Goal: Task Accomplishment & Management: Use online tool/utility

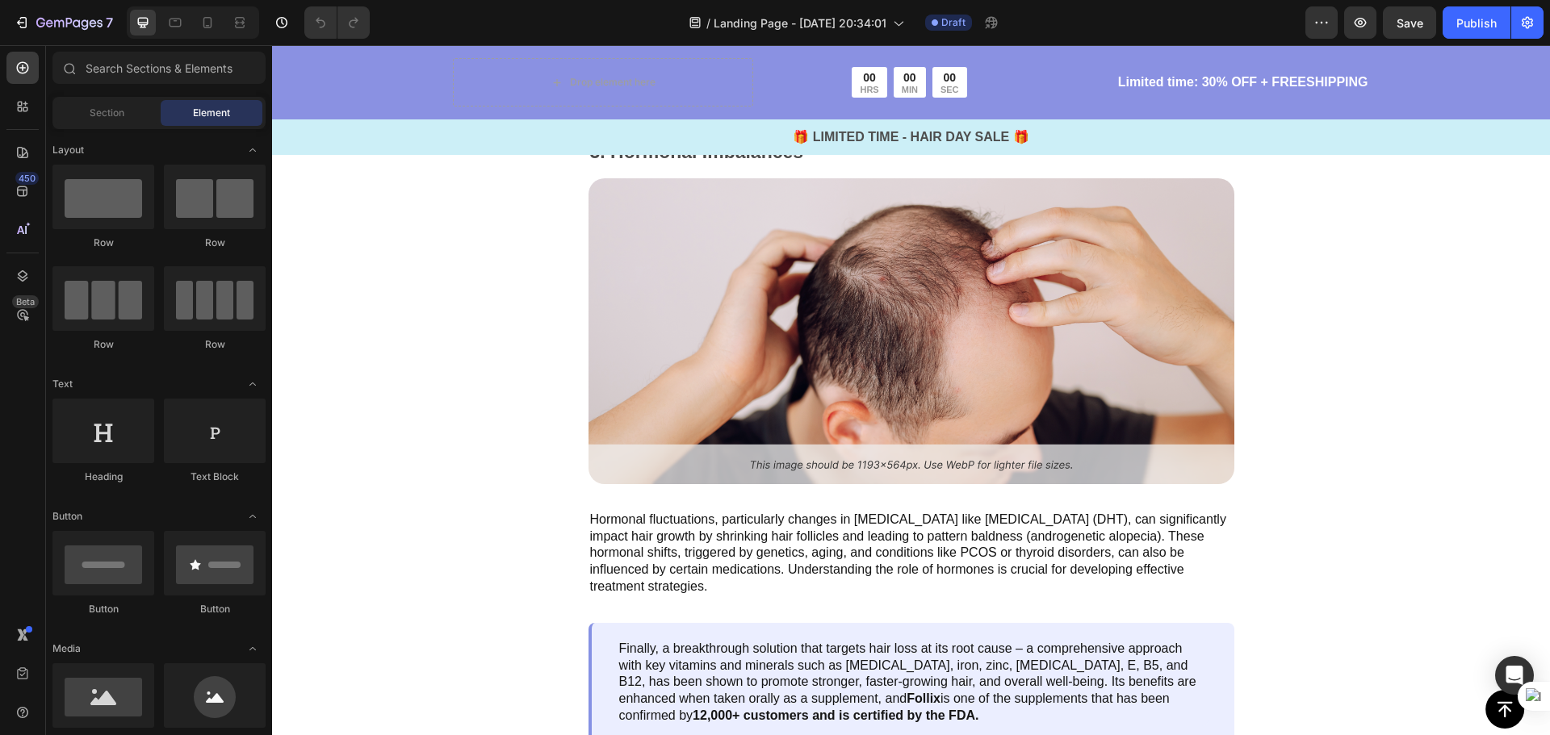
scroll to position [2646, 0]
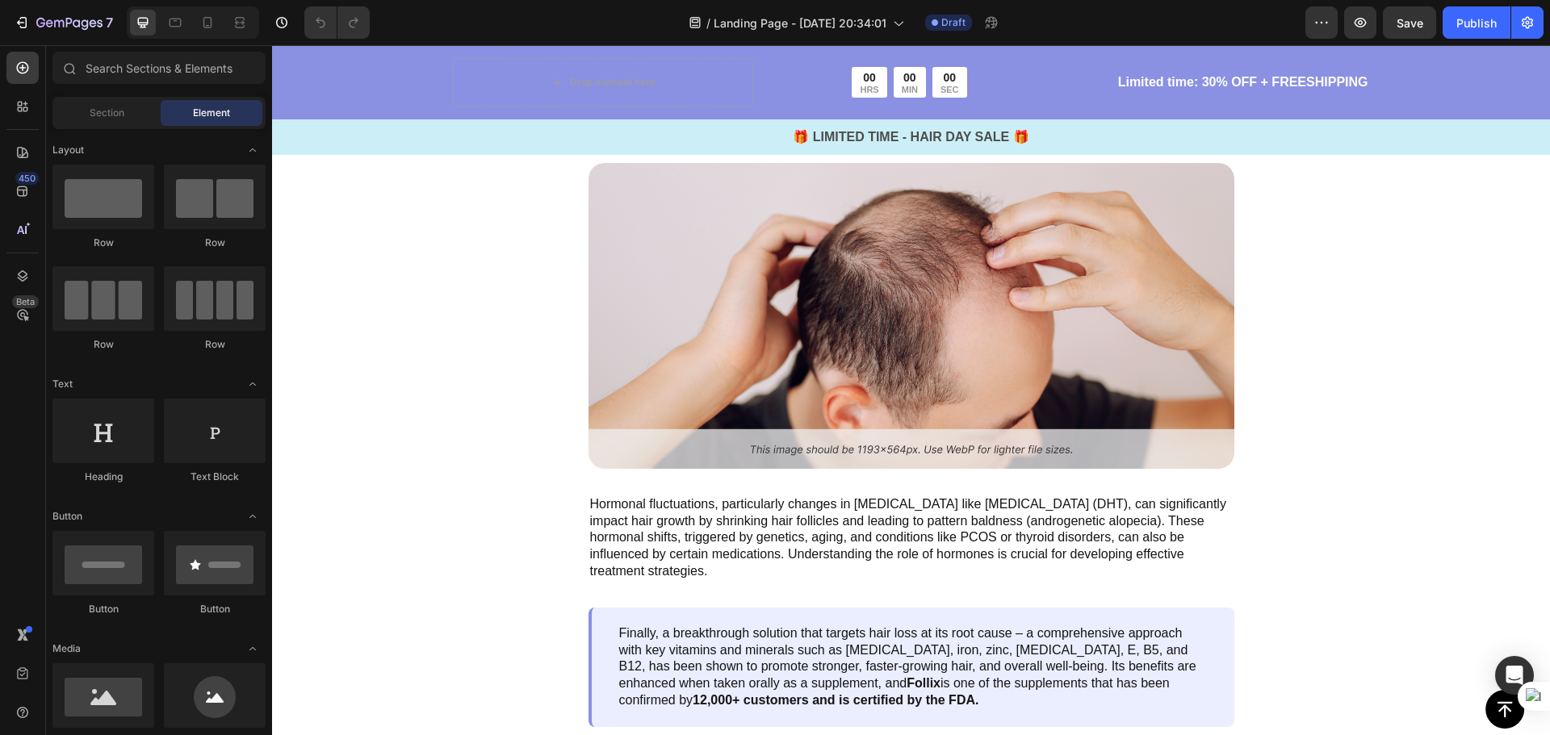
click at [900, 96] on p "Chronic stress elevates cortisol, disrupting hair growth and causing premature …" at bounding box center [911, 54] width 642 height 84
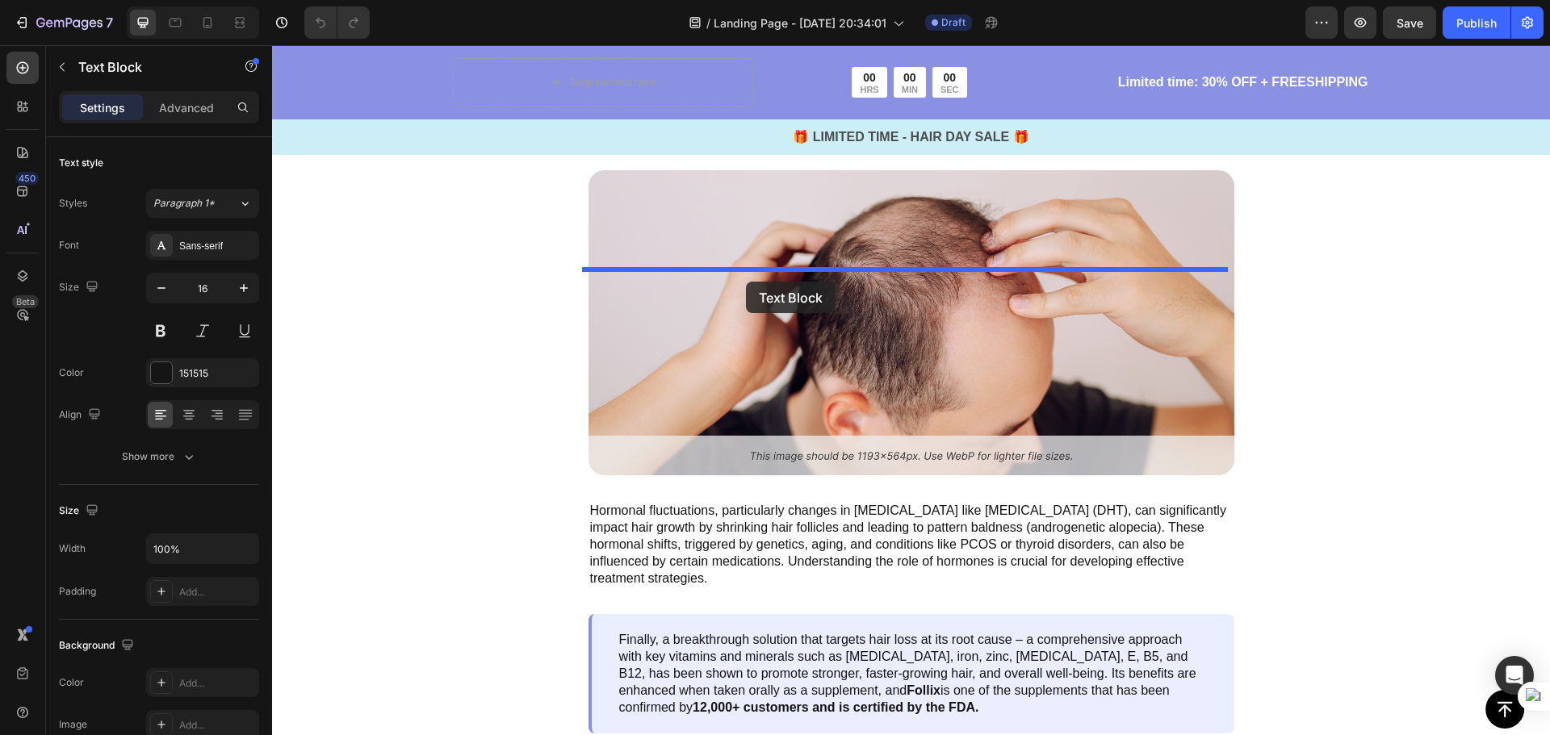
scroll to position [2323, 0]
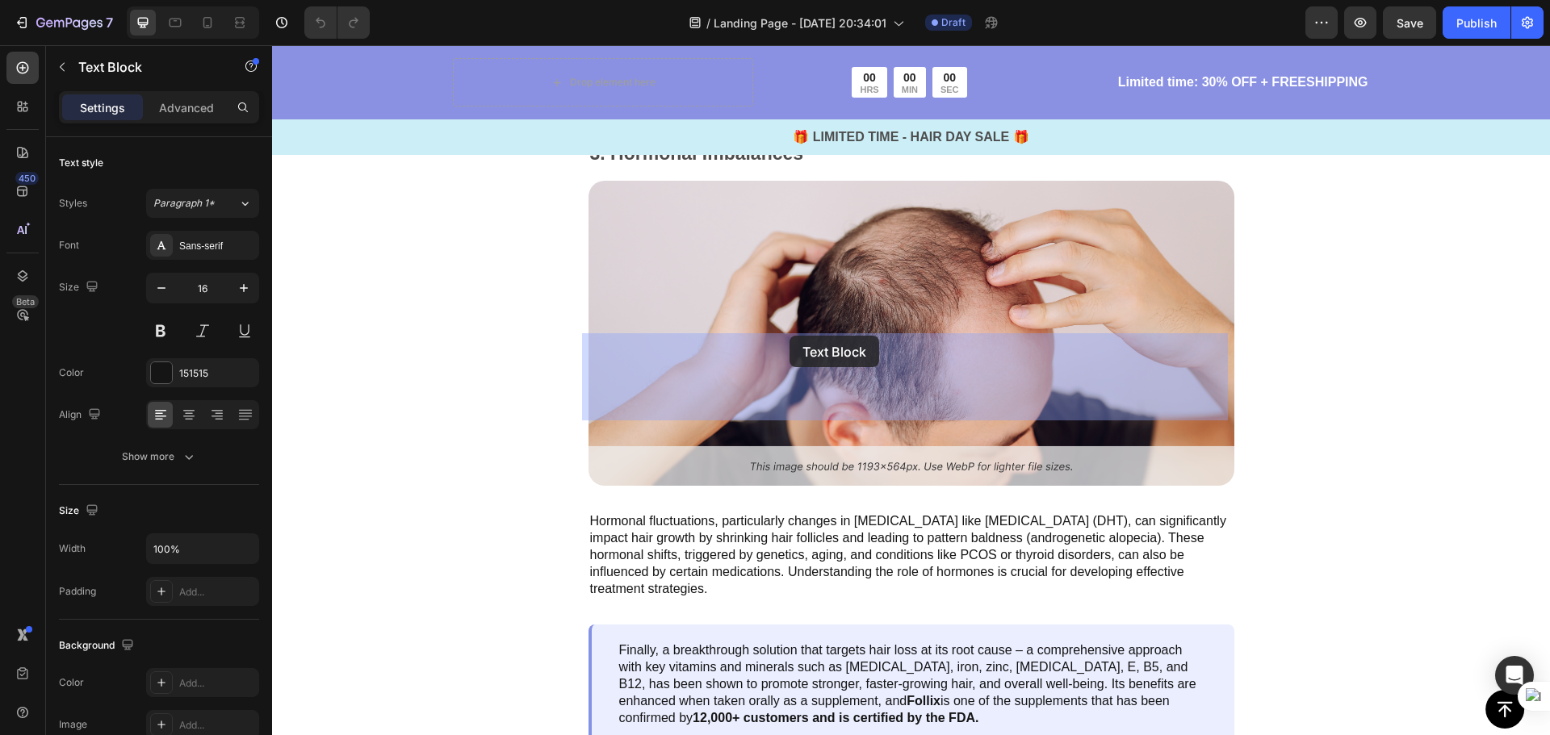
drag, startPoint x: 656, startPoint y: 303, endPoint x: 789, endPoint y: 336, distance: 137.0
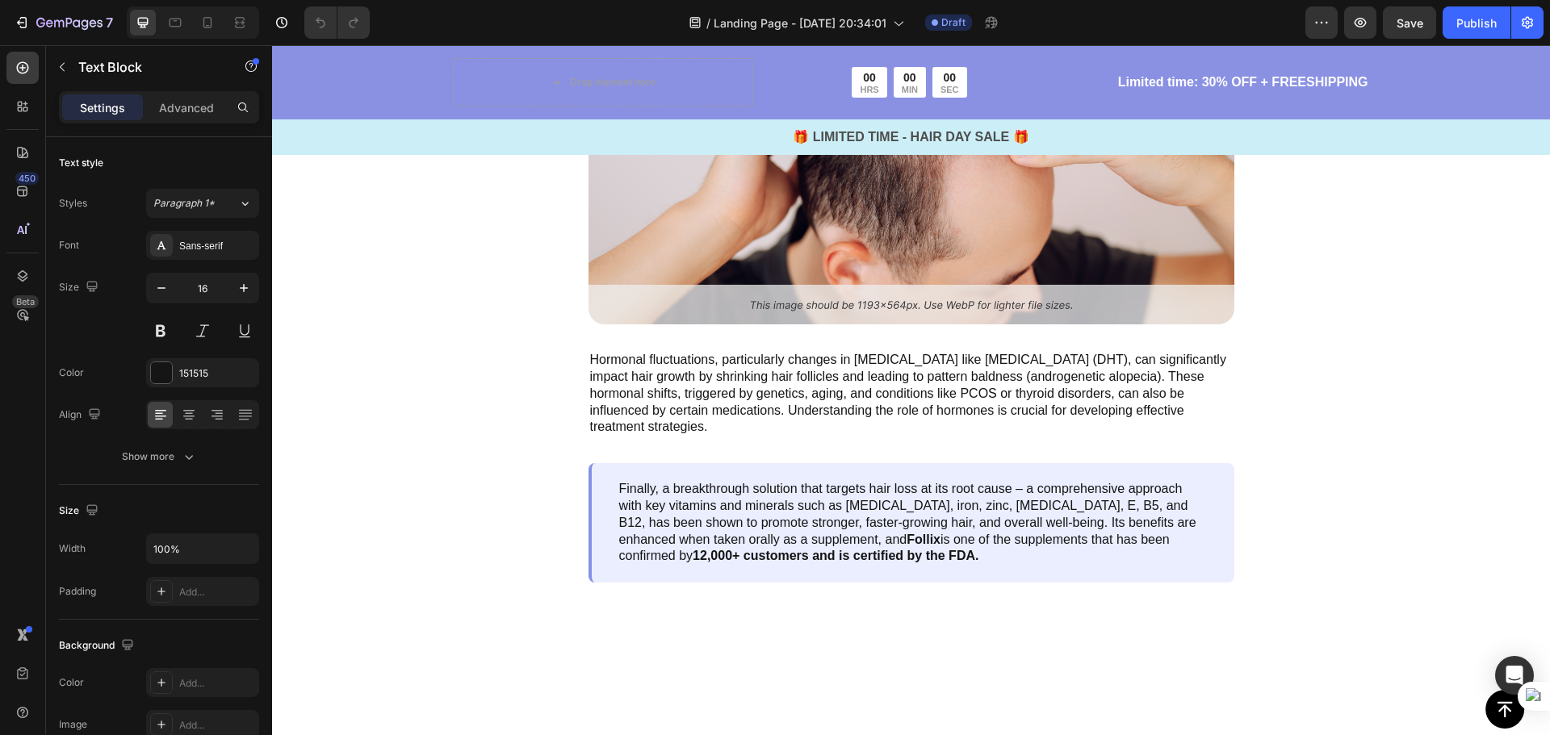
scroll to position [2242, 0]
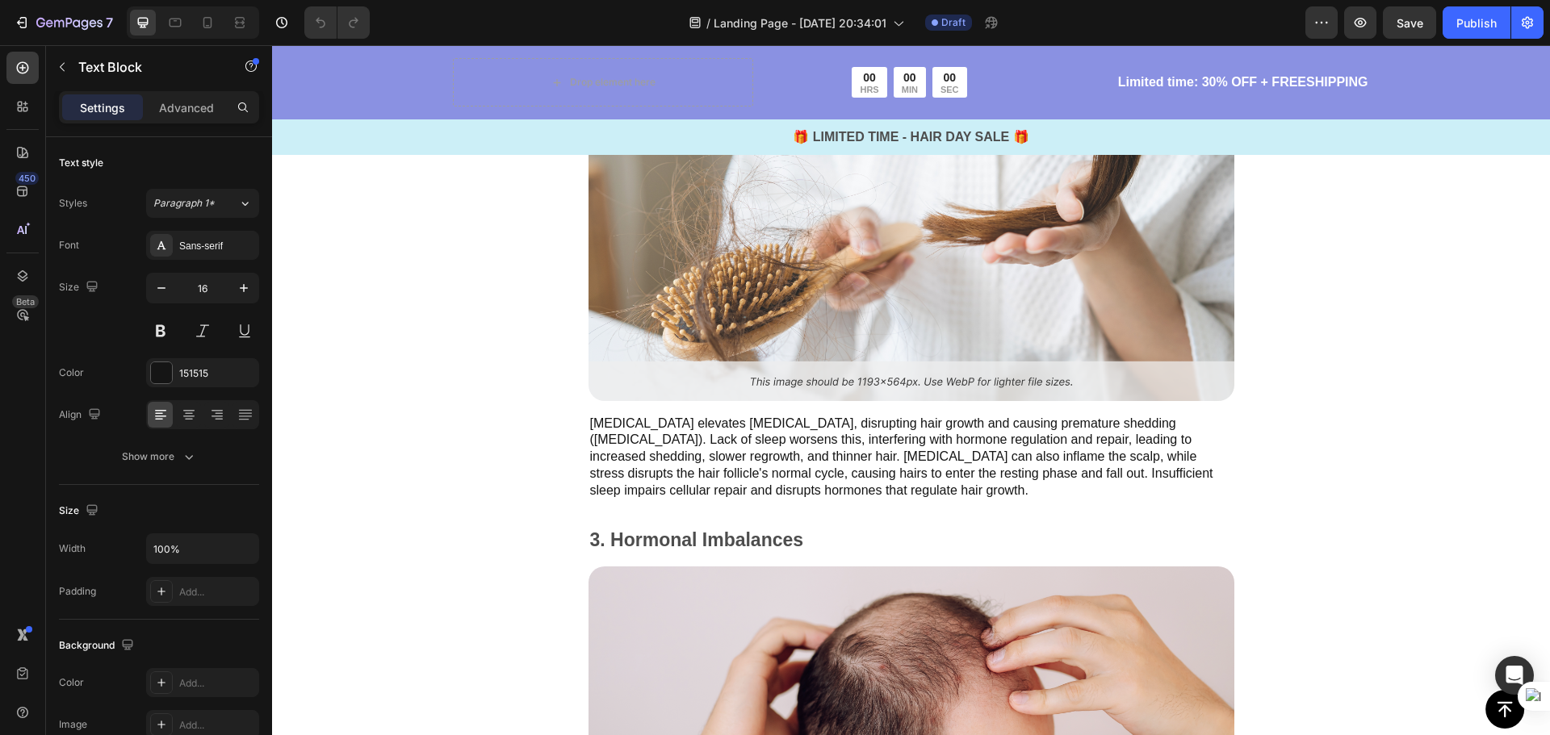
click at [848, 430] on p "Chronic stress elevates cortisol, disrupting hair growth and causing premature …" at bounding box center [911, 458] width 642 height 84
click at [882, 488] on p "Chronic stress elevates cortisol, disrupting hair growth and causing premature …" at bounding box center [911, 458] width 642 height 84
click at [887, 471] on p "Chronic stress elevates cortisol, disrupting hair growth and causing premature …" at bounding box center [911, 458] width 642 height 84
click at [881, 496] on p "Chronic stress elevates cortisol, disrupting hair growth and causing premature …" at bounding box center [911, 458] width 642 height 84
click at [616, 500] on div "Chronic stress elevates cortisol, disrupting hair growth and causing premature …" at bounding box center [911, 457] width 646 height 87
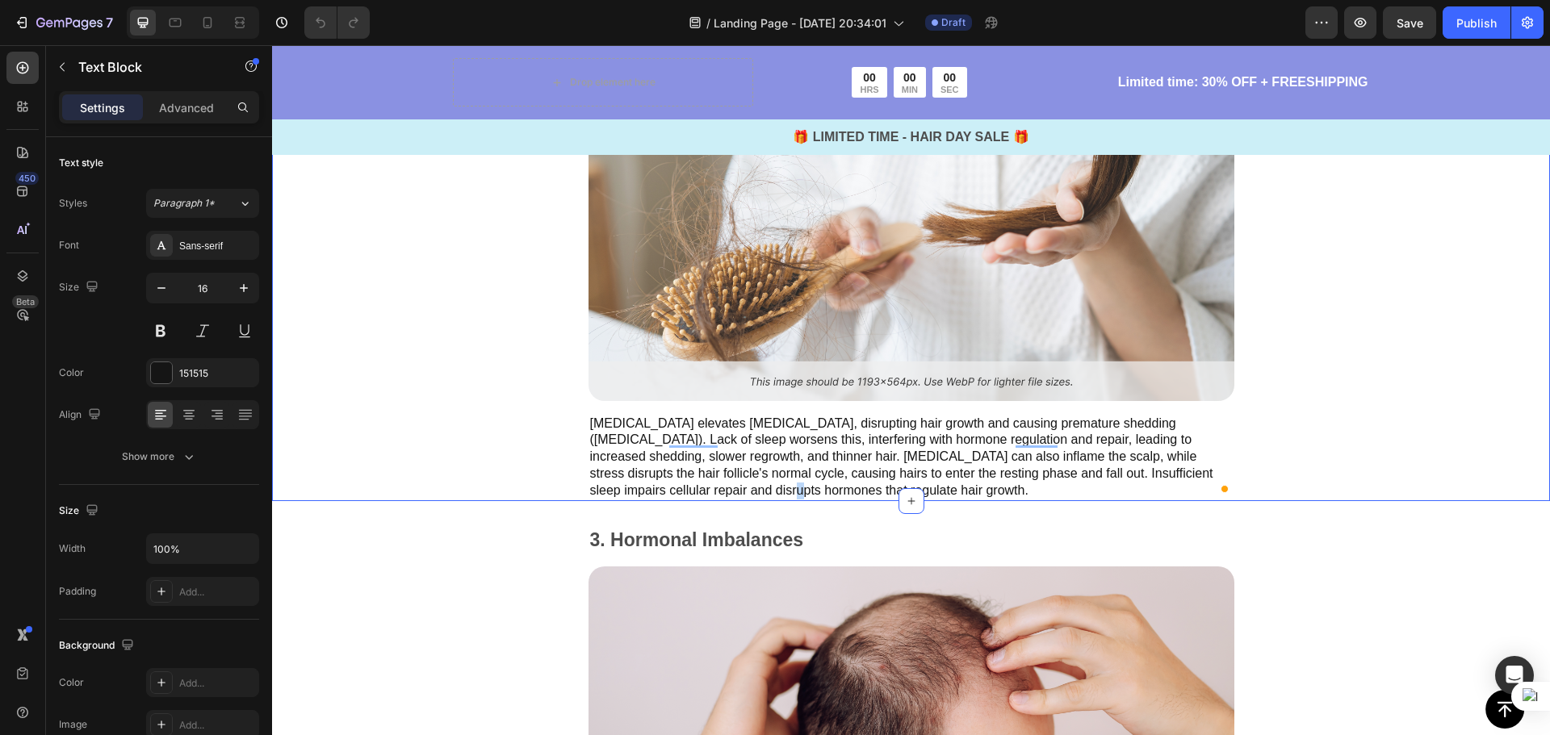
click at [533, 493] on div "2. Stress and lack of sleep Text Block Image Chronic stress elevates cortisol, …" at bounding box center [910, 278] width 761 height 446
click at [590, 450] on p "Chronic stress elevates cortisol, disrupting hair growth and causing premature …" at bounding box center [911, 458] width 642 height 84
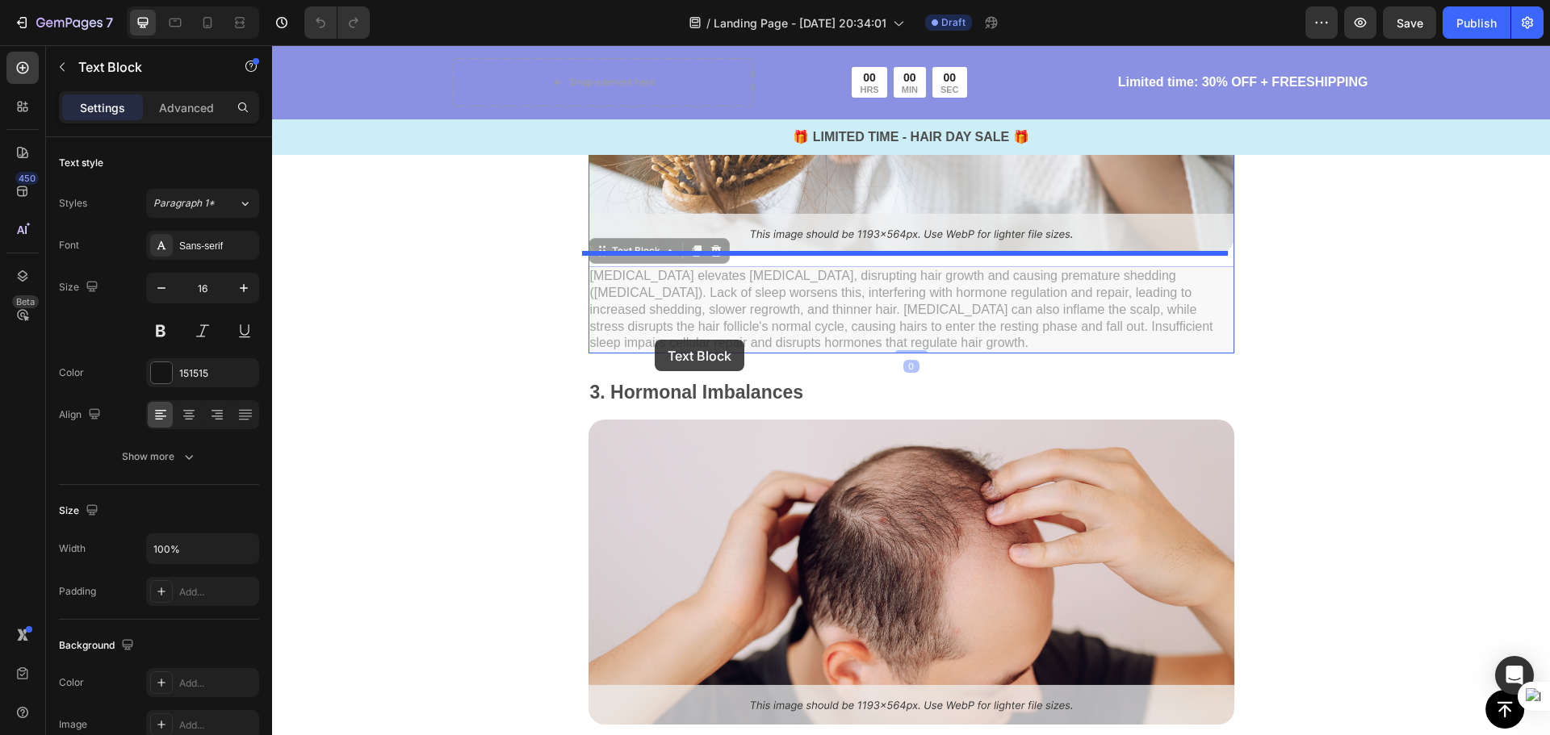
scroll to position [2081, 0]
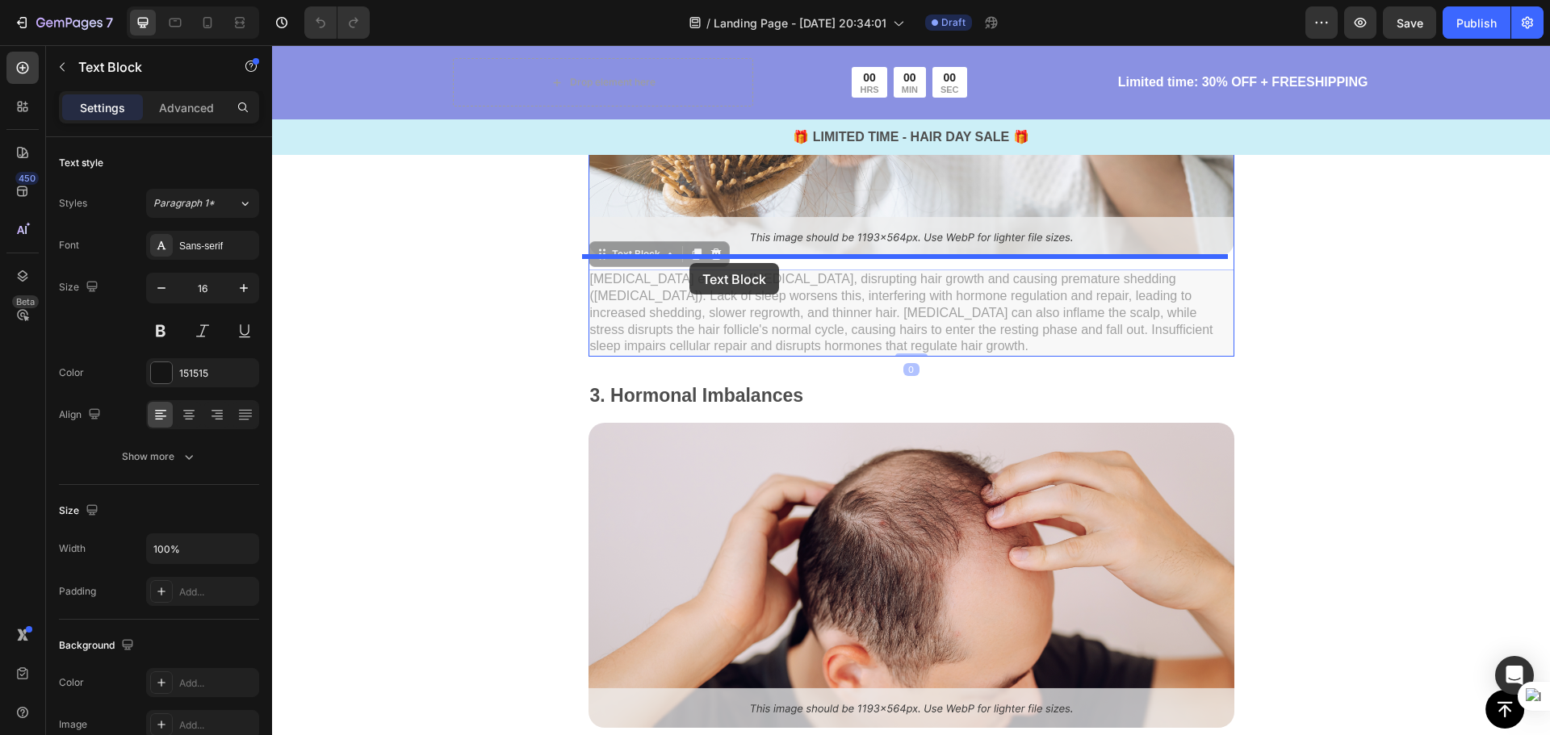
drag, startPoint x: 631, startPoint y: 400, endPoint x: 688, endPoint y: 263, distance: 148.7
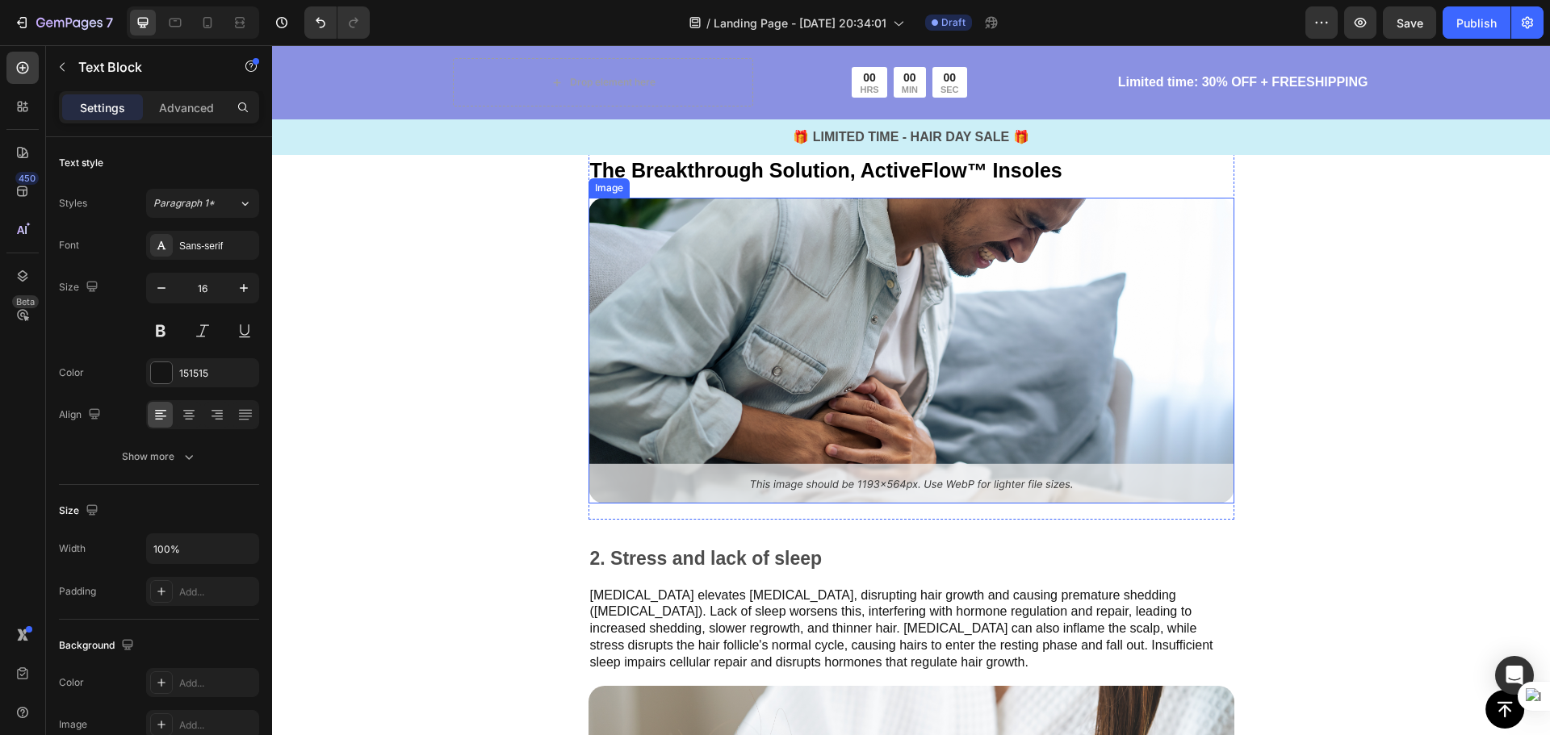
scroll to position [2063, 0]
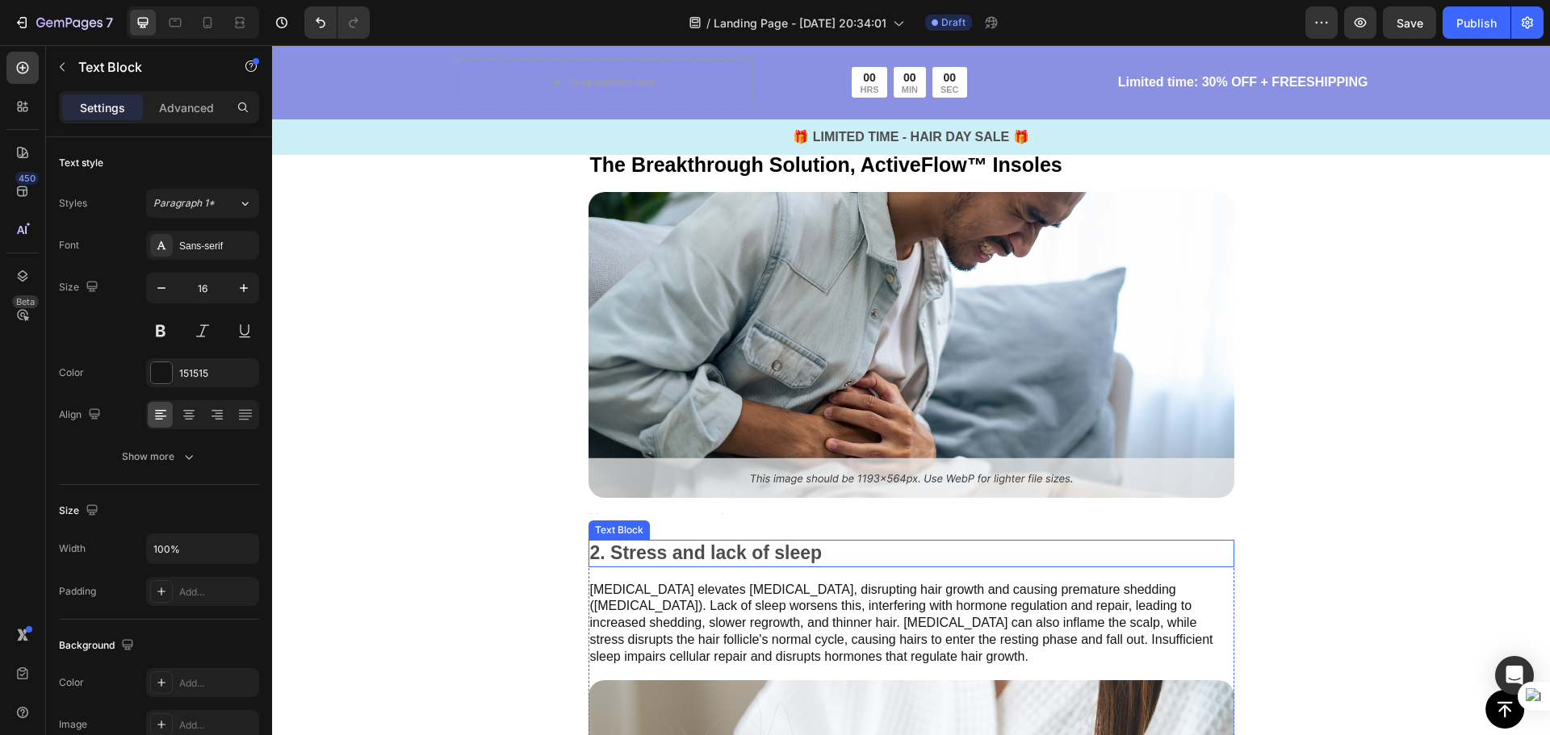
click at [824, 554] on p "2. Stress and lack of sleep" at bounding box center [911, 554] width 642 height 24
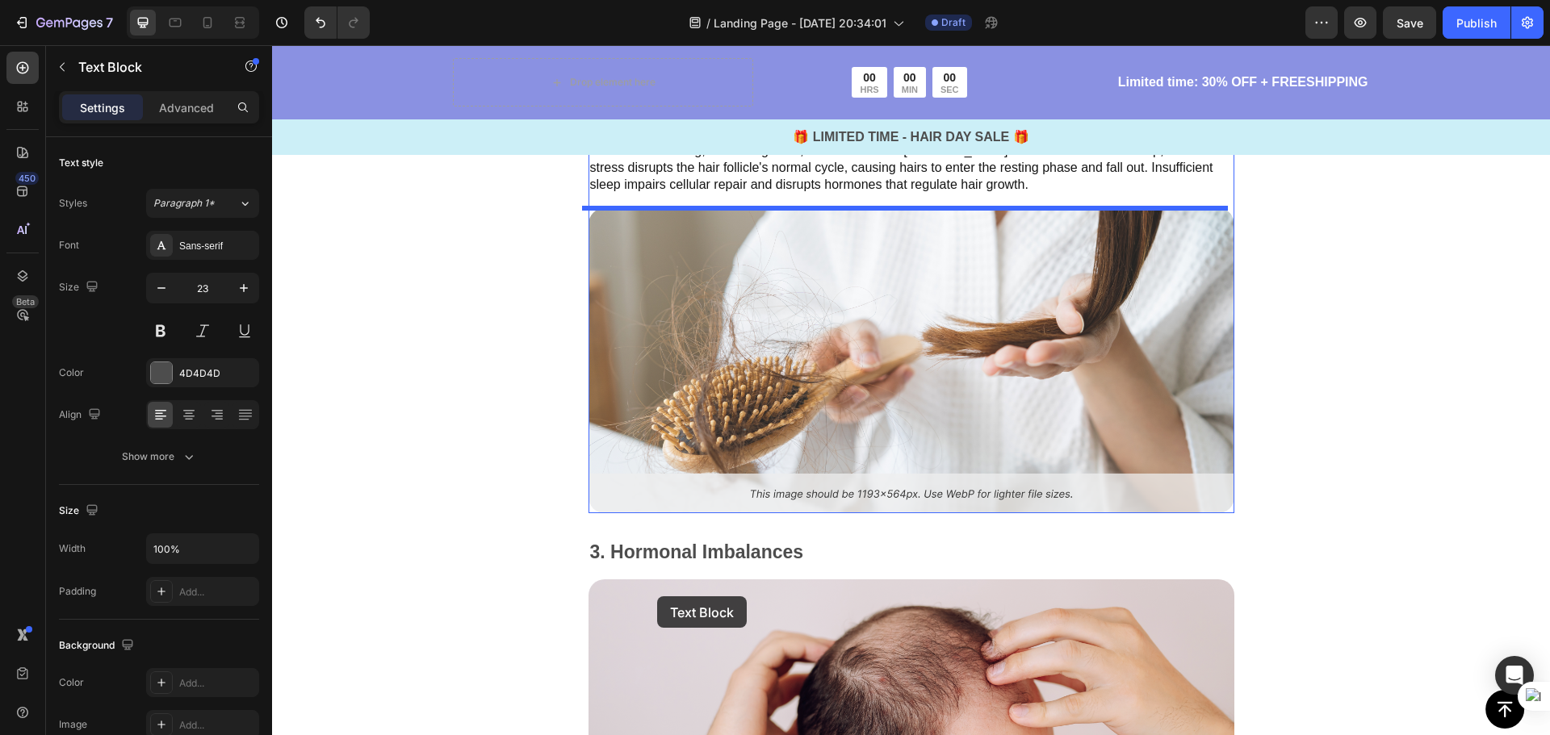
scroll to position [2547, 0]
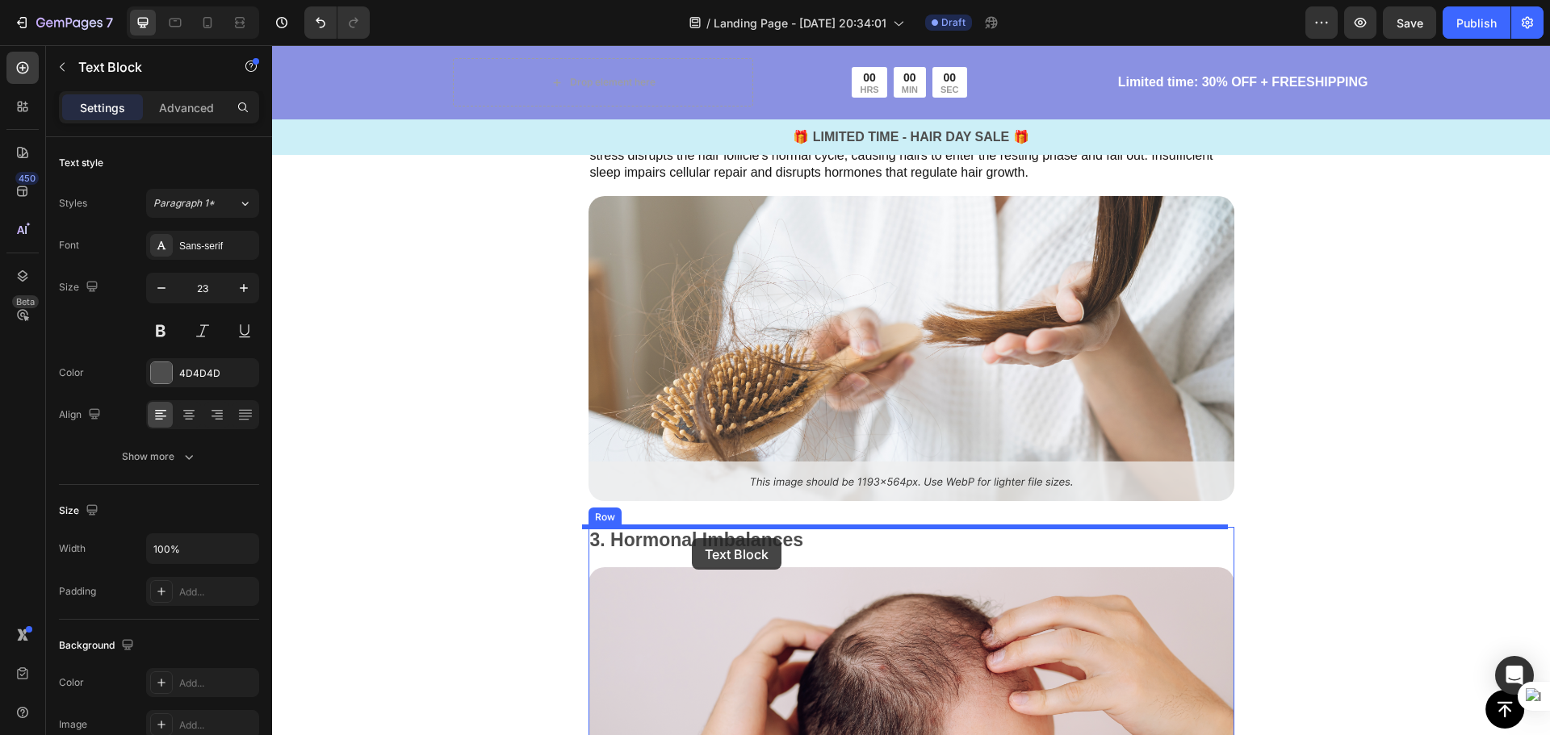
drag, startPoint x: 655, startPoint y: 529, endPoint x: 692, endPoint y: 538, distance: 37.4
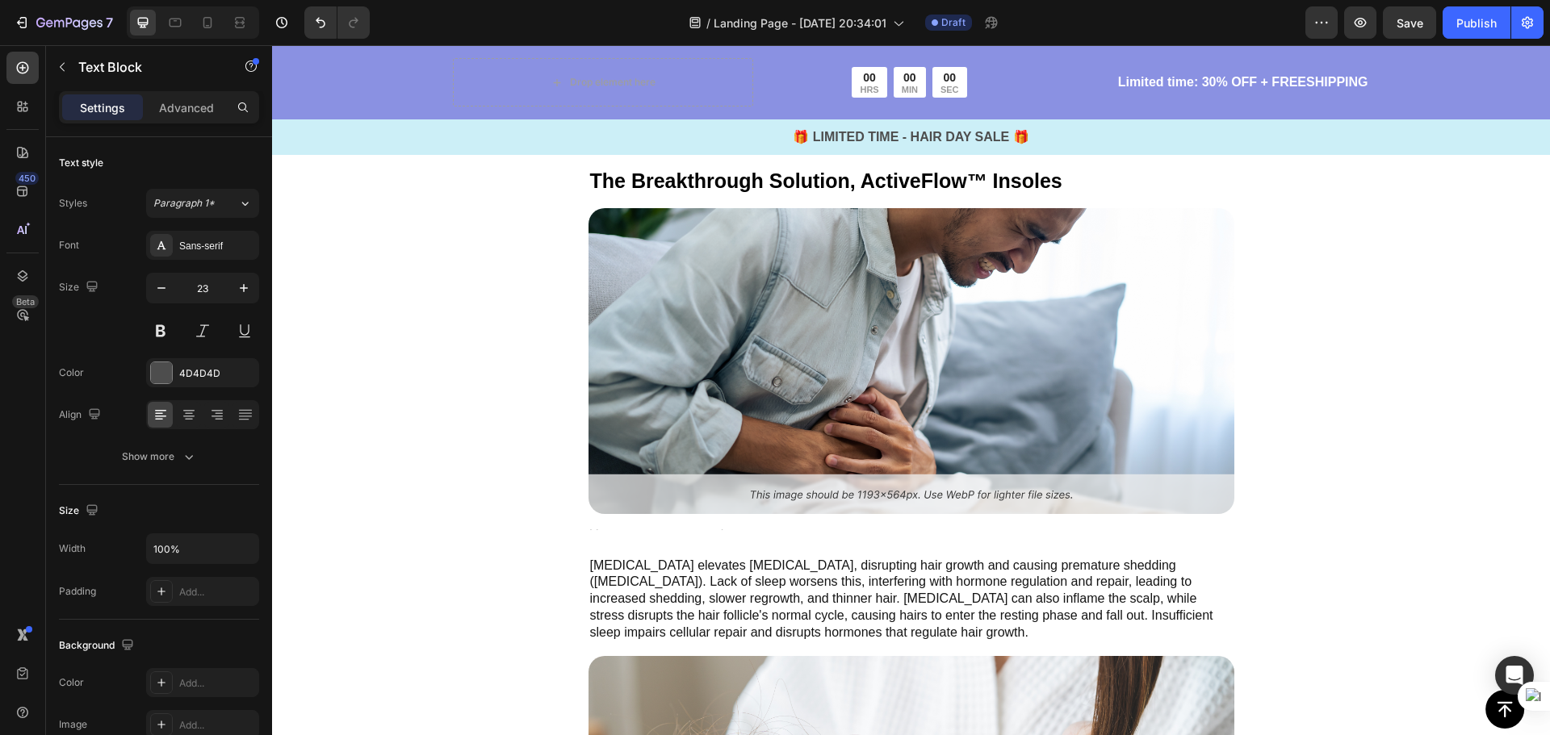
scroll to position [2063, 0]
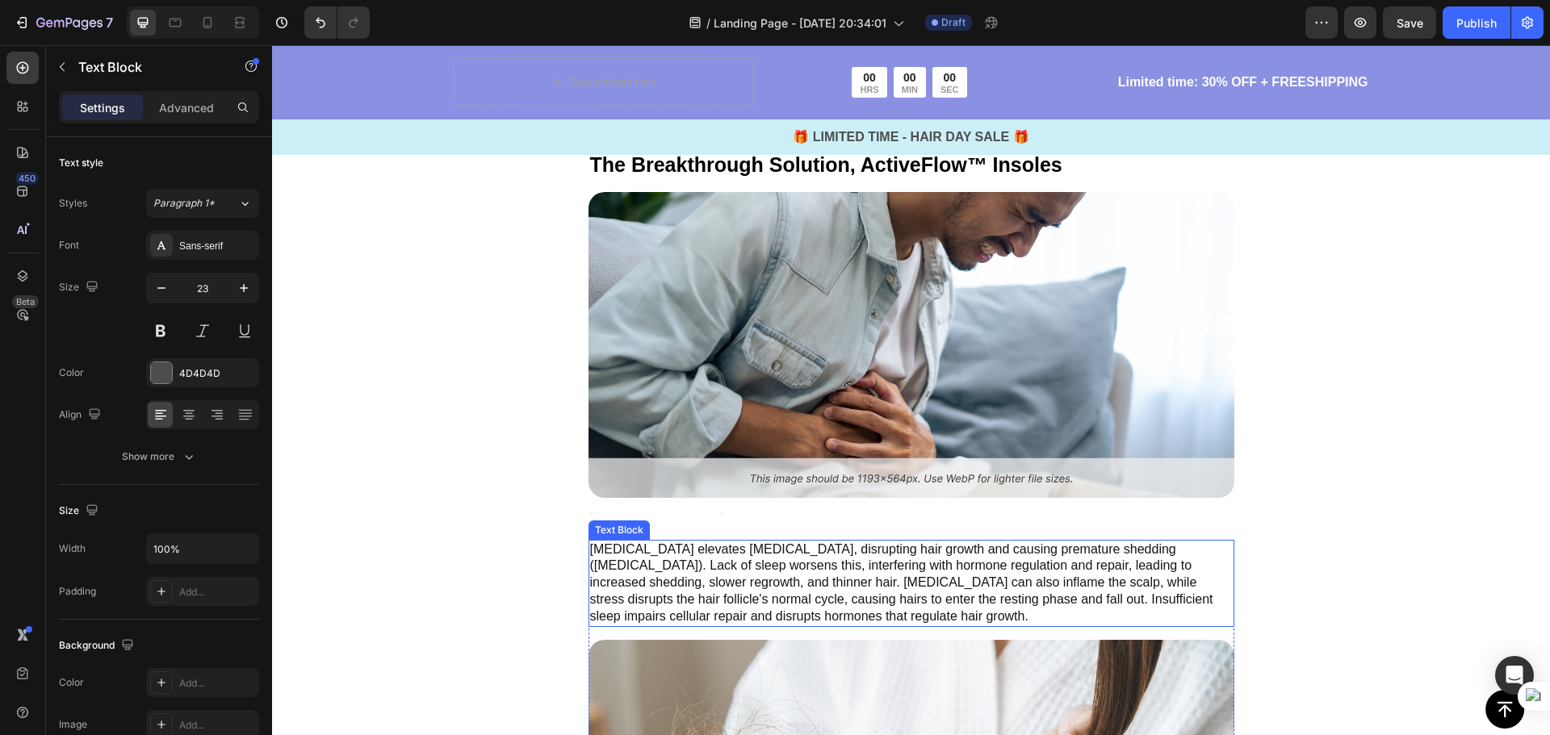
click at [799, 573] on p "Chronic stress elevates cortisol, disrupting hair growth and causing premature …" at bounding box center [911, 584] width 642 height 84
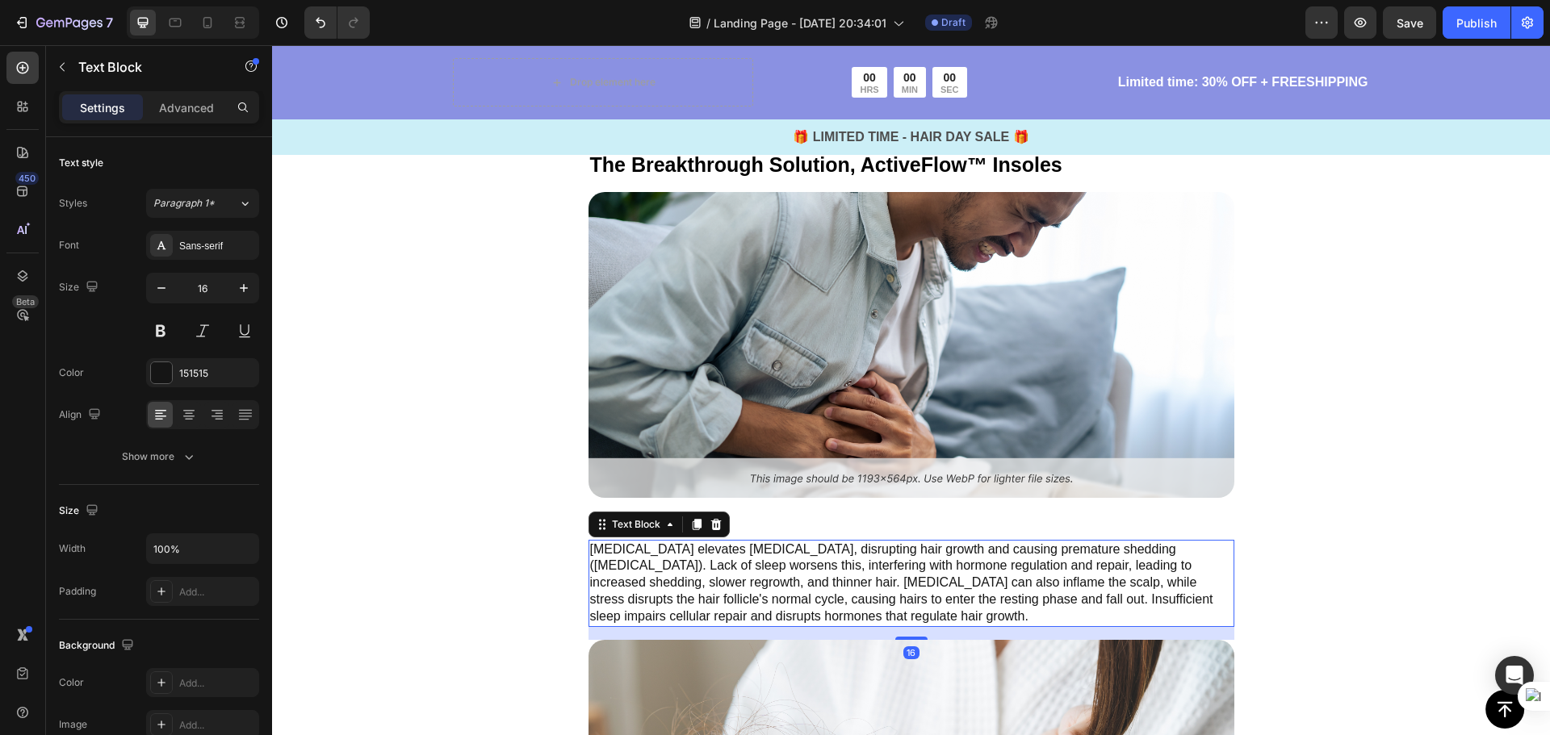
click at [791, 606] on p "Chronic stress elevates cortisol, disrupting hair growth and causing premature …" at bounding box center [911, 584] width 642 height 84
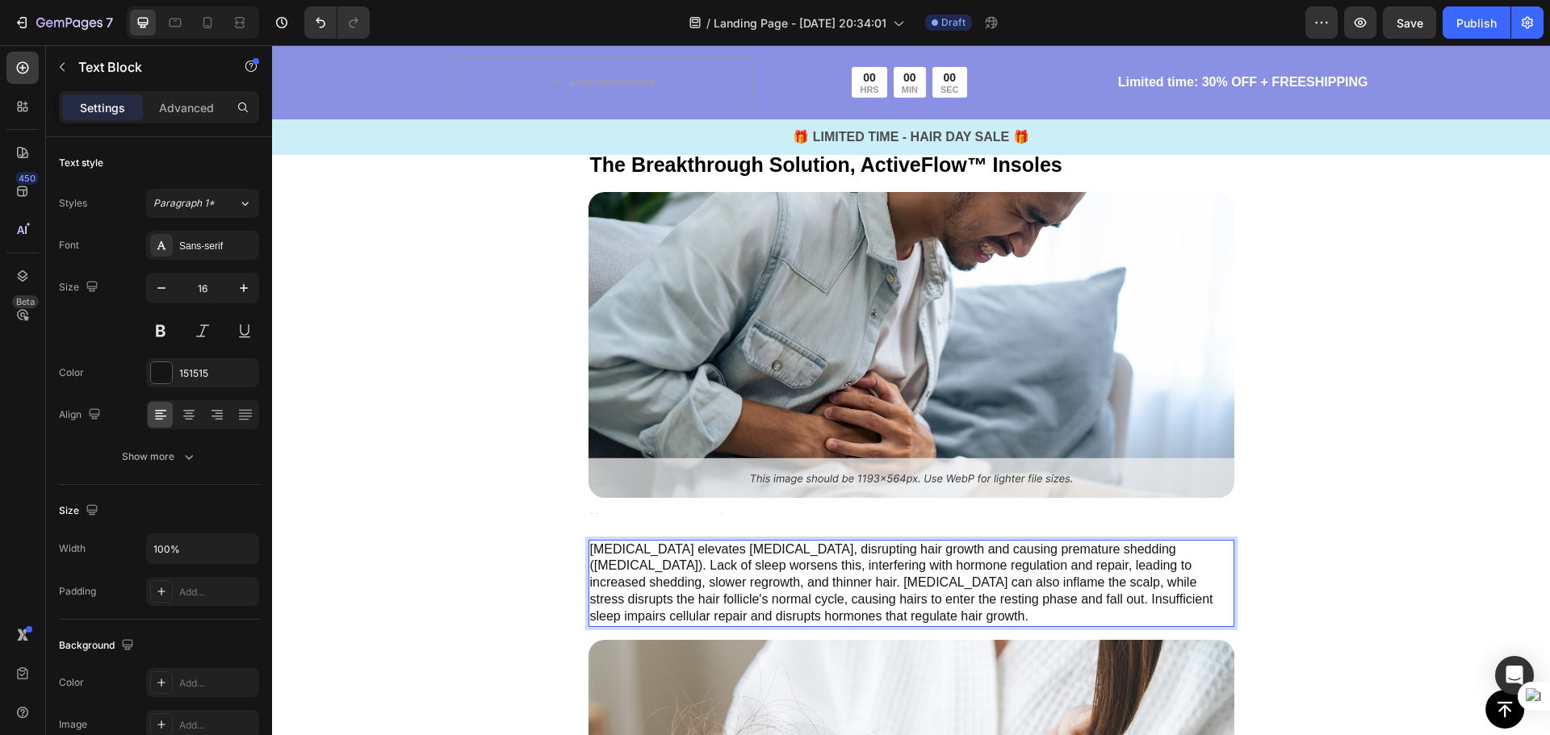
click at [789, 617] on p "Chronic stress elevates cortisol, disrupting hair growth and causing premature …" at bounding box center [911, 584] width 642 height 84
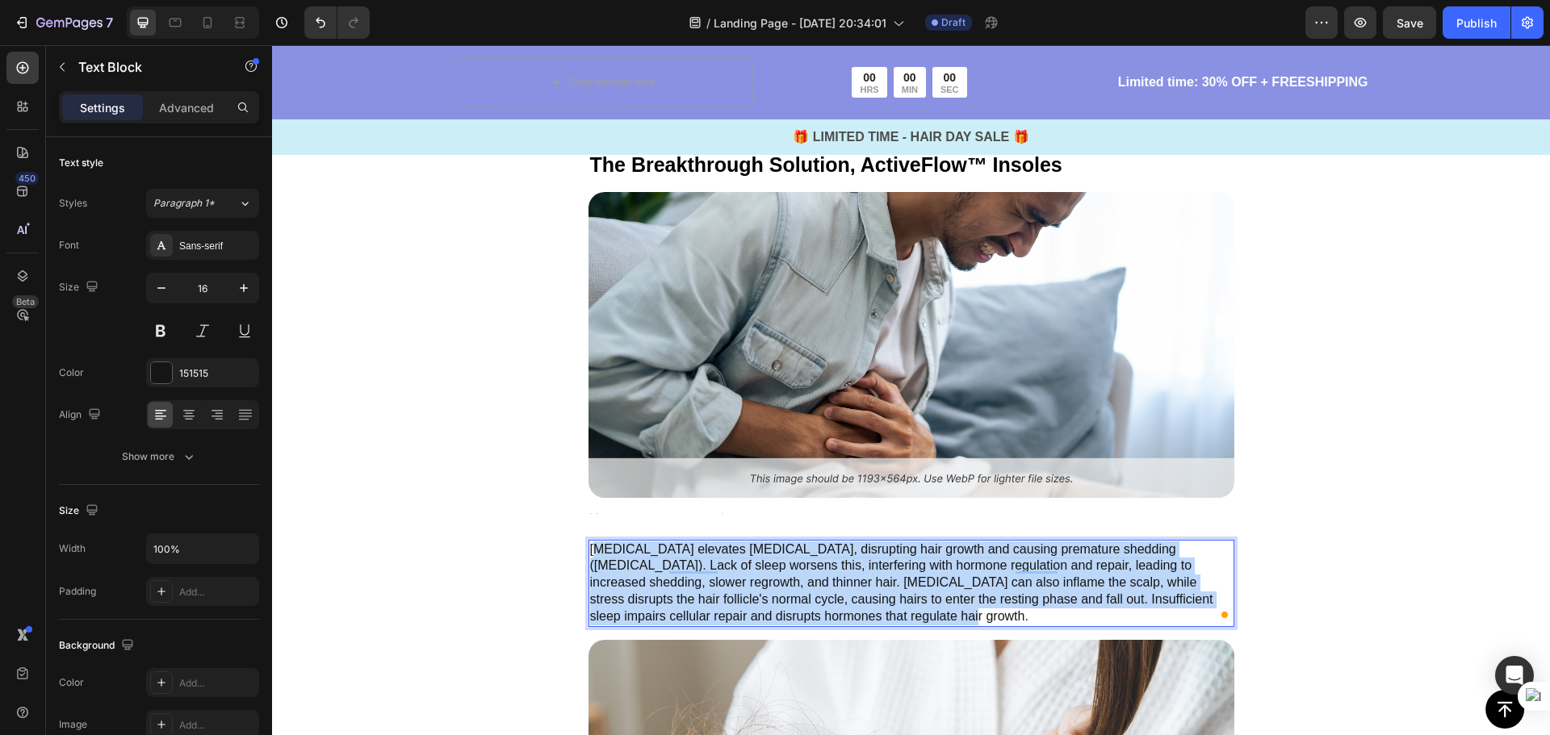
drag, startPoint x: 789, startPoint y: 617, endPoint x: 593, endPoint y: 549, distance: 207.0
click at [593, 549] on p "Chronic stress elevates cortisol, disrupting hair growth and causing premature …" at bounding box center [911, 584] width 642 height 84
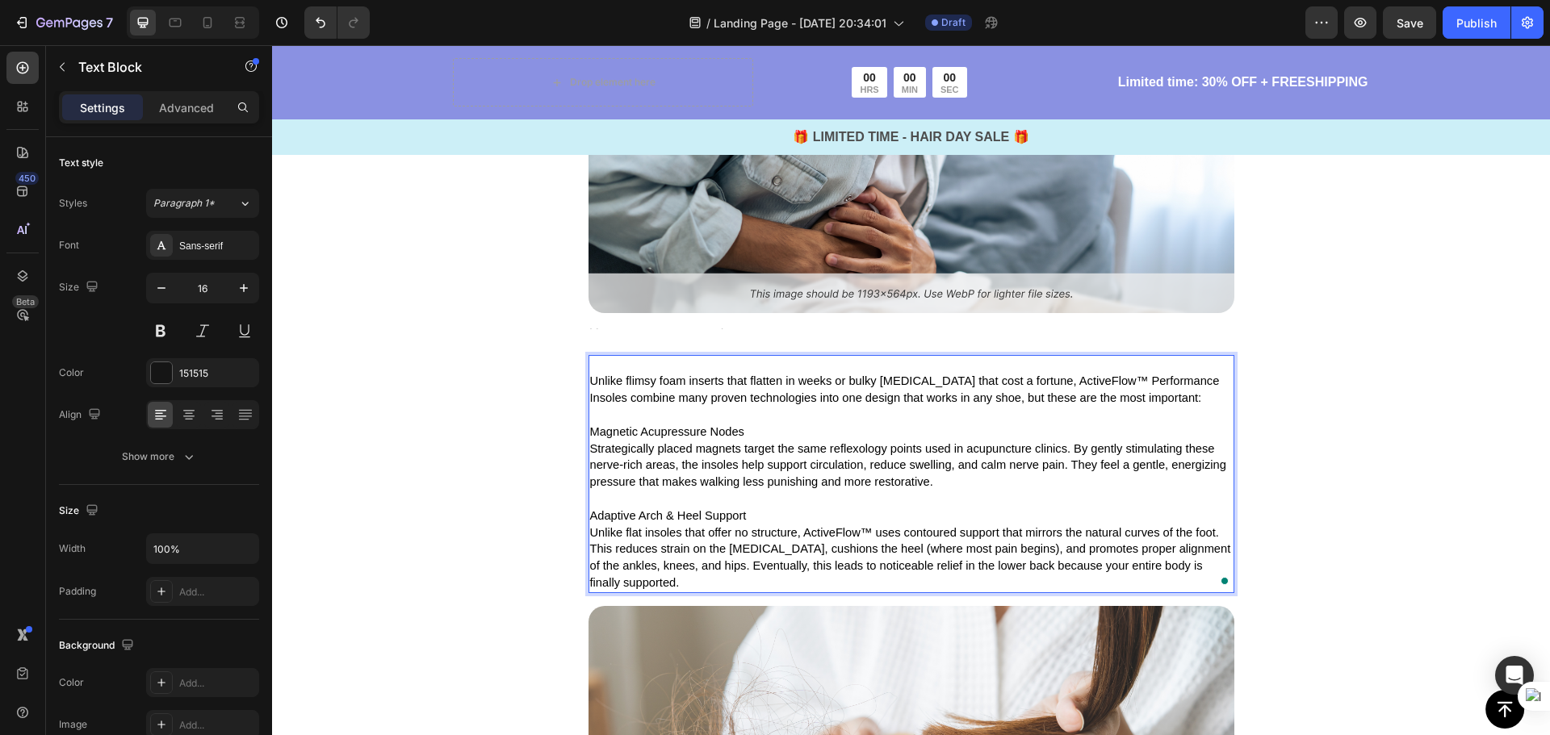
scroll to position [2279, 0]
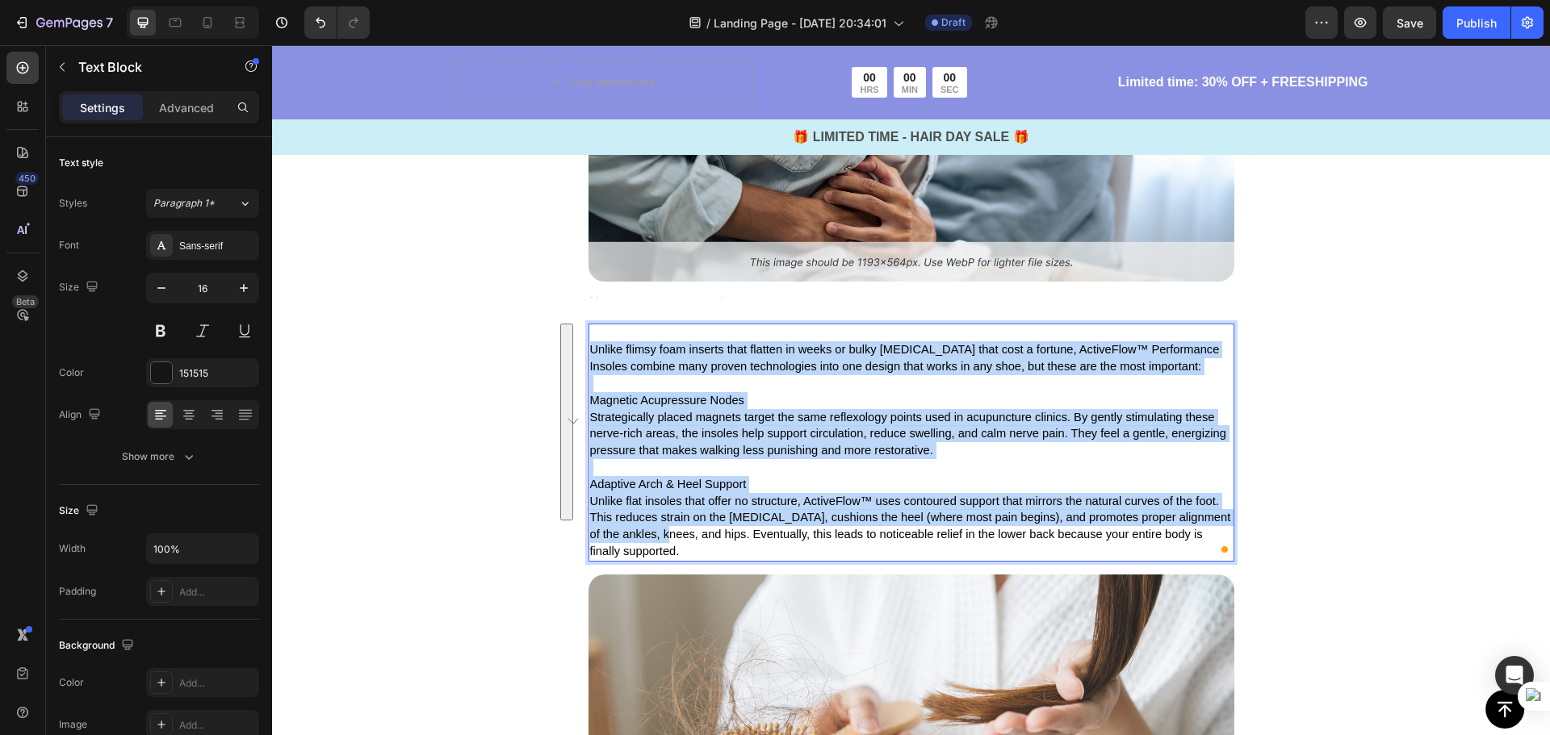
drag, startPoint x: 647, startPoint y: 544, endPoint x: 588, endPoint y: 344, distance: 208.9
click at [588, 344] on div "Unlike flimsy foam inserts that flatten in weeks or bulky [MEDICAL_DATA] that c…" at bounding box center [911, 443] width 646 height 238
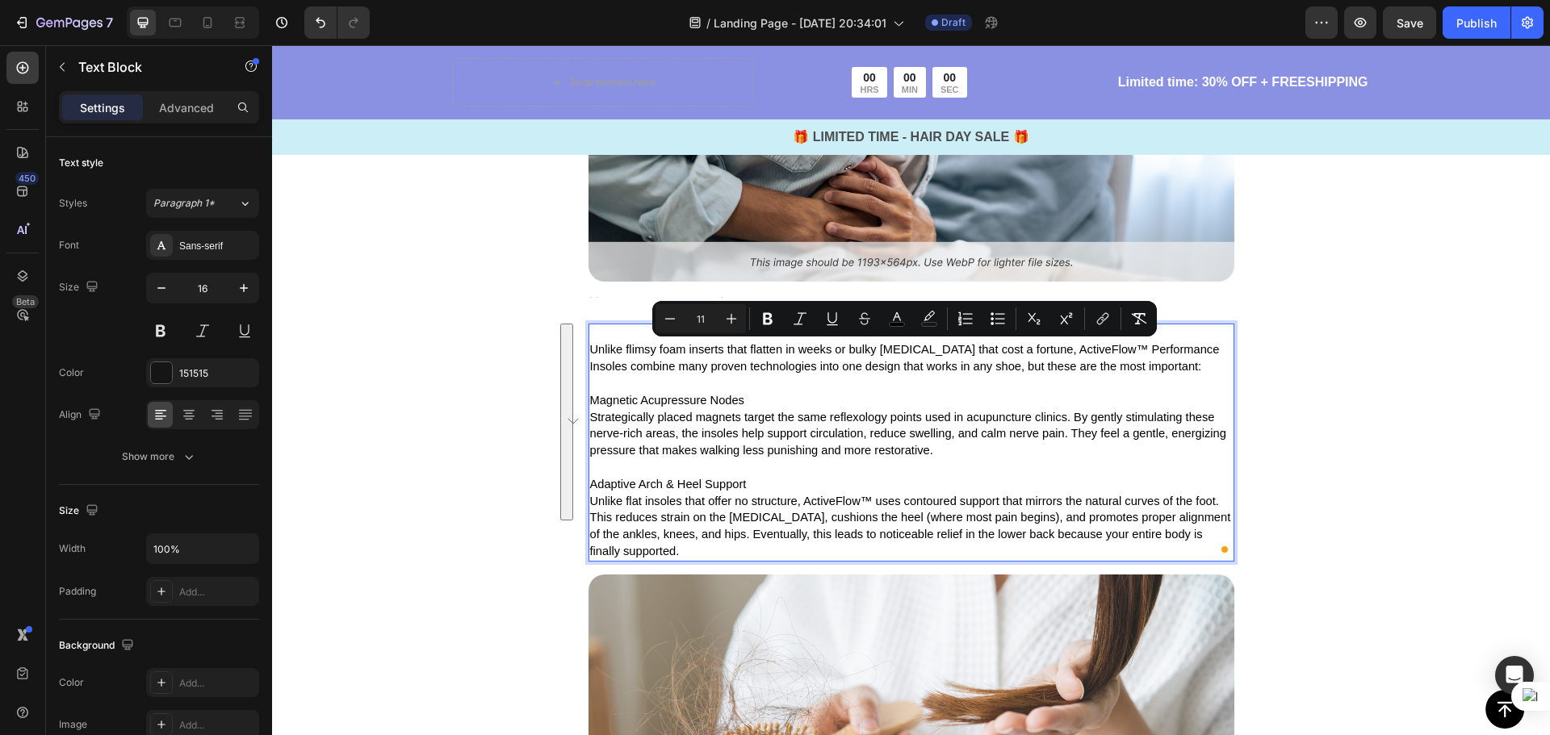
click at [659, 550] on p "Unlike flat insoles that offer no structure, ActiveFlow™ uses contoured support…" at bounding box center [911, 526] width 642 height 67
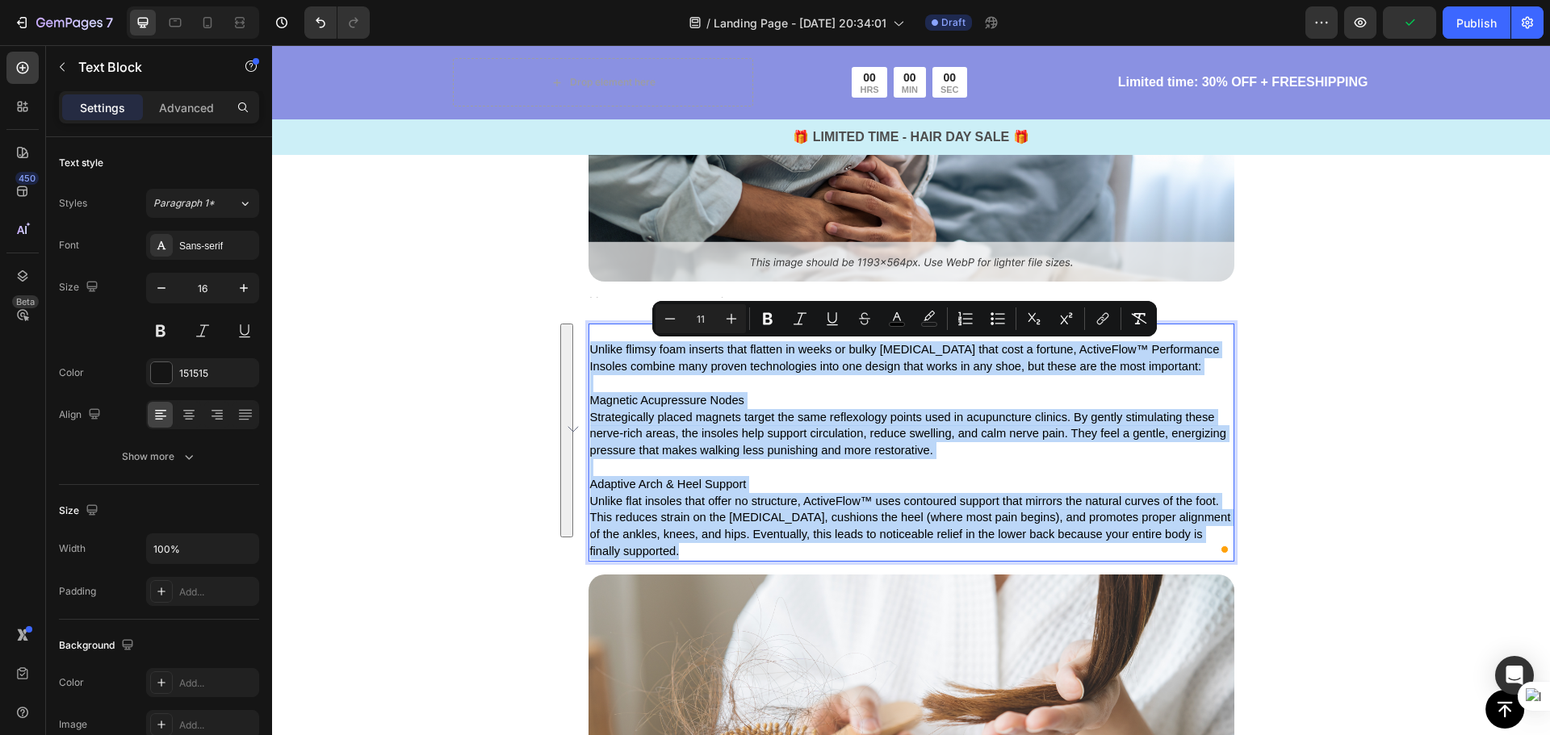
drag, startPoint x: 642, startPoint y: 553, endPoint x: 586, endPoint y: 349, distance: 211.9
click at [588, 349] on div "Unlike flimsy foam inserts that flatten in weeks or bulky [MEDICAL_DATA] that c…" at bounding box center [911, 443] width 646 height 238
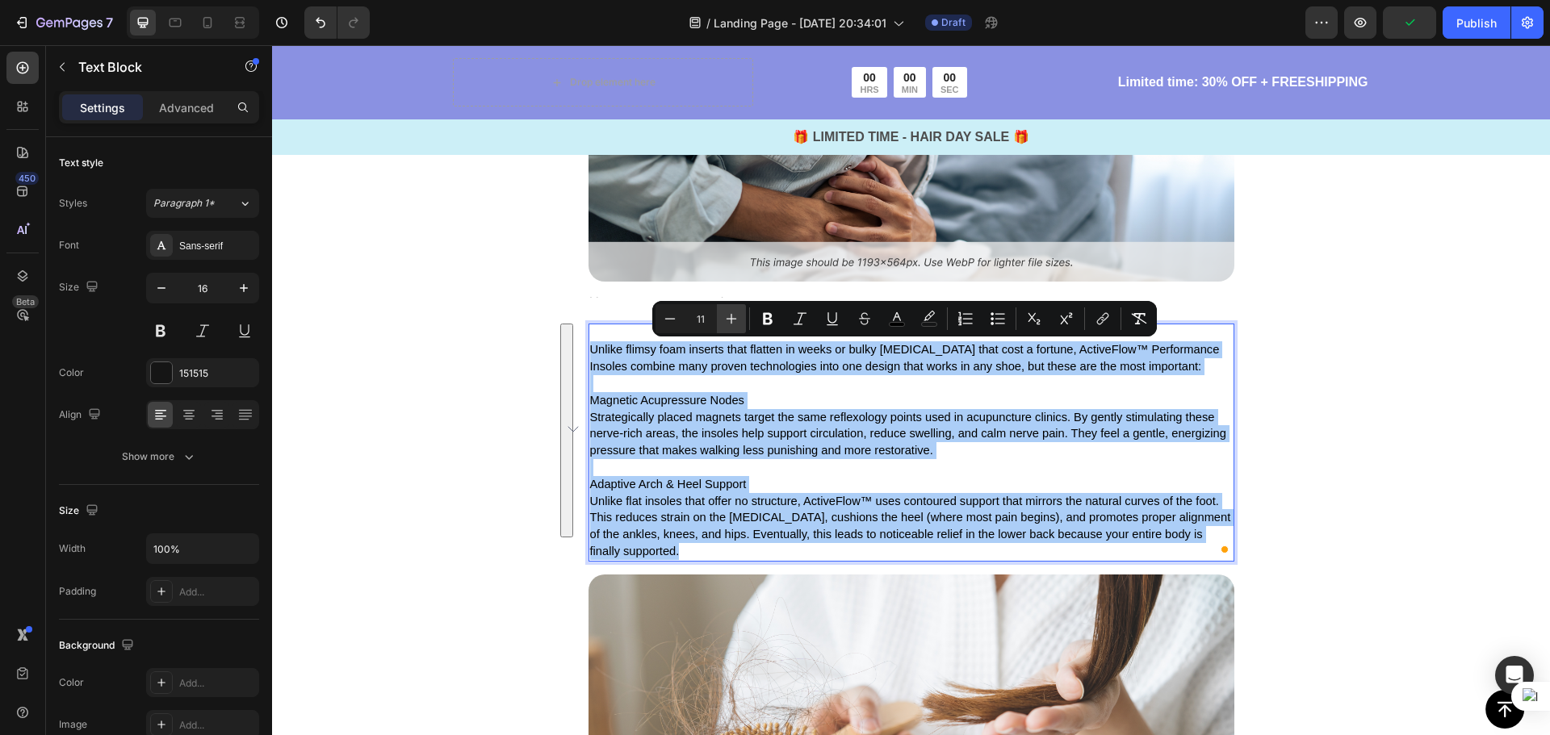
click at [734, 318] on icon "Editor contextual toolbar" at bounding box center [731, 319] width 16 height 16
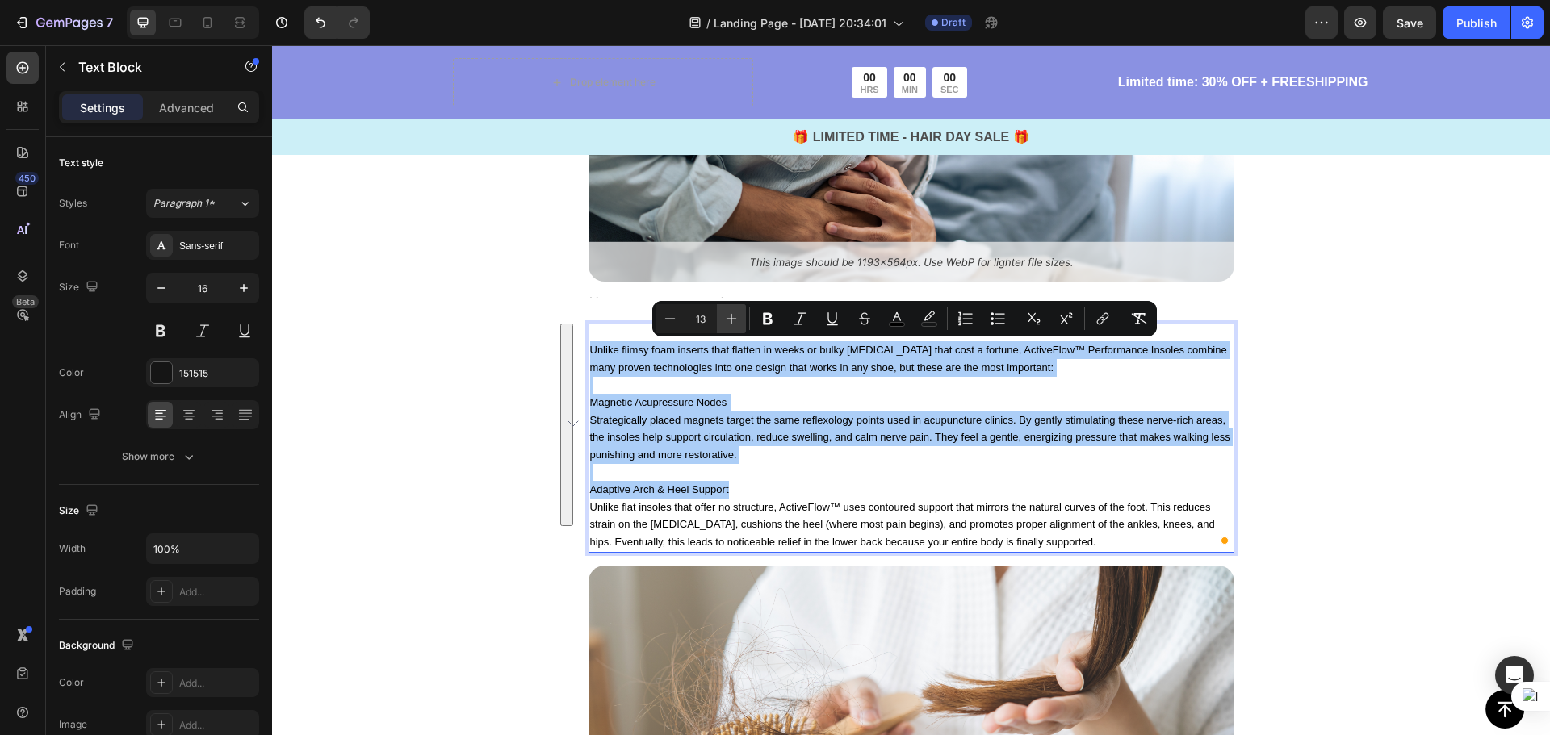
click at [734, 318] on icon "Editor contextual toolbar" at bounding box center [731, 319] width 16 height 16
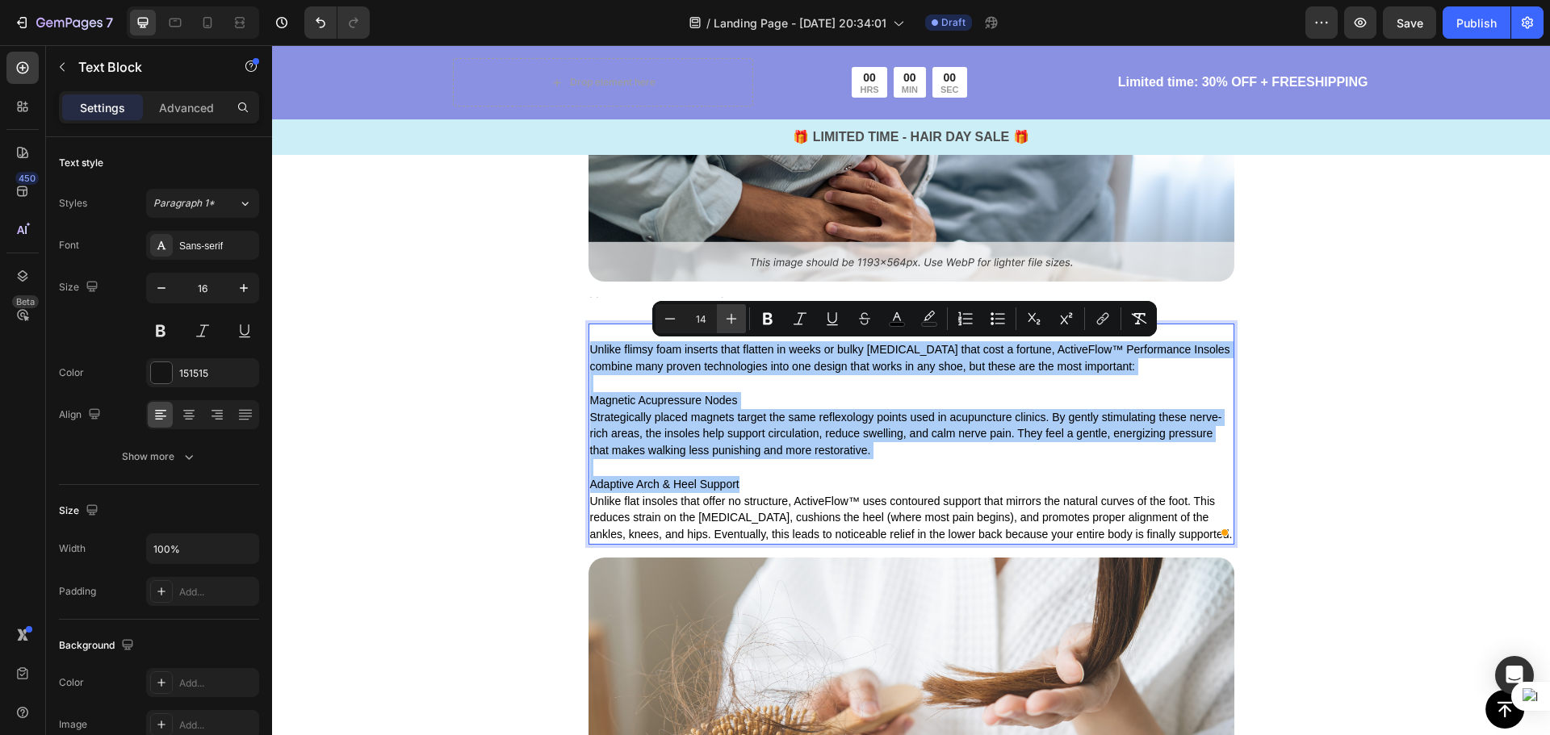
click at [734, 318] on icon "Editor contextual toolbar" at bounding box center [731, 319] width 16 height 16
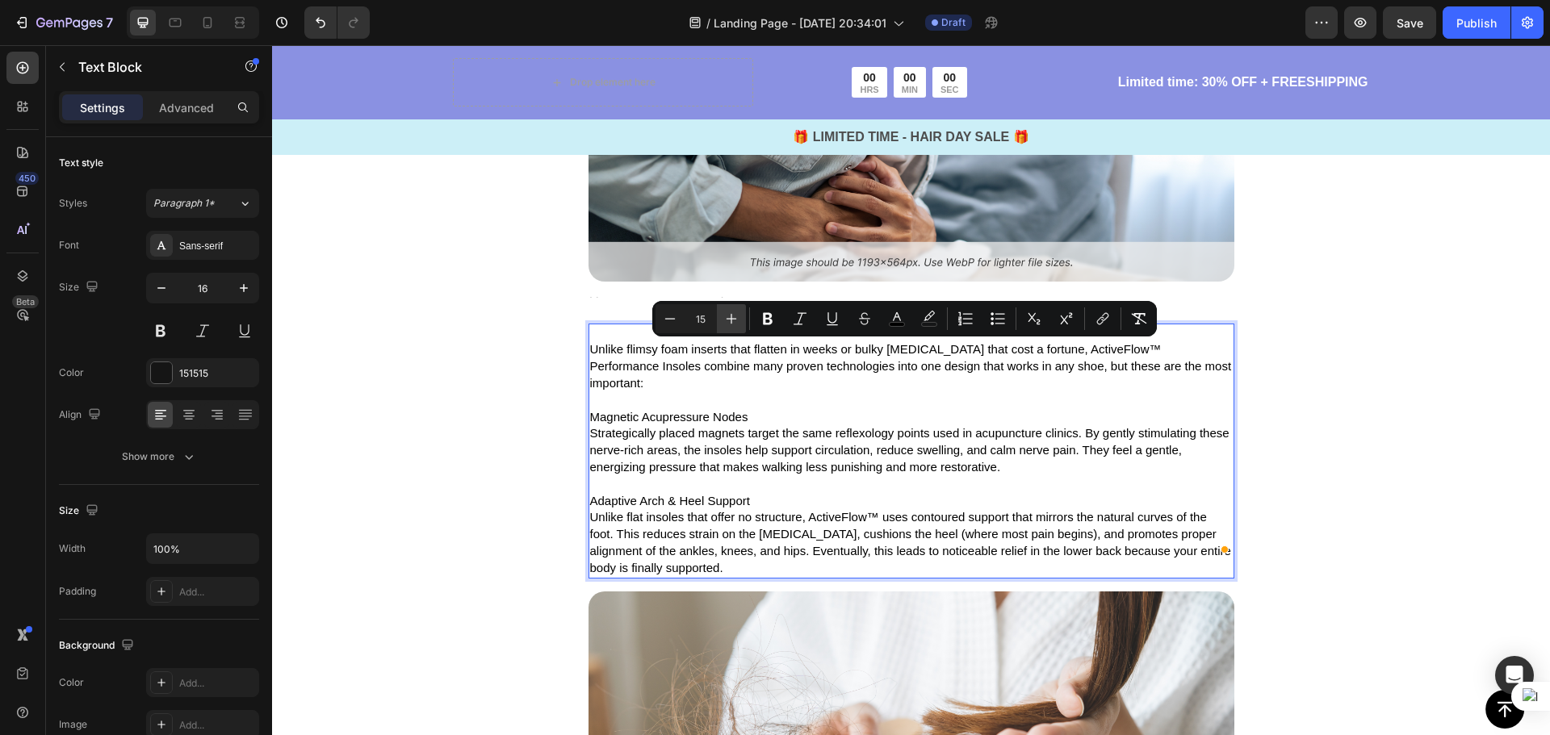
click at [734, 318] on icon "Editor contextual toolbar" at bounding box center [731, 319] width 16 height 16
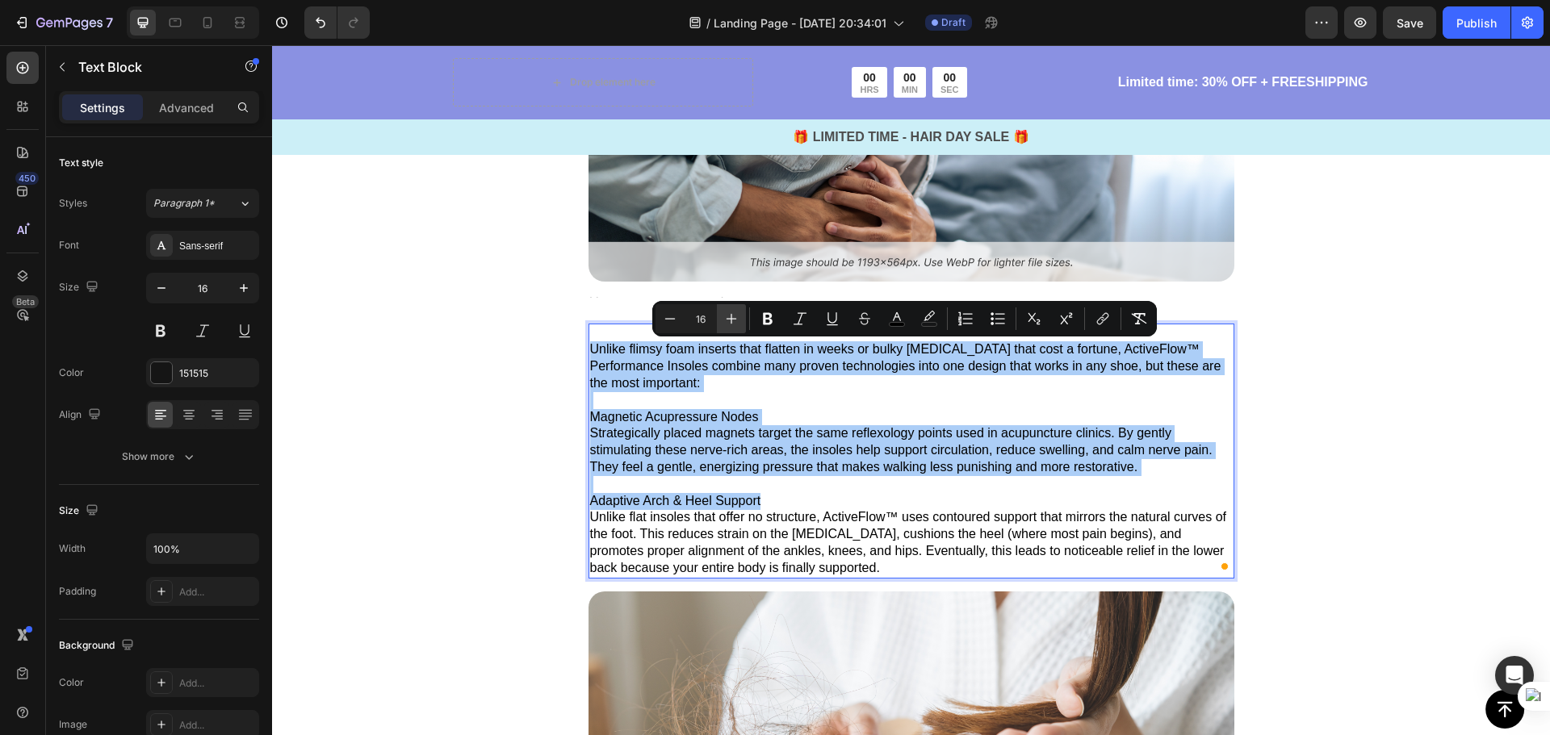
click at [734, 318] on icon "Editor contextual toolbar" at bounding box center [731, 319] width 16 height 16
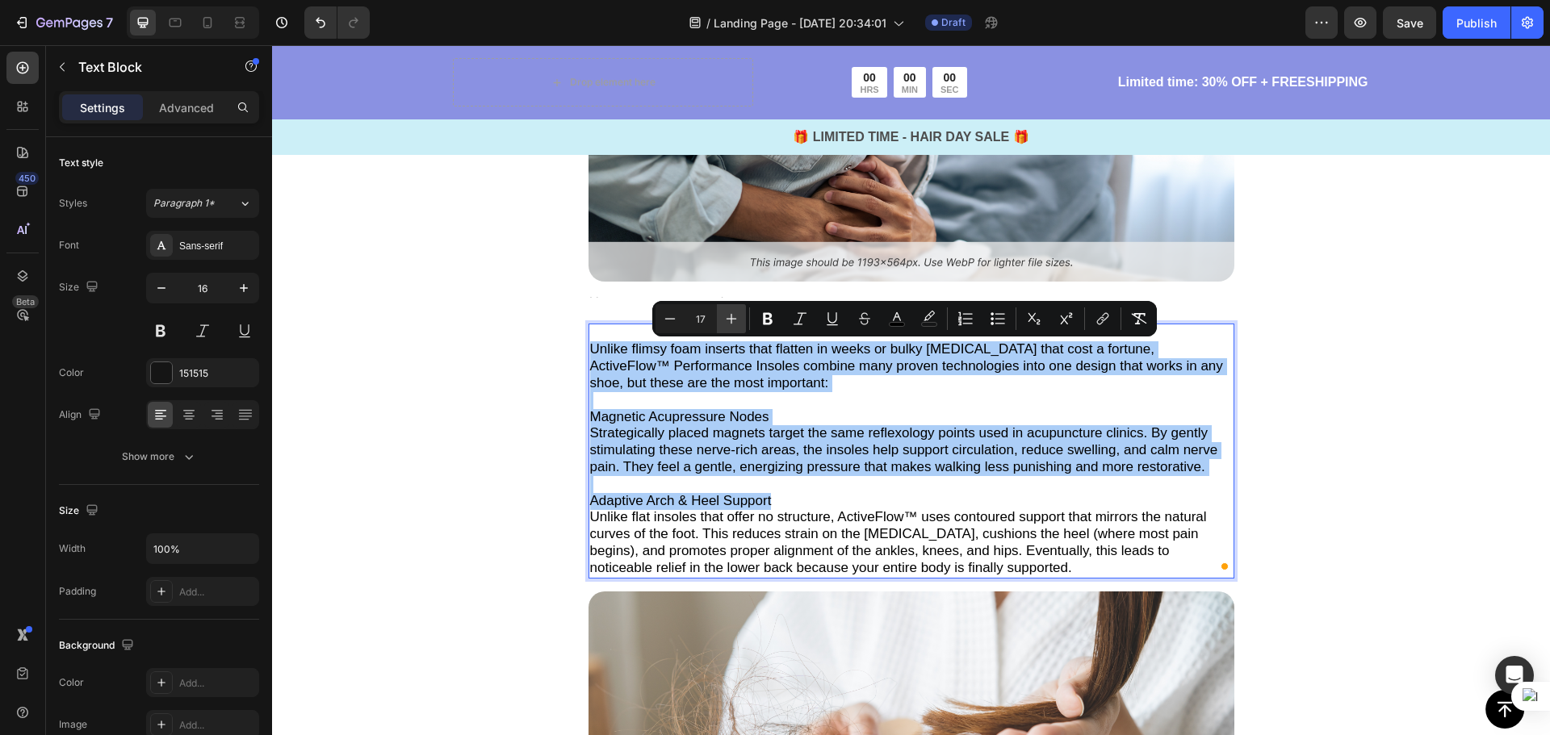
click at [734, 318] on icon "Editor contextual toolbar" at bounding box center [731, 319] width 16 height 16
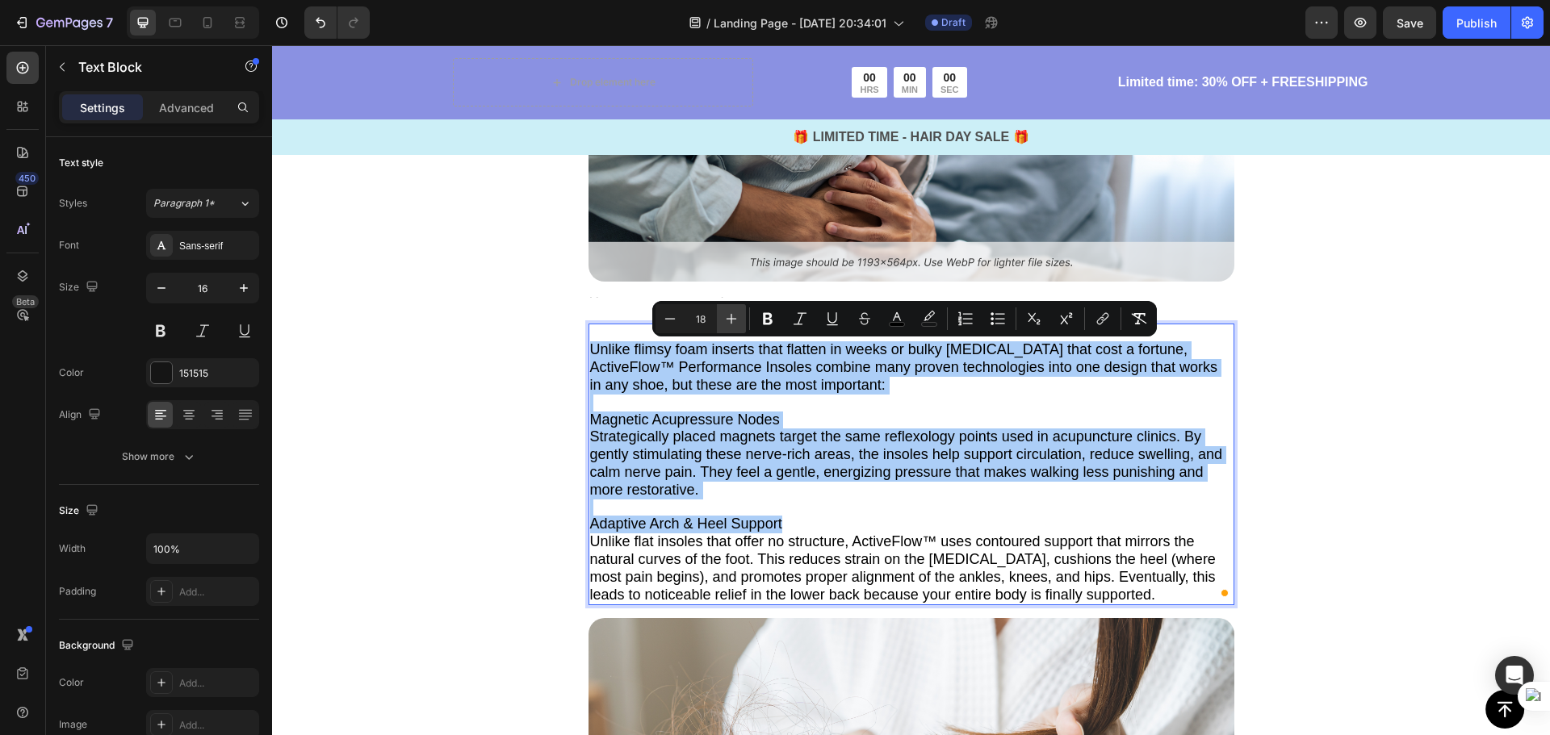
click at [734, 318] on icon "Editor contextual toolbar" at bounding box center [731, 319] width 16 height 16
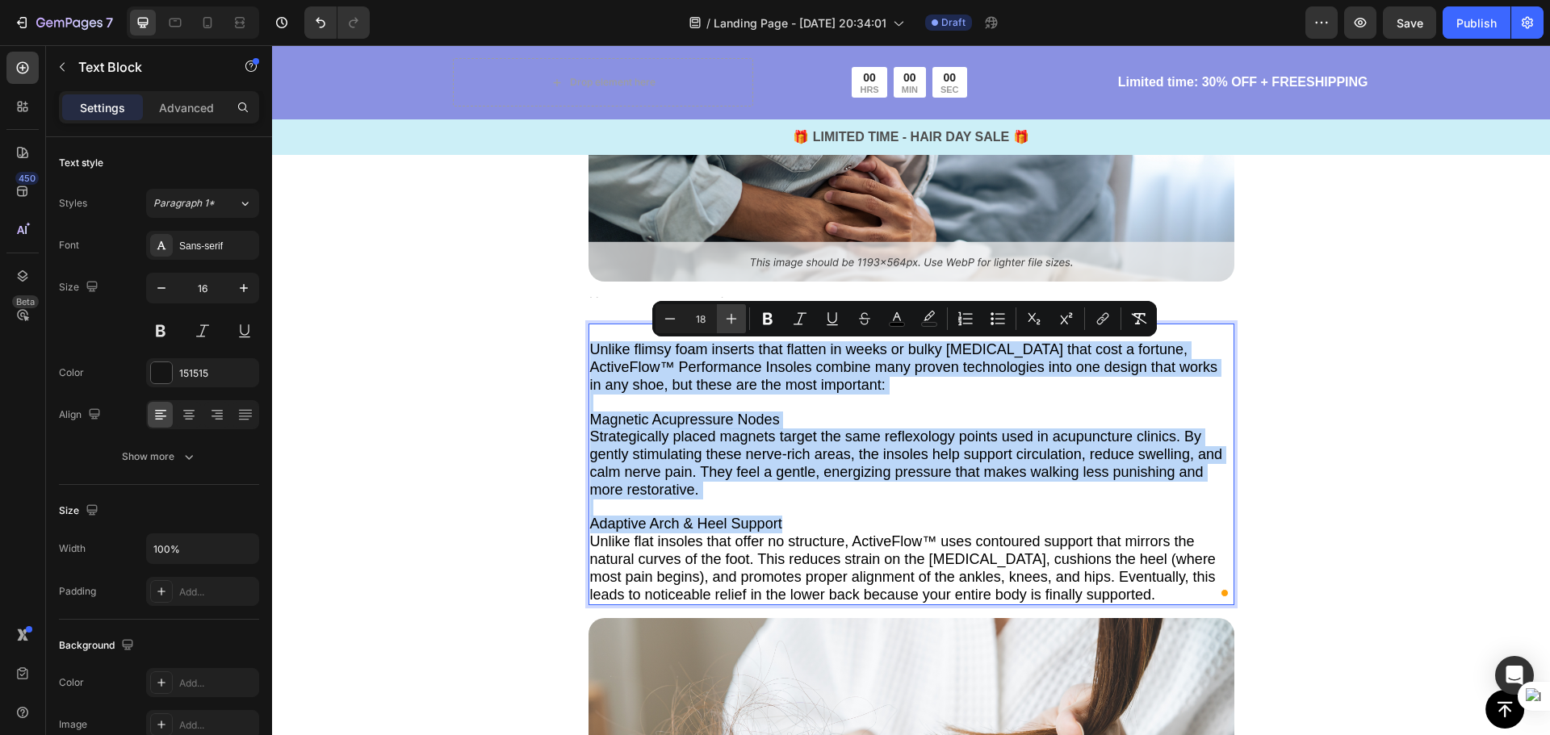
type input "19"
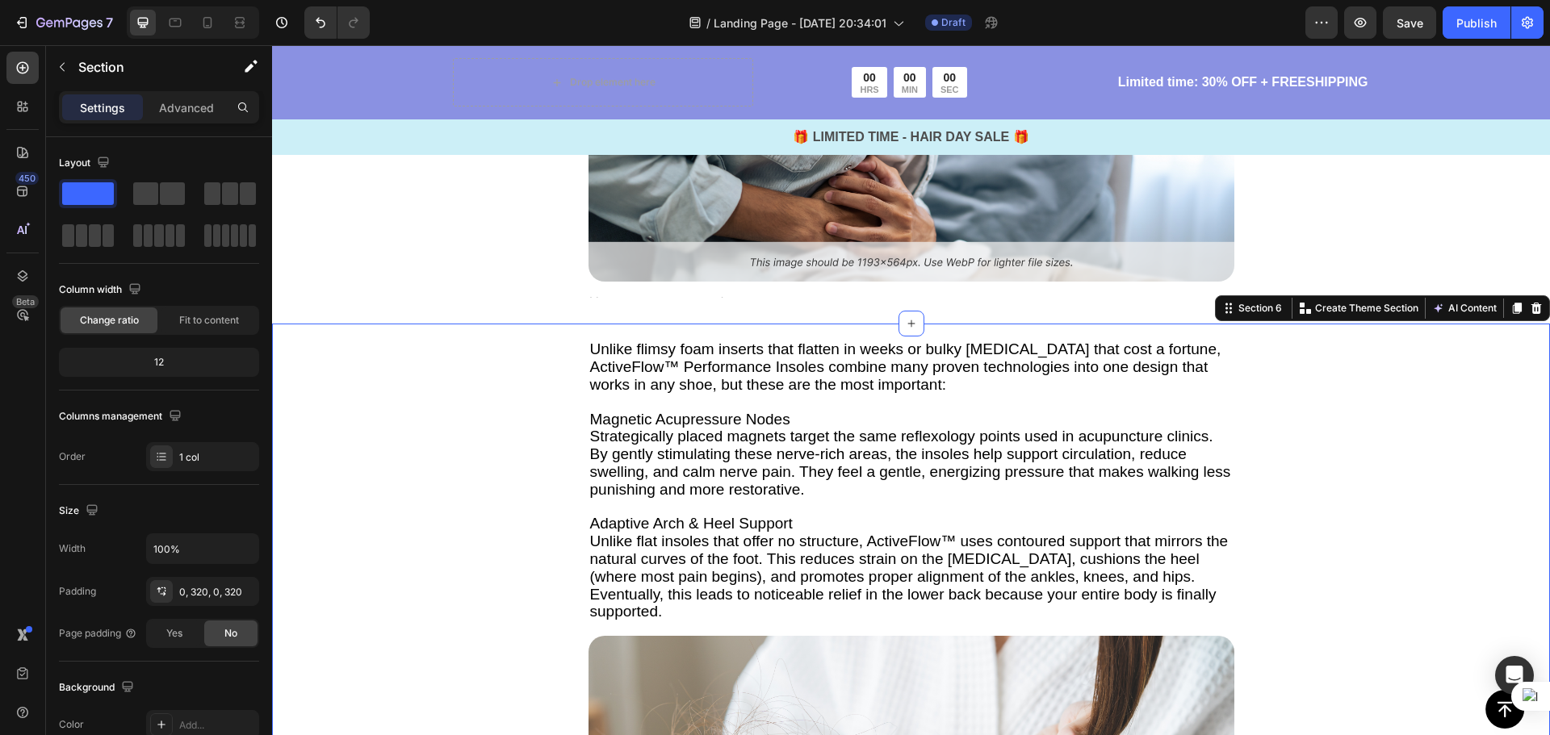
click at [1305, 420] on div "Unlike flimsy foam inserts that flatten in weeks or bulky orthotics that cost a…" at bounding box center [911, 633] width 1278 height 618
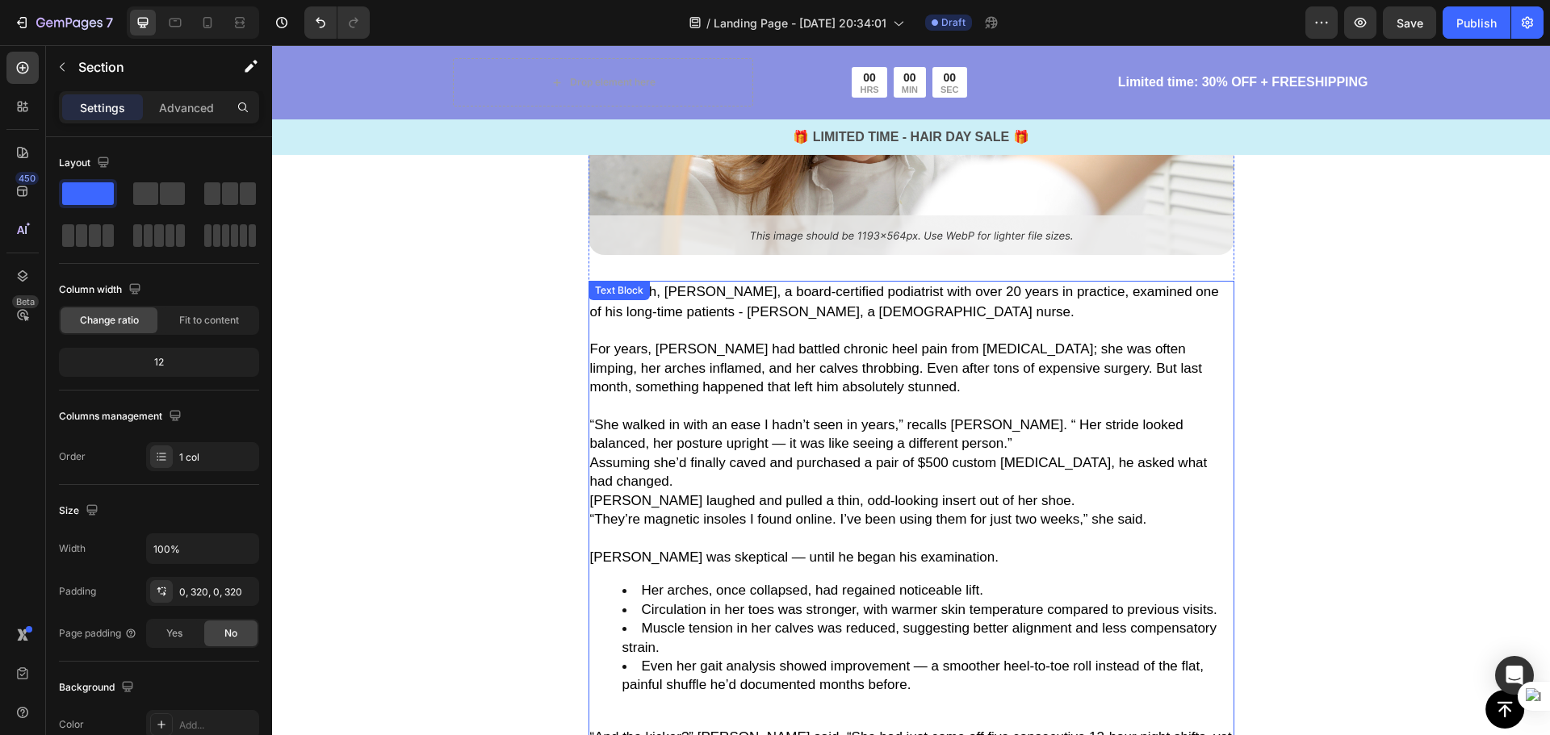
scroll to position [584, 0]
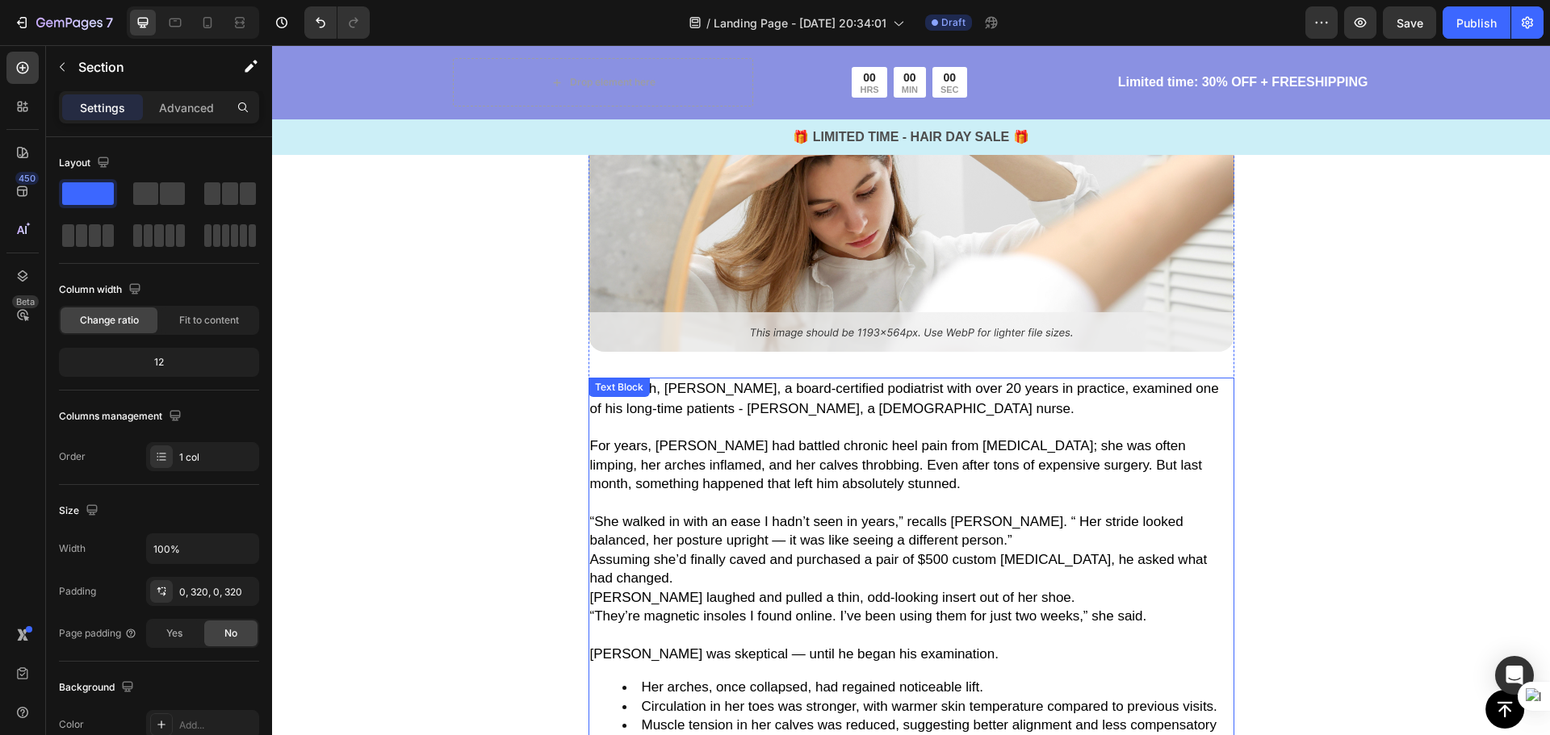
click at [689, 508] on p at bounding box center [911, 503] width 642 height 19
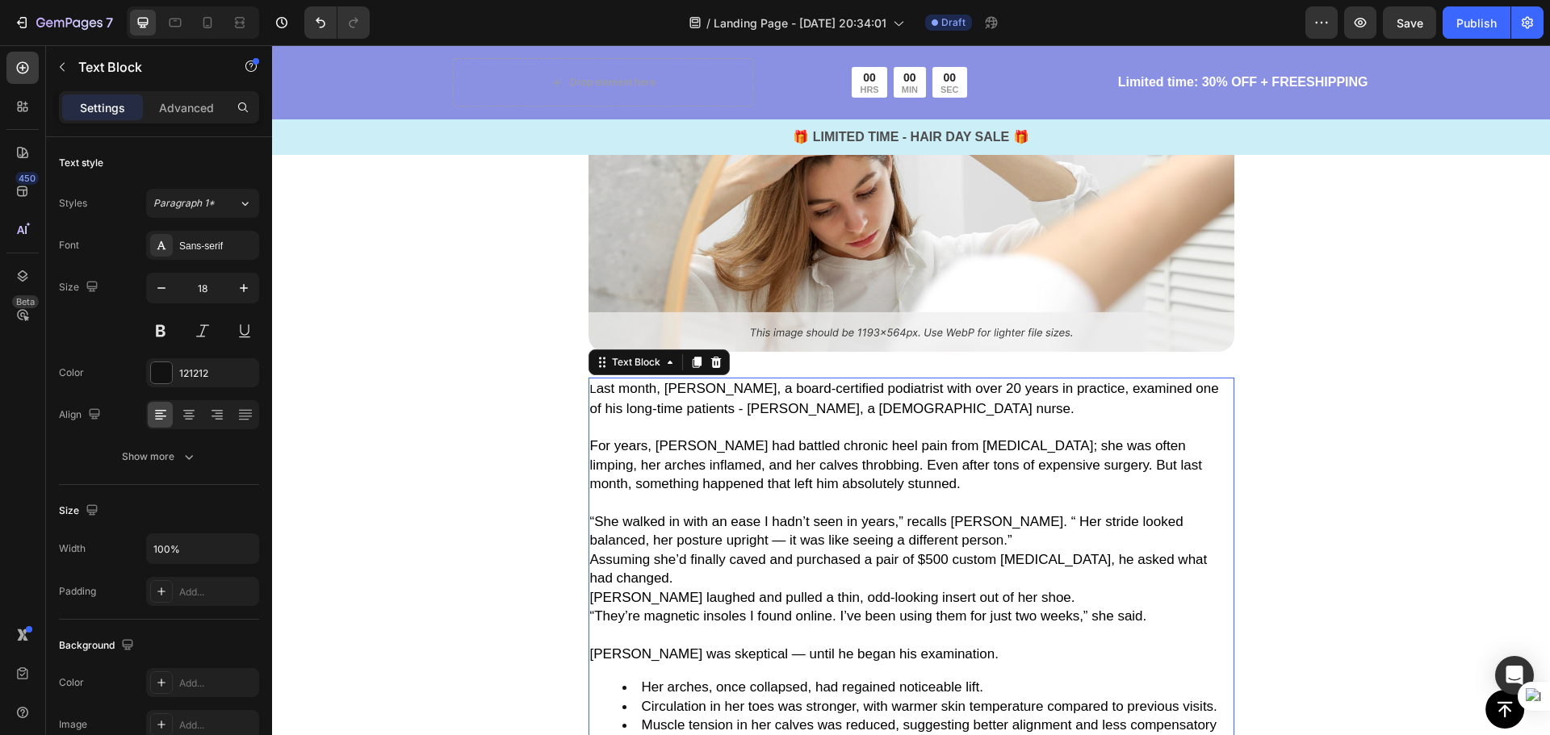
click at [634, 393] on span "ast month, Dr. Evan Patel, a board-certified podiatrist with over 20 years in p…" at bounding box center [904, 398] width 629 height 35
drag, startPoint x: 588, startPoint y: 386, endPoint x: 727, endPoint y: 414, distance: 141.7
click at [725, 413] on p "L ast month, Dr. Evan Patel, a board-certified podiatrist with over 20 years in…" at bounding box center [911, 398] width 642 height 39
click at [709, 421] on p "To enrich screen reader interactions, please activate Accessibility in Grammarl…" at bounding box center [911, 427] width 642 height 19
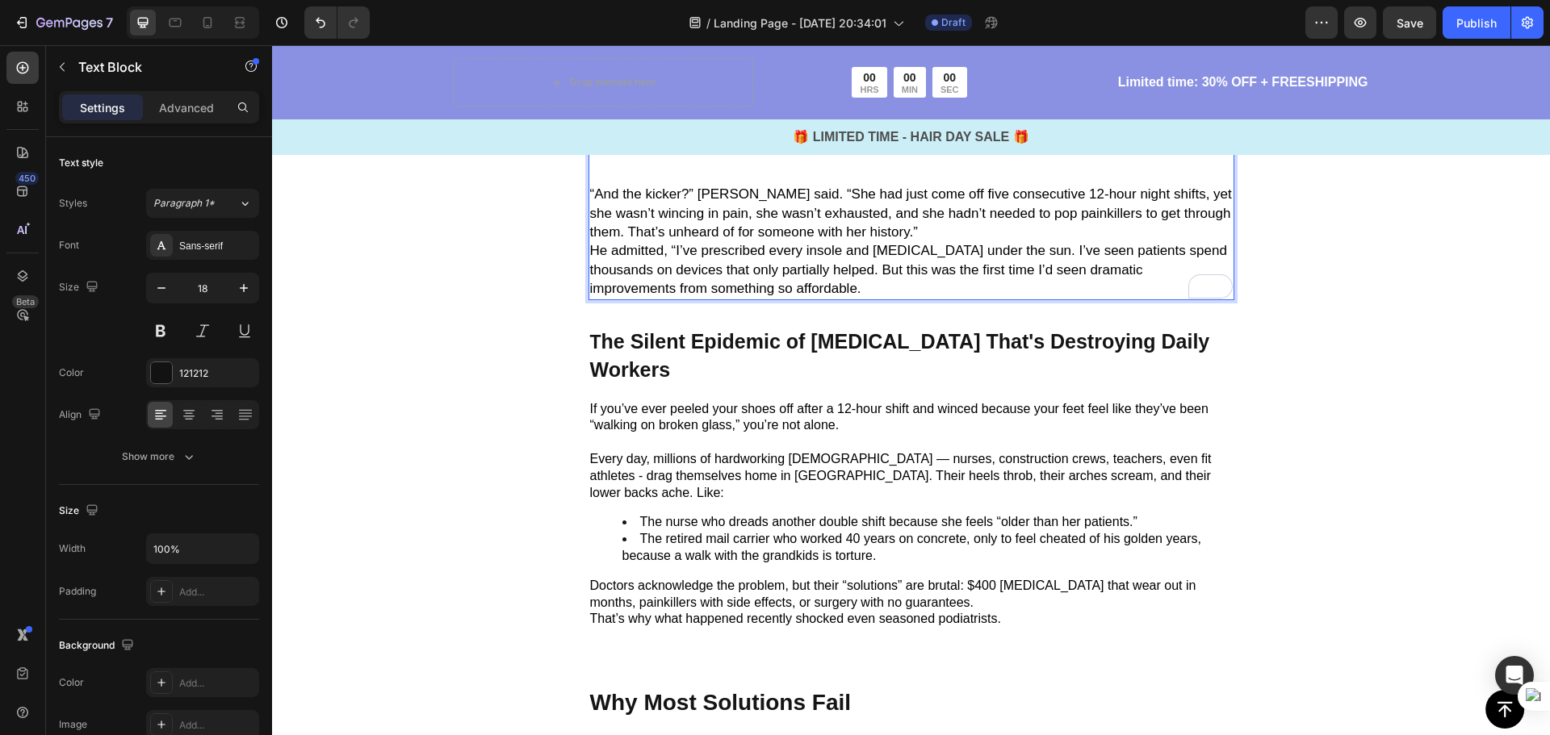
scroll to position [1230, 0]
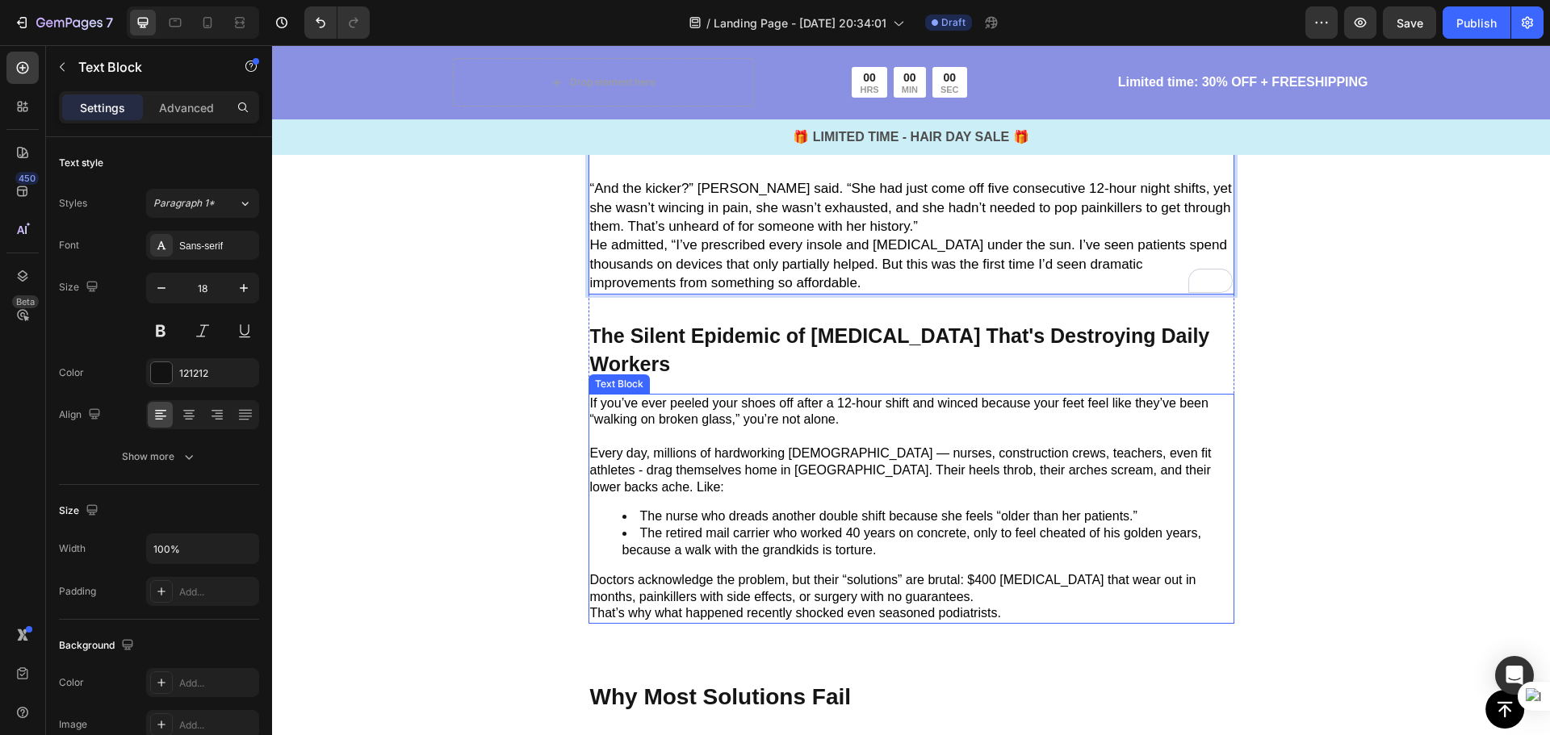
click at [696, 526] on span "The retired mail carrier who worked 40 years on concrete, only to feel cheated …" at bounding box center [911, 541] width 579 height 31
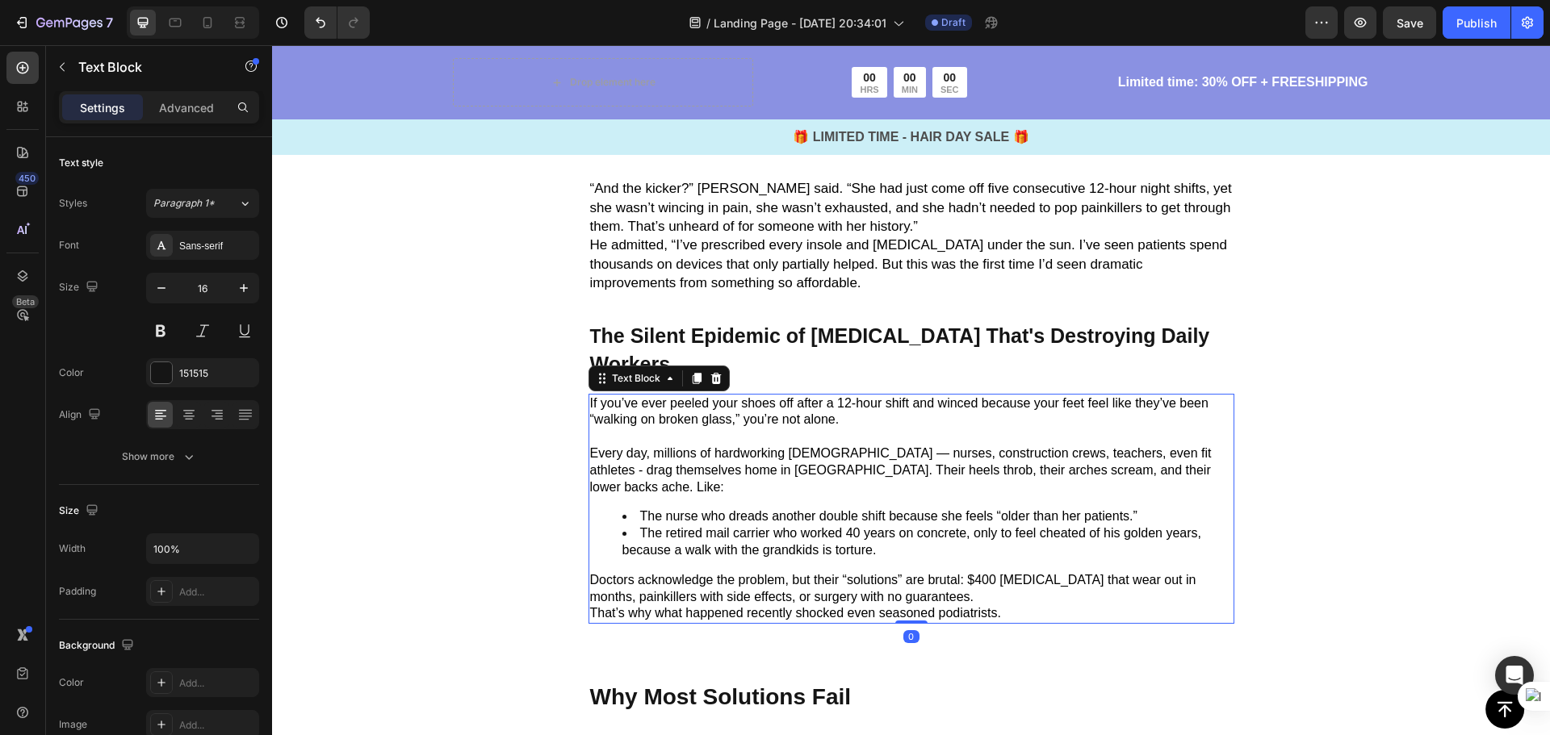
click at [997, 605] on p "That’s why what happened recently shocked even seasoned podiatrists." at bounding box center [911, 613] width 642 height 17
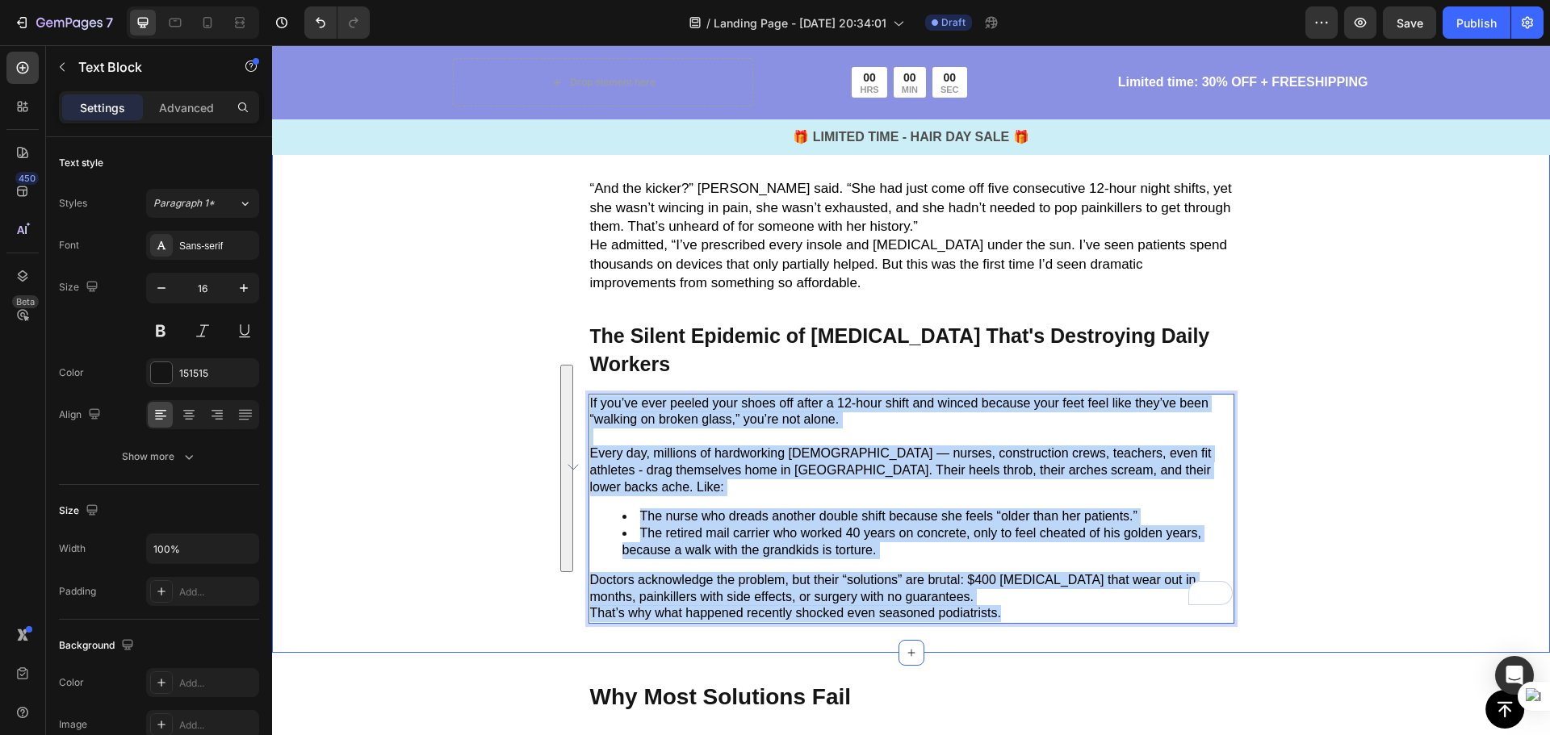
drag, startPoint x: 1009, startPoint y: 569, endPoint x: 578, endPoint y: 374, distance: 473.2
click at [578, 374] on div "Image L ast month, Dr. Evan Patel, a board-certified podiatrist with over 20 ye…" at bounding box center [910, 12] width 761 height 1223
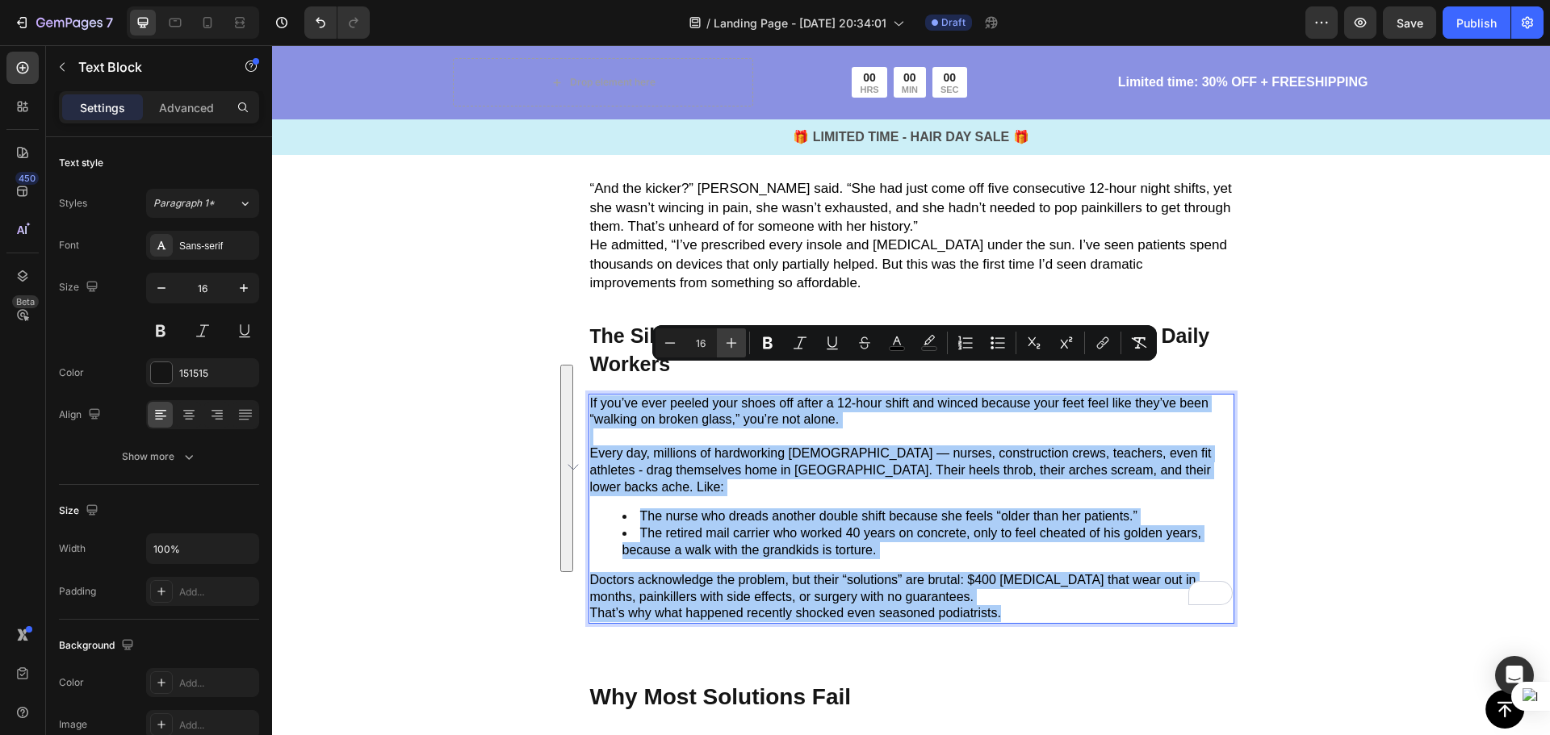
click at [730, 347] on icon "Editor contextual toolbar" at bounding box center [731, 343] width 16 height 16
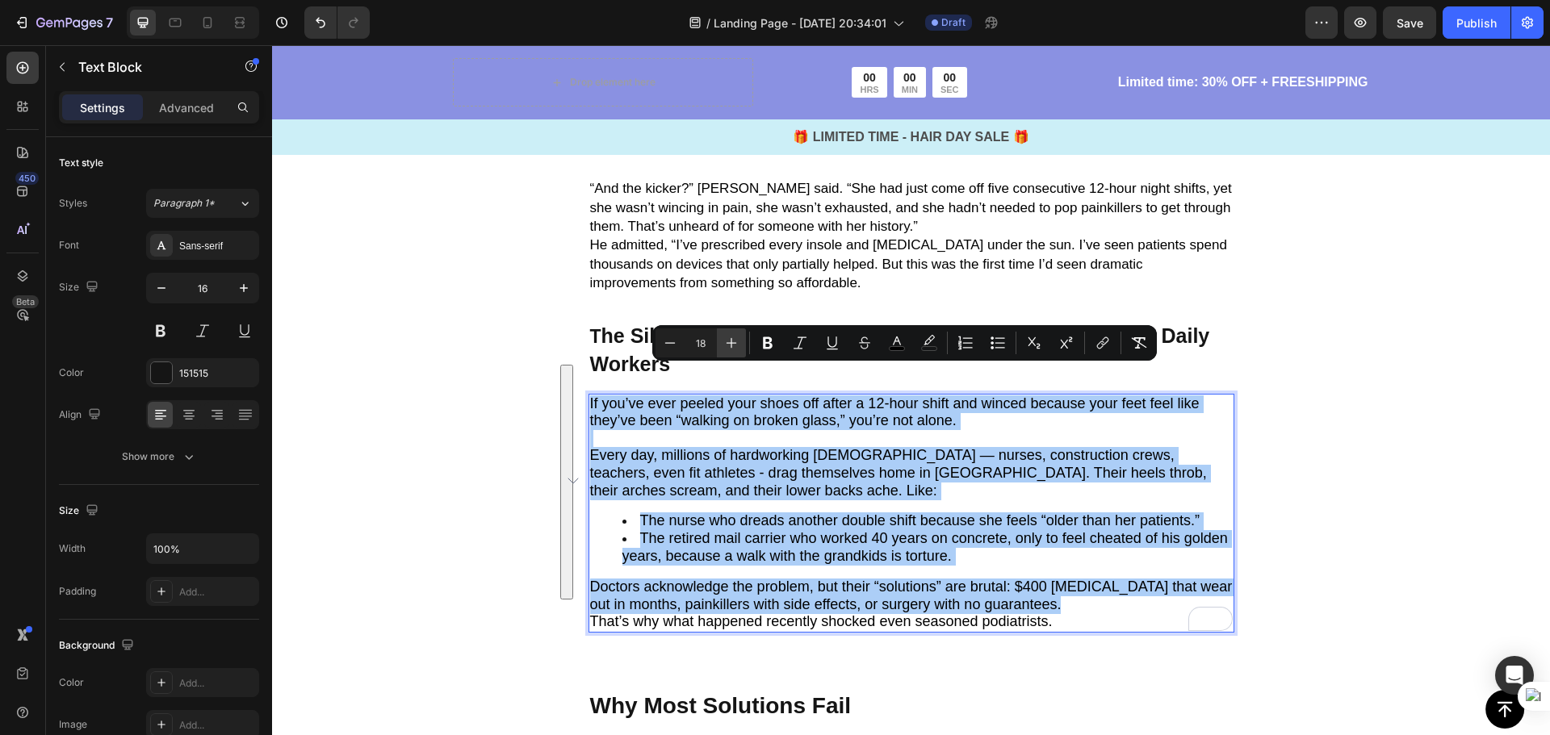
click at [730, 347] on icon "Editor contextual toolbar" at bounding box center [731, 343] width 16 height 16
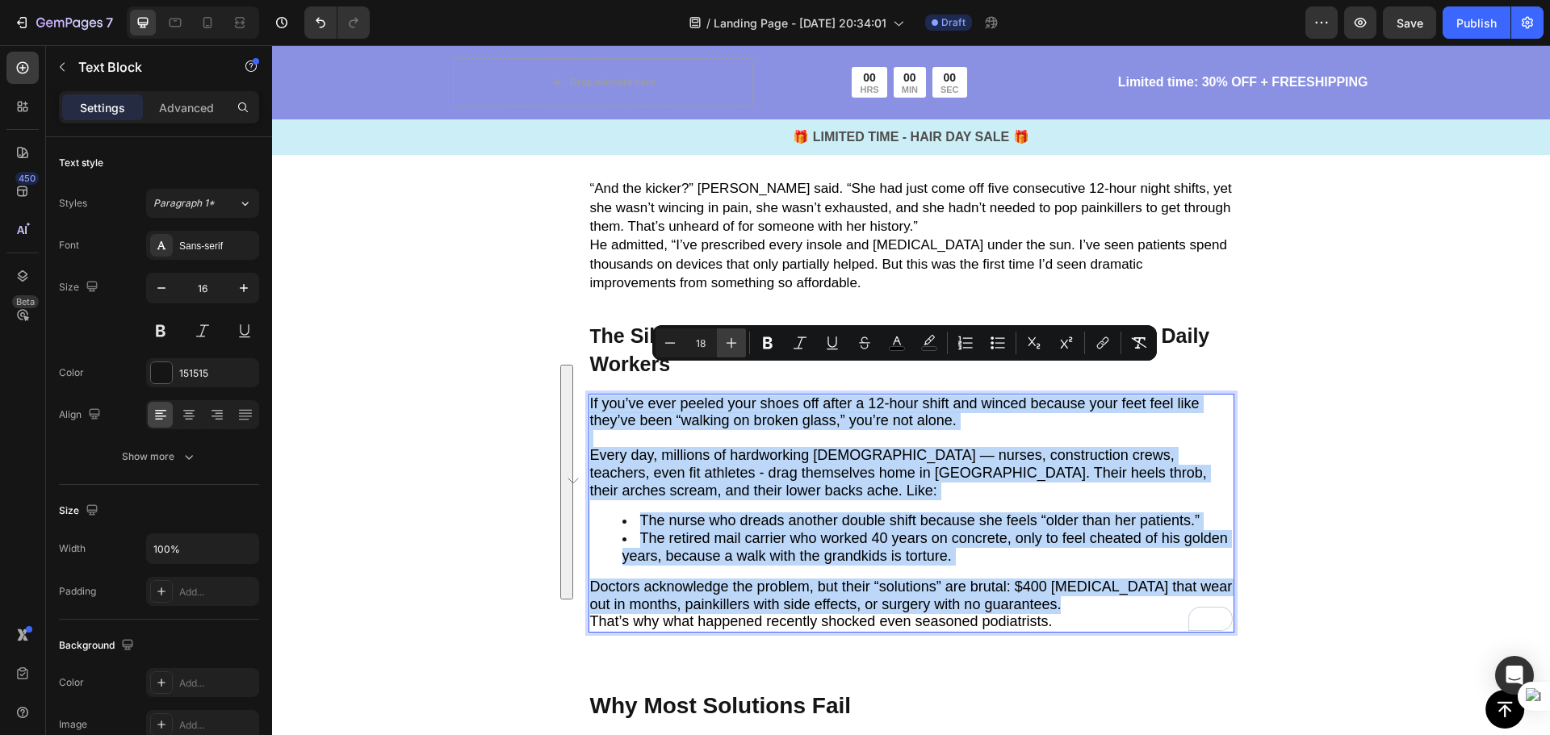
type input "19"
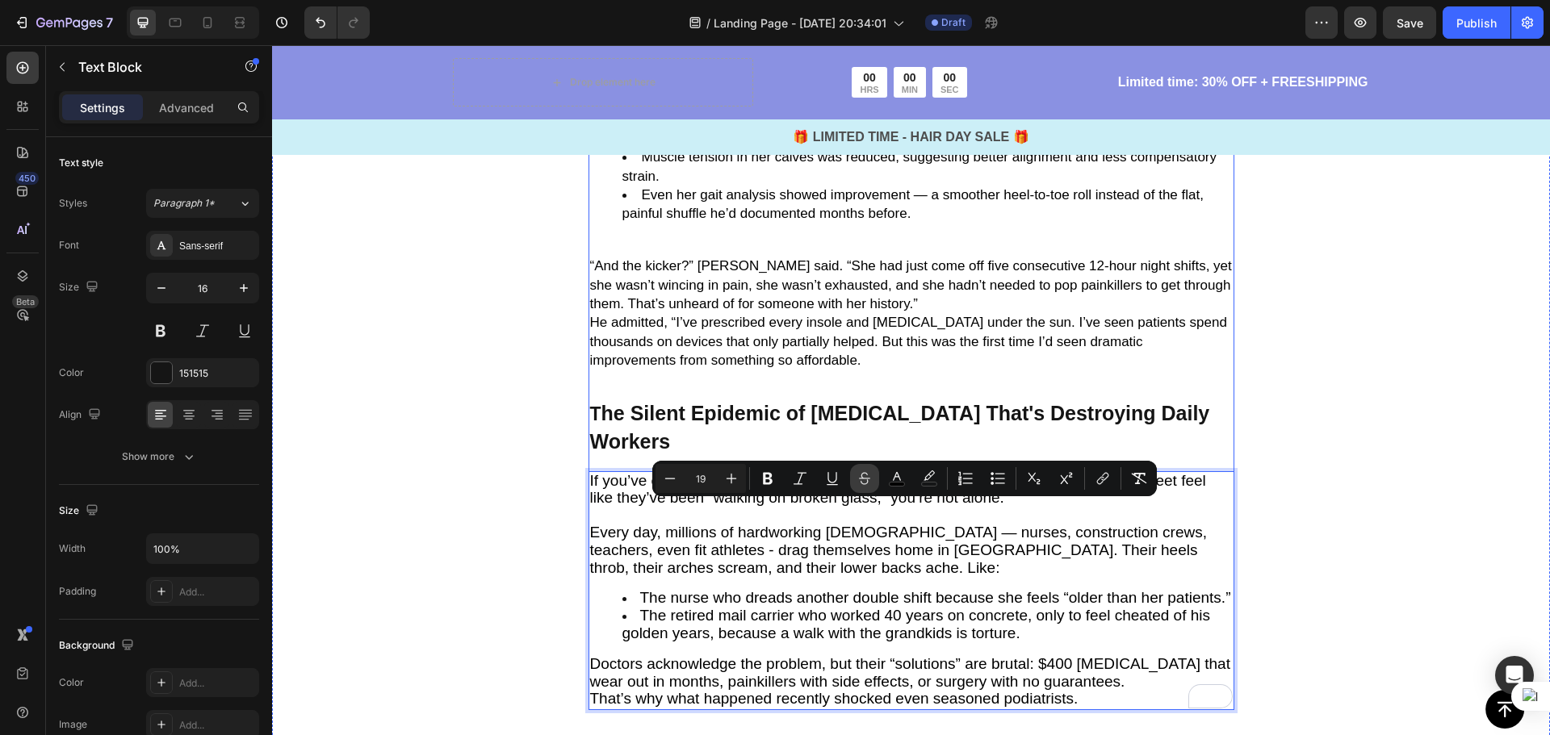
scroll to position [1069, 0]
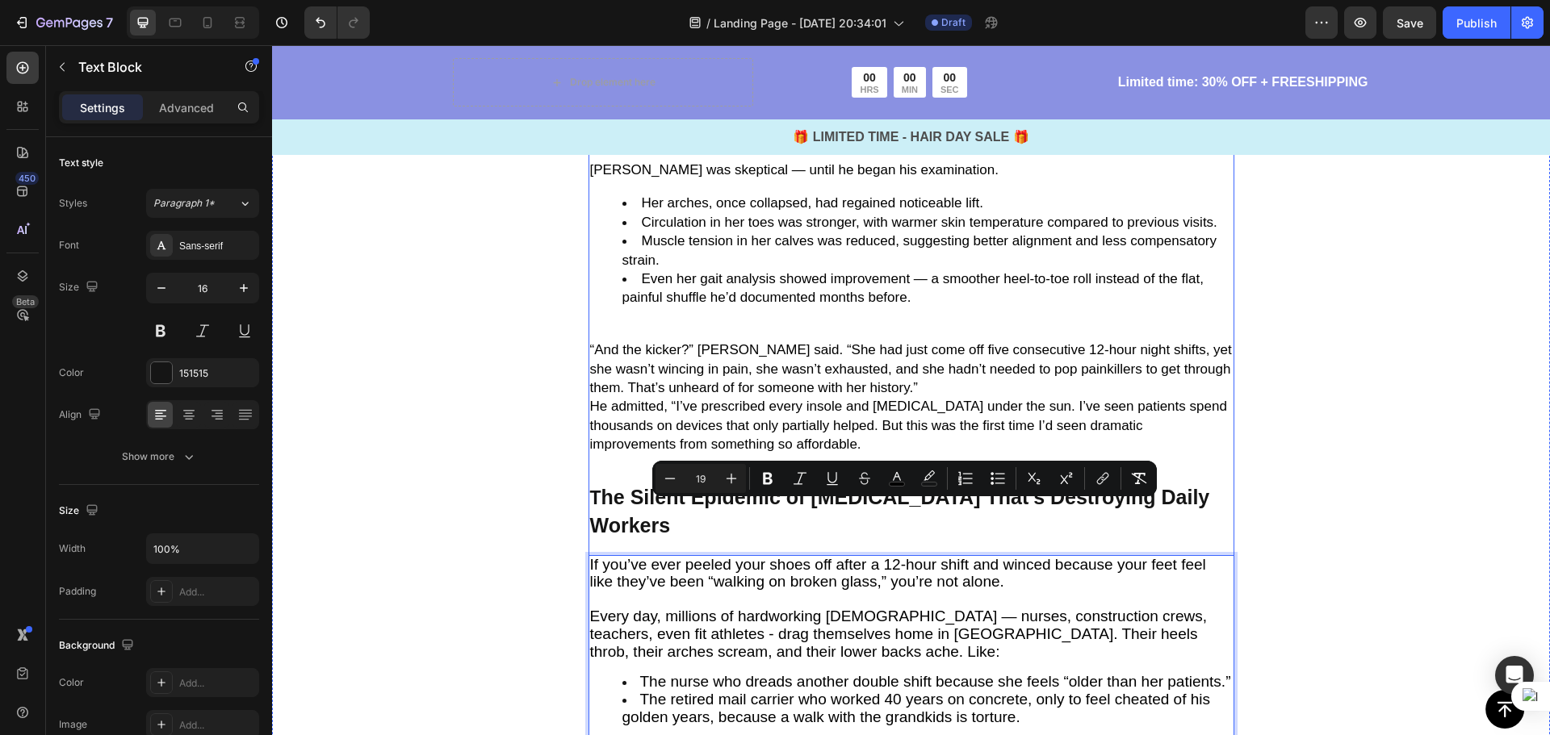
click at [866, 383] on span "“And the kicker?” [PERSON_NAME] said. “She had just come off five consecutive 1…" at bounding box center [911, 368] width 642 height 53
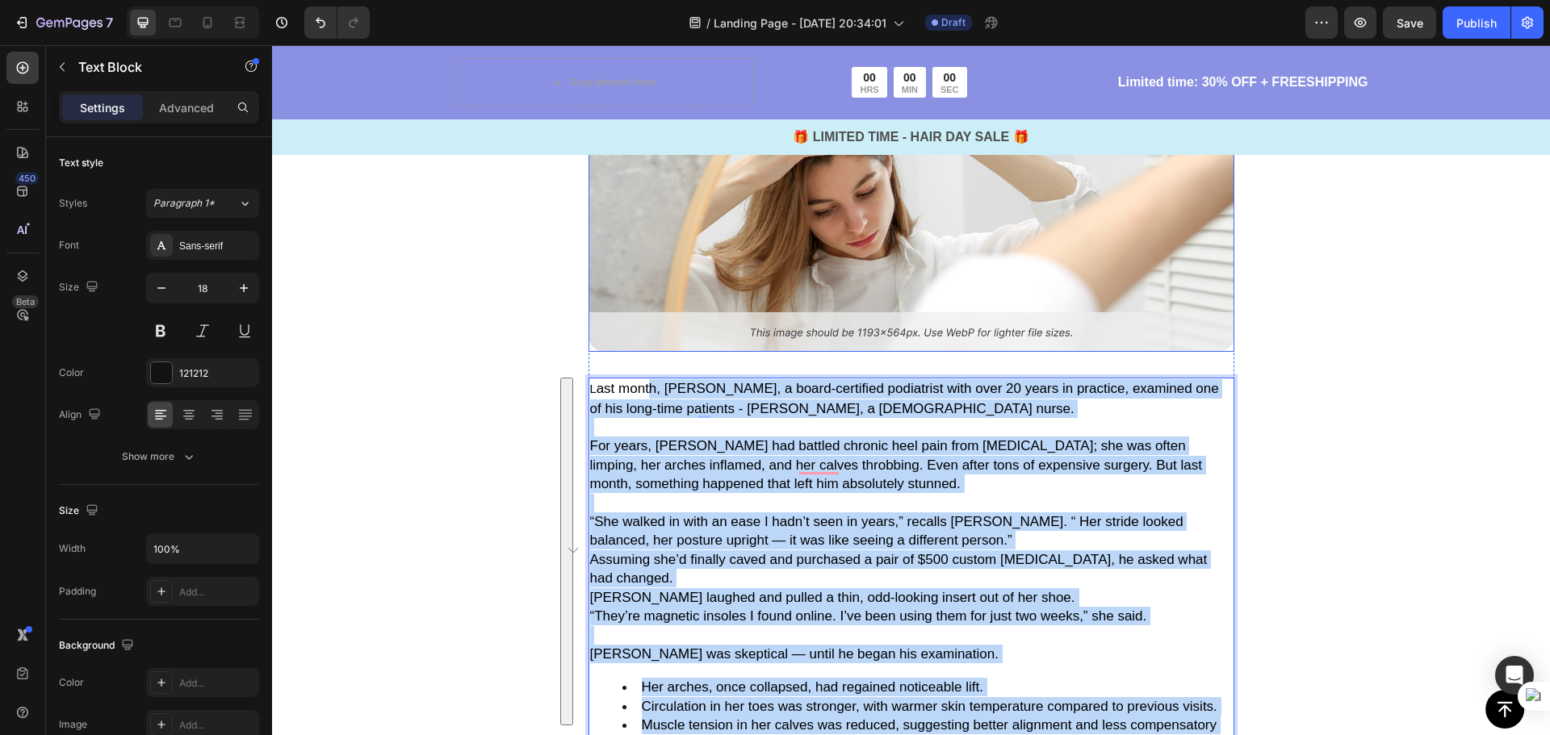
scroll to position [504, 0]
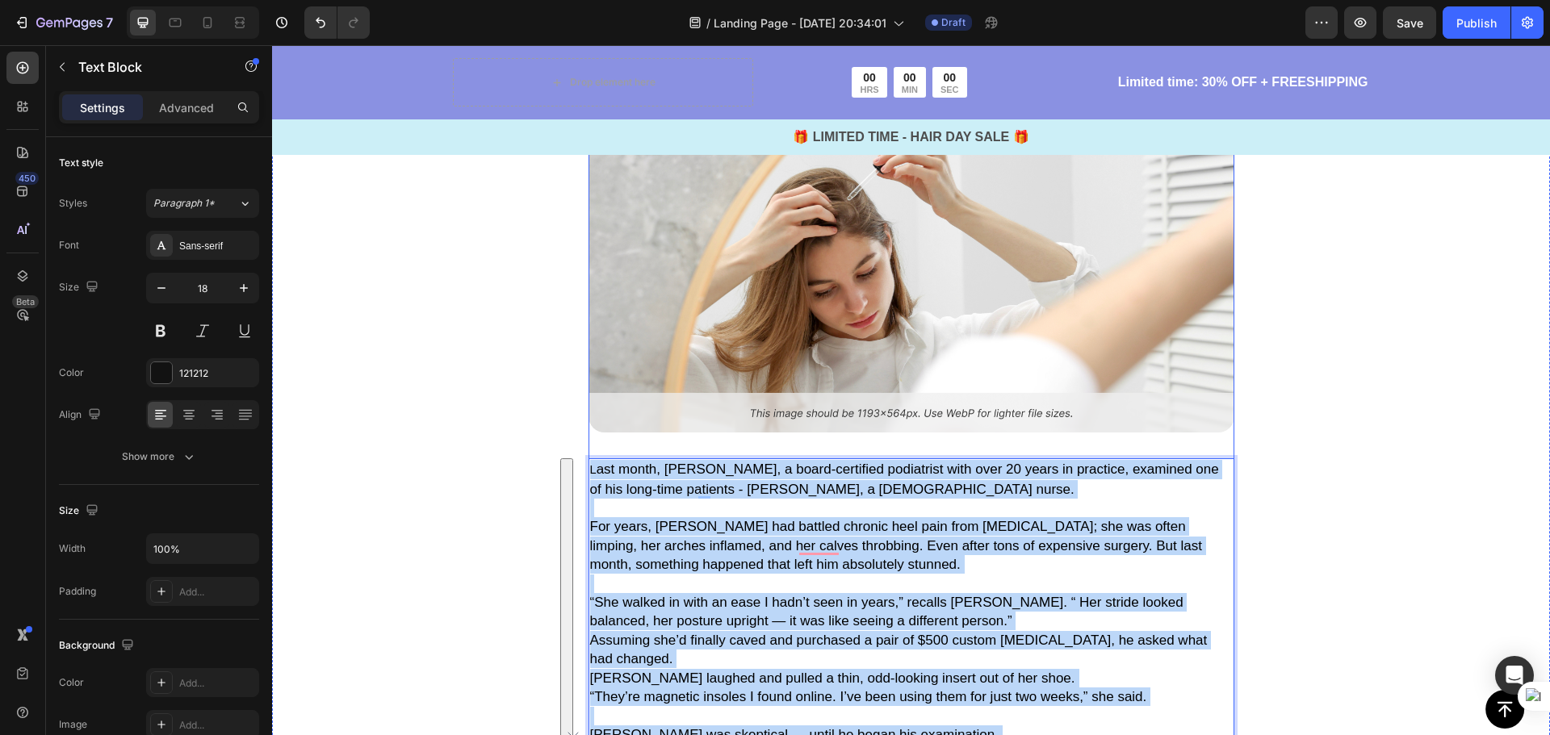
drag, startPoint x: 673, startPoint y: 391, endPoint x: 583, endPoint y: 452, distance: 109.2
click at [588, 452] on div "Image L ast month, Dr. Evan Patel, a board-certified podiatrist with over 20 ye…" at bounding box center [911, 744] width 646 height 1232
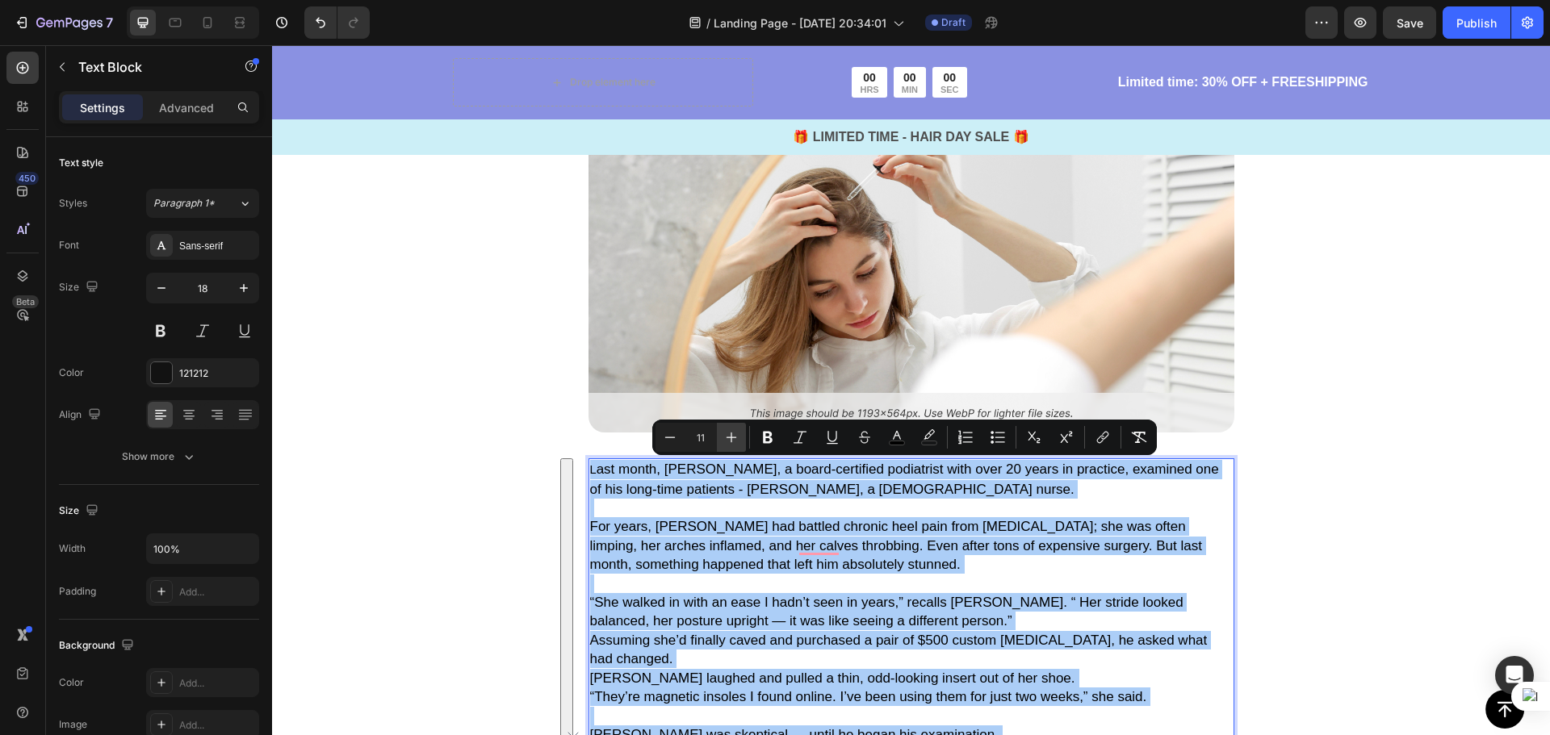
click at [725, 438] on icon "Editor contextual toolbar" at bounding box center [731, 437] width 16 height 16
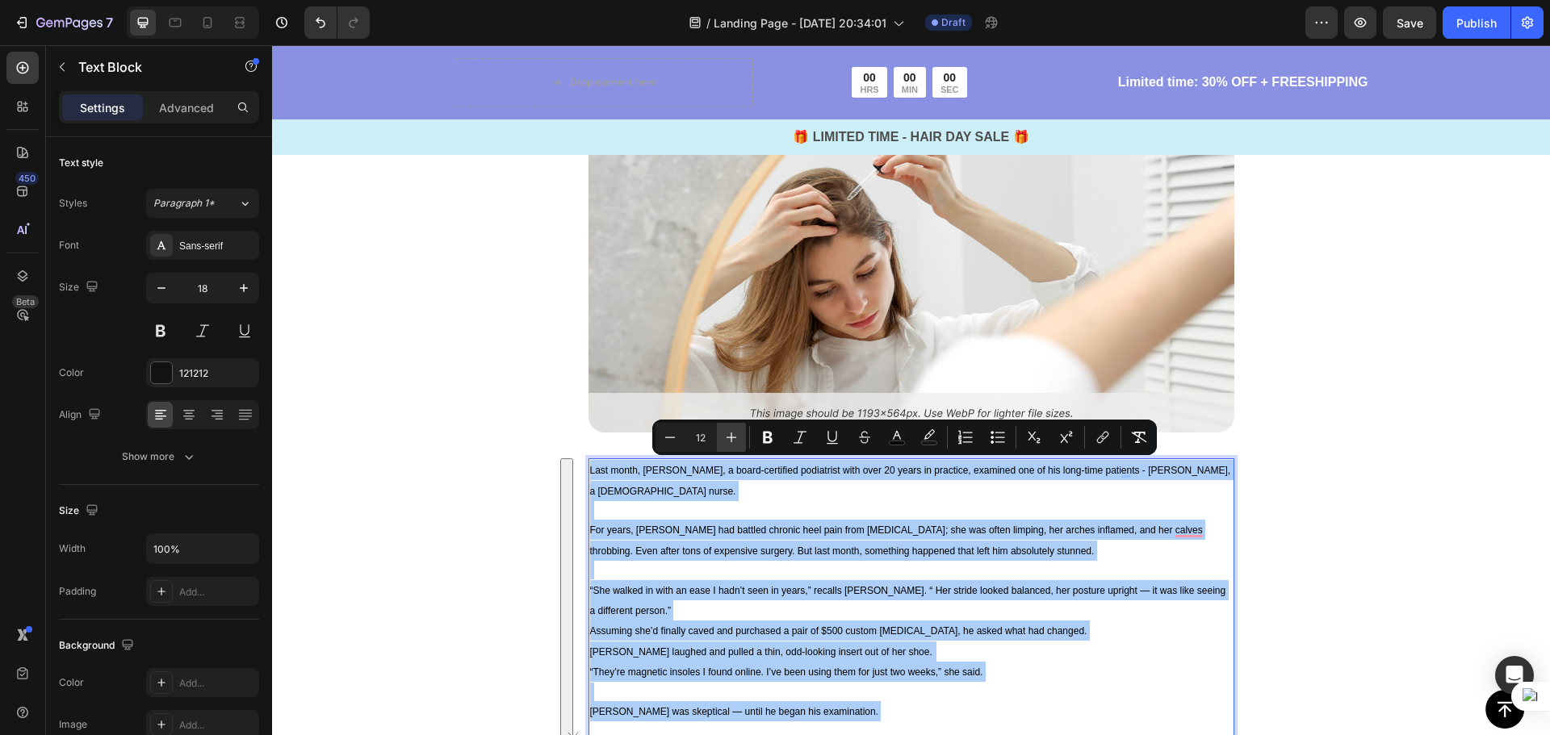
click at [725, 438] on icon "Editor contextual toolbar" at bounding box center [731, 437] width 16 height 16
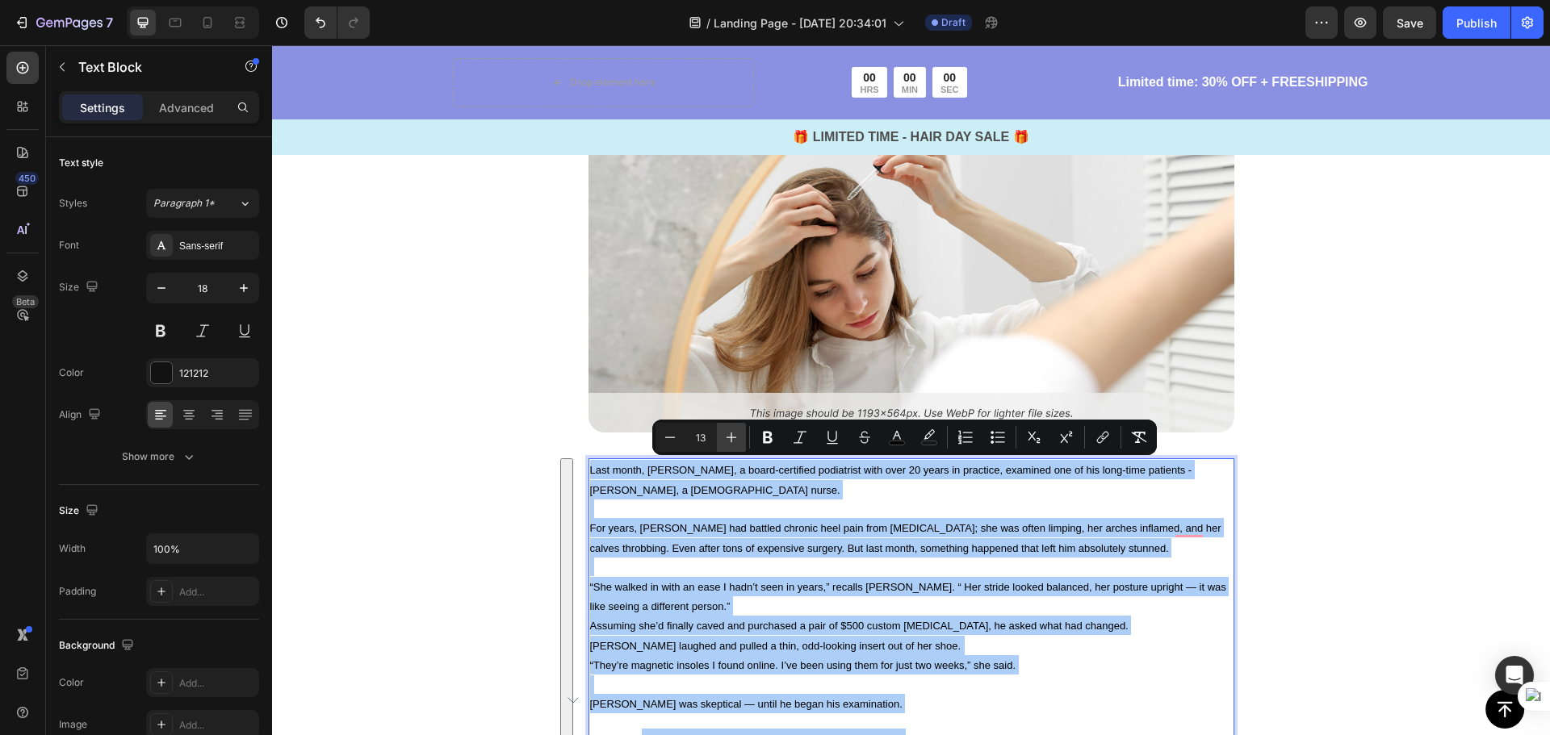
click at [725, 438] on icon "Editor contextual toolbar" at bounding box center [731, 437] width 16 height 16
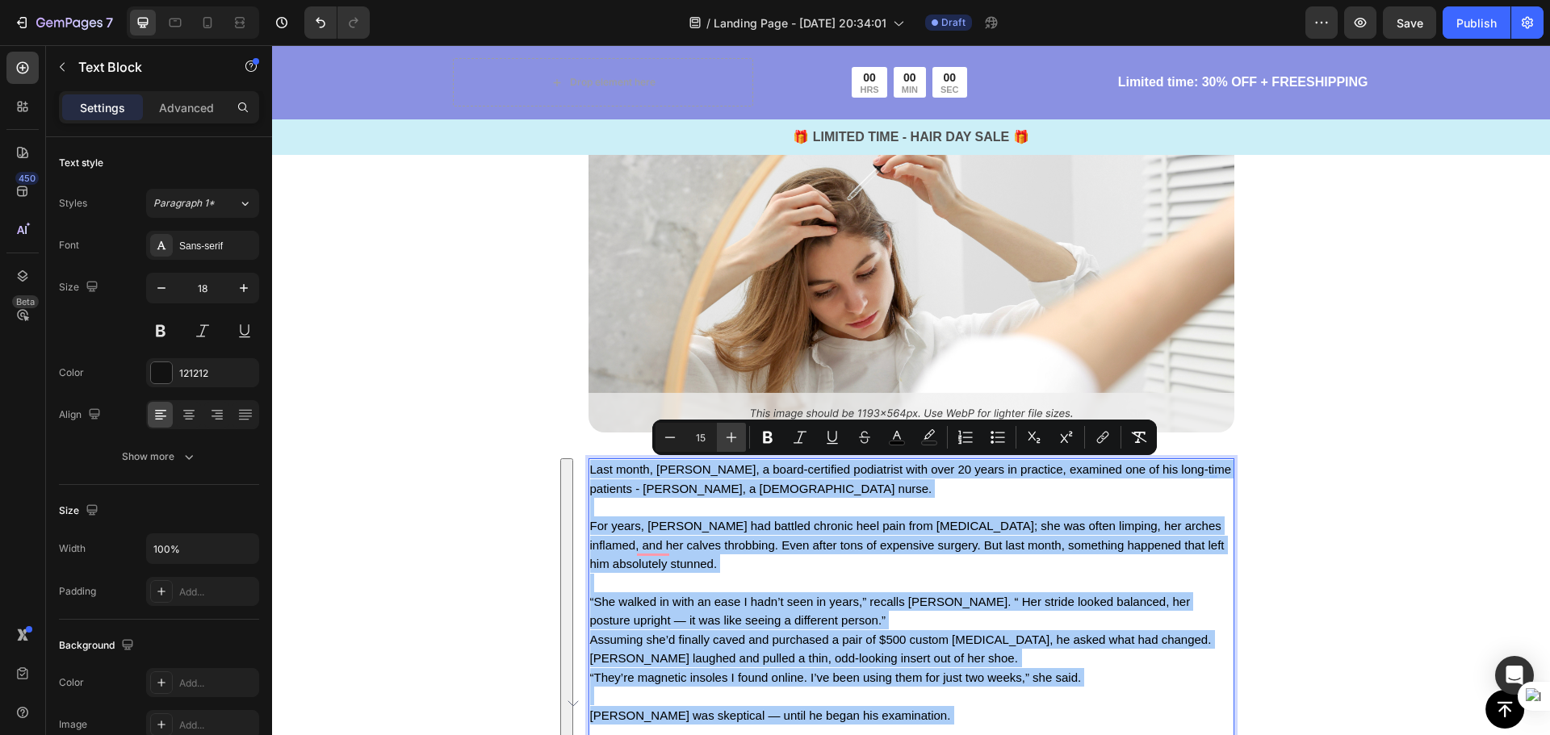
click at [725, 438] on icon "Editor contextual toolbar" at bounding box center [731, 437] width 16 height 16
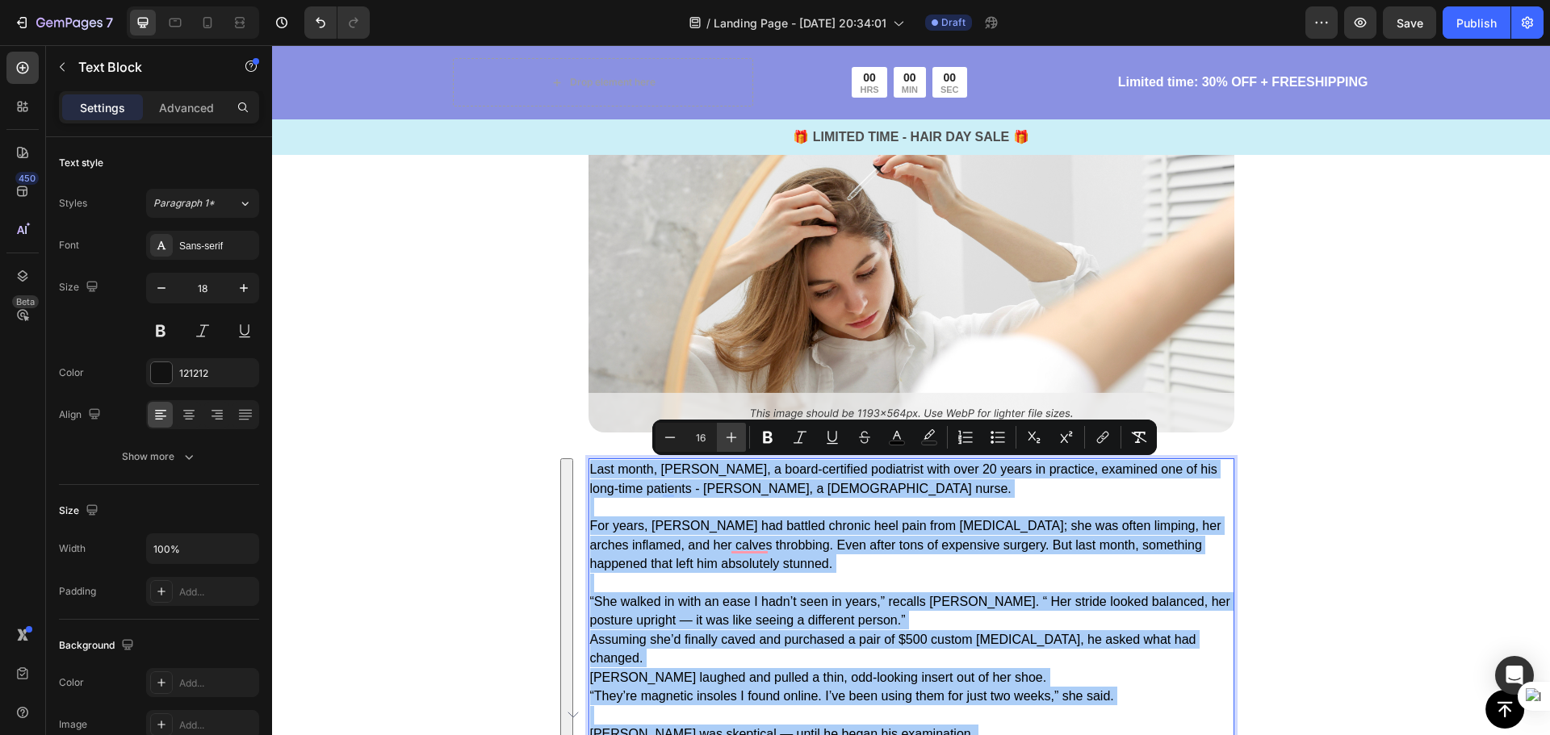
click at [725, 437] on icon "Editor contextual toolbar" at bounding box center [731, 437] width 16 height 16
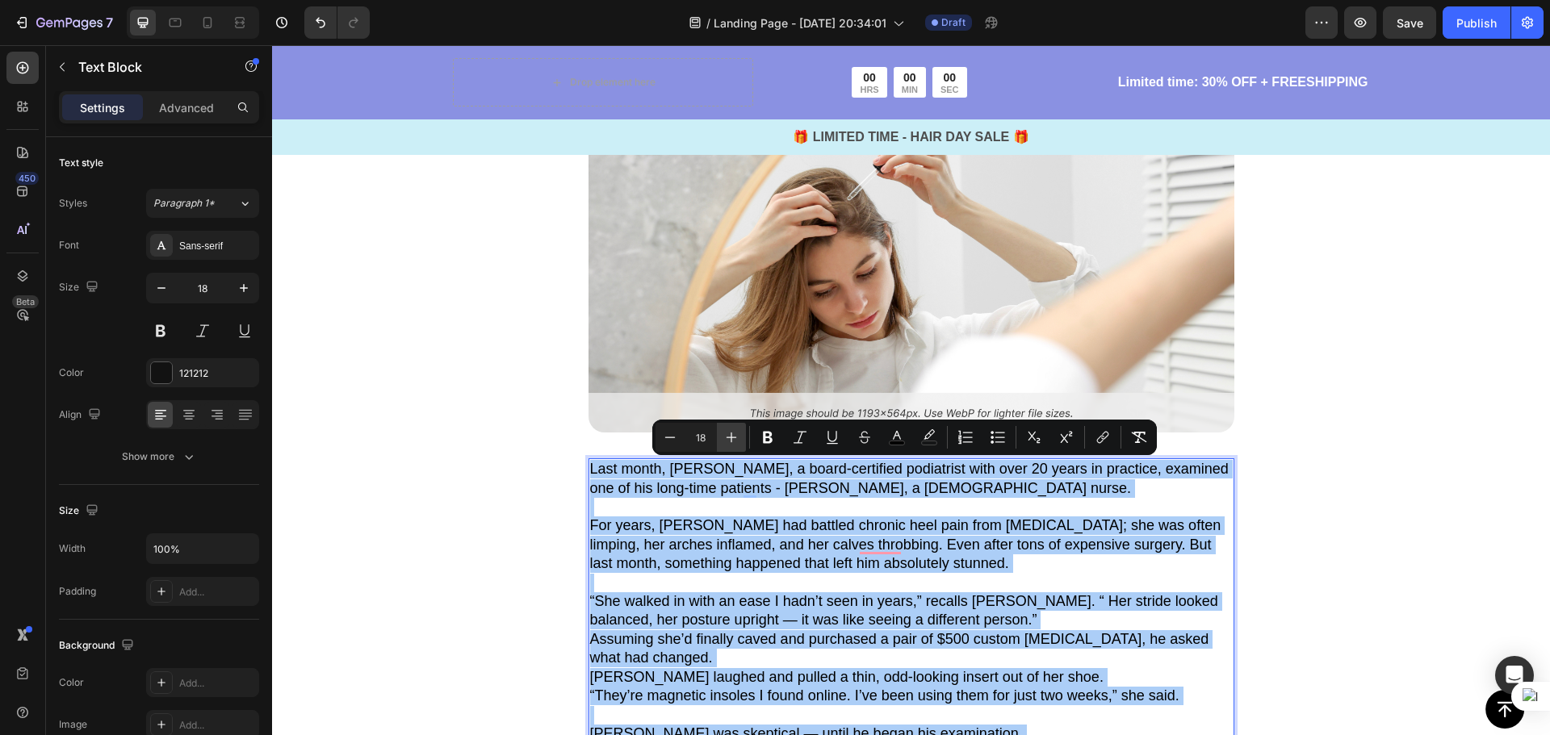
click at [724, 441] on icon "Editor contextual toolbar" at bounding box center [731, 437] width 16 height 16
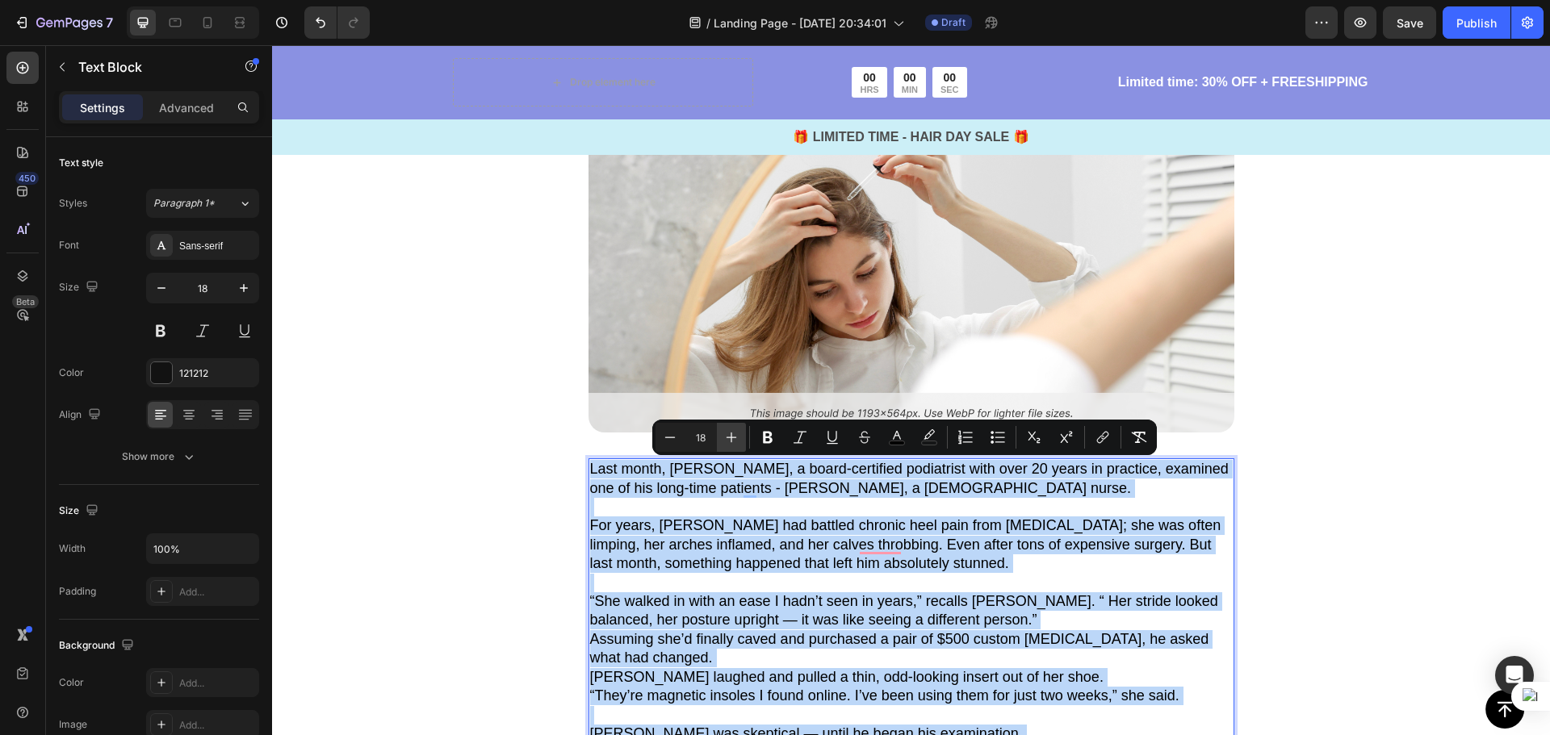
type input "19"
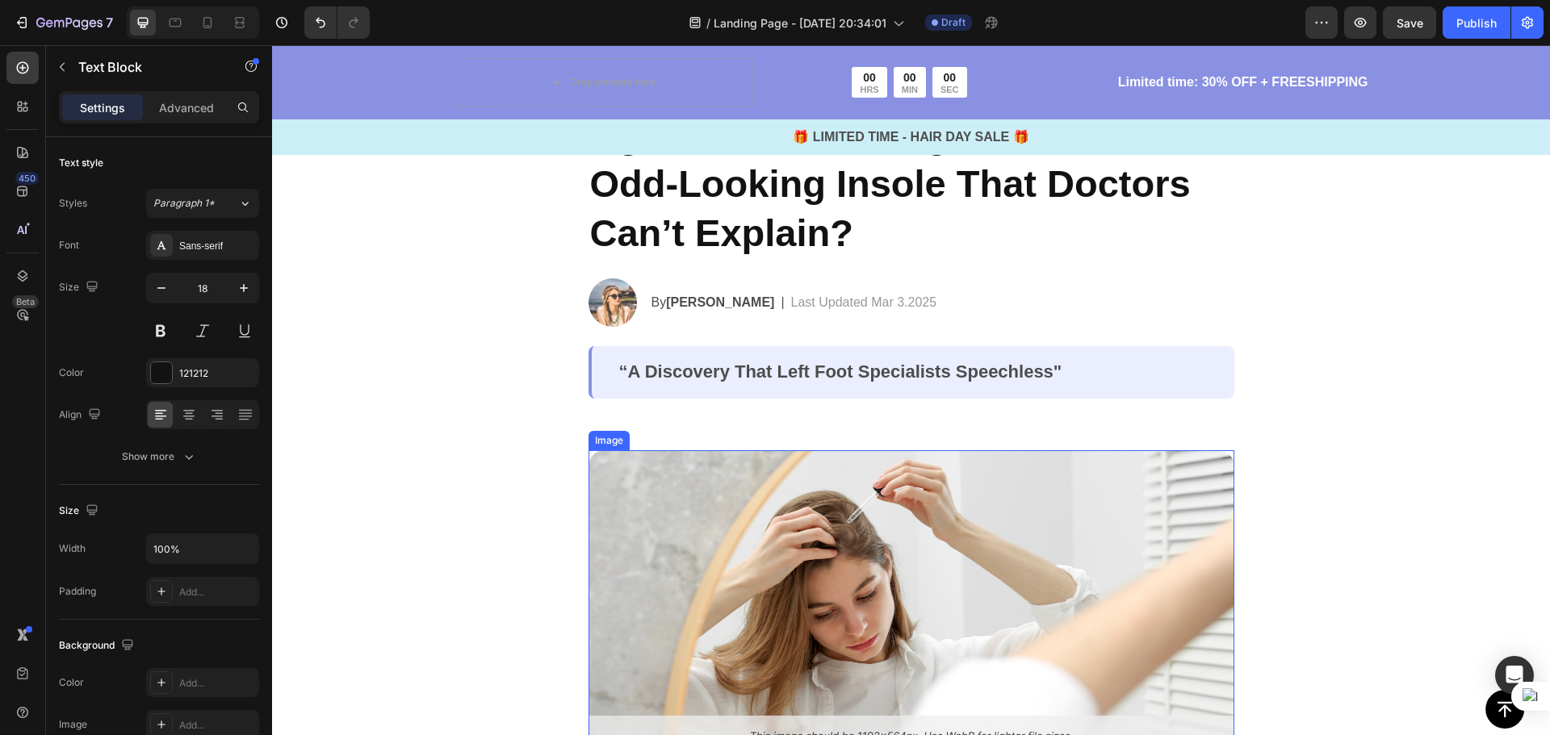
scroll to position [100, 0]
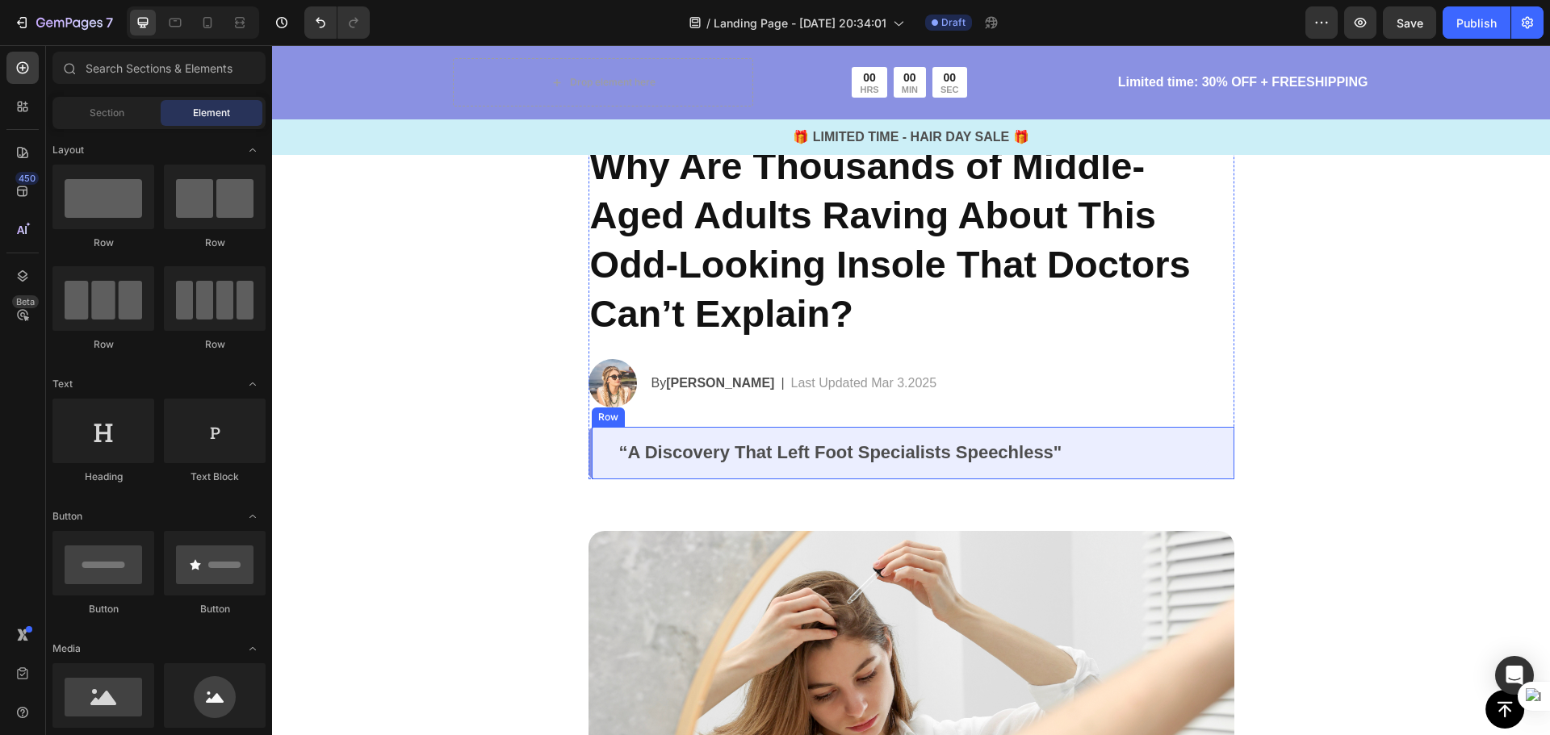
click at [1048, 437] on div "“A Discovery That Left Foot Specialists Speechless" Text Block Row" at bounding box center [911, 453] width 646 height 52
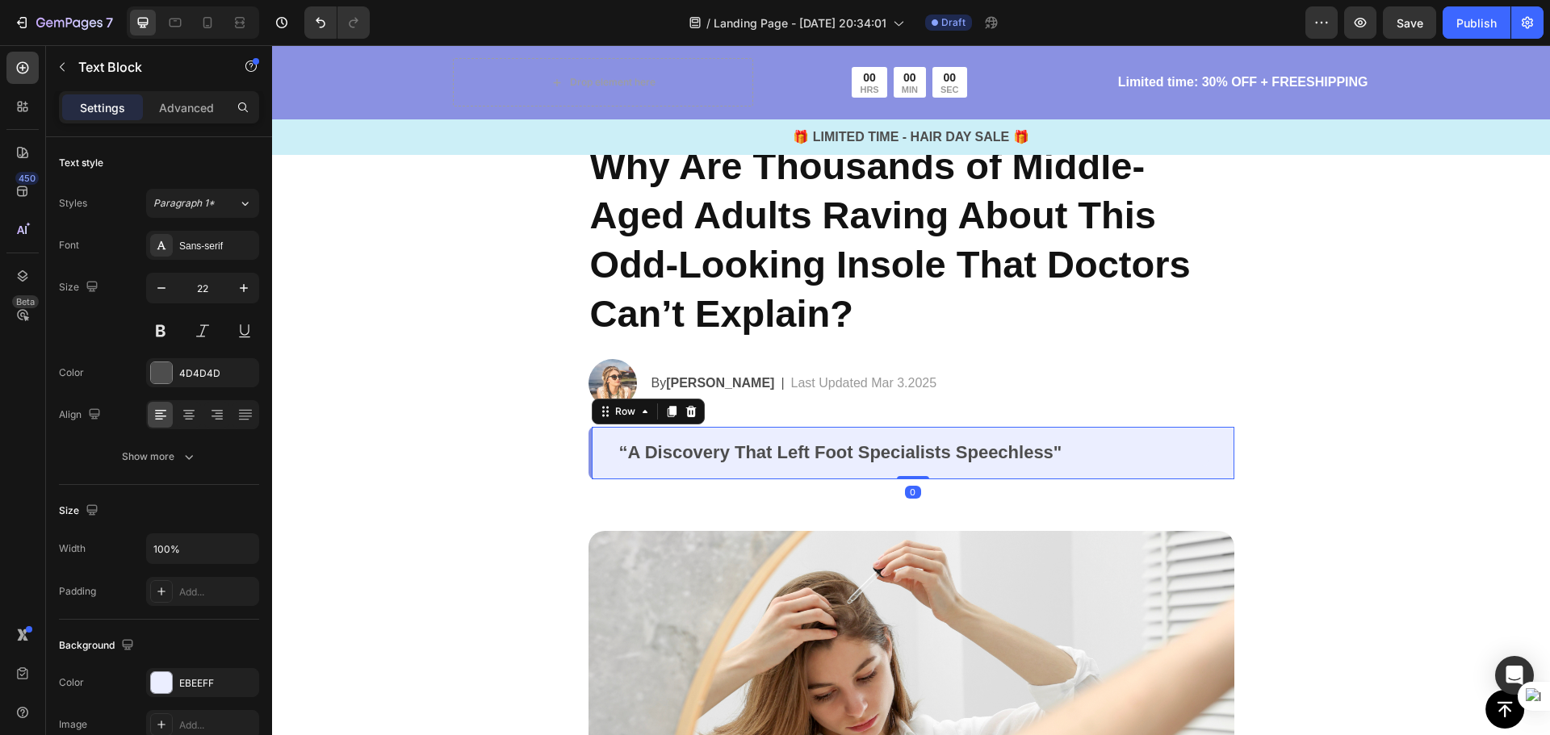
click at [1071, 450] on p "“A Discovery That Left Foot Specialists Speechless"" at bounding box center [913, 452] width 588 height 23
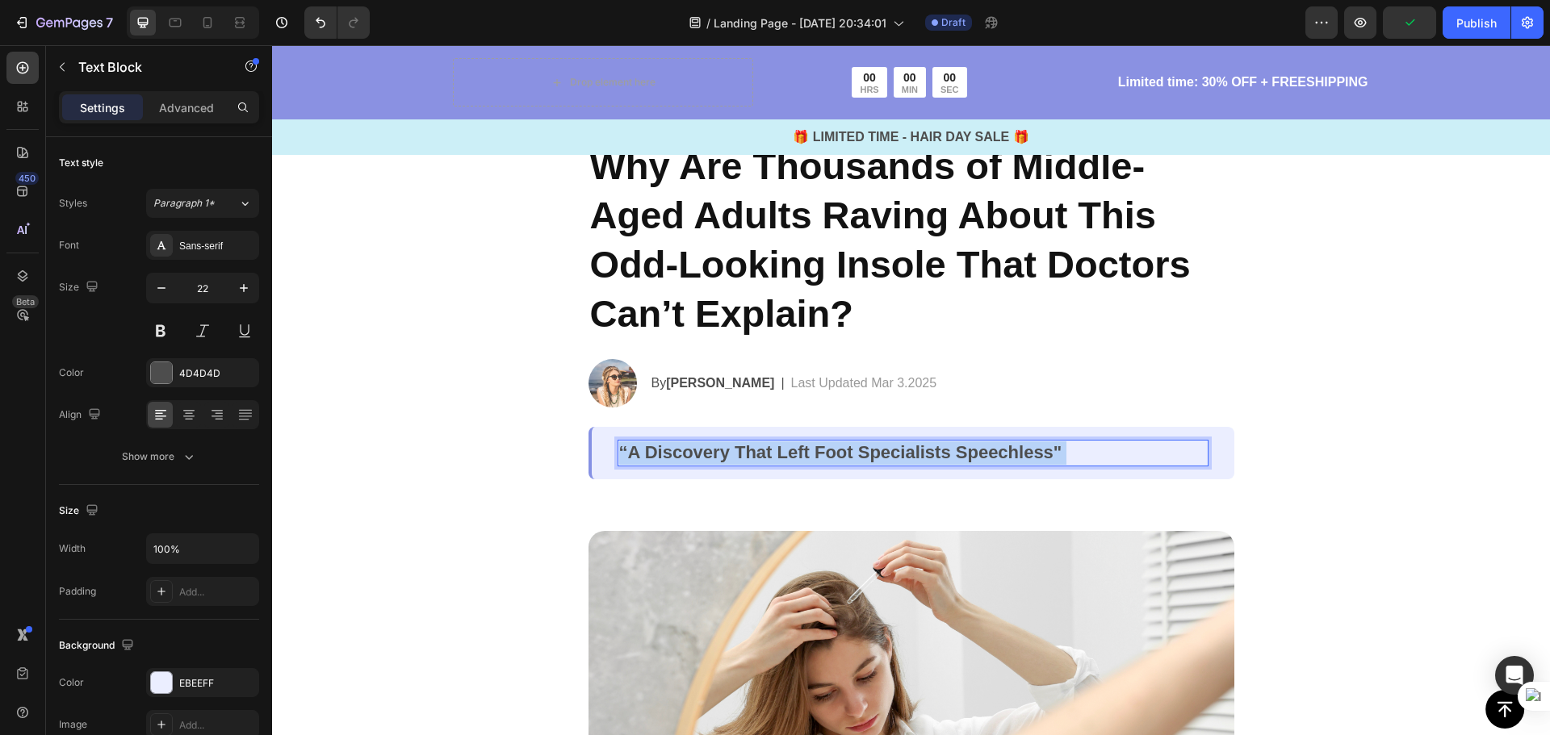
click at [1061, 455] on p "“A Discovery That Left Foot Specialists Speechless"" at bounding box center [913, 452] width 588 height 23
drag, startPoint x: 1063, startPoint y: 454, endPoint x: 615, endPoint y: 448, distance: 448.0
click at [619, 448] on p "“A Discovery That Left Foot Specialists Speechless"" at bounding box center [913, 452] width 588 height 23
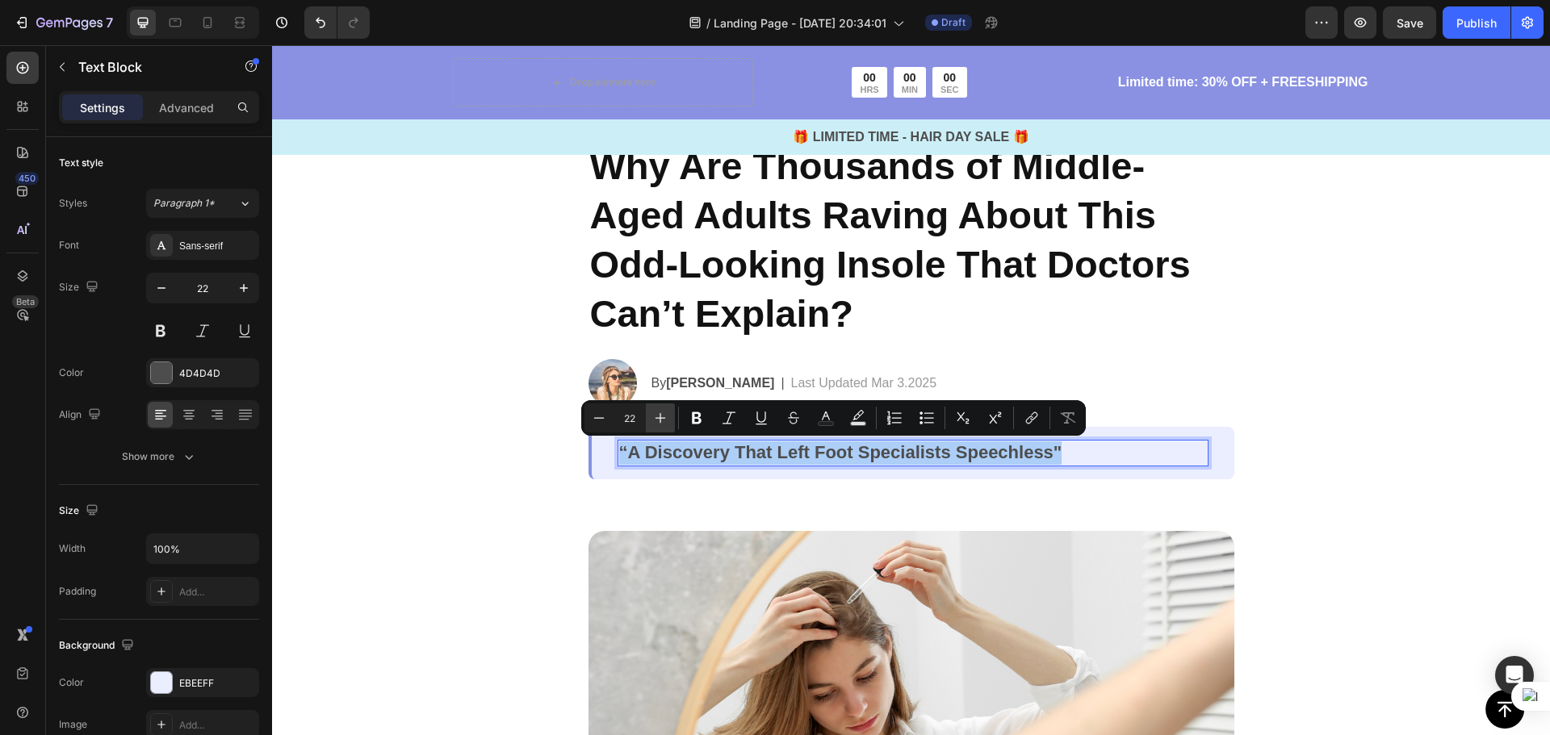
click at [659, 421] on icon "Editor contextual toolbar" at bounding box center [660, 418] width 16 height 16
type input "23"
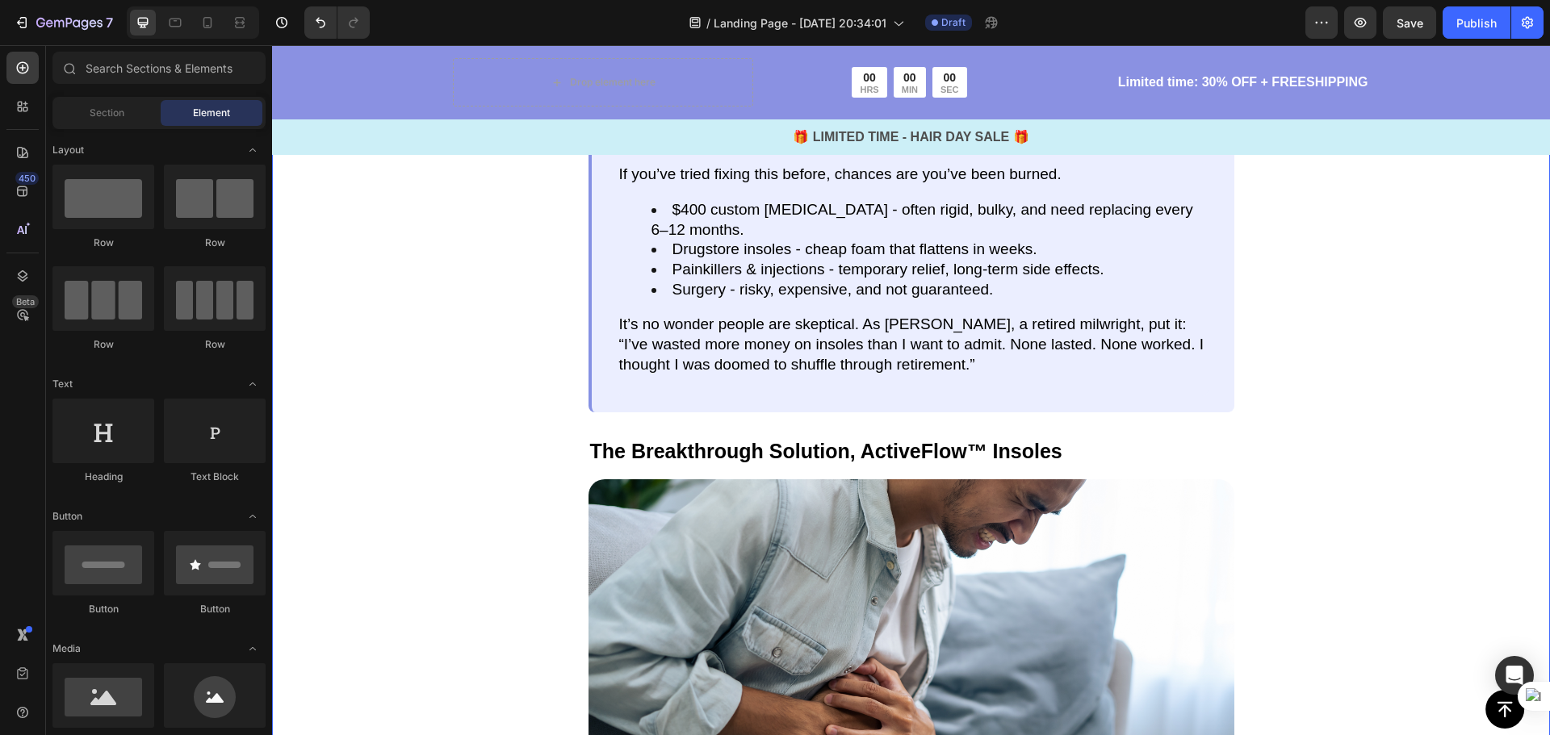
scroll to position [1876, 0]
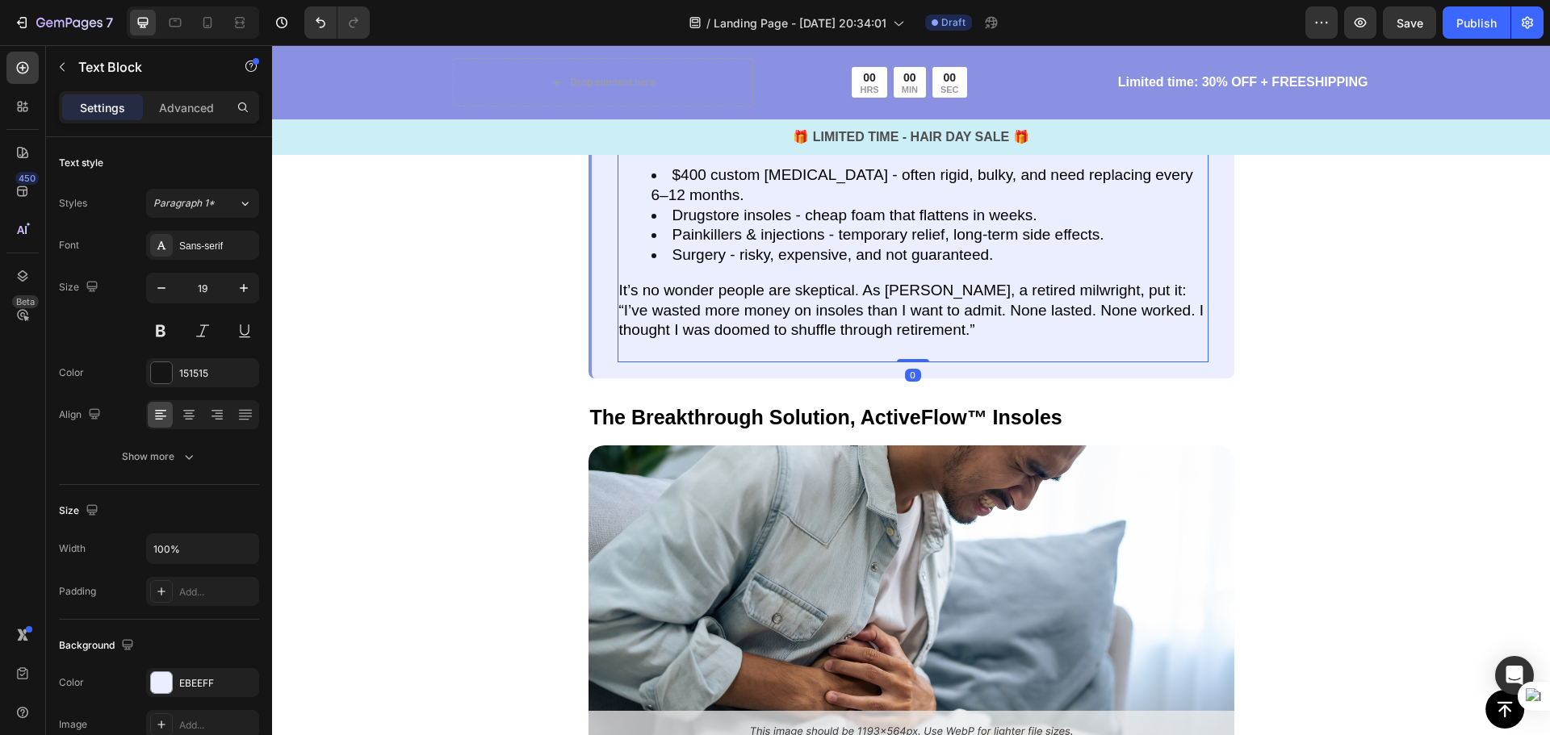
click at [1015, 286] on span "It’s no wonder people are skeptical. As George, a retired milwright, put it:" at bounding box center [902, 290] width 567 height 17
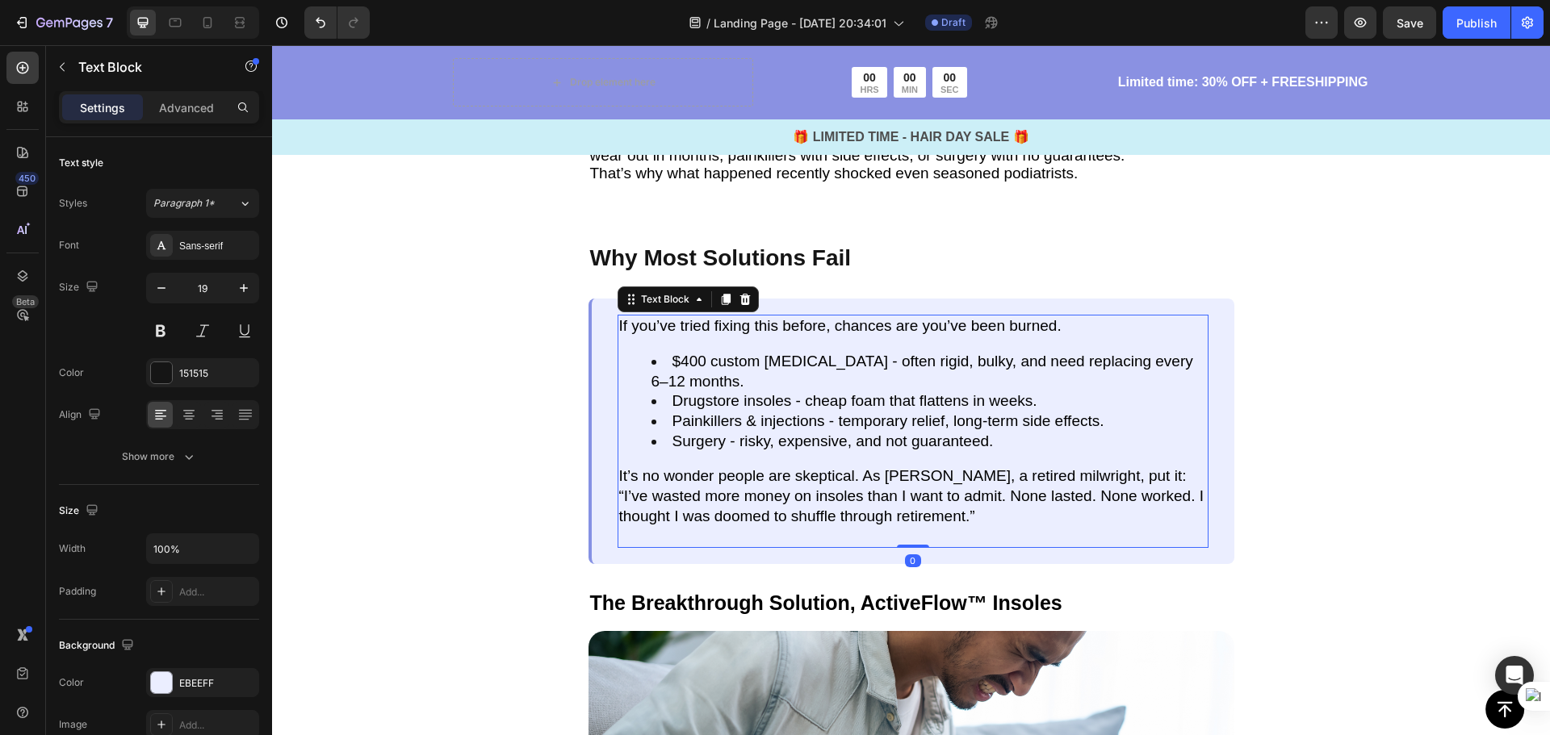
scroll to position [1714, 0]
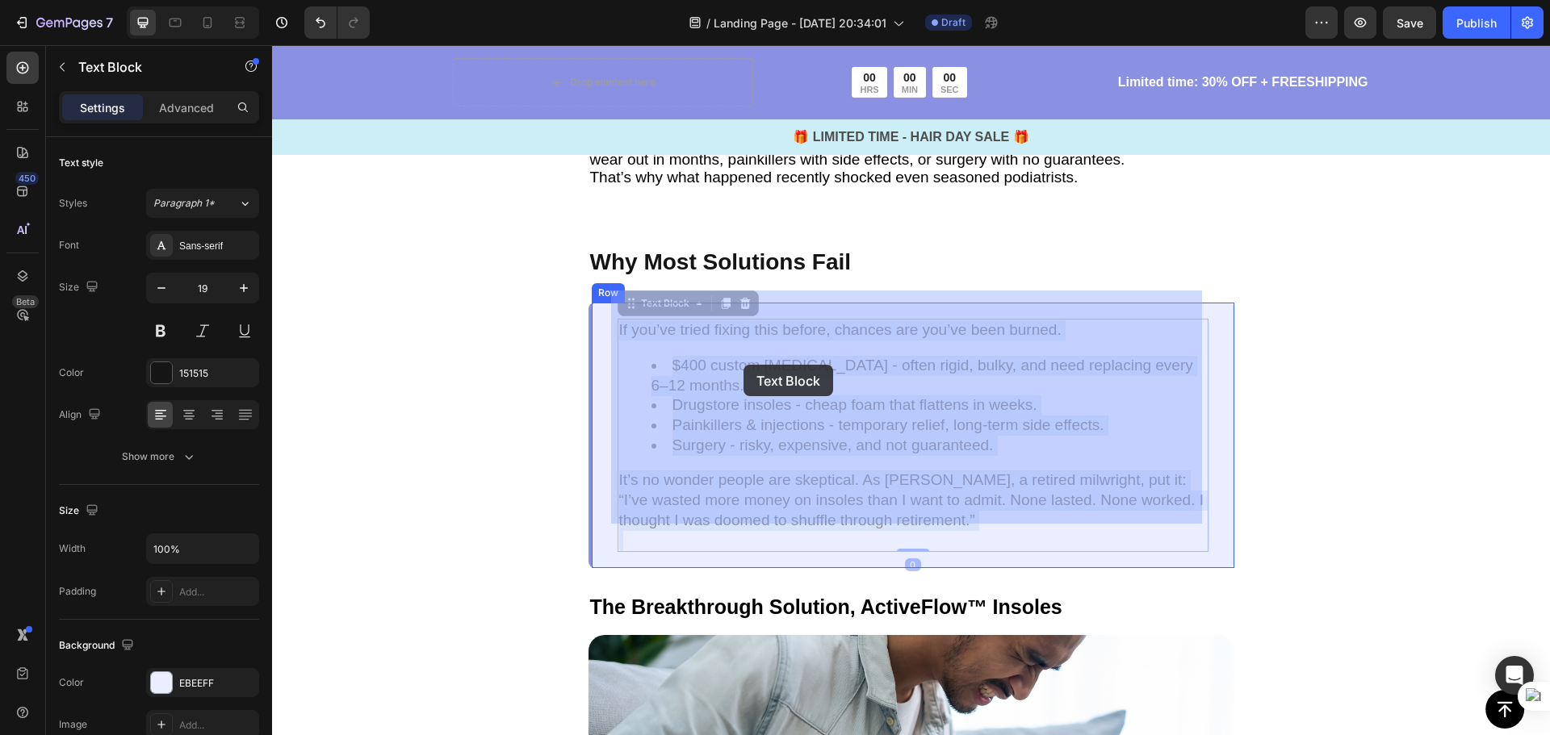
drag, startPoint x: 973, startPoint y: 498, endPoint x: 743, endPoint y: 365, distance: 265.1
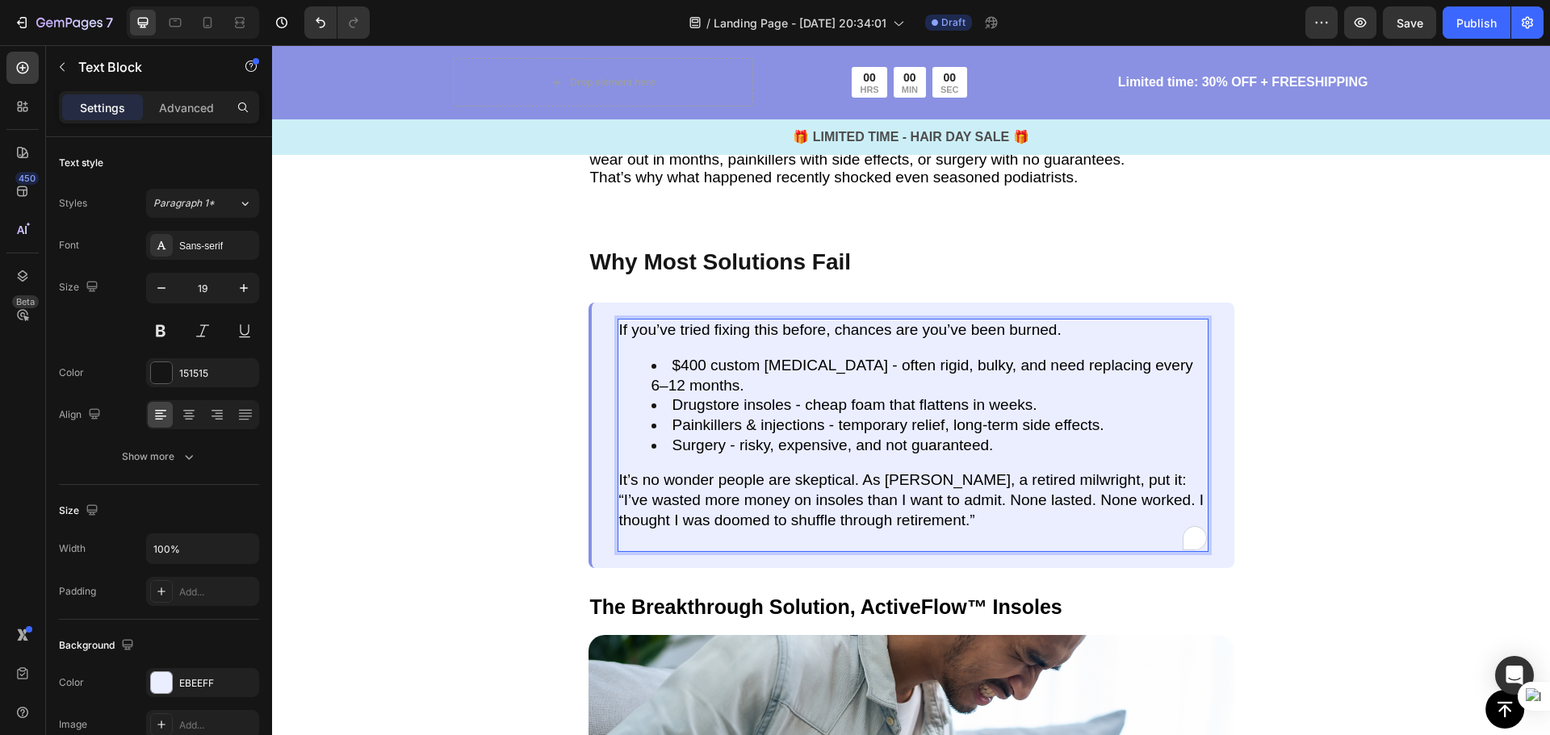
click at [978, 491] on p "“I’ve wasted more money on insoles than I want to admit. None lasted. None work…" at bounding box center [913, 511] width 588 height 40
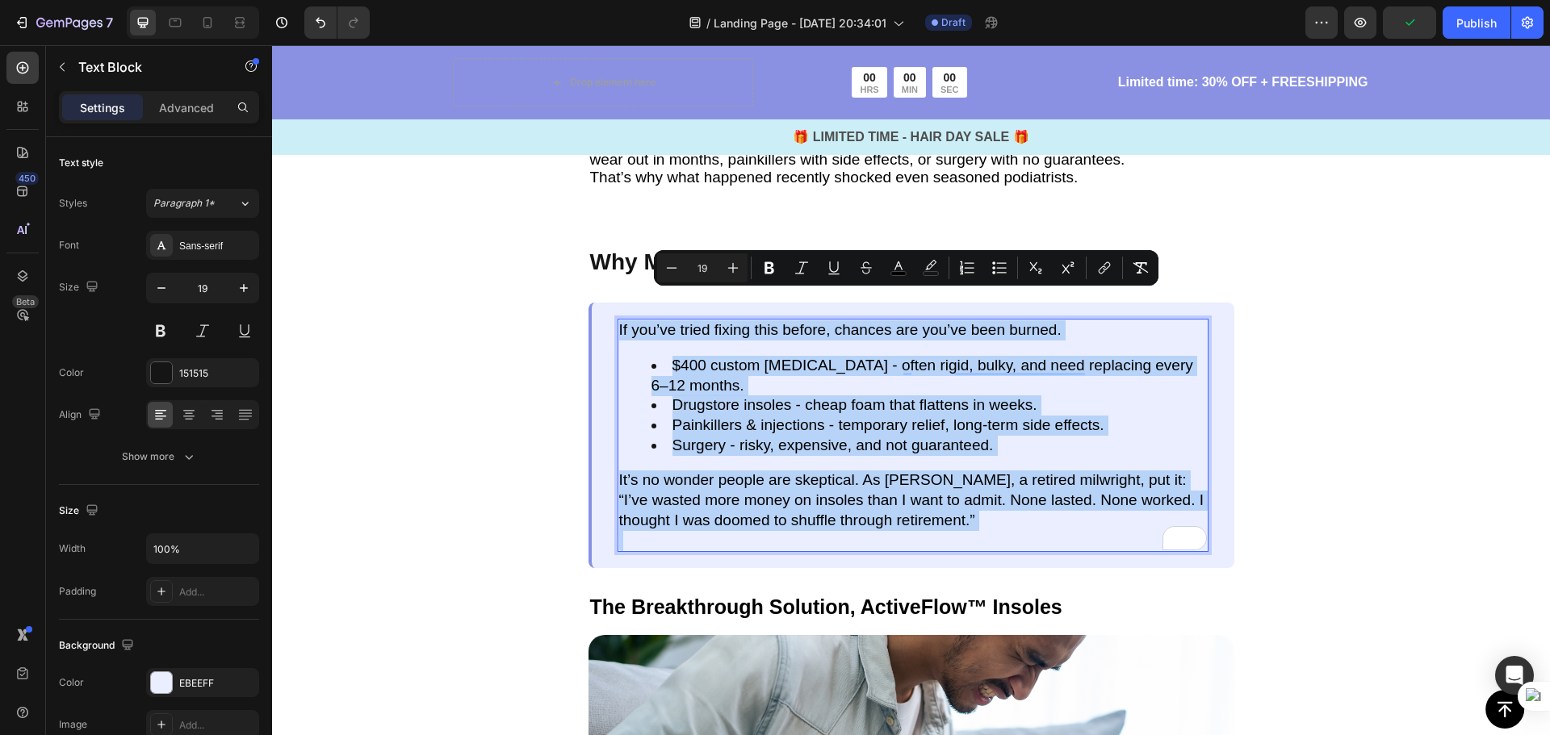
drag, startPoint x: 978, startPoint y: 489, endPoint x: 617, endPoint y: 303, distance: 406.1
click at [617, 319] on div "If you’ve tried fixing this before, chances are you’ve been burned. $400 custom…" at bounding box center [912, 435] width 591 height 233
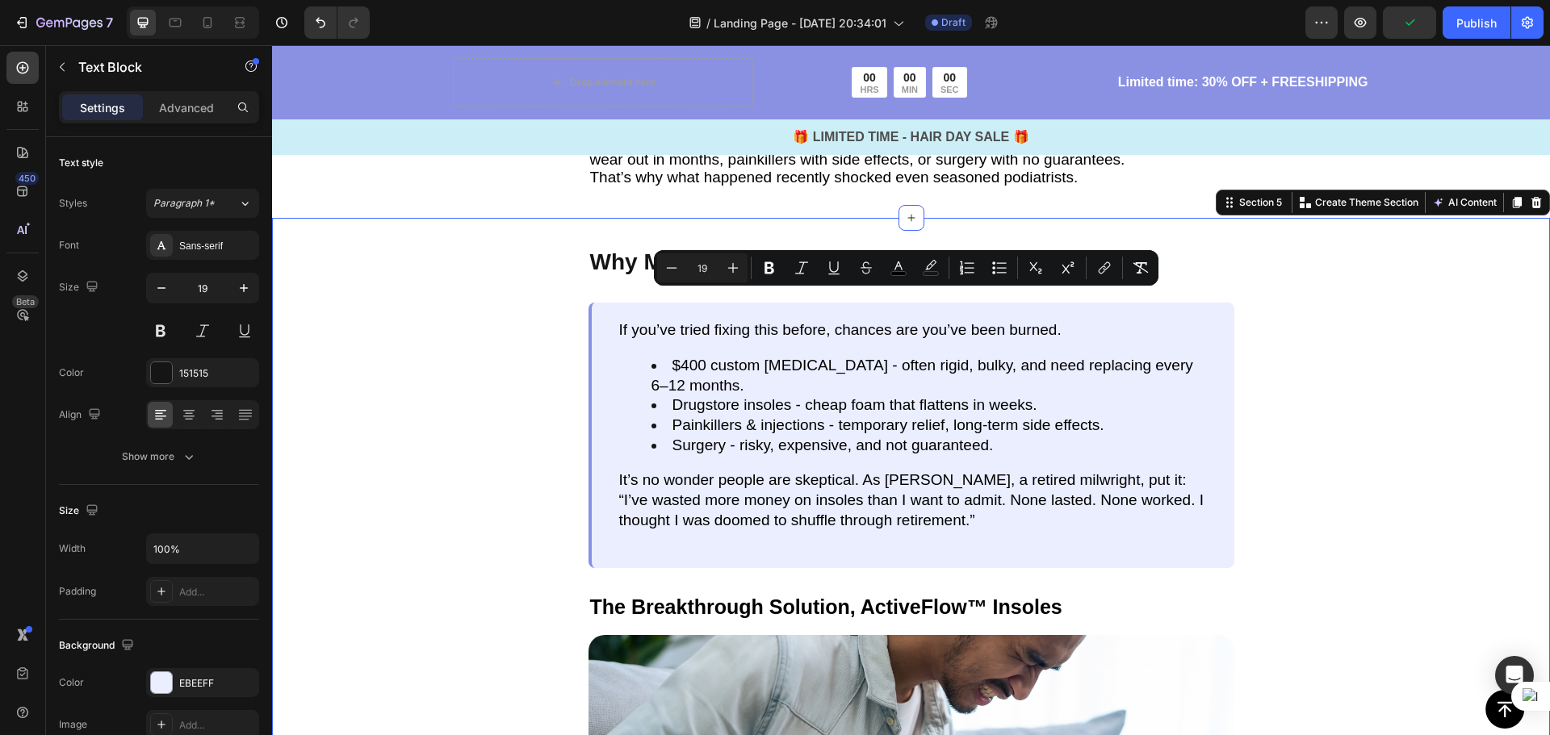
click at [1354, 384] on div "Why Most Solutions Fail Text Block If you’ve tried fixing this before, chances …" at bounding box center [911, 587] width 1278 height 739
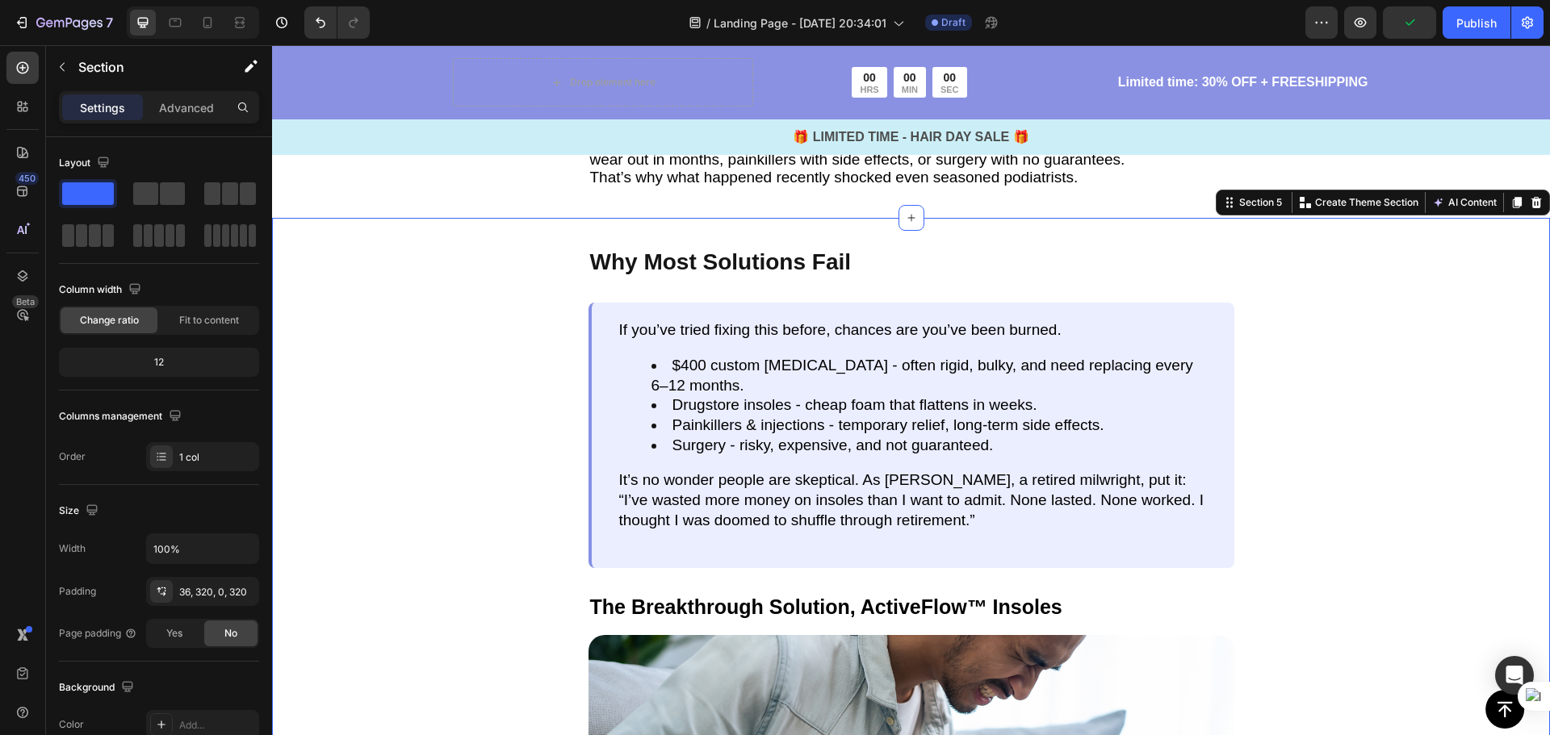
click at [805, 218] on div "Why Most Solutions Fail Text Block If you’ve tried fixing this before, chances …" at bounding box center [911, 587] width 1278 height 739
click at [825, 249] on p "Why Most Solutions Fail" at bounding box center [911, 262] width 642 height 27
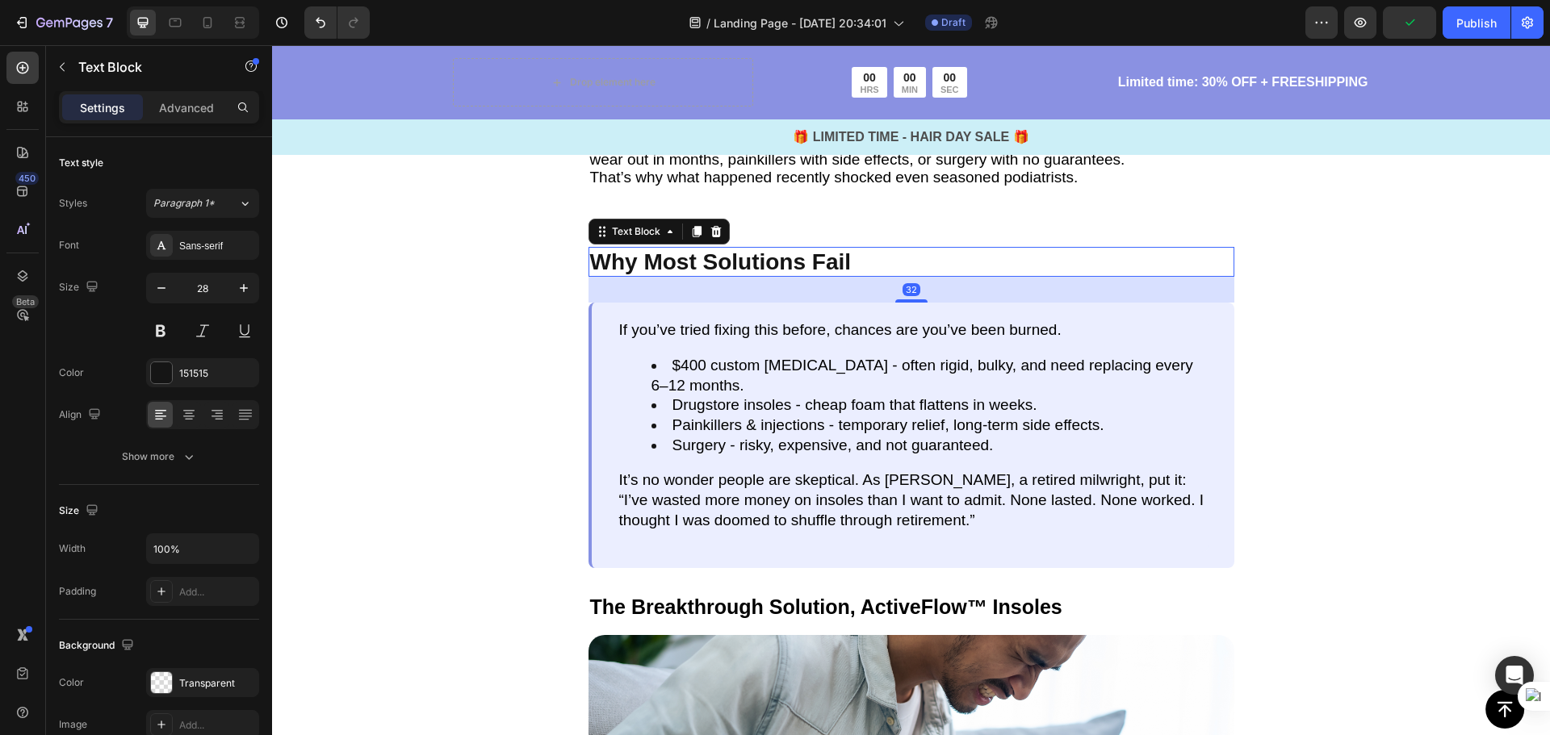
click at [855, 249] on p "Why Most Solutions Fail" at bounding box center [911, 262] width 642 height 27
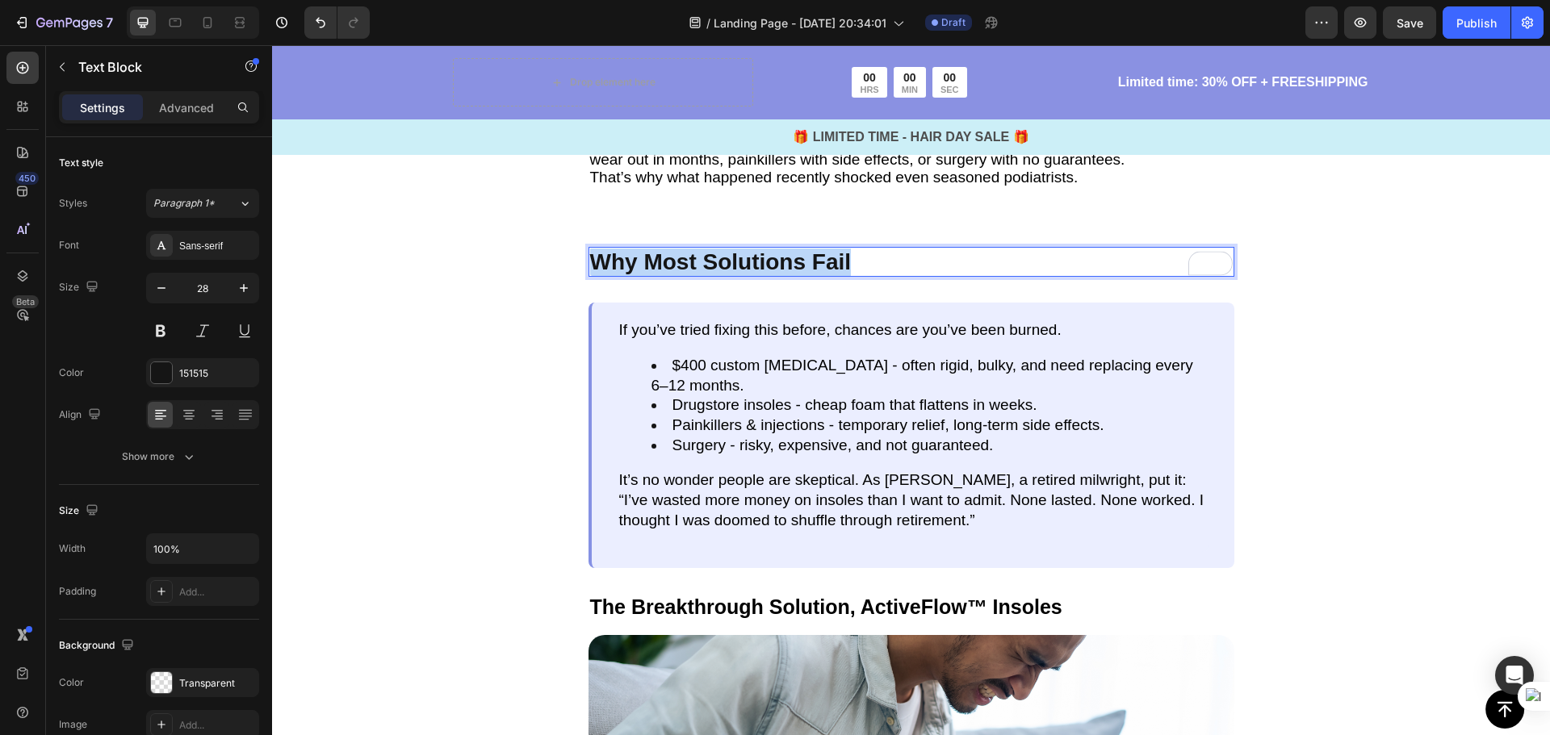
drag, startPoint x: 855, startPoint y: 236, endPoint x: 588, endPoint y: 224, distance: 267.4
click at [590, 249] on p "Why Most Solutions Fail" at bounding box center [911, 262] width 642 height 27
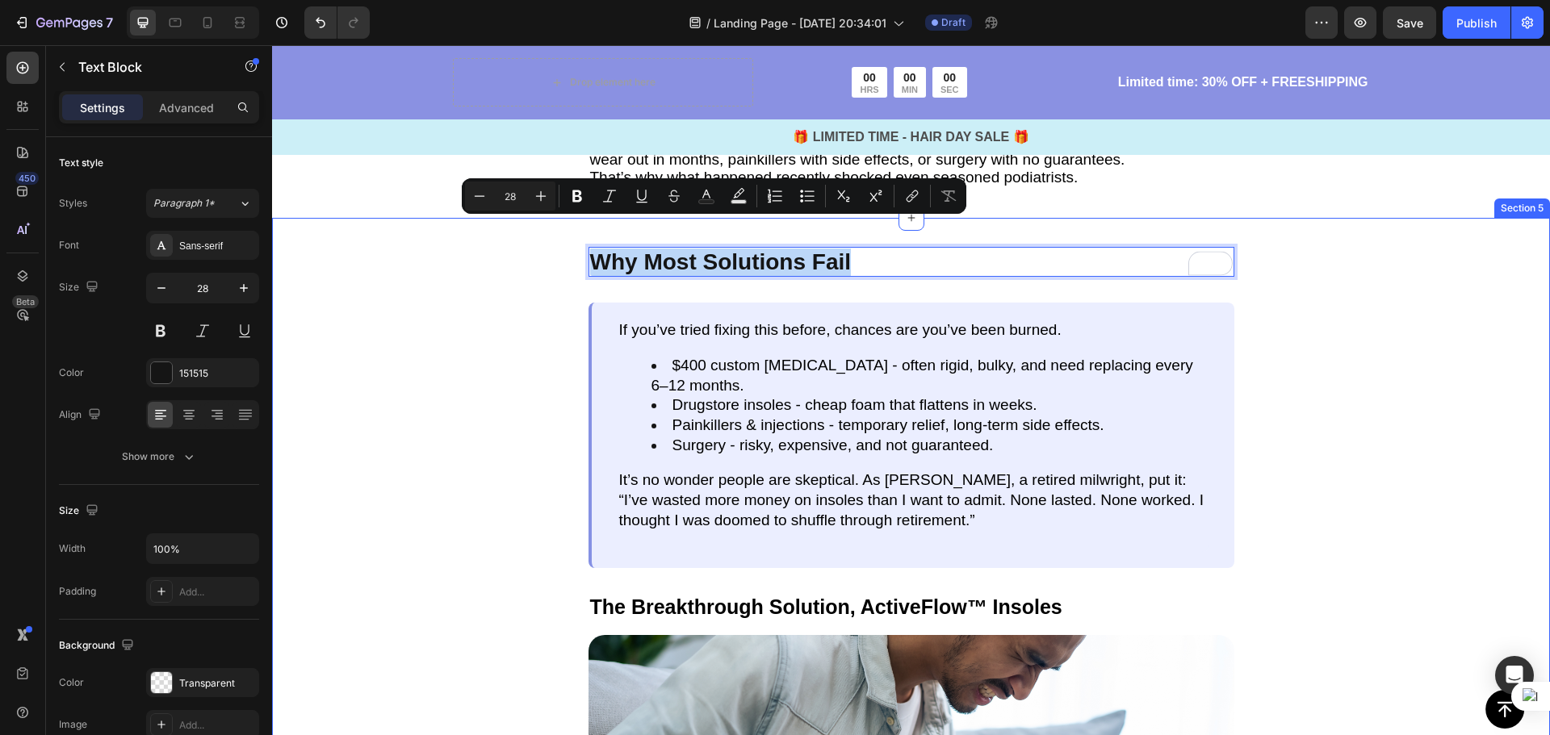
click at [1349, 379] on div "Why Most Solutions Fail Text Block 32 If you’ve tried fixing this before, chanc…" at bounding box center [911, 587] width 1278 height 739
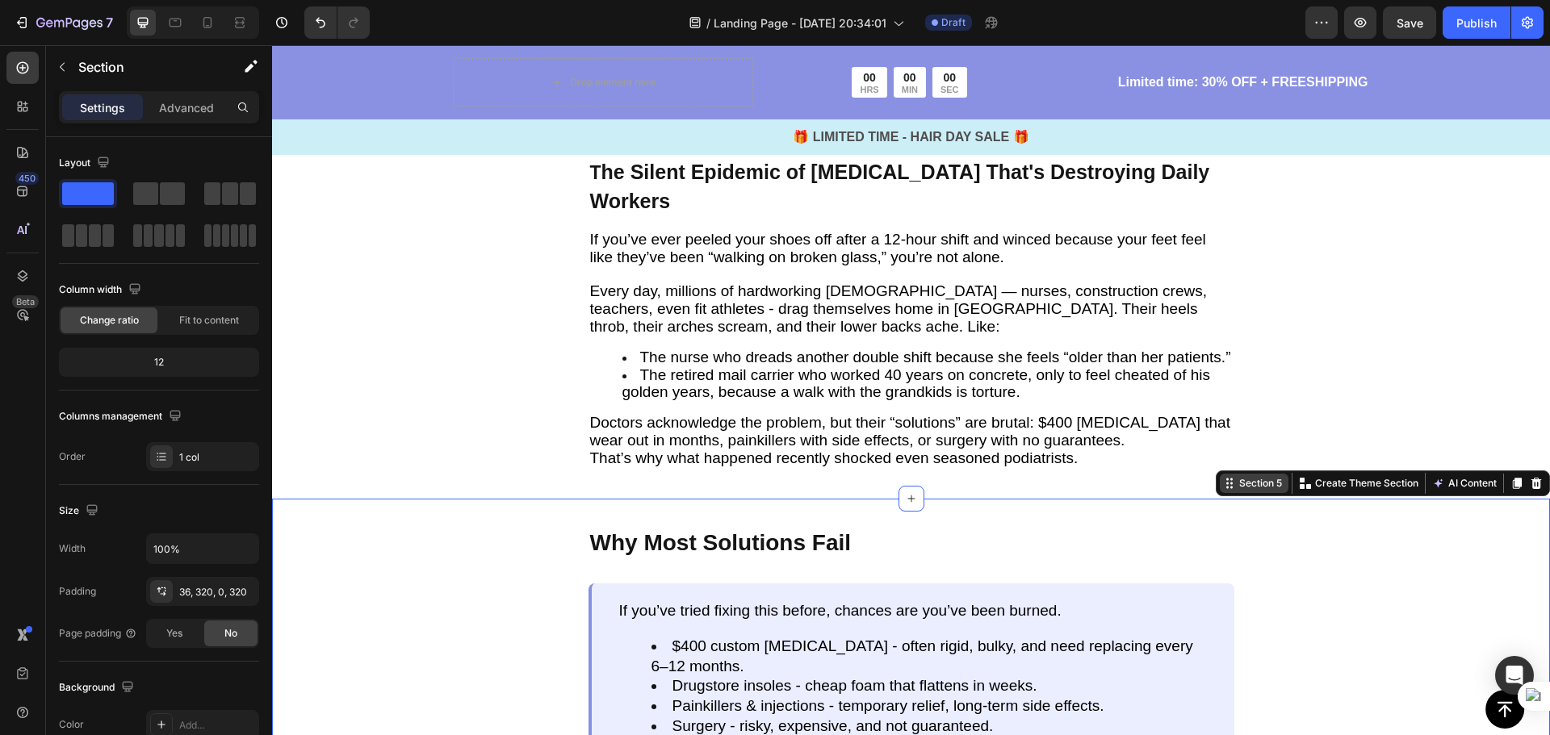
scroll to position [1311, 0]
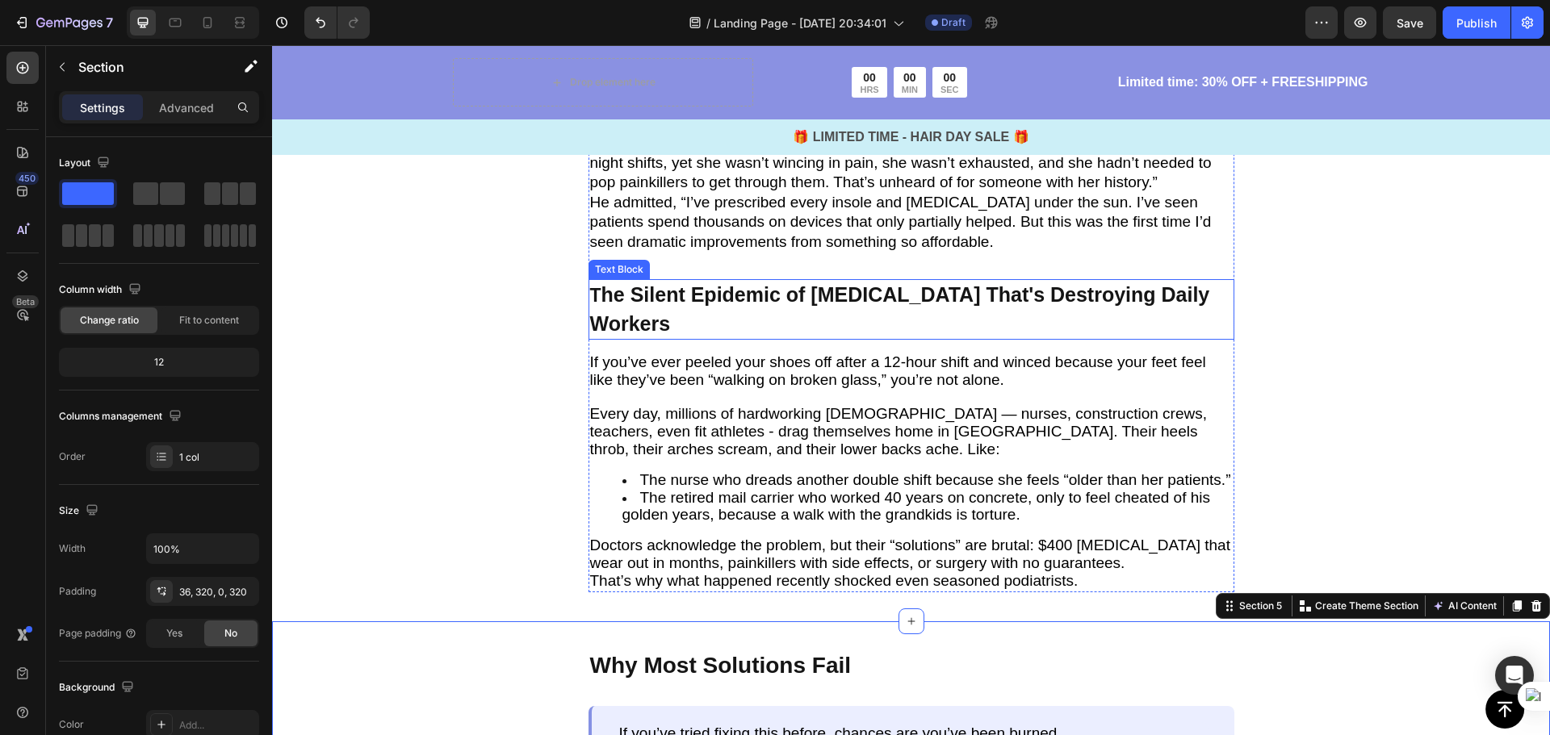
click at [1061, 298] on span "he Silent Epidemic of Foot Pain That's Destroying Daily Workers" at bounding box center [900, 309] width 620 height 52
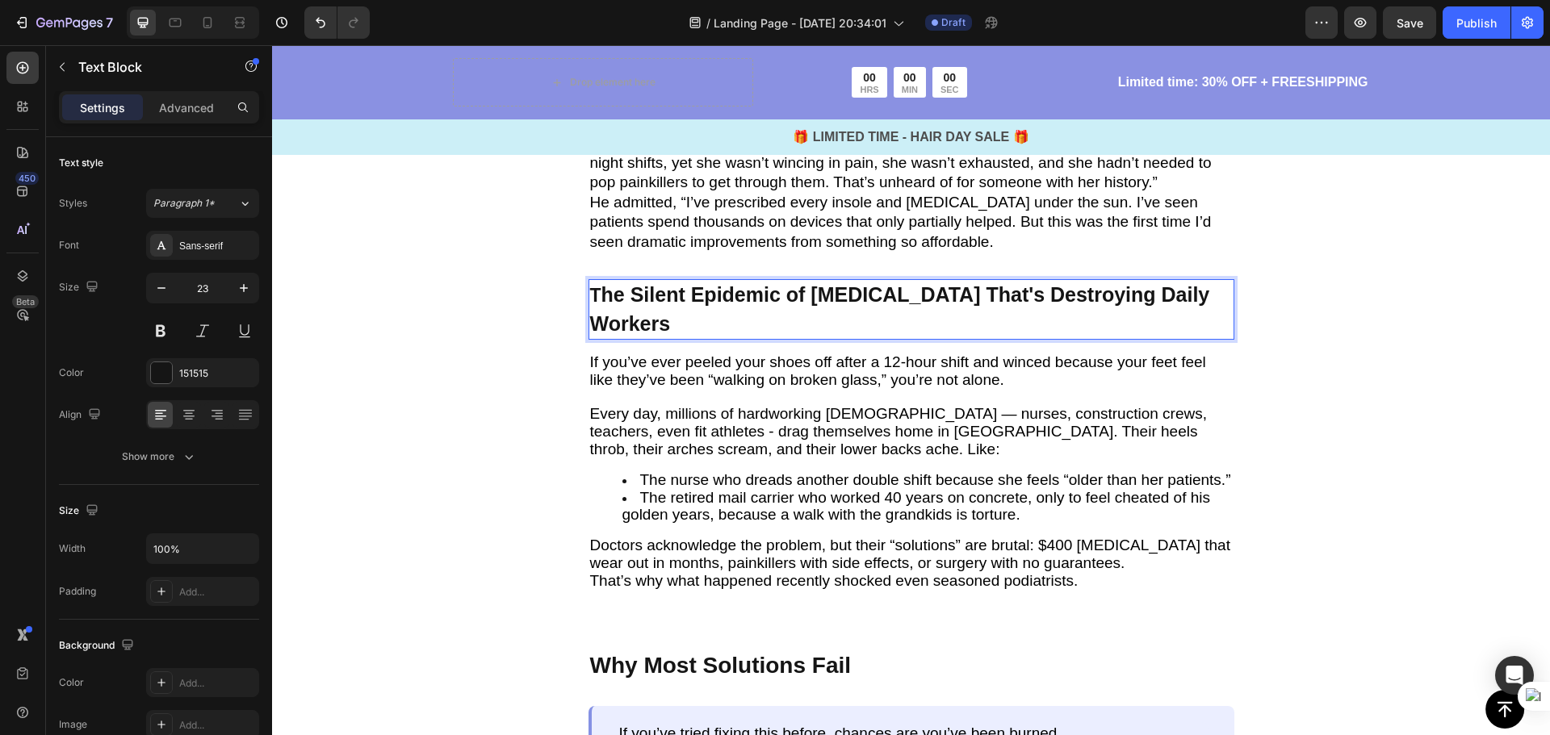
click at [1147, 298] on span "he Silent Epidemic of Foot Pain That's Destroying Daily Workers" at bounding box center [900, 309] width 620 height 52
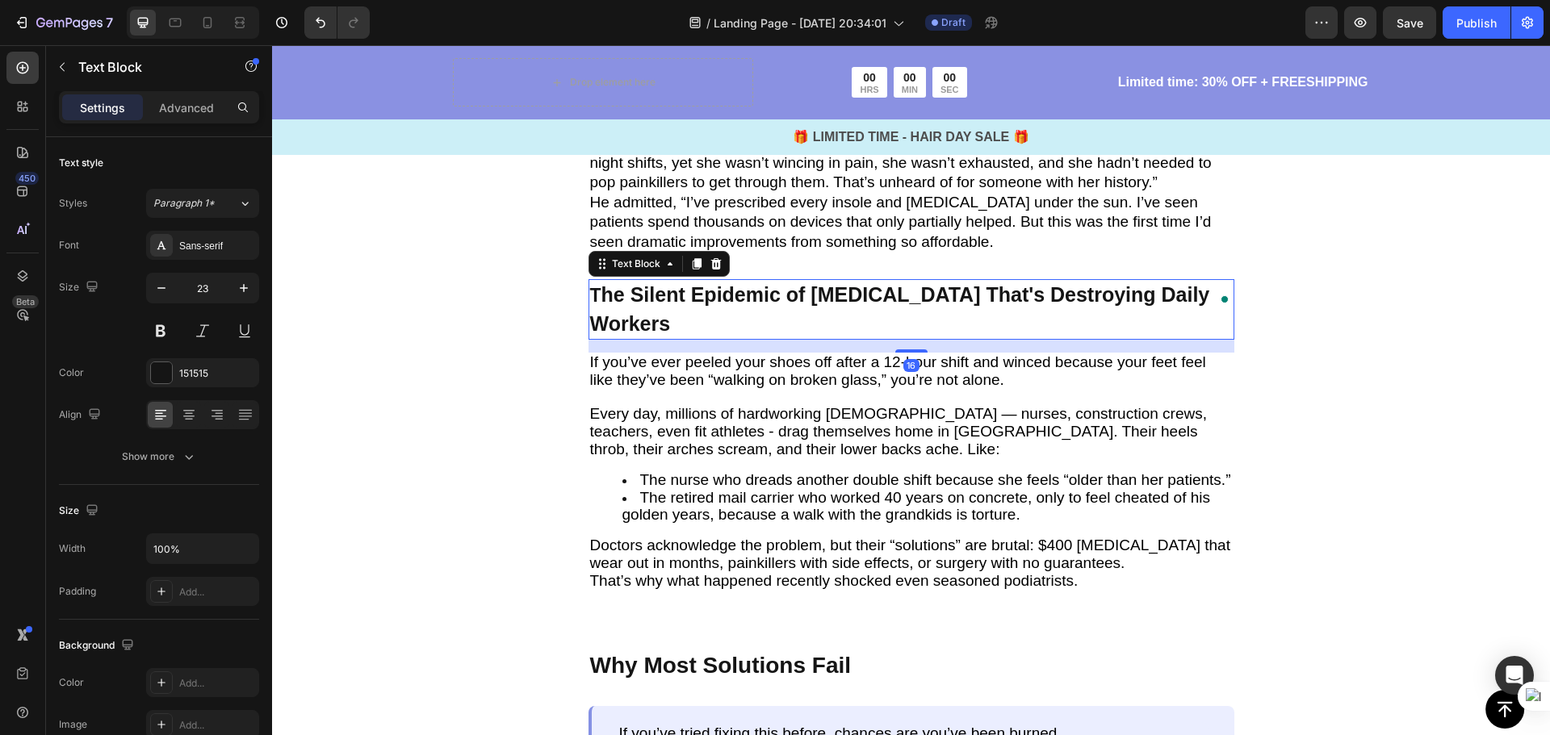
click at [1223, 302] on div "Open Grammarly." at bounding box center [1224, 299] width 13 height 13
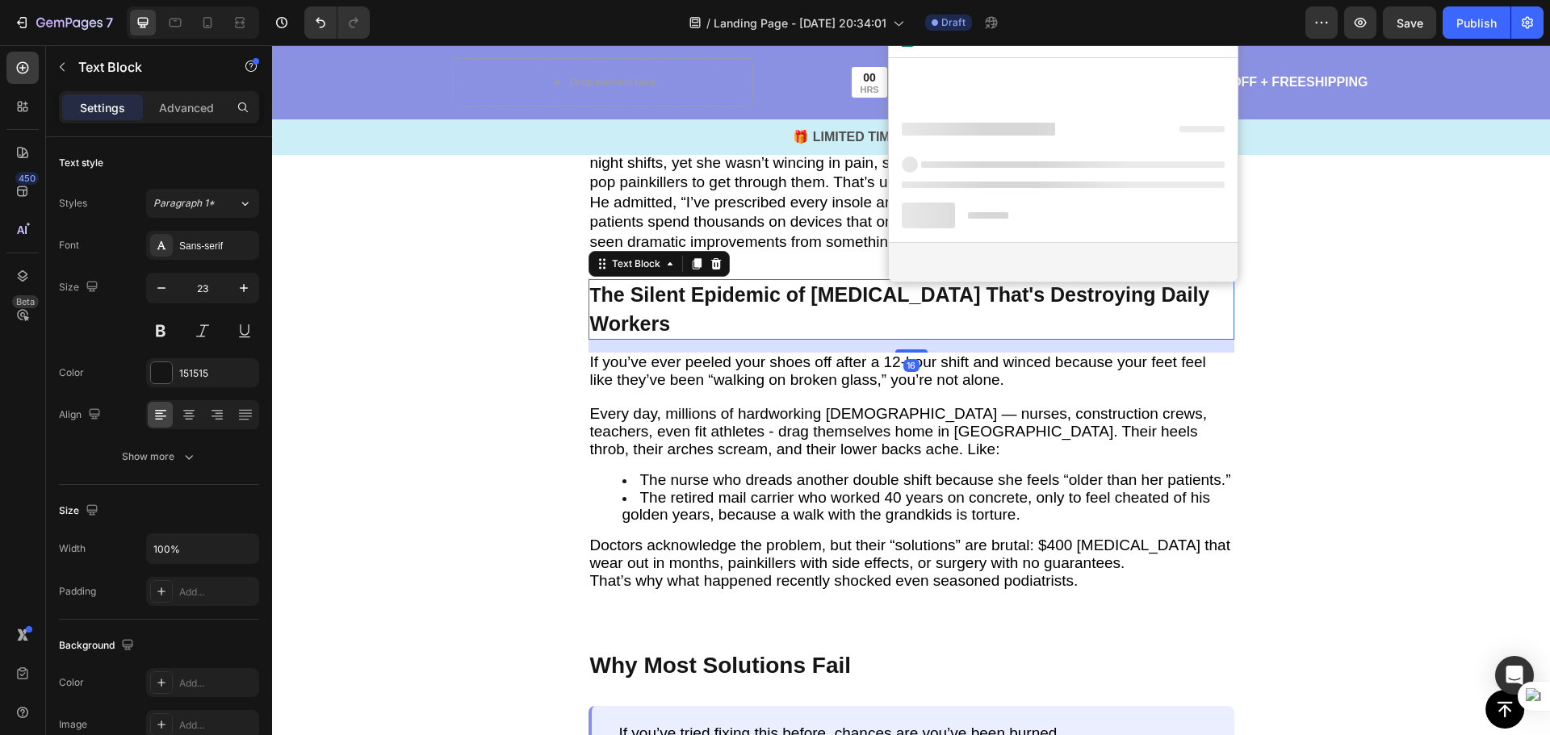
click at [1212, 293] on p "T he Silent Epidemic of Foot Pain That's Destroying Daily Workers" at bounding box center [911, 309] width 642 height 57
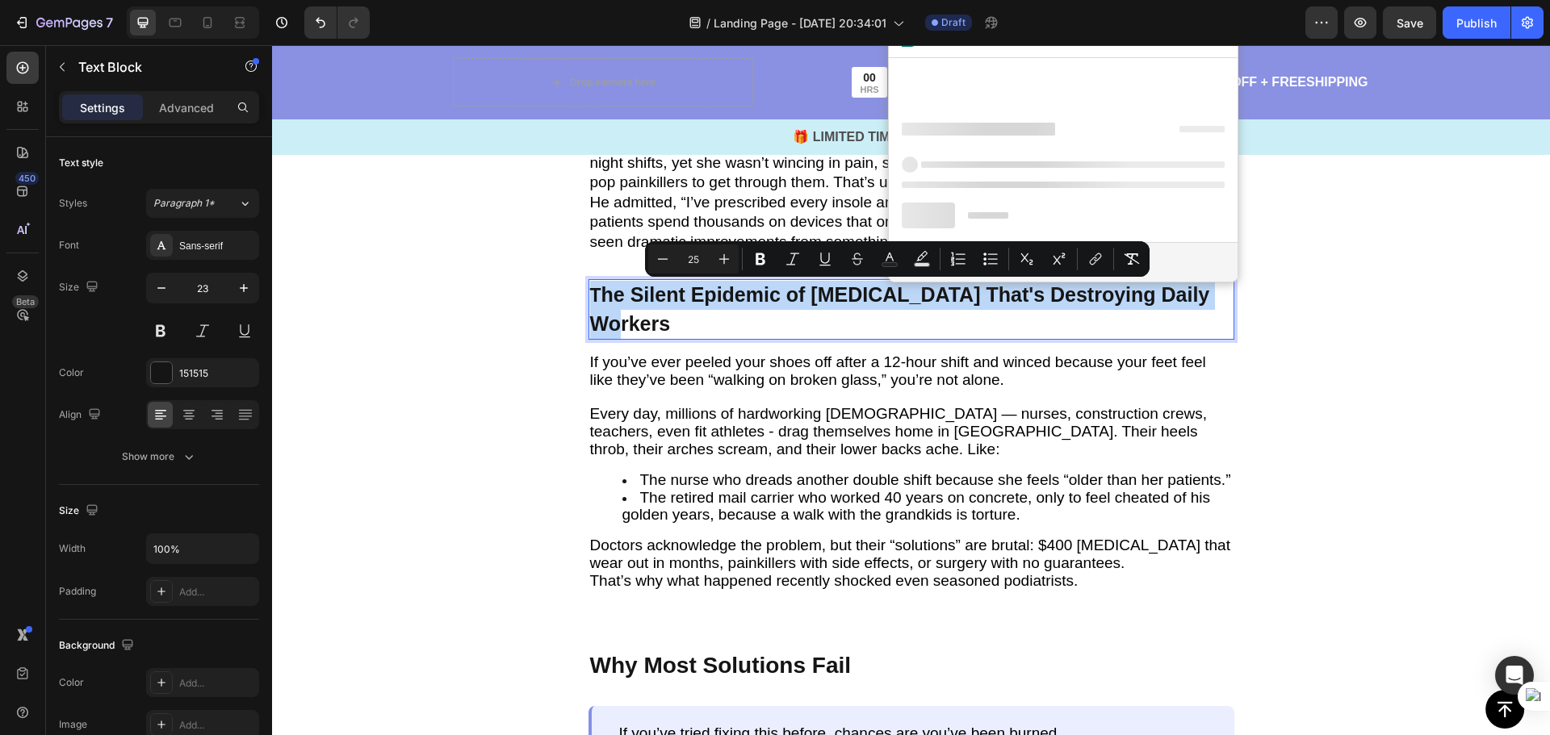
drag, startPoint x: 1214, startPoint y: 293, endPoint x: 584, endPoint y: 280, distance: 630.5
click at [588, 280] on div "T he Silent Epidemic of Foot Pain That's Destroying Daily Workers" at bounding box center [911, 309] width 646 height 61
click at [721, 257] on icon "Editor contextual toolbar" at bounding box center [724, 259] width 16 height 16
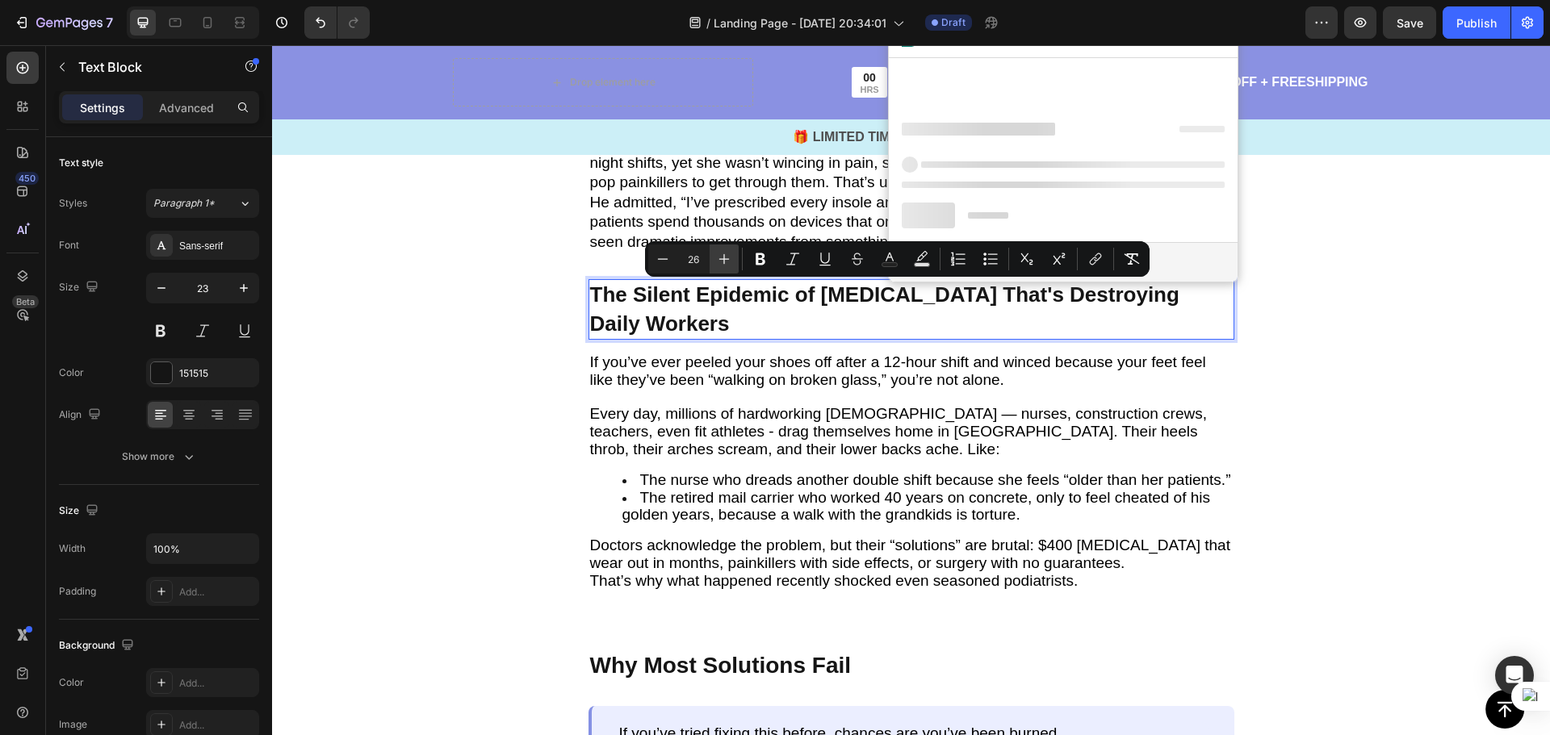
click at [721, 257] on icon "Editor contextual toolbar" at bounding box center [724, 259] width 16 height 16
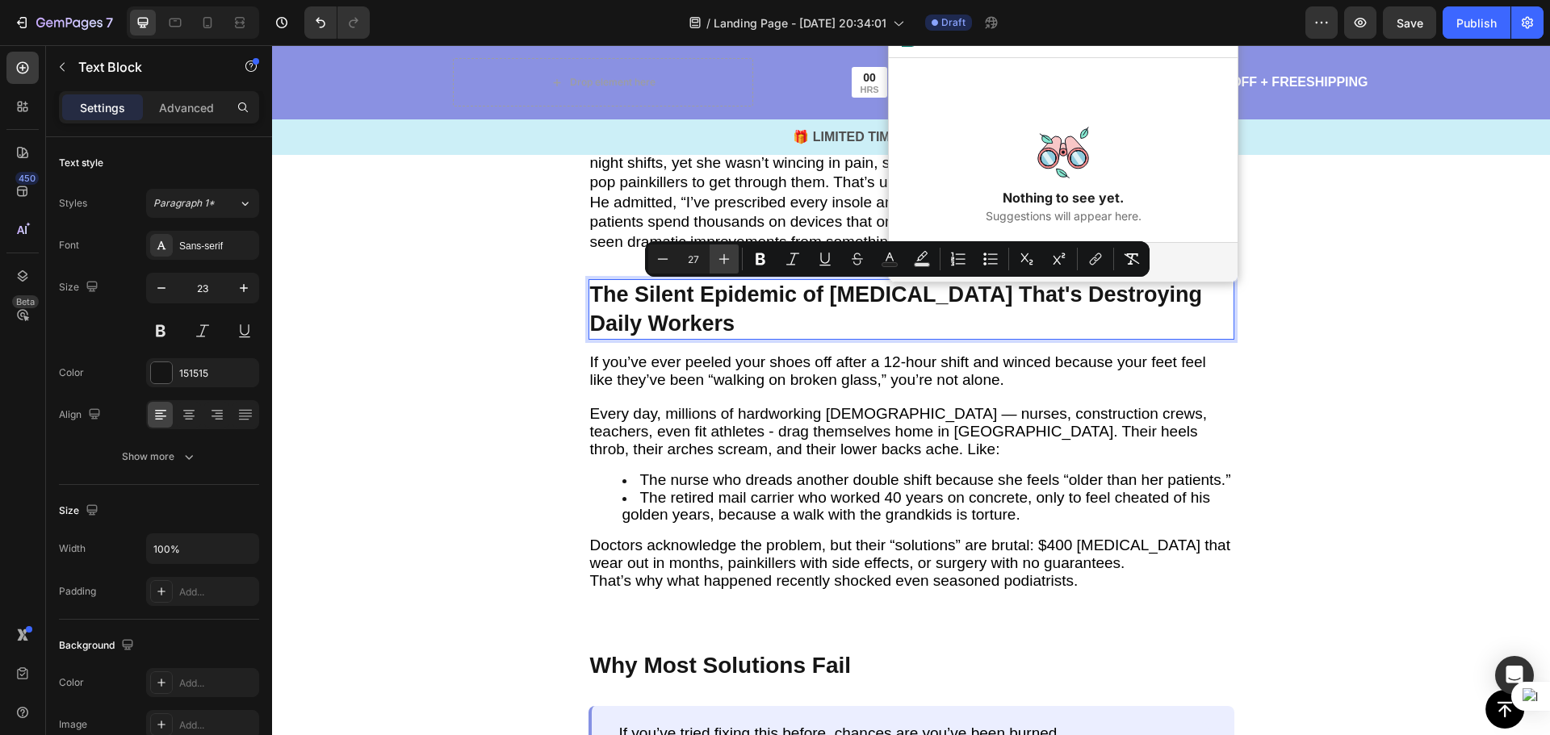
click at [721, 257] on icon "Editor contextual toolbar" at bounding box center [724, 259] width 16 height 16
type input "28"
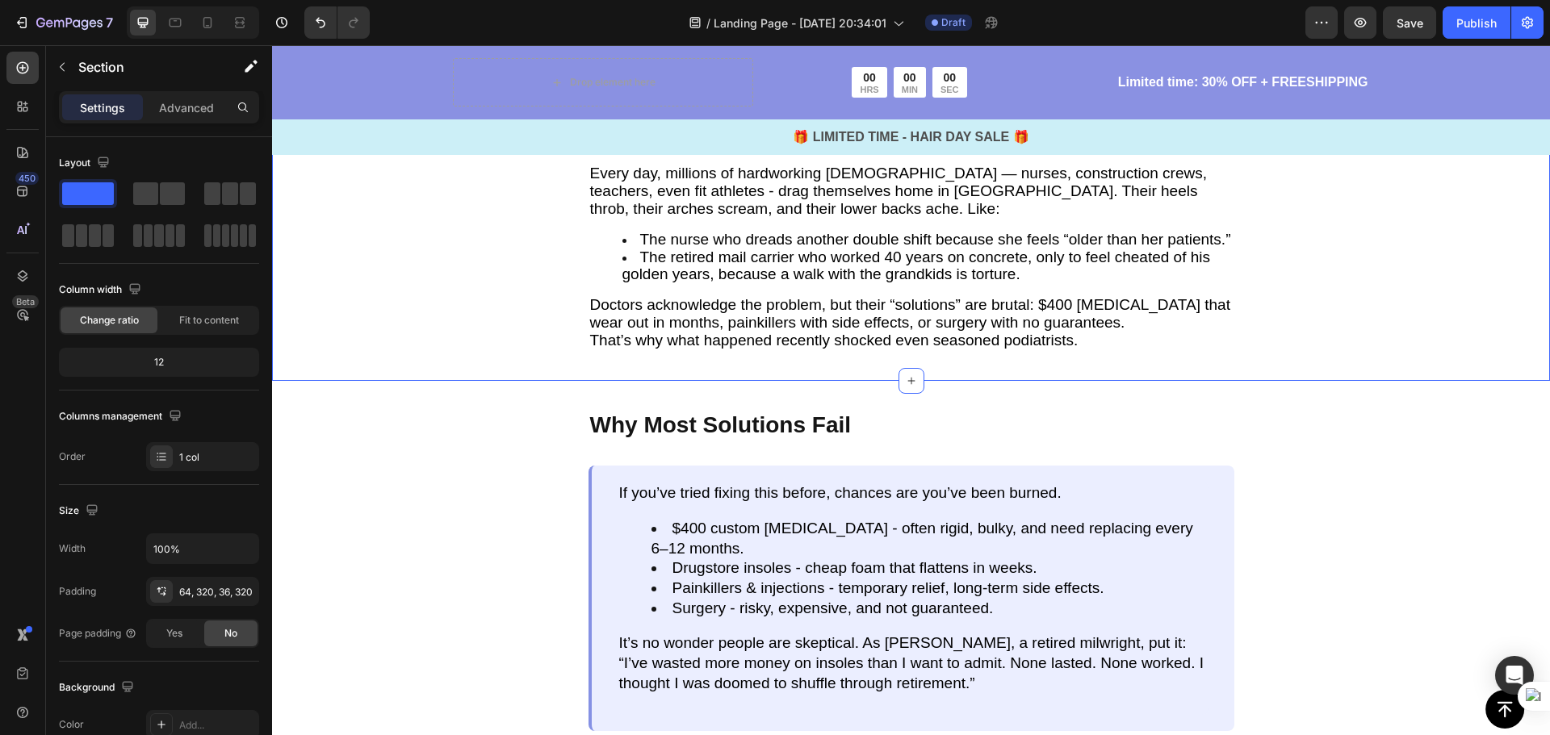
scroll to position [1553, 0]
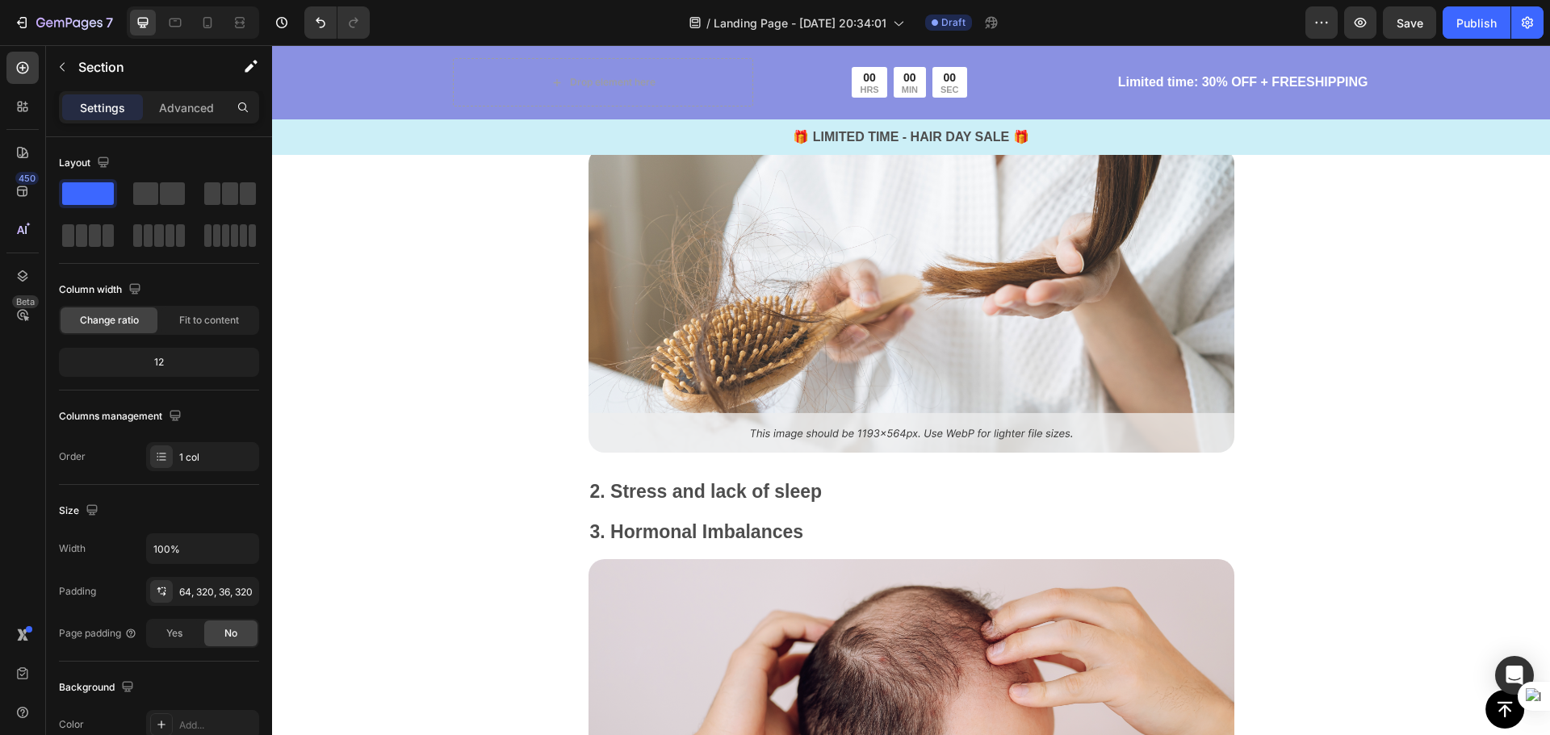
scroll to position [2844, 0]
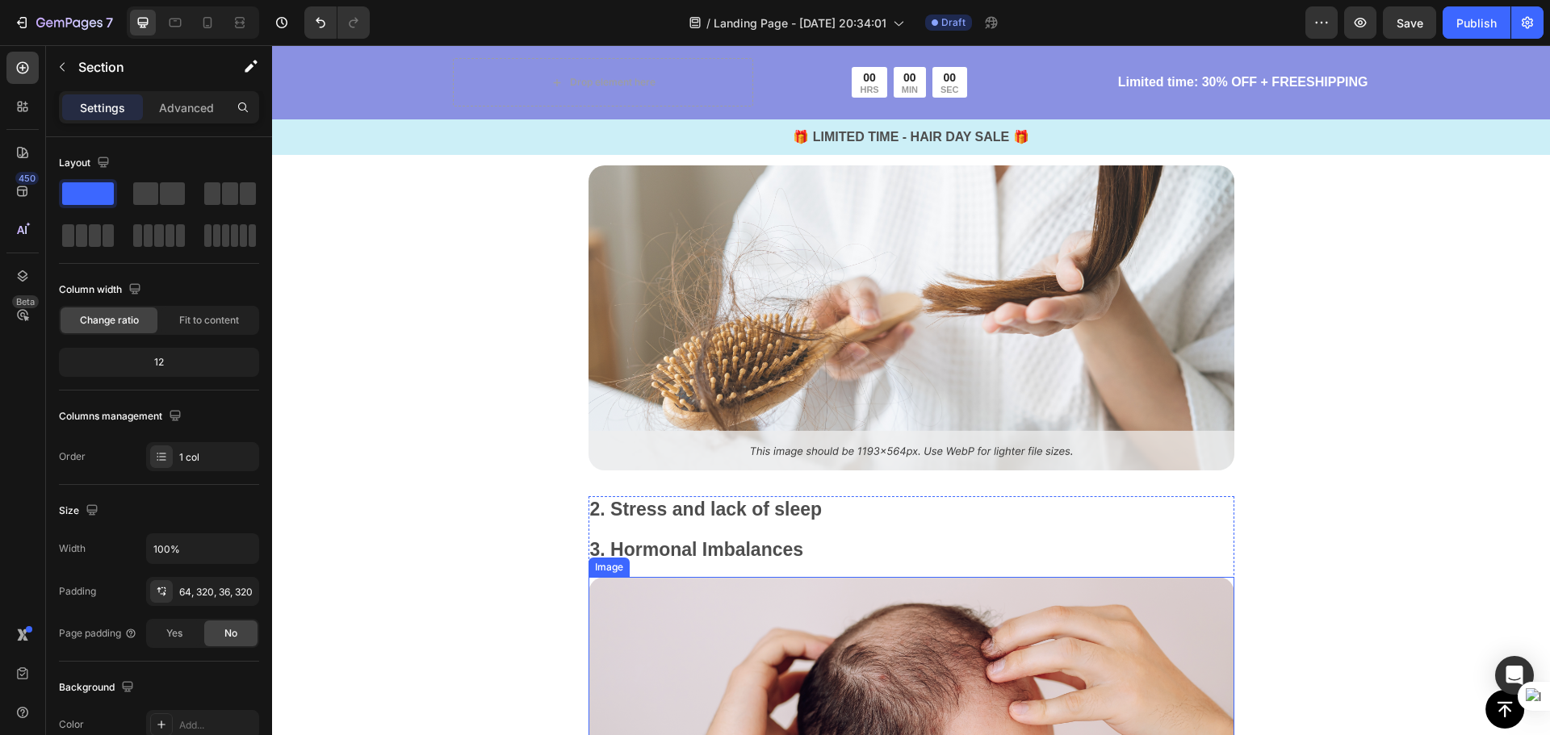
click at [1045, 588] on img at bounding box center [911, 729] width 646 height 305
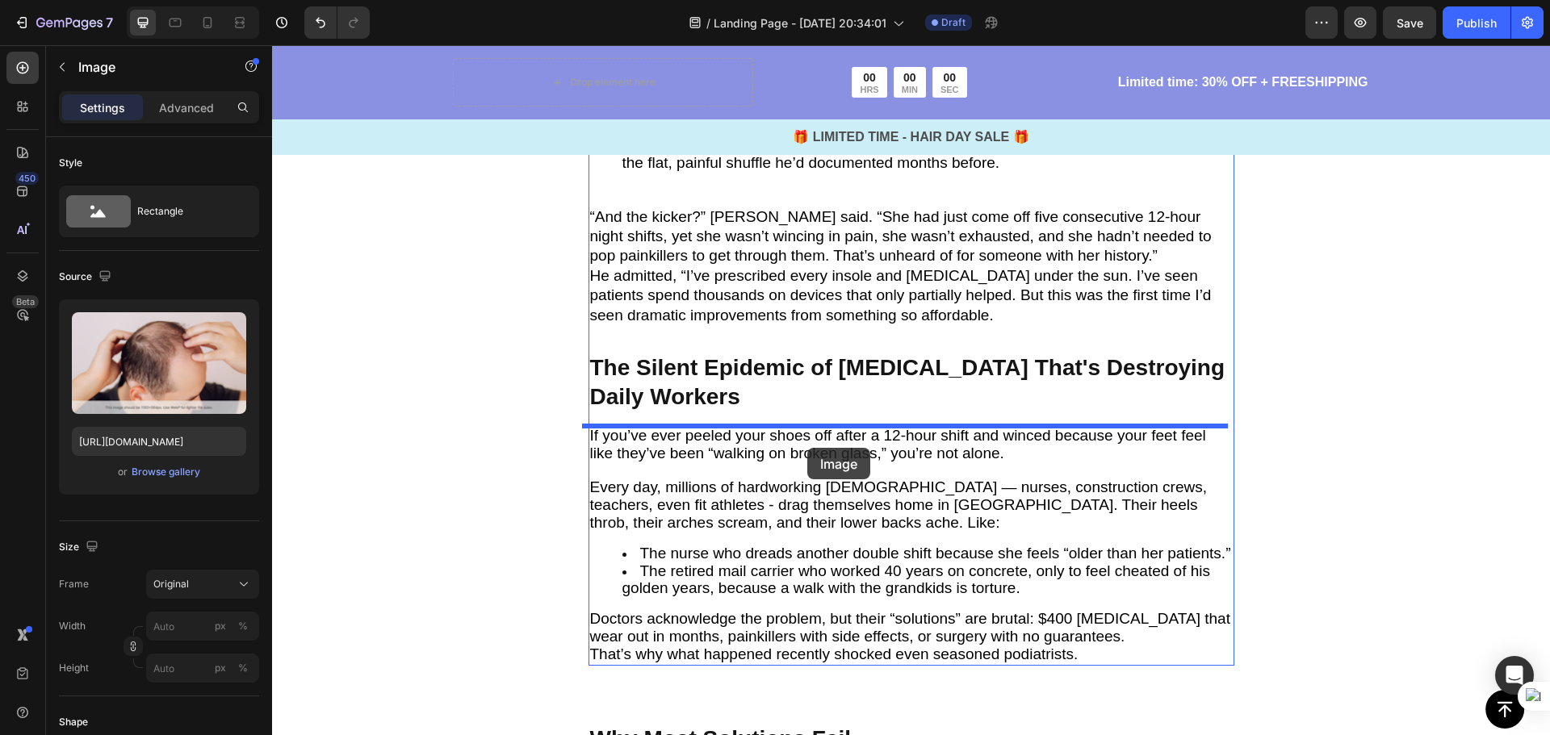
scroll to position [1230, 0]
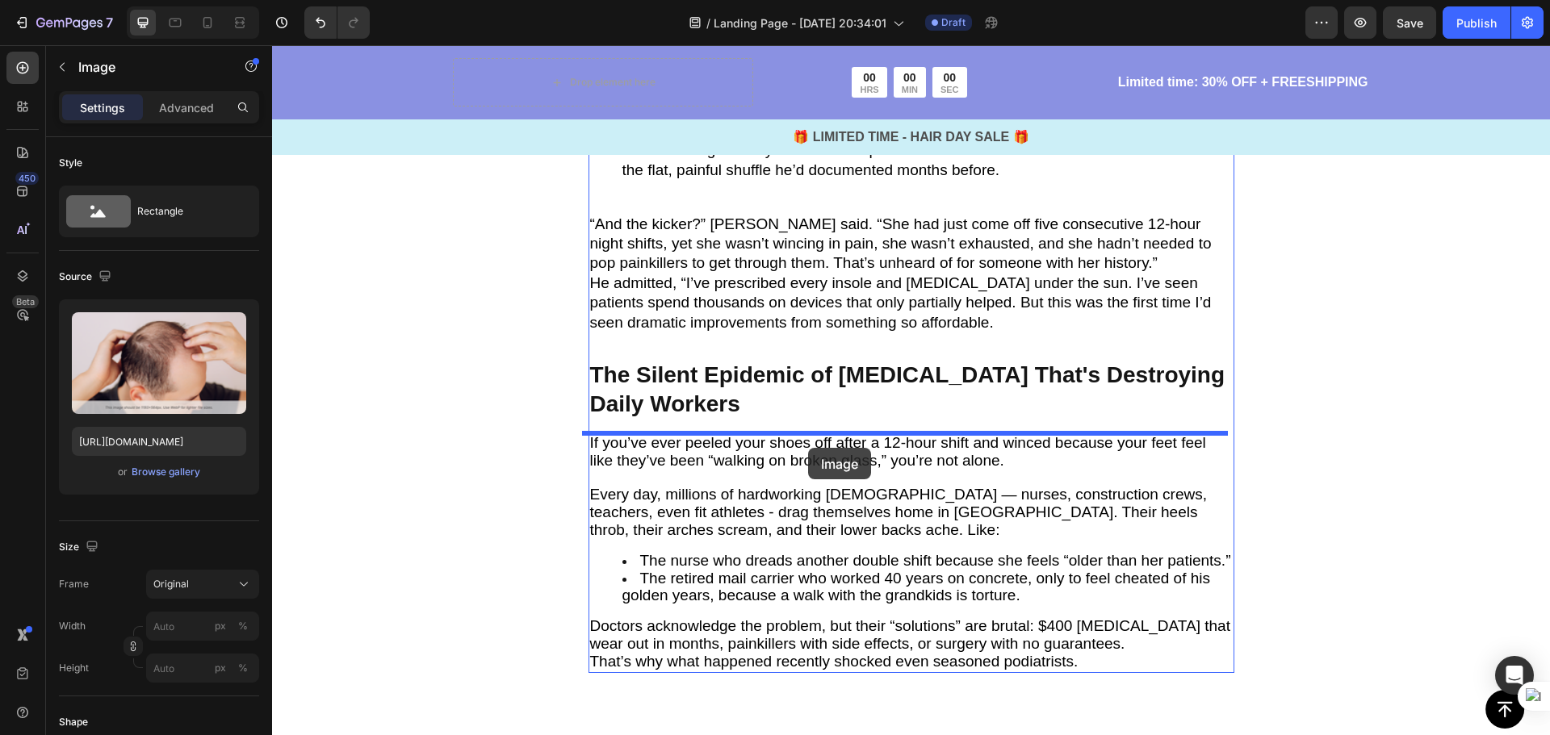
drag, startPoint x: 621, startPoint y: 554, endPoint x: 809, endPoint y: 446, distance: 216.2
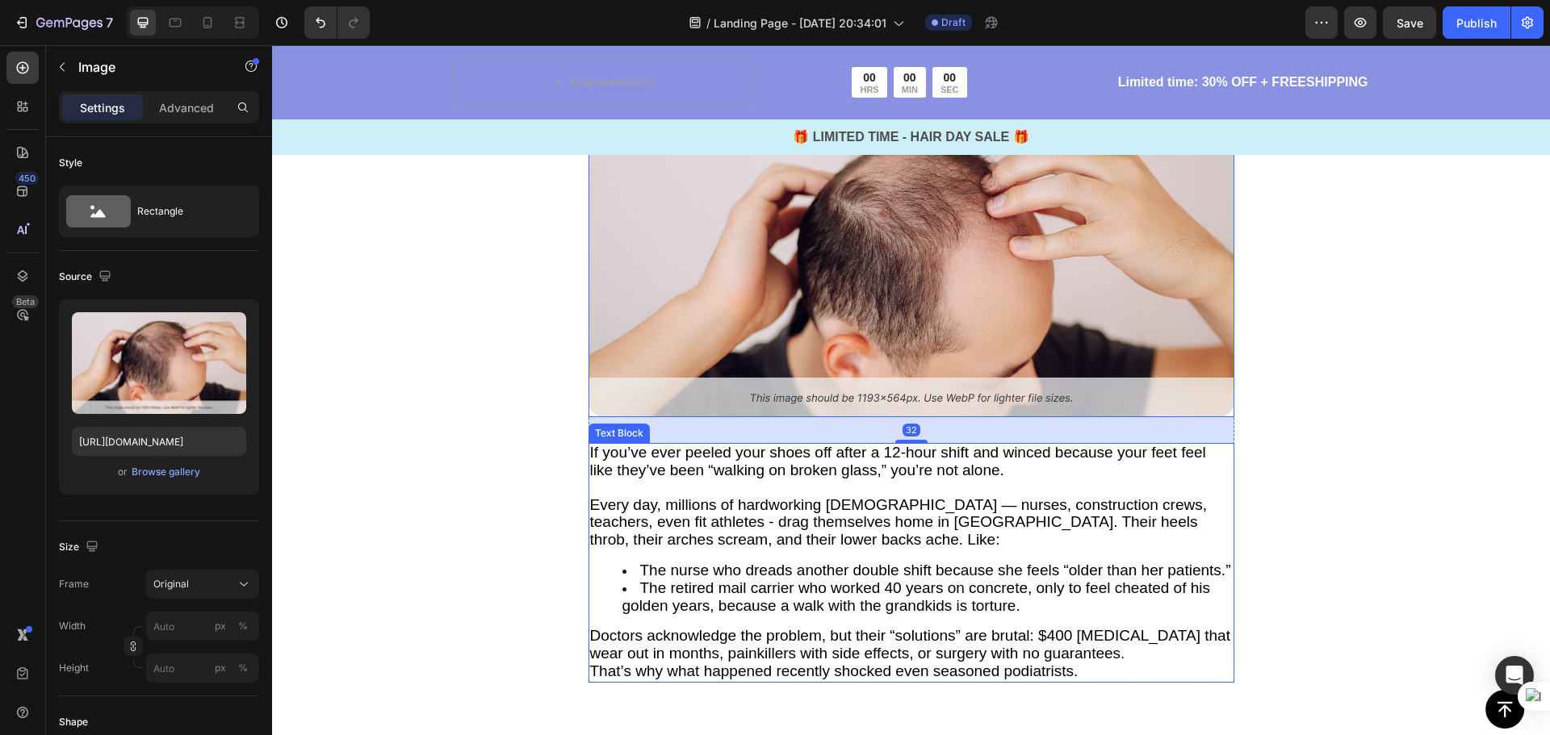
scroll to position [1553, 0]
click at [949, 468] on span "If you’ve ever peeled your shoes off after a 12-hour shift and winced because y…" at bounding box center [898, 459] width 616 height 35
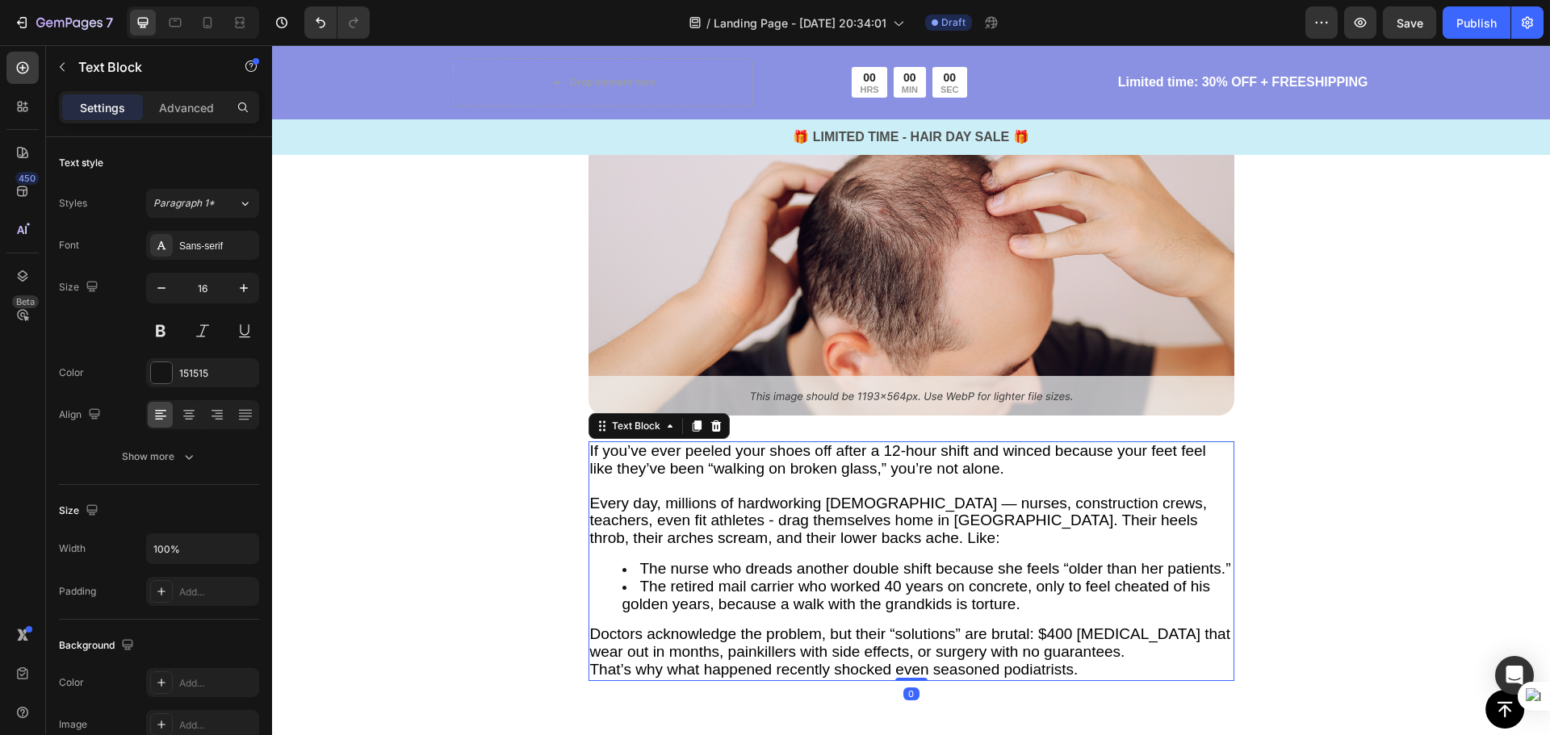
click at [666, 465] on span "If you’ve ever peeled your shoes off after a 12-hour shift and winced because y…" at bounding box center [898, 459] width 616 height 35
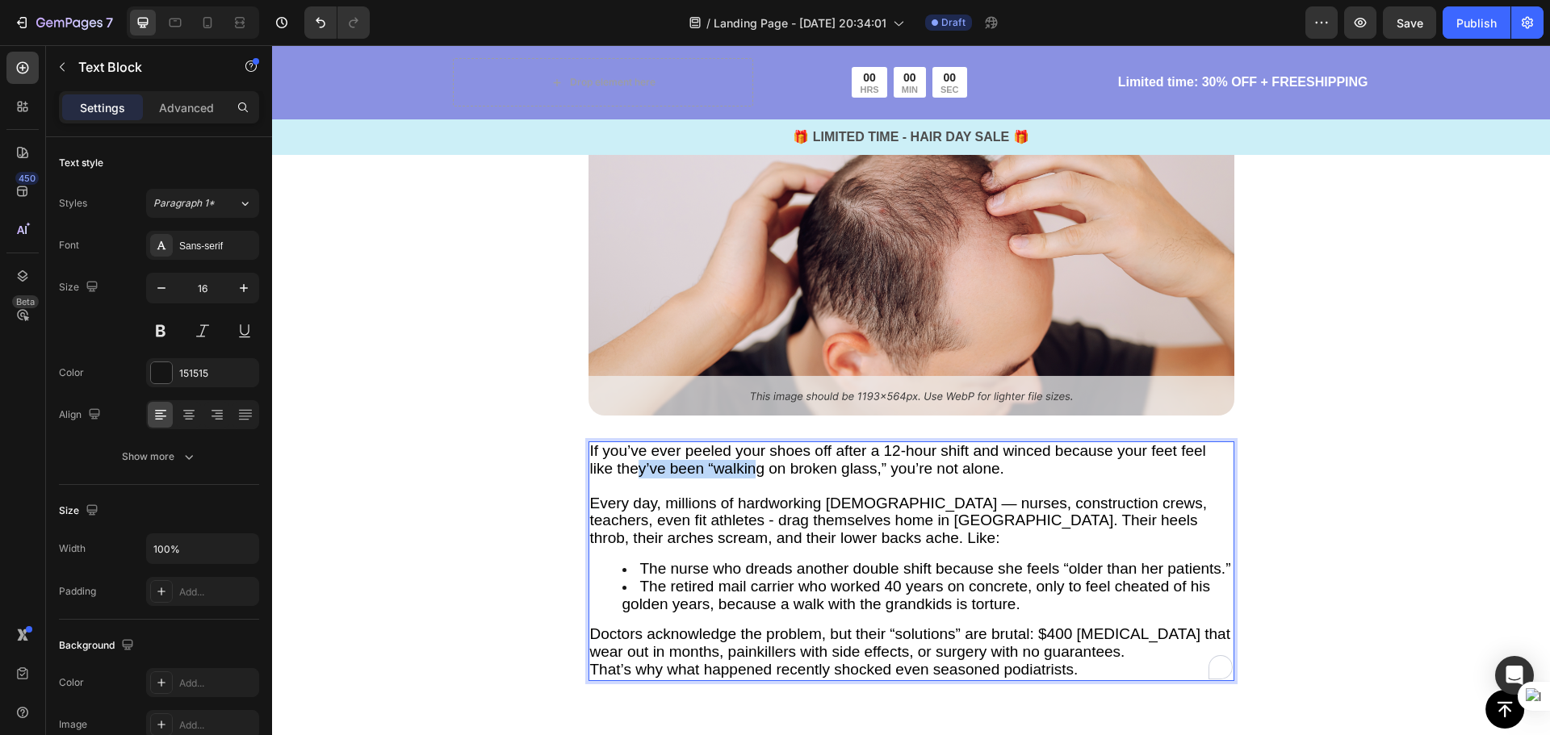
drag, startPoint x: 635, startPoint y: 460, endPoint x: 764, endPoint y: 465, distance: 129.2
click at [761, 464] on span "If you’ve ever peeled your shoes off after a 12-hour shift and winced because y…" at bounding box center [898, 459] width 616 height 35
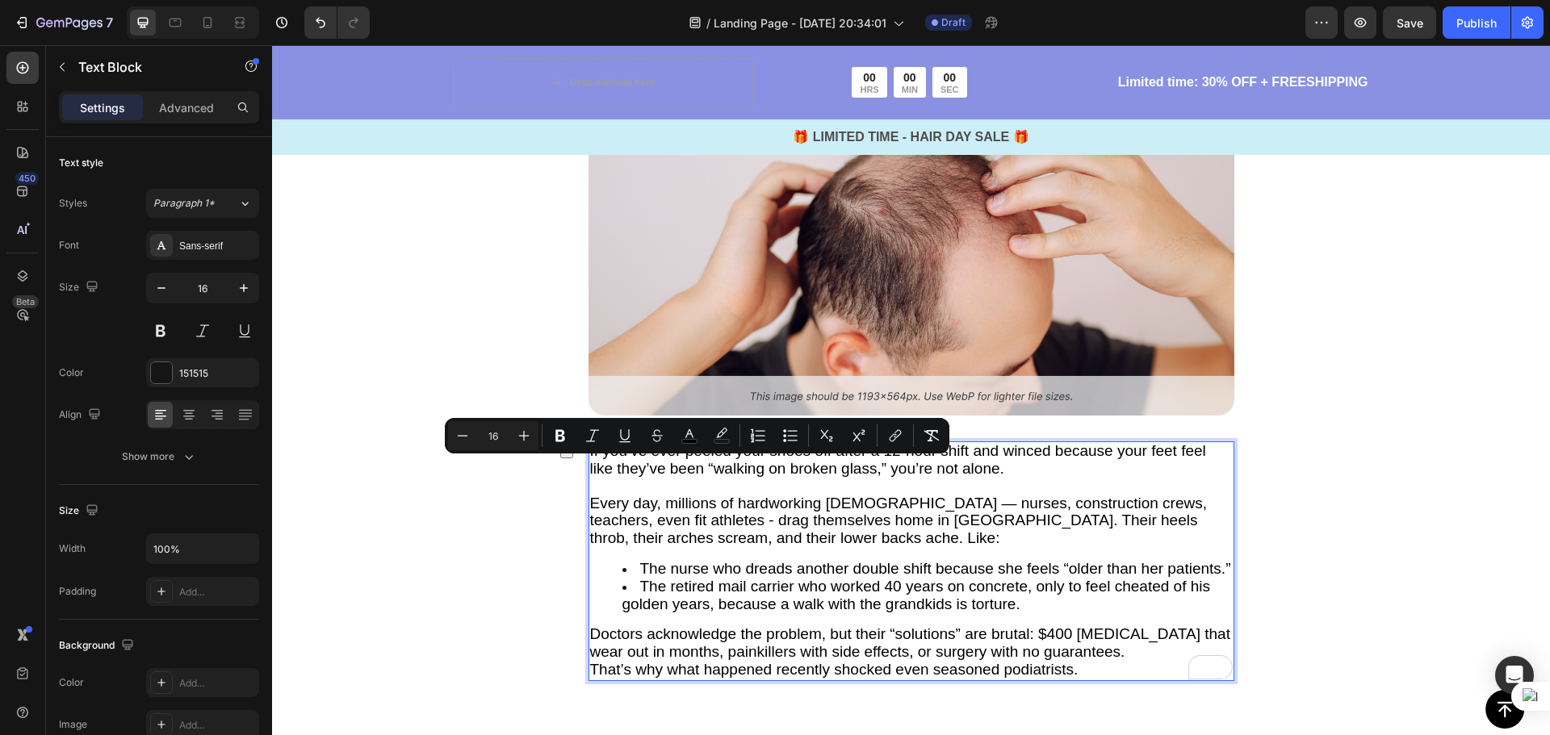
click at [765, 487] on p "To enrich screen reader interactions, please activate Accessibility in Grammarl…" at bounding box center [911, 487] width 642 height 17
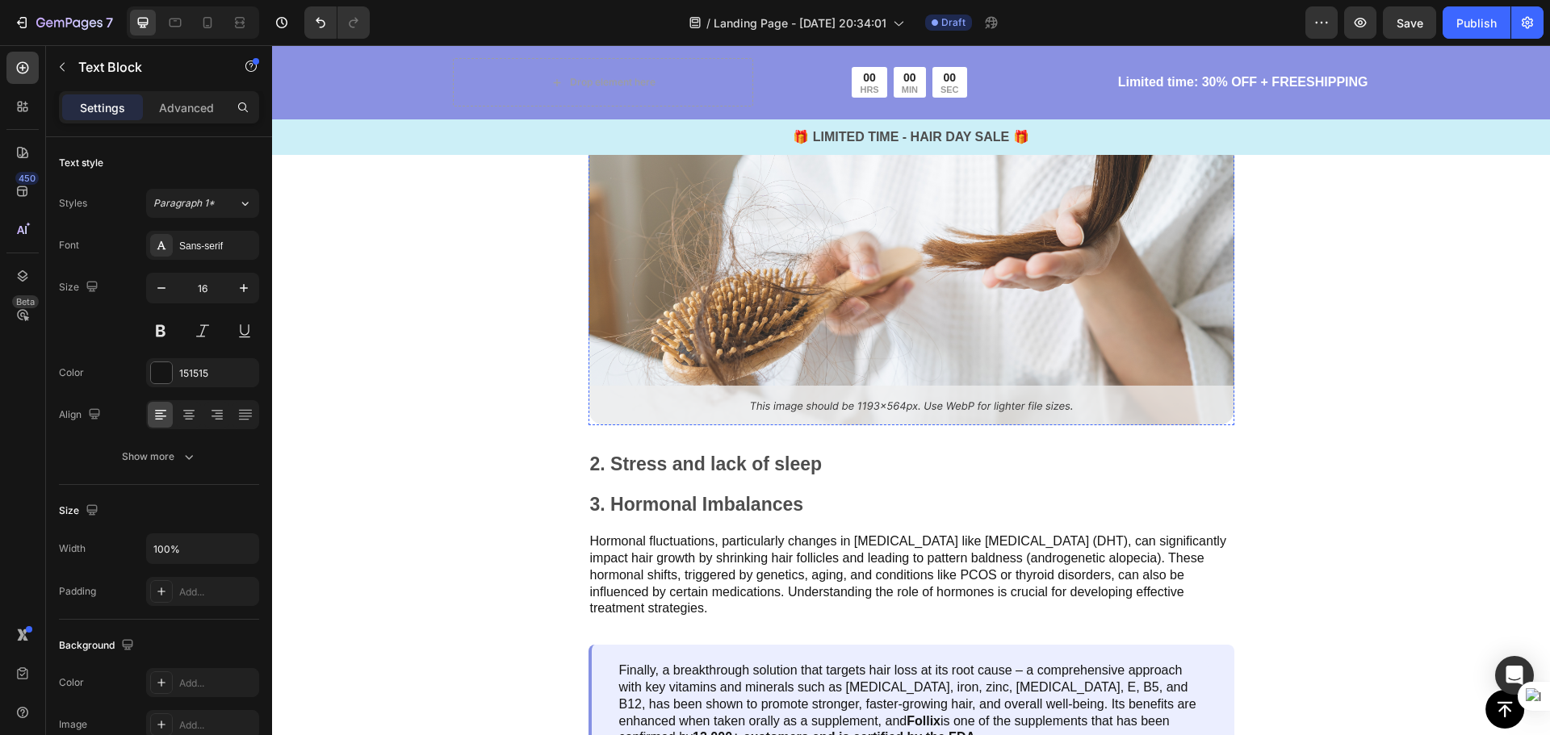
scroll to position [3248, 0]
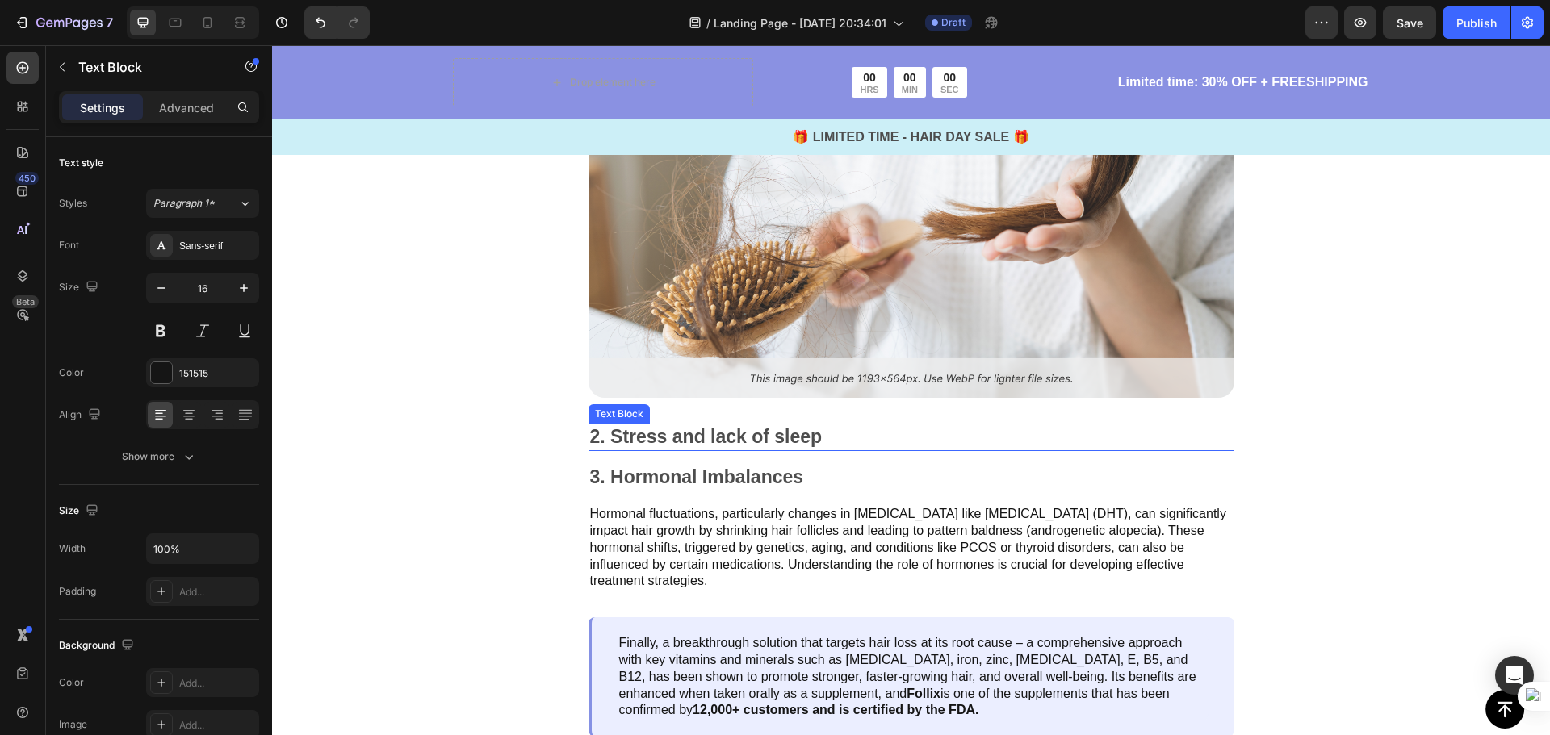
click at [814, 425] on p "2. Stress and lack of sleep" at bounding box center [911, 437] width 642 height 24
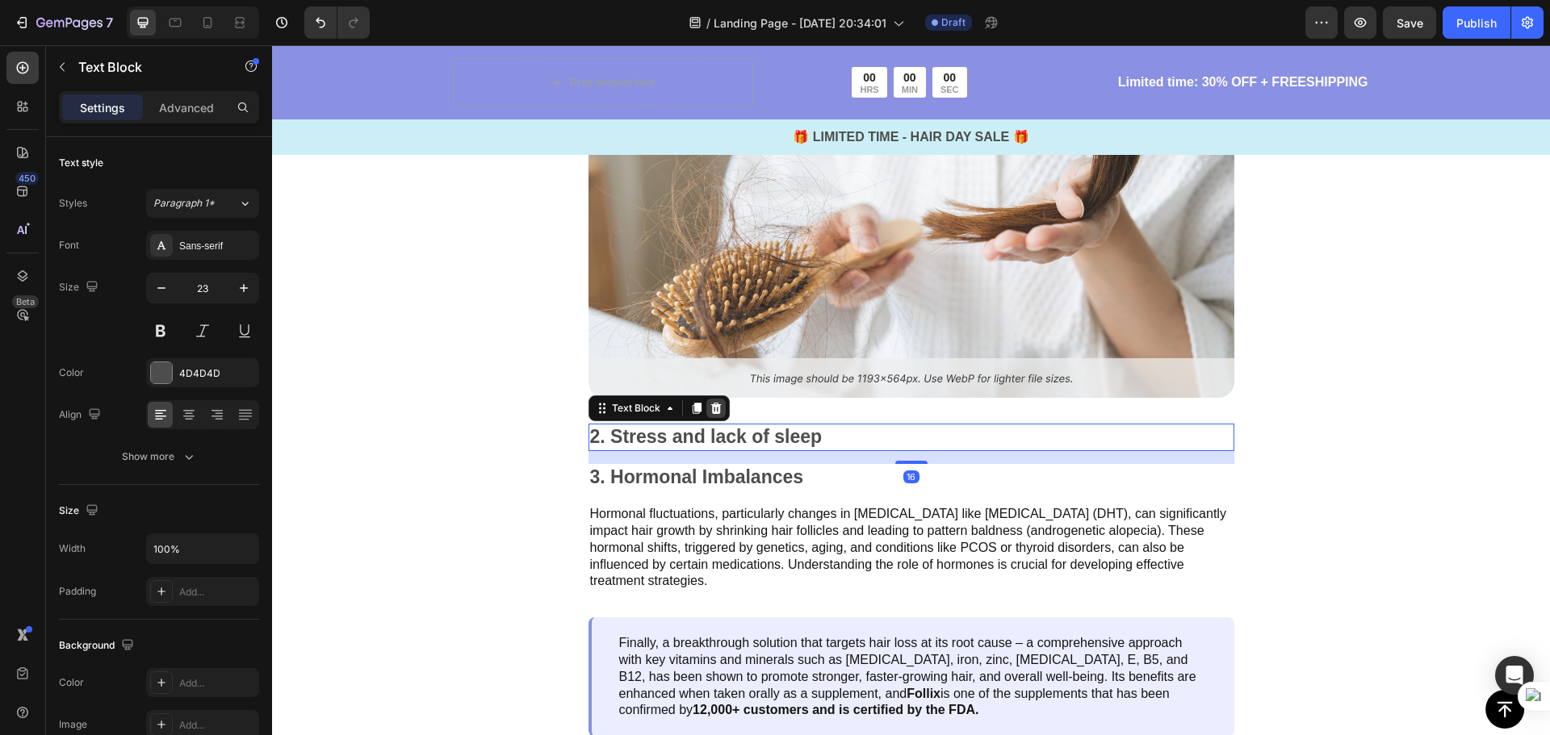
click at [711, 399] on div at bounding box center [715, 408] width 19 height 19
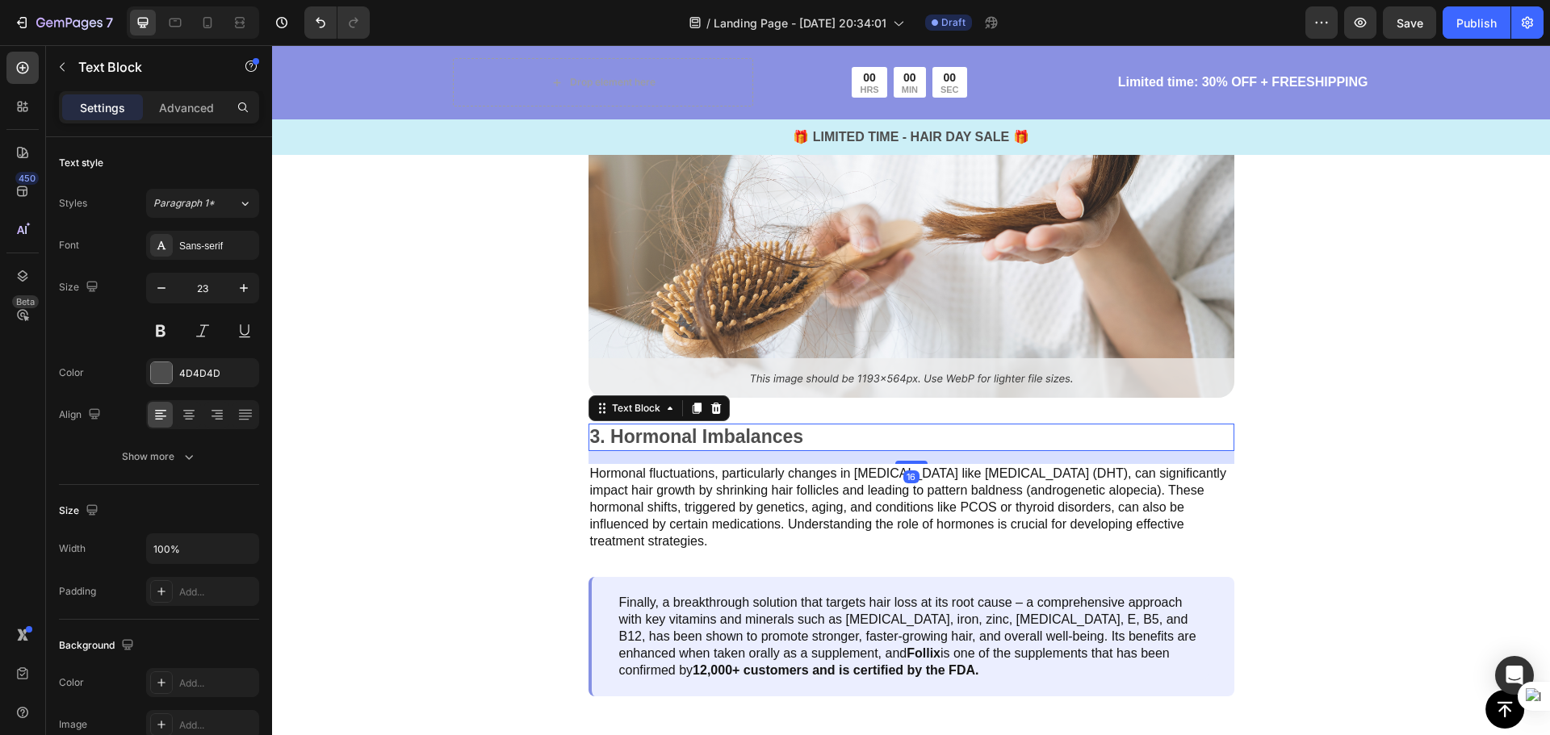
click at [833, 425] on p "3. Hormonal Imbalances" at bounding box center [911, 437] width 642 height 24
click at [817, 425] on p "3. Hormonal Imbalances" at bounding box center [911, 437] width 642 height 24
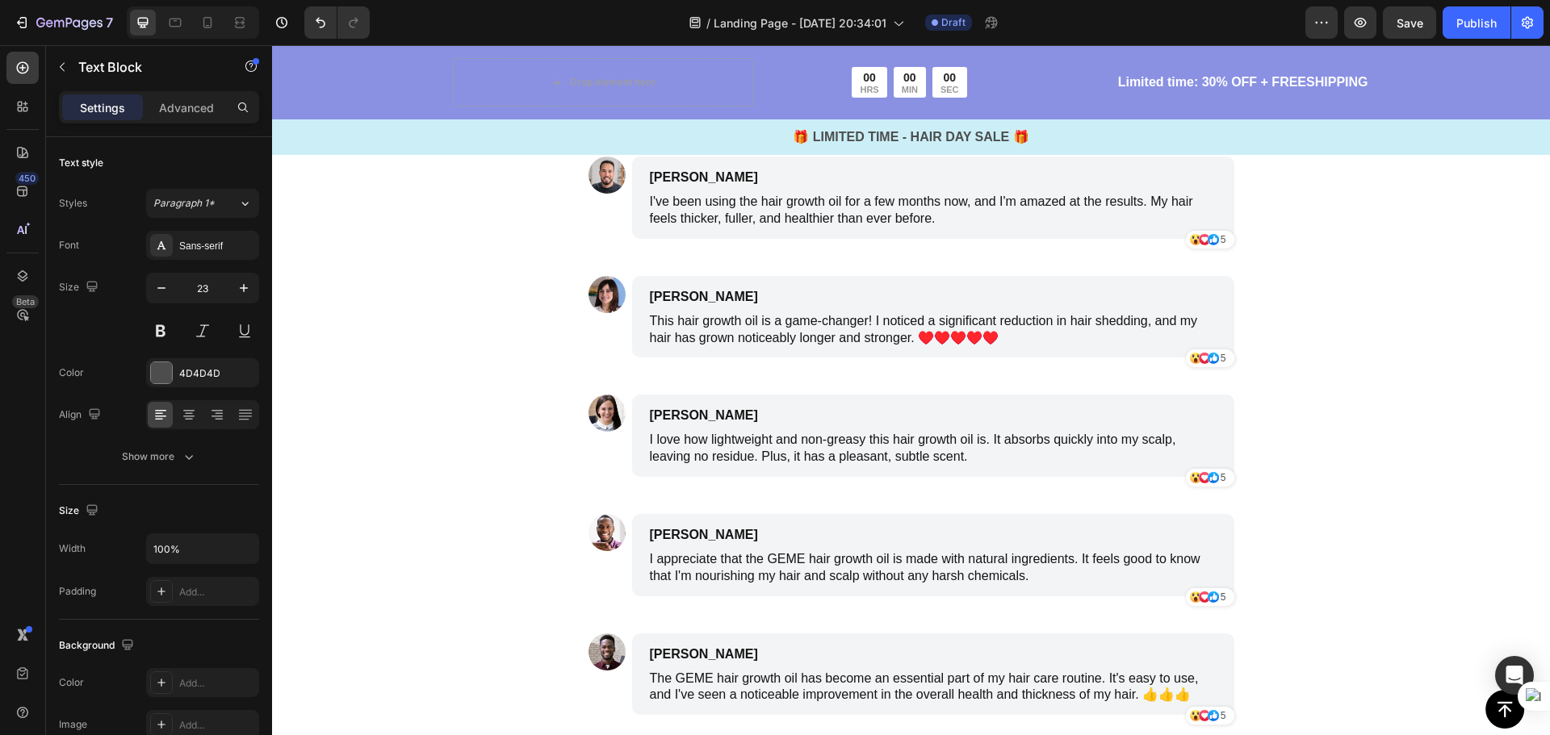
scroll to position [6315, 0]
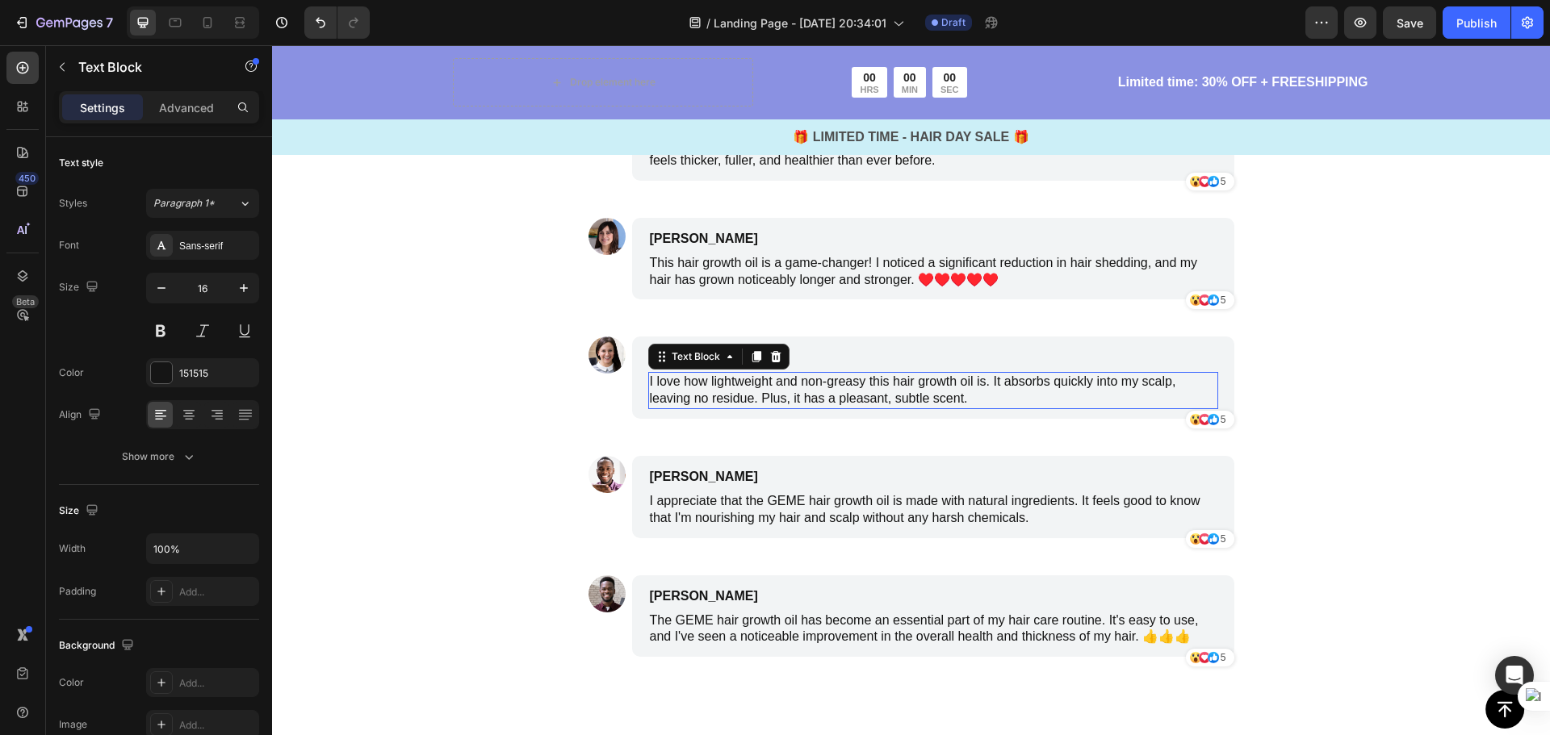
click at [851, 401] on p "I love how lightweight and non-greasy this hair growth oil is. It absorbs quick…" at bounding box center [933, 391] width 567 height 34
click at [826, 437] on div "Image James Smith Text Block I've been using the hair growth oil for a few mont…" at bounding box center [911, 396] width 646 height 596
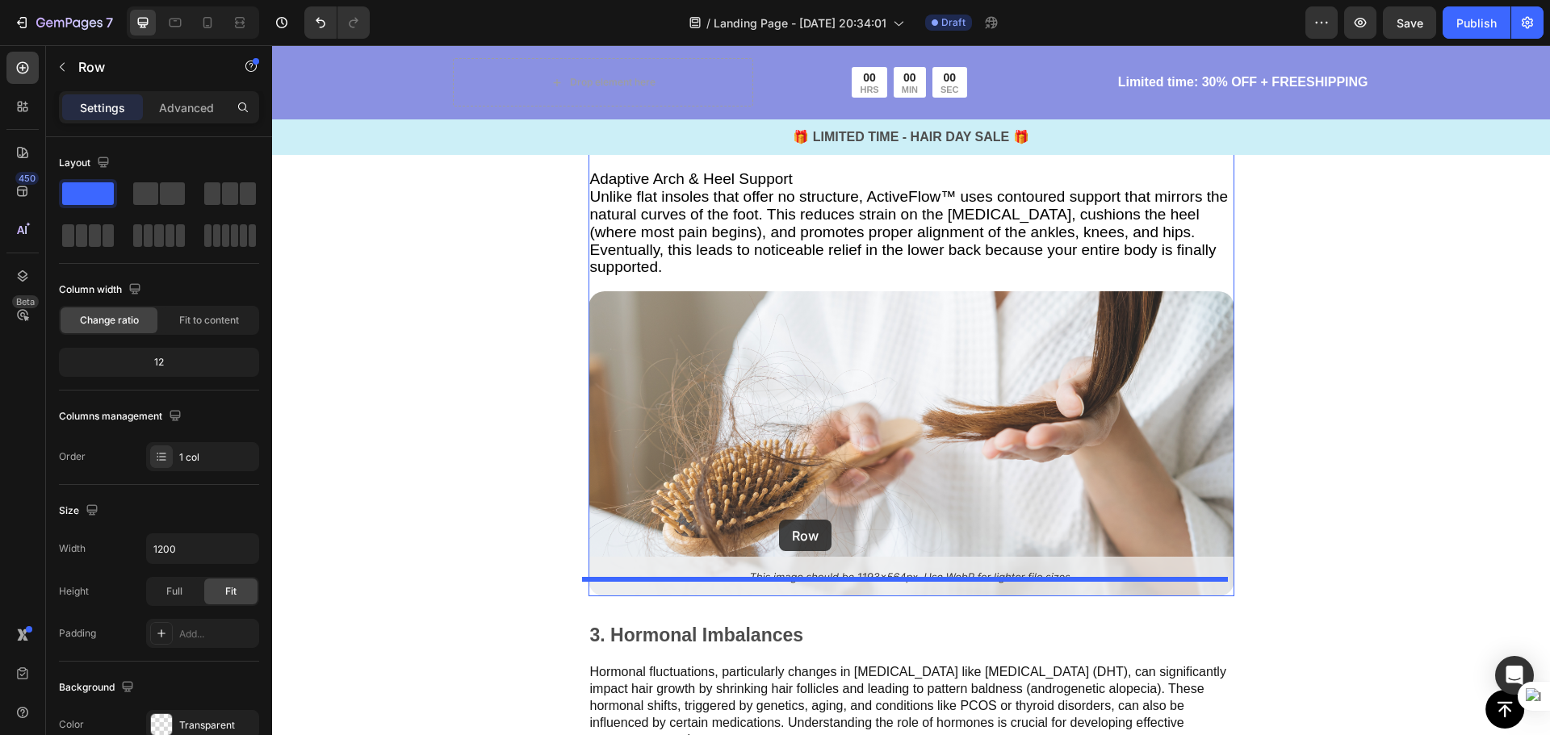
scroll to position [3086, 0]
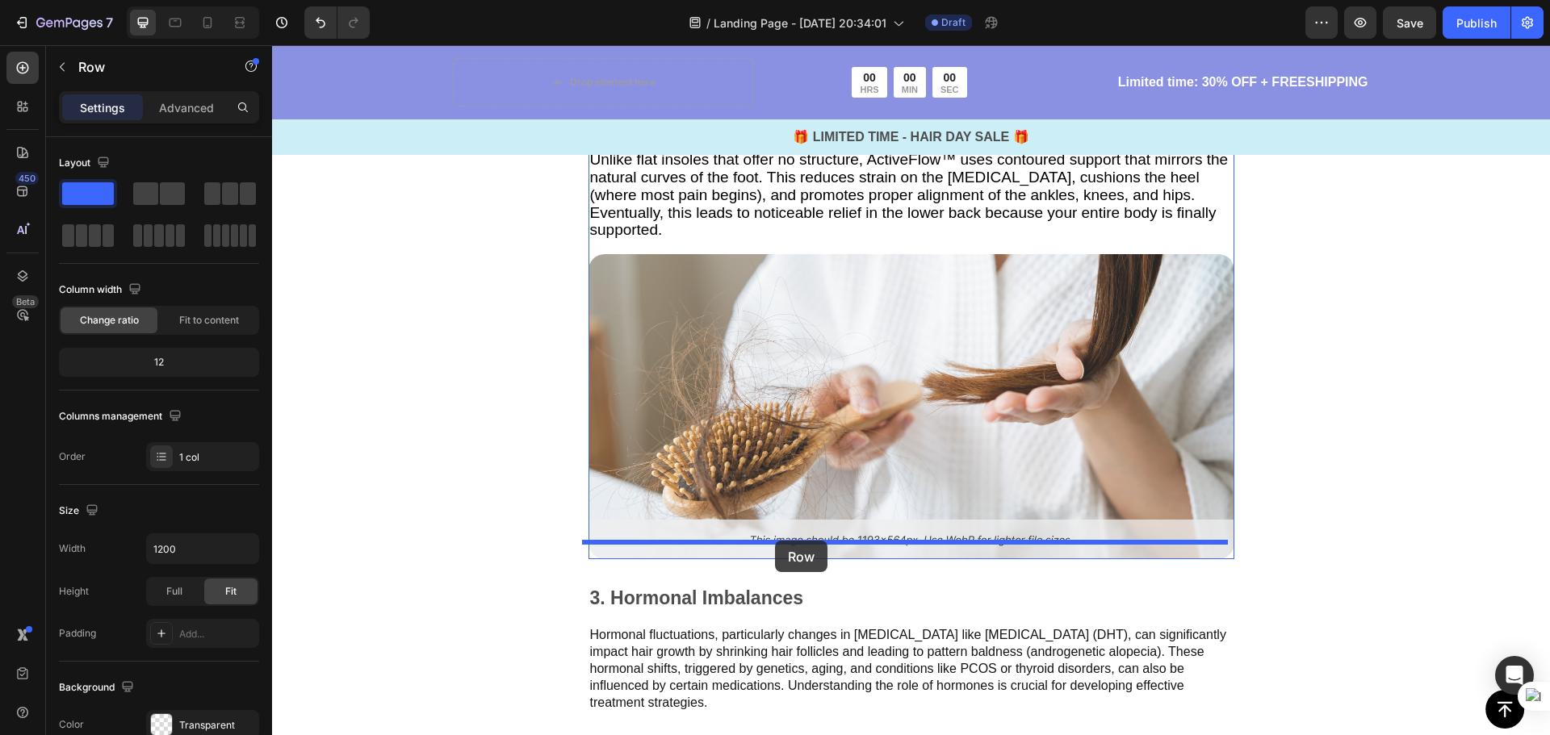
drag, startPoint x: 599, startPoint y: 413, endPoint x: 775, endPoint y: 541, distance: 217.3
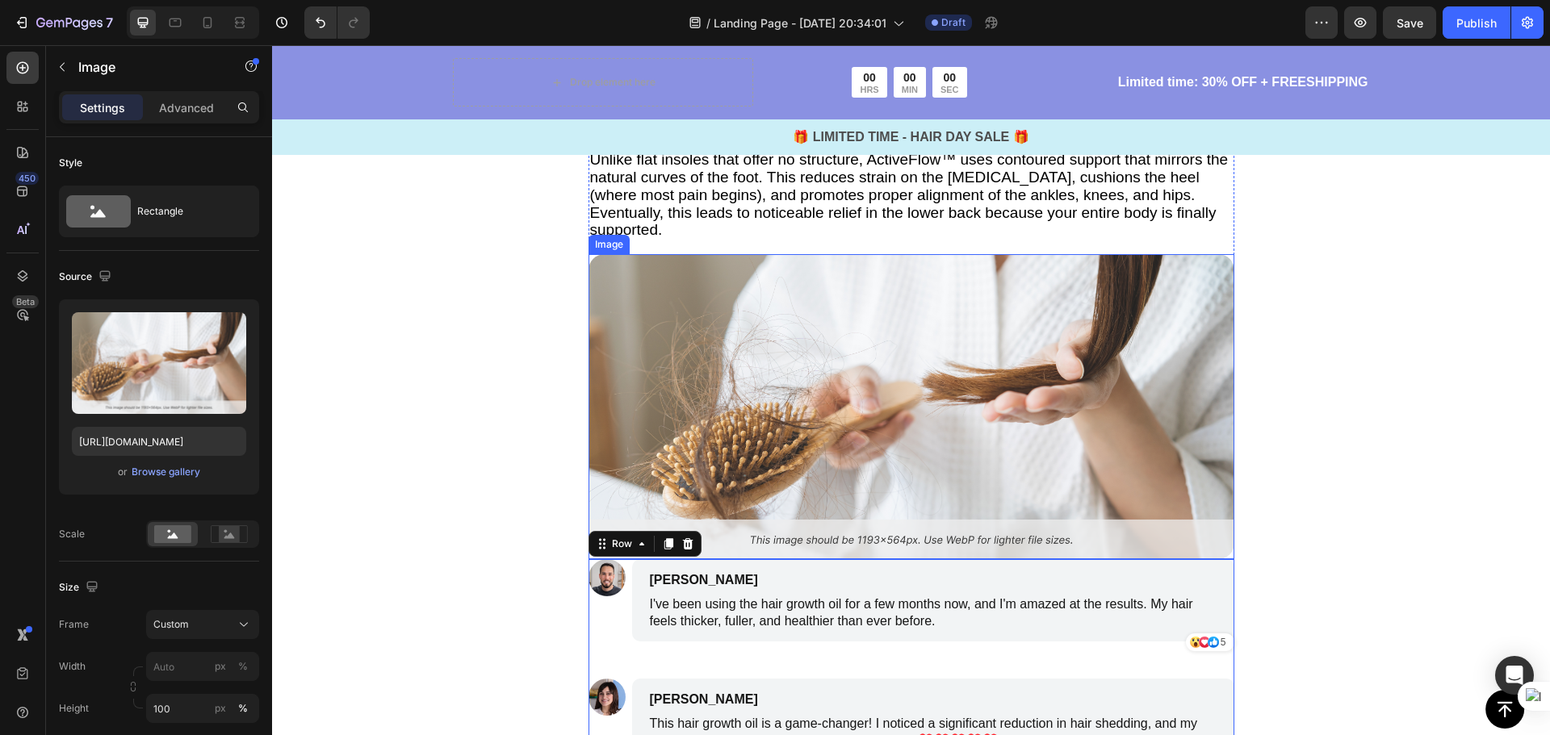
click at [852, 411] on img at bounding box center [911, 406] width 646 height 305
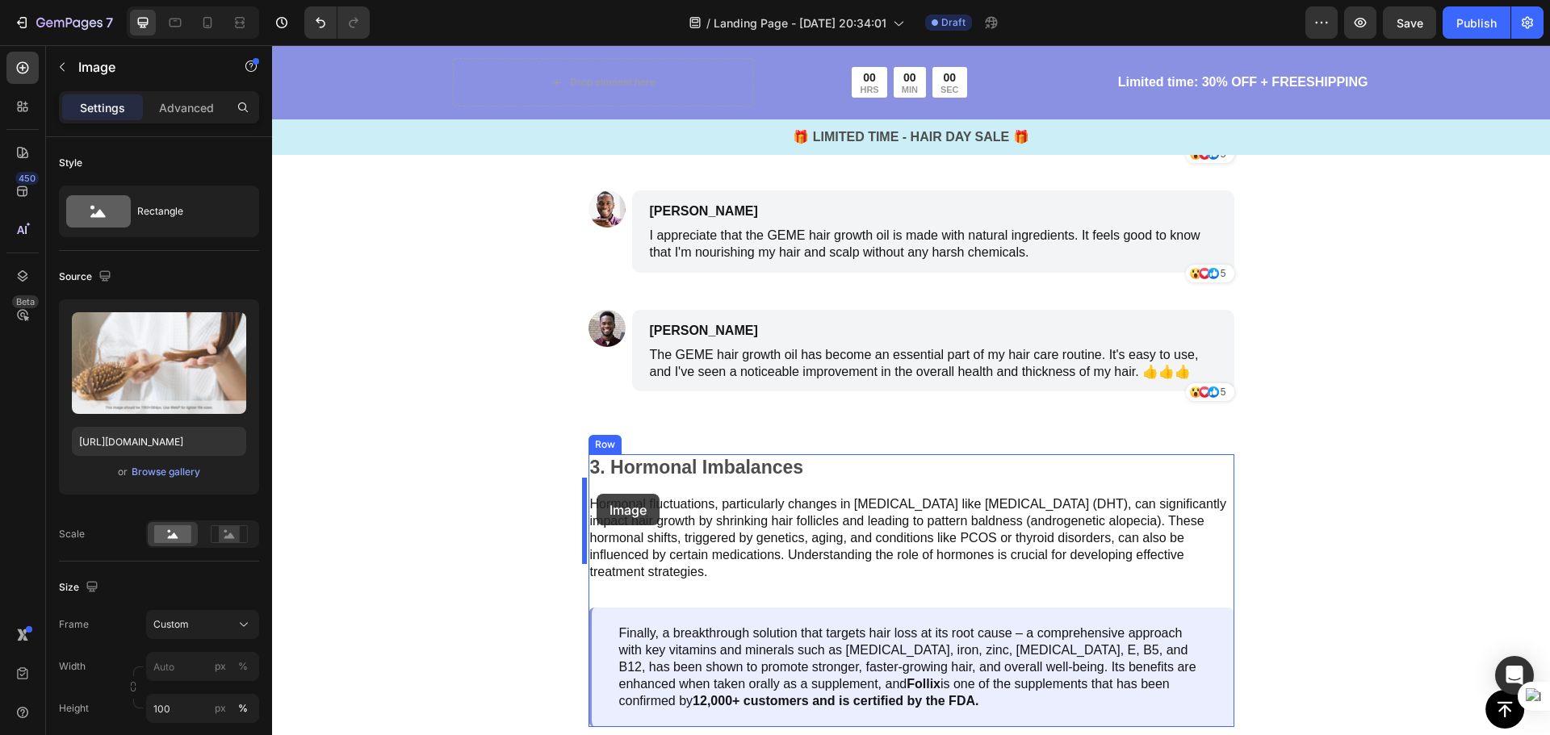
scroll to position [3893, 0]
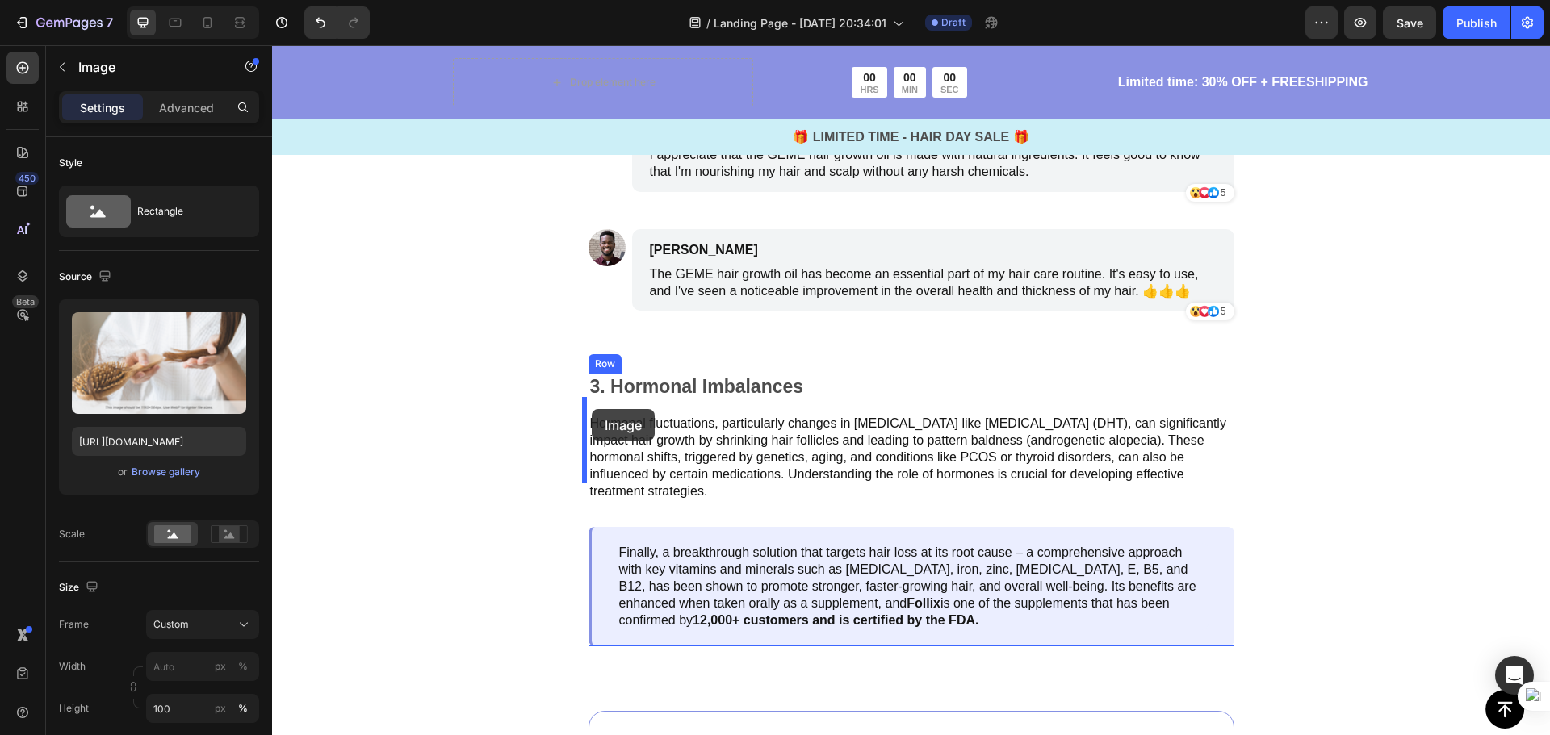
drag, startPoint x: 629, startPoint y: 302, endPoint x: 592, endPoint y: 409, distance: 113.6
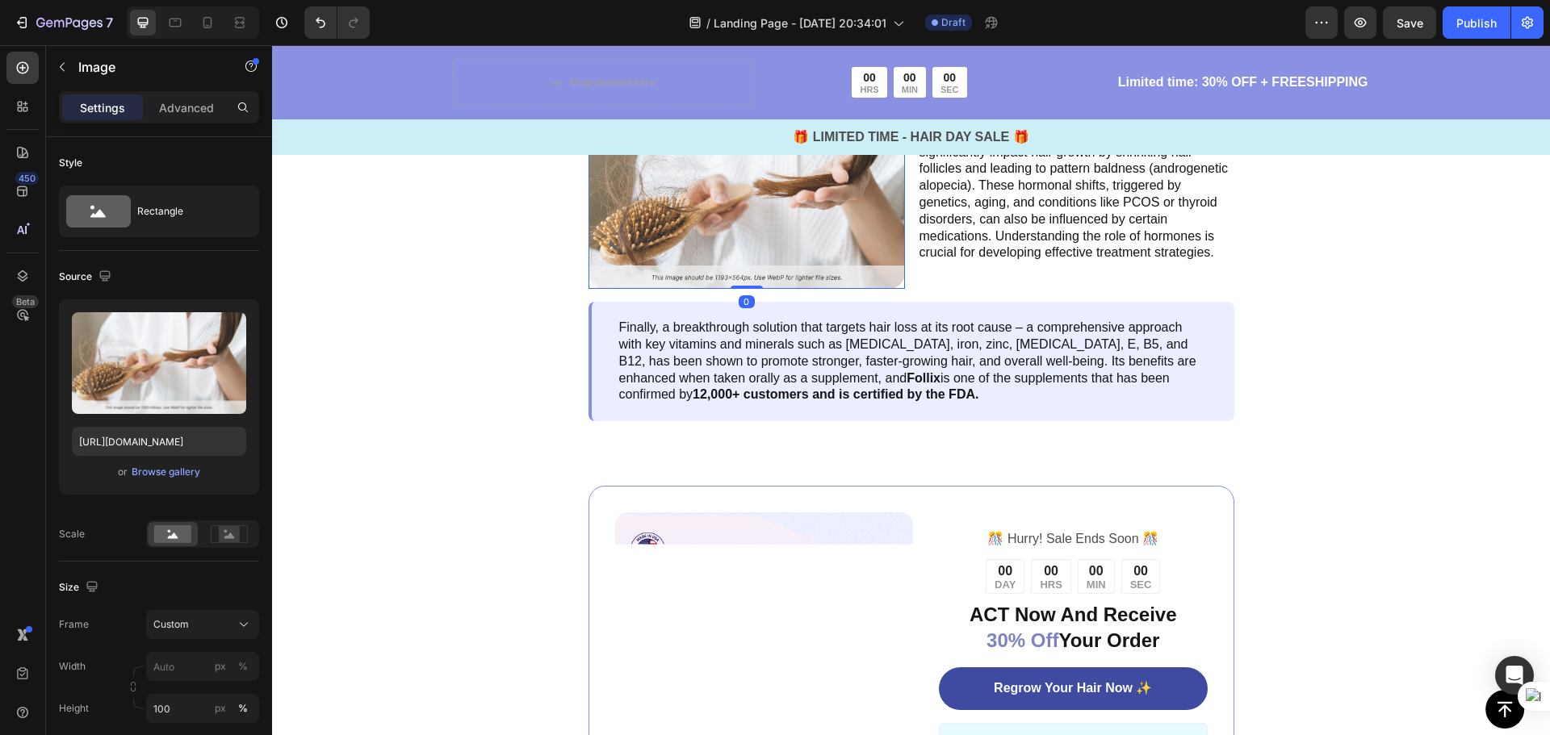
scroll to position [3588, 0]
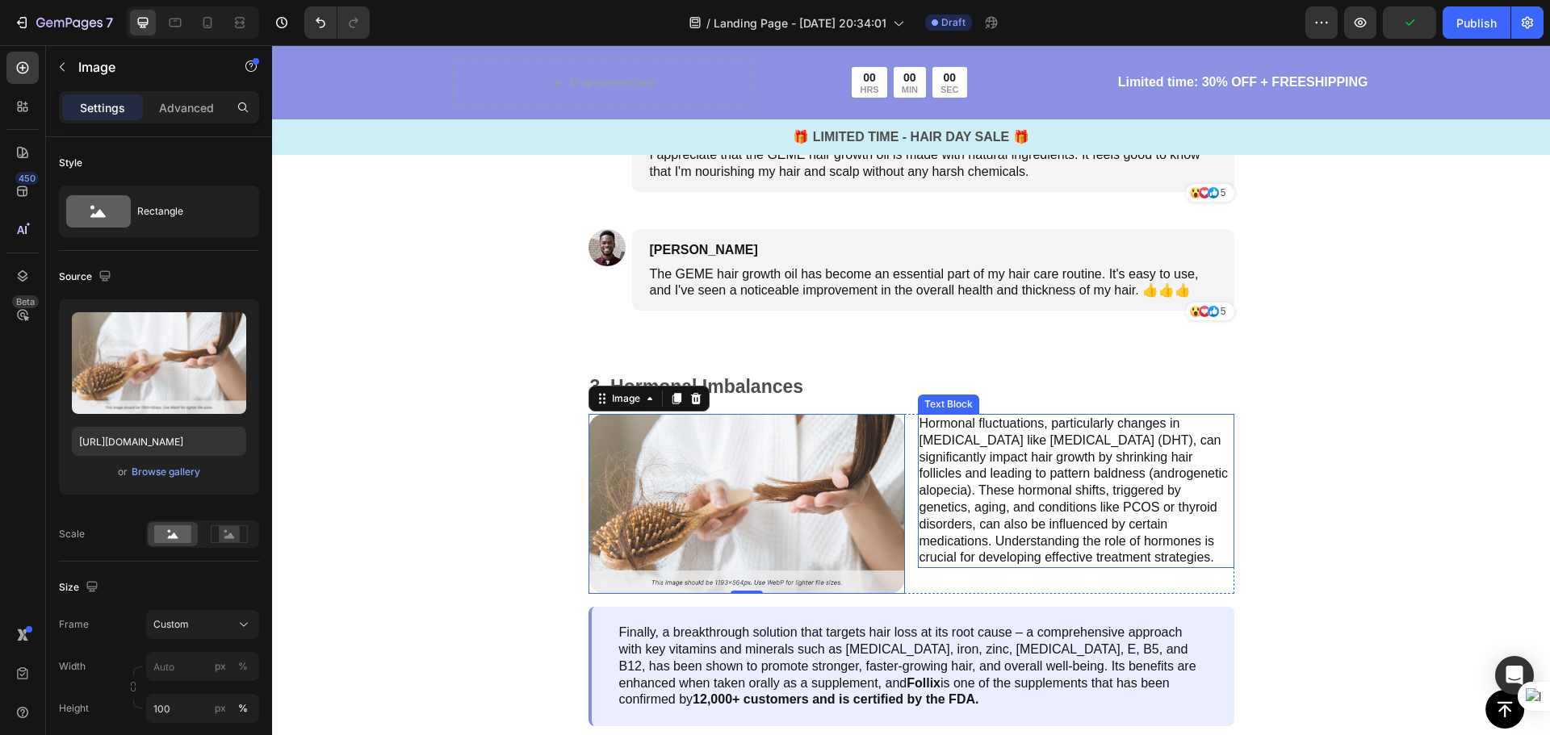
click at [935, 430] on p "Hormonal fluctuations, particularly changes in androgens like dihydrotestostero…" at bounding box center [1075, 491] width 313 height 151
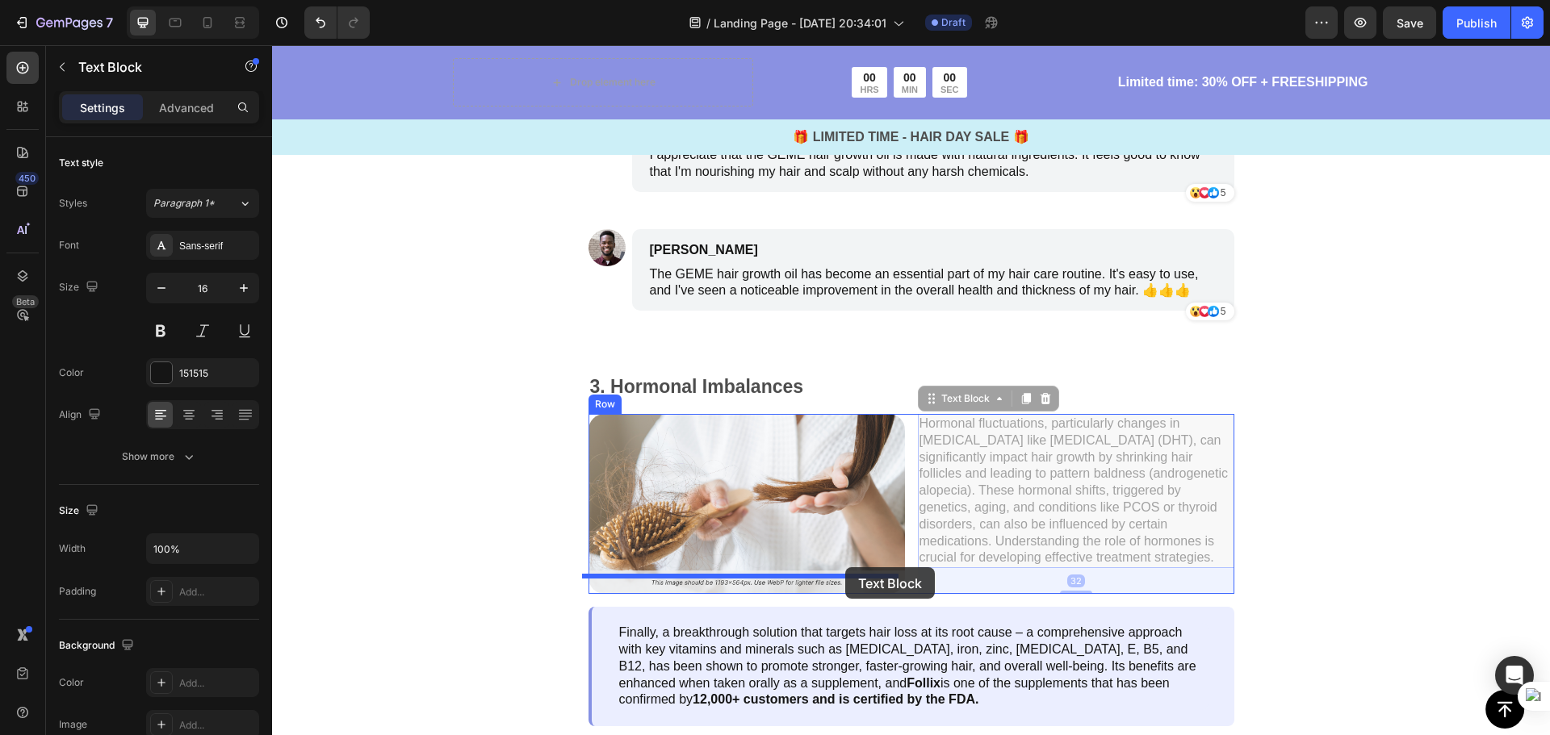
drag, startPoint x: 973, startPoint y: 387, endPoint x: 845, endPoint y: 567, distance: 221.2
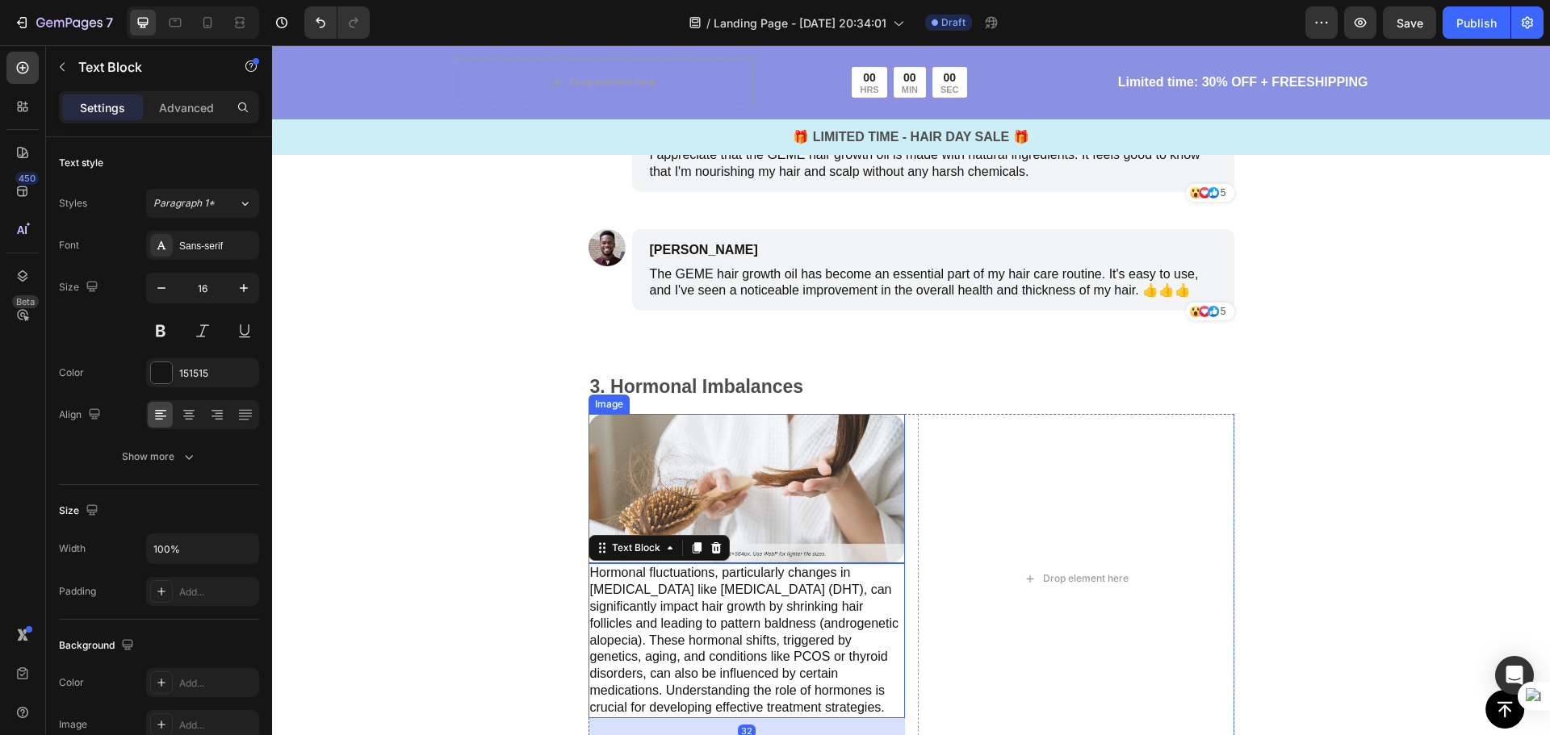
click at [866, 476] on img at bounding box center [746, 488] width 316 height 149
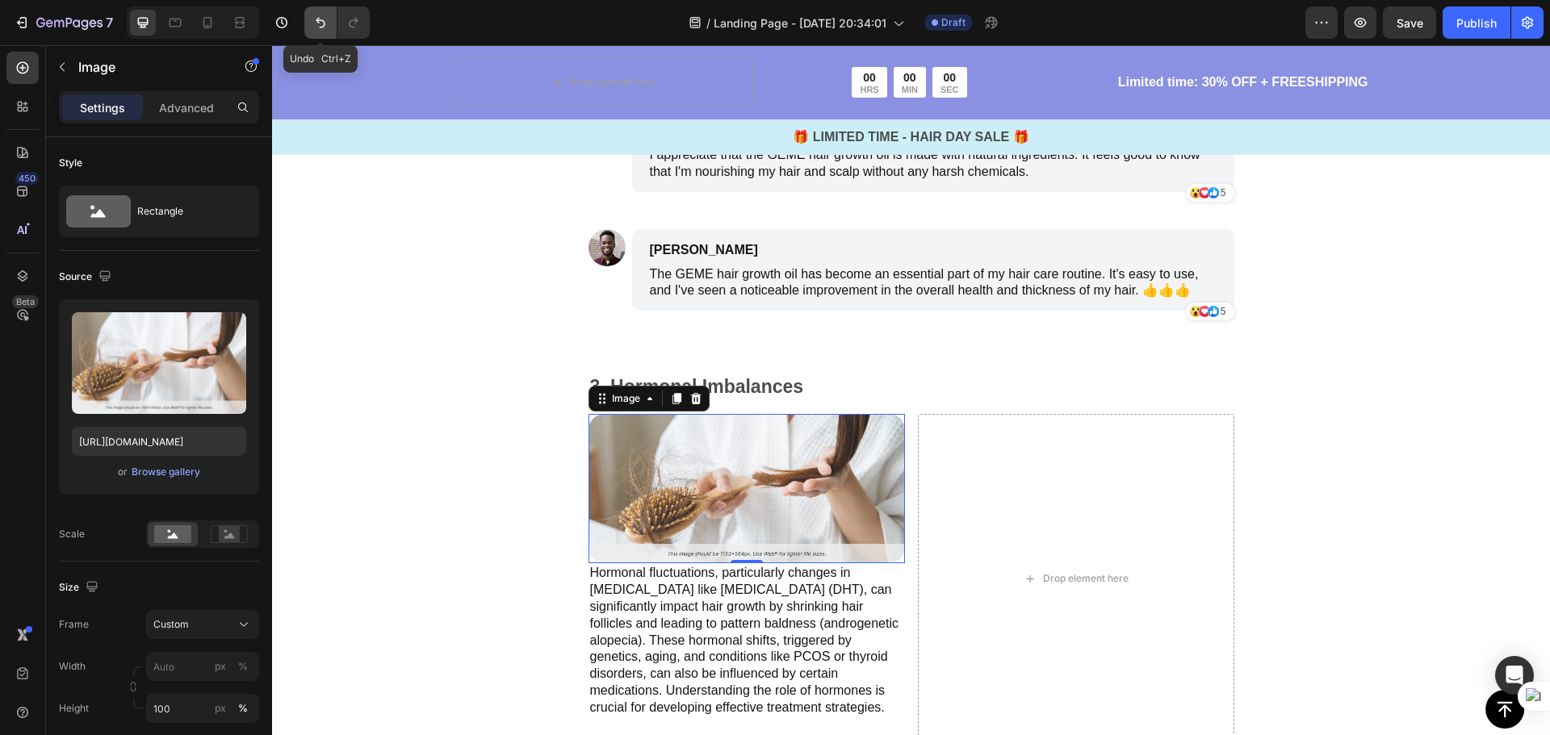
click at [320, 19] on icon "Undo/Redo" at bounding box center [320, 23] width 16 height 16
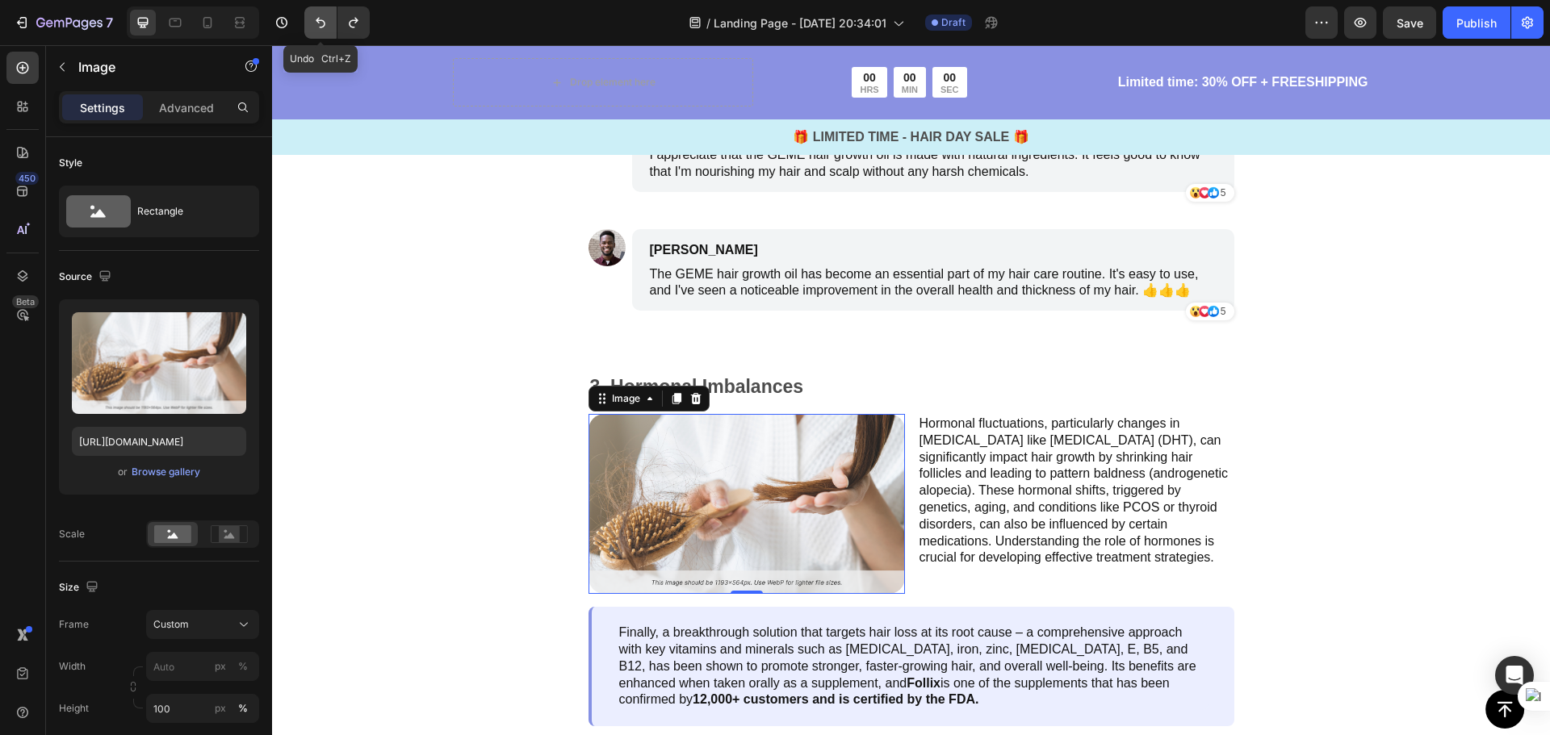
click at [320, 19] on icon "Undo/Redo" at bounding box center [320, 23] width 16 height 16
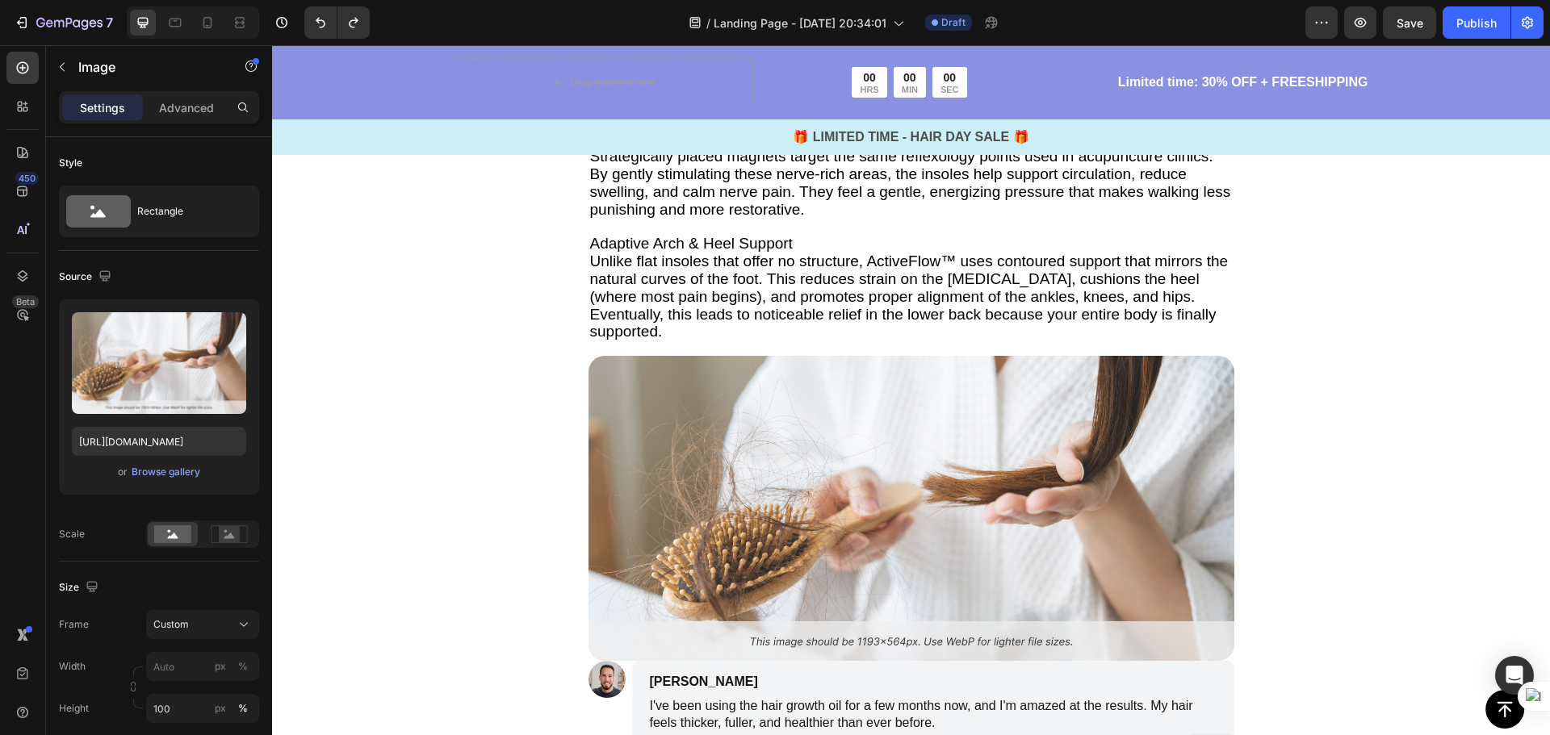
scroll to position [2925, 0]
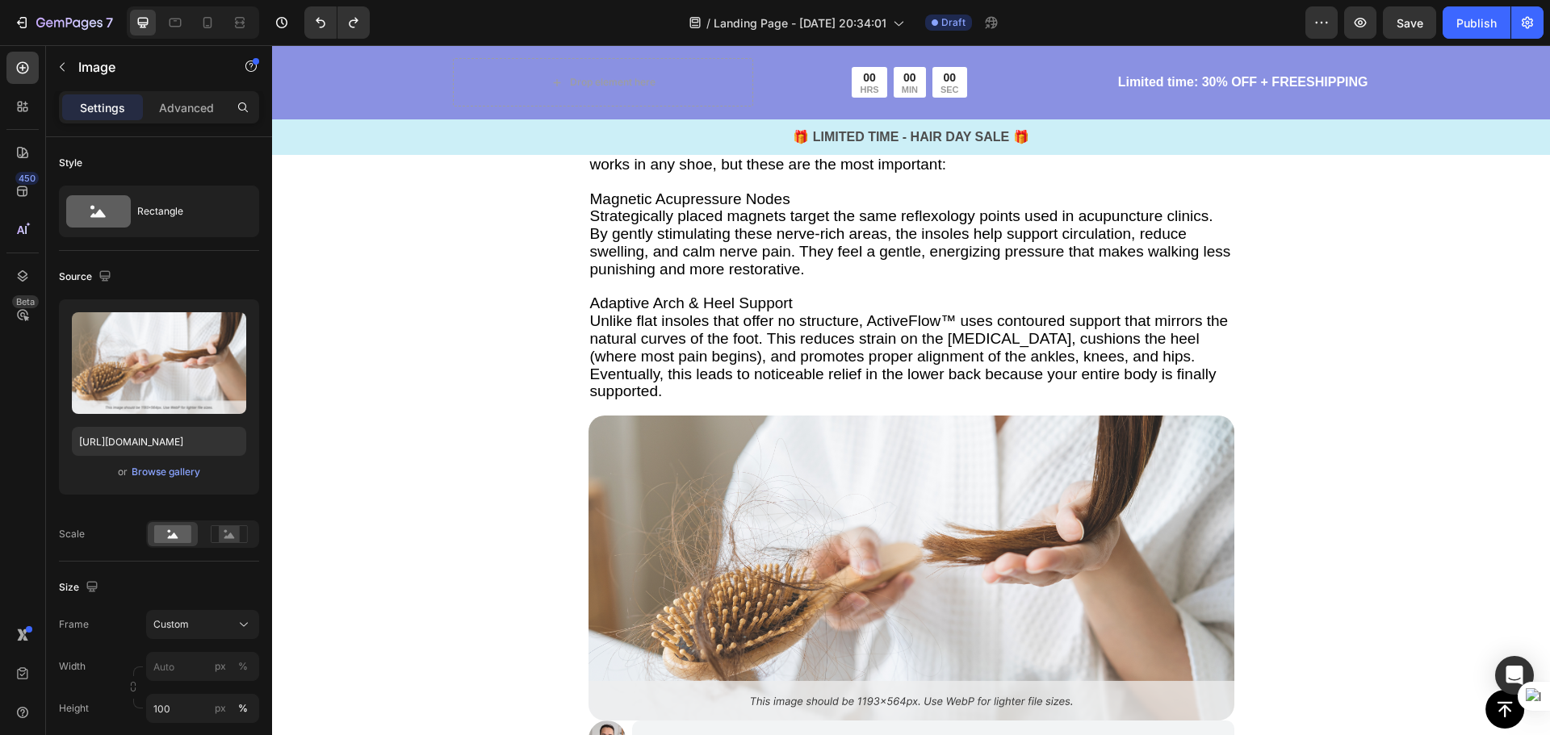
click at [990, 351] on span "Unlike flat insoles that offer no structure, ActiveFlow™ uses contoured support…" at bounding box center [909, 355] width 638 height 87
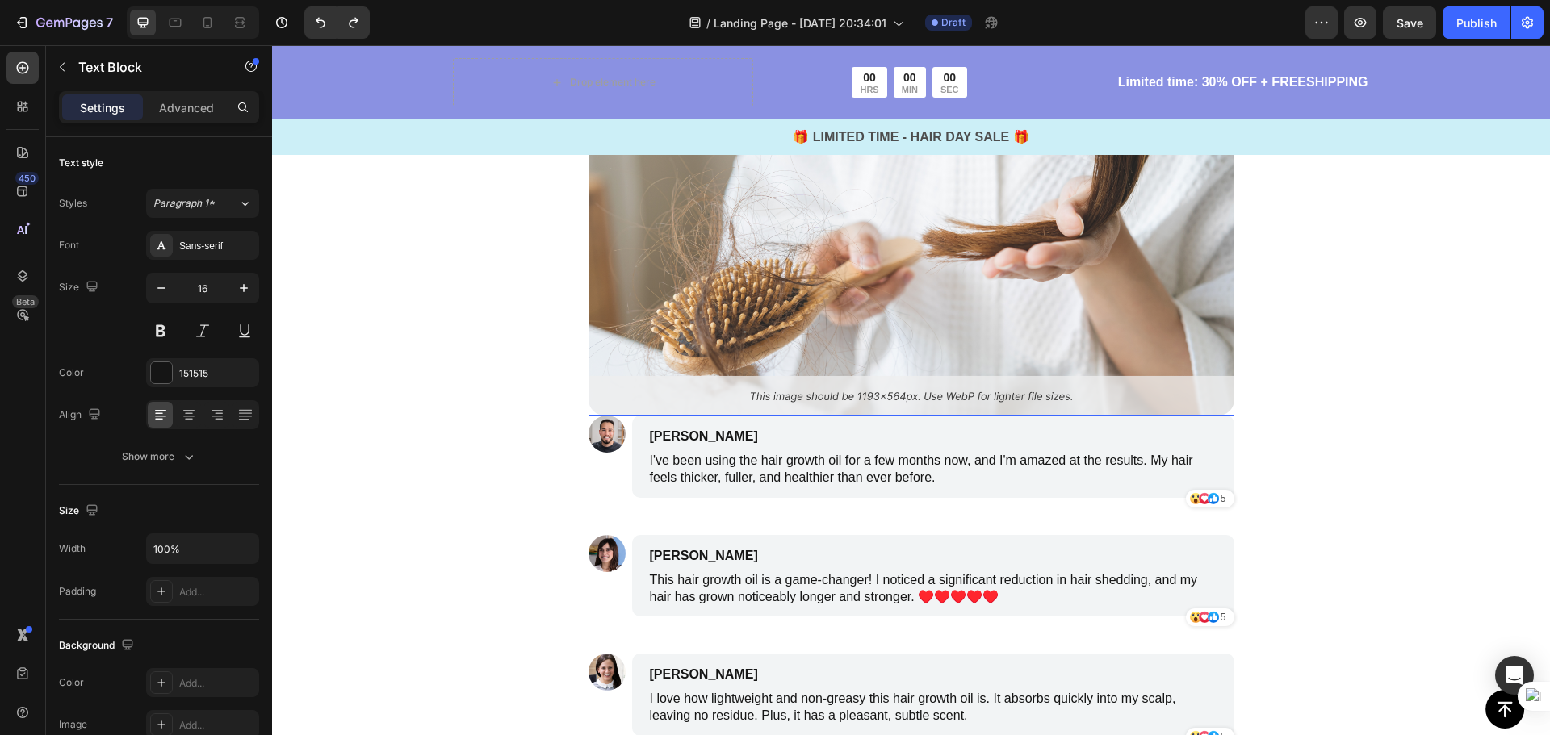
click at [1015, 416] on img at bounding box center [911, 263] width 646 height 305
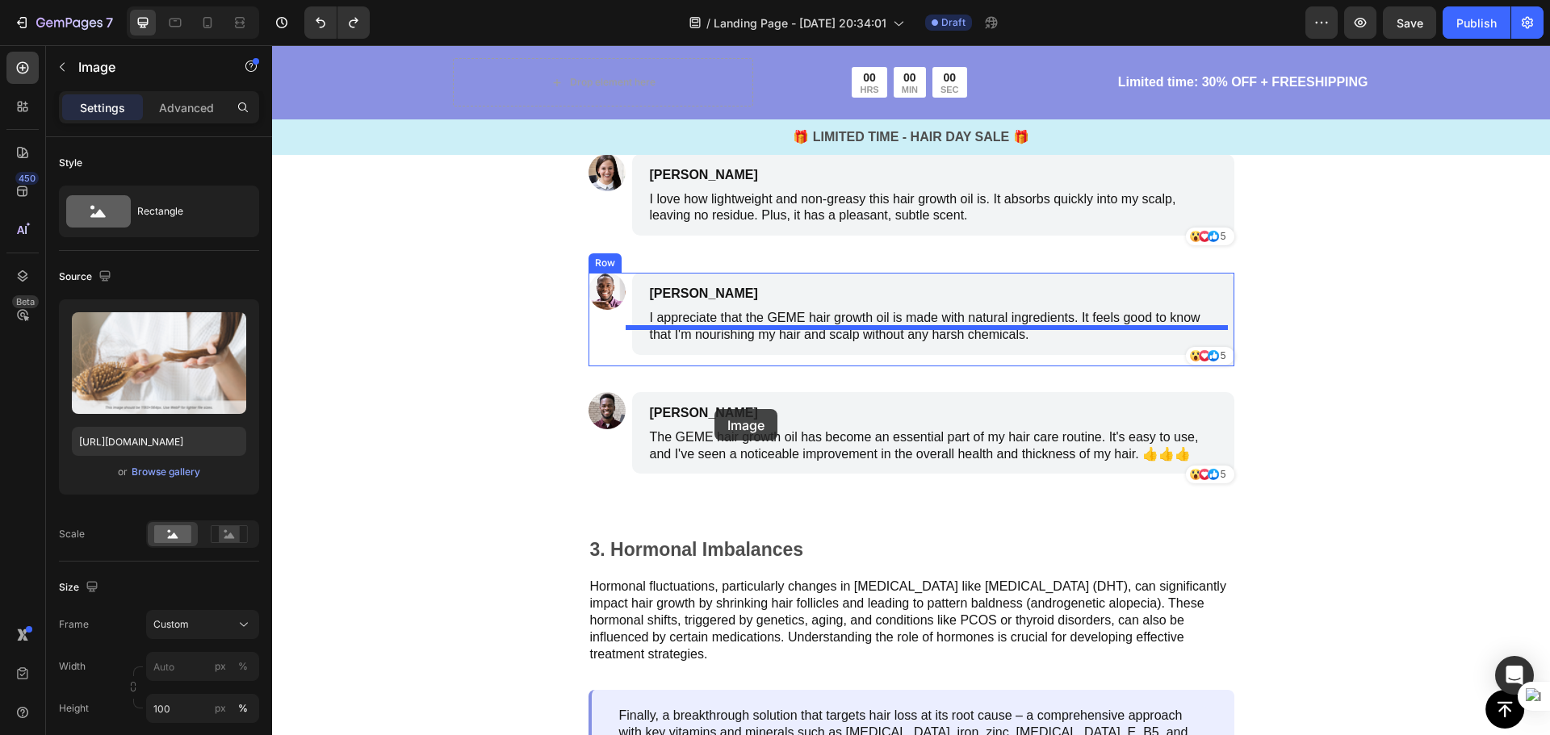
scroll to position [3732, 0]
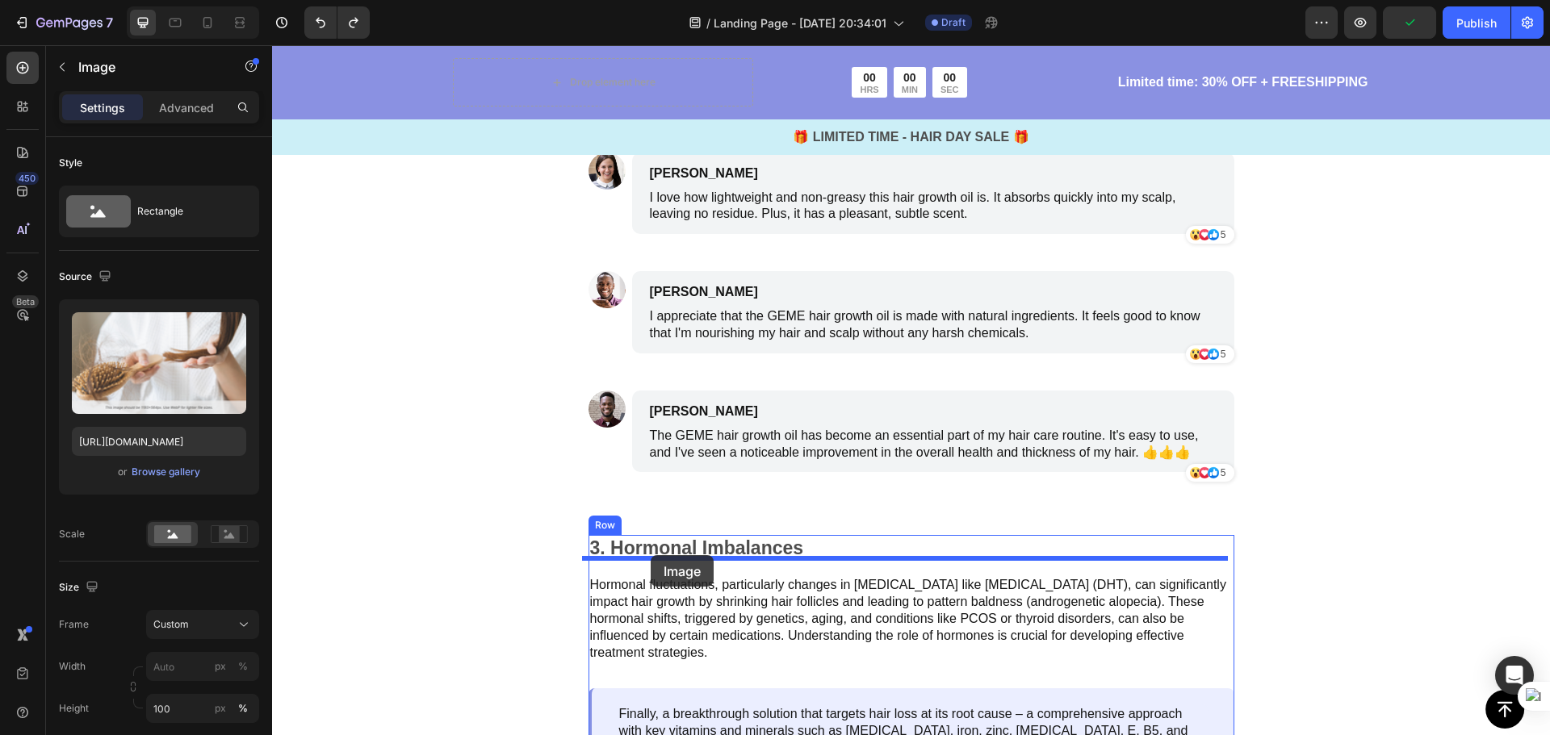
drag, startPoint x: 718, startPoint y: 250, endPoint x: 651, endPoint y: 555, distance: 312.5
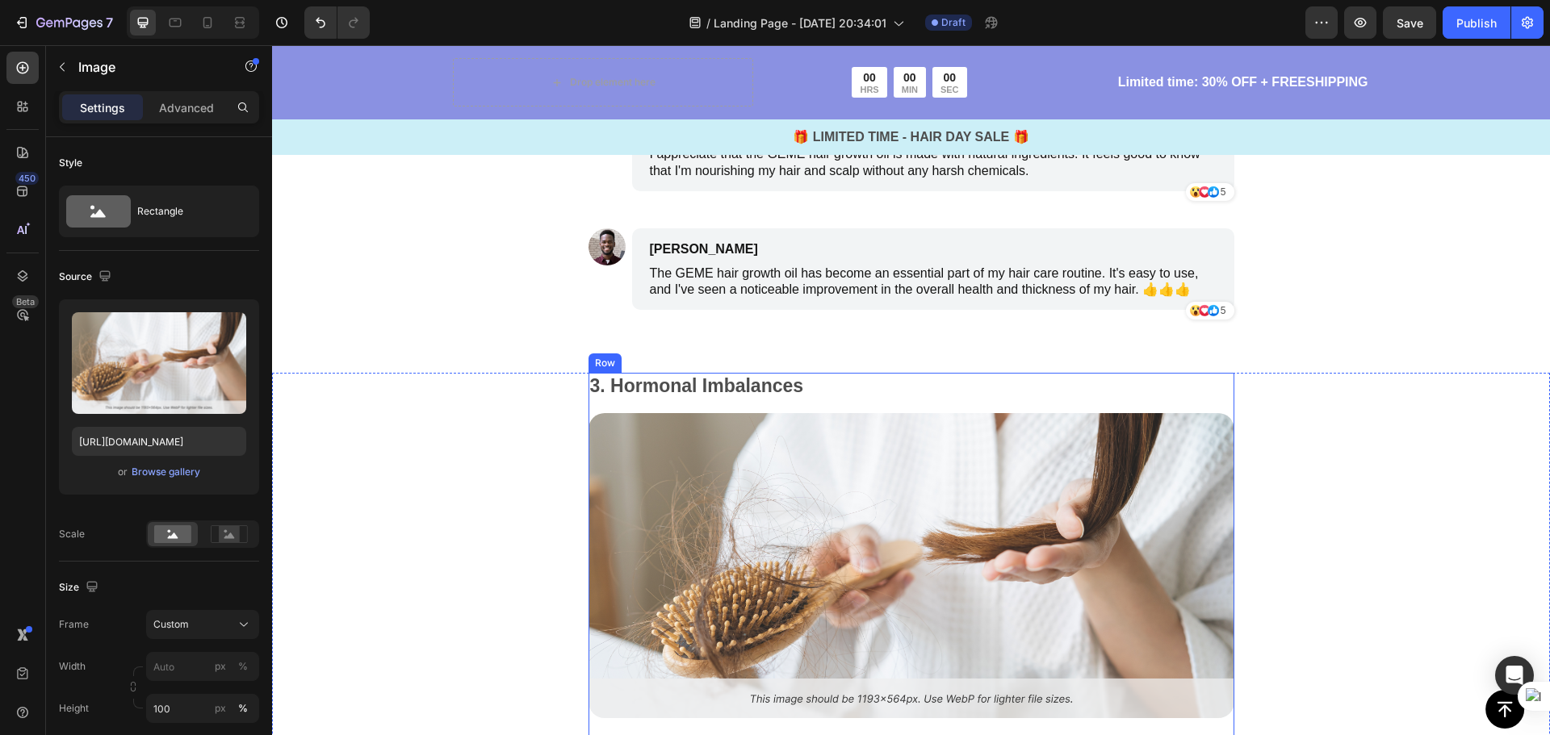
scroll to position [3588, 0]
click at [764, 375] on p "3. Hormonal Imbalances" at bounding box center [911, 387] width 642 height 24
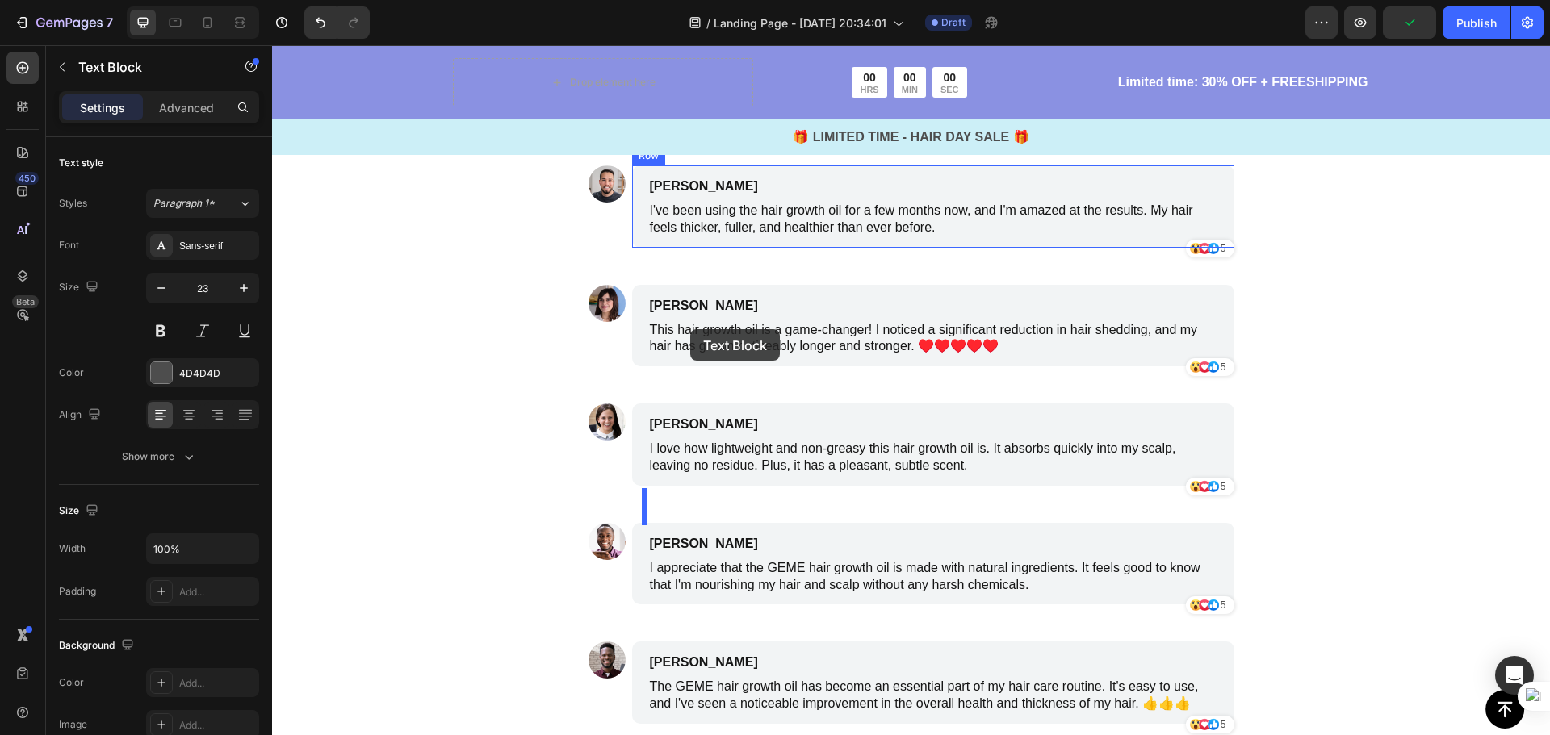
scroll to position [2862, 0]
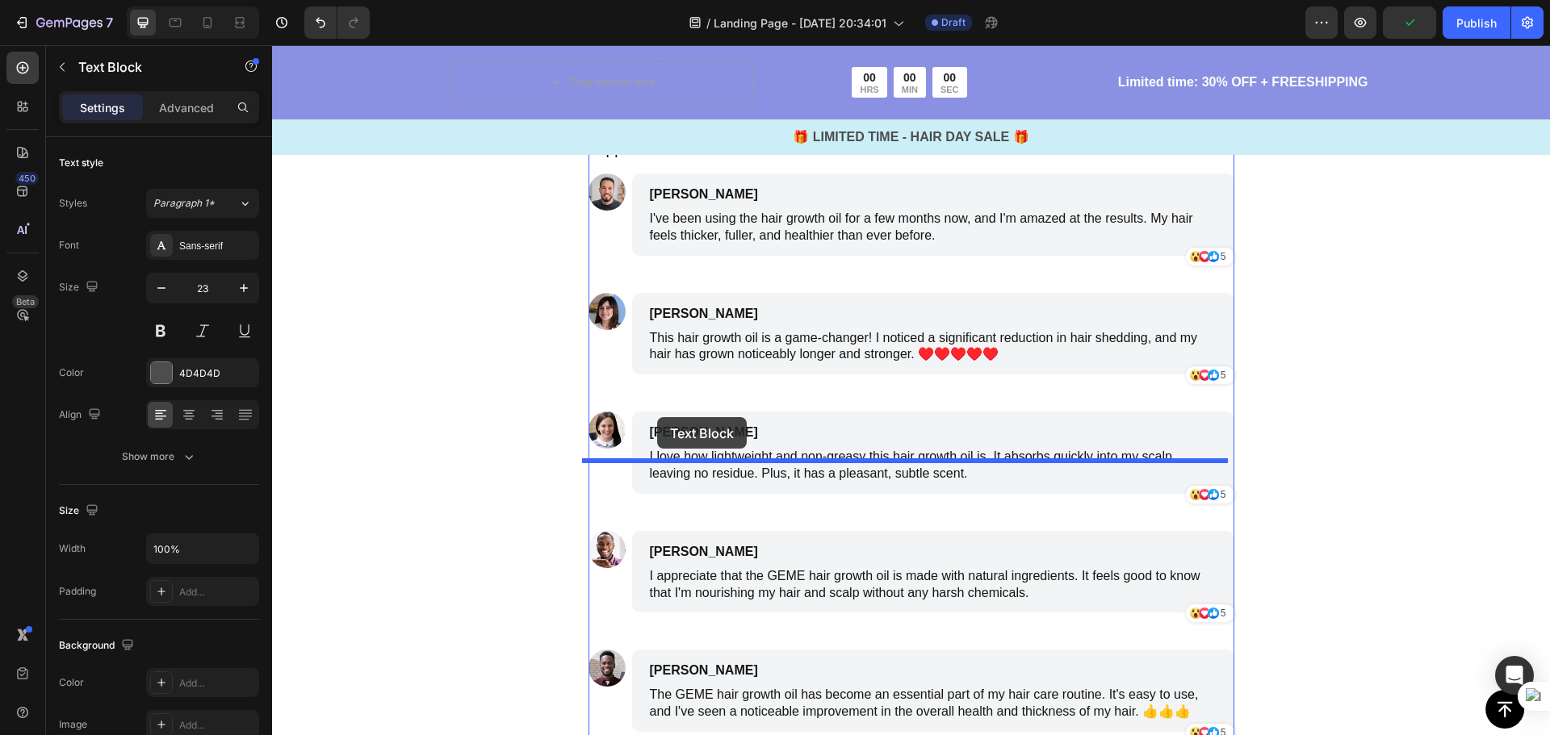
drag, startPoint x: 650, startPoint y: 341, endPoint x: 657, endPoint y: 417, distance: 77.0
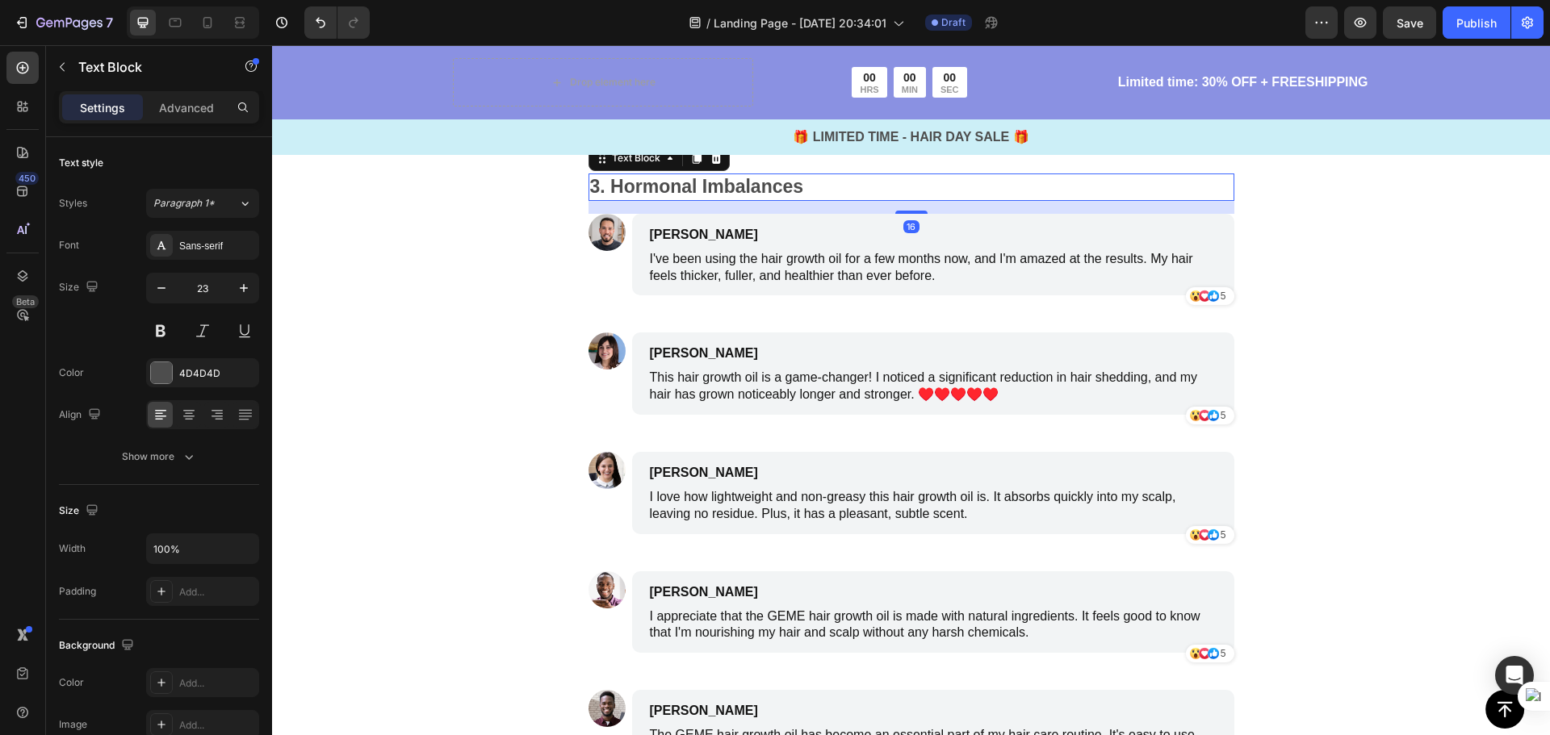
click at [818, 199] on p "3. Hormonal Imbalances" at bounding box center [911, 187] width 642 height 24
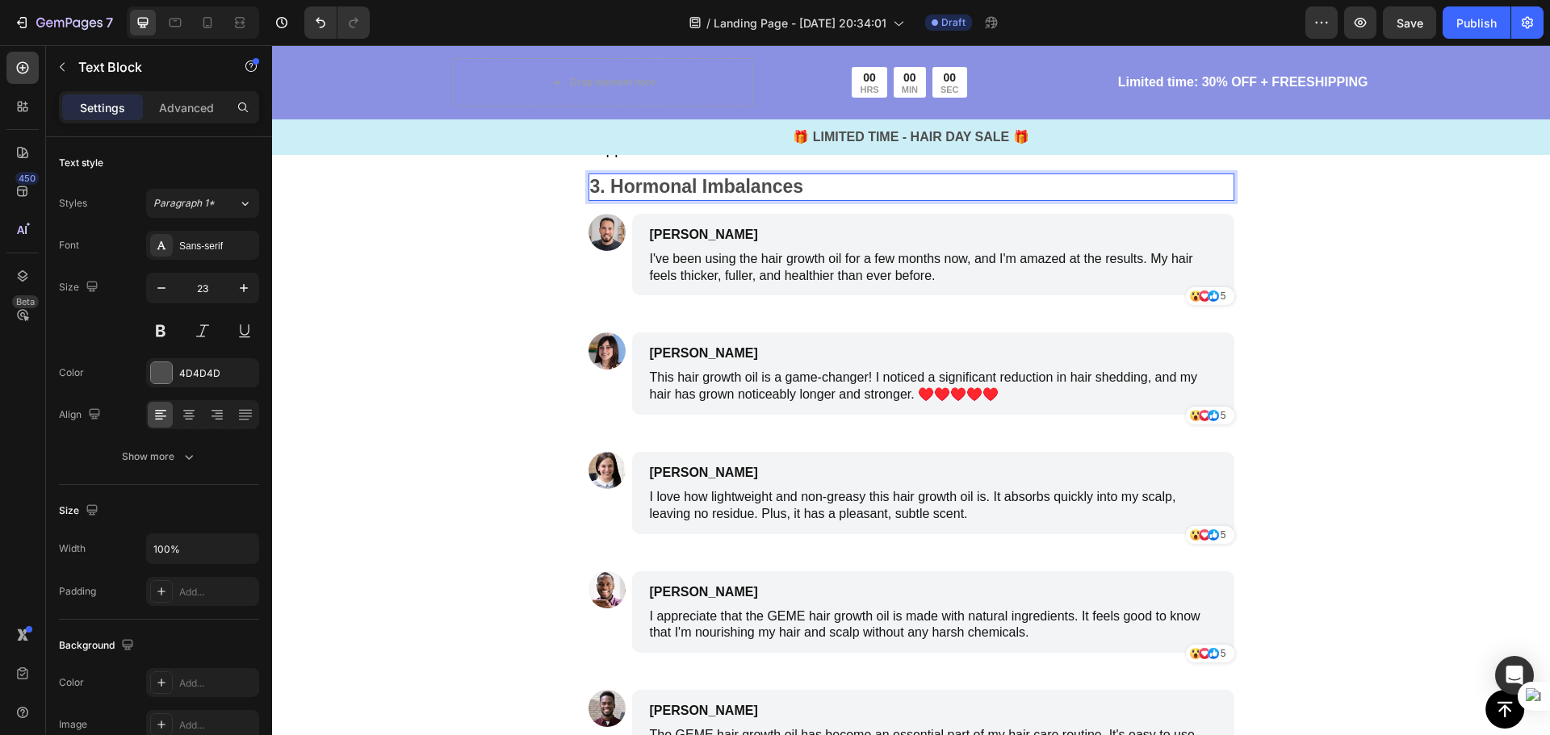
click at [818, 199] on p "3. Hormonal Imbalances" at bounding box center [911, 187] width 642 height 24
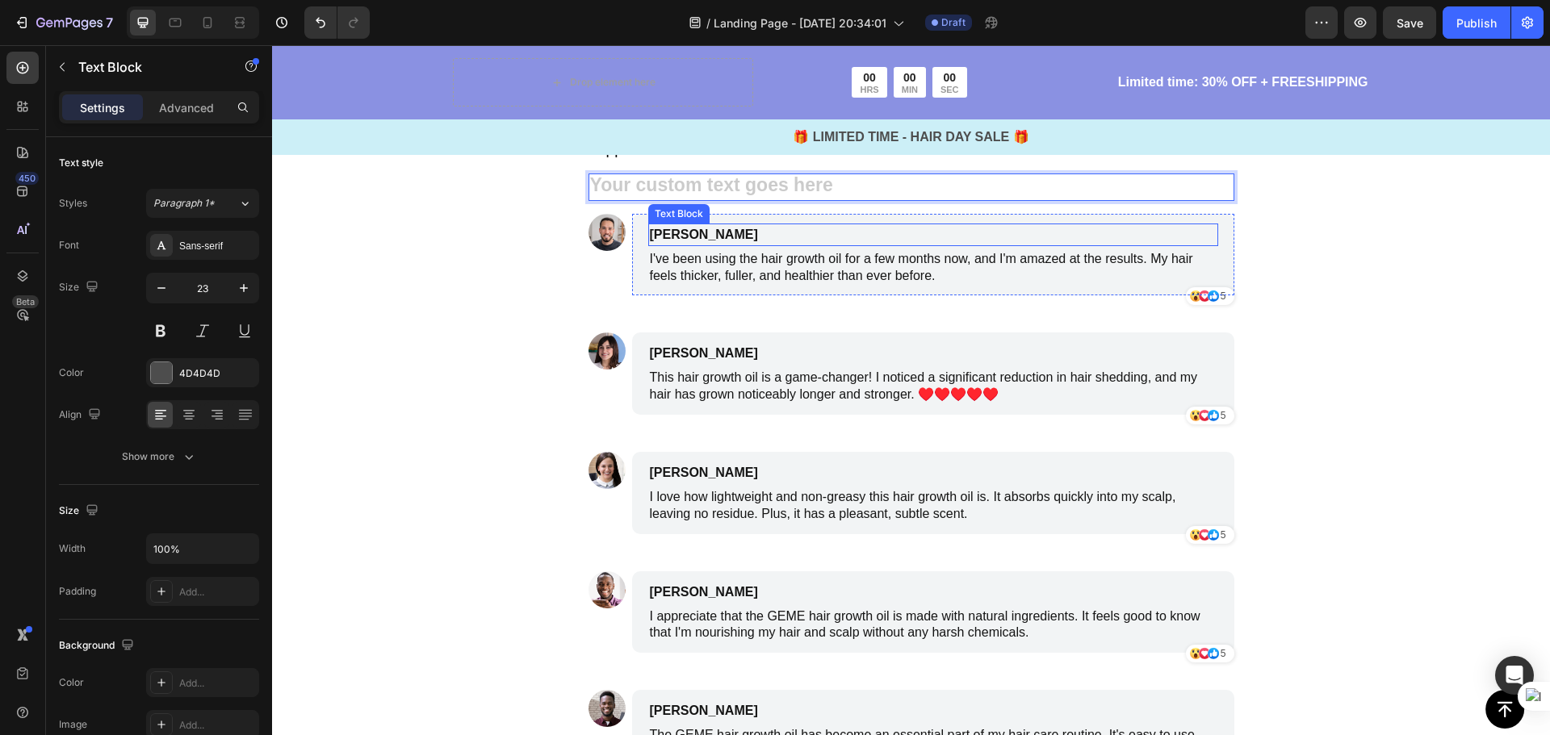
click at [804, 245] on p "James Smith" at bounding box center [856, 234] width 413 height 19
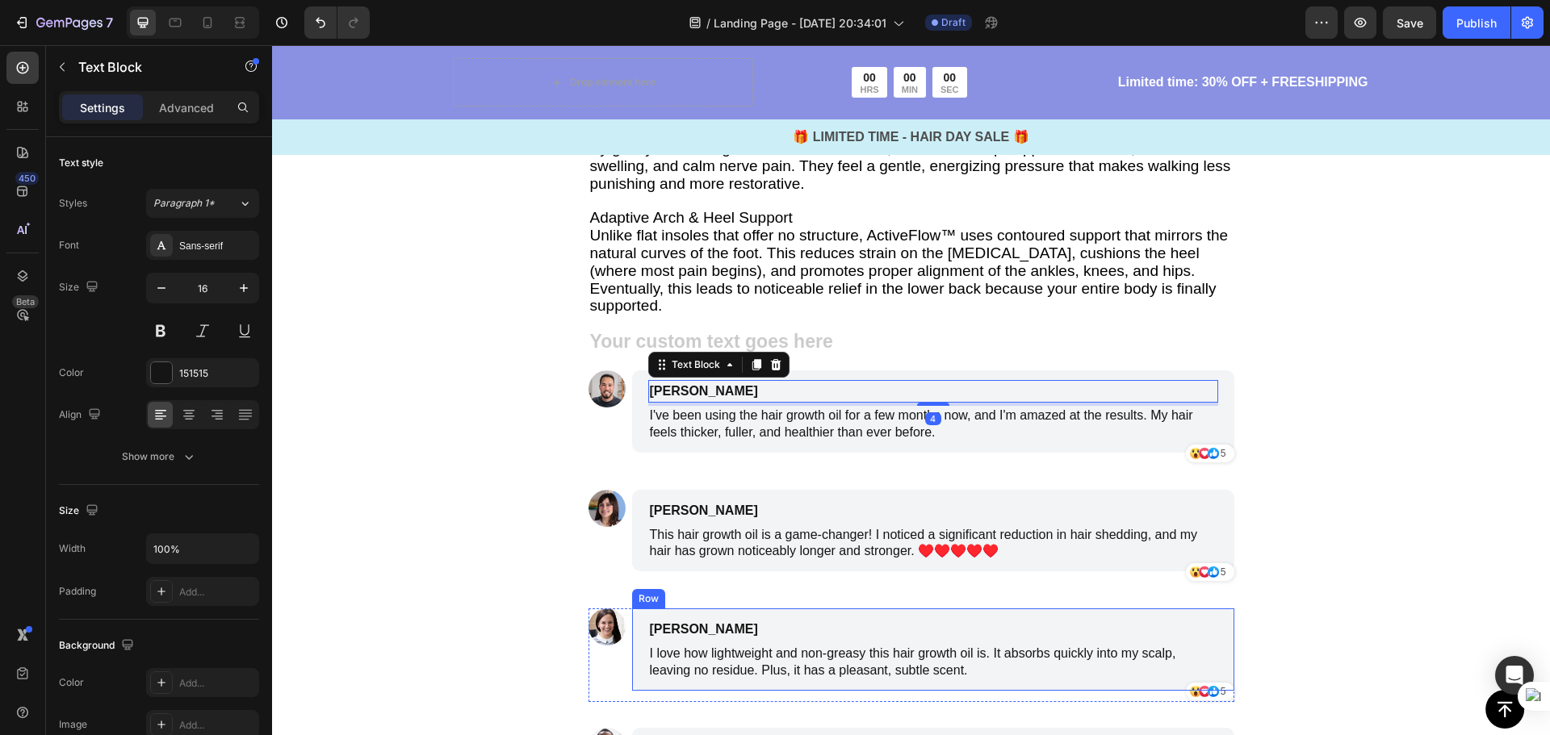
scroll to position [3023, 0]
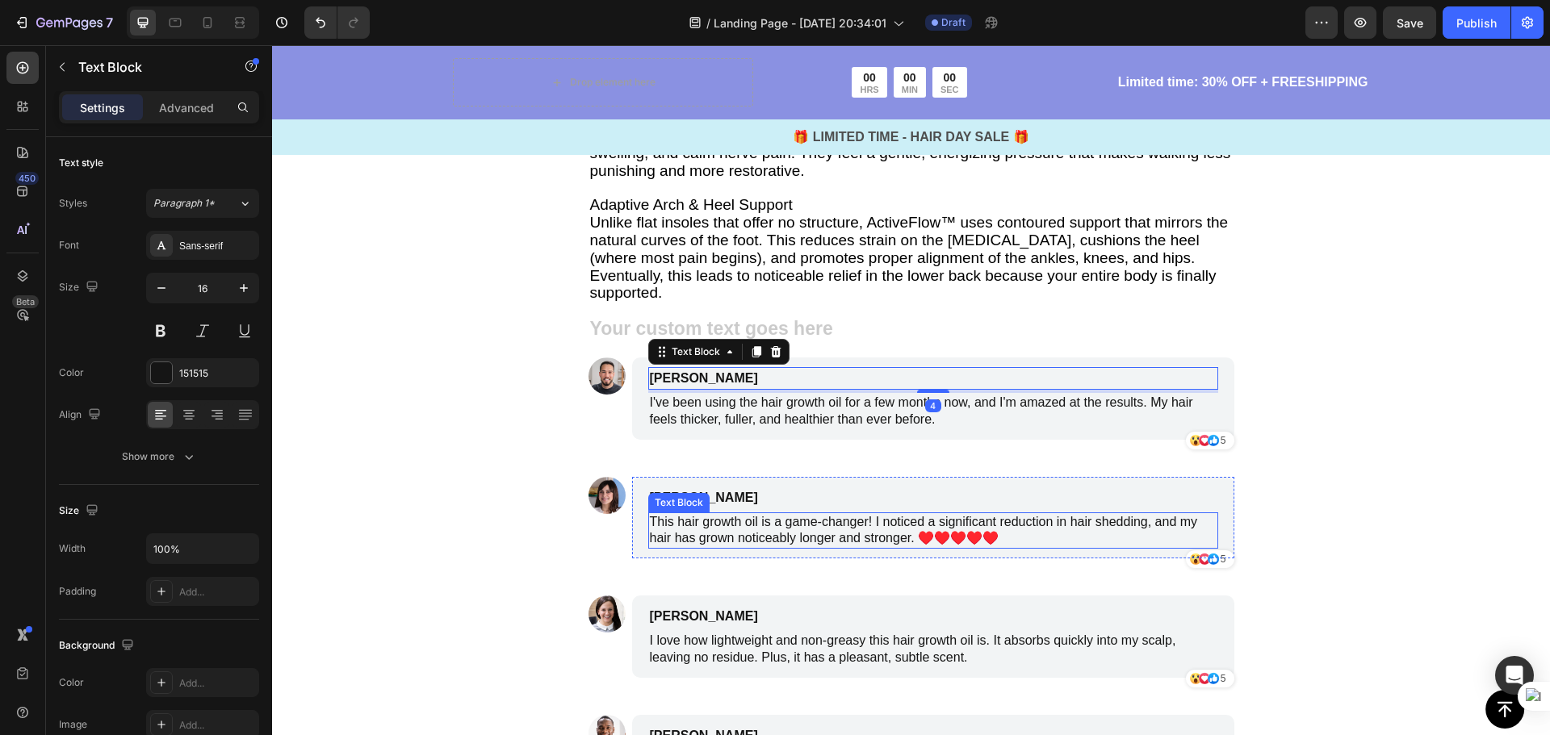
click at [906, 514] on p "This hair growth oil is a game-changer! I noticed a significant reduction in ha…" at bounding box center [933, 531] width 567 height 34
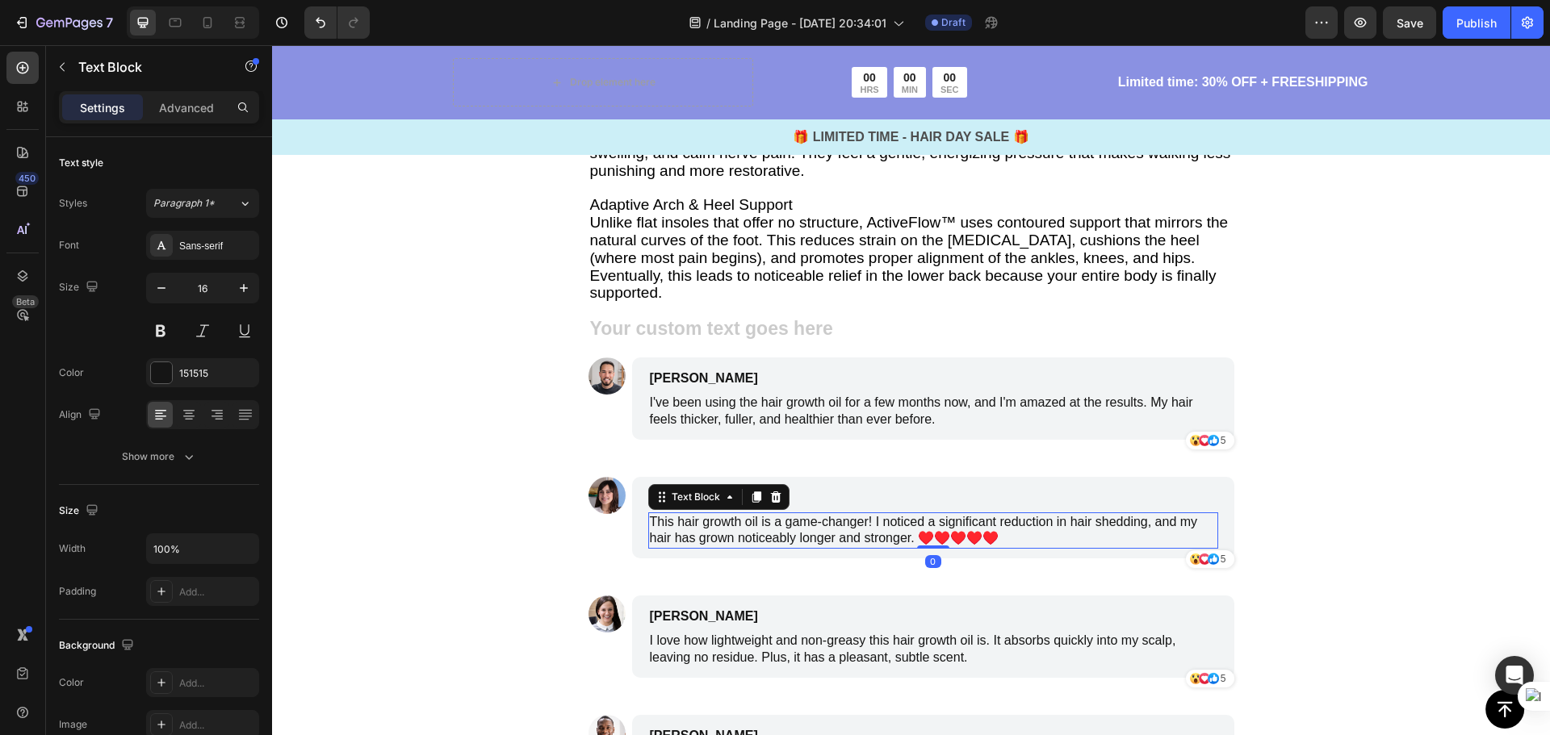
click at [1040, 514] on p "This hair growth oil is a game-changer! I noticed a significant reduction in ha…" at bounding box center [933, 531] width 567 height 34
click at [1019, 521] on p "This hair growth oil is a game-changer! I noticed a significant reduction in ha…" at bounding box center [933, 531] width 567 height 34
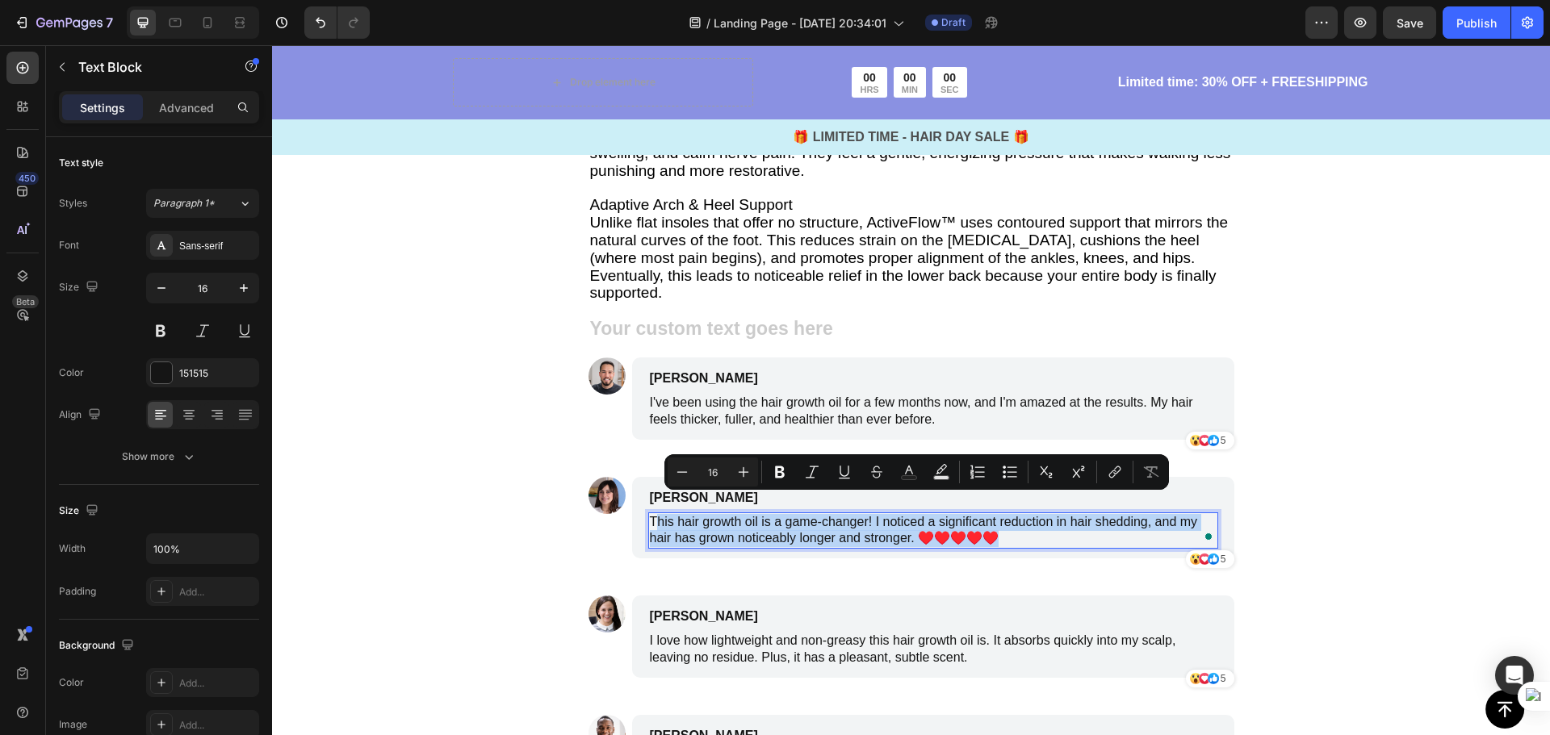
drag, startPoint x: 1012, startPoint y: 523, endPoint x: 648, endPoint y: 509, distance: 364.3
click at [650, 514] on p "This hair growth oil is a game-changer! I noticed a significant reduction in ha…" at bounding box center [933, 531] width 567 height 34
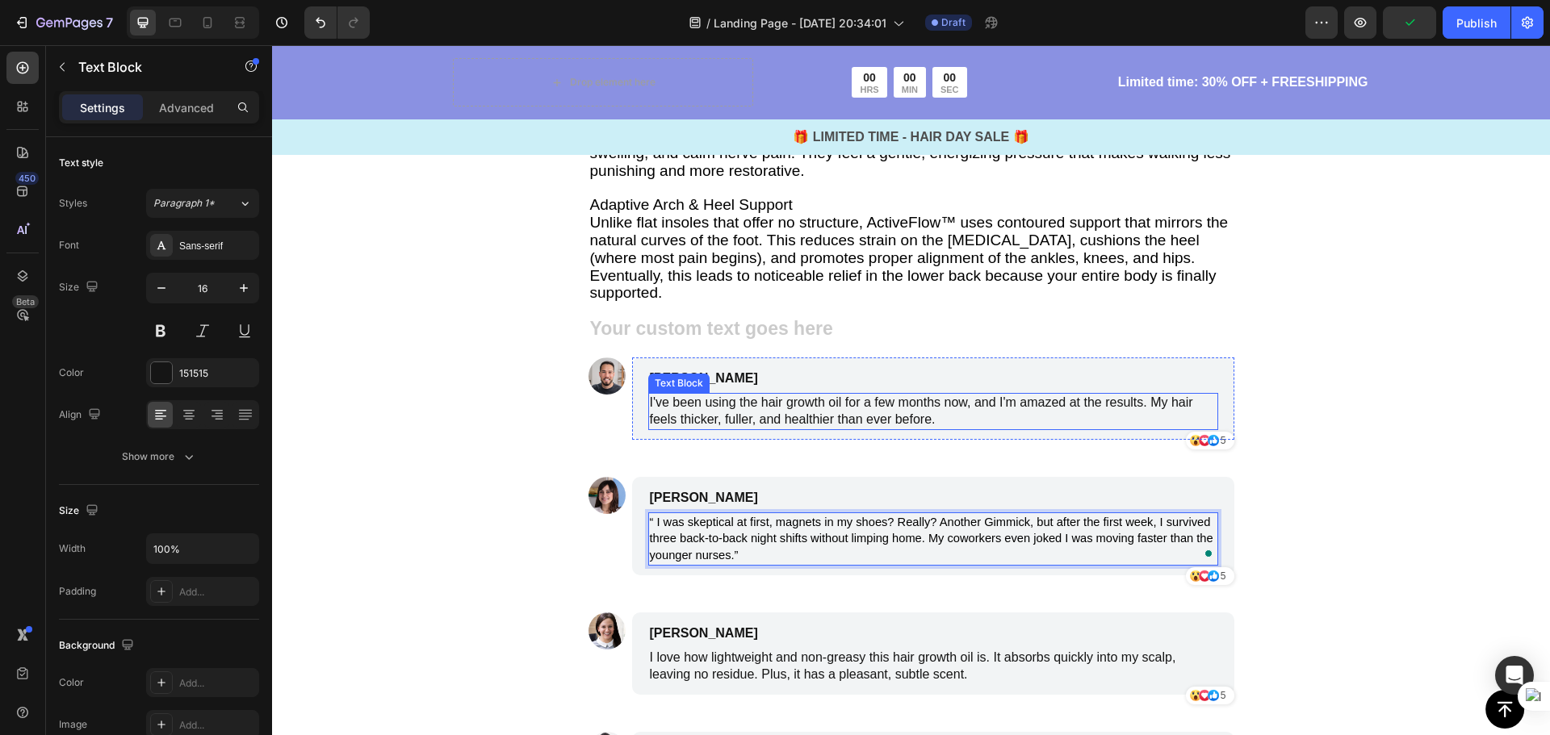
click at [826, 395] on p "I've been using the hair growth oil for a few months now, and I'm amazed at the…" at bounding box center [933, 412] width 567 height 34
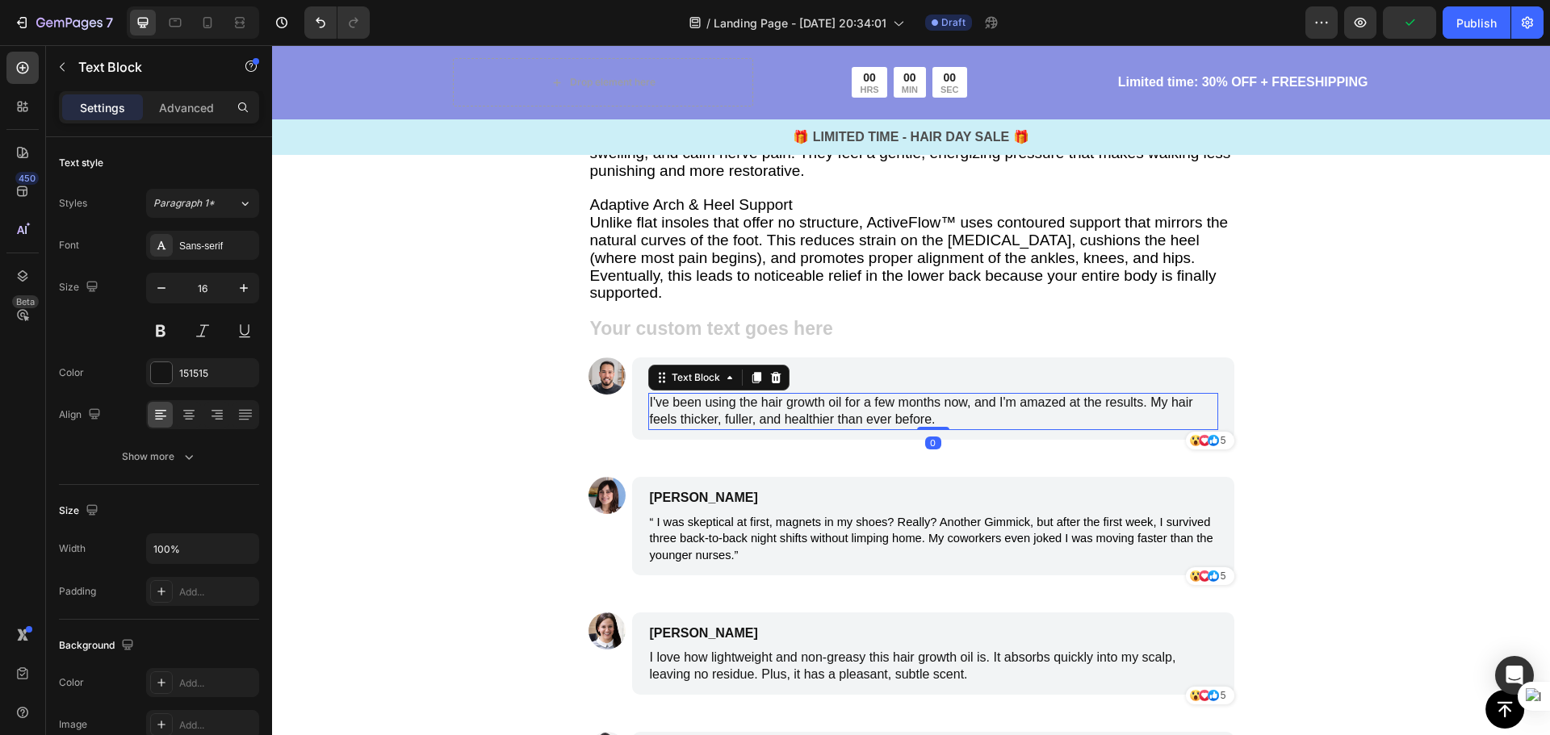
click at [931, 395] on p "I've been using the hair growth oil for a few months now, and I'm amazed at the…" at bounding box center [933, 412] width 567 height 34
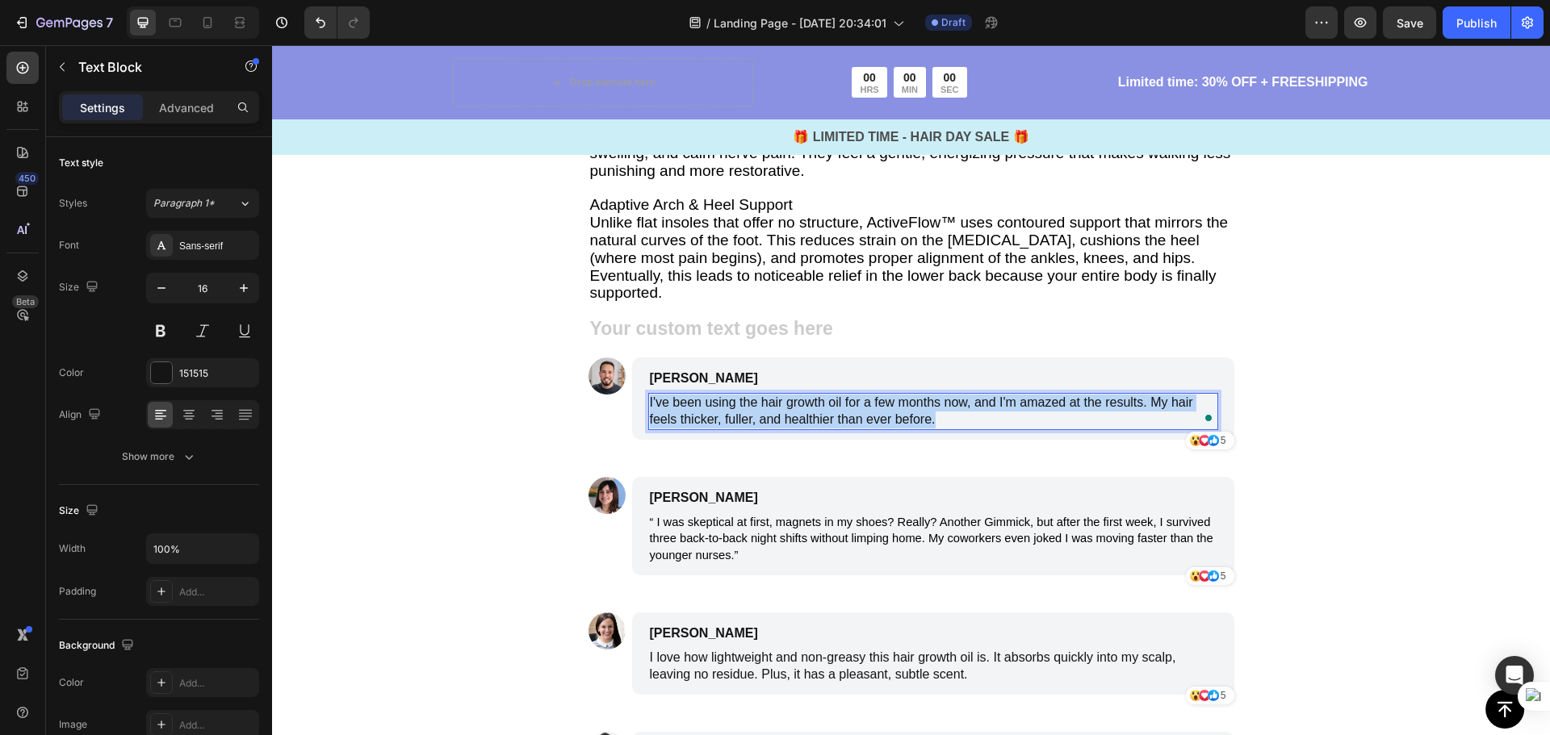
drag, startPoint x: 939, startPoint y: 400, endPoint x: 639, endPoint y: 383, distance: 300.8
click at [639, 383] on div "James Smith Text Block I've been using the hair growth oil for a few months now…" at bounding box center [933, 399] width 602 height 82
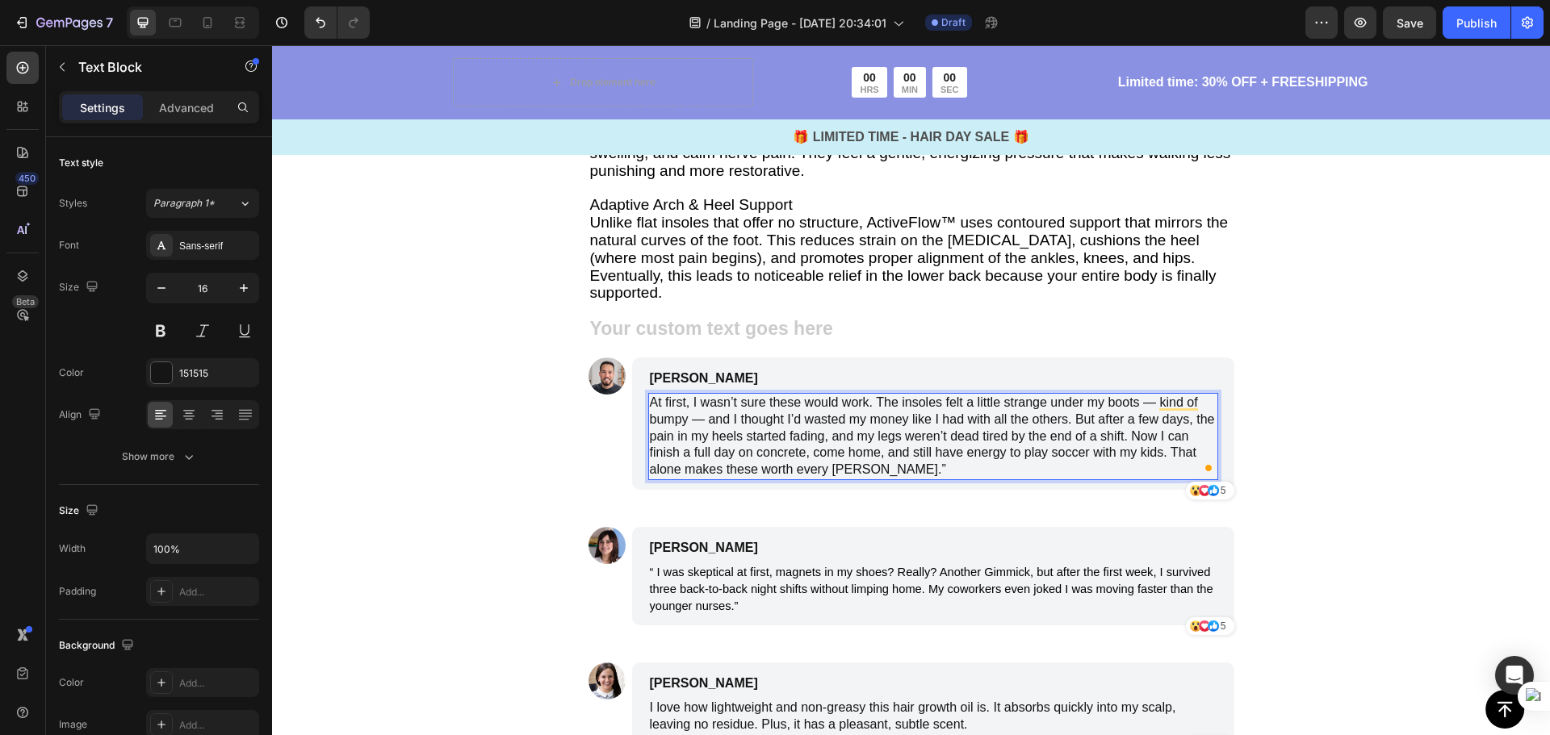
click at [697, 396] on p "At first, I wasn’t sure these would work. The insoles felt a little strange und…" at bounding box center [933, 437] width 567 height 84
click at [1152, 395] on p "At first, I wasn’t sure these would work. The insoles felt a little strange und…" at bounding box center [933, 437] width 567 height 84
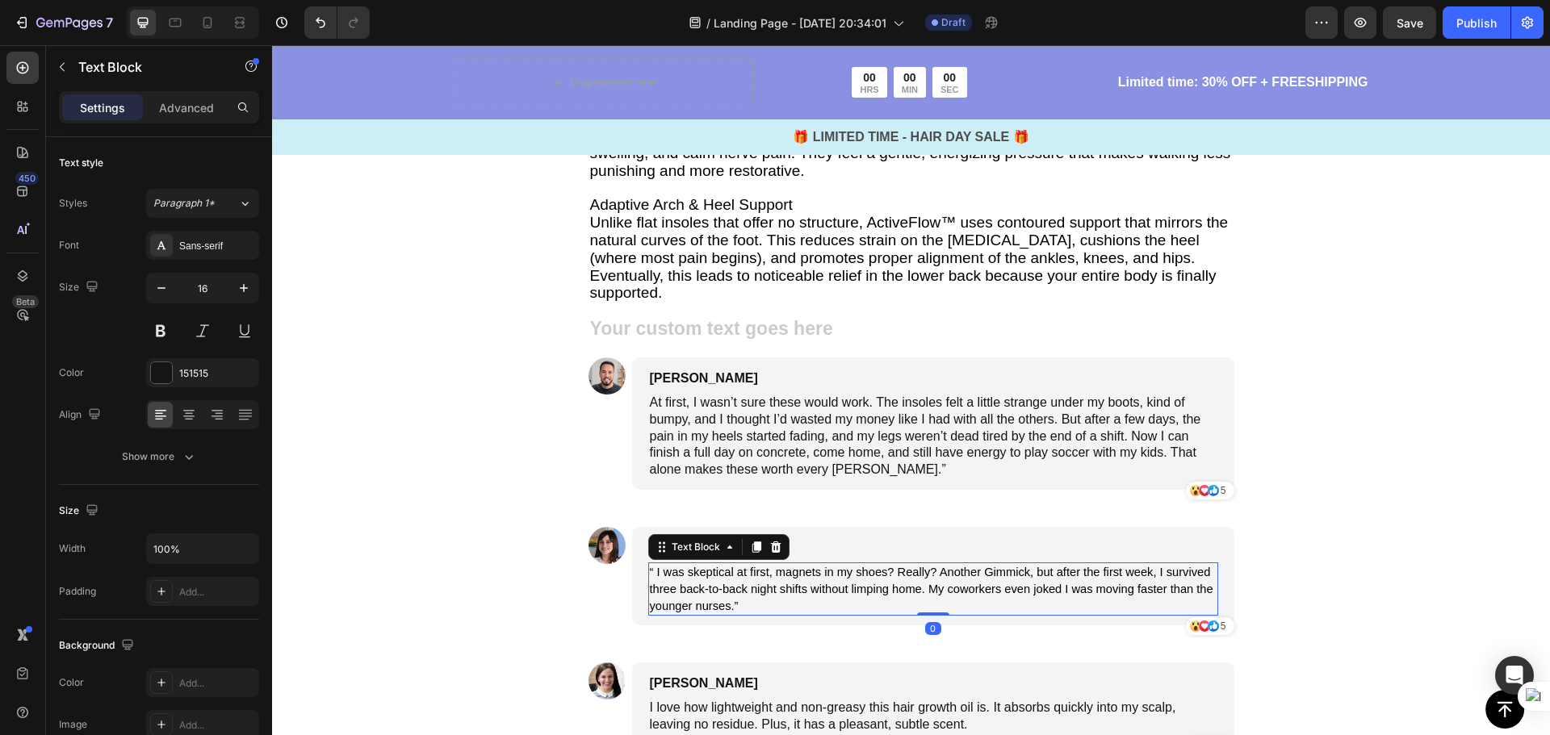
click at [788, 564] on p "“ I was skeptical at first, magnets in my shoes? Really? Another Gimmick, but a…" at bounding box center [933, 589] width 567 height 50
click at [951, 538] on p "Emily Johnson" at bounding box center [856, 547] width 413 height 19
click at [754, 538] on p "Emily Johnson" at bounding box center [856, 547] width 413 height 19
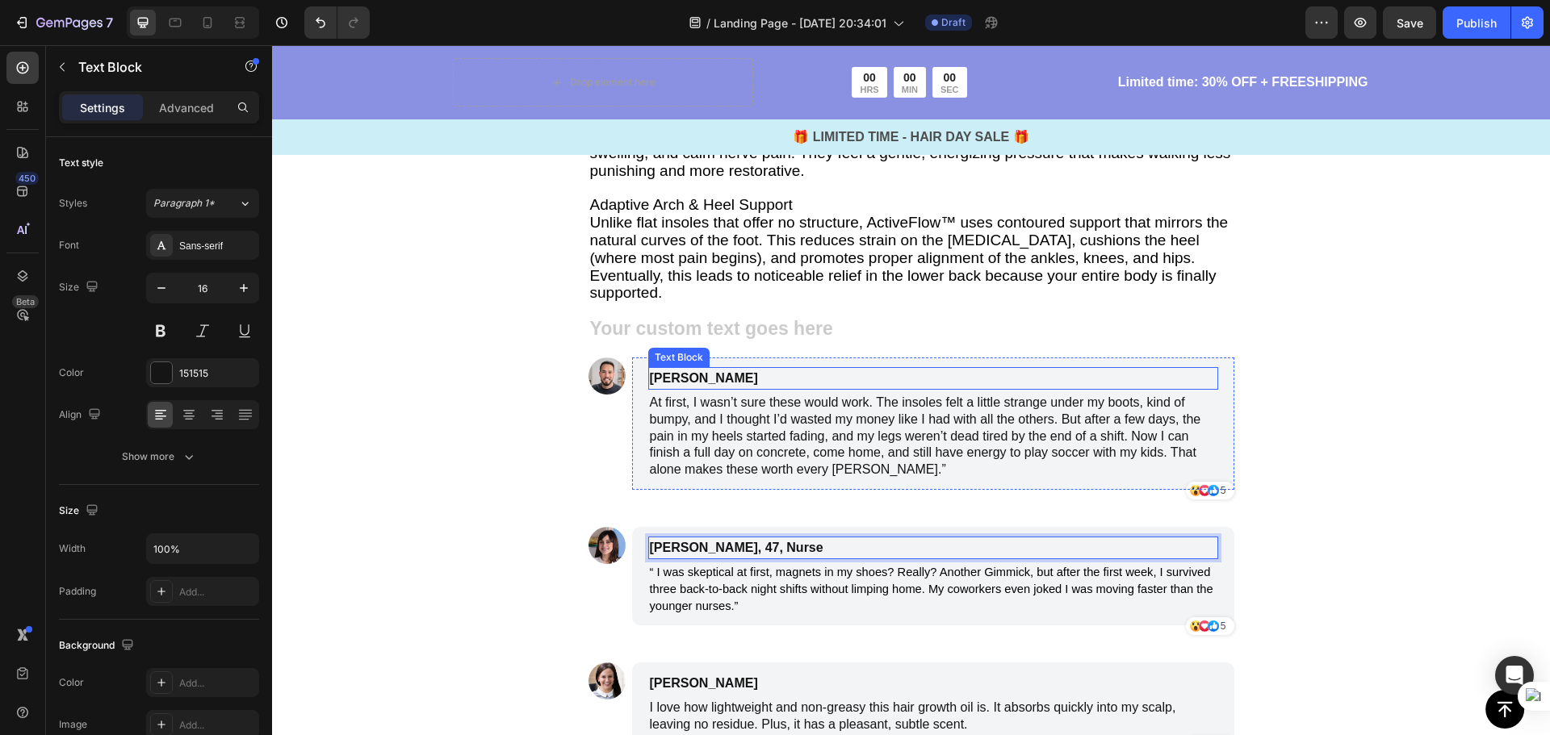
click at [734, 369] on p "James Smith" at bounding box center [856, 378] width 413 height 19
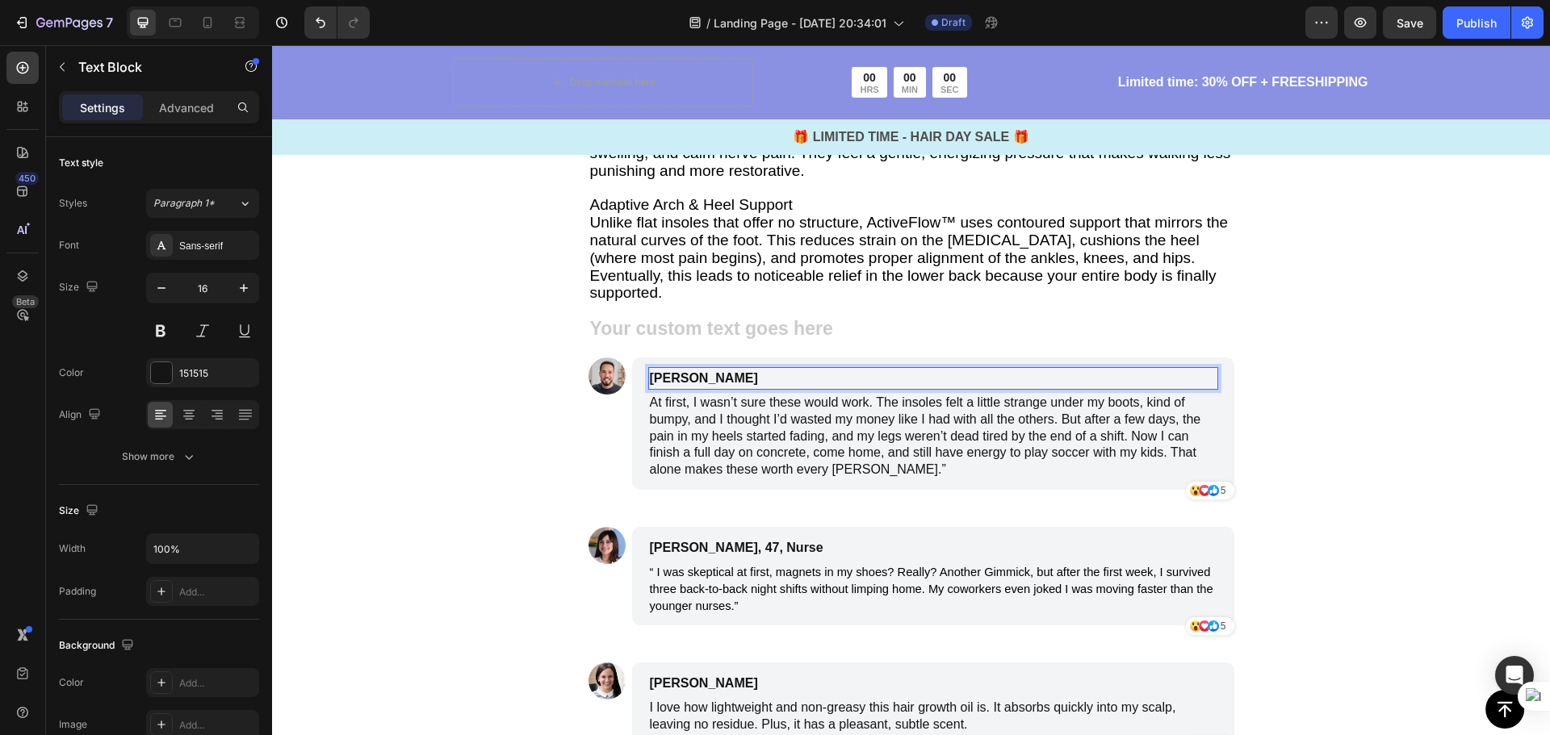
click at [741, 369] on p "James Smith" at bounding box center [856, 378] width 413 height 19
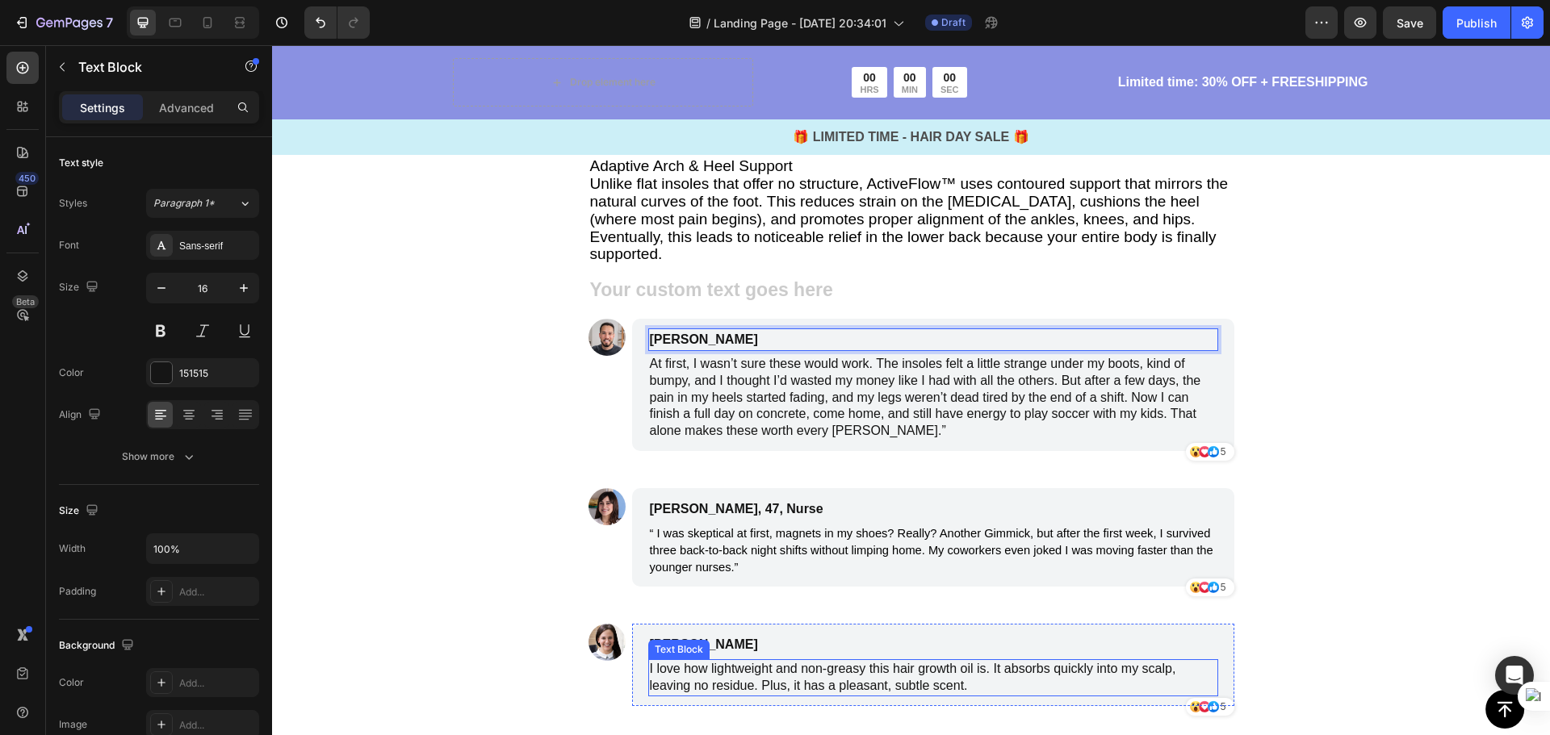
scroll to position [3104, 0]
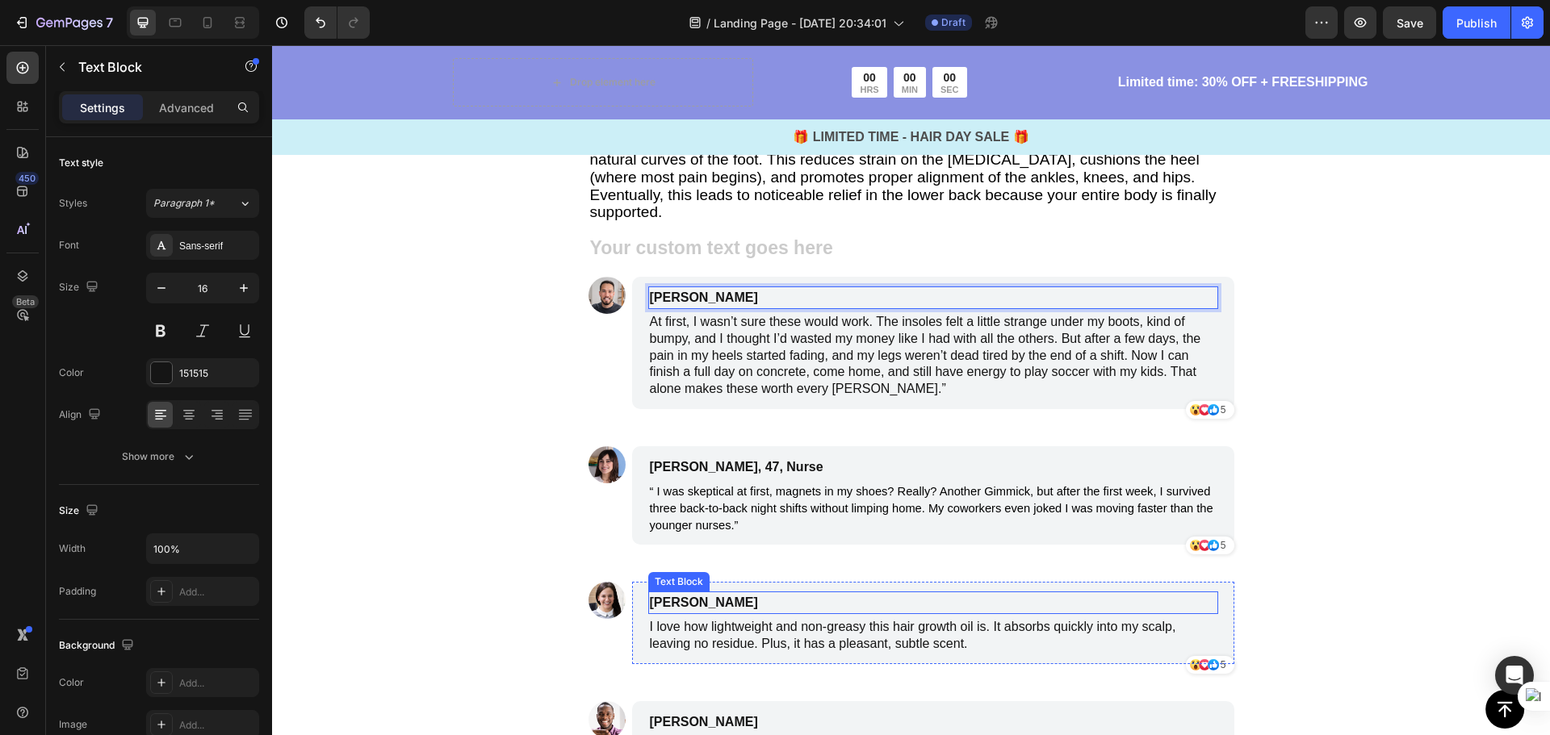
click at [726, 593] on p "James Smith" at bounding box center [856, 602] width 413 height 19
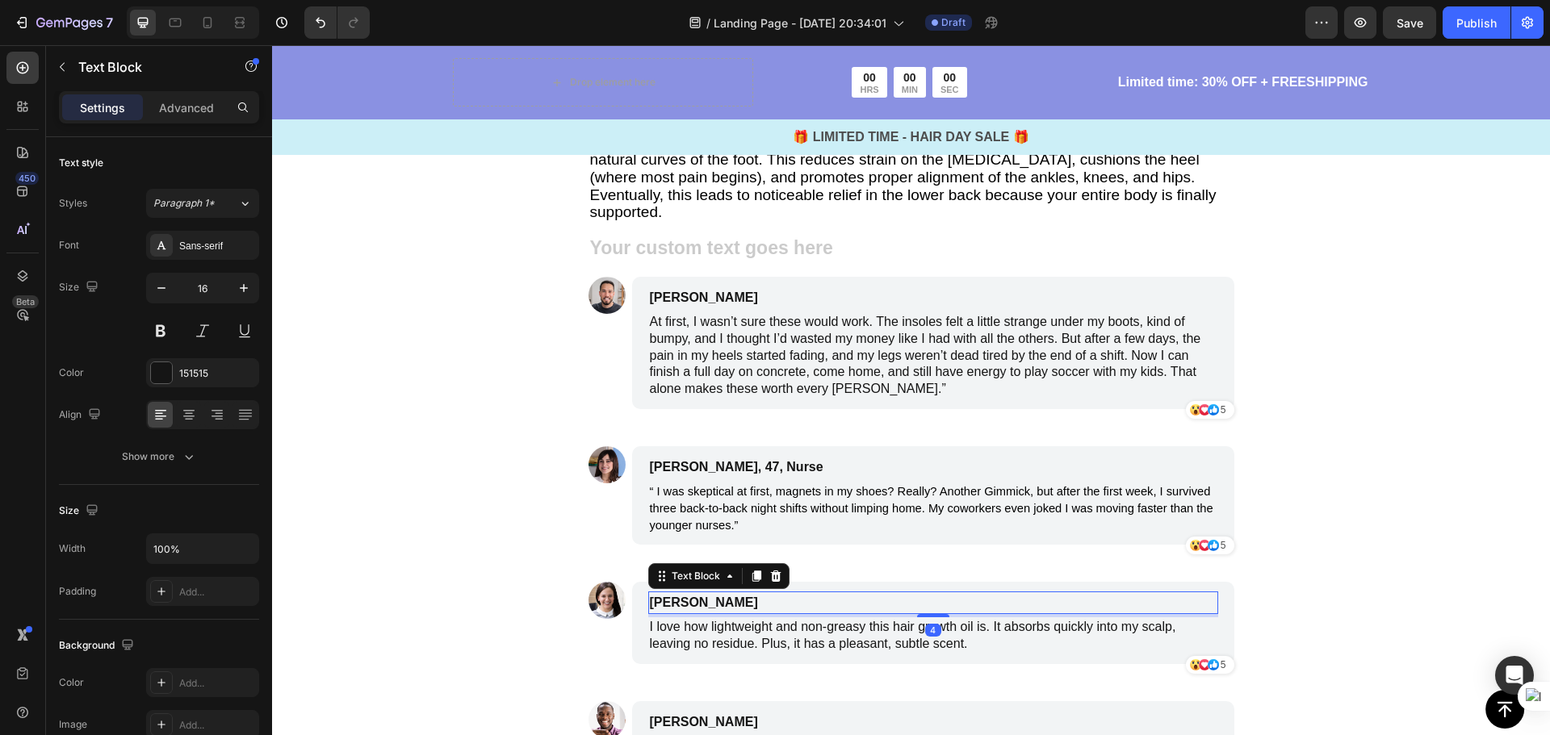
click at [730, 593] on p "James Smith" at bounding box center [856, 602] width 413 height 19
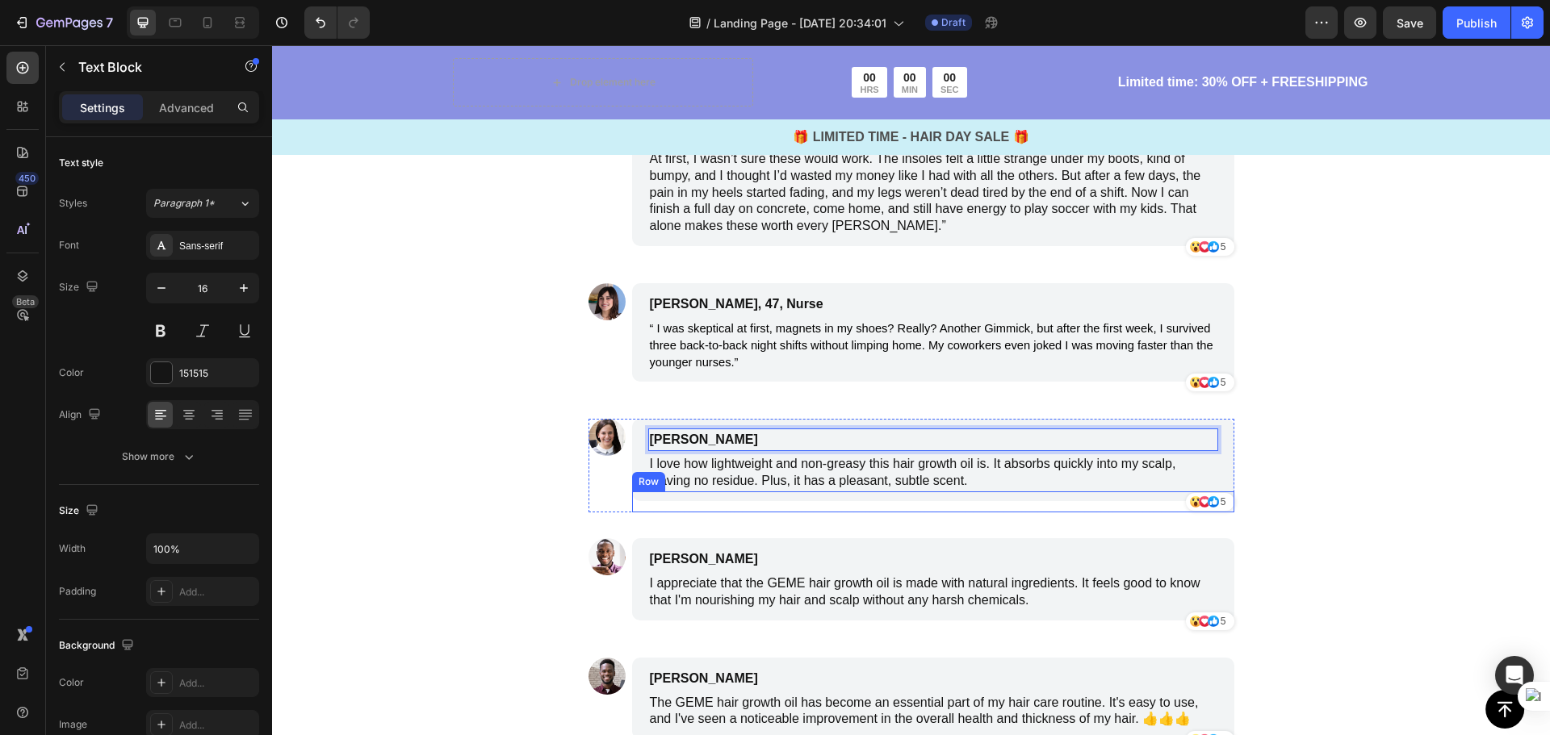
scroll to position [3346, 0]
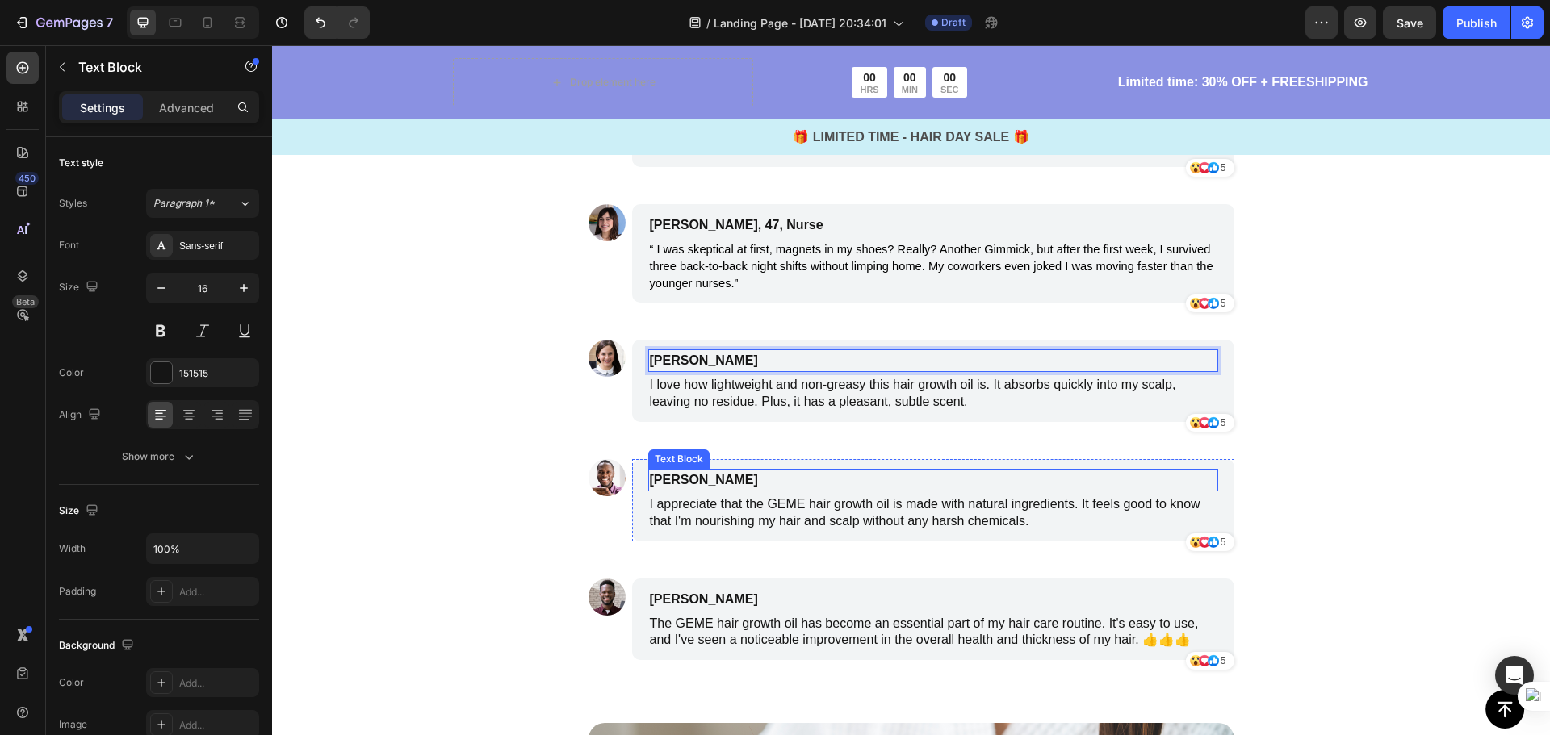
click at [756, 471] on p "Benjamin Brown" at bounding box center [856, 480] width 413 height 19
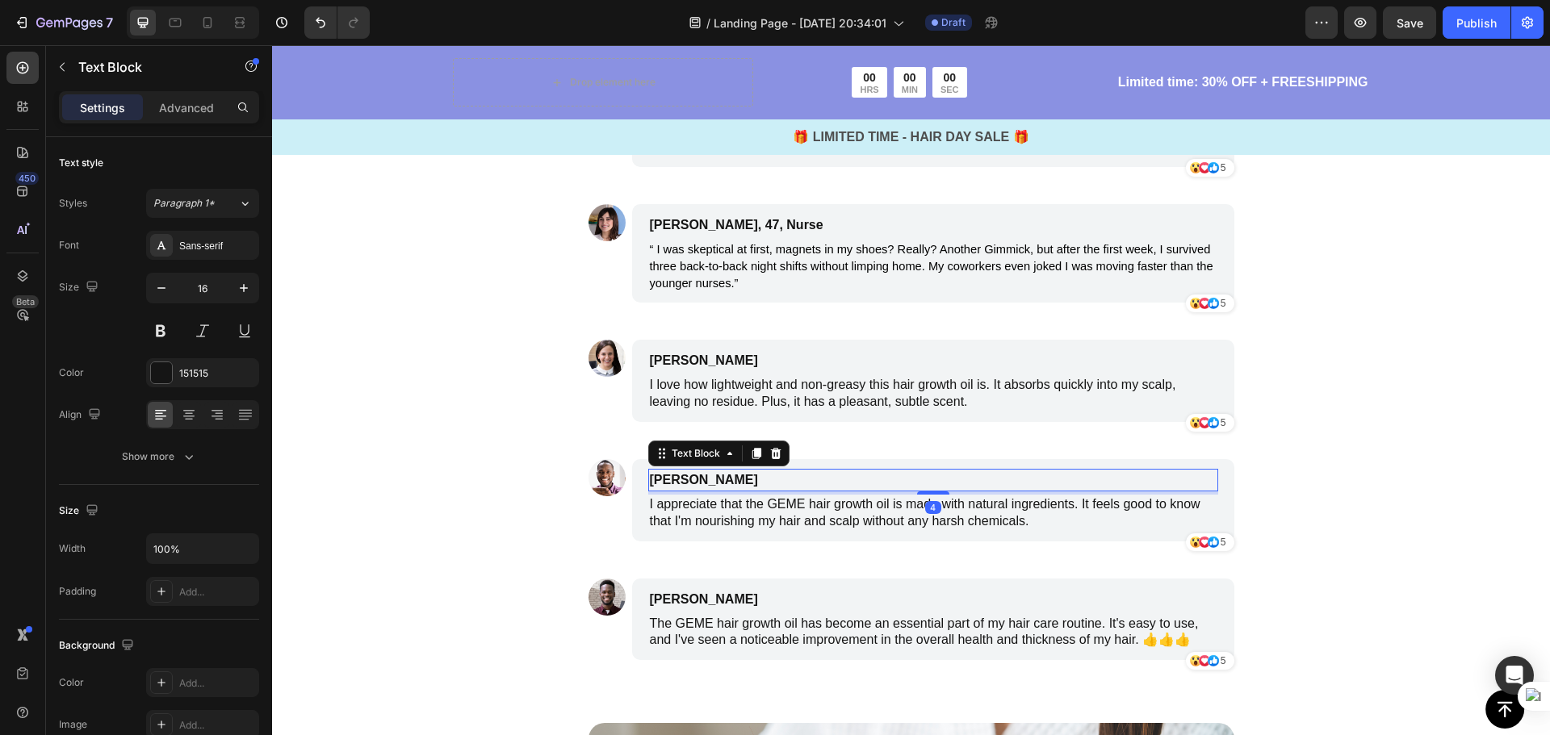
click at [756, 471] on p "Benjamin Brown" at bounding box center [856, 480] width 413 height 19
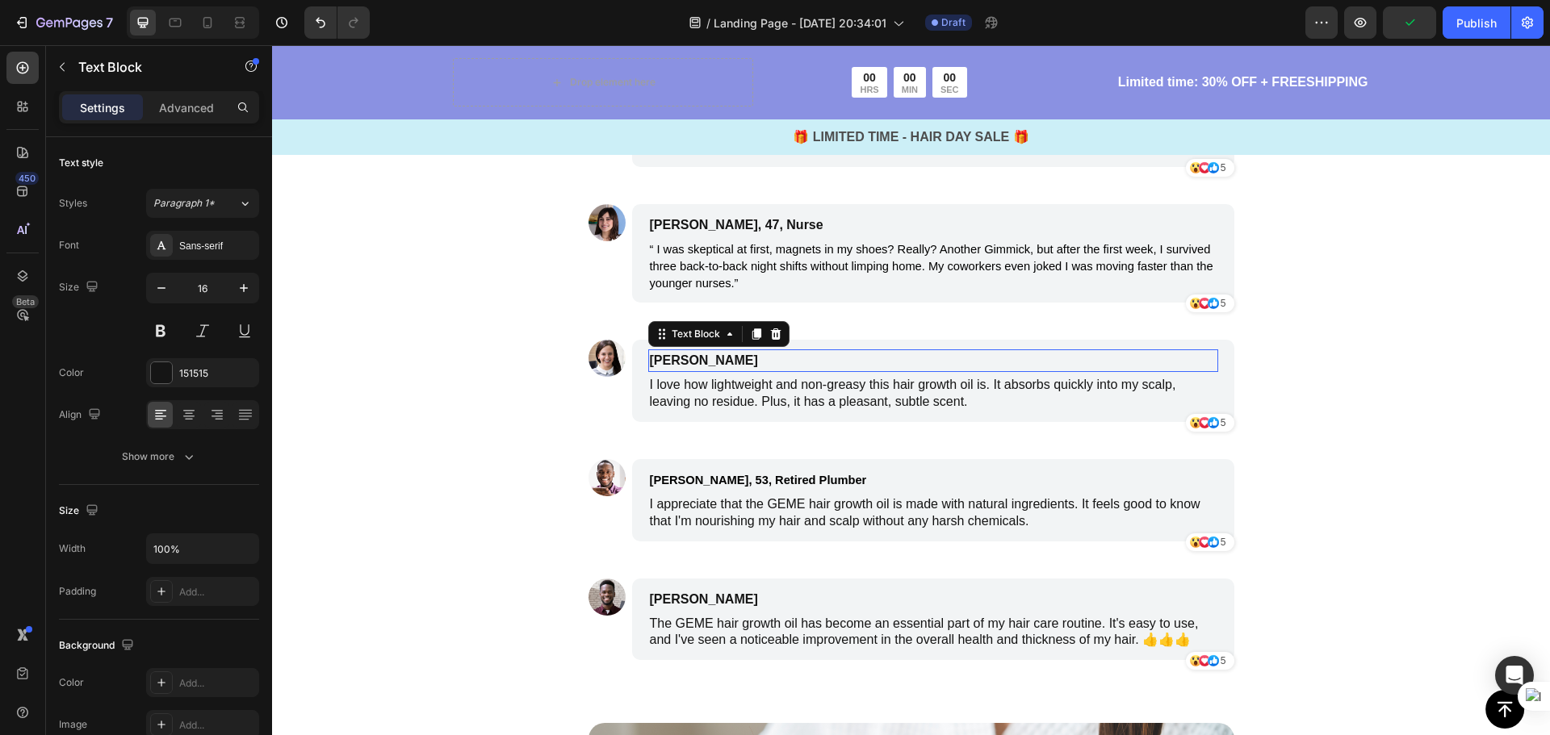
click at [738, 351] on p "James Smith" at bounding box center [856, 360] width 413 height 19
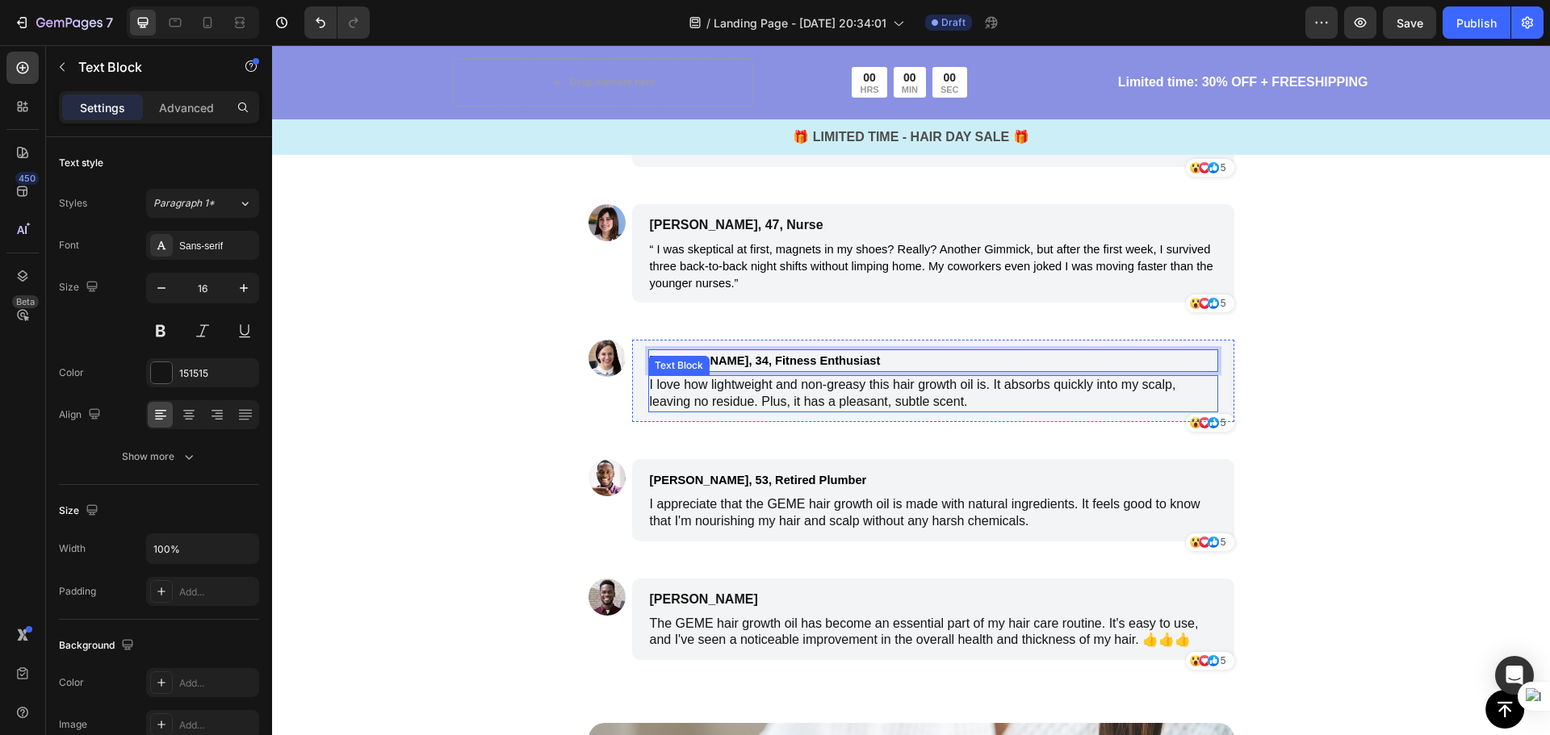
click at [889, 380] on p "I love how lightweight and non-greasy this hair growth oil is. It absorbs quick…" at bounding box center [933, 394] width 567 height 34
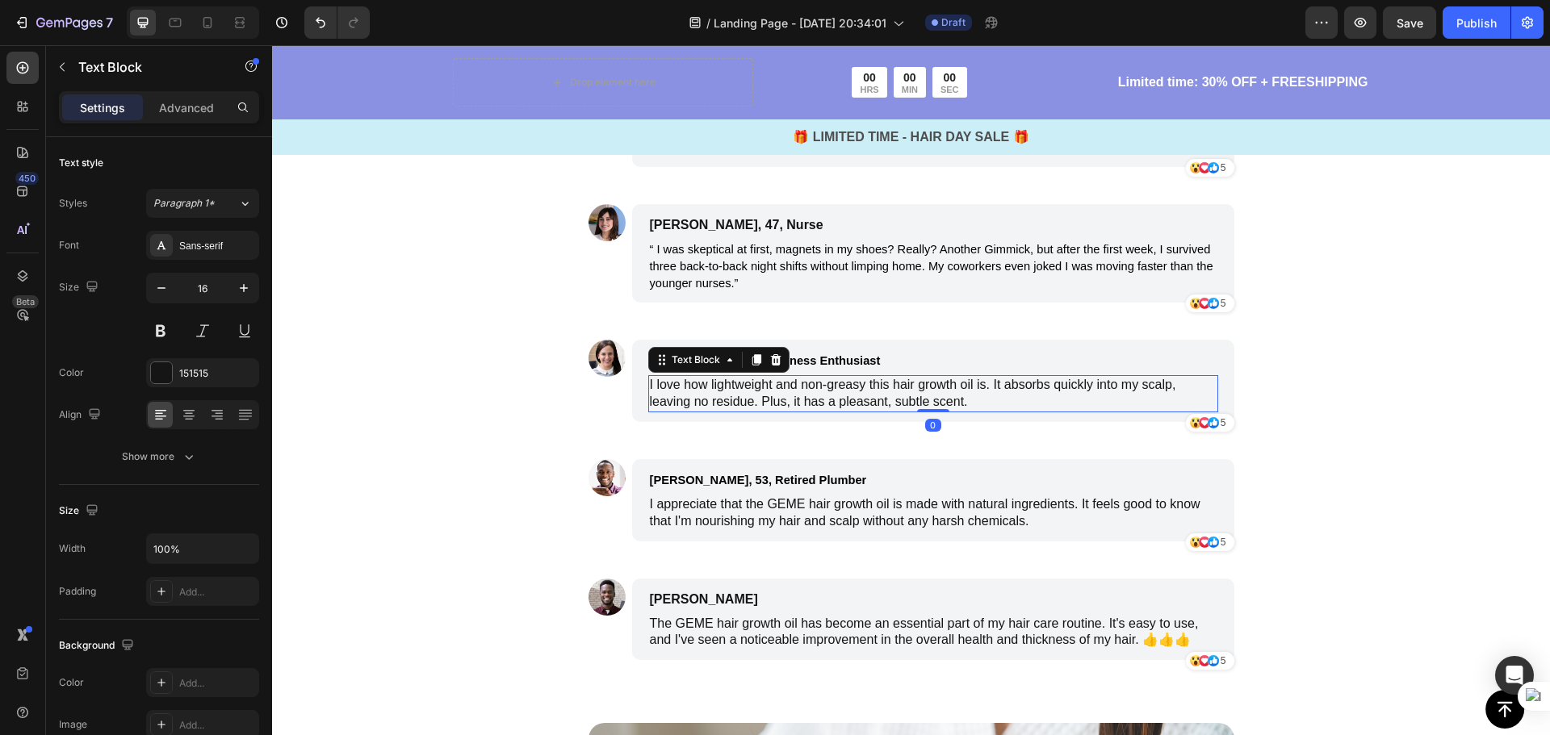
click at [957, 377] on p "I love how lightweight and non-greasy this hair growth oil is. It absorbs quick…" at bounding box center [933, 394] width 567 height 34
click at [967, 381] on p "I love how lightweight and non-greasy this hair growth oil is. It absorbs quick…" at bounding box center [933, 394] width 567 height 34
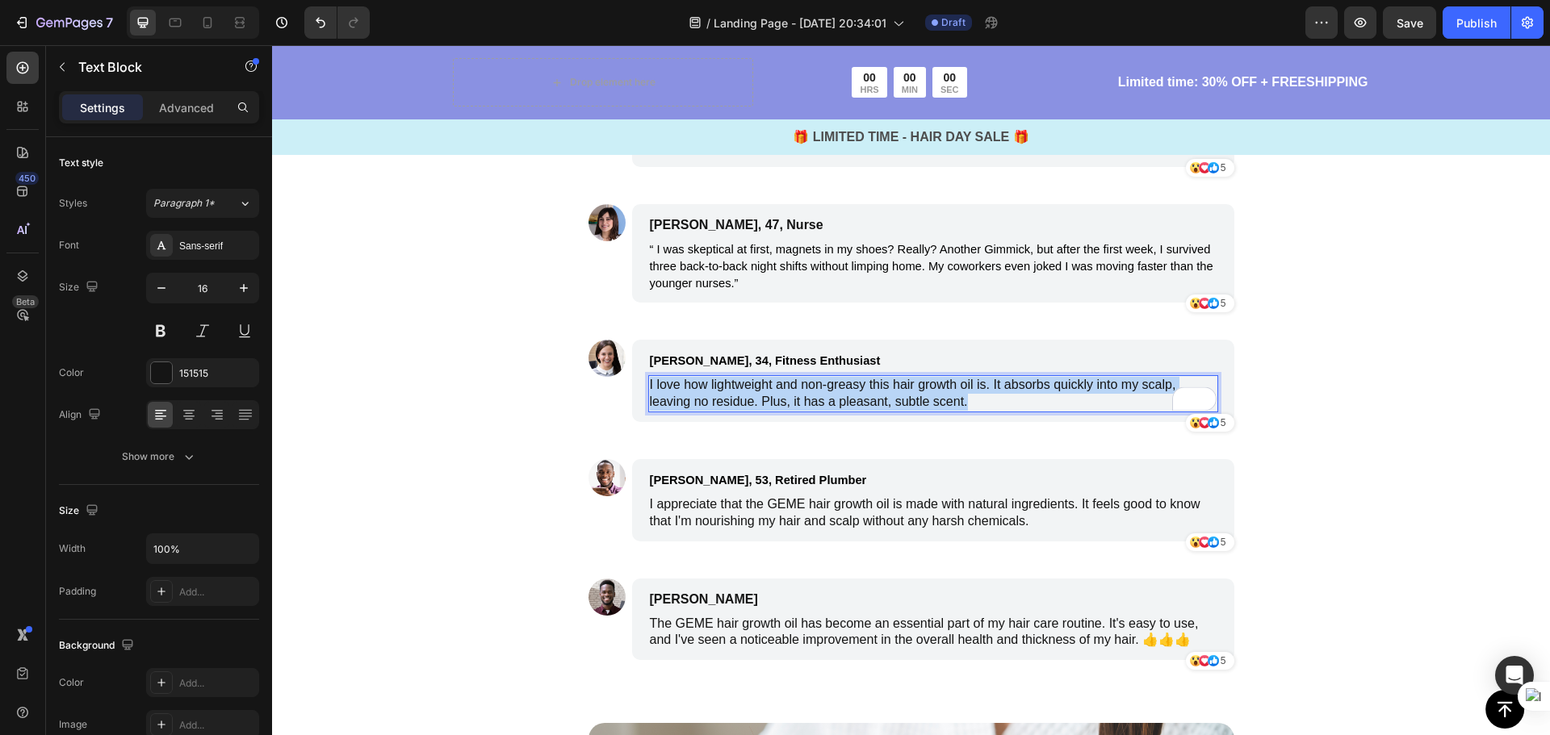
drag, startPoint x: 966, startPoint y: 382, endPoint x: 642, endPoint y: 372, distance: 324.6
click at [648, 375] on div "I love how lightweight and non-greasy this hair growth oil is. It absorbs quick…" at bounding box center [933, 393] width 570 height 37
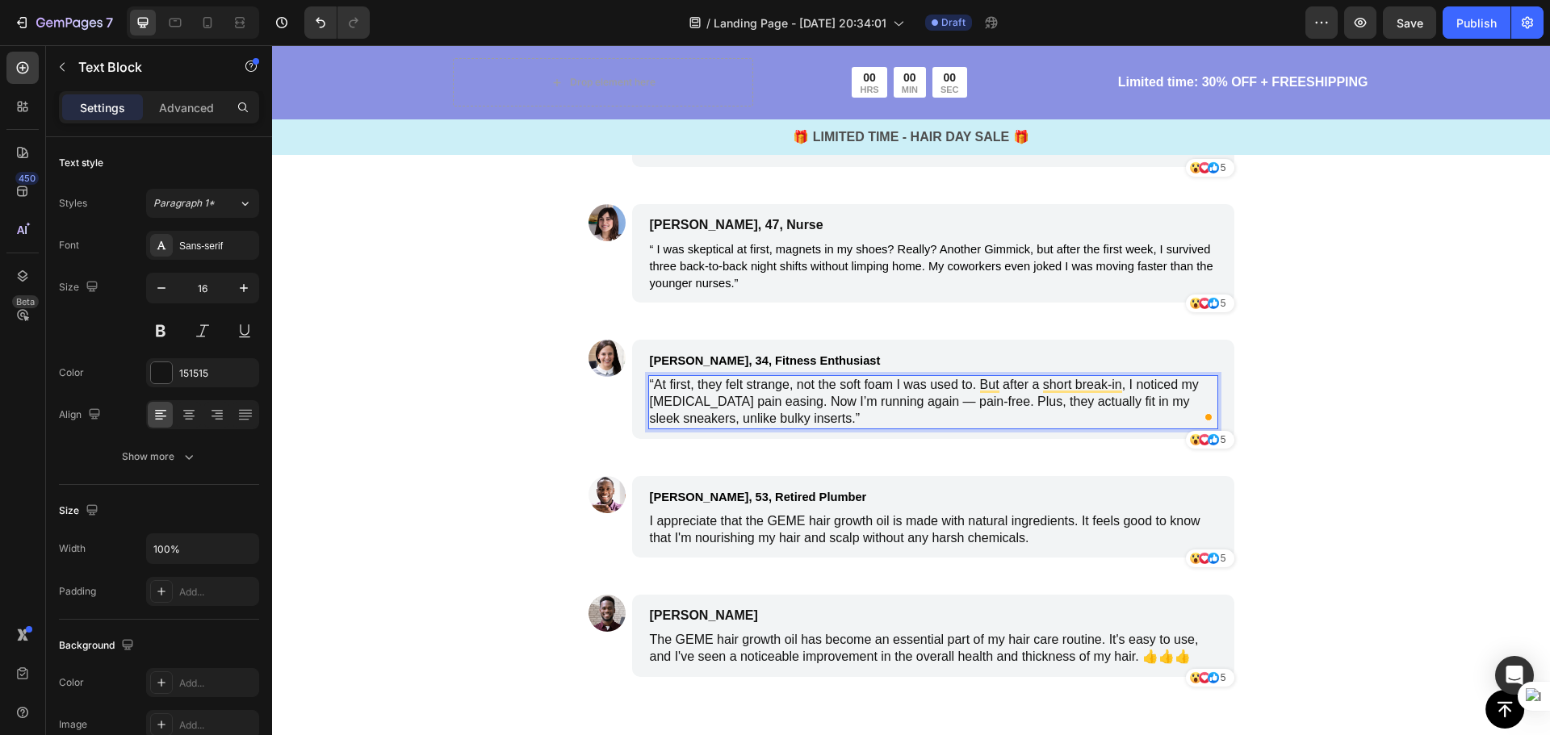
click at [950, 381] on p "“At first, they felt strange, not the soft foam I was used to. But after a shor…" at bounding box center [933, 402] width 567 height 50
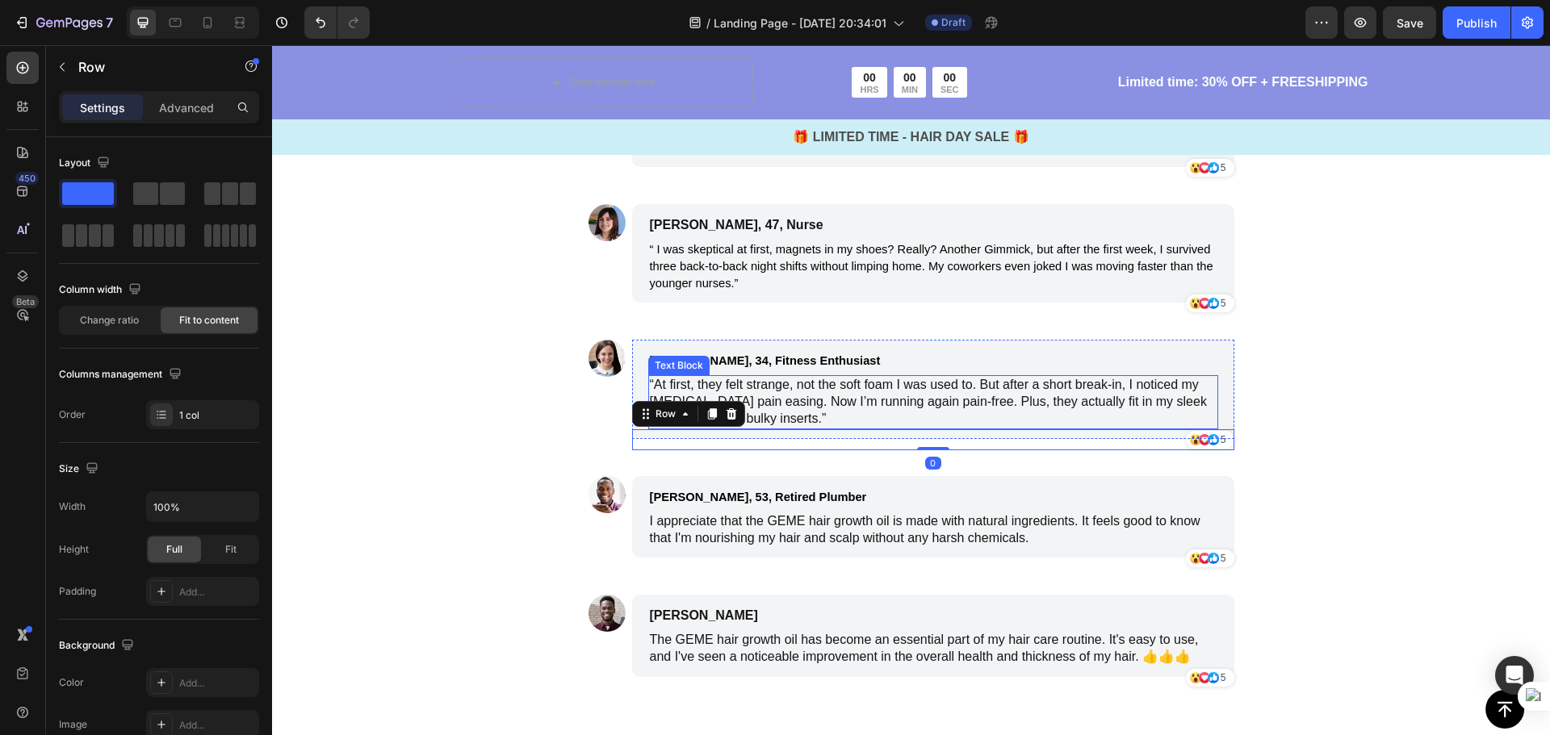
click at [971, 392] on p "“At first, they felt strange, not the soft foam I was used to. But after a shor…" at bounding box center [933, 402] width 567 height 50
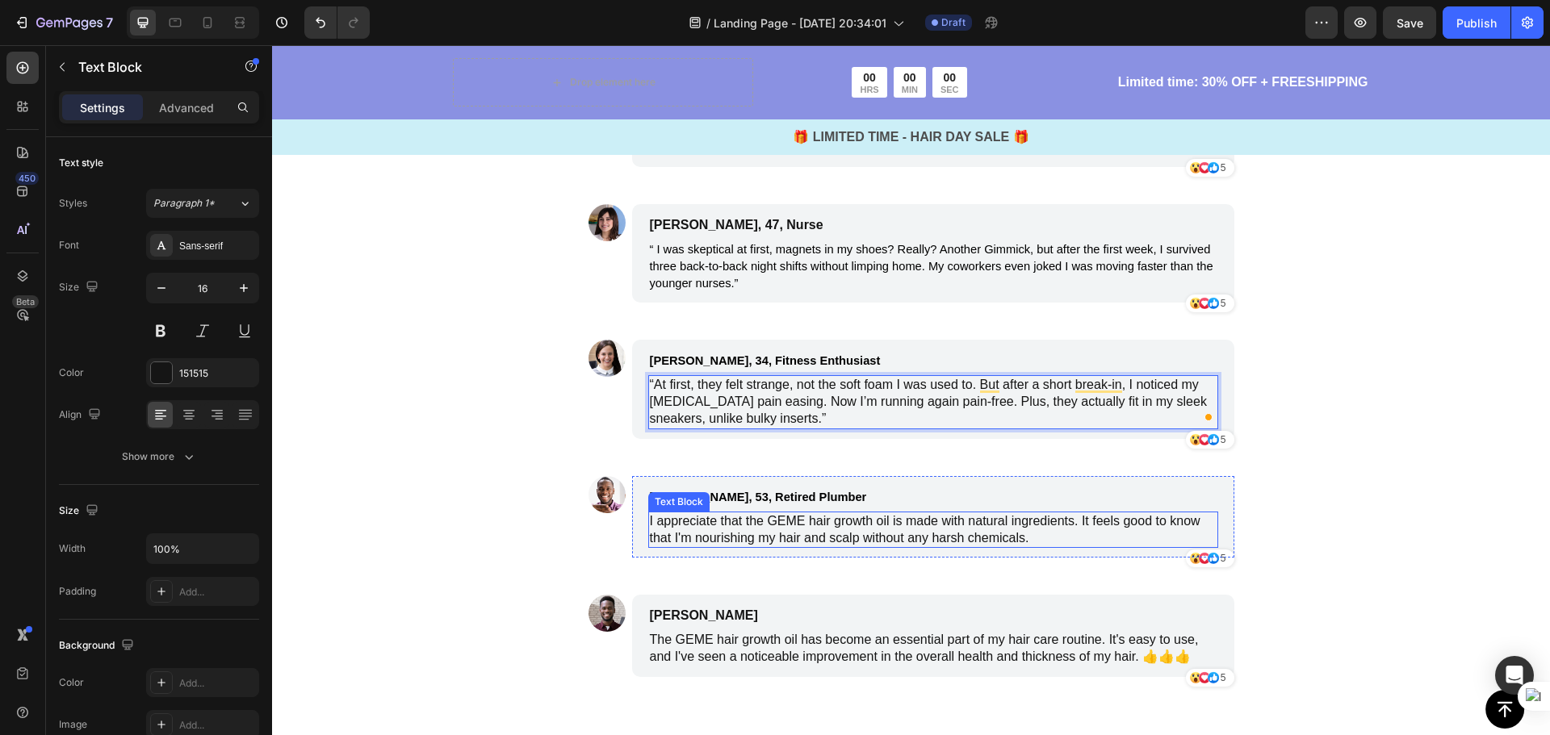
click at [811, 513] on p "I appreciate that the GEME hair growth oil is made with natural ingredients. It…" at bounding box center [933, 530] width 567 height 34
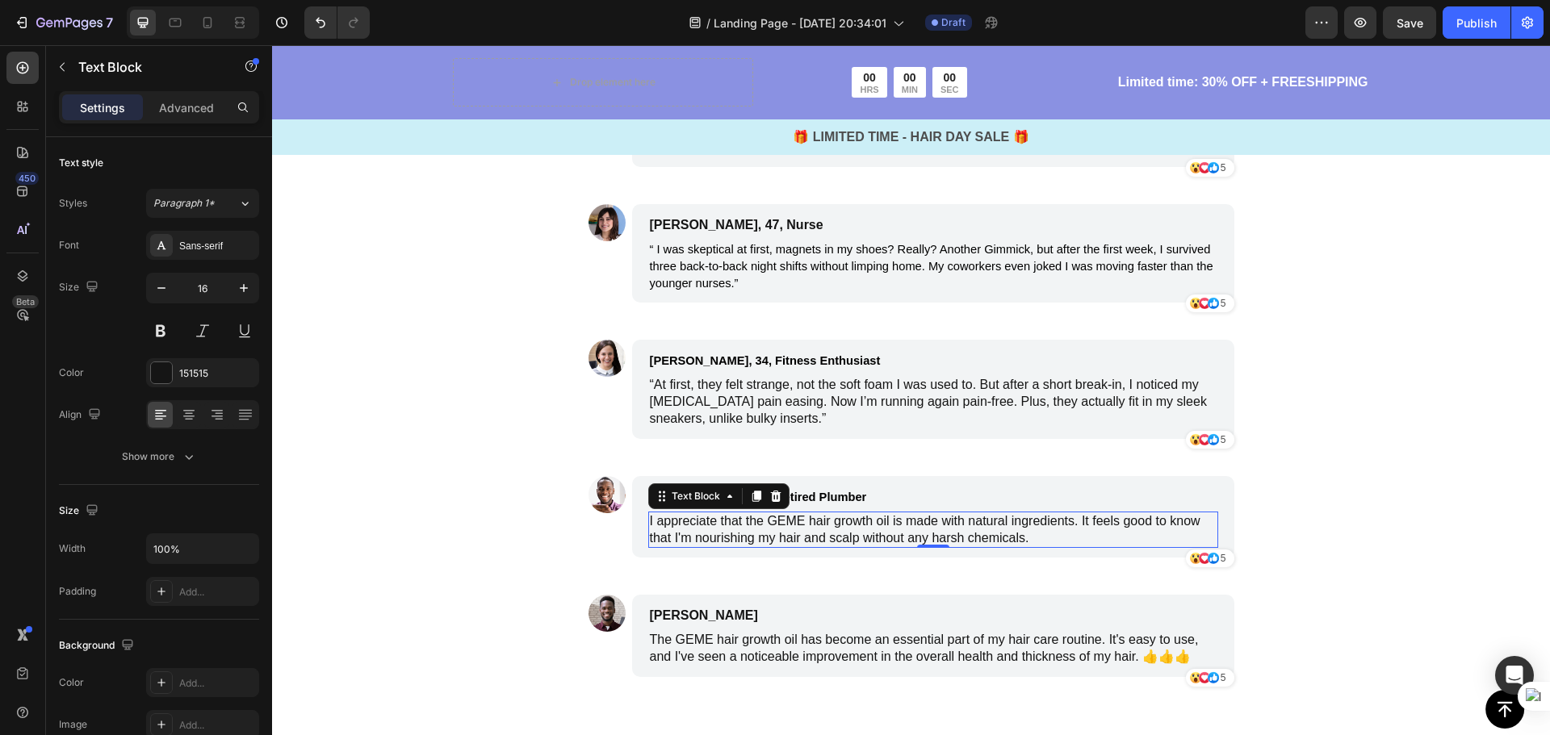
scroll to position [3346, 0]
click at [1021, 515] on p "I appreciate that the GEME hair growth oil is made with natural ingredients. It…" at bounding box center [933, 530] width 567 height 34
click at [1029, 519] on p "I appreciate that the GEME hair growth oil is made with natural ingredients. It…" at bounding box center [933, 530] width 567 height 34
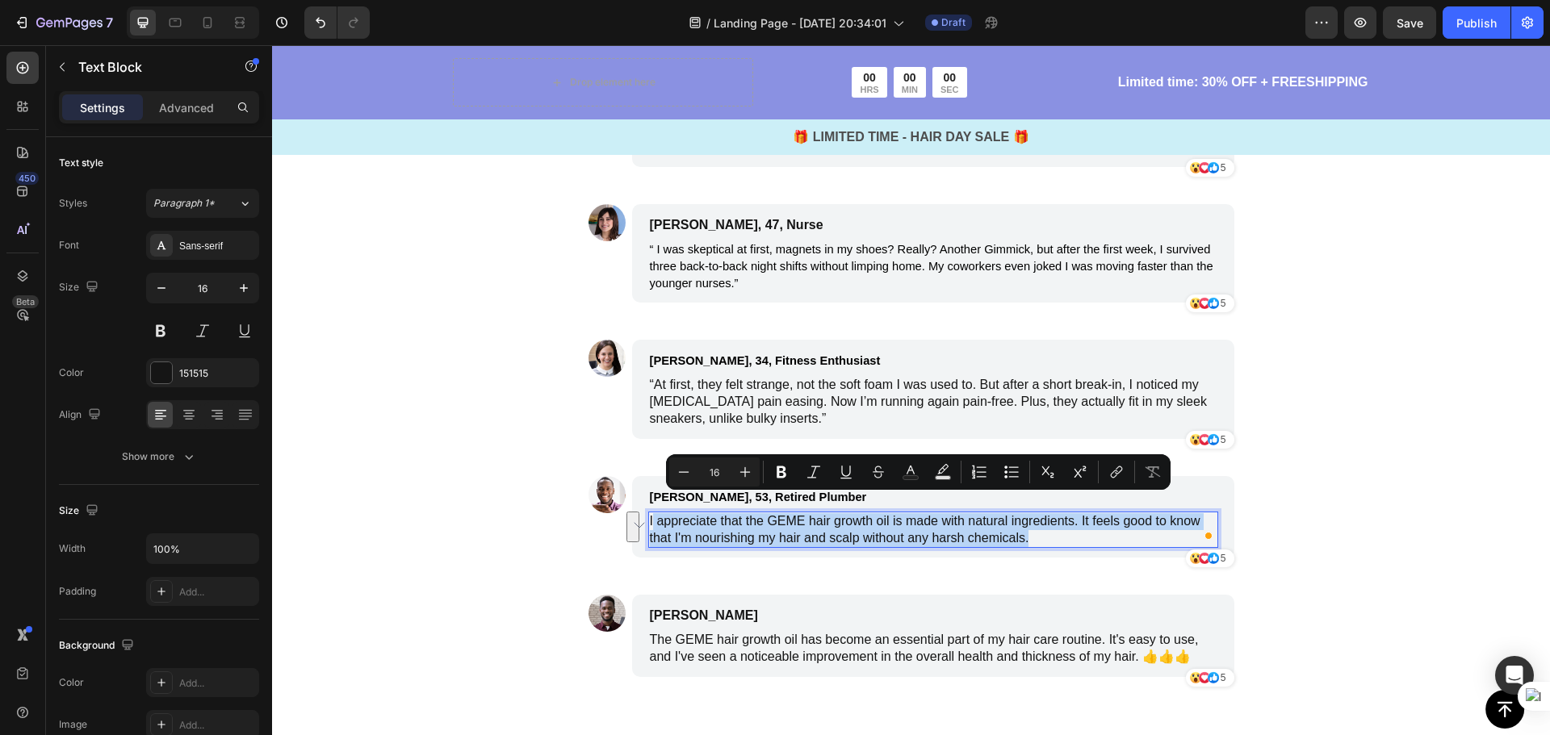
drag, startPoint x: 1029, startPoint y: 519, endPoint x: 646, endPoint y: 503, distance: 383.7
click at [650, 513] on p "I appreciate that the GEME hair growth oil is made with natural ingredients. It…" at bounding box center [933, 530] width 567 height 34
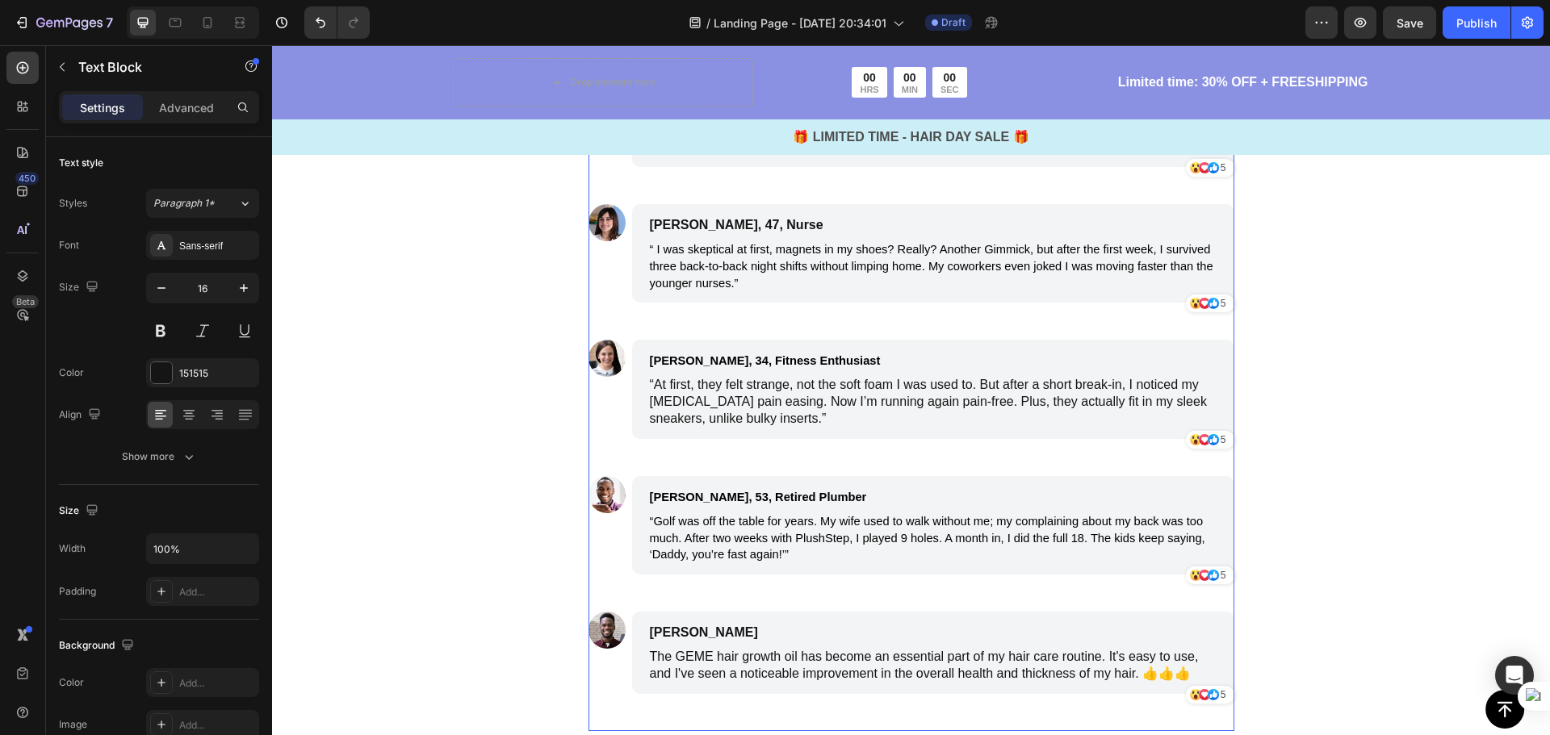
click at [698, 573] on div "Image James Smith Text Block At first, I wasn’t sure these would work. The inso…" at bounding box center [911, 383] width 646 height 697
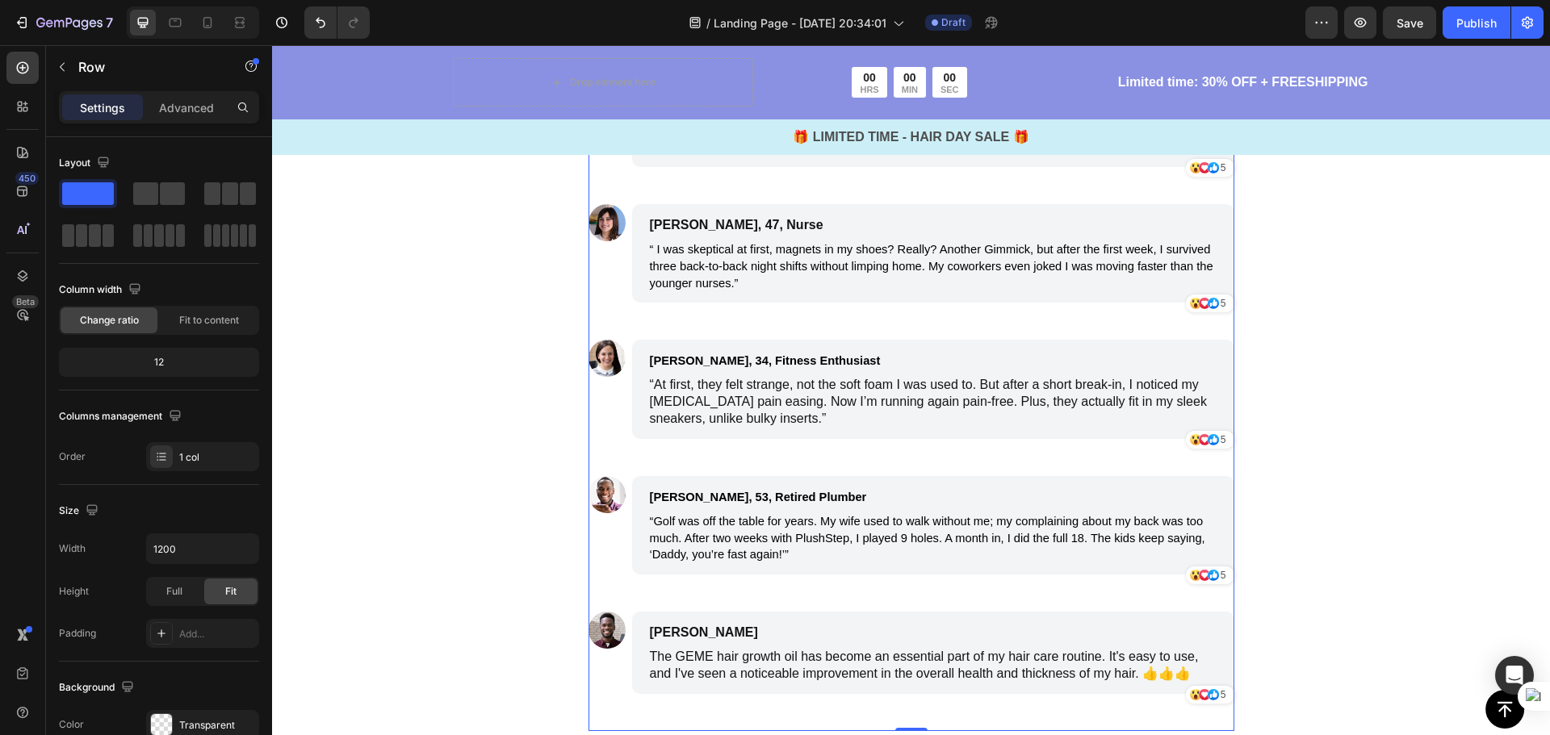
click at [604, 593] on div "Image James Smith Text Block At first, I wasn’t sure these would work. The inso…" at bounding box center [911, 383] width 646 height 697
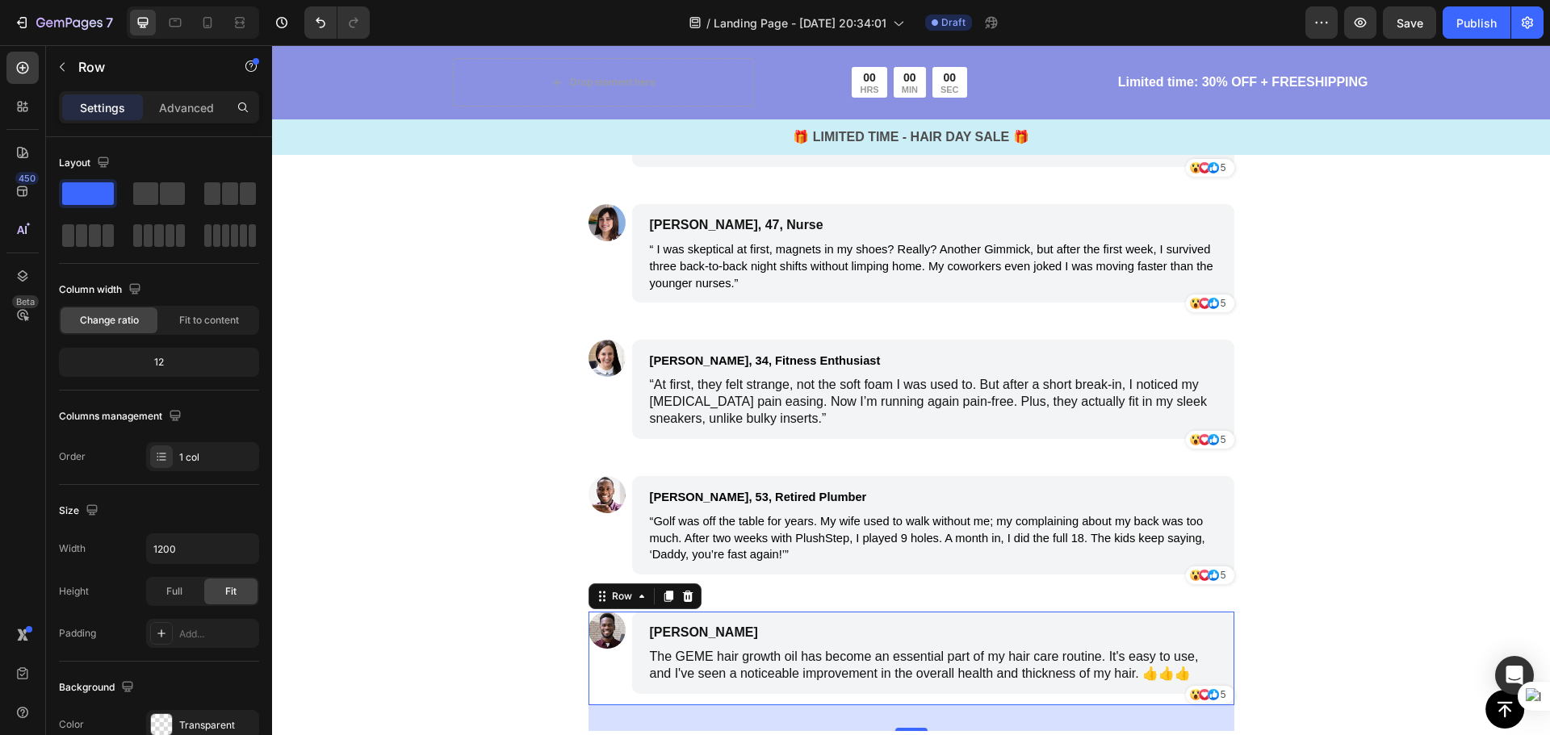
click at [616, 652] on div "Image" at bounding box center [606, 659] width 37 height 94
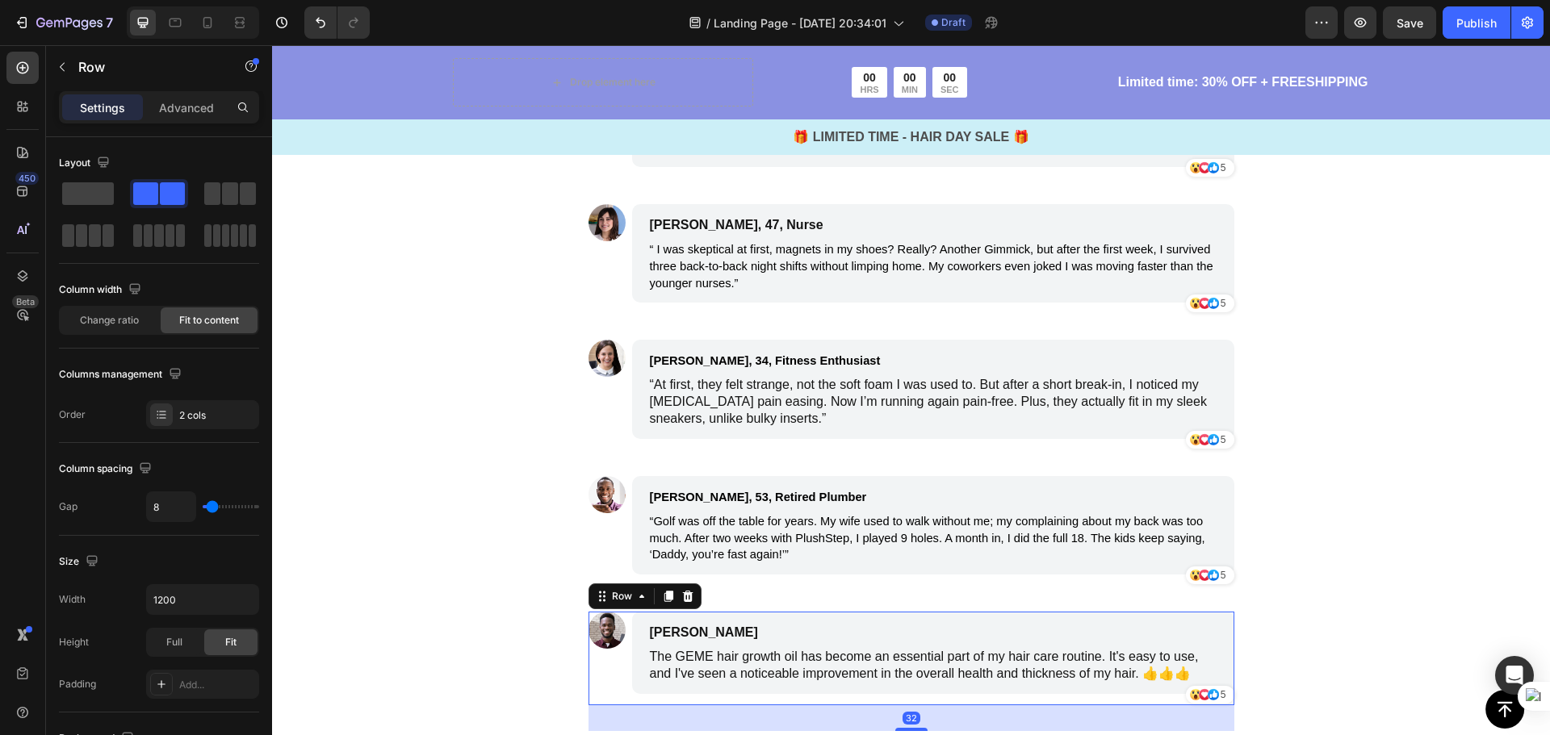
click at [684, 591] on icon at bounding box center [687, 596] width 10 height 11
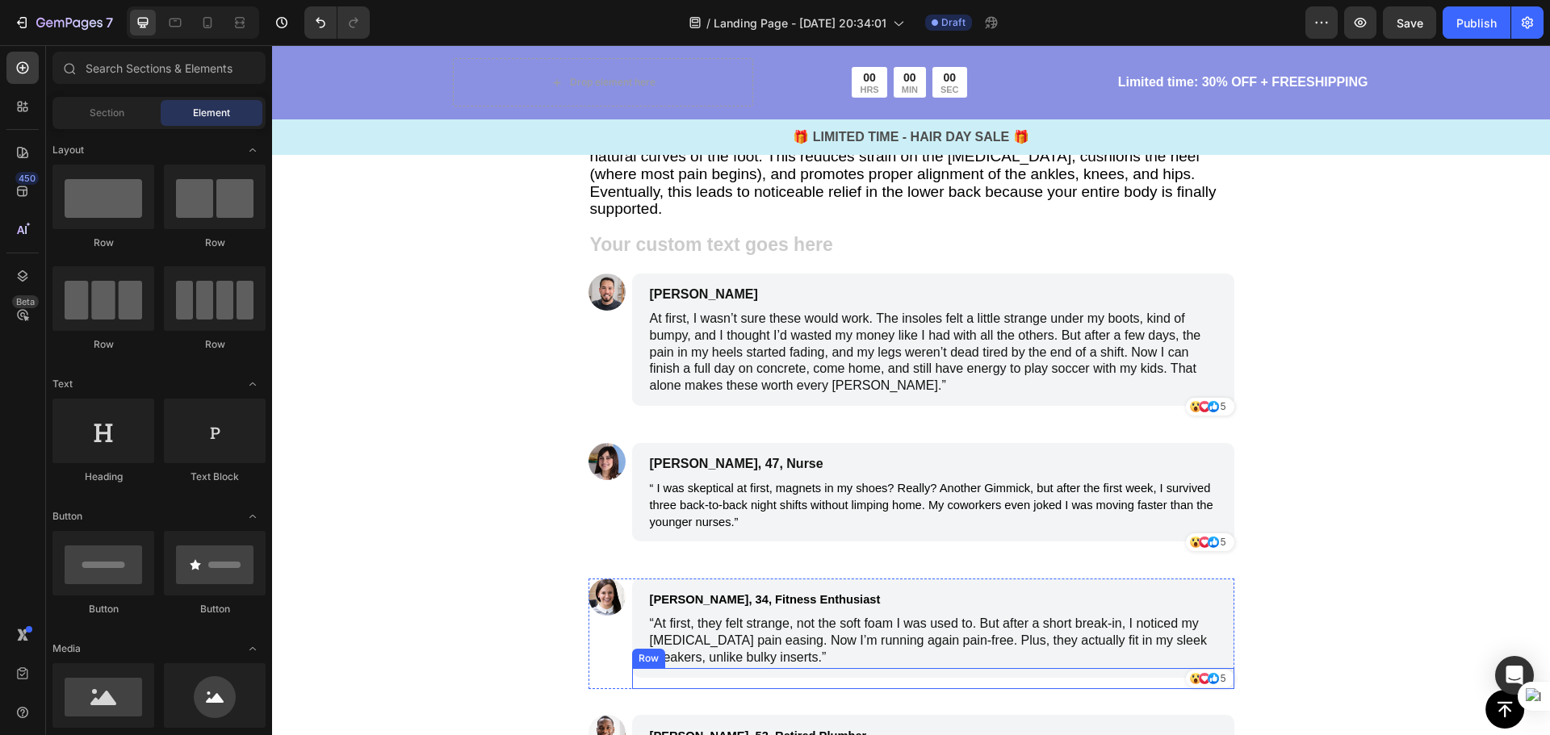
scroll to position [3104, 0]
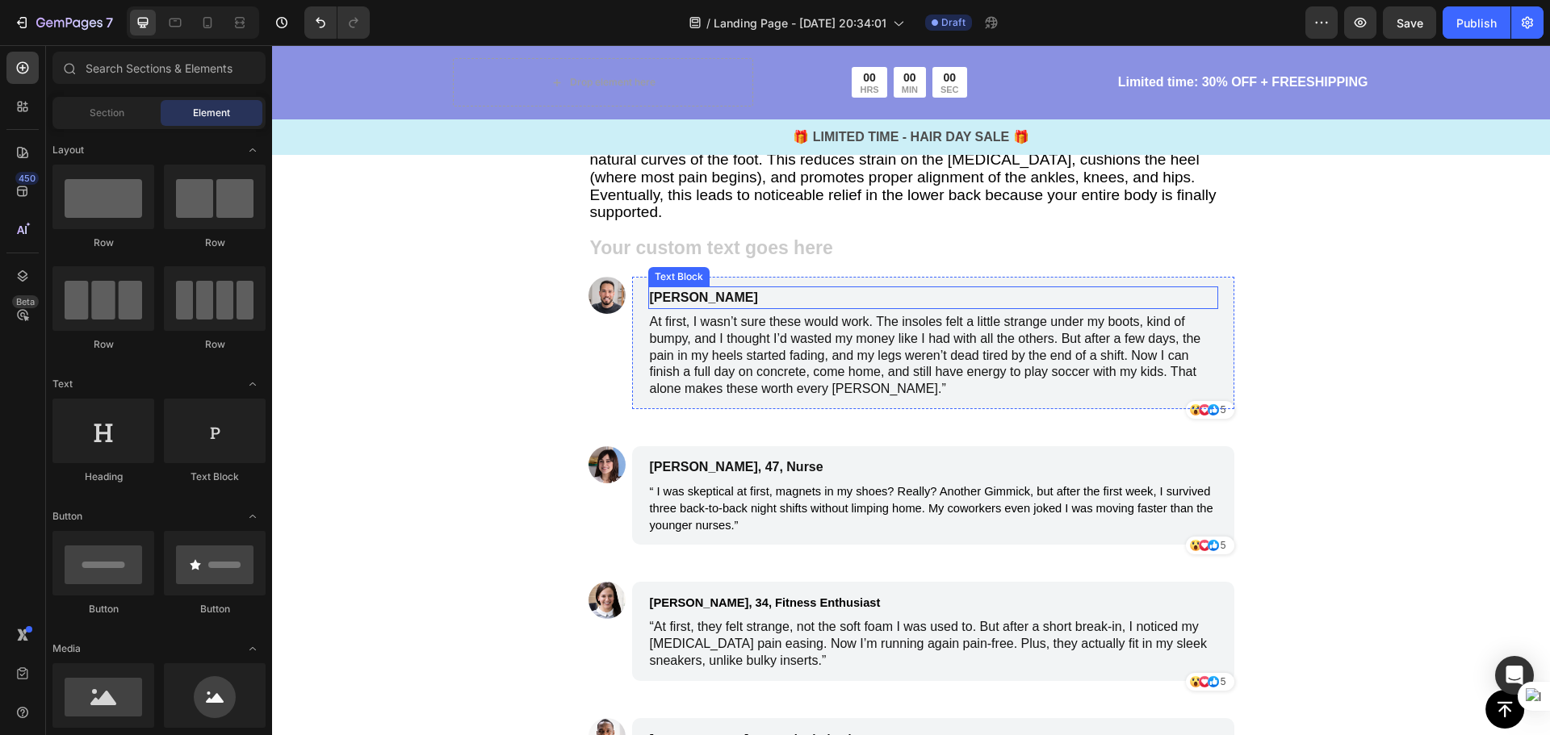
click at [747, 288] on p "James Smith" at bounding box center [856, 297] width 413 height 19
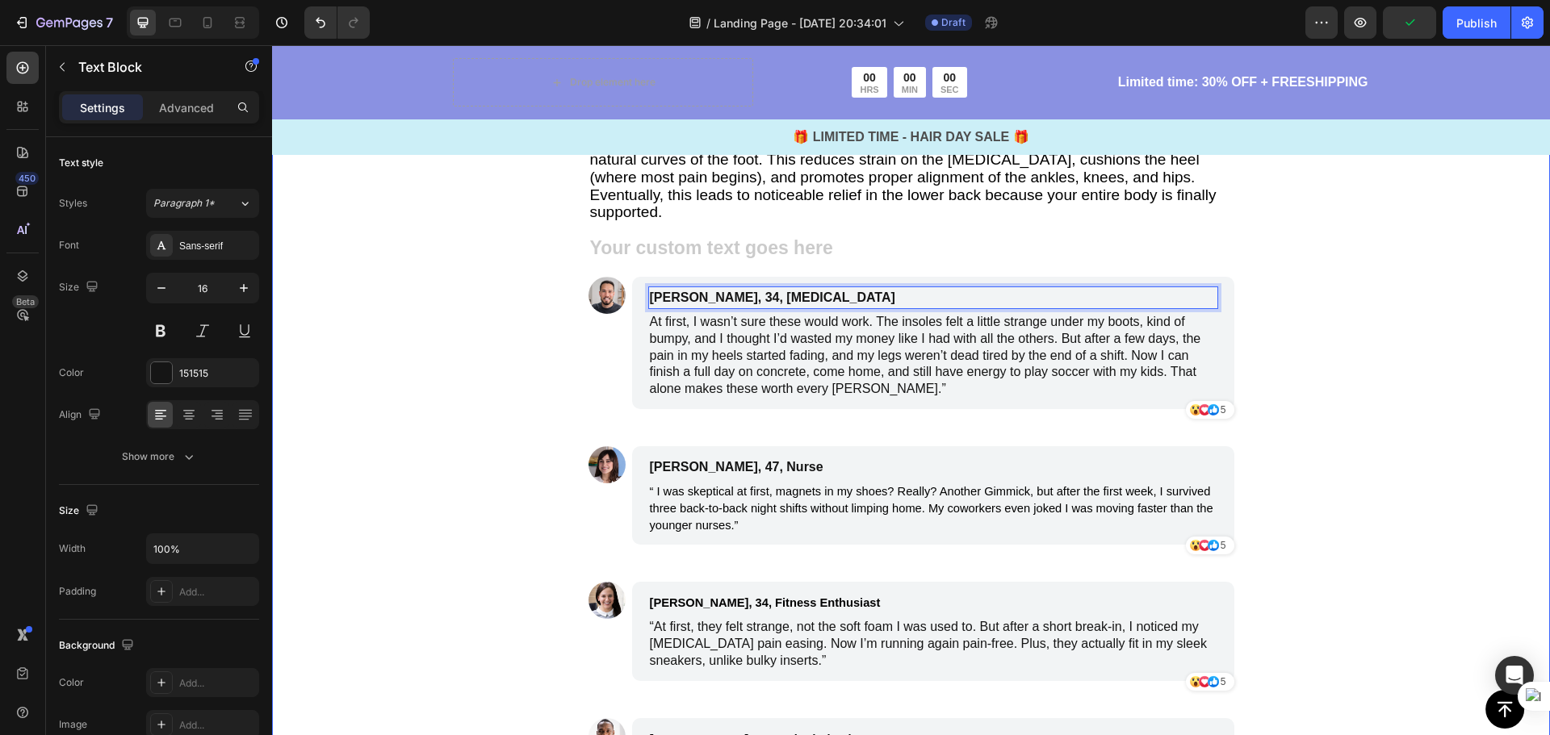
click at [1417, 331] on div "Unlike flimsy foam inserts that flatten in weeks or bulky orthotics that cost a…" at bounding box center [911, 389] width 1278 height 931
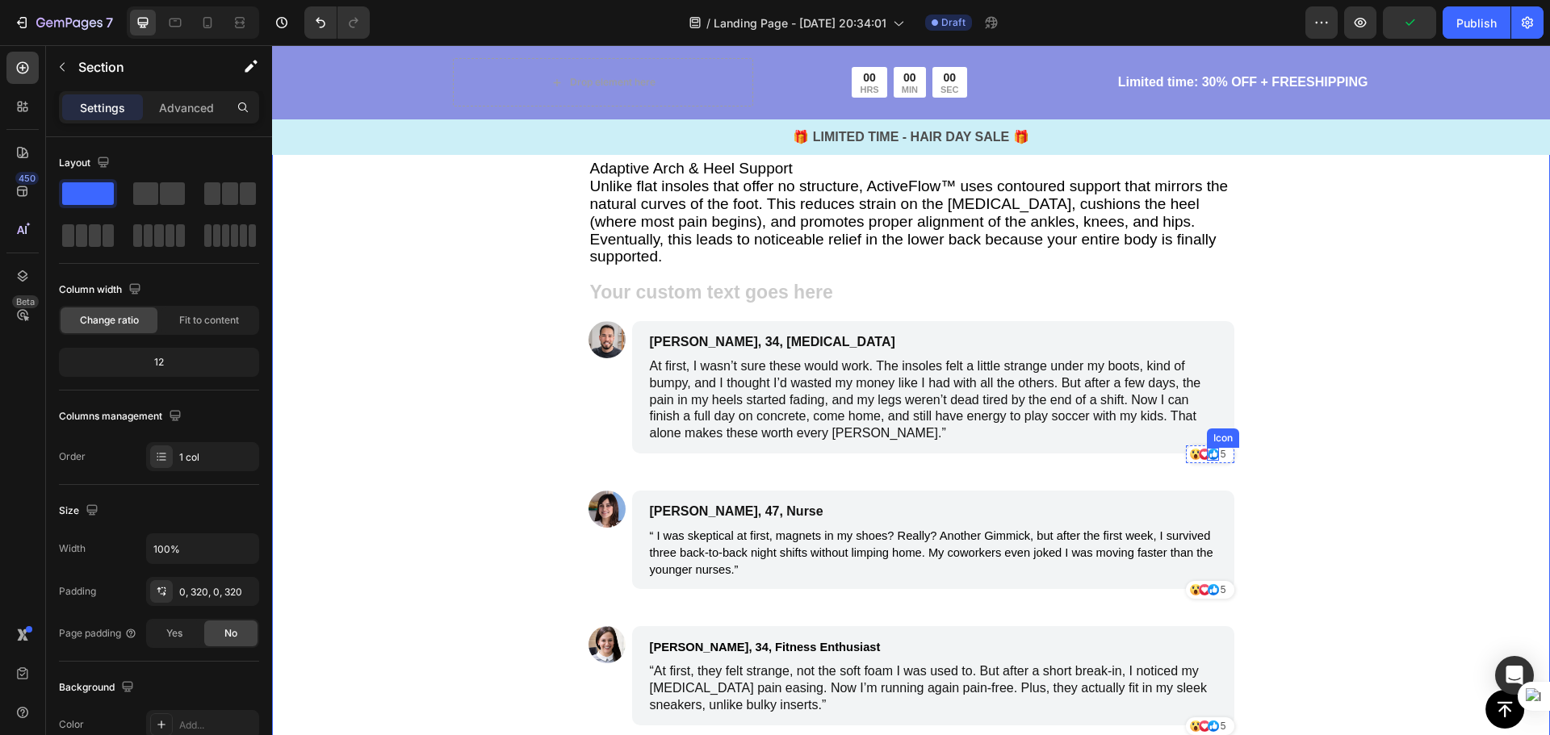
scroll to position [2943, 0]
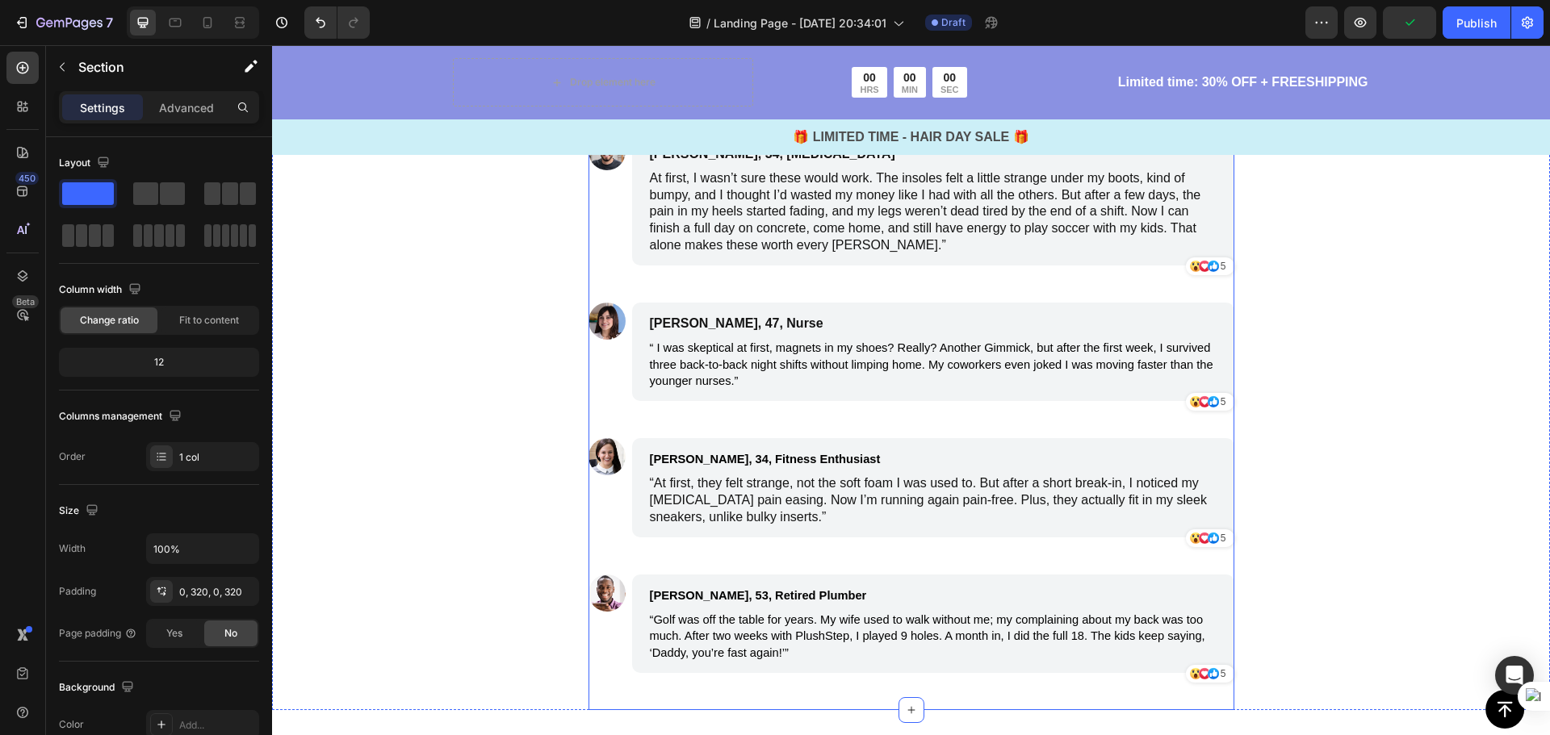
click at [789, 120] on div "Rich Text Editor. Editing area: main" at bounding box center [911, 106] width 646 height 27
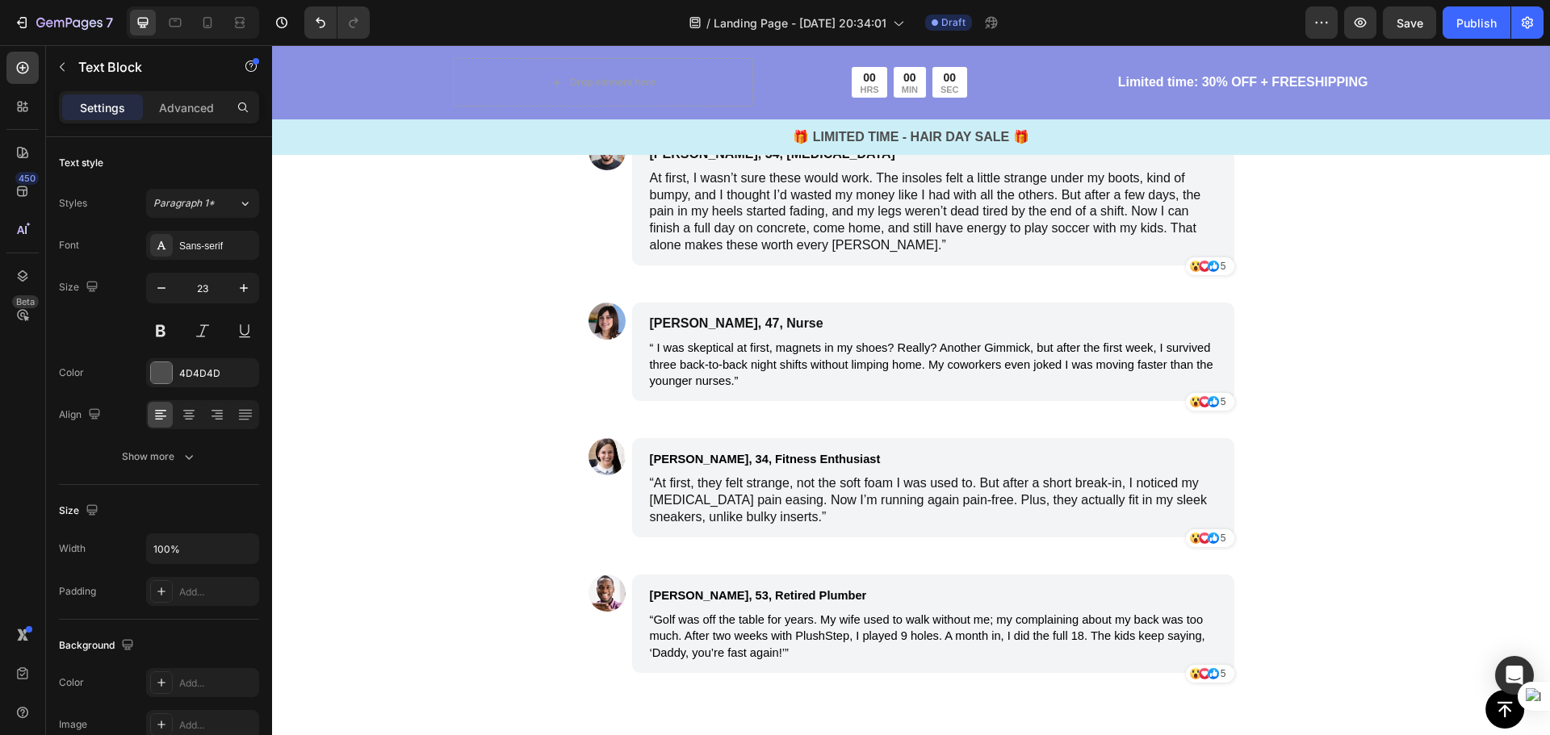
click at [842, 120] on div "Rich Text Editor. Editing area: main" at bounding box center [911, 106] width 646 height 27
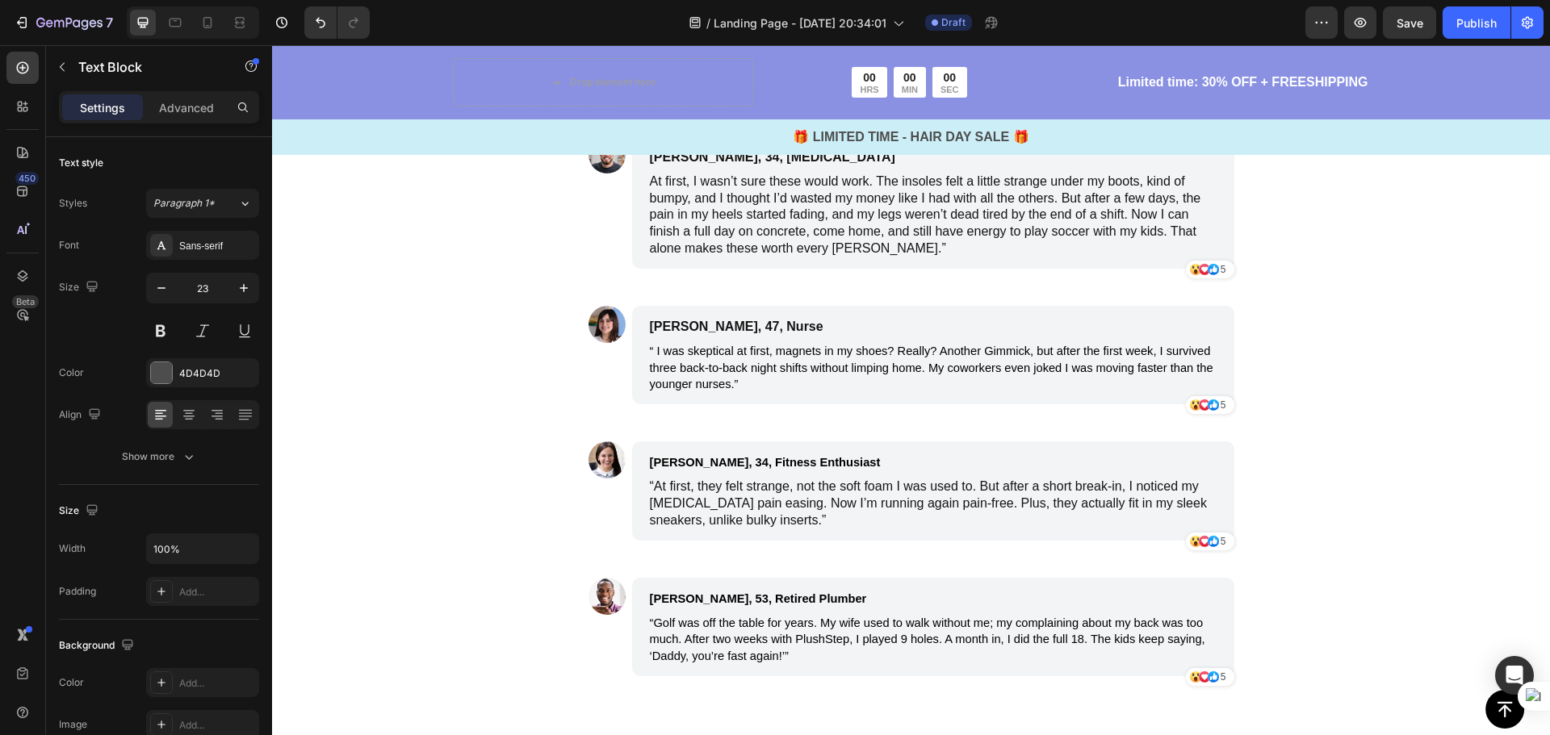
click at [1103, 122] on p "The Proof Is Overwhelming" at bounding box center [911, 107] width 642 height 27
click at [1048, 122] on p "The Proof Is Overwhelming" at bounding box center [911, 107] width 642 height 27
drag, startPoint x: 936, startPoint y: 396, endPoint x: 575, endPoint y: 391, distance: 360.8
click at [575, 391] on div "Unlike flimsy foam inserts that flatten in weeks or bulky orthotics that cost a…" at bounding box center [910, 247] width 761 height 934
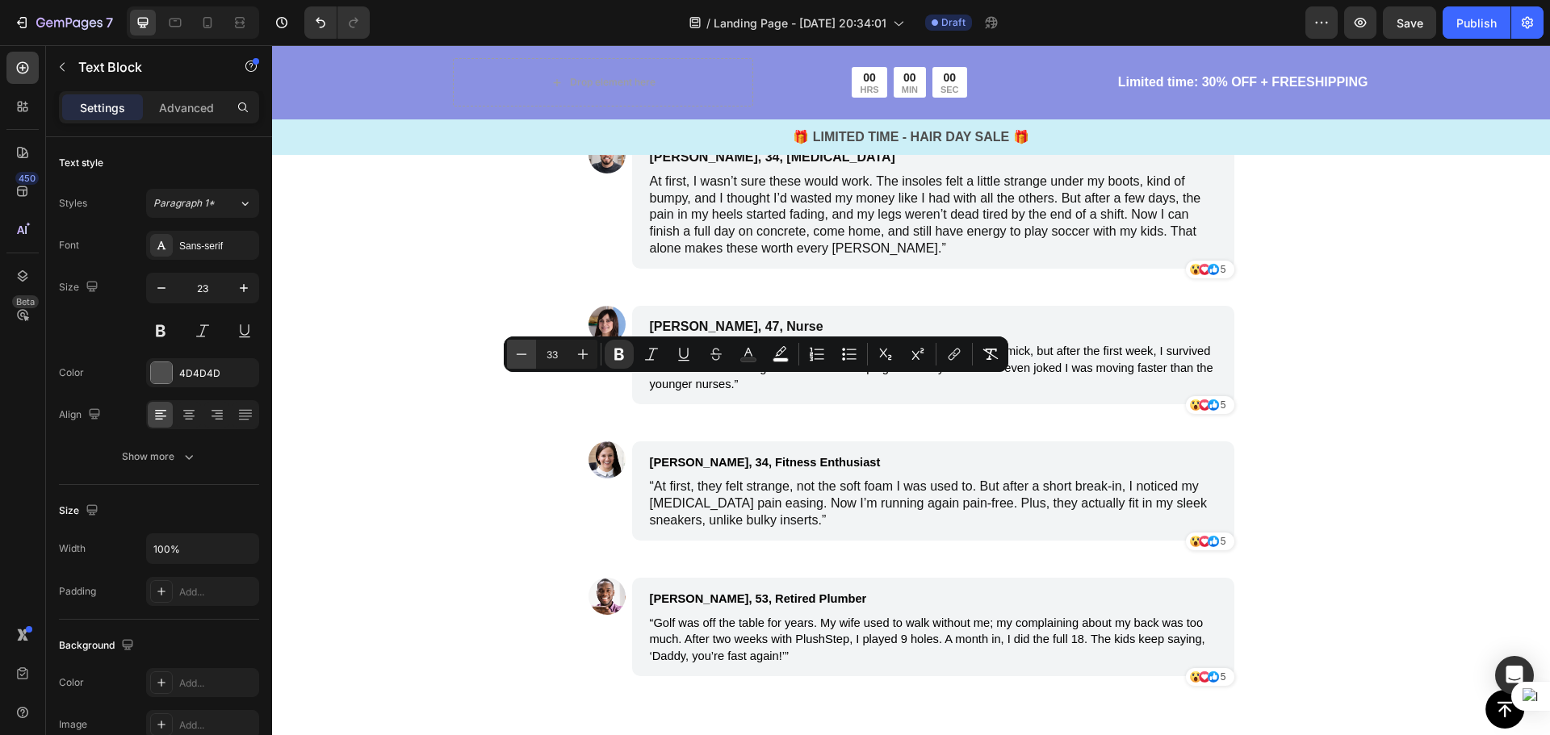
click at [512, 350] on button "Minus" at bounding box center [521, 354] width 29 height 29
click at [511, 350] on button "Minus" at bounding box center [521, 354] width 29 height 29
type input "29"
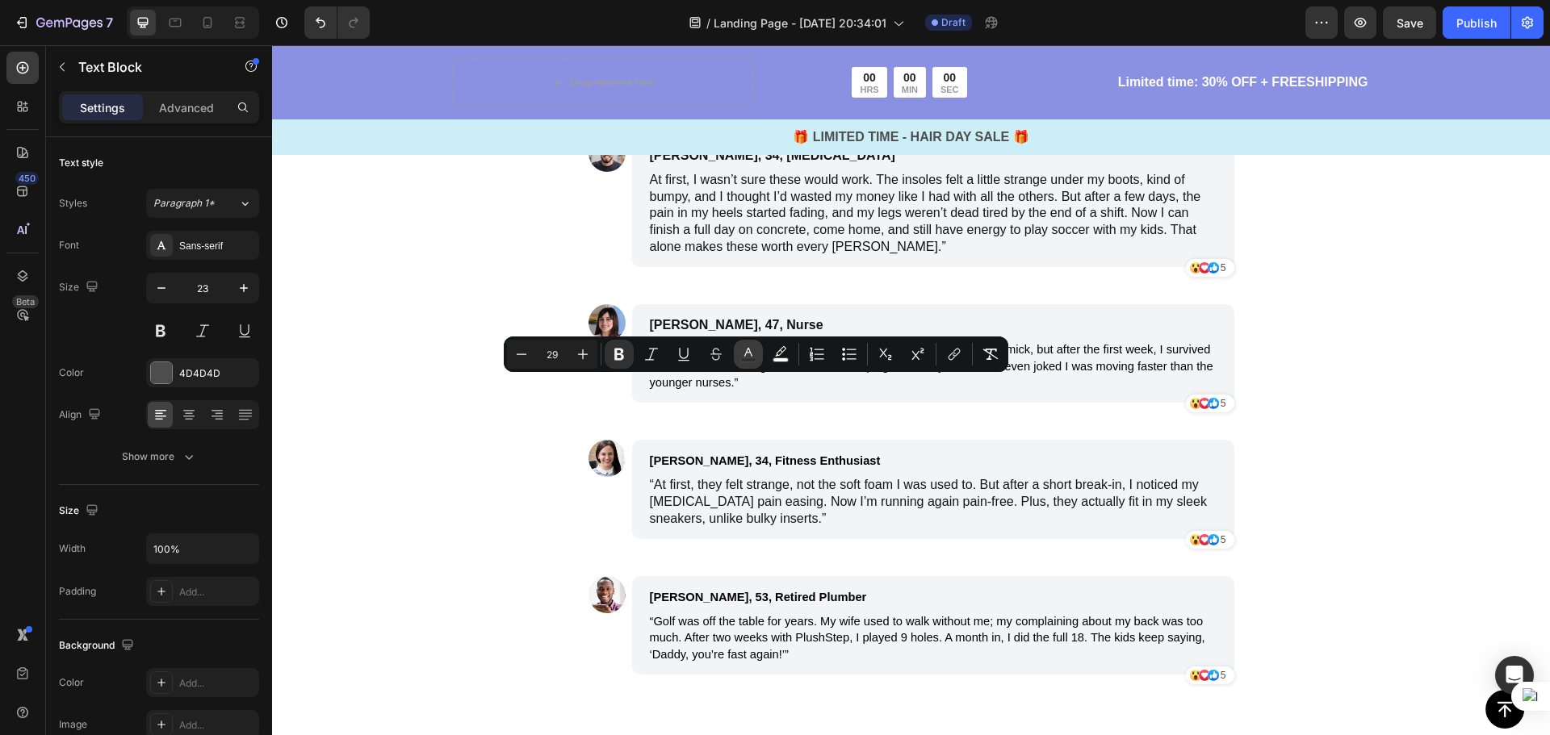
click at [742, 354] on icon "Editor contextual toolbar" at bounding box center [748, 354] width 16 height 16
type input "2F2F2F"
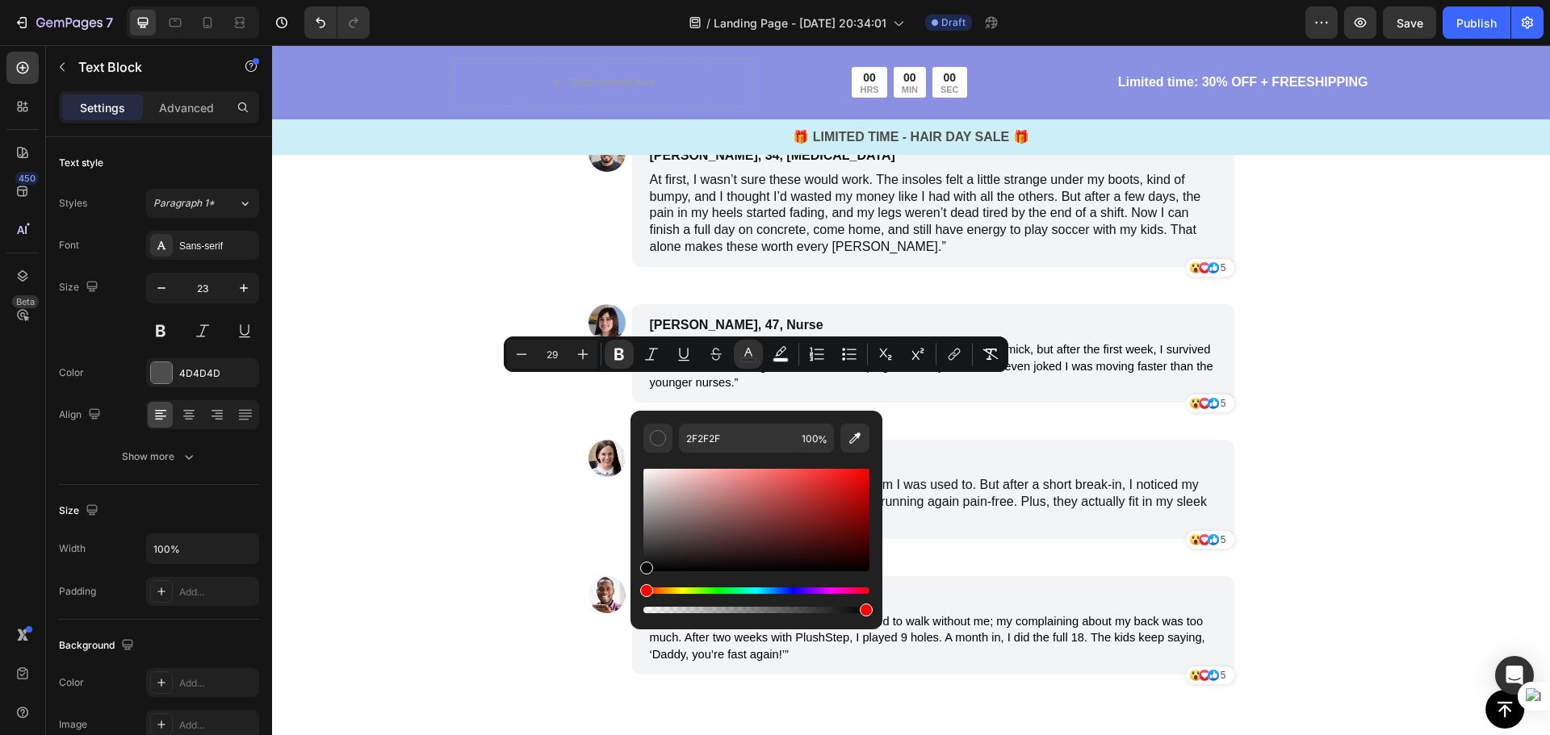
drag, startPoint x: 915, startPoint y: 621, endPoint x: 610, endPoint y: 590, distance: 306.7
type input "000000"
click at [1420, 391] on div "Unlike flimsy foam inserts that flatten in weeks or bulky orthotics that cost a…" at bounding box center [911, 246] width 1278 height 932
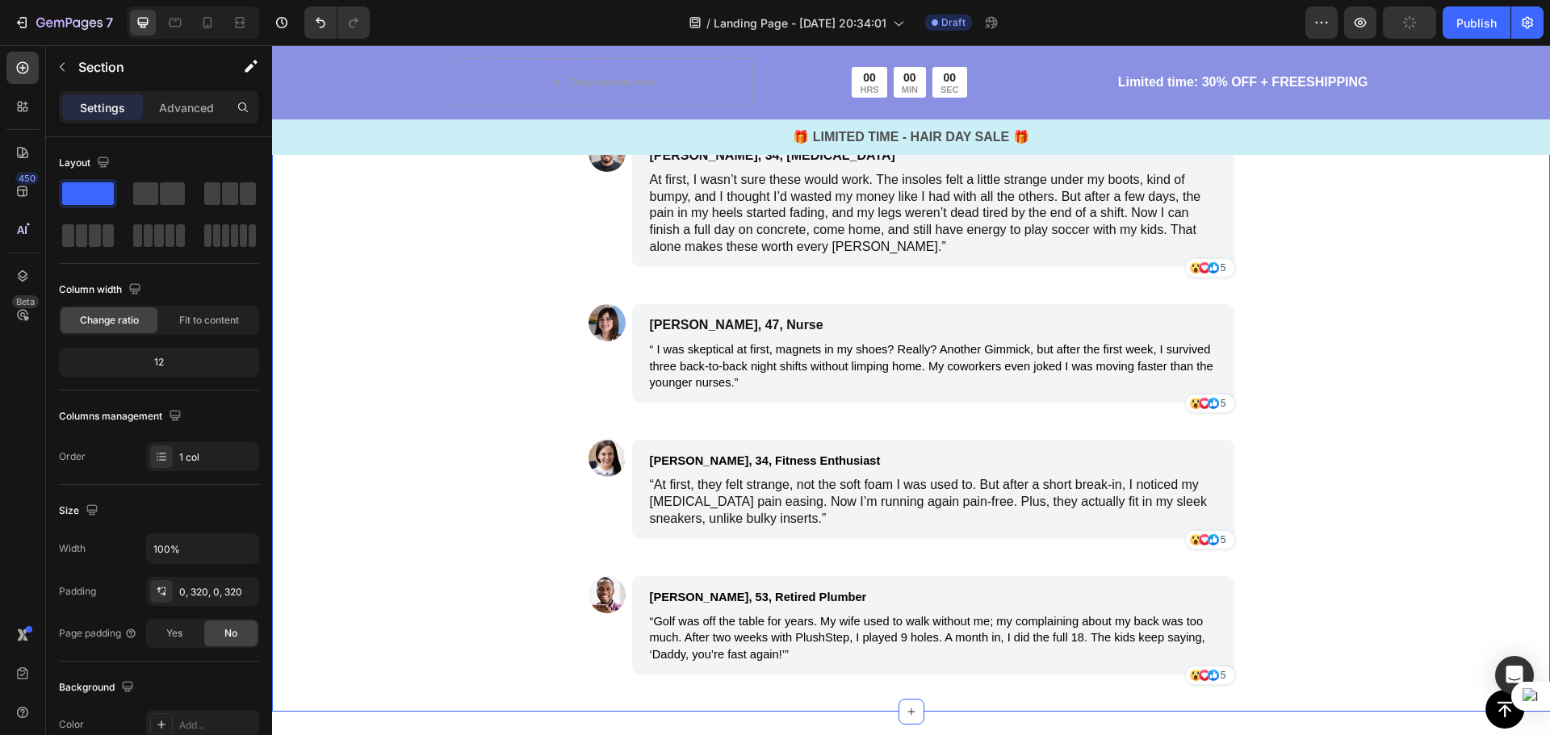
click at [1056, 256] on p "At first, I wasn’t sure these would work. The insoles felt a little strange und…" at bounding box center [933, 214] width 567 height 84
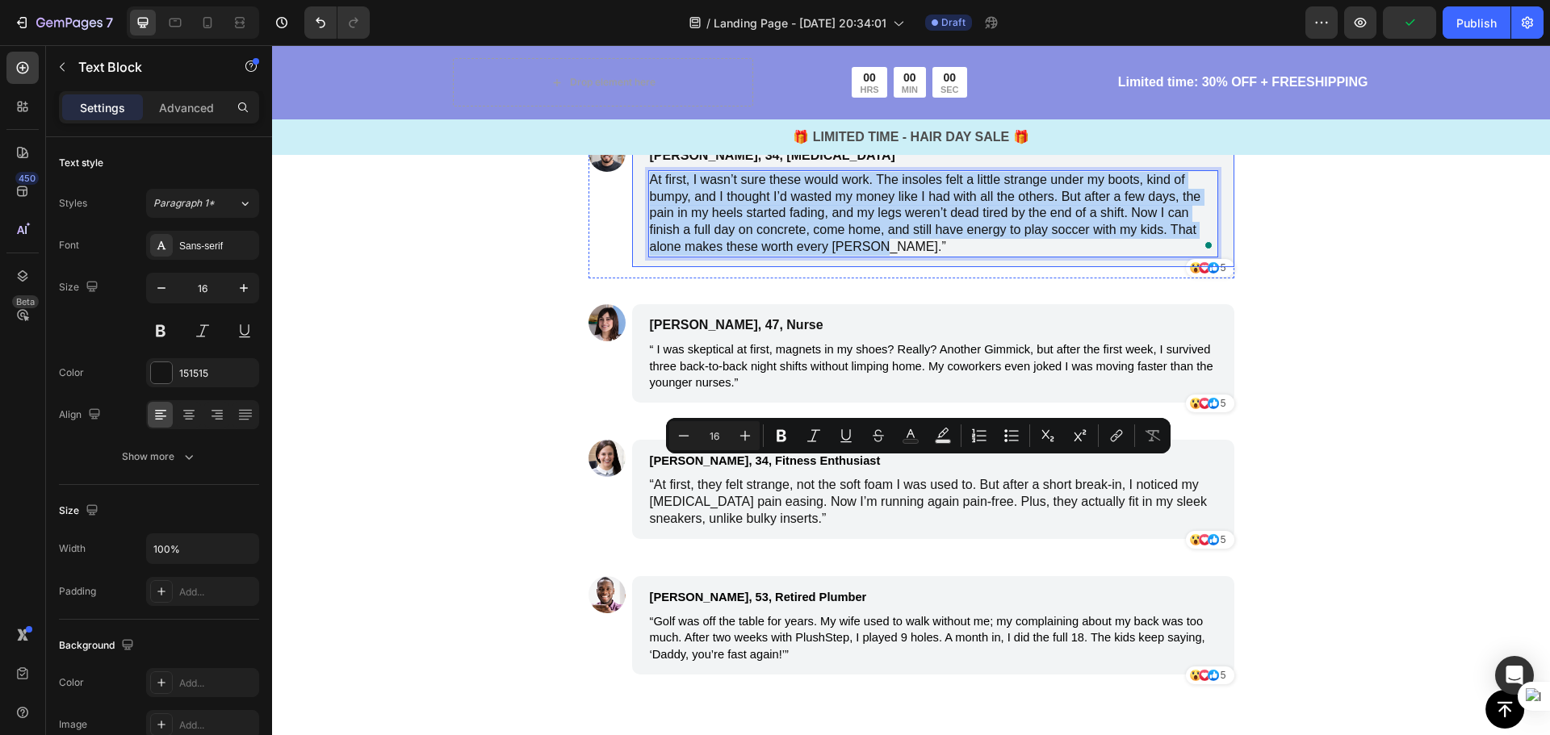
drag, startPoint x: 879, startPoint y: 533, endPoint x: 635, endPoint y: 468, distance: 252.4
click at [635, 267] on div "Carlos, 34, Construction worker Text Block At first, I wasn’t sure these would …" at bounding box center [933, 201] width 602 height 132
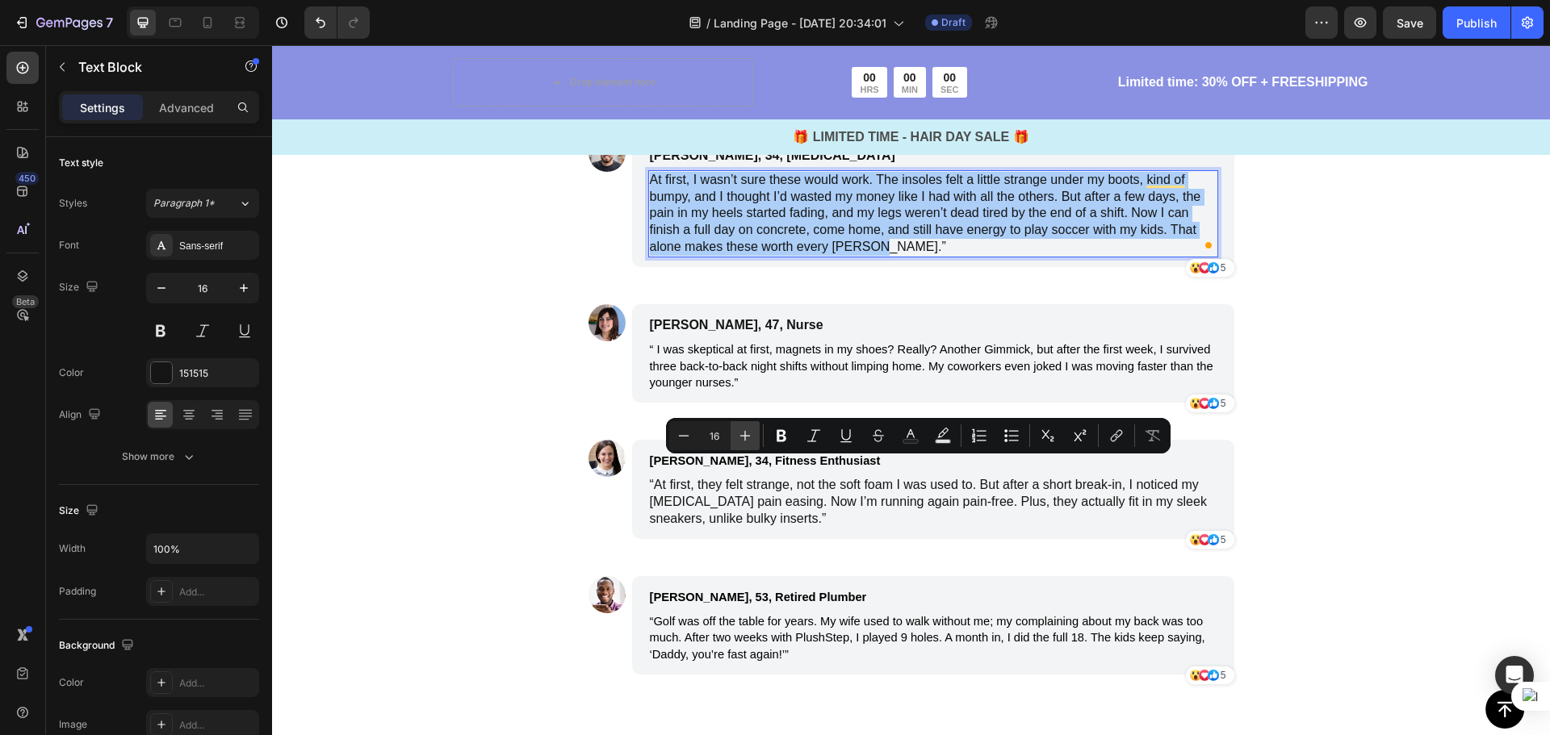
click at [745, 433] on icon "Editor contextual toolbar" at bounding box center [745, 436] width 10 height 10
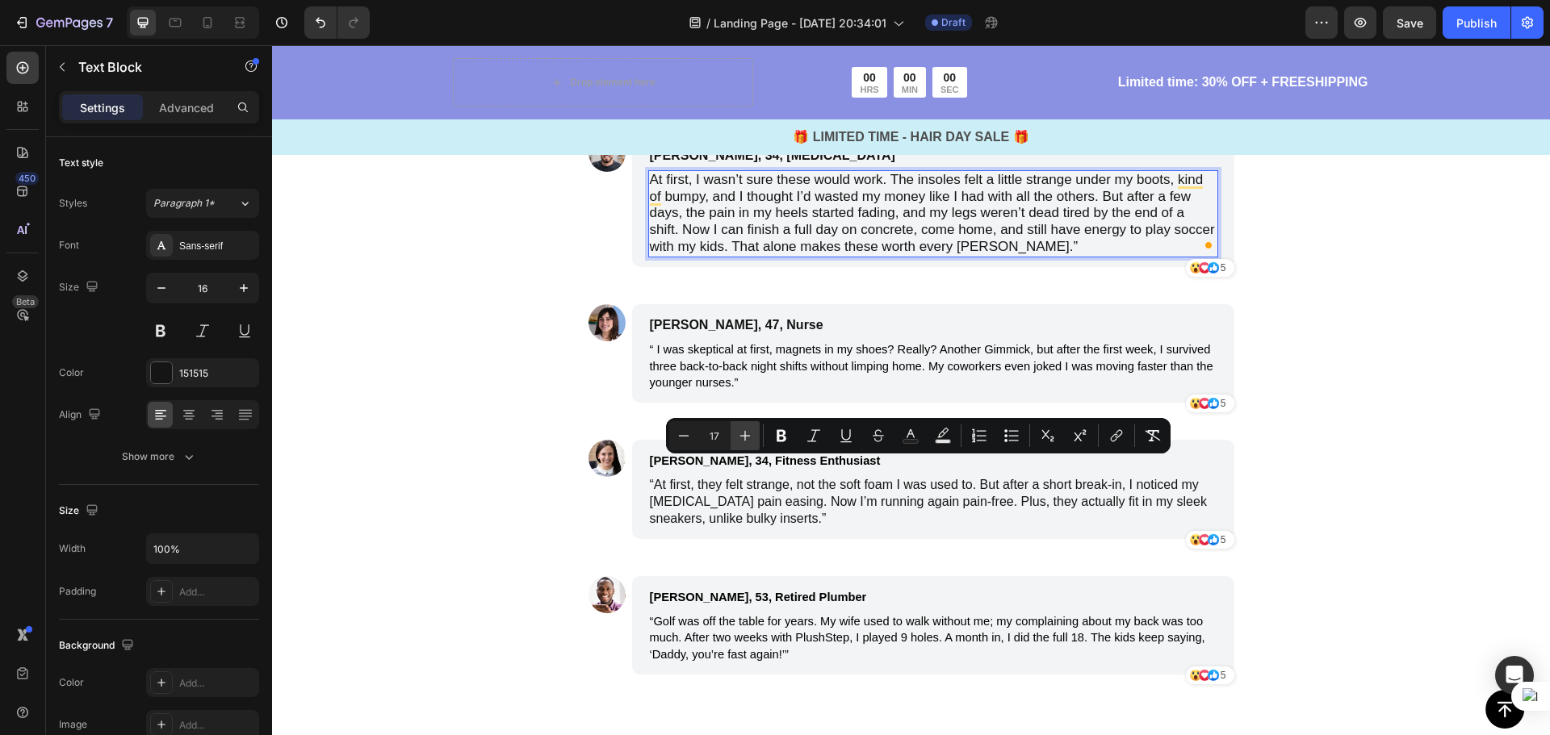
click at [745, 433] on icon "Editor contextual toolbar" at bounding box center [745, 436] width 10 height 10
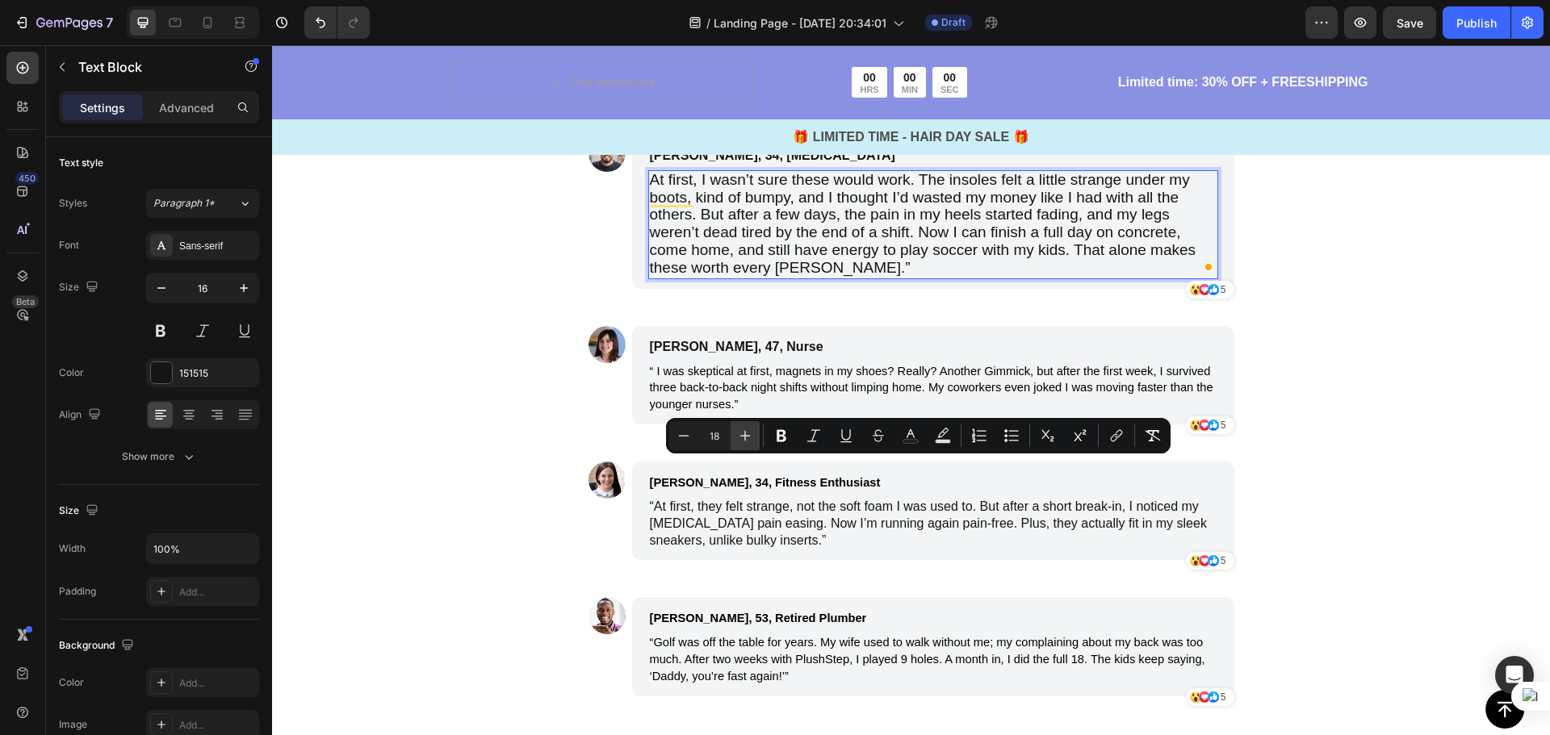
type input "19"
click at [1371, 498] on div "Unlike flimsy foam inserts that flatten in weeks or bulky orthotics that cost a…" at bounding box center [911, 256] width 1278 height 953
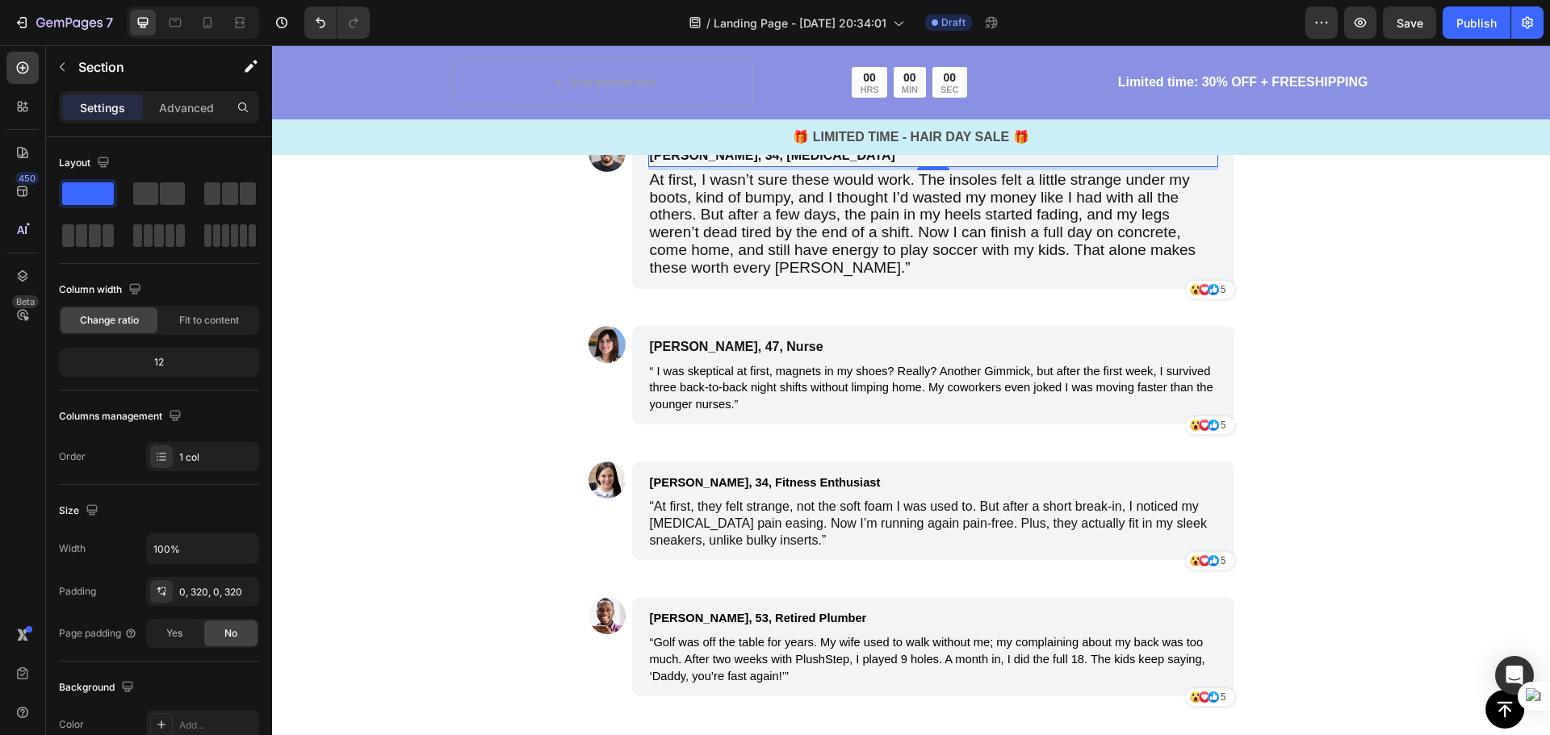
click at [828, 165] on p "[PERSON_NAME], 34, [MEDICAL_DATA]" at bounding box center [856, 155] width 413 height 19
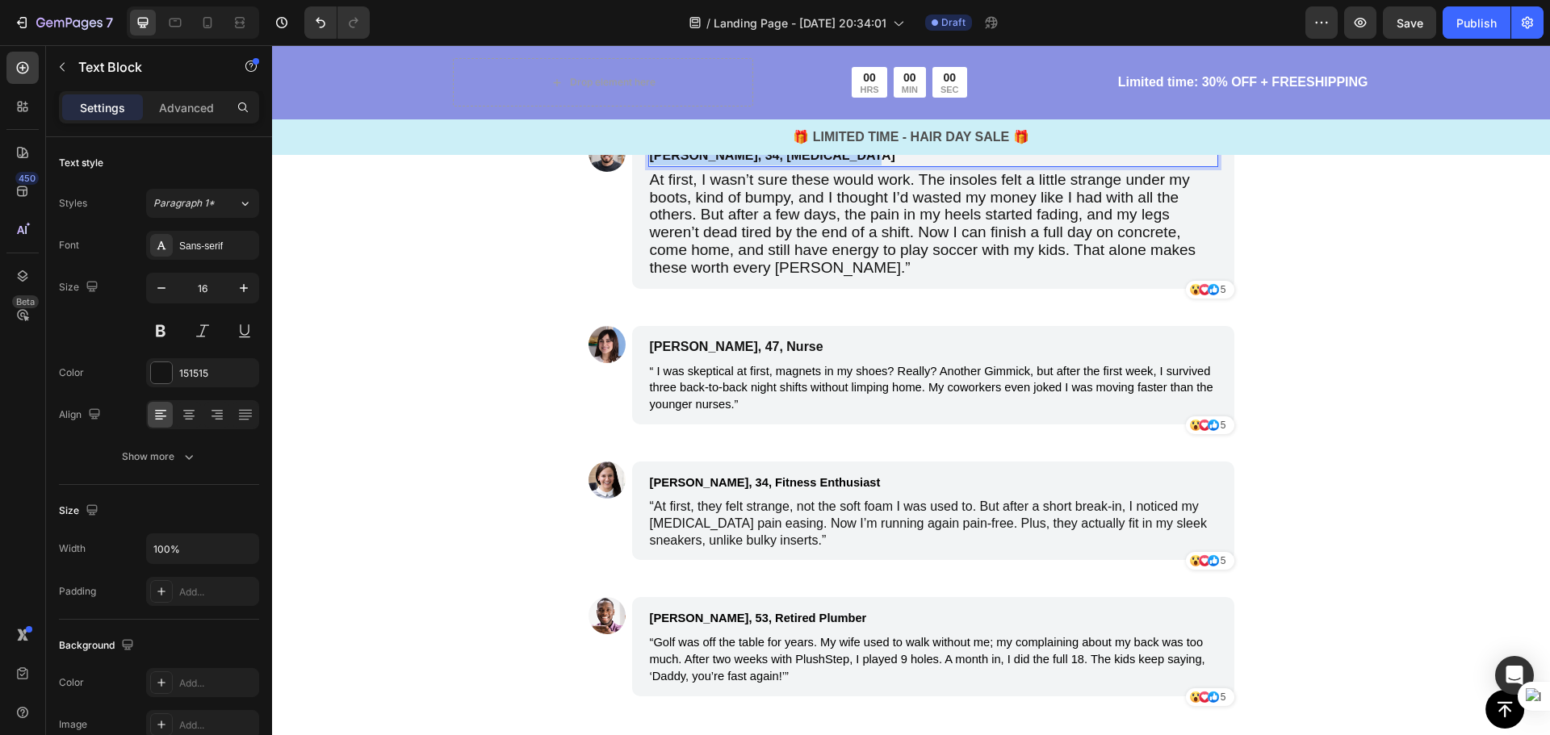
drag, startPoint x: 846, startPoint y: 440, endPoint x: 642, endPoint y: 439, distance: 204.2
click at [648, 167] on div "[PERSON_NAME], 34, [MEDICAL_DATA]" at bounding box center [856, 155] width 416 height 23
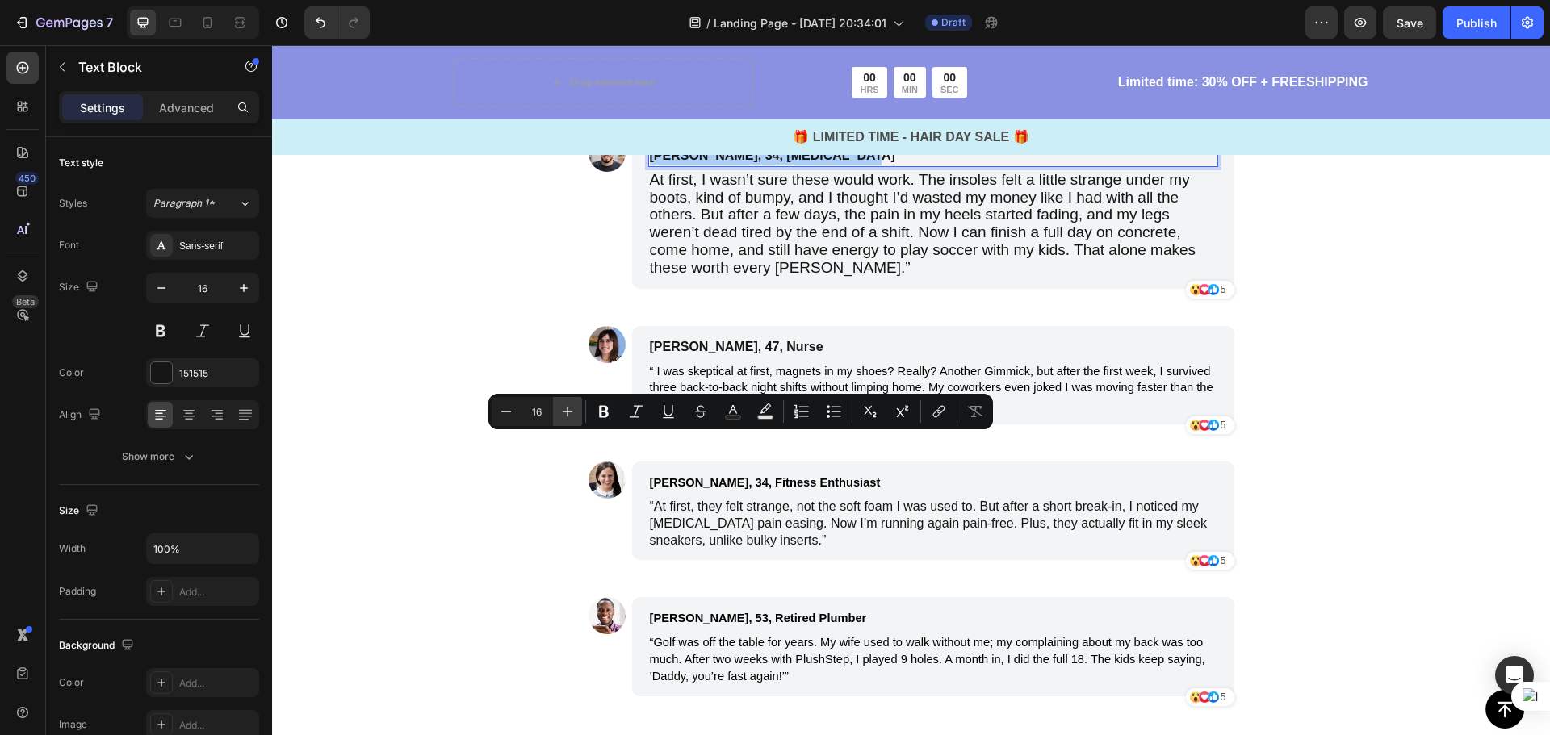
click at [575, 412] on icon "Editor contextual toolbar" at bounding box center [567, 412] width 16 height 16
type input "20"
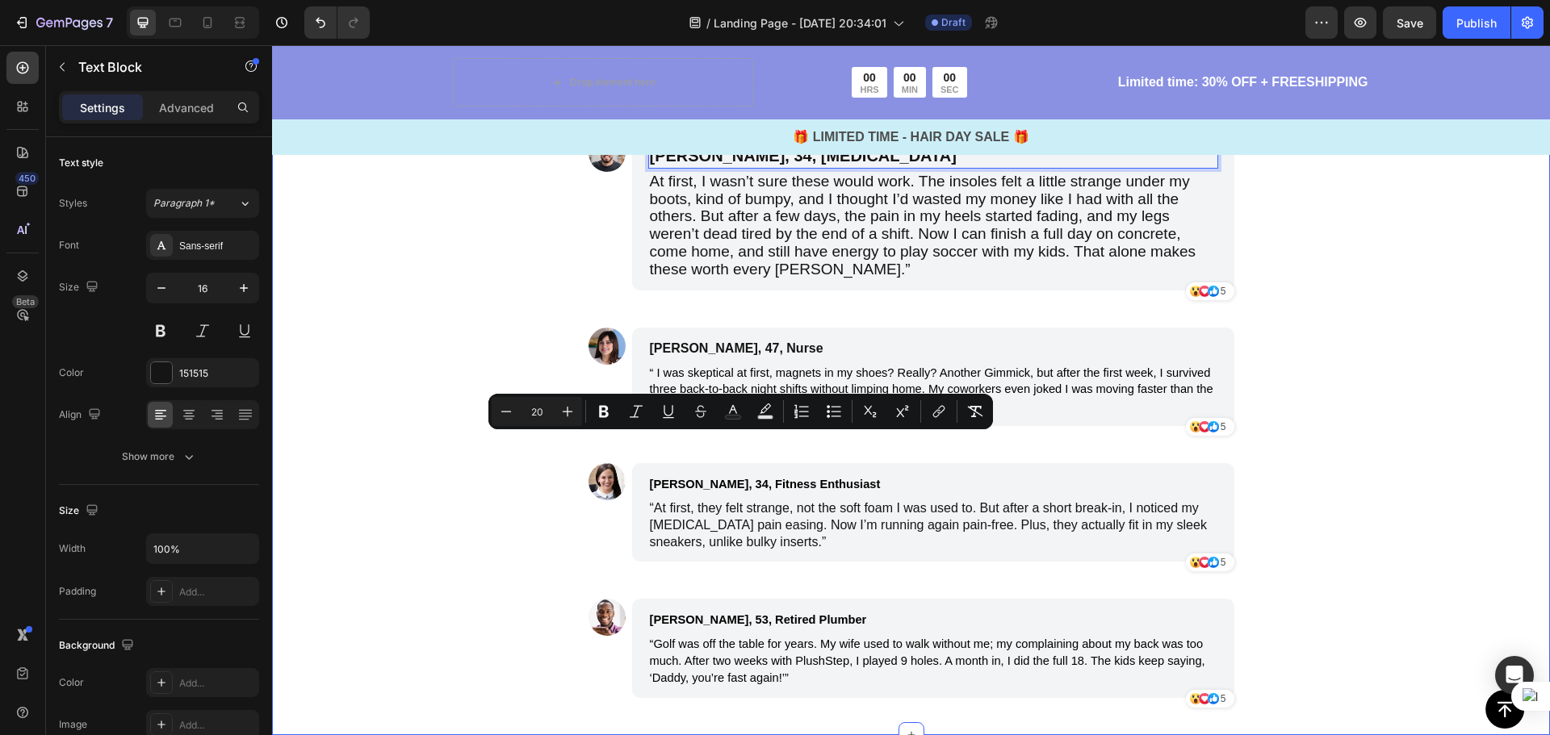
click at [1383, 489] on div "Unlike flimsy foam inserts that flatten in weeks or bulky orthotics that cost a…" at bounding box center [911, 257] width 1278 height 955
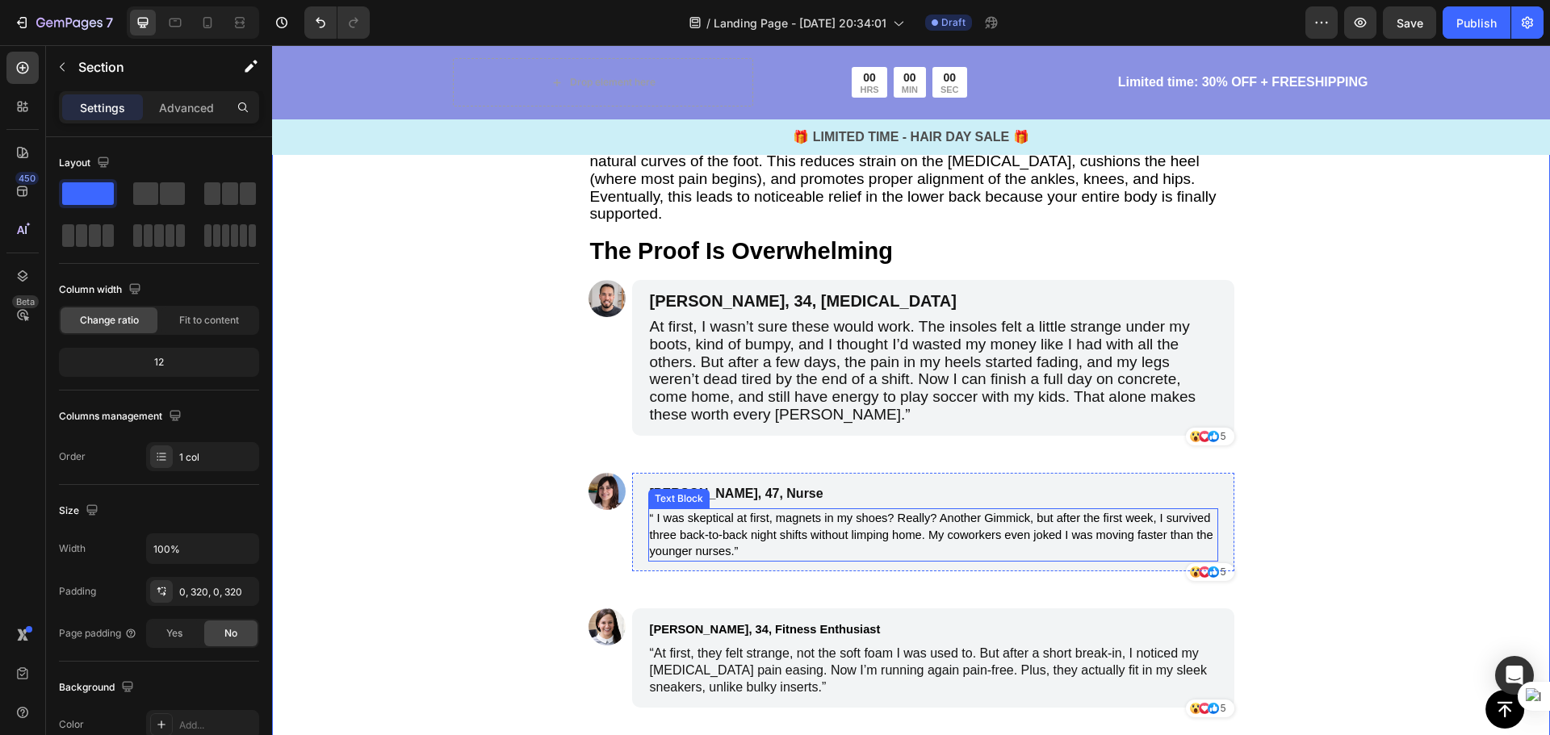
scroll to position [3104, 0]
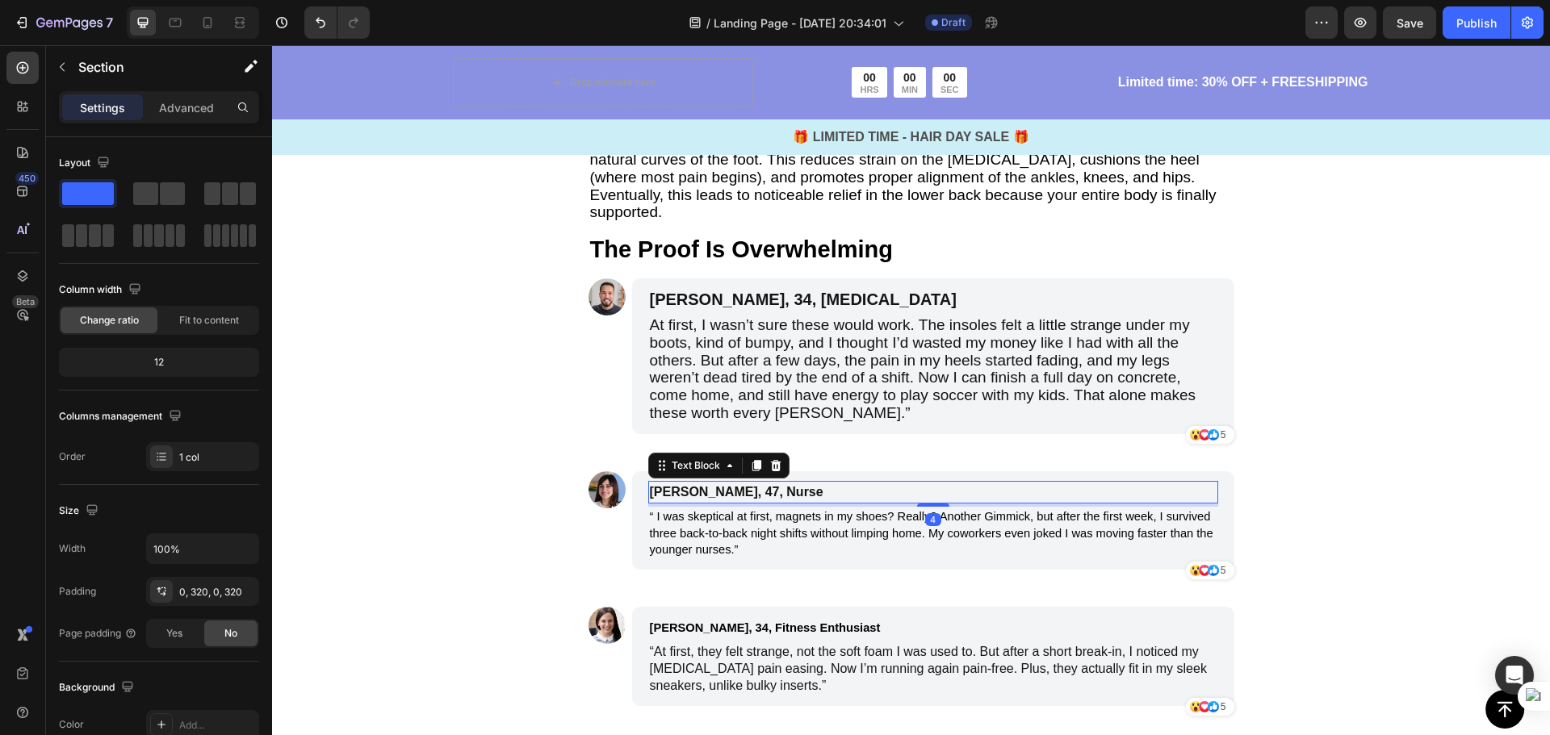
click at [779, 483] on p "[PERSON_NAME], 47, Nurse" at bounding box center [856, 492] width 413 height 19
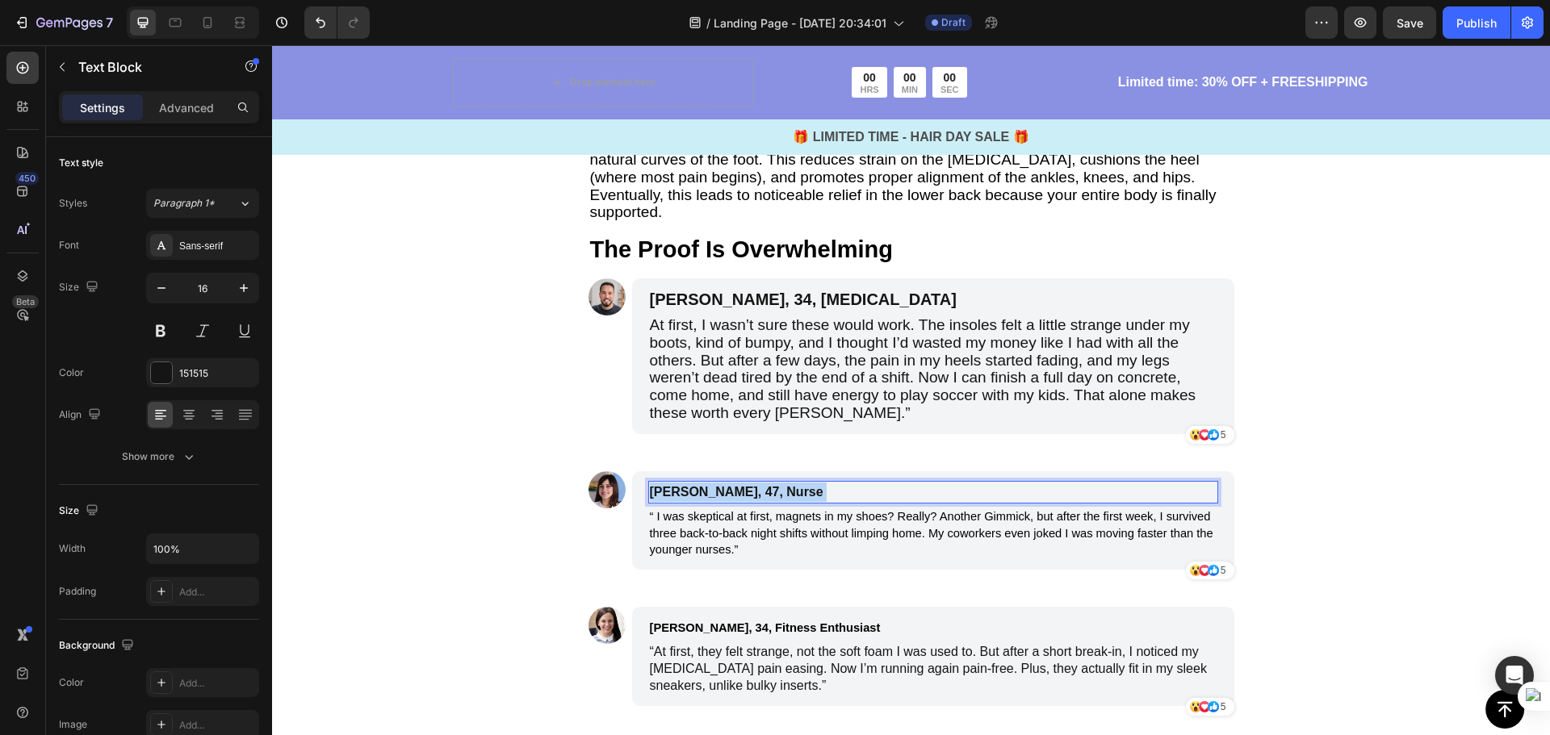
drag, startPoint x: 781, startPoint y: 478, endPoint x: 648, endPoint y: 469, distance: 133.5
click at [650, 483] on p "[PERSON_NAME], 47, Nurse" at bounding box center [856, 492] width 413 height 19
click at [753, 483] on p "[PERSON_NAME], 47, Nurse" at bounding box center [856, 492] width 413 height 19
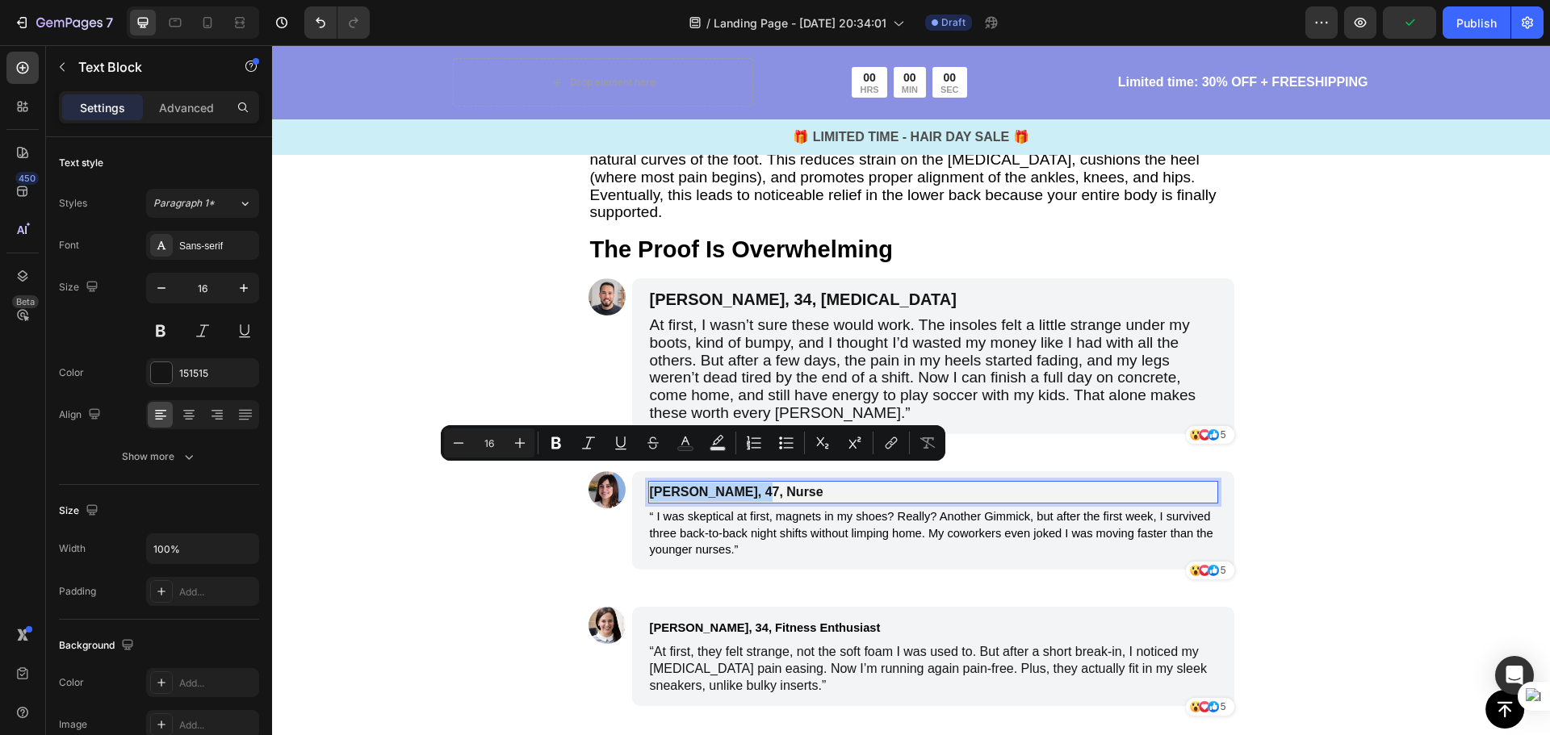
drag, startPoint x: 746, startPoint y: 473, endPoint x: 643, endPoint y: 473, distance: 102.5
click at [650, 483] on p "[PERSON_NAME], 47, Nurse" at bounding box center [856, 492] width 413 height 19
click at [520, 441] on icon "Editor contextual toolbar" at bounding box center [520, 443] width 10 height 10
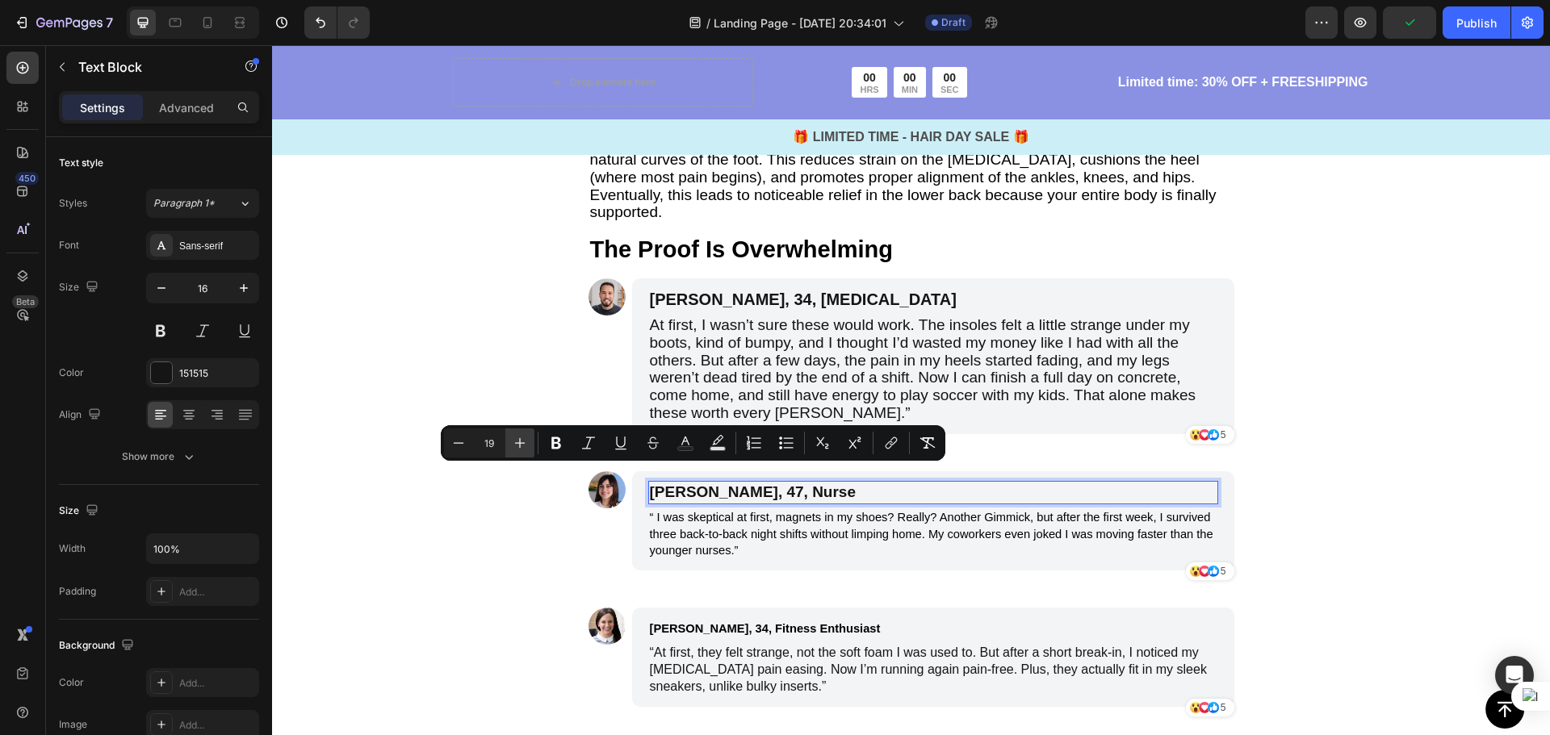
click at [520, 441] on icon "Editor contextual toolbar" at bounding box center [520, 443] width 10 height 10
type input "20"
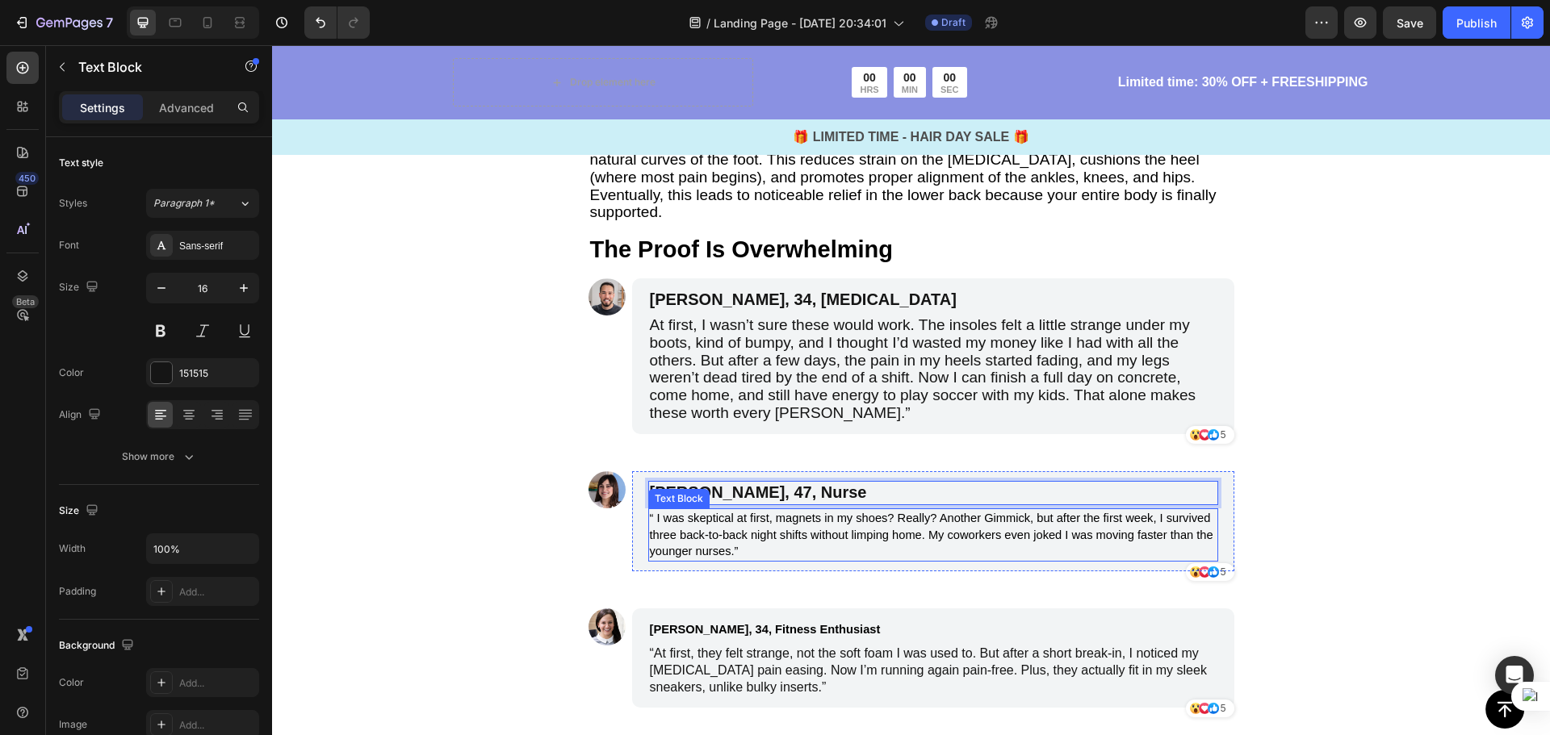
click at [809, 521] on span "“ I was skeptical at first, magnets in my shoes? Really? Another Gimmick, but a…" at bounding box center [931, 535] width 563 height 47
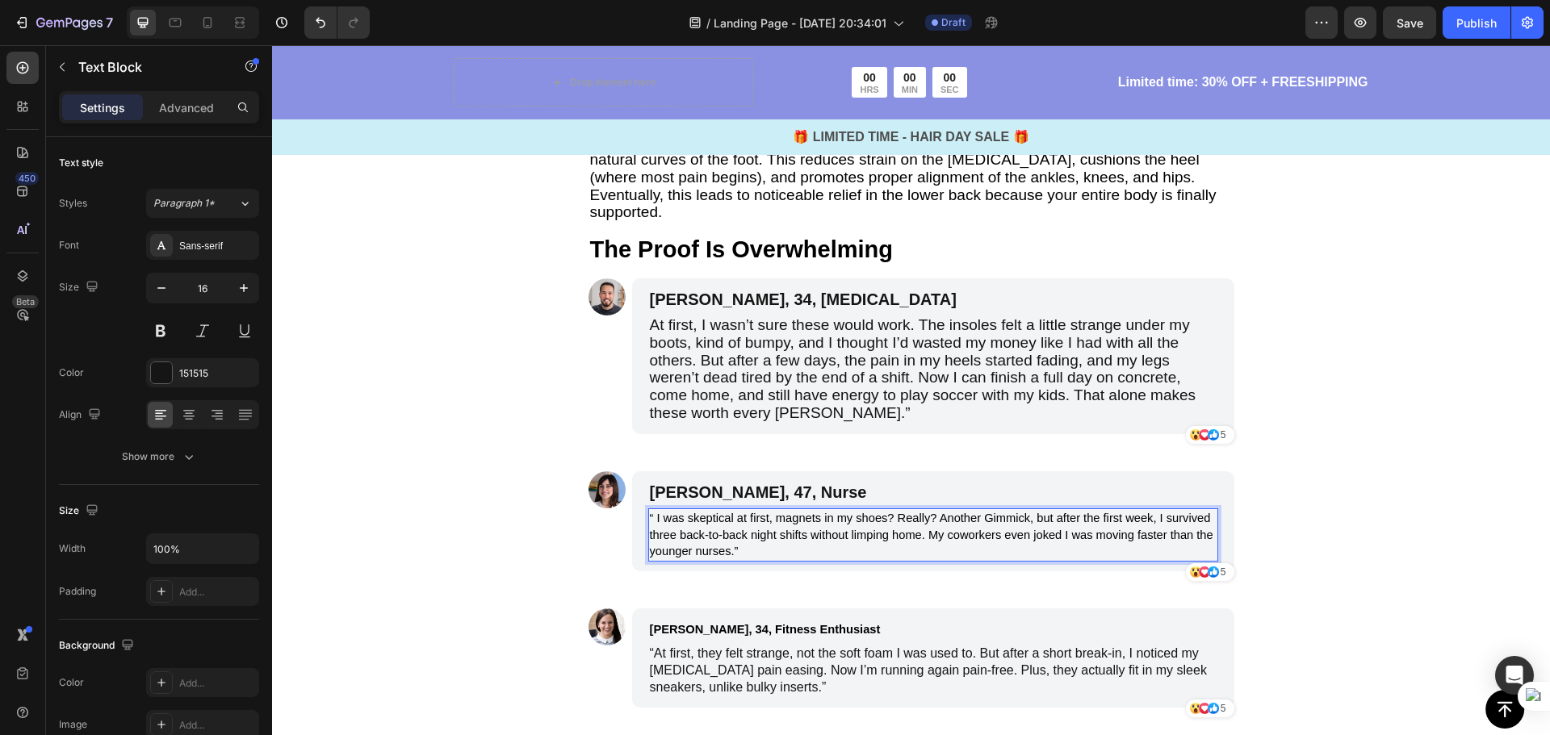
click at [739, 528] on p "“ I was skeptical at first, magnets in my shoes? Really? Another Gimmick, but a…" at bounding box center [933, 535] width 567 height 50
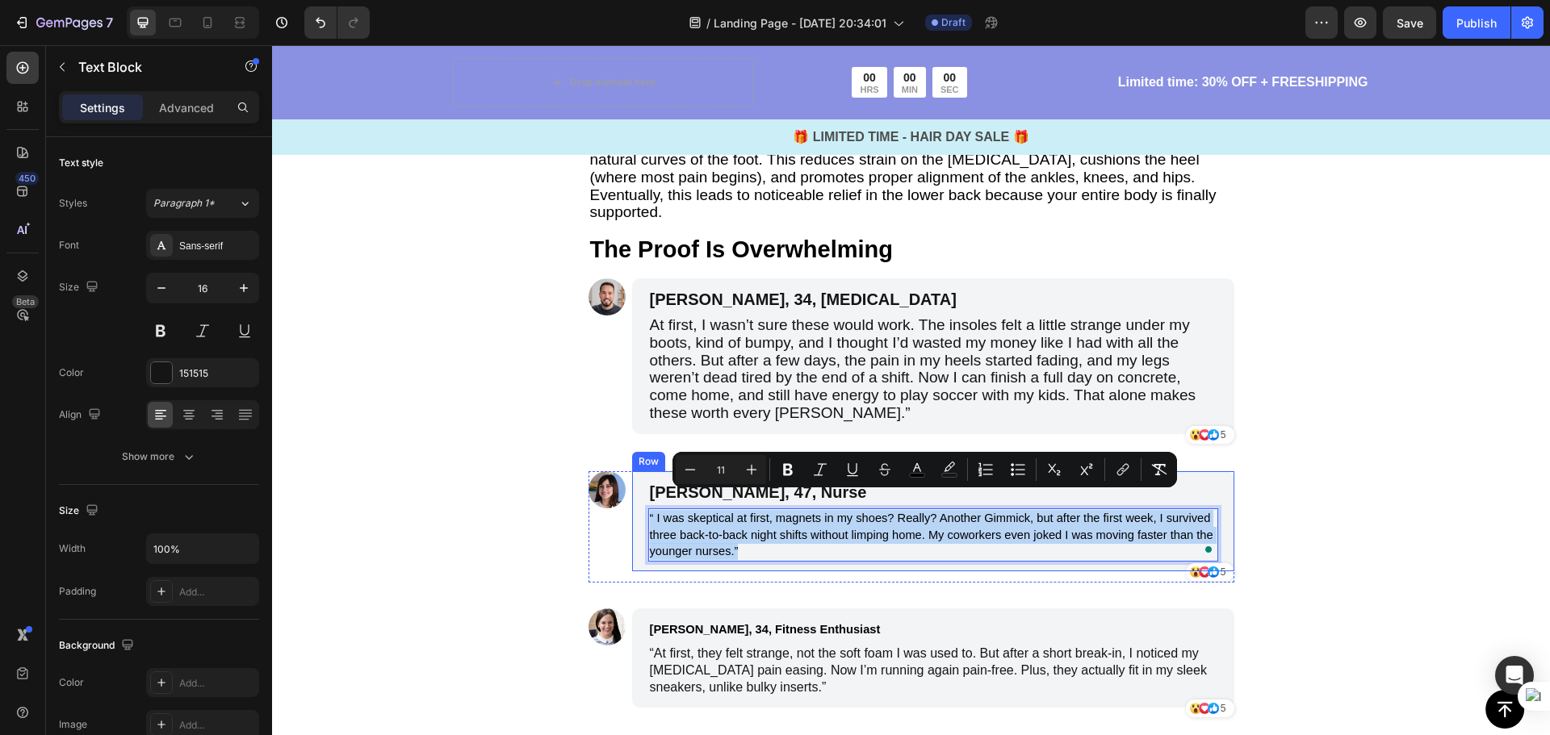
drag, startPoint x: 738, startPoint y: 528, endPoint x: 639, endPoint y: 501, distance: 102.8
click at [639, 501] on div "Linda, 47, Nurse Text Block “ I was skeptical at first, magnets in my shoes? Re…" at bounding box center [933, 521] width 602 height 100
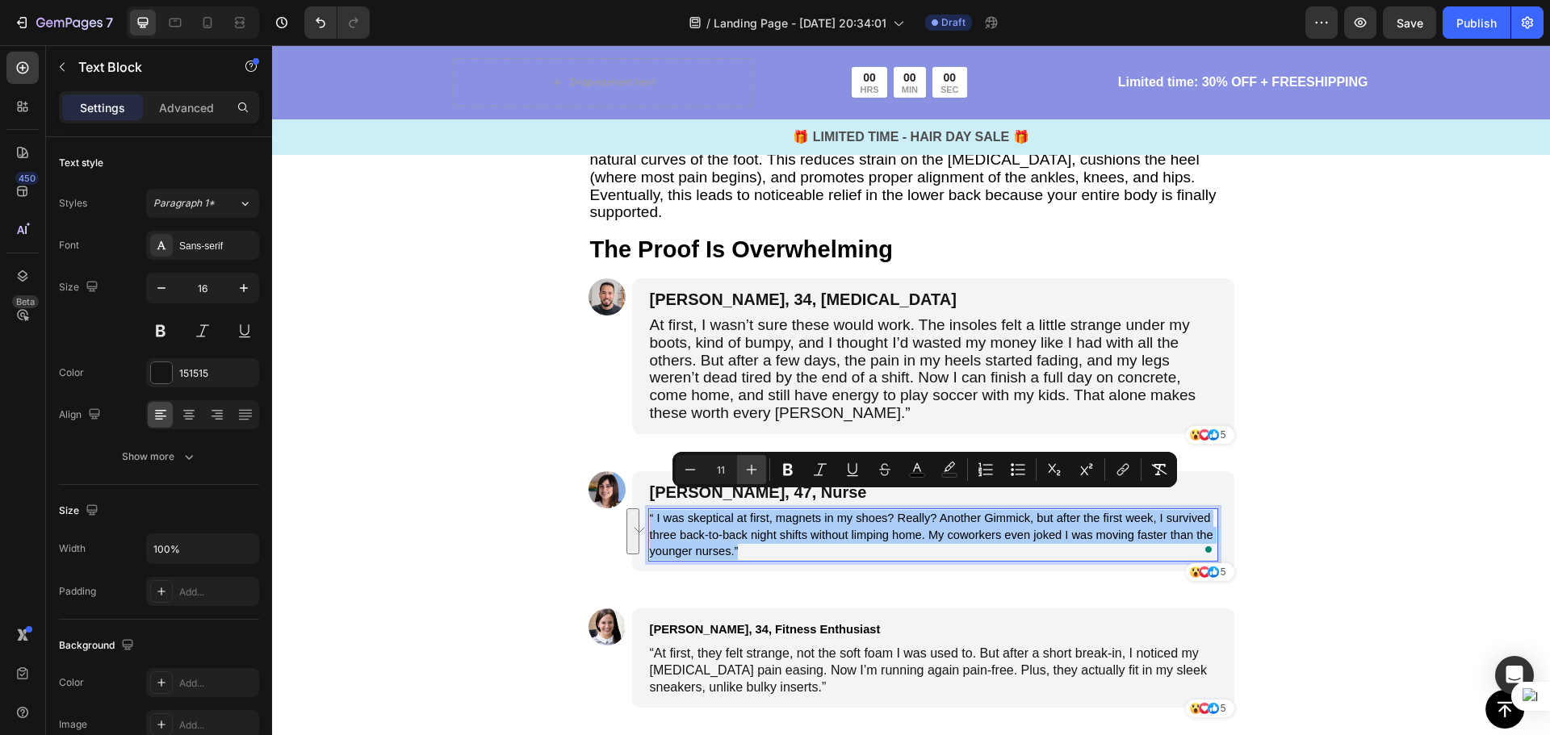
click at [753, 464] on icon "Editor contextual toolbar" at bounding box center [751, 470] width 16 height 16
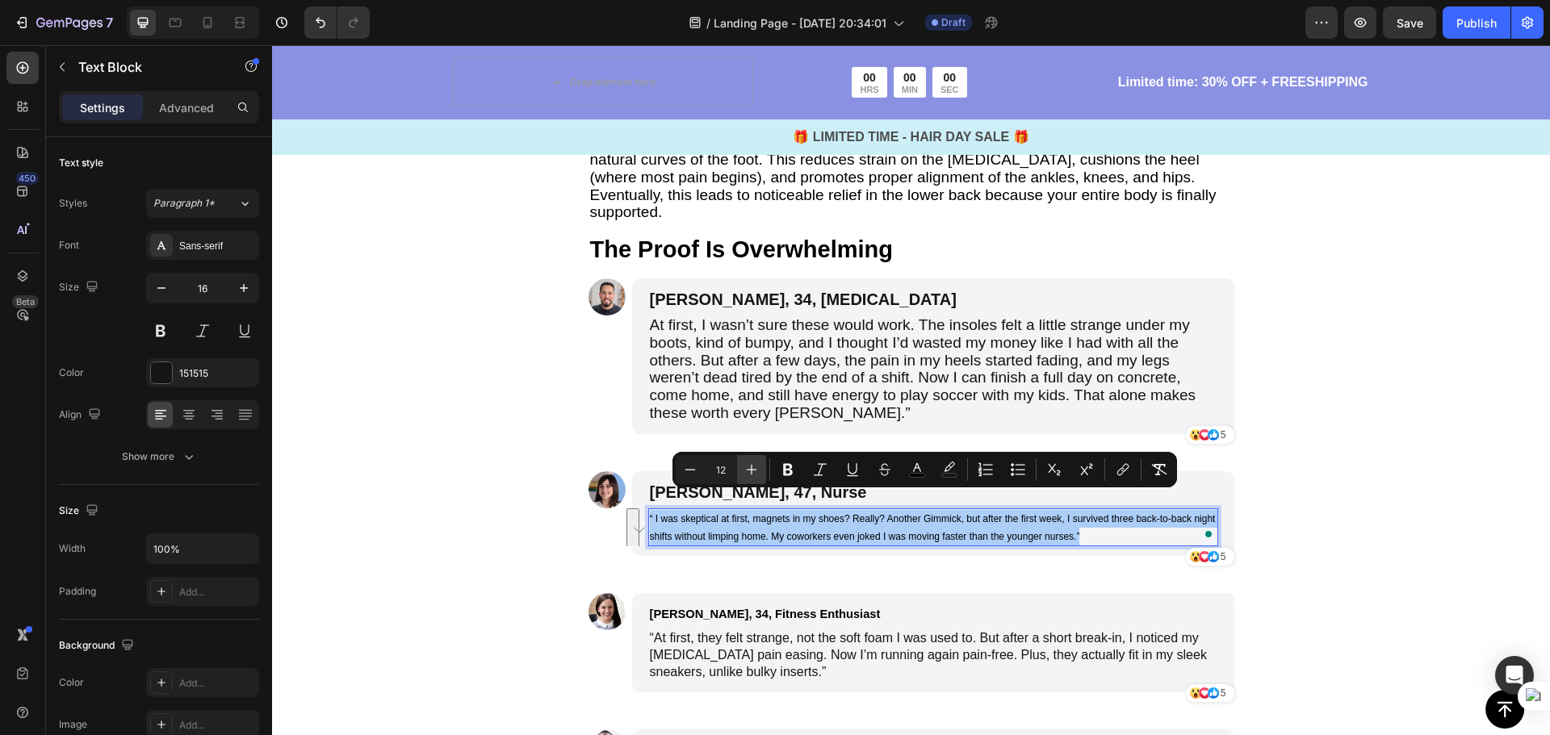
click at [753, 464] on icon "Editor contextual toolbar" at bounding box center [751, 470] width 16 height 16
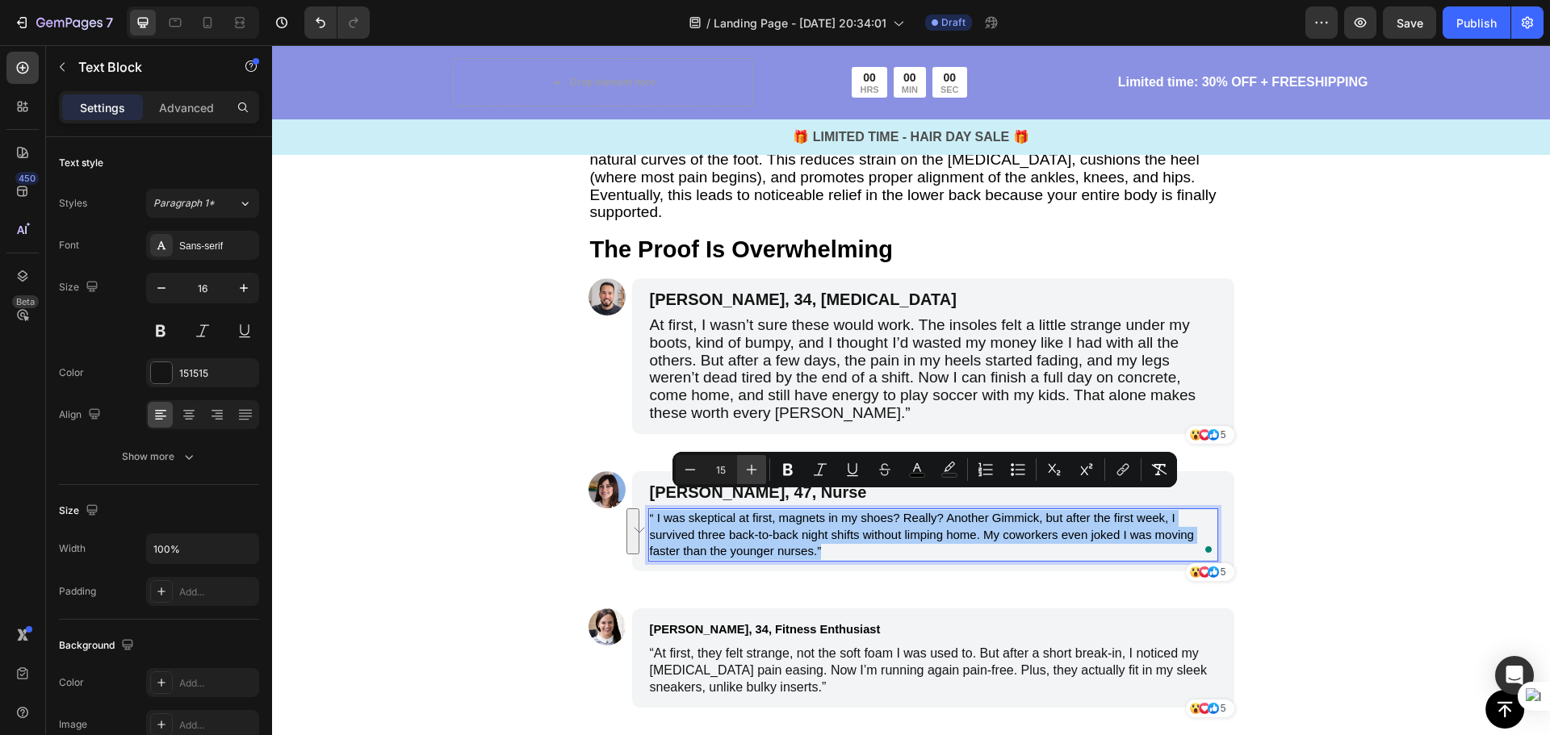
click at [753, 464] on icon "Editor contextual toolbar" at bounding box center [751, 470] width 16 height 16
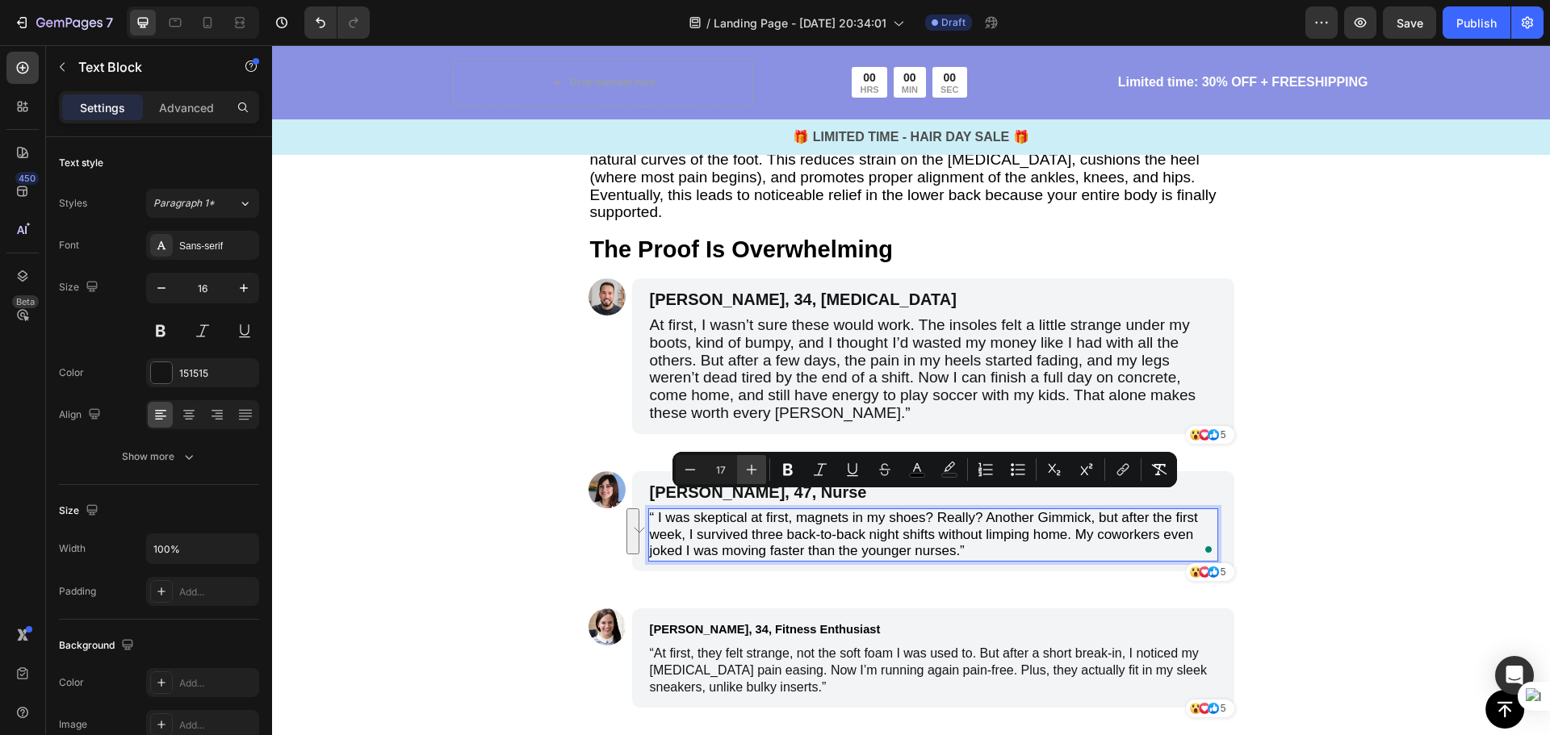
click at [753, 464] on icon "Editor contextual toolbar" at bounding box center [751, 470] width 16 height 16
type input "19"
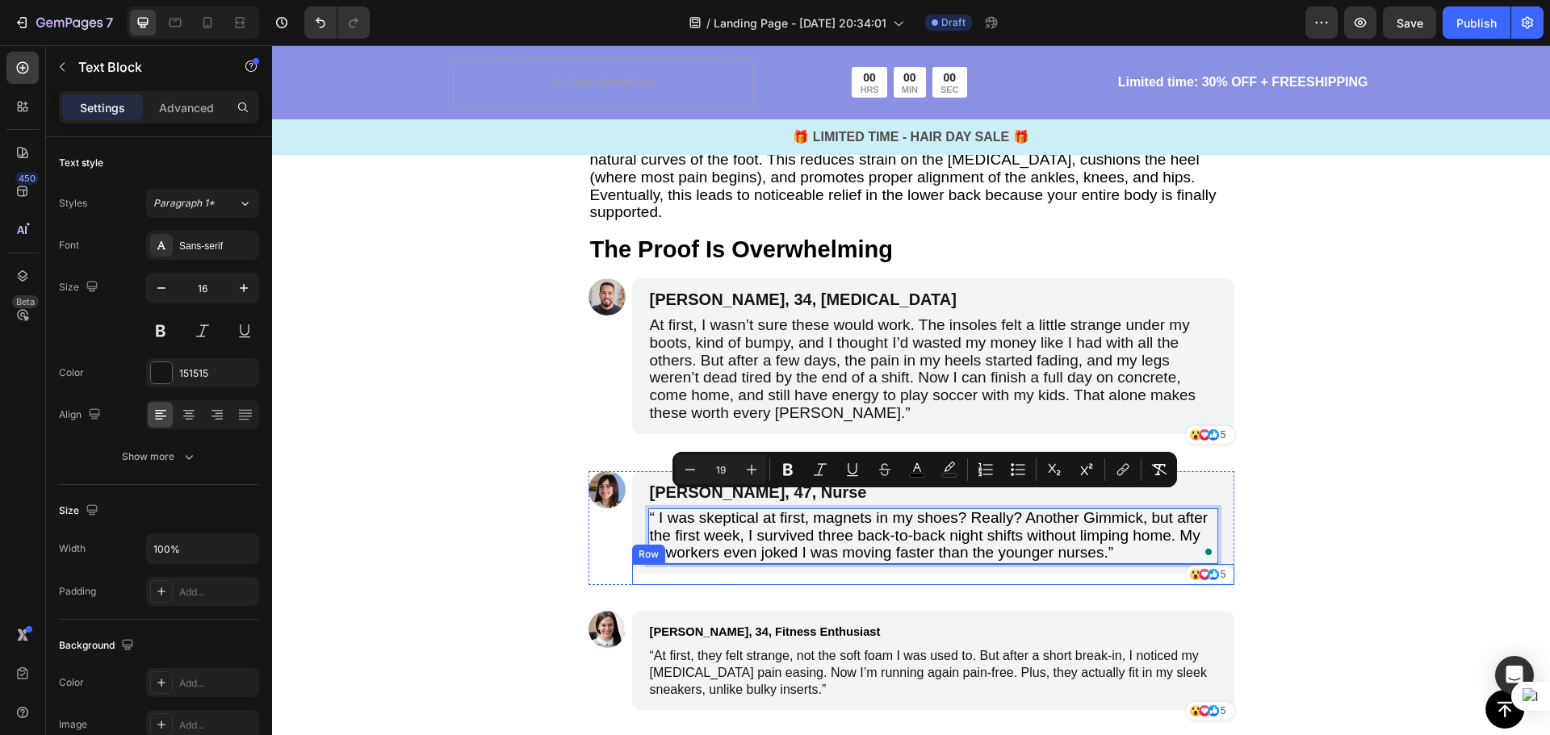
click at [804, 646] on div "“At first, they felt strange, not the soft foam I was used to. But after a shor…" at bounding box center [933, 672] width 570 height 53
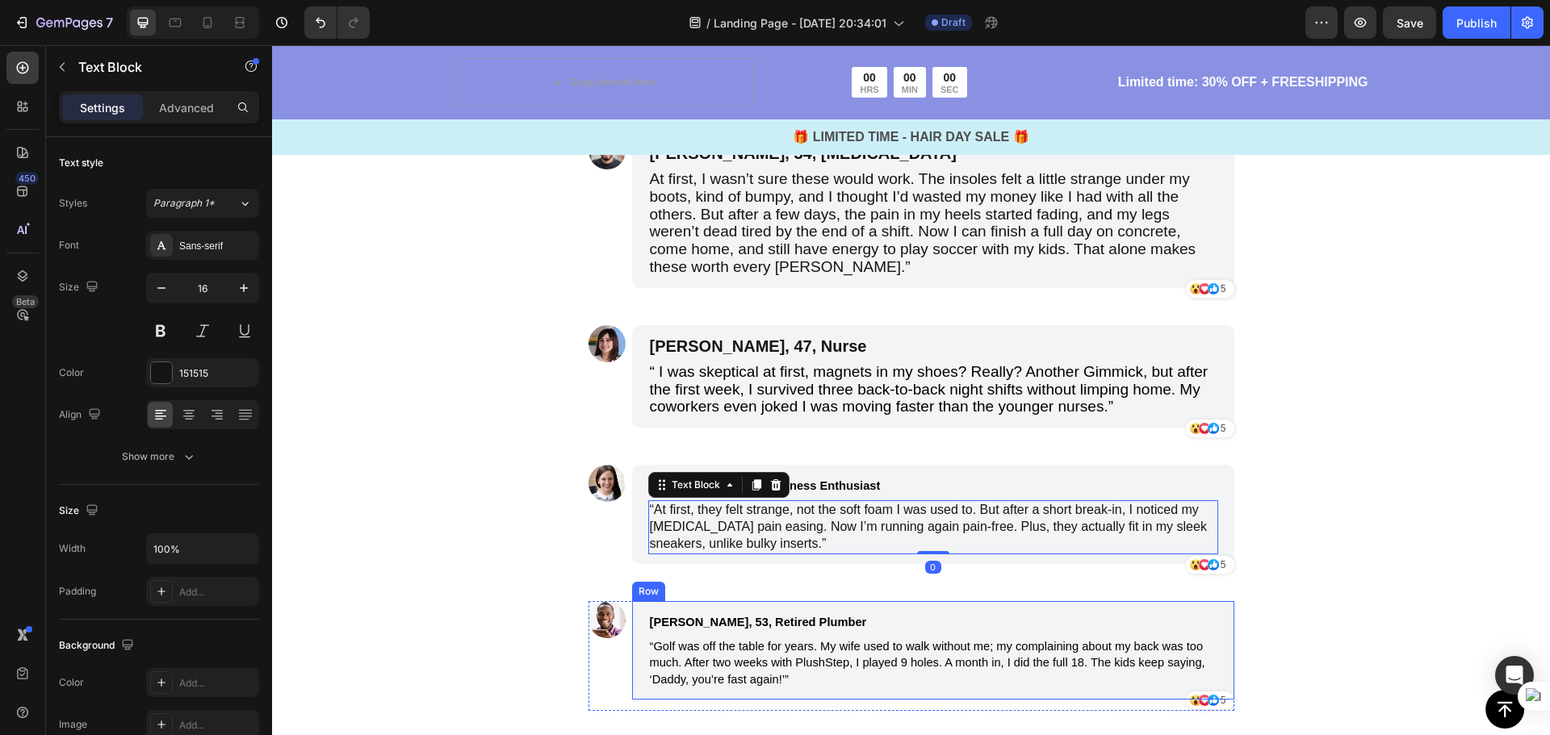
scroll to position [3266, 0]
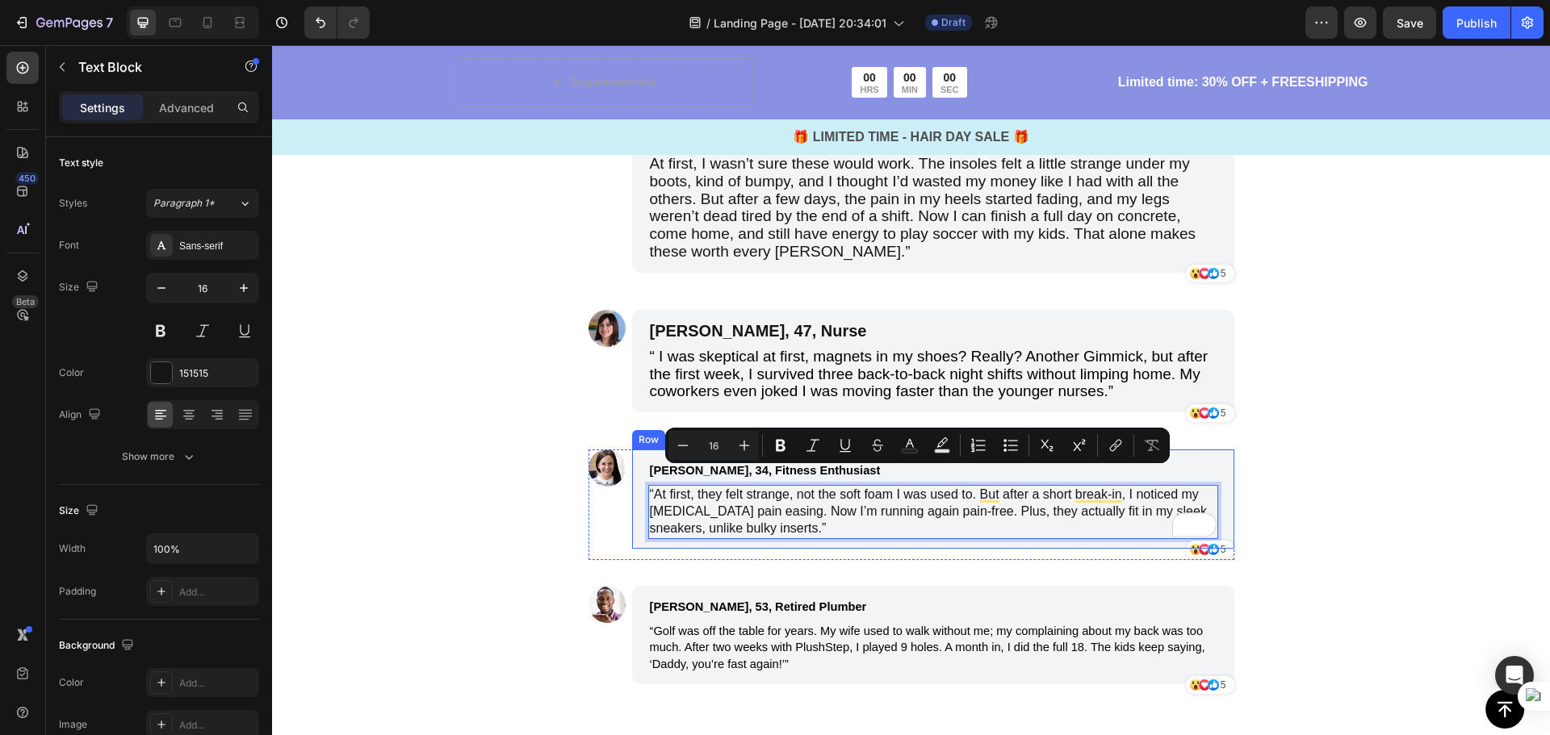
drag, startPoint x: 826, startPoint y: 508, endPoint x: 636, endPoint y: 479, distance: 192.8
click at [636, 479] on div "Megan, 34, Fitness Enthusiast Text Block “At first, they felt strange, not the …" at bounding box center [933, 499] width 602 height 98
click at [746, 446] on icon "Editor contextual toolbar" at bounding box center [744, 446] width 10 height 10
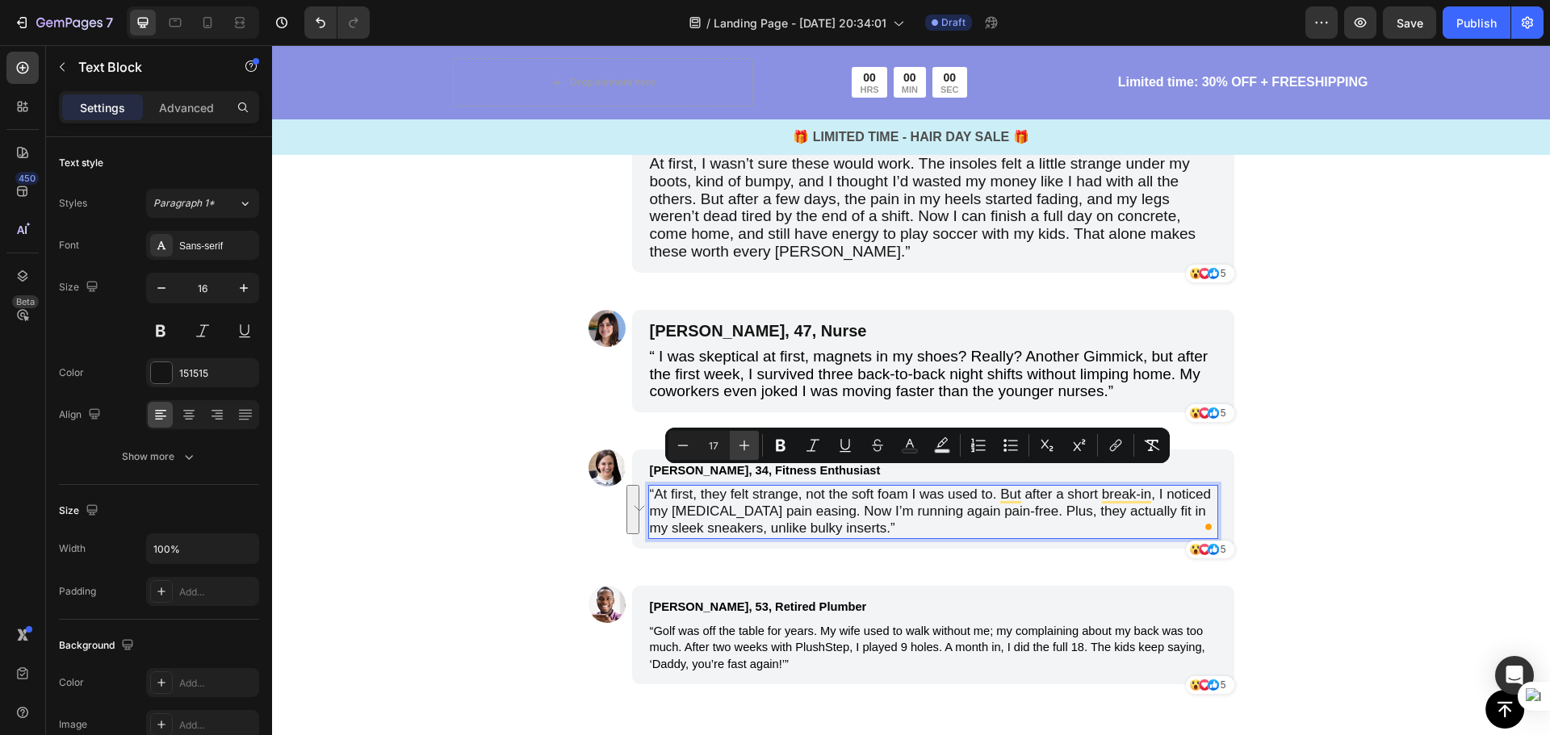
click at [746, 446] on icon "Editor contextual toolbar" at bounding box center [744, 446] width 10 height 10
type input "19"
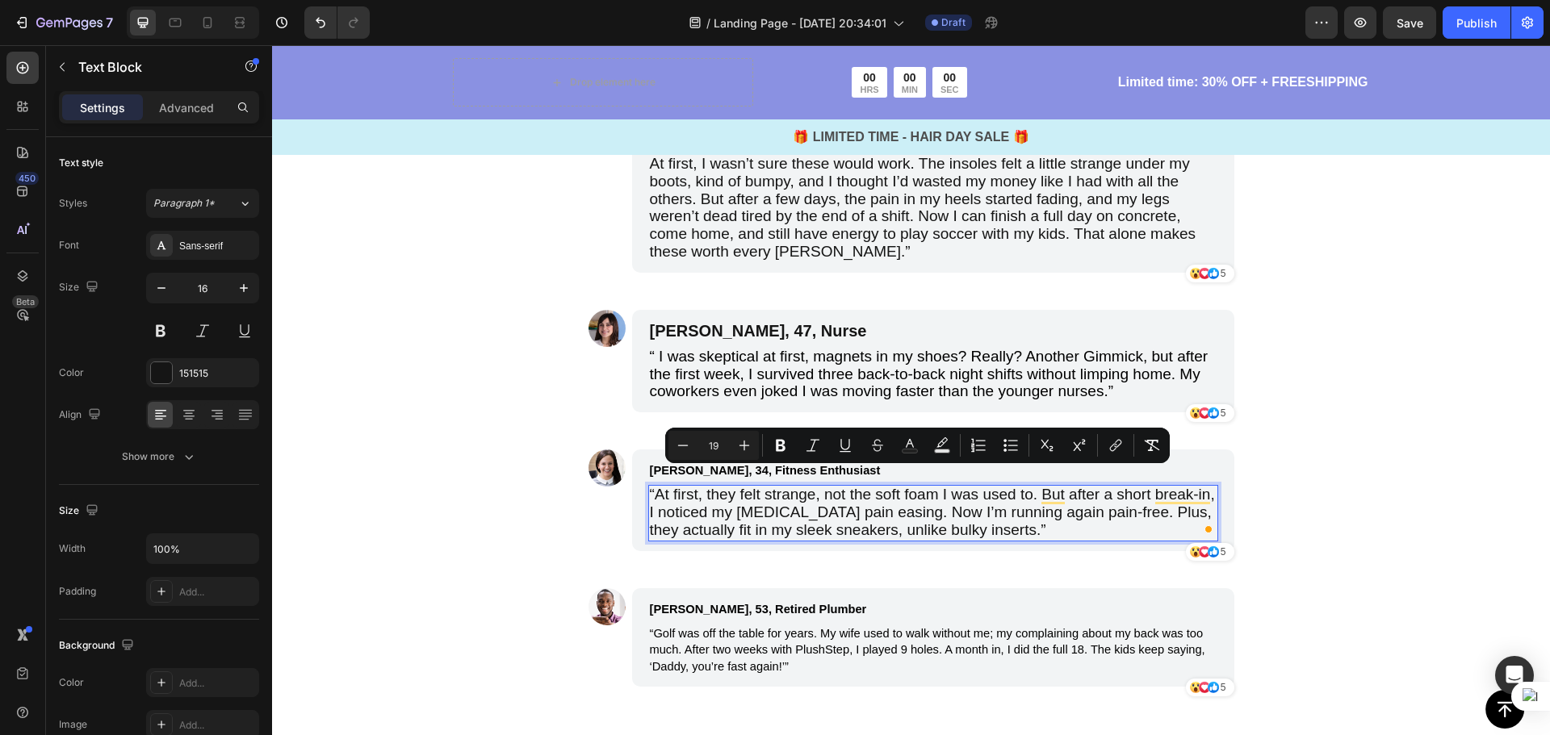
click at [826, 488] on span "“At first, they felt strange, not the soft foam I was used to. But after a shor…" at bounding box center [932, 512] width 565 height 52
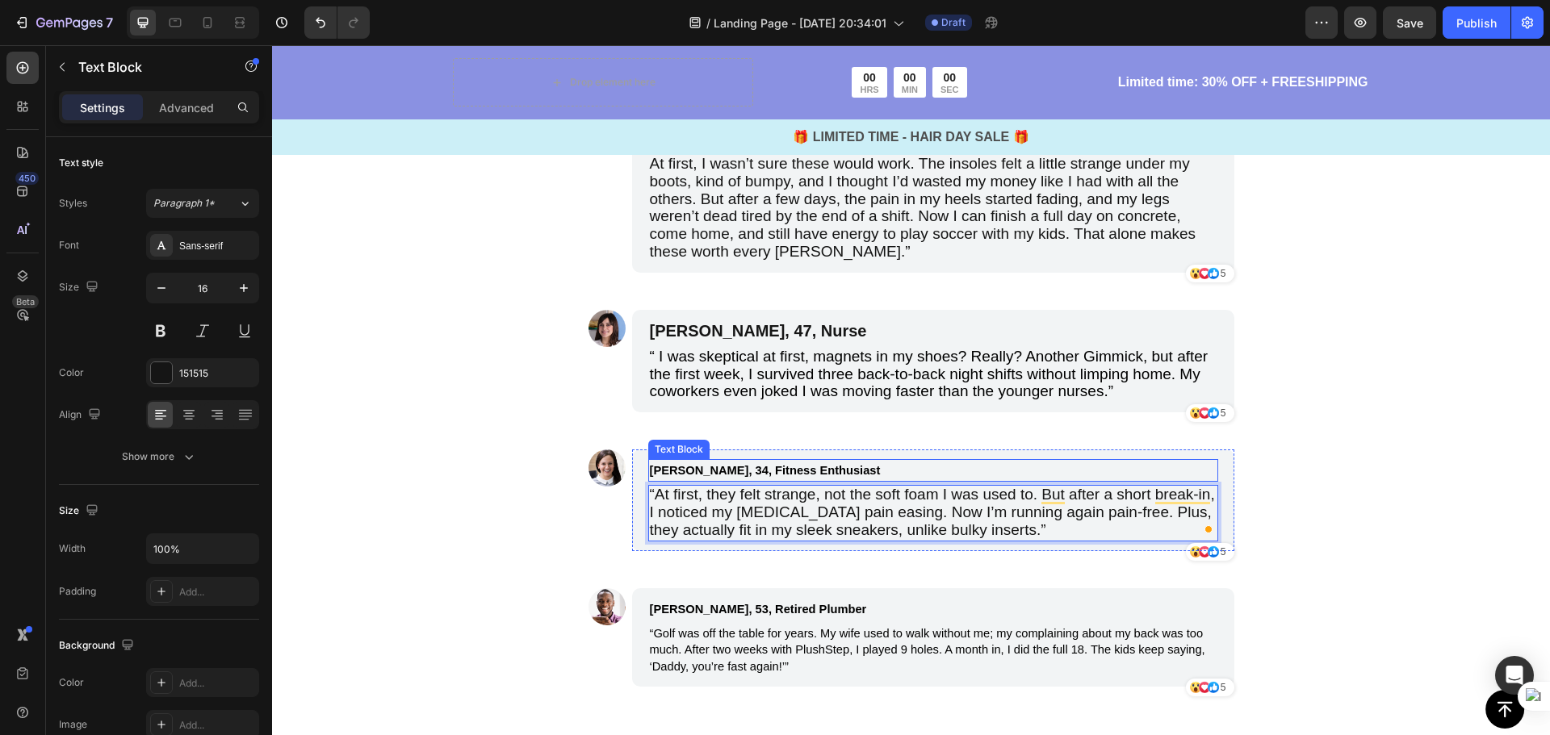
click at [813, 464] on span "[PERSON_NAME], 34, Fitness Enthusiast" at bounding box center [765, 470] width 231 height 13
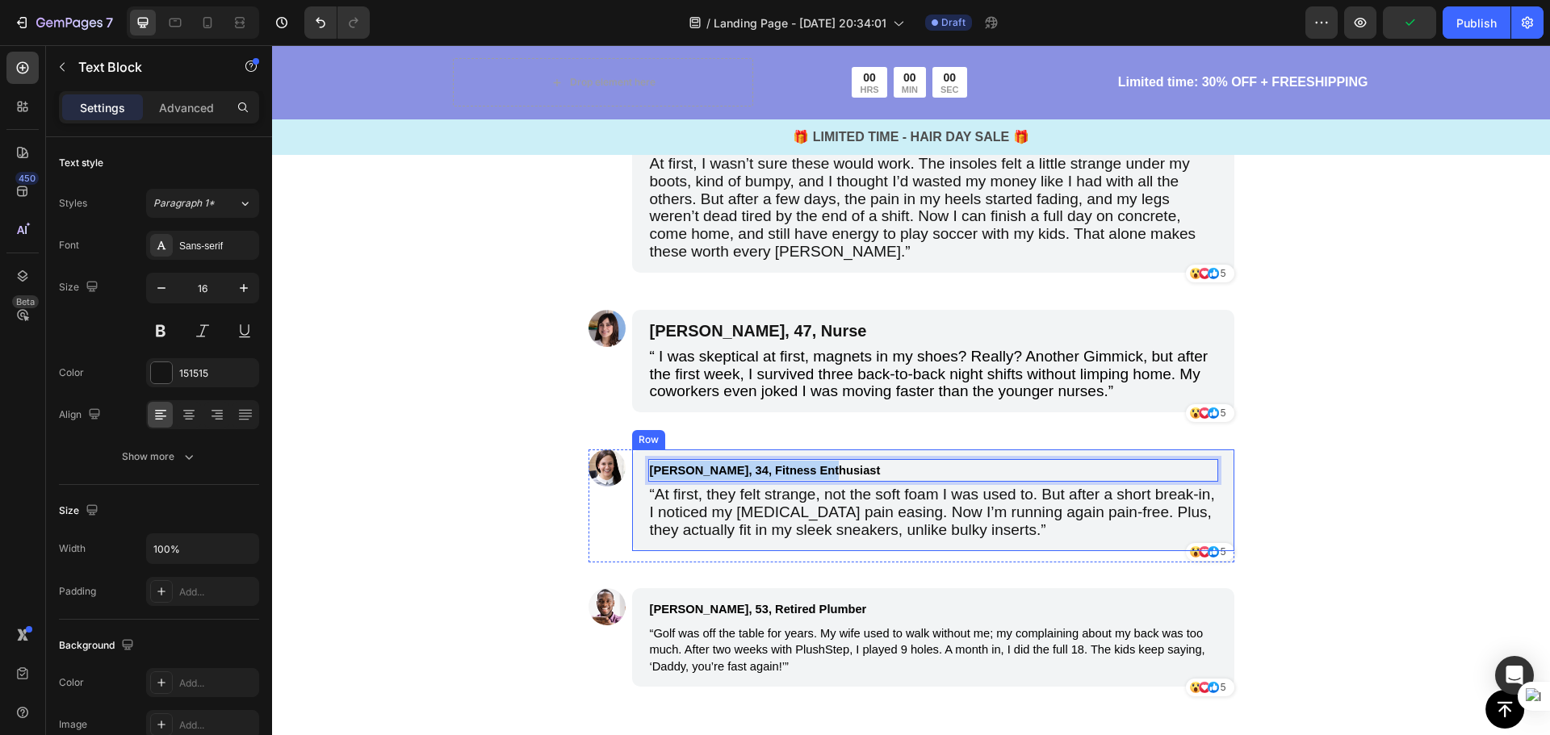
drag, startPoint x: 810, startPoint y: 451, endPoint x: 642, endPoint y: 441, distance: 168.2
click at [648, 459] on div "[PERSON_NAME], 34, Fitness Enthusiast" at bounding box center [856, 470] width 416 height 23
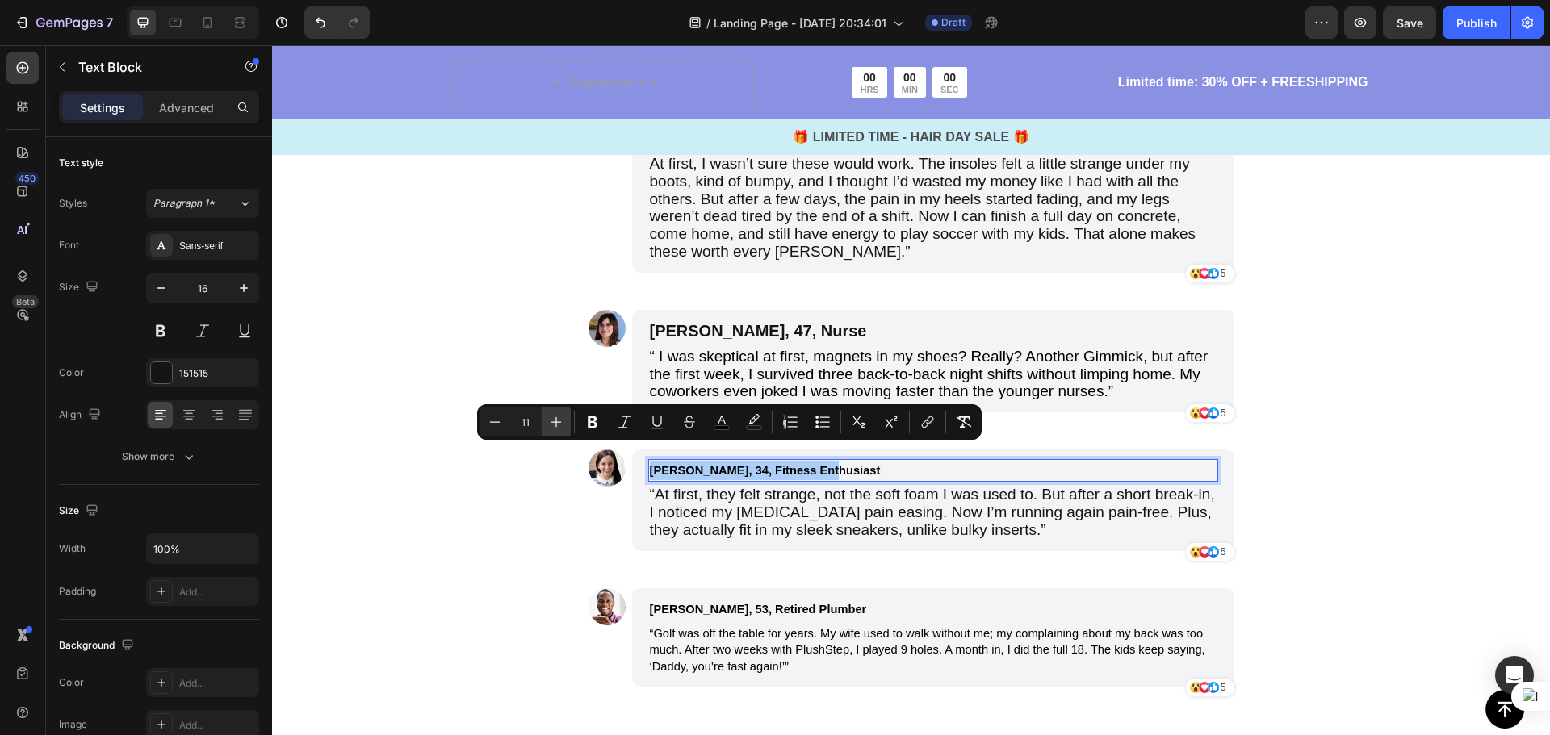
click at [563, 425] on icon "Editor contextual toolbar" at bounding box center [556, 422] width 16 height 16
click at [564, 425] on button "Plus" at bounding box center [556, 422] width 29 height 29
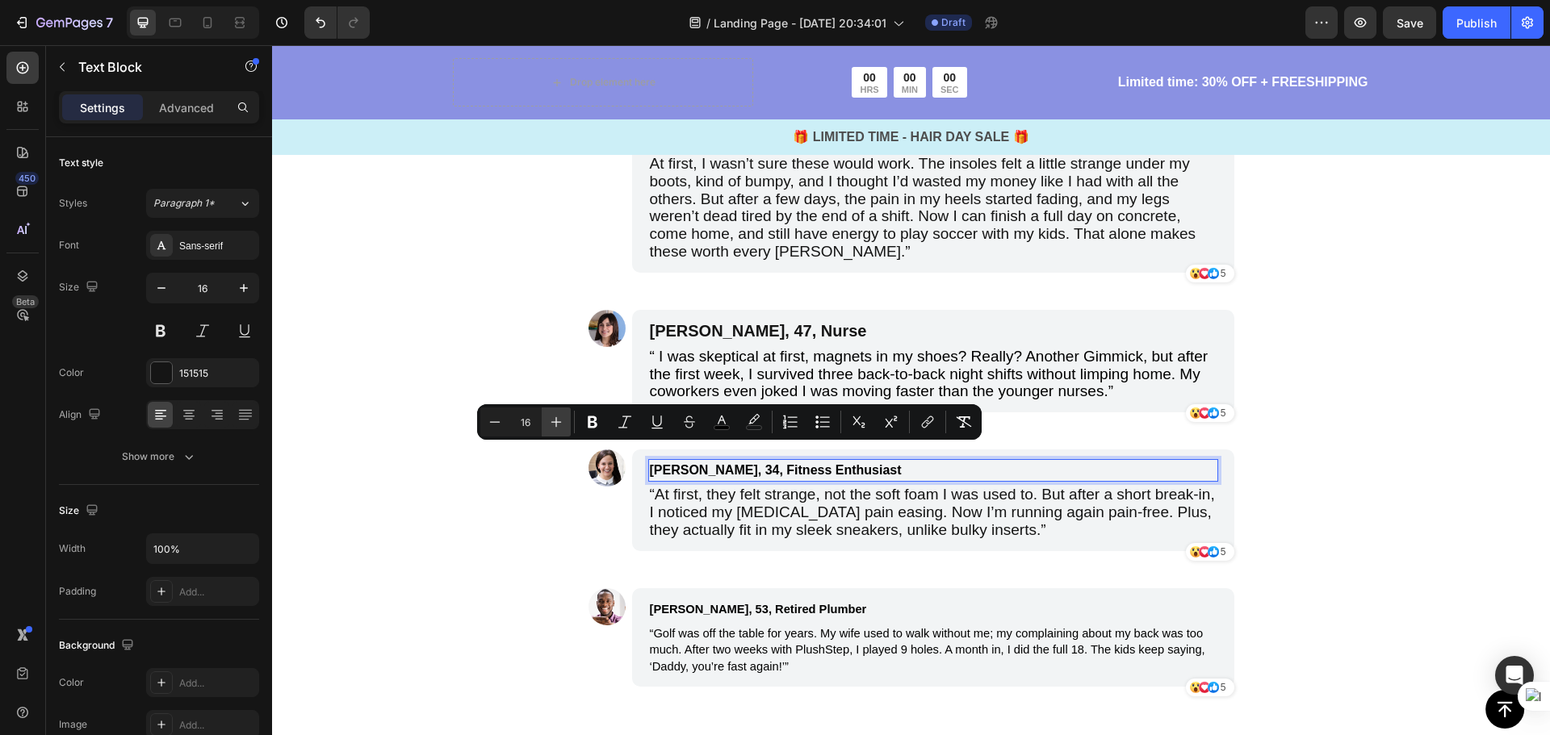
click at [564, 424] on button "Plus" at bounding box center [556, 422] width 29 height 29
drag, startPoint x: 565, startPoint y: 423, endPoint x: 332, endPoint y: 402, distance: 234.2
click at [565, 423] on button "Plus" at bounding box center [556, 422] width 29 height 29
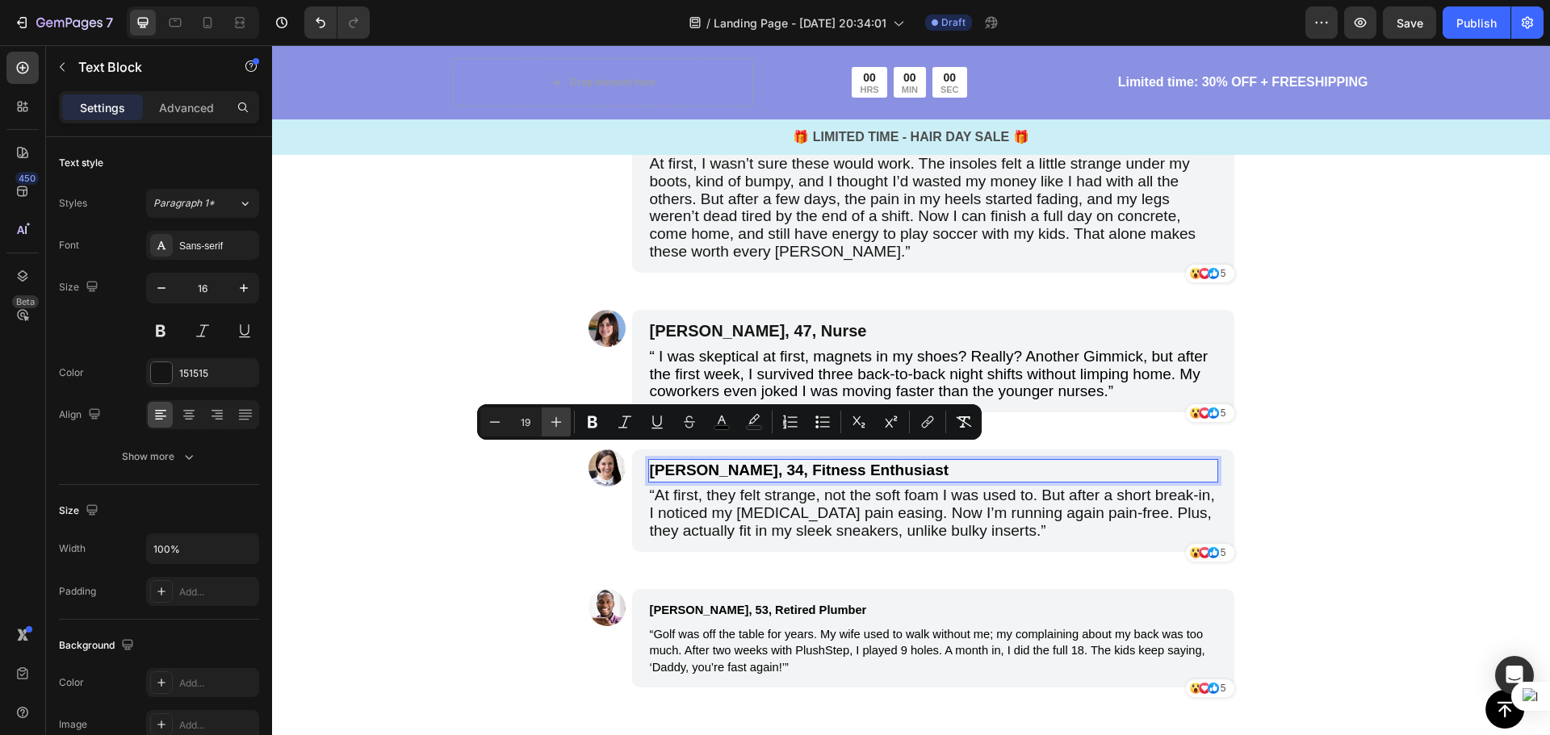
type input "20"
click at [814, 601] on p "[PERSON_NAME], 53, Retired Plumber" at bounding box center [856, 610] width 413 height 19
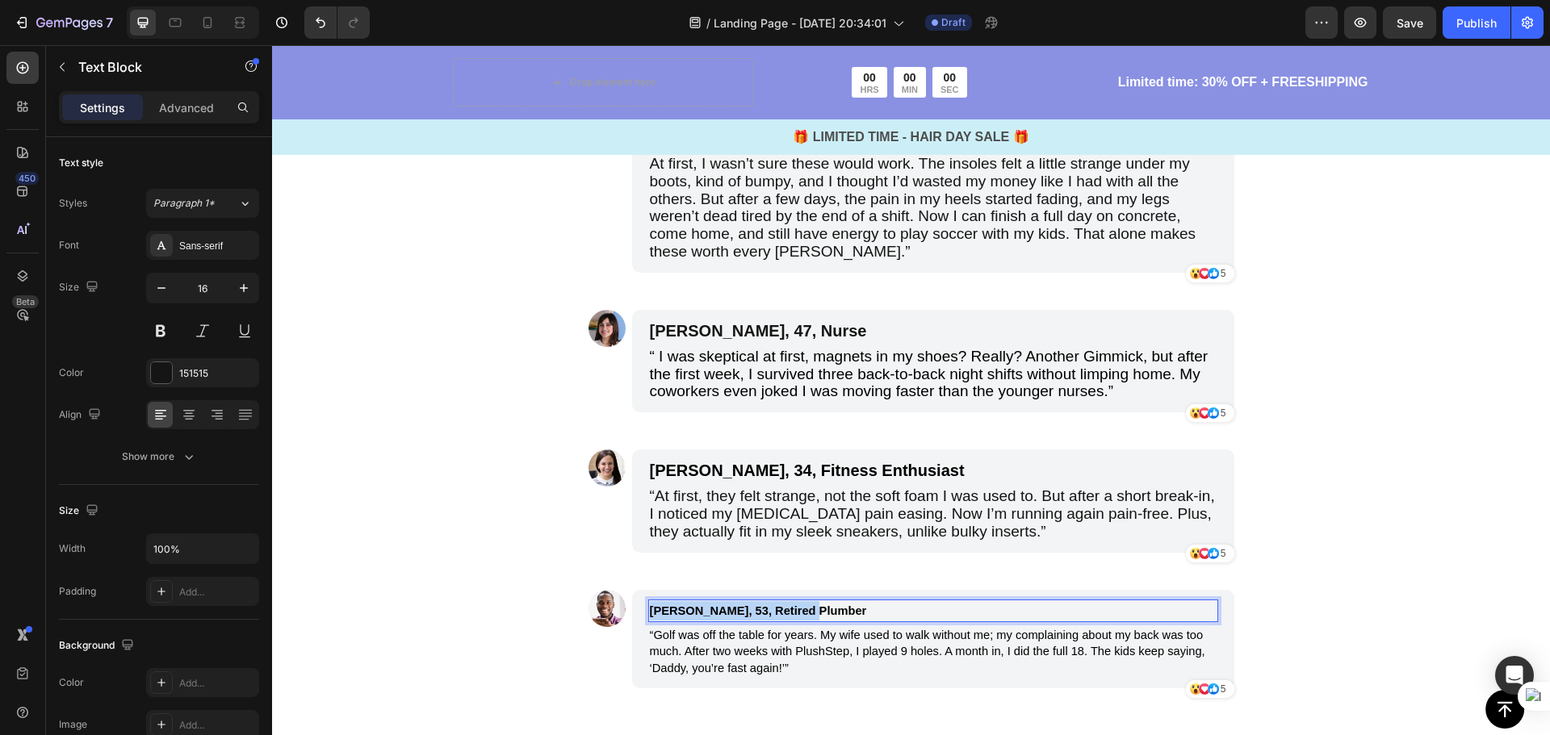
click at [814, 601] on p "[PERSON_NAME], 53, Retired Plumber" at bounding box center [856, 610] width 413 height 19
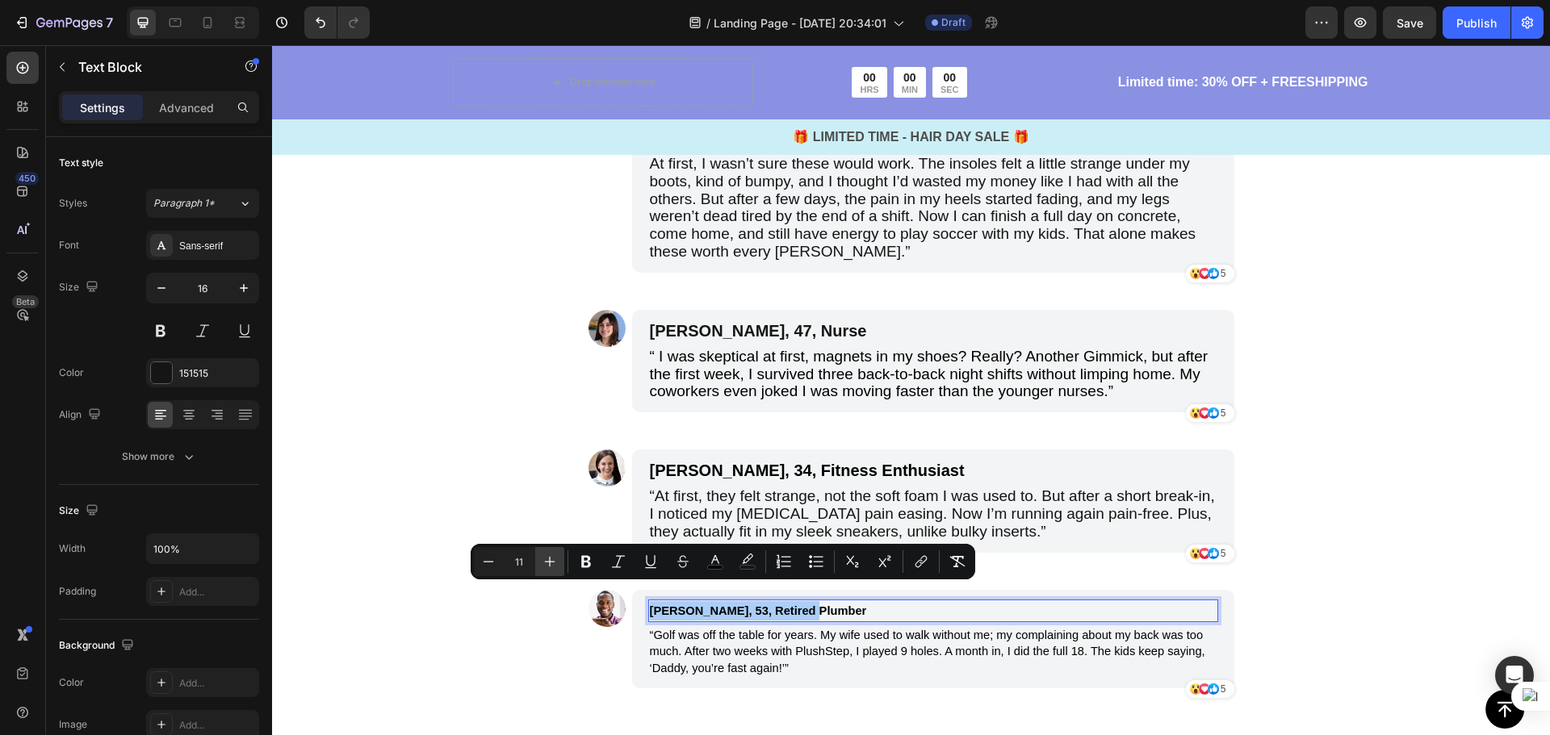
click at [556, 560] on icon "Editor contextual toolbar" at bounding box center [550, 562] width 16 height 16
click at [555, 560] on icon "Editor contextual toolbar" at bounding box center [550, 562] width 16 height 16
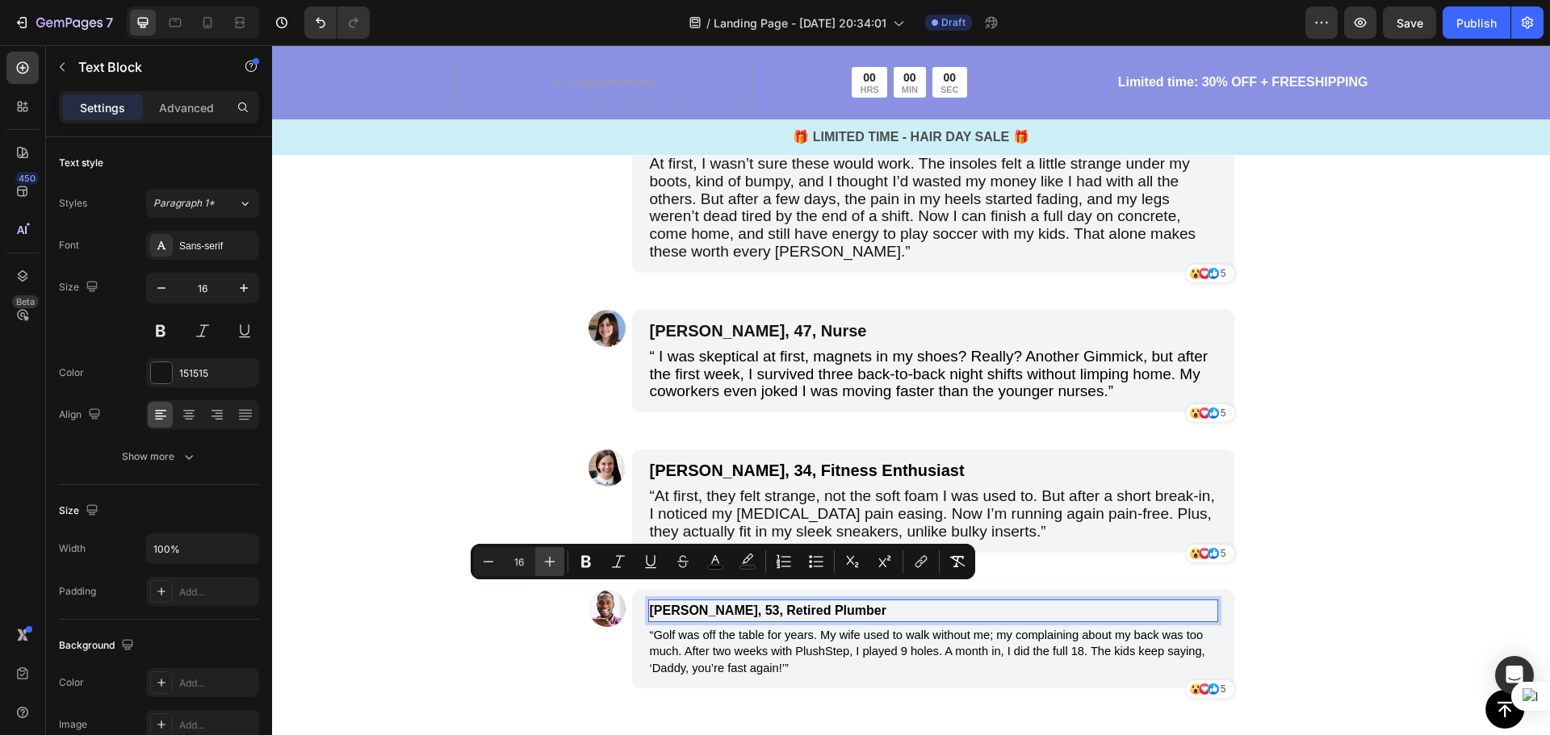
click at [555, 560] on icon "Editor contextual toolbar" at bounding box center [550, 562] width 16 height 16
type input "20"
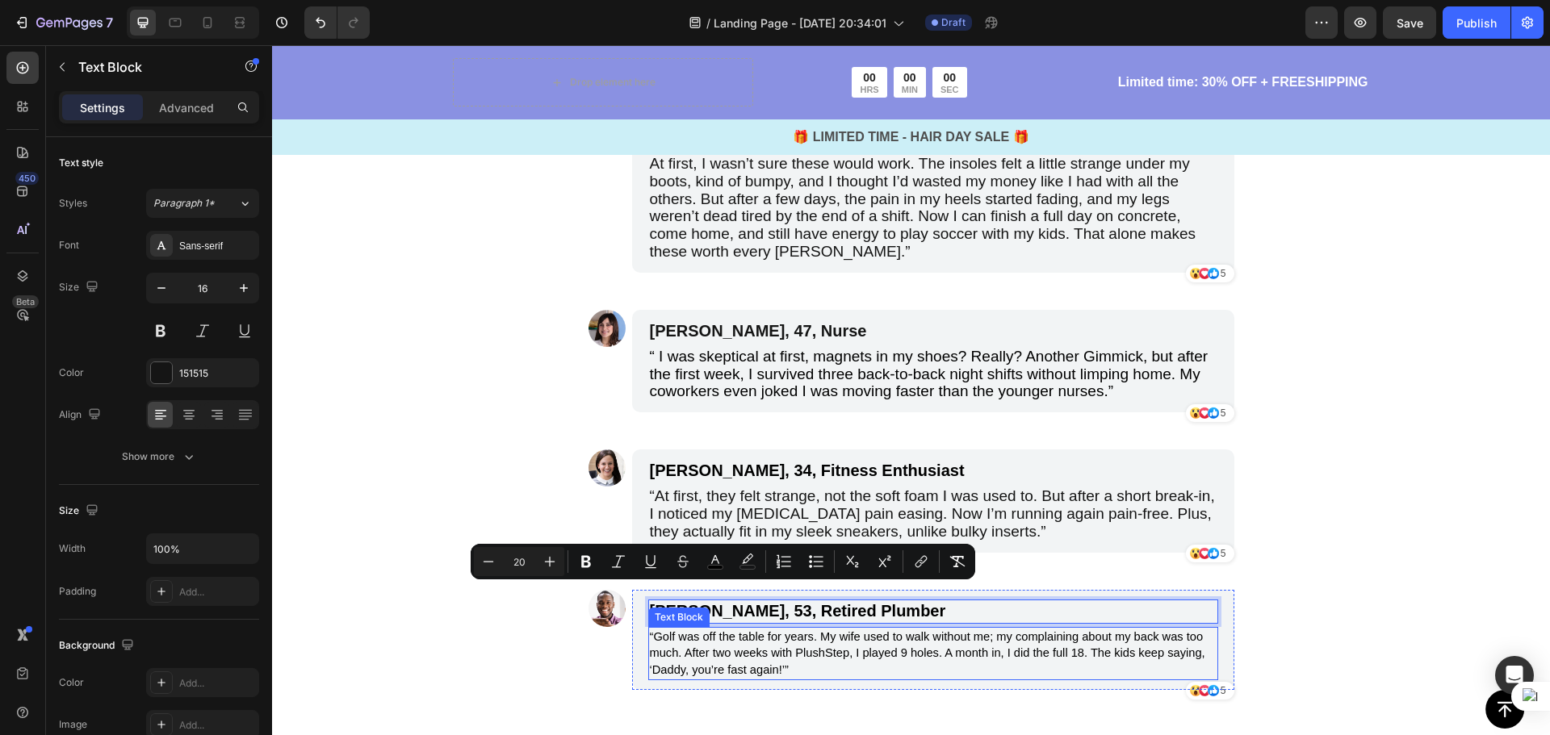
click at [769, 638] on span "“Golf was off the table for years. My wife used to walk without me; my complain…" at bounding box center [927, 653] width 555 height 47
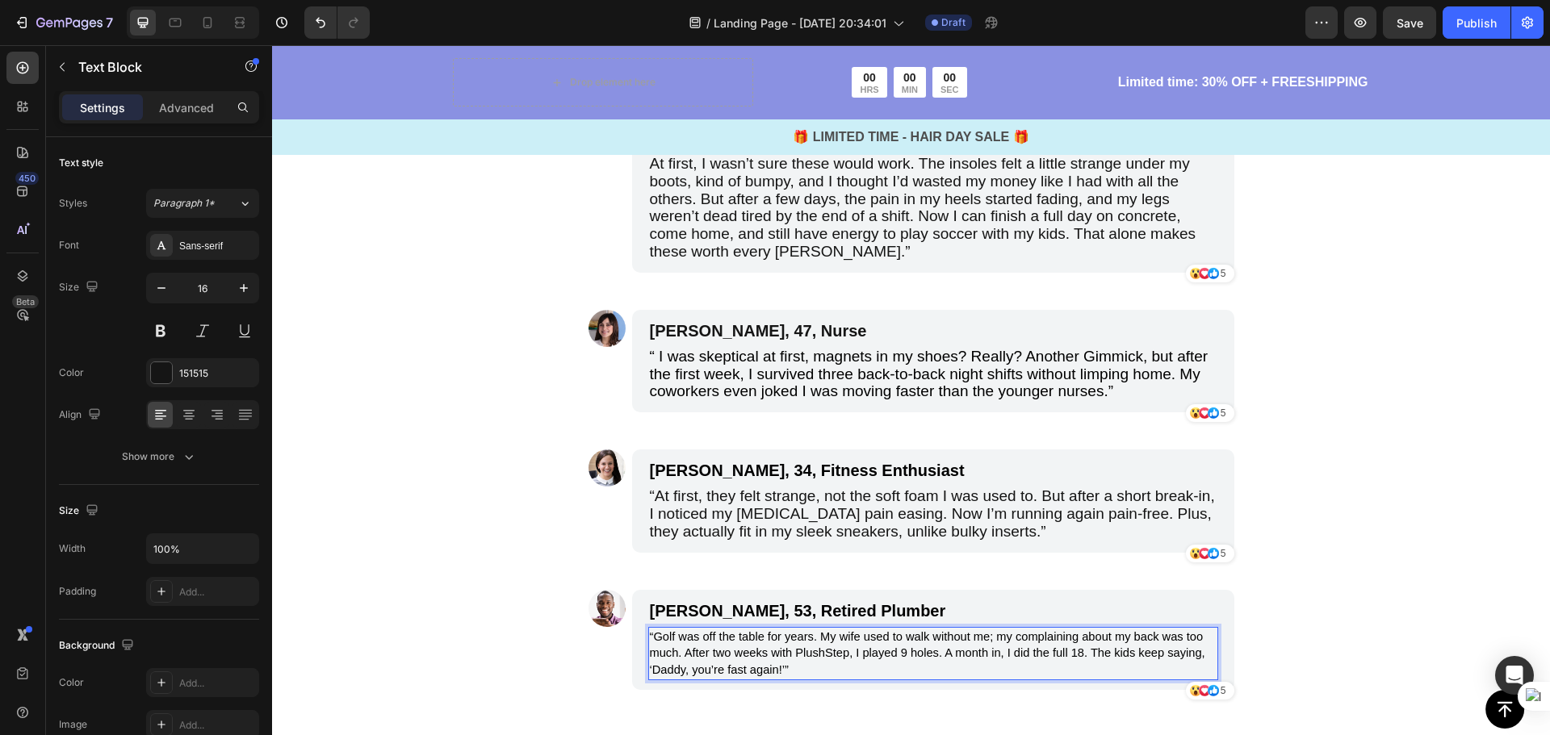
click at [792, 651] on p "“Golf was off the table for years. My wife used to walk without me; my complain…" at bounding box center [933, 654] width 567 height 50
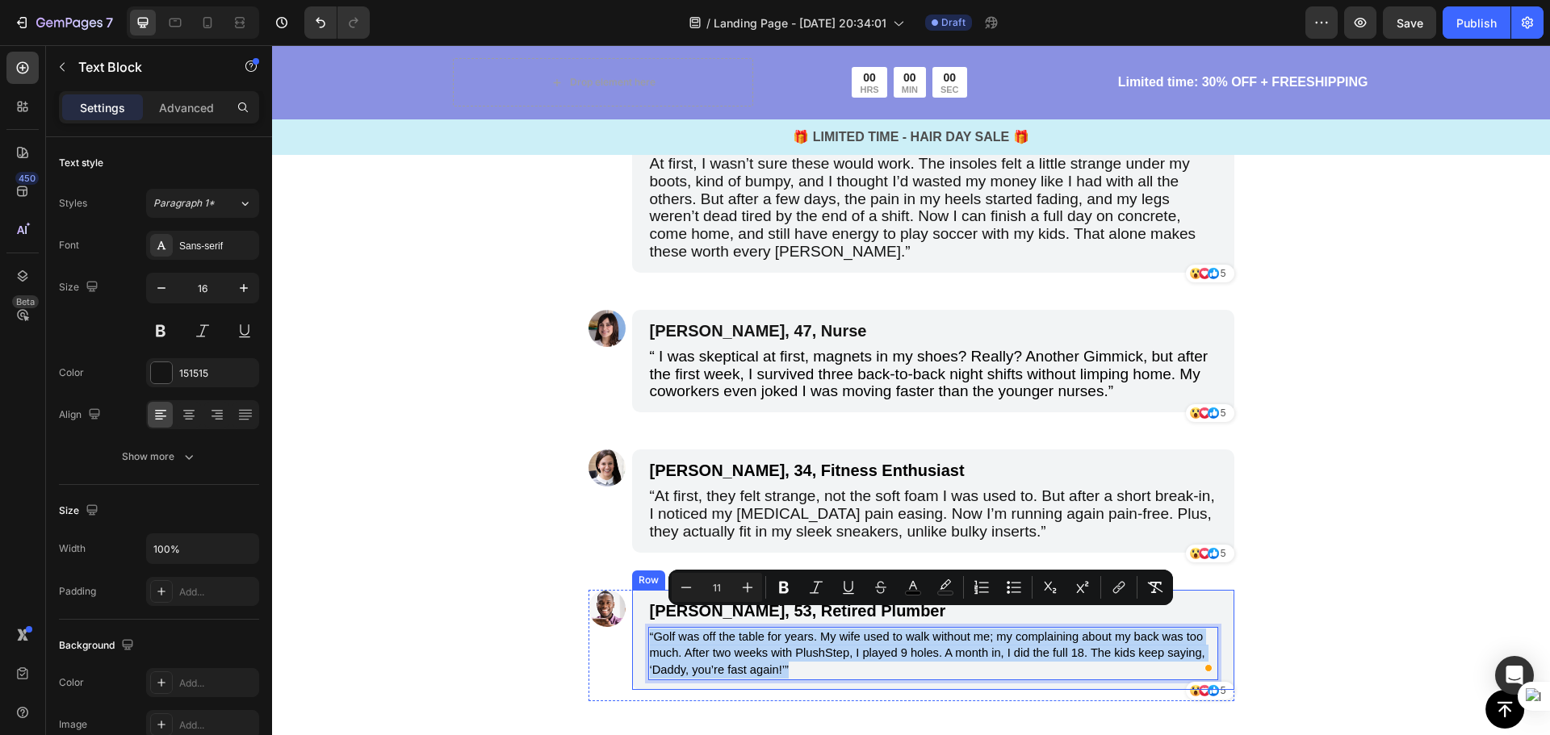
drag, startPoint x: 794, startPoint y: 651, endPoint x: 641, endPoint y: 613, distance: 158.2
click at [641, 613] on div "George, 53, Retired Plumber Text Block “Golf was off the table for years. My wi…" at bounding box center [933, 640] width 602 height 100
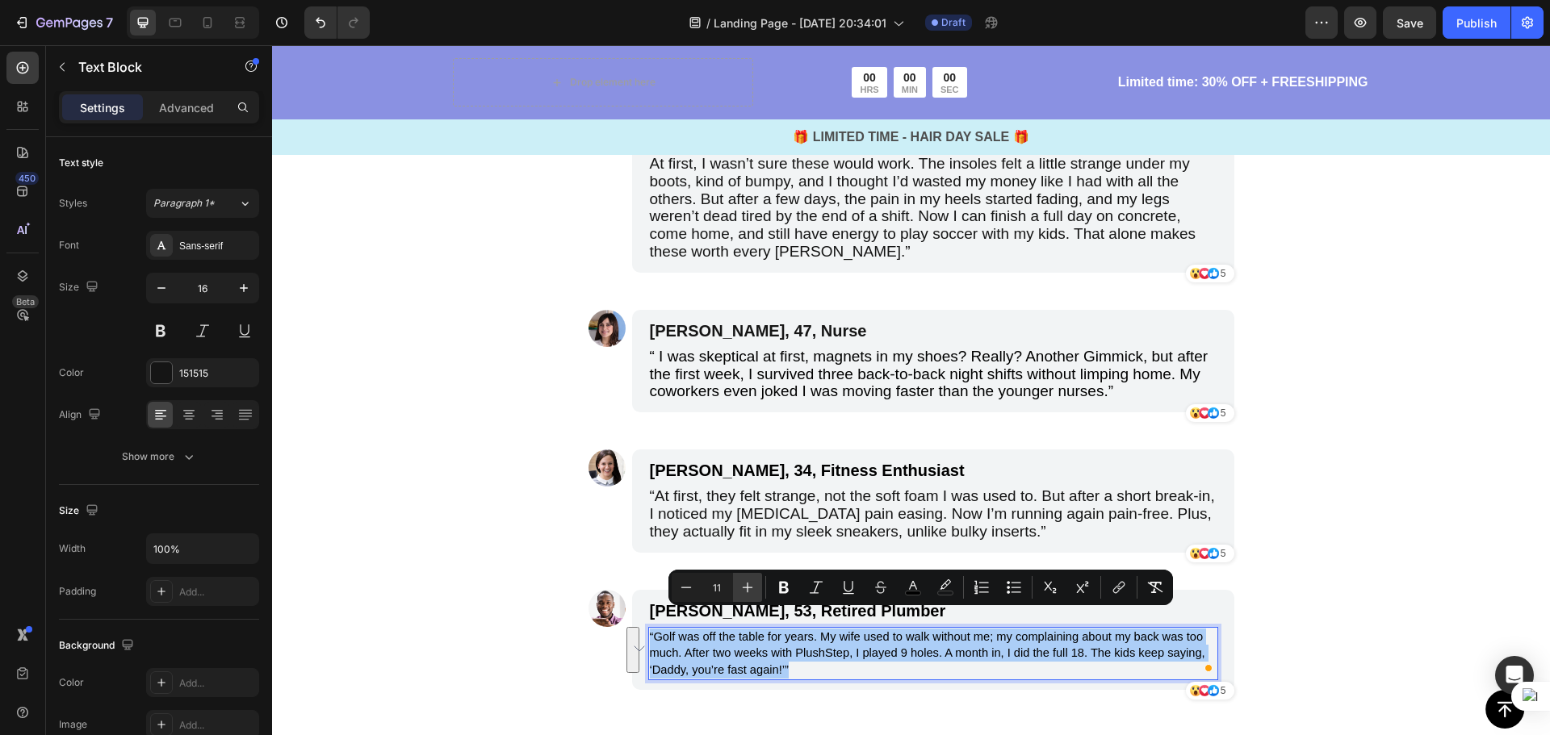
click at [744, 588] on icon "Editor contextual toolbar" at bounding box center [748, 588] width 10 height 10
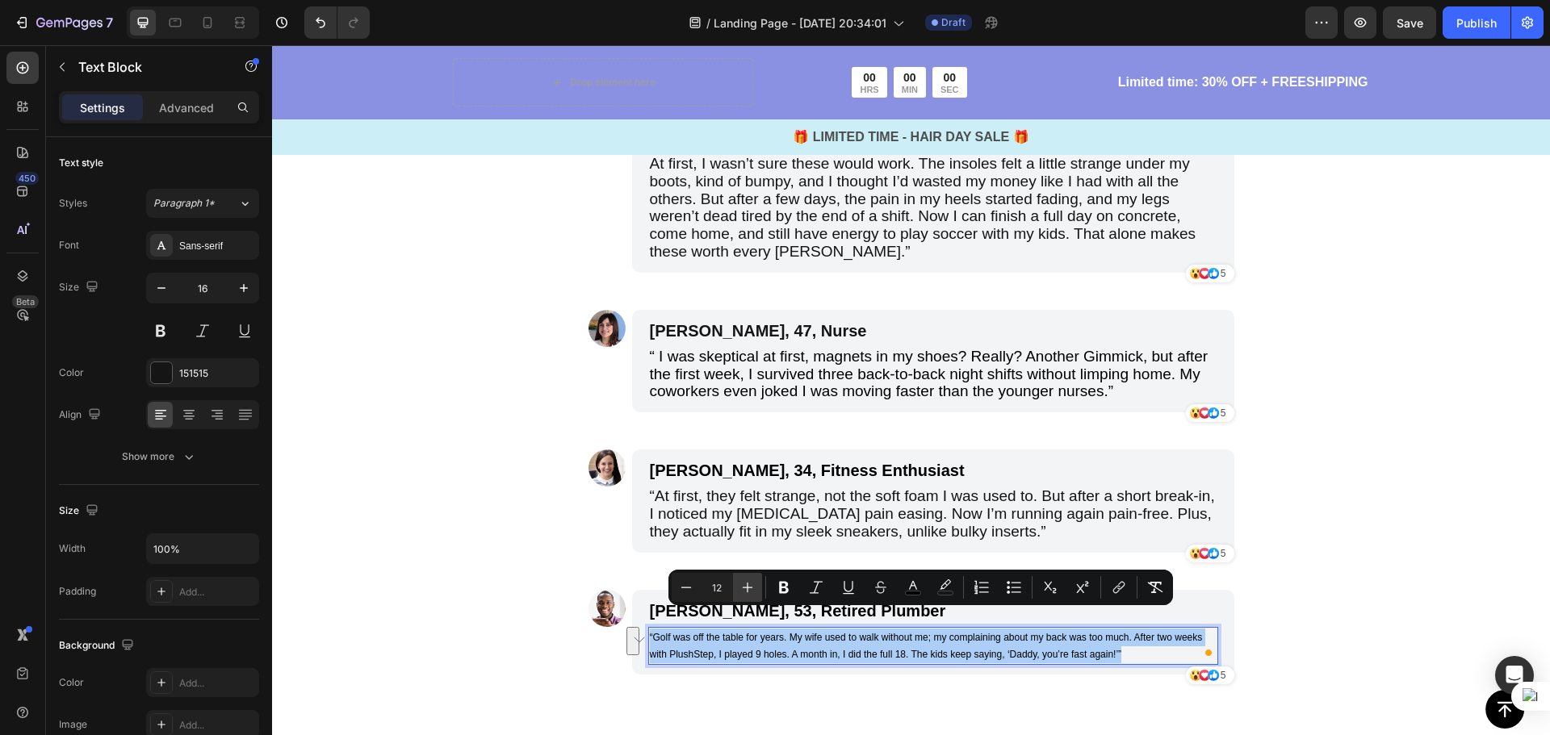
click at [744, 588] on icon "Editor contextual toolbar" at bounding box center [748, 588] width 10 height 10
click at [743, 588] on icon "Editor contextual toolbar" at bounding box center [748, 588] width 10 height 10
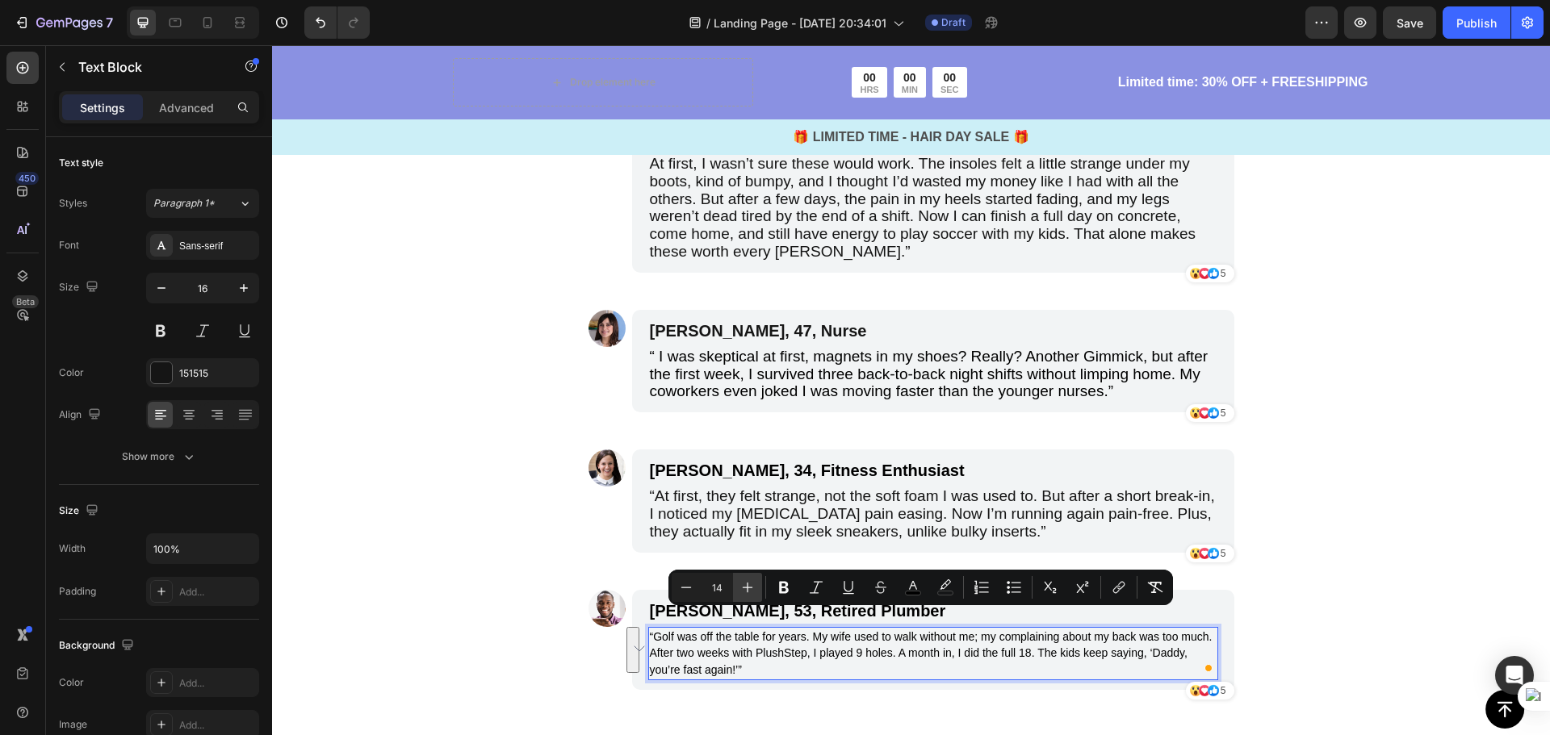
click at [743, 588] on icon "Editor contextual toolbar" at bounding box center [748, 588] width 10 height 10
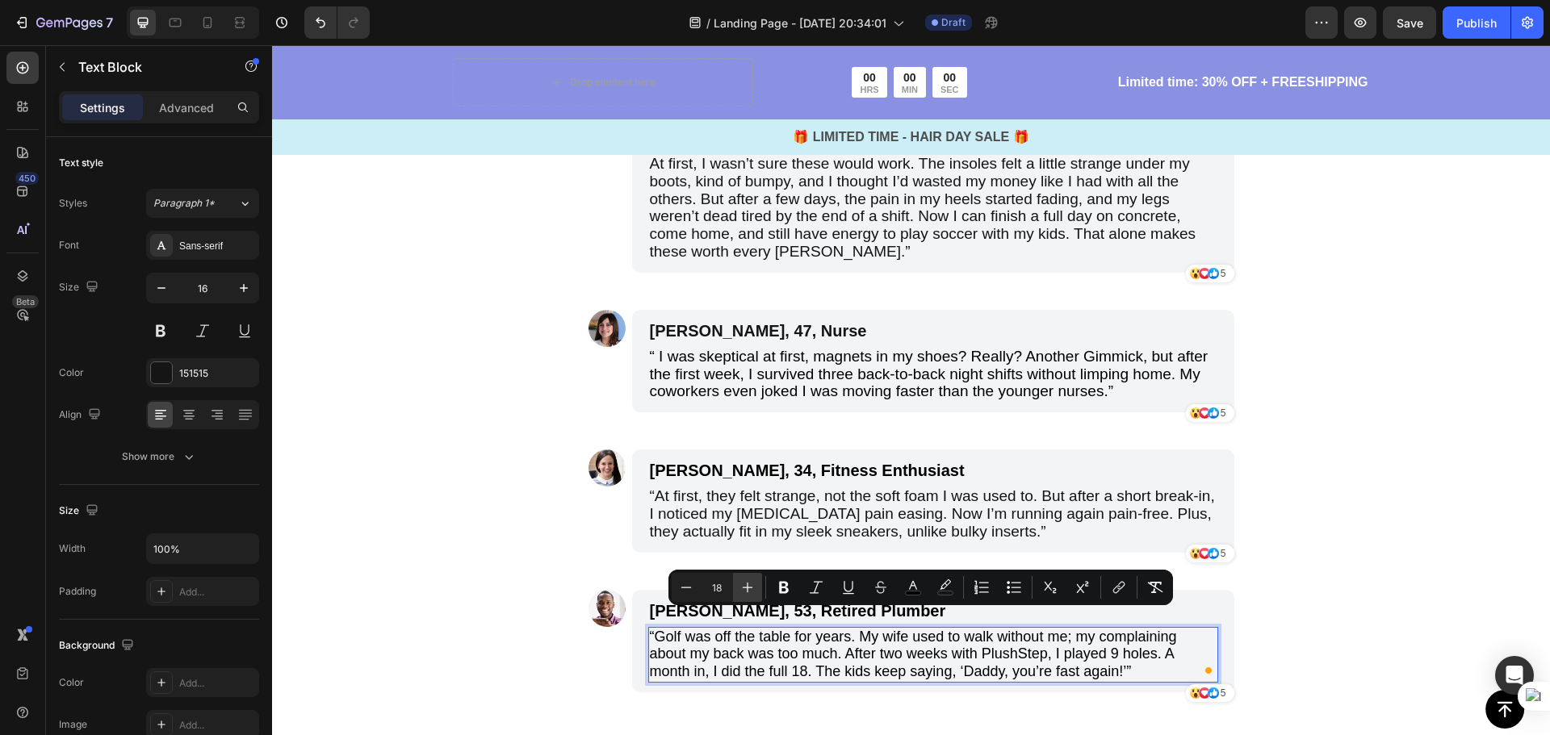
click at [741, 589] on icon "Editor contextual toolbar" at bounding box center [747, 587] width 16 height 16
type input "19"
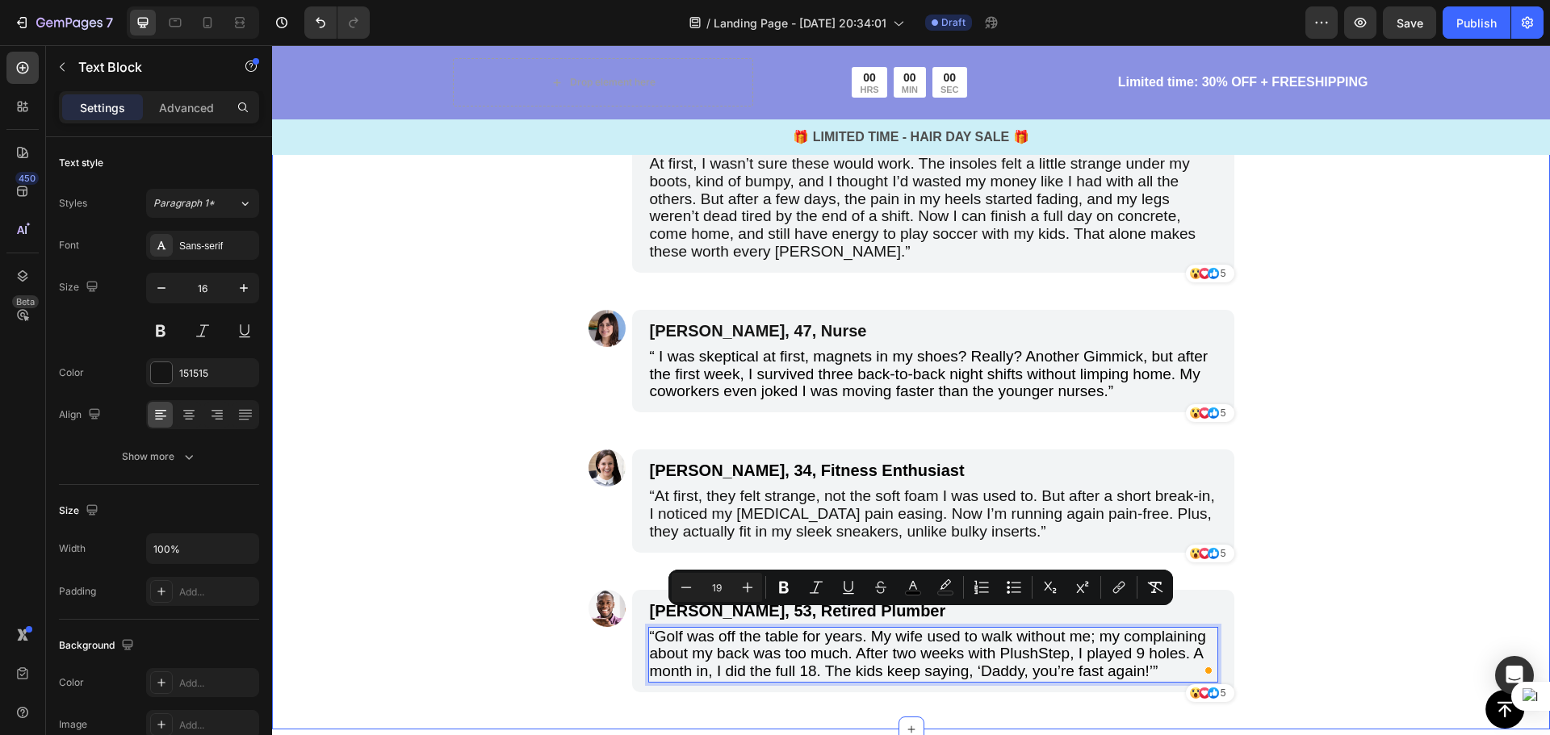
click at [1316, 581] on div "Unlike flimsy foam inserts that flatten in weeks or bulky orthotics that cost a…" at bounding box center [911, 246] width 1278 height 967
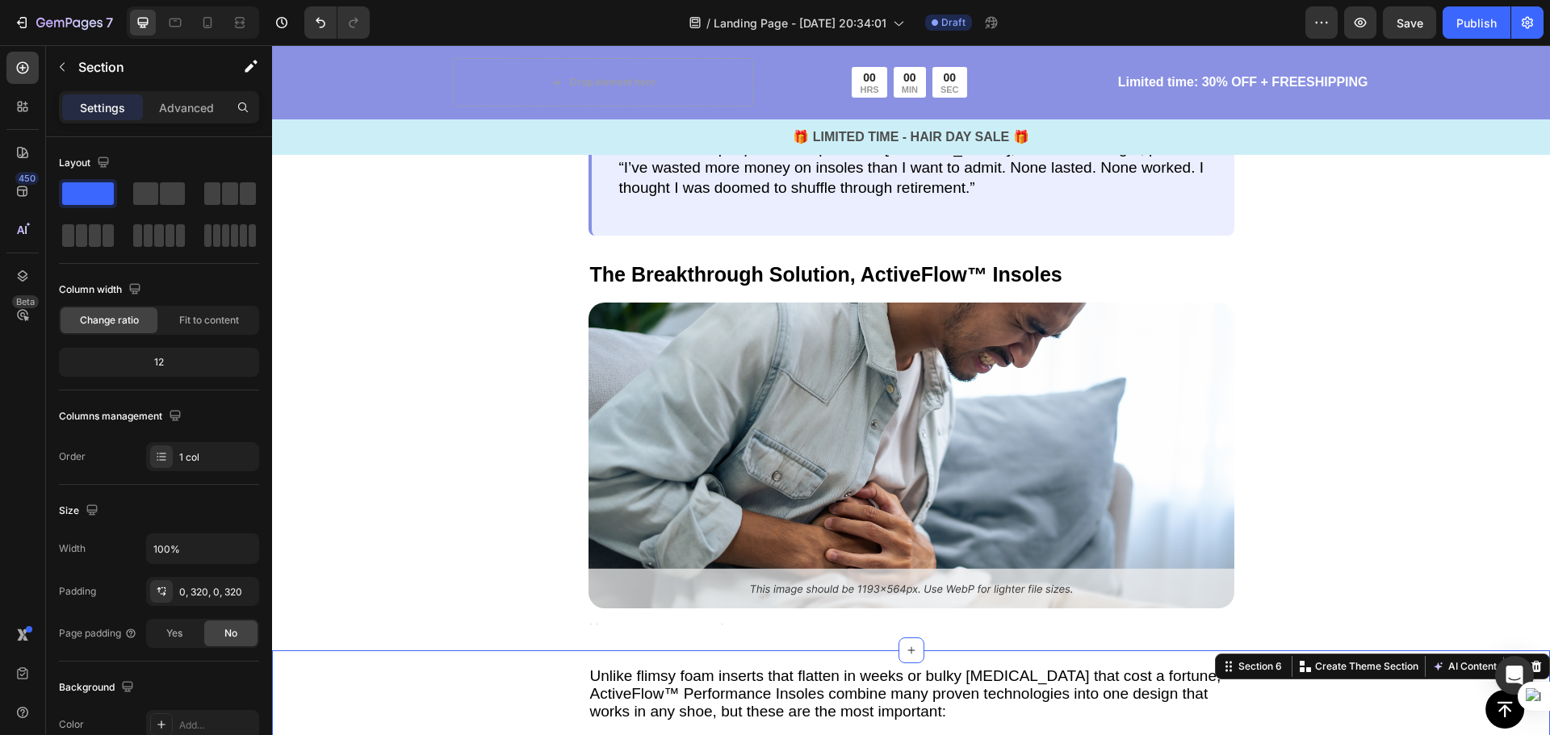
scroll to position [2620, 0]
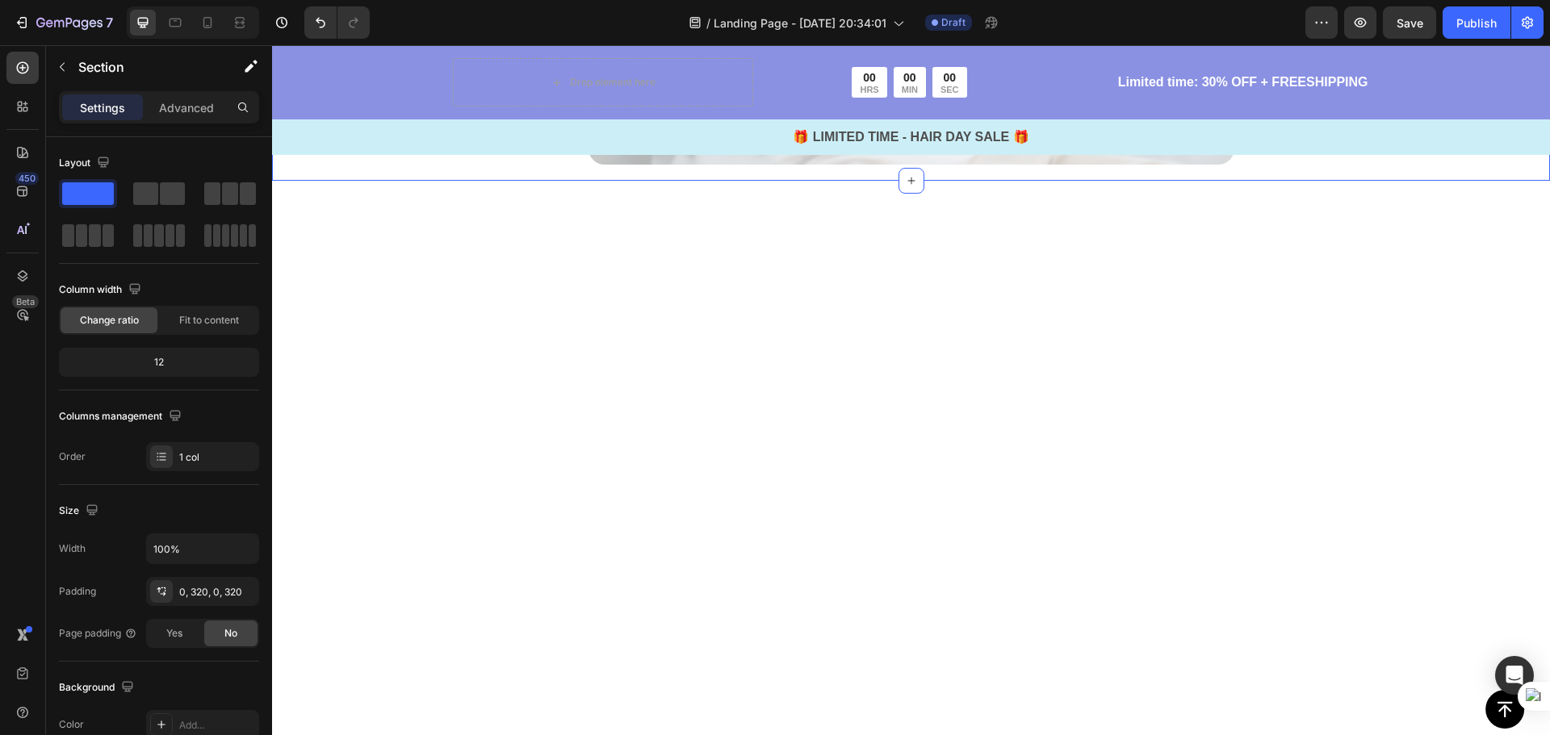
scroll to position [2216, 0]
click at [1082, 159] on img at bounding box center [911, 6] width 646 height 305
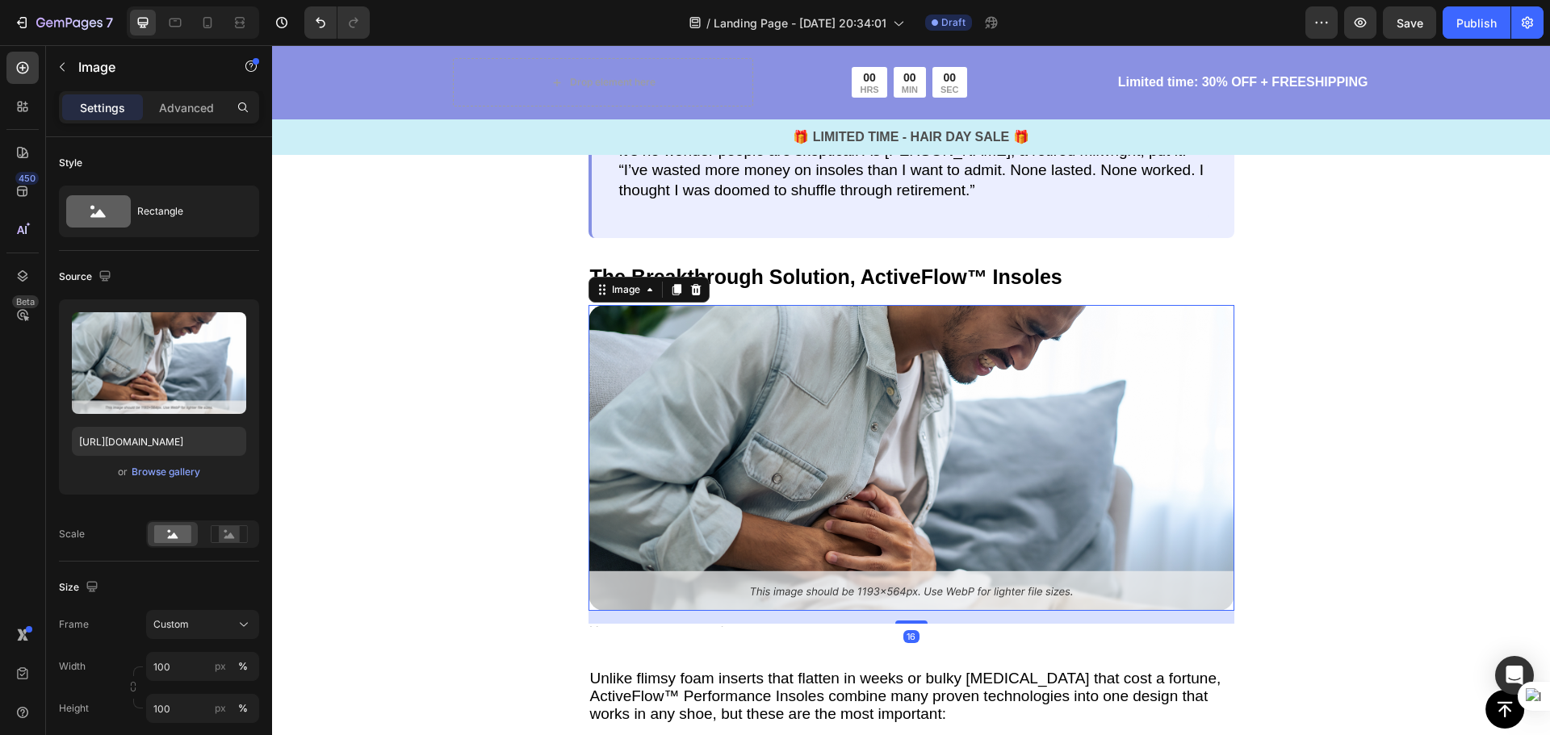
scroll to position [2378, 0]
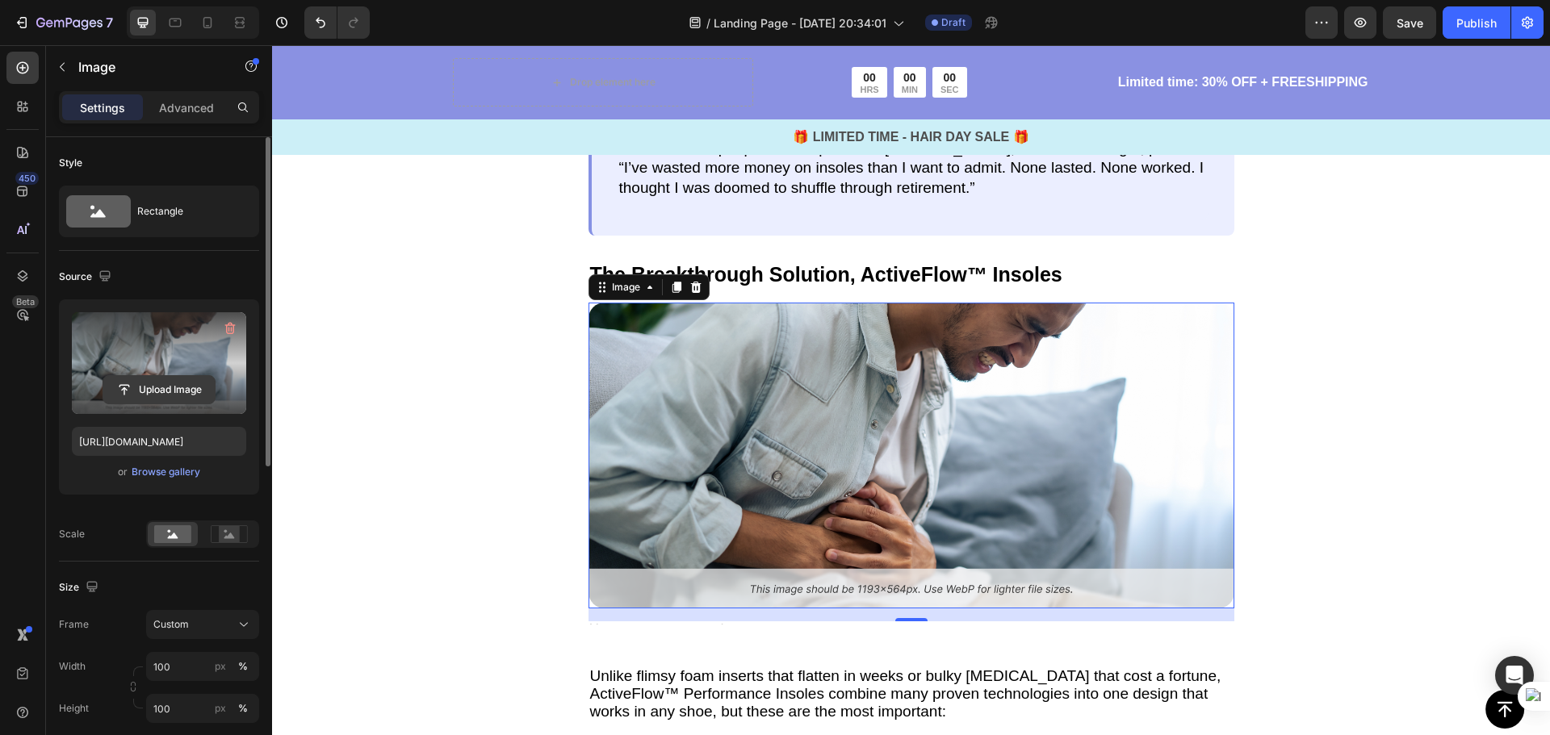
click at [178, 384] on input "file" at bounding box center [158, 389] width 111 height 27
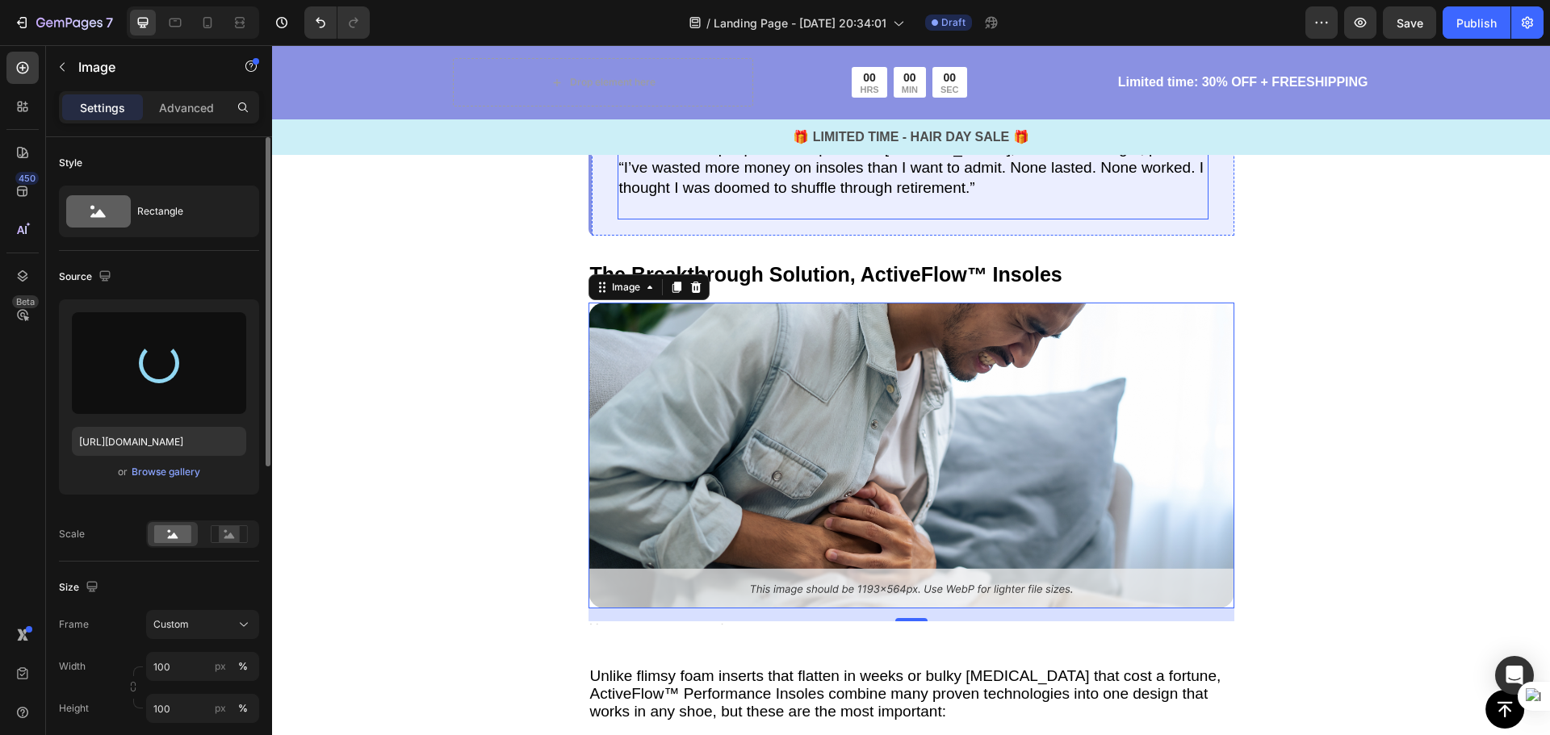
type input "https://cdn.shopify.com/s/files/1/0939/0905/7812/files/gempages_559228028513682…"
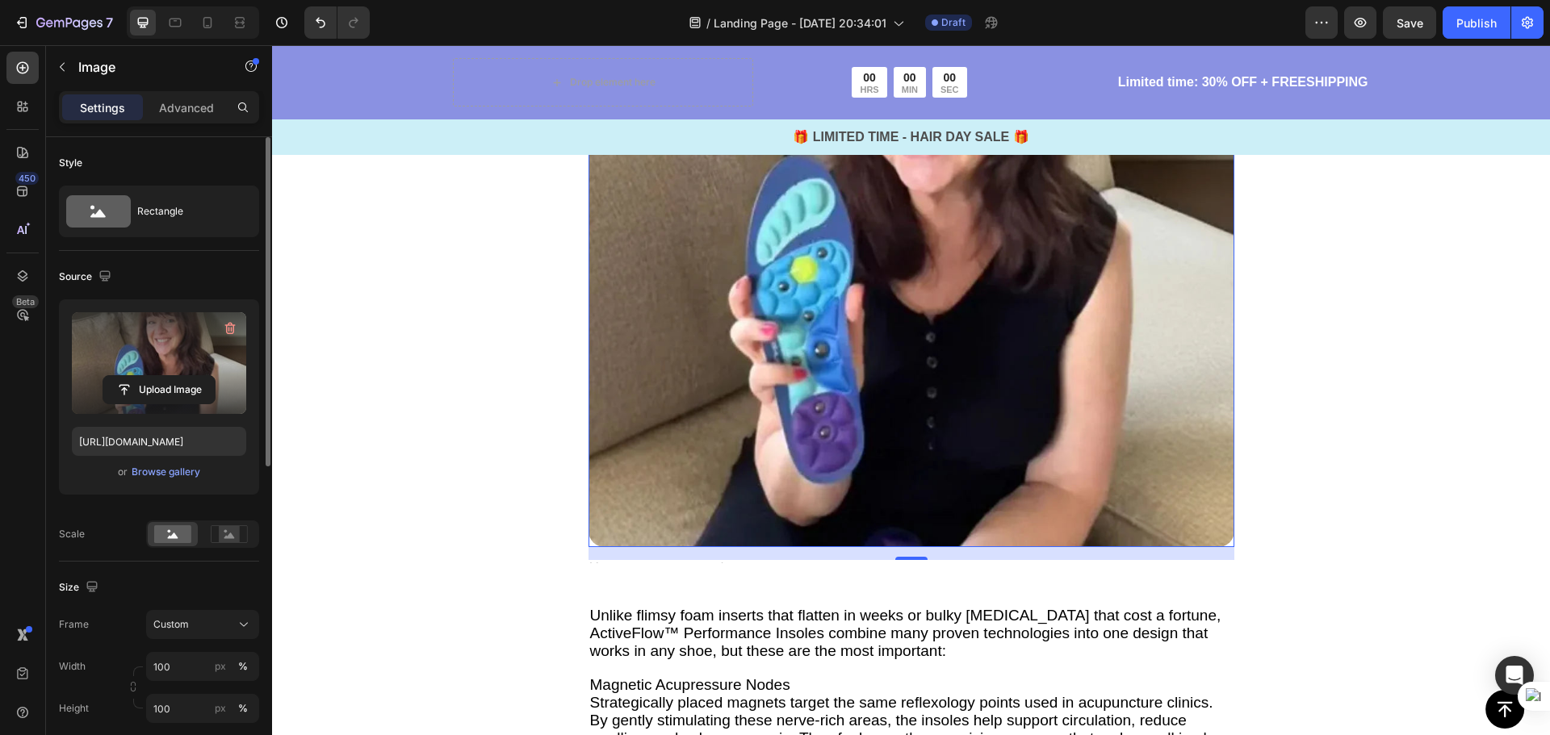
scroll to position [2781, 0]
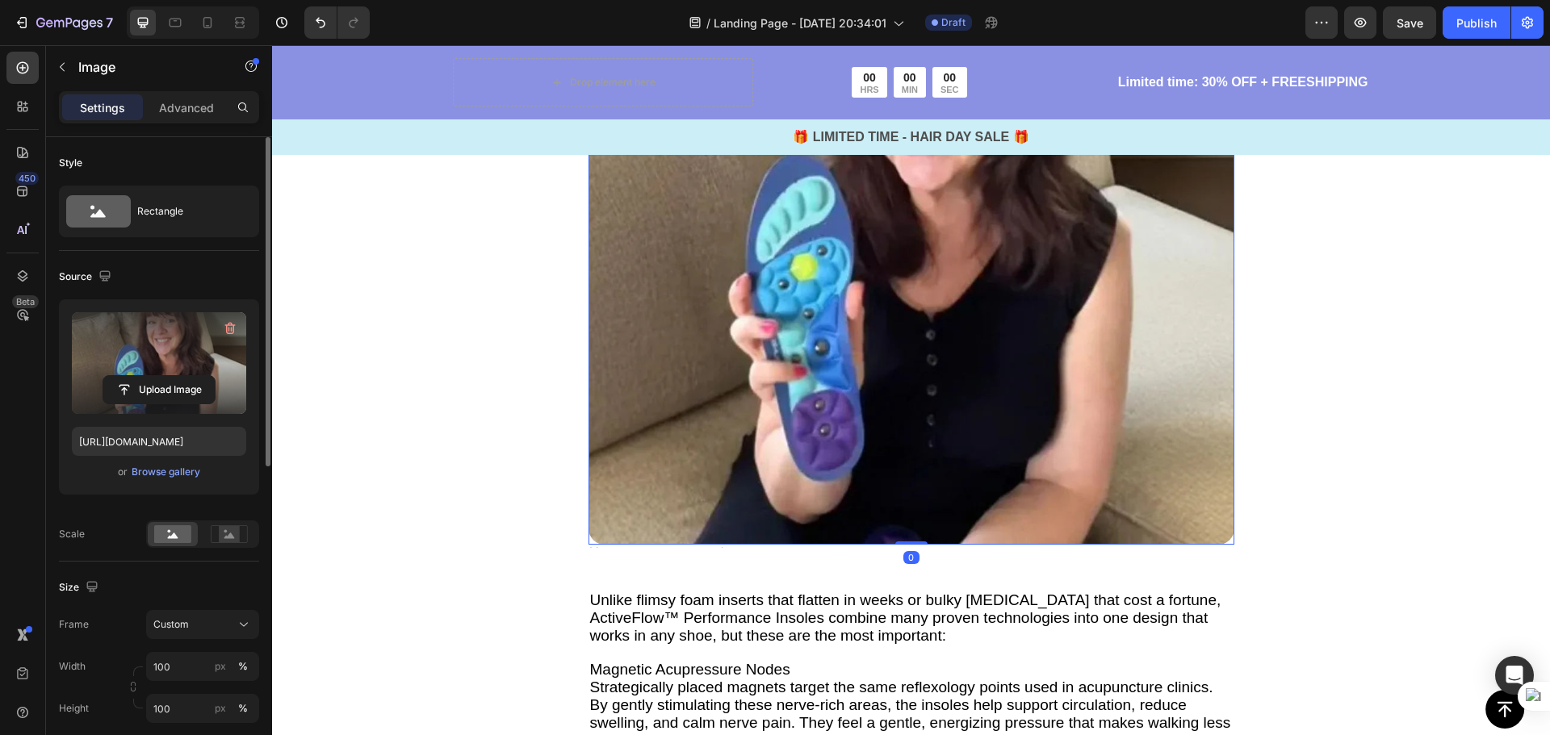
drag, startPoint x: 906, startPoint y: 557, endPoint x: 919, endPoint y: 520, distance: 39.3
click at [903, 502] on div "Image 0" at bounding box center [911, 222] width 646 height 646
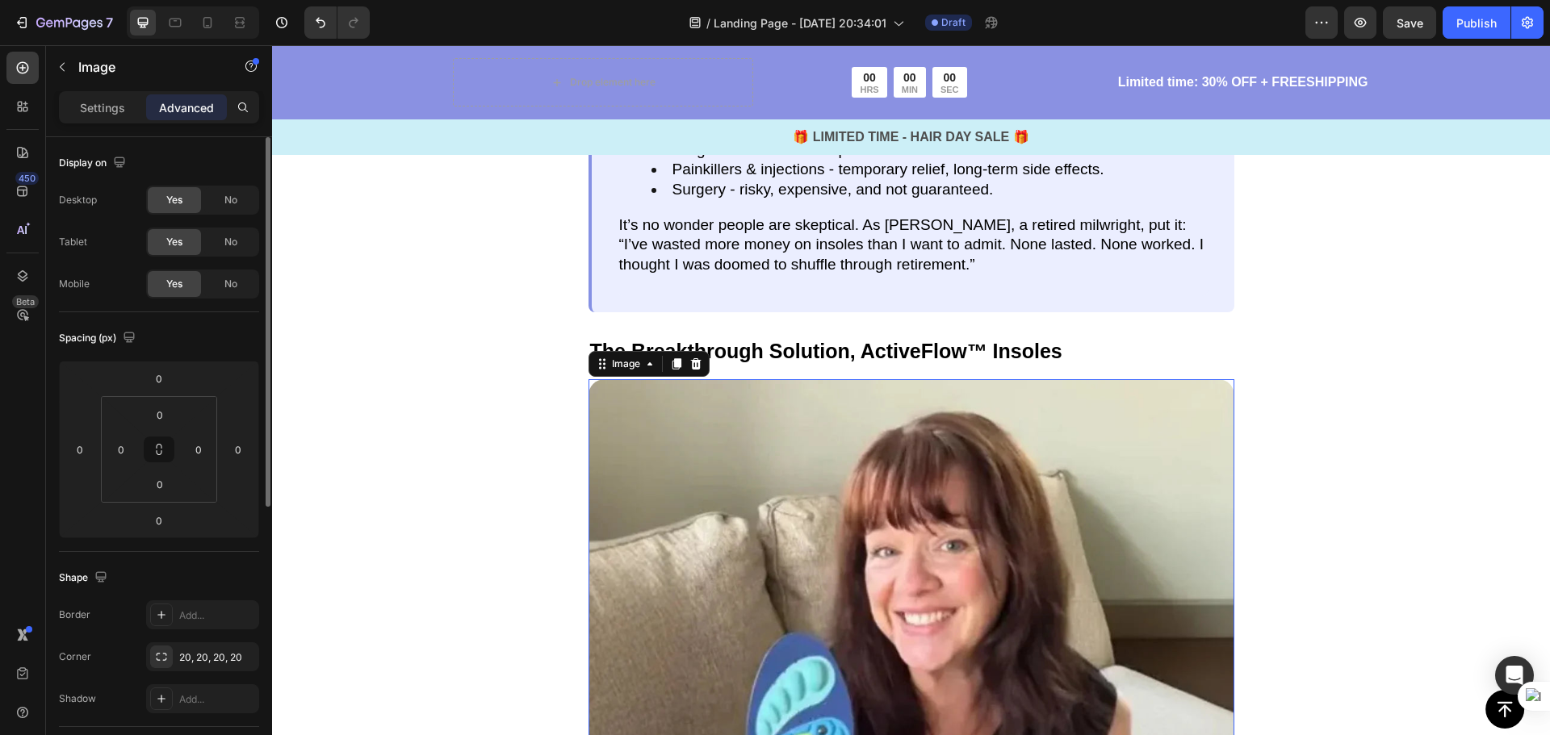
scroll to position [2216, 0]
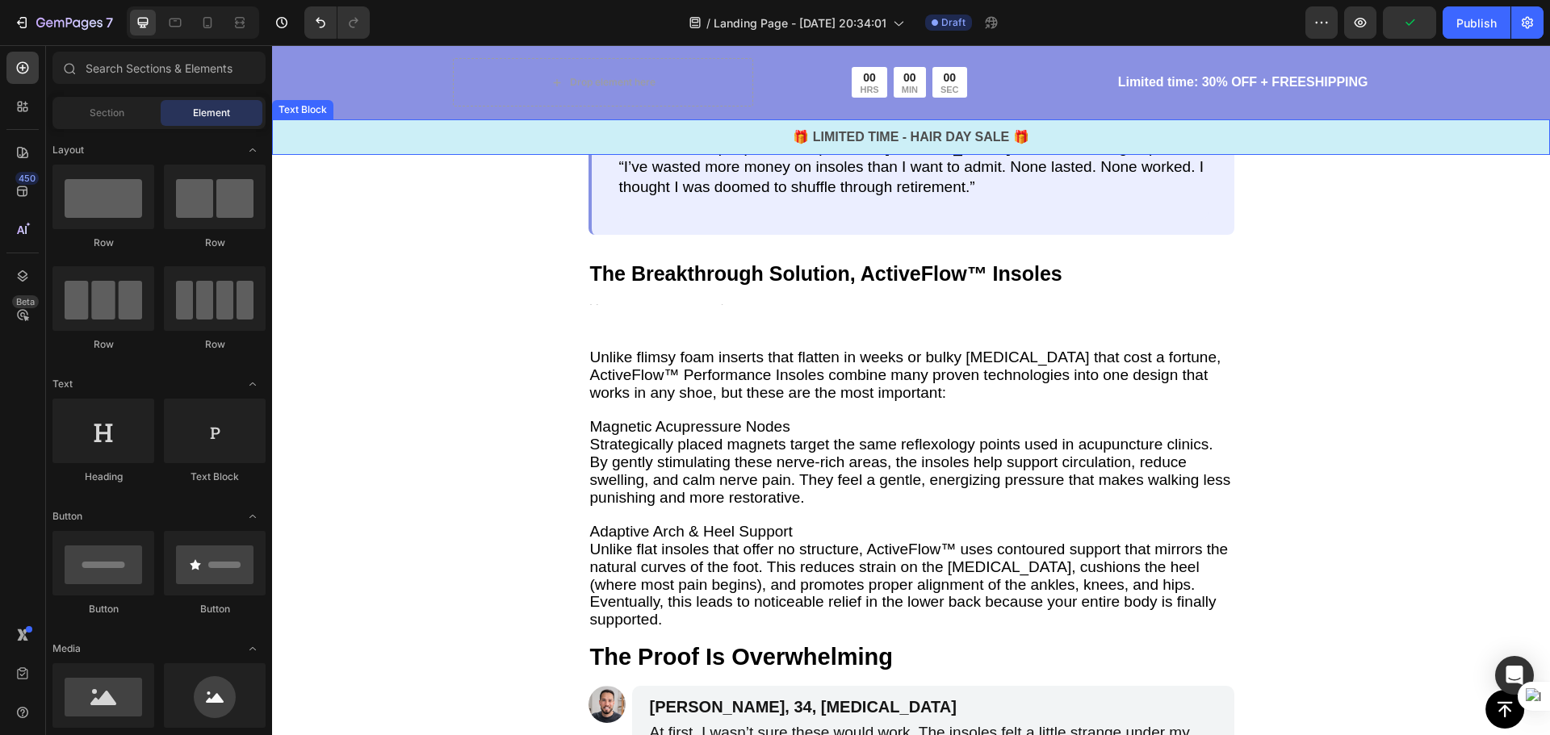
scroll to position [2378, 0]
click at [316, 32] on button "Undo/Redo" at bounding box center [320, 22] width 32 height 32
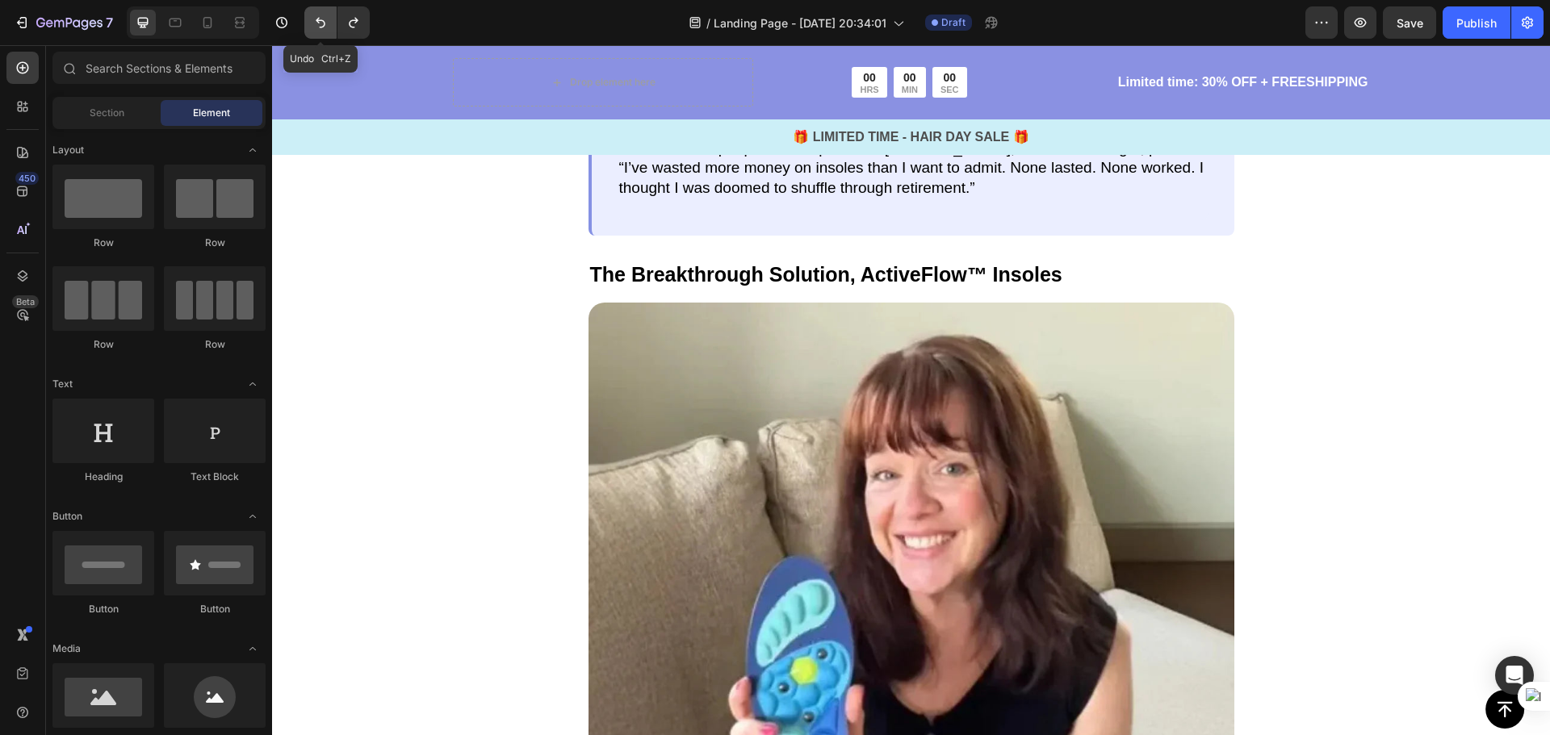
click at [316, 32] on button "Undo/Redo" at bounding box center [320, 22] width 32 height 32
click at [314, 24] on icon "Undo/Redo" at bounding box center [320, 23] width 16 height 16
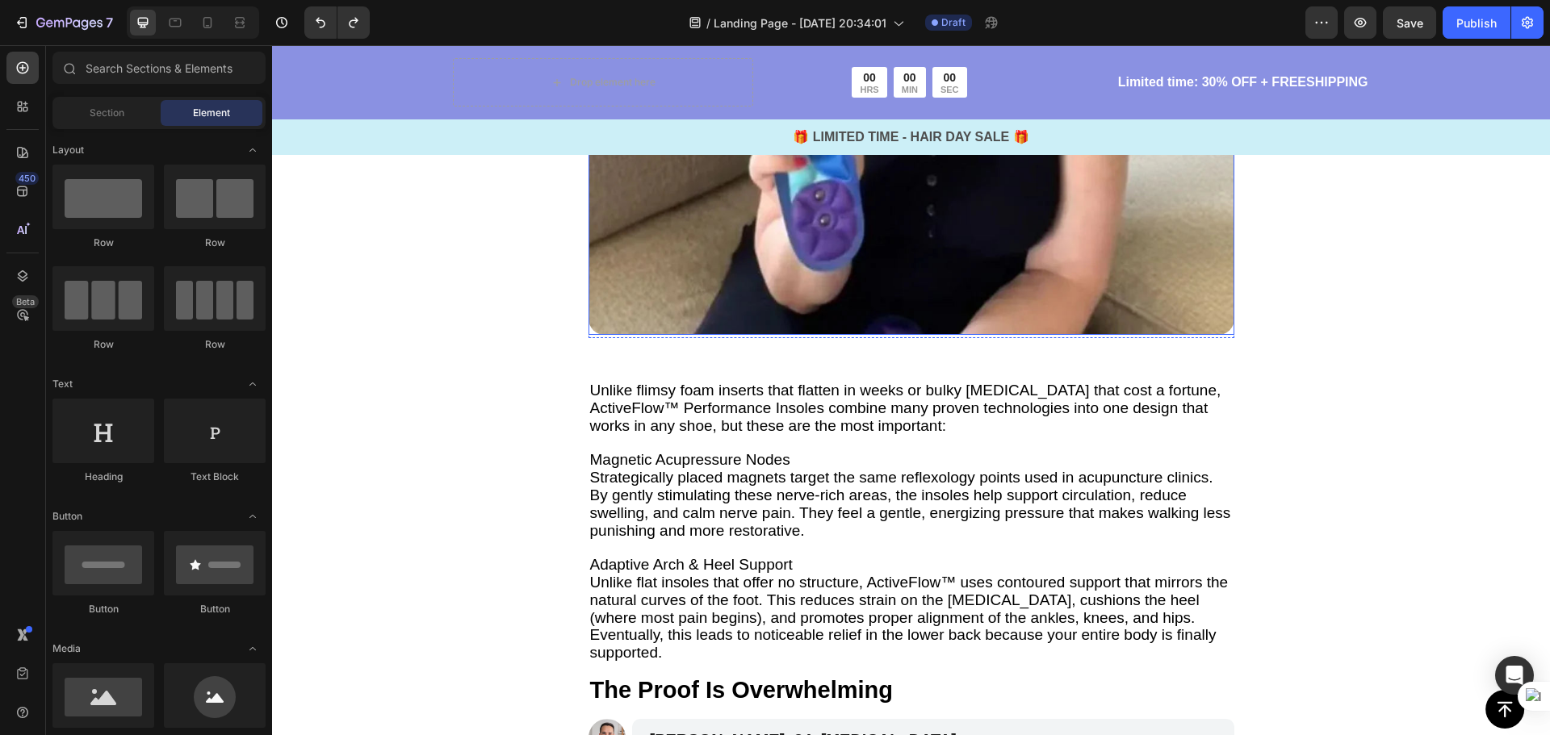
scroll to position [3023, 0]
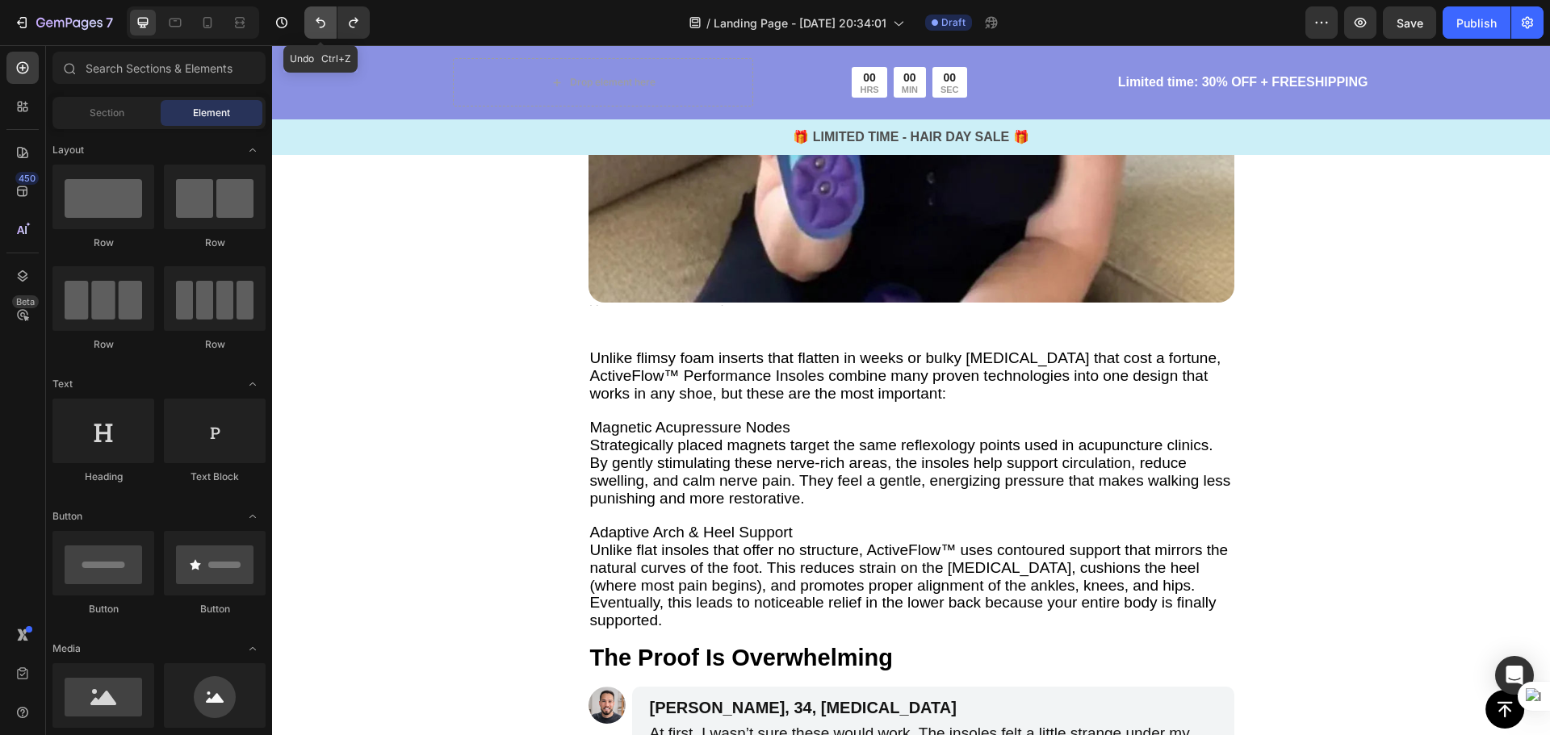
click at [313, 36] on button "Undo/Redo" at bounding box center [320, 22] width 32 height 32
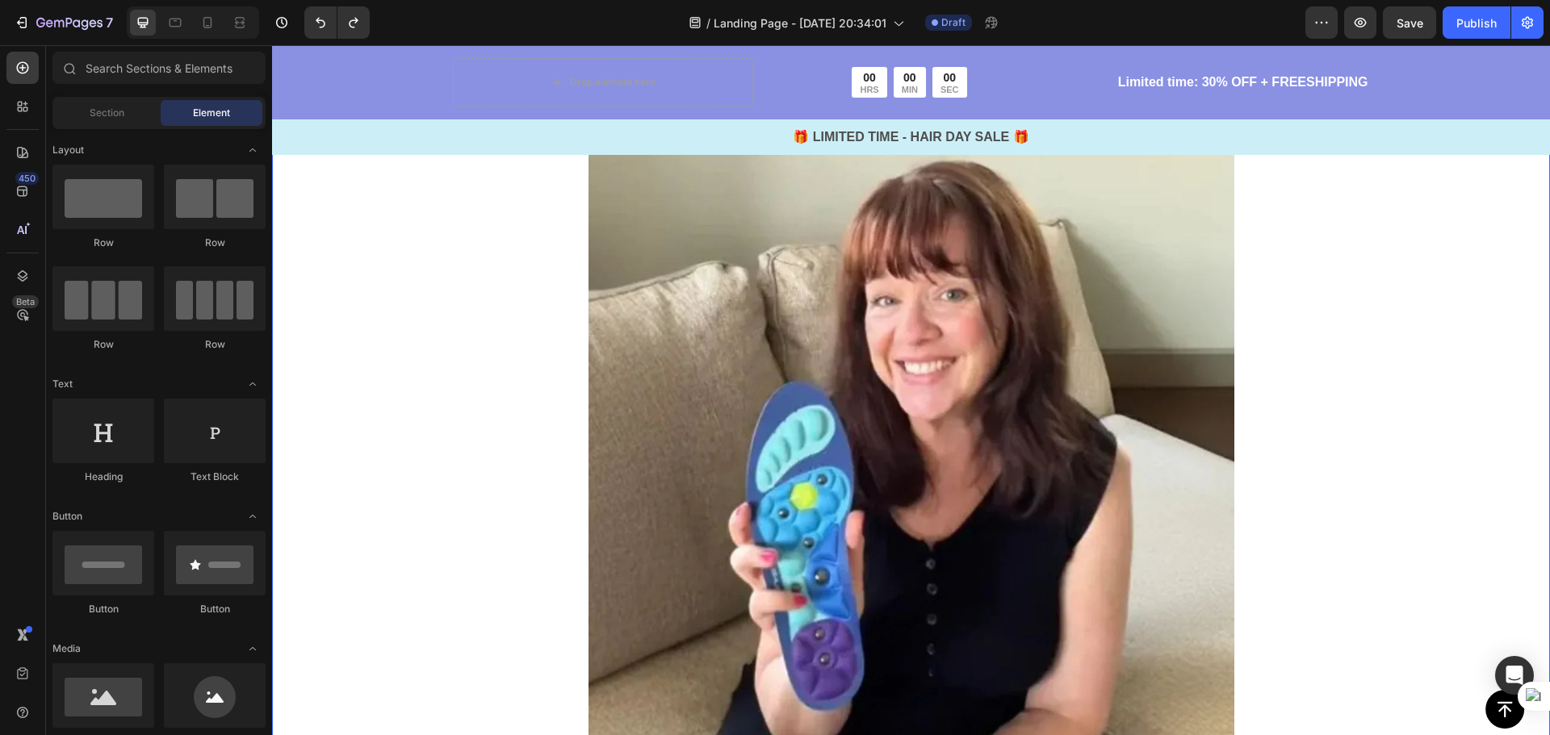
scroll to position [2539, 0]
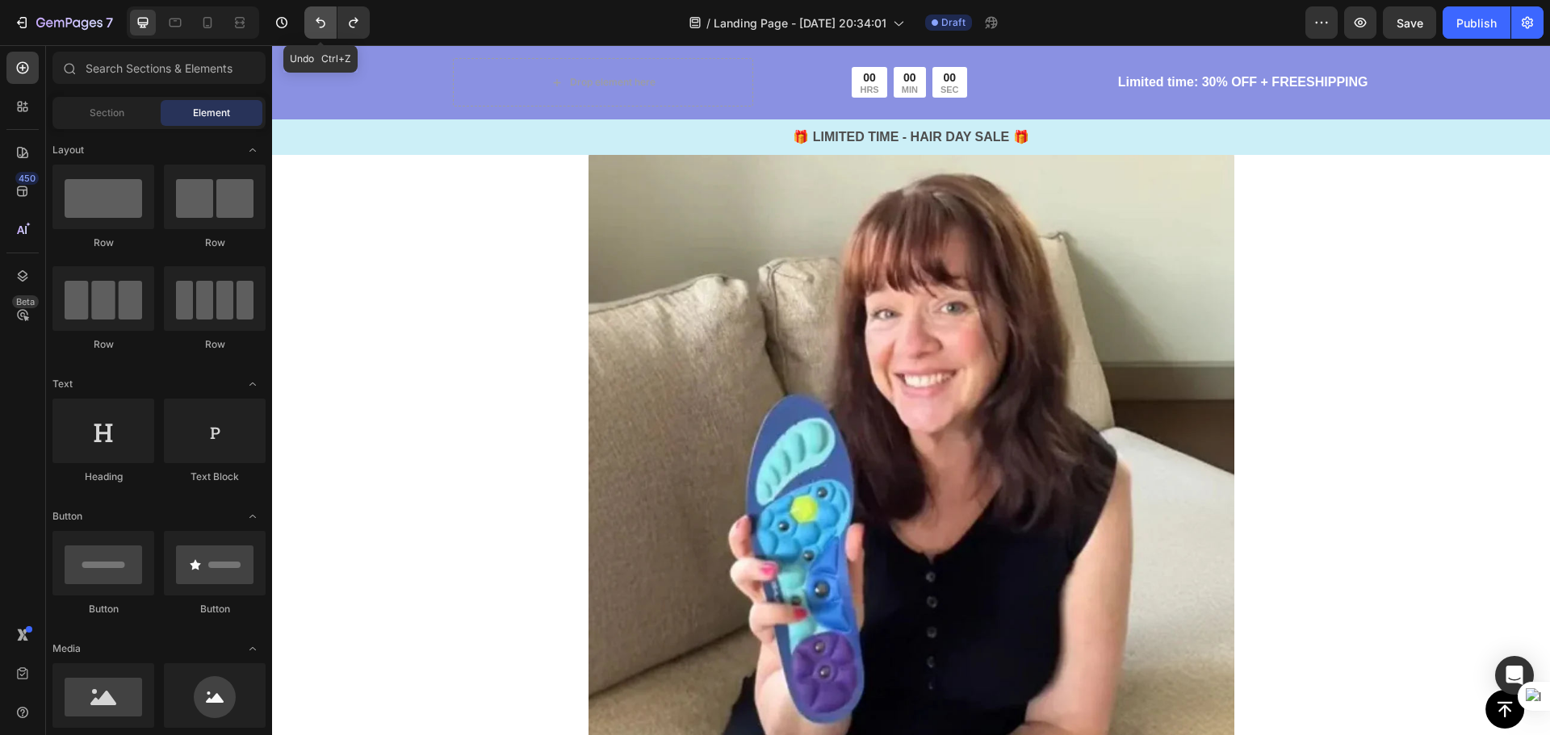
click at [313, 27] on icon "Undo/Redo" at bounding box center [320, 23] width 16 height 16
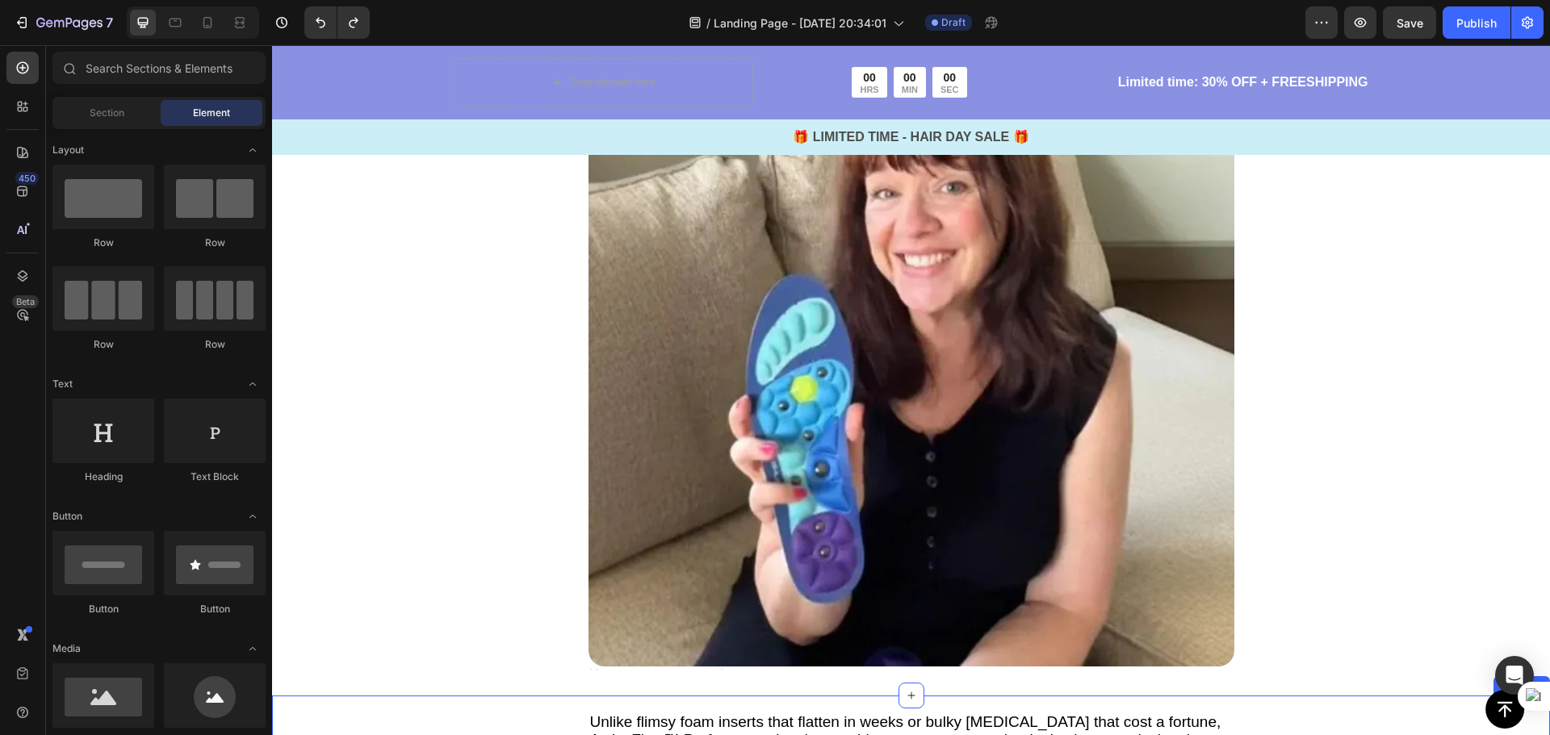
scroll to position [3023, 0]
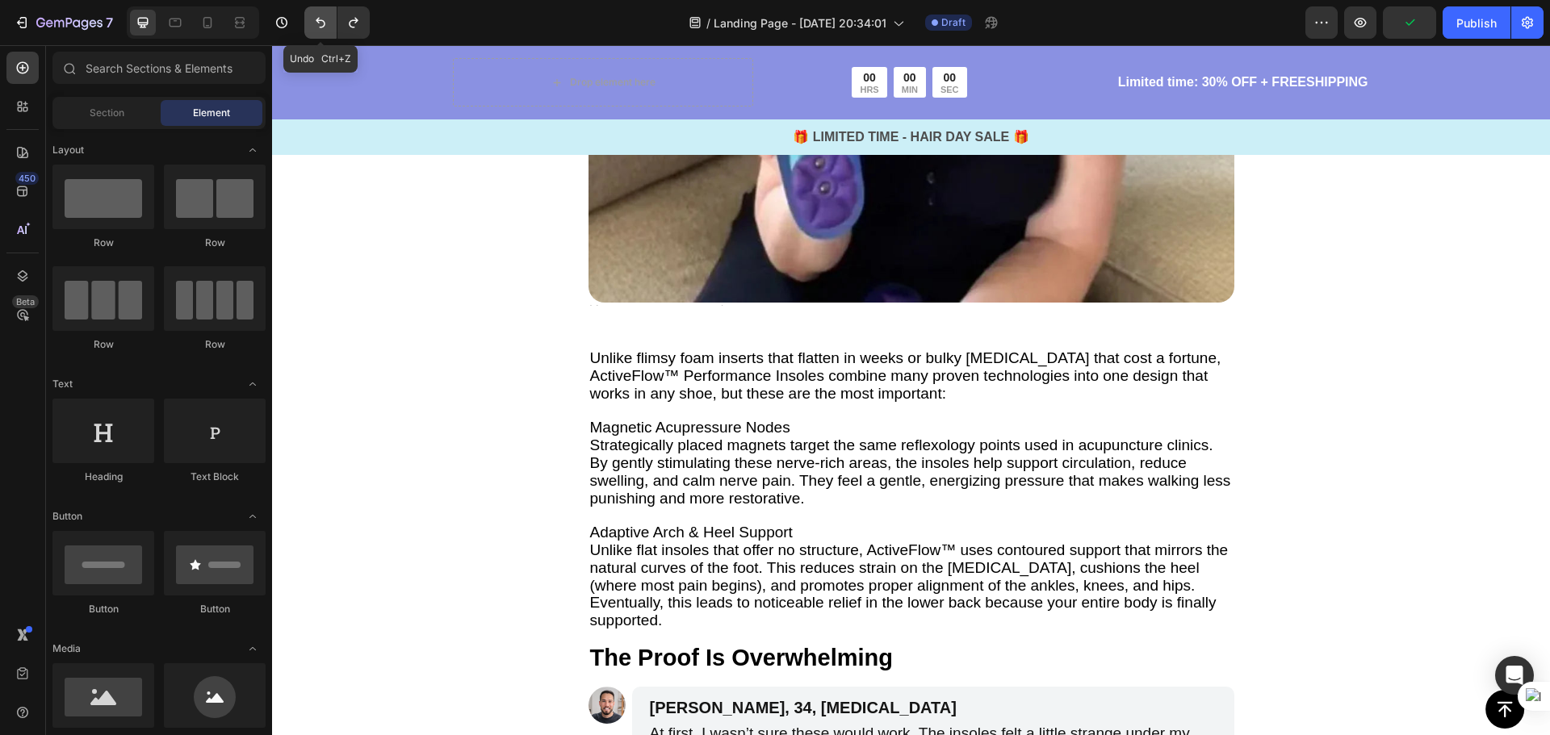
click at [312, 15] on icon "Undo/Redo" at bounding box center [320, 23] width 16 height 16
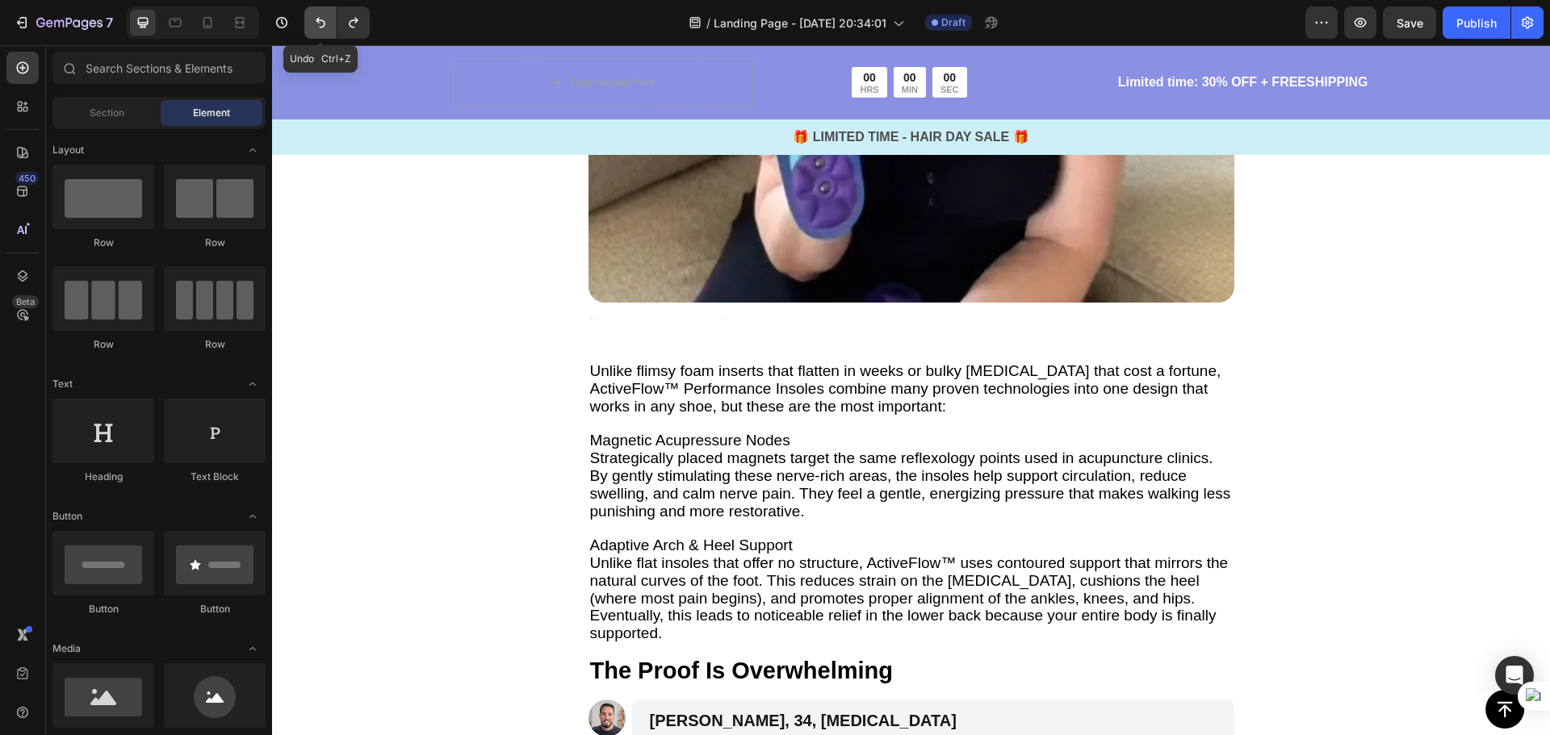
click at [312, 15] on icon "Undo/Redo" at bounding box center [320, 23] width 16 height 16
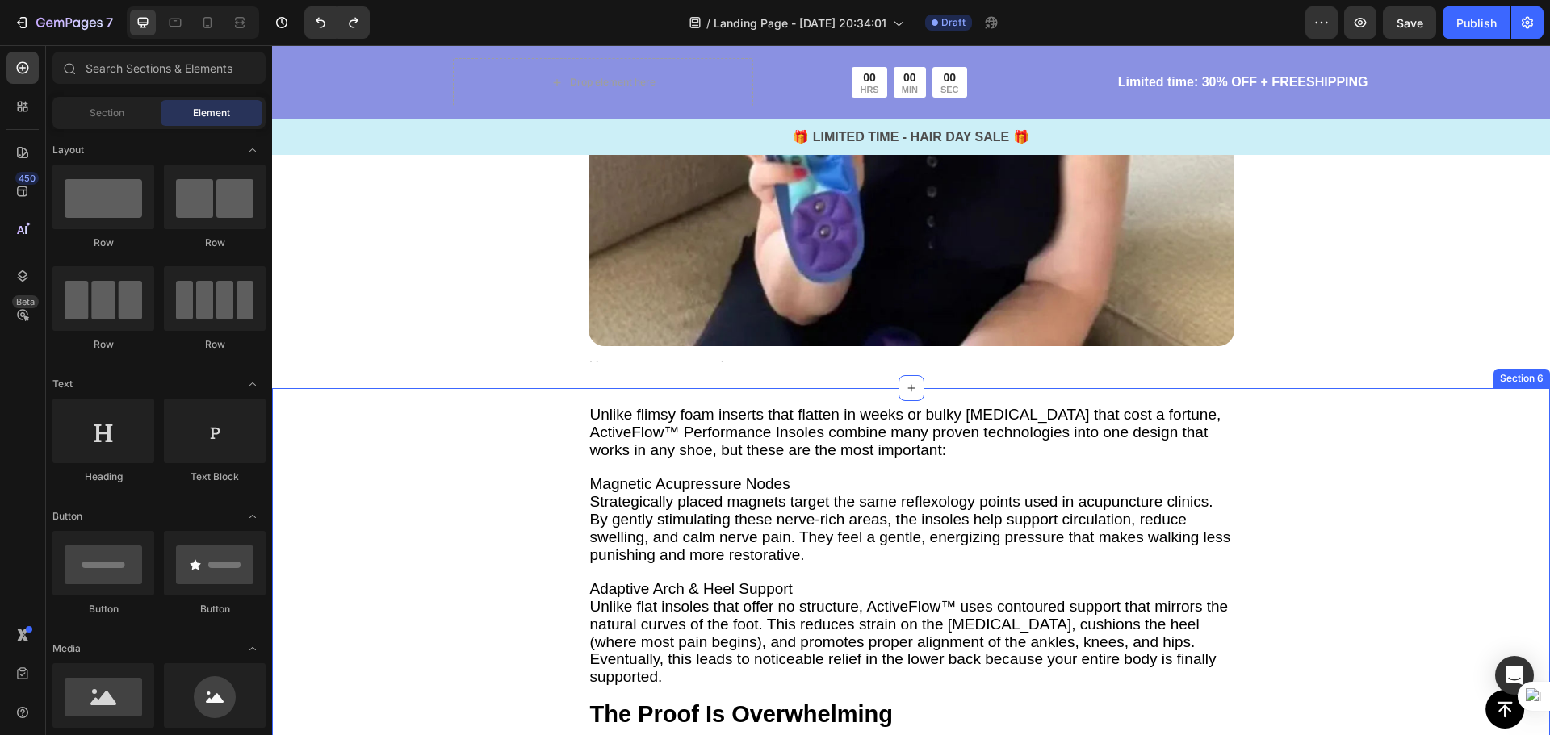
scroll to position [2943, 0]
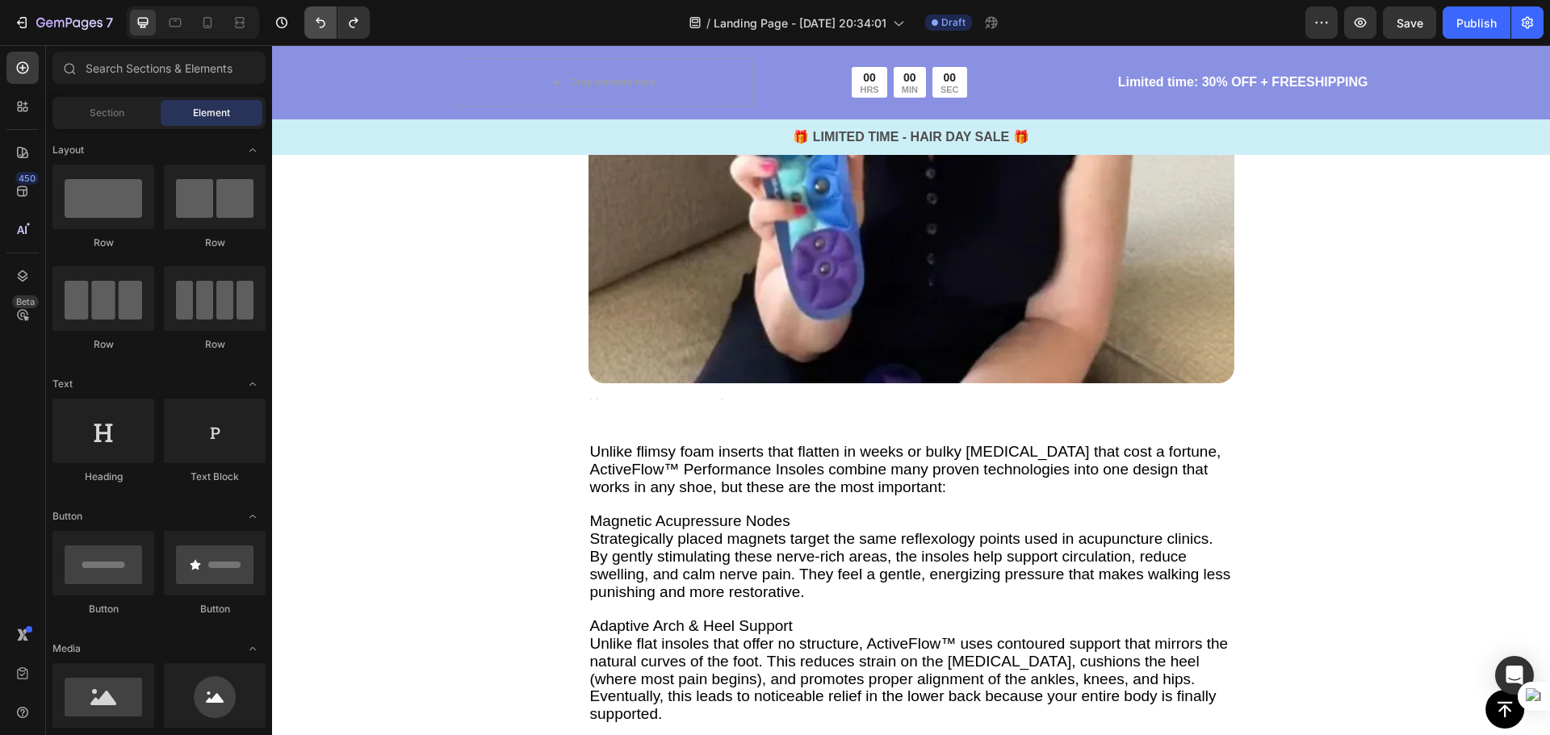
click at [305, 30] on button "Undo/Redo" at bounding box center [320, 22] width 32 height 32
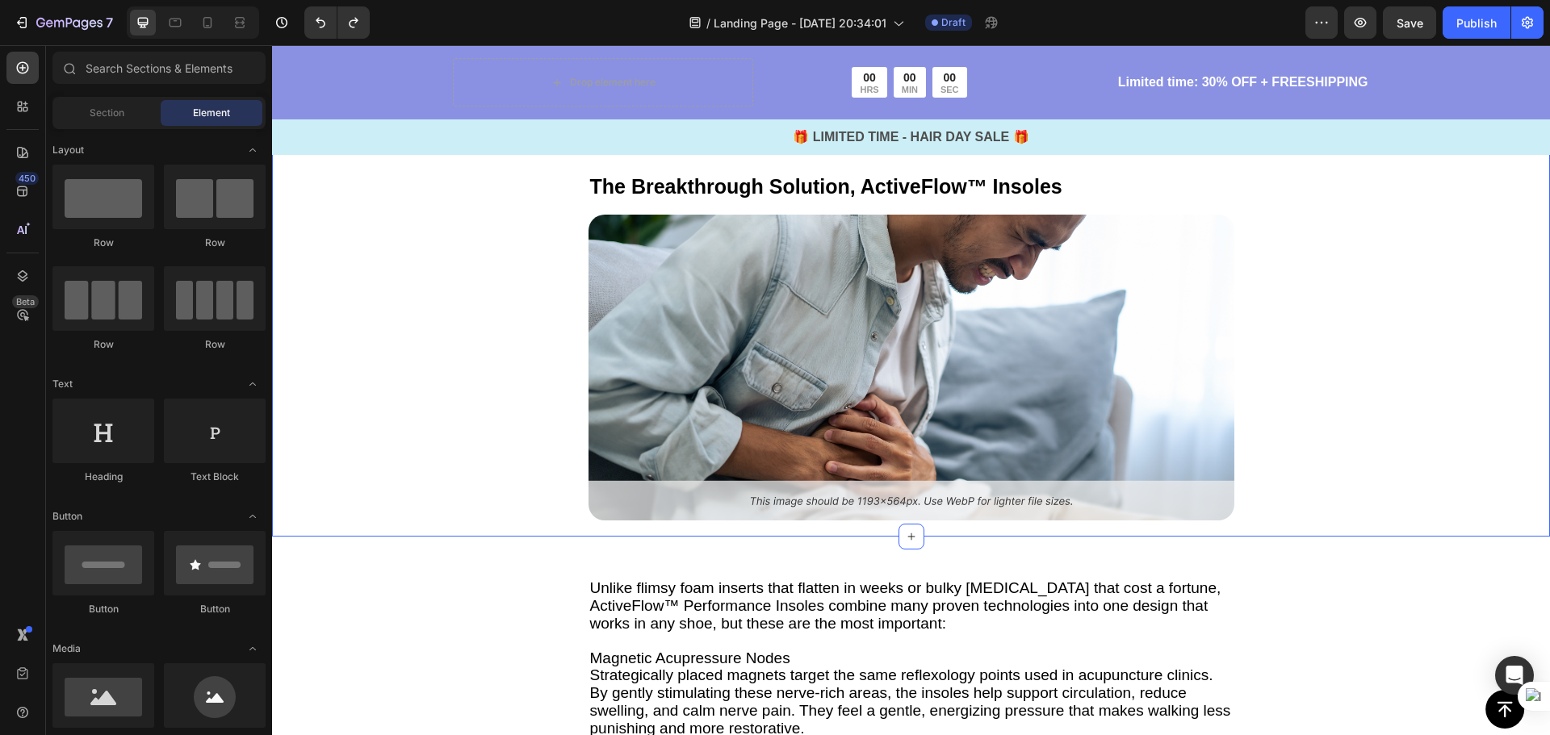
scroll to position [2378, 0]
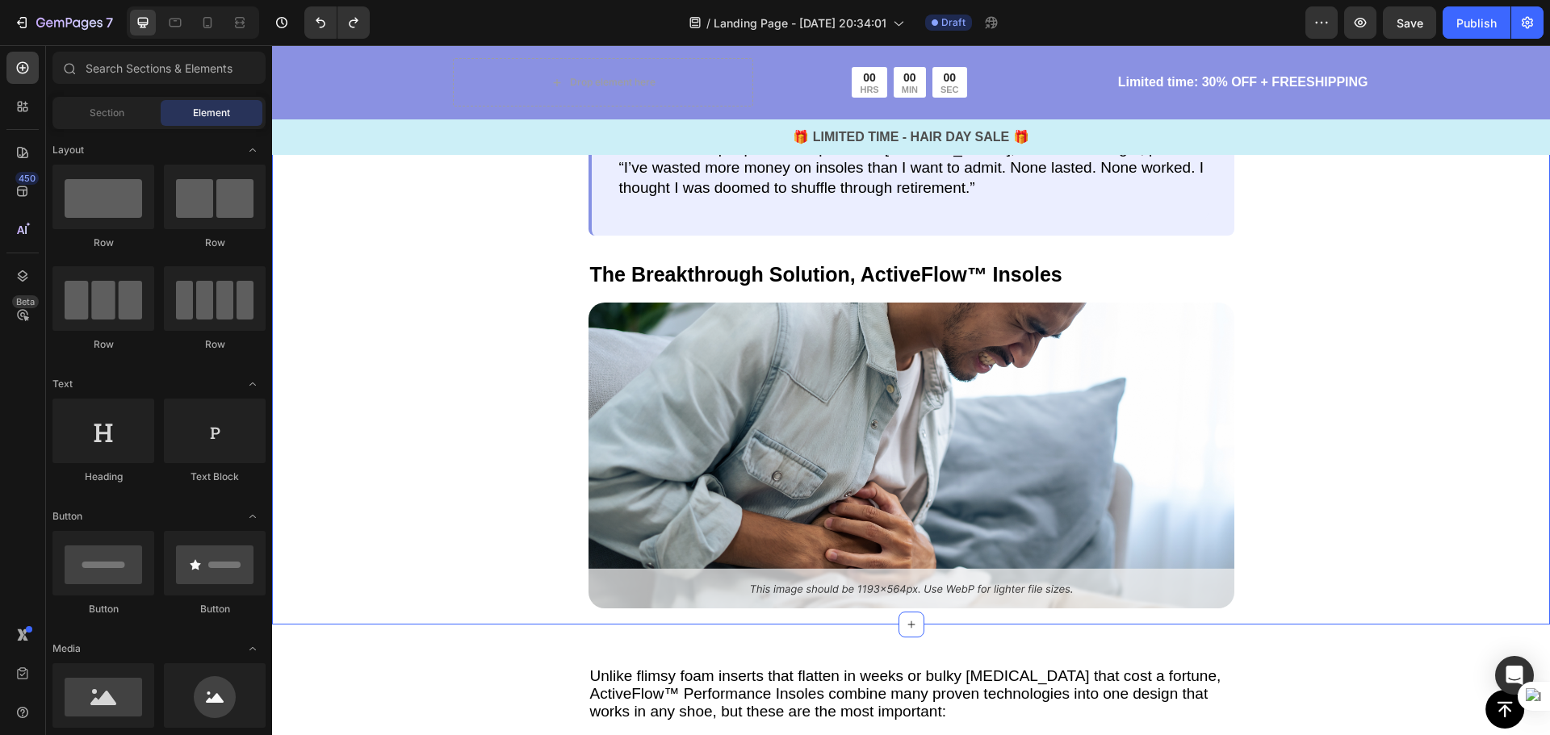
click at [709, 389] on img at bounding box center [911, 455] width 646 height 305
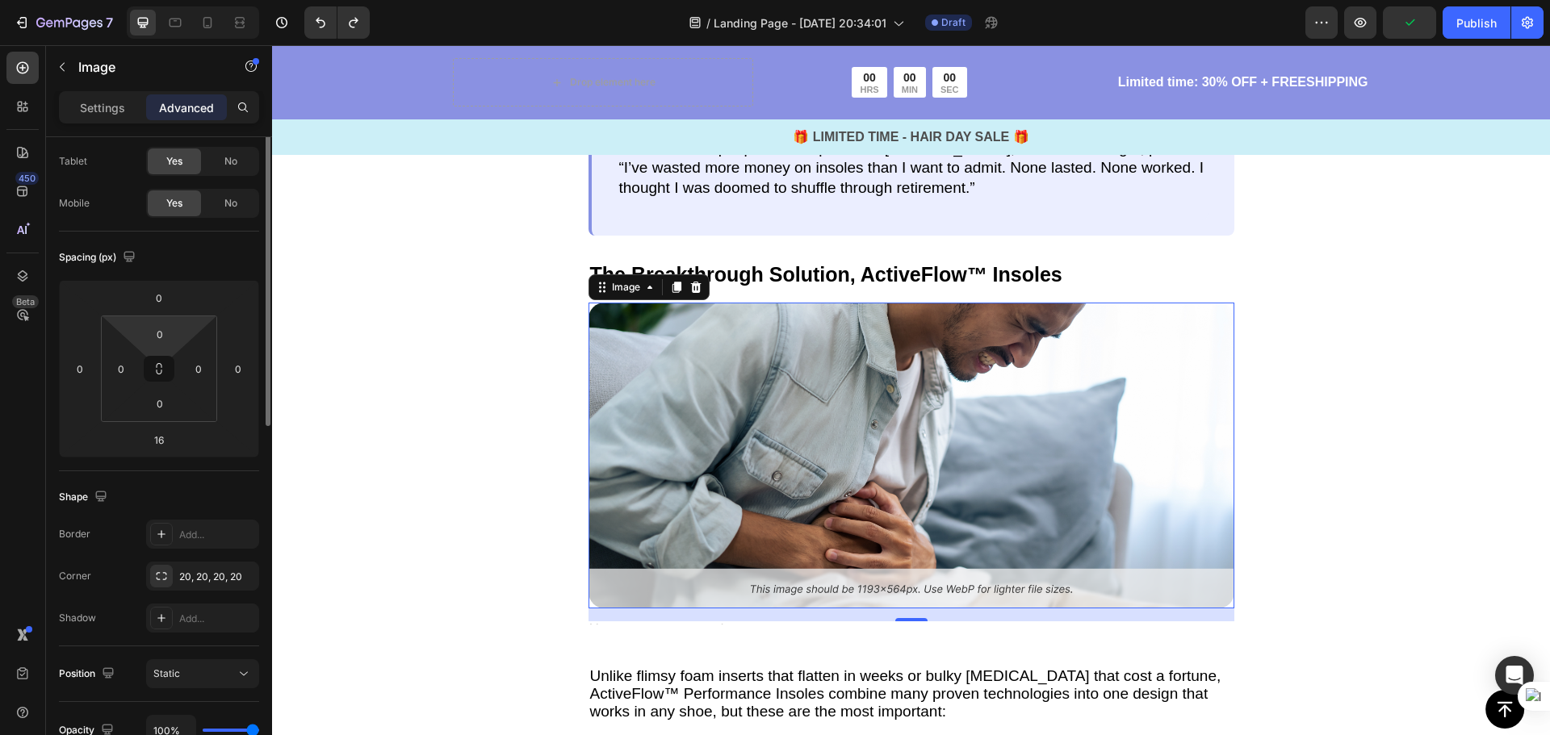
scroll to position [0, 0]
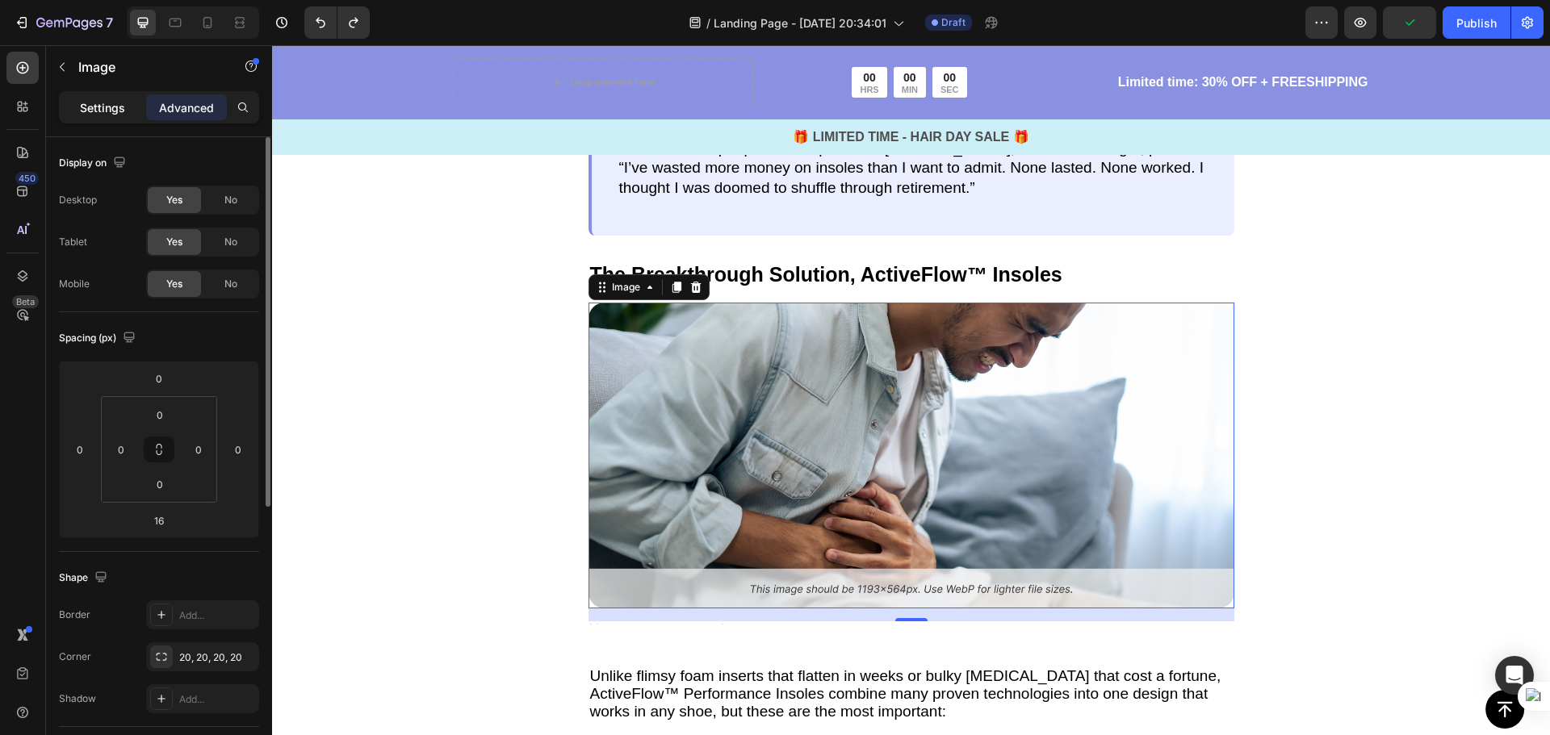
click at [123, 110] on p "Settings" at bounding box center [102, 107] width 45 height 17
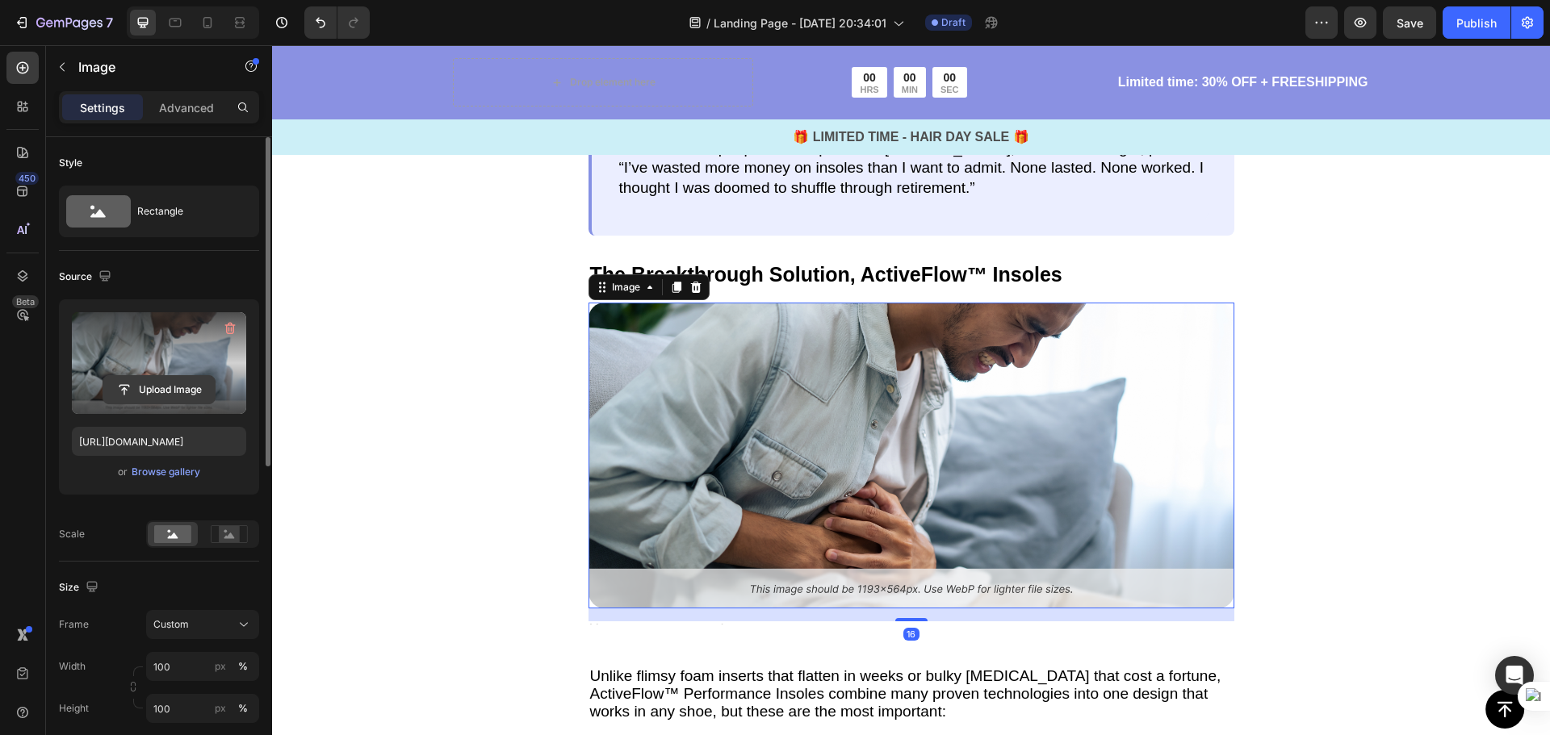
click at [186, 395] on input "file" at bounding box center [158, 389] width 111 height 27
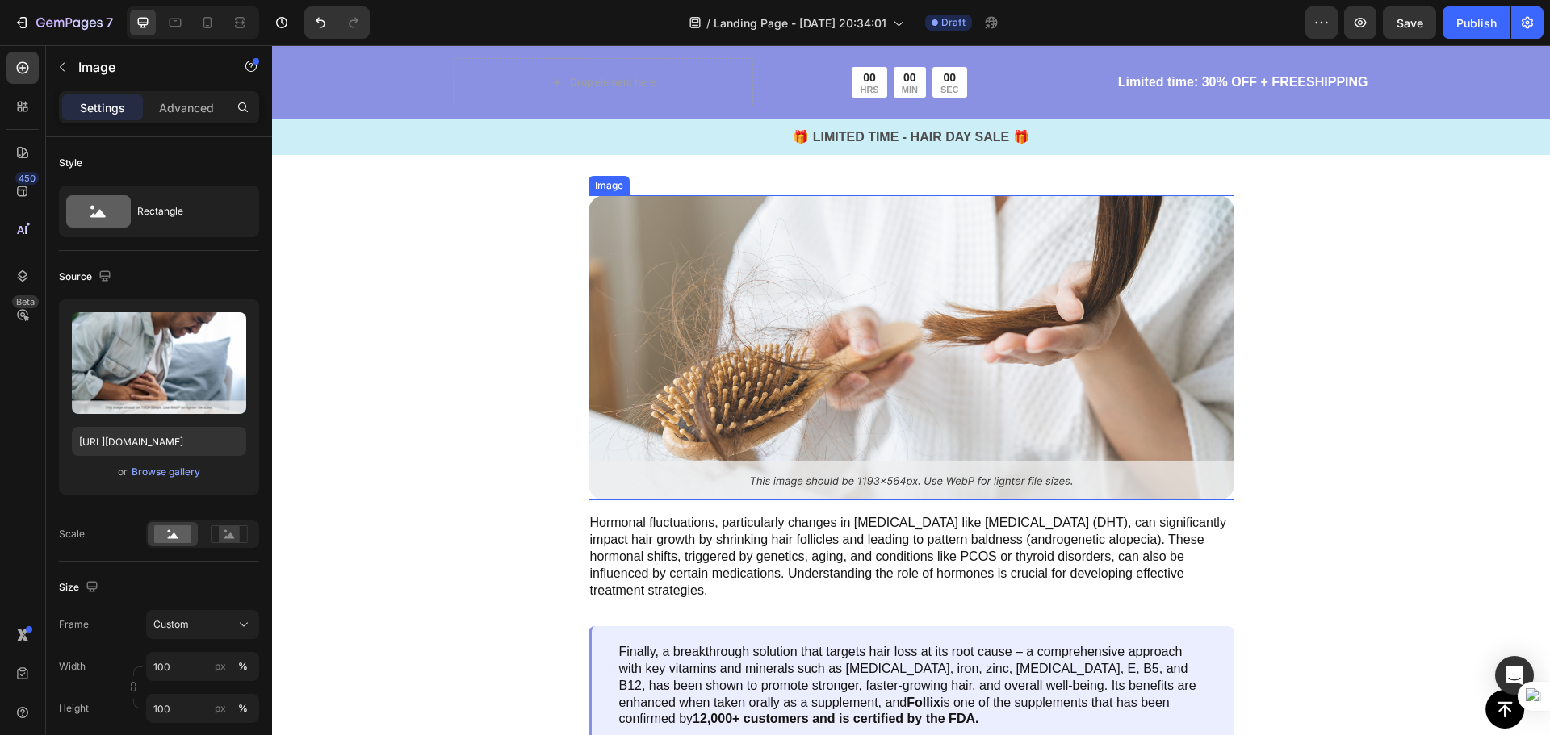
scroll to position [3830, 0]
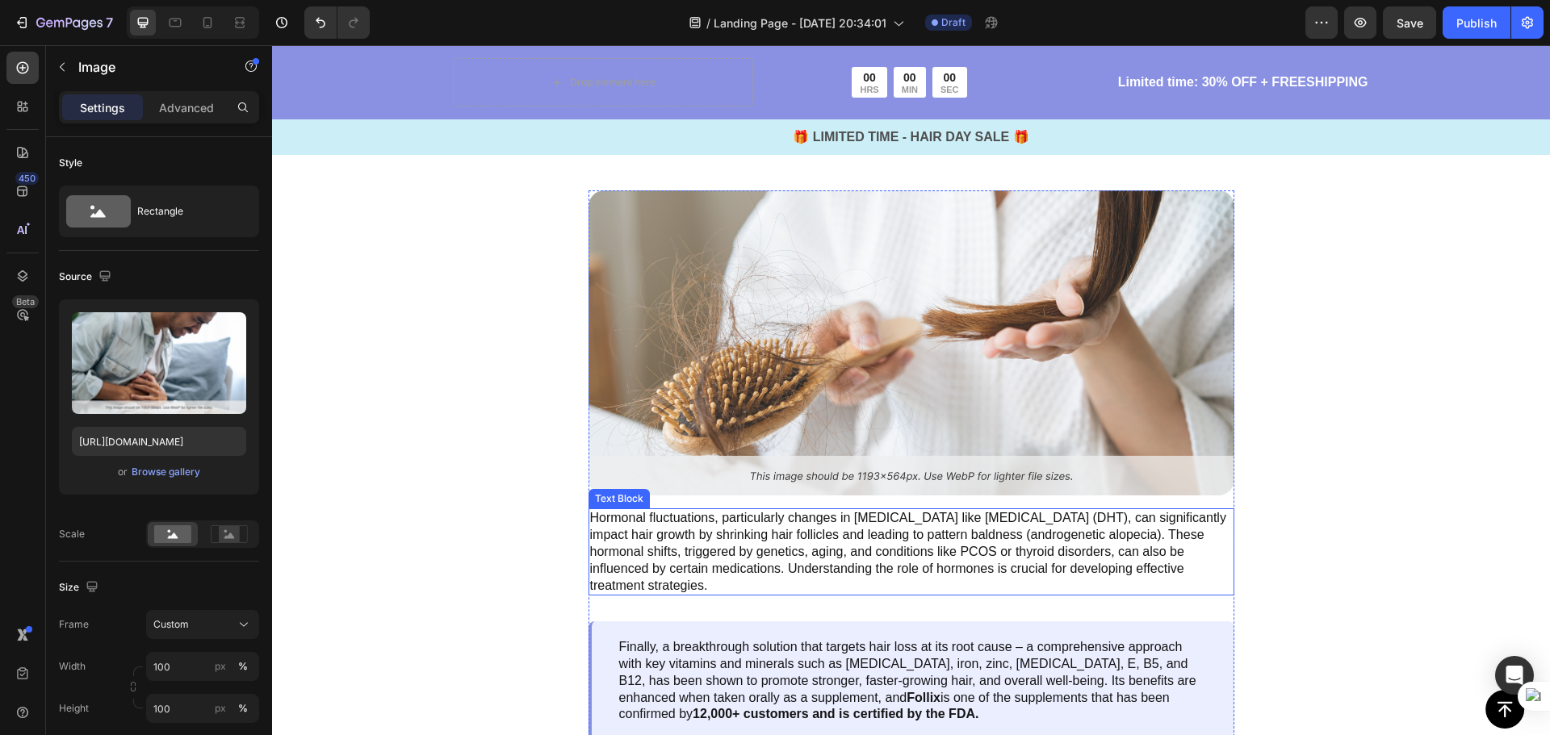
click at [713, 546] on p "Hormonal fluctuations, particularly changes in androgens like dihydrotestostero…" at bounding box center [911, 552] width 642 height 84
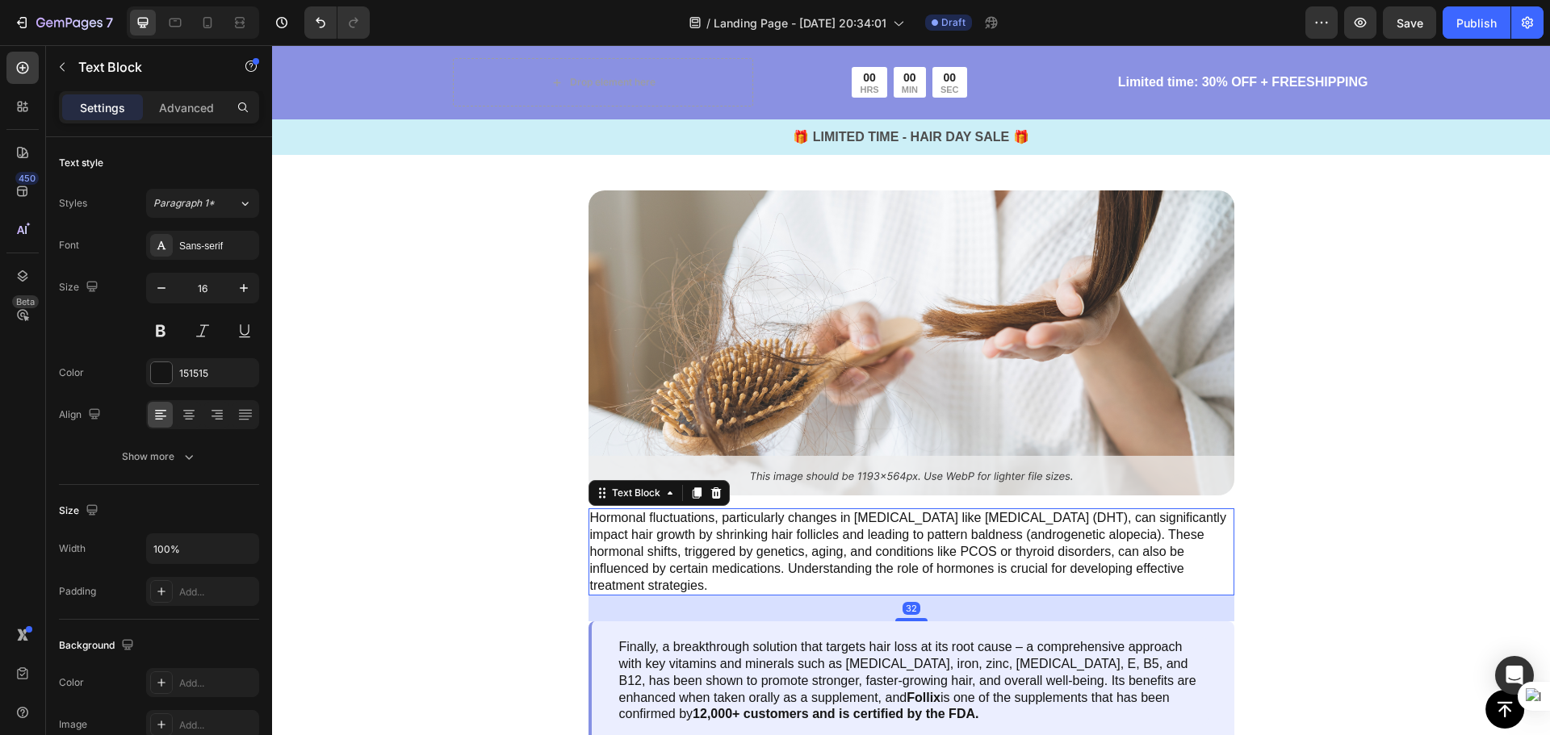
click at [705, 563] on p "Hormonal fluctuations, particularly changes in androgens like dihydrotestostero…" at bounding box center [911, 552] width 642 height 84
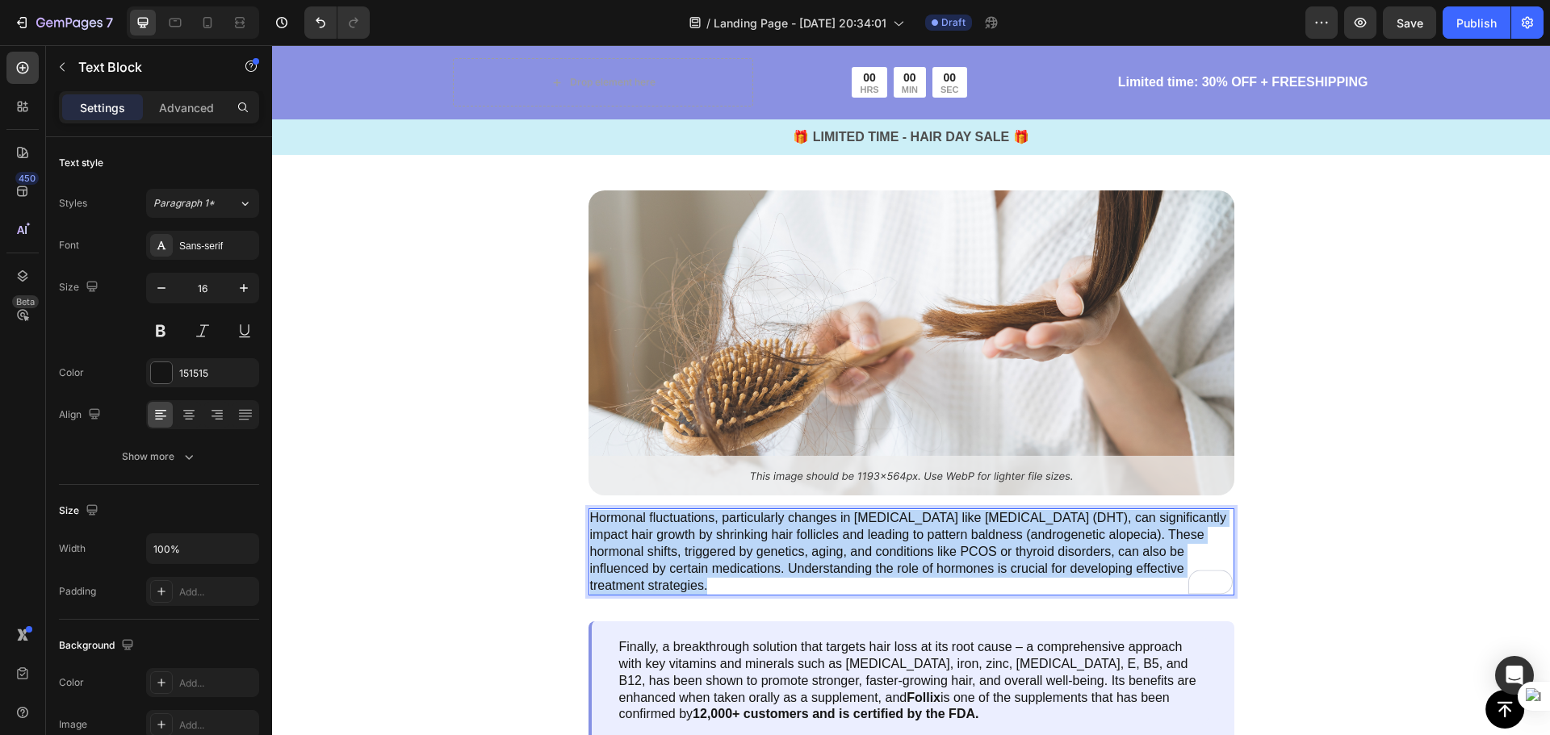
drag, startPoint x: 654, startPoint y: 547, endPoint x: 584, endPoint y: 498, distance: 85.8
click at [590, 510] on p "Hormonal fluctuations, particularly changes in androgens like dihydrotestostero…" at bounding box center [911, 552] width 642 height 84
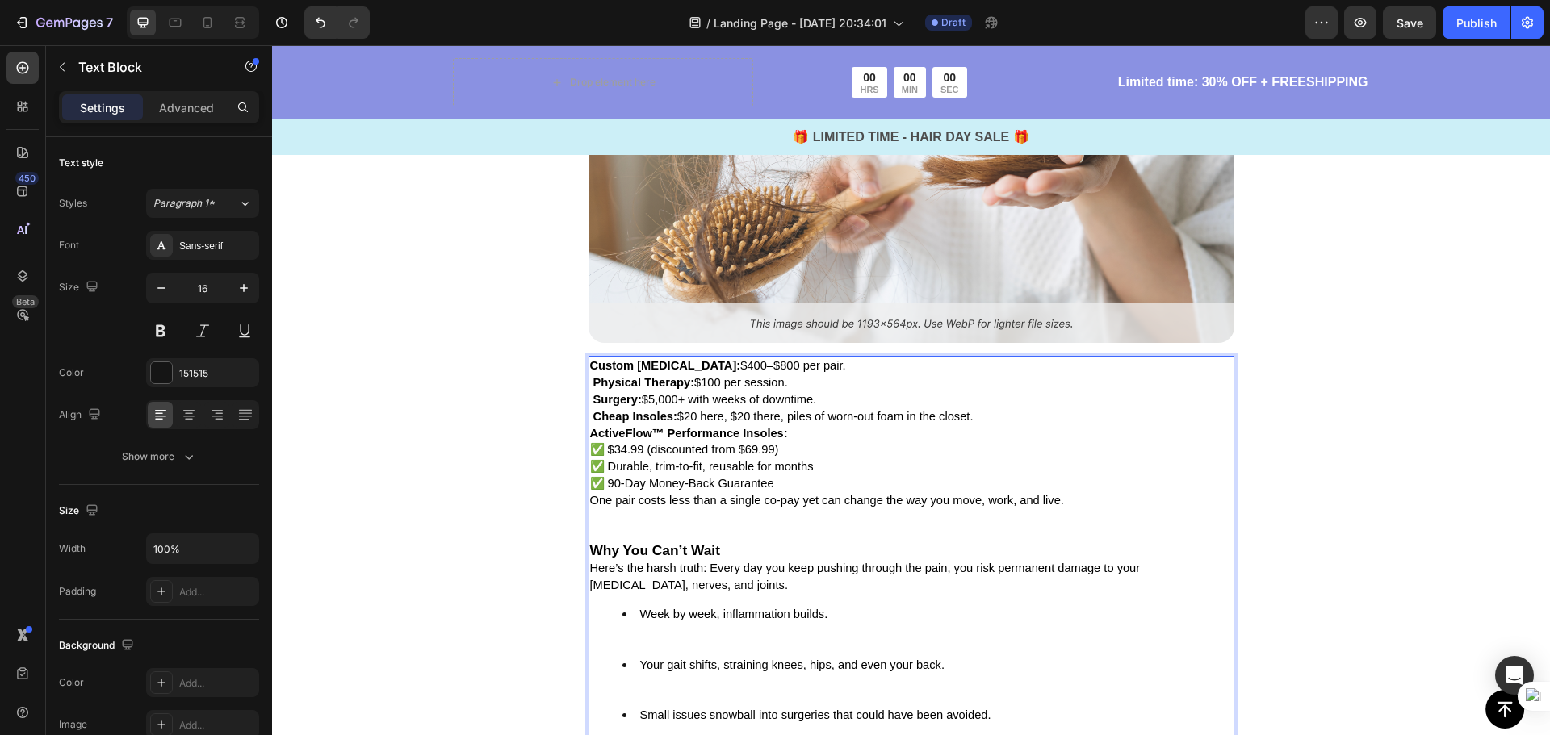
scroll to position [4031, 0]
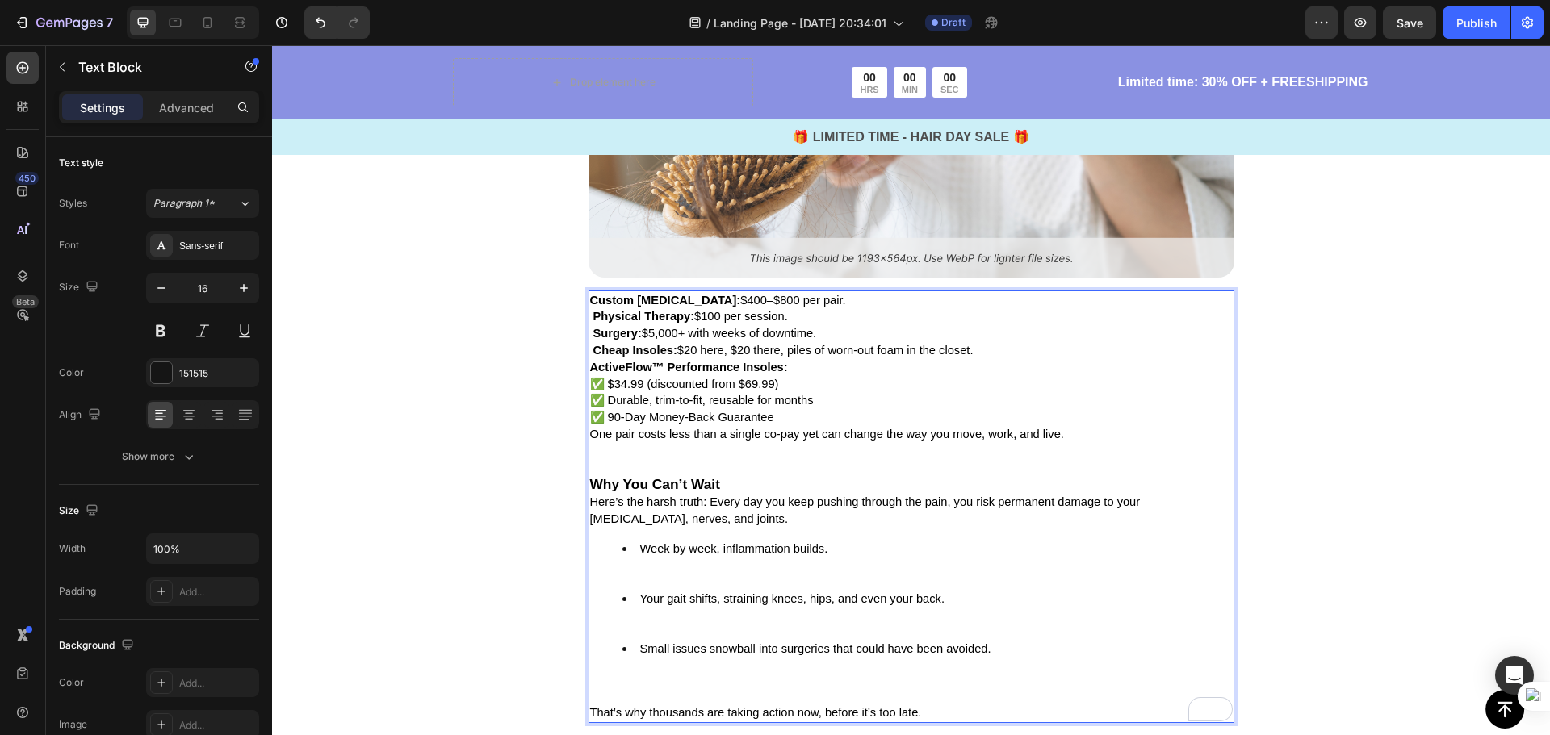
click at [684, 658] on li "Small issues snowball into surgeries that could have been avoided." at bounding box center [927, 666] width 610 height 50
click at [623, 689] on li "Small issues snowball into surgeries that could have been avoided." at bounding box center [927, 666] width 610 height 50
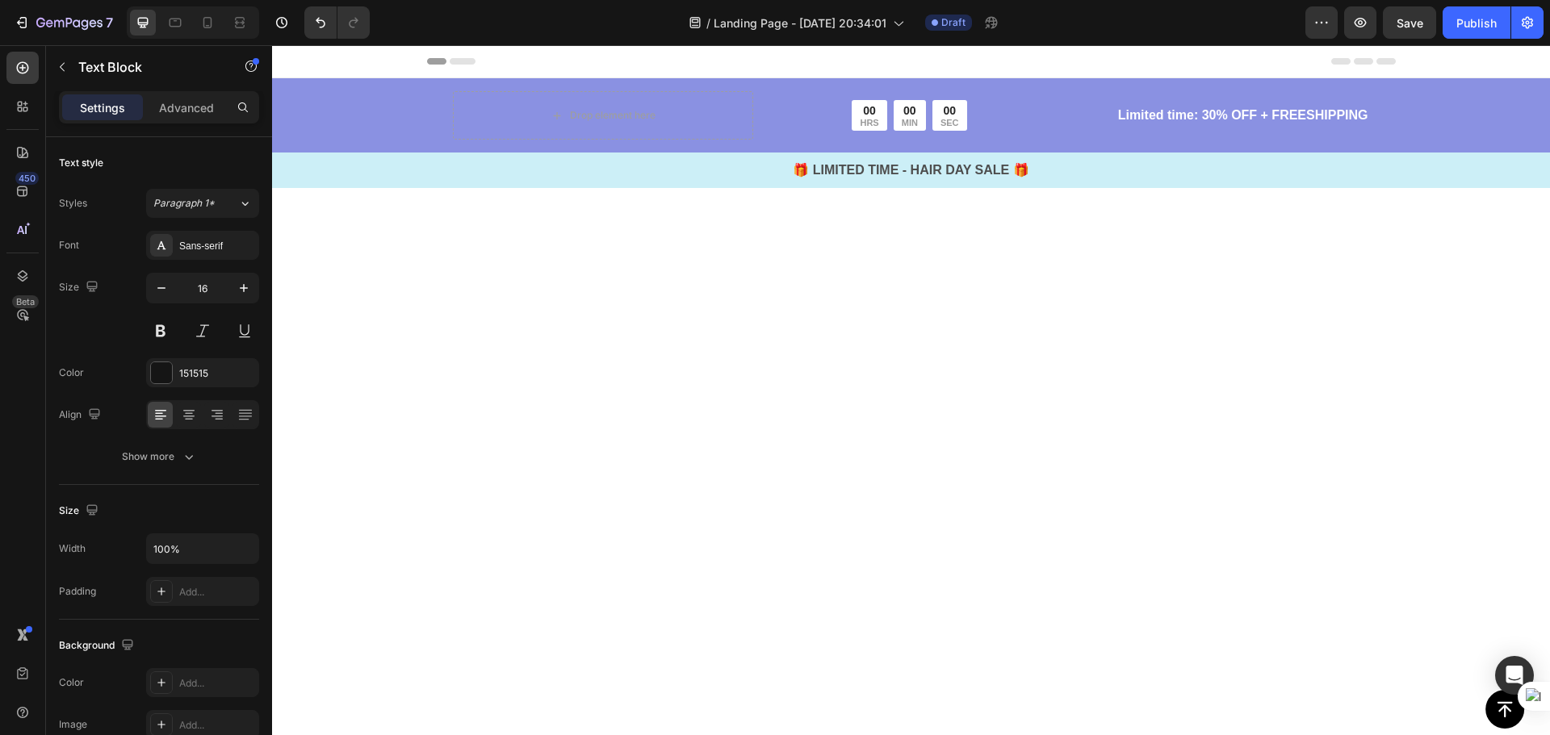
scroll to position [4031, 0]
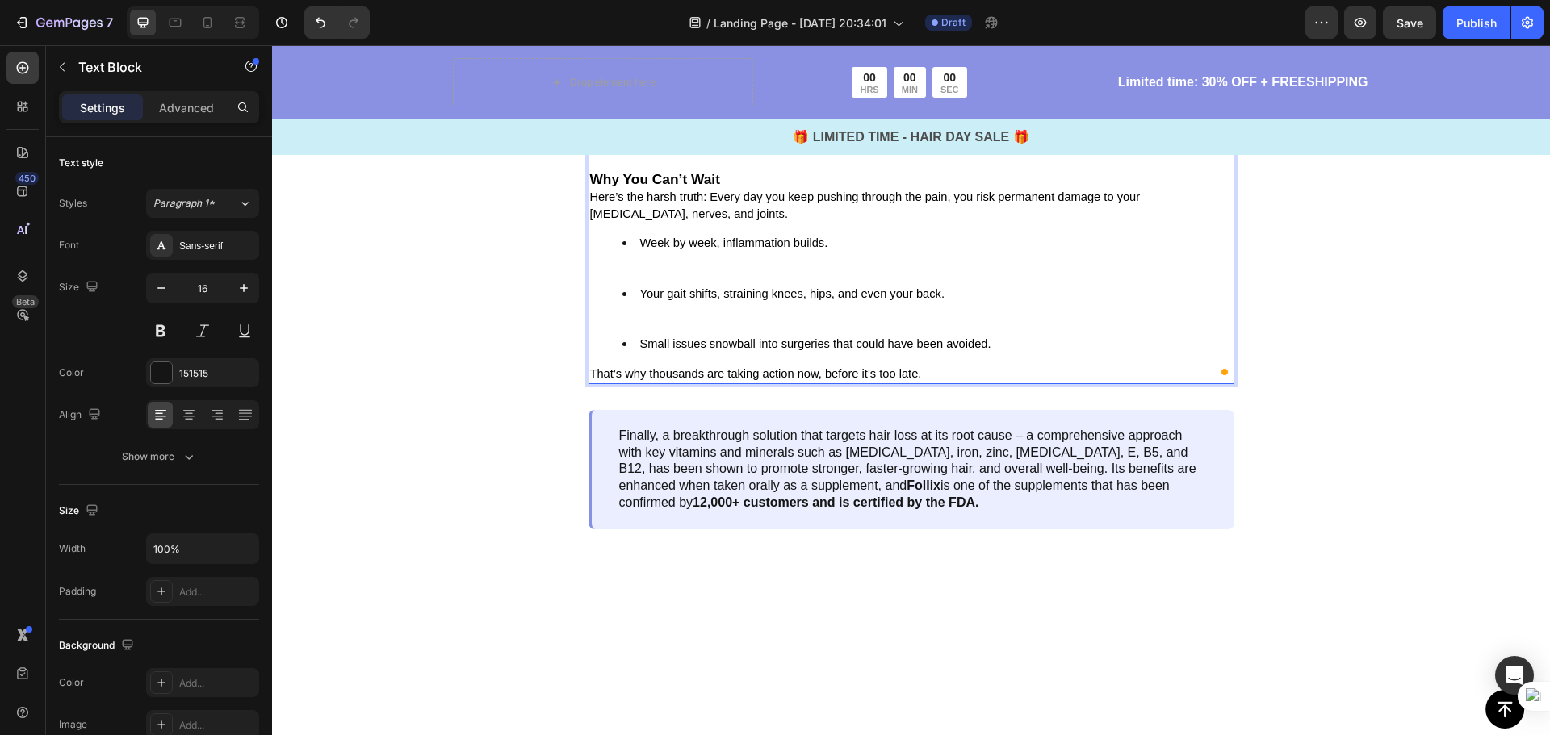
click at [628, 336] on li "Your gait shifts, straining knees, hips, and even your back." at bounding box center [927, 311] width 610 height 50
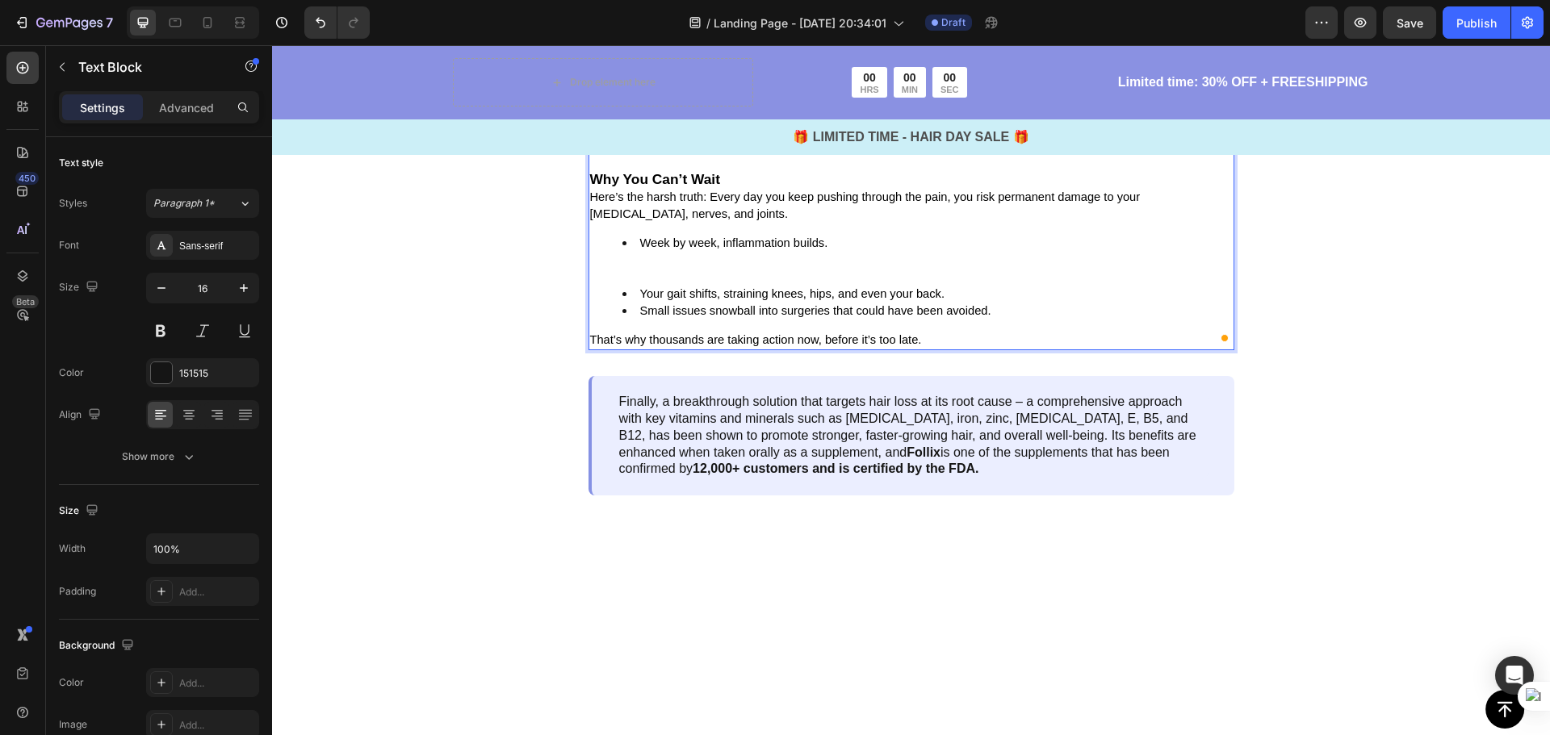
click at [628, 285] on li "Week by week, inflammation builds." at bounding box center [927, 260] width 610 height 50
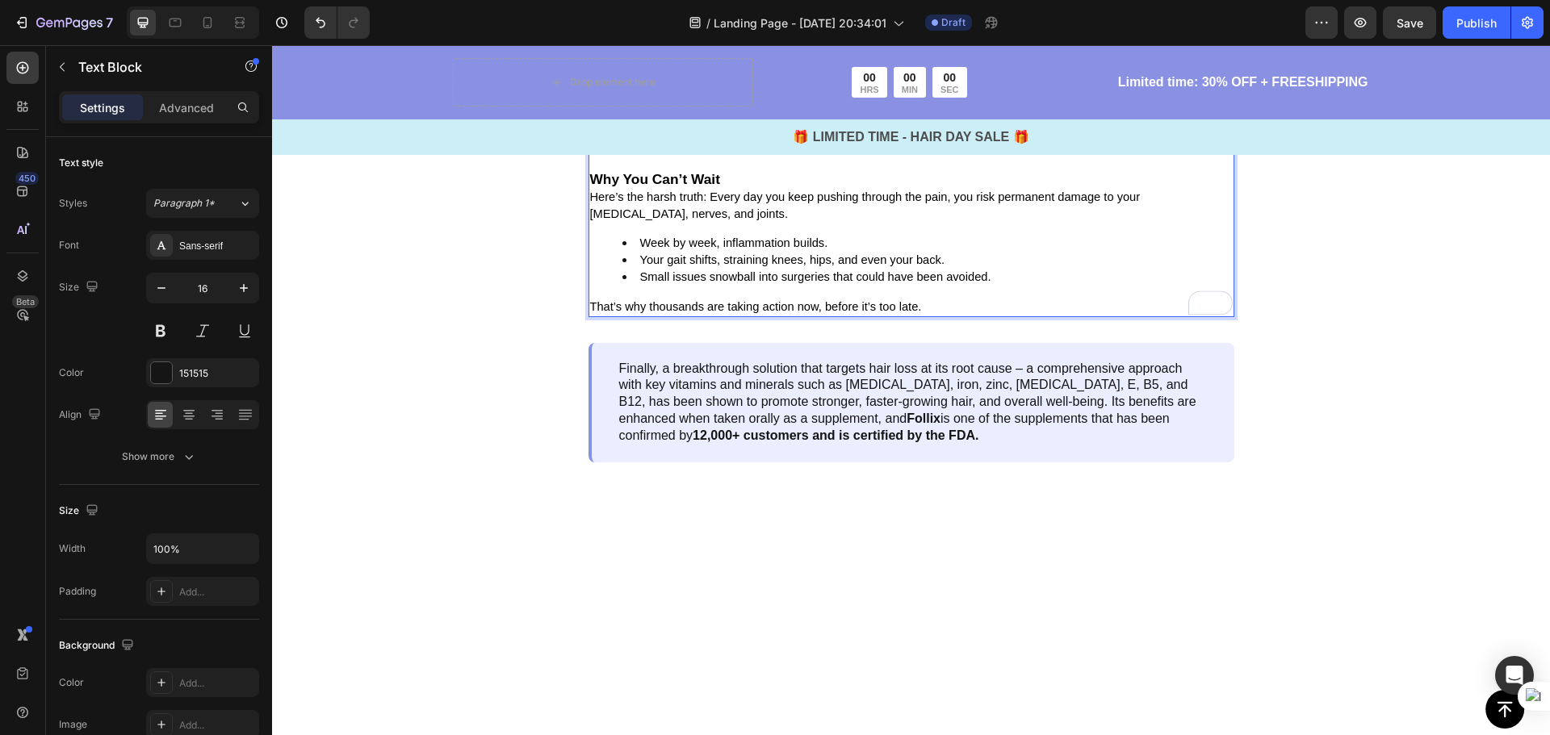
click at [621, 316] on div "Custom [MEDICAL_DATA]: $400–$800 per pair. Physical Therapy: $100 per session. …" at bounding box center [911, 151] width 646 height 332
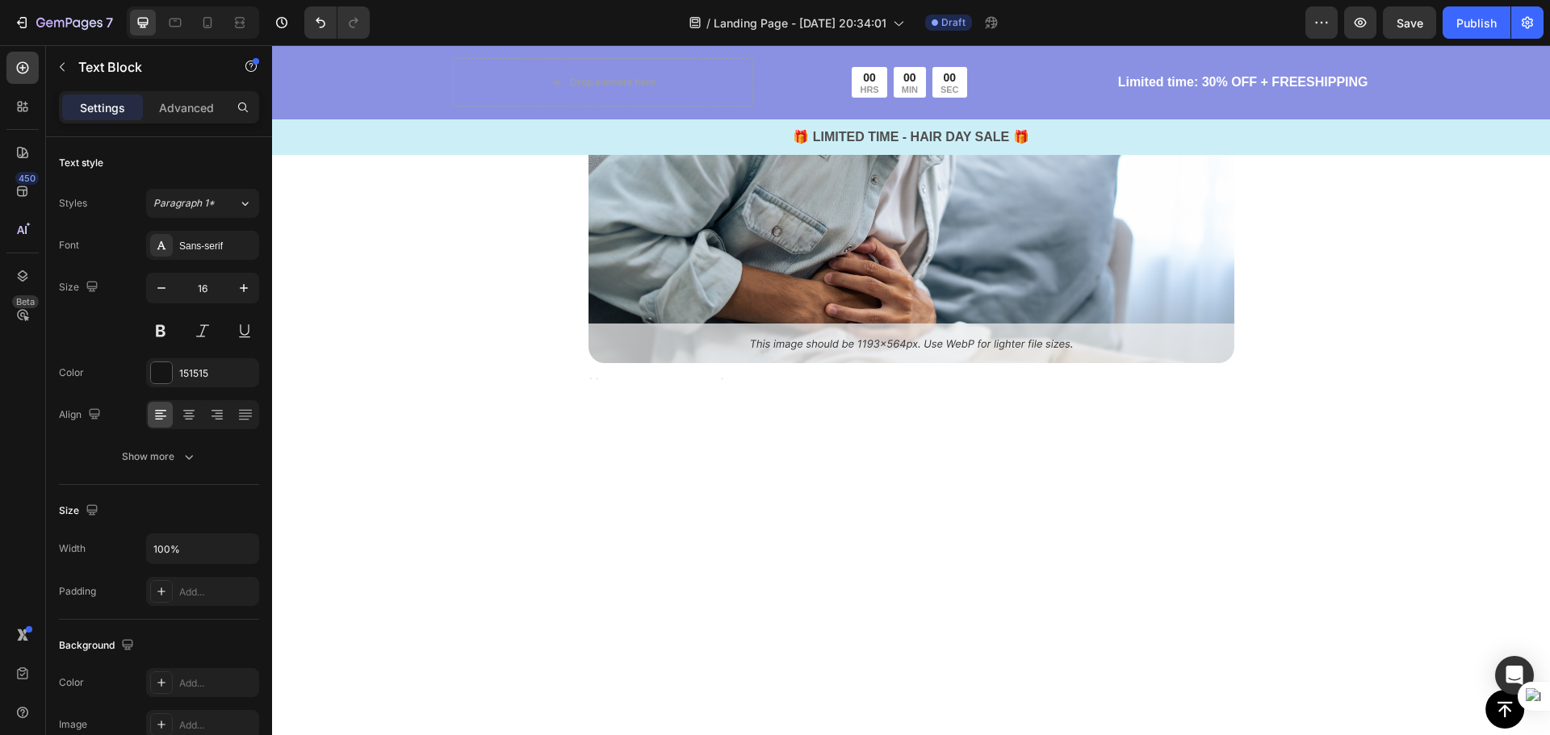
scroll to position [2018, 0]
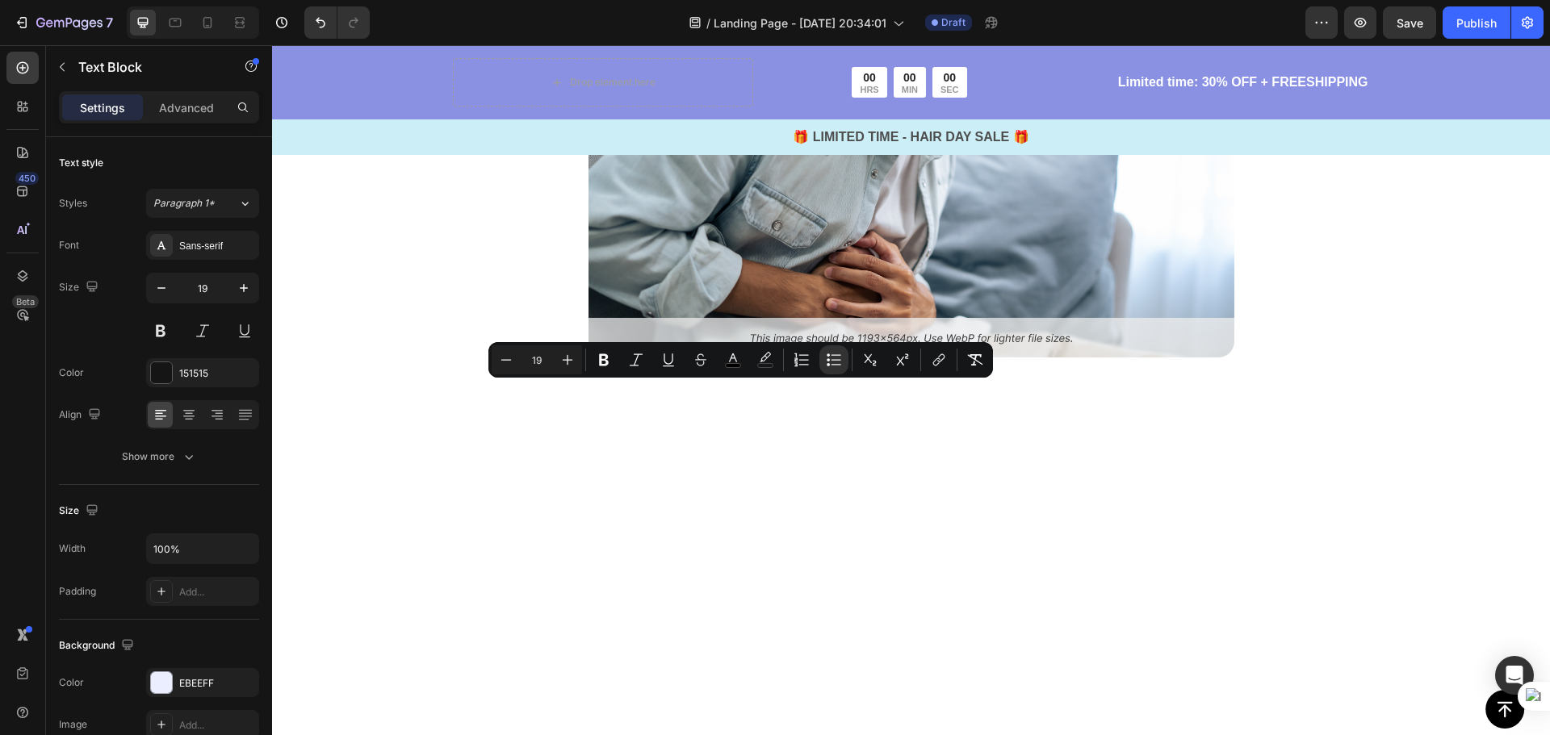
drag, startPoint x: 666, startPoint y: 387, endPoint x: 811, endPoint y: 395, distance: 145.5
click at [601, 359] on icon "Editor contextual toolbar" at bounding box center [604, 360] width 10 height 12
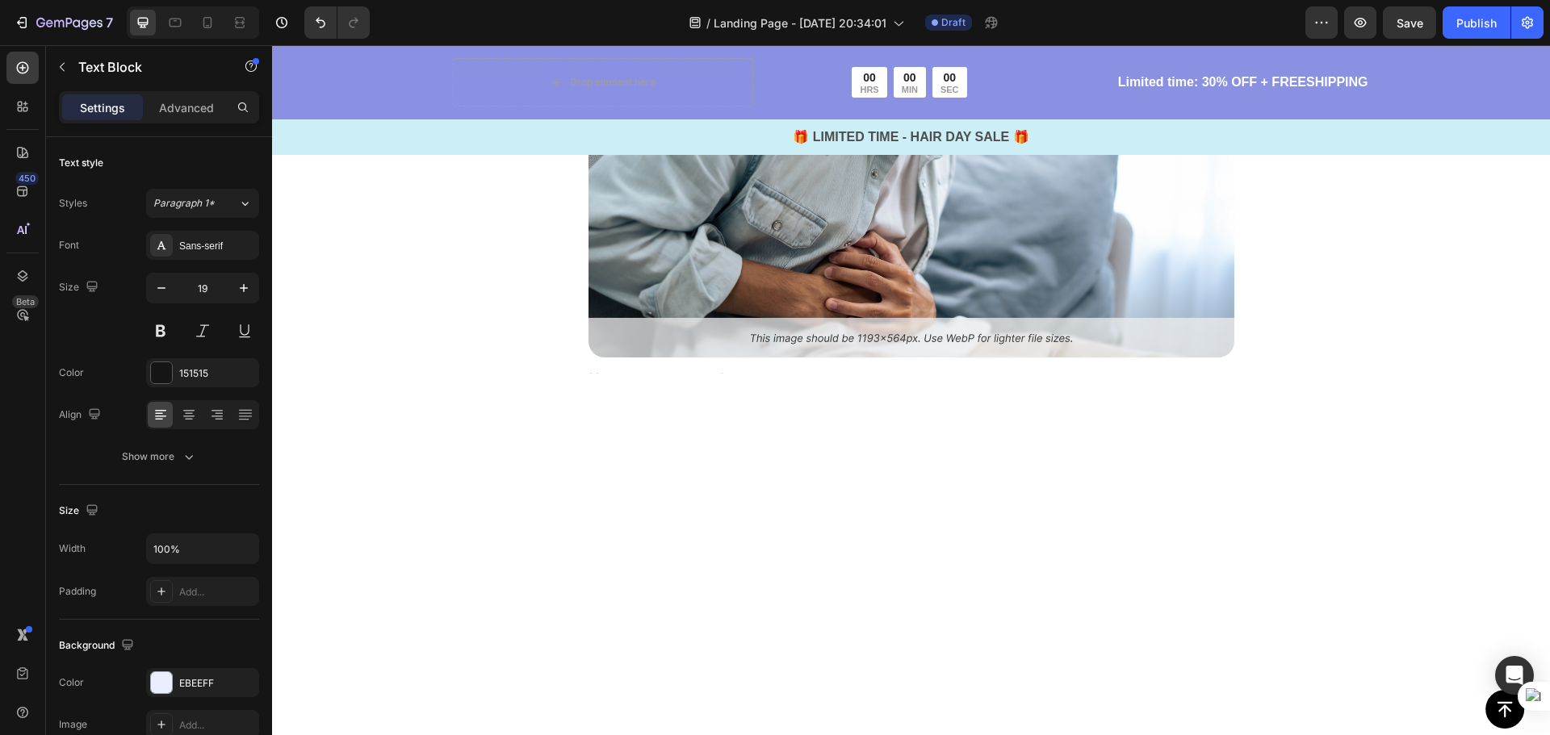
drag, startPoint x: 660, startPoint y: 428, endPoint x: 783, endPoint y: 425, distance: 122.7
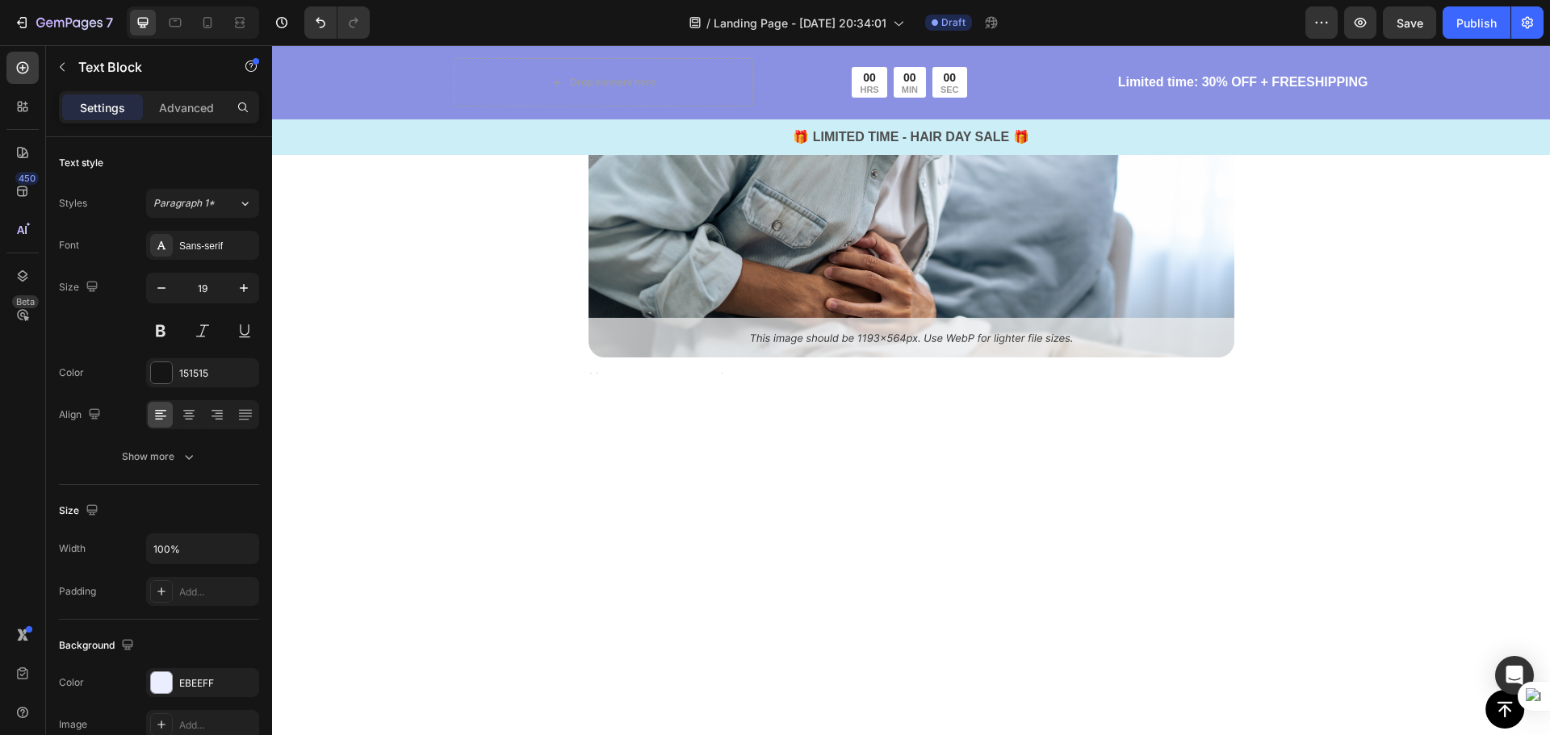
drag, startPoint x: 785, startPoint y: 431, endPoint x: 657, endPoint y: 430, distance: 127.5
drag, startPoint x: 716, startPoint y: 428, endPoint x: 785, endPoint y: 445, distance: 71.4
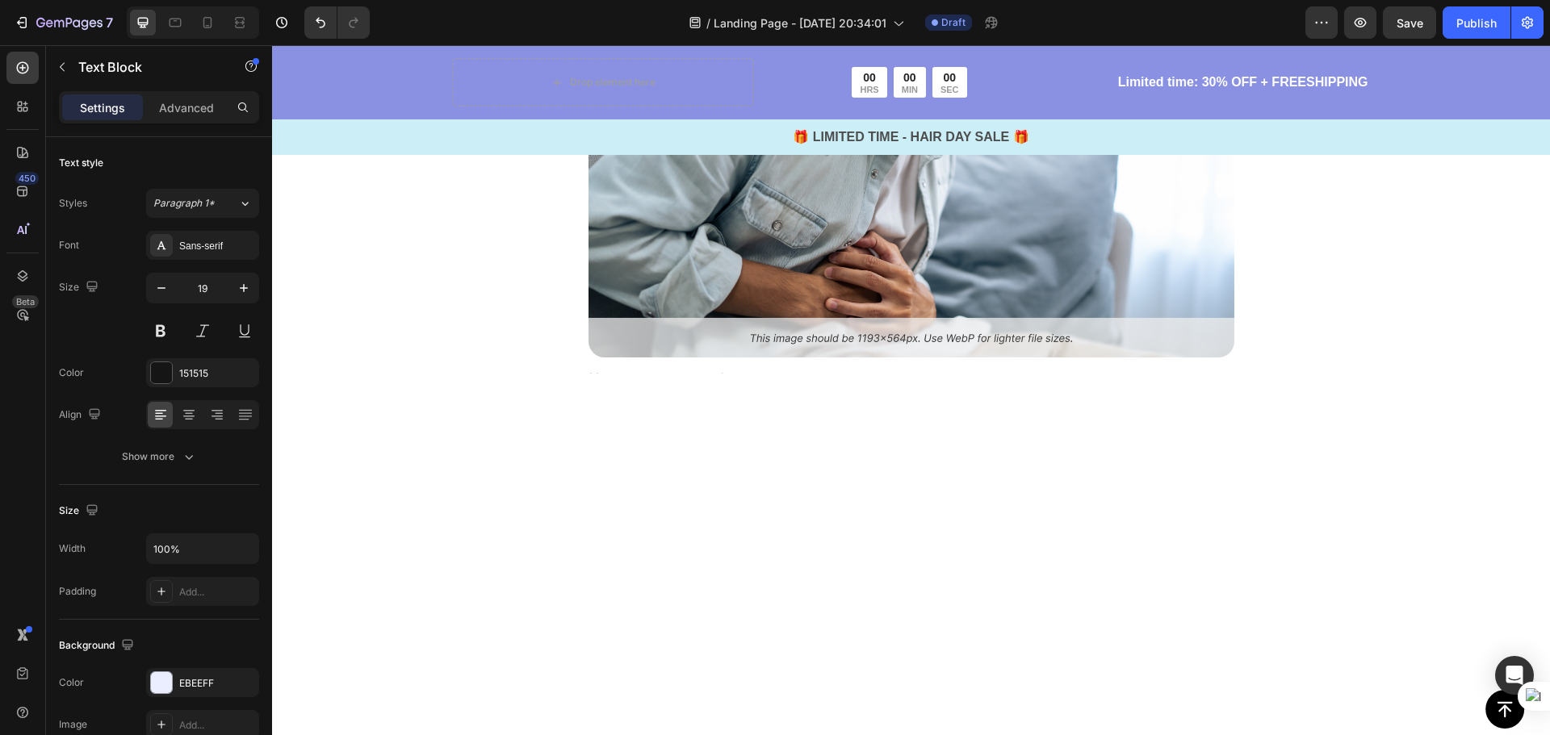
drag, startPoint x: 749, startPoint y: 457, endPoint x: 830, endPoint y: 464, distance: 81.0
drag, startPoint x: 880, startPoint y: 521, endPoint x: 790, endPoint y: 514, distance: 89.9
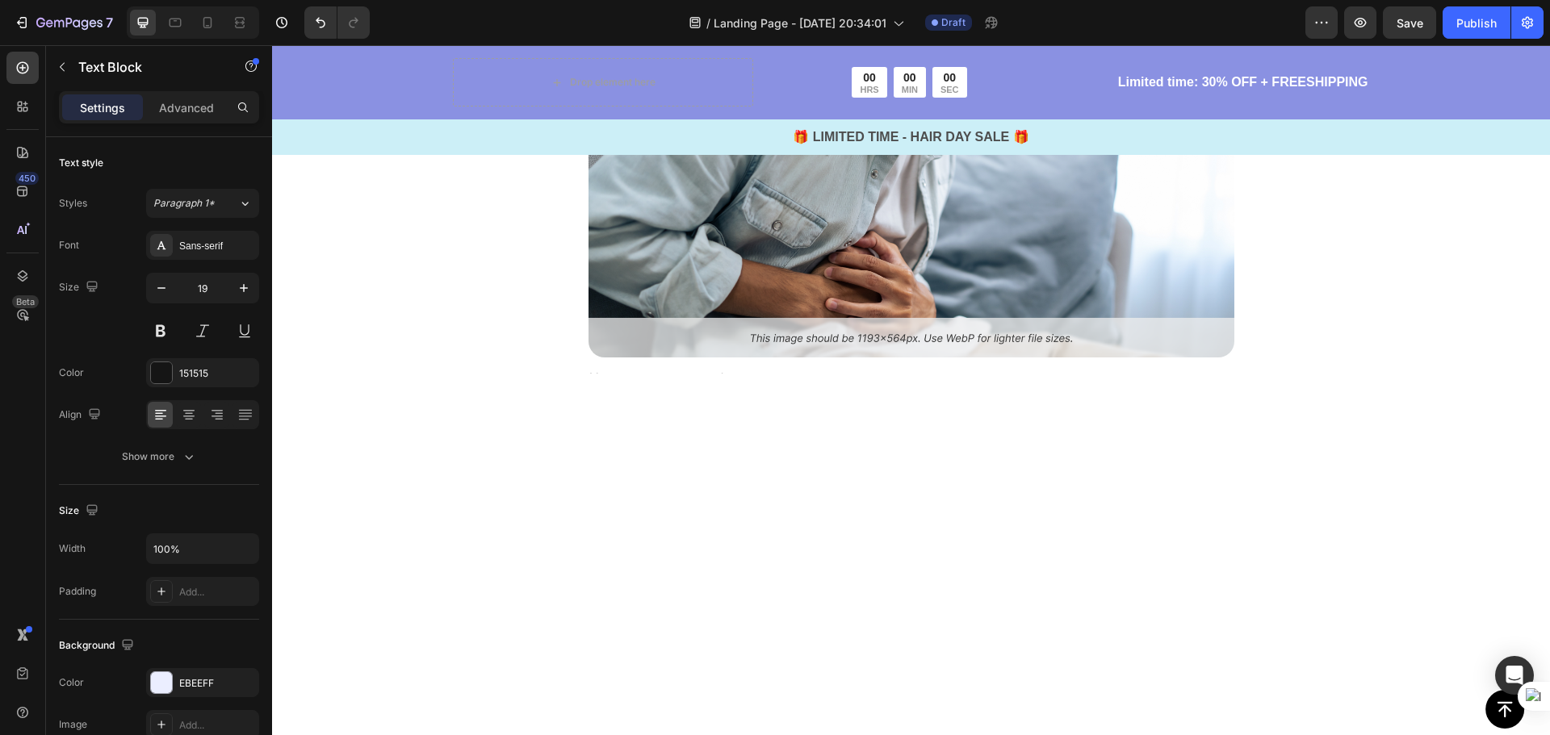
drag, startPoint x: 785, startPoint y: 432, endPoint x: 667, endPoint y: 433, distance: 117.8
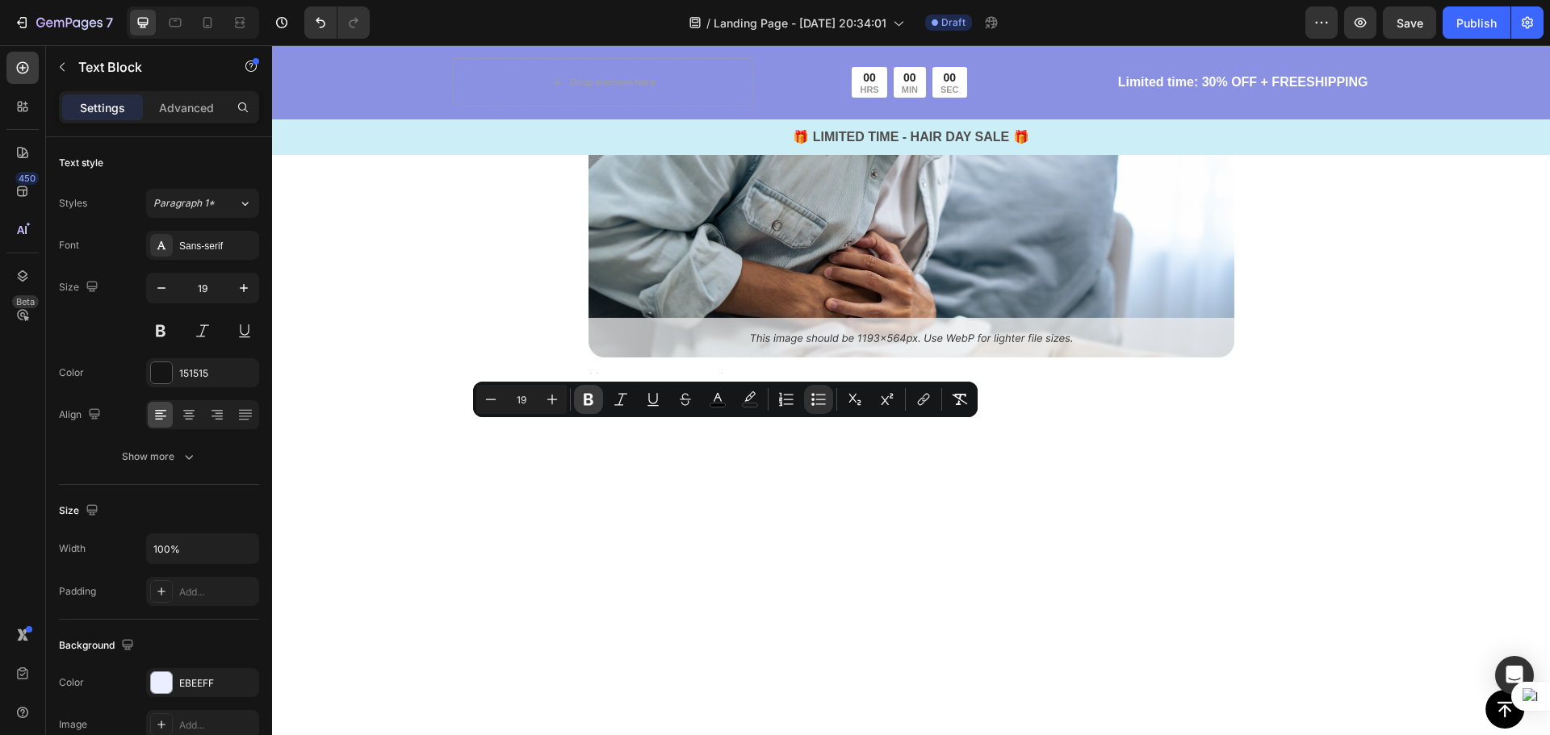
drag, startPoint x: 587, startPoint y: 396, endPoint x: 385, endPoint y: 376, distance: 202.8
click at [587, 396] on icon "Editor contextual toolbar" at bounding box center [588, 399] width 16 height 16
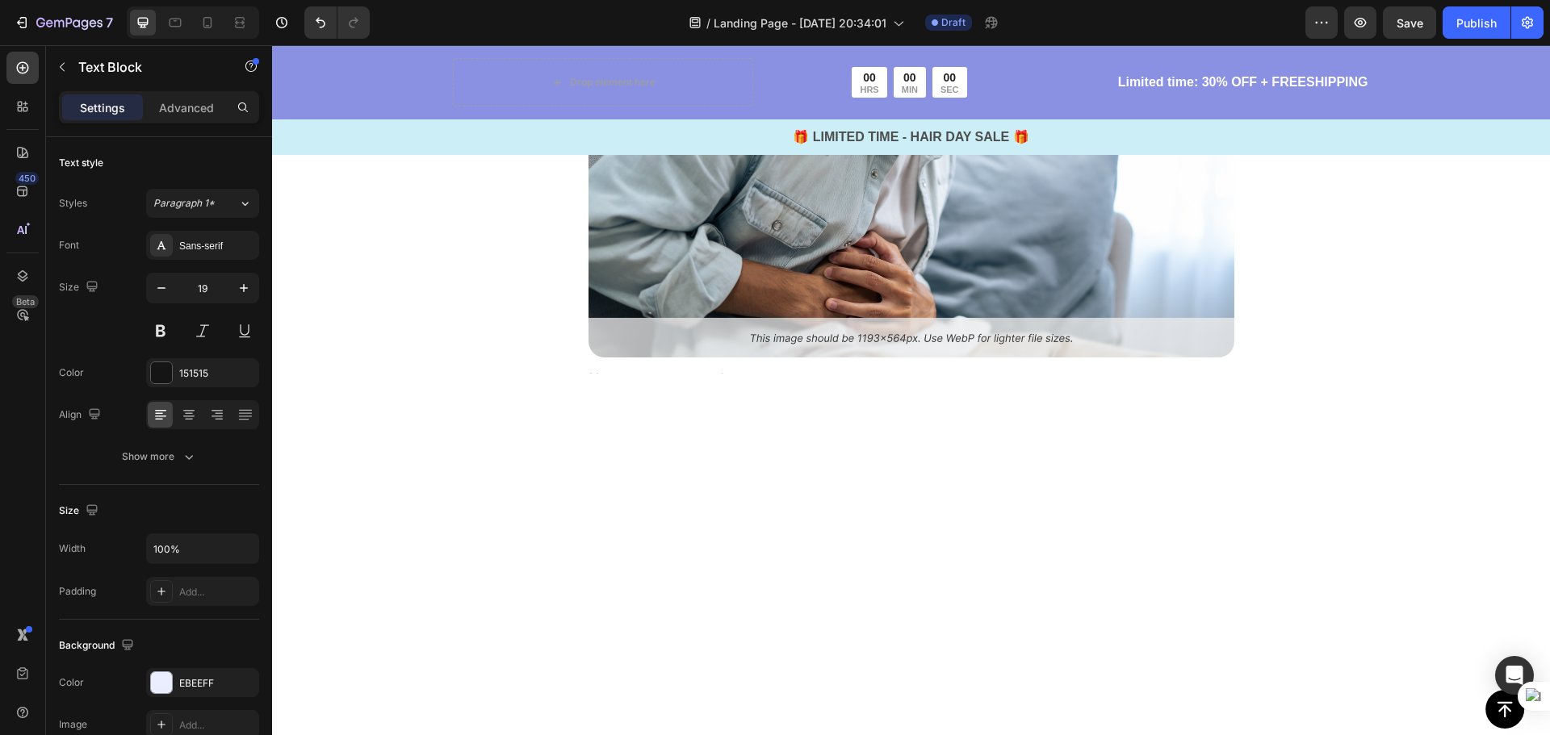
drag, startPoint x: 818, startPoint y: 451, endPoint x: 692, endPoint y: 450, distance: 125.9
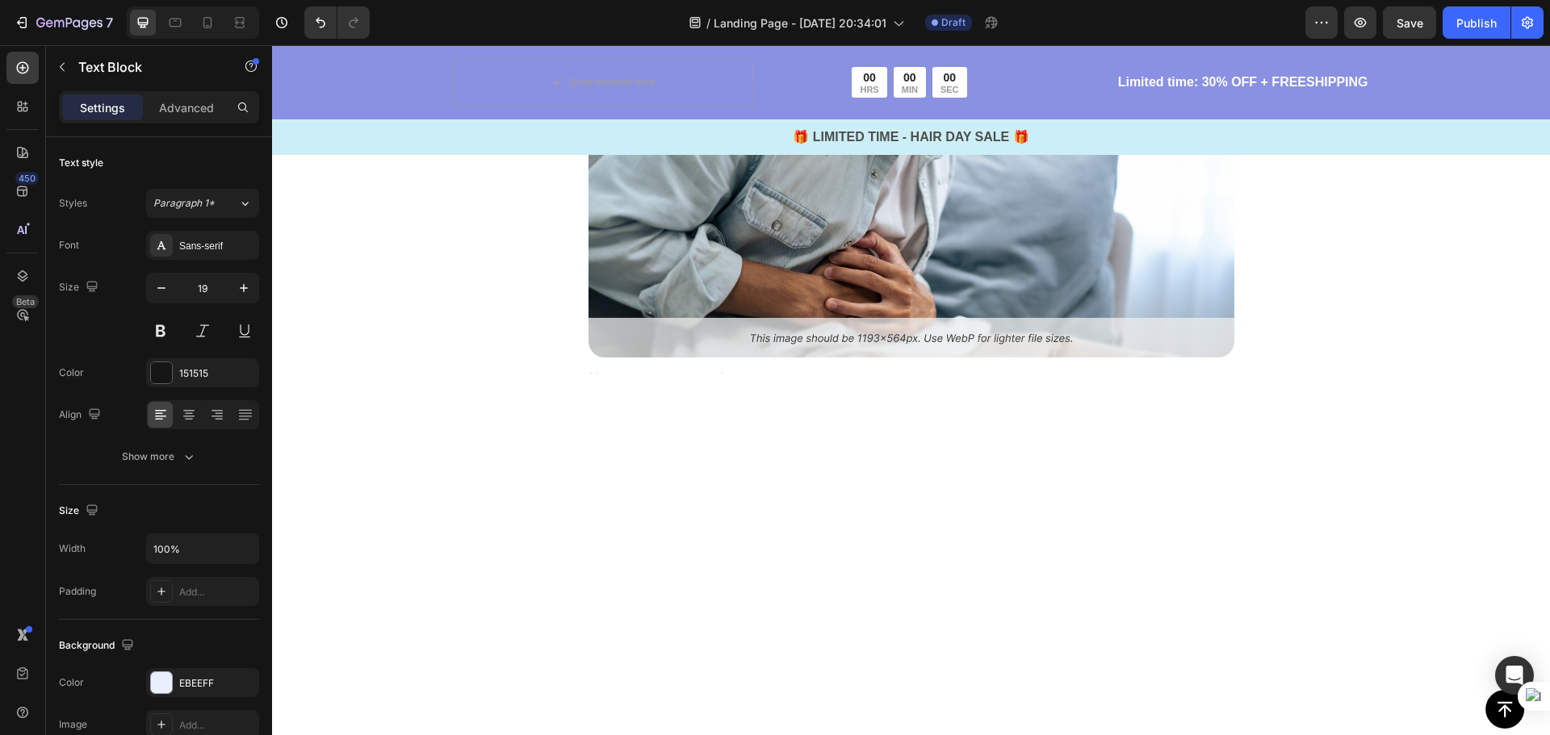
drag, startPoint x: 818, startPoint y: 450, endPoint x: 792, endPoint y: 450, distance: 25.8
drag, startPoint x: 819, startPoint y: 450, endPoint x: 676, endPoint y: 450, distance: 143.7
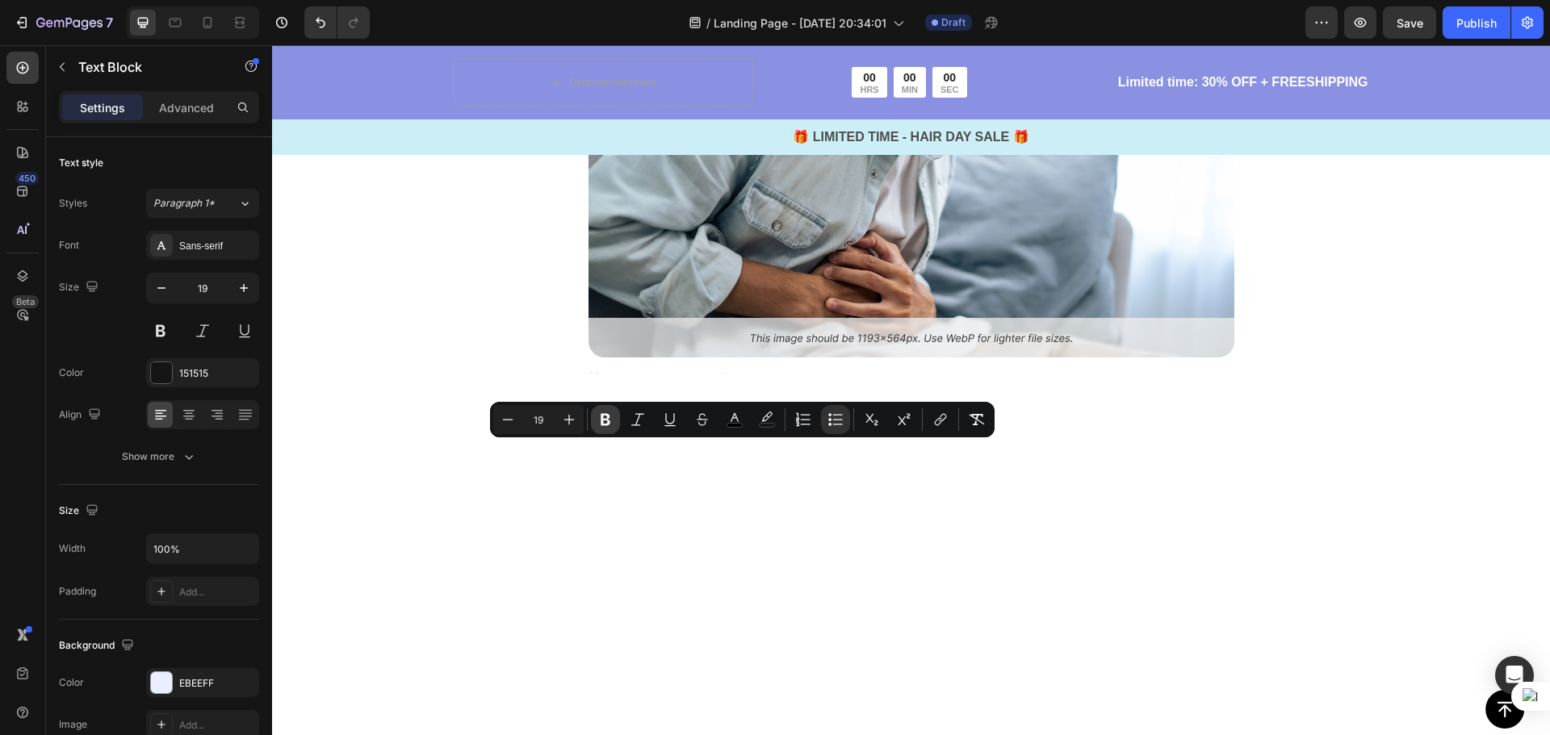
click at [606, 421] on icon "Editor contextual toolbar" at bounding box center [605, 420] width 16 height 16
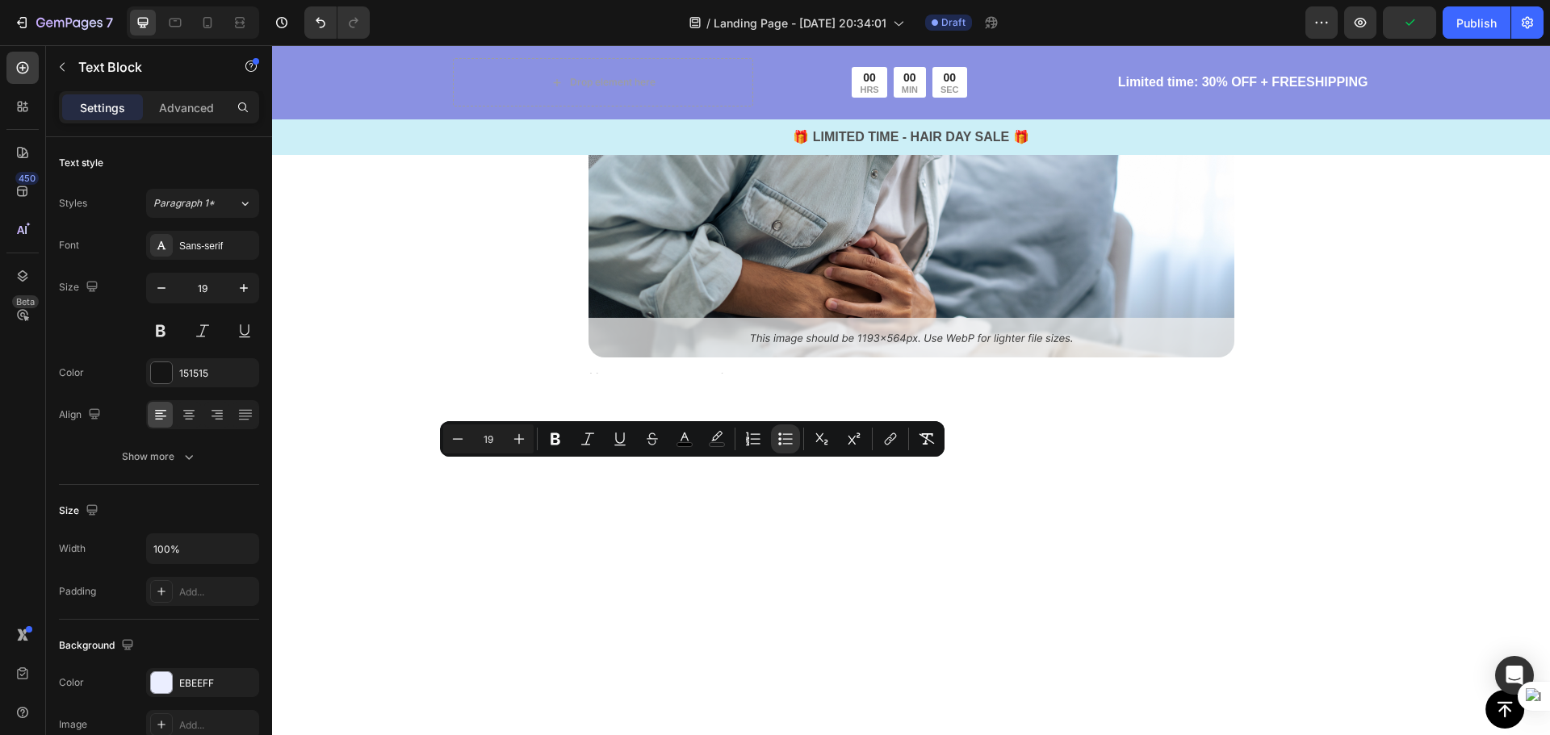
drag, startPoint x: 719, startPoint y: 468, endPoint x: 666, endPoint y: 471, distance: 53.4
click at [555, 441] on icon "Editor contextual toolbar" at bounding box center [555, 439] width 16 height 16
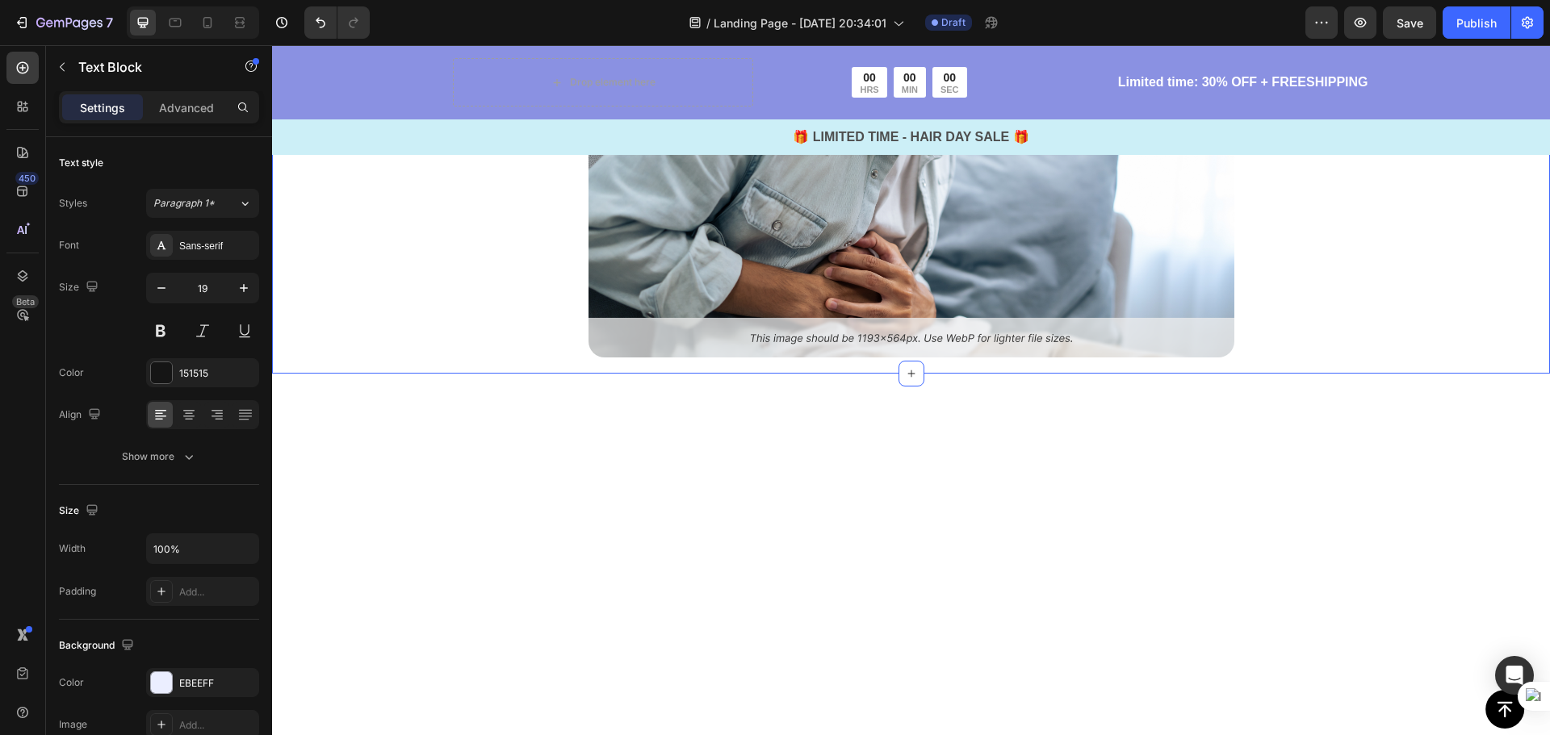
click at [1328, 368] on div "Why Most Solutions Fail Text Block If you’ve tried fixing this before, chances …" at bounding box center [911, 3] width 1278 height 739
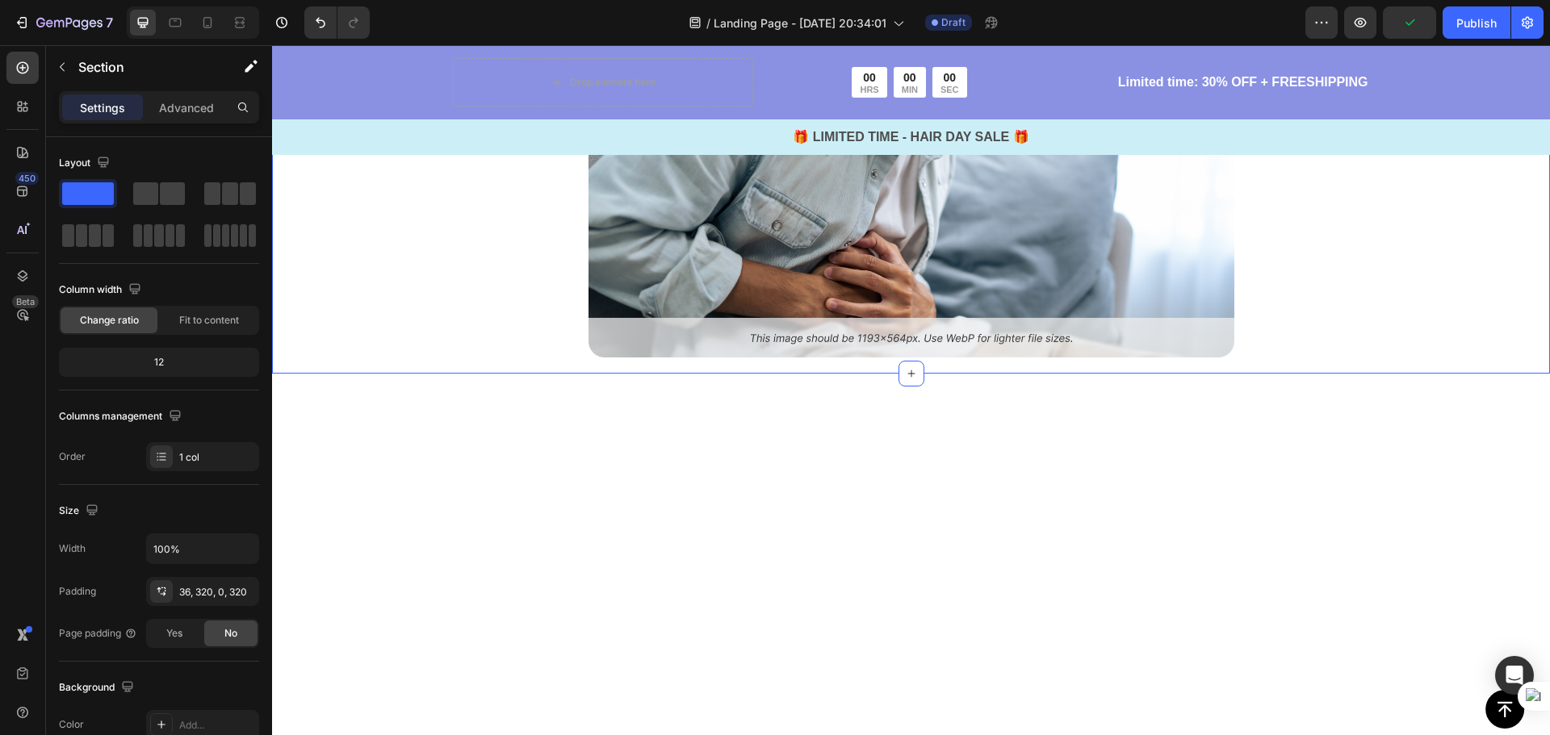
click at [1285, 374] on div "Why Most Solutions Fail Text Block If you’ve tried fixing this before, chances …" at bounding box center [911, 3] width 1278 height 739
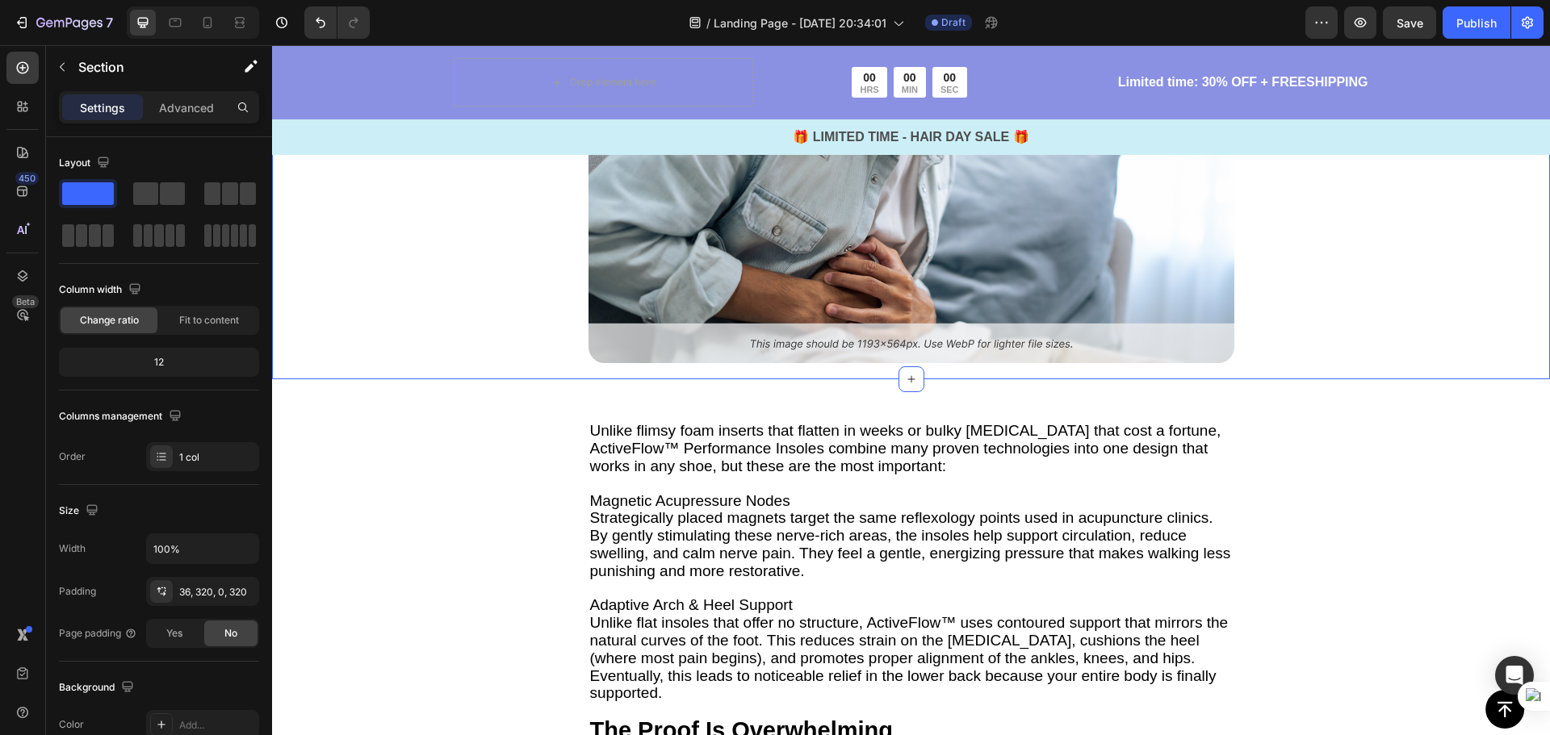
scroll to position [2744, 0]
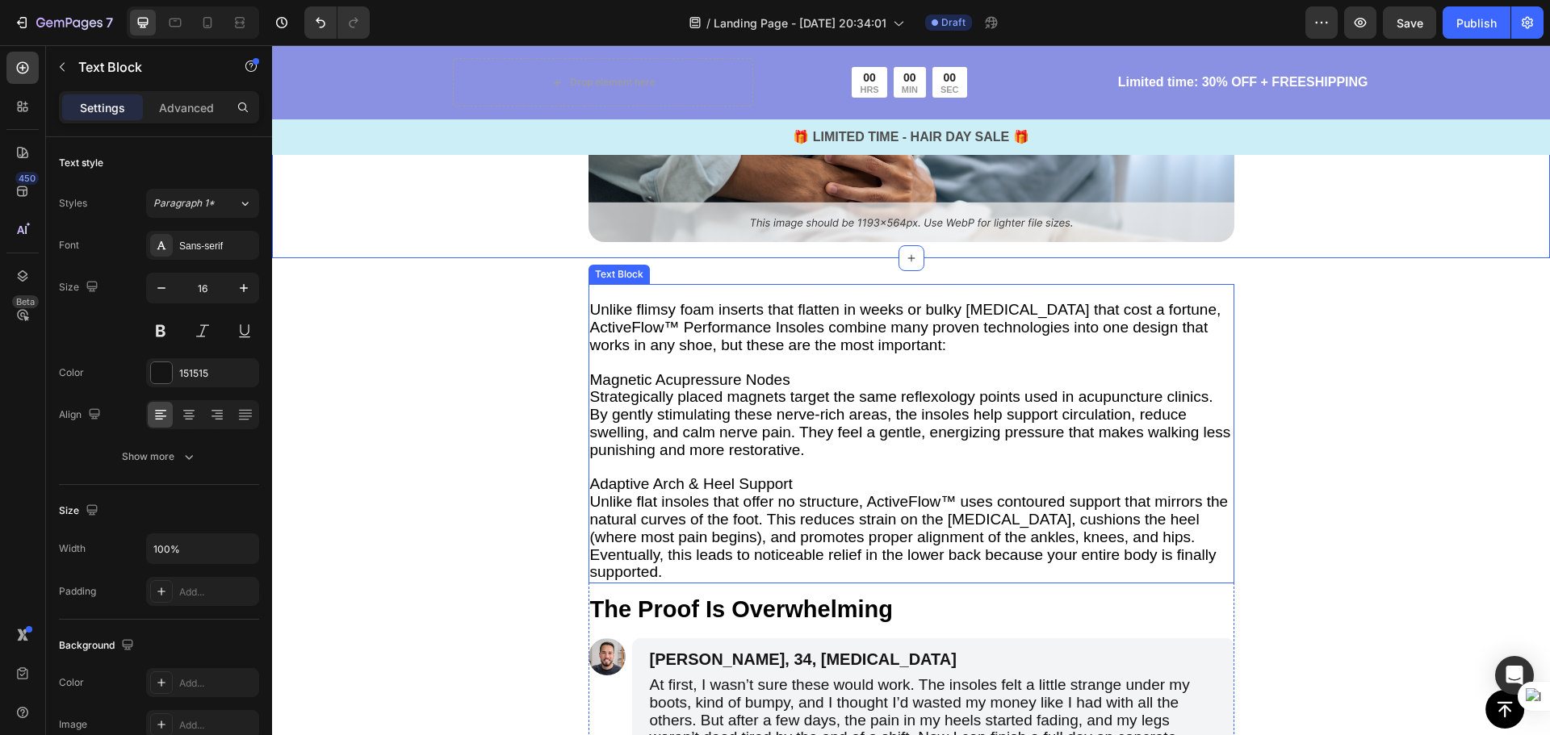
click at [780, 383] on span "Magnetic Acupressure Nodes" at bounding box center [690, 379] width 200 height 17
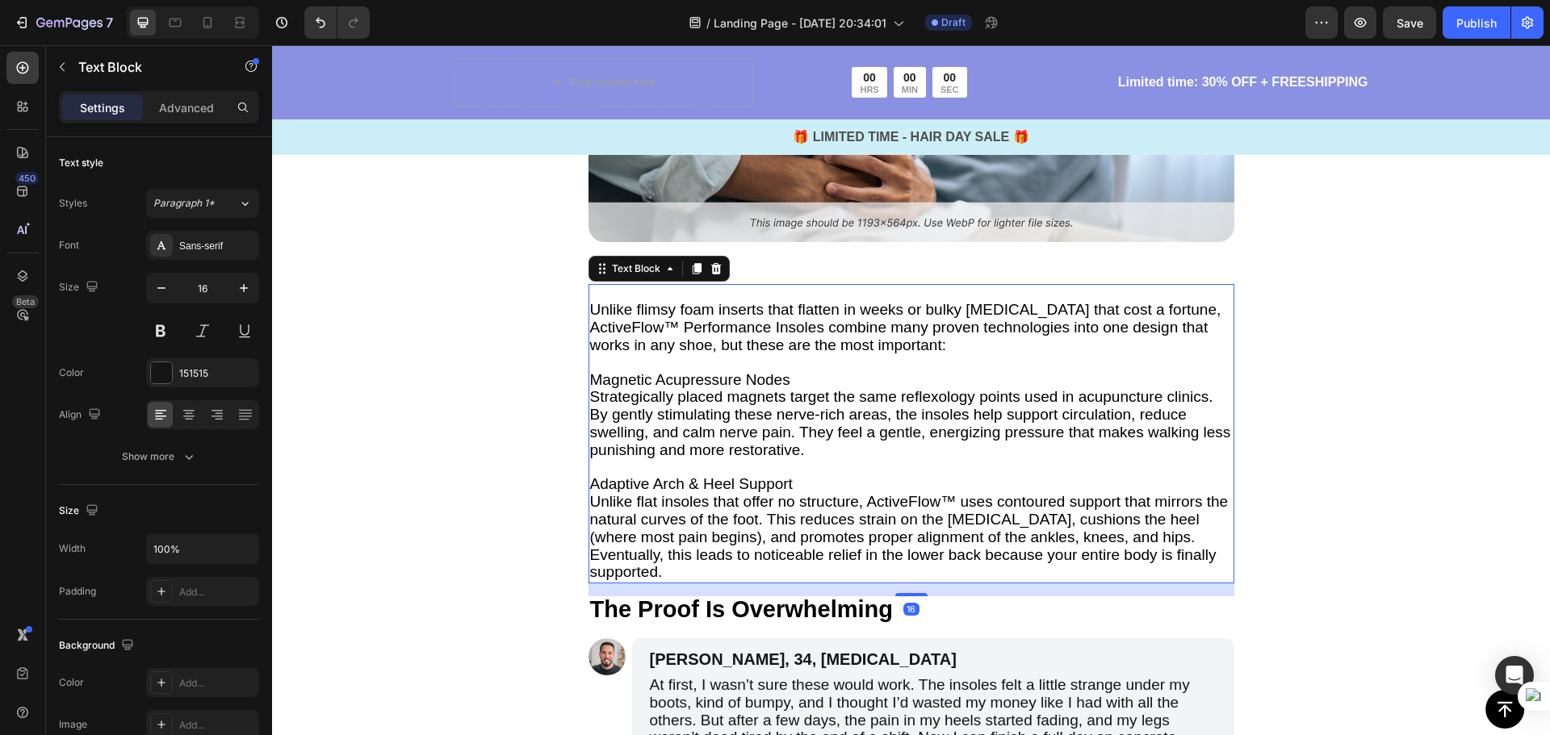
click at [785, 379] on p "Magnetic Acupressure Nodes Strategically placed magnets target the same reflexo…" at bounding box center [911, 416] width 642 height 88
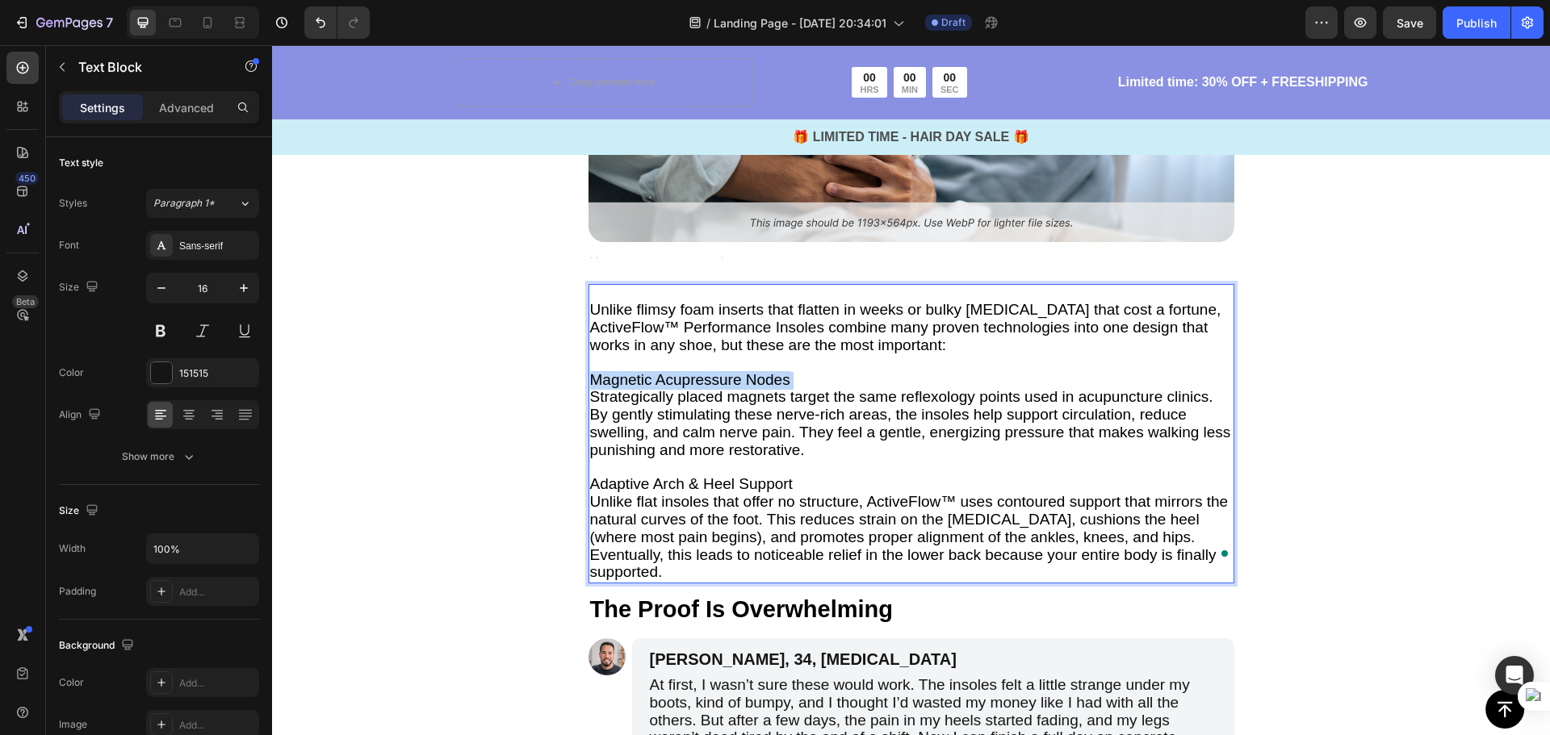
drag, startPoint x: 785, startPoint y: 379, endPoint x: 615, endPoint y: 376, distance: 170.3
click at [615, 376] on p "Magnetic Acupressure Nodes Strategically placed magnets target the same reflexo…" at bounding box center [911, 416] width 642 height 88
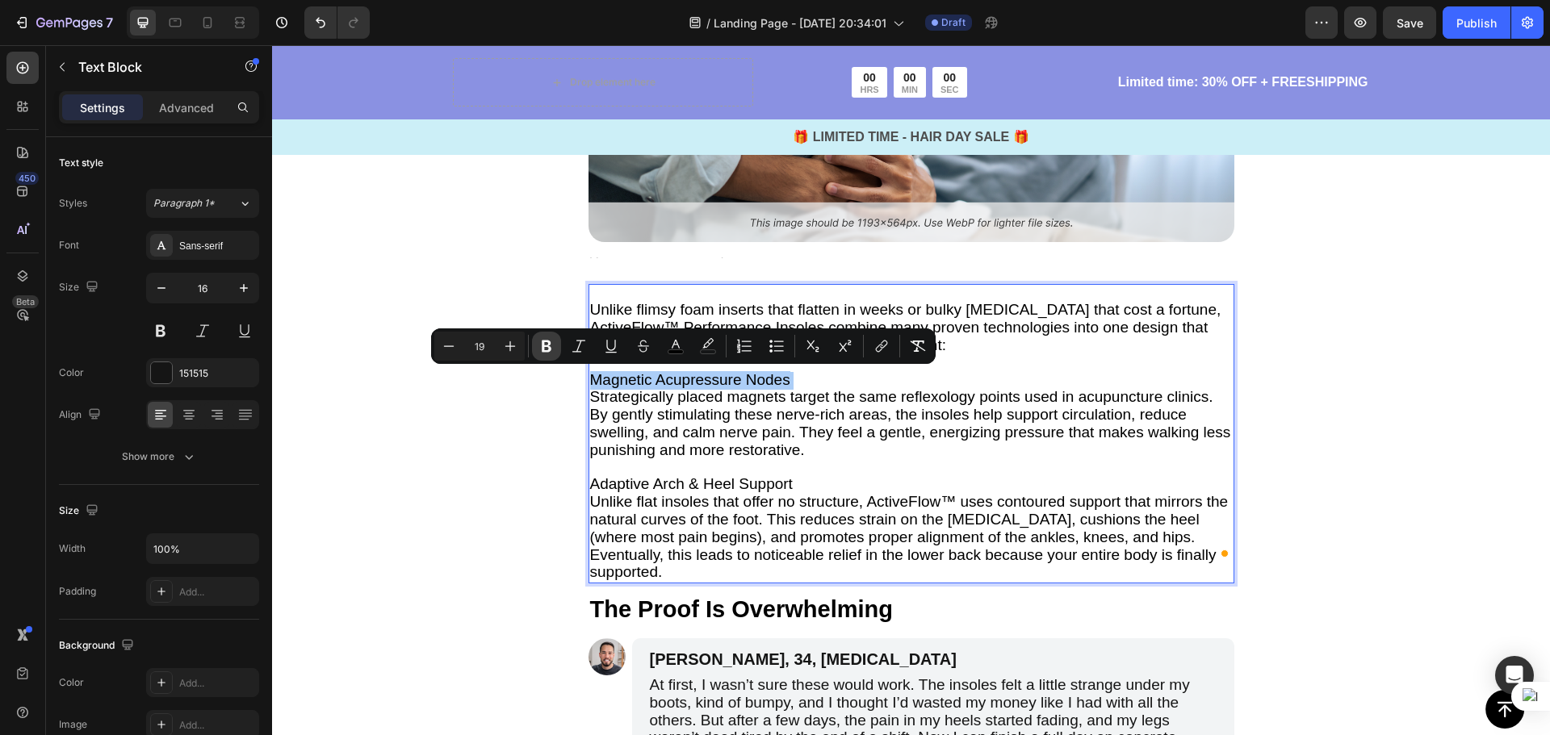
click at [549, 353] on icon "Editor contextual toolbar" at bounding box center [546, 346] width 16 height 16
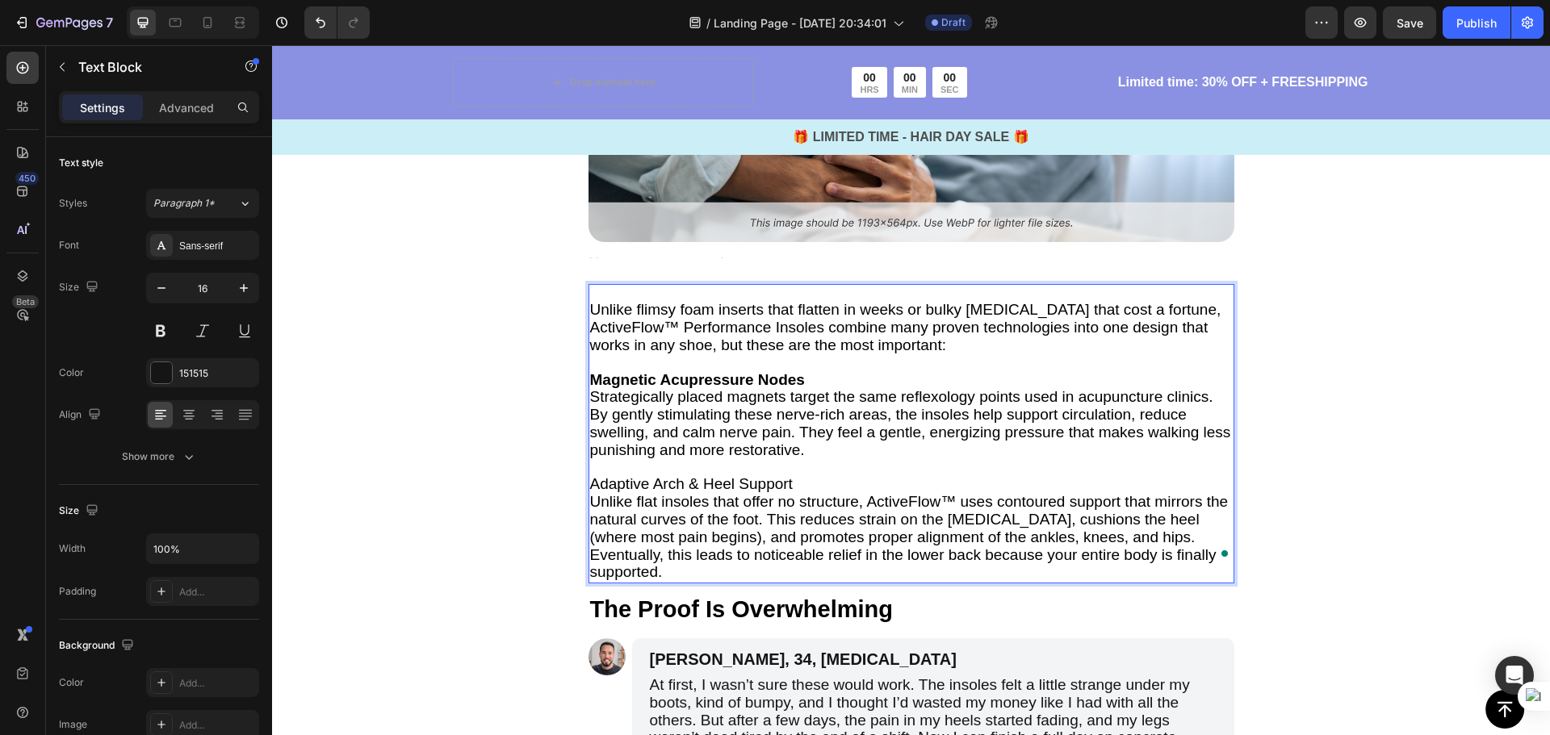
click at [768, 467] on p "To enrich screen reader interactions, please activate Accessibility in Grammarl…" at bounding box center [911, 468] width 642 height 17
click at [784, 482] on span "Adaptive Arch & Heel Support" at bounding box center [691, 483] width 203 height 17
click at [788, 480] on p "Adaptive Arch & Heel Support" at bounding box center [911, 485] width 642 height 18
drag, startPoint x: 788, startPoint y: 480, endPoint x: 603, endPoint y: 488, distance: 185.0
click at [603, 488] on p "Adaptive Arch & Heel Support" at bounding box center [911, 485] width 642 height 18
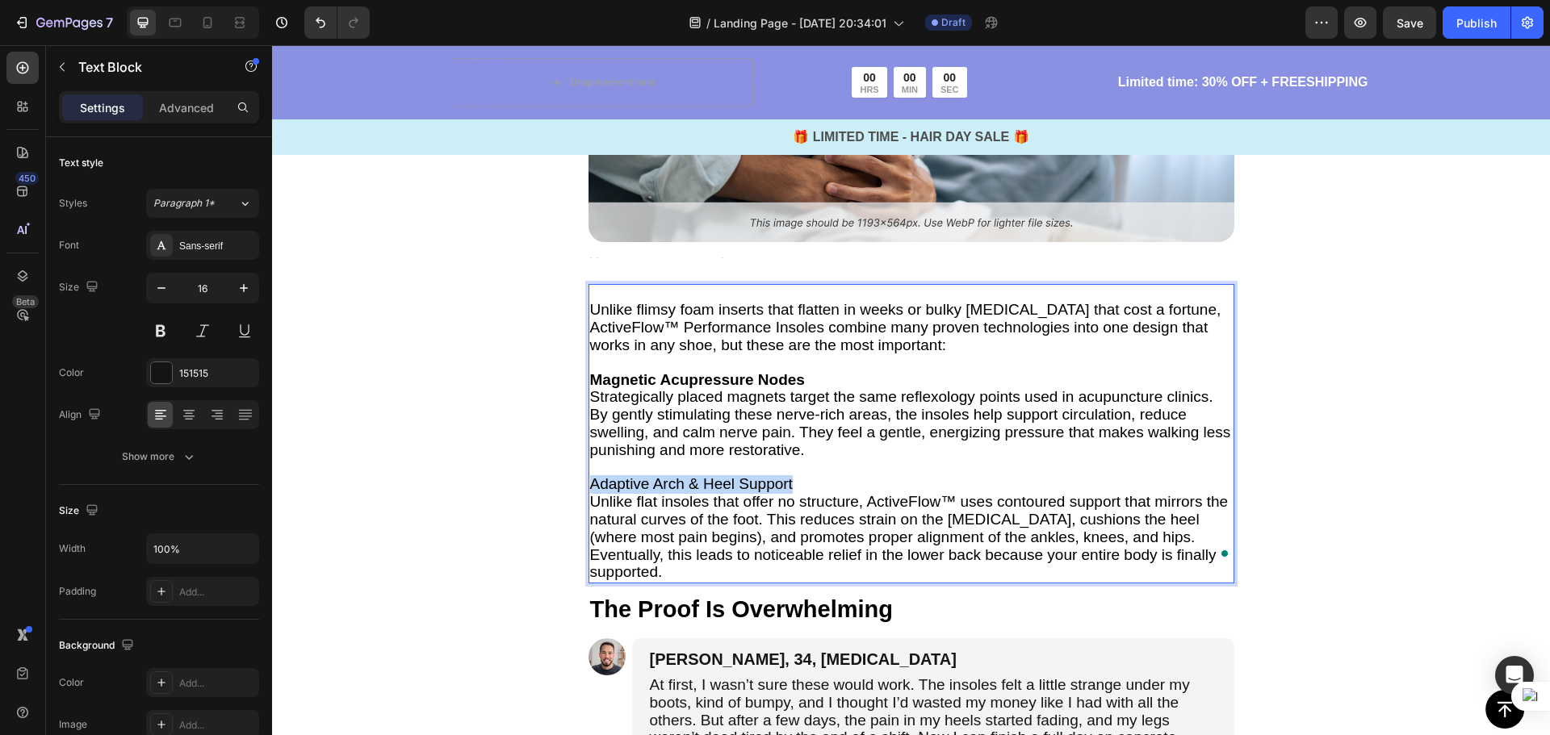
click at [822, 487] on p "Adaptive Arch & Heel Support" at bounding box center [911, 485] width 642 height 18
click at [787, 521] on span "Unlike flat insoles that offer no structure, ActiveFlow™ uses contoured support…" at bounding box center [909, 536] width 638 height 87
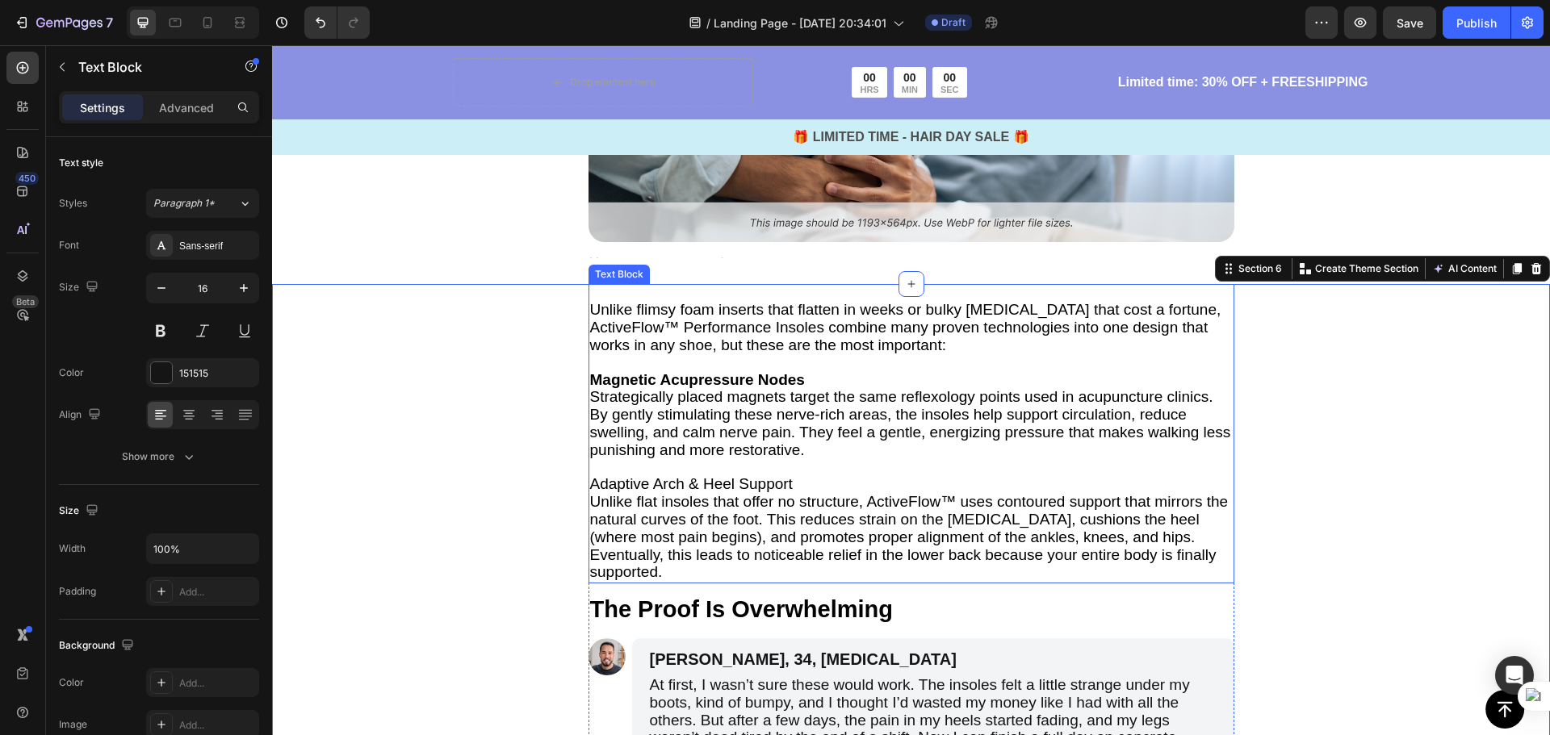
click at [805, 478] on p "Adaptive Arch & Heel Support" at bounding box center [911, 485] width 642 height 18
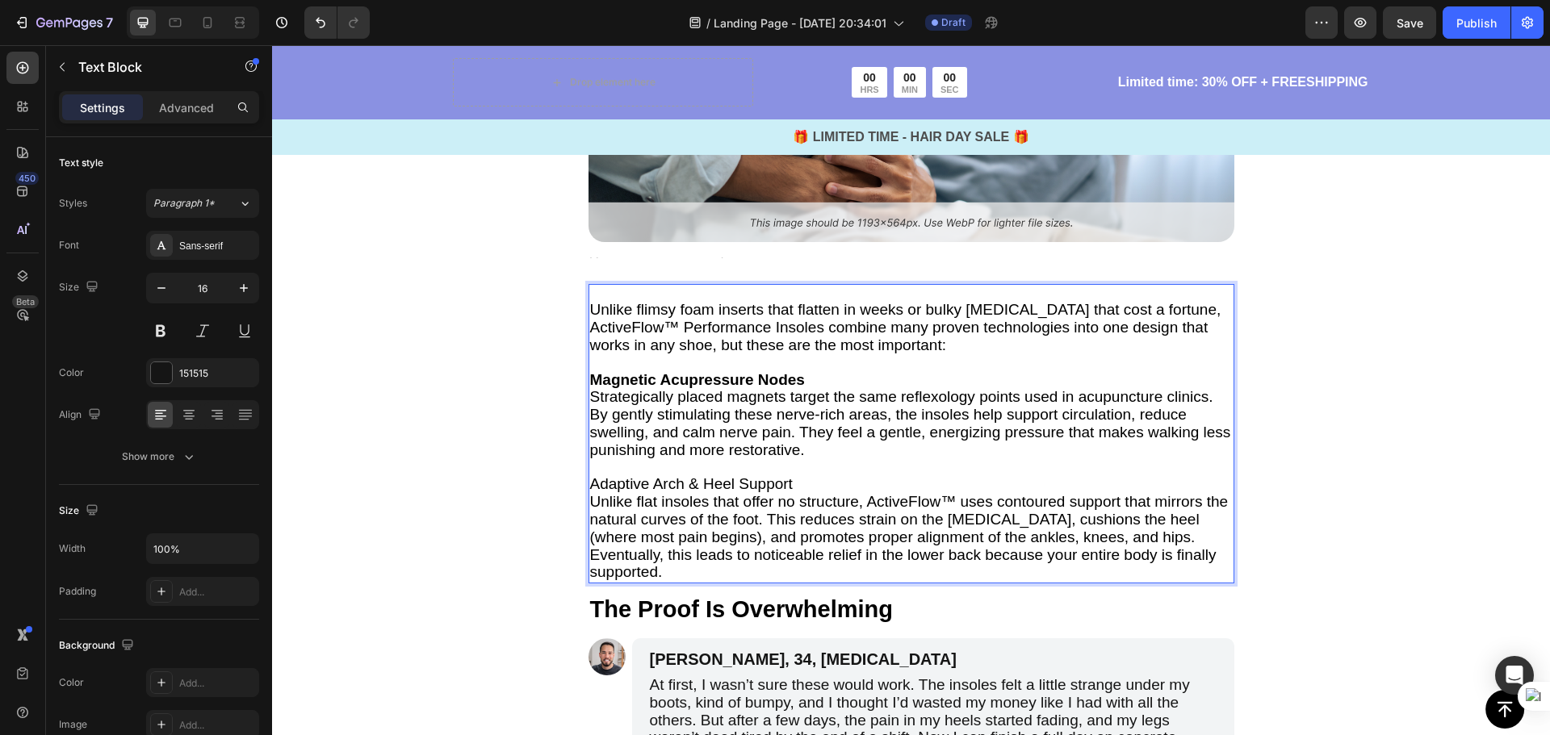
click at [790, 483] on p "Adaptive Arch & Heel Support" at bounding box center [911, 485] width 642 height 18
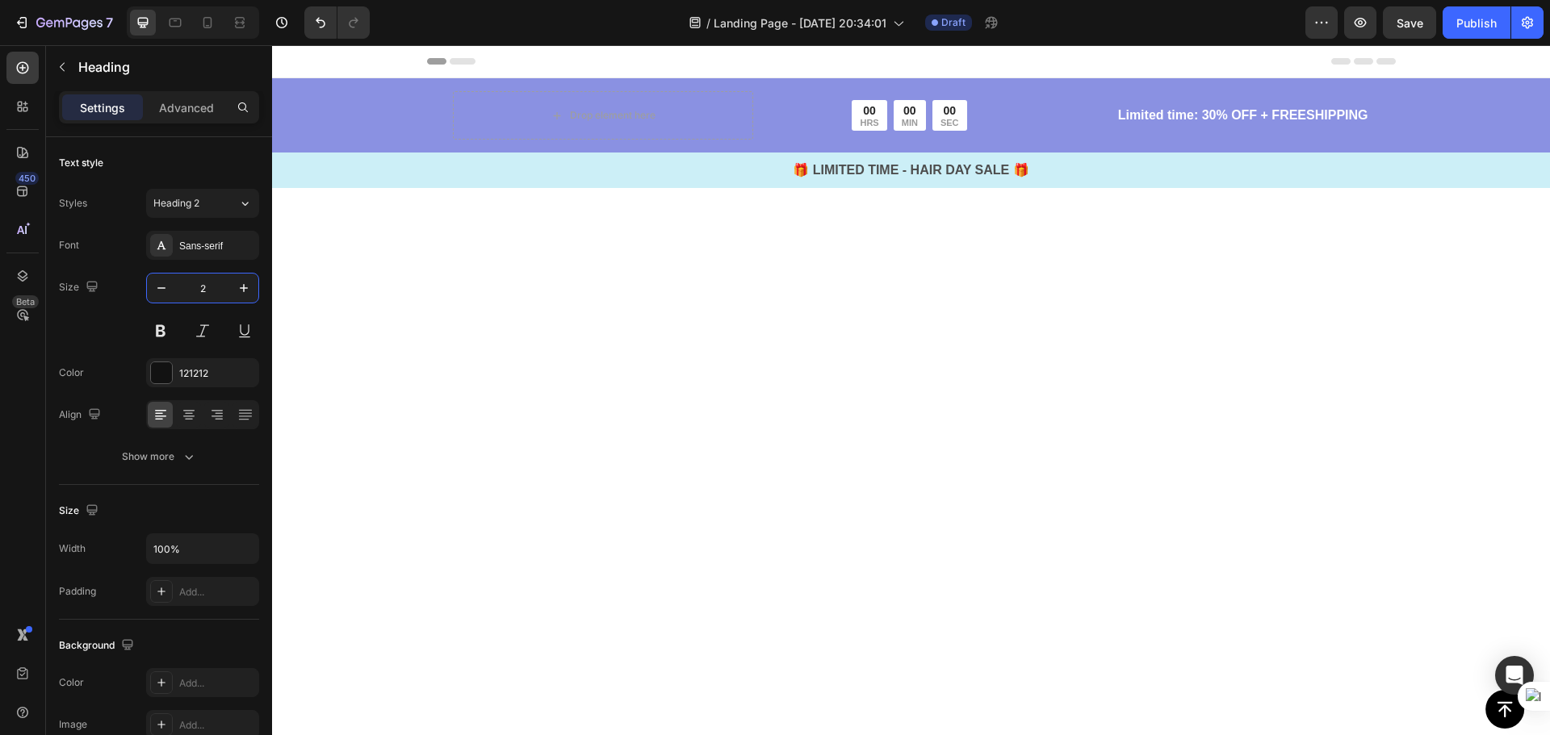
scroll to position [3874, 0]
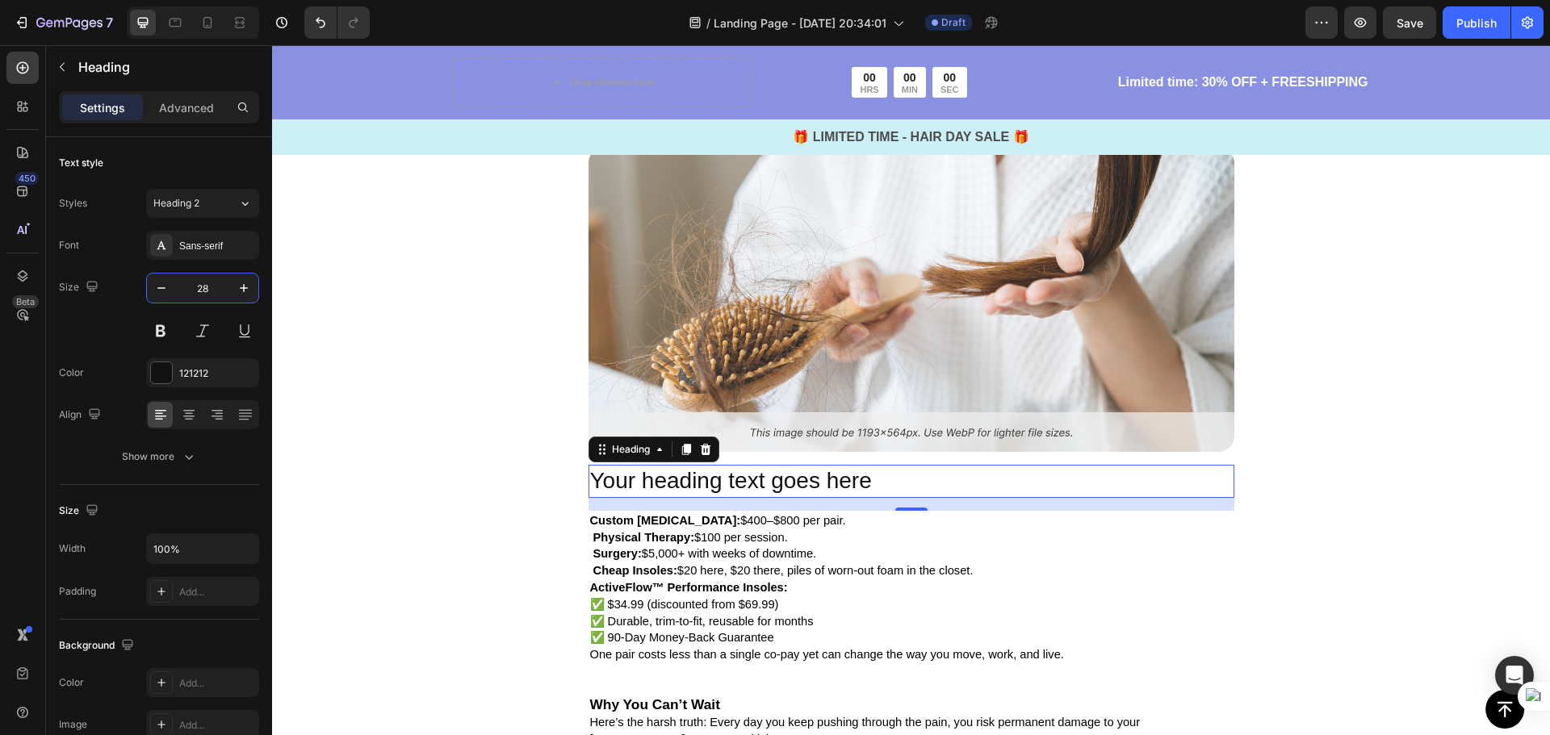
type input "28"
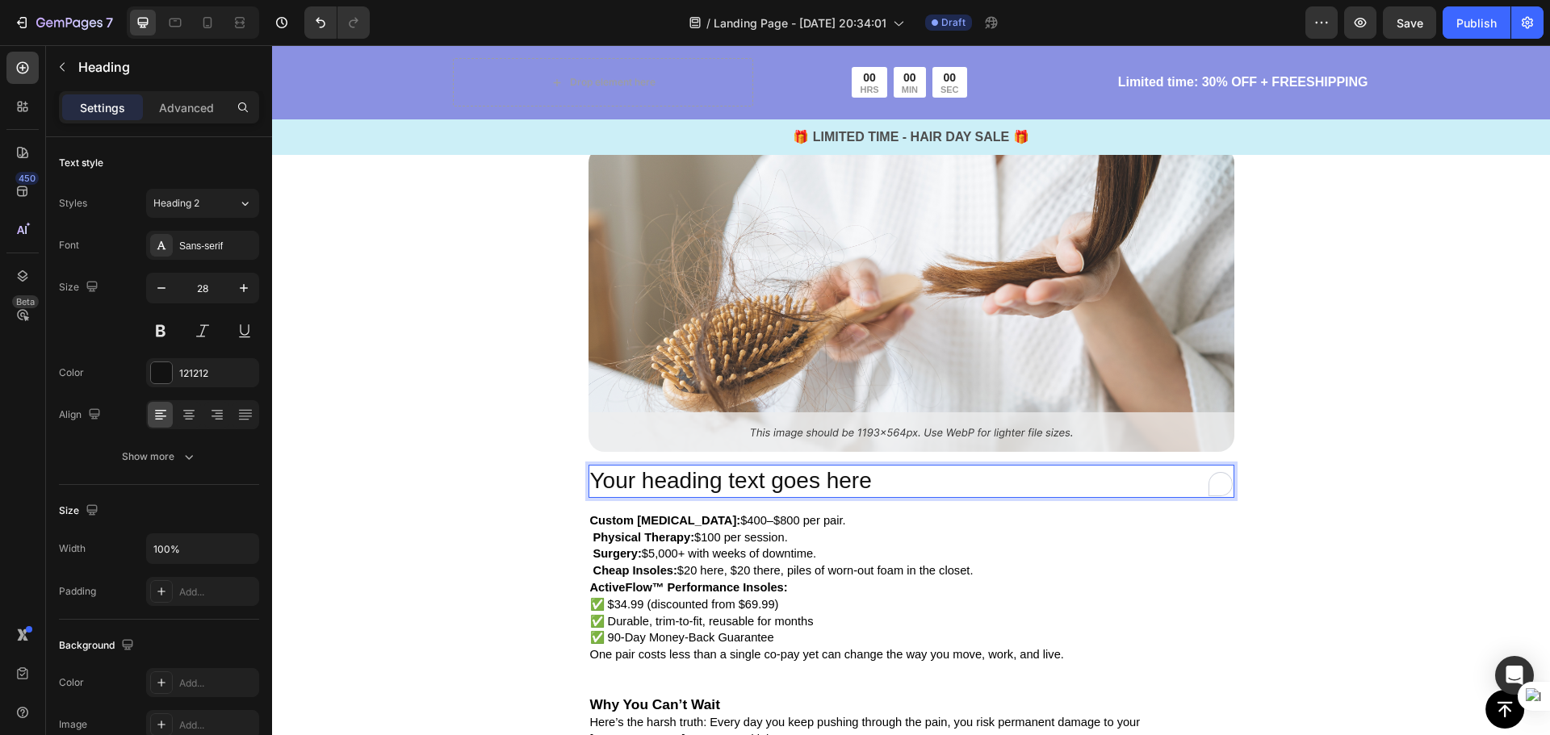
click at [880, 467] on p "Your heading text goes here" at bounding box center [911, 481] width 642 height 29
click at [817, 467] on p "How Much Are You Really Saving?" at bounding box center [911, 482] width 642 height 31
drag, startPoint x: 803, startPoint y: 461, endPoint x: 583, endPoint y: 455, distance: 220.4
click at [588, 465] on h2 "How Much Are You Really Saving?" at bounding box center [911, 482] width 646 height 35
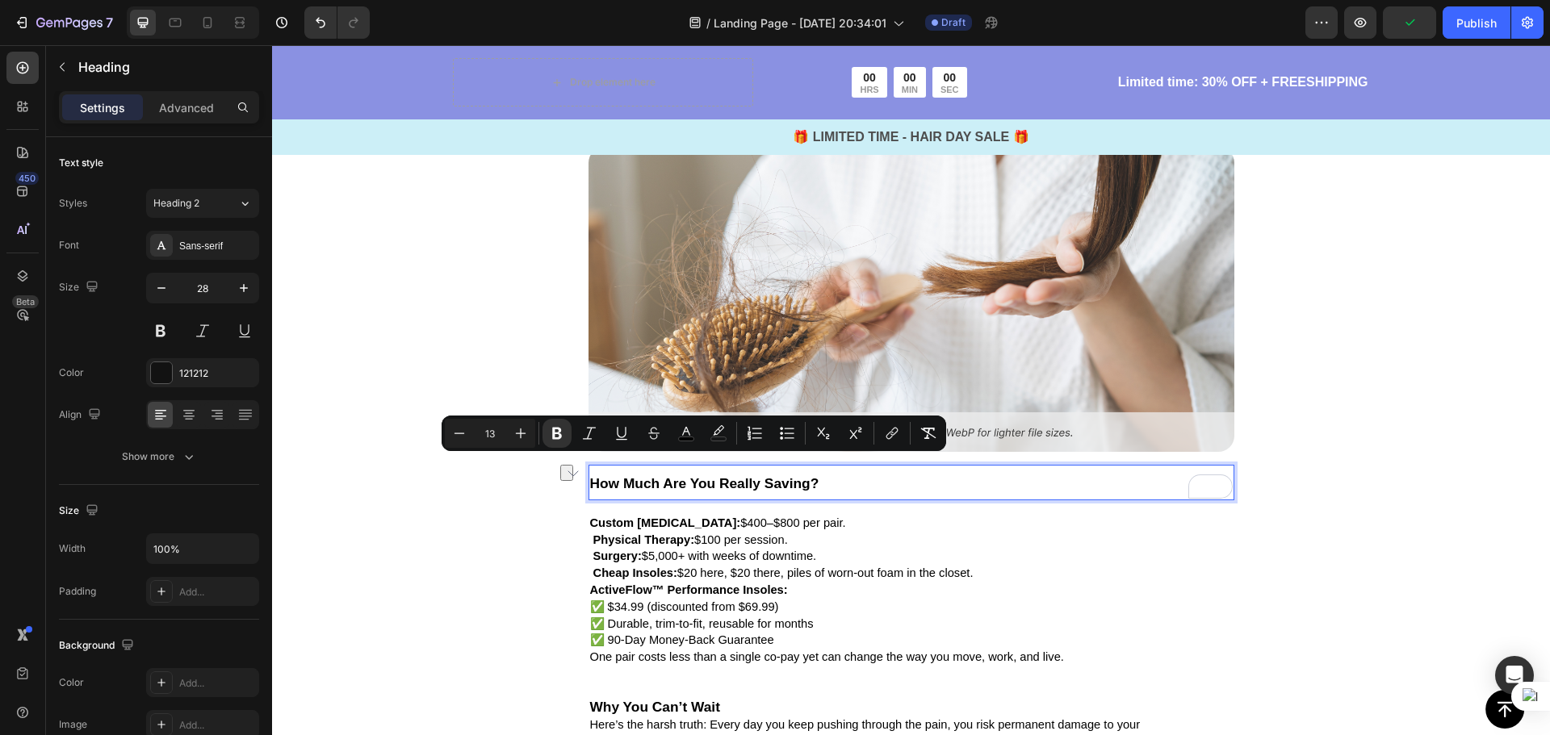
click at [831, 467] on p "How Much Are You Really Saving?" at bounding box center [911, 482] width 642 height 31
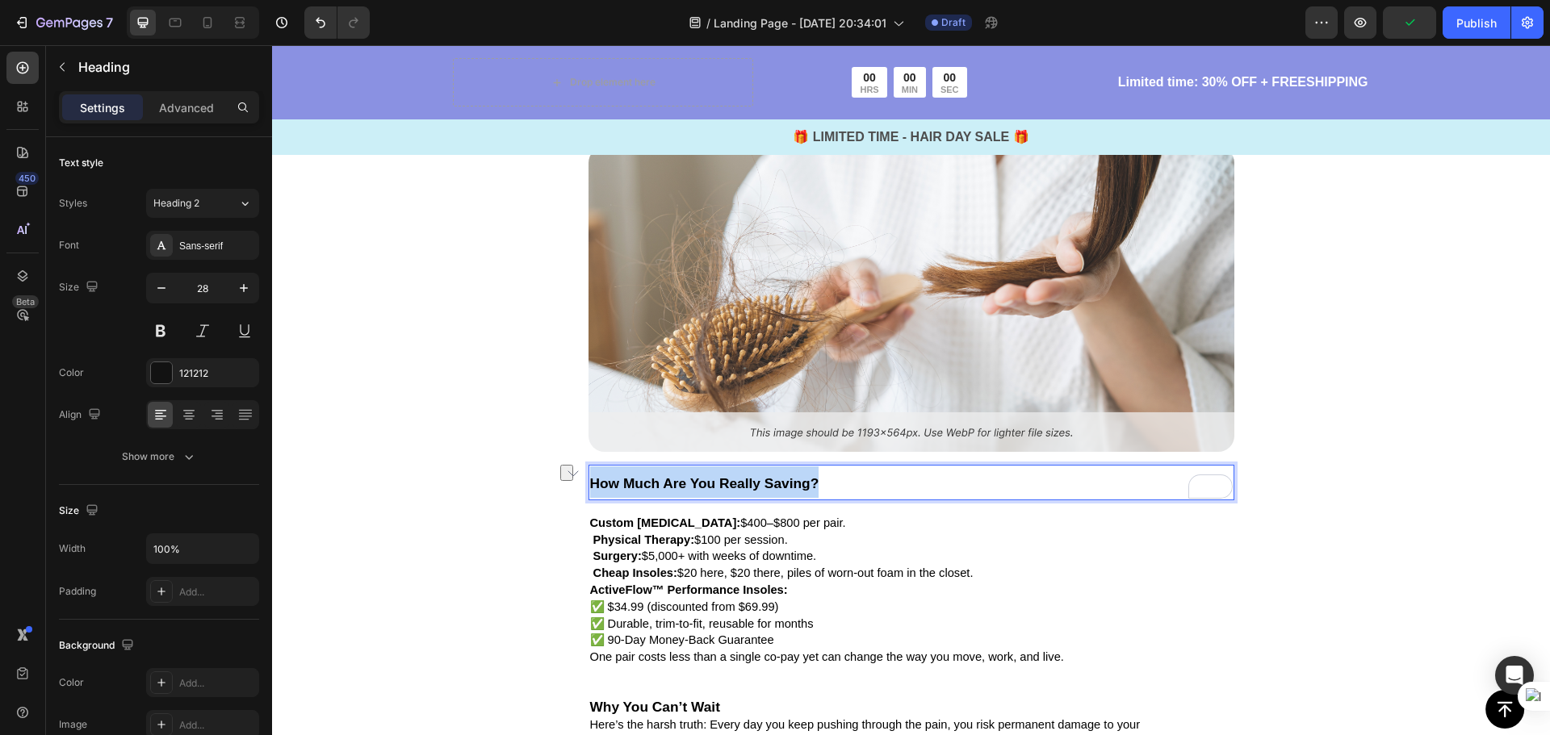
drag, startPoint x: 821, startPoint y: 463, endPoint x: 585, endPoint y: 454, distance: 235.9
click at [590, 467] on p "How Much Are You Really Saving?" at bounding box center [911, 482] width 642 height 31
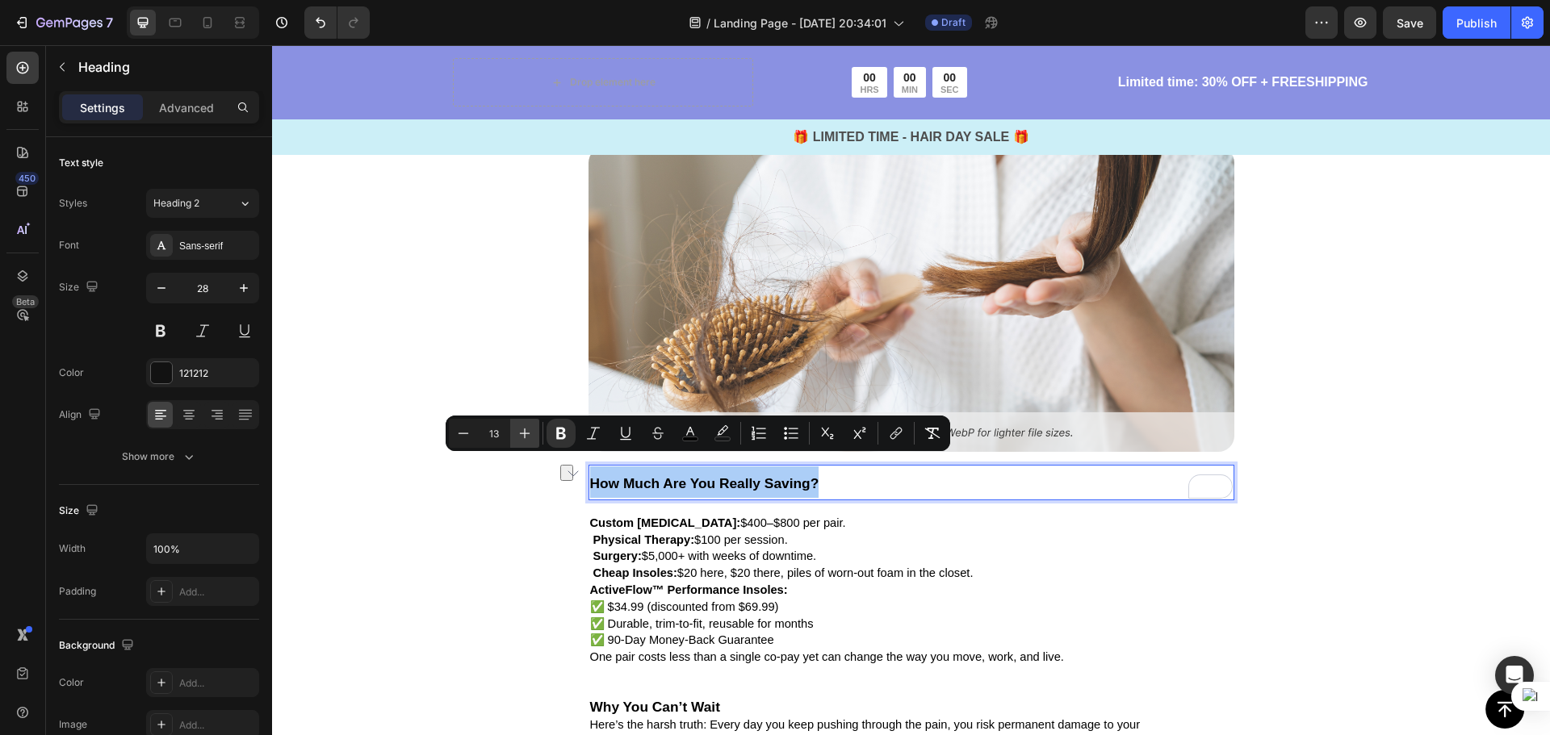
click at [529, 433] on icon "Editor contextual toolbar" at bounding box center [525, 434] width 10 height 10
click at [528, 433] on icon "Editor contextual toolbar" at bounding box center [525, 434] width 10 height 10
click at [528, 433] on icon "Editor contextual toolbar" at bounding box center [525, 433] width 16 height 16
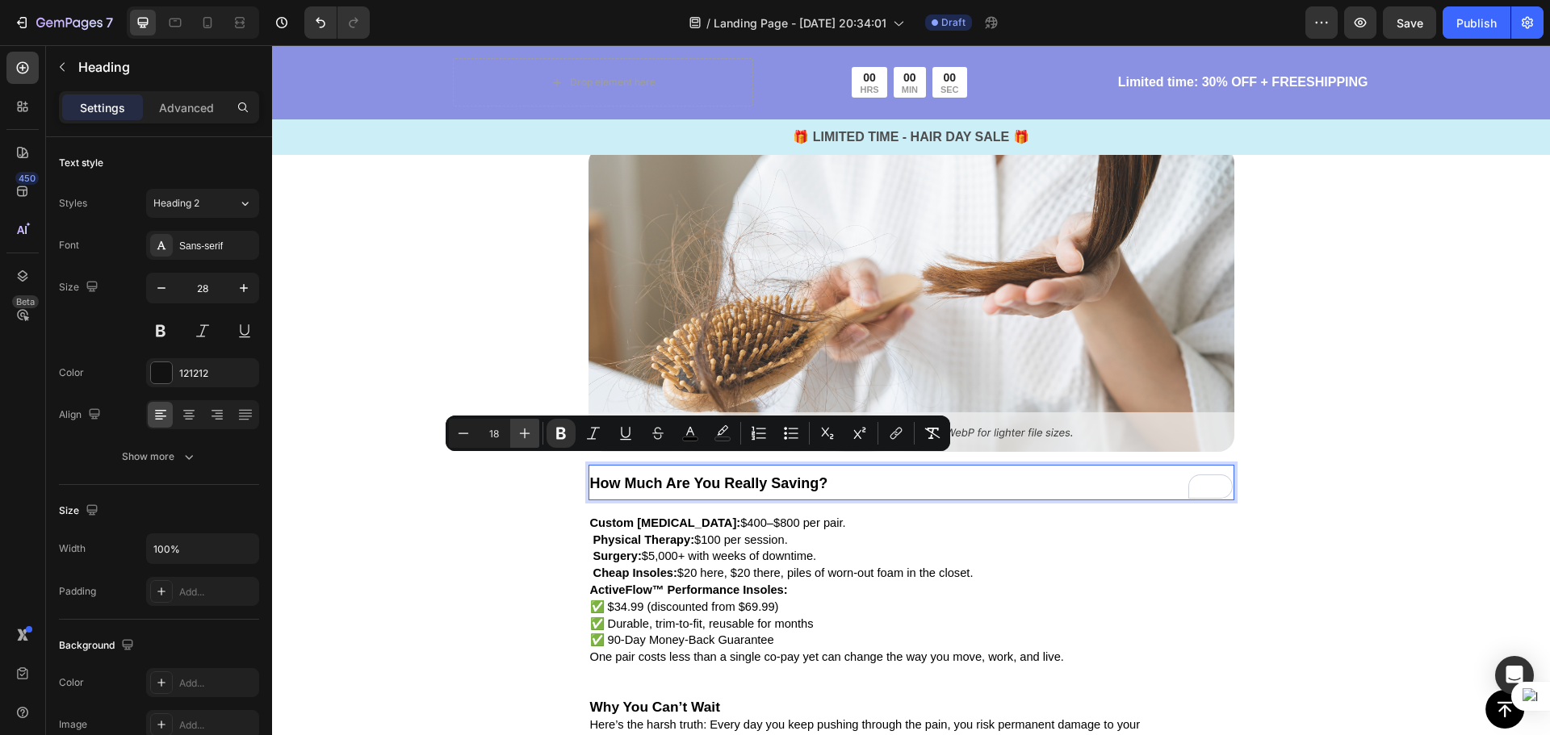
click at [527, 433] on icon "Editor contextual toolbar" at bounding box center [525, 433] width 16 height 16
click at [526, 433] on icon "Editor contextual toolbar" at bounding box center [525, 433] width 16 height 16
click at [525, 433] on icon "Editor contextual toolbar" at bounding box center [525, 433] width 16 height 16
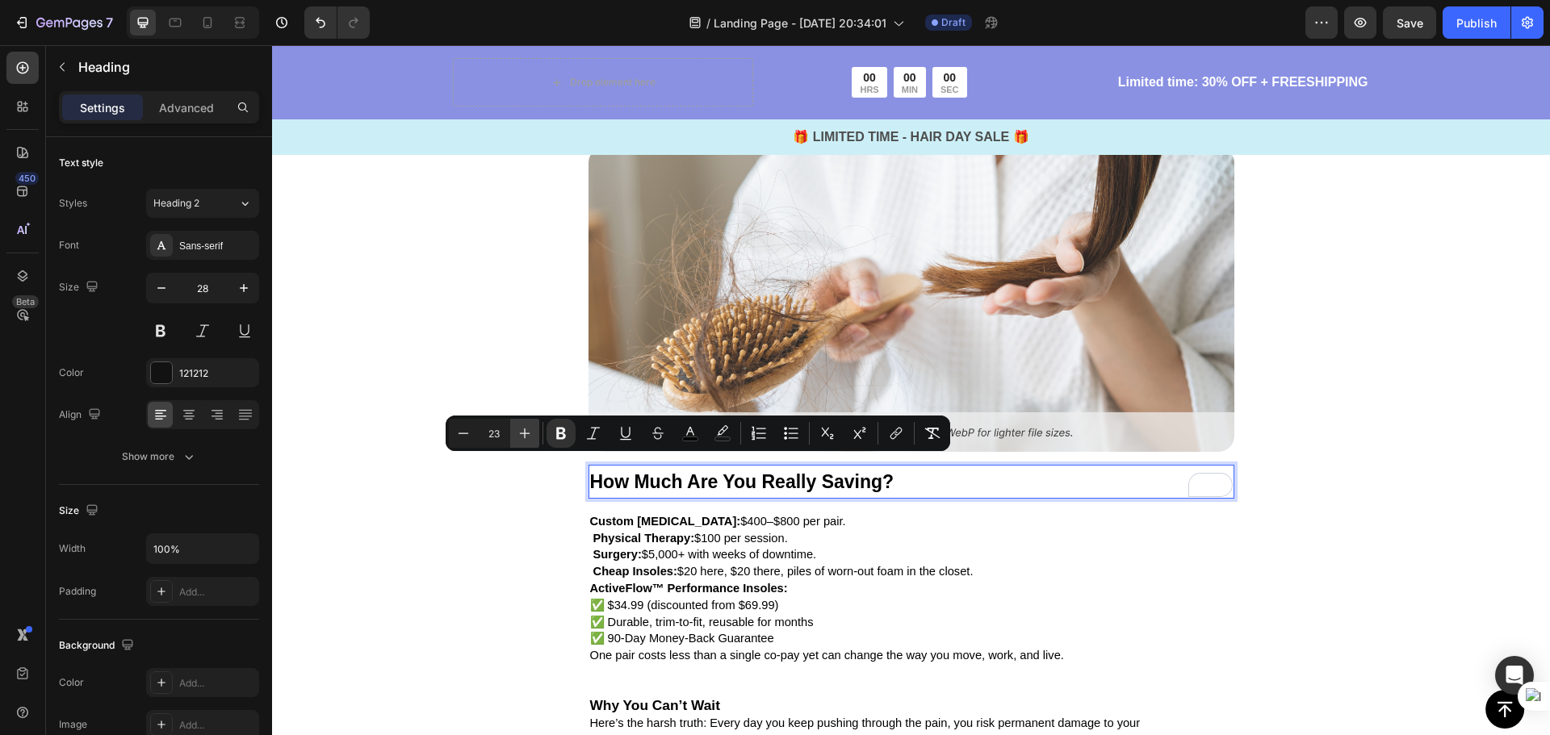
click at [525, 433] on icon "Editor contextual toolbar" at bounding box center [525, 434] width 10 height 10
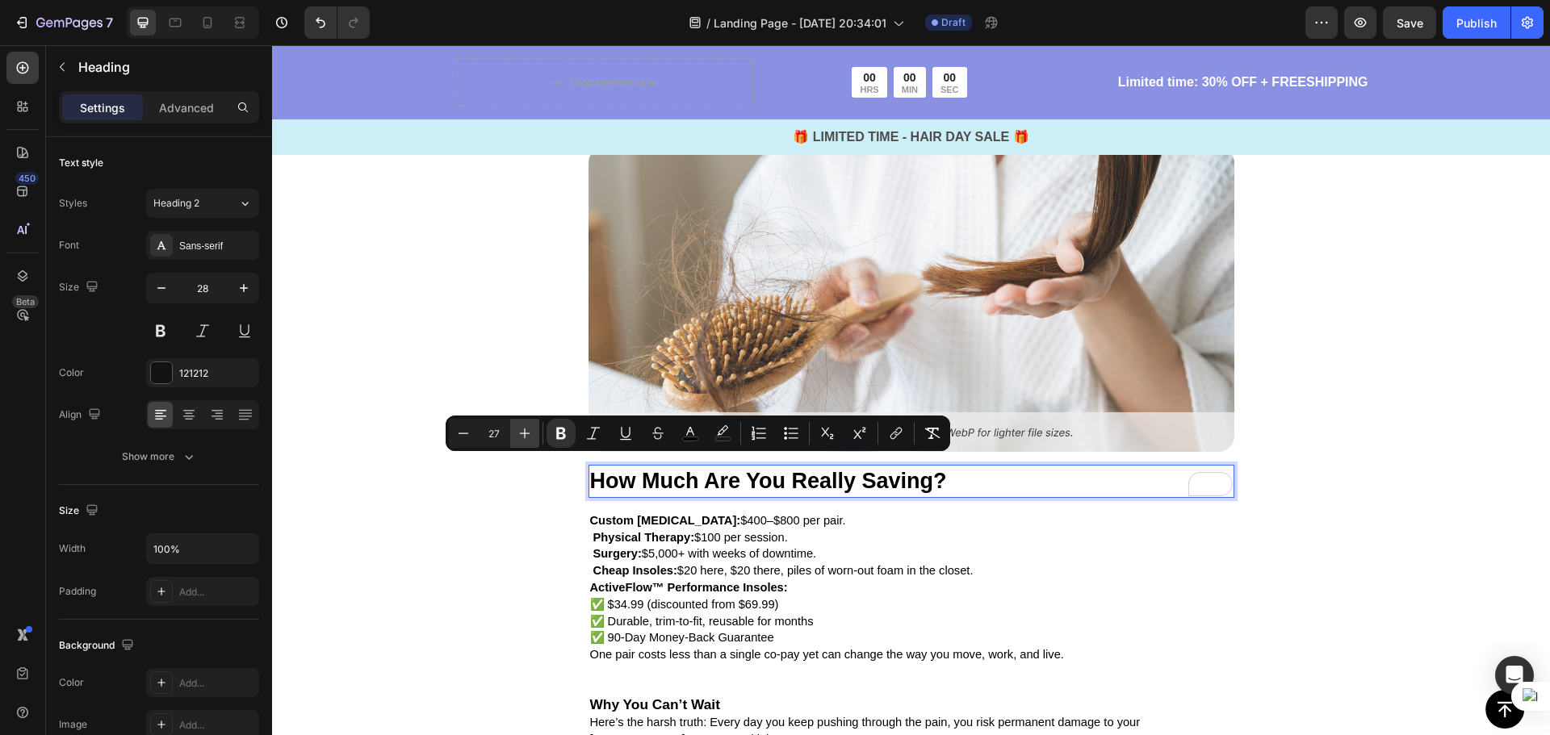
type input "28"
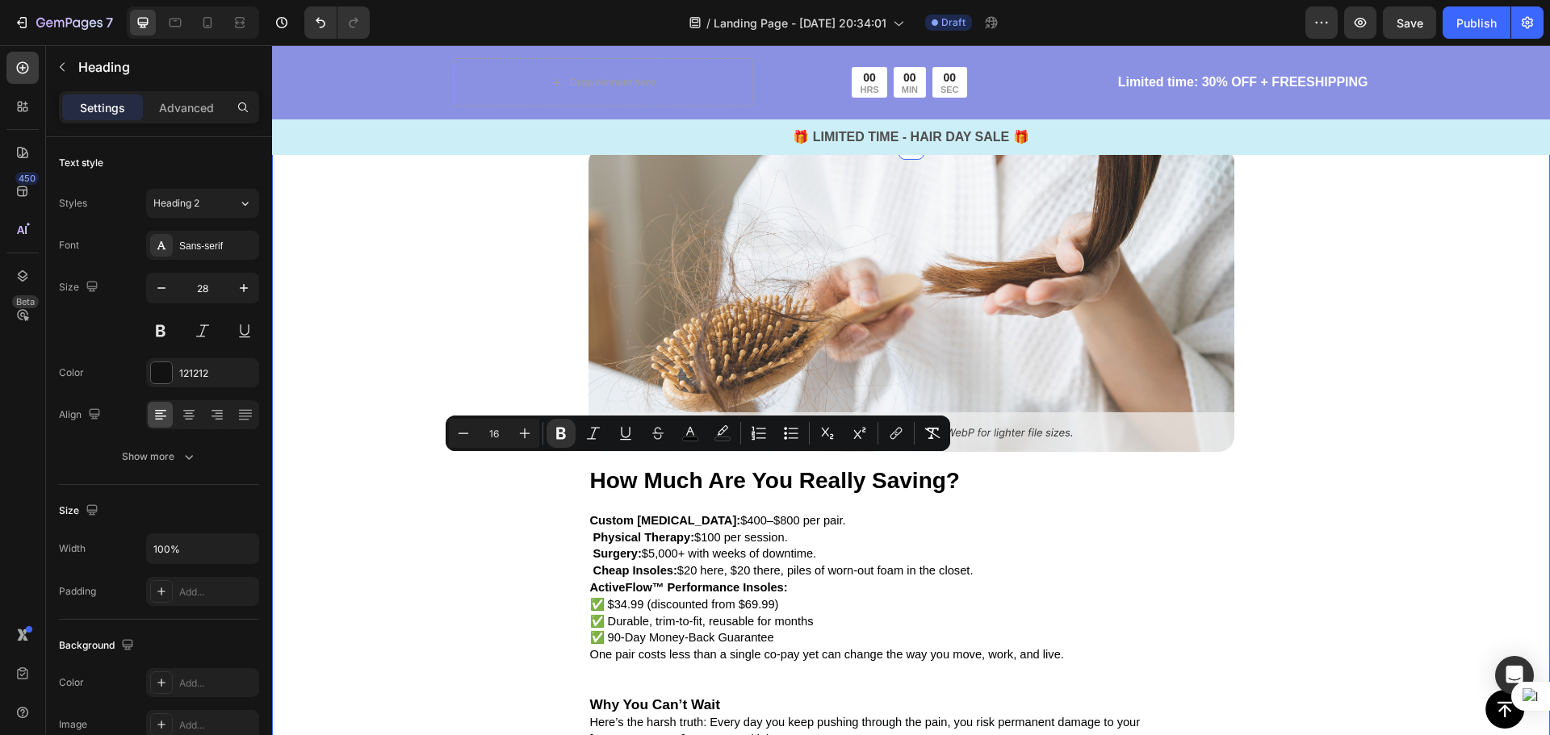
click at [1290, 496] on div "Image ⁠⁠⁠⁠⁠⁠⁠ How Much Are You Really Saving? Heading Custom Orthotics: $400–$8…" at bounding box center [911, 567] width 1278 height 841
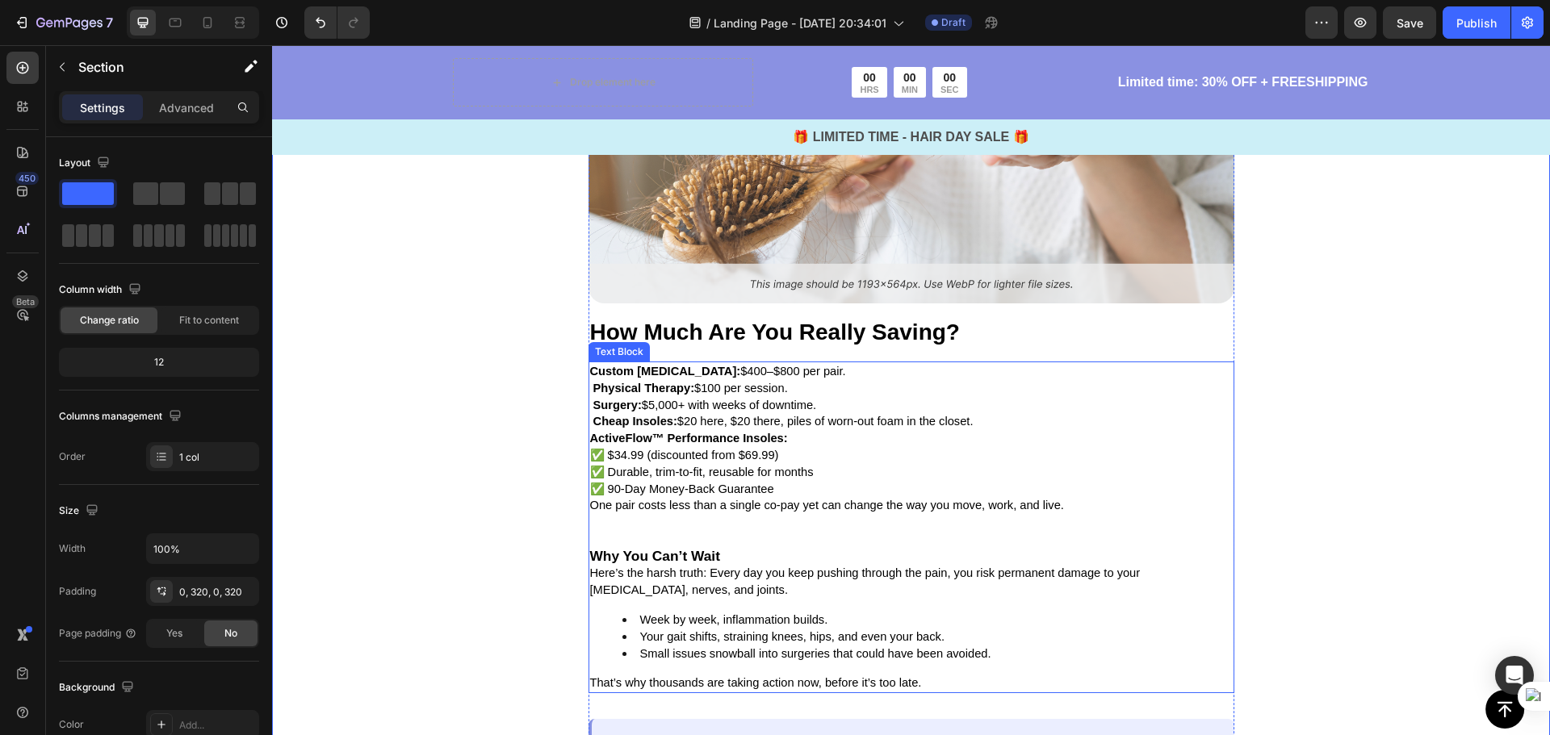
scroll to position [4035, 0]
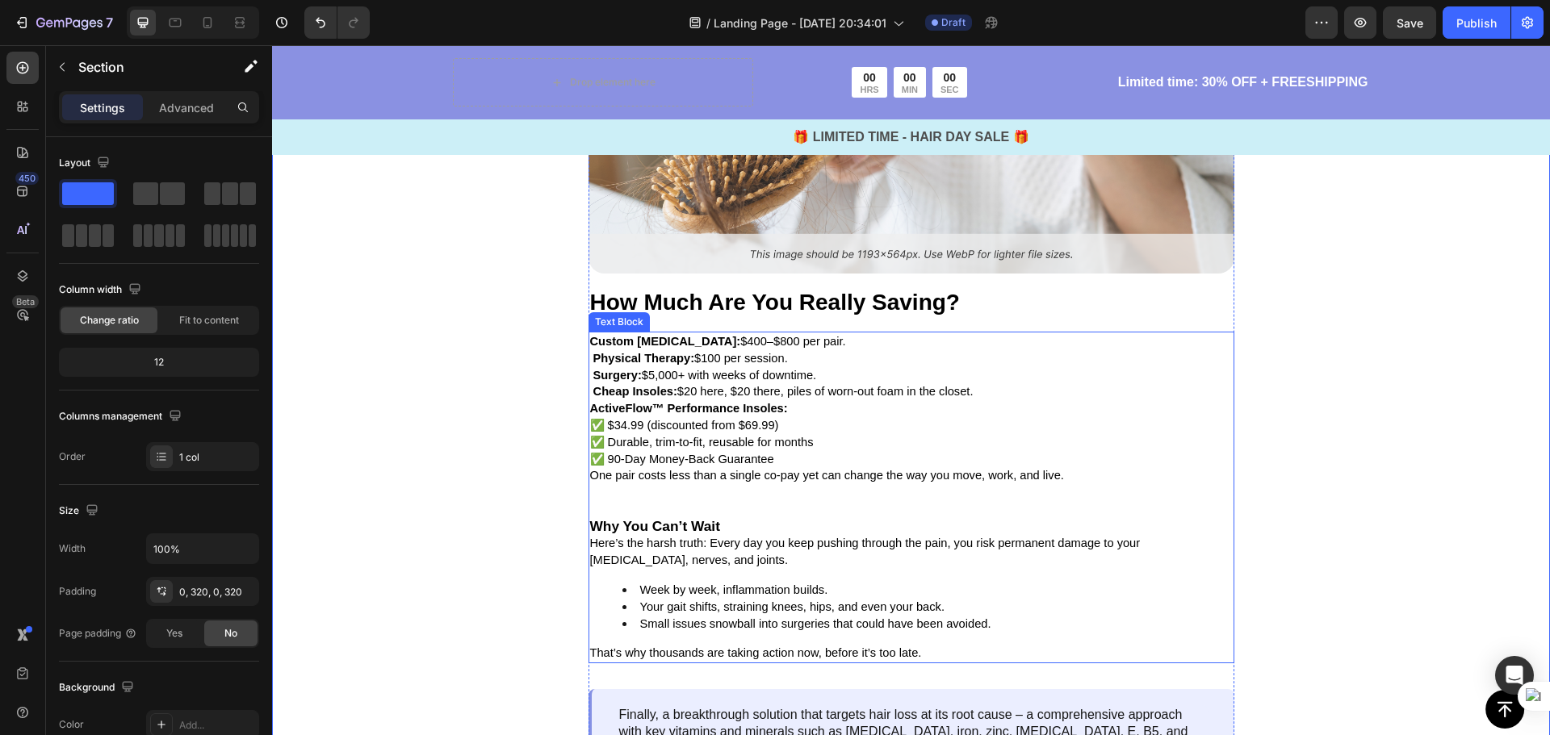
click at [832, 441] on p "ActiveFlow™ Performance Insoles: ✅ $34.99 (discounted from $69.99) ✅ Durable, t…" at bounding box center [911, 433] width 642 height 67
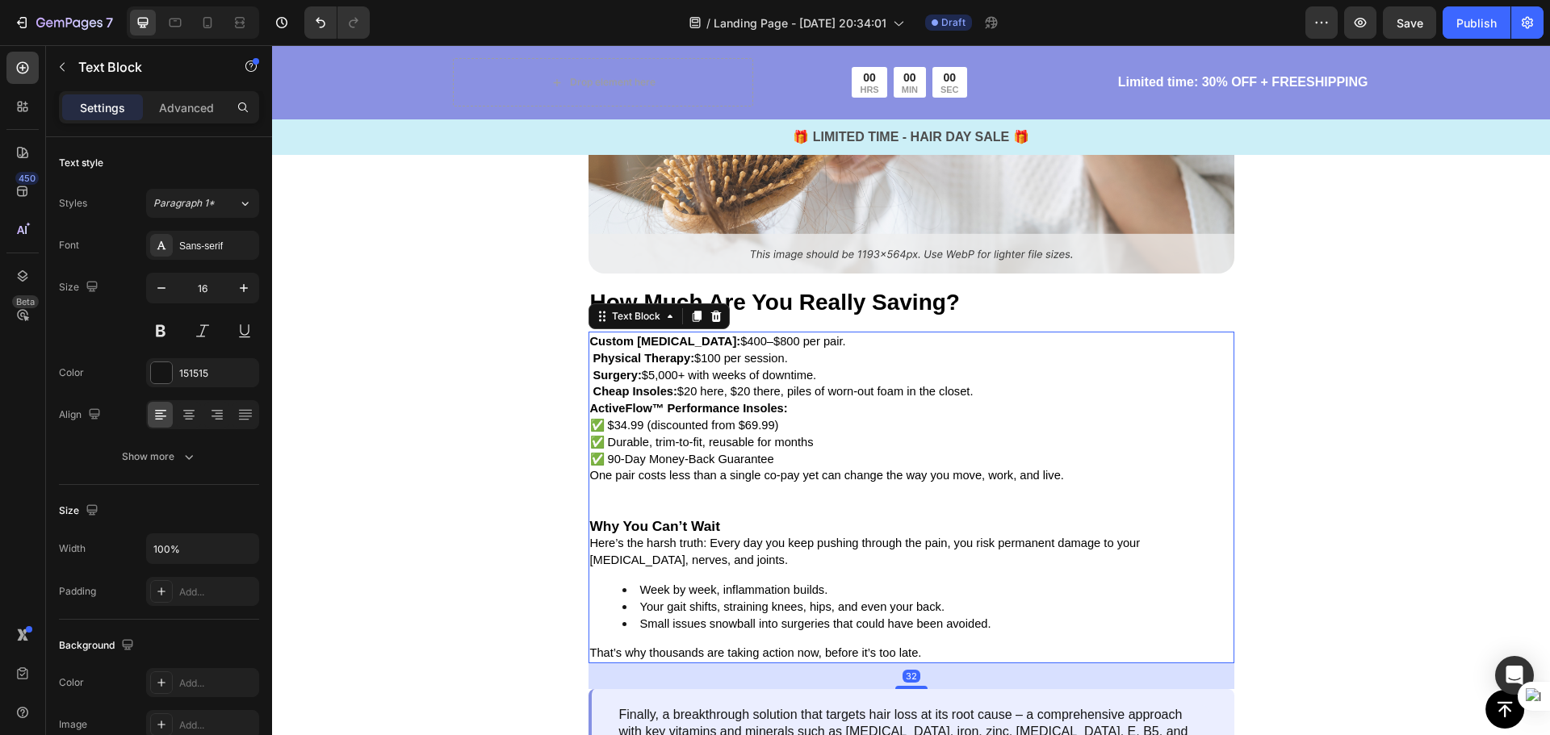
click at [991, 623] on li "Small issues snowball into surgeries that could have been avoided." at bounding box center [927, 624] width 610 height 17
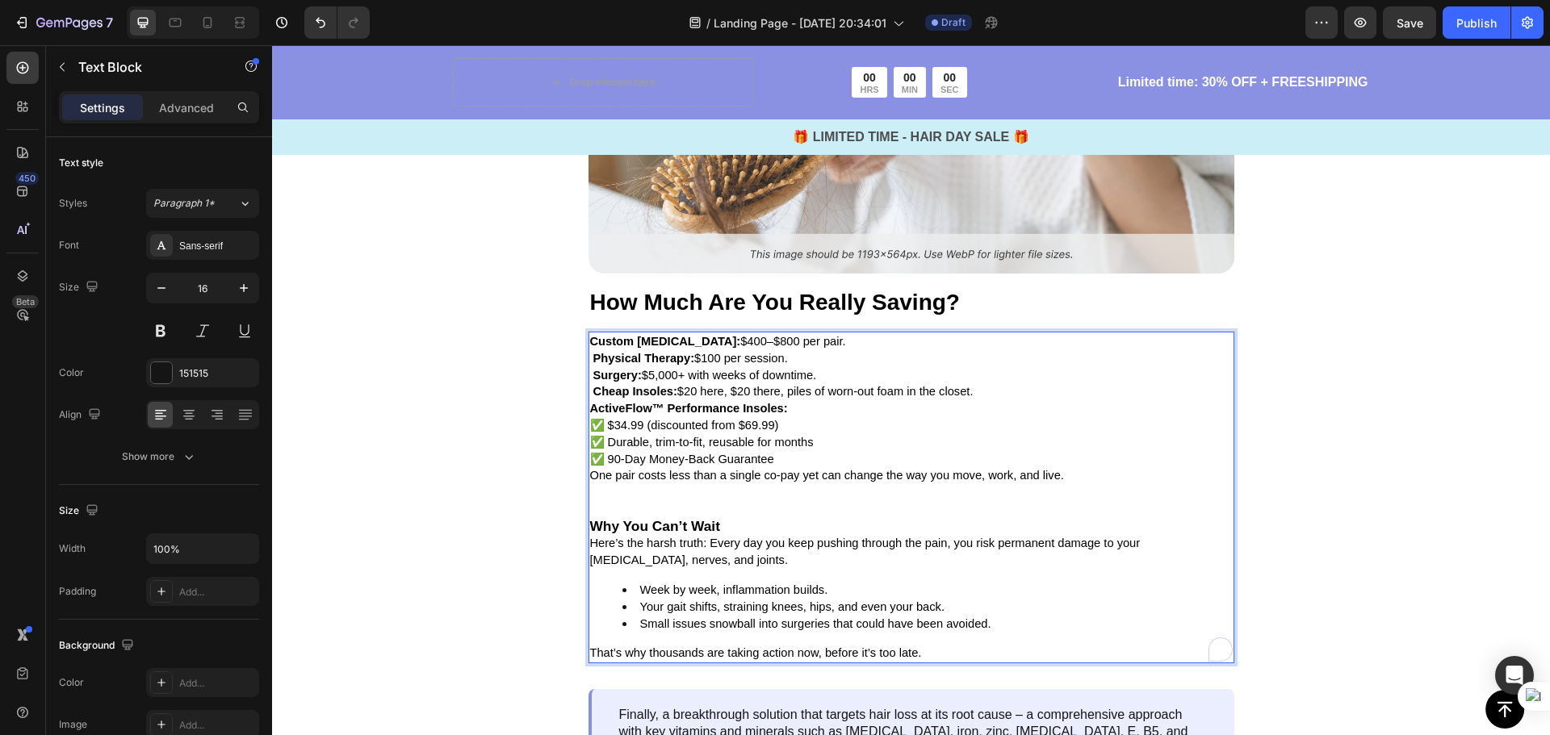
click at [907, 651] on span "That’s why thousands are taking action now, before it’s too late." at bounding box center [756, 652] width 332 height 13
click at [931, 649] on p "That’s why thousands are taking action now, before it’s too late." at bounding box center [911, 653] width 642 height 17
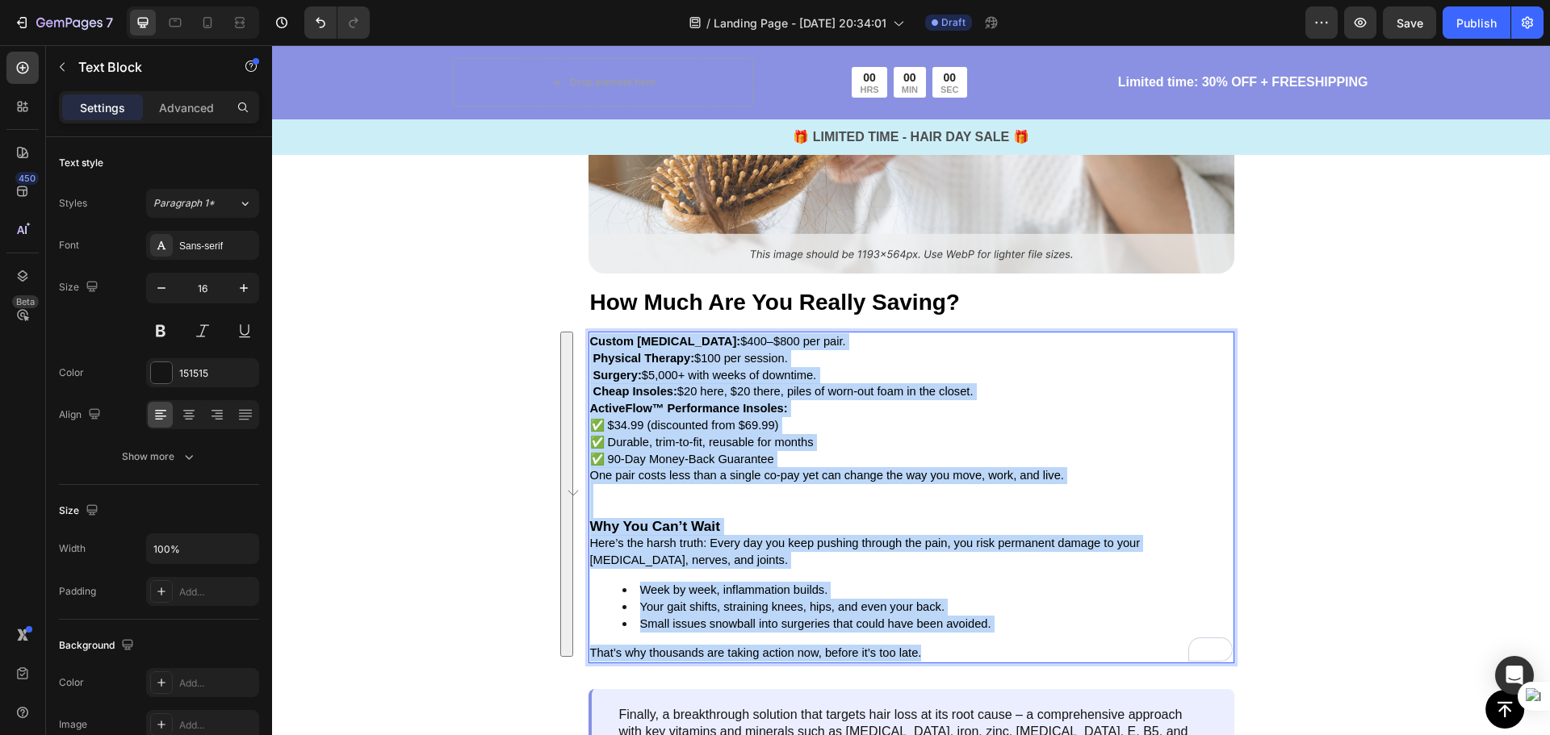
drag, startPoint x: 915, startPoint y: 651, endPoint x: 582, endPoint y: 345, distance: 452.4
click at [588, 345] on div "Custom Orthotics: $400–$800 per pair. Physical Therapy: $100 per session. Surge…" at bounding box center [911, 498] width 646 height 332
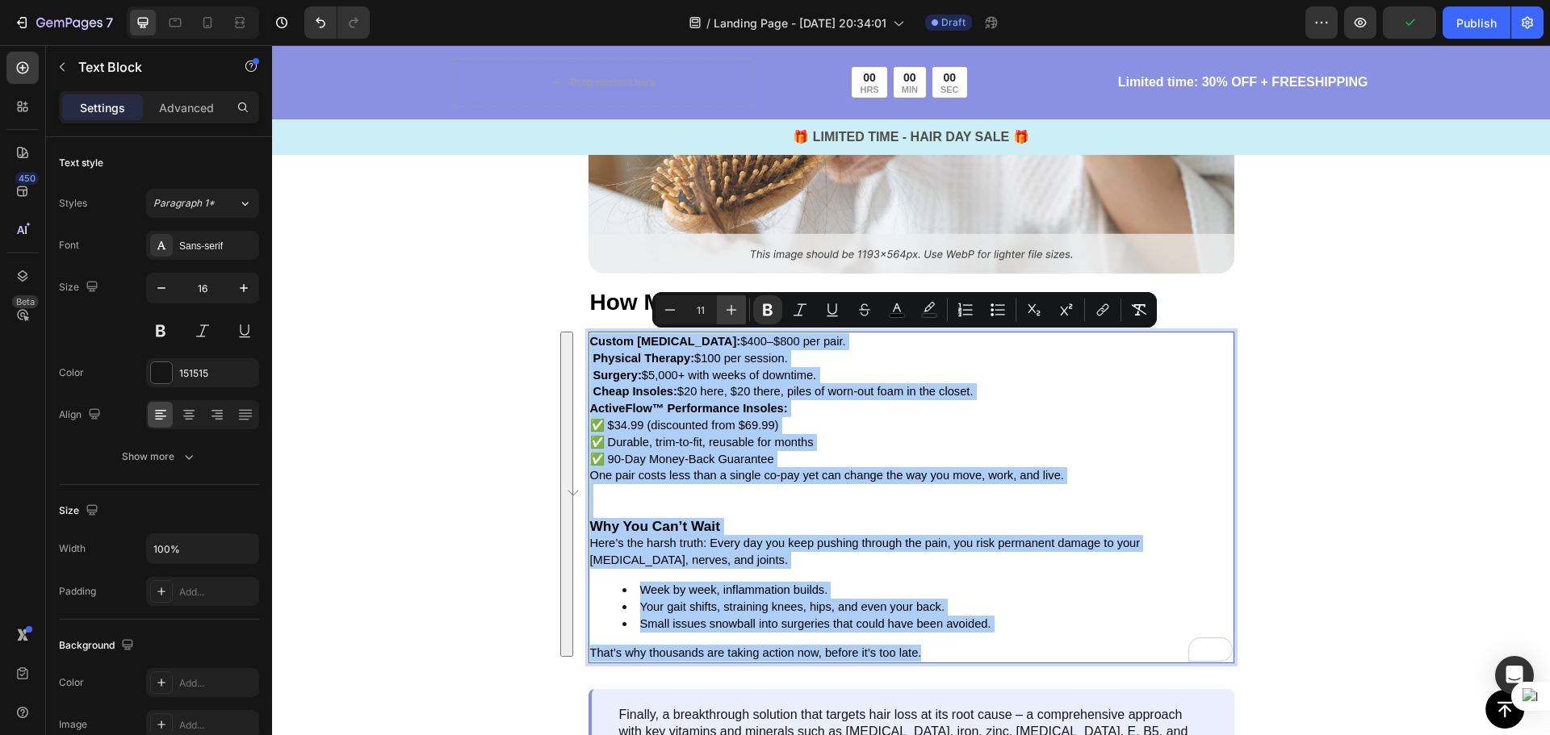
click at [734, 305] on icon "Editor contextual toolbar" at bounding box center [731, 310] width 16 height 16
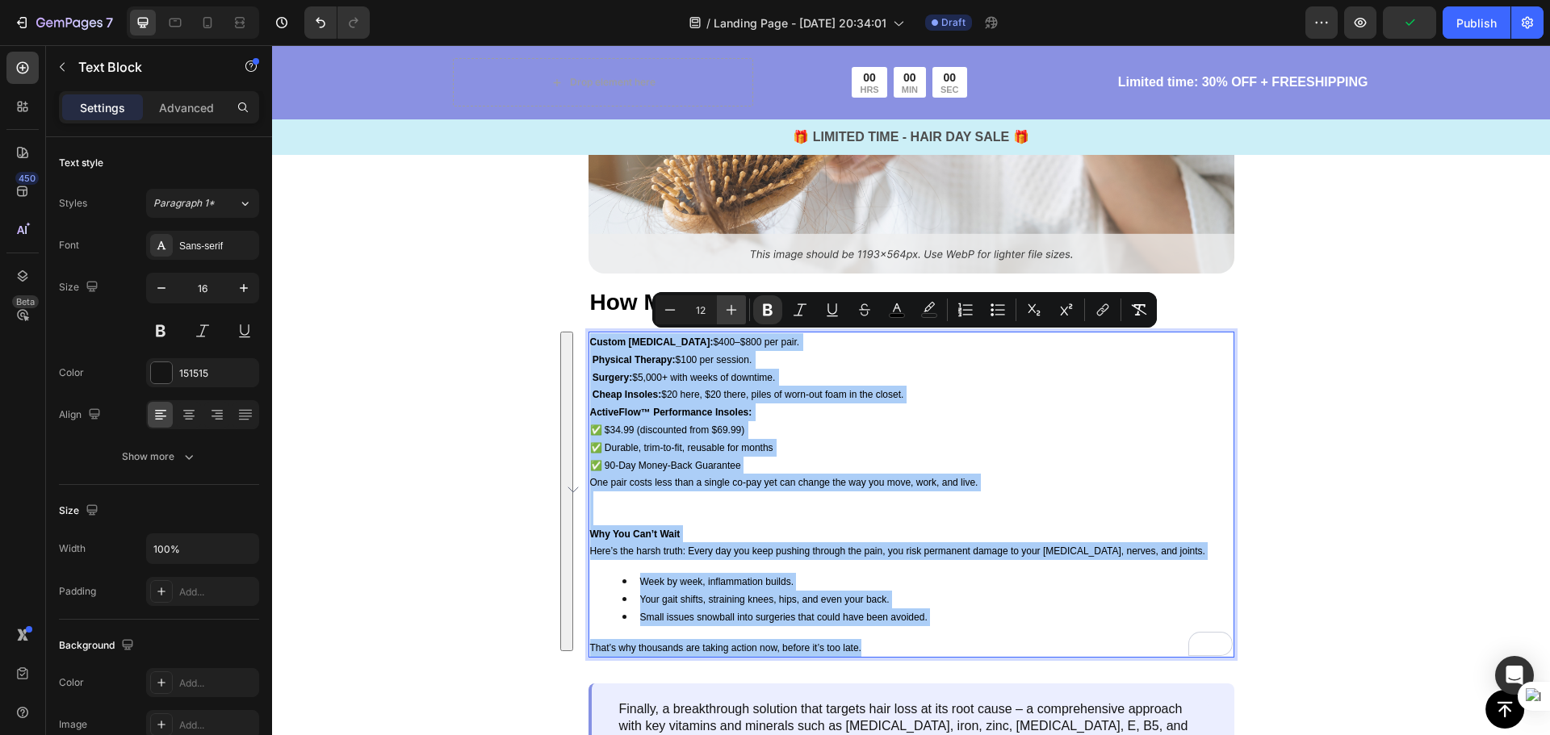
click at [734, 305] on icon "Editor contextual toolbar" at bounding box center [731, 310] width 16 height 16
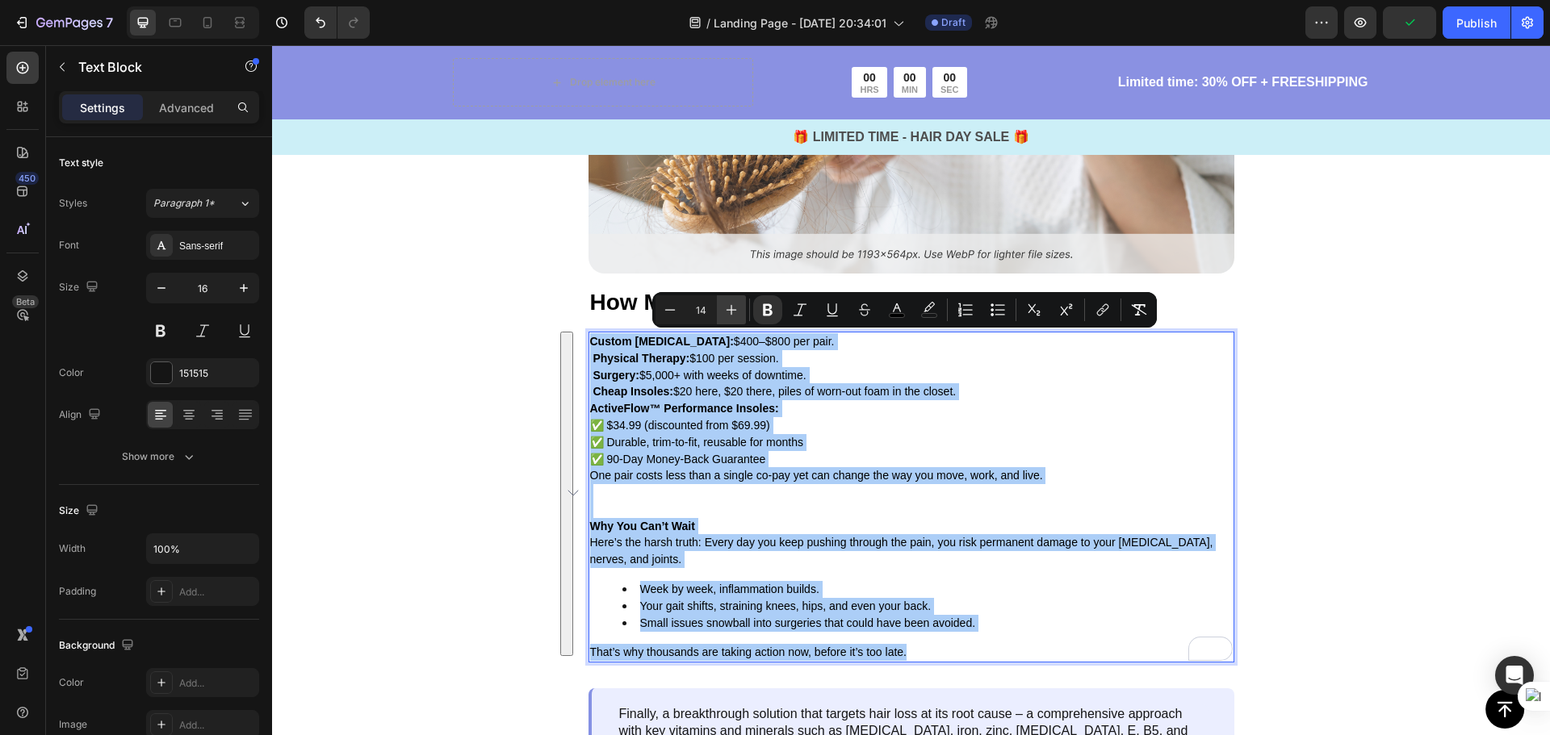
click at [734, 305] on icon "Editor contextual toolbar" at bounding box center [731, 310] width 16 height 16
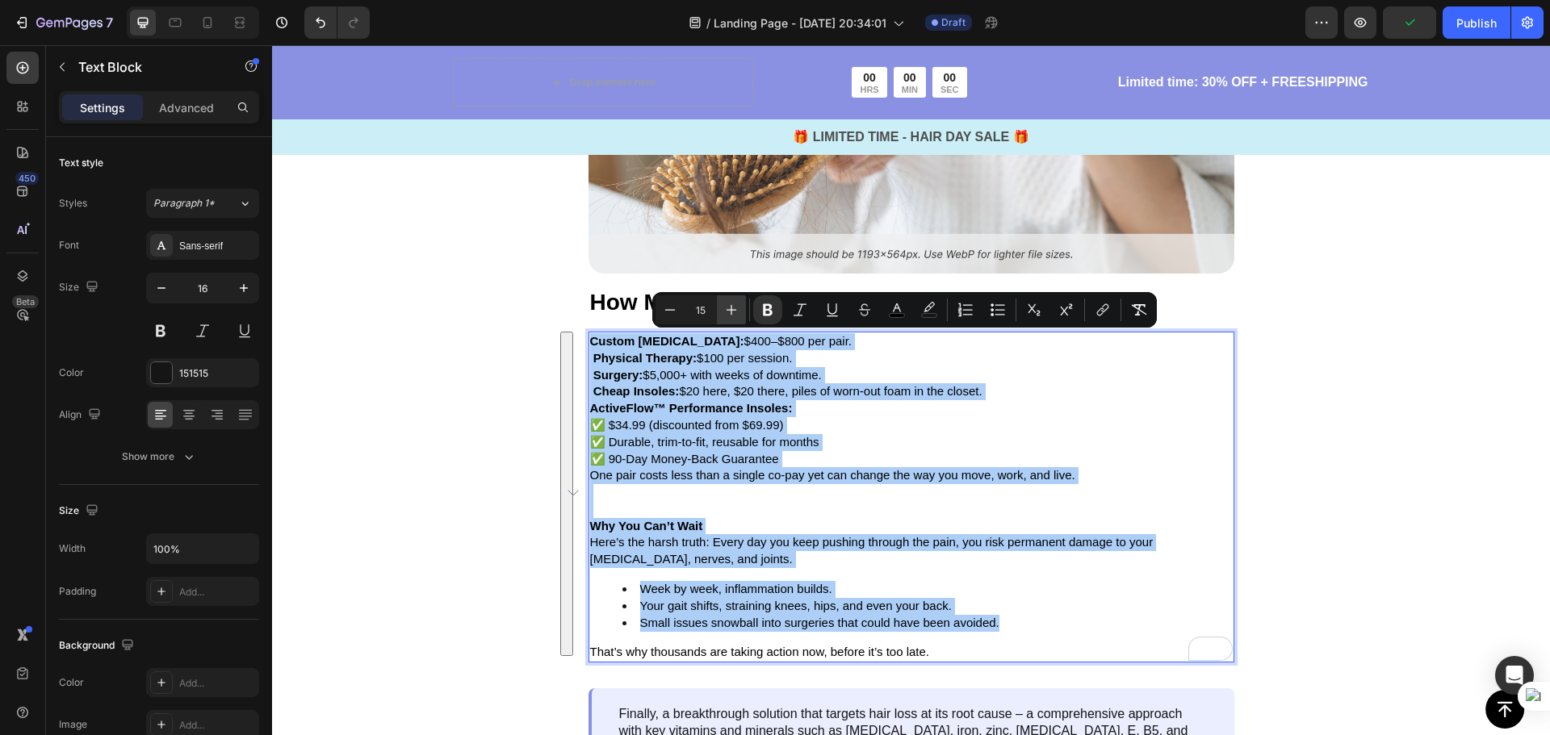
click at [734, 305] on icon "Editor contextual toolbar" at bounding box center [731, 310] width 16 height 16
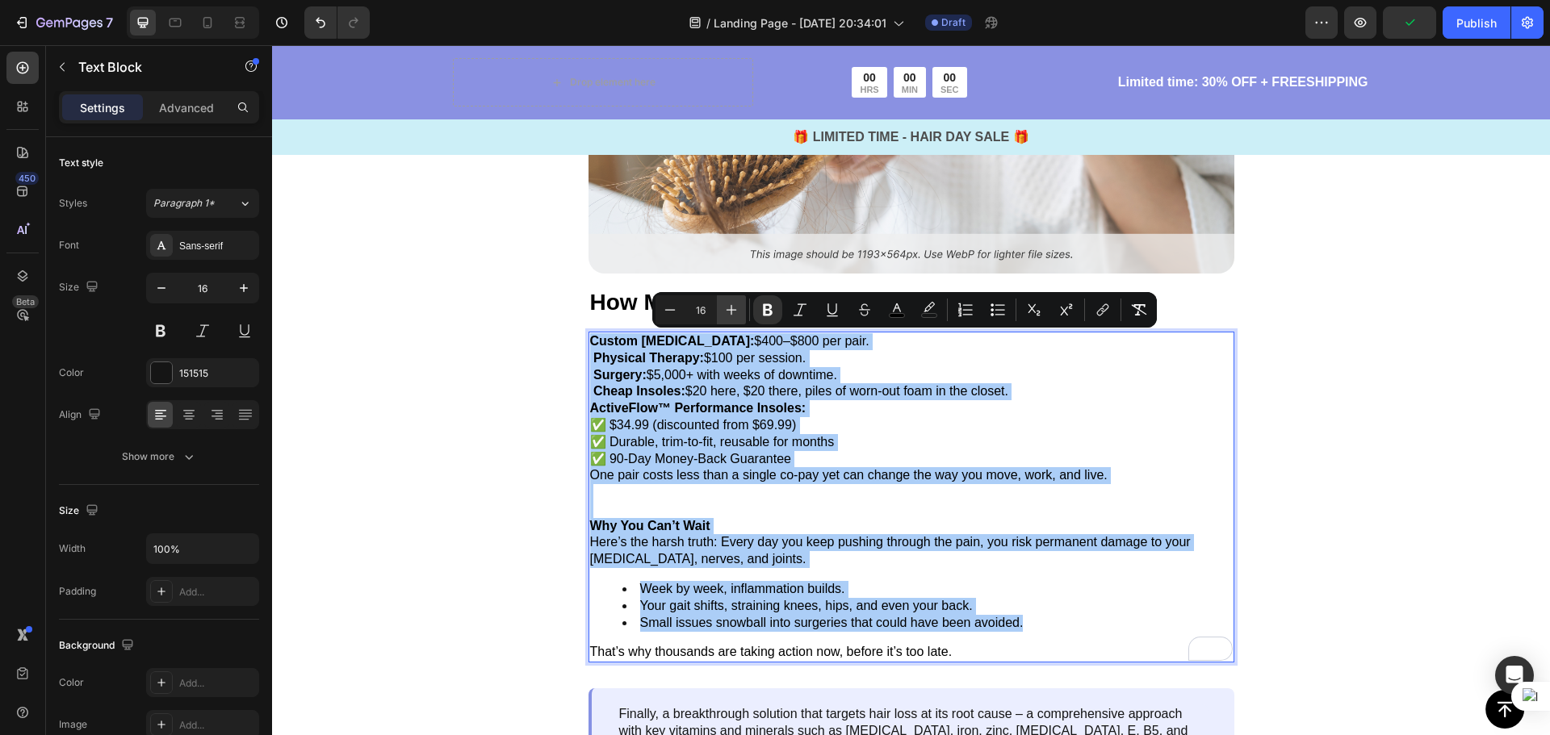
click at [734, 305] on icon "Editor contextual toolbar" at bounding box center [731, 310] width 16 height 16
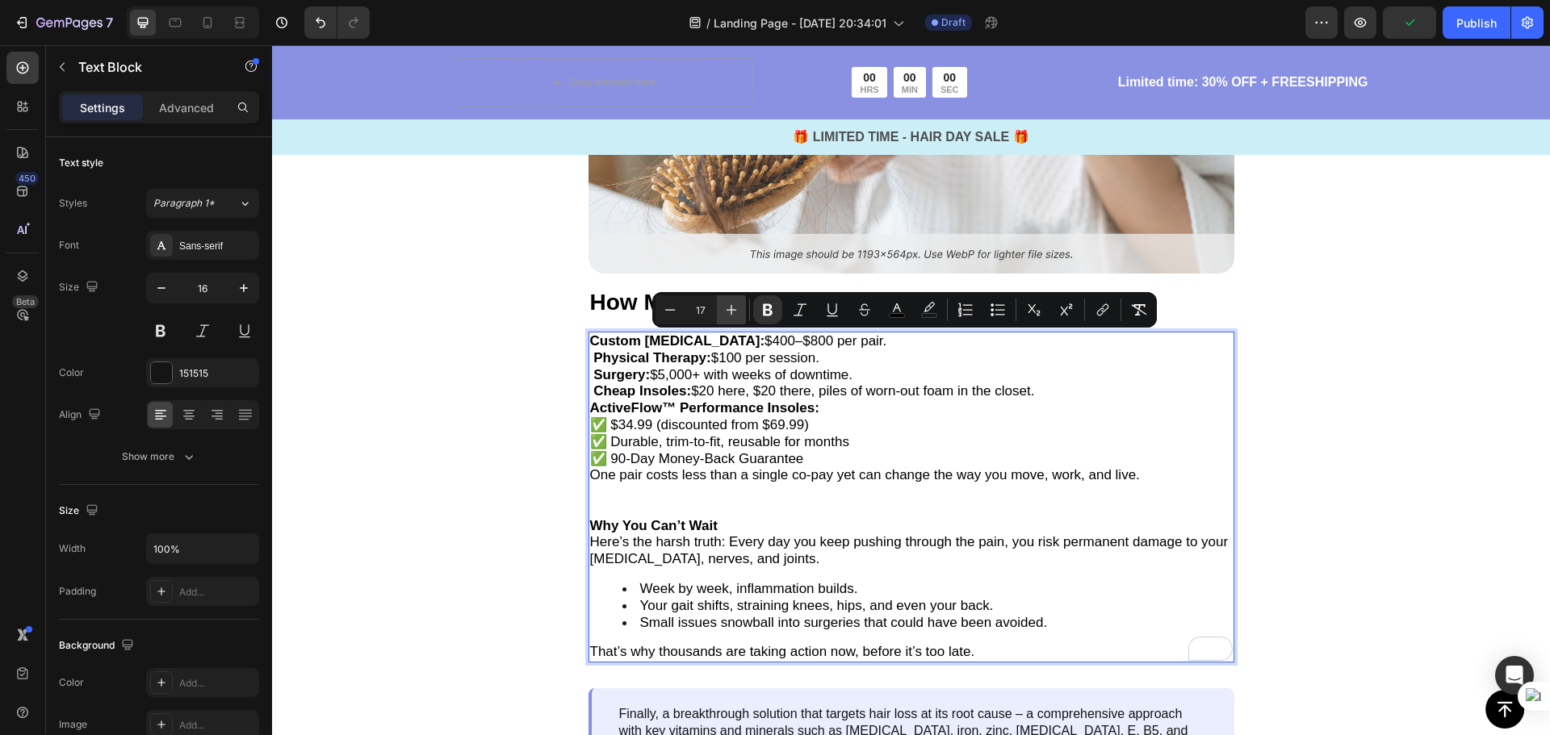
click at [734, 305] on icon "Editor contextual toolbar" at bounding box center [731, 310] width 16 height 16
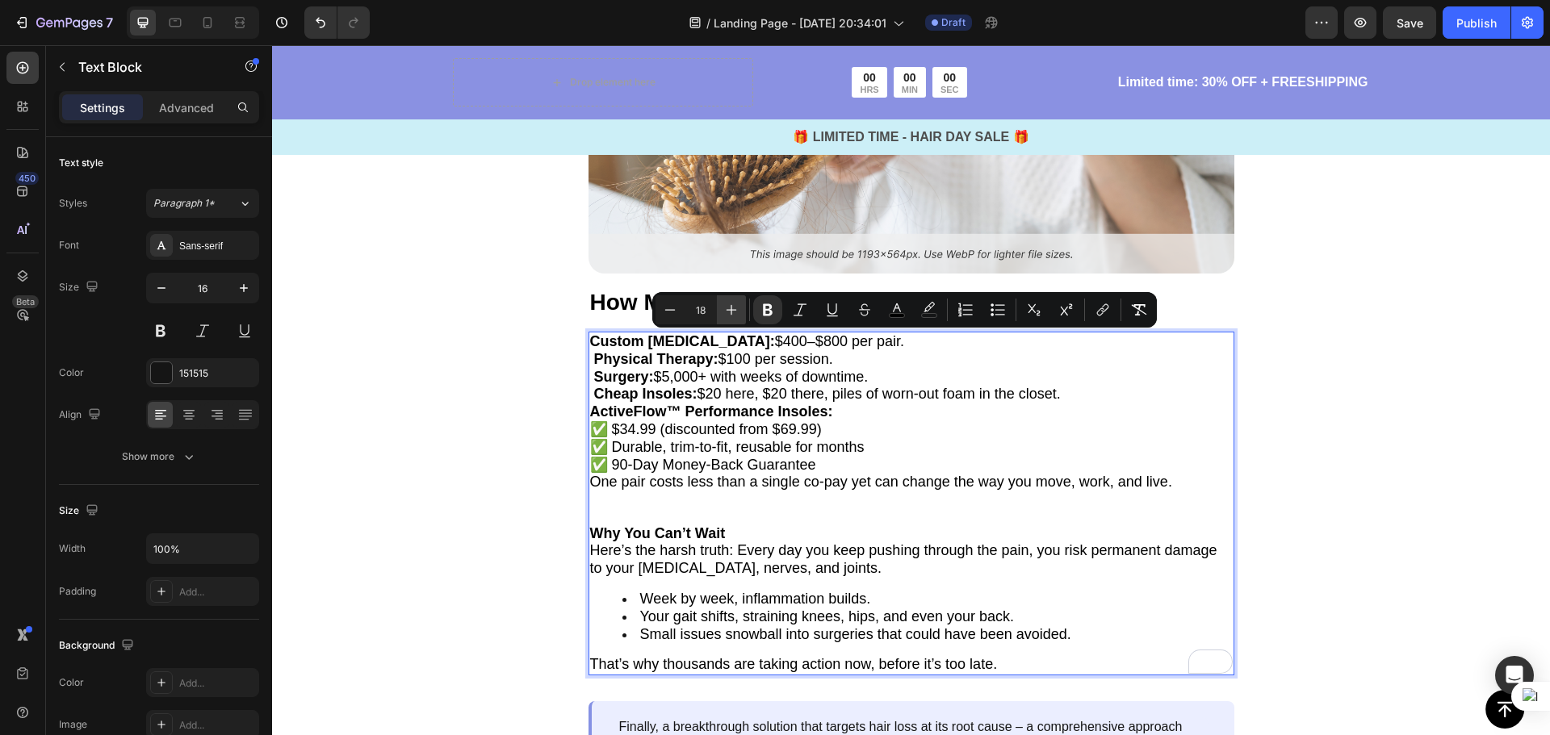
click at [738, 307] on icon "Editor contextual toolbar" at bounding box center [731, 310] width 16 height 16
type input "19"
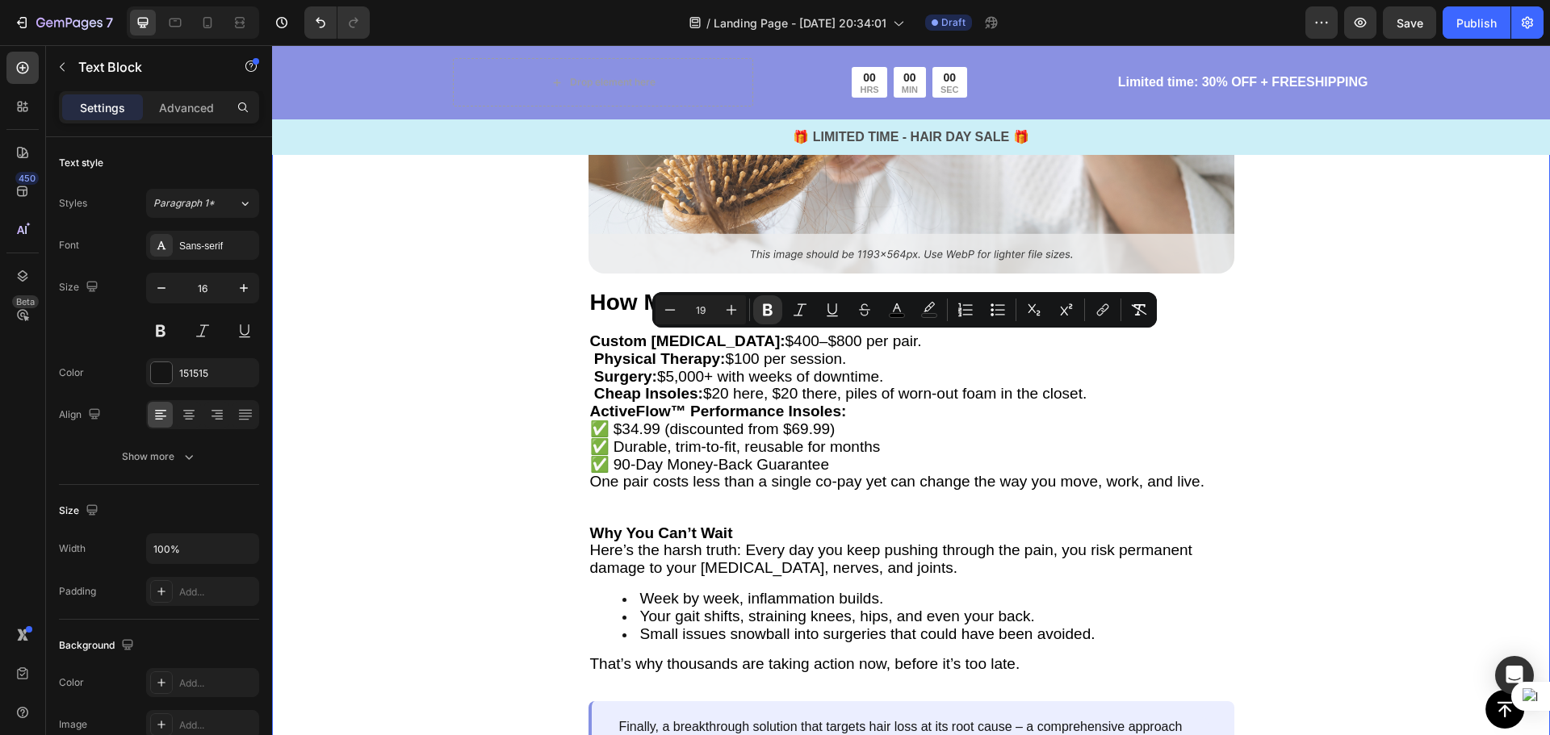
click at [1492, 391] on div "Image ⁠⁠⁠⁠⁠⁠⁠ How Much Are You Really Saving? Heading Custom Orthotics: $400–$8…" at bounding box center [911, 394] width 1278 height 853
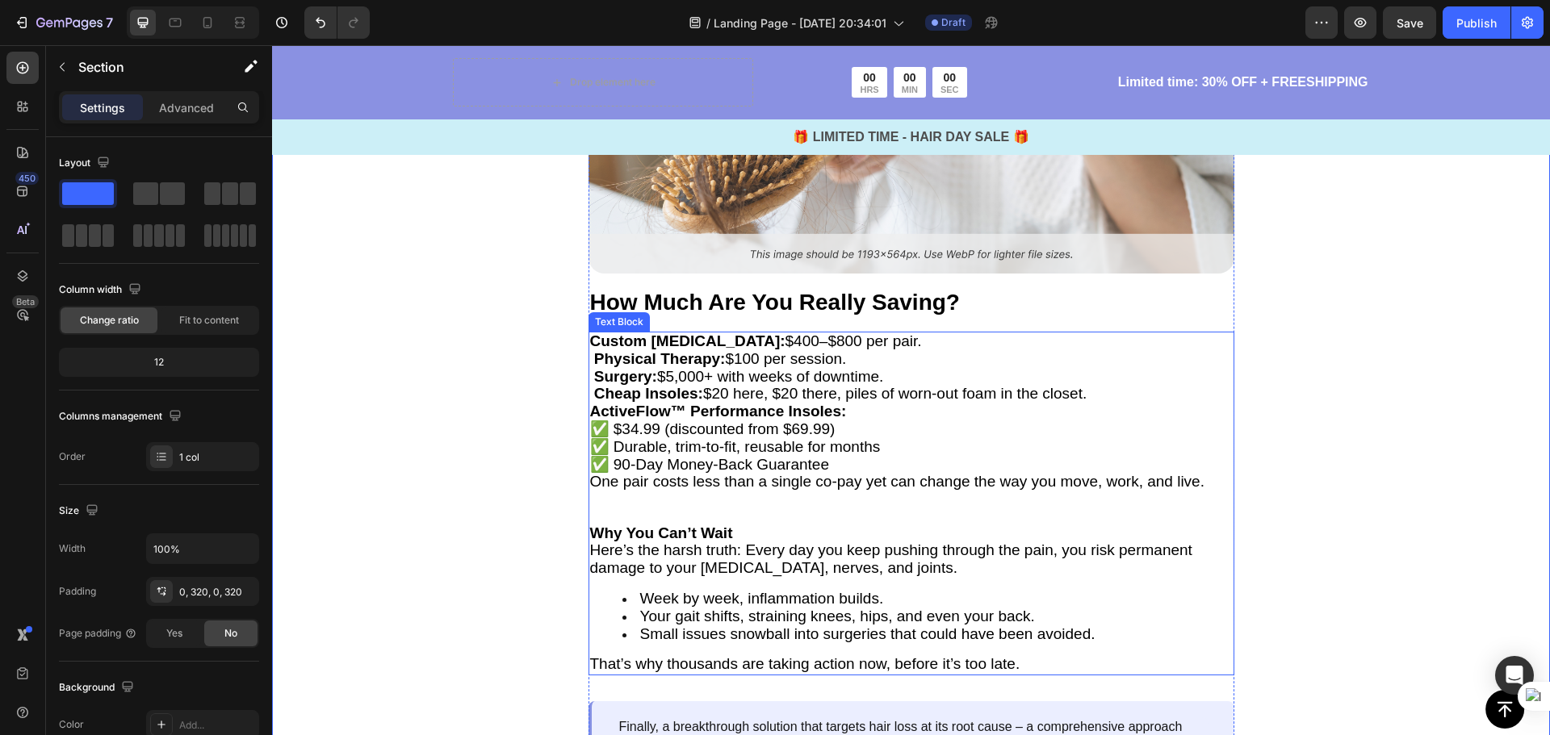
click at [594, 411] on strong "ActiveFlow™ Performance Insoles:" at bounding box center [718, 411] width 257 height 17
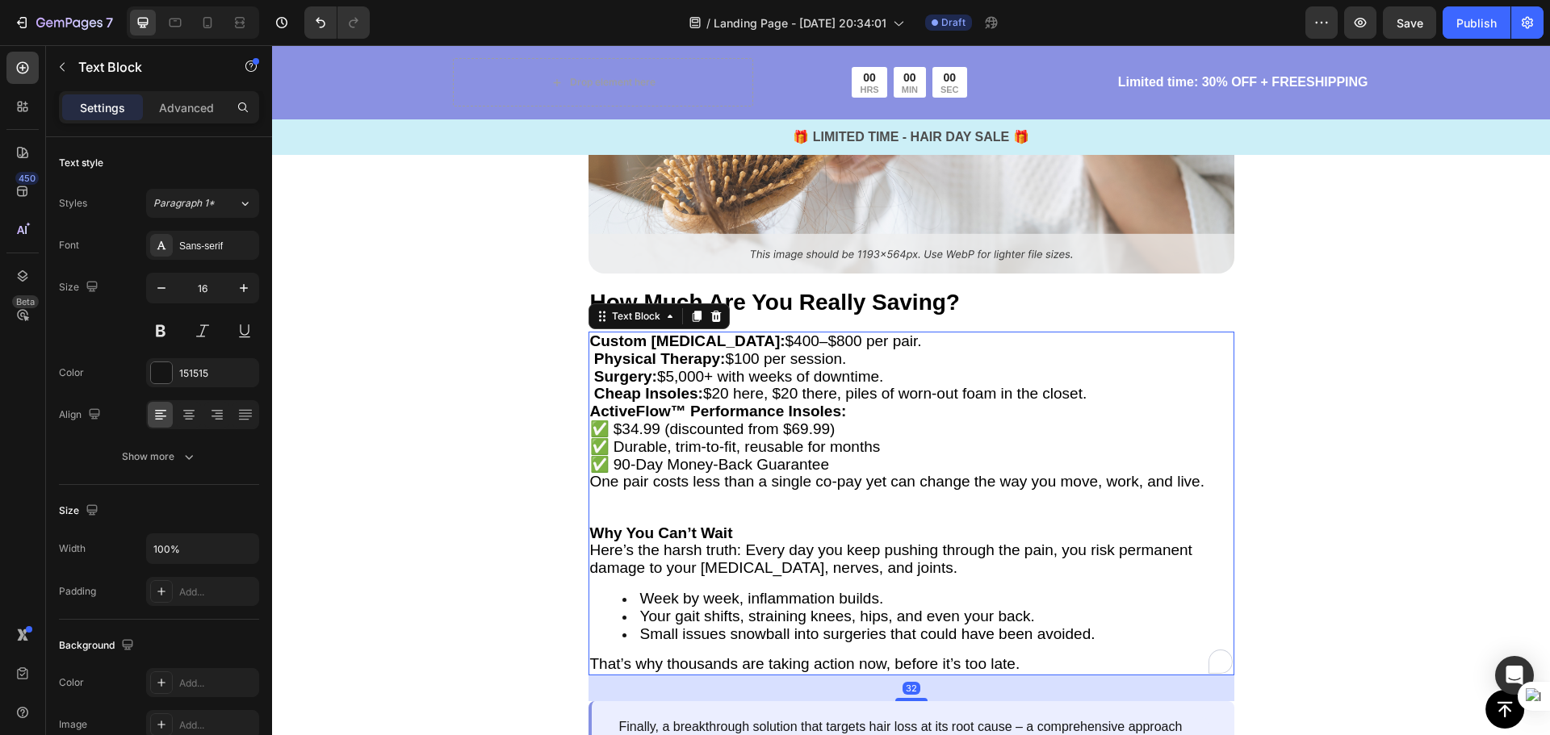
click at [588, 410] on div "Custom Orthotics: $400–$800 per pair. Physical Therapy: $100 per session. Surge…" at bounding box center [911, 504] width 646 height 344
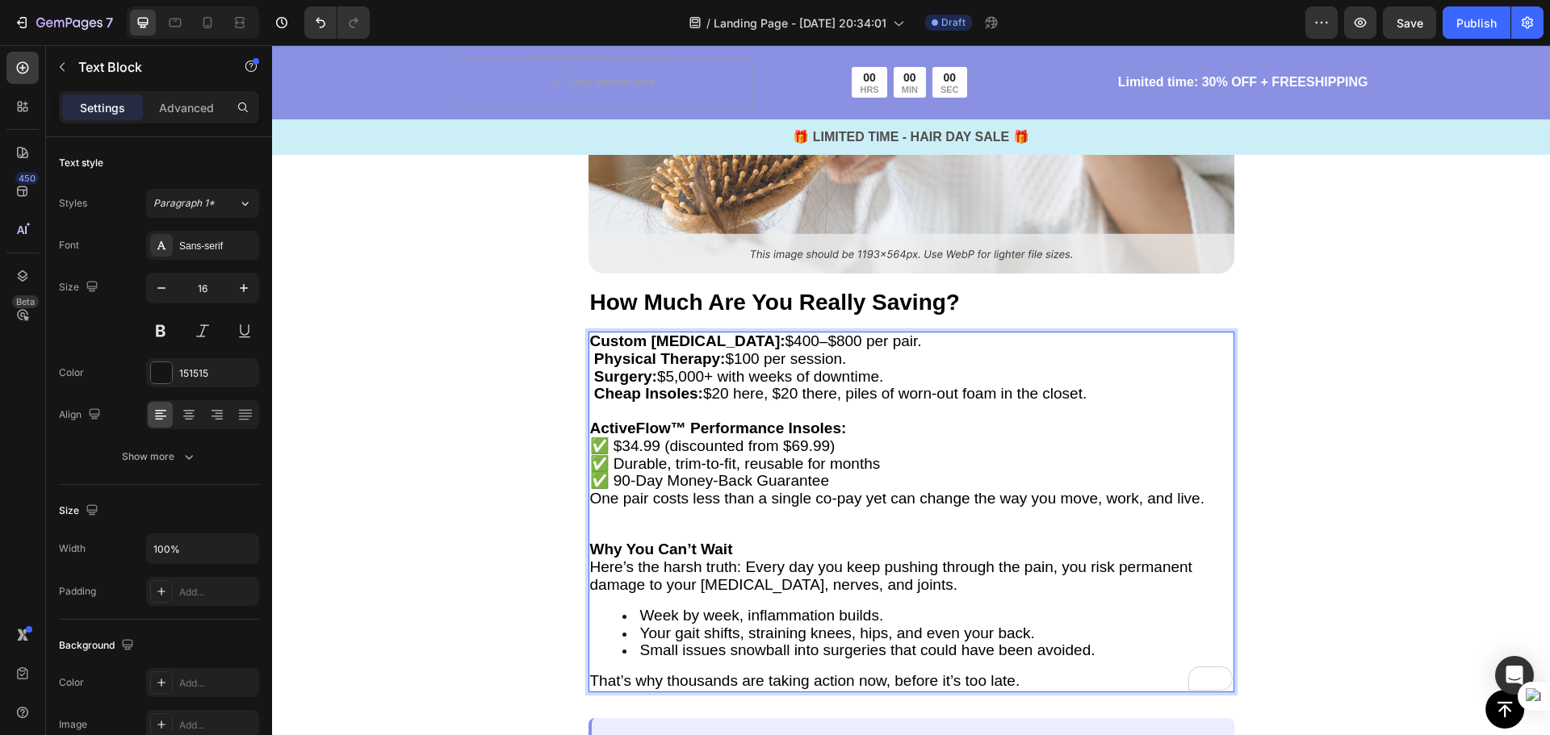
click at [622, 479] on span "✅ 90-Day Money-Back Guarantee" at bounding box center [709, 480] width 239 height 17
click at [830, 528] on p "To enrich screen reader interactions, please activate Accessibility in Grammarl…" at bounding box center [911, 533] width 642 height 17
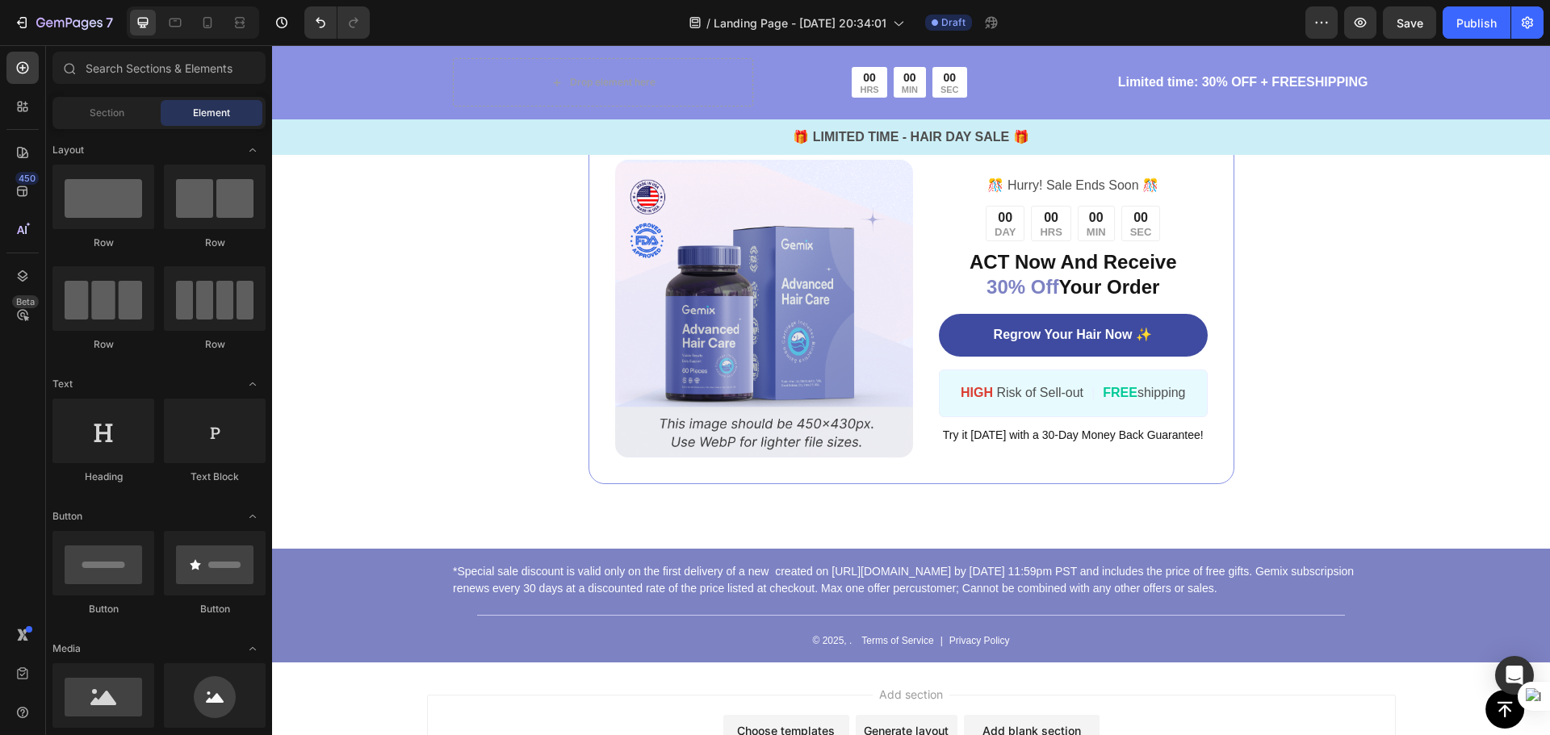
scroll to position [7500, 0]
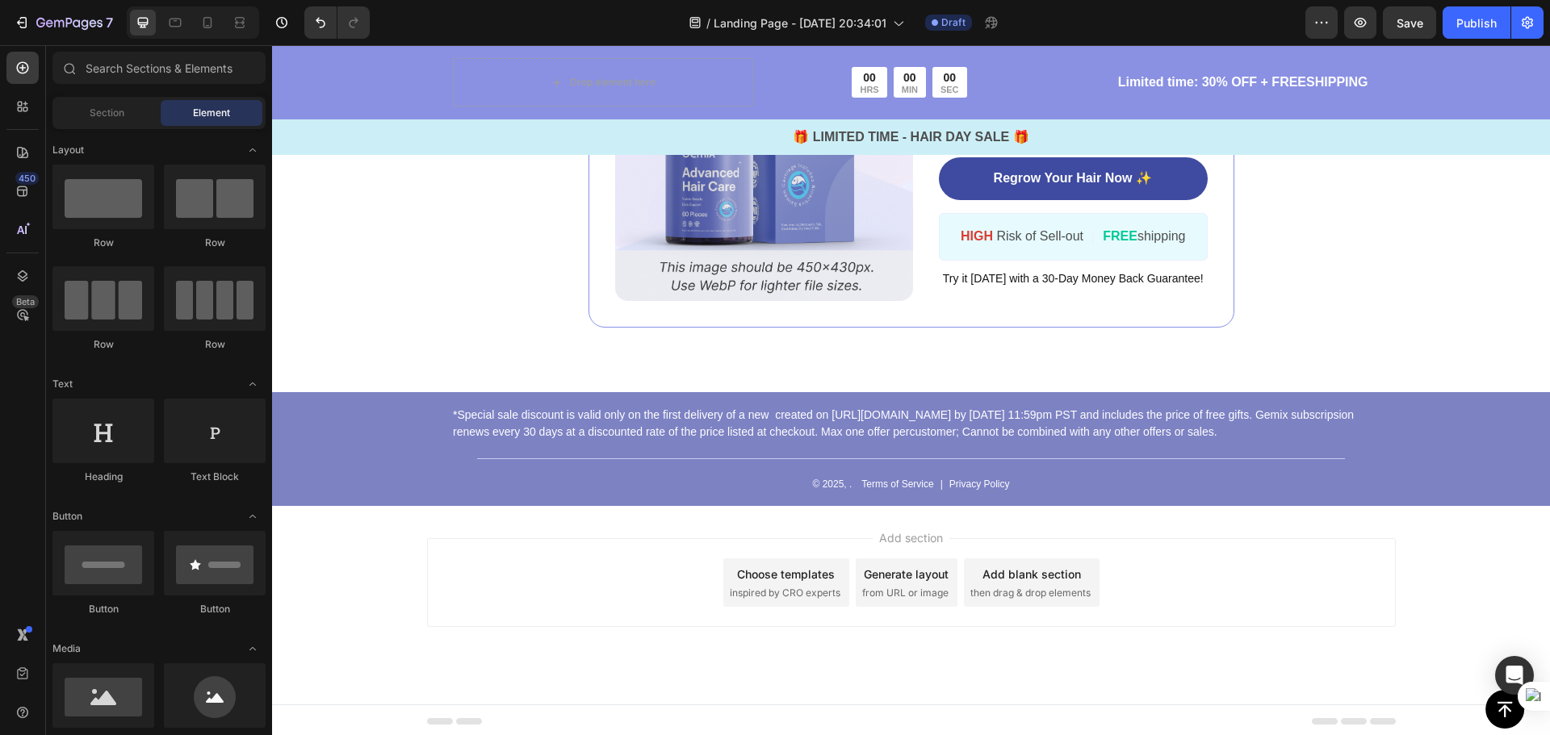
drag, startPoint x: 1546, startPoint y: 406, endPoint x: 1821, endPoint y: 728, distance: 423.1
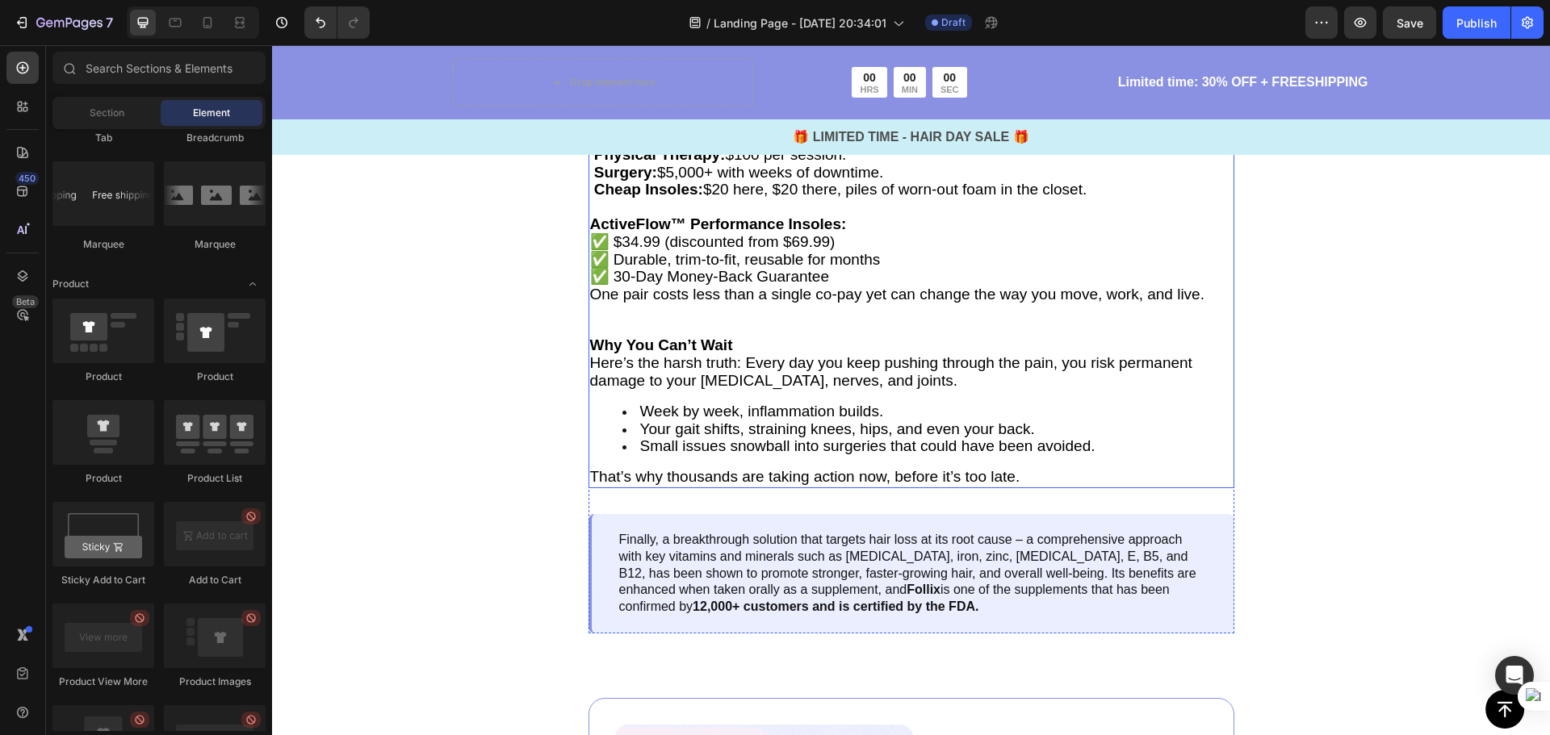
scroll to position [4271, 0]
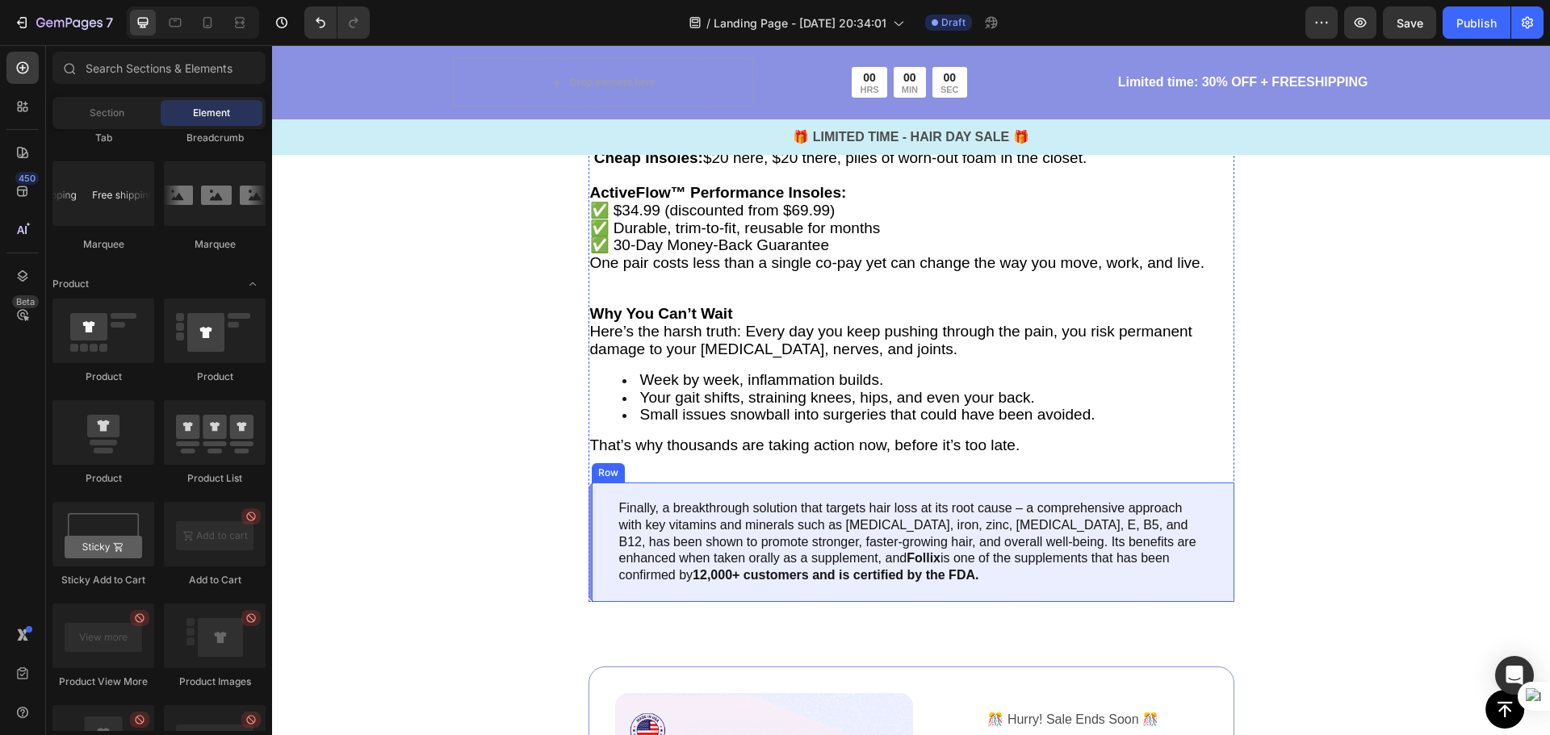
click at [1208, 580] on div "Finally, a breakthrough solution that targets hair loss at its root cause – a c…" at bounding box center [911, 542] width 646 height 119
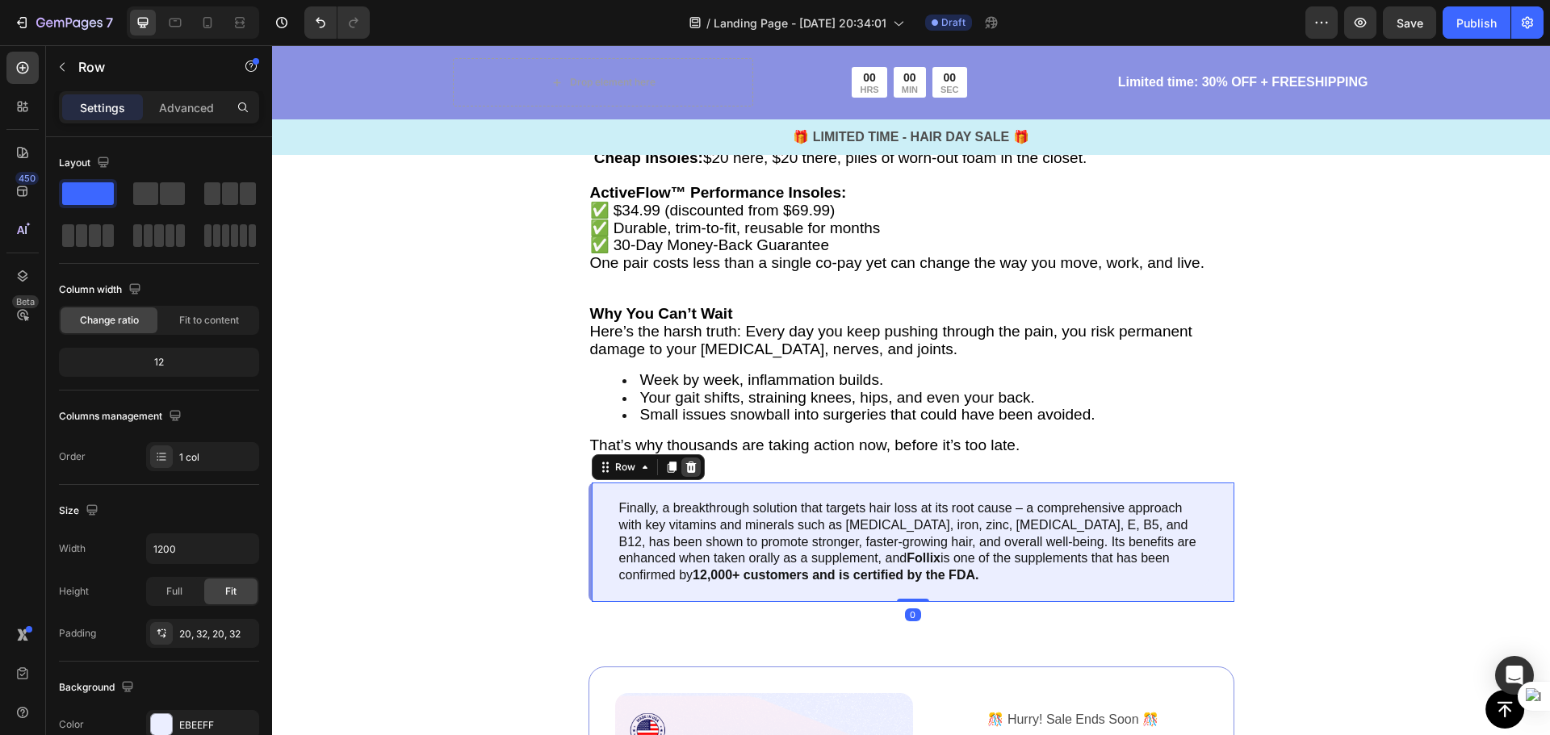
click at [685, 471] on icon at bounding box center [690, 467] width 10 height 11
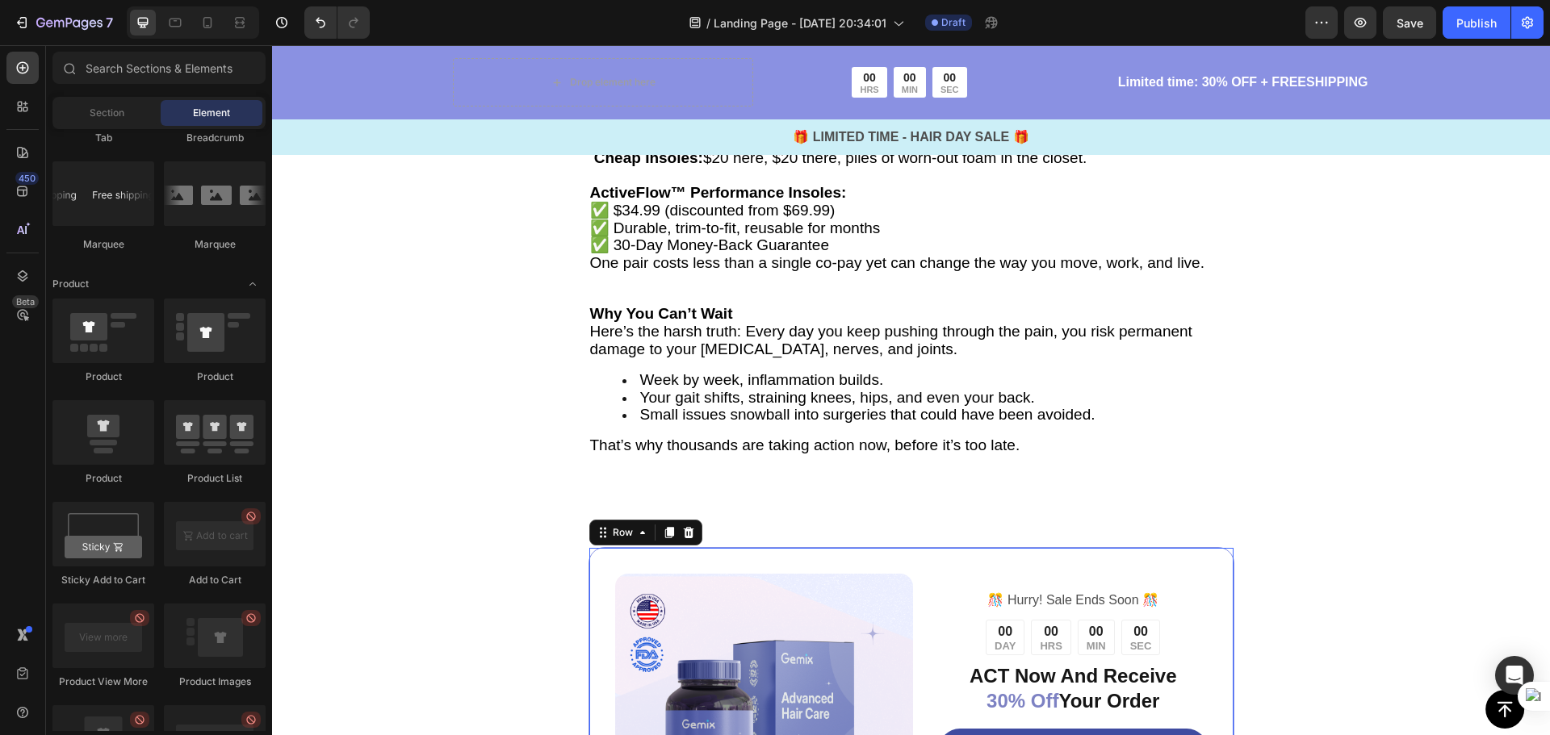
click at [902, 553] on div "Image ️🎊 Hurry! Sale Ends Soon ️🎊 Text Block 00 DAY 00 HRS 00 MIN 00 SEC Countd…" at bounding box center [911, 723] width 646 height 352
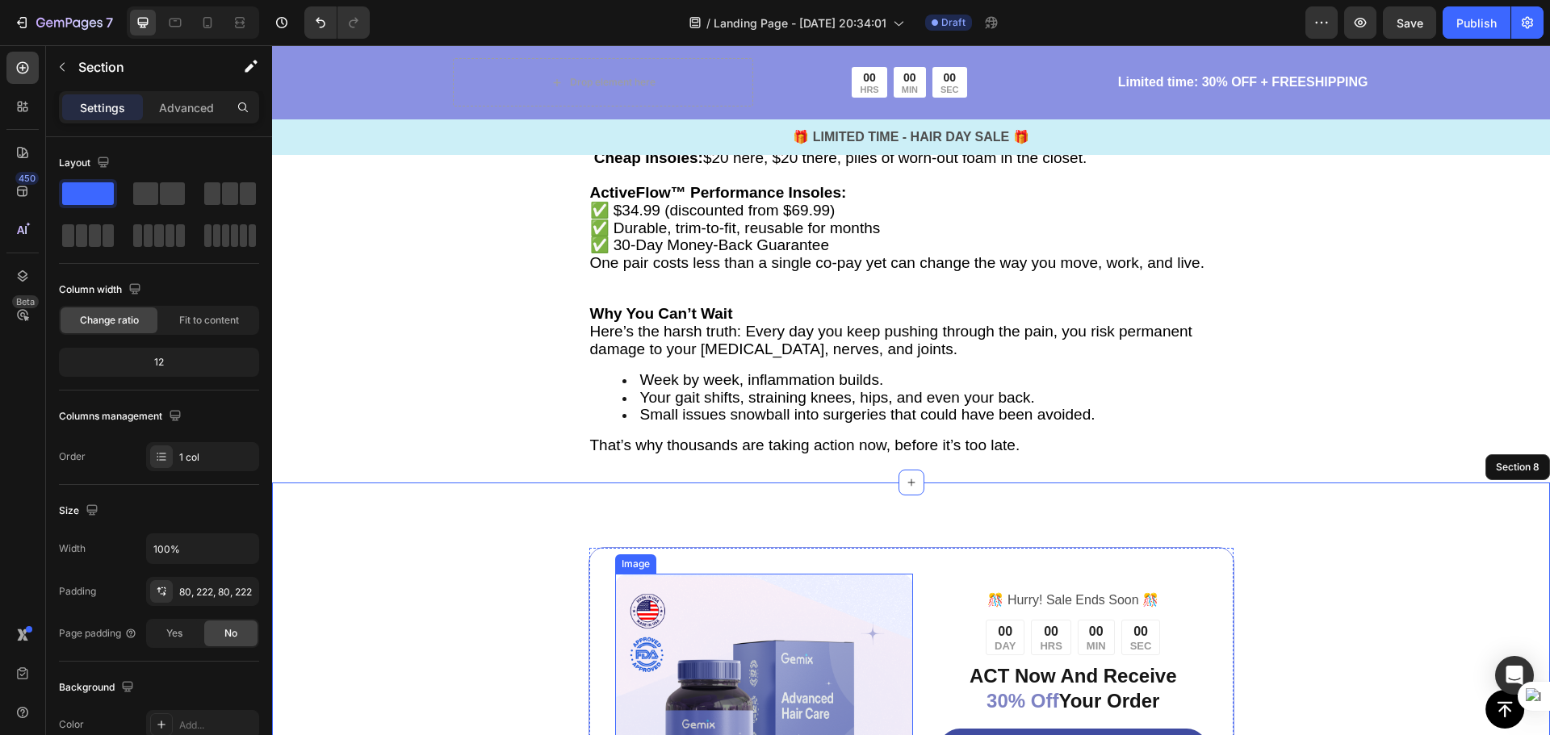
click at [862, 648] on img at bounding box center [764, 723] width 299 height 299
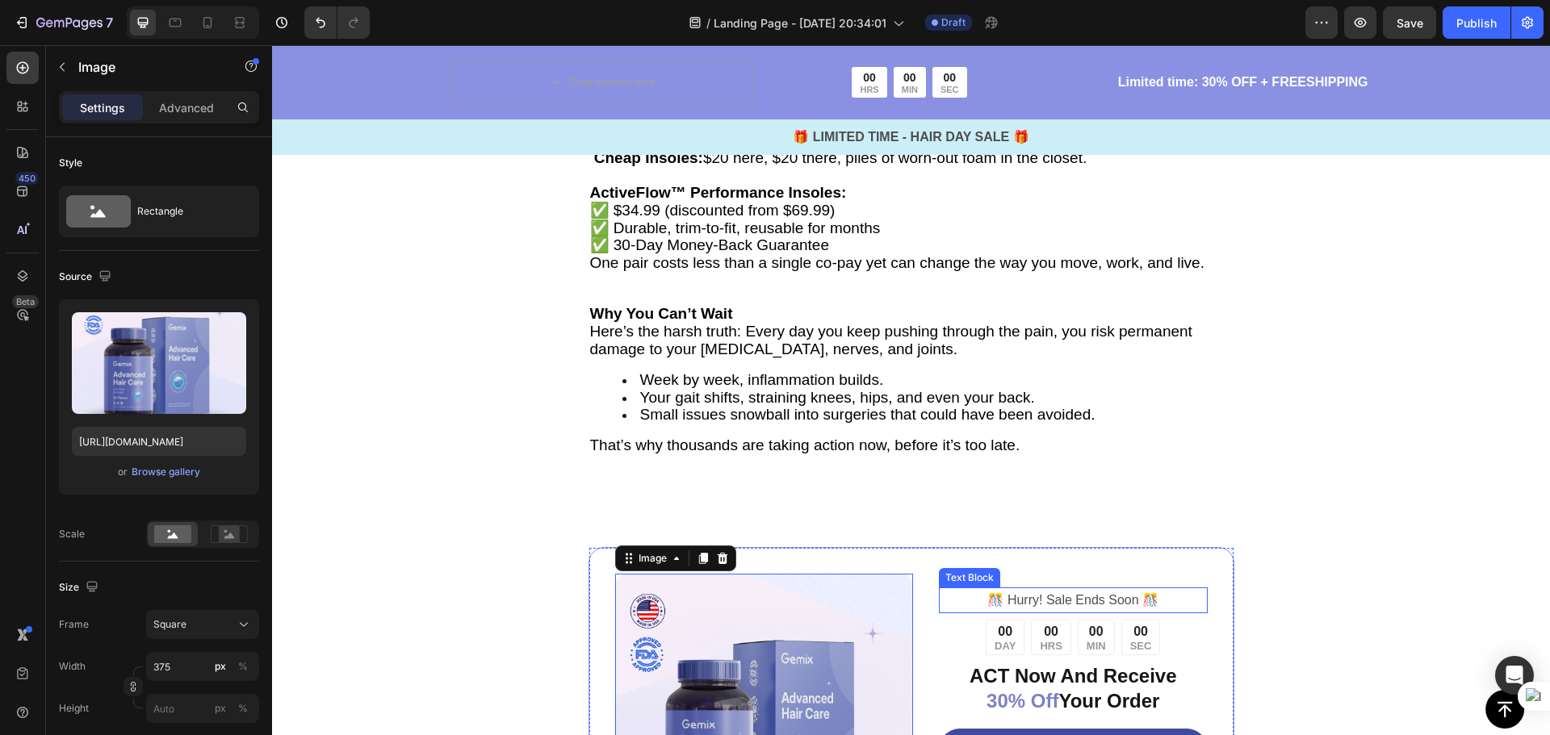
click at [947, 580] on div "Text Block" at bounding box center [969, 577] width 61 height 19
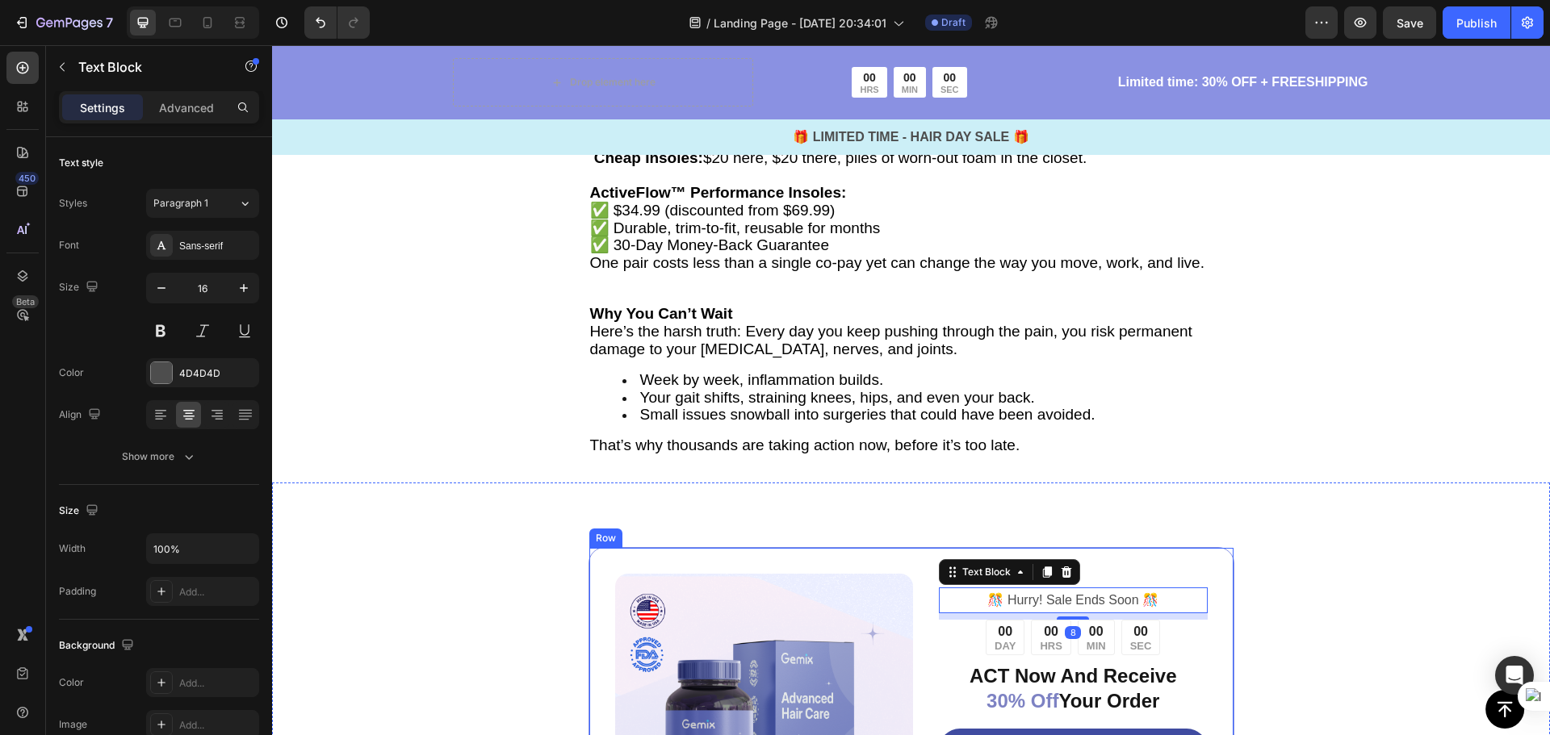
click at [899, 563] on div "Image ️🎊 Hurry! Sale Ends Soon ️🎊 Text Block 8 00 DAY 00 HRS 00 MIN 00 SEC Coun…" at bounding box center [911, 723] width 646 height 352
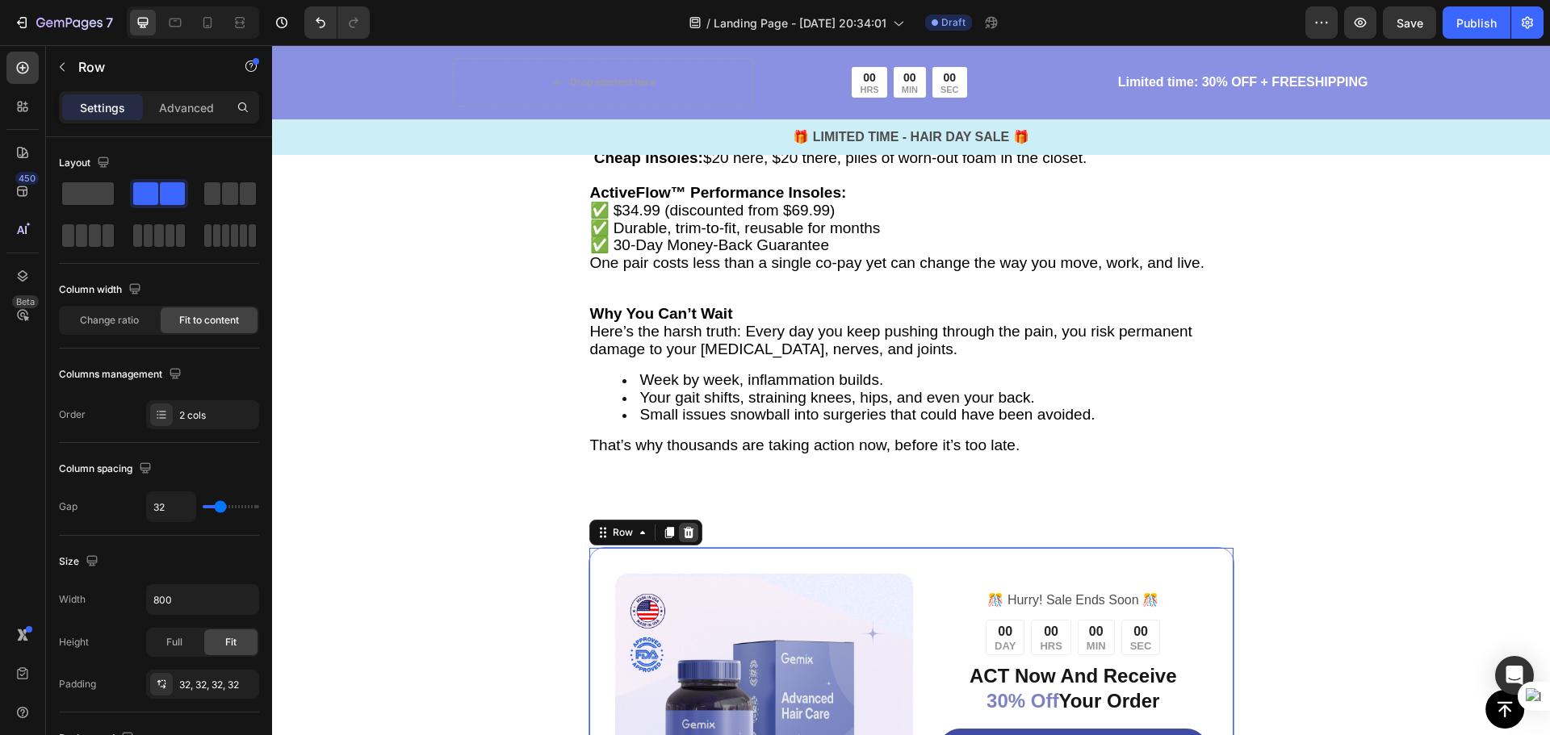
click at [683, 537] on icon at bounding box center [688, 532] width 10 height 11
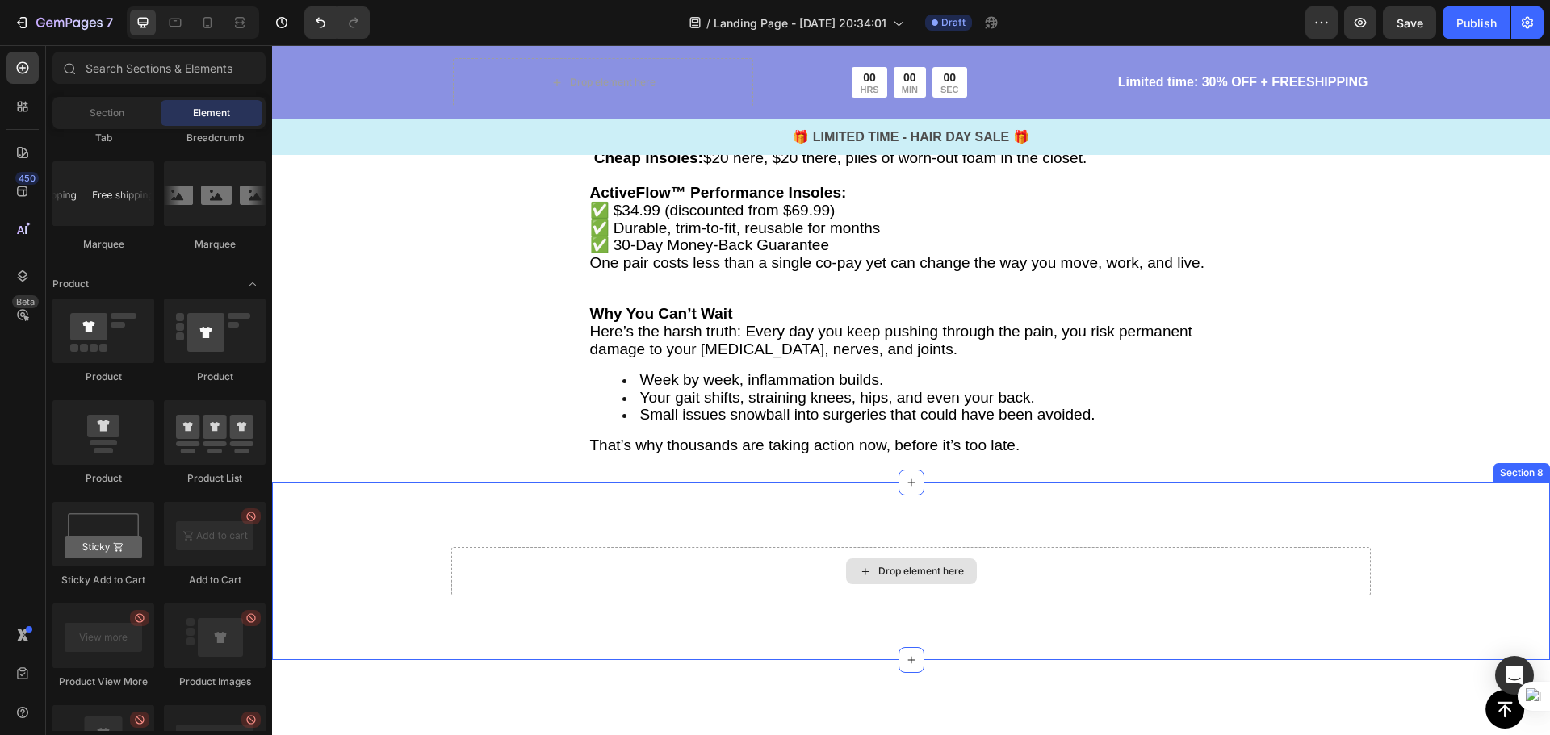
click at [910, 564] on div "Drop element here" at bounding box center [911, 572] width 131 height 26
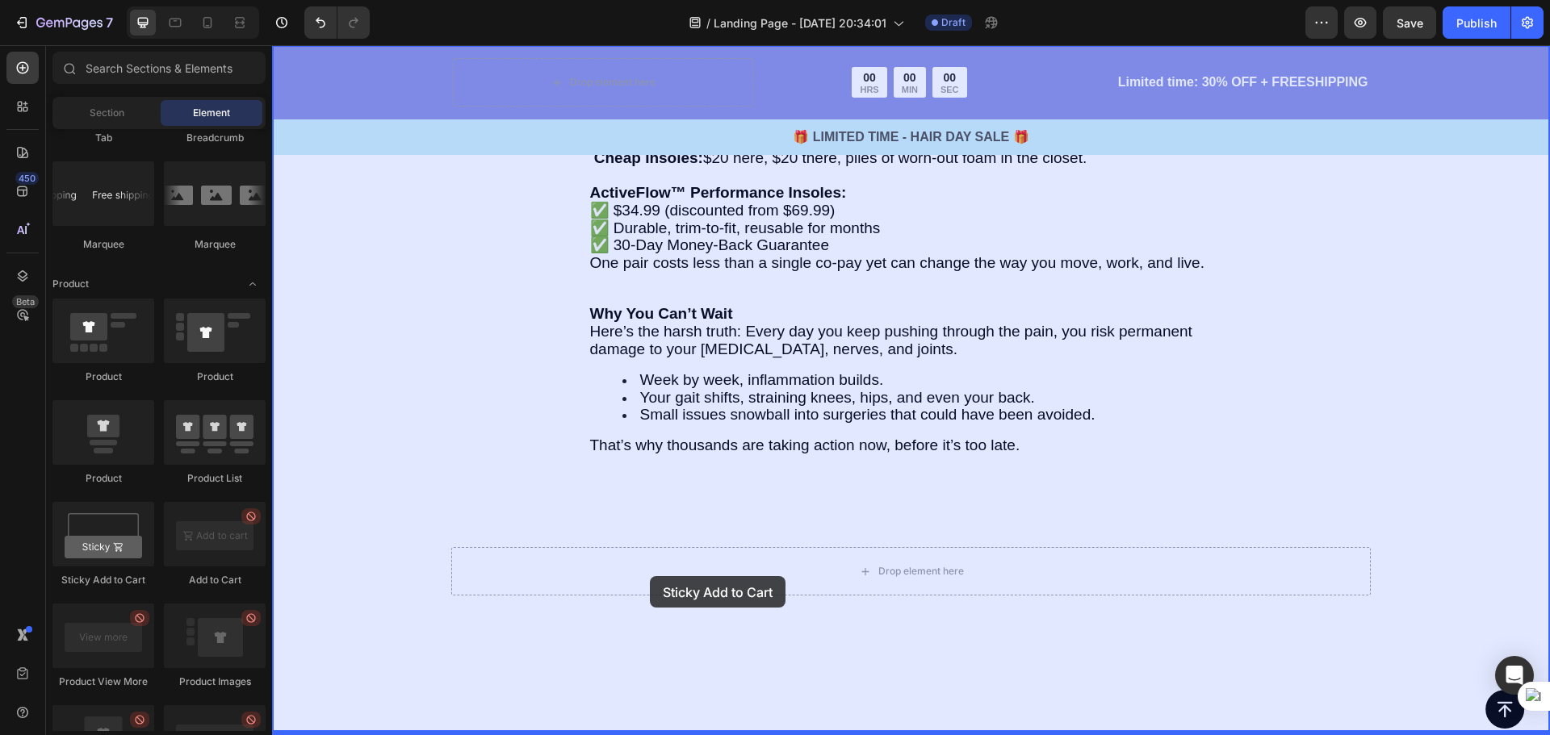
drag, startPoint x: 377, startPoint y: 609, endPoint x: 650, endPoint y: 576, distance: 274.7
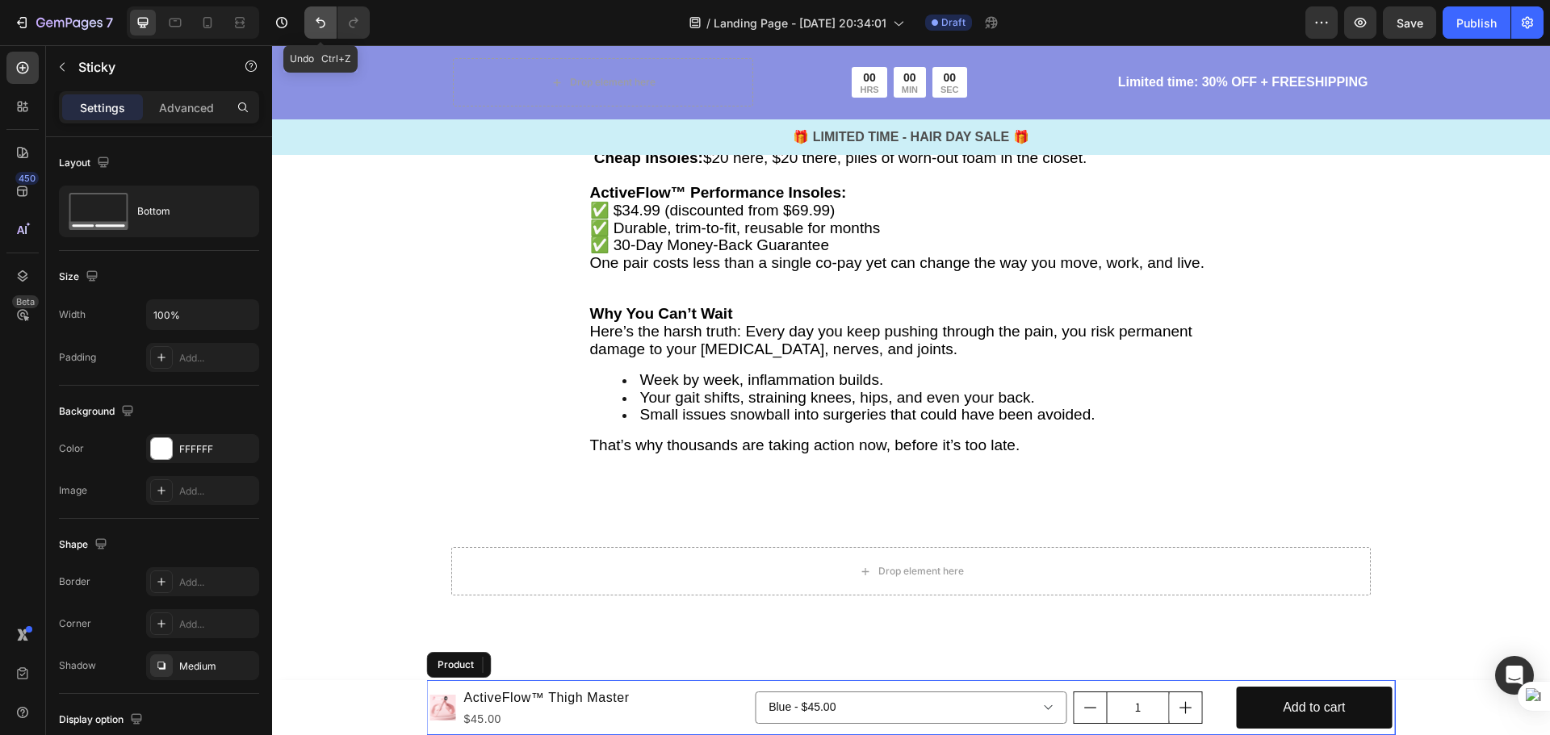
click at [310, 26] on button "Undo/Redo" at bounding box center [320, 22] width 32 height 32
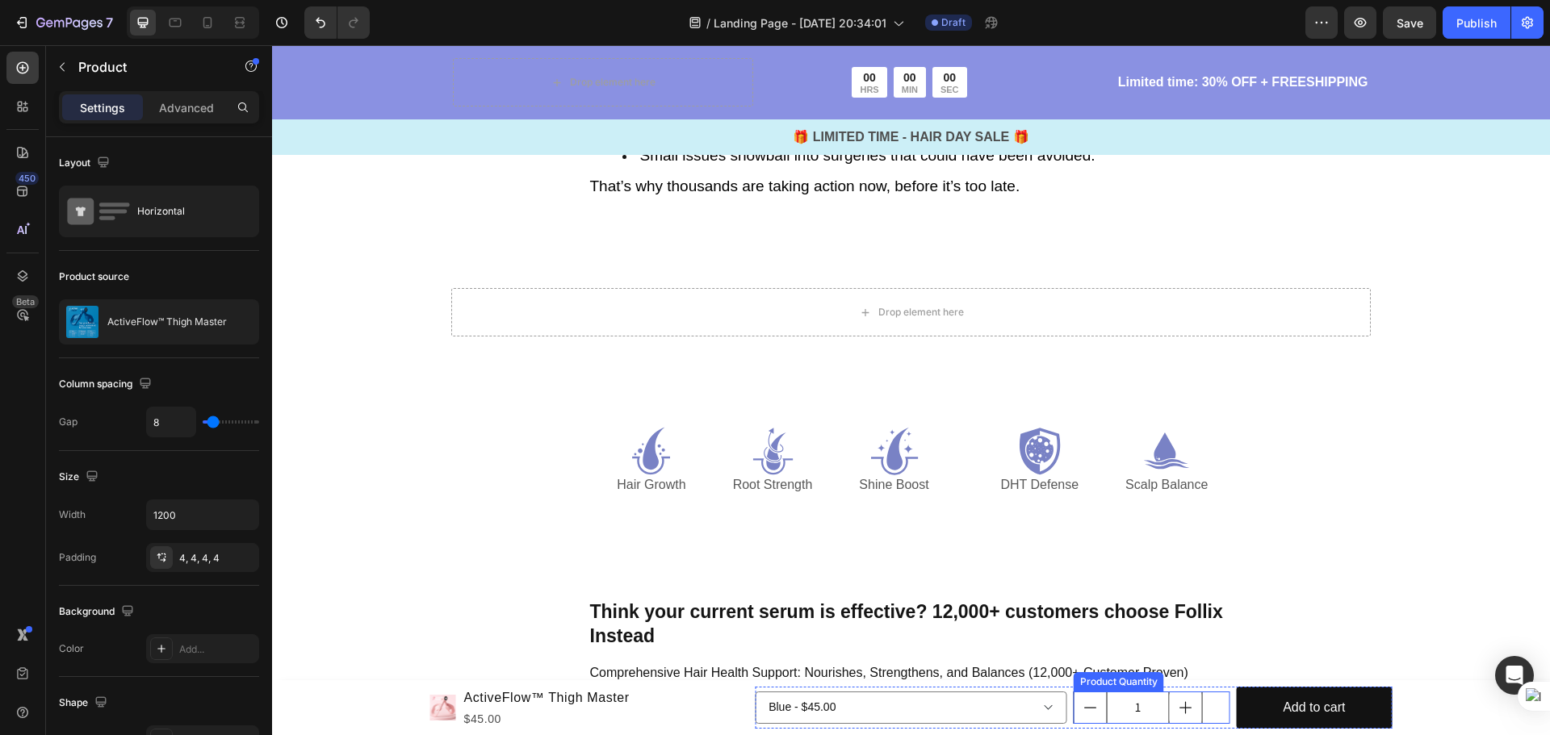
scroll to position [4594, 0]
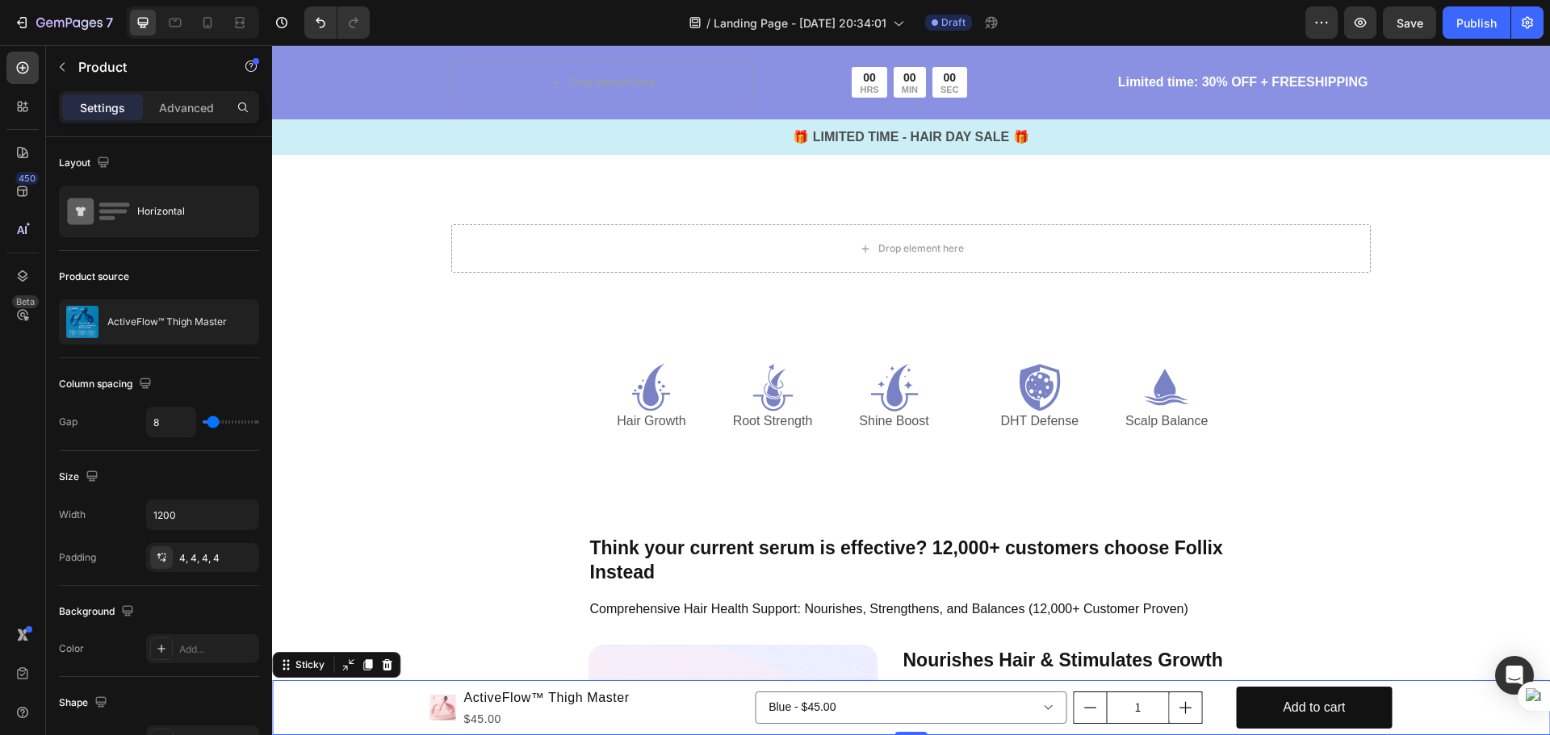
click at [1464, 705] on div "Product Images ActiveFlow™ Thigh Master Product Title $45.00 Product Price Prod…" at bounding box center [911, 707] width 1278 height 55
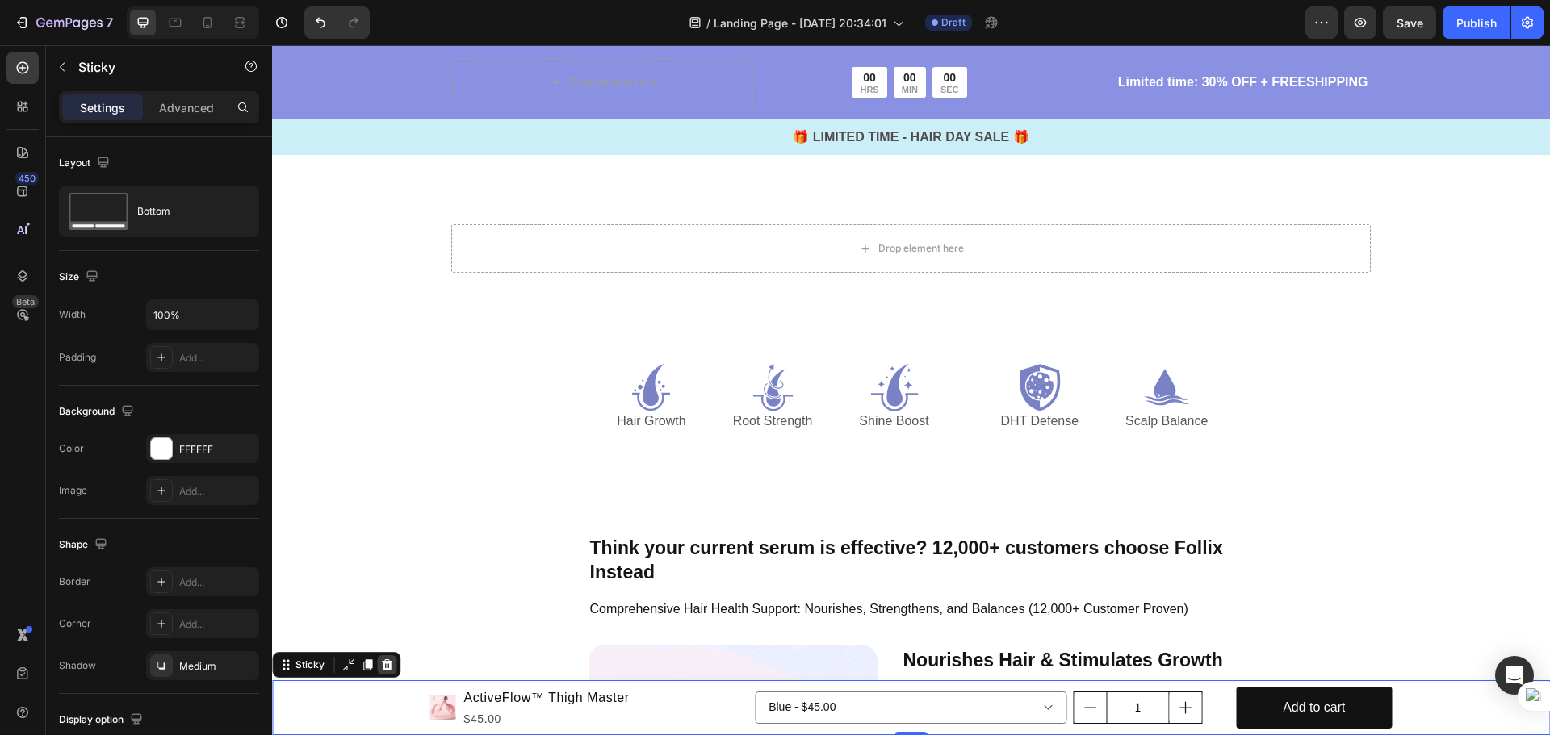
click at [390, 664] on icon at bounding box center [387, 664] width 10 height 11
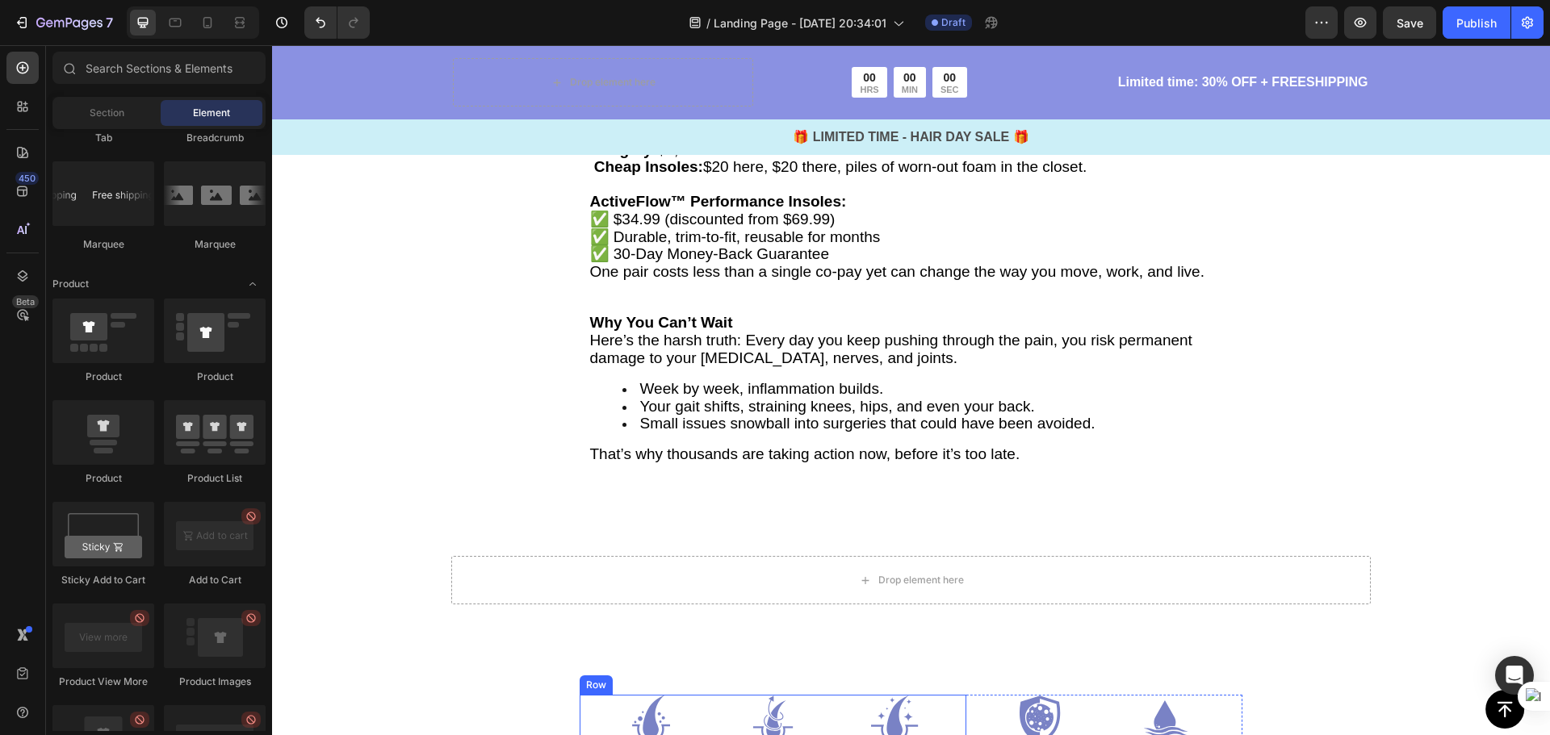
scroll to position [4190, 0]
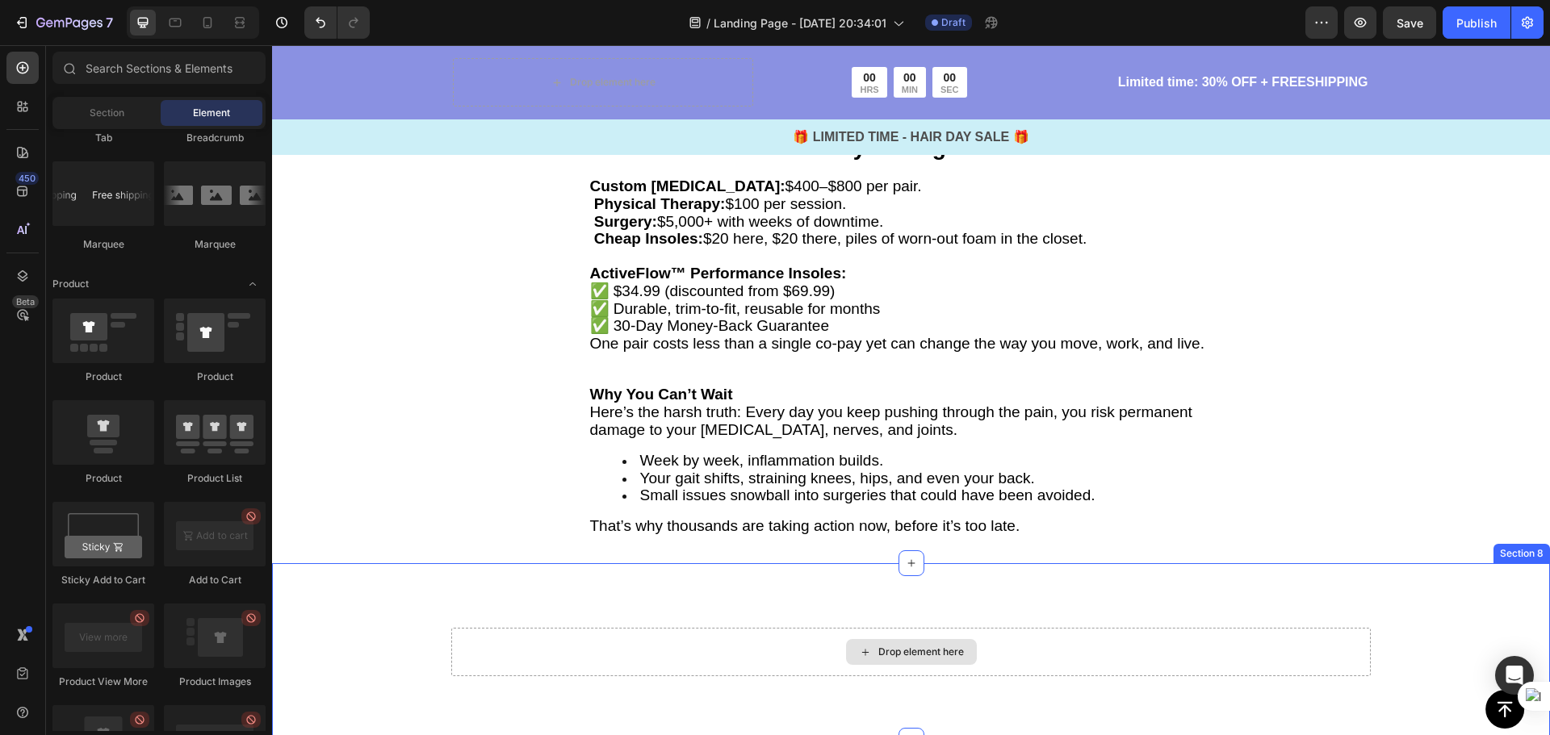
click at [902, 641] on div "Drop element here" at bounding box center [911, 652] width 131 height 26
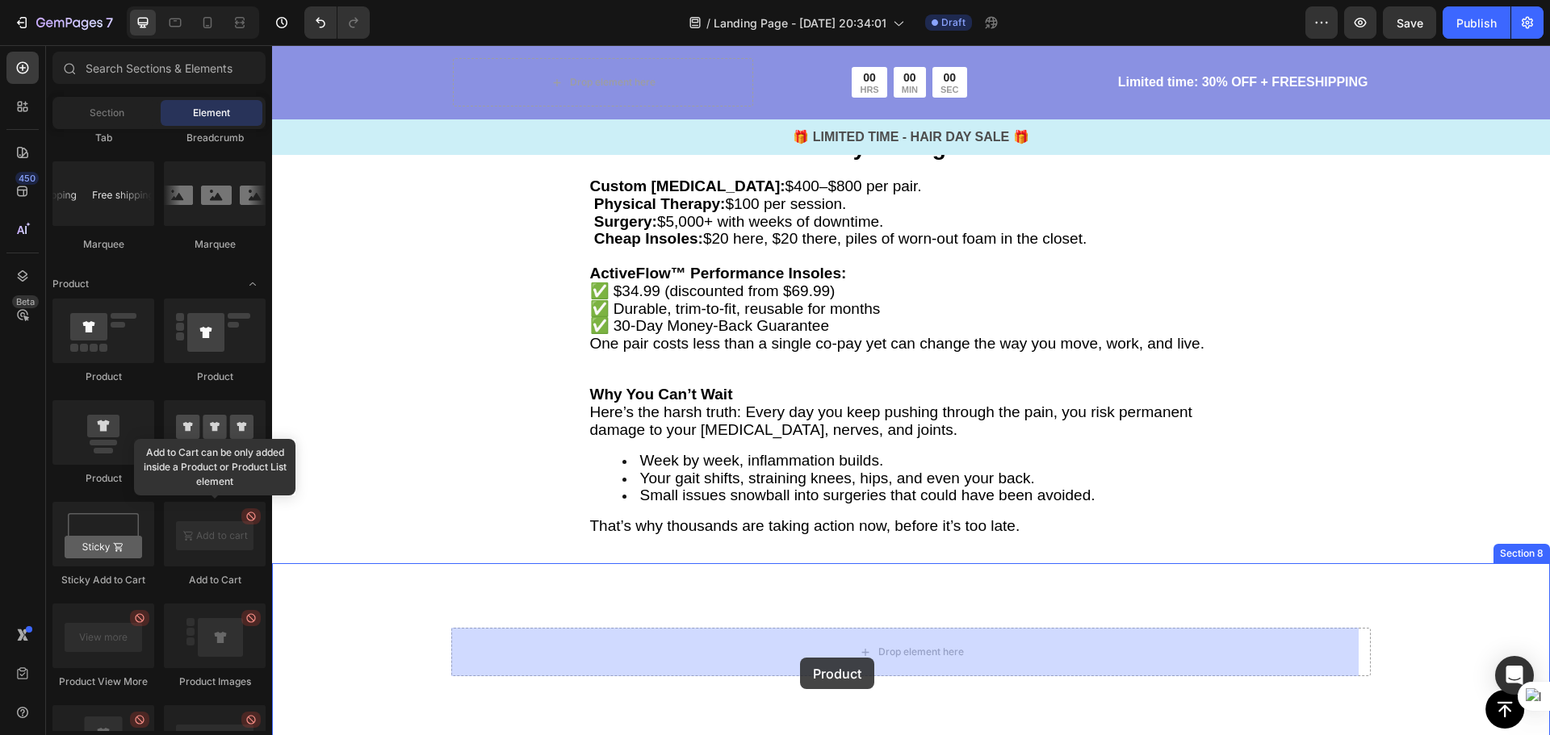
drag, startPoint x: 373, startPoint y: 395, endPoint x: 800, endPoint y: 658, distance: 501.1
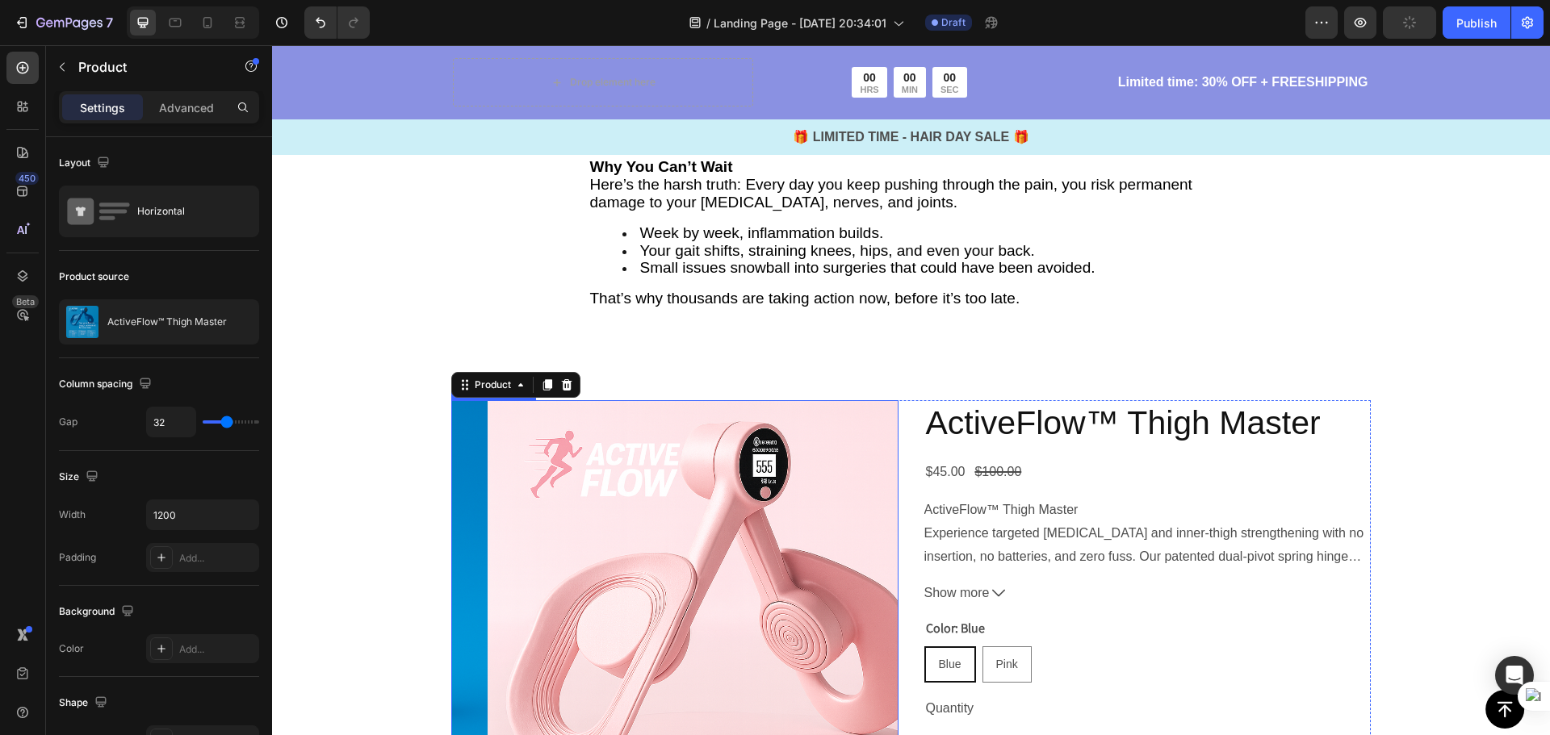
scroll to position [4433, 0]
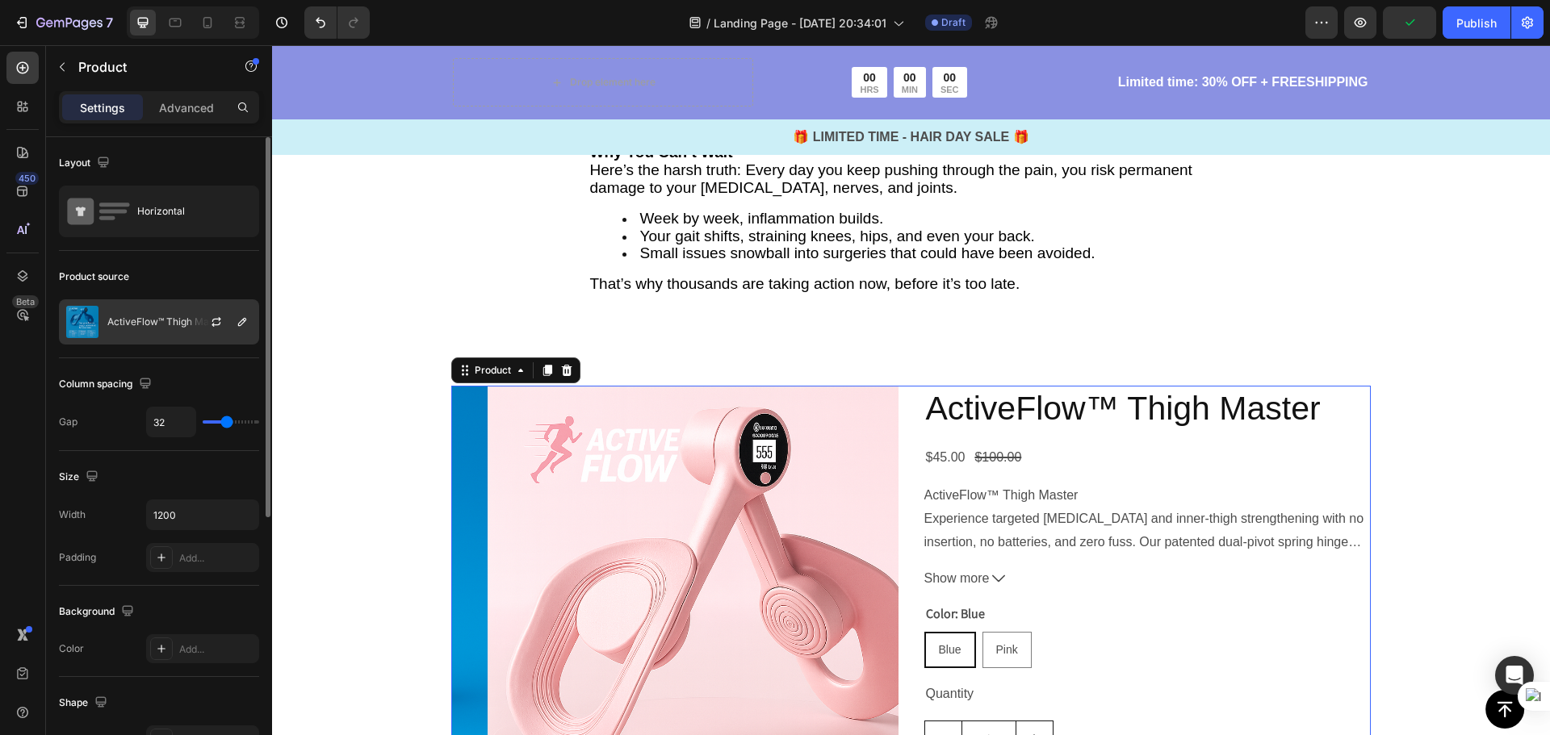
click at [190, 328] on div at bounding box center [222, 322] width 71 height 44
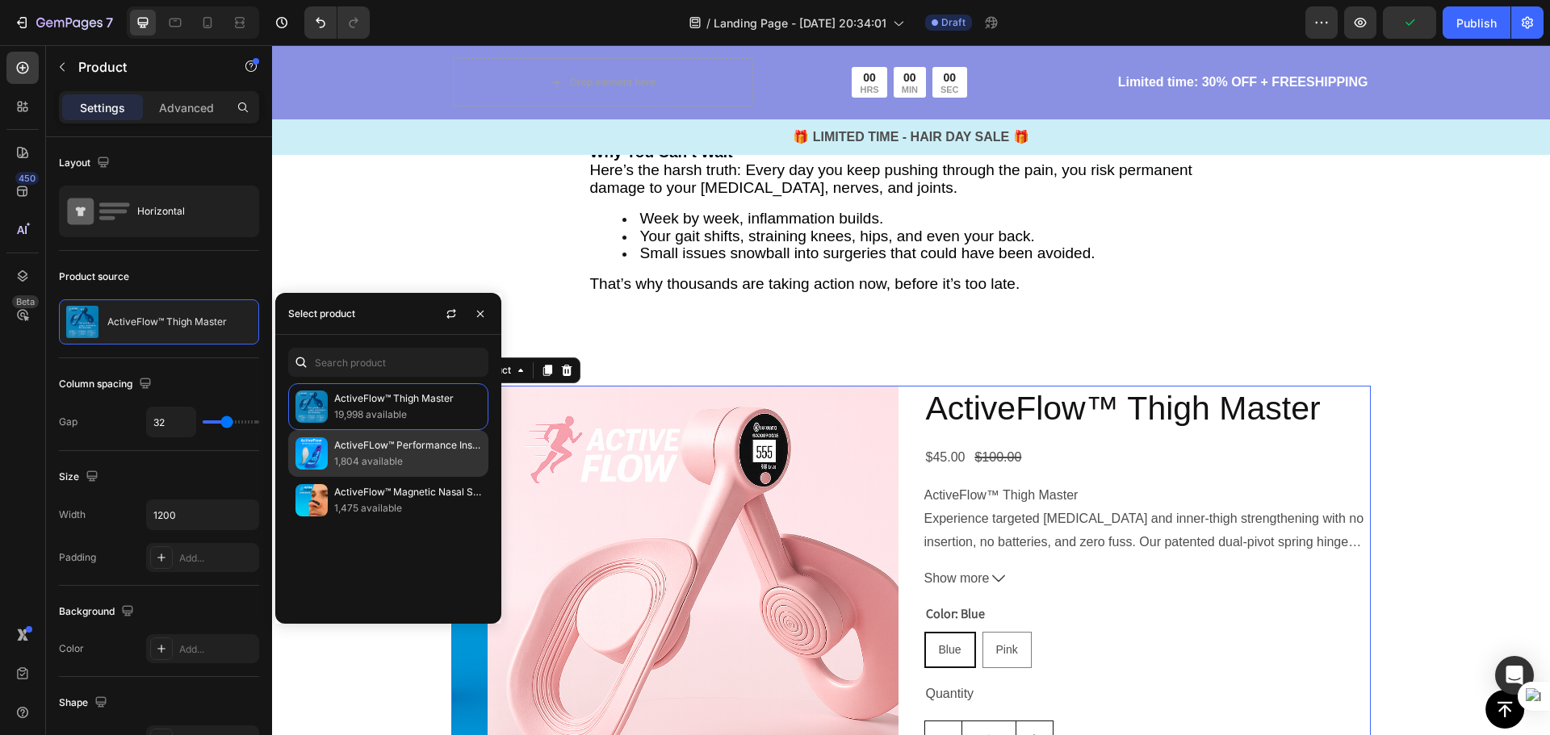
click at [393, 447] on p "ActiveFLow™ Performance Insoles" at bounding box center [407, 445] width 147 height 16
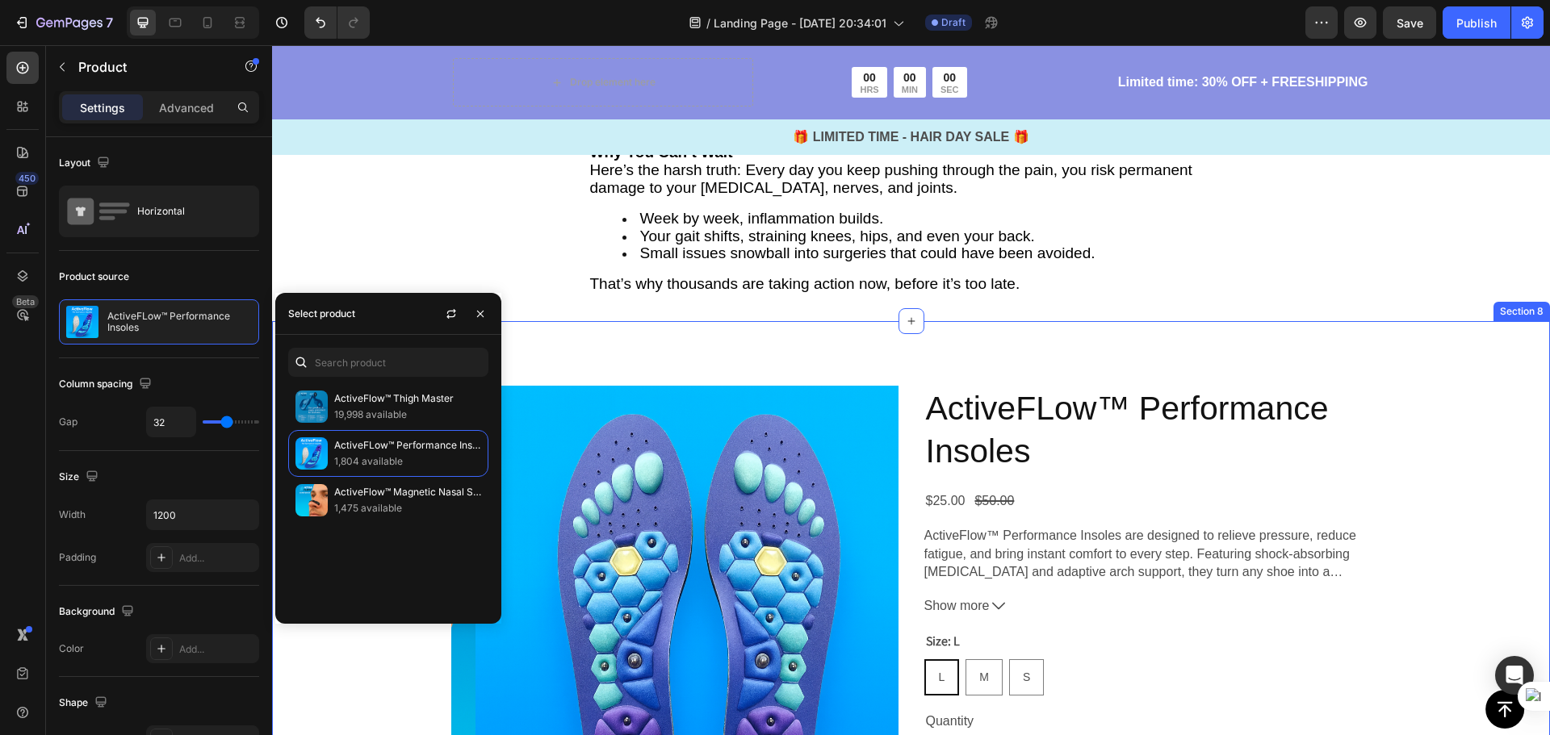
click at [1459, 550] on div "Product Images ActiveFLow™ Performance Insoles Product Title $25.00 Product Pri…" at bounding box center [911, 660] width 1278 height 678
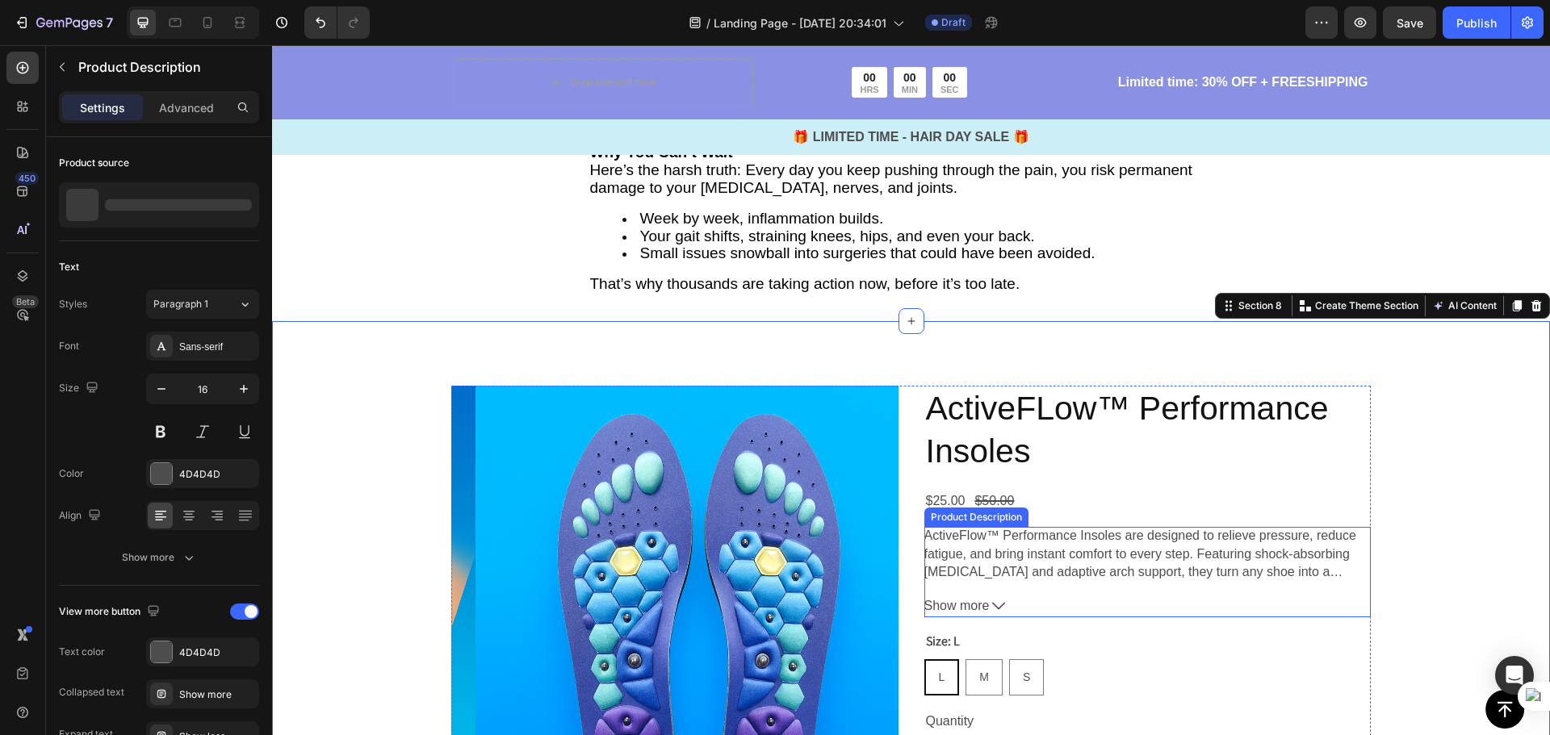
click at [1203, 580] on p "ActiveFlow™ Performance Insoles are designed to relieve pressure, reduce fatigu…" at bounding box center [1147, 554] width 447 height 54
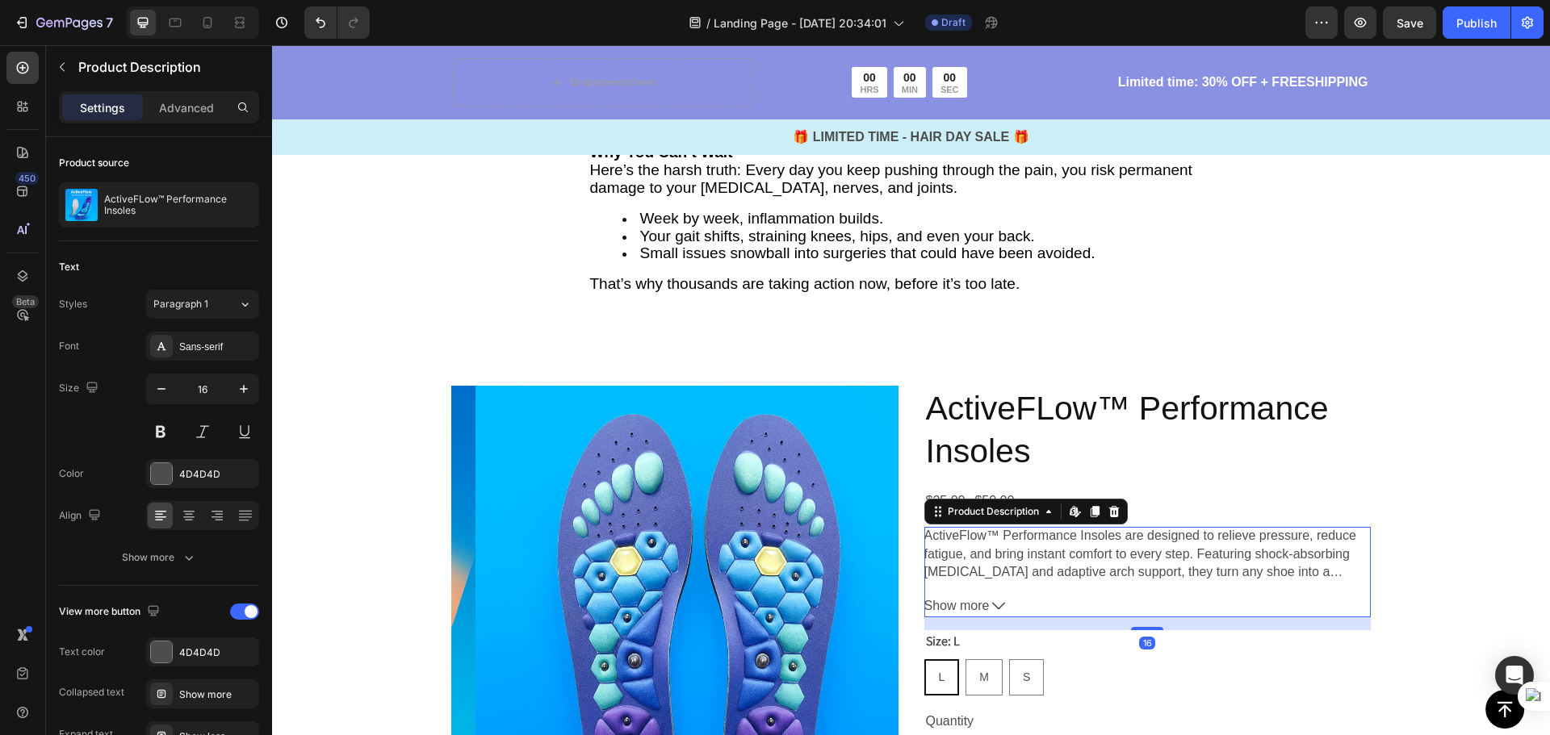
click at [1108, 511] on icon at bounding box center [1113, 511] width 10 height 11
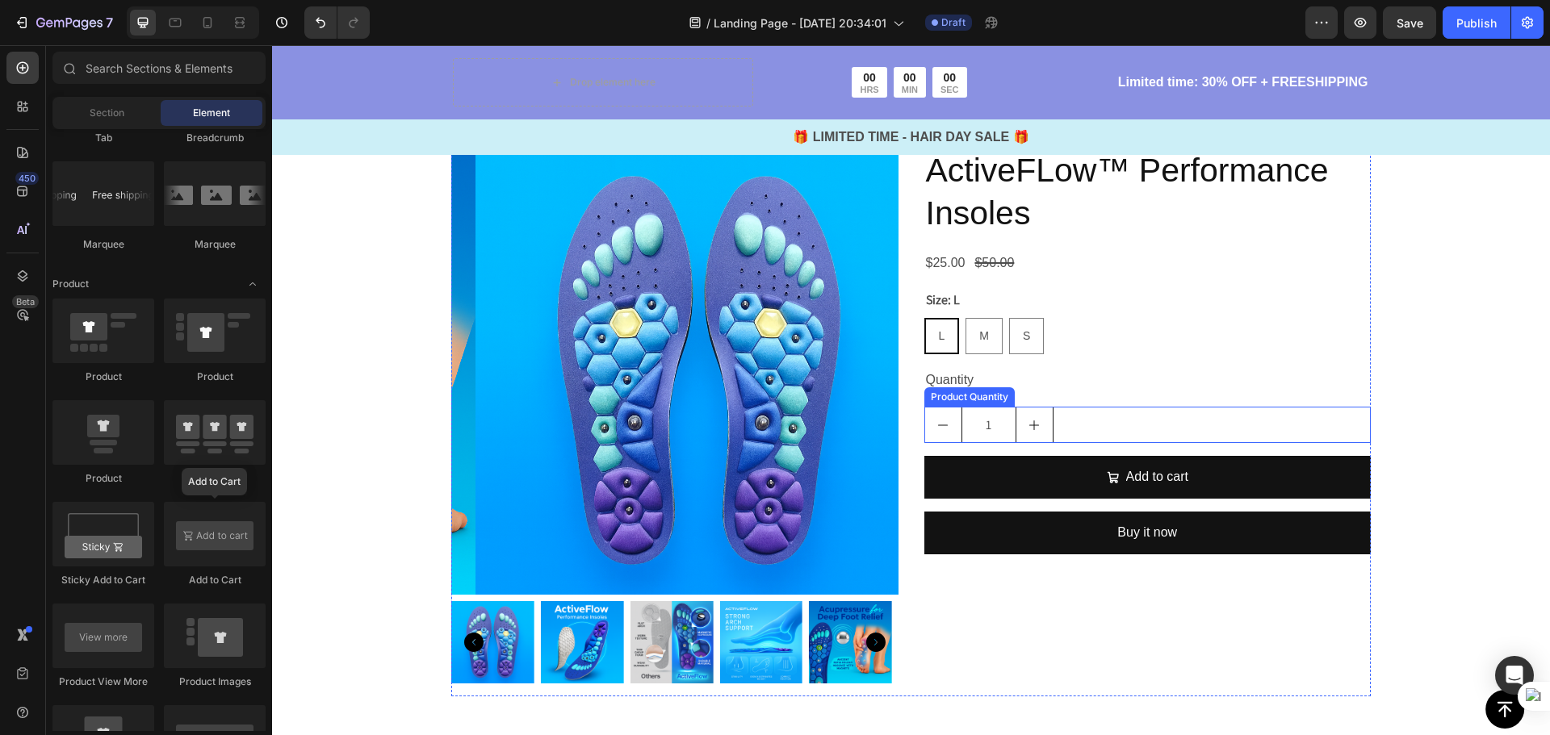
scroll to position [4675, 0]
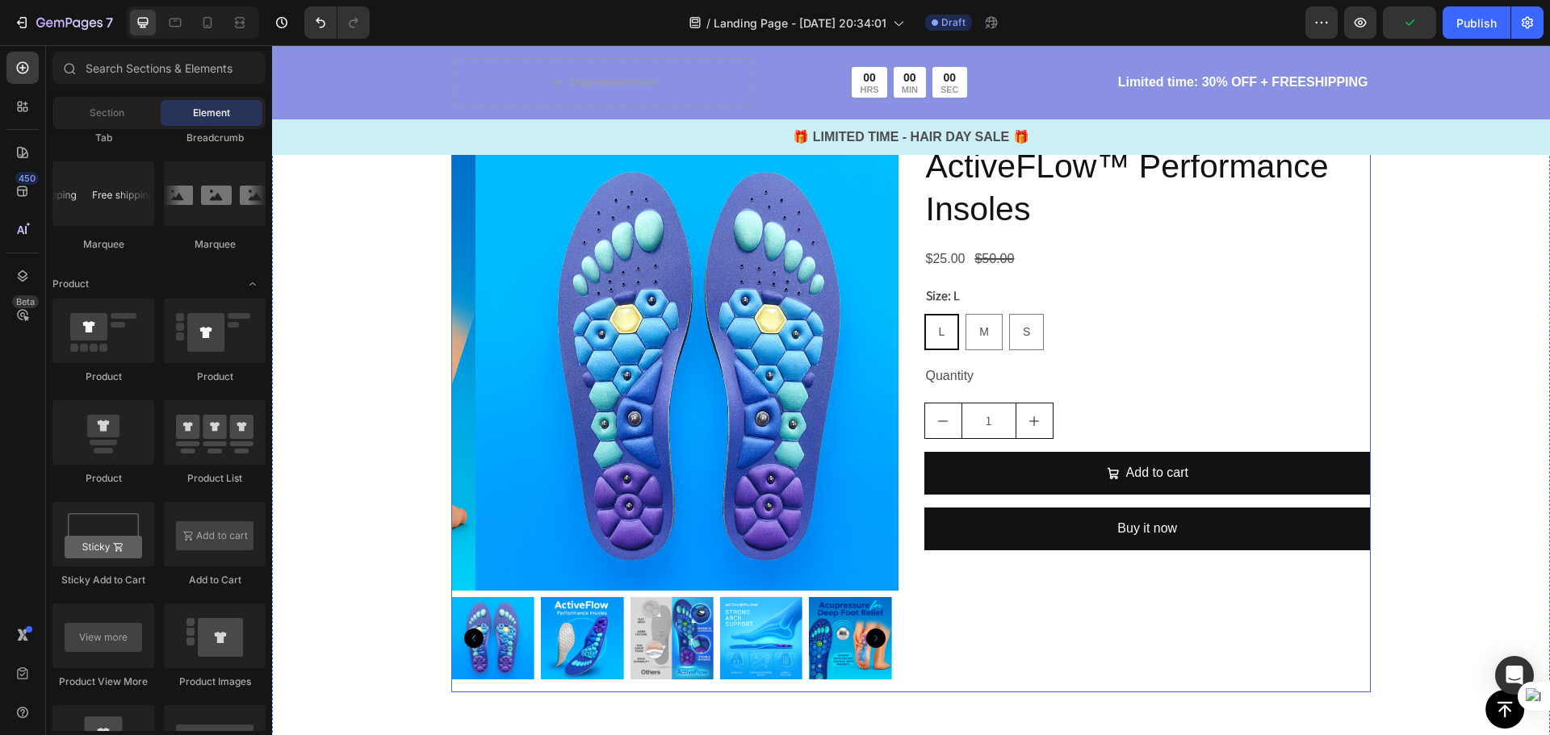
click at [1226, 617] on div "ActiveFLow™ Performance Insoles Product Title $25.00 Product Price Product Pric…" at bounding box center [1147, 418] width 447 height 549
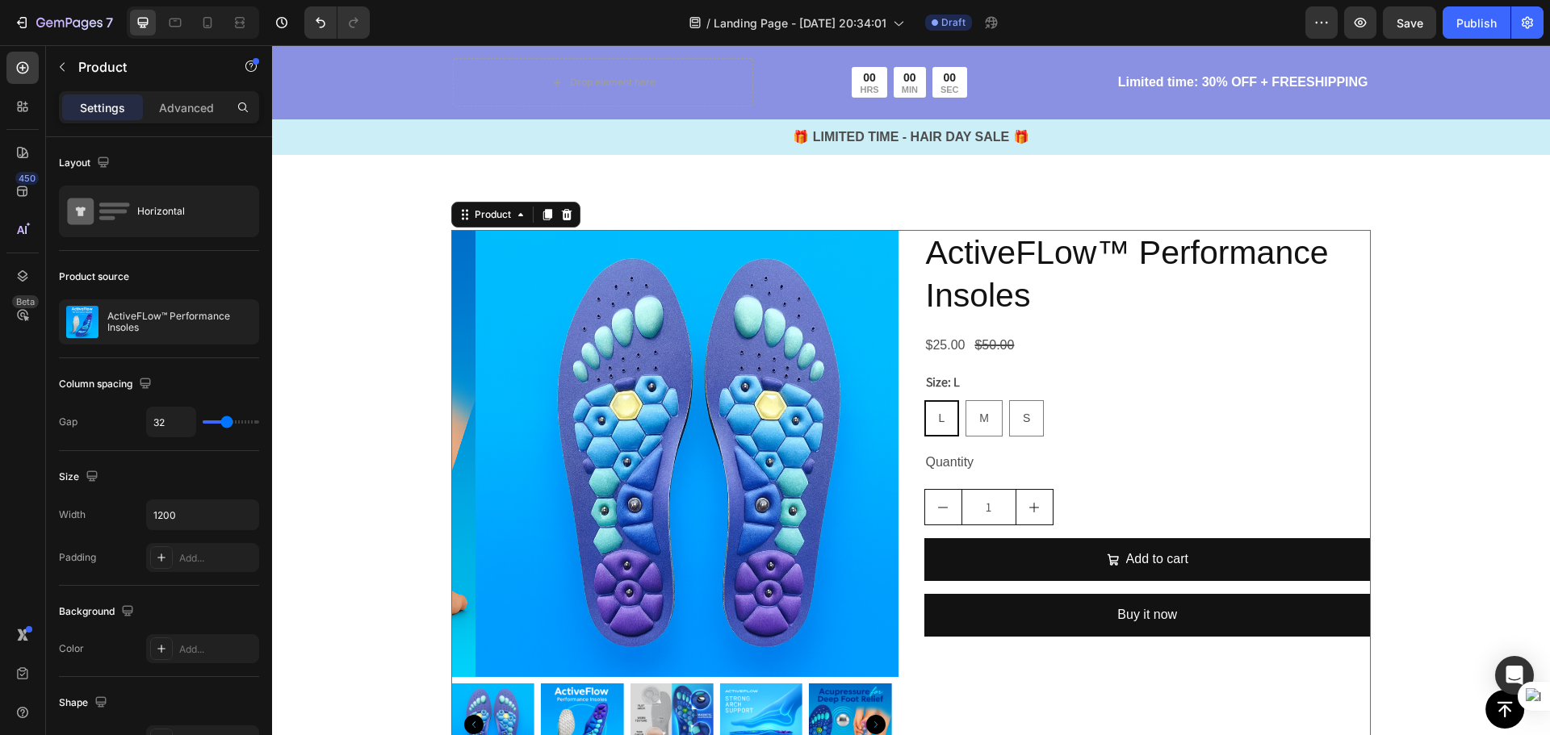
scroll to position [4433, 0]
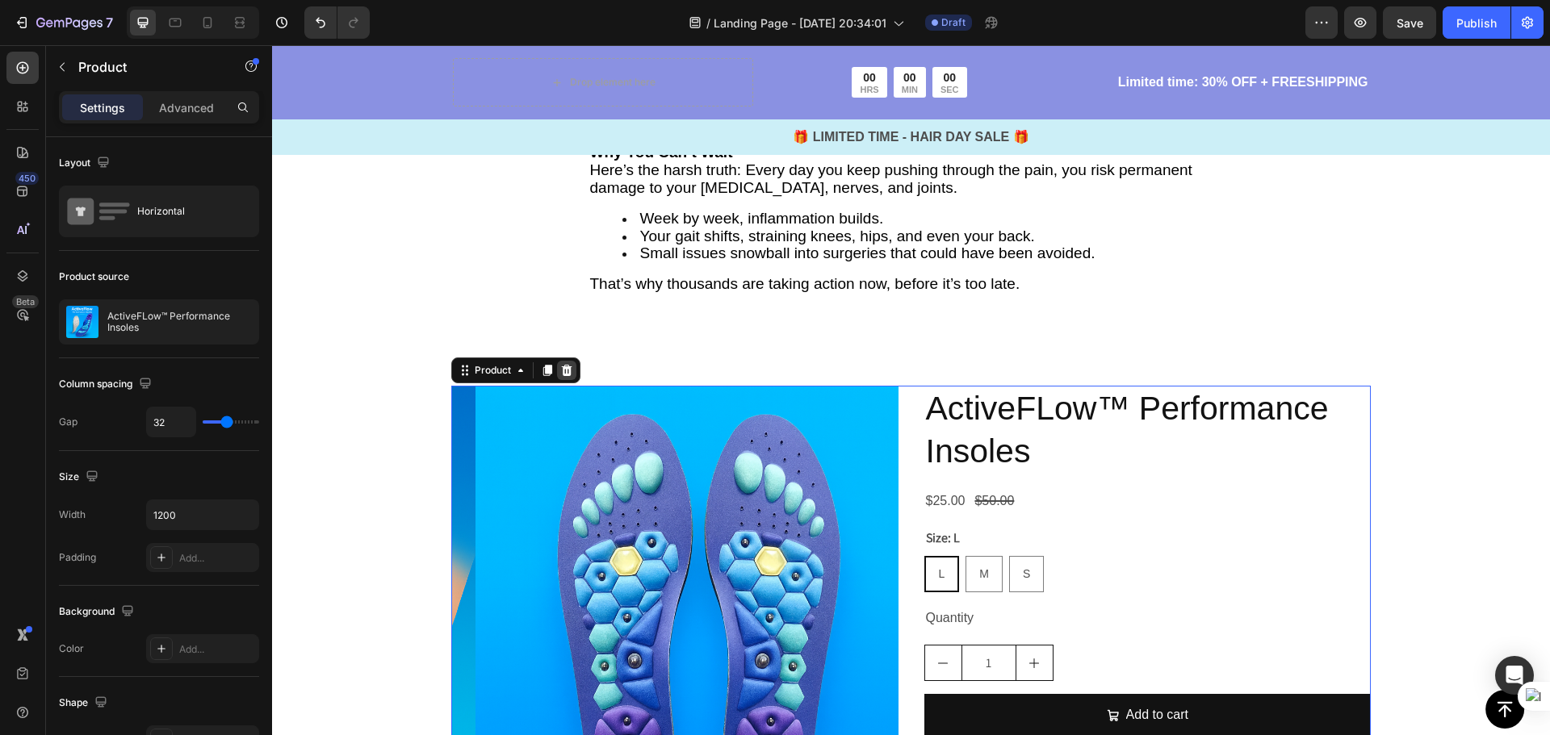
click at [566, 375] on icon at bounding box center [567, 370] width 10 height 11
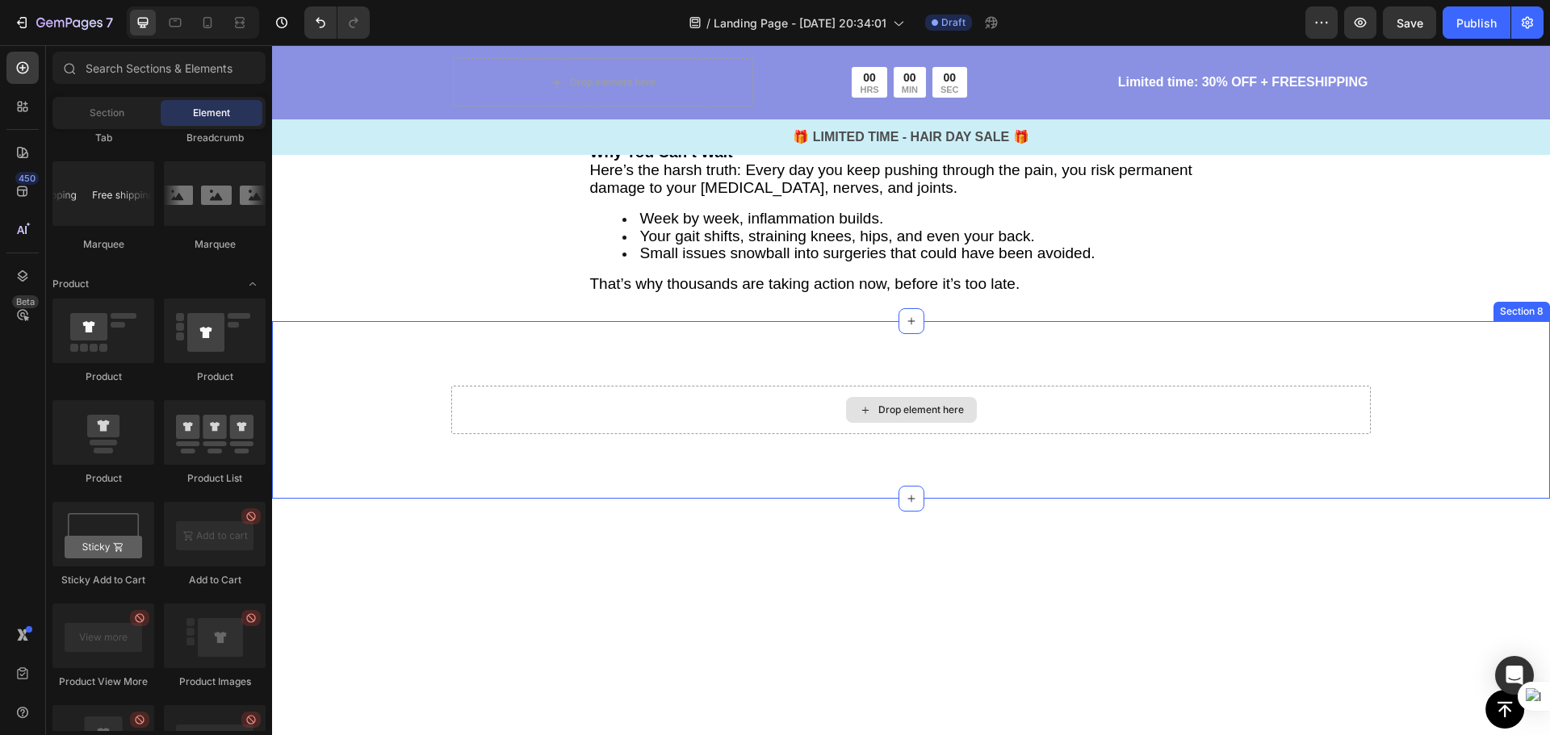
click at [914, 418] on div "Drop element here" at bounding box center [911, 410] width 131 height 26
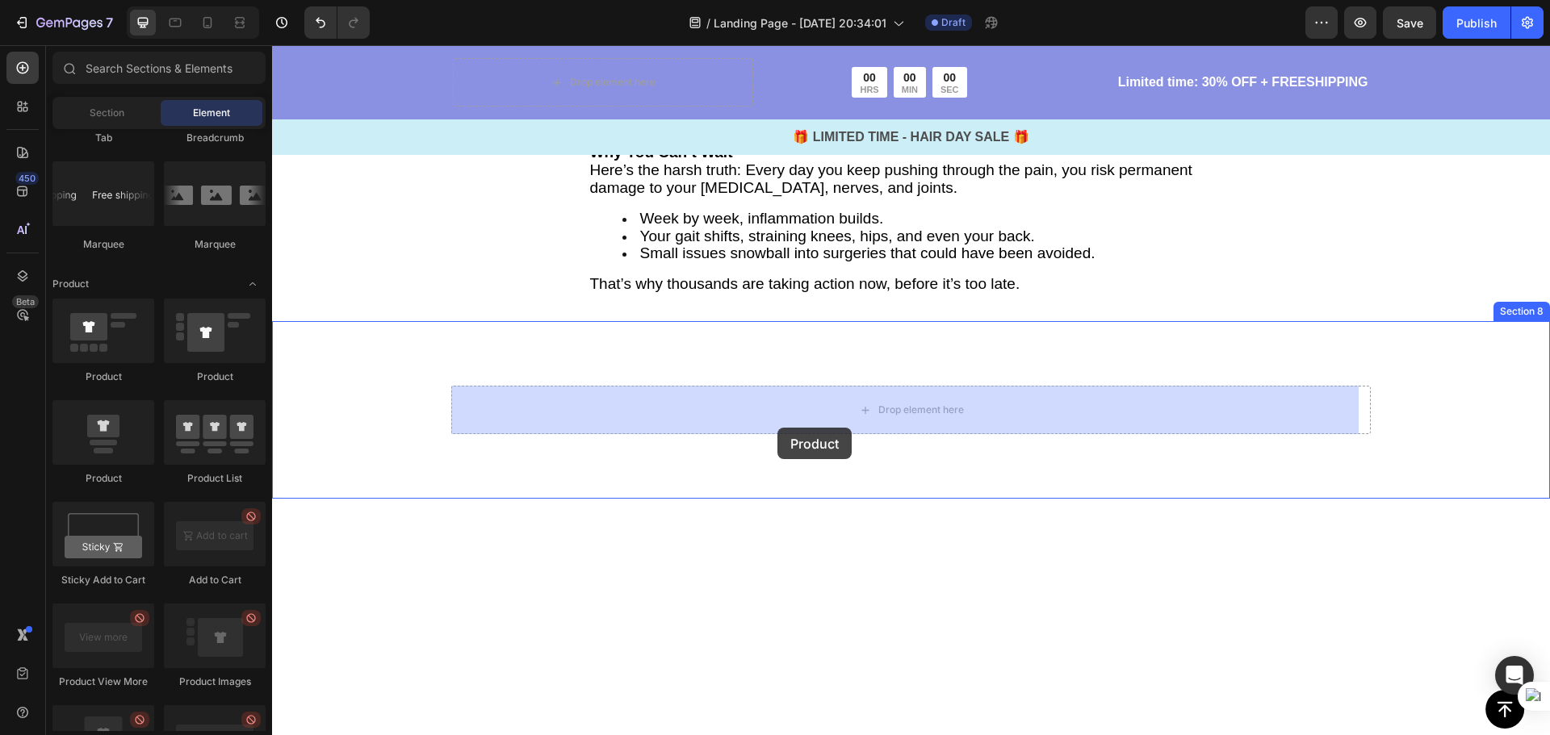
drag, startPoint x: 384, startPoint y: 485, endPoint x: 777, endPoint y: 429, distance: 397.1
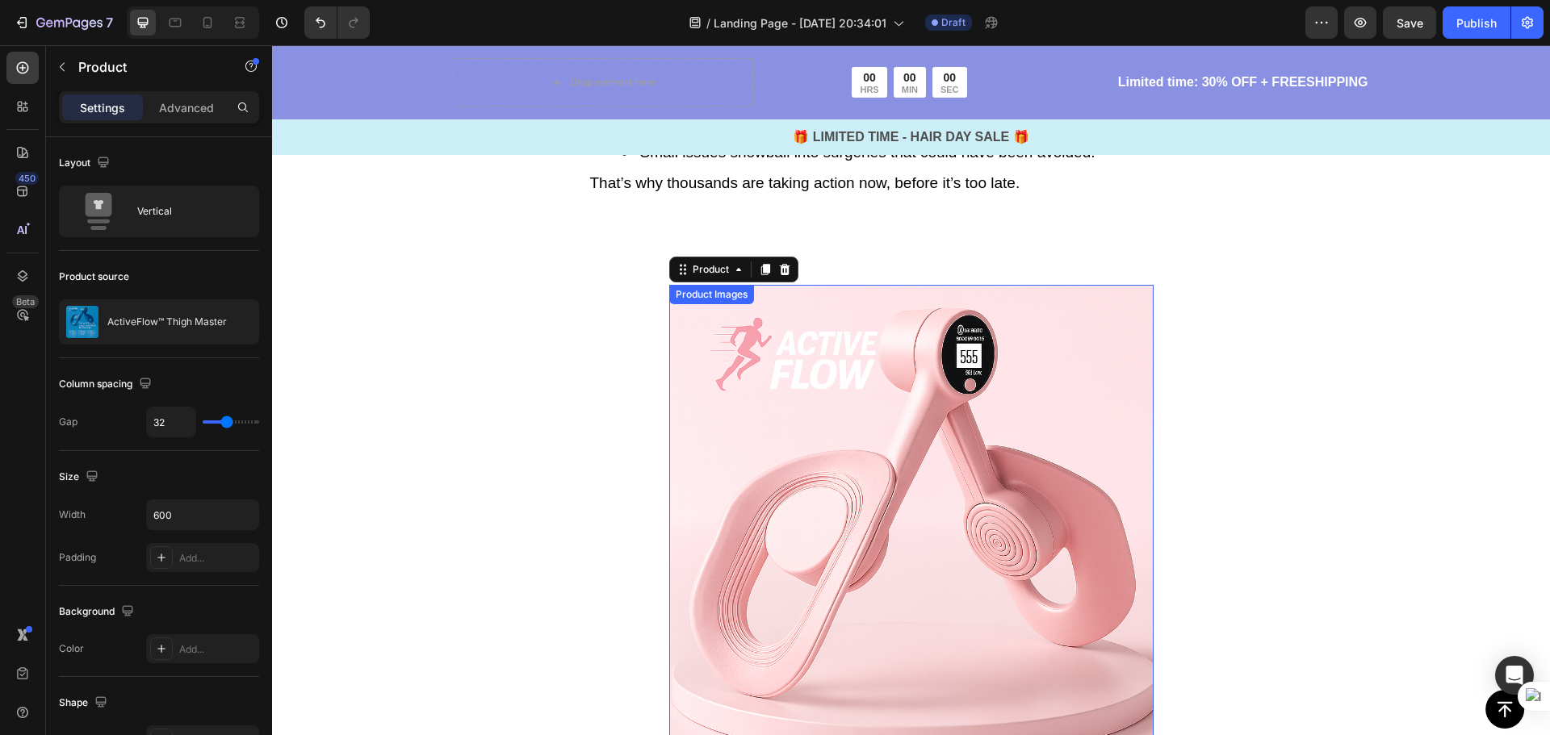
scroll to position [4352, 0]
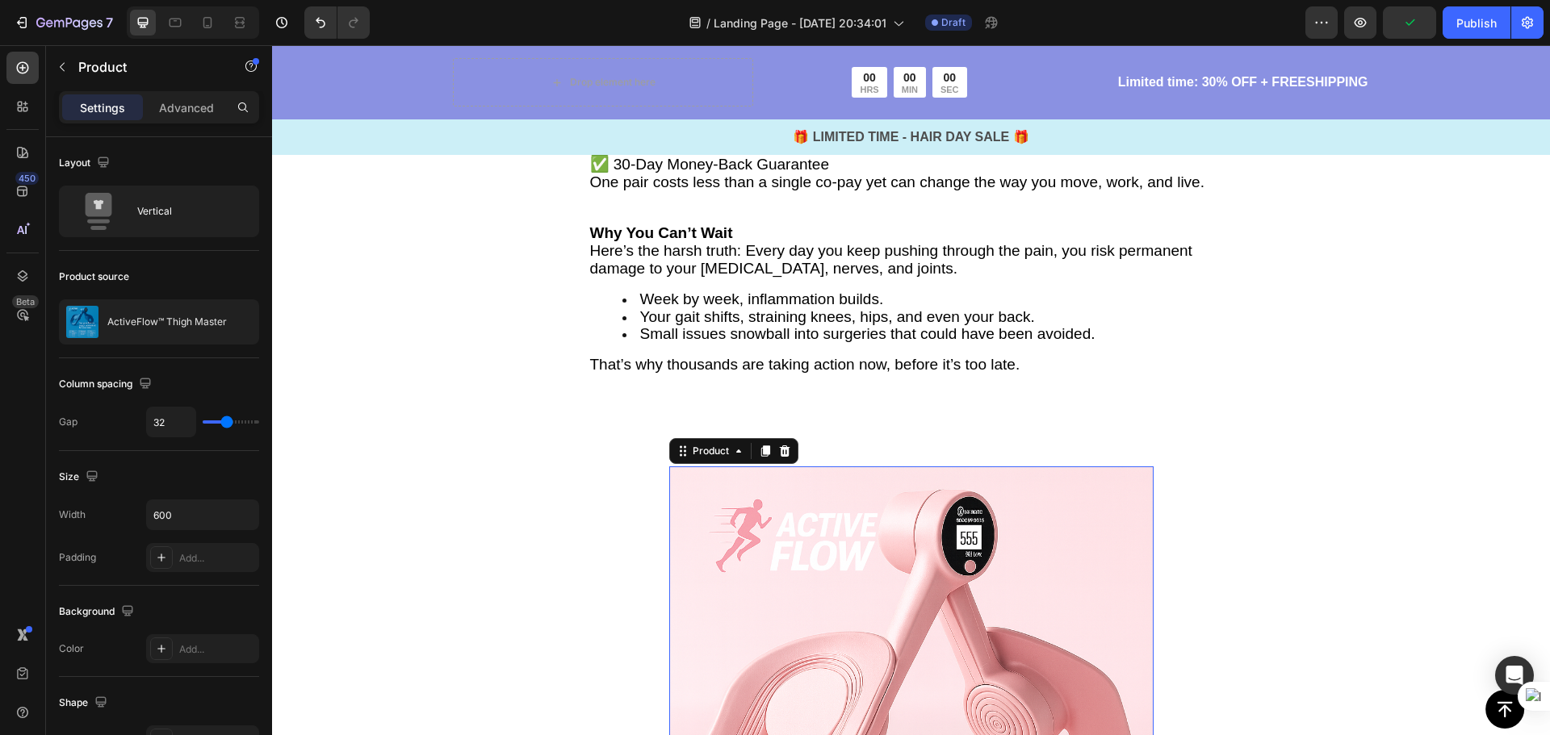
click at [780, 458] on icon at bounding box center [784, 451] width 13 height 13
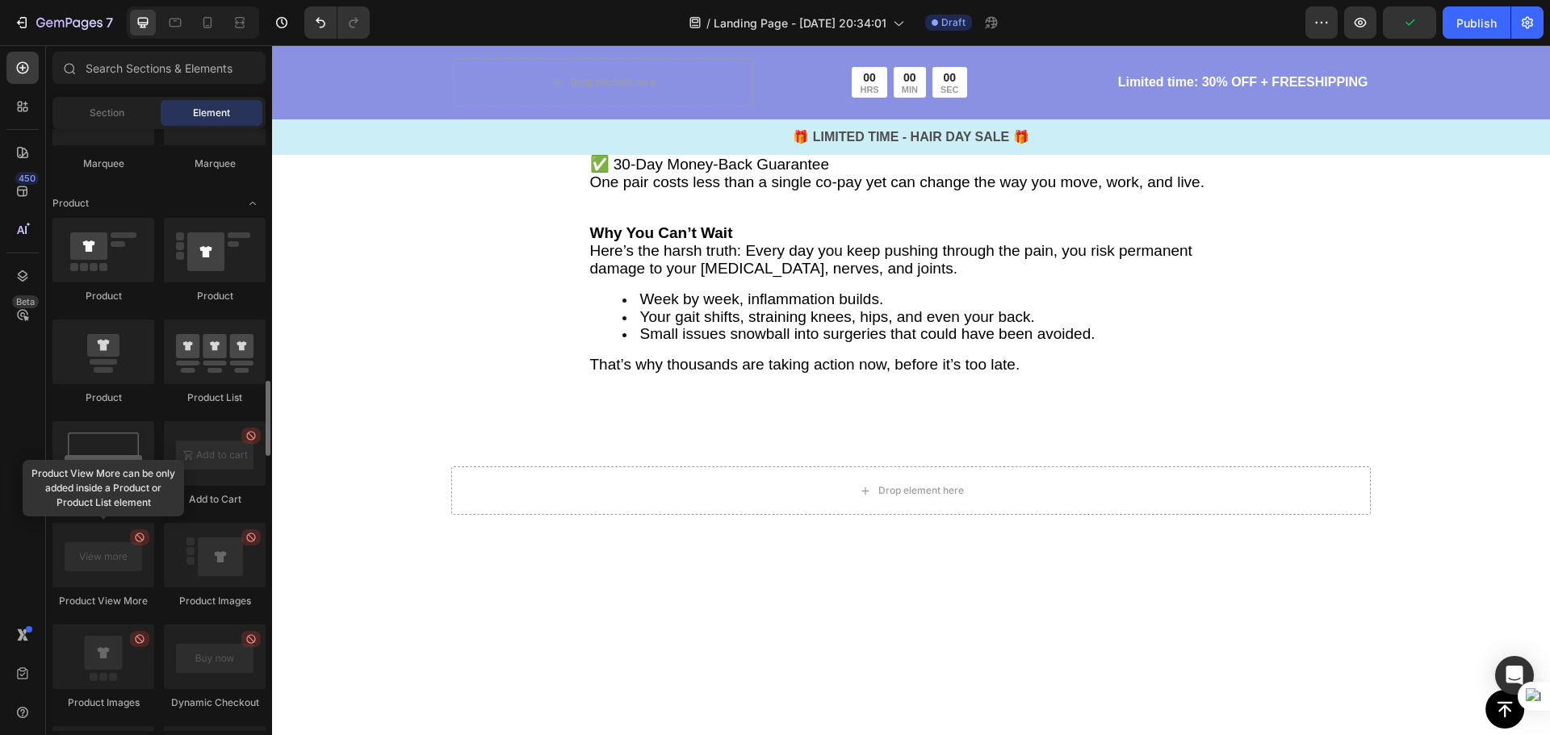
scroll to position [1921, 0]
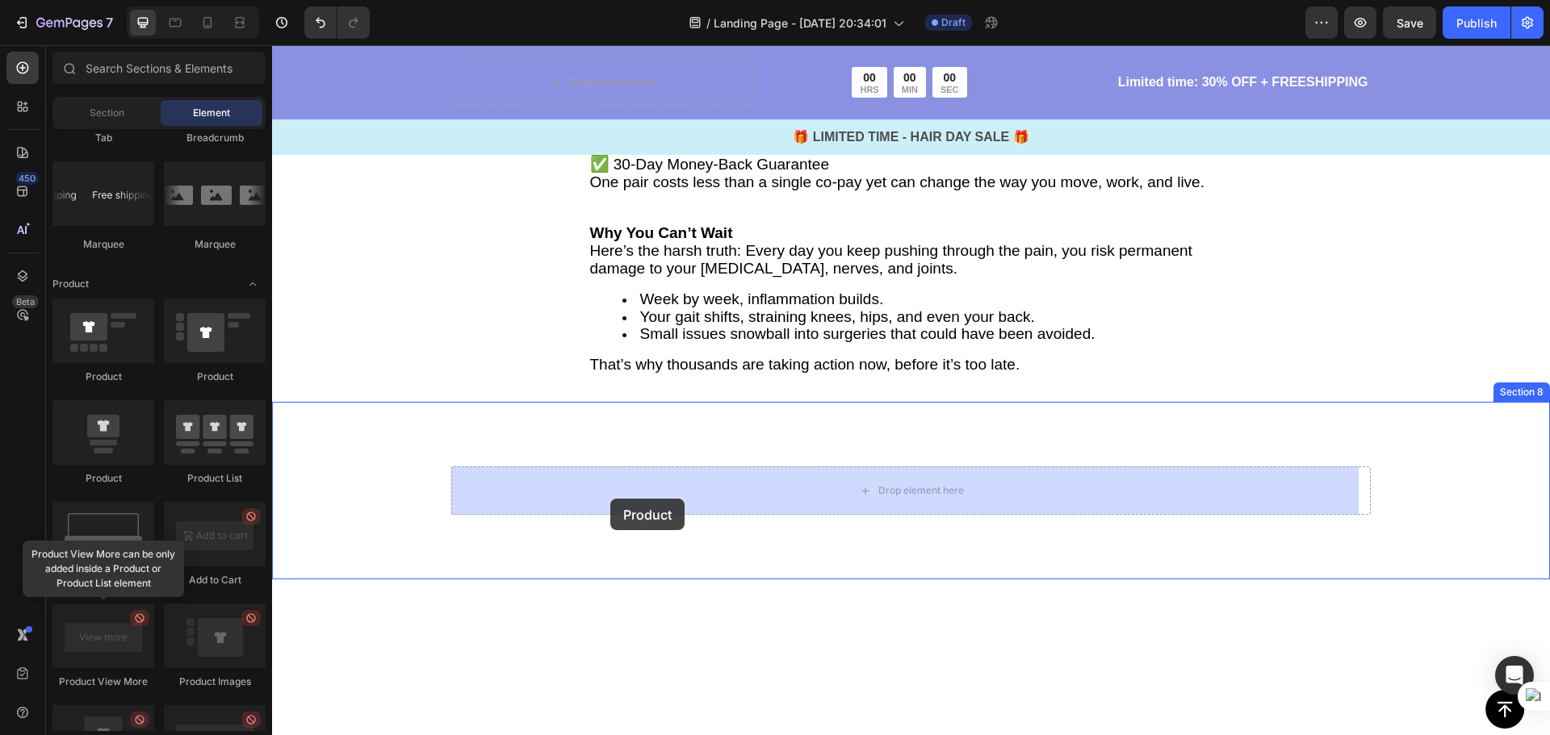
drag, startPoint x: 373, startPoint y: 399, endPoint x: 609, endPoint y: 499, distance: 256.8
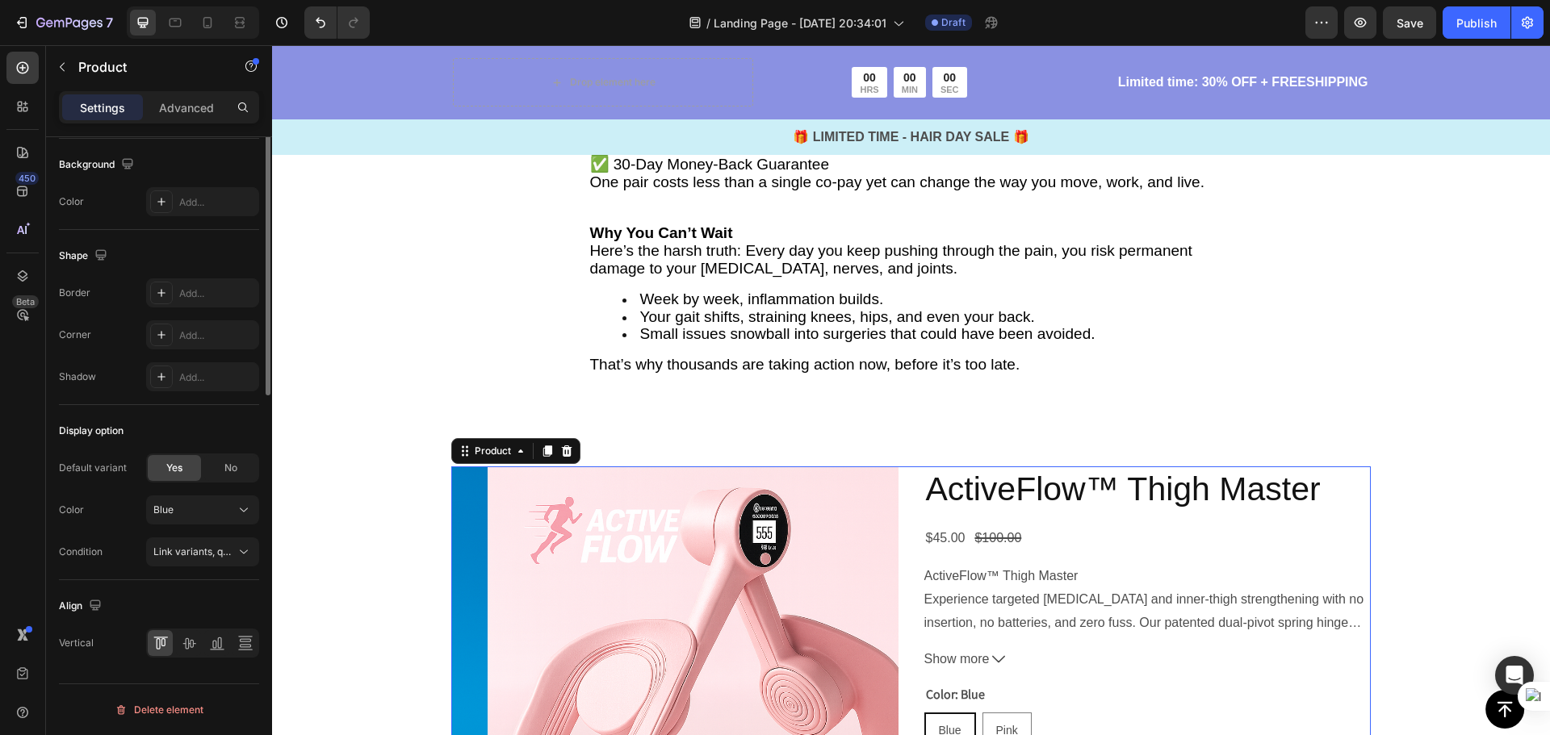
scroll to position [44, 0]
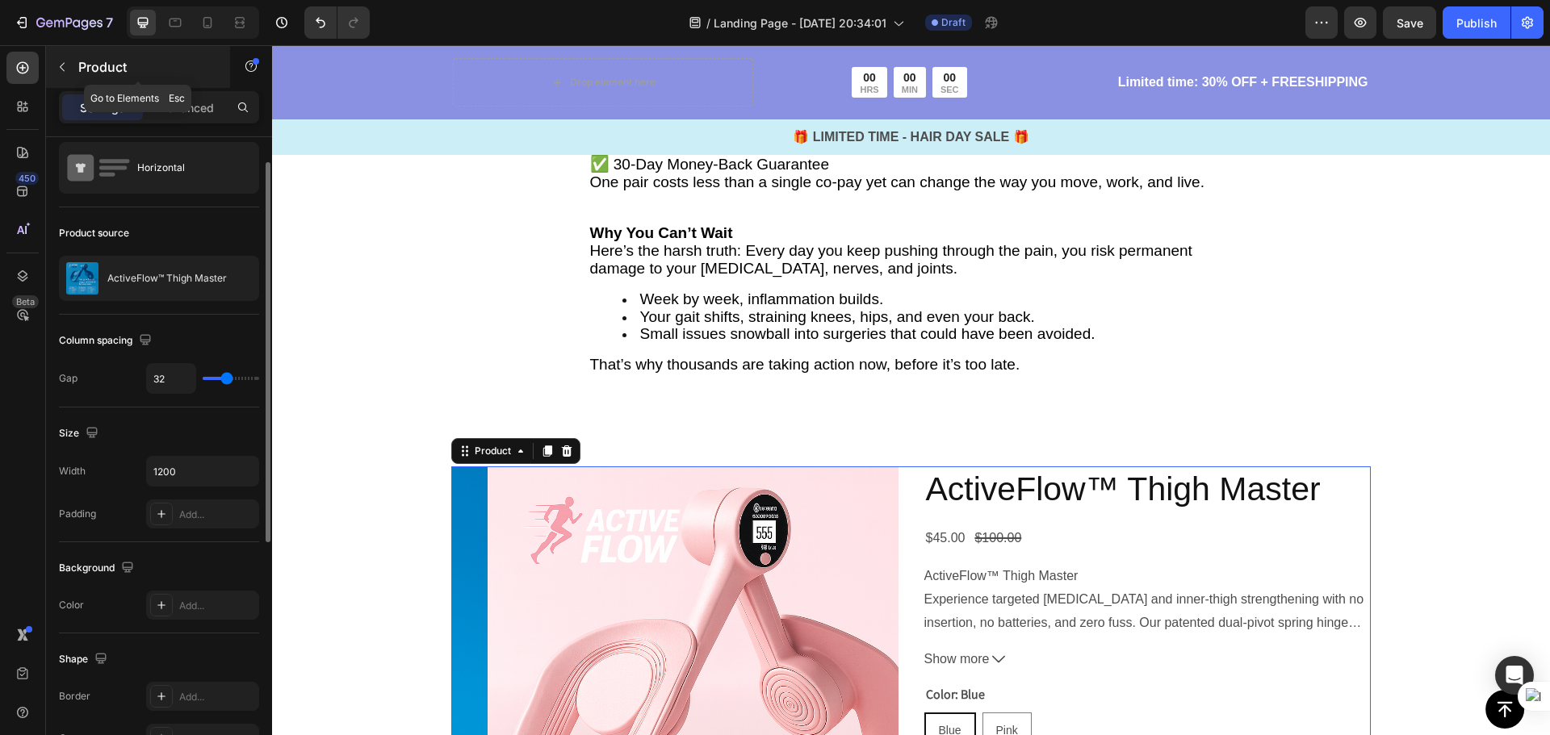
click at [65, 73] on icon "button" at bounding box center [62, 67] width 13 height 13
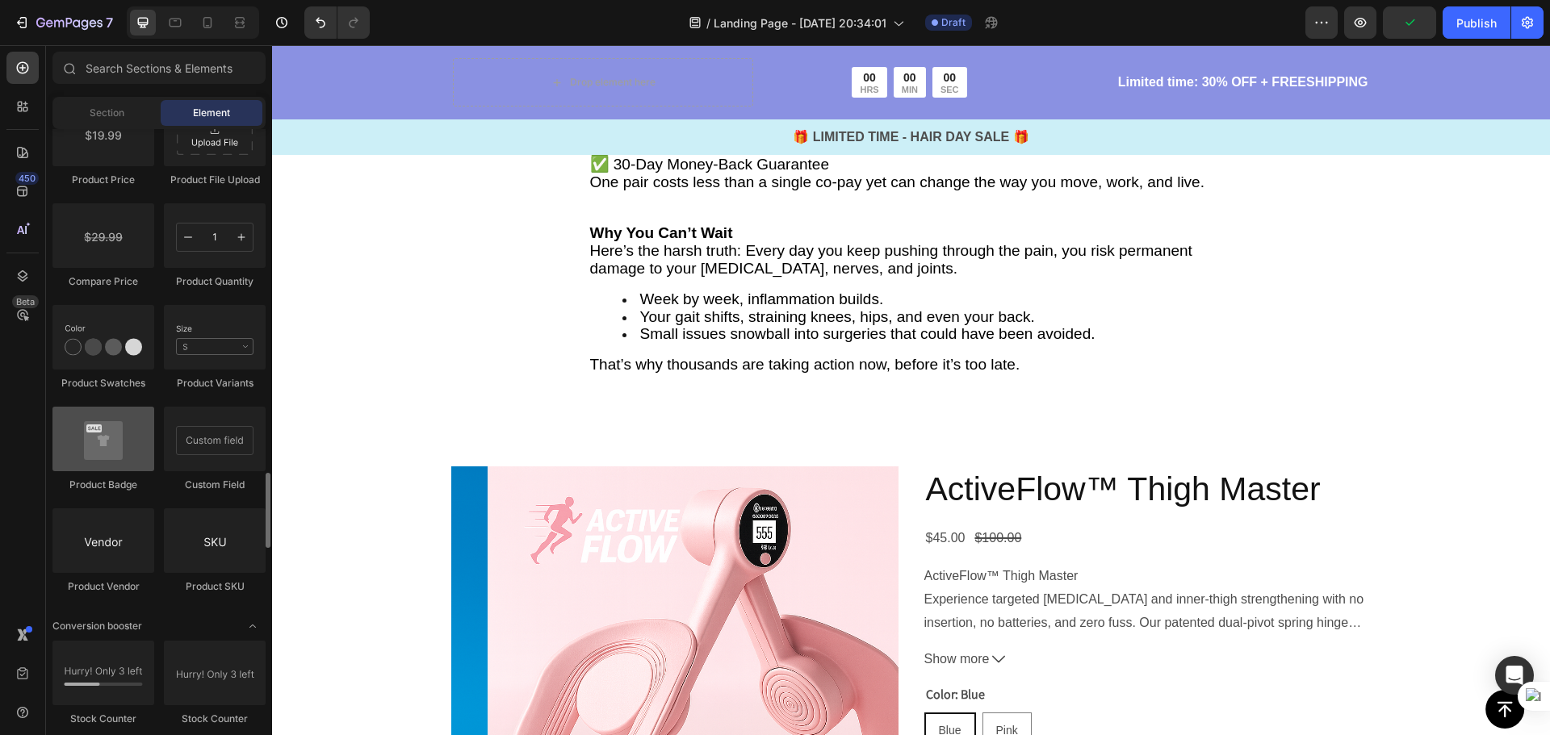
scroll to position [2809, 0]
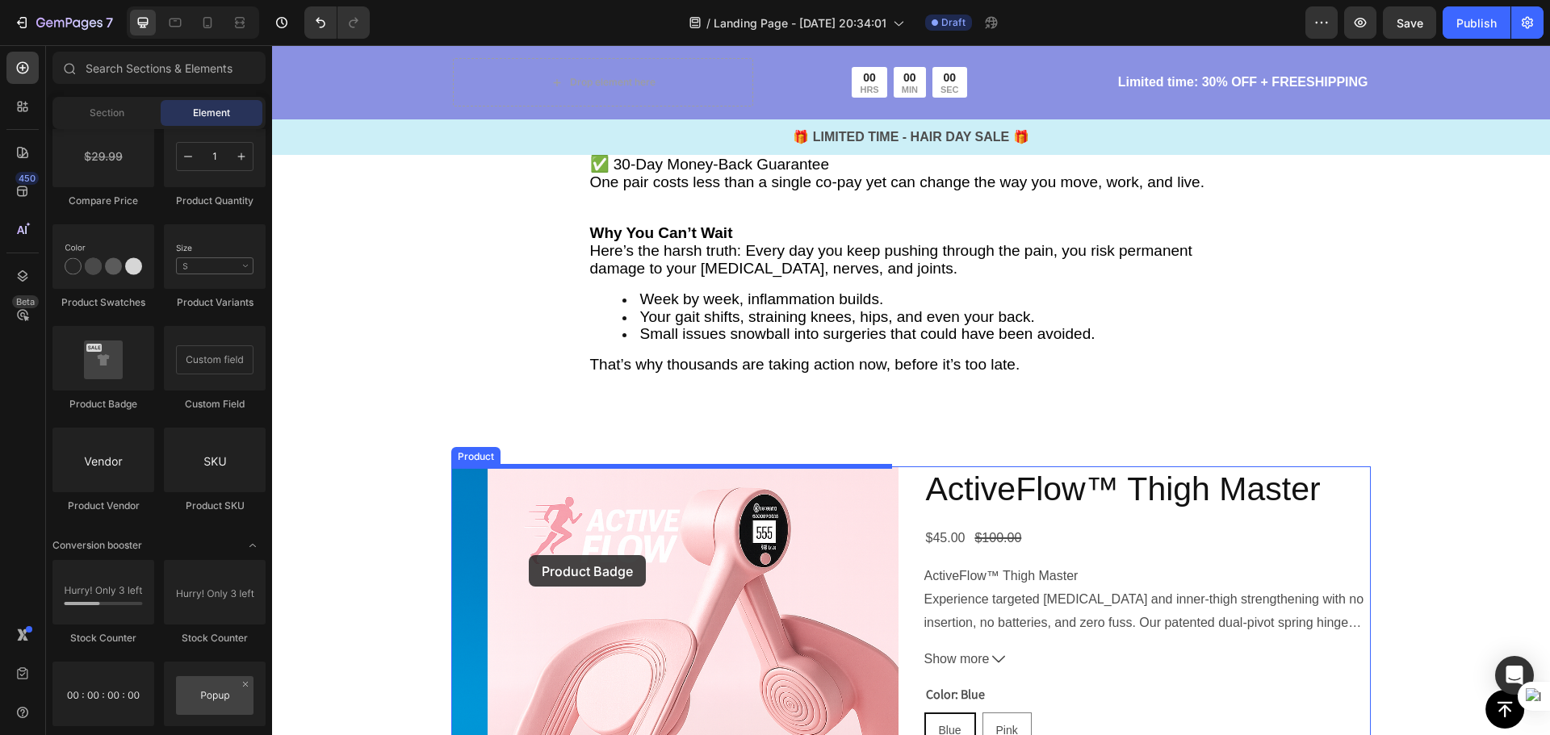
drag, startPoint x: 387, startPoint y: 424, endPoint x: 529, endPoint y: 555, distance: 193.0
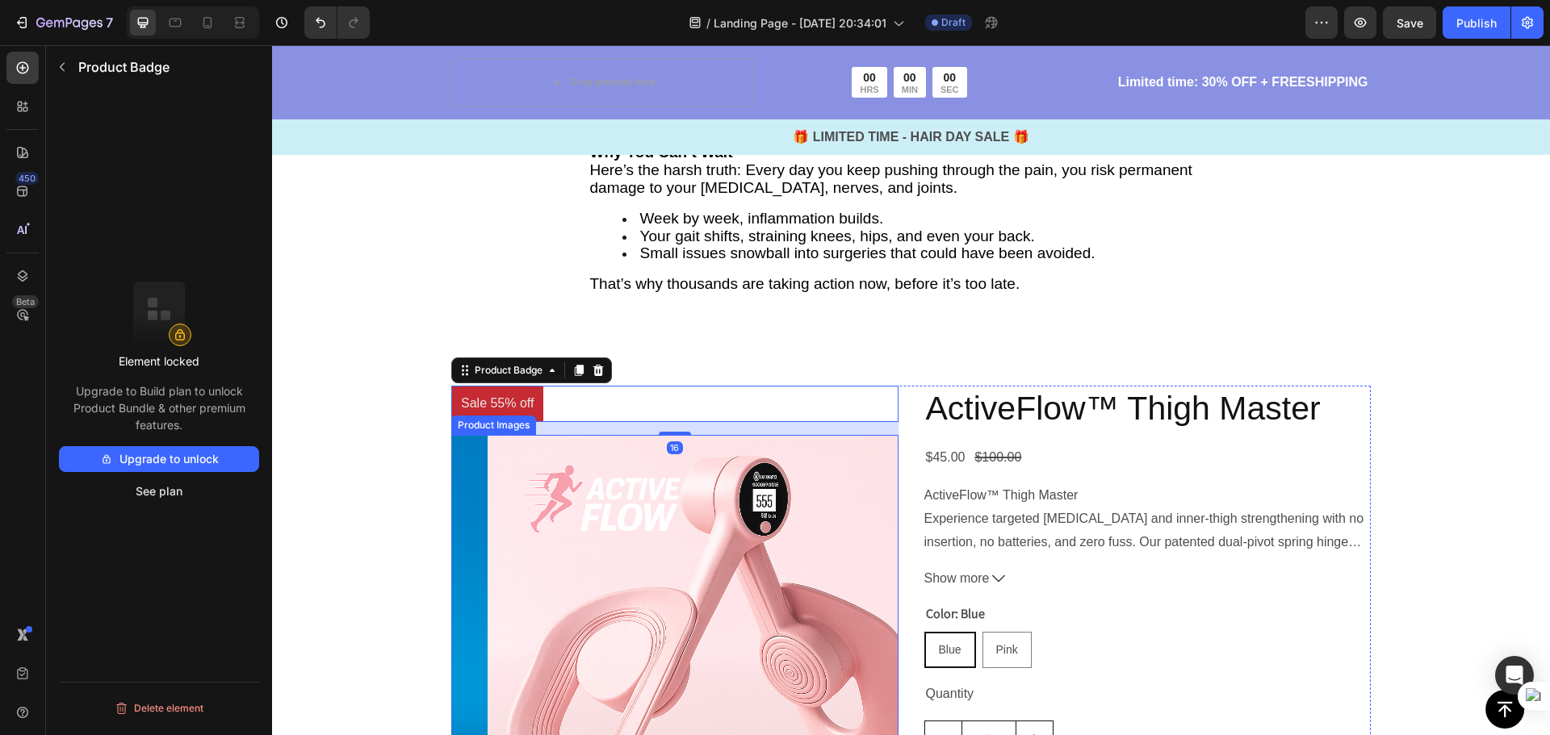
scroll to position [4594, 0]
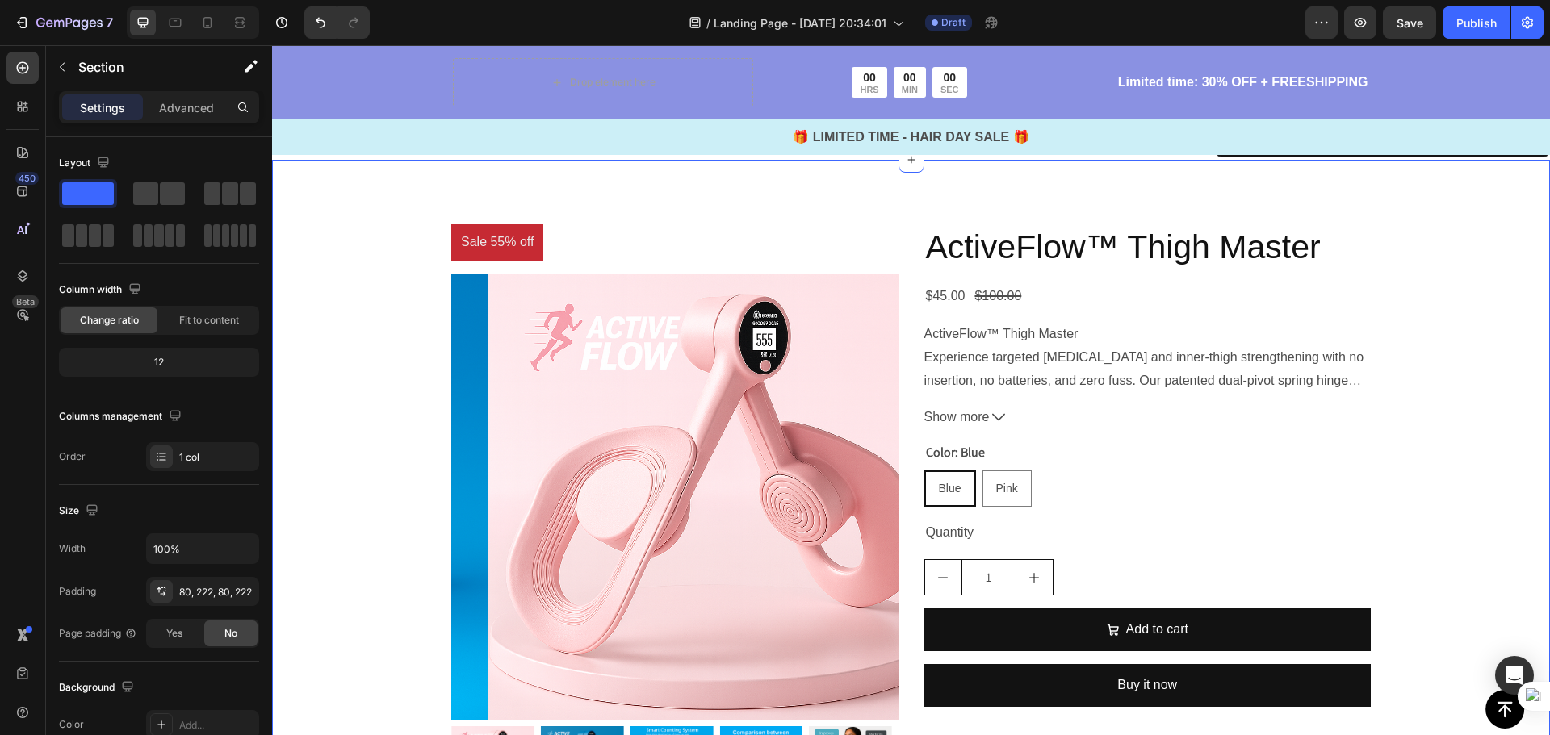
click at [408, 504] on div "Sale 55% off Product Badge Product Images ActiveFlow™ Thigh Master Product Titl…" at bounding box center [911, 523] width 1278 height 727
click at [648, 370] on img at bounding box center [710, 497] width 447 height 447
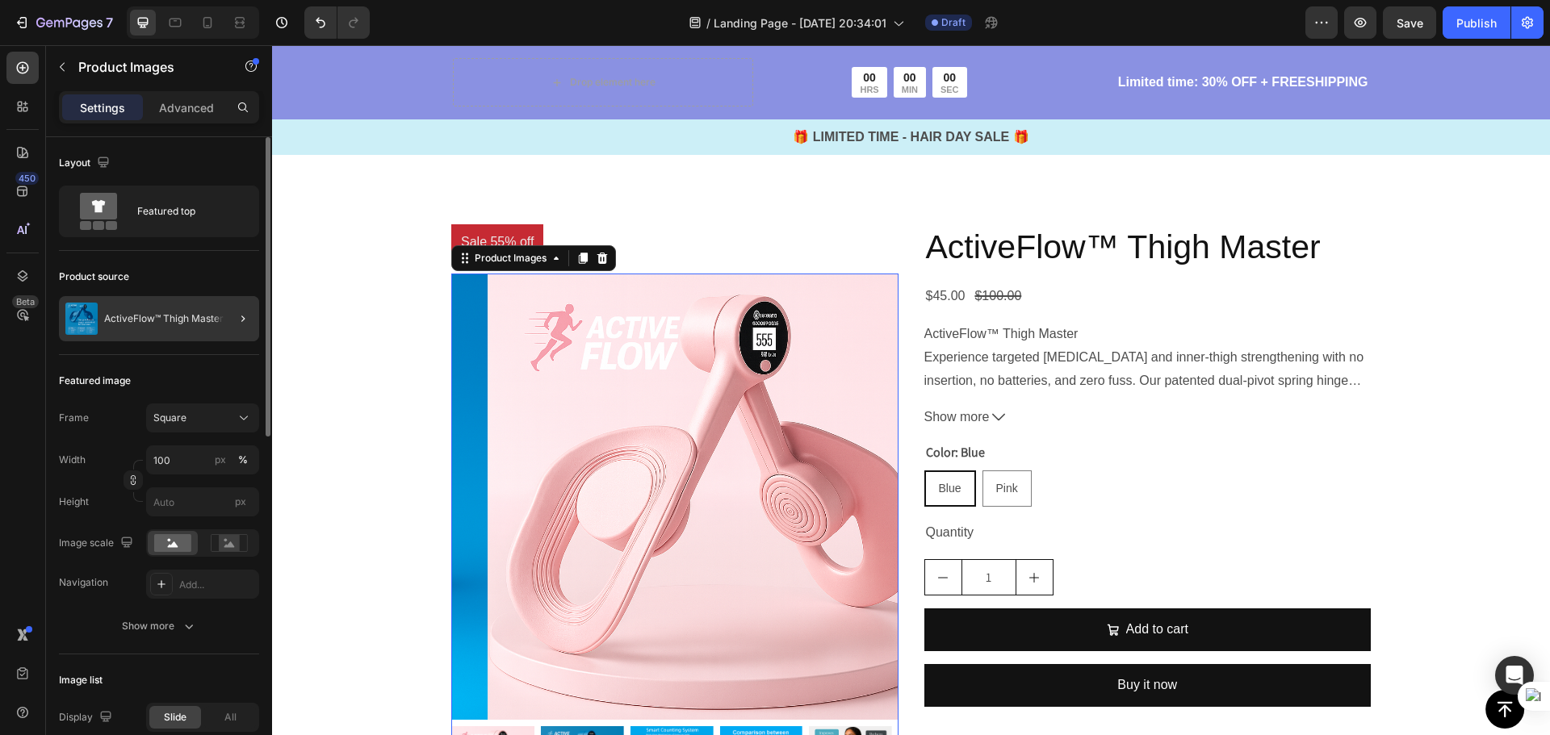
click at [184, 324] on div "ActiveFlow™ Thigh Master" at bounding box center [159, 318] width 200 height 45
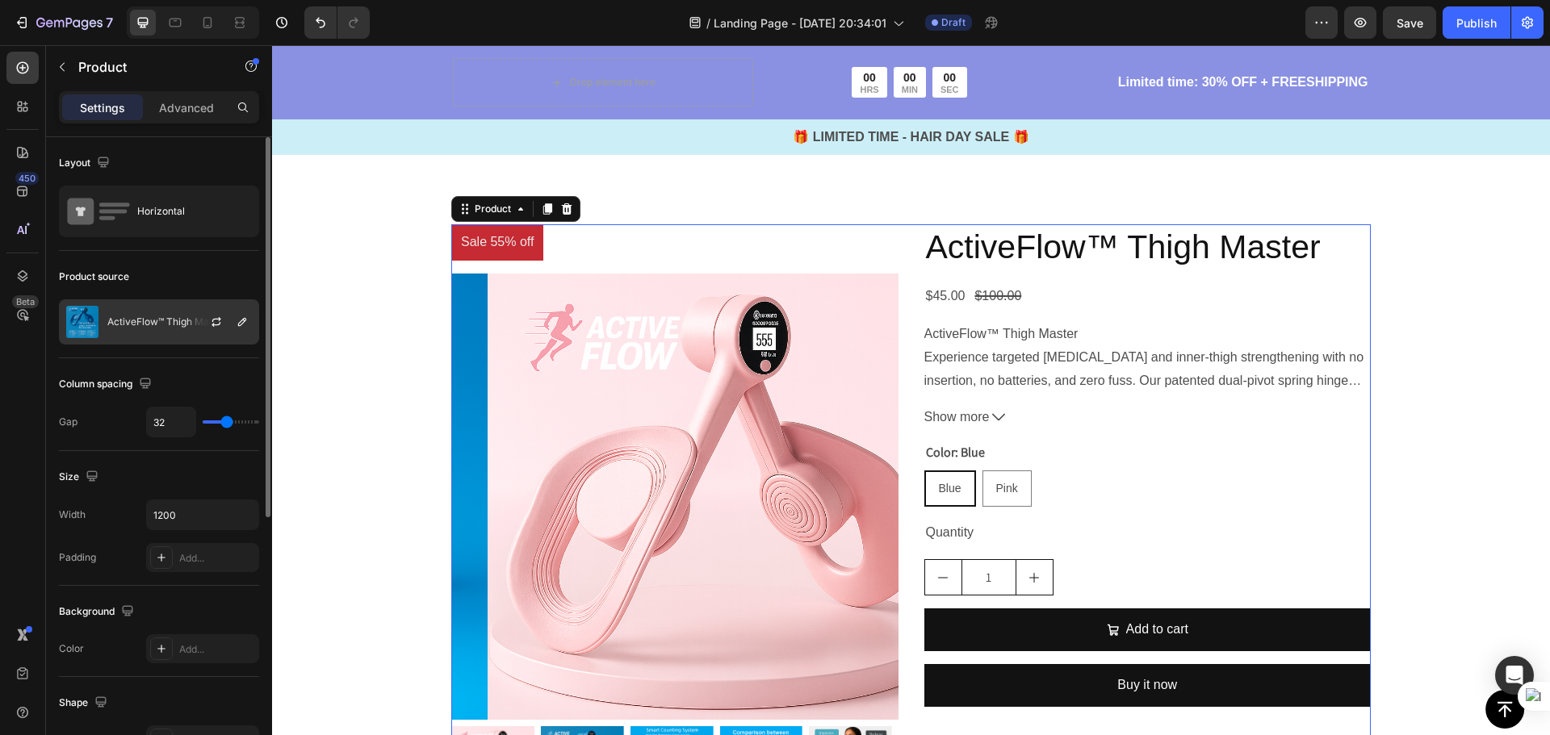
click at [155, 320] on p "ActiveFlow™ Thigh Master" at bounding box center [166, 321] width 119 height 11
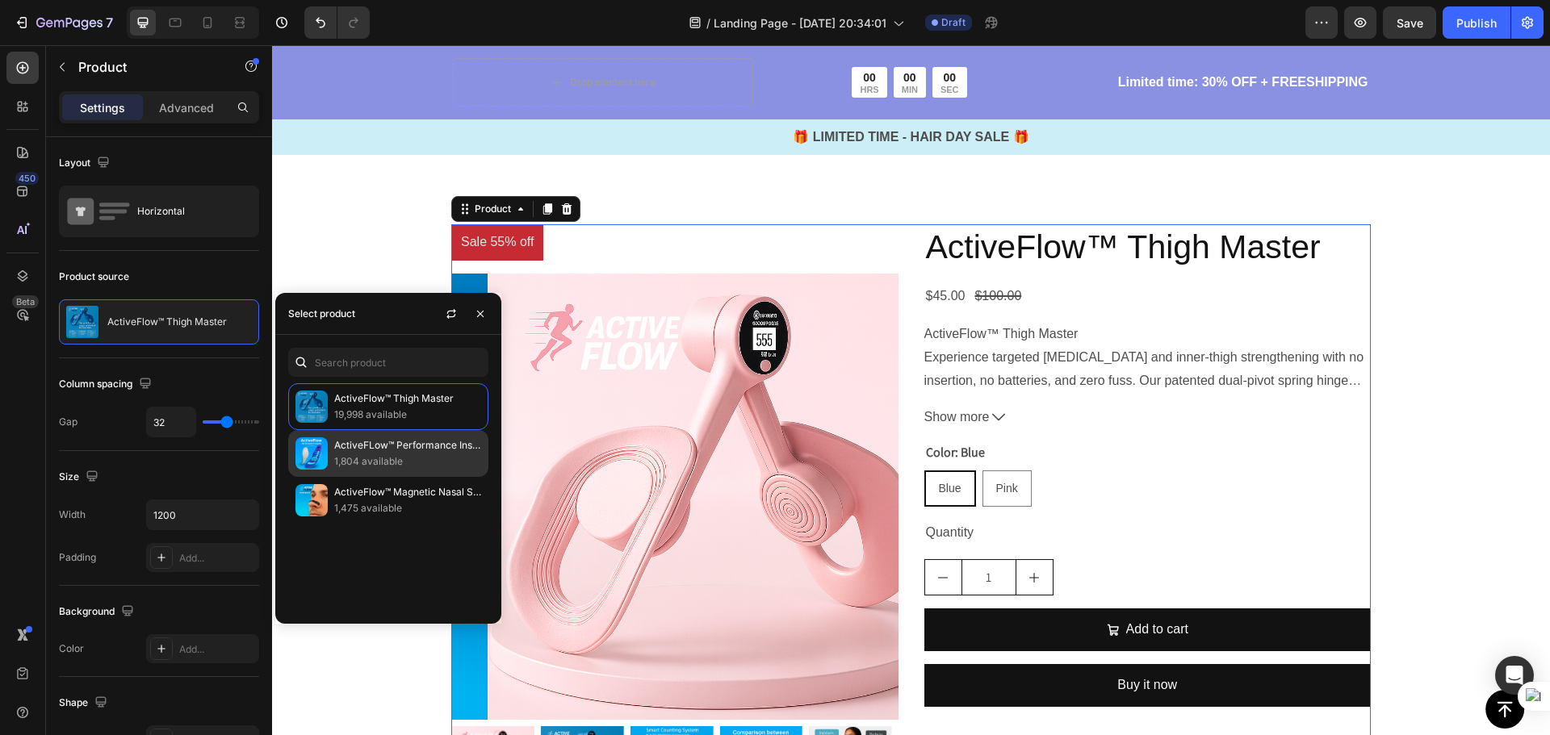
click at [404, 443] on p "ActiveFLow™ Performance Insoles" at bounding box center [407, 445] width 147 height 16
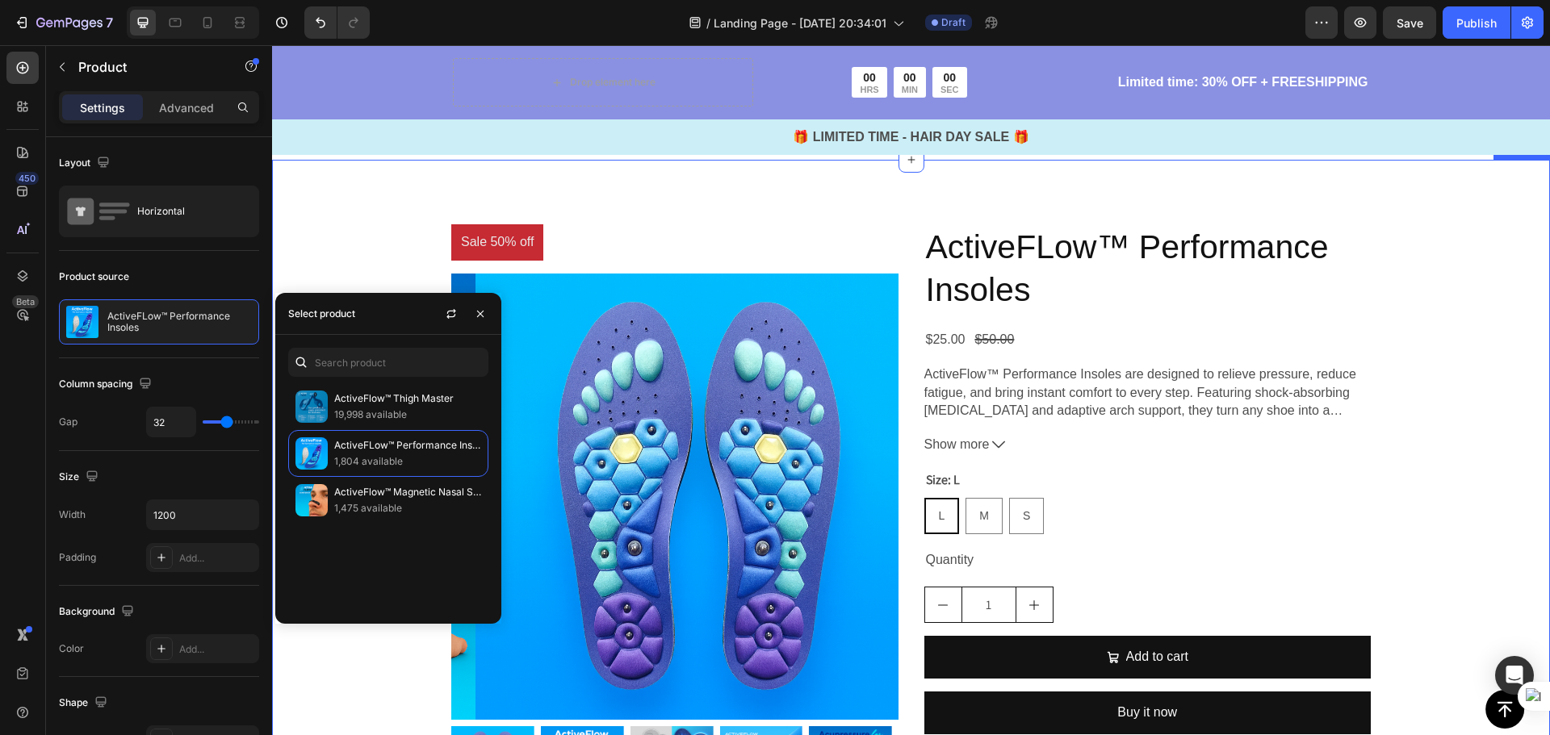
click at [350, 224] on div "Sale 50% off Product Badge Product Images ActiveFLow™ Performance Insoles Produ…" at bounding box center [911, 523] width 1278 height 727
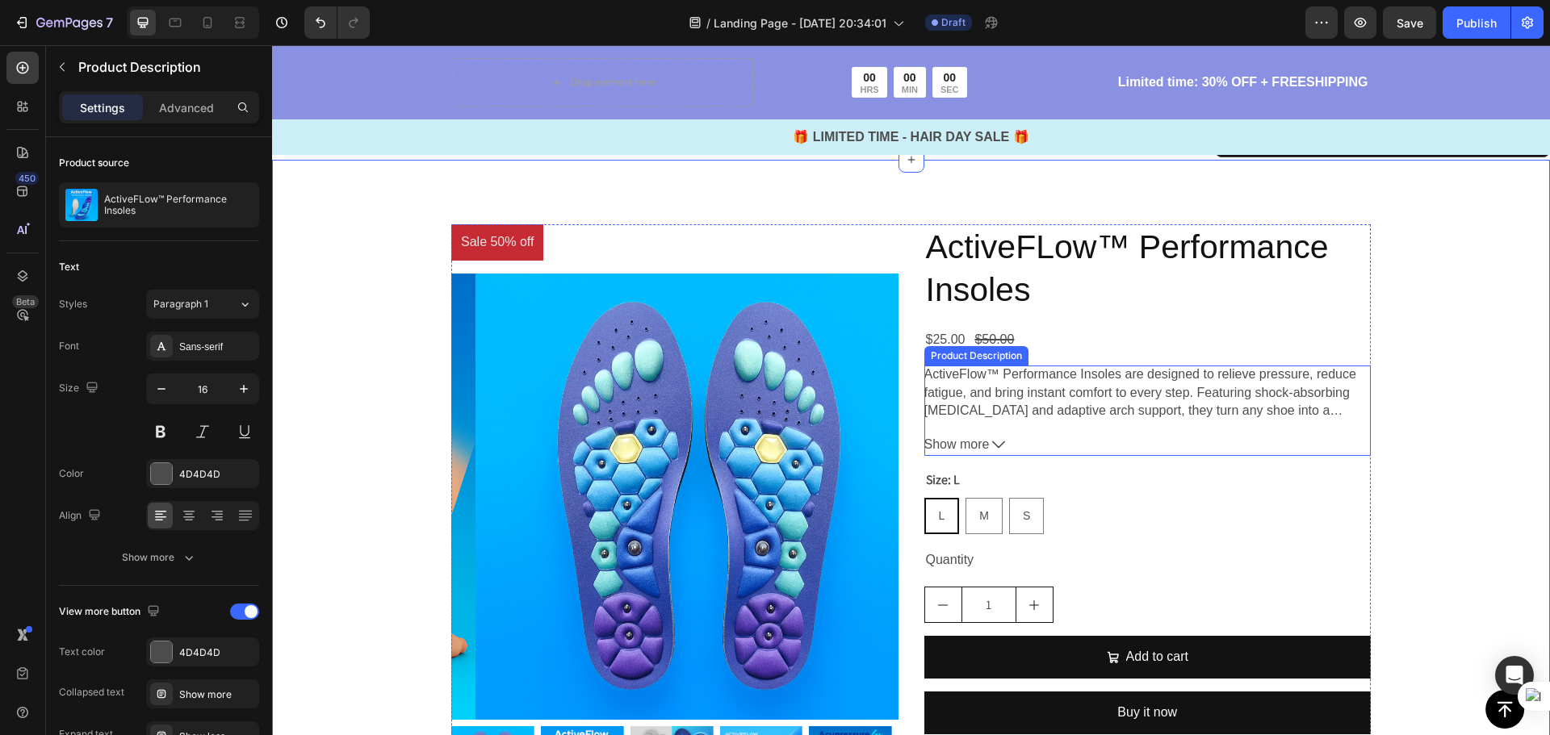
click at [1113, 400] on p "ActiveFlow™ Performance Insoles are designed to relieve pressure, reduce fatigu…" at bounding box center [1147, 393] width 447 height 54
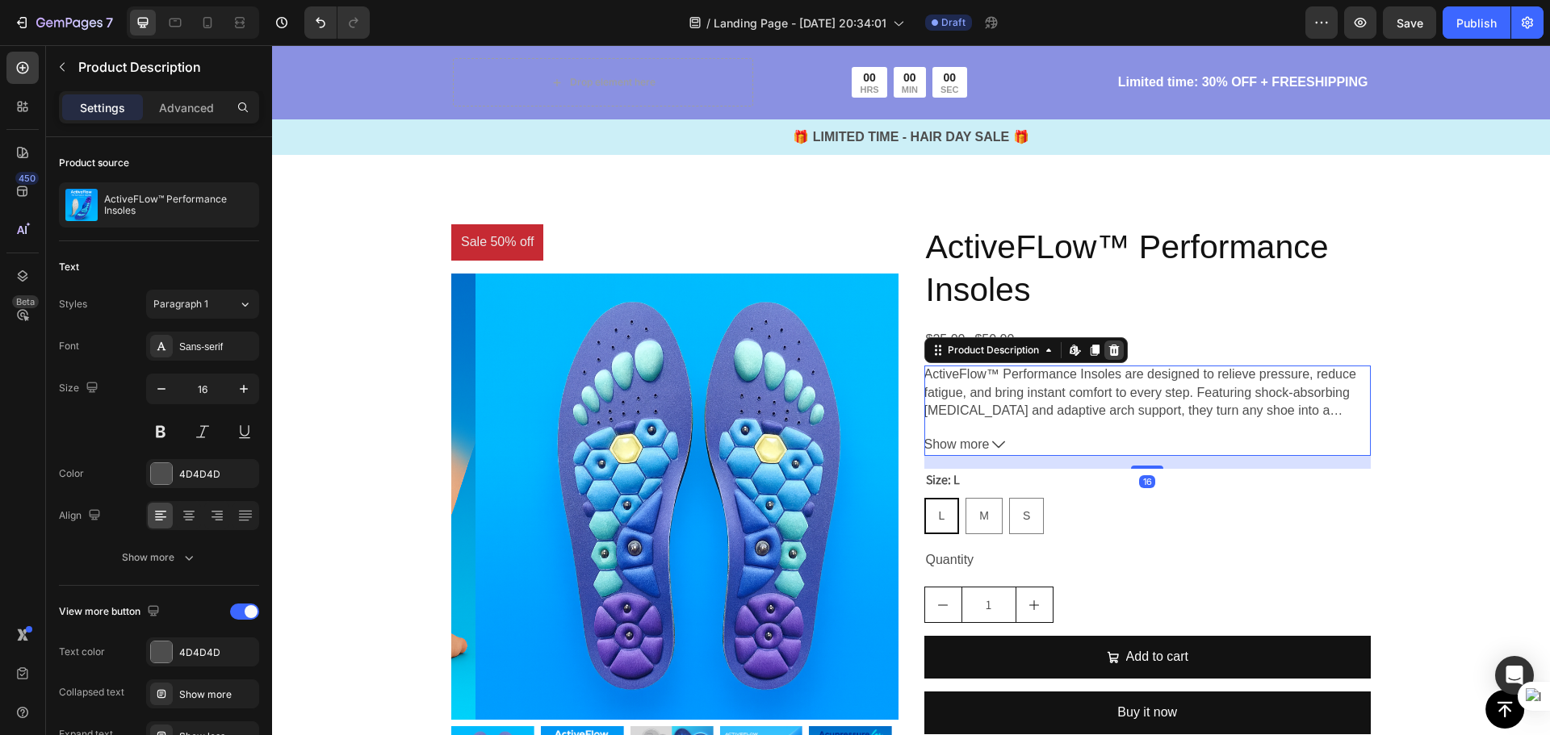
click at [1108, 347] on icon at bounding box center [1113, 350] width 10 height 11
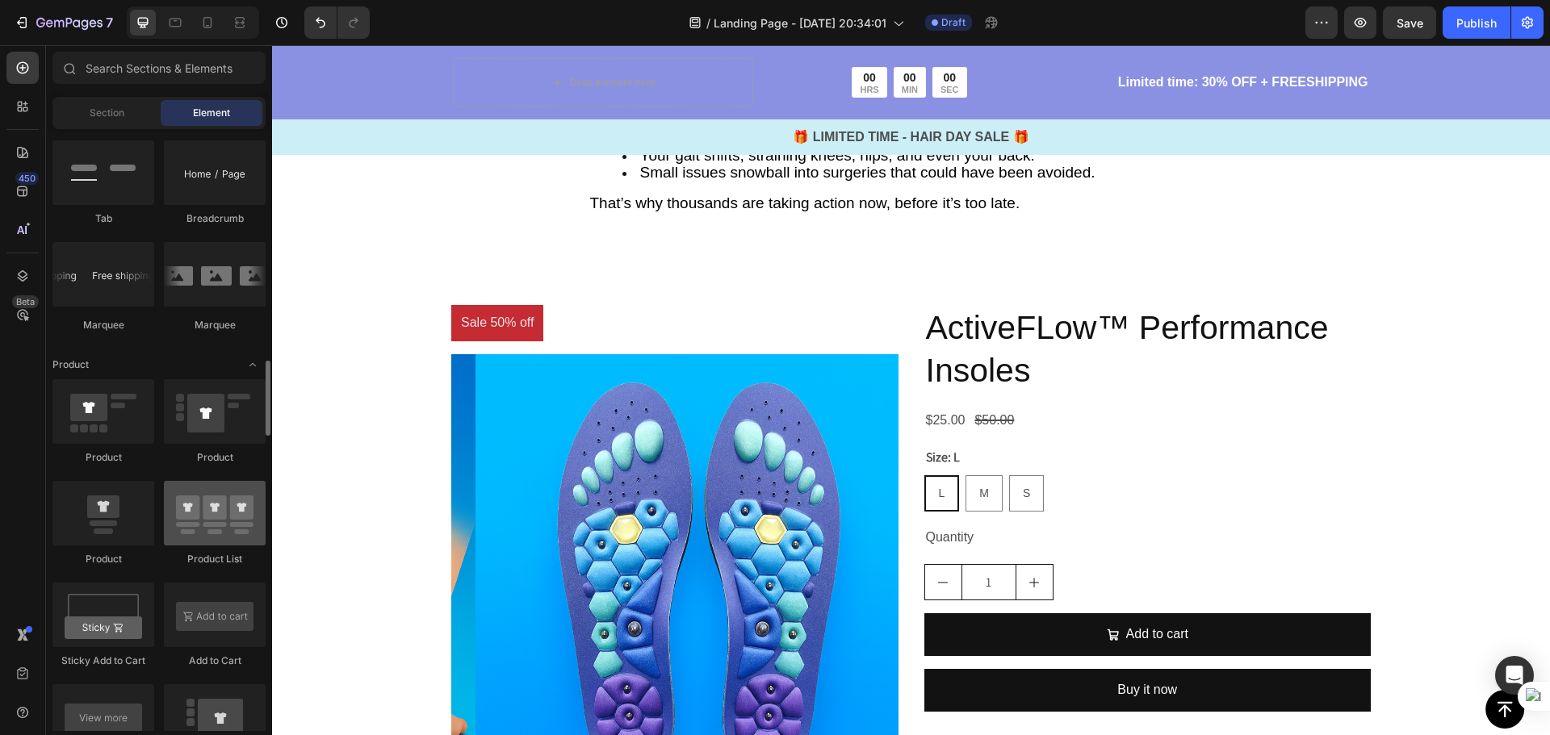
scroll to position [1921, 0]
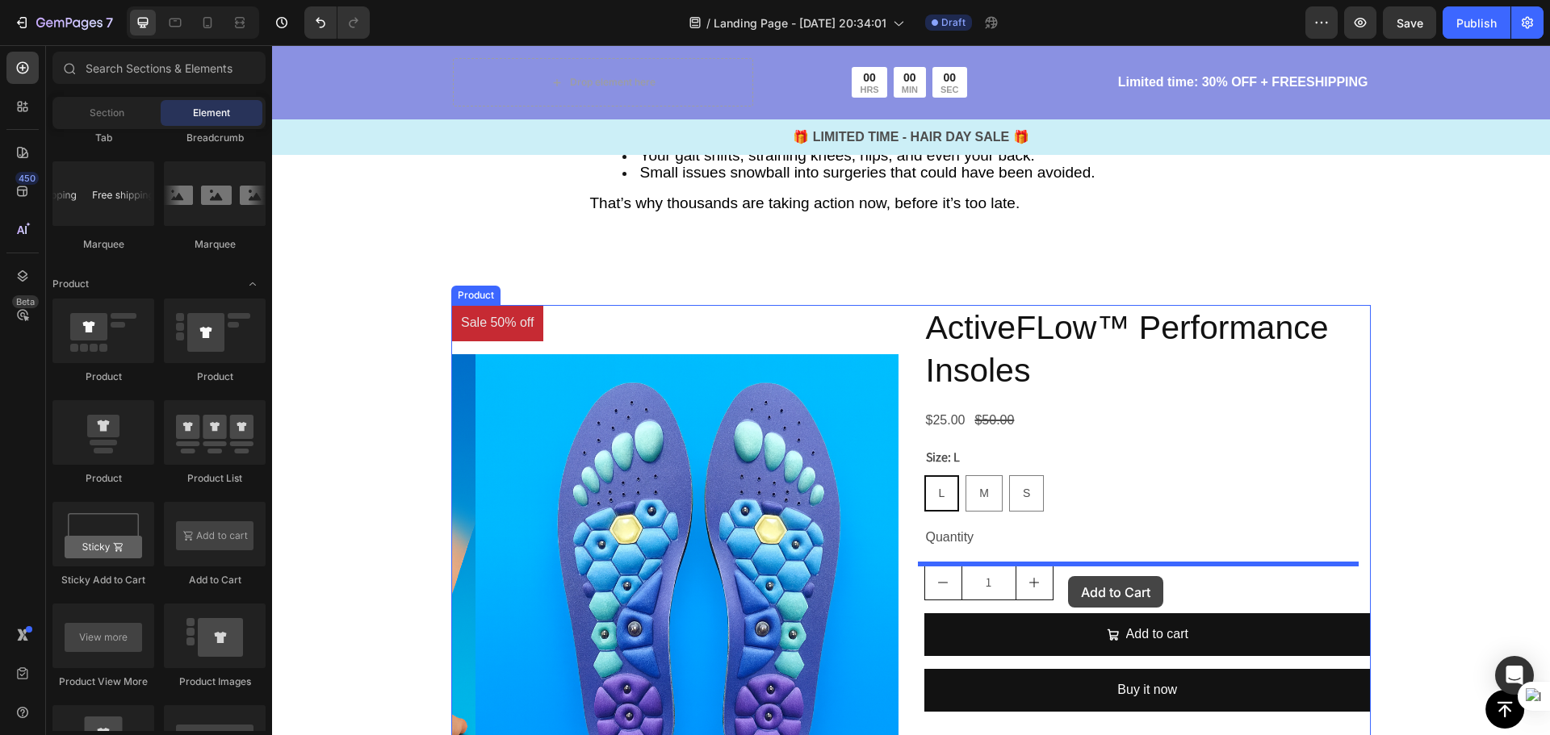
drag, startPoint x: 479, startPoint y: 567, endPoint x: 1068, endPoint y: 576, distance: 589.3
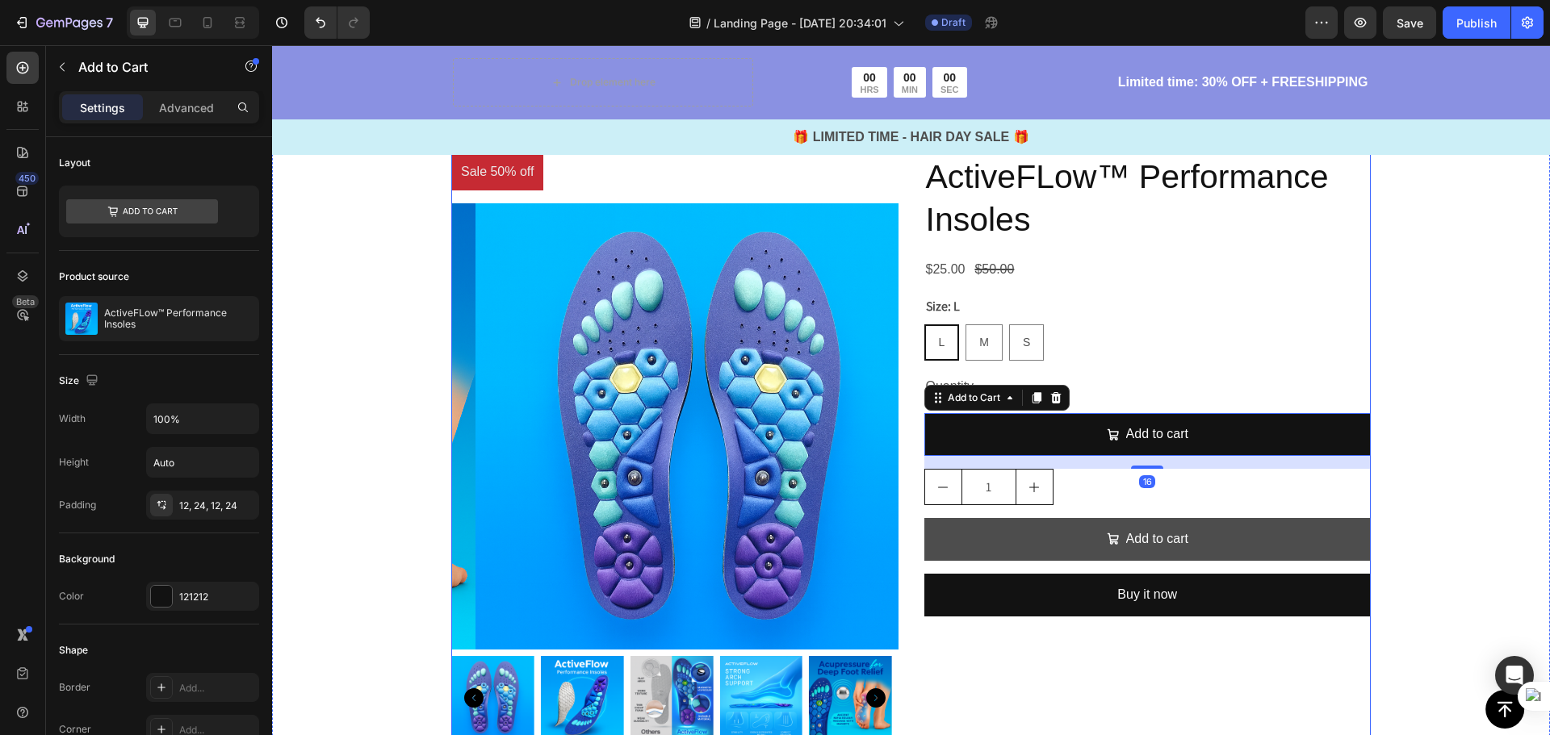
scroll to position [4675, 0]
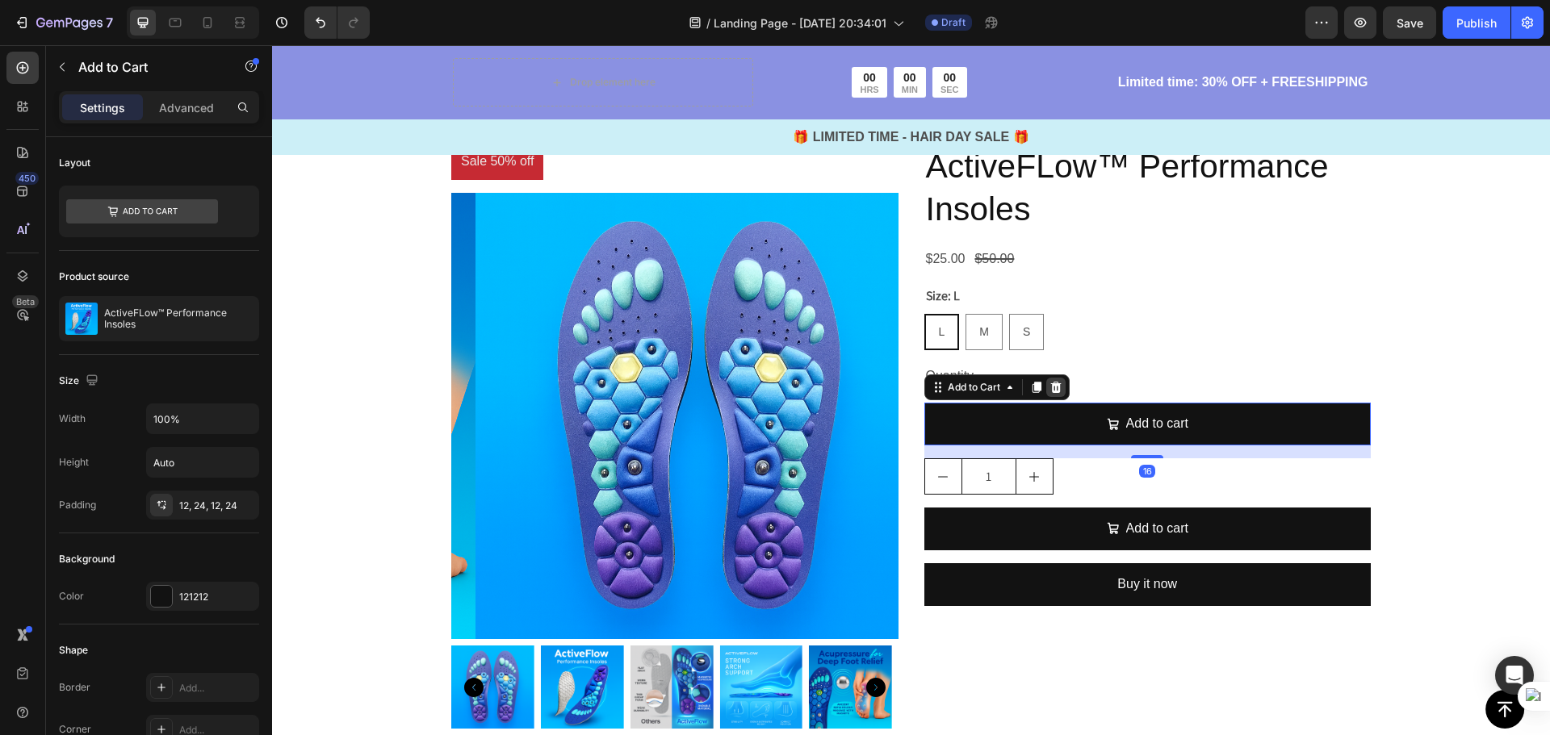
click at [1051, 391] on icon at bounding box center [1055, 387] width 13 height 13
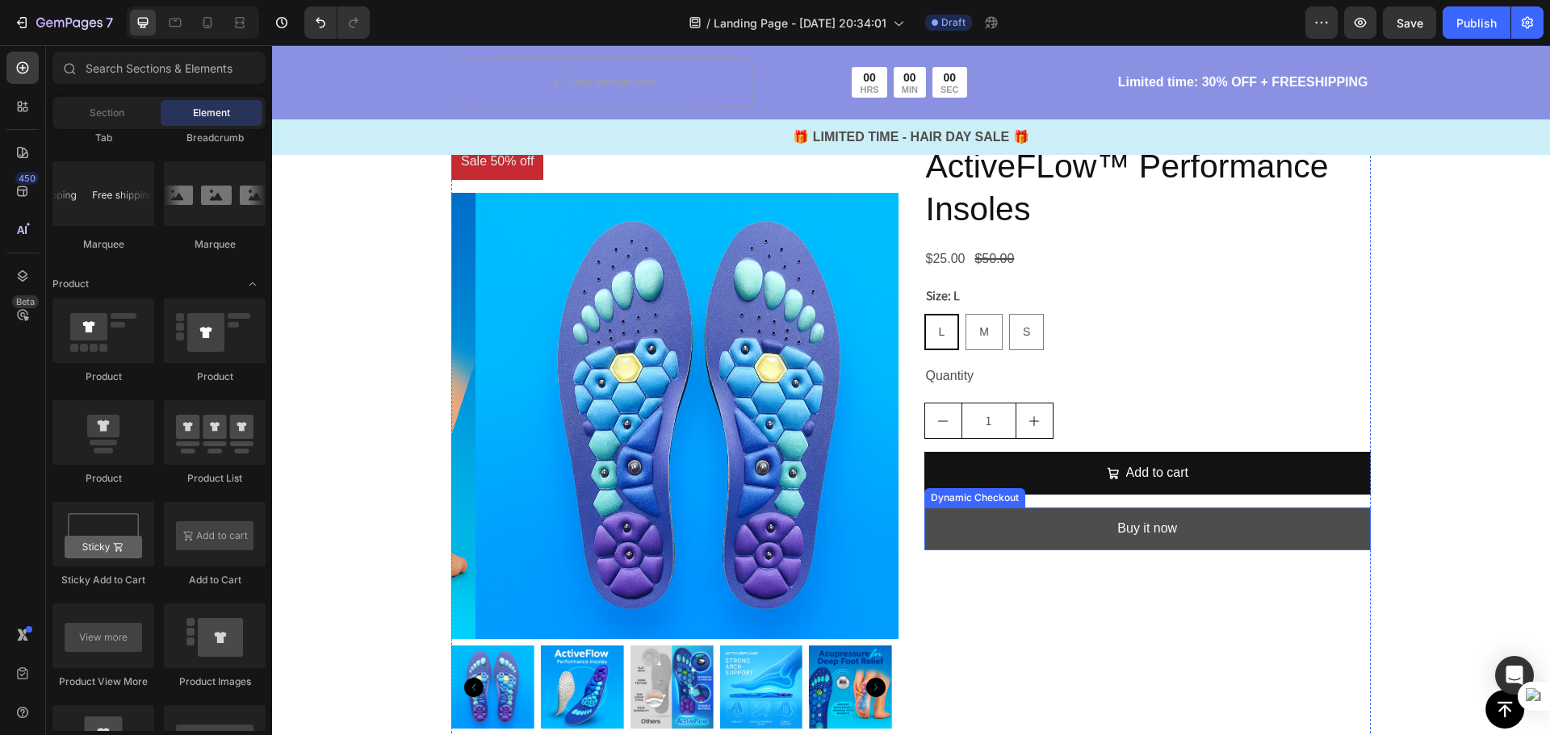
click at [924, 537] on button "Buy it now" at bounding box center [1147, 529] width 447 height 43
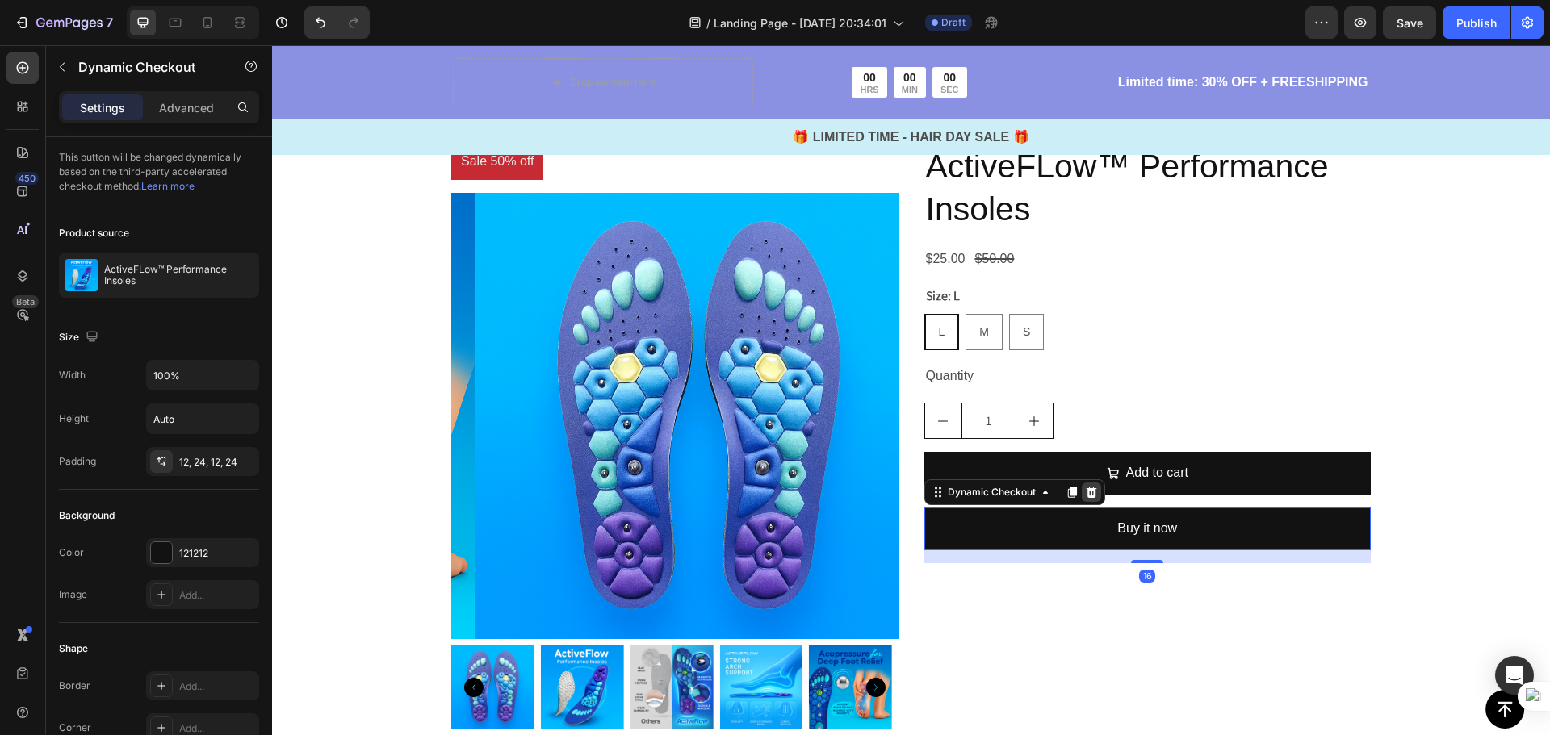
click at [1086, 489] on icon at bounding box center [1091, 492] width 10 height 11
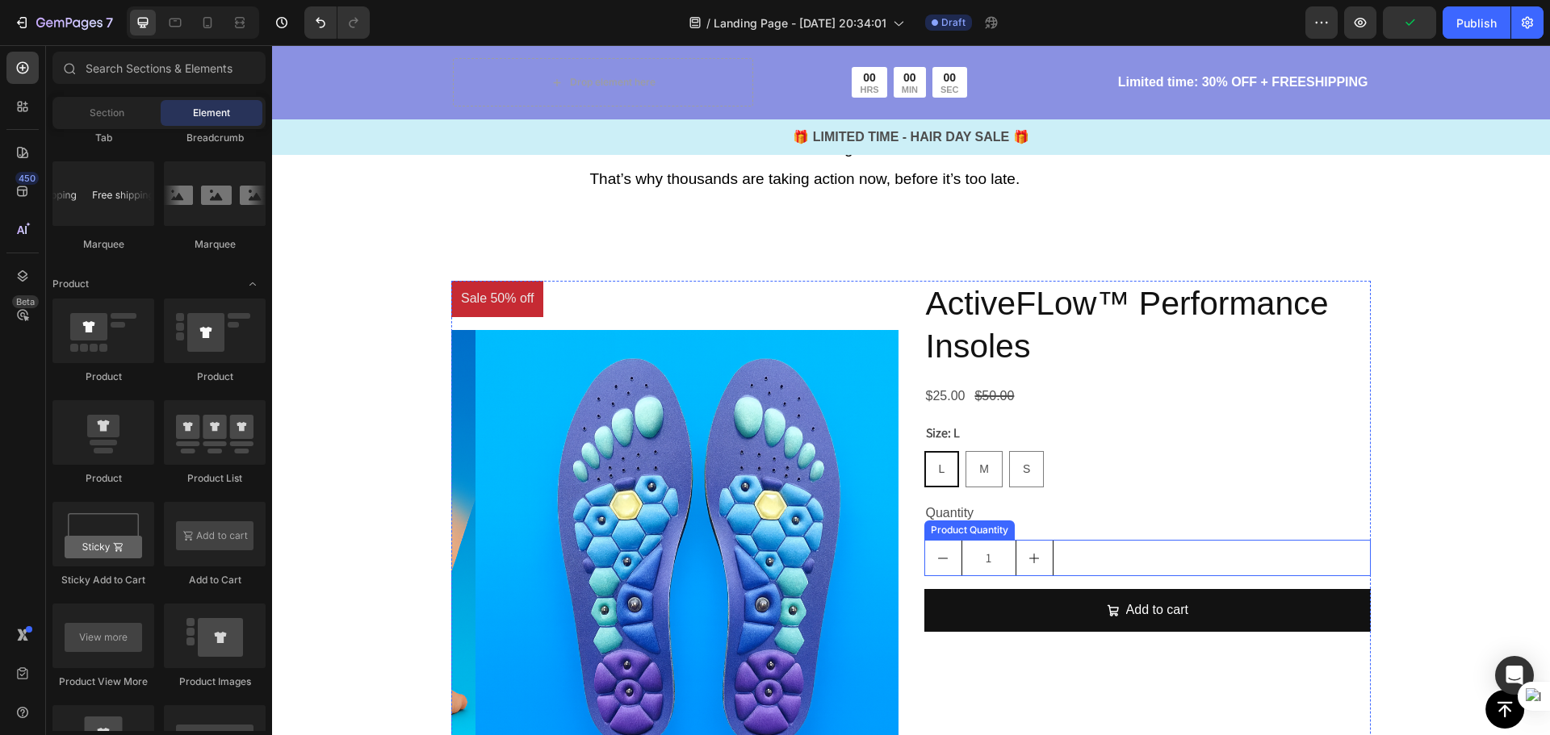
scroll to position [4513, 0]
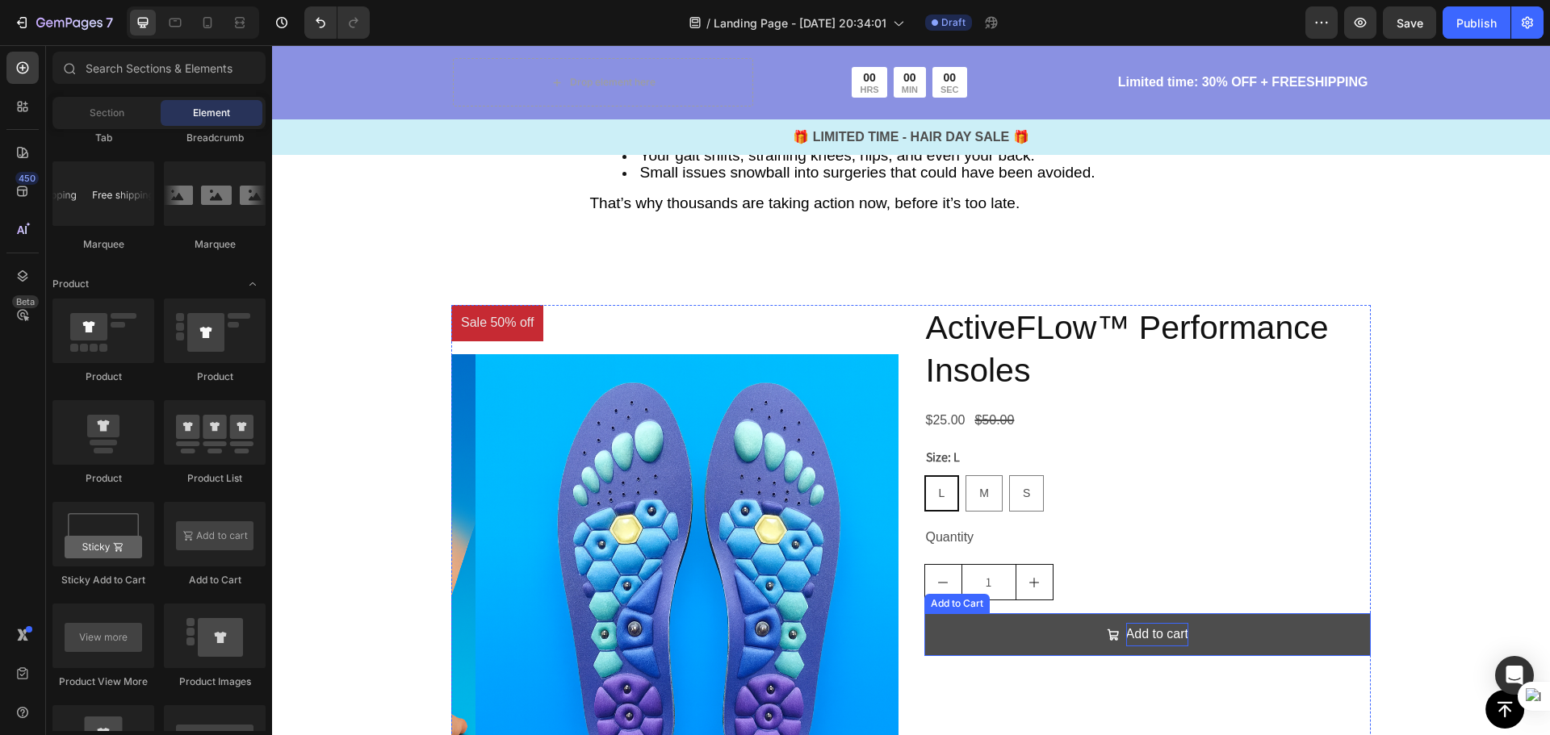
click at [1159, 636] on div "Add to cart" at bounding box center [1157, 634] width 62 height 23
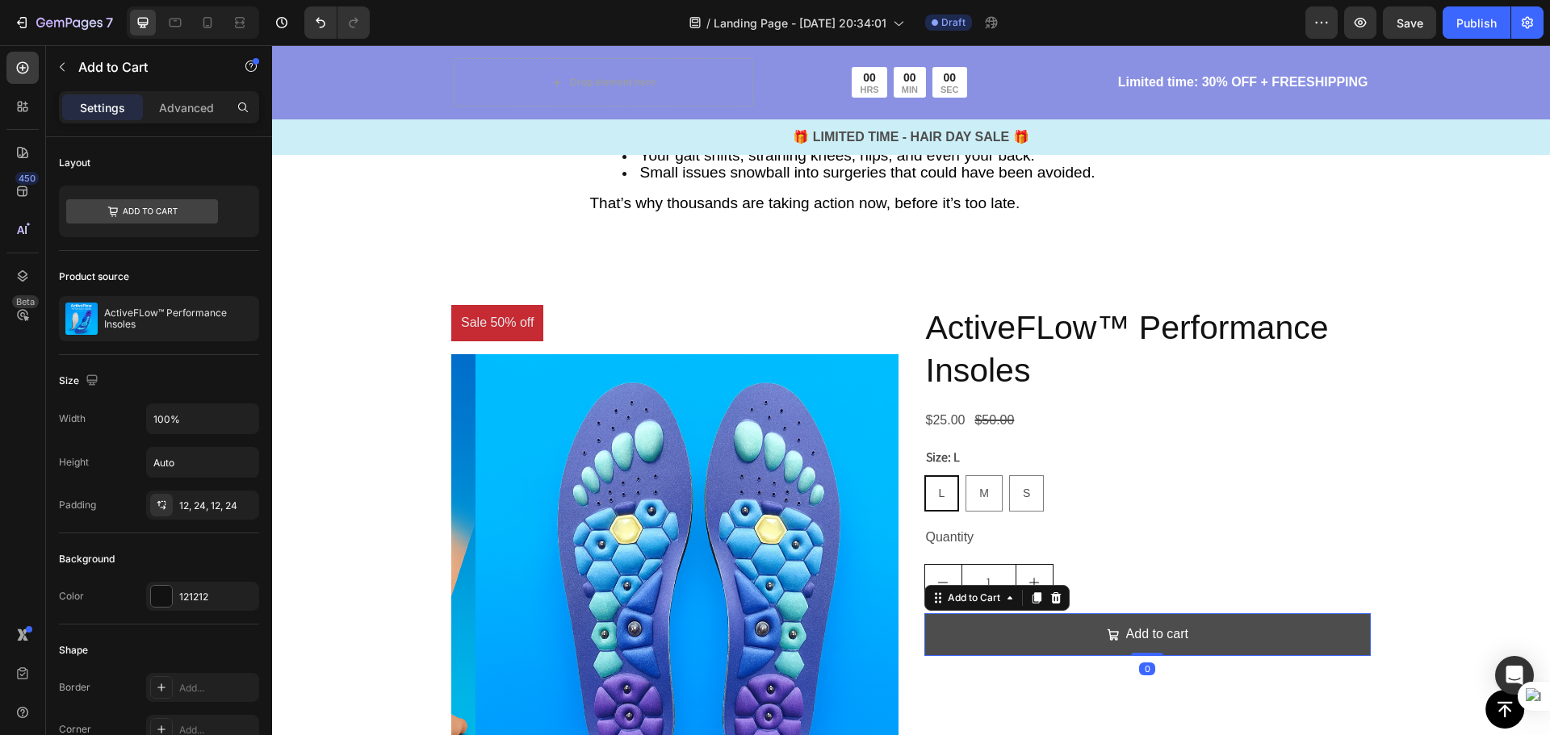
click at [1232, 630] on button "Add to cart" at bounding box center [1147, 634] width 447 height 43
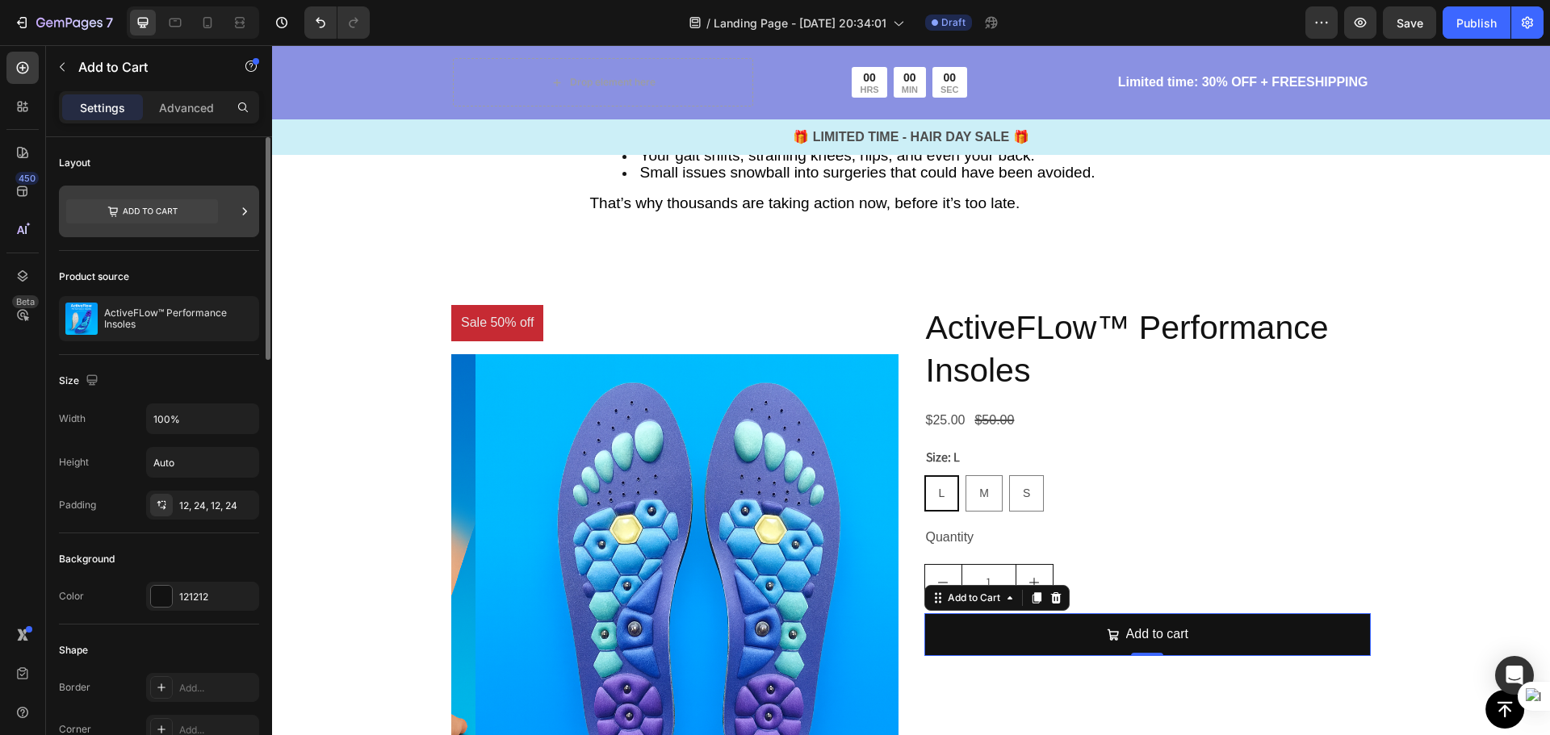
click at [178, 210] on icon at bounding box center [142, 211] width 152 height 24
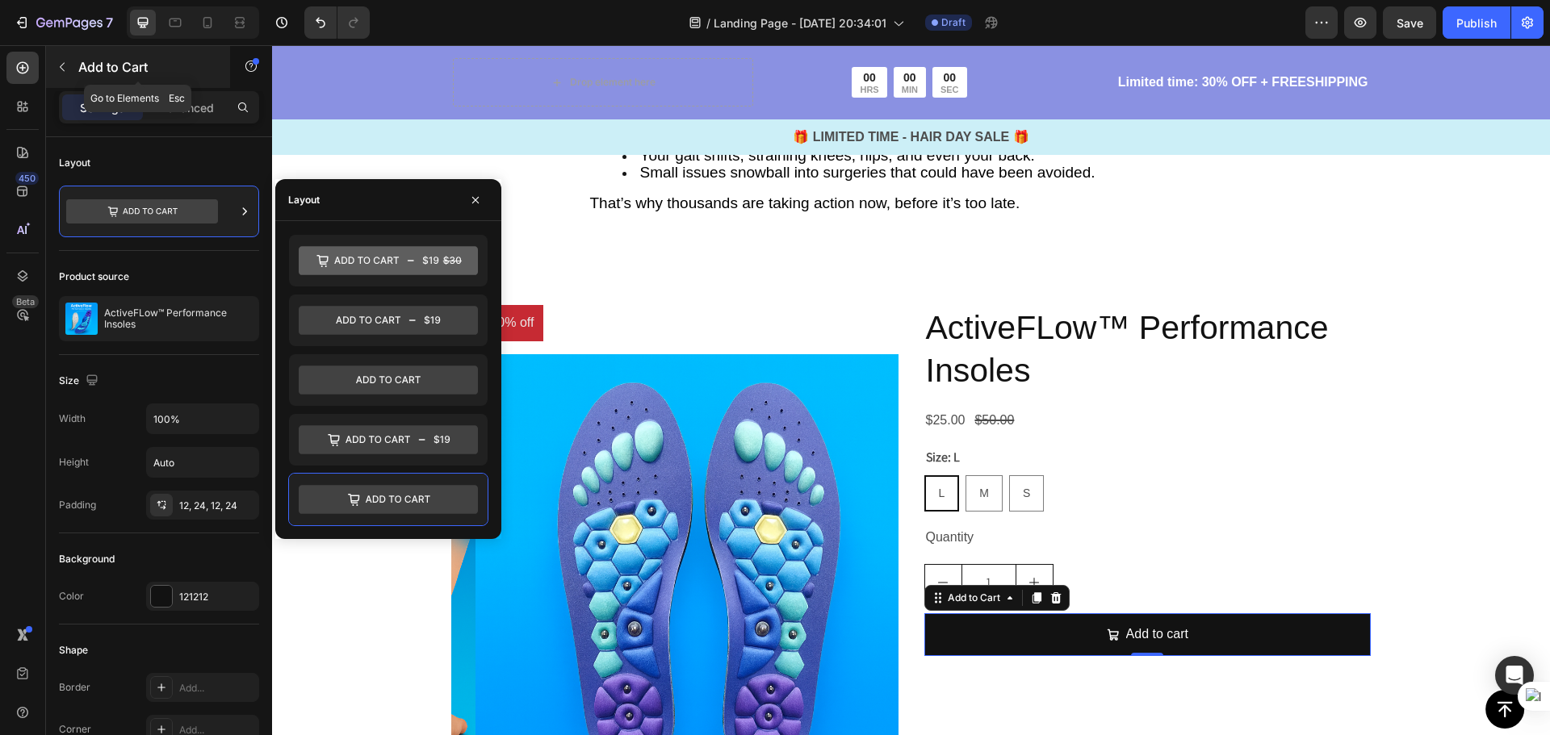
click at [61, 73] on icon "button" at bounding box center [62, 67] width 13 height 13
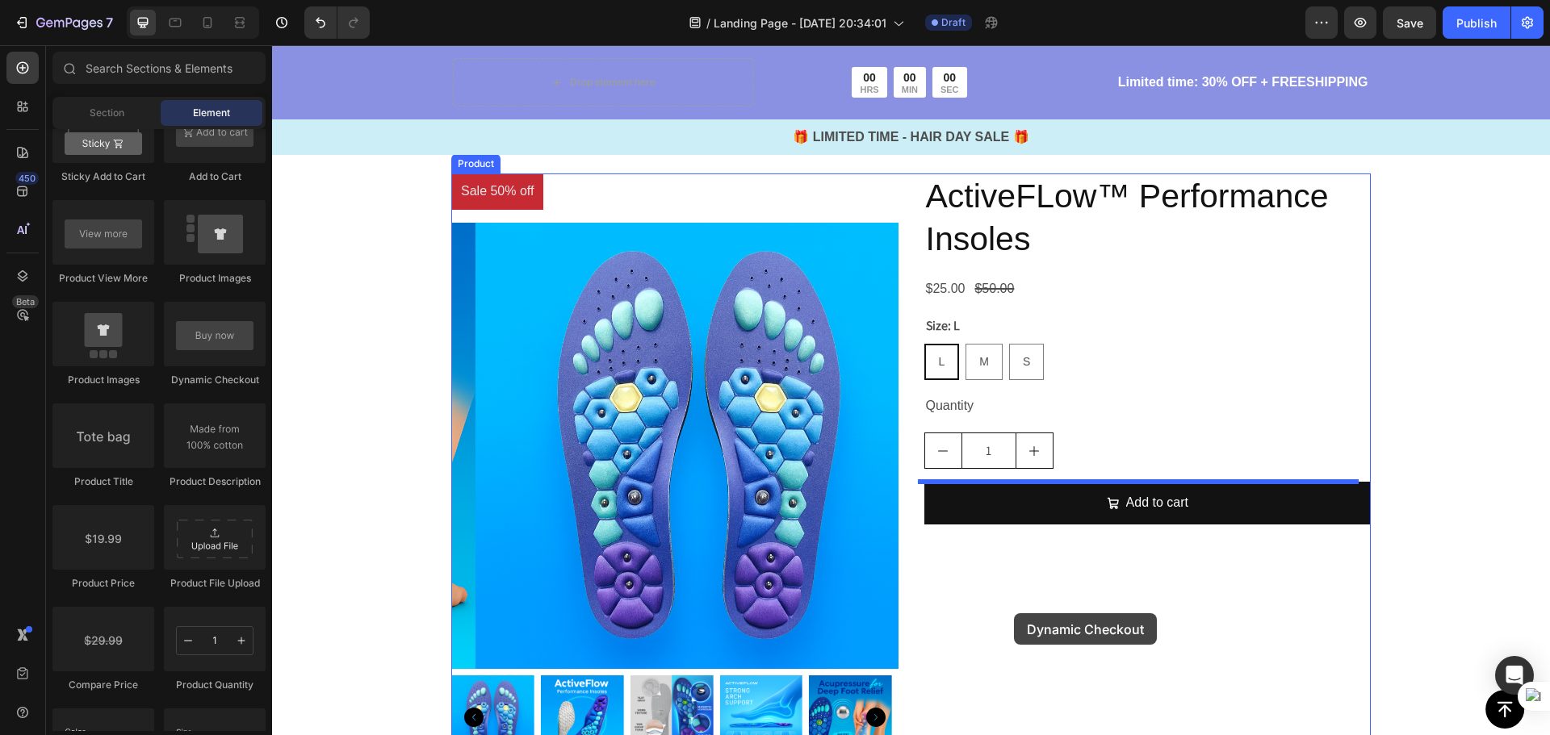
scroll to position [4658, 0]
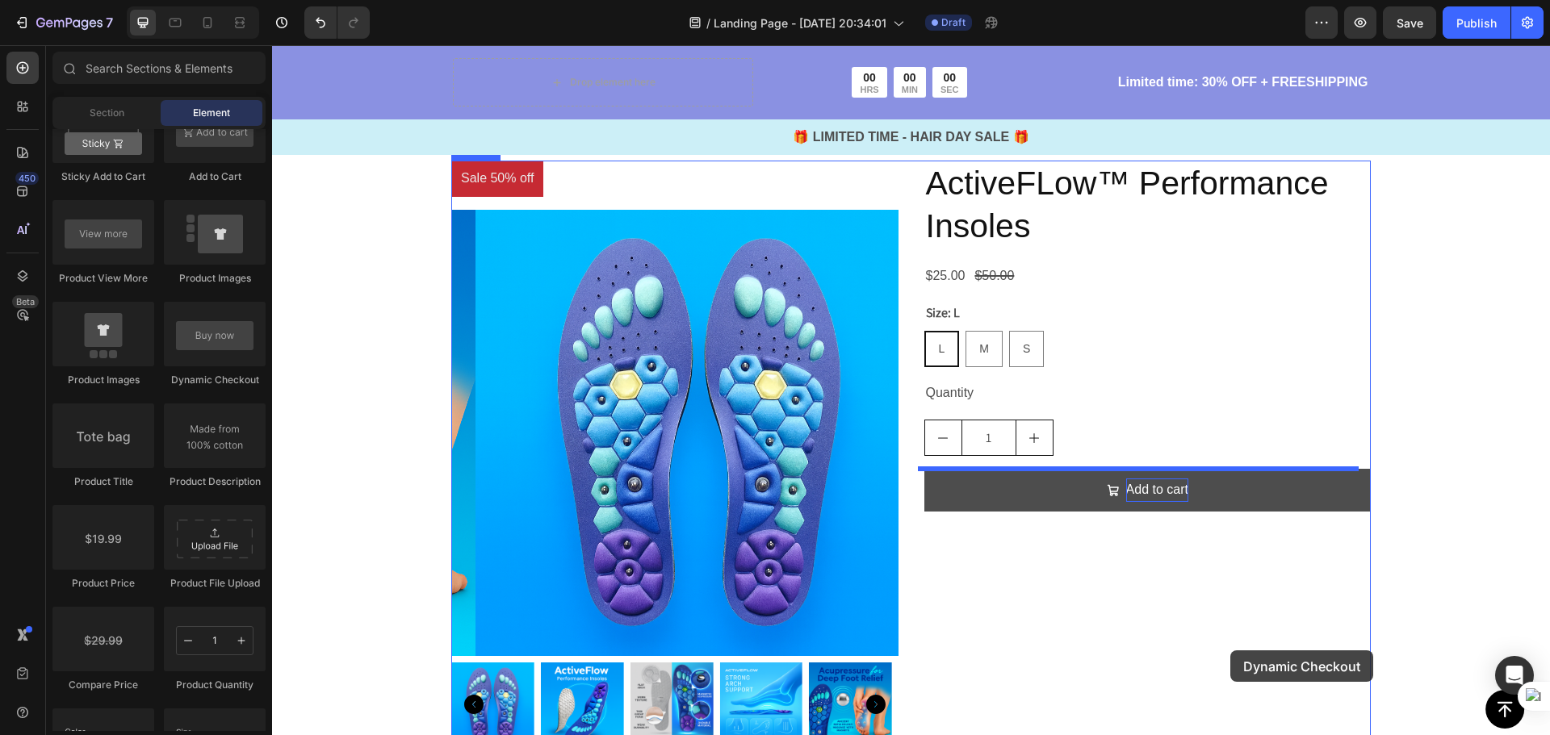
drag, startPoint x: 481, startPoint y: 371, endPoint x: 1132, endPoint y: 552, distance: 676.0
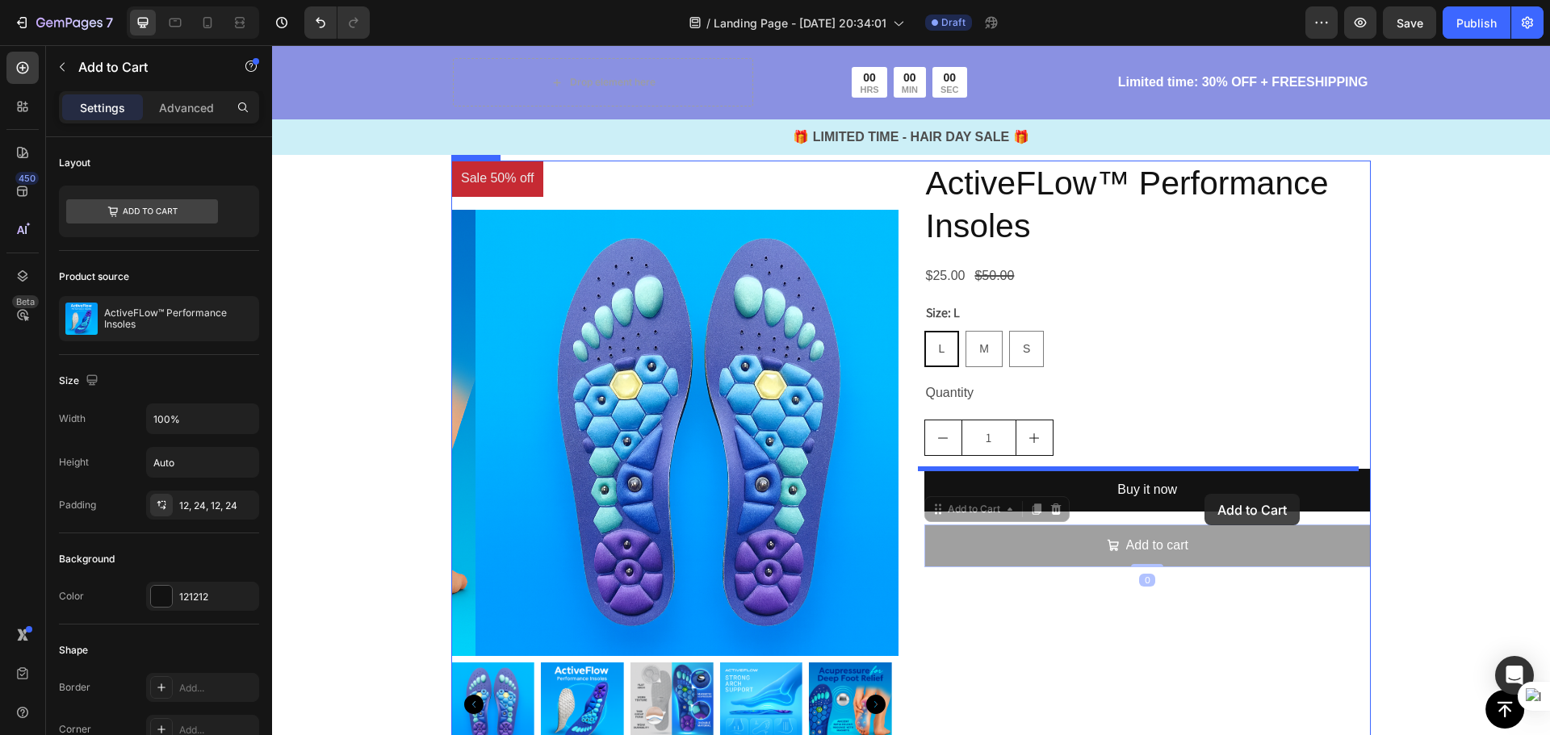
drag, startPoint x: 1215, startPoint y: 545, endPoint x: 1204, endPoint y: 494, distance: 52.1
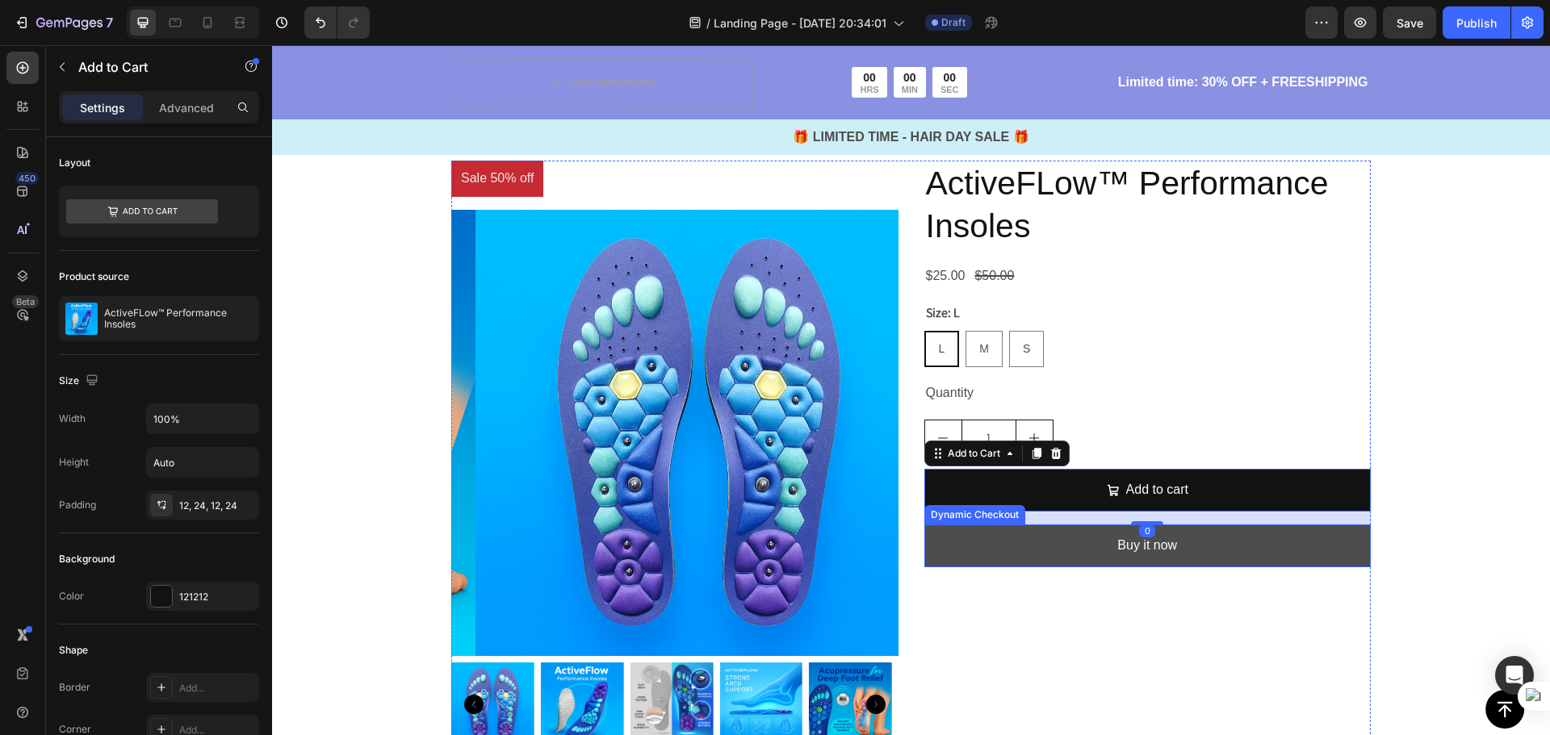
click at [1215, 552] on button "Buy it now" at bounding box center [1147, 546] width 447 height 43
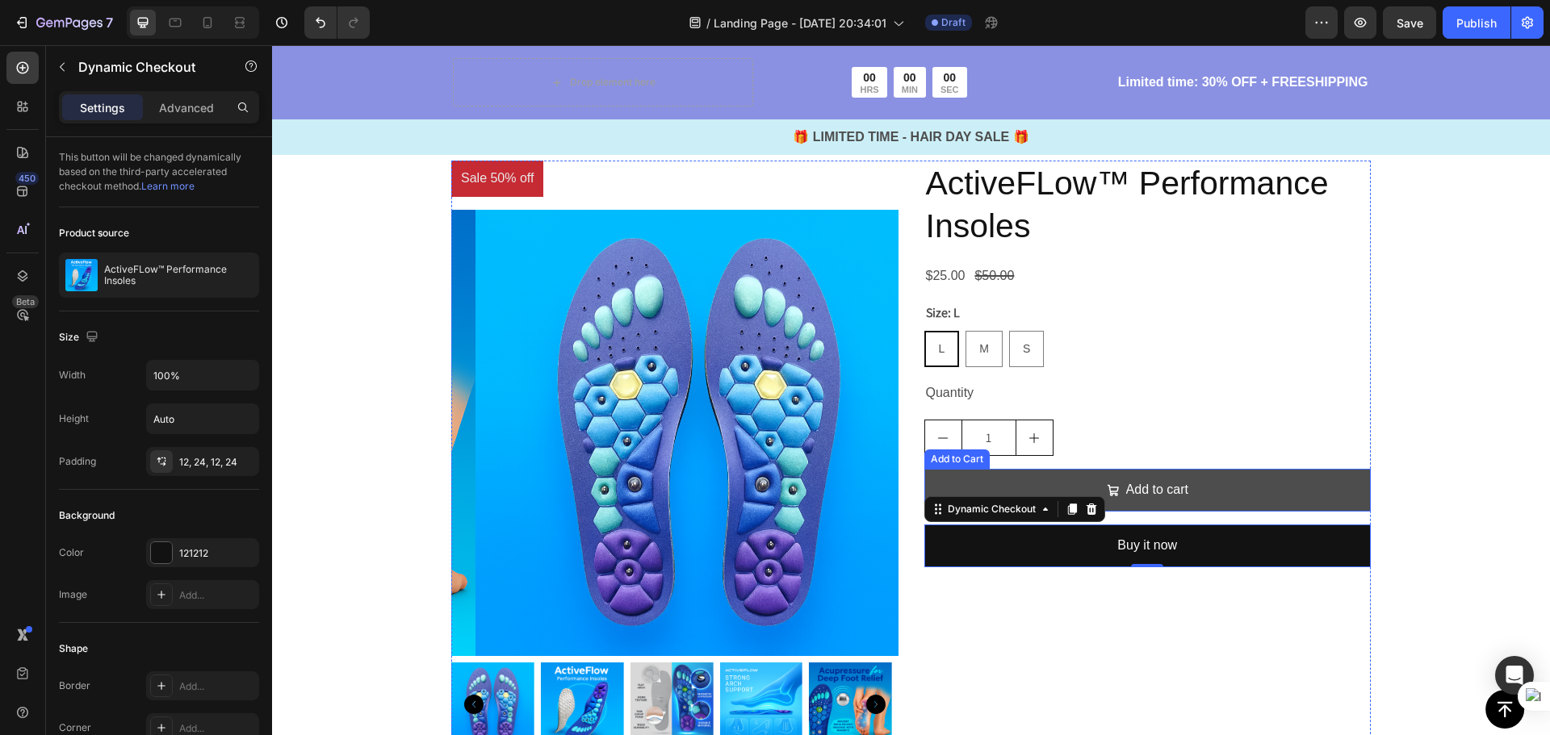
click at [1194, 487] on button "Add to cart" at bounding box center [1147, 490] width 447 height 43
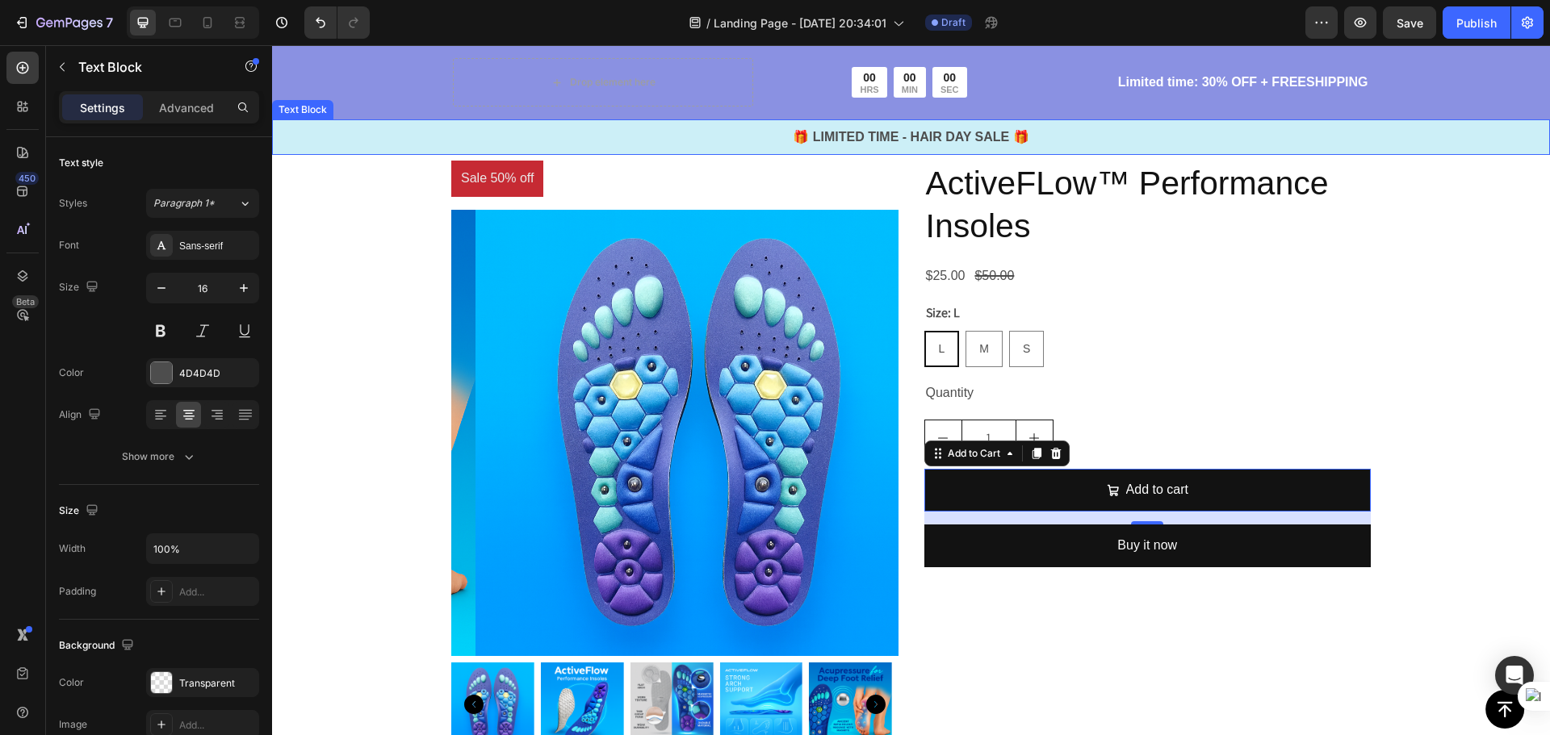
click at [978, 136] on p "🎁 LIMITED TIME - HAIR DAY SALE 🎁" at bounding box center [911, 137] width 1274 height 19
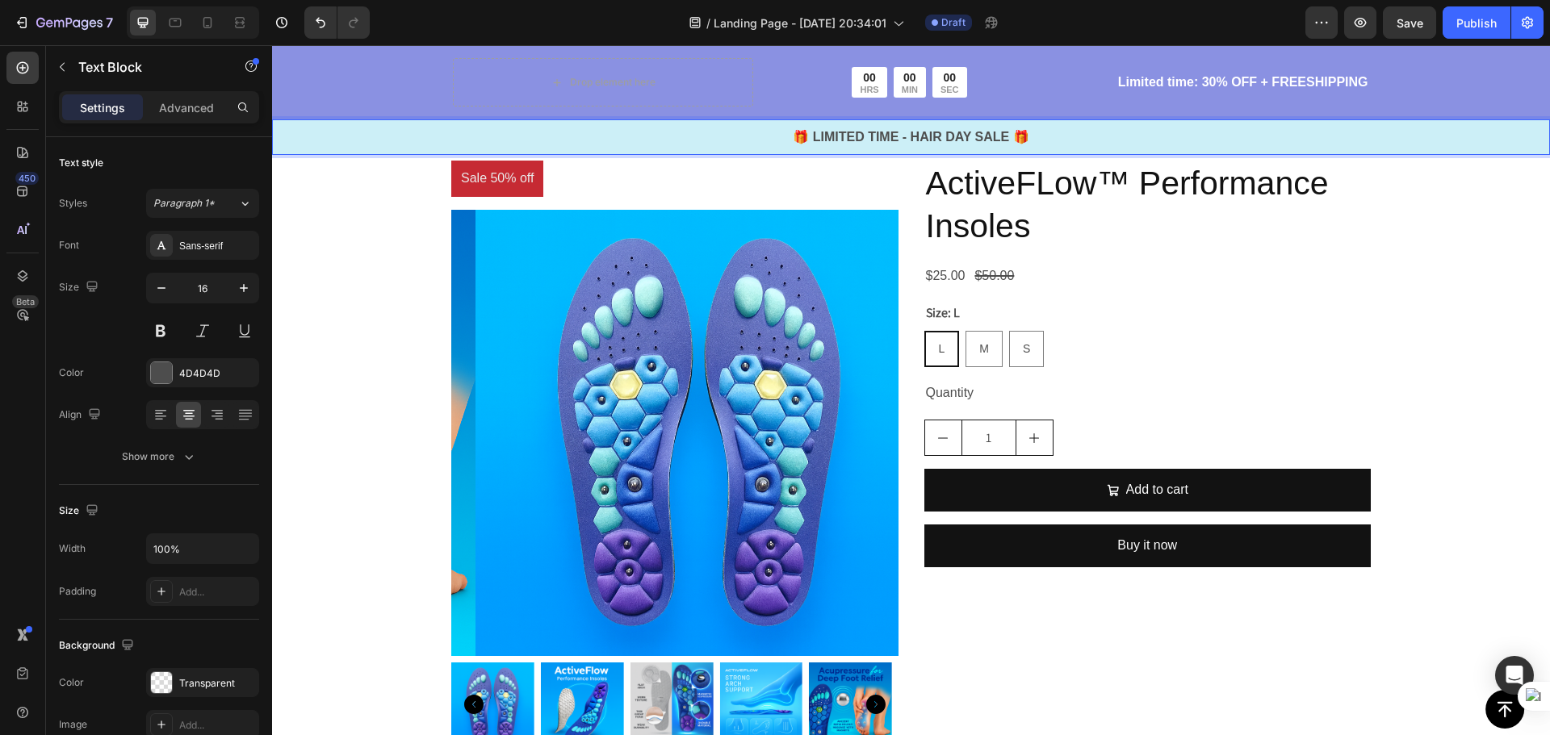
click at [1019, 132] on p "🎁 LIMITED TIME - HAIR DAY SALE 🎁" at bounding box center [911, 137] width 1274 height 19
click at [1019, 136] on p "🎁 LIMITED TIME - HAIR DAY SALE 🎁" at bounding box center [911, 137] width 1274 height 19
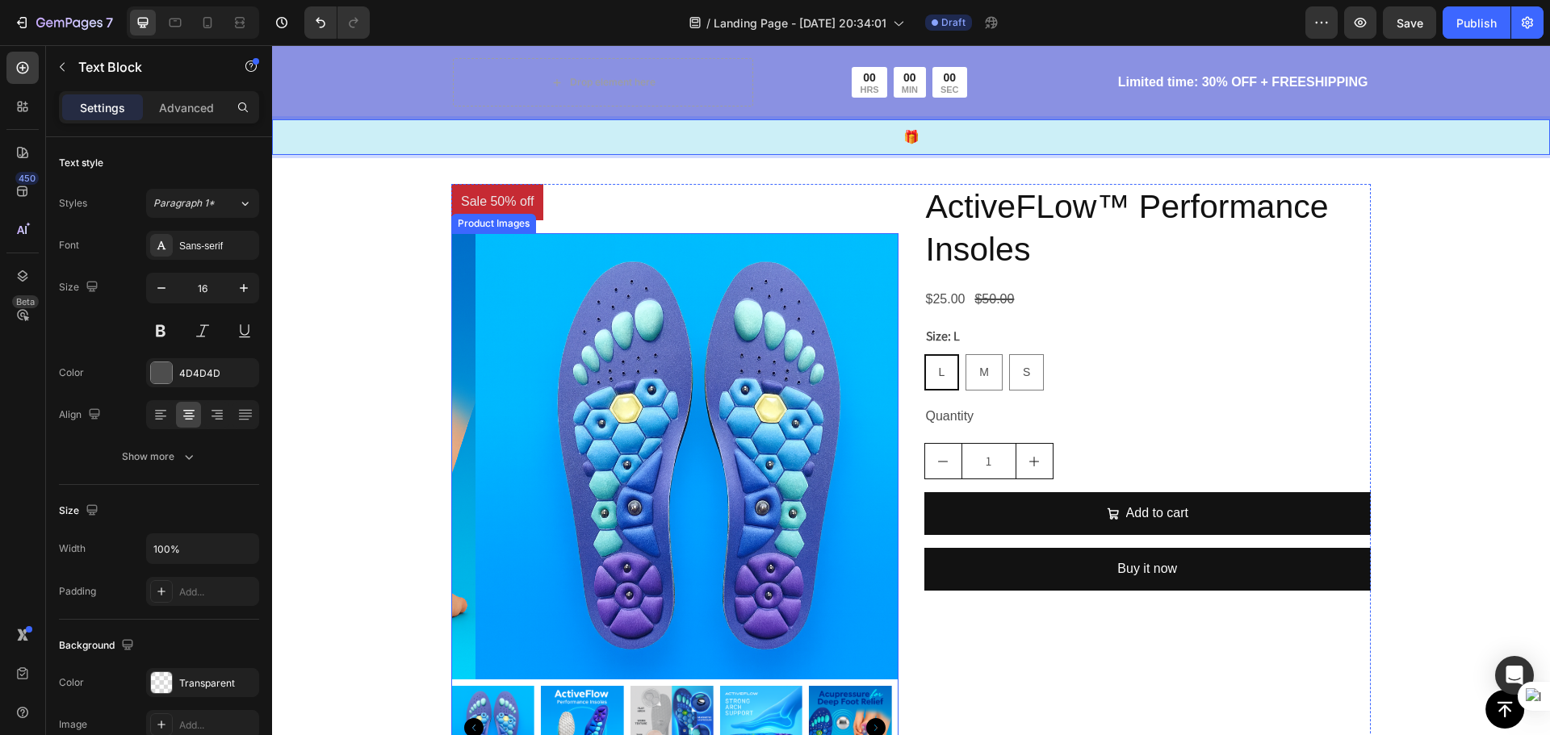
scroll to position [4738, 0]
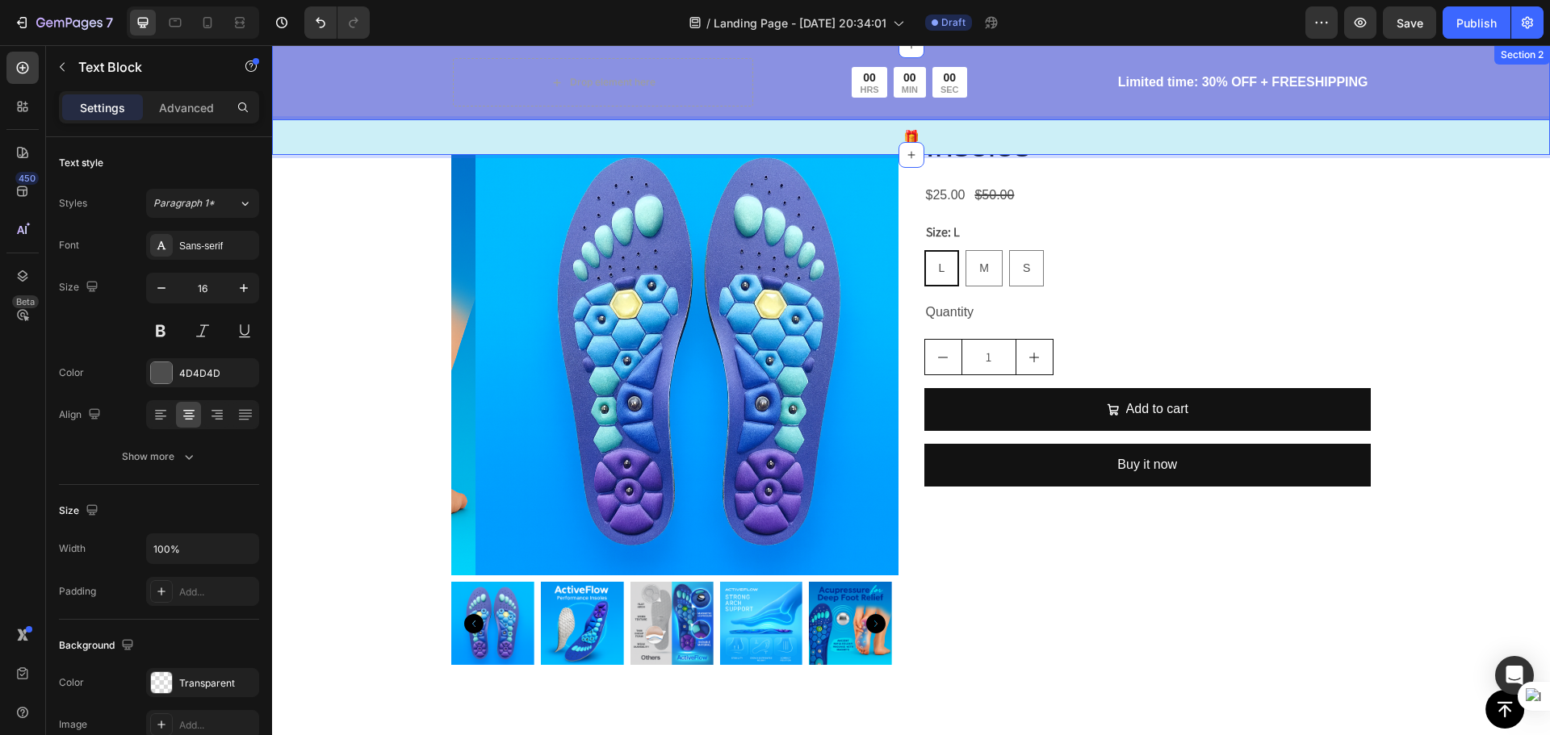
click at [1496, 80] on div "Drop element here 00 HRS 00 MIN 00 SEC Countdown Timer Row Limited time: 30% OF…" at bounding box center [911, 106] width 1278 height 97
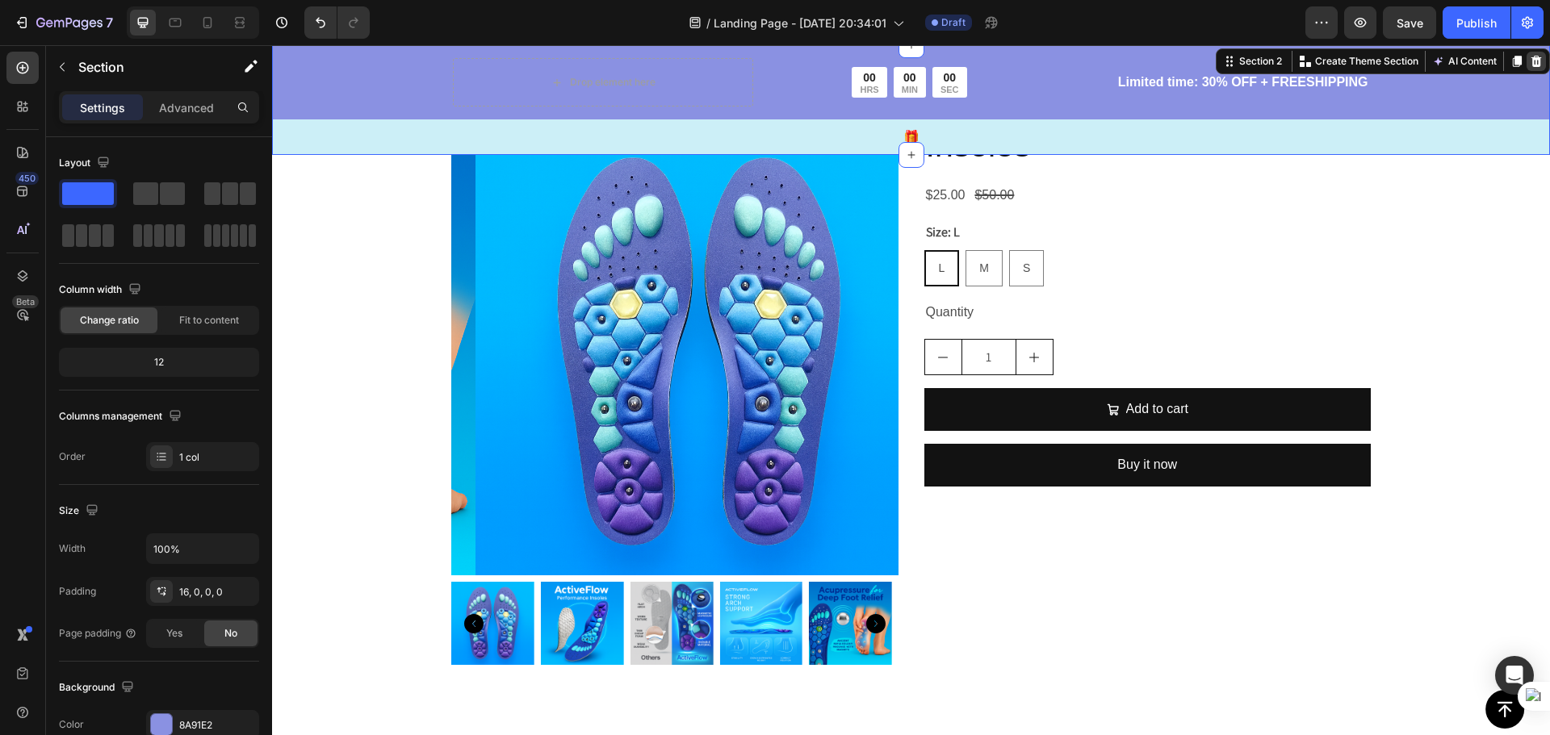
click at [1531, 64] on div at bounding box center [1535, 61] width 19 height 19
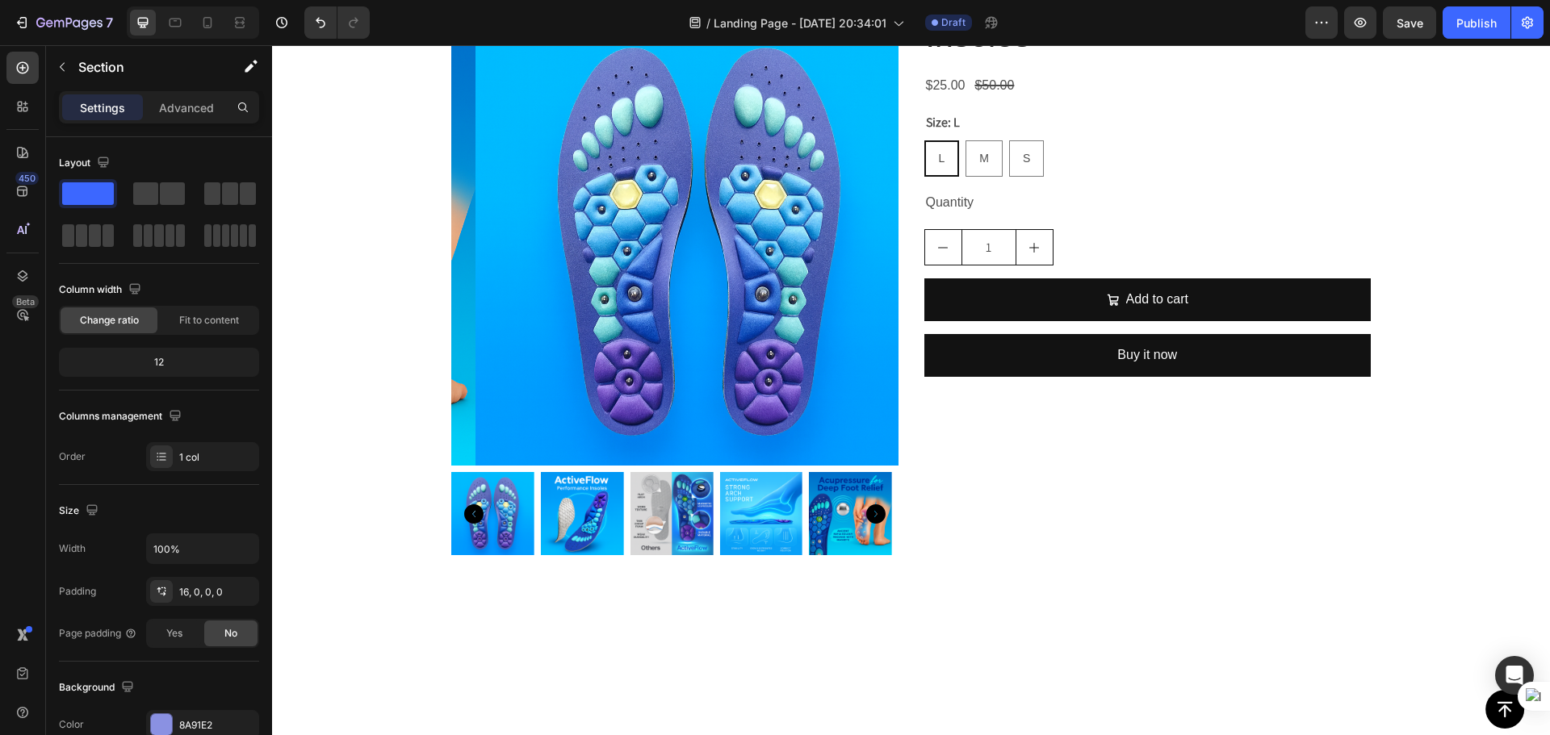
scroll to position [4629, 0]
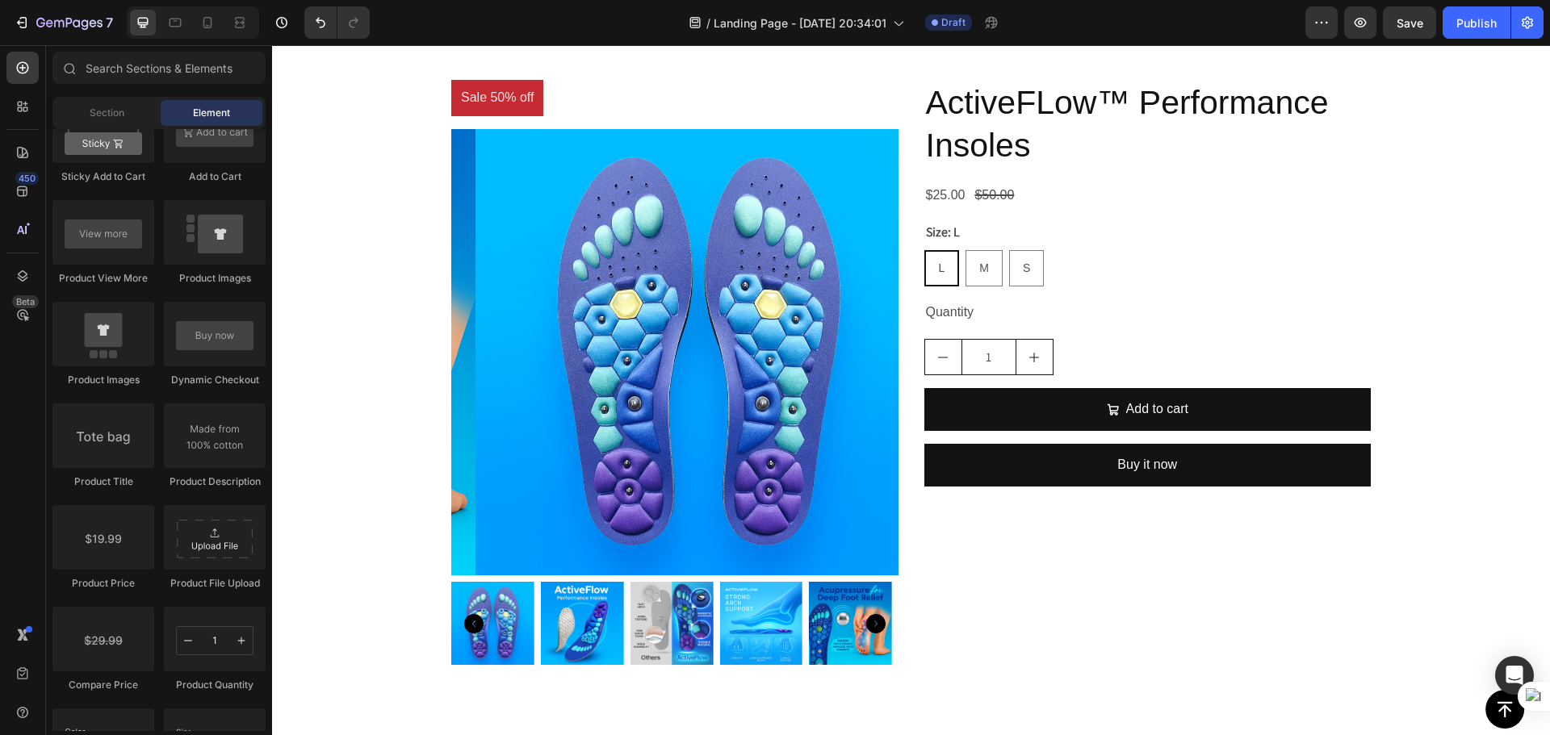
drag, startPoint x: 1821, startPoint y: 367, endPoint x: 1538, endPoint y: 315, distance: 287.3
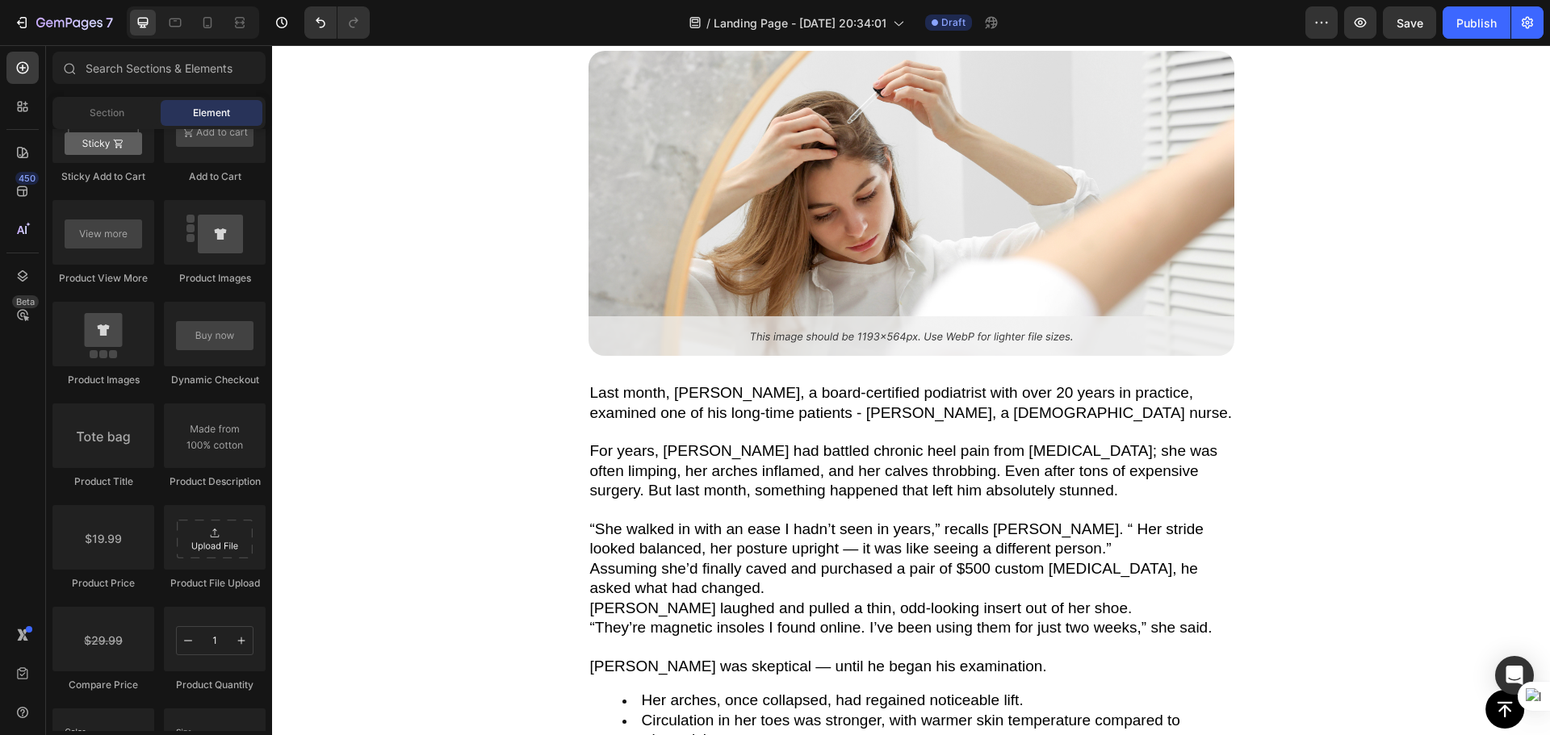
scroll to position [0, 0]
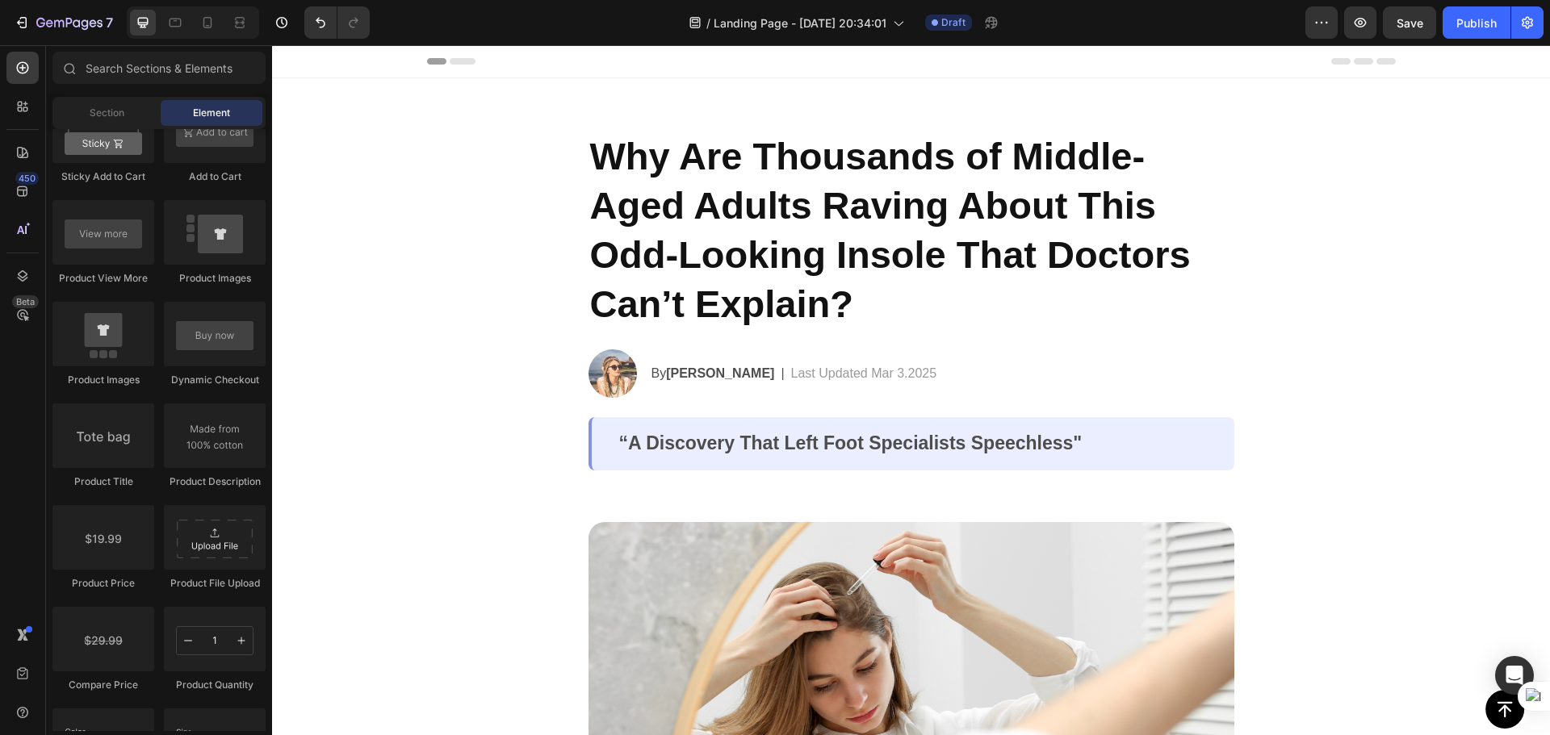
drag, startPoint x: 1546, startPoint y: 450, endPoint x: 1818, endPoint y: 57, distance: 478.4
click at [819, 59] on div "Header" at bounding box center [911, 61] width 969 height 32
click at [328, 25] on icon "Undo/Redo" at bounding box center [320, 23] width 16 height 16
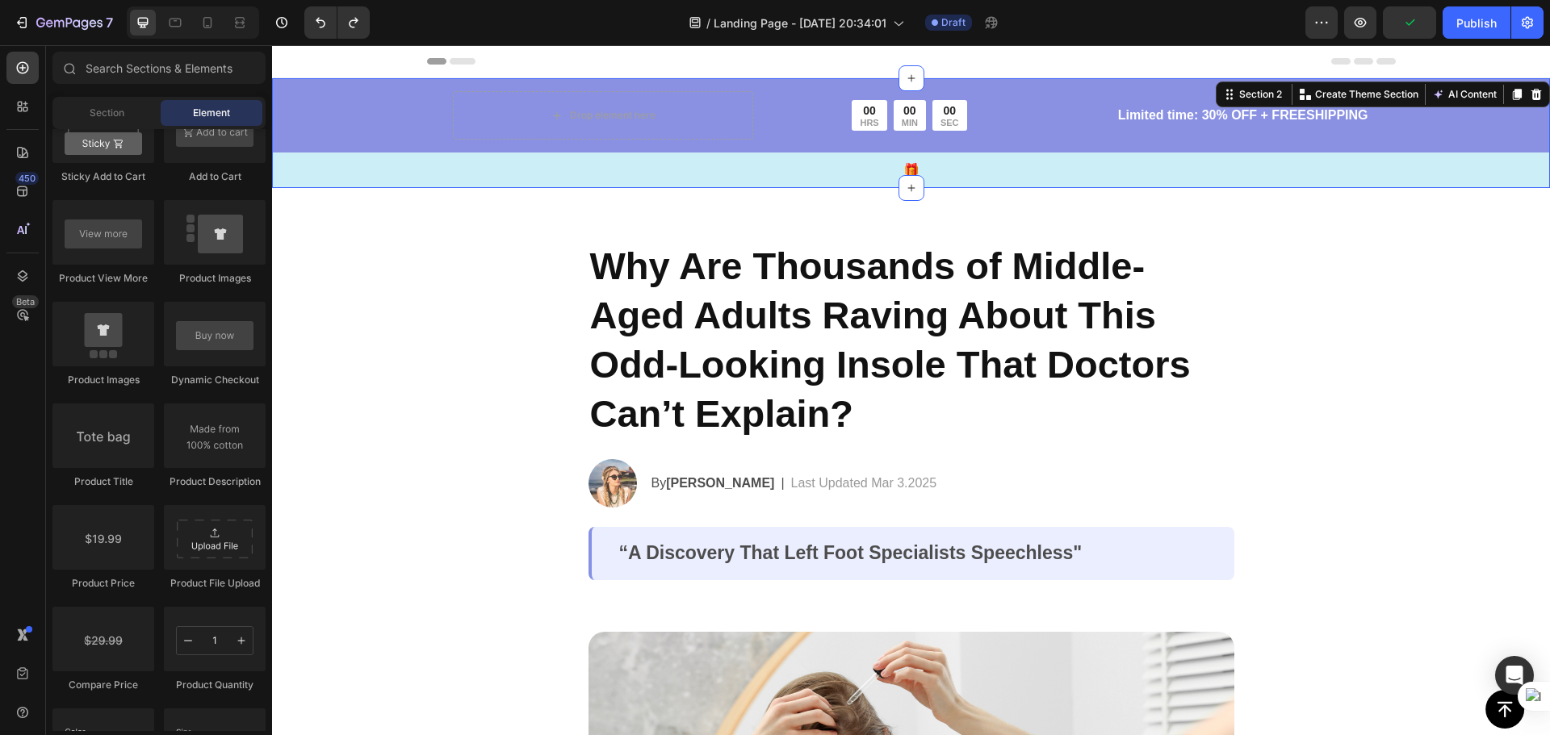
click at [364, 134] on div "Drop element here 00 HRS 00 MIN 00 SEC Countdown Timer Row Limited time: 30% OF…" at bounding box center [911, 139] width 1278 height 97
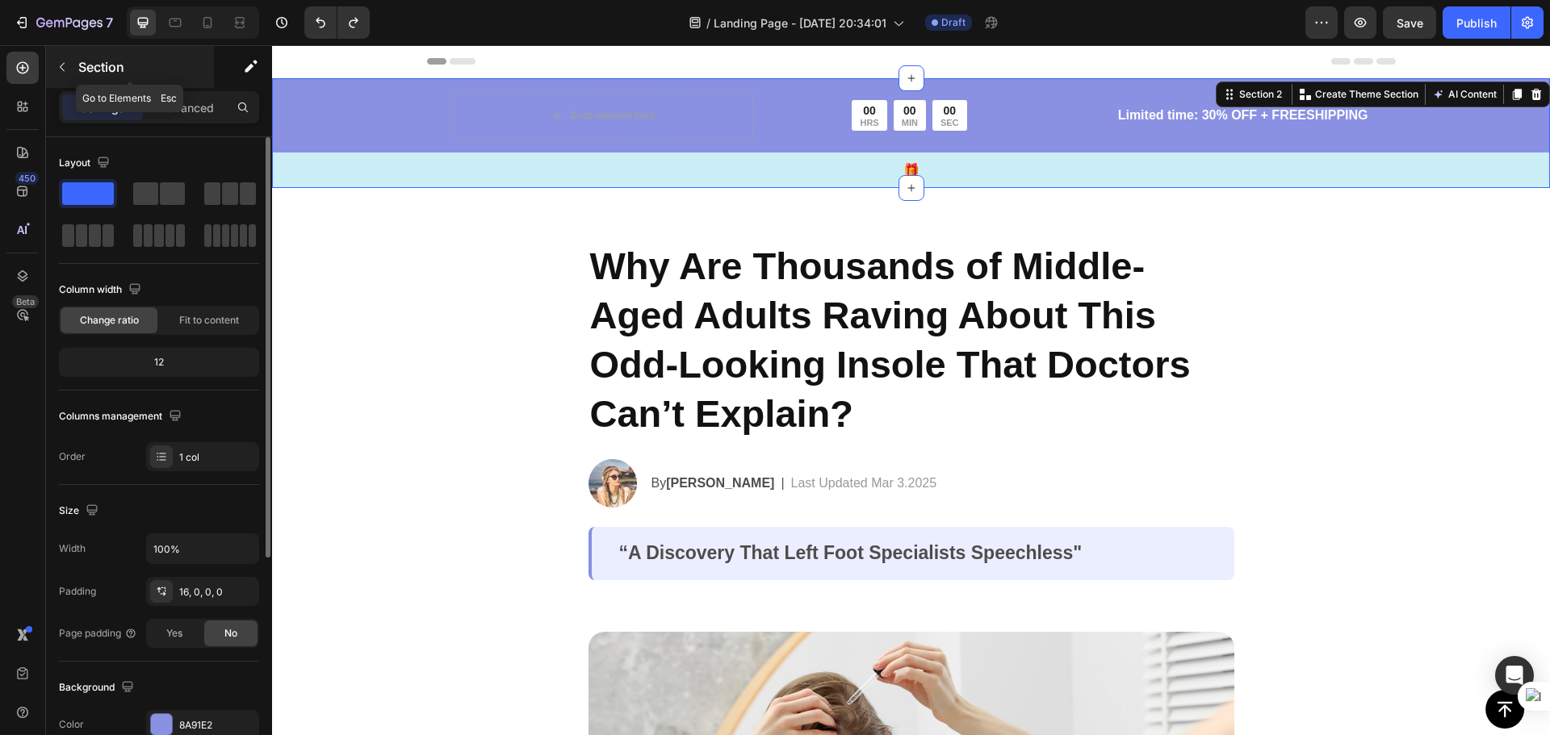
click at [77, 61] on div "Section" at bounding box center [130, 67] width 168 height 42
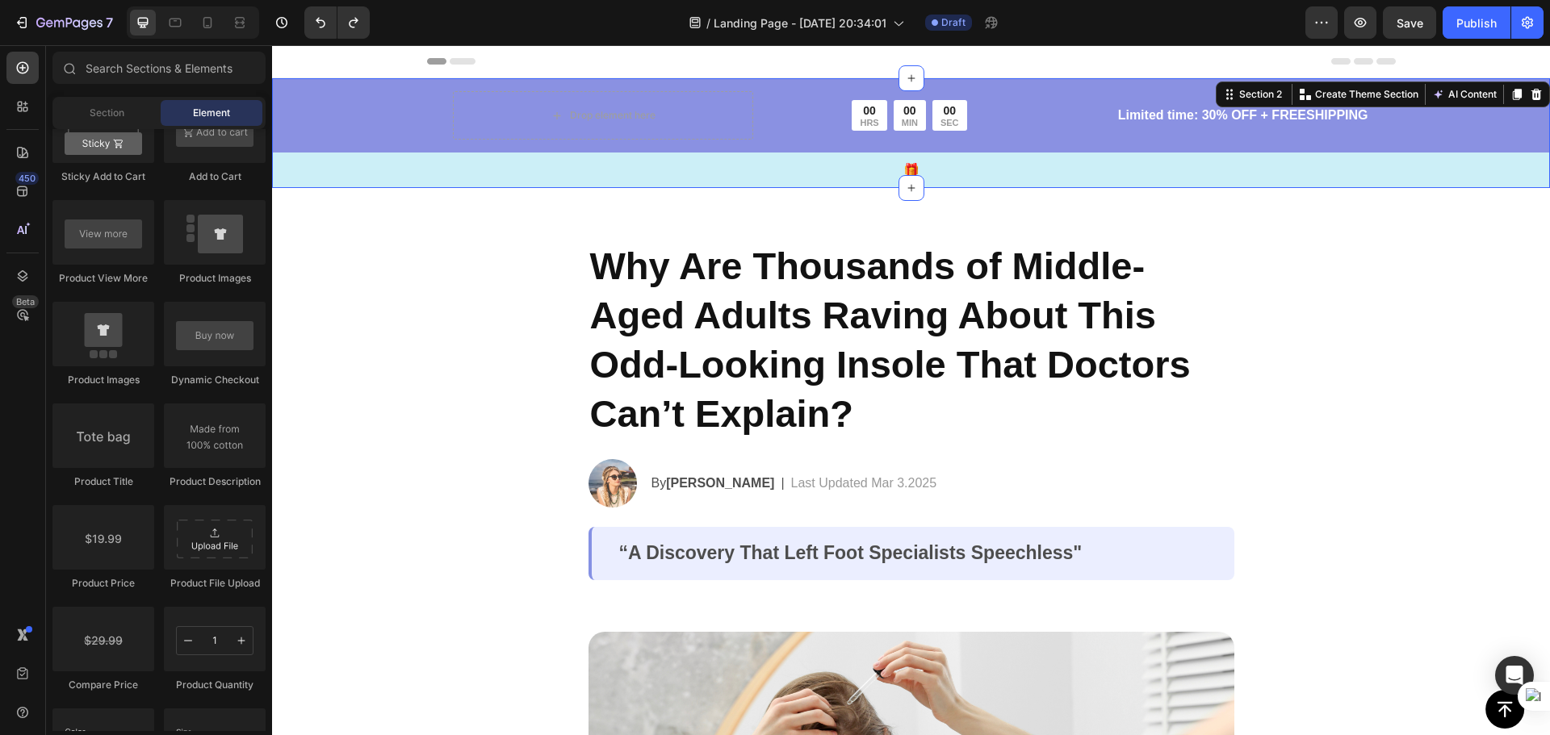
click at [417, 128] on div "Drop element here 00 HRS 00 MIN 00 SEC Countdown Timer Row Limited time: 30% OF…" at bounding box center [911, 139] width 1278 height 97
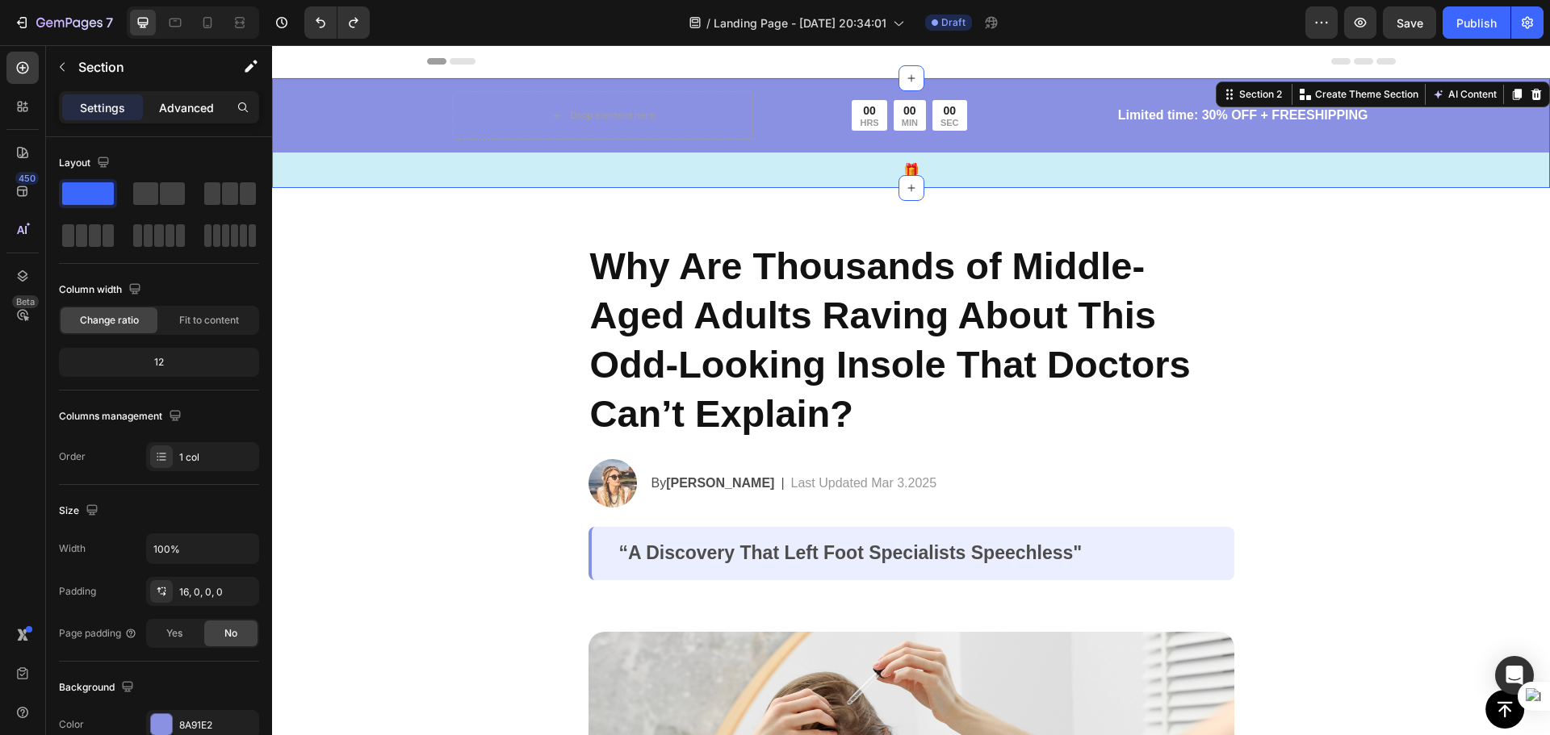
click at [201, 107] on p "Advanced" at bounding box center [186, 107] width 55 height 17
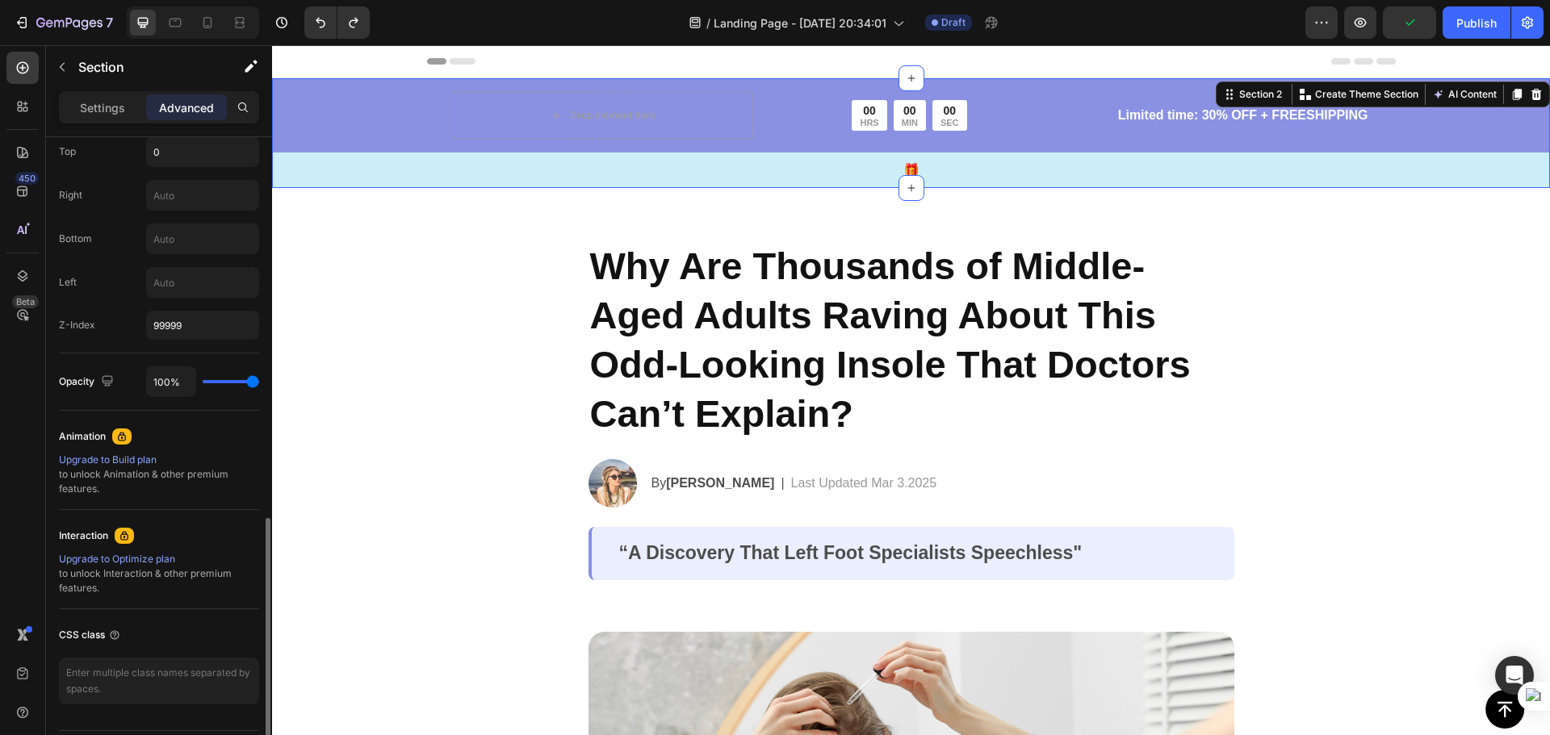
scroll to position [692, 0]
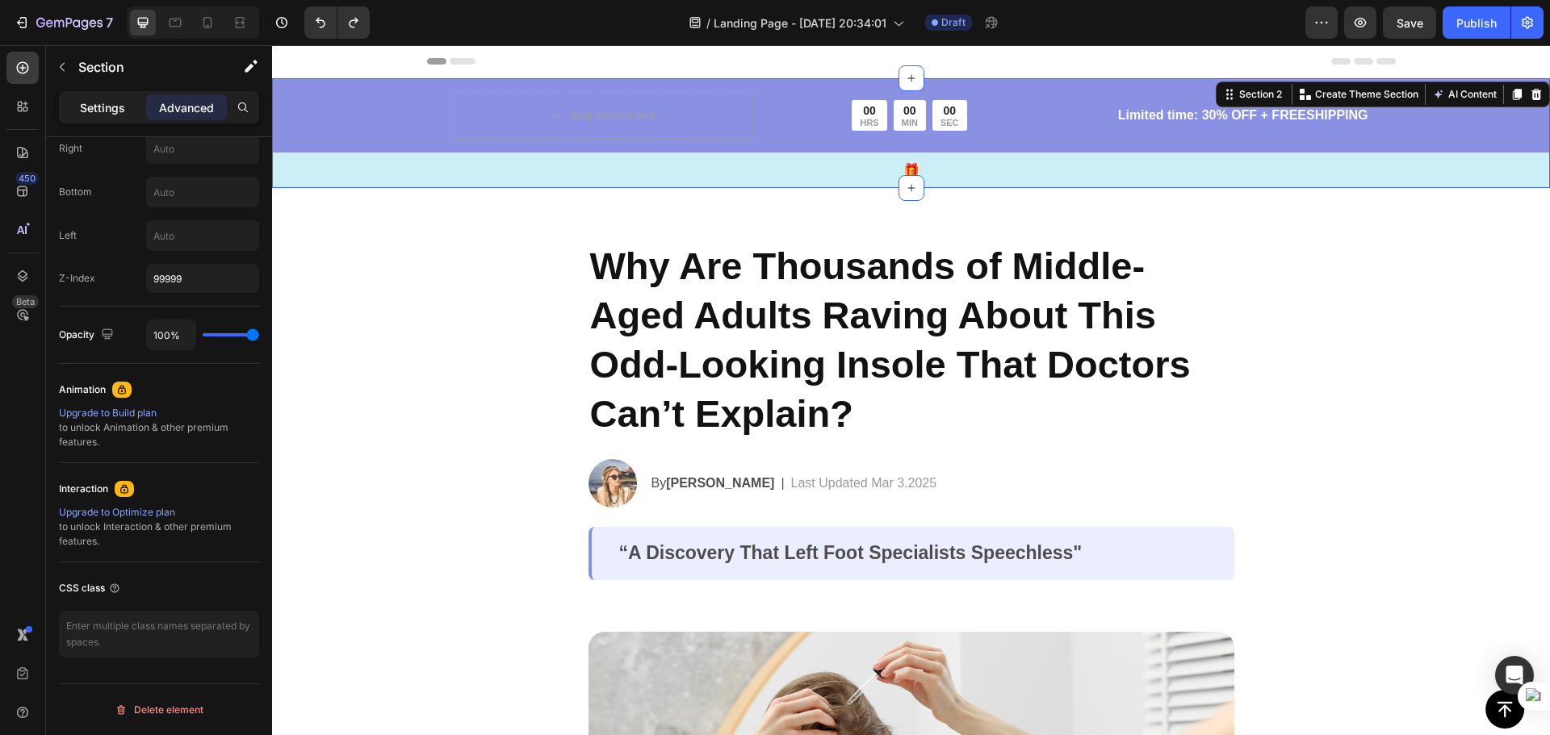
click at [123, 107] on p "Settings" at bounding box center [102, 107] width 45 height 17
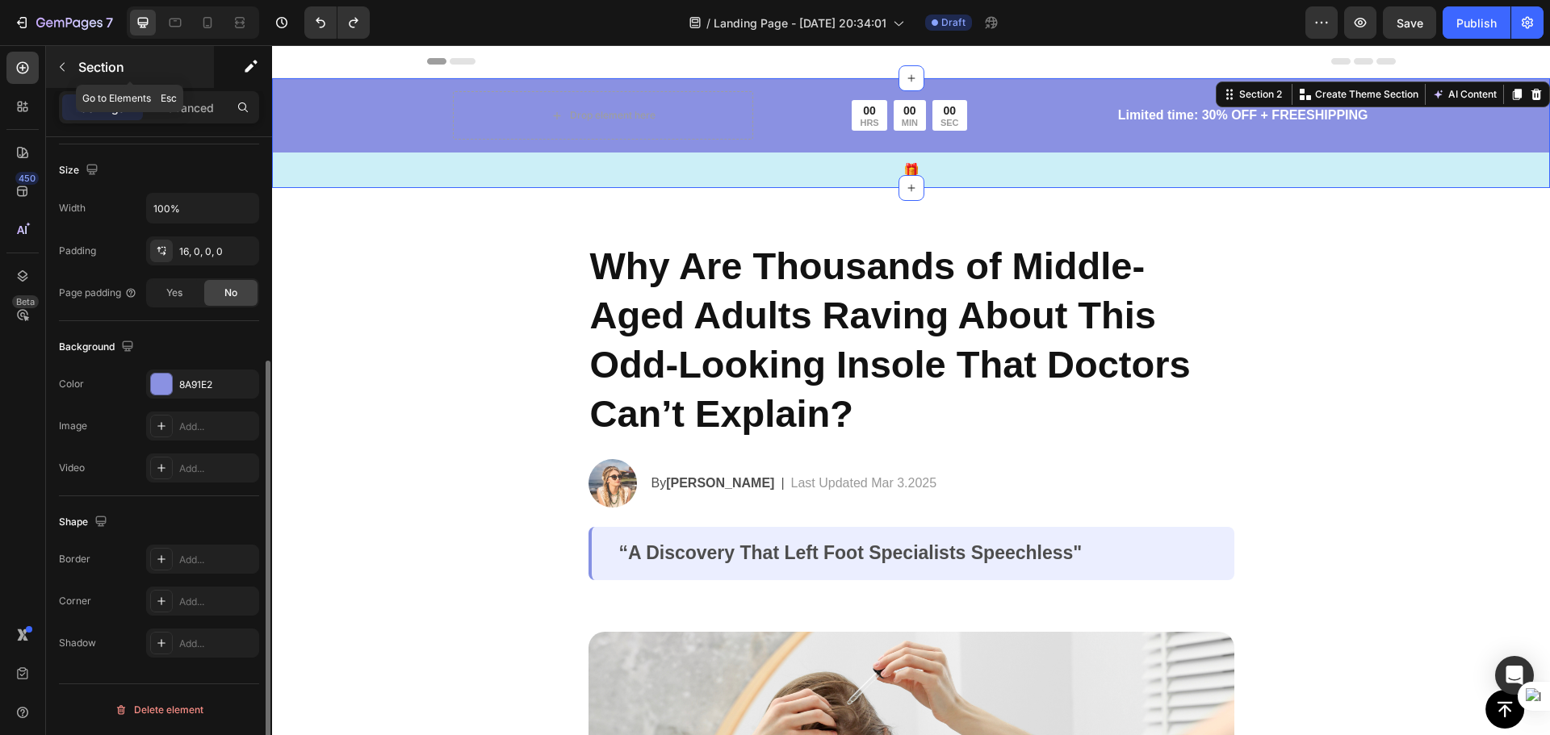
click at [74, 68] on button "button" at bounding box center [62, 67] width 26 height 26
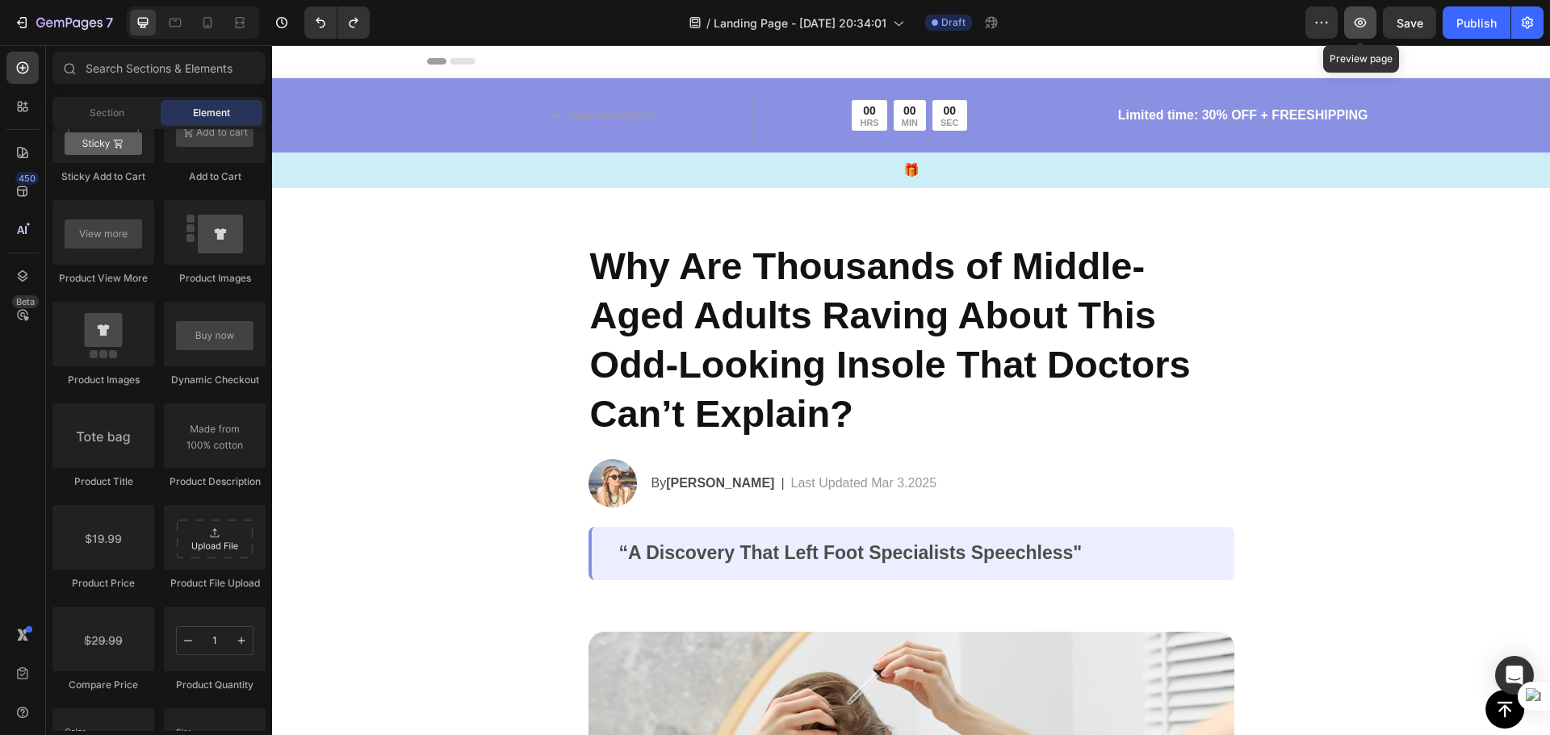
click at [1360, 16] on icon "button" at bounding box center [1360, 23] width 16 height 16
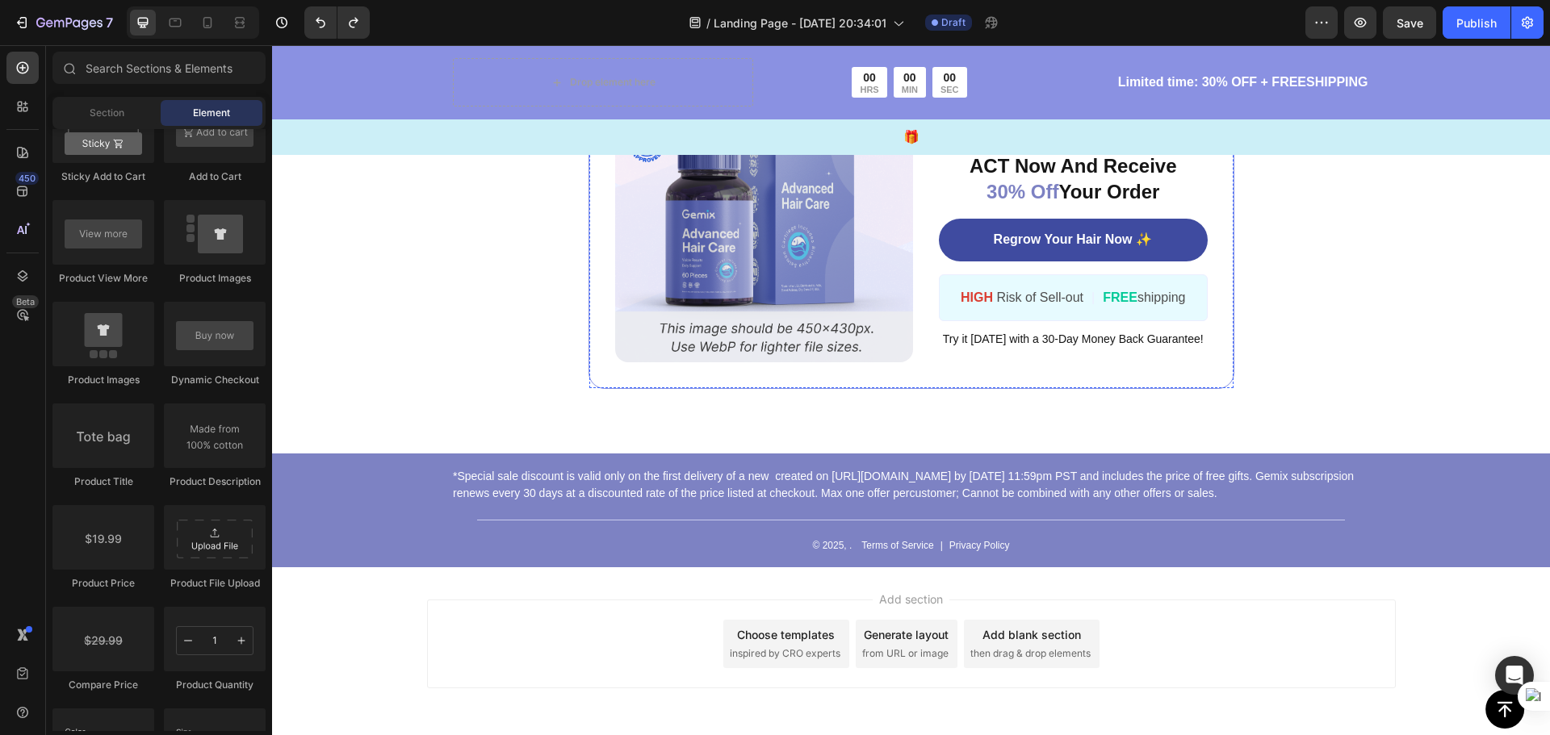
scroll to position [7587, 0]
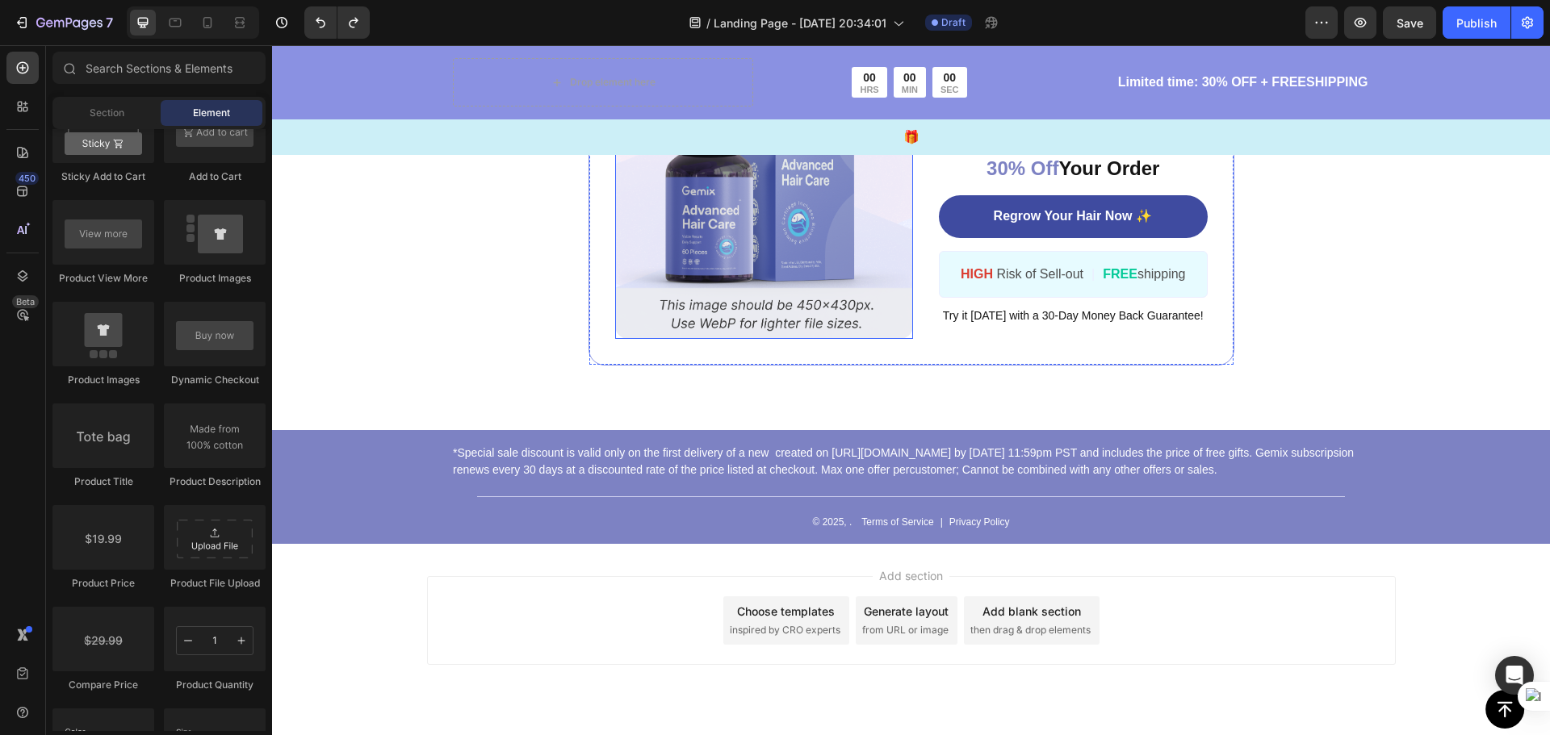
click at [832, 222] on img at bounding box center [764, 189] width 299 height 299
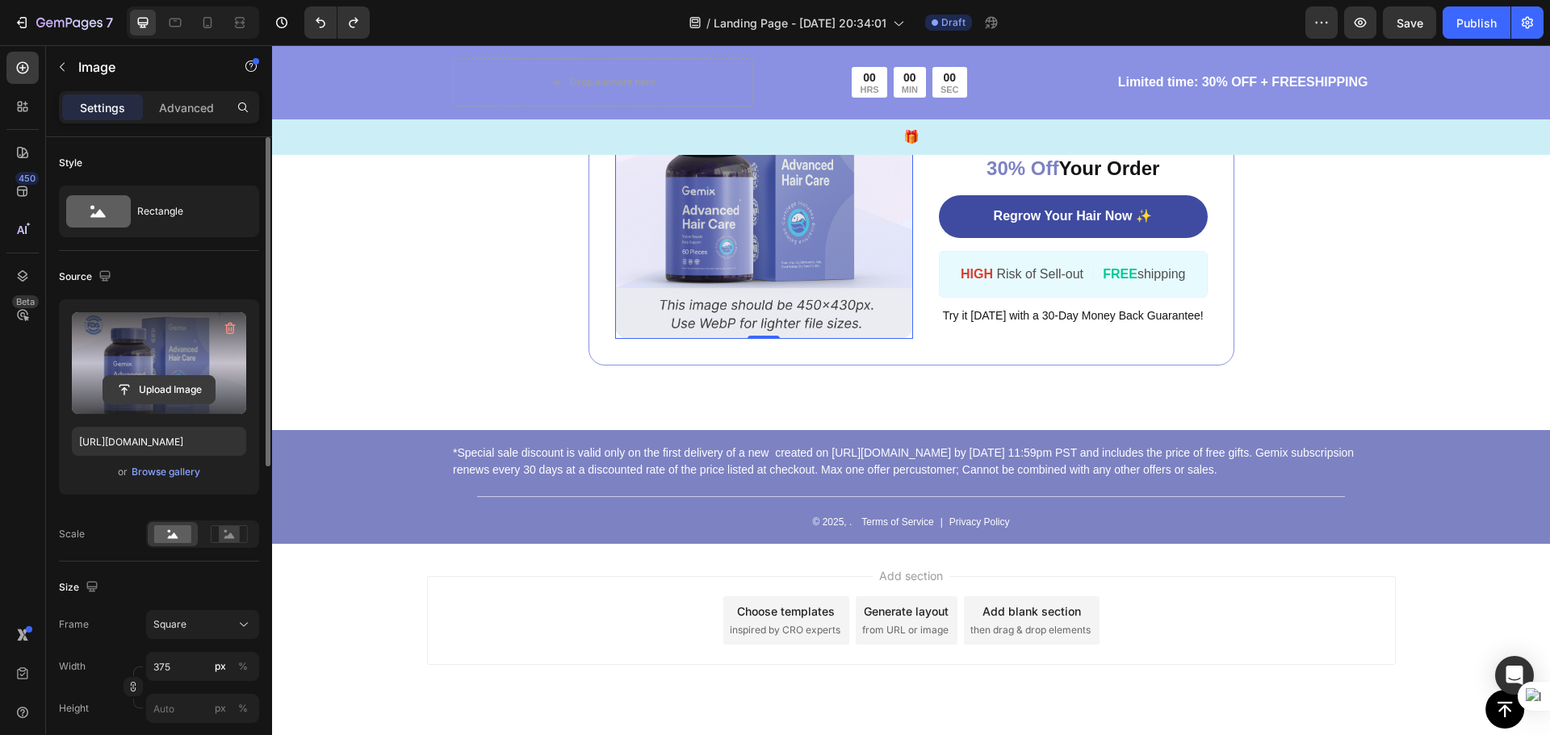
click at [194, 387] on input "file" at bounding box center [158, 389] width 111 height 27
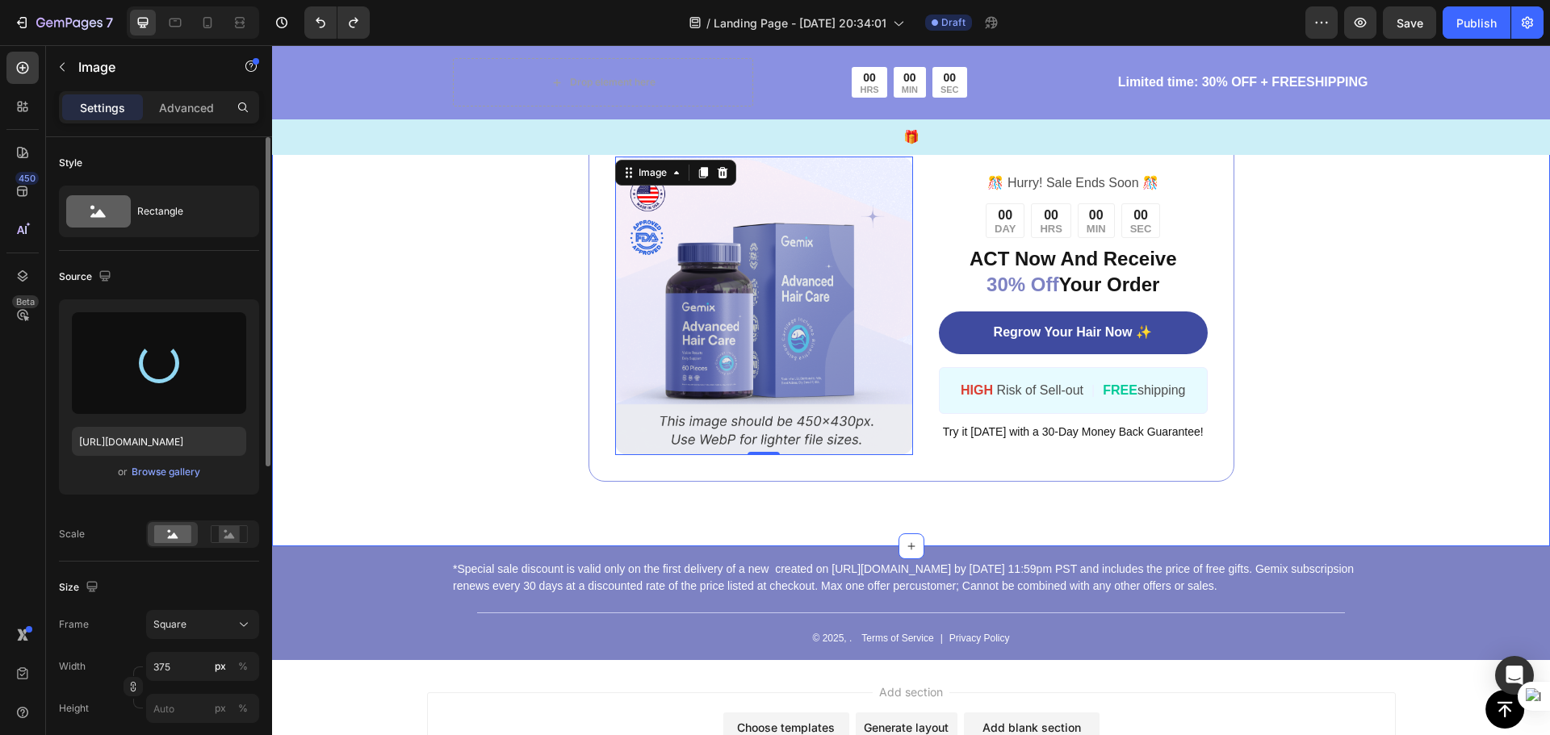
scroll to position [7425, 0]
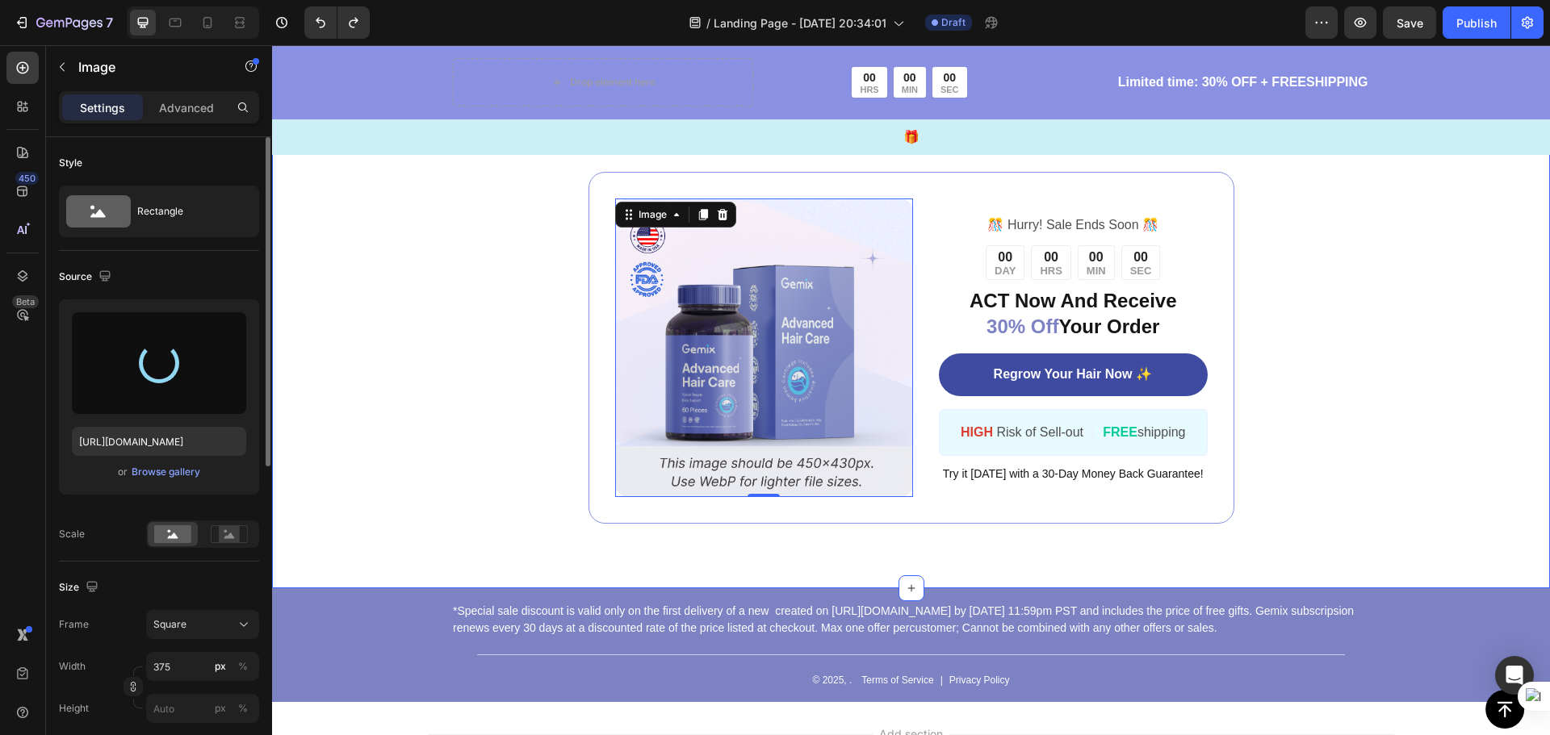
type input "https://cdn.shopify.com/s/files/1/0939/0905/7812/files/gempages_559228028513682…"
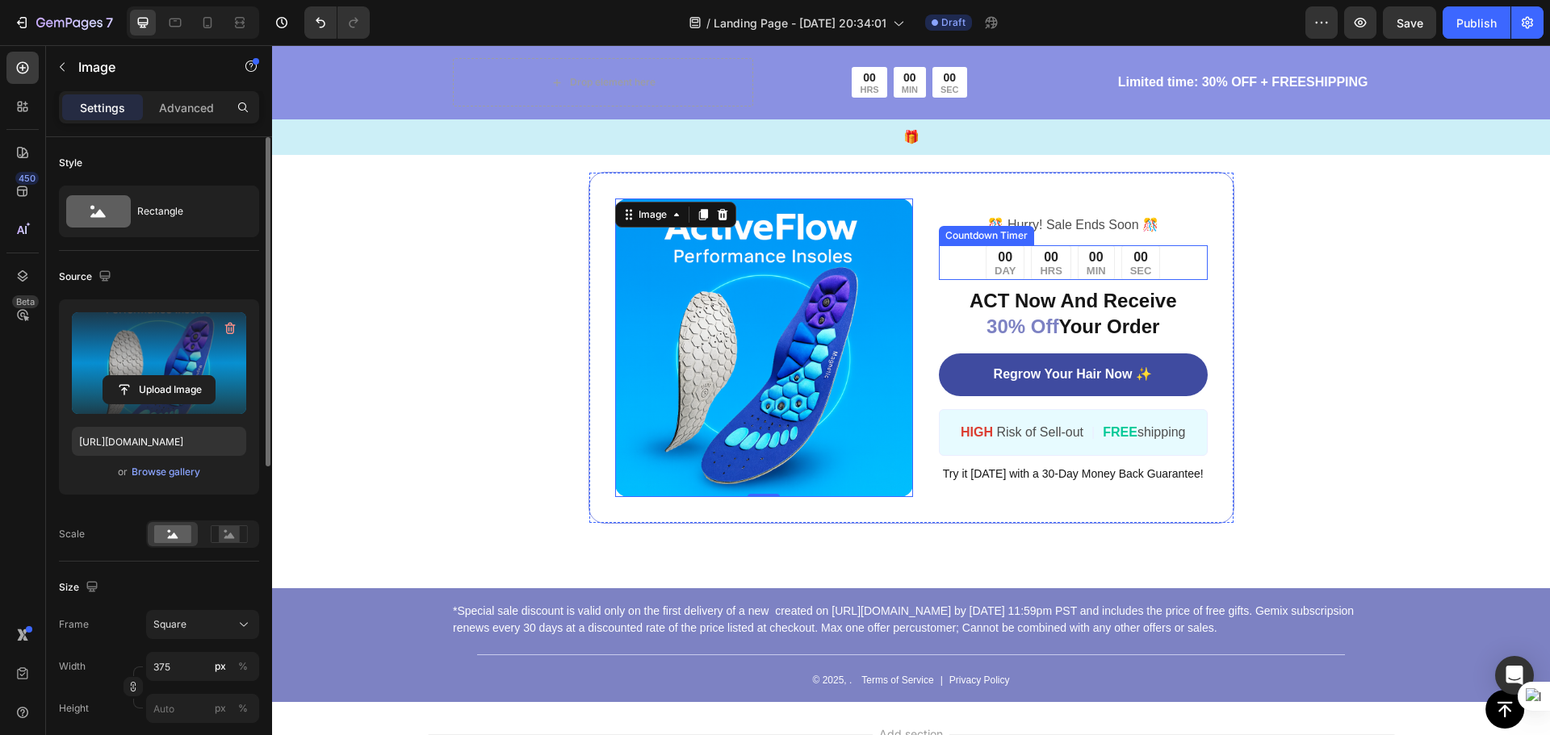
click at [1008, 257] on div "00 DAY" at bounding box center [1004, 263] width 39 height 36
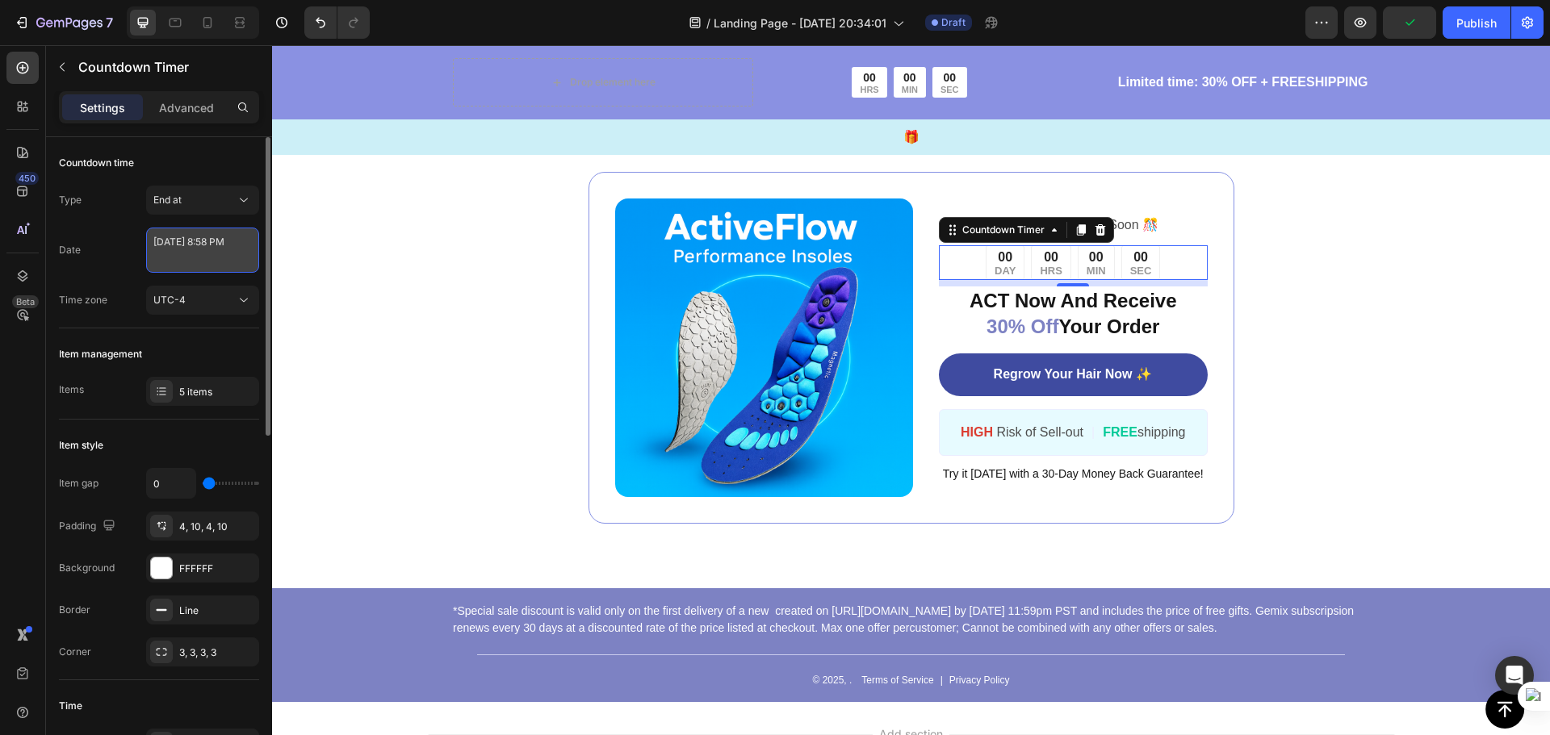
click at [174, 241] on textarea "[DATE] 8:58 PM" at bounding box center [202, 250] width 113 height 45
select select "20"
select select "58"
select select "false"
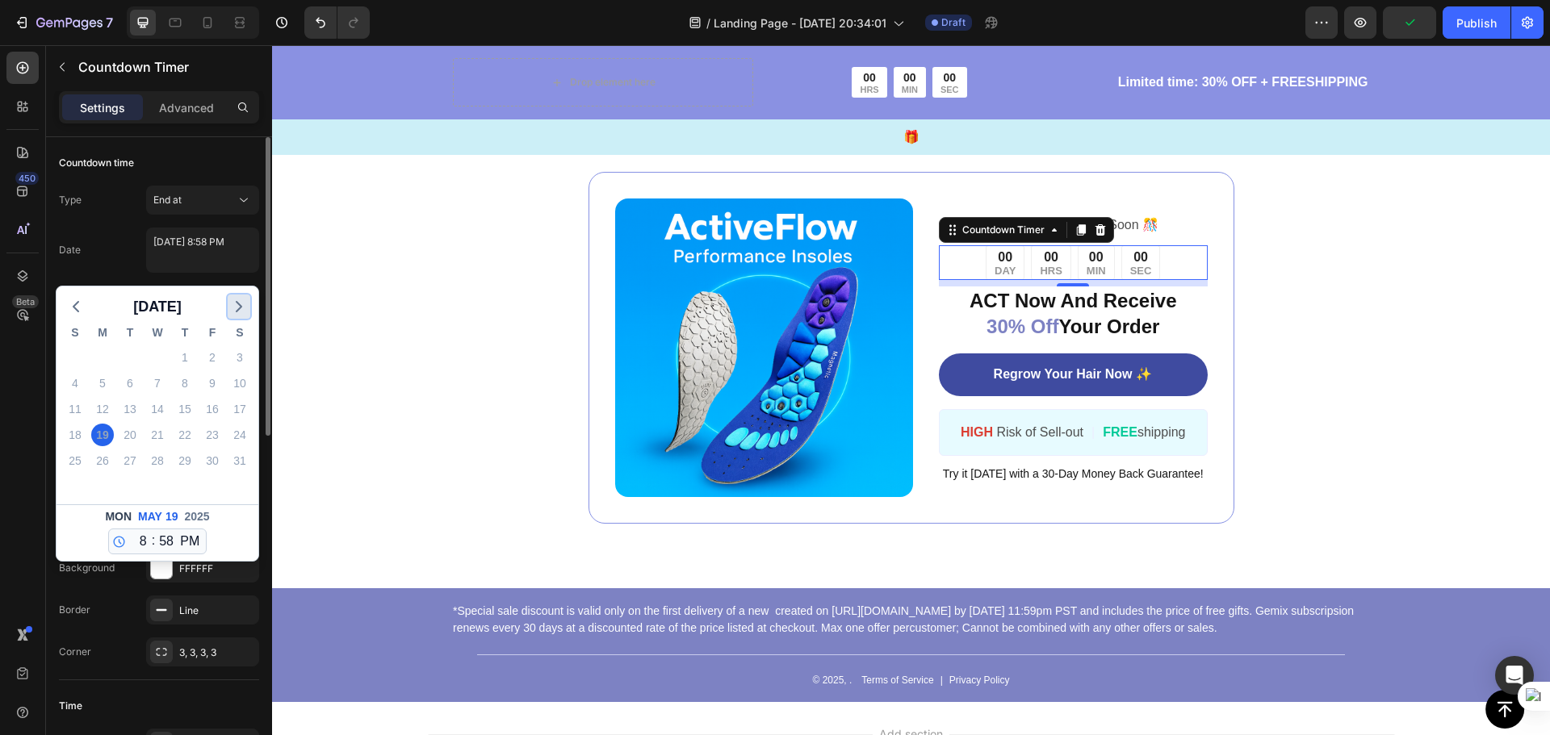
click at [244, 301] on icon "button" at bounding box center [238, 306] width 19 height 19
click at [244, 303] on icon "button" at bounding box center [238, 306] width 19 height 19
click at [157, 382] on div "10" at bounding box center [157, 383] width 23 height 23
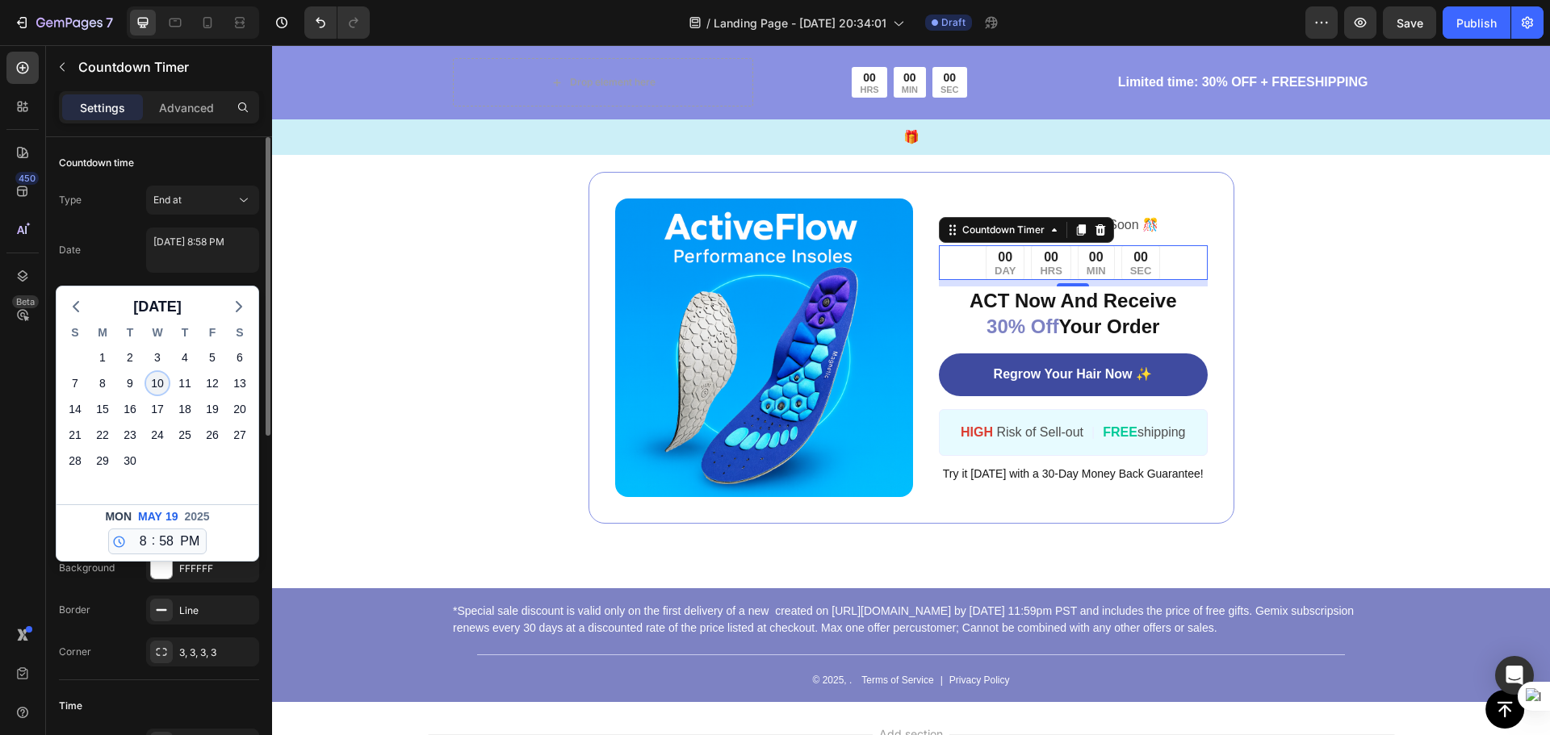
type textarea "September 10 2025 8:58 PM"
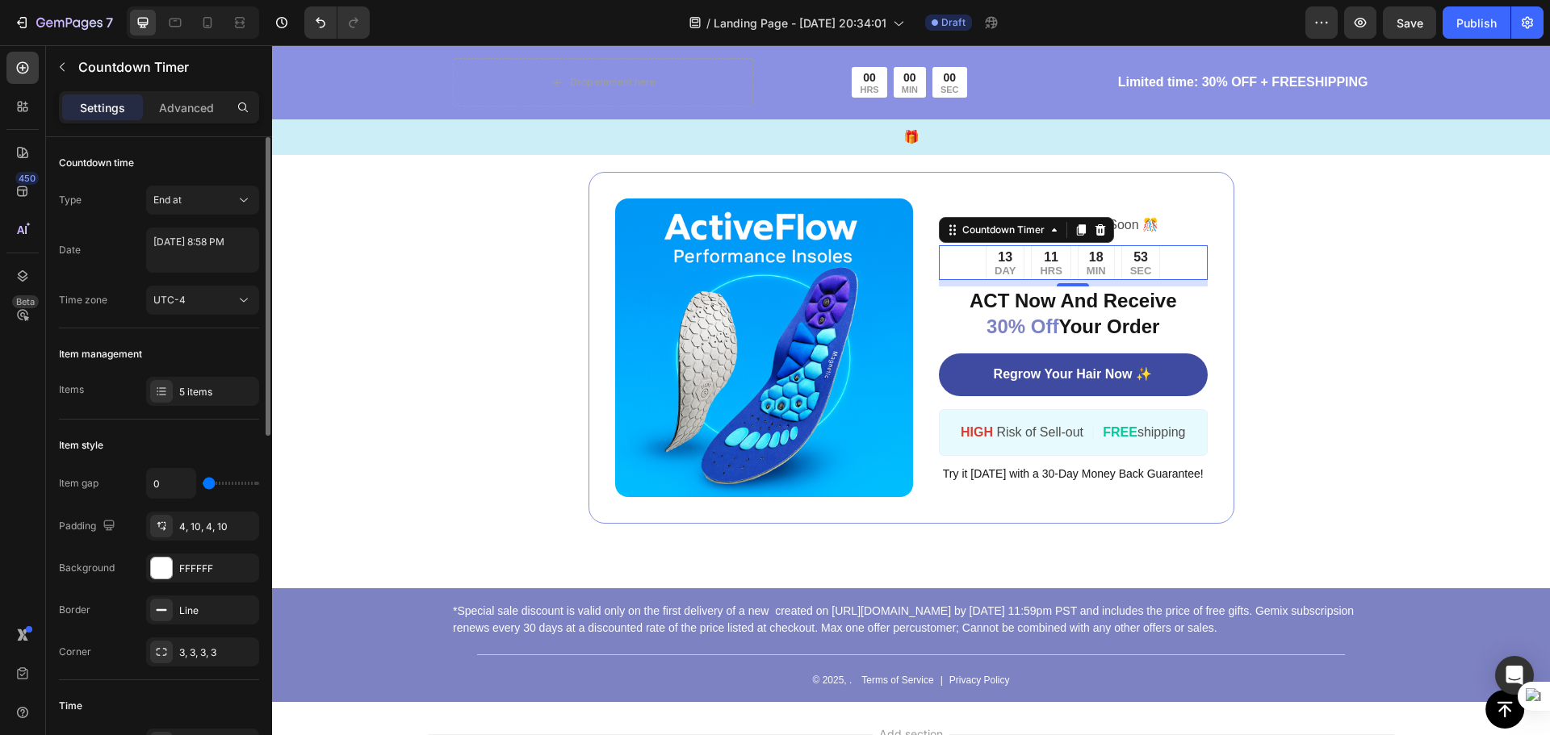
click at [198, 115] on p "Advanced" at bounding box center [186, 107] width 55 height 17
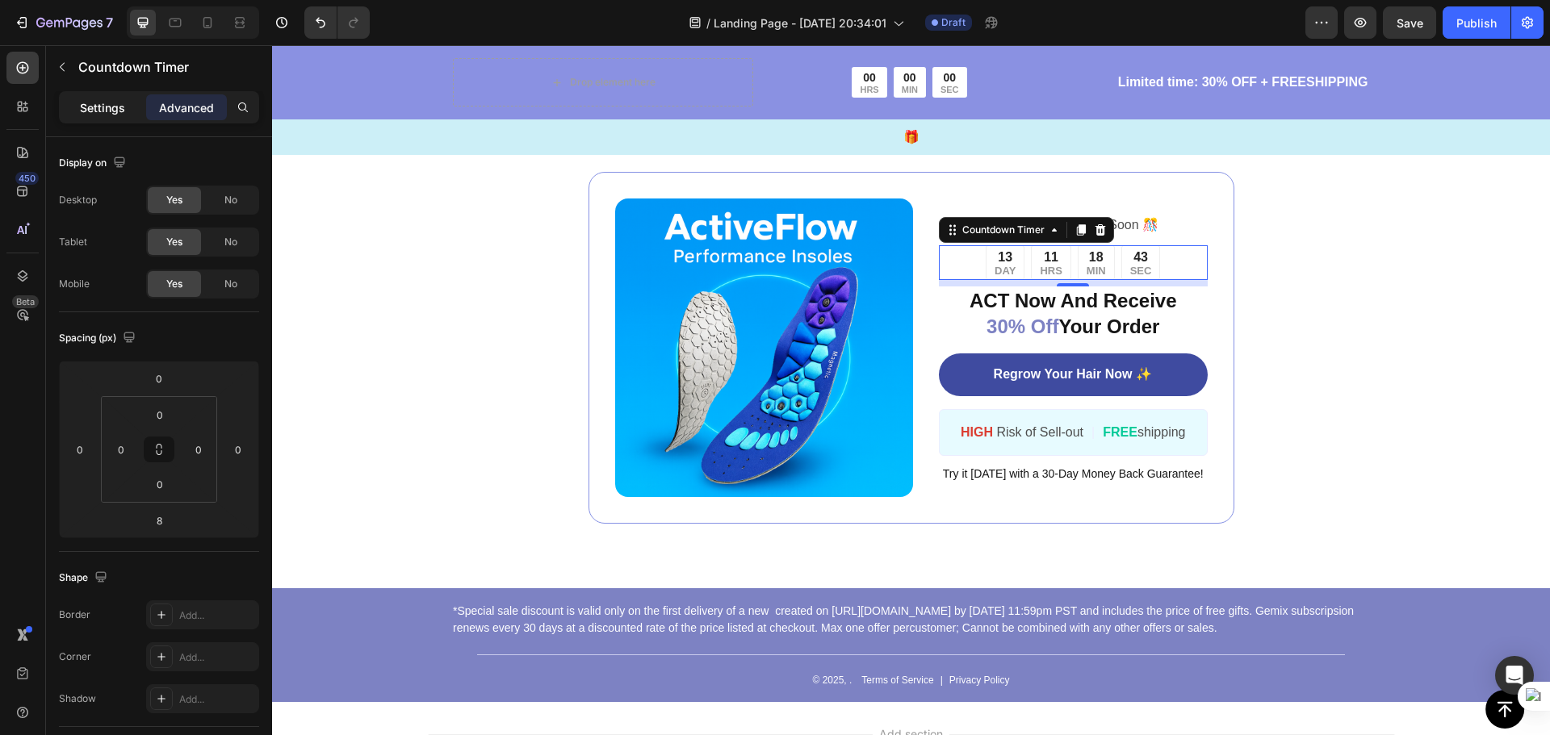
click at [107, 107] on p "Settings" at bounding box center [102, 107] width 45 height 17
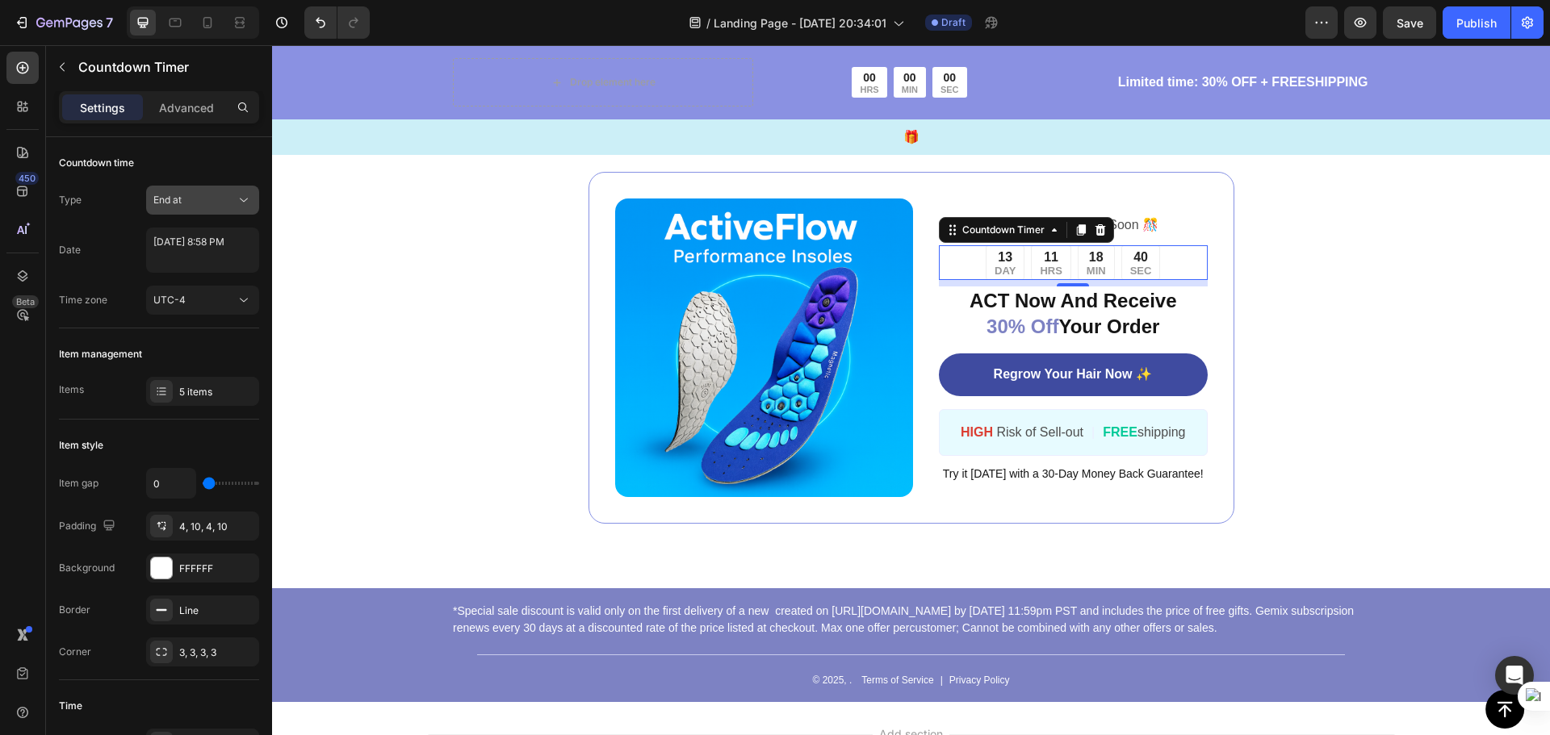
click at [232, 204] on div "End at" at bounding box center [194, 200] width 82 height 15
click at [233, 264] on p "Auto-renew" at bounding box center [199, 270] width 92 height 15
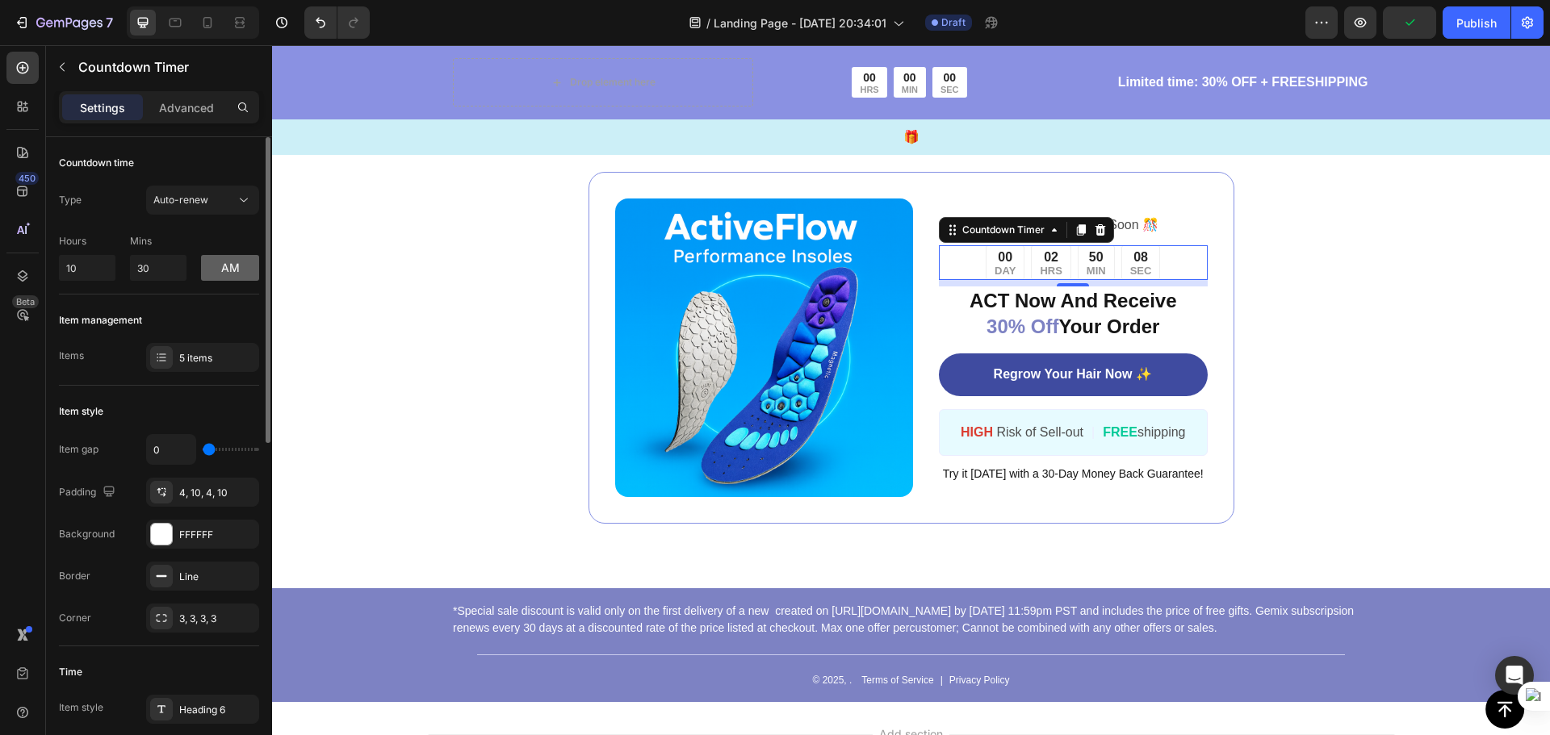
click at [232, 270] on button "am" at bounding box center [230, 268] width 58 height 26
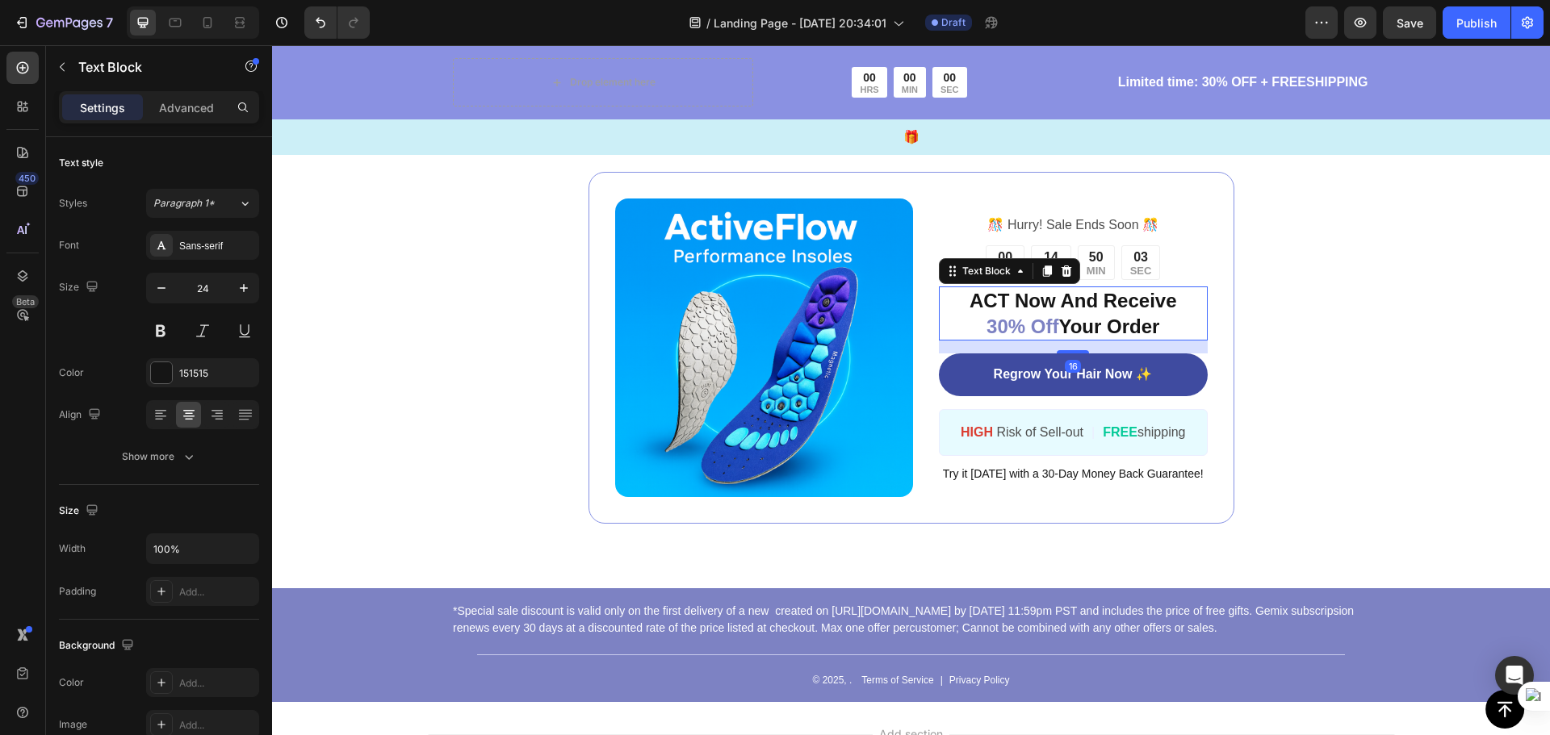
click at [1149, 316] on p "ACT Now And Receive 30% Off Your Order" at bounding box center [1072, 313] width 265 height 50
click at [1010, 326] on span "30% Off" at bounding box center [1022, 327] width 72 height 22
click at [998, 328] on span "30% Off" at bounding box center [1022, 327] width 72 height 22
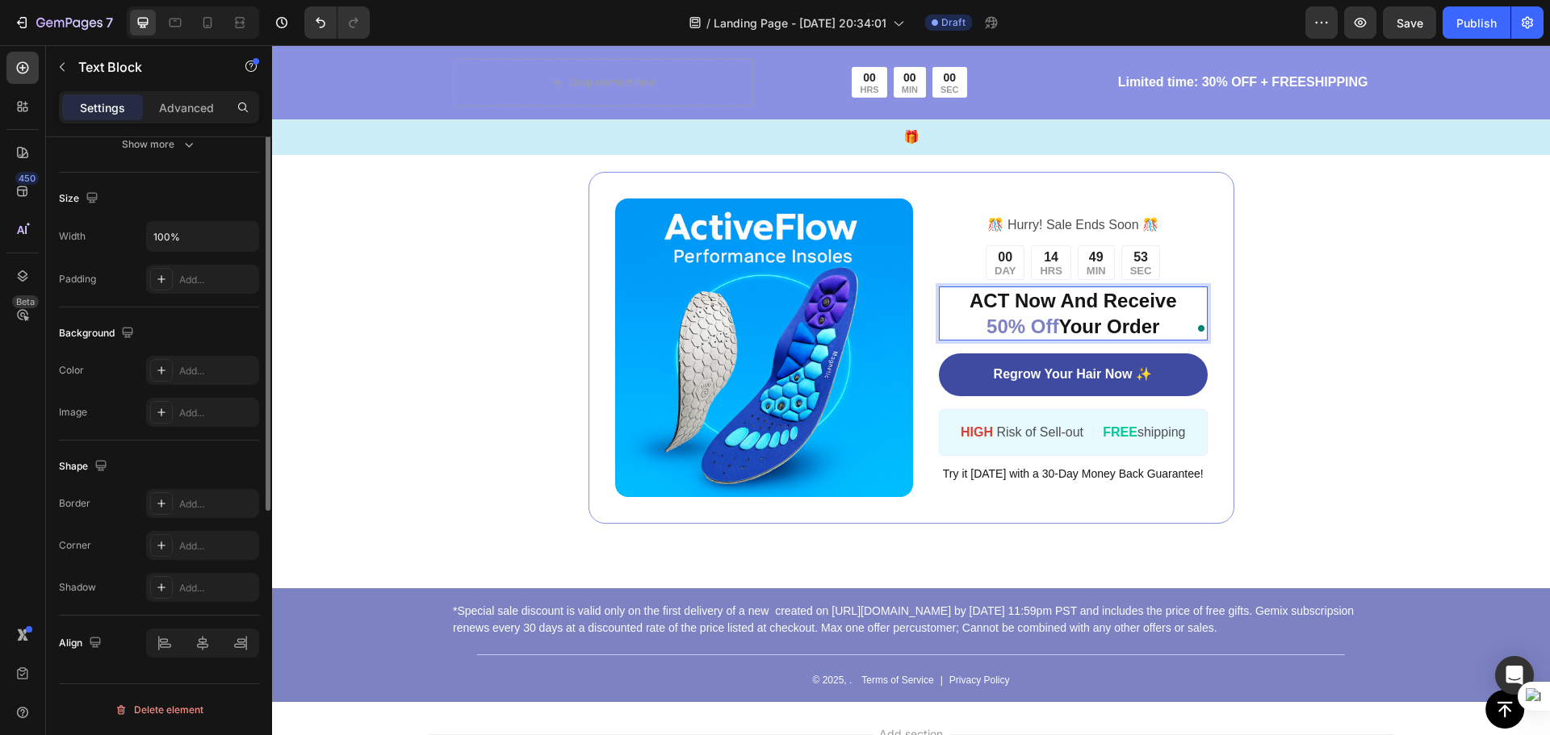
scroll to position [0, 0]
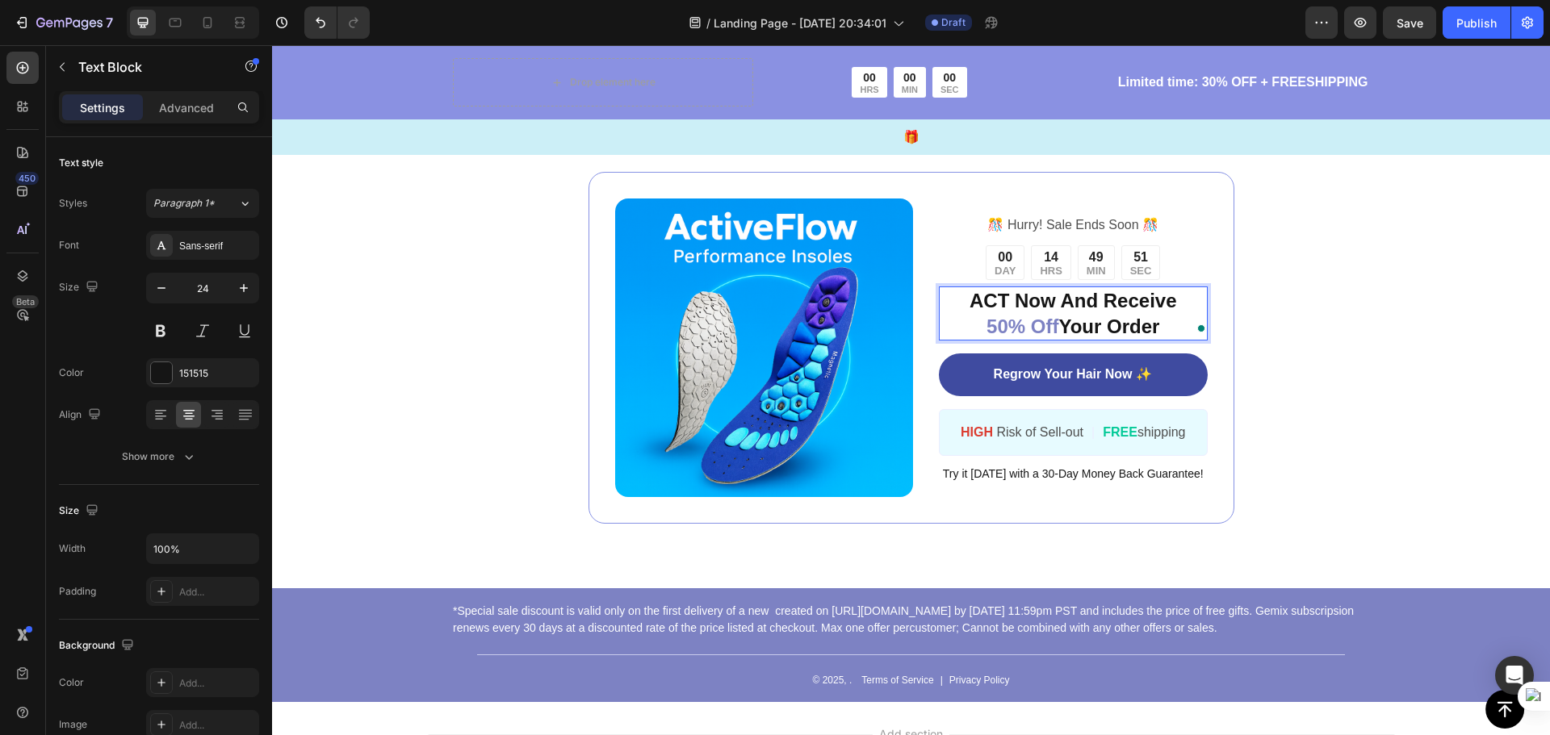
click at [1040, 328] on span "50% Off" at bounding box center [1022, 327] width 72 height 22
click at [1052, 327] on p "ACT Now And Receive 50% Off Your Order" at bounding box center [1072, 313] width 265 height 50
click at [1049, 326] on p "ACT Now And Receive 50% Off Your Order" at bounding box center [1072, 313] width 265 height 50
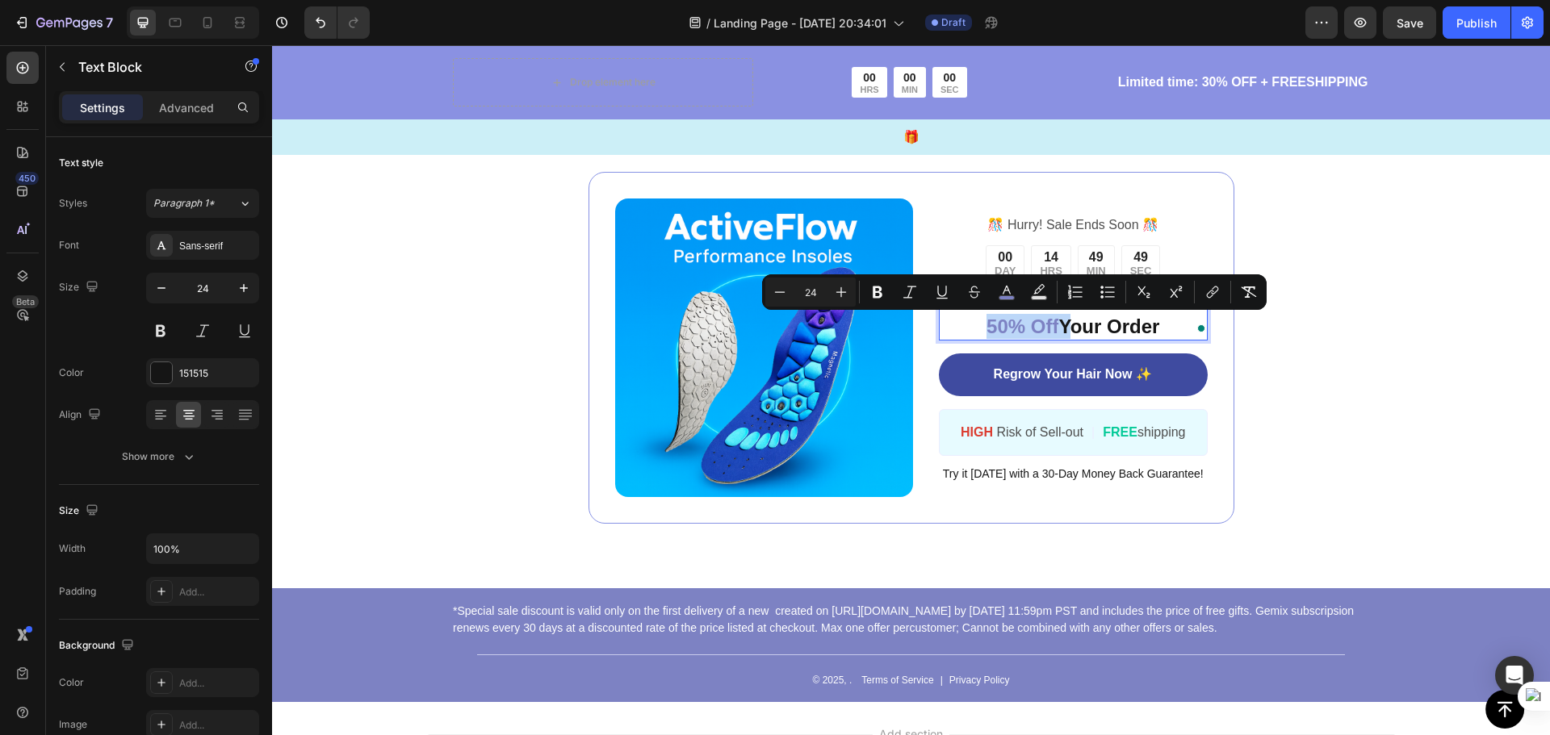
drag, startPoint x: 1049, startPoint y: 326, endPoint x: 985, endPoint y: 324, distance: 63.8
click at [986, 324] on p "ACT Now And Receive 50% Off Your Order" at bounding box center [1072, 313] width 265 height 50
click at [1013, 286] on icon "Editor contextual toolbar" at bounding box center [1006, 292] width 16 height 16
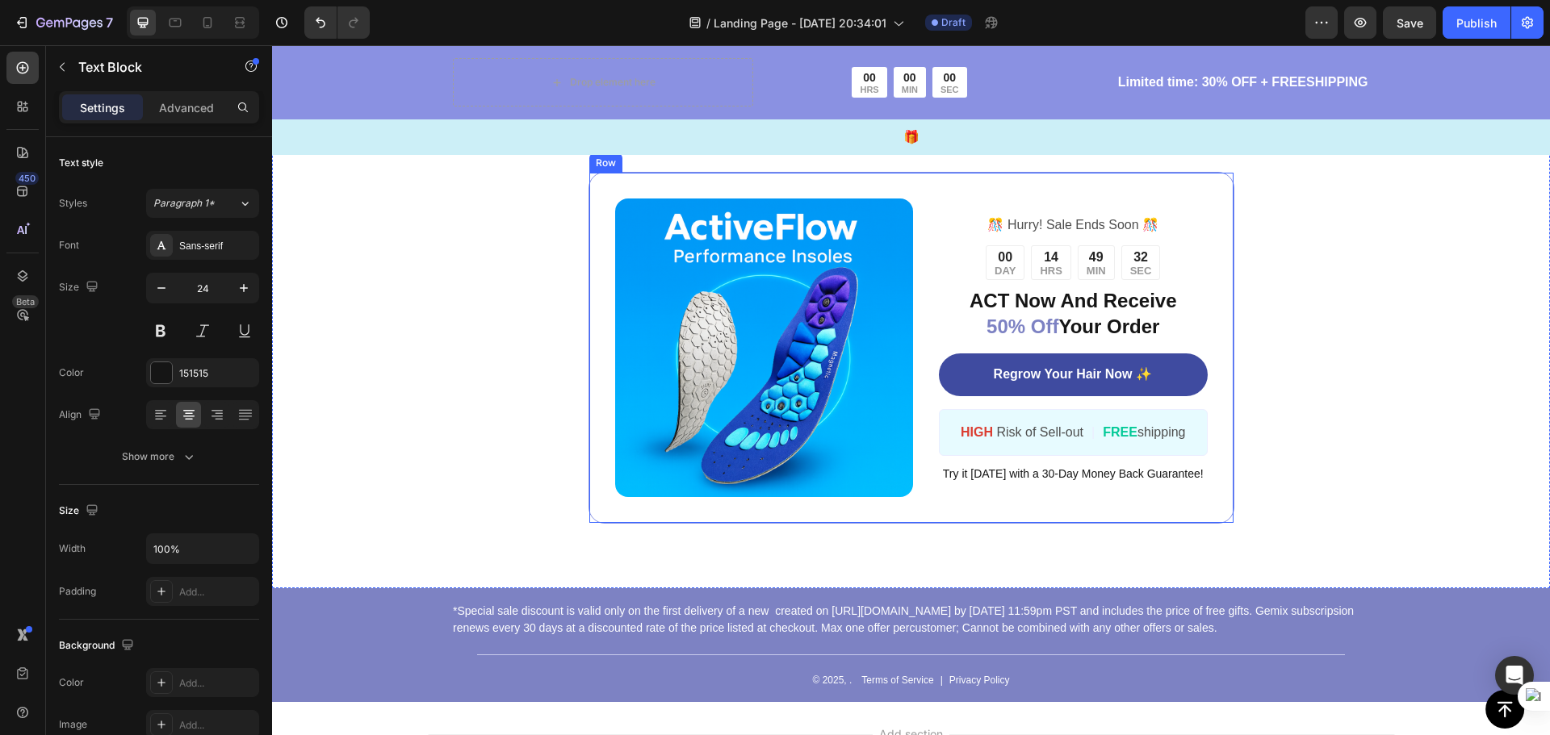
click at [1093, 492] on div "️🎊 Hurry! Sale Ends Soon ️🎊 Text Block 00 DAY 14 HRS 49 MIN 32 SEC Countdown Ti…" at bounding box center [1073, 348] width 268 height 299
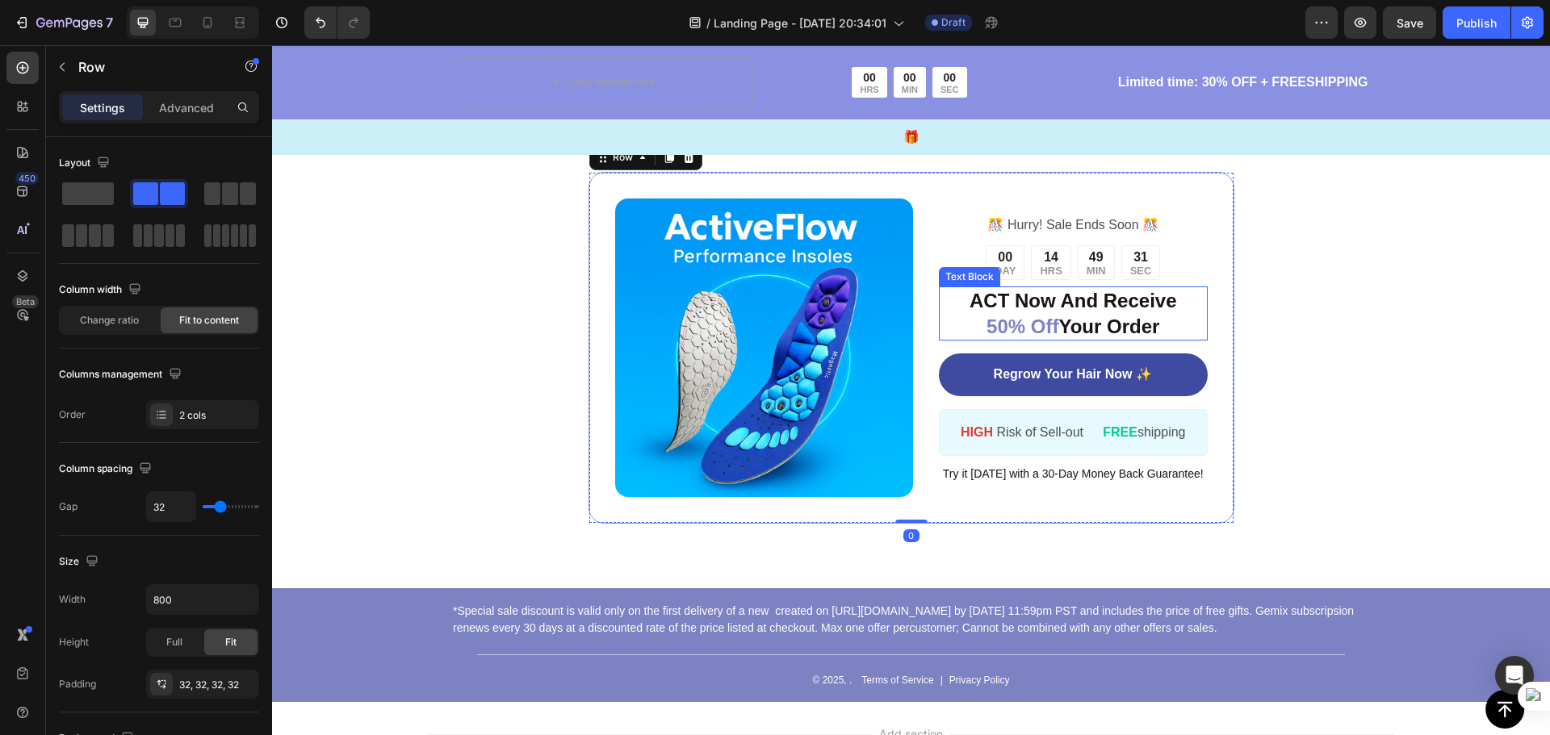
click at [1019, 328] on span "50% Off" at bounding box center [1022, 327] width 72 height 22
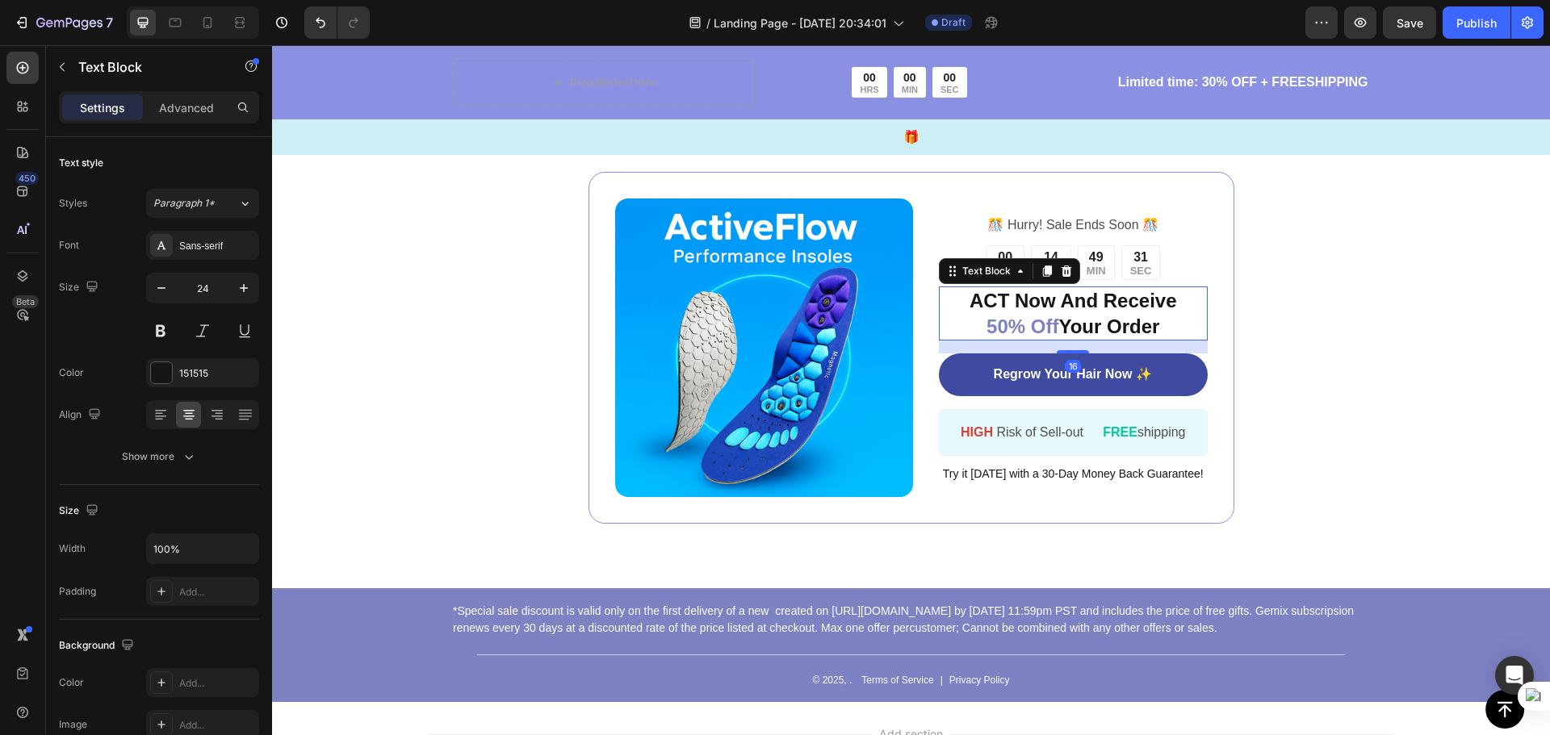
click at [1042, 328] on span "50% Off" at bounding box center [1022, 327] width 72 height 22
click at [1049, 325] on p "ACT Now And Receive 50% Off Your Order" at bounding box center [1072, 313] width 265 height 50
drag, startPoint x: 1049, startPoint y: 325, endPoint x: 980, endPoint y: 325, distance: 69.4
click at [980, 325] on p "ACT Now And Receive 50% Off Your Order" at bounding box center [1072, 313] width 265 height 50
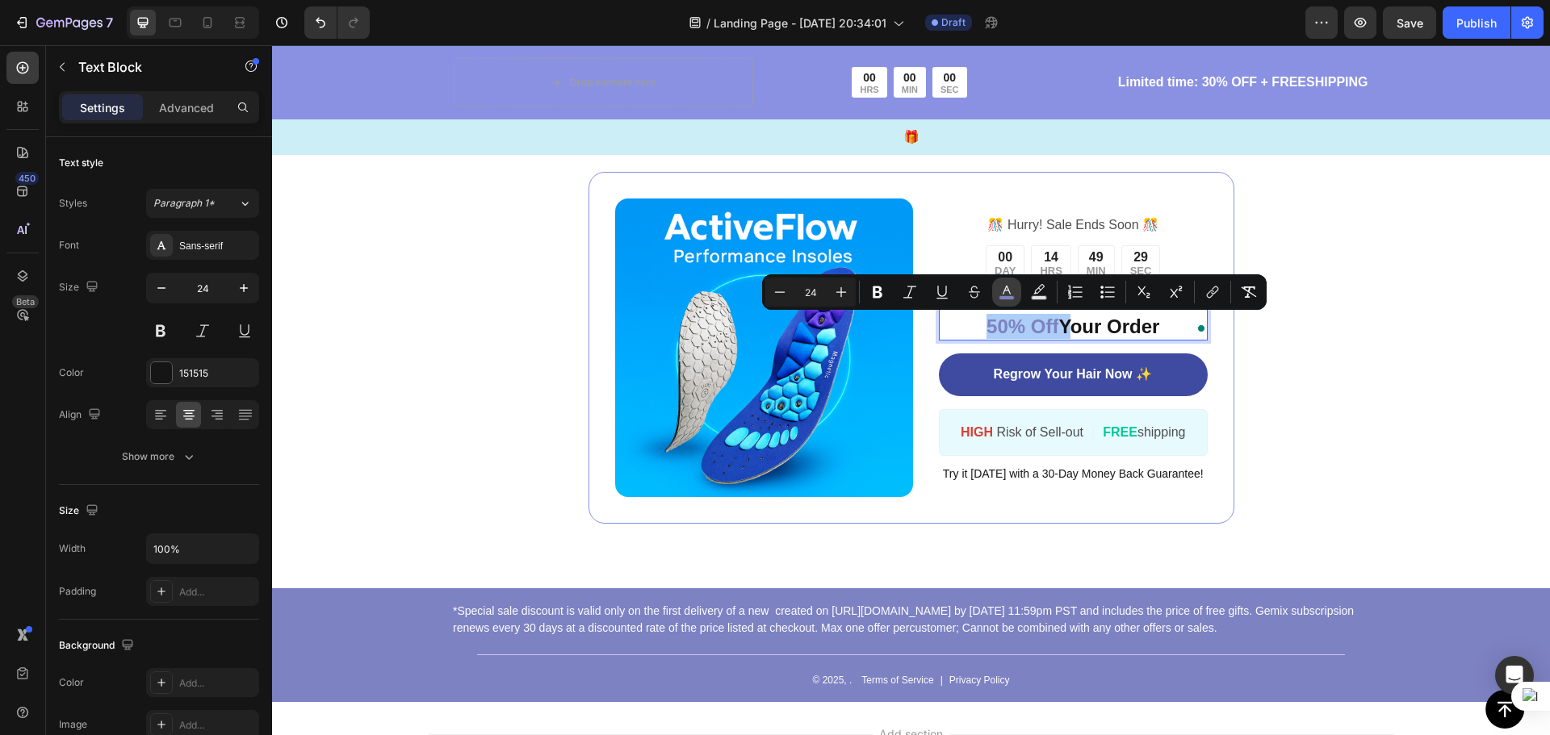
click at [1004, 293] on icon "Editor contextual toolbar" at bounding box center [1006, 292] width 16 height 16
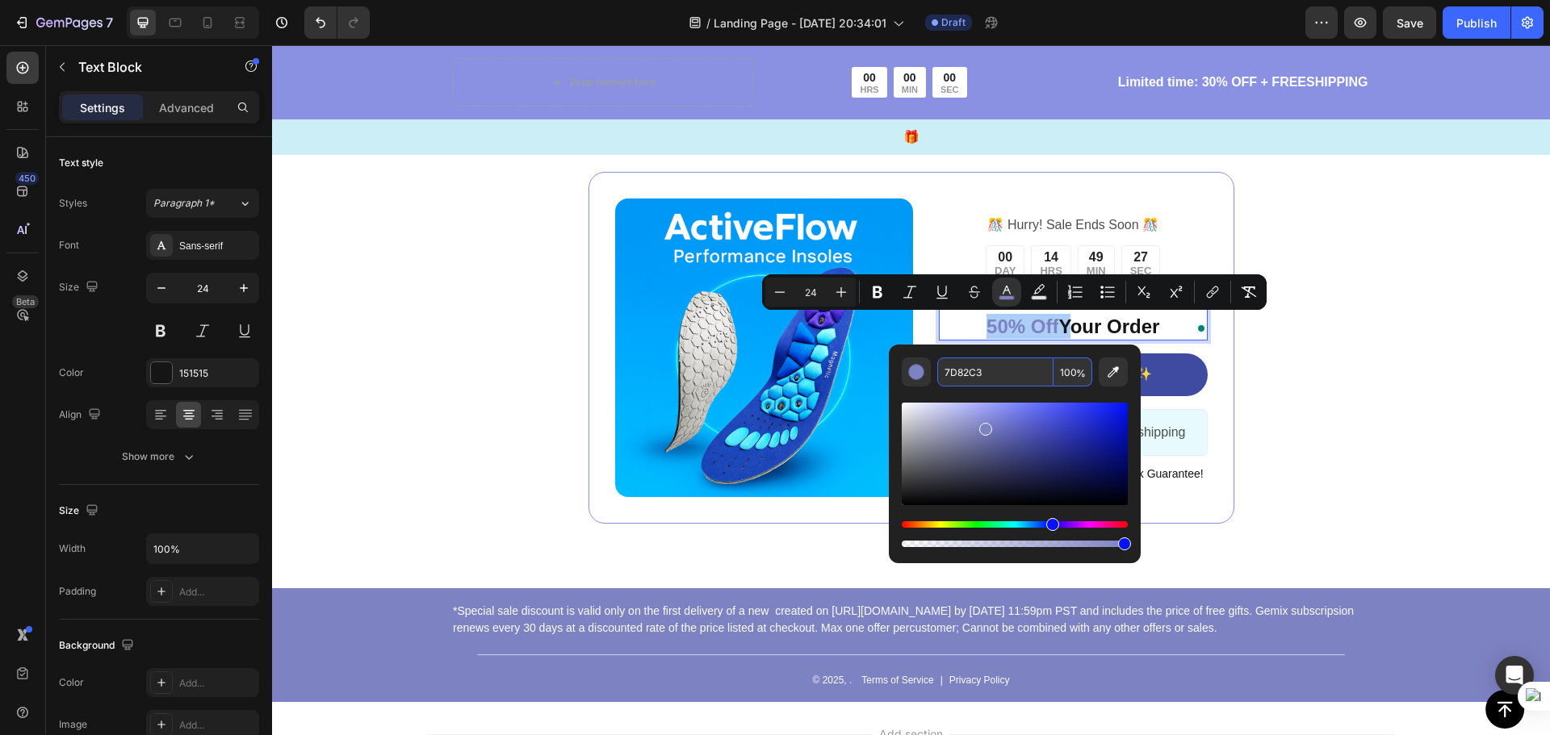
click at [996, 374] on input "7D82C3" at bounding box center [995, 372] width 116 height 29
paste input "00acf3"
type input "00ACF3"
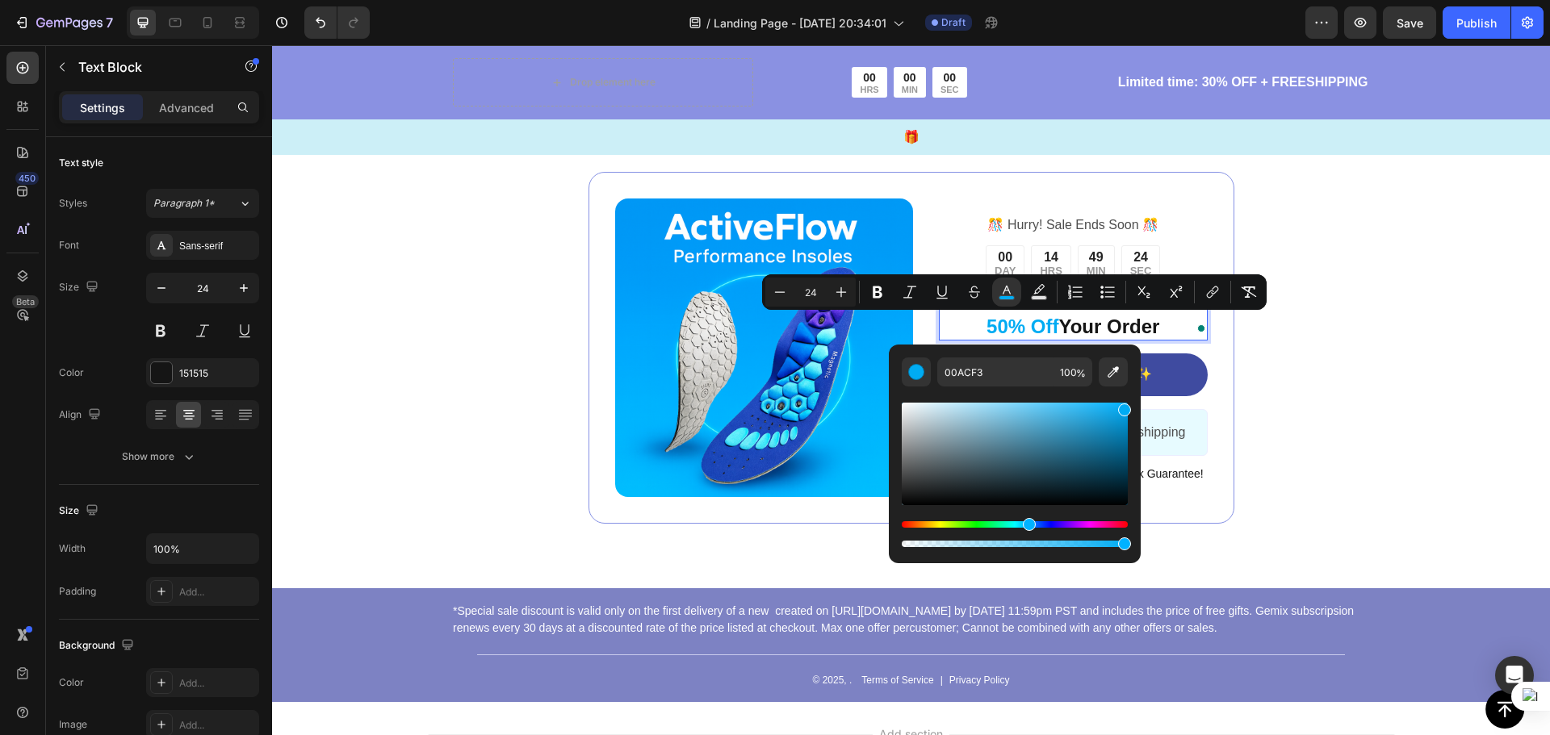
click at [940, 336] on p "ACT Now And Receive 50% Off Your Order" at bounding box center [1072, 313] width 265 height 50
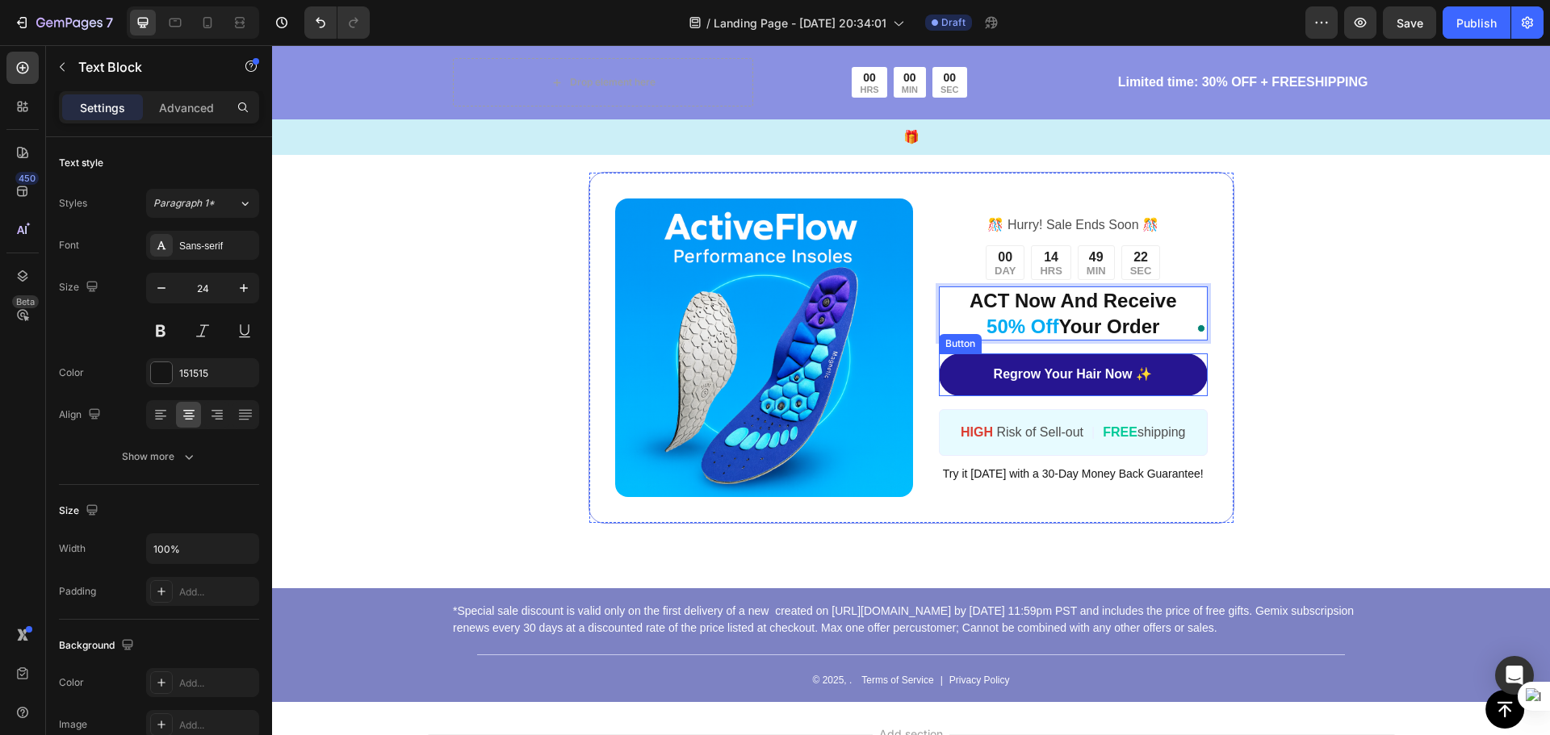
click at [1184, 382] on link "Regrow Your Hair Now ✨" at bounding box center [1073, 375] width 268 height 43
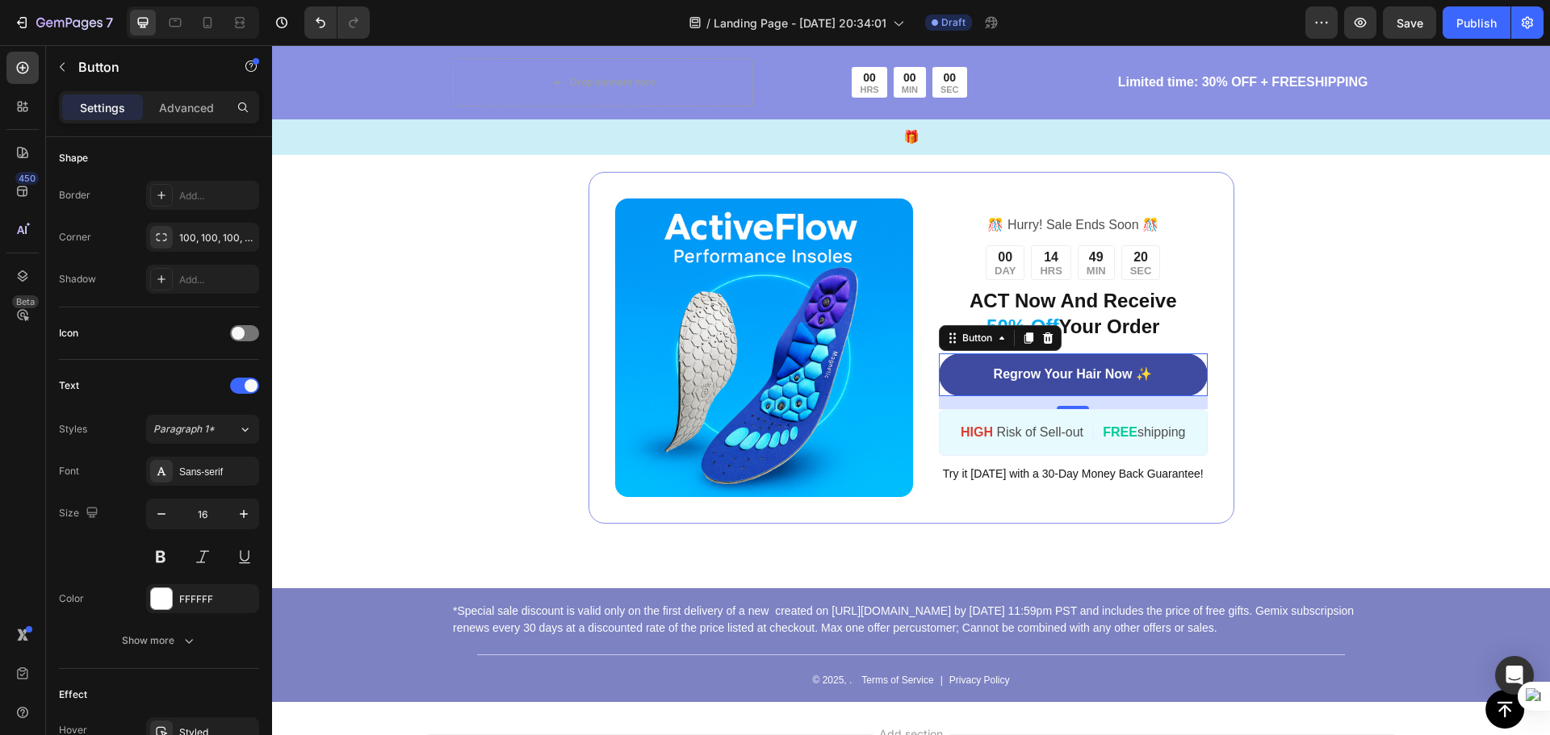
scroll to position [155, 0]
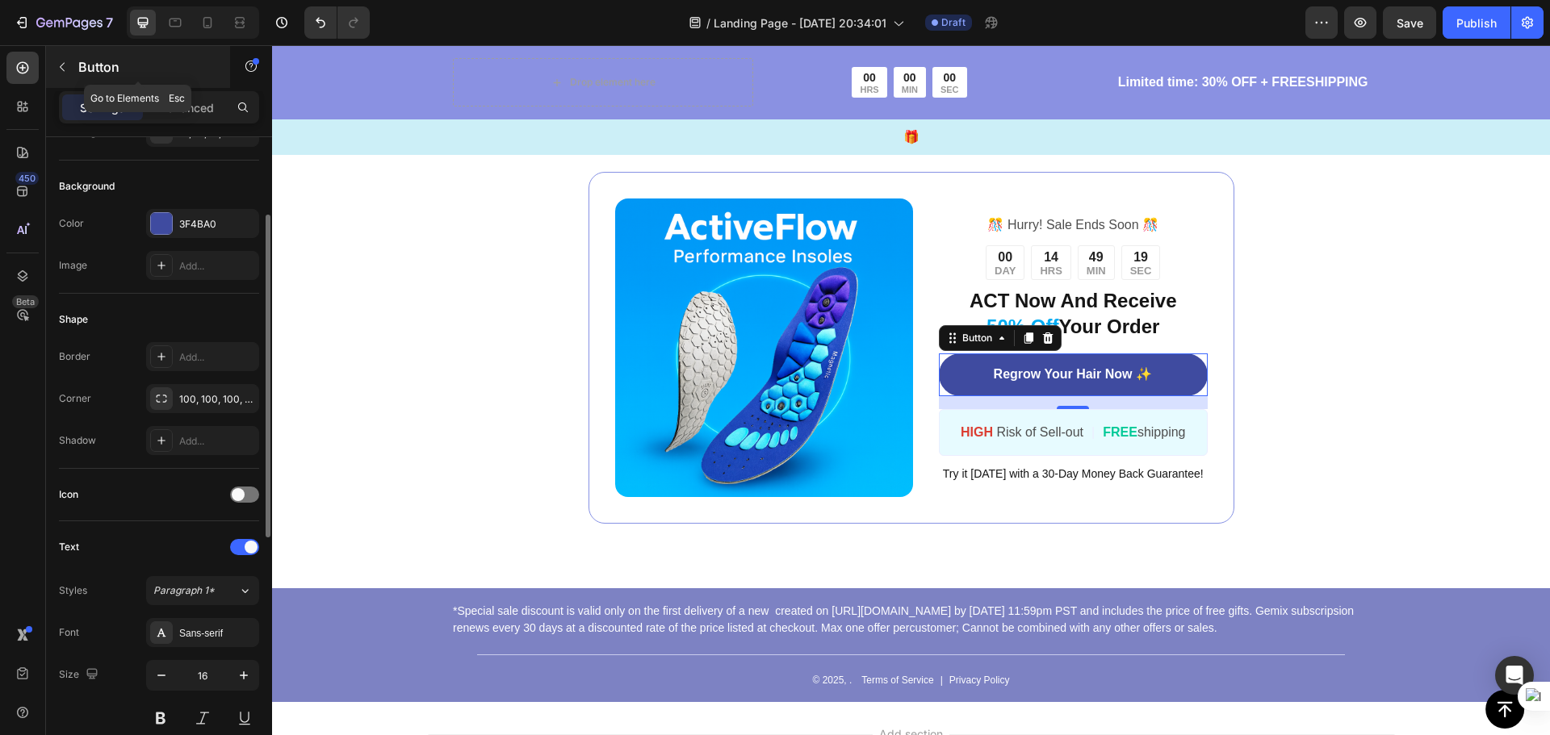
click at [64, 69] on icon "button" at bounding box center [62, 67] width 13 height 13
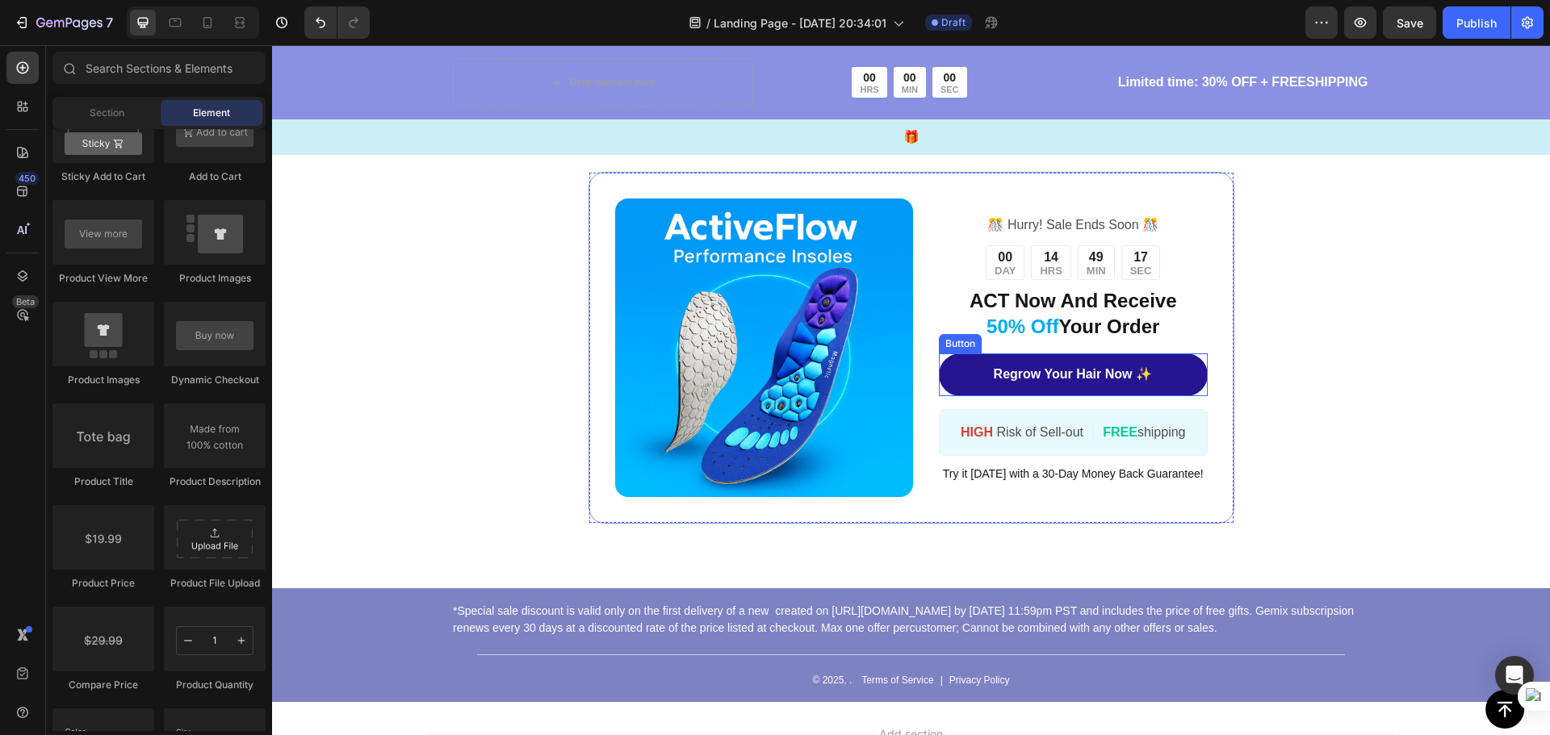
click at [1185, 376] on link "Regrow Your Hair Now ✨" at bounding box center [1073, 375] width 268 height 43
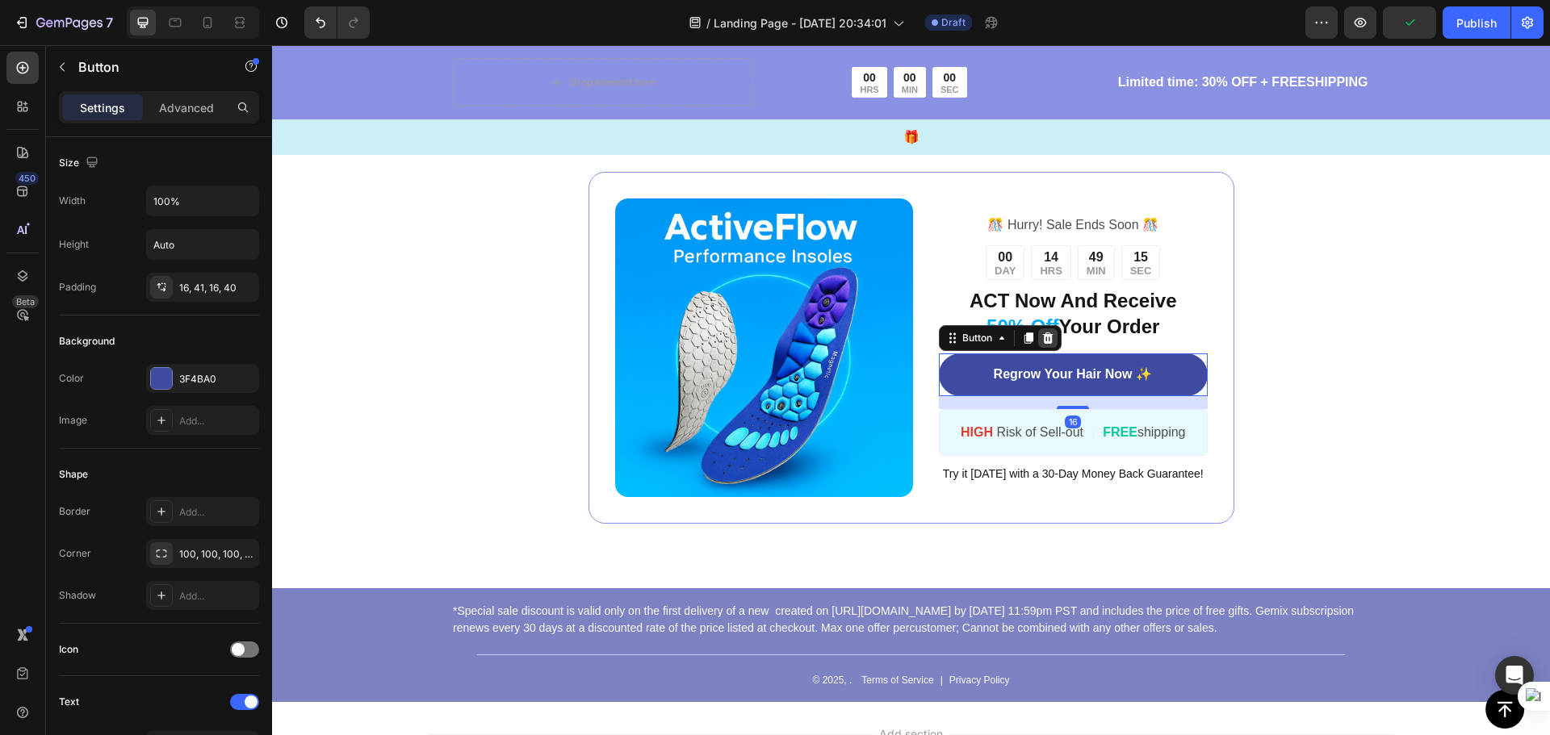
click at [1043, 341] on icon at bounding box center [1048, 338] width 10 height 11
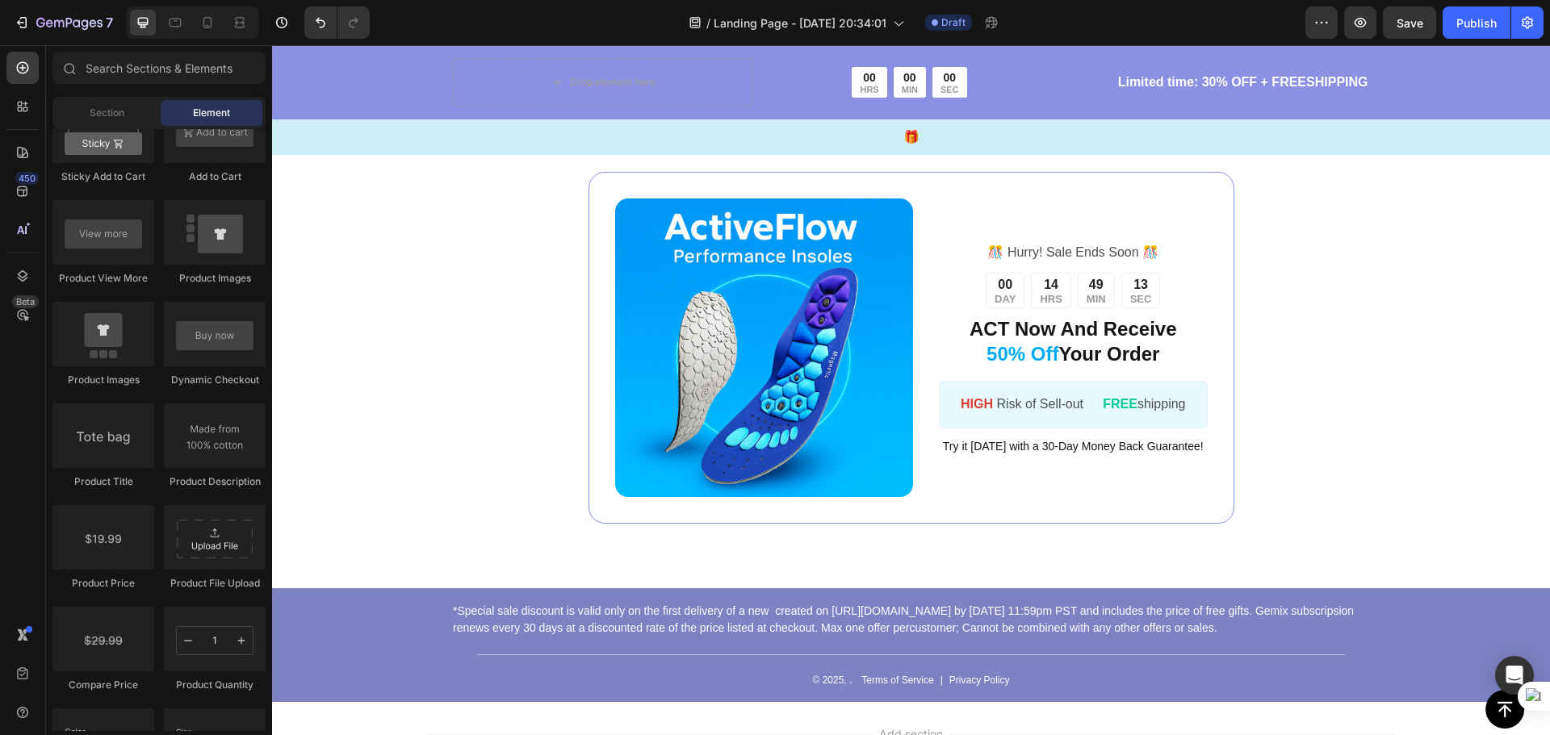
click at [154, 404] on div "Dynamic Checkout" at bounding box center [103, 447] width 102 height 86
click at [259, 326] on div at bounding box center [215, 334] width 102 height 65
click at [240, 325] on div at bounding box center [215, 334] width 102 height 65
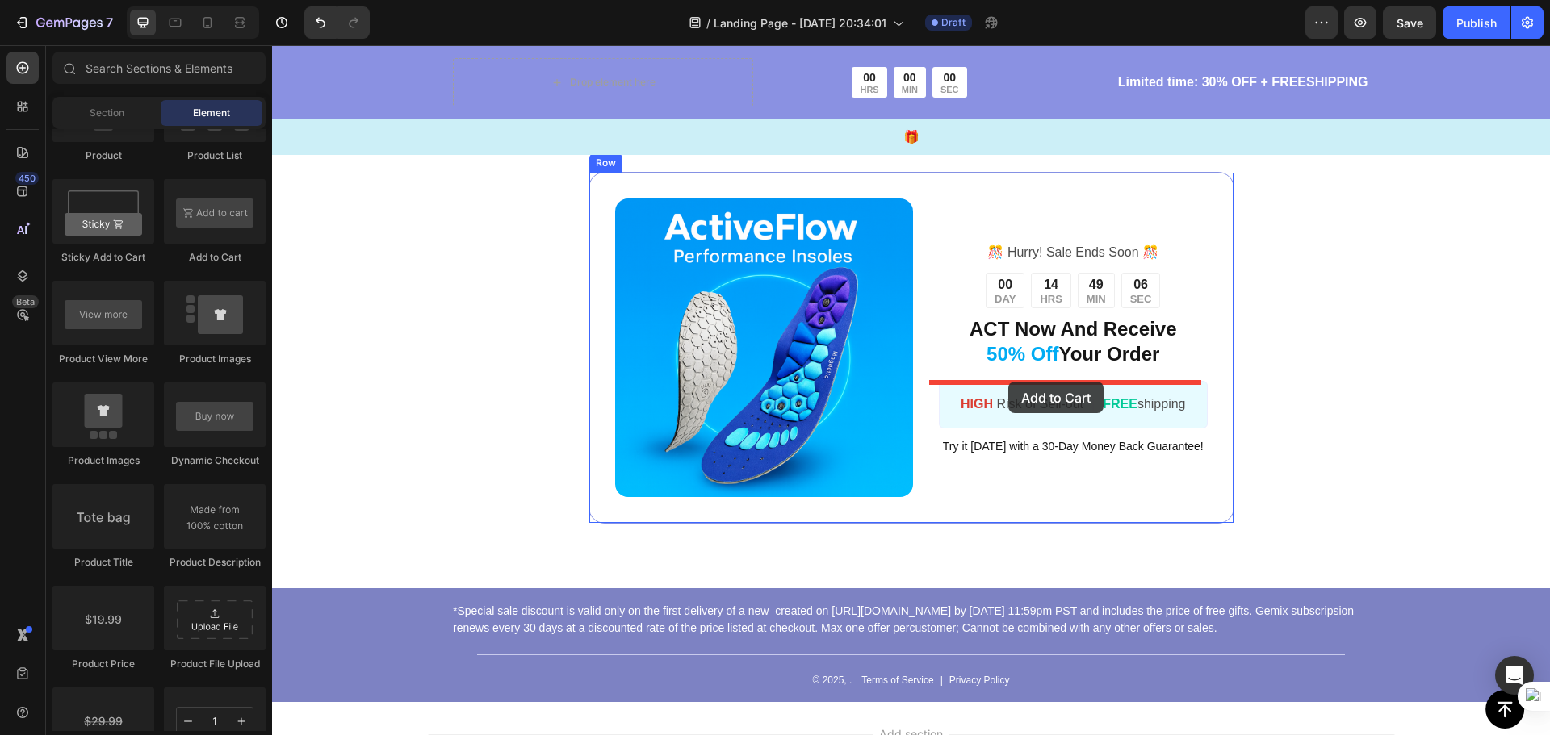
drag, startPoint x: 512, startPoint y: 254, endPoint x: 1008, endPoint y: 382, distance: 512.5
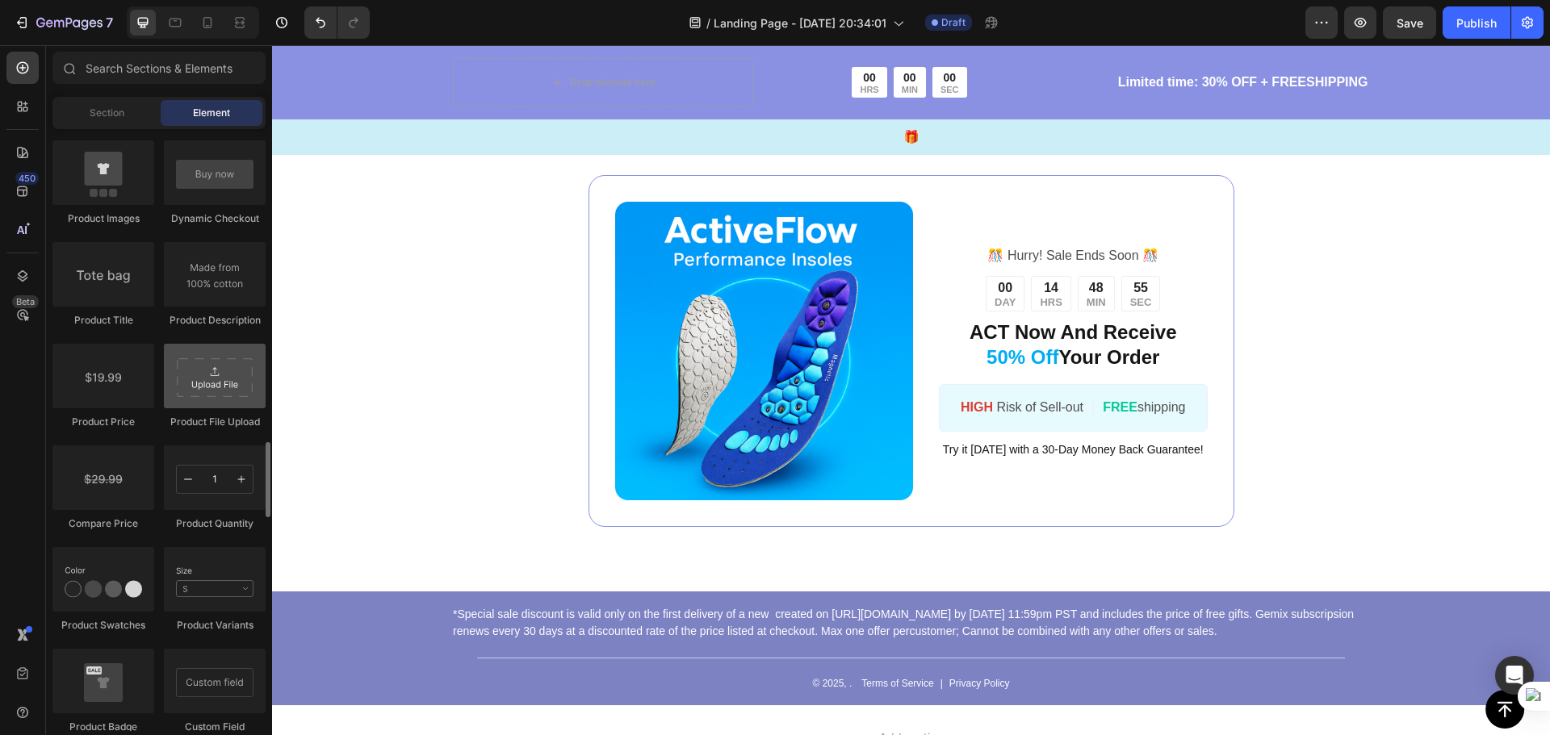
scroll to position [2405, 0]
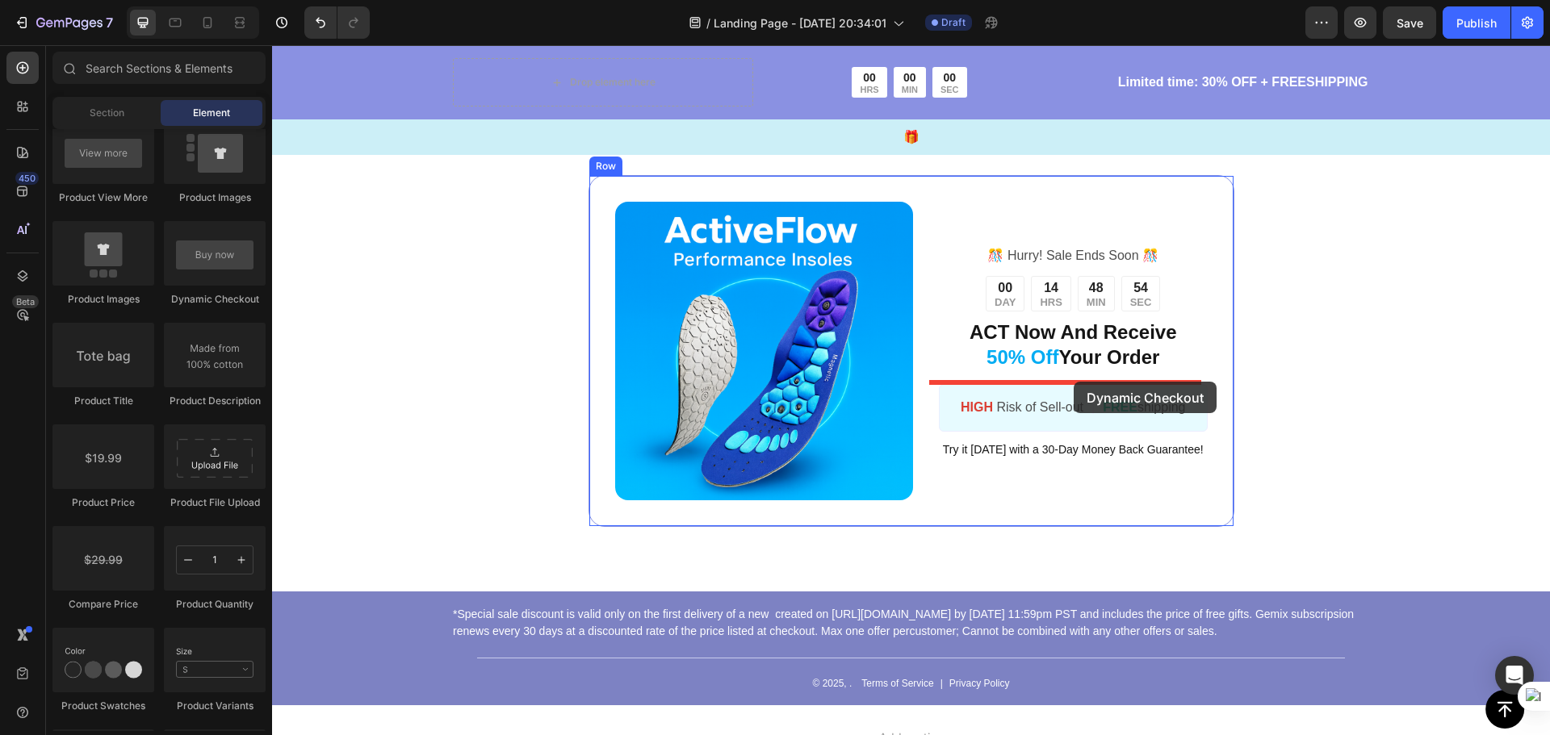
drag, startPoint x: 502, startPoint y: 284, endPoint x: 1073, endPoint y: 382, distance: 579.7
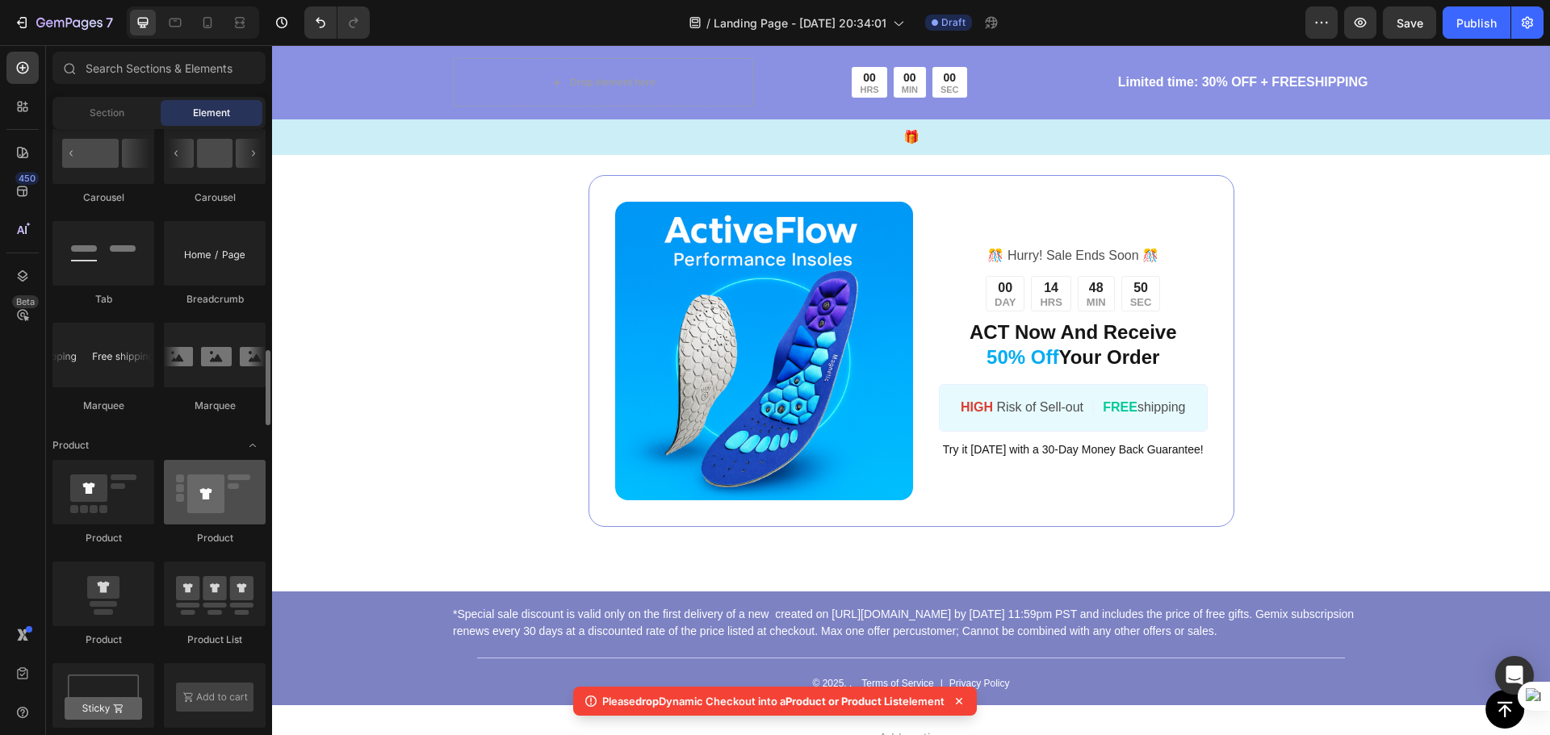
scroll to position [1598, 0]
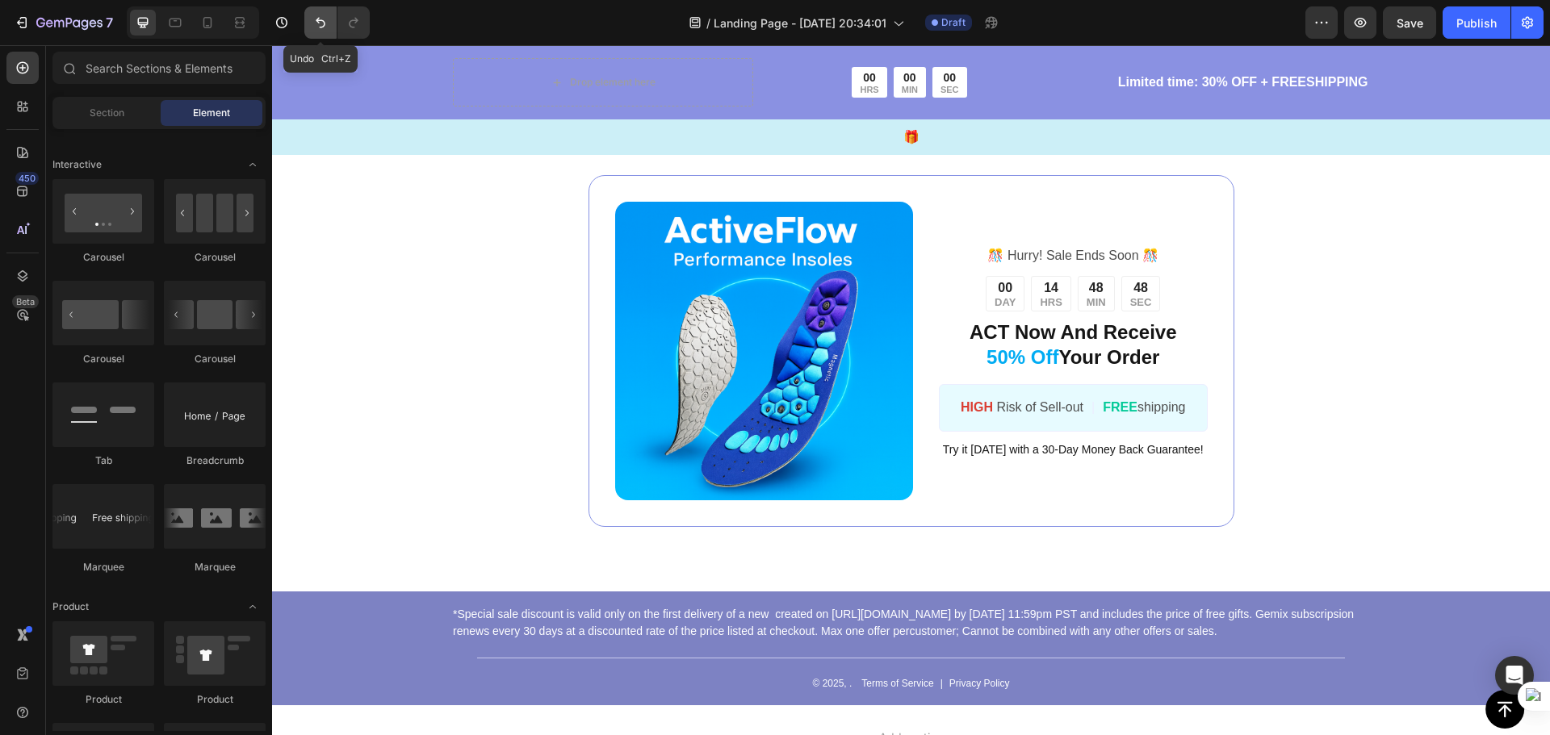
click at [317, 23] on icon "Undo/Redo" at bounding box center [320, 23] width 16 height 16
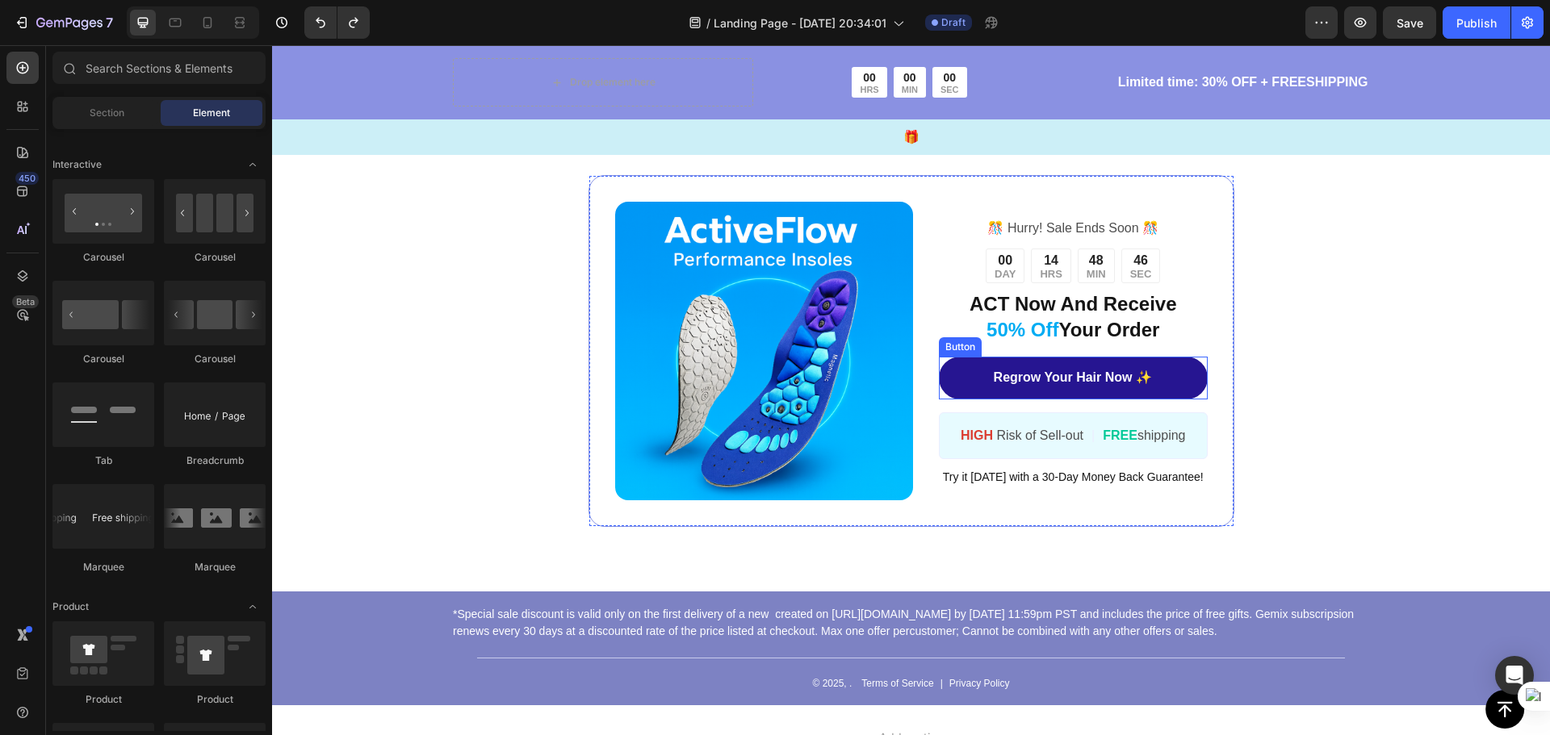
click at [1170, 375] on link "Regrow Your Hair Now ✨" at bounding box center [1073, 378] width 268 height 43
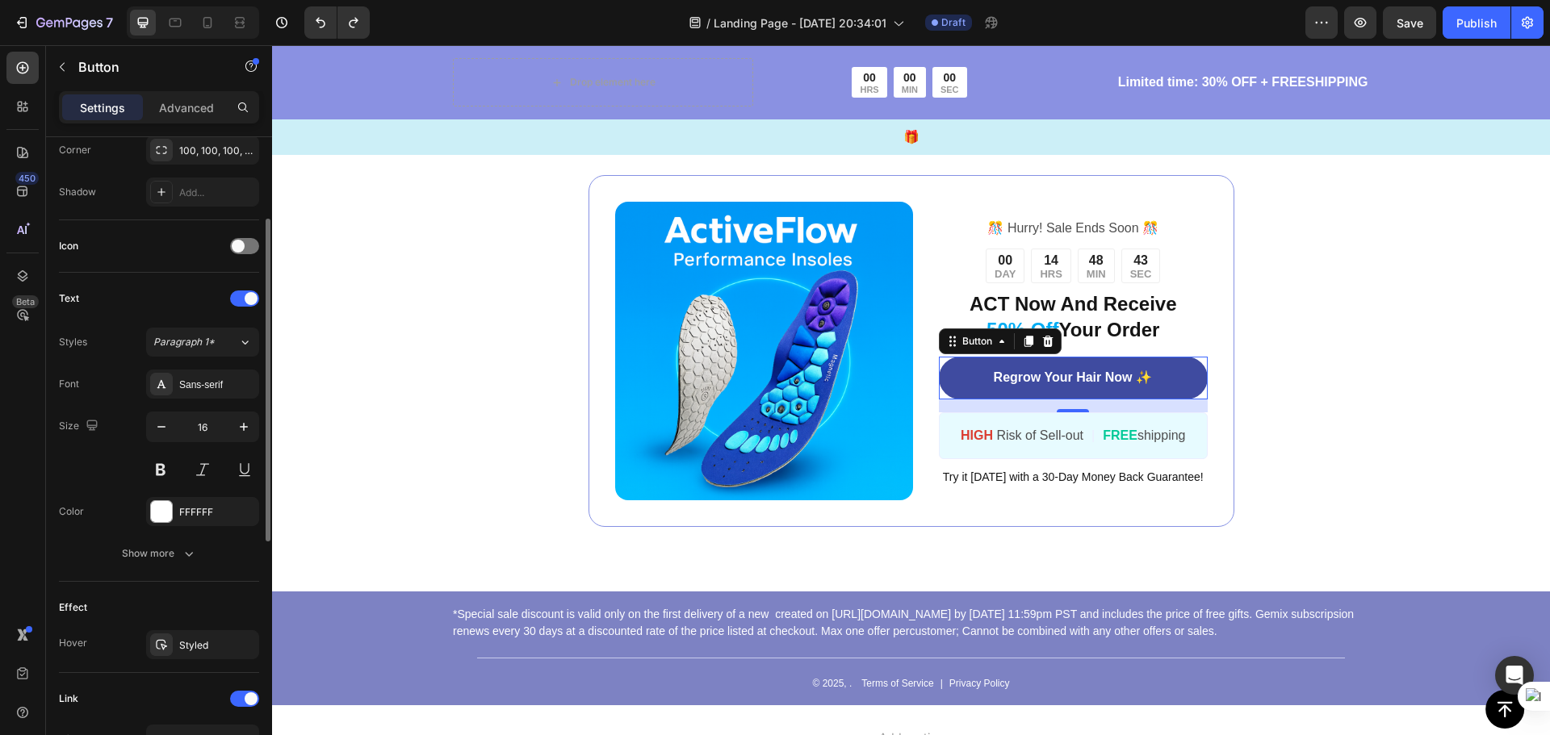
scroll to position [484, 0]
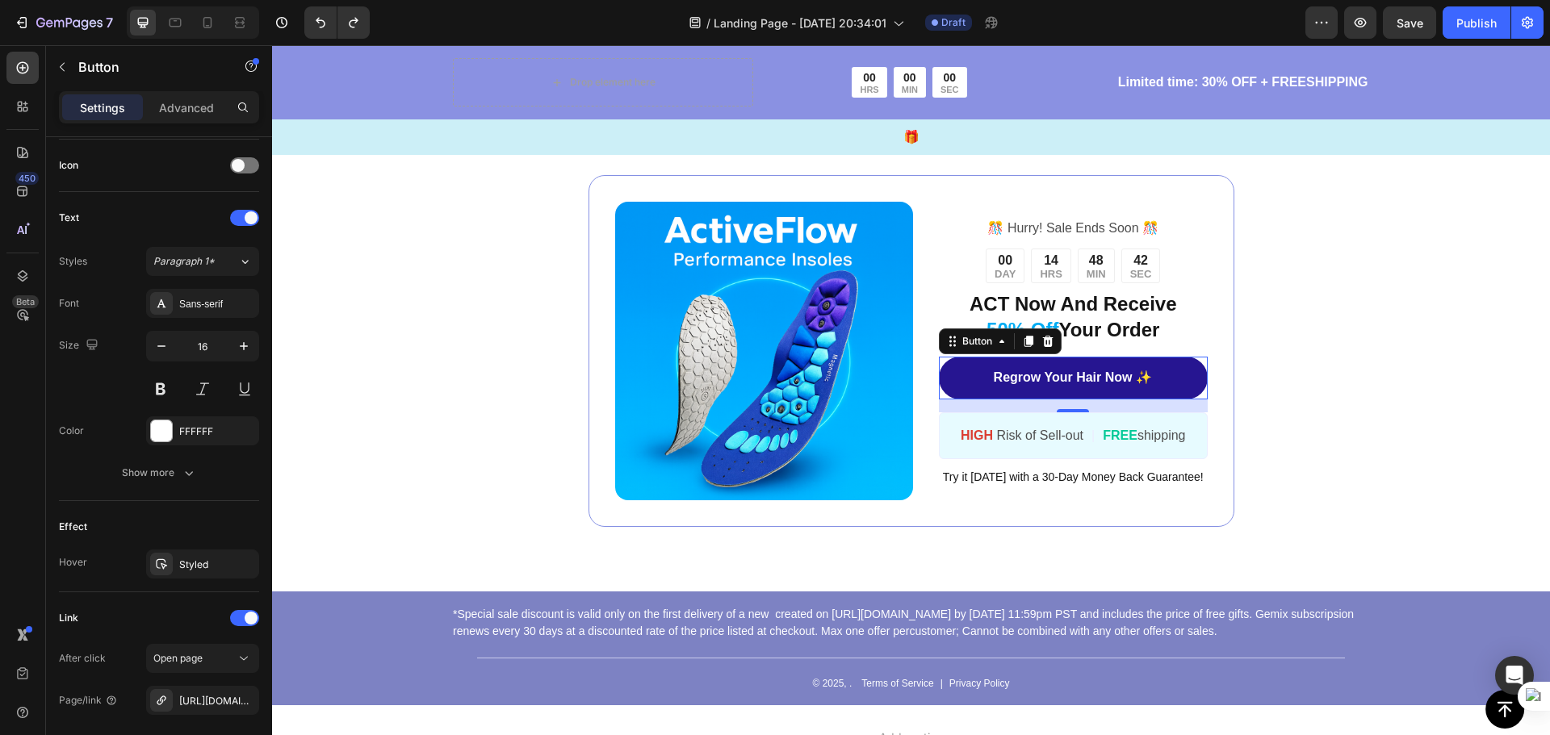
click at [939, 372] on link "Regrow Your Hair Now ✨" at bounding box center [1073, 378] width 268 height 43
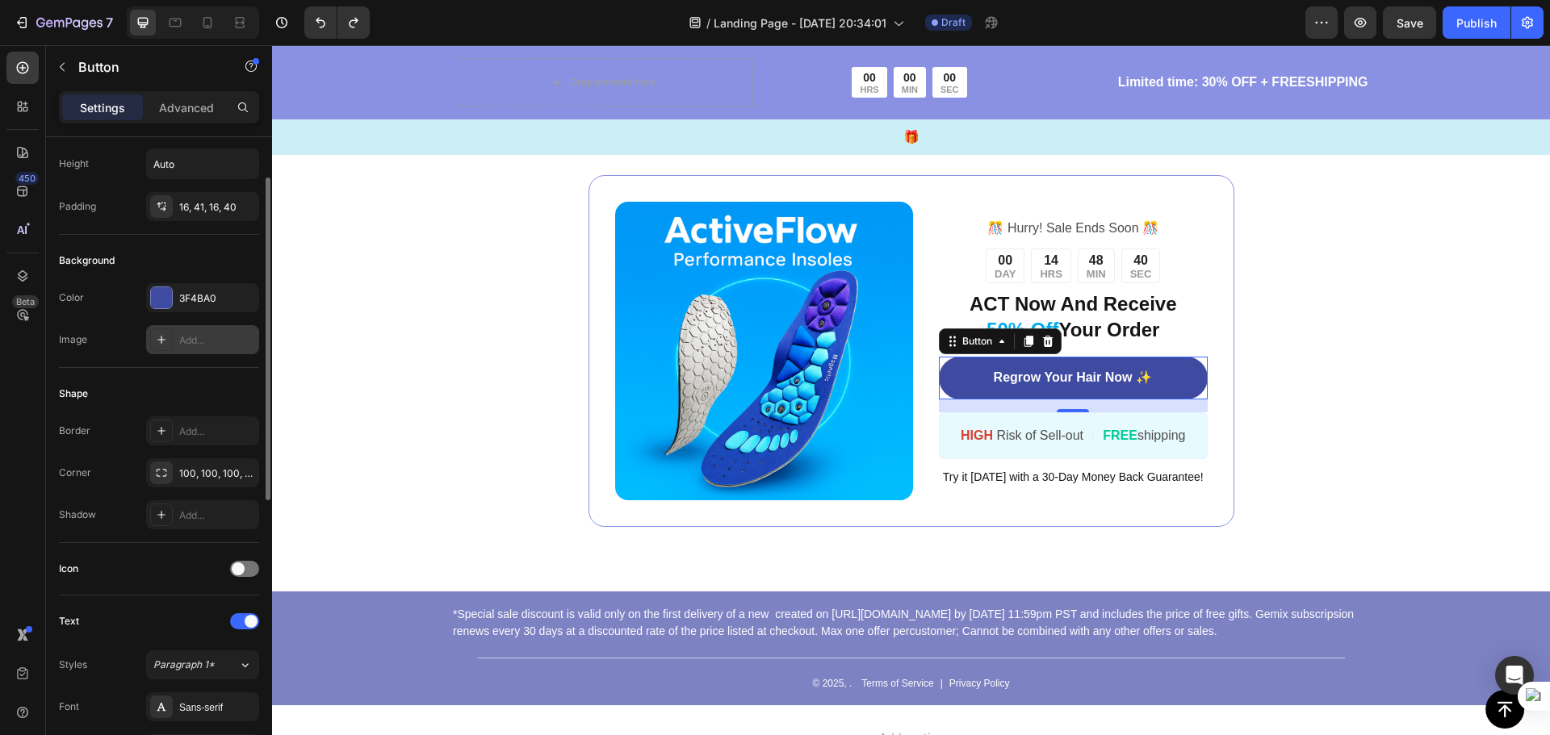
scroll to position [0, 0]
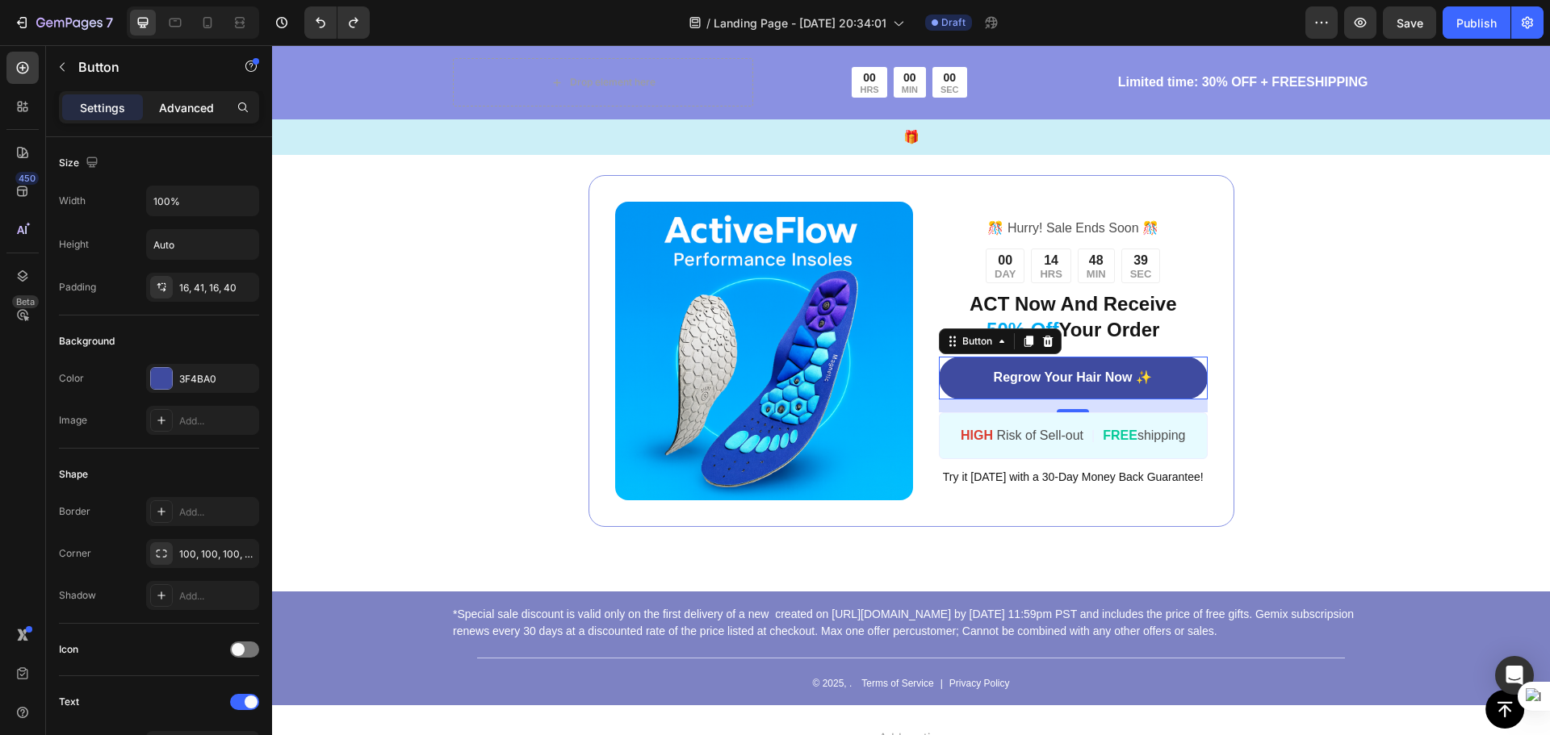
click at [187, 118] on div "Advanced" at bounding box center [186, 107] width 81 height 26
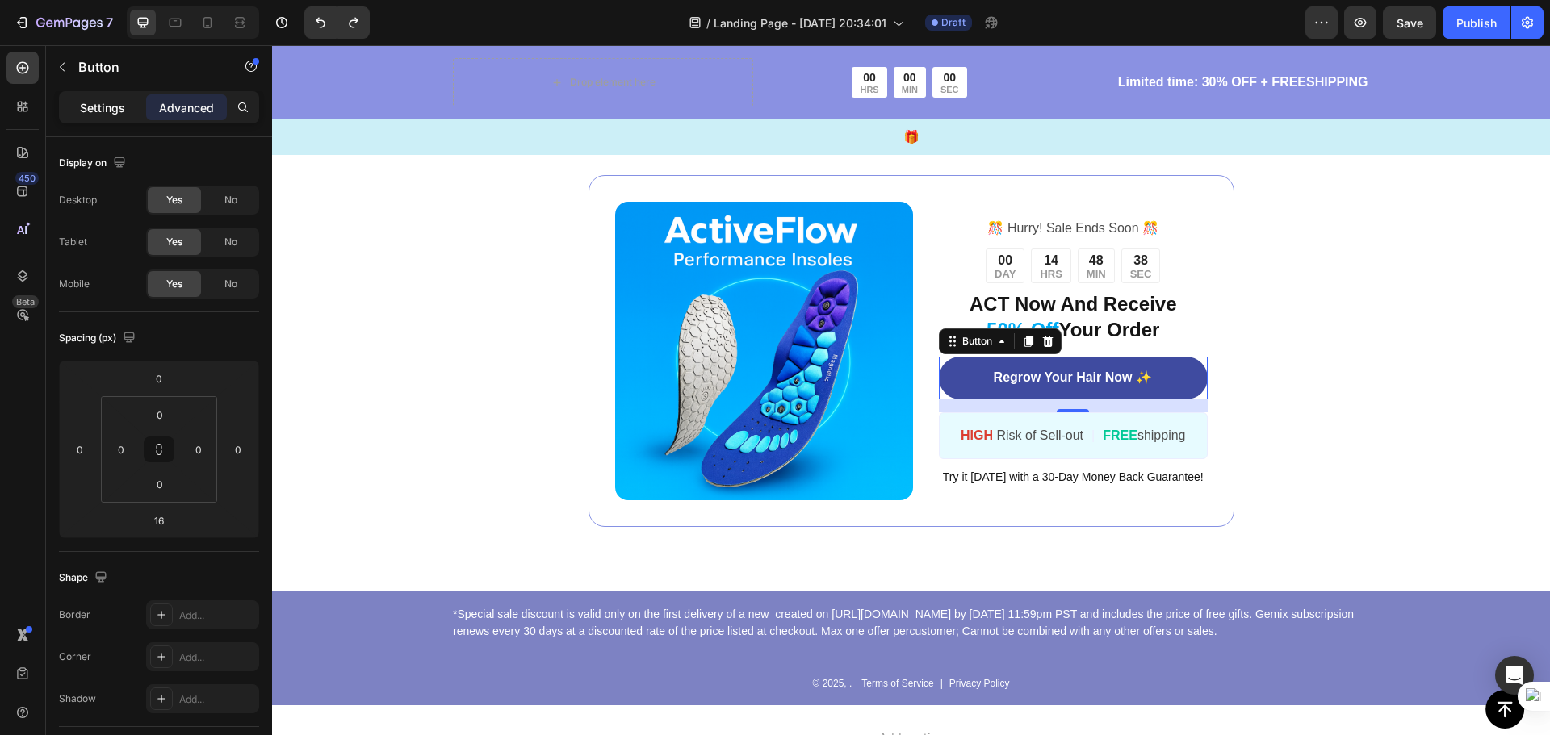
click at [91, 108] on p "Settings" at bounding box center [102, 107] width 45 height 17
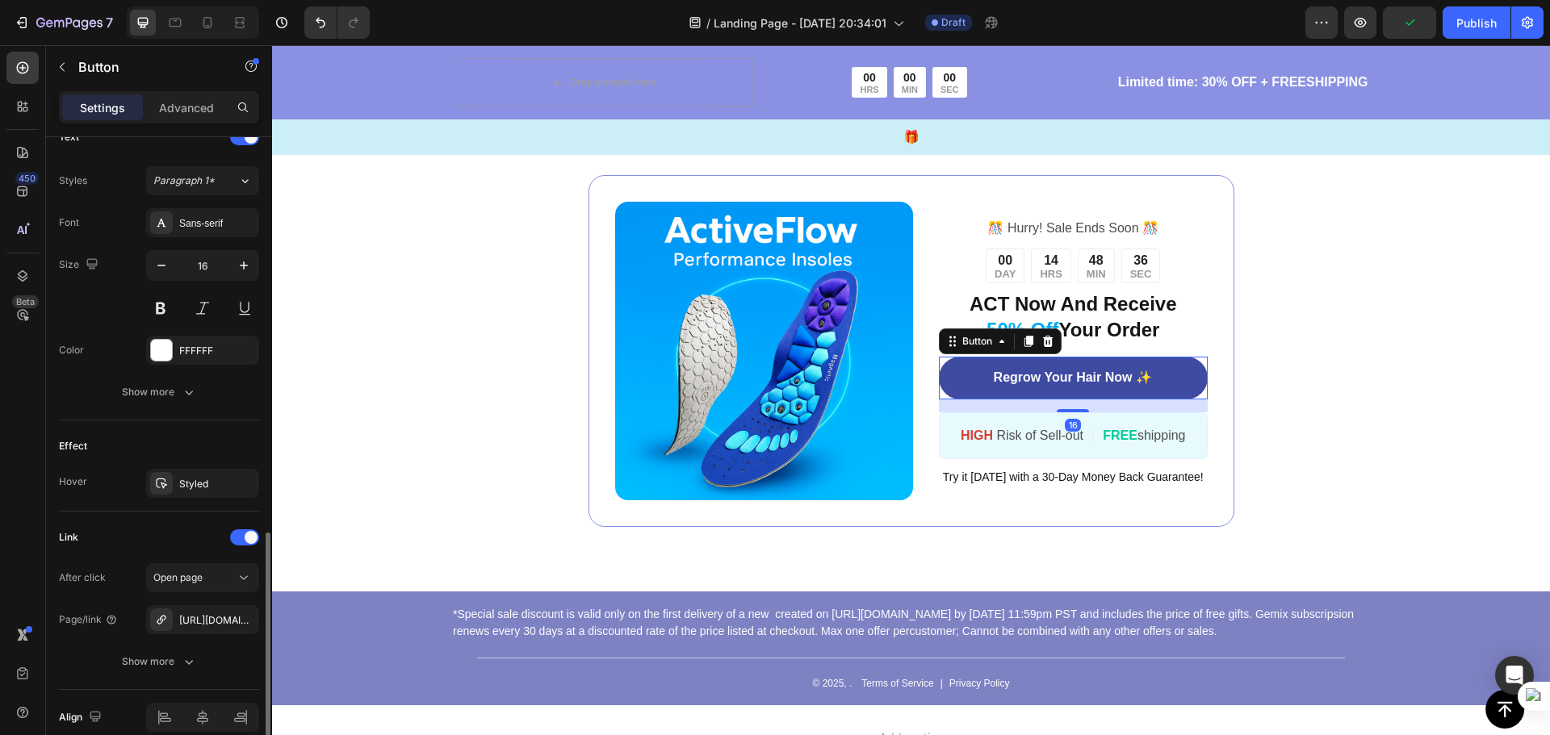
scroll to position [639, 0]
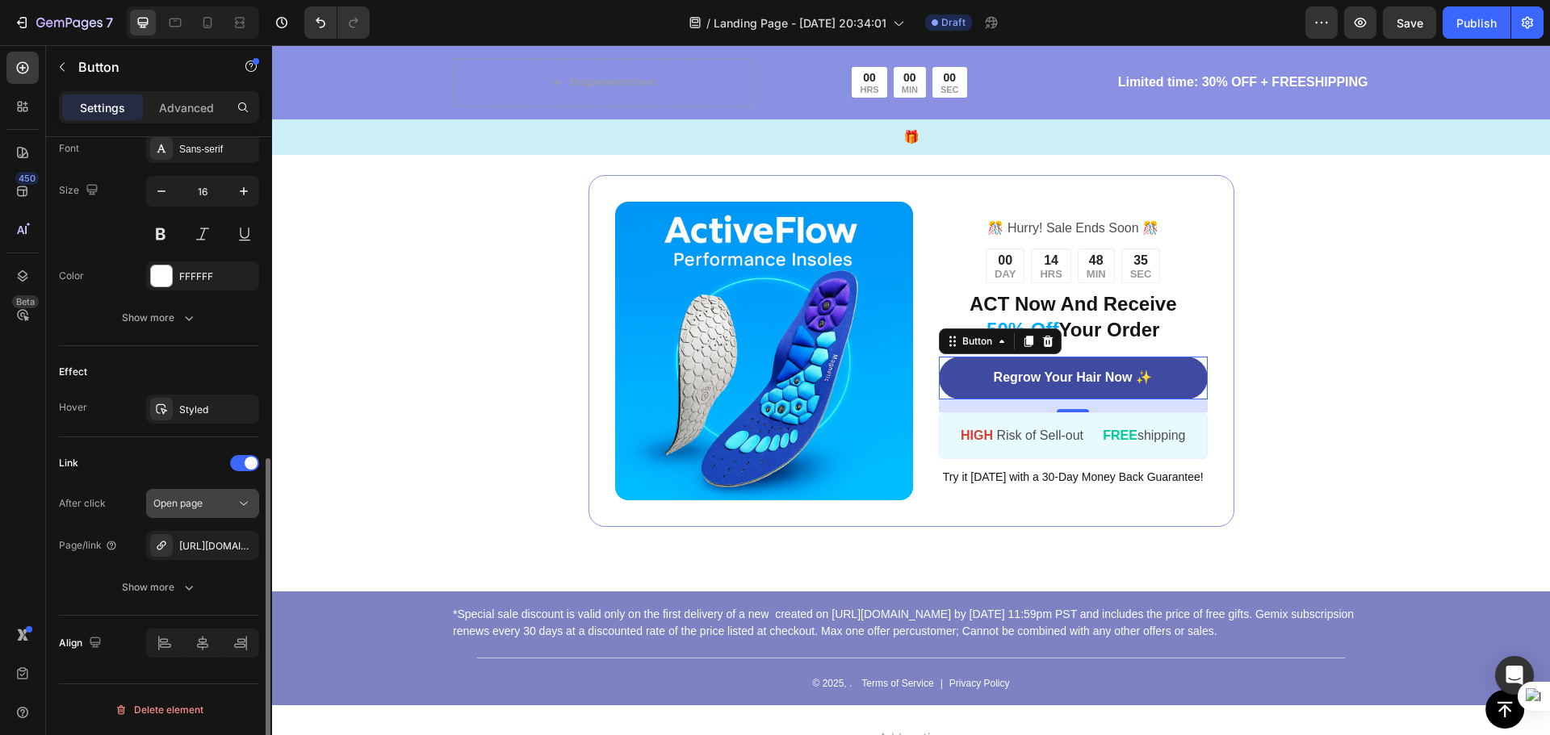
click at [236, 503] on icon at bounding box center [244, 504] width 16 height 16
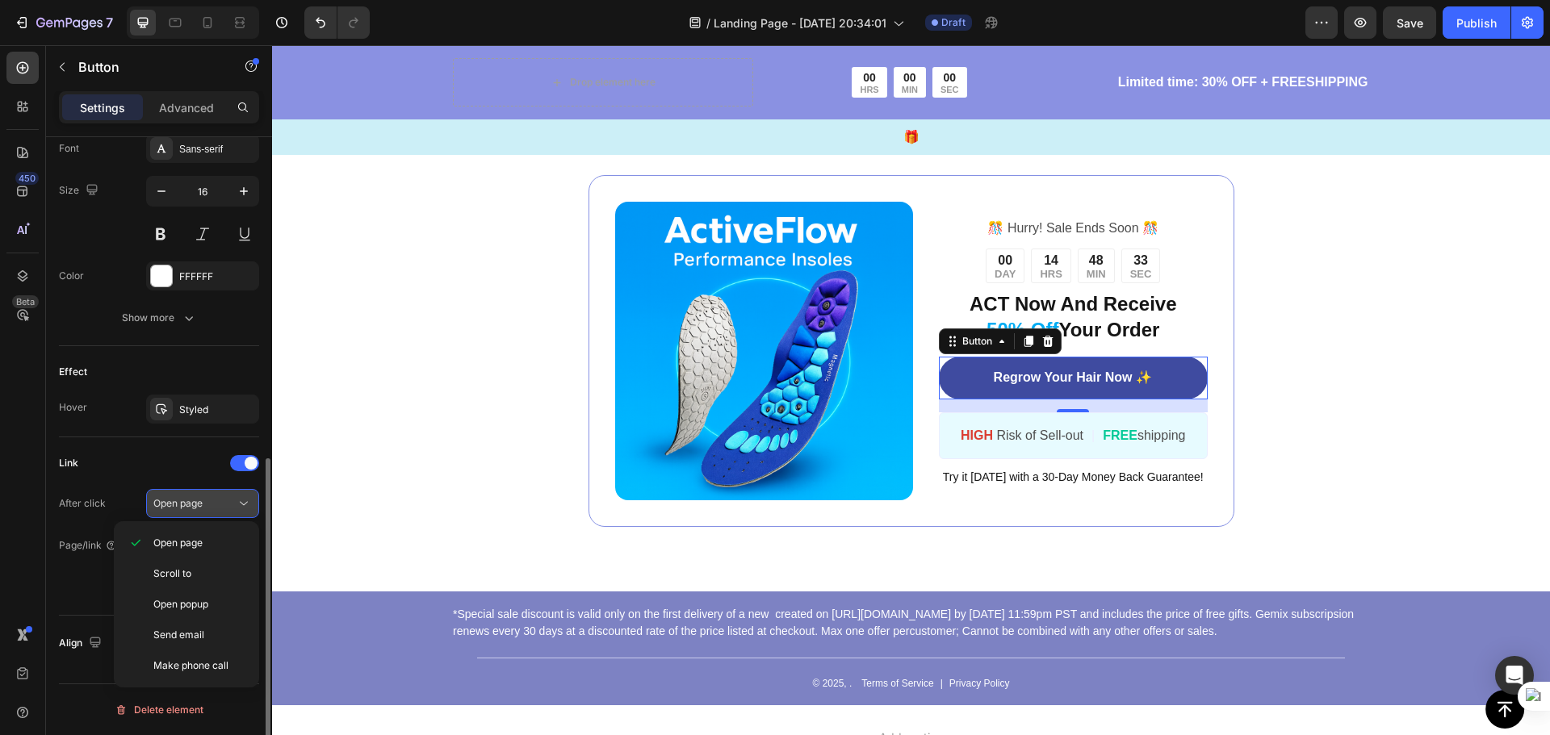
click at [234, 500] on div "Open page" at bounding box center [194, 503] width 82 height 15
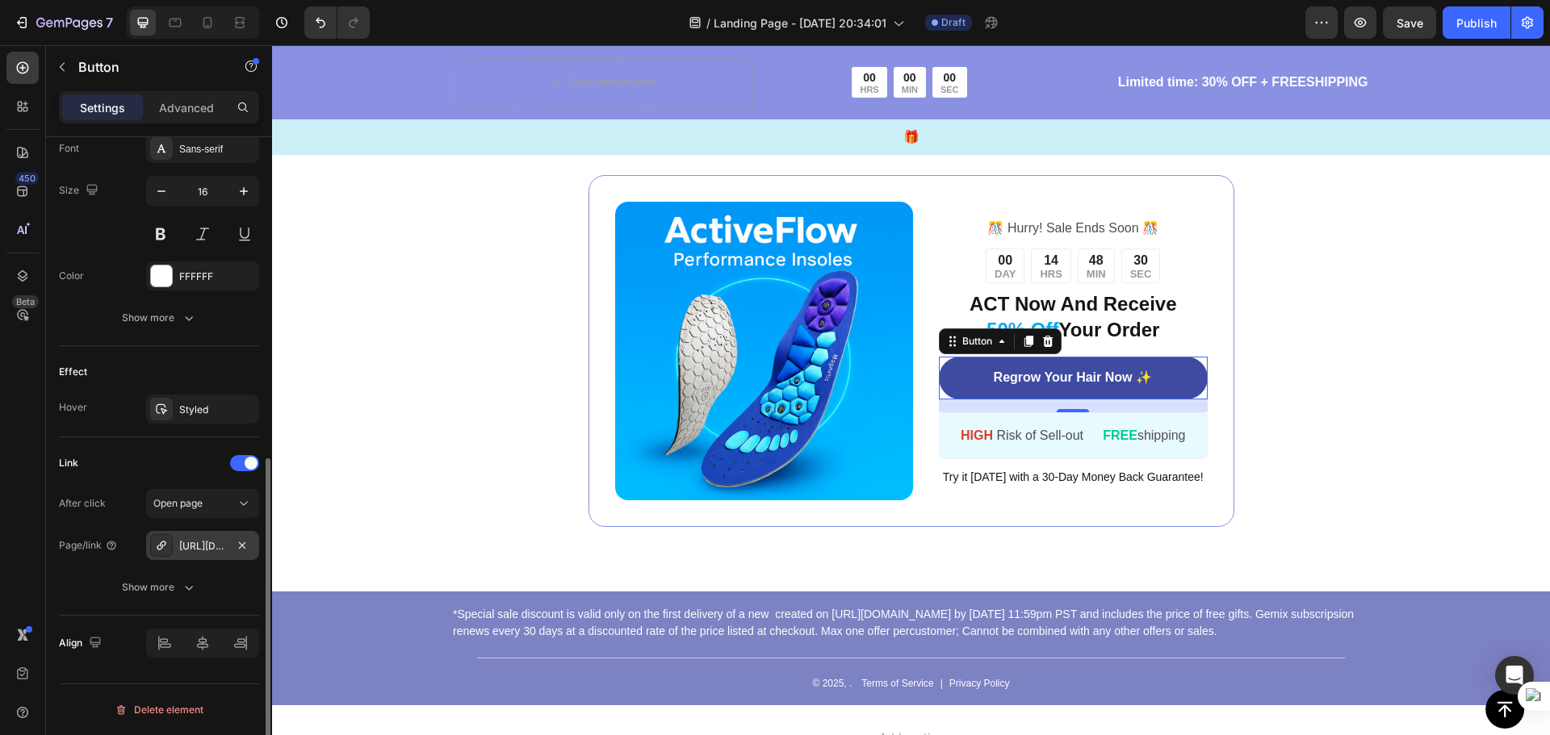
click at [191, 542] on div "https://seal-commerce-asia.myshopify.com/a/gempages?version=v7&shop_id=43275057…" at bounding box center [202, 546] width 47 height 15
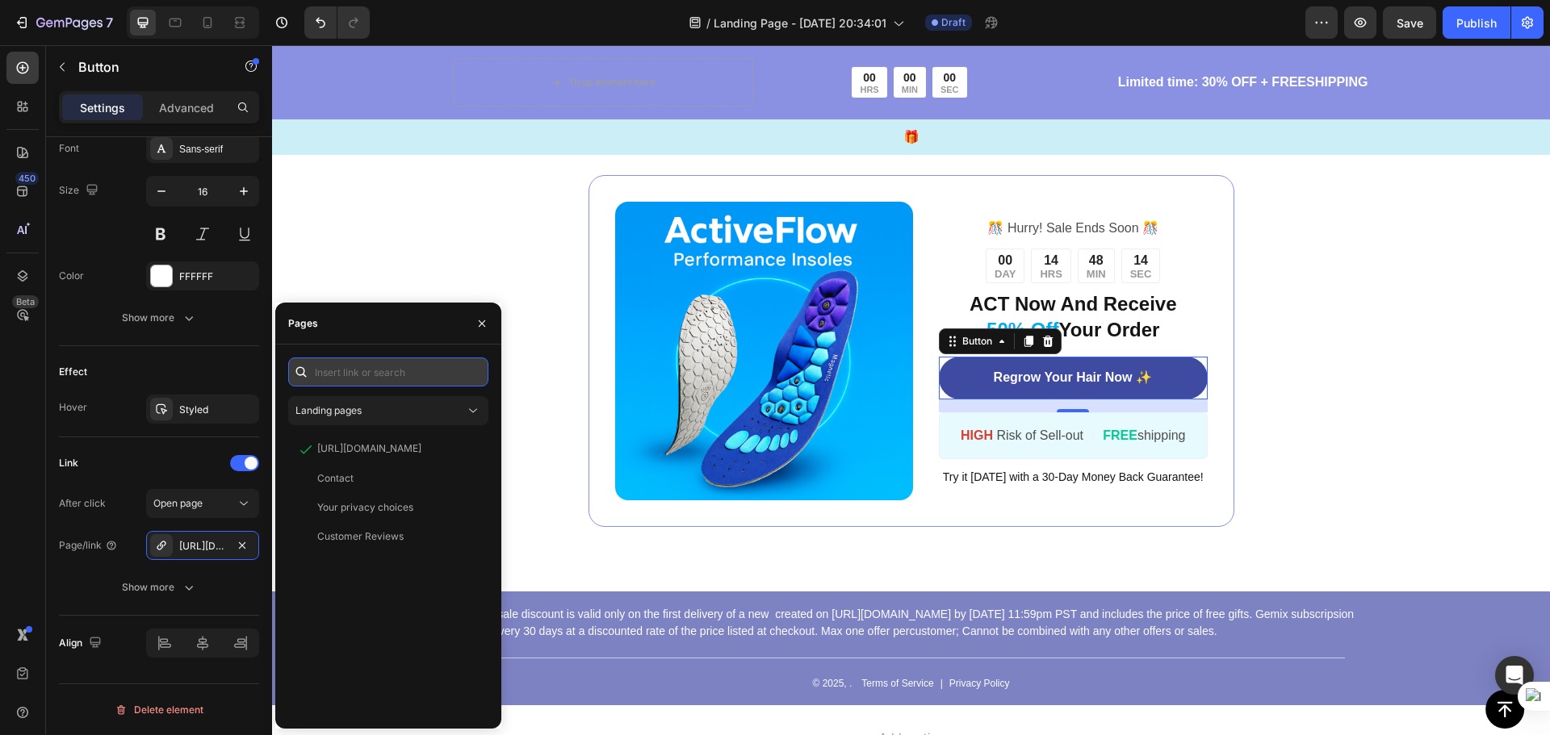
click at [374, 373] on input "text" at bounding box center [388, 372] width 200 height 29
paste input "[URL][DOMAIN_NAME]"
type input "[URL][DOMAIN_NAME]"
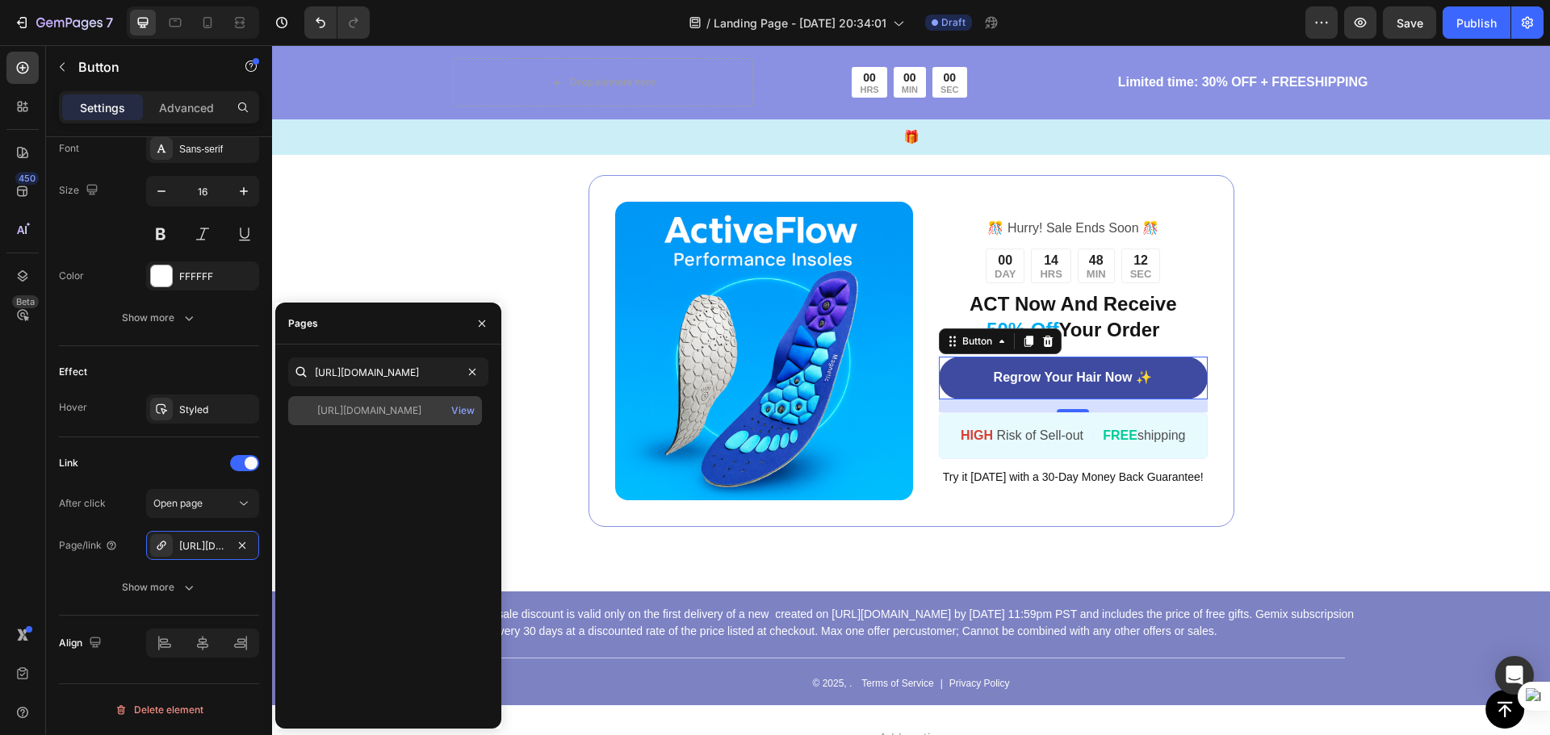
click at [410, 411] on div "[URL][DOMAIN_NAME]" at bounding box center [369, 411] width 104 height 15
click at [467, 411] on div "View" at bounding box center [462, 411] width 23 height 15
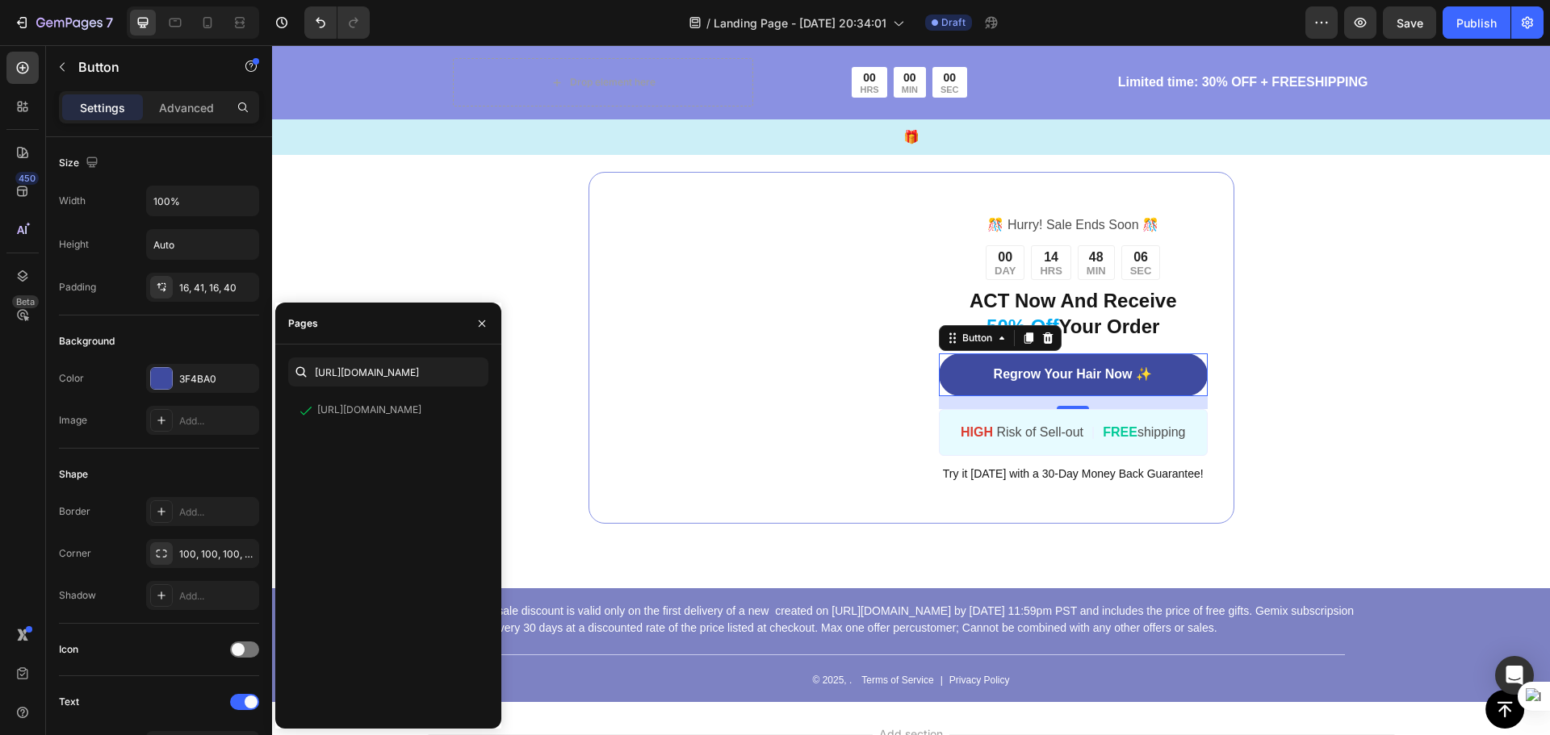
scroll to position [639, 0]
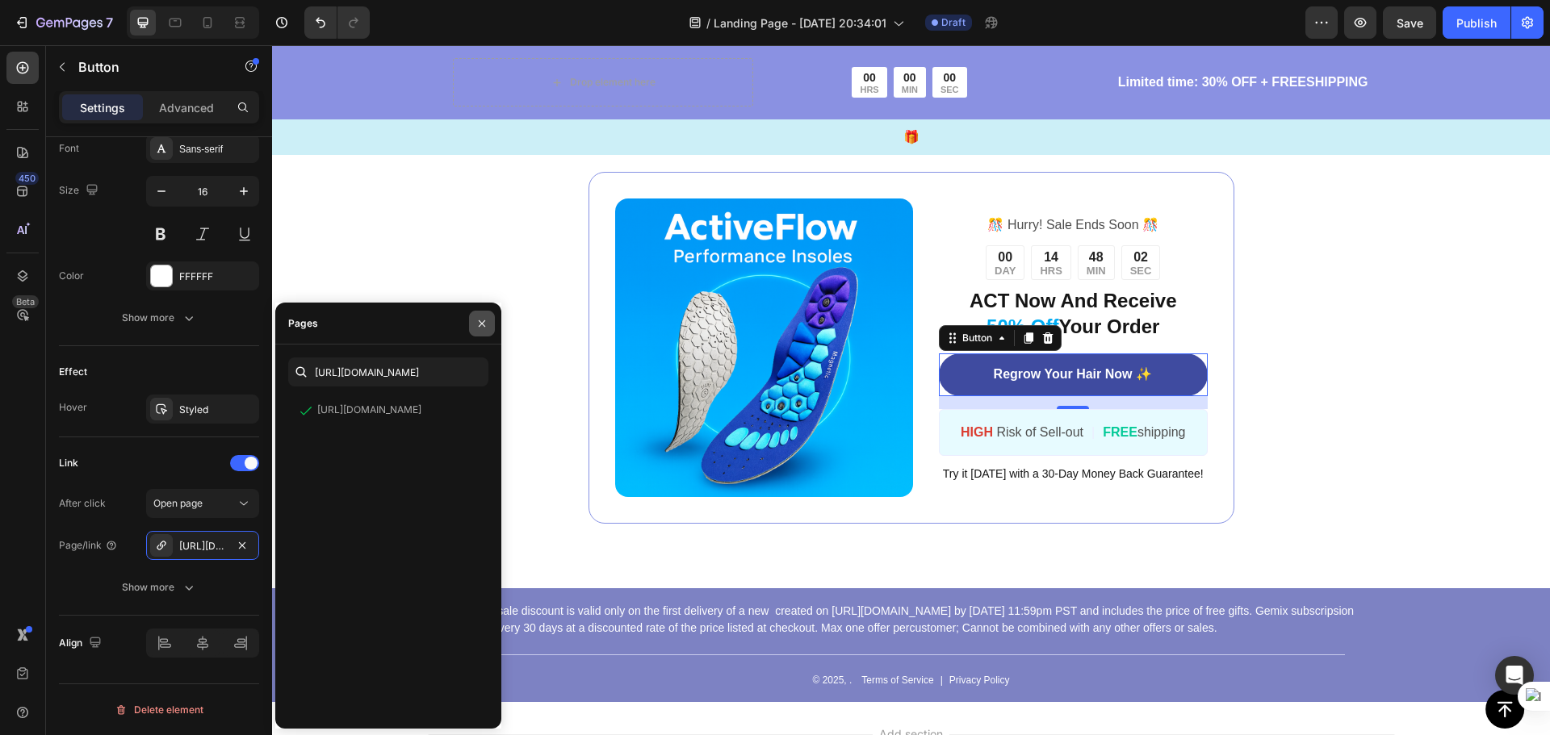
click at [483, 329] on icon "button" at bounding box center [481, 323] width 13 height 13
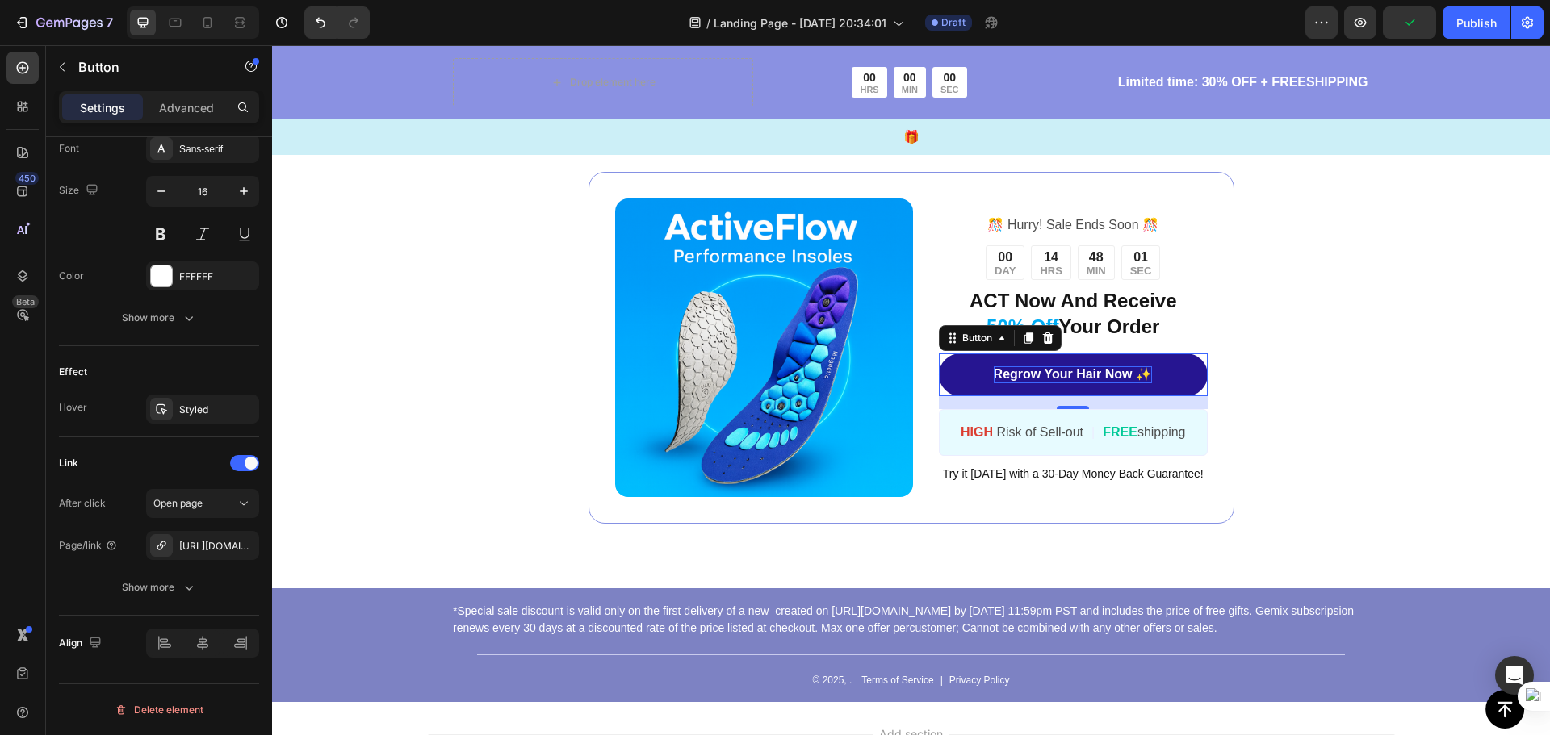
click at [1136, 373] on p "Regrow Your Hair Now ✨" at bounding box center [1073, 374] width 158 height 17
click at [1143, 375] on p "Regrow Your Hair Now ✨" at bounding box center [1073, 374] width 158 height 17
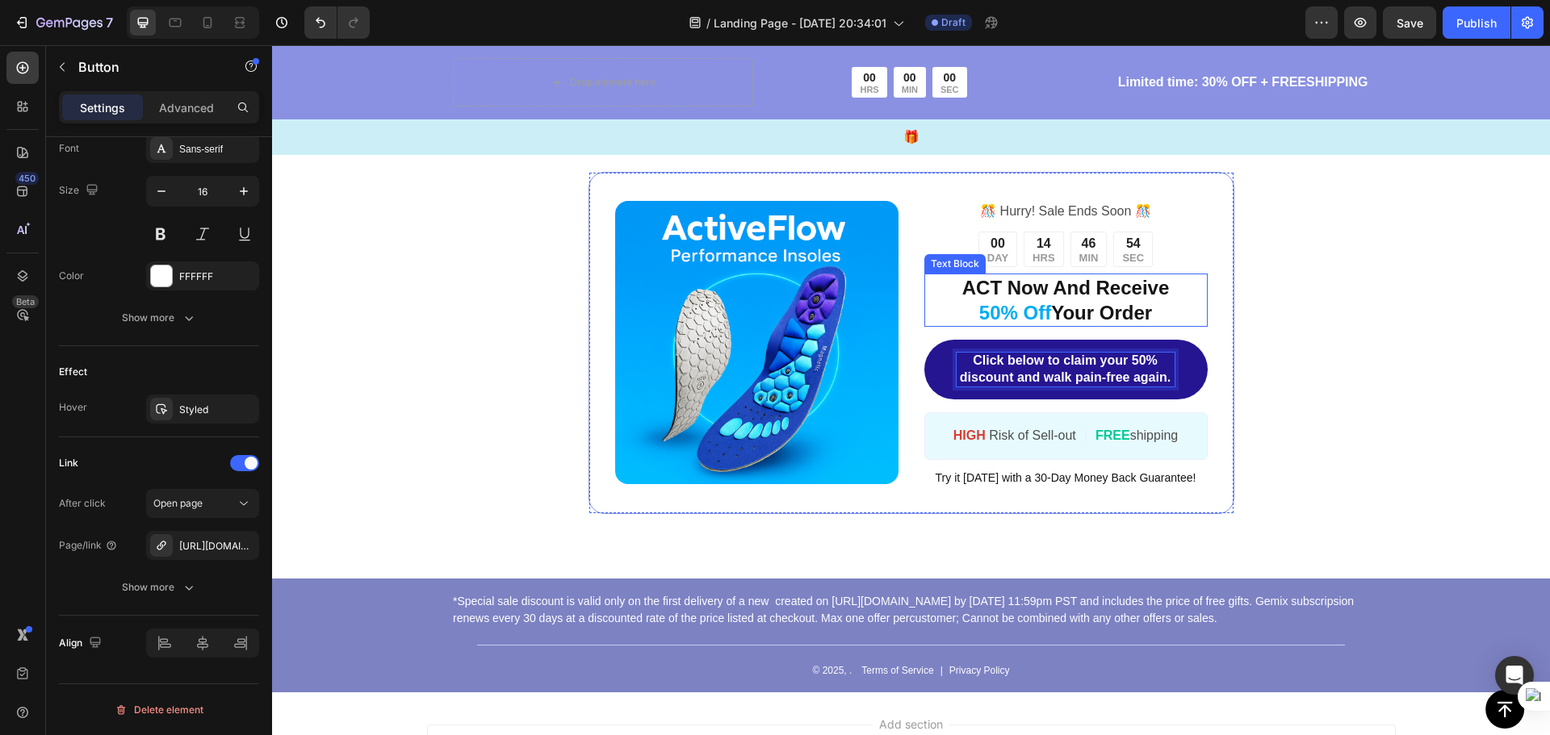
scroll to position [7413, 0]
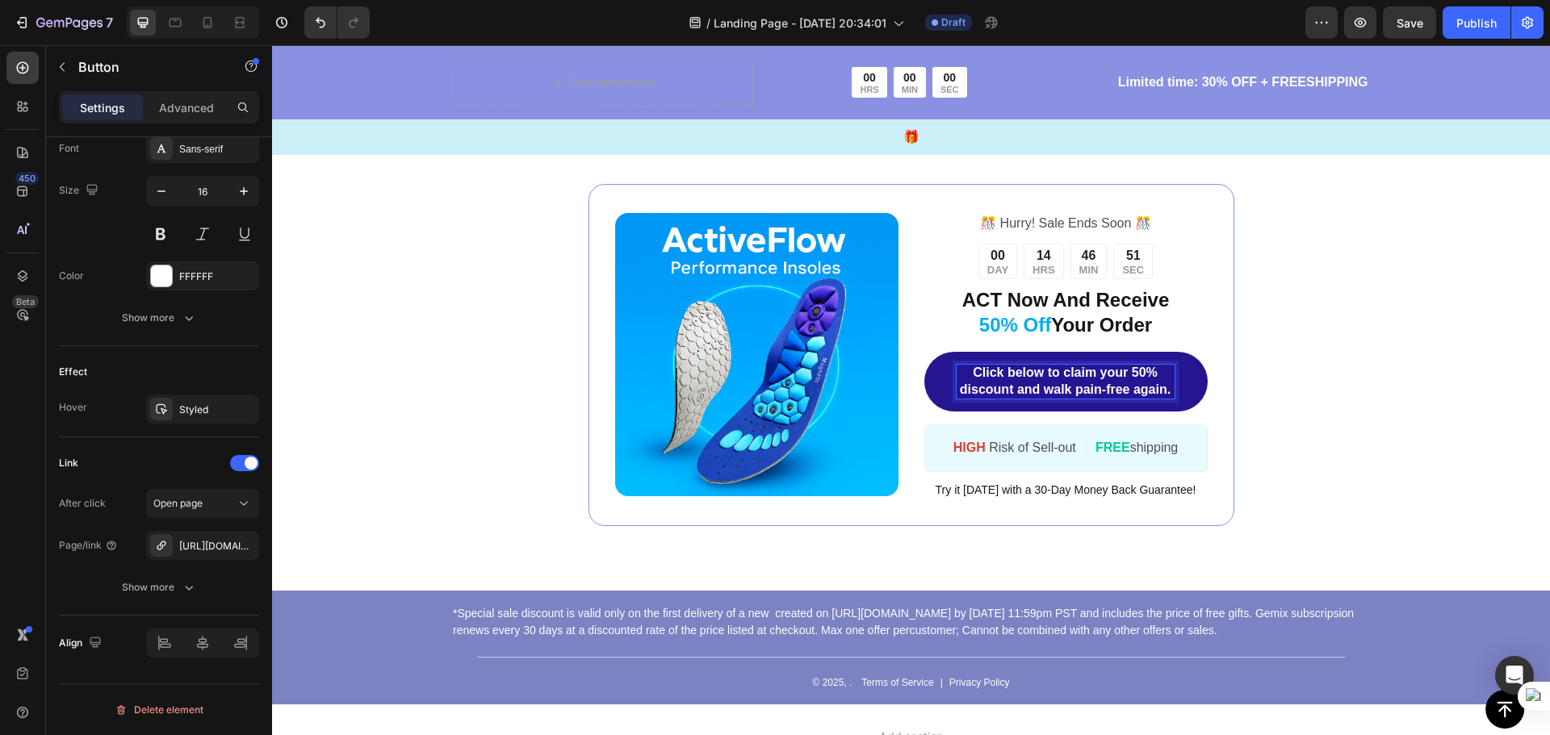
click at [1040, 372] on p "Click below to claim your 50% discount and walk pain-free again." at bounding box center [1065, 382] width 218 height 34
click at [1453, 494] on div "Image ️🎊 Hurry! Sale Ends Soon ️🎊 Text Block 00 DAY 14 HRS 46 MIN 47 SEC Countd…" at bounding box center [911, 354] width 1278 height 471
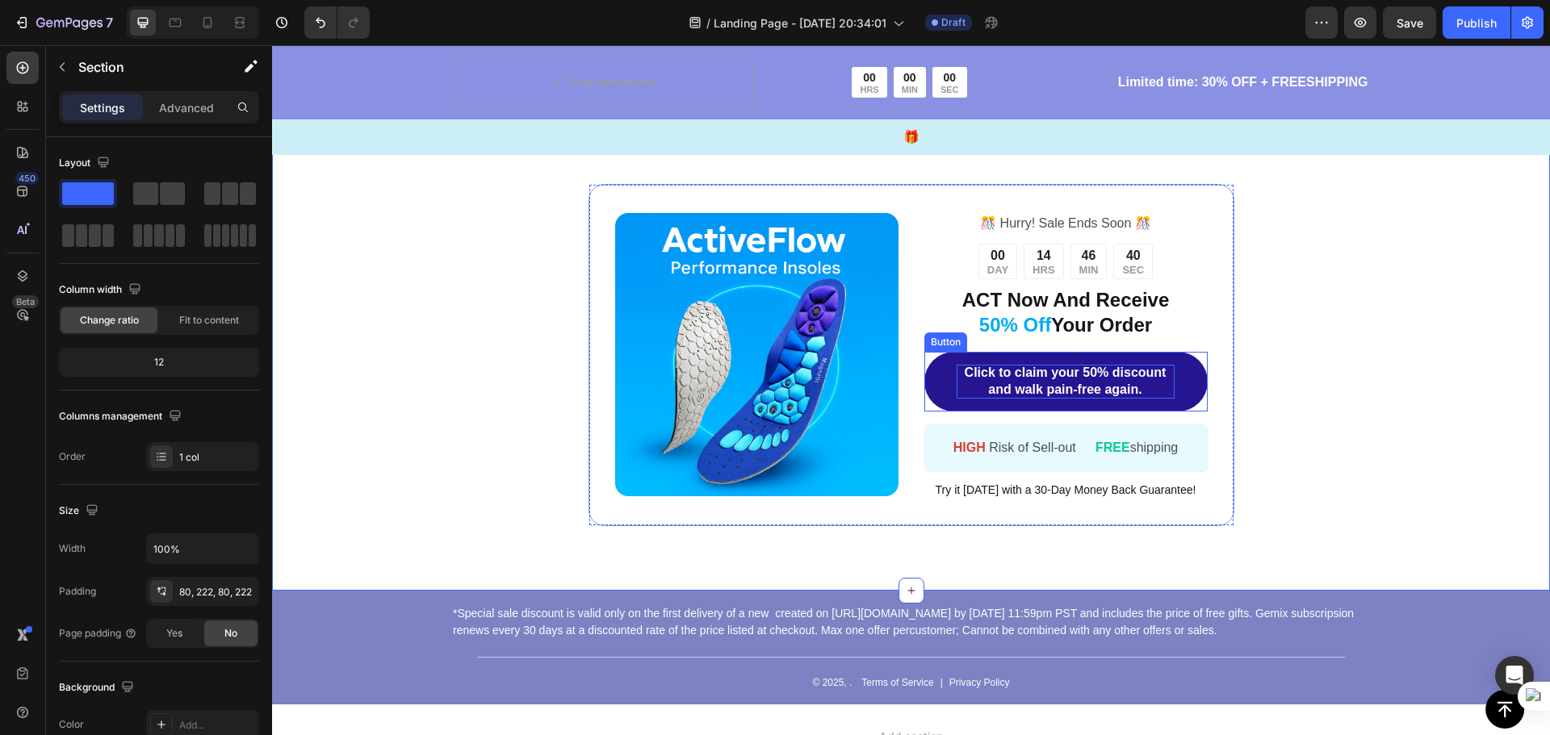
click at [1148, 386] on p "Click to claim your 50% discount and walk pain-free again." at bounding box center [1065, 382] width 218 height 34
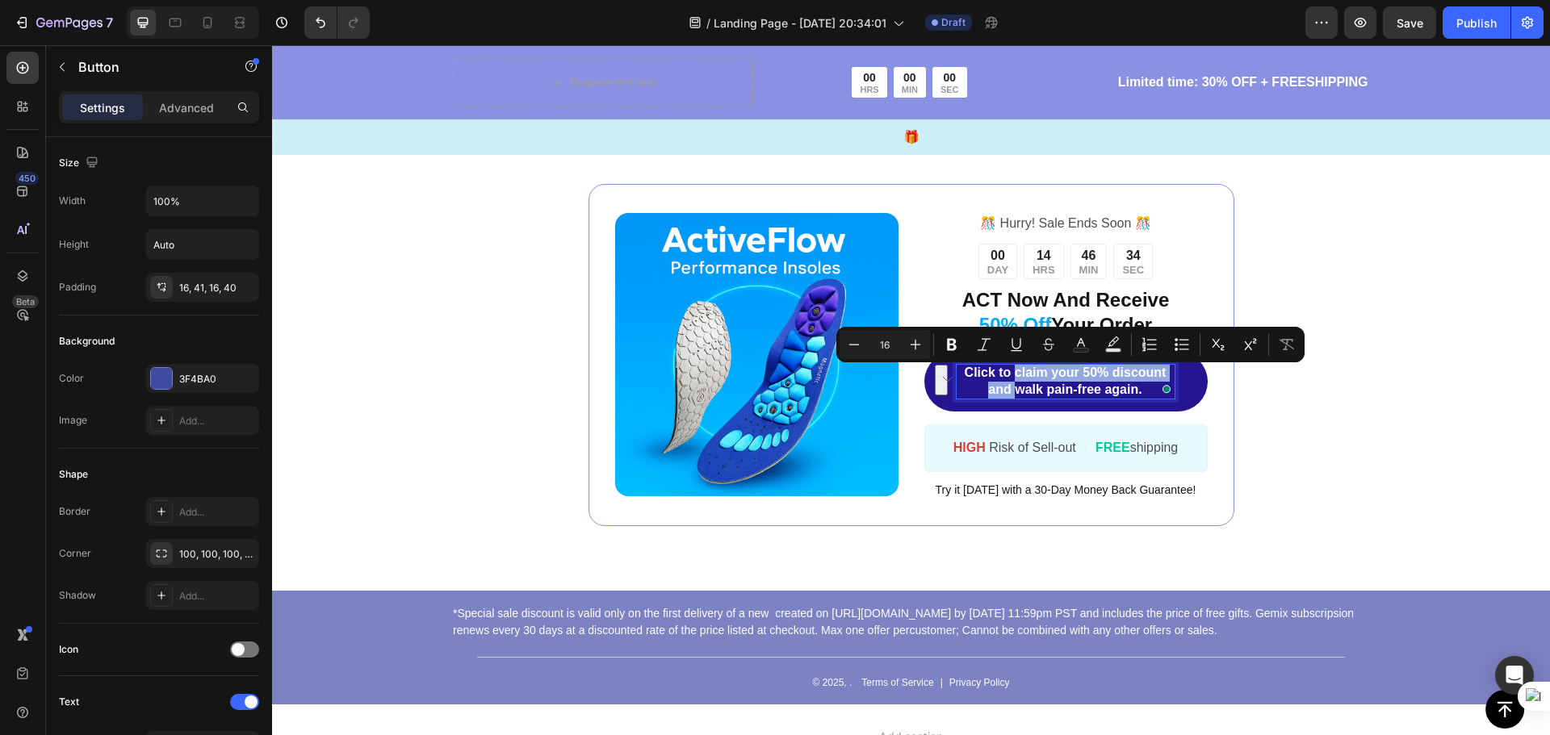
drag, startPoint x: 1008, startPoint y: 391, endPoint x: 1011, endPoint y: 379, distance: 12.5
click at [1011, 379] on p "Click to claim your 50% discount and walk pain-free again." at bounding box center [1065, 382] width 218 height 34
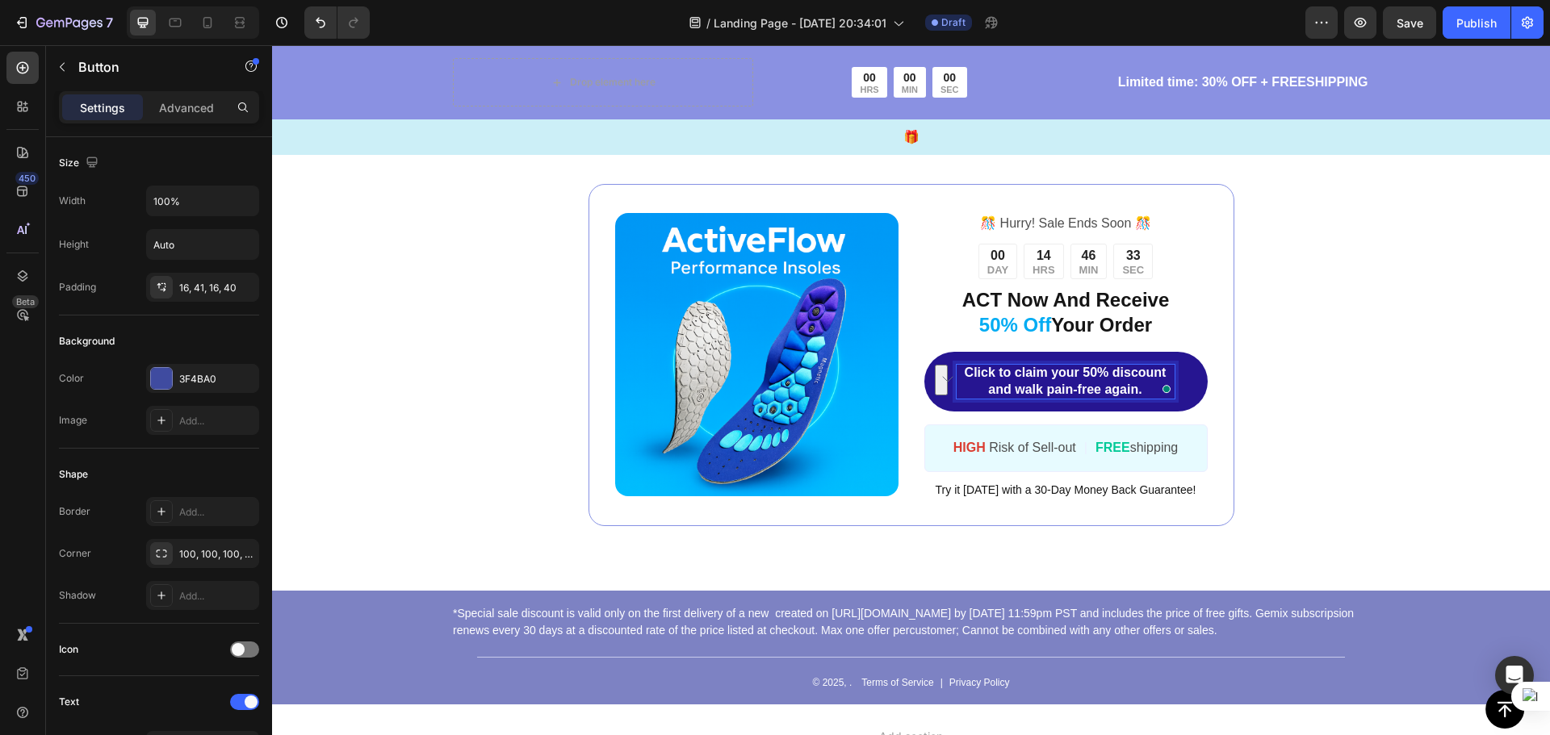
scroll to position [7425, 0]
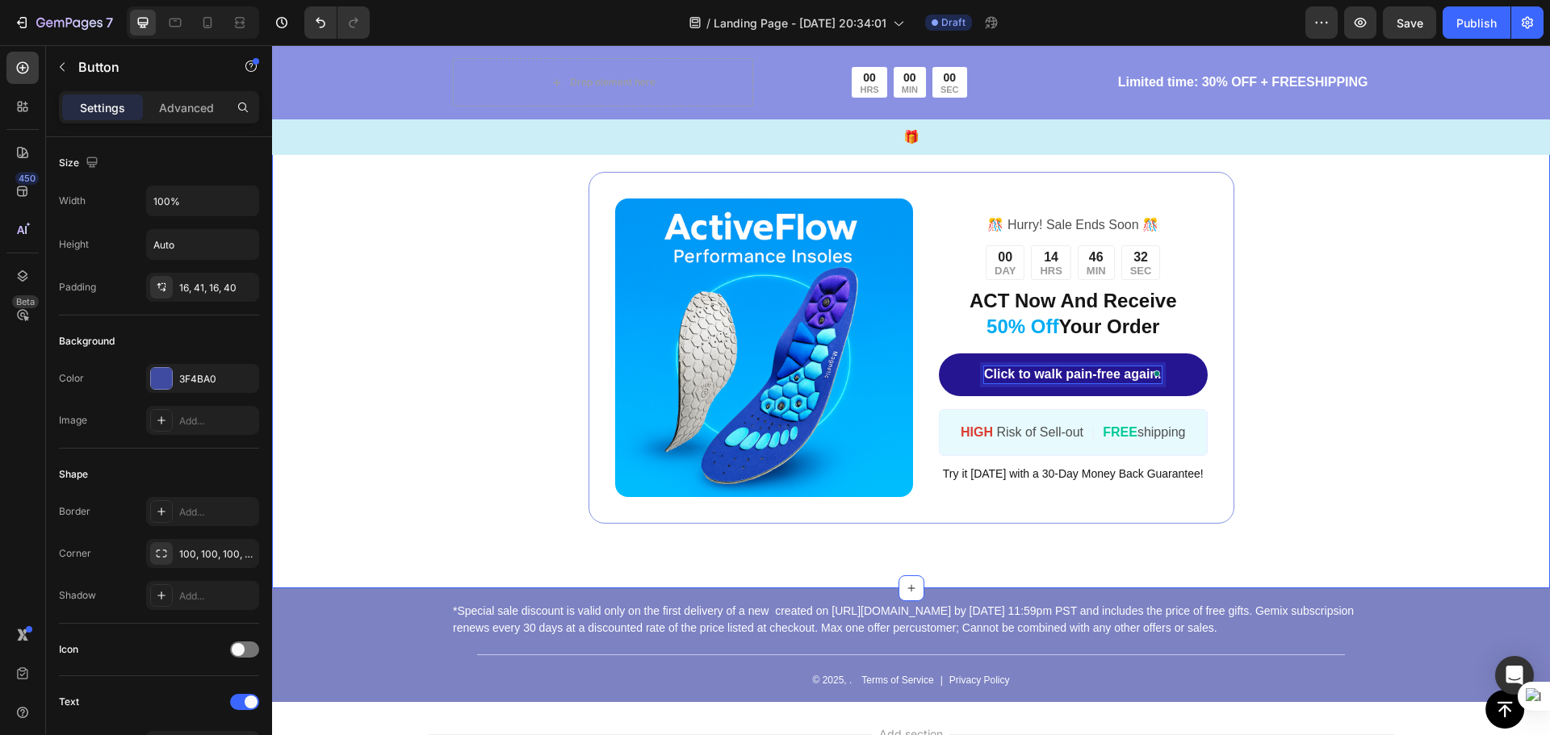
click at [1411, 392] on div "Image ️🎊 Hurry! Sale Ends Soon ️🎊 Text Block 00 DAY 14 HRS 46 MIN 32 SEC Countd…" at bounding box center [911, 347] width 1278 height 481
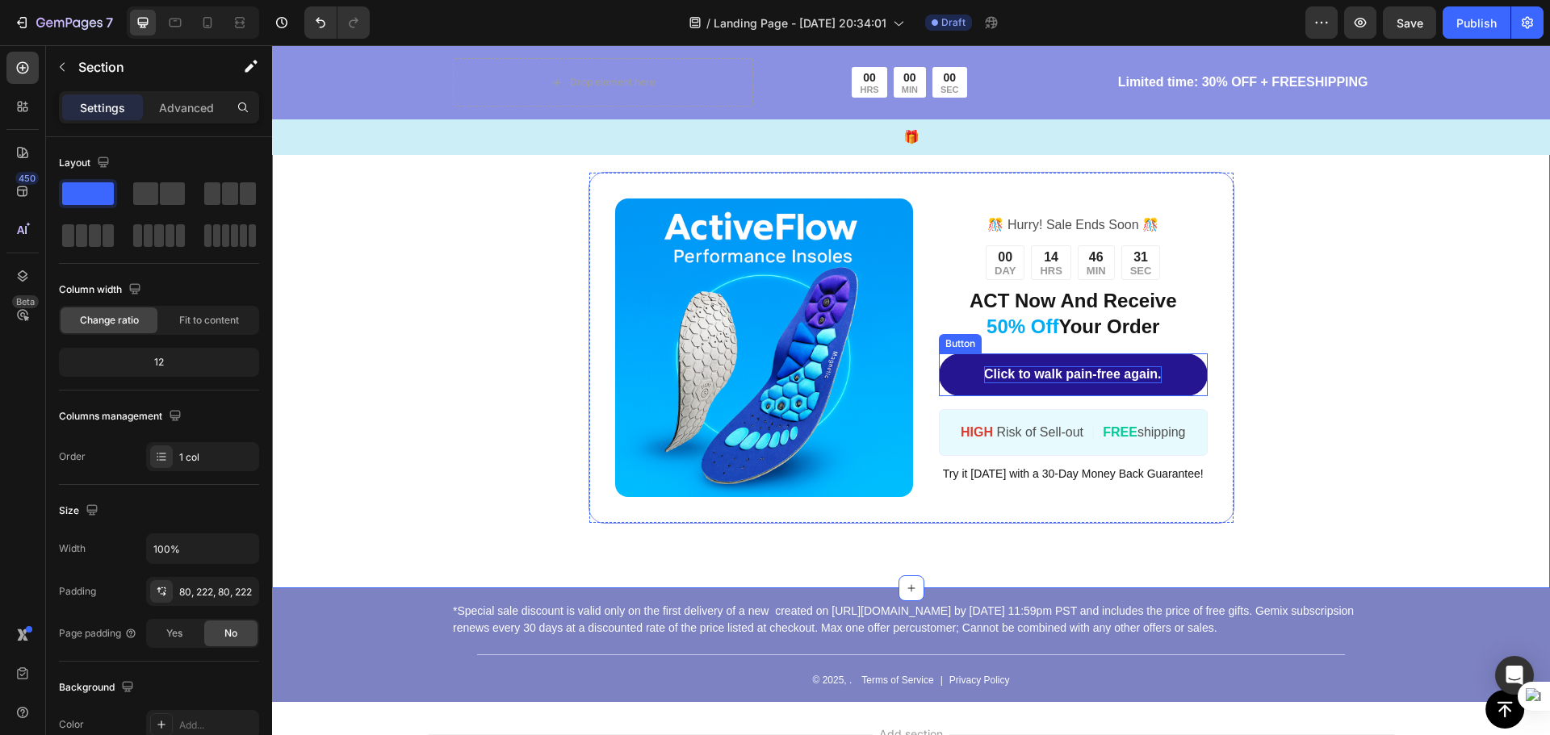
click at [1023, 372] on p "Click to walk pain-free again." at bounding box center [1073, 374] width 178 height 17
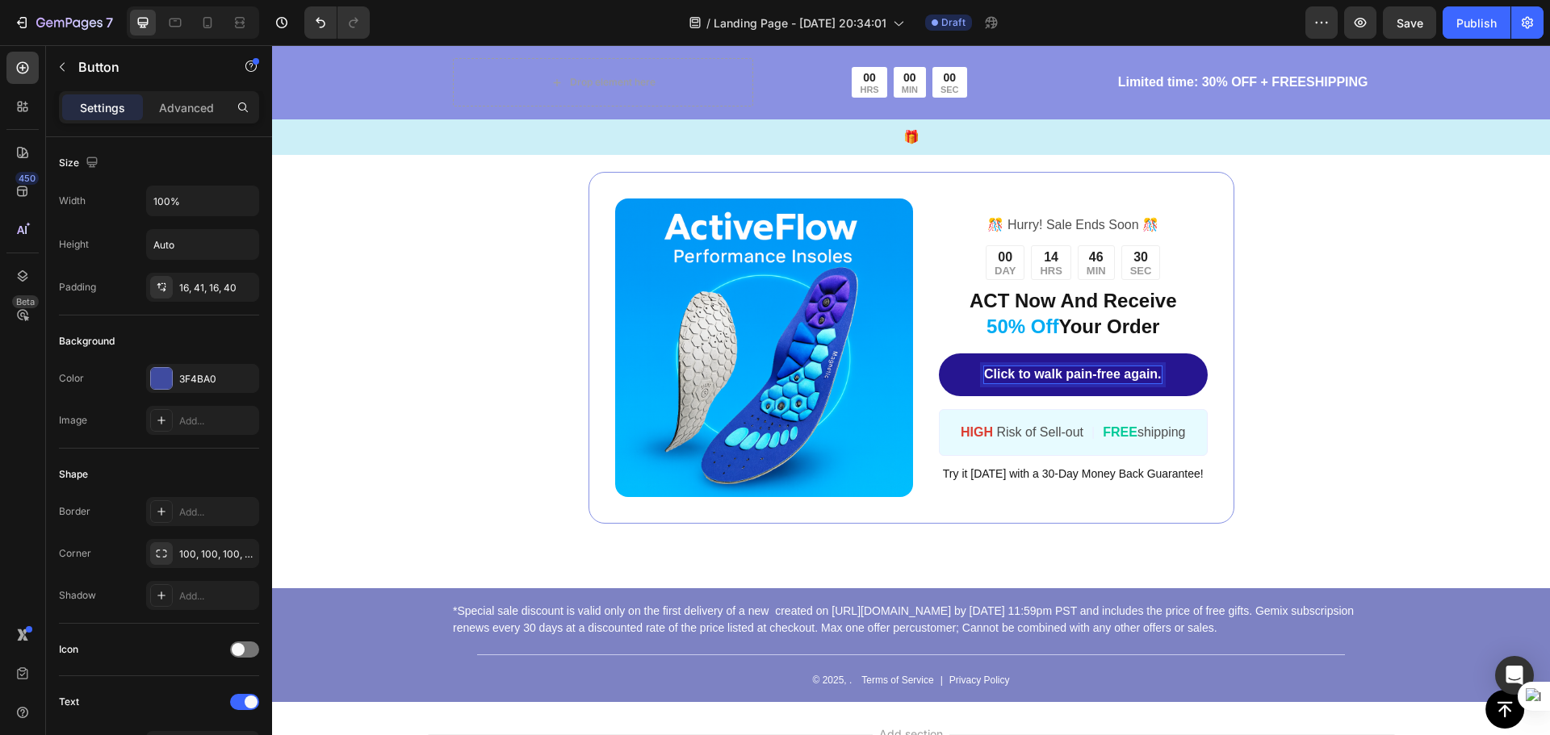
click at [1007, 374] on p "Click to walk pain-free again." at bounding box center [1073, 374] width 178 height 17
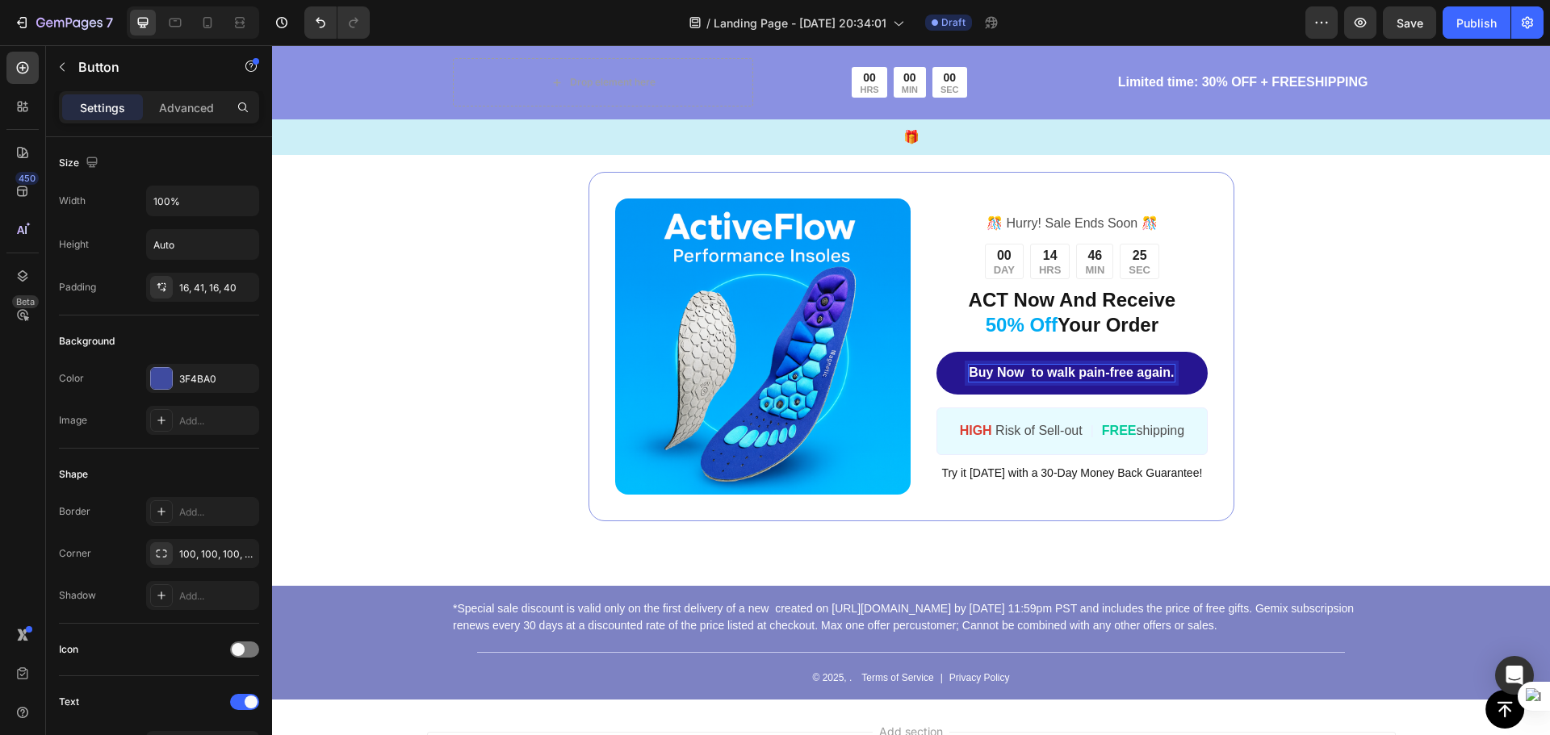
scroll to position [7413, 0]
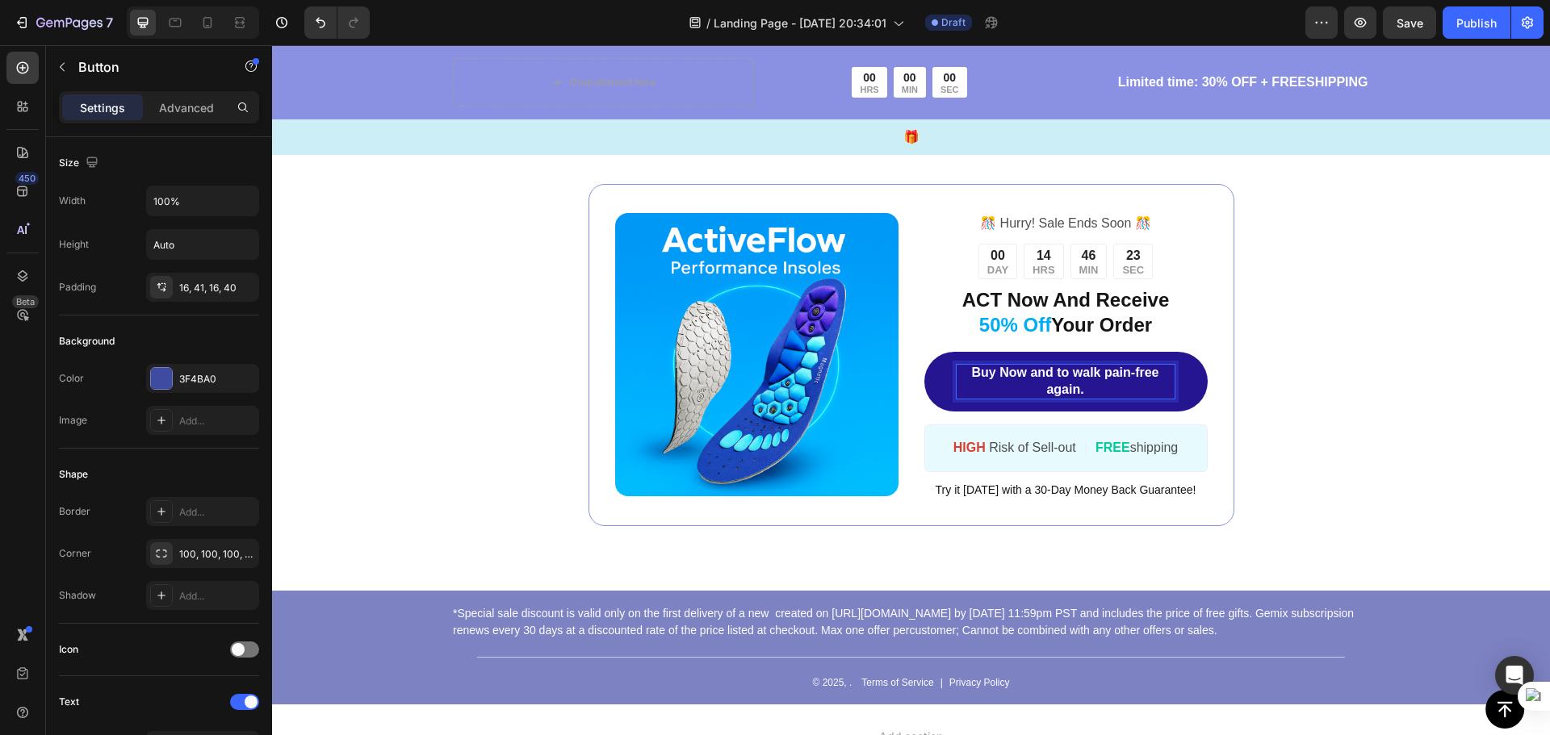
click at [1064, 379] on p "Buy Now and to walk pain-free again." at bounding box center [1065, 382] width 218 height 34
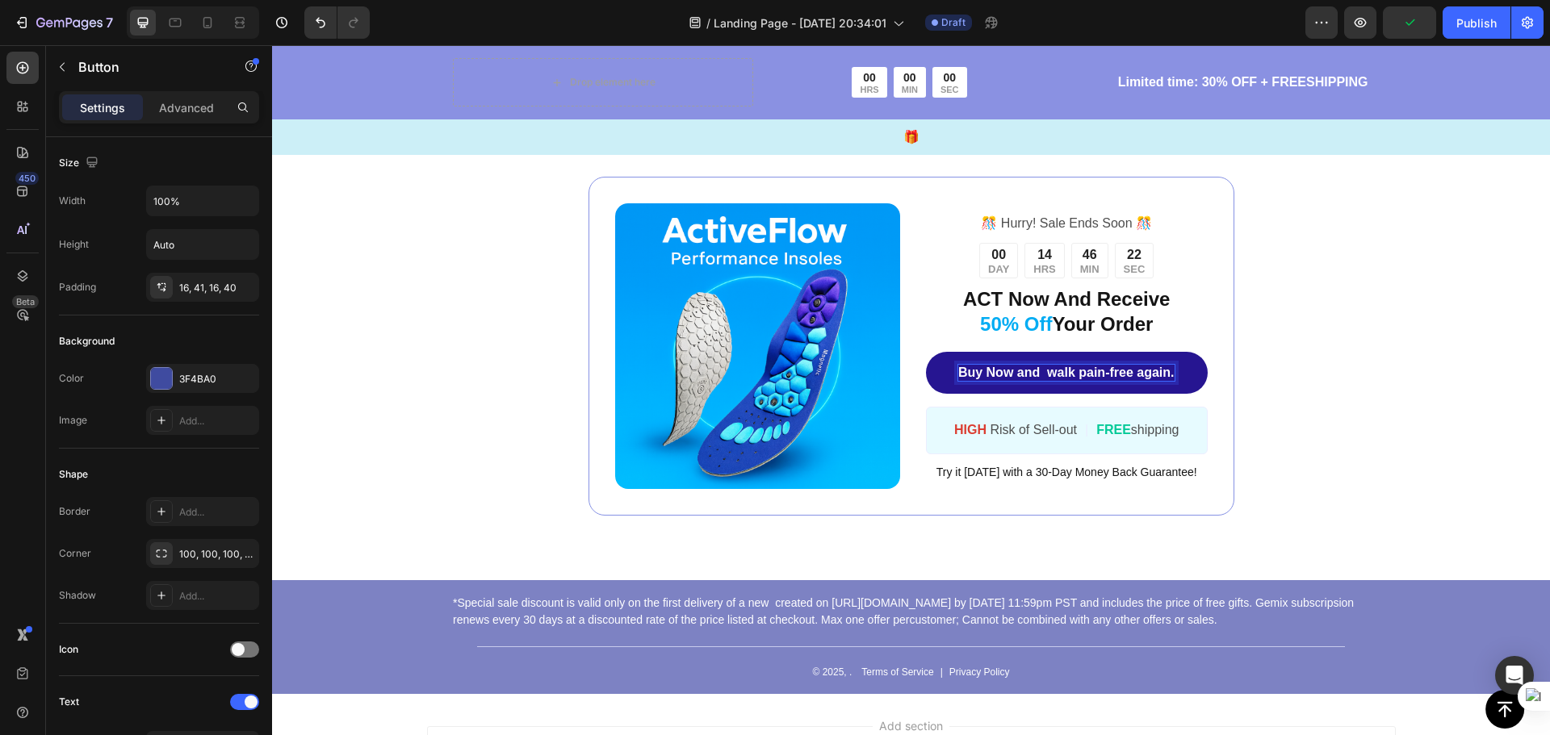
scroll to position [7422, 0]
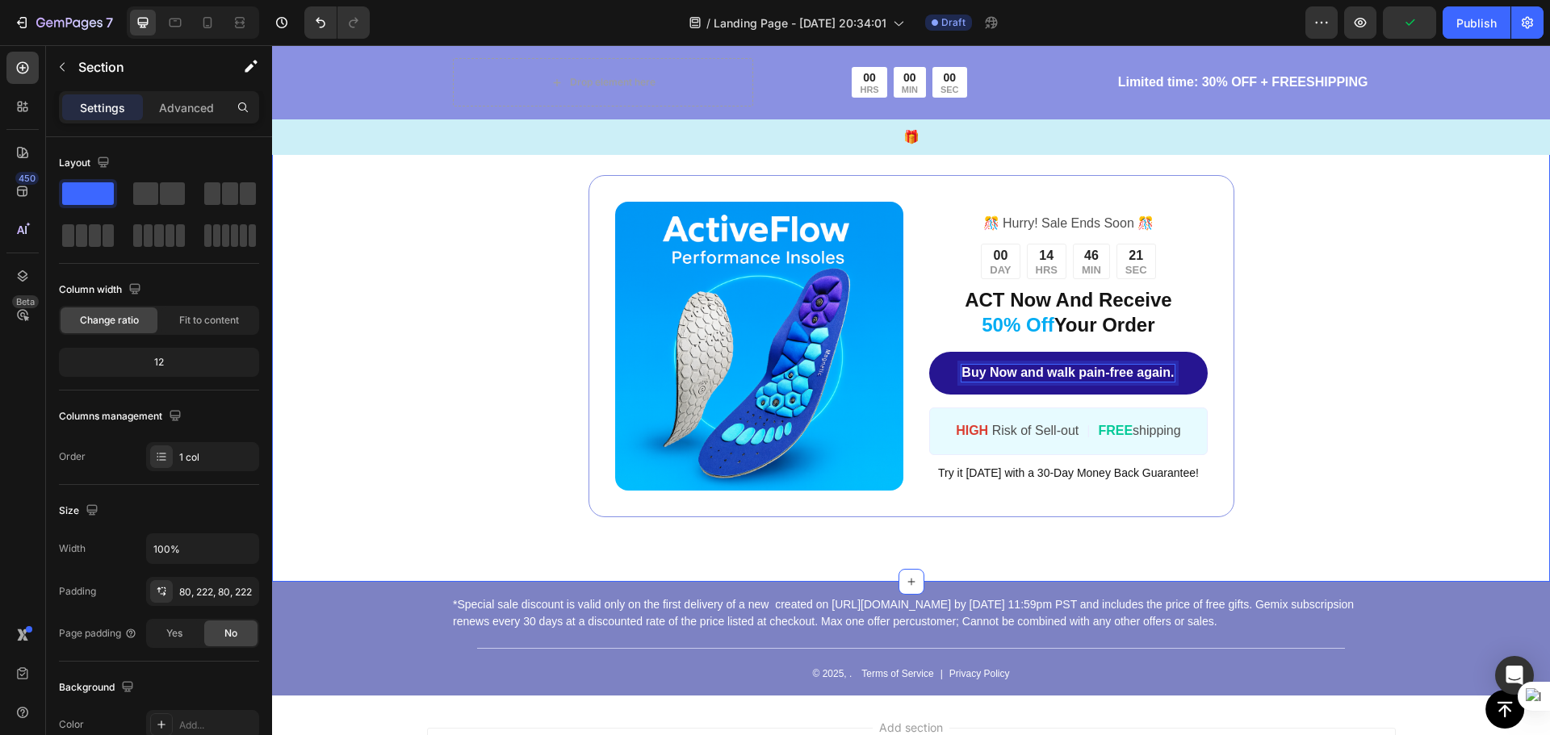
click at [1295, 361] on div "Image ️🎊 Hurry! Sale Ends Soon ️🎊 Text Block 00 DAY 14 HRS 46 MIN 21 SEC Countd…" at bounding box center [910, 346] width 919 height 342
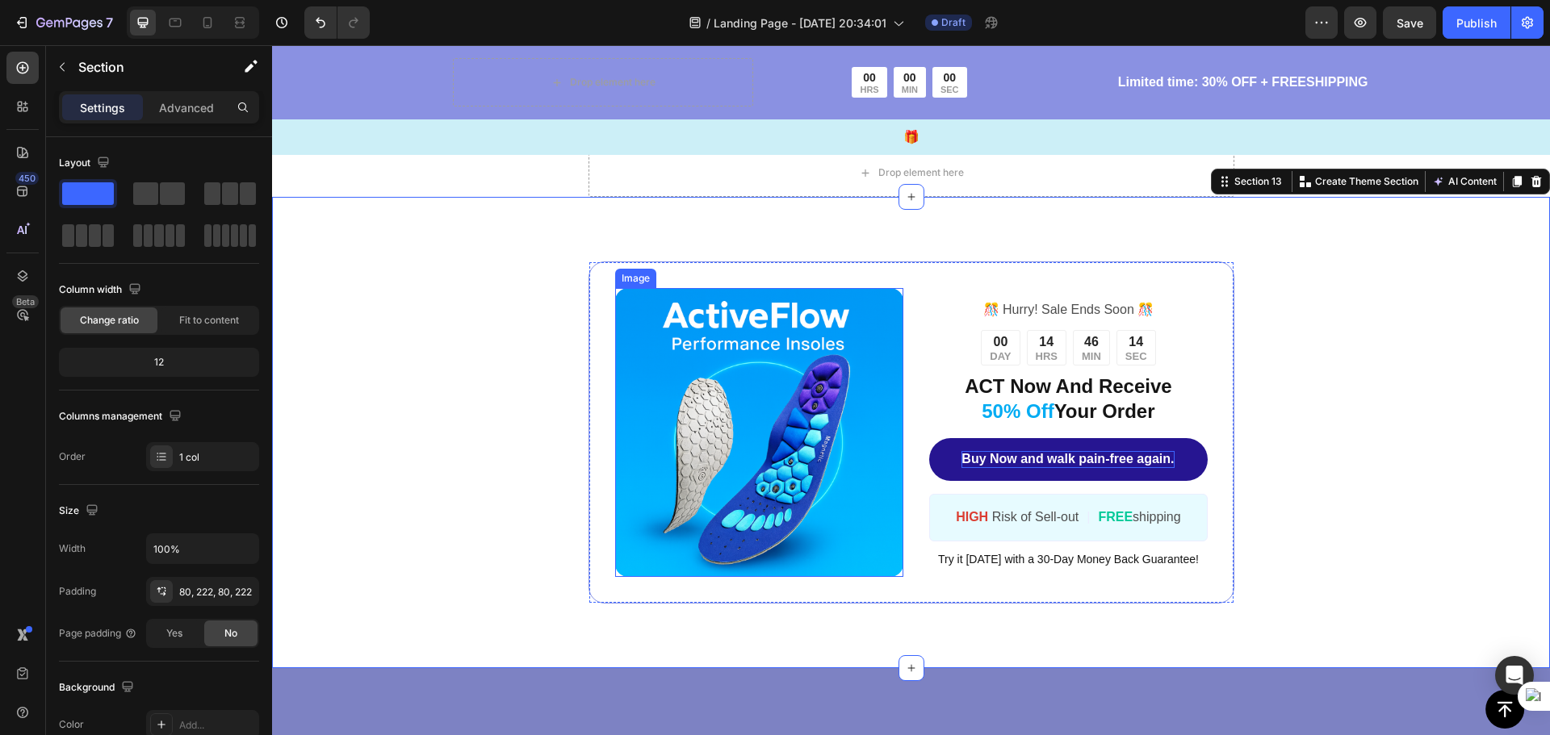
scroll to position [7341, 0]
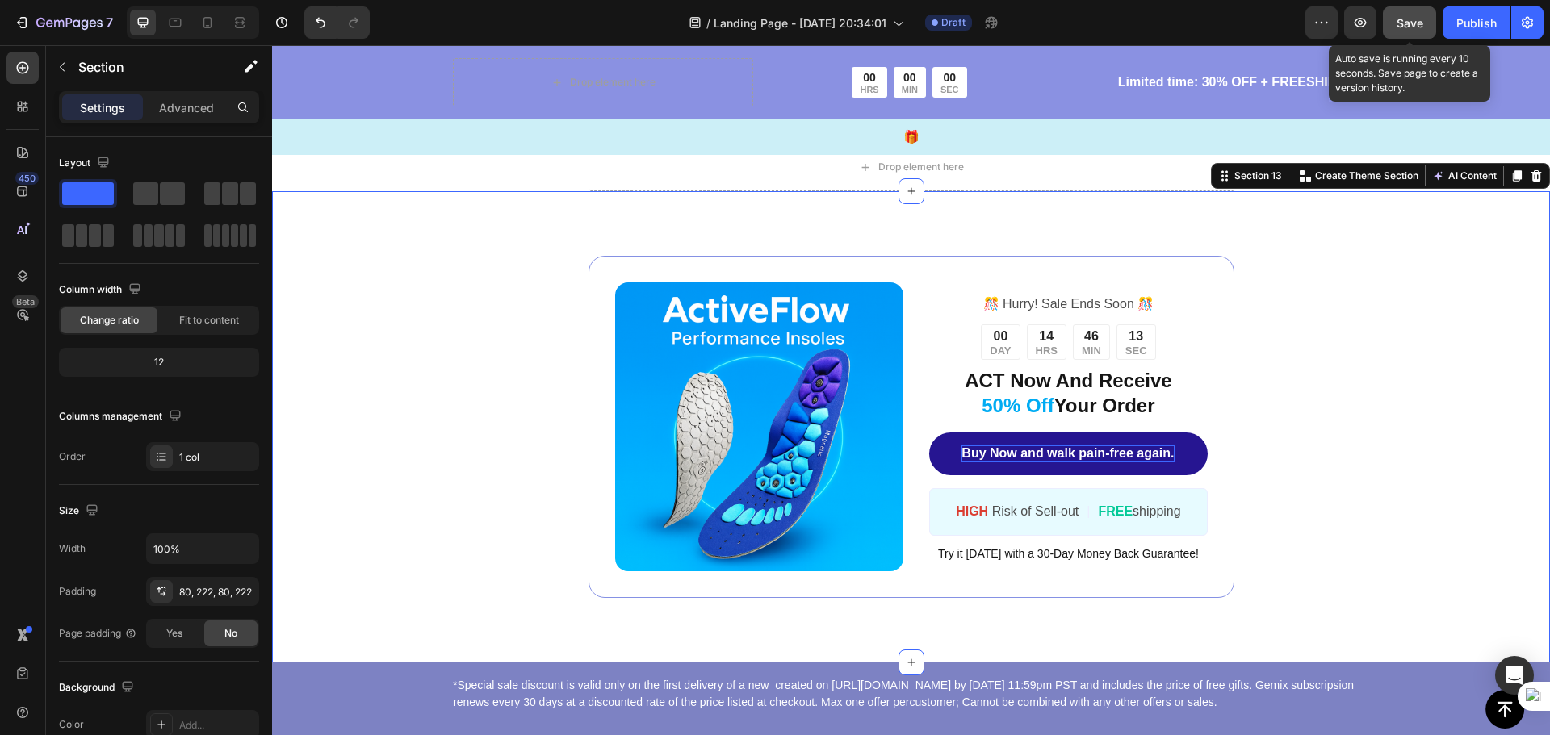
click at [1413, 20] on span "Save" at bounding box center [1409, 23] width 27 height 14
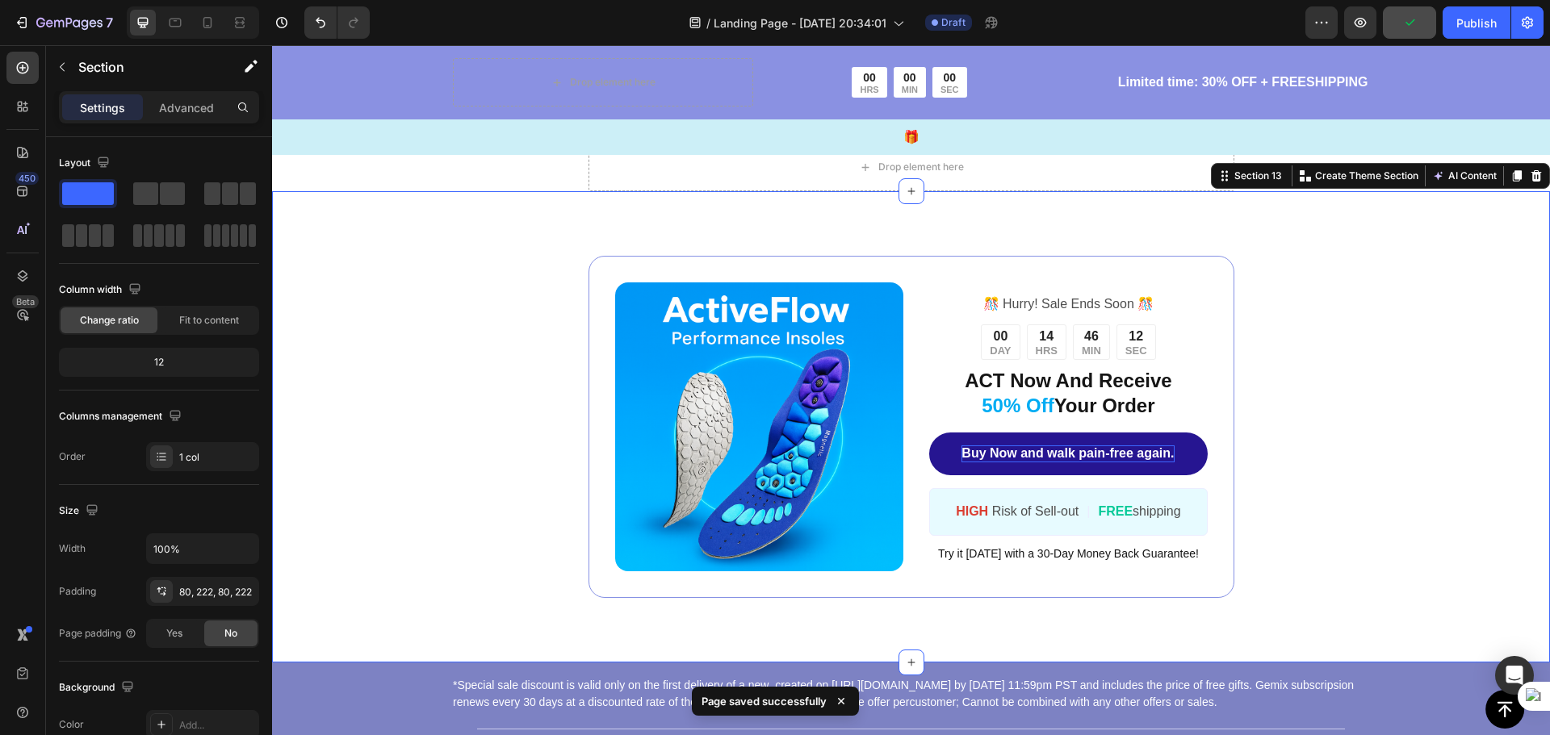
click at [1288, 375] on div "Image ️🎊 Hurry! Sale Ends Soon ️🎊 Text Block 00 DAY 14 HRS 46 MIN 12 SEC Countd…" at bounding box center [910, 427] width 919 height 342
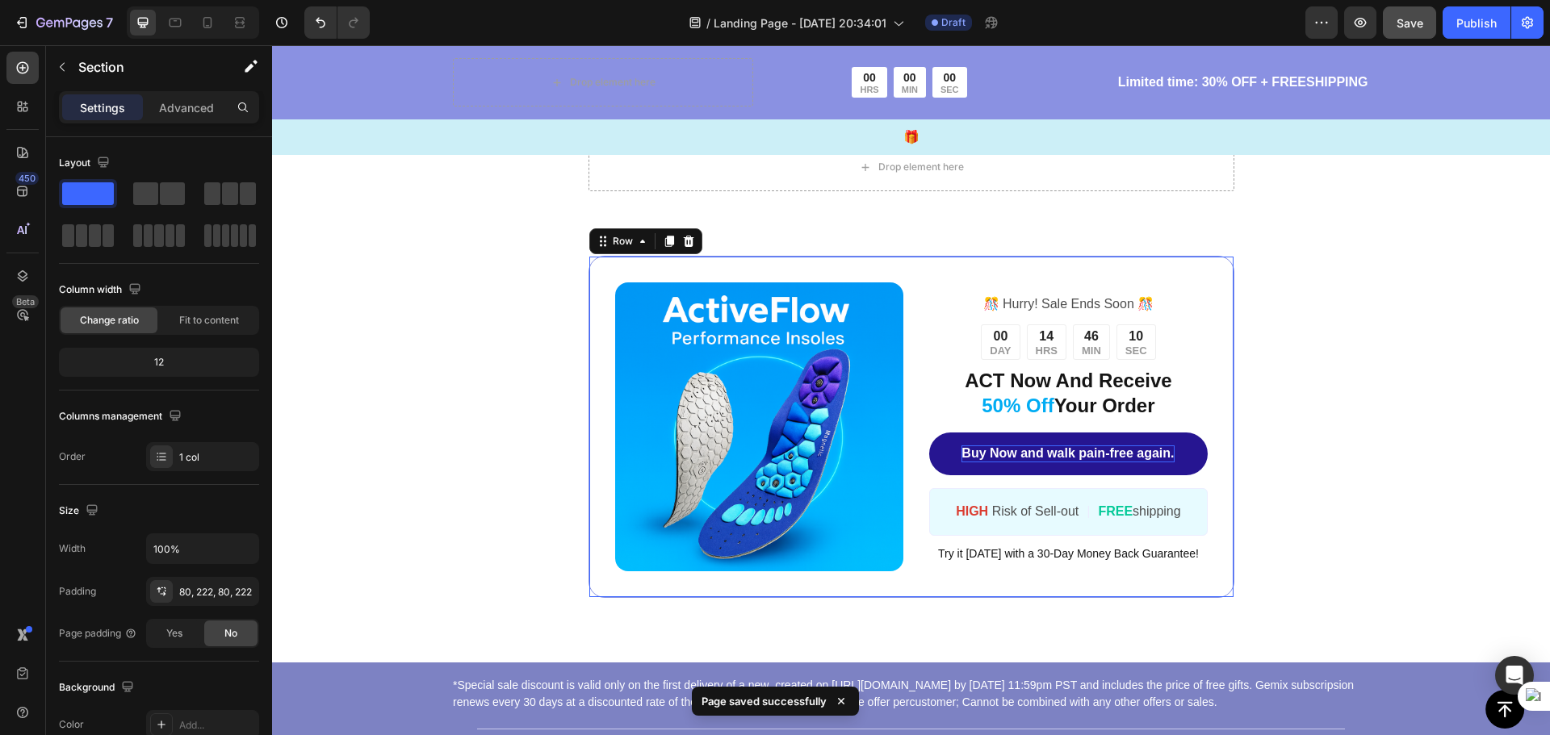
click at [600, 400] on div "Image ️🎊 Hurry! Sale Ends Soon ️🎊 Text Block 00 DAY 14 HRS 46 MIN 10 SEC Countd…" at bounding box center [911, 427] width 646 height 342
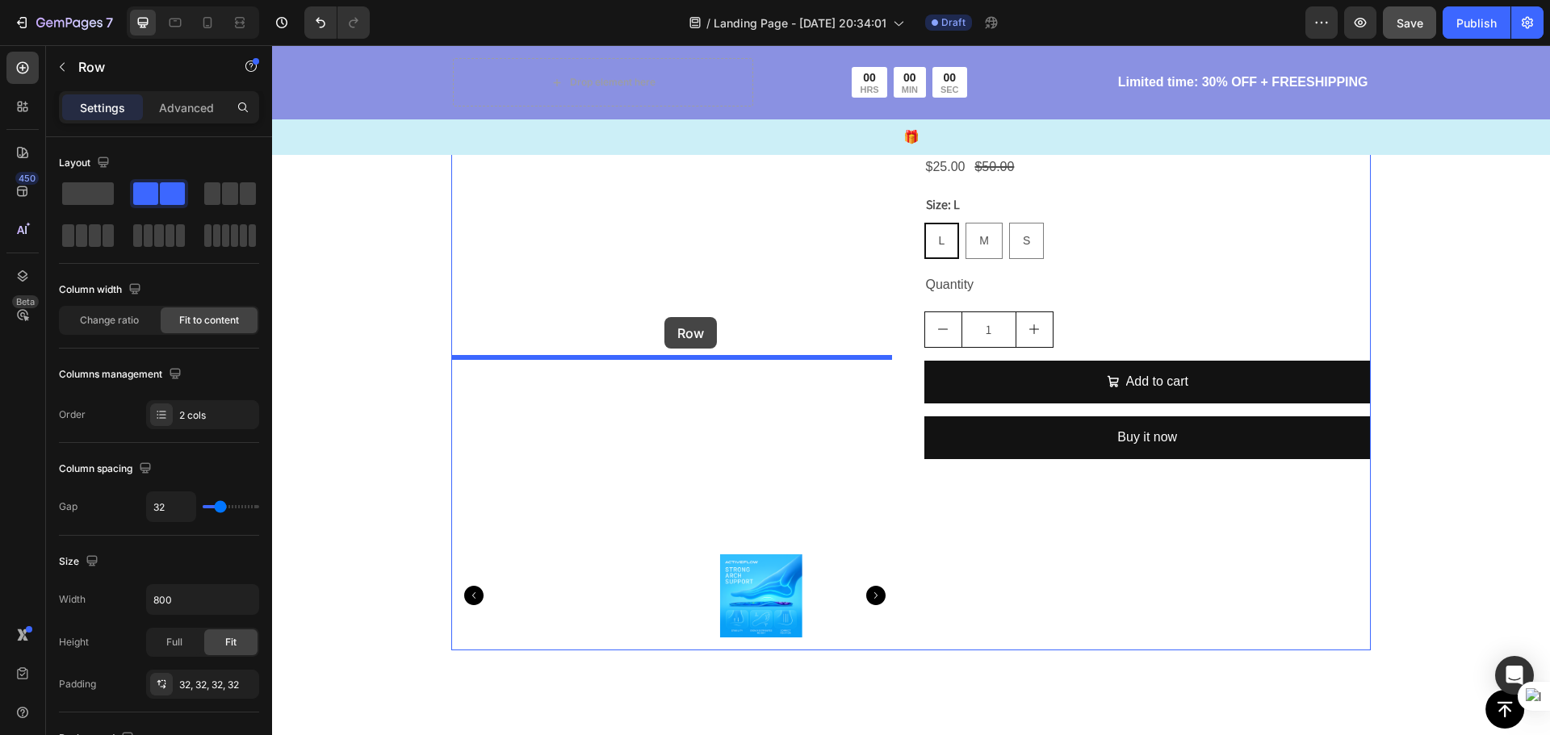
scroll to position [4436, 0]
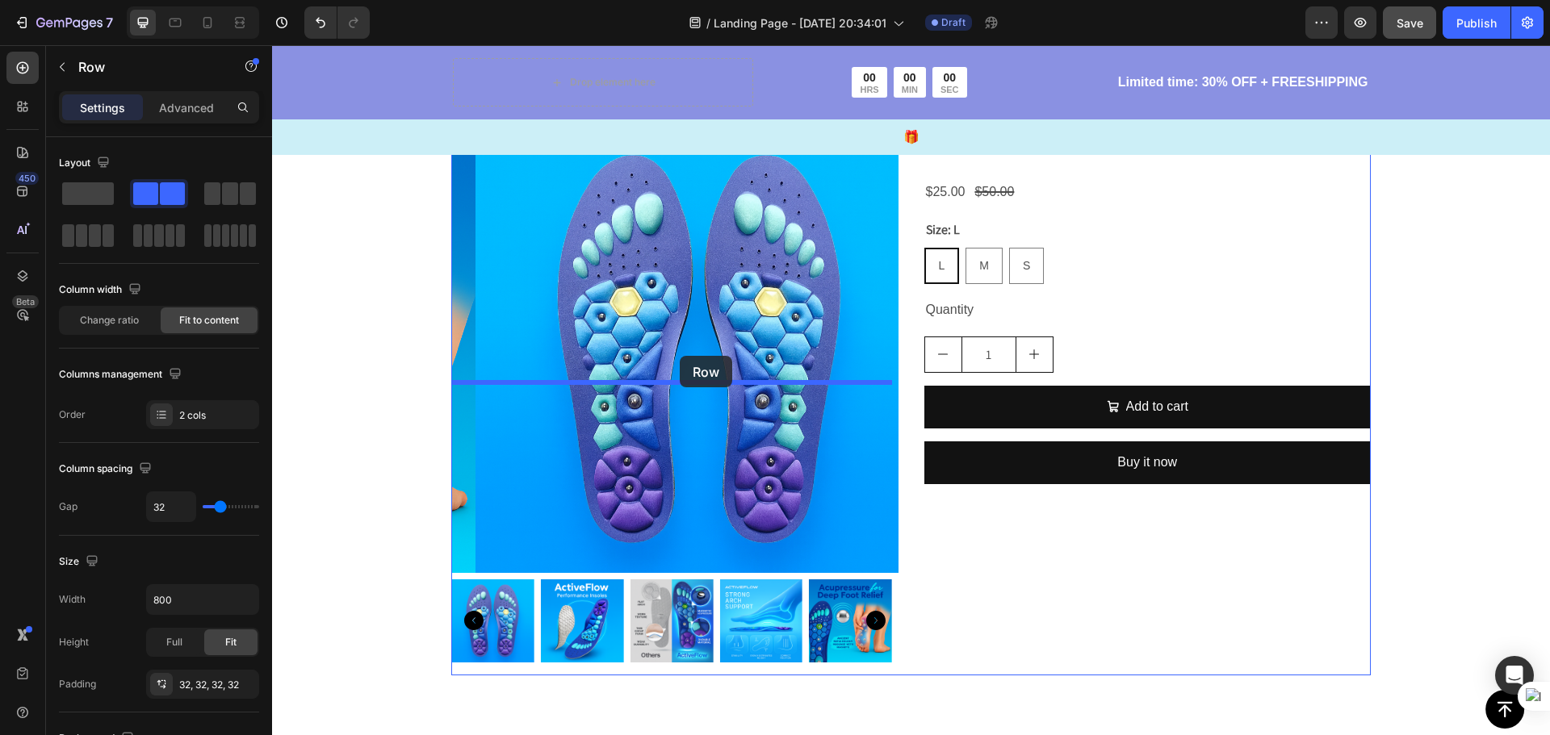
drag, startPoint x: 621, startPoint y: 245, endPoint x: 680, endPoint y: 356, distance: 126.0
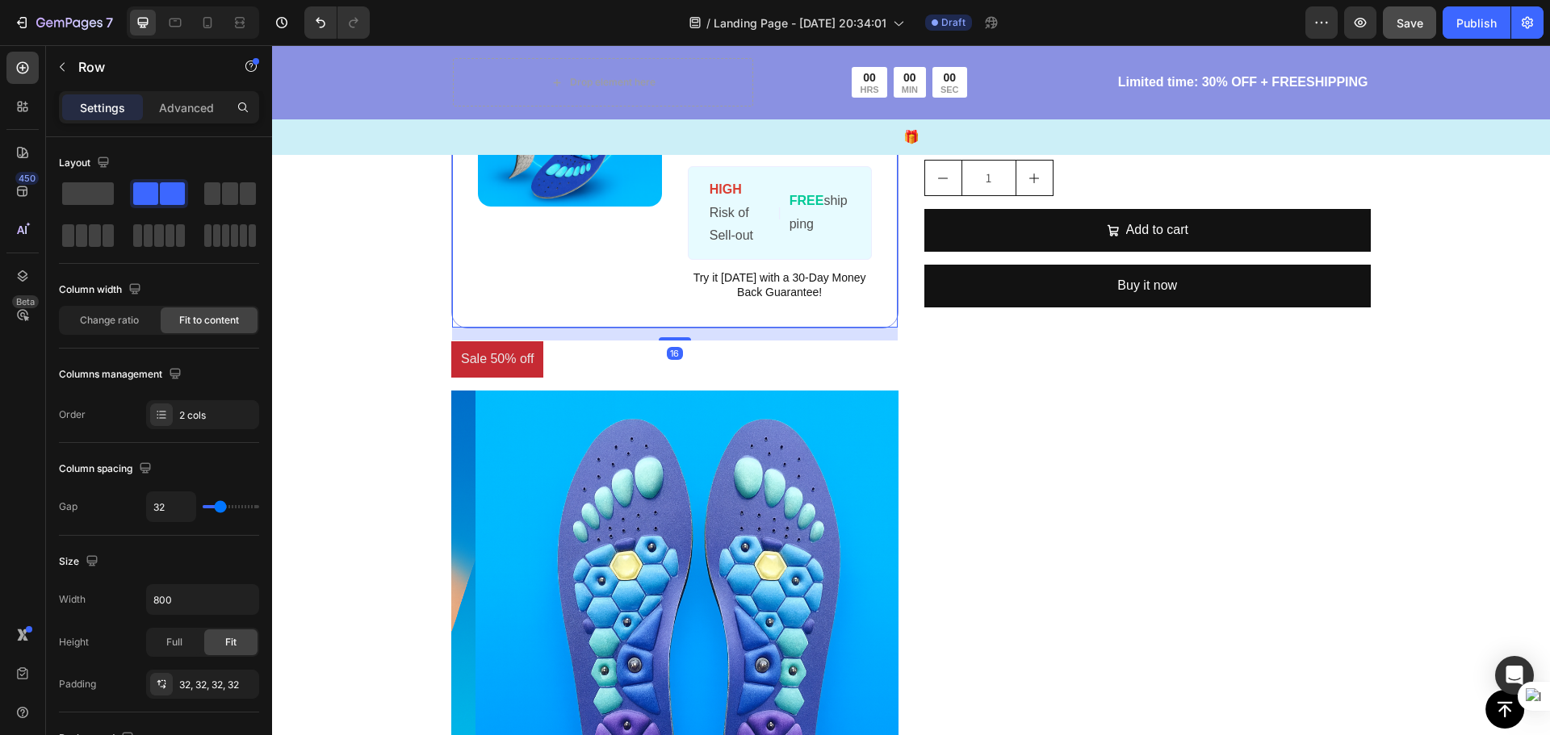
scroll to position [4920, 0]
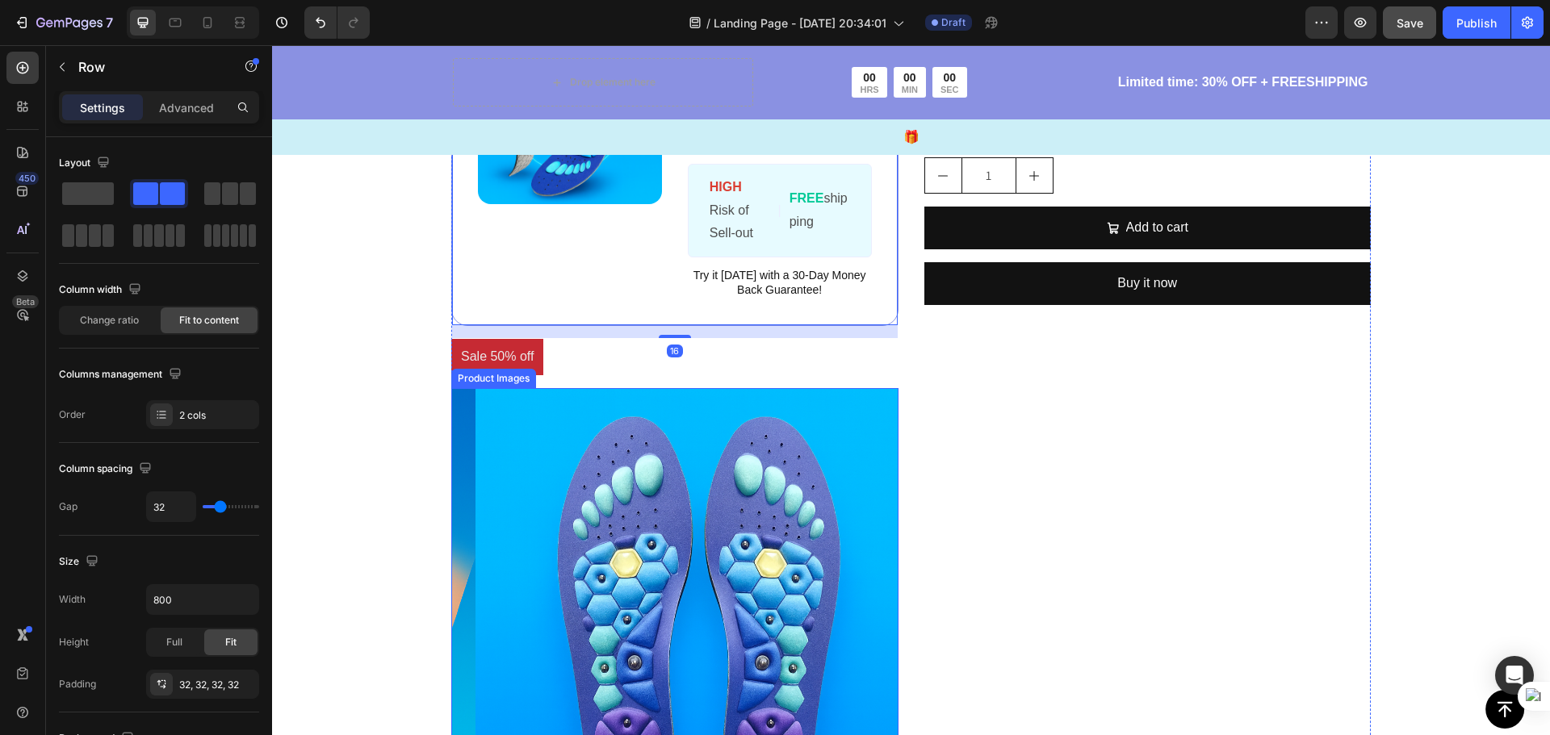
click at [873, 441] on img at bounding box center [698, 611] width 447 height 447
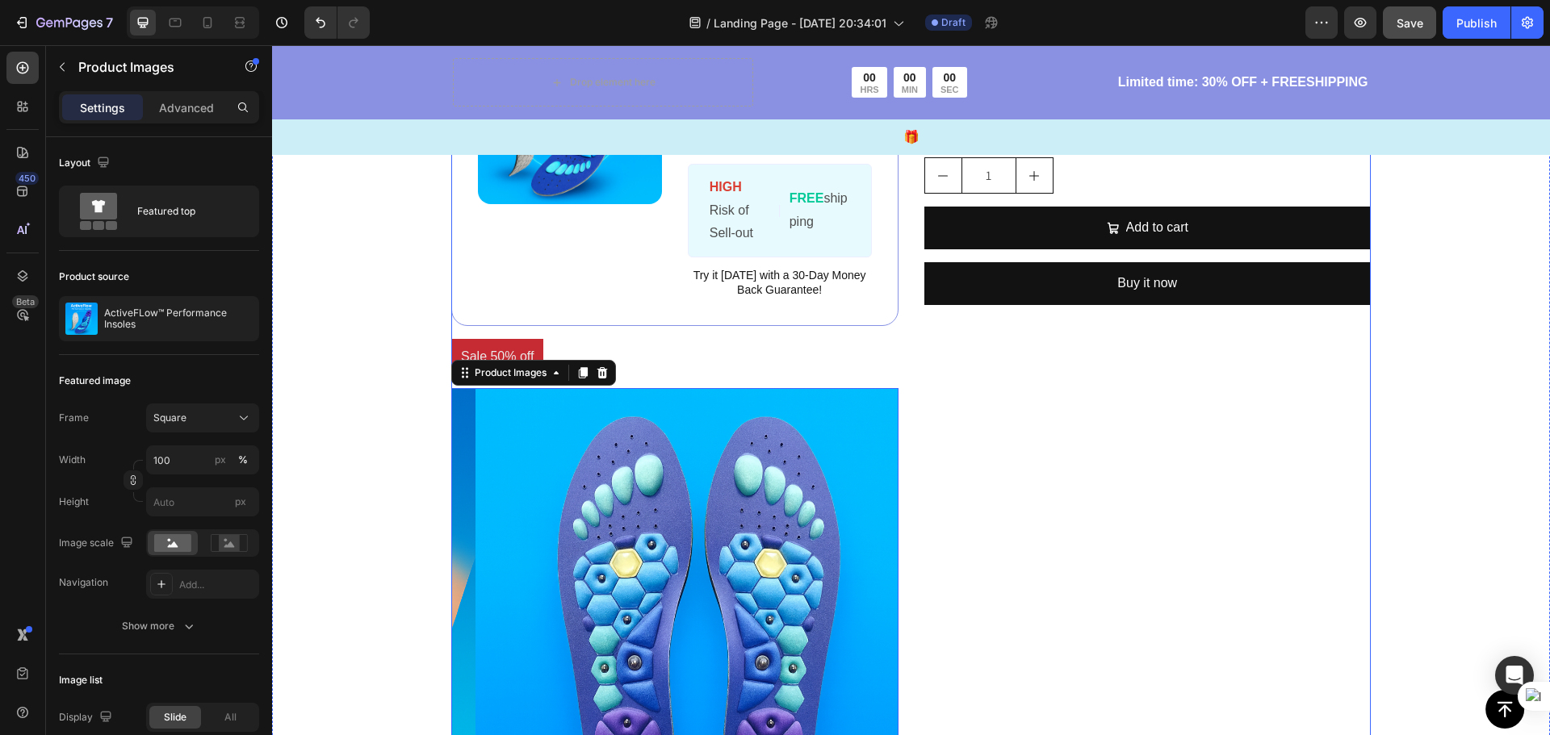
click at [992, 428] on div "ActiveFLow™ Performance Insoles Product Title $25.00 Product Price Product Pric…" at bounding box center [1147, 417] width 447 height 1039
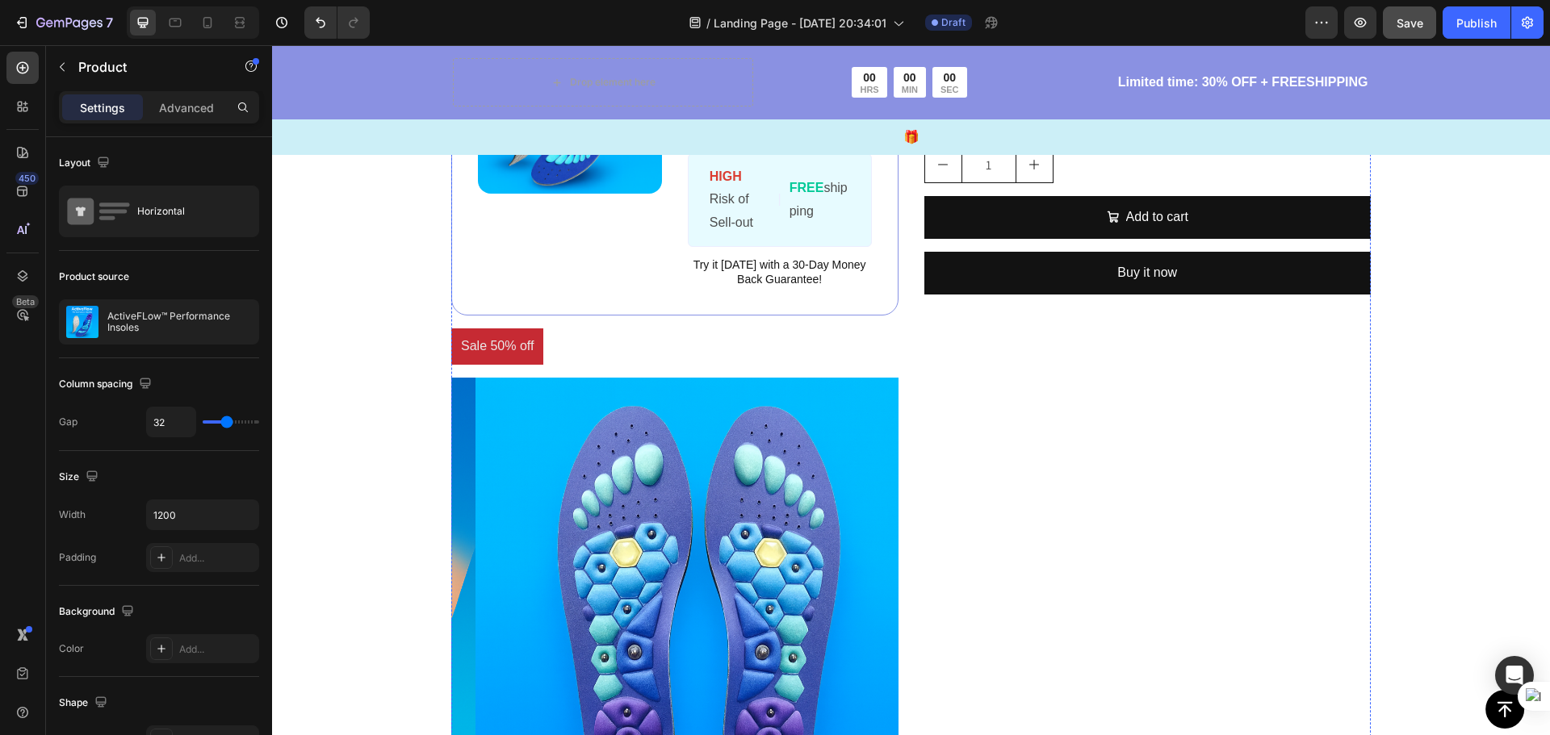
scroll to position [4597, 0]
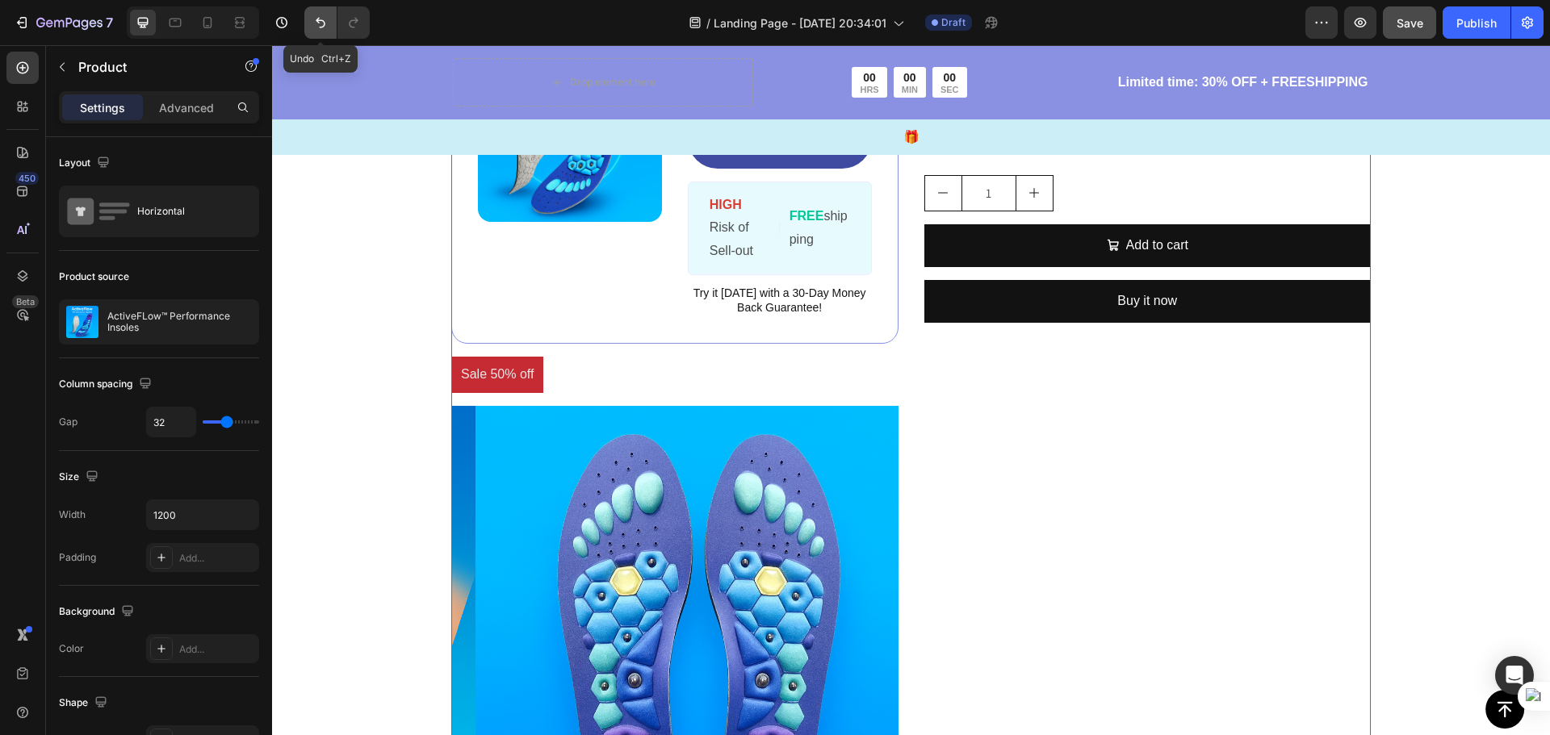
click at [321, 28] on icon "Undo/Redo" at bounding box center [320, 23] width 16 height 16
click at [320, 21] on icon "Undo/Redo" at bounding box center [321, 23] width 10 height 10
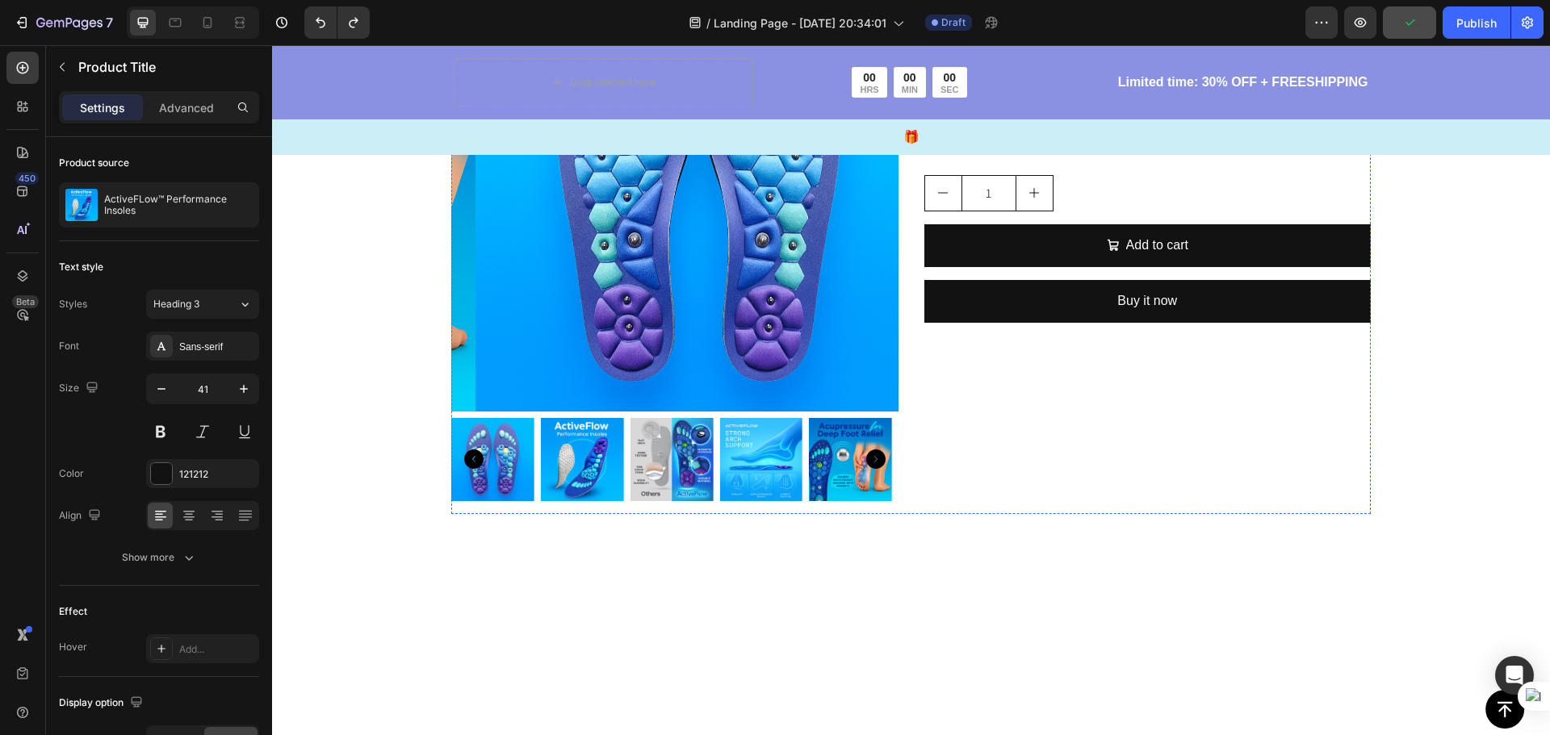
click at [1308, 123] on div "Size: L L L L M M M S S S" at bounding box center [1147, 89] width 447 height 65
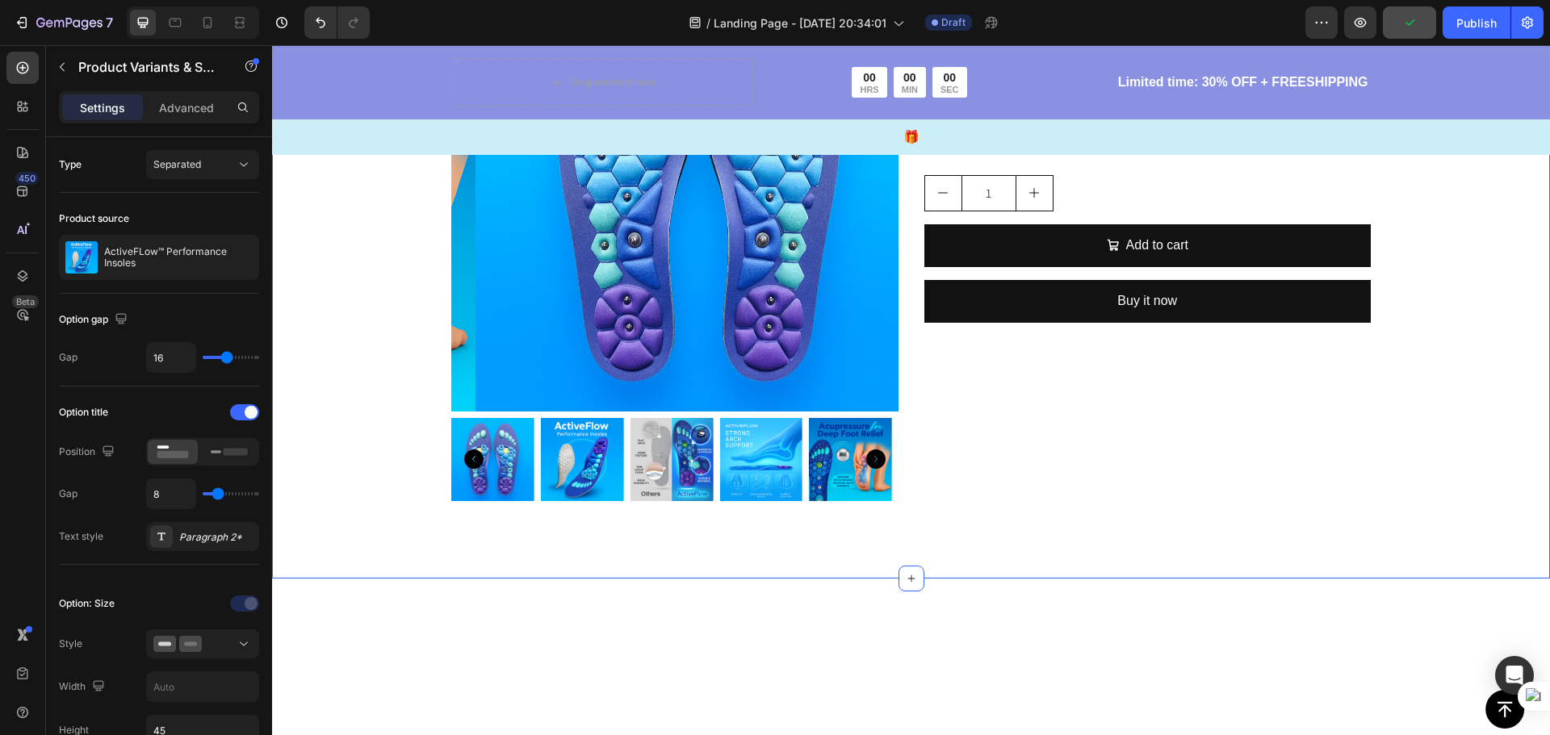
click at [1383, 275] on div "Sale 50% off Product Badge Product Images ActiveFLow™ Performance Insoles Produ…" at bounding box center [911, 214] width 1278 height 727
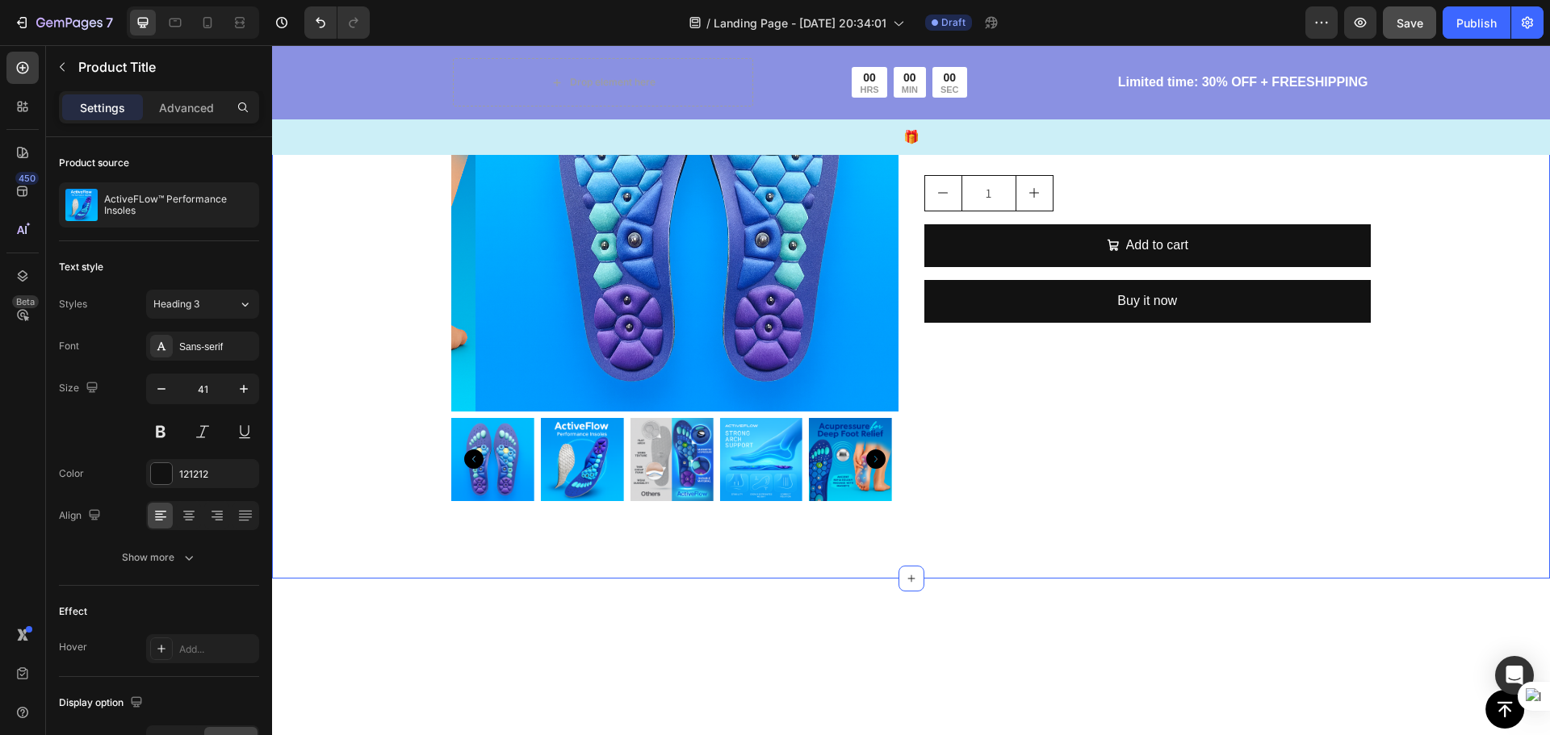
click at [1364, 199] on div "Sale 50% off Product Badge Product Images ActiveFLow™ Performance Insoles Produ…" at bounding box center [911, 214] width 1278 height 727
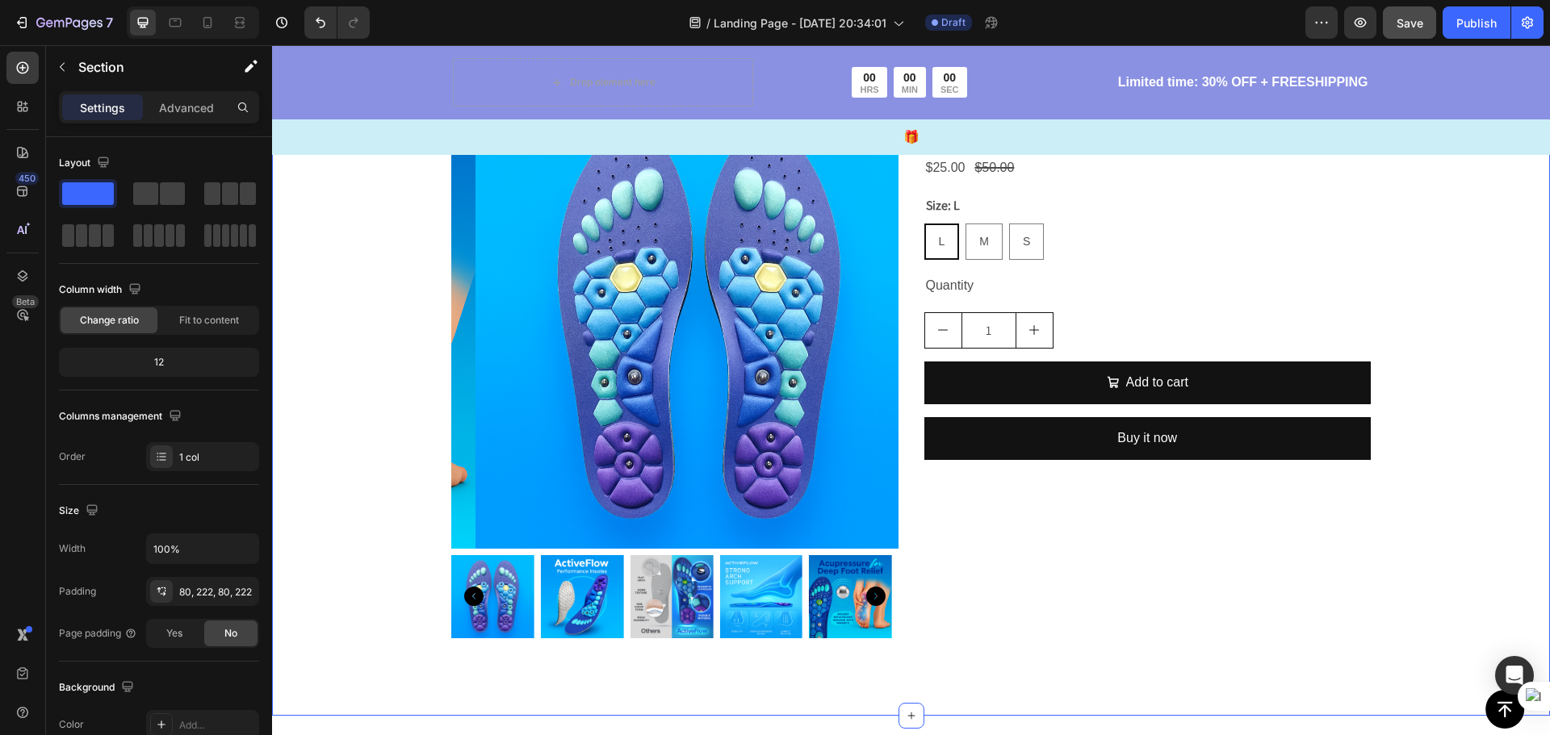
scroll to position [4436, 0]
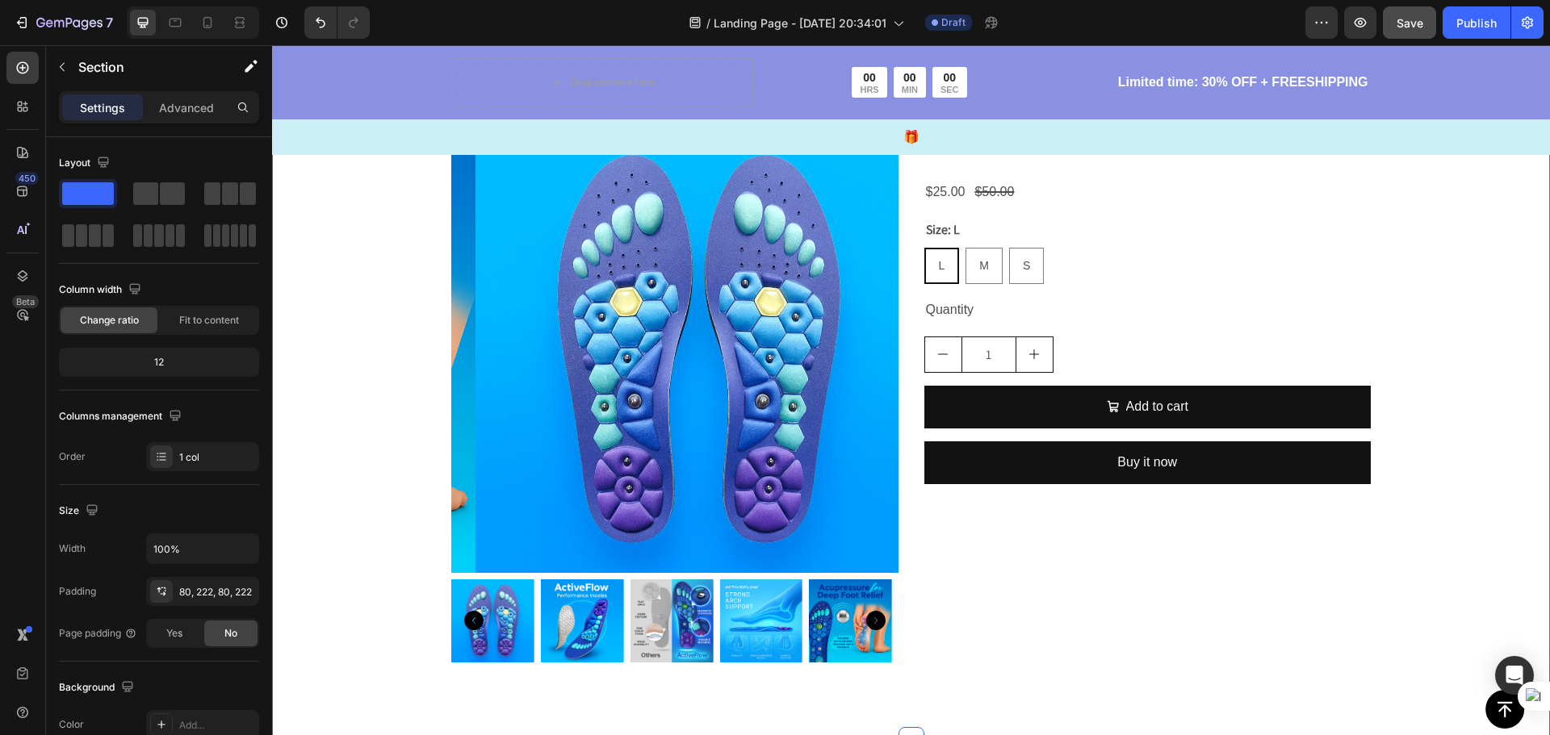
click at [789, 357] on div "Sale 50% off Product Badge Product Images ActiveFLow™ Performance Insoles Produ…" at bounding box center [911, 376] width 1278 height 727
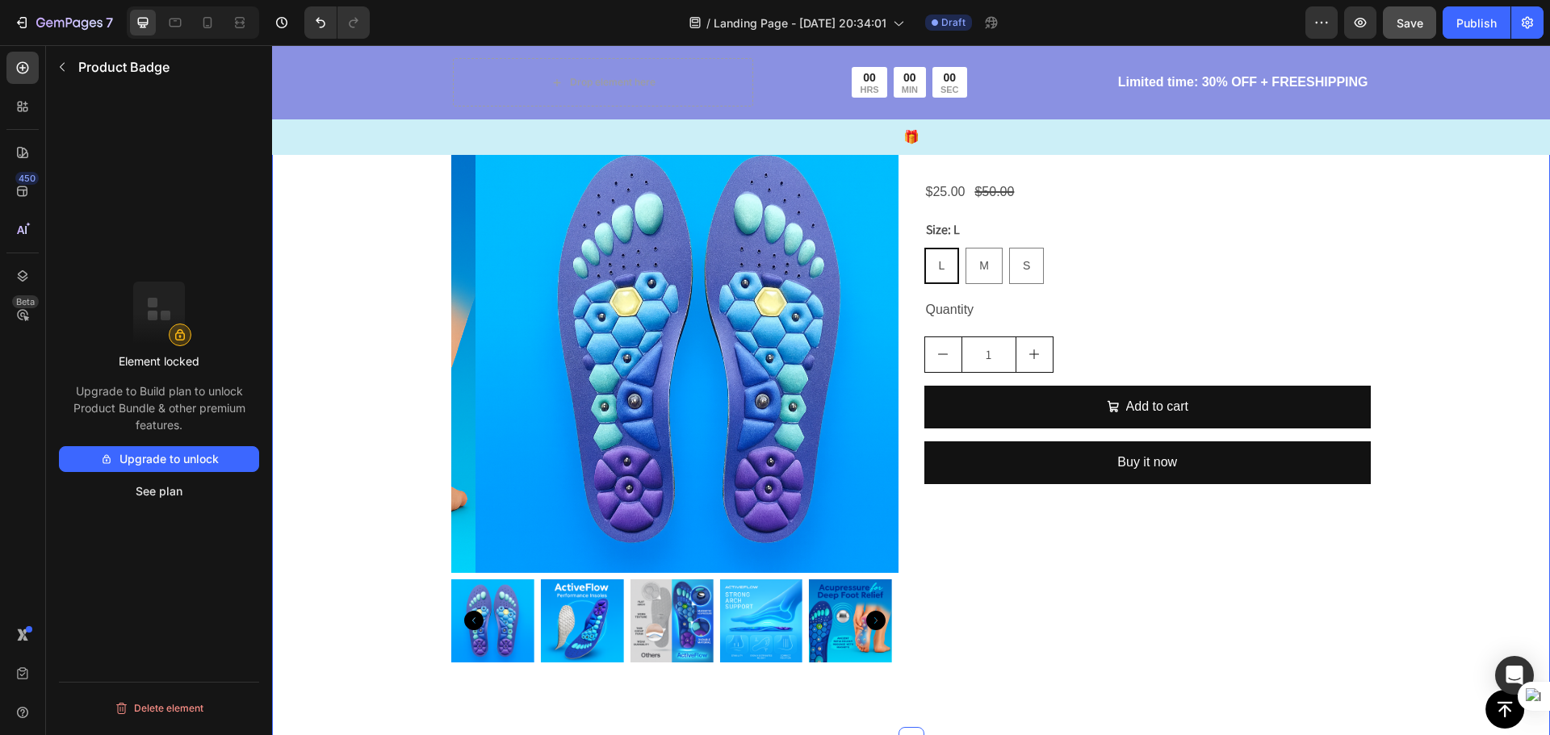
click at [759, 114] on div "Sale 50% off" at bounding box center [674, 95] width 447 height 36
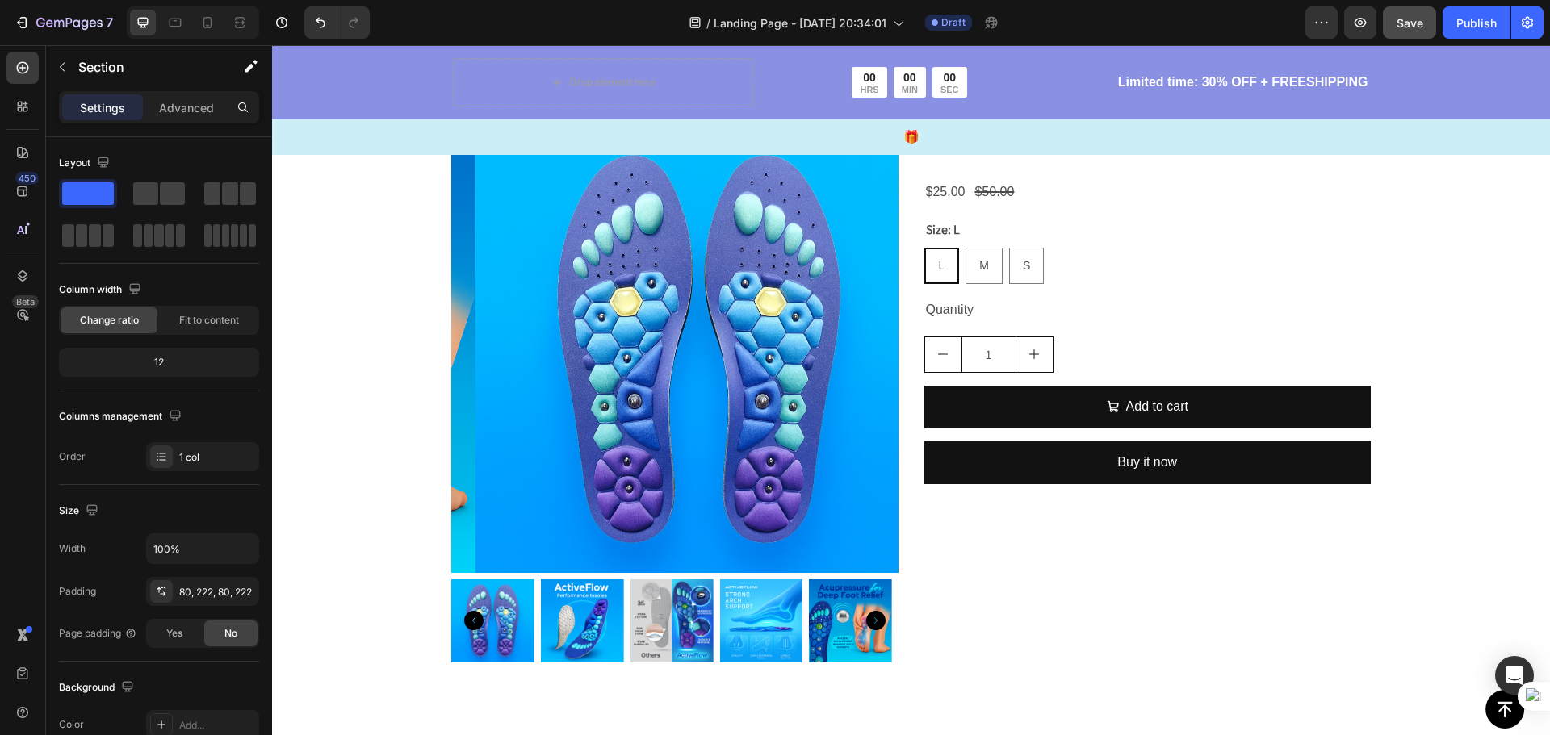
click at [411, 408] on div "Sale 50% off Product Badge 16 Product Images ActiveFLow™ Performance Insoles Pr…" at bounding box center [911, 376] width 1278 height 727
click at [446, 415] on div "Sale 50% off Product Badge Product Images ActiveFLow™ Performance Insoles Produ…" at bounding box center [911, 376] width 1278 height 727
click at [451, 420] on div "Sale 50% off Product Badge Product Images" at bounding box center [674, 376] width 447 height 598
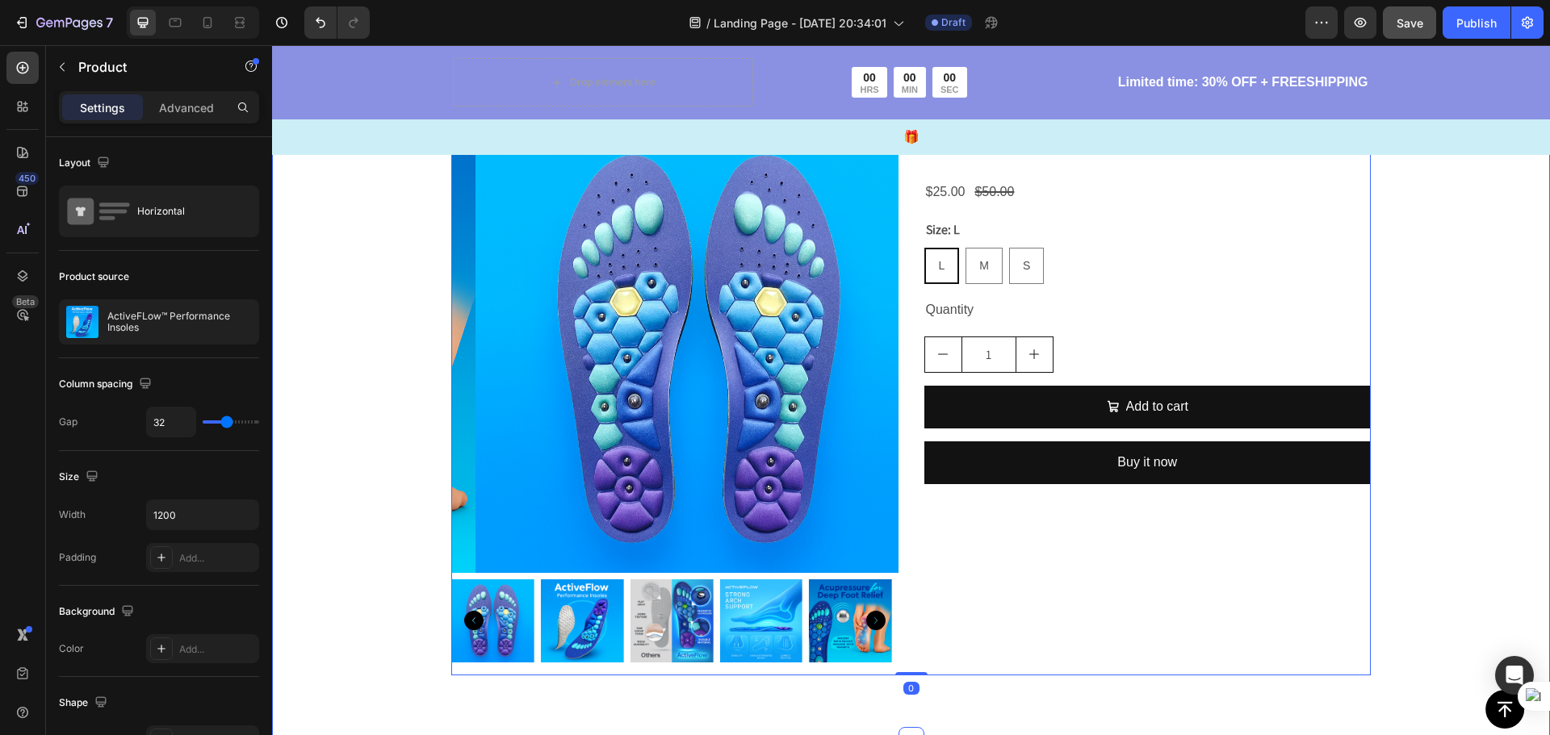
click at [450, 425] on div "Sale 50% off Product Badge Product Images ActiveFLow™ Performance Insoles Produ…" at bounding box center [911, 376] width 1278 height 727
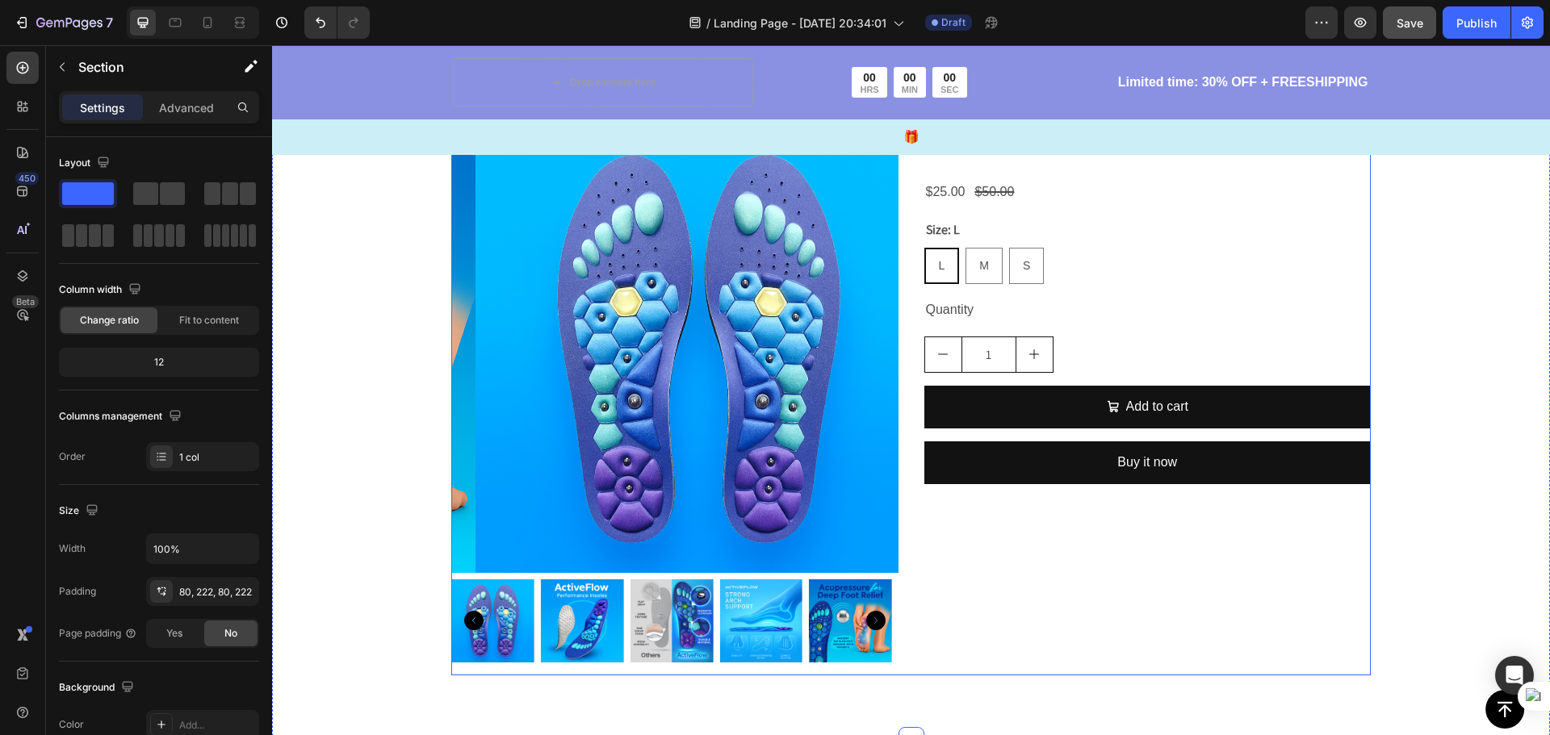
click at [458, 424] on div "Sale 50% off Product Badge Product Images" at bounding box center [674, 376] width 447 height 598
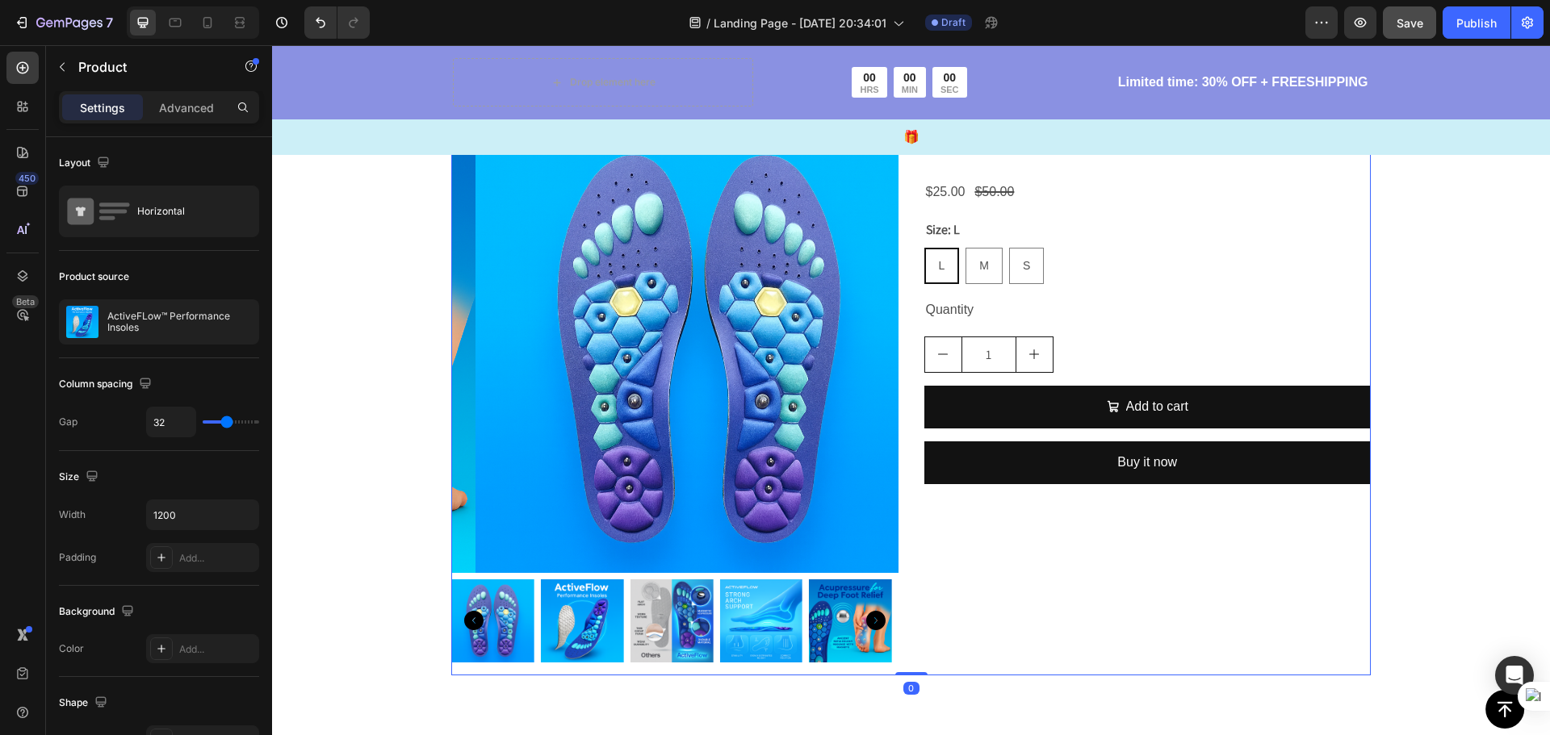
click at [567, 68] on icon at bounding box center [567, 61] width 10 height 11
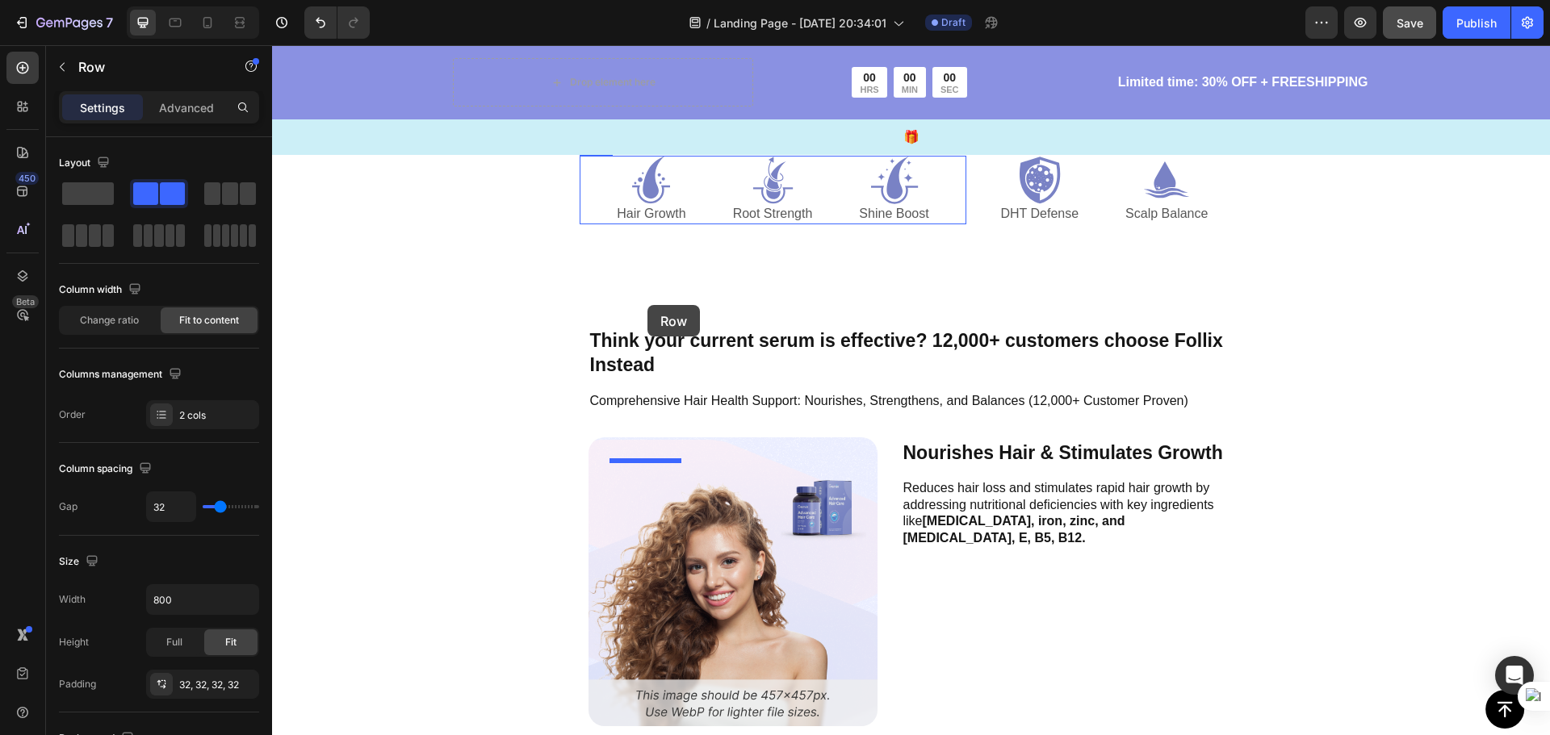
scroll to position [4331, 0]
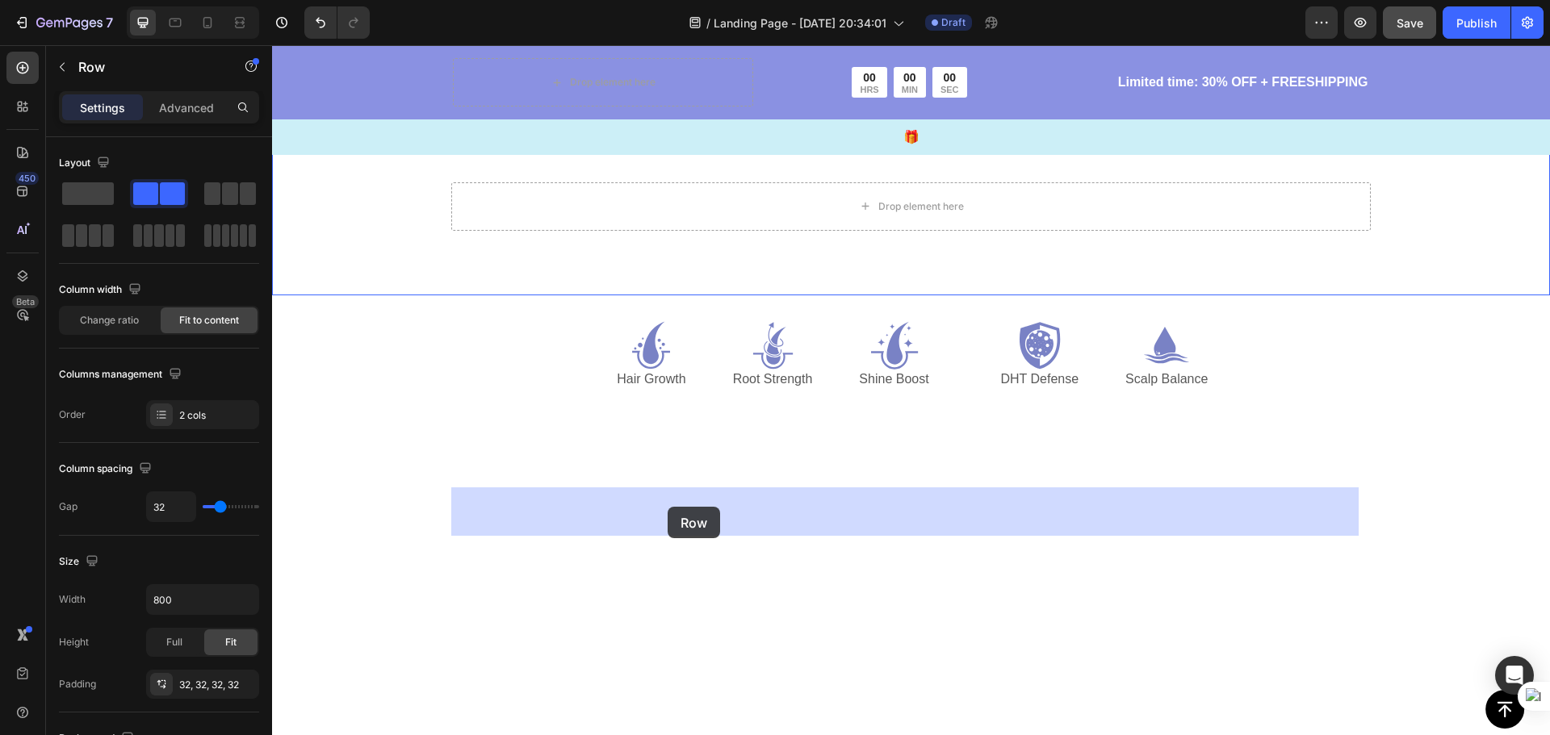
drag, startPoint x: 601, startPoint y: 379, endPoint x: 667, endPoint y: 507, distance: 144.4
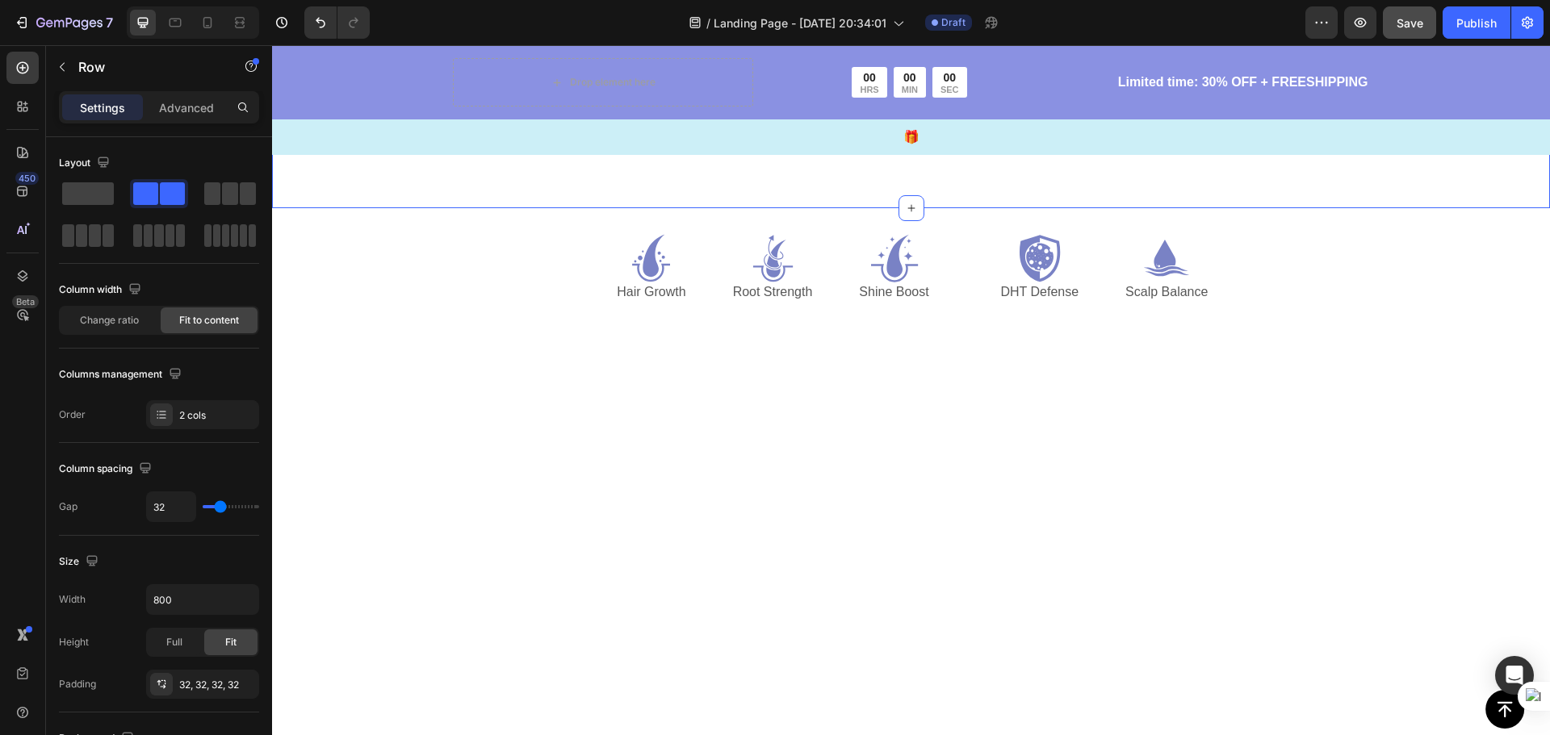
scroll to position [4815, 0]
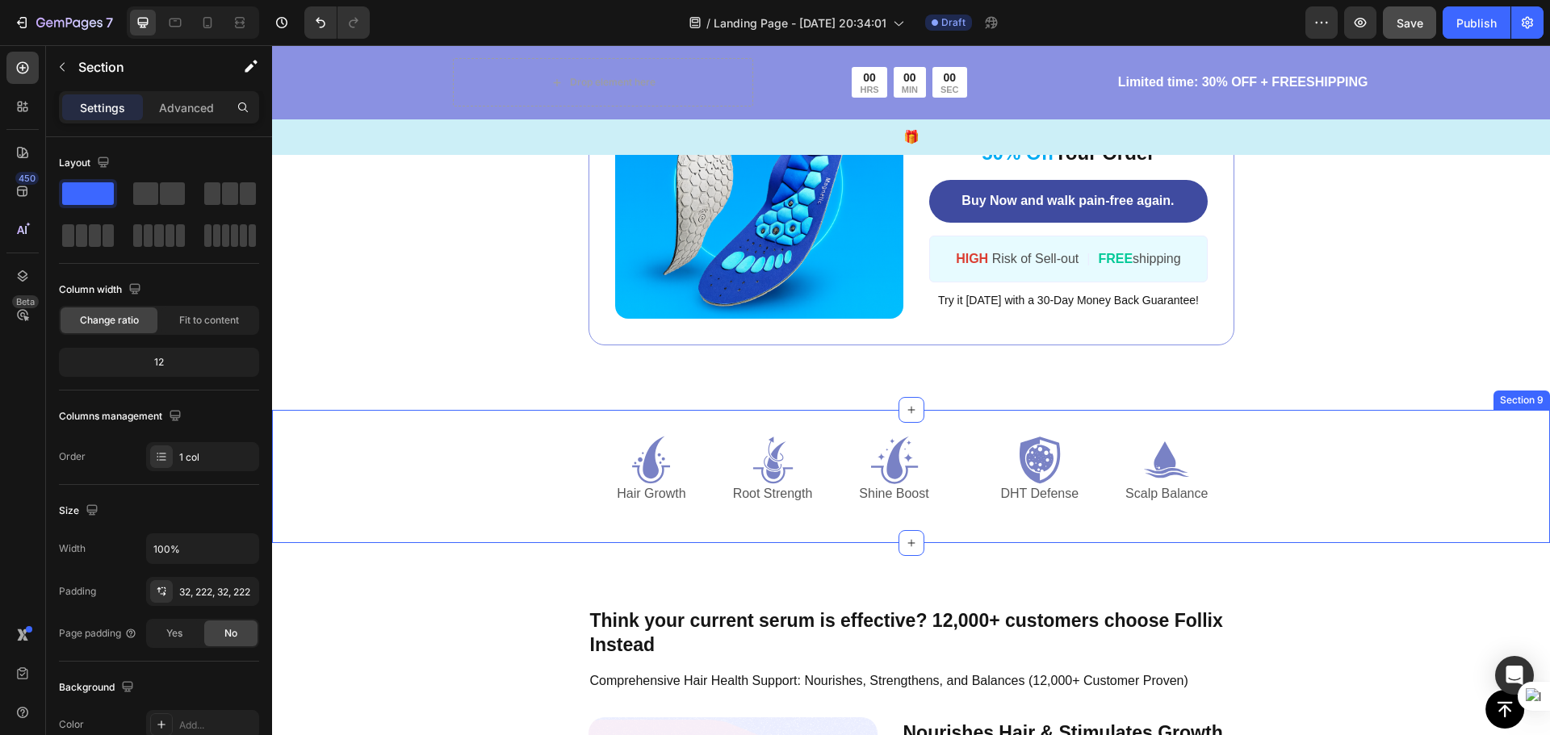
click at [1308, 468] on div "Icon Hair Growth Text Block Icon Root Strength Text Block Icon Shine Boost Text…" at bounding box center [910, 477] width 919 height 82
click at [1531, 394] on icon at bounding box center [1536, 394] width 10 height 11
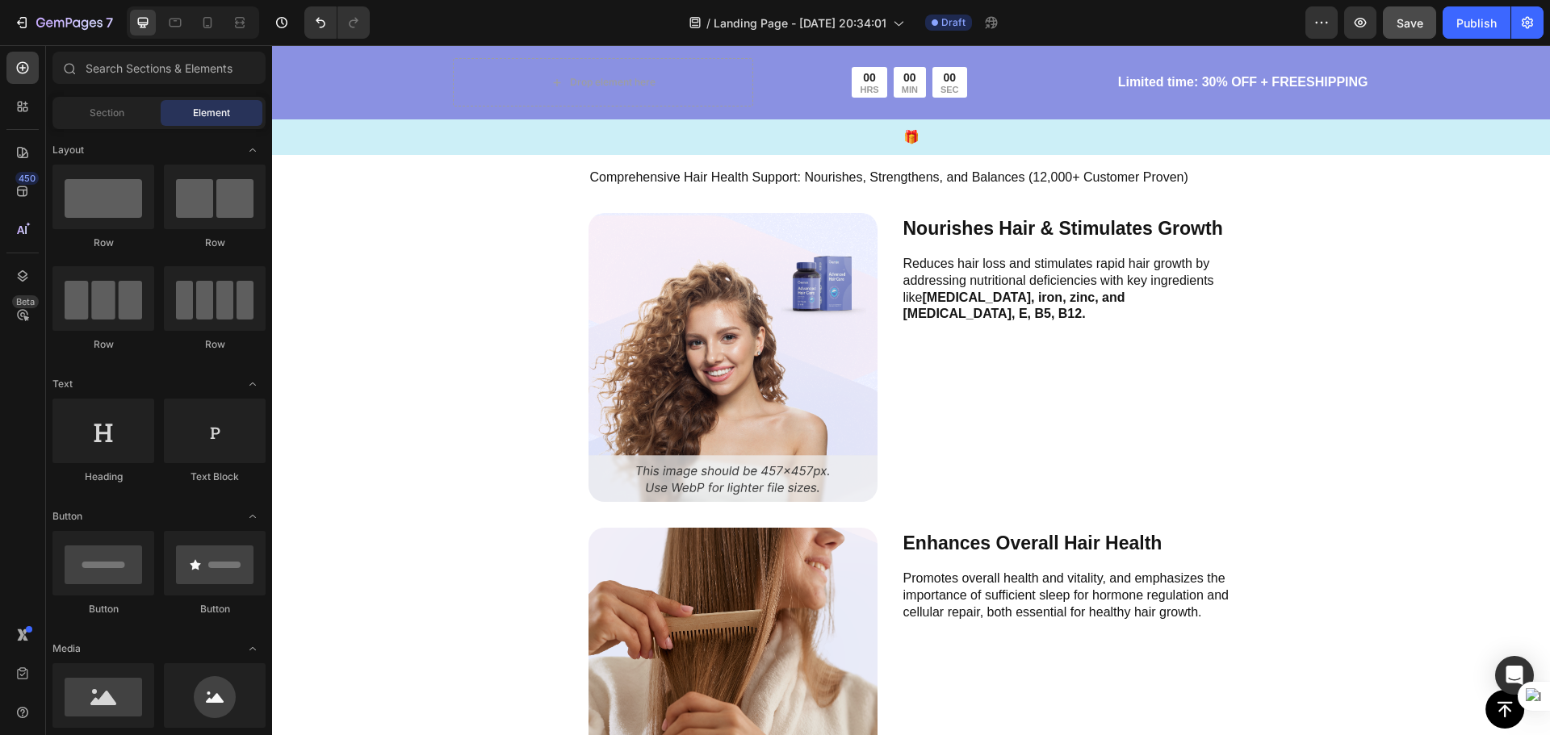
scroll to position [5138, 0]
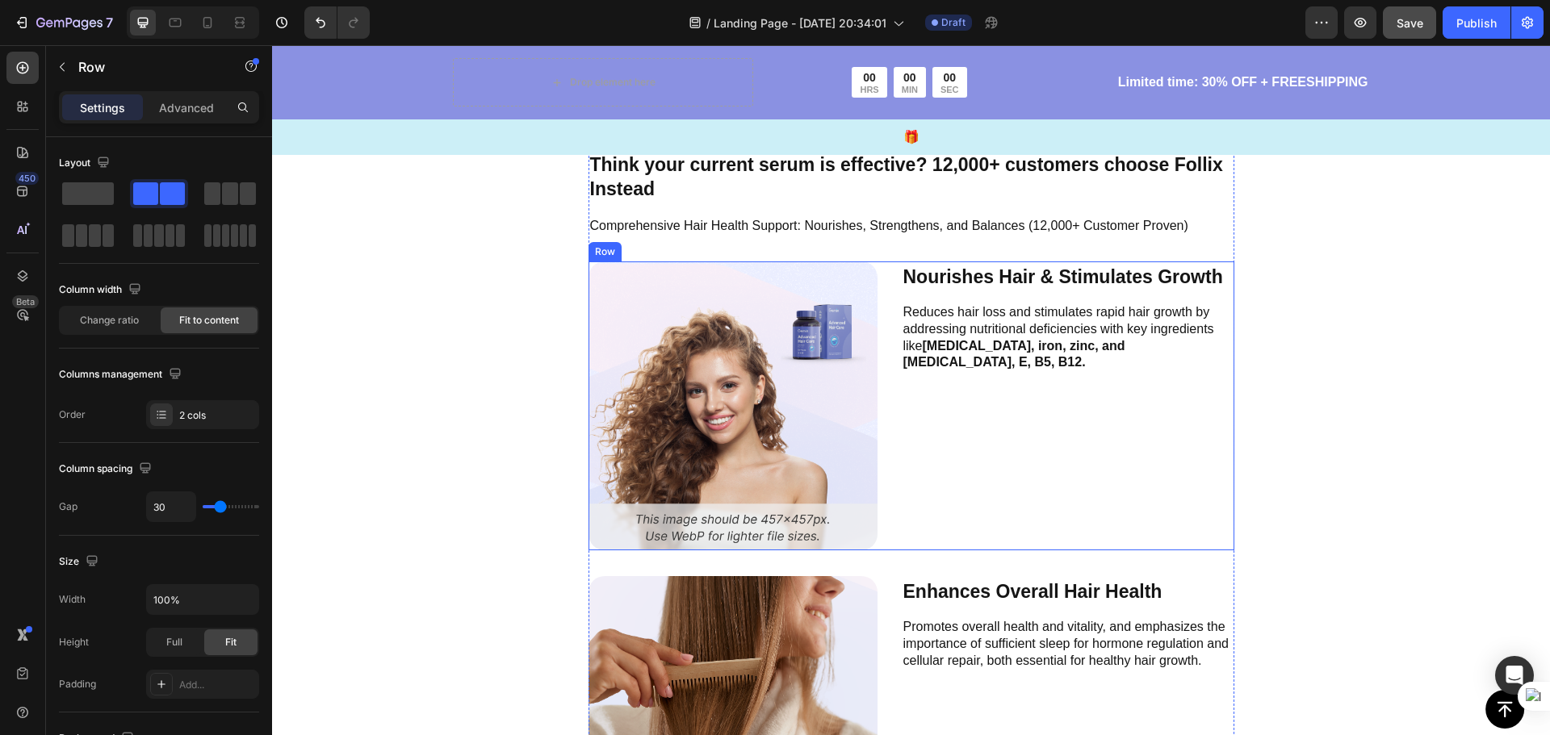
click at [1000, 414] on div "Nourishes Hair & Stimulates Growth Text Block Reduces hair loss and stimulates …" at bounding box center [1068, 406] width 333 height 289
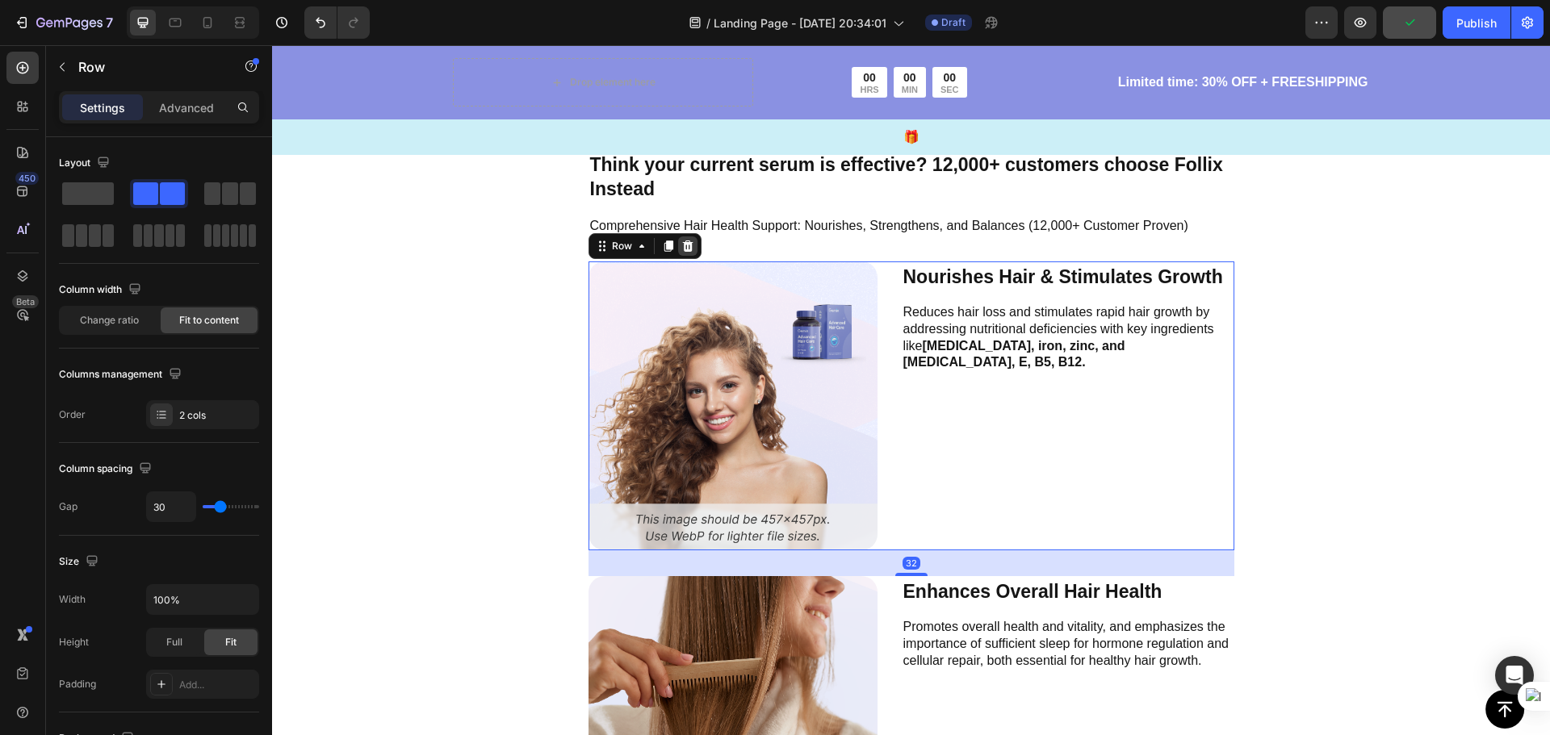
click at [686, 243] on icon at bounding box center [687, 246] width 10 height 11
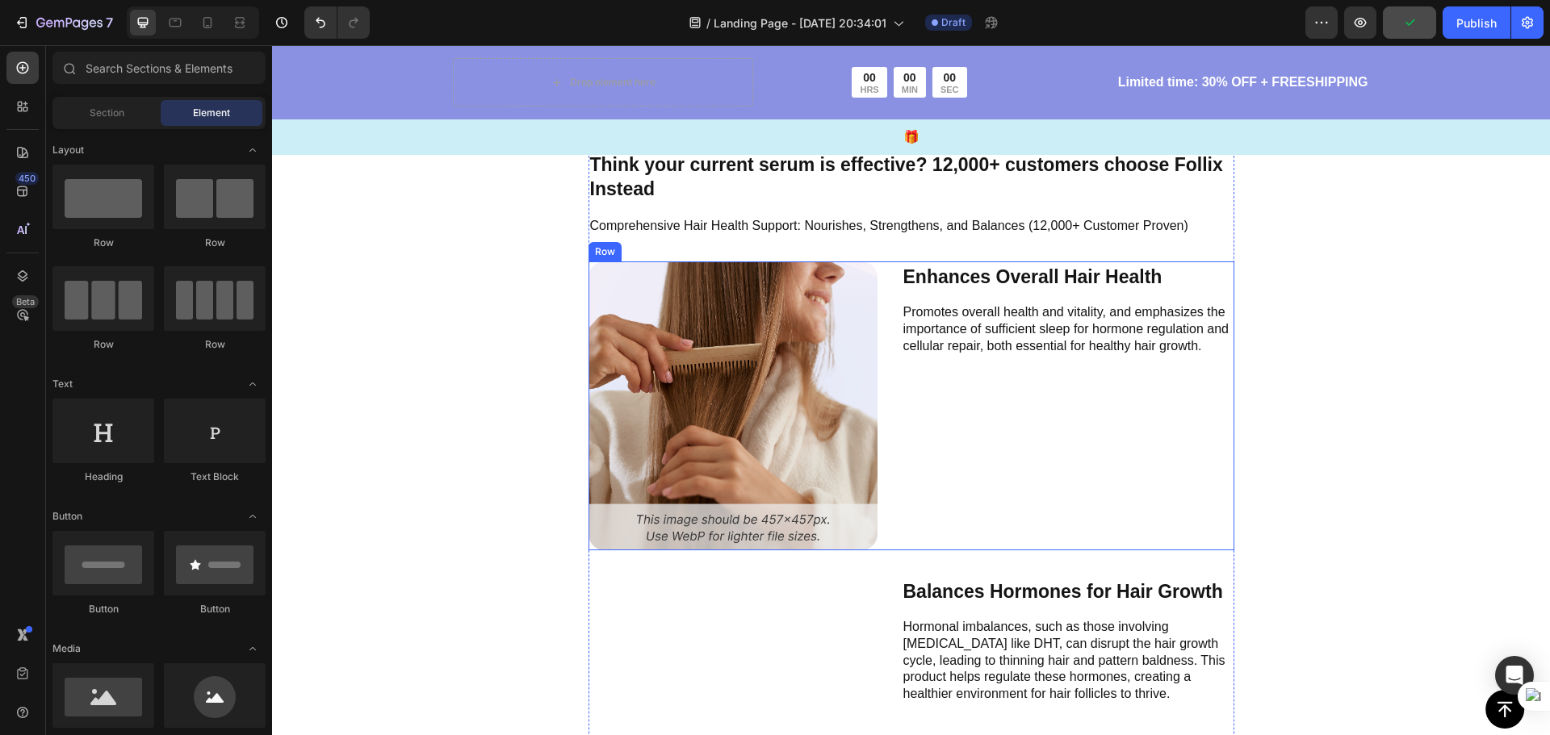
click at [1052, 406] on div "Enhances Overall Hair Health Text Block Promotes overall health and vitality, a…" at bounding box center [1068, 406] width 333 height 289
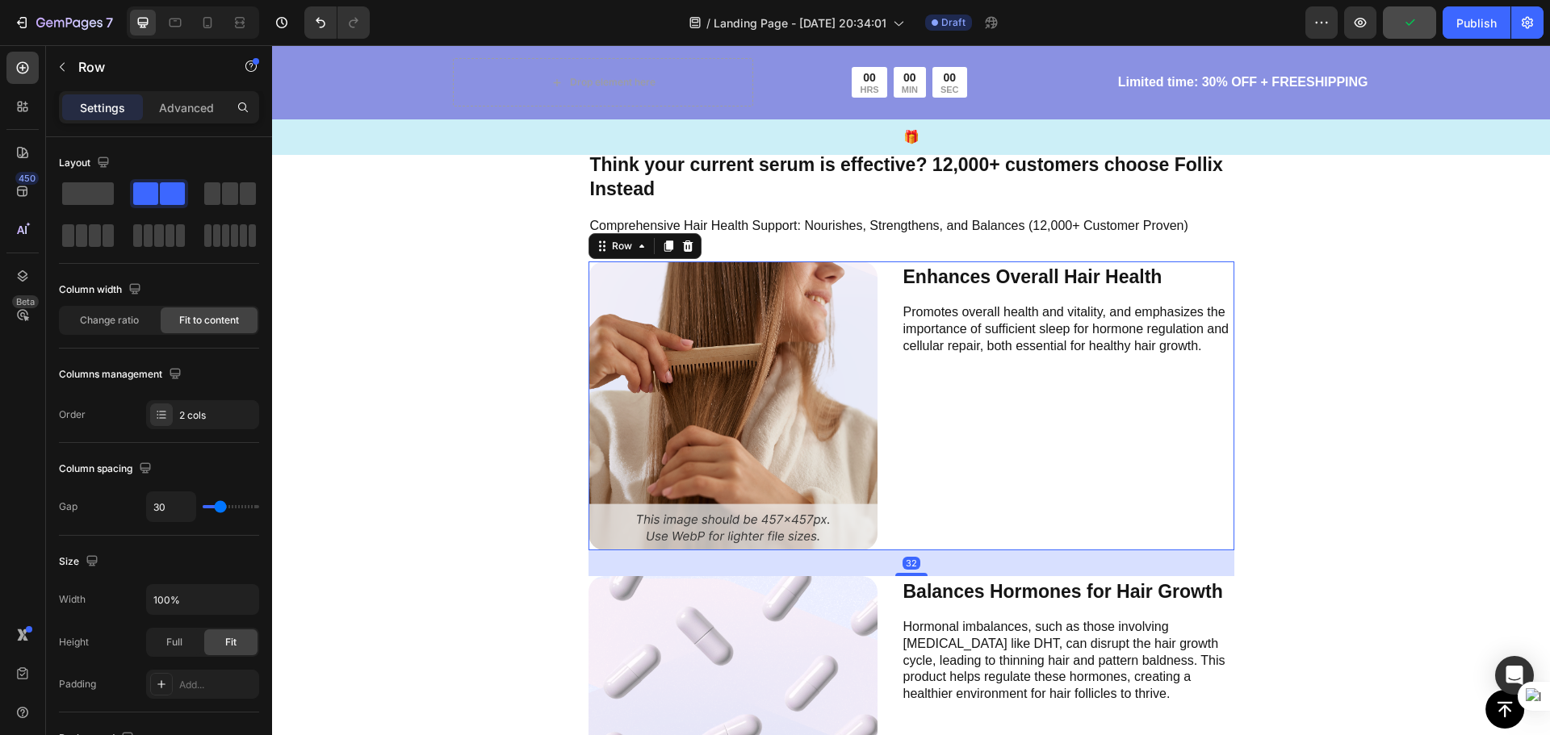
click at [691, 249] on div "Row" at bounding box center [644, 246] width 113 height 26
click at [688, 245] on div at bounding box center [687, 245] width 19 height 19
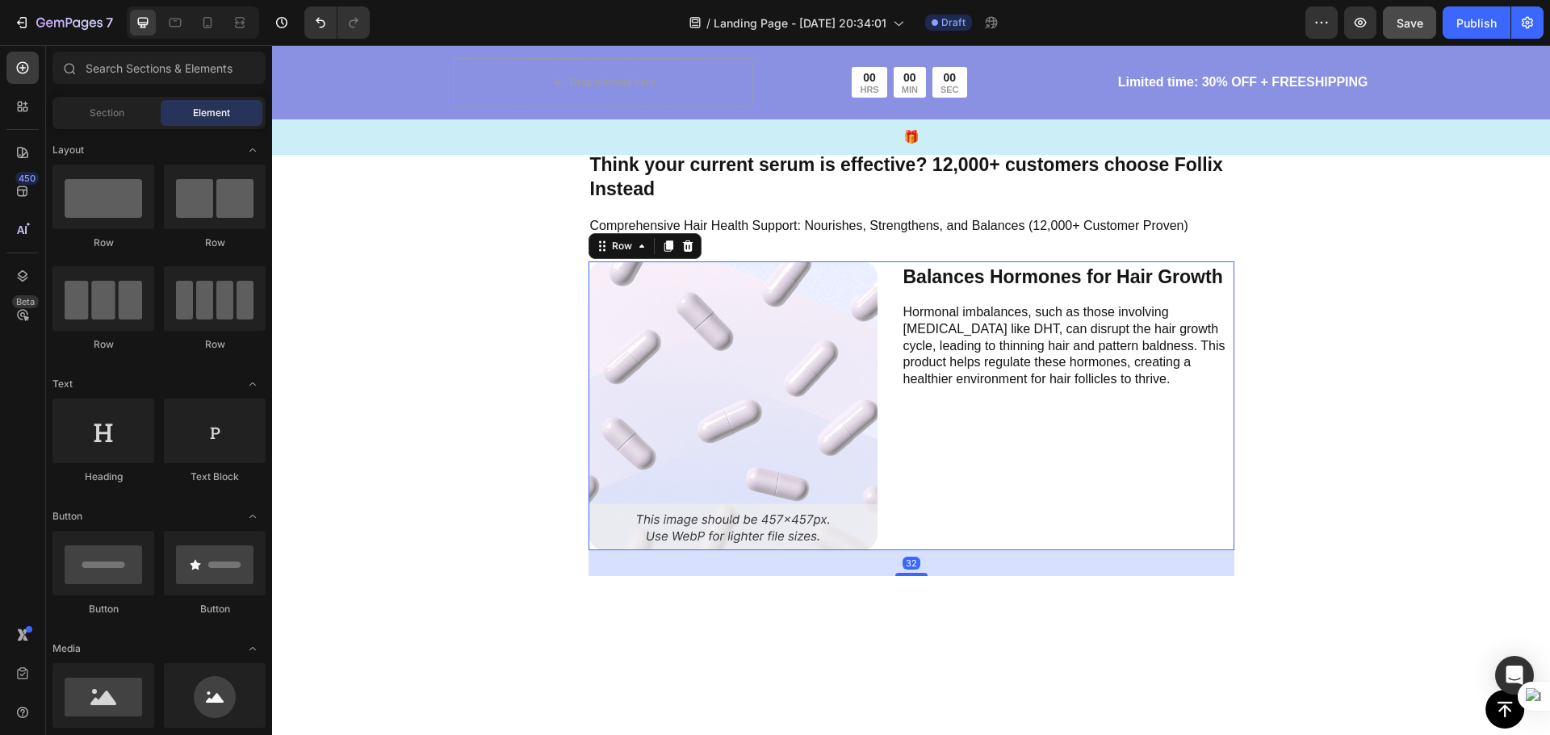
click at [990, 438] on div "Balances Hormones for Hair Growth Text Block Hormonal imbalances, such as those…" at bounding box center [1068, 406] width 333 height 289
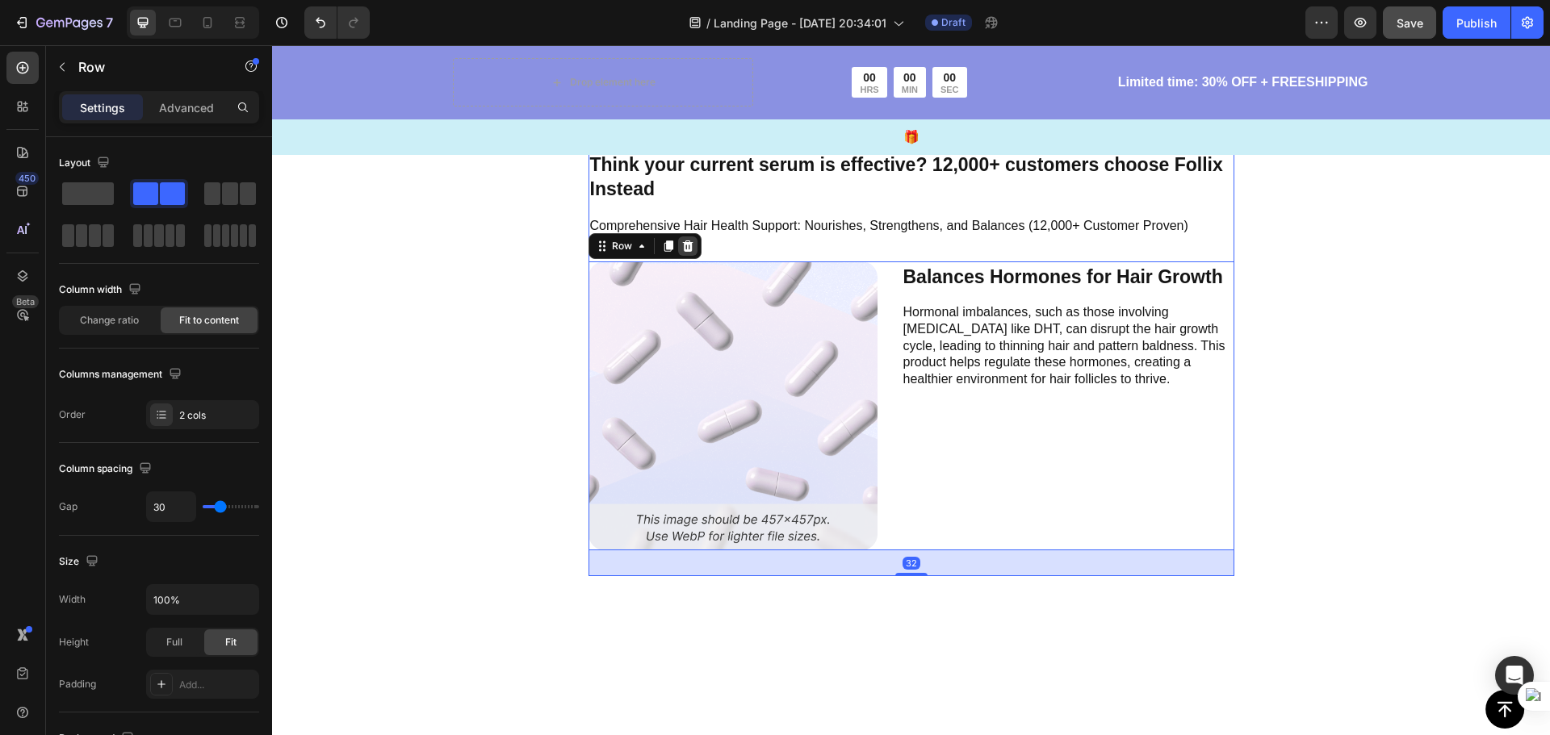
click at [686, 247] on icon at bounding box center [687, 246] width 13 height 13
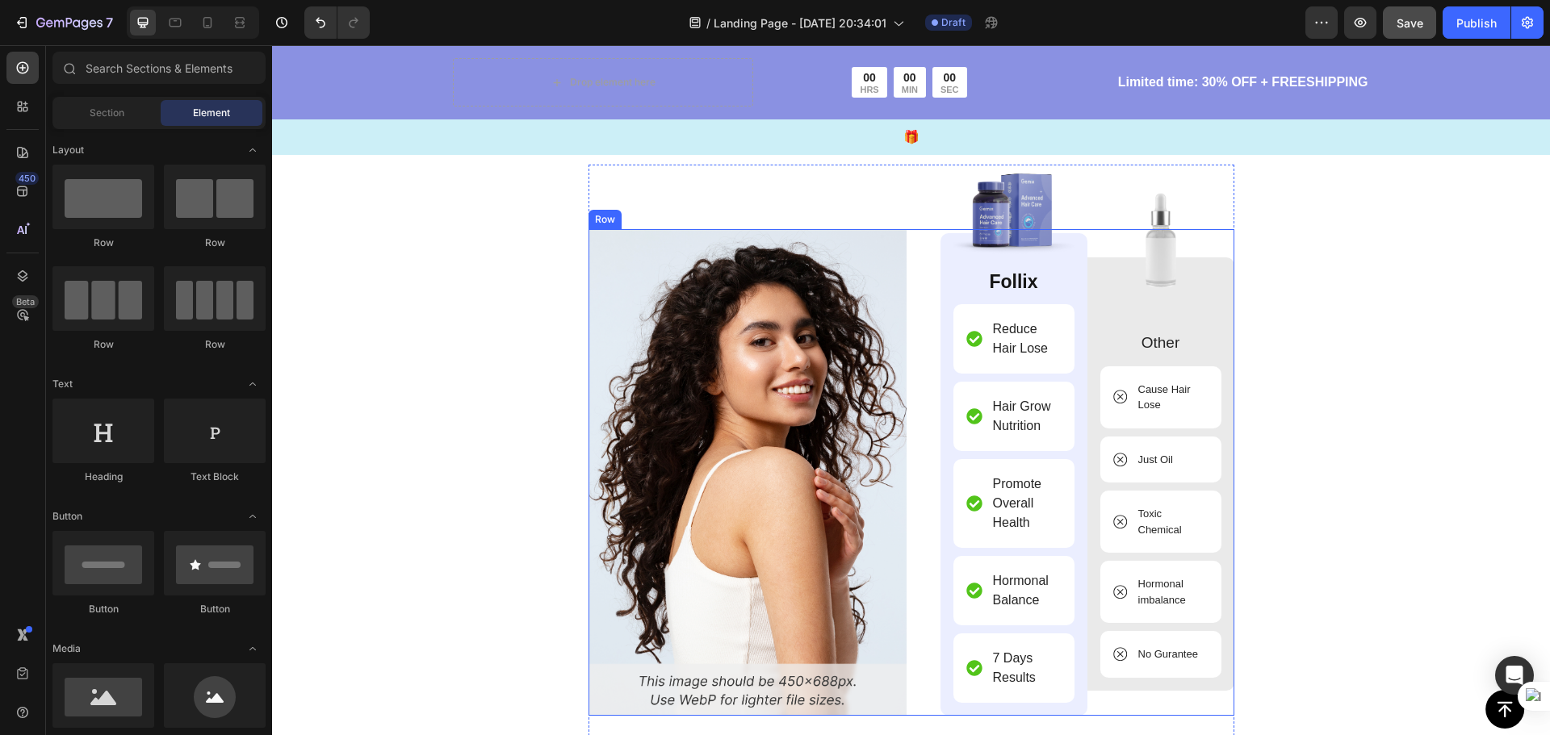
scroll to position [5219, 0]
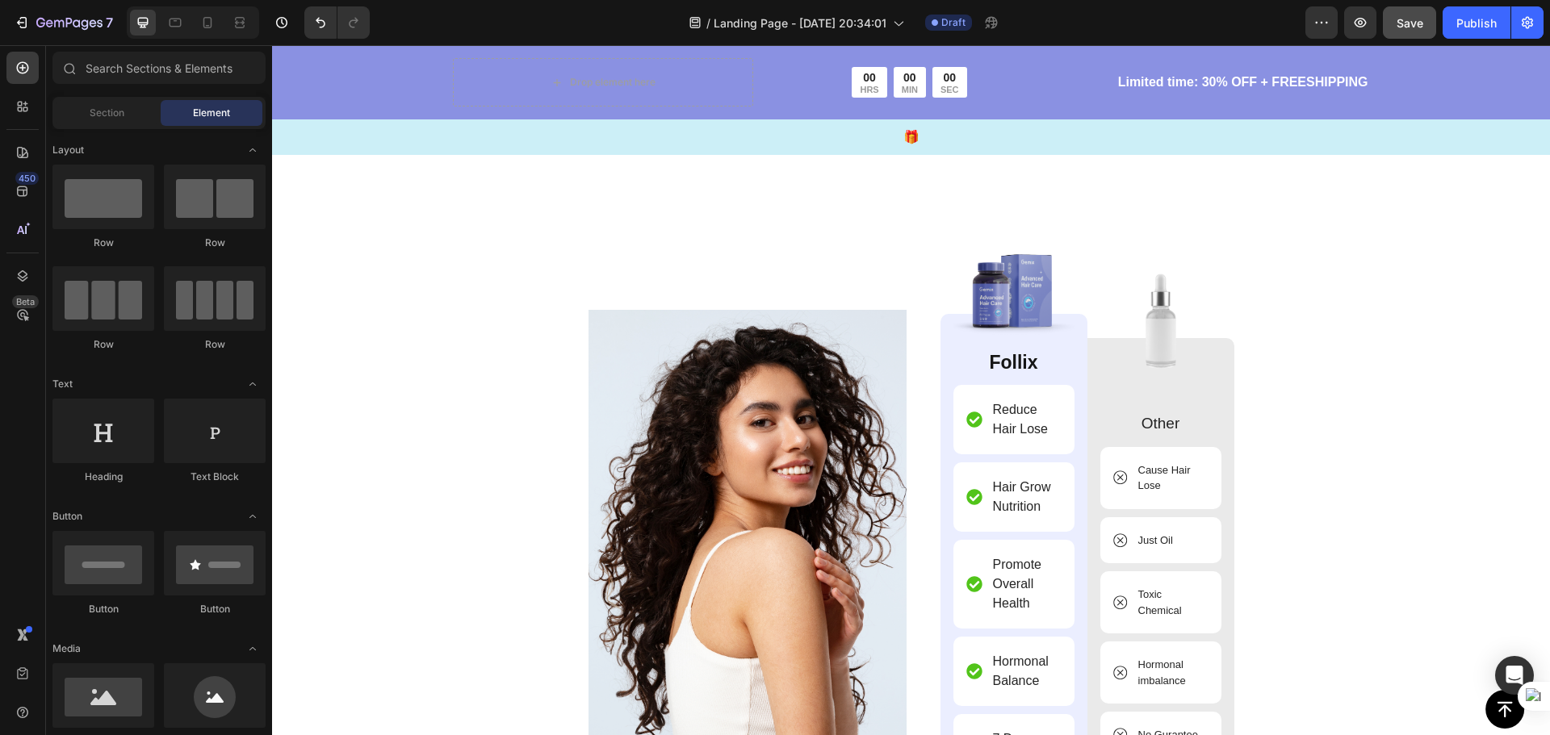
click at [578, 322] on section "Image Image Follix Text Block Reduce Hair Lose Item List Hair Grow Nutrition It…" at bounding box center [911, 593] width 672 height 696
click at [588, 312] on img at bounding box center [747, 553] width 318 height 486
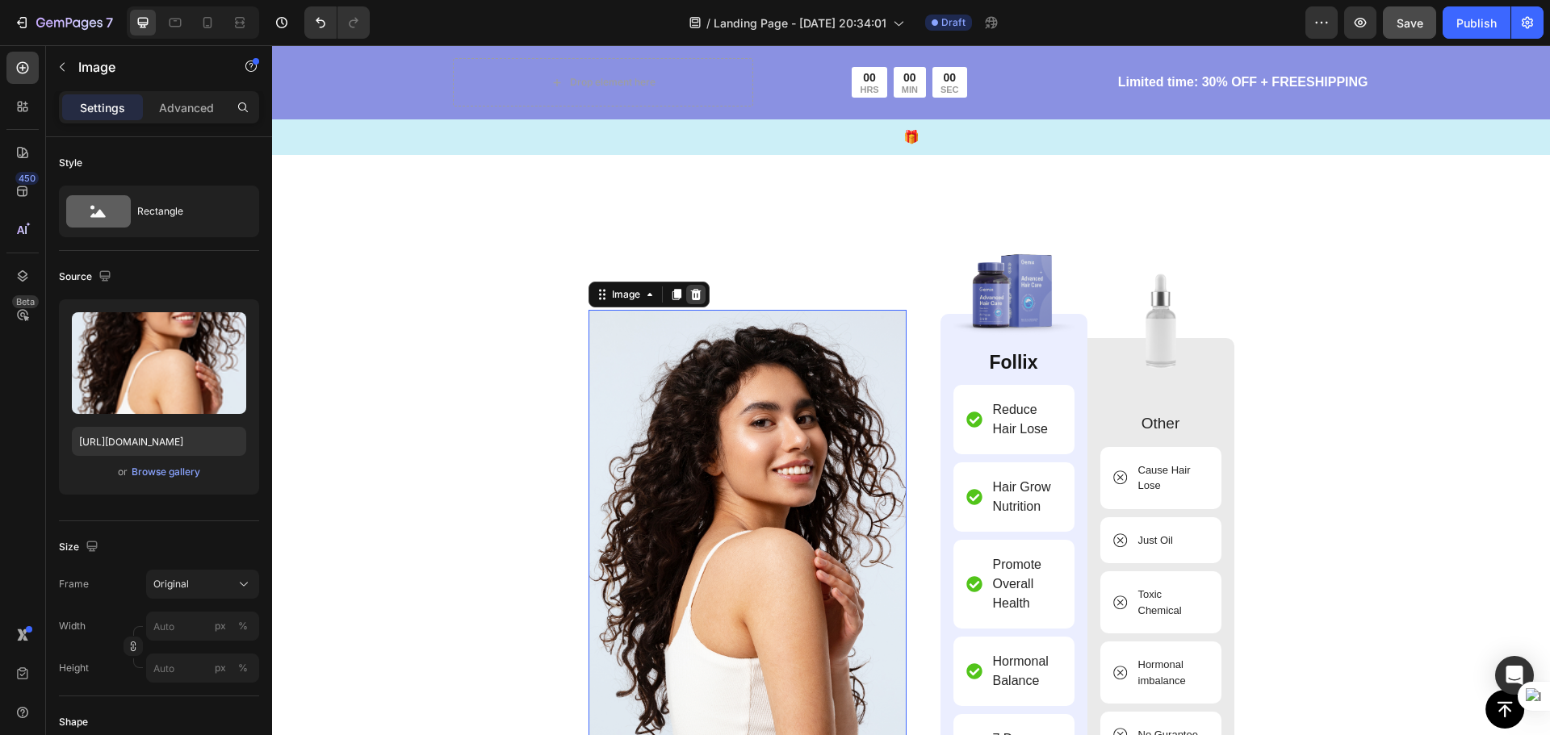
click at [694, 298] on icon at bounding box center [695, 294] width 13 height 13
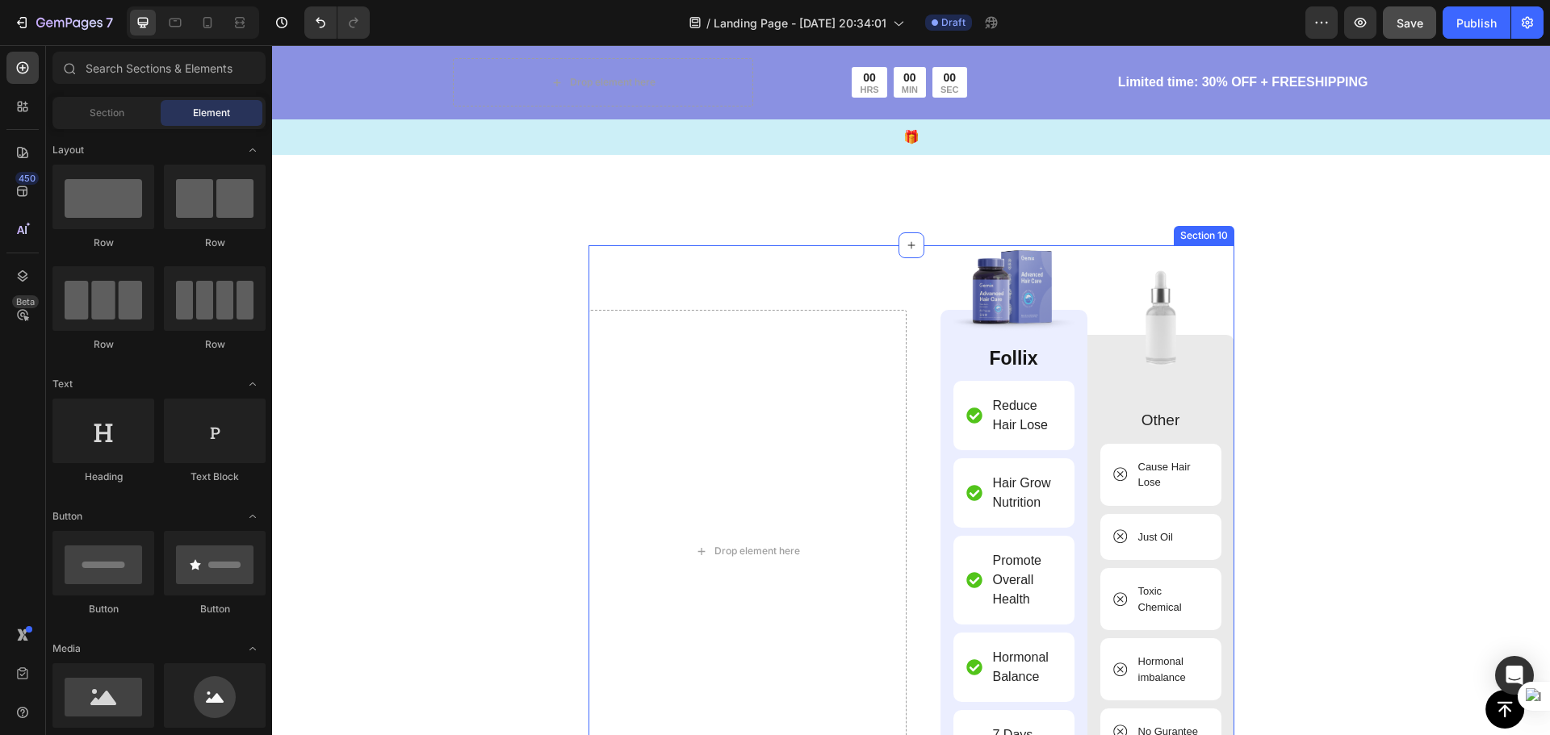
click at [771, 291] on div "Drop element here Image Follix Text Block Reduce Hair Lose Item List Hair Grow …" at bounding box center [911, 591] width 646 height 692
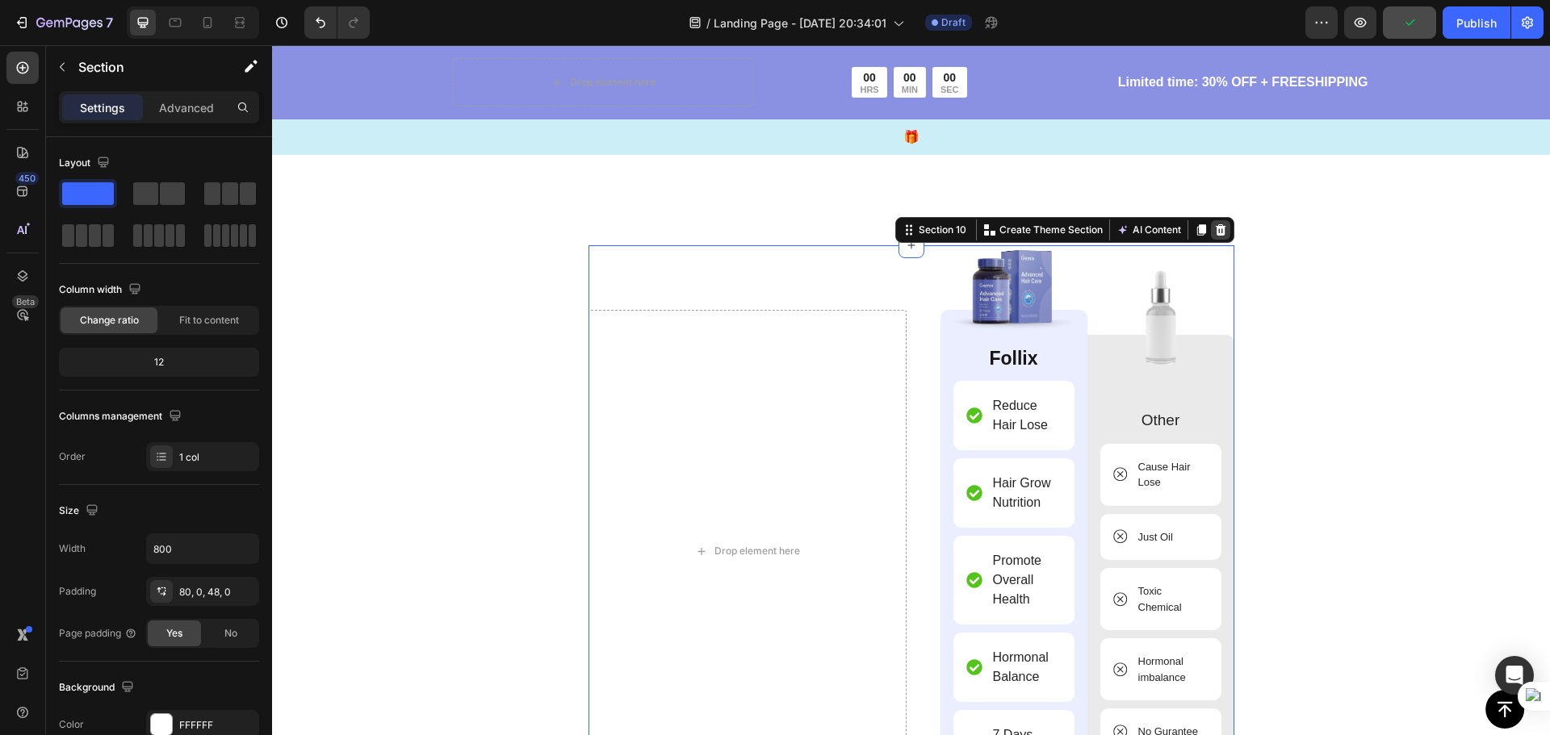
click at [1215, 236] on icon at bounding box center [1220, 229] width 10 height 11
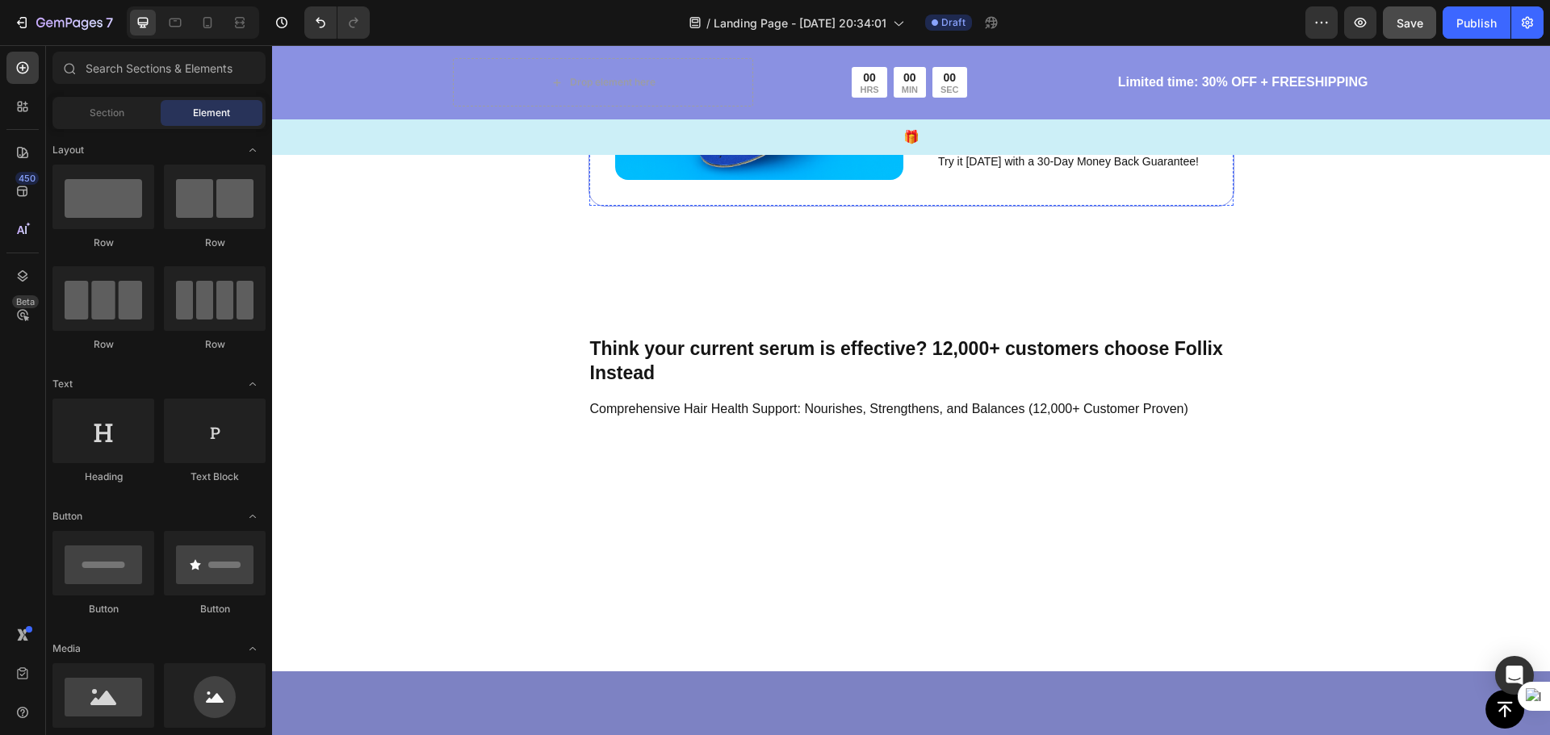
scroll to position [4654, 0]
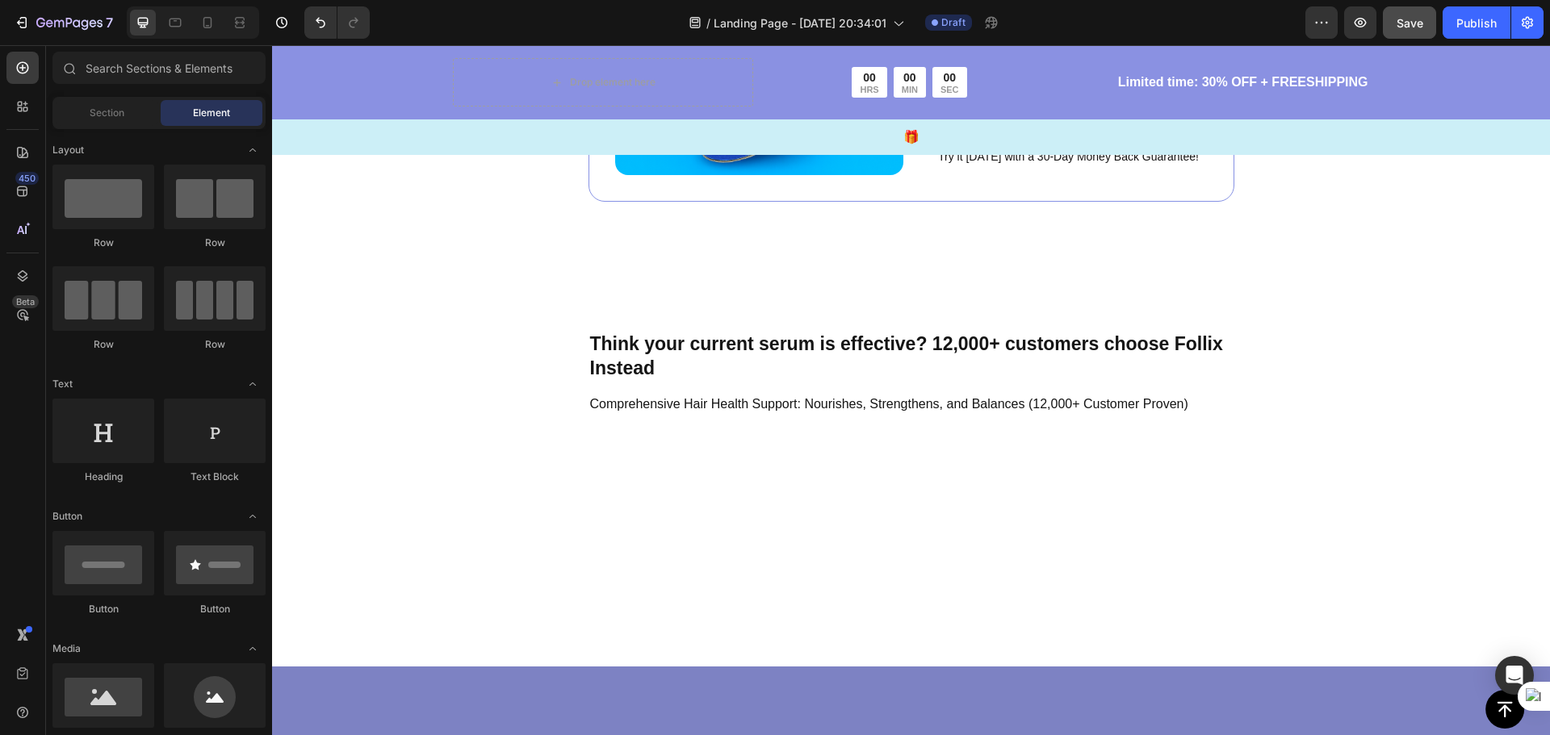
drag, startPoint x: 1821, startPoint y: 640, endPoint x: 1535, endPoint y: 487, distance: 324.3
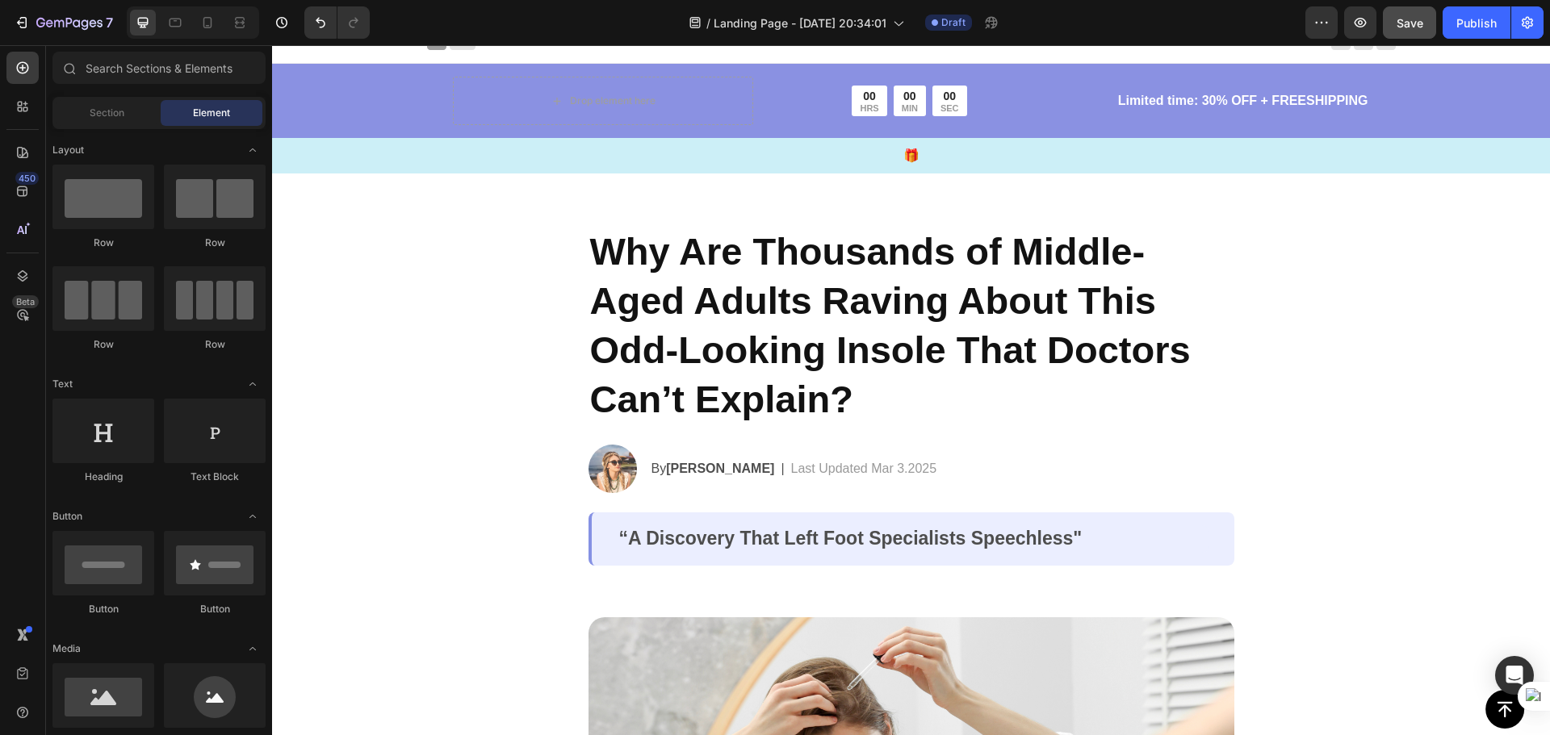
scroll to position [0, 0]
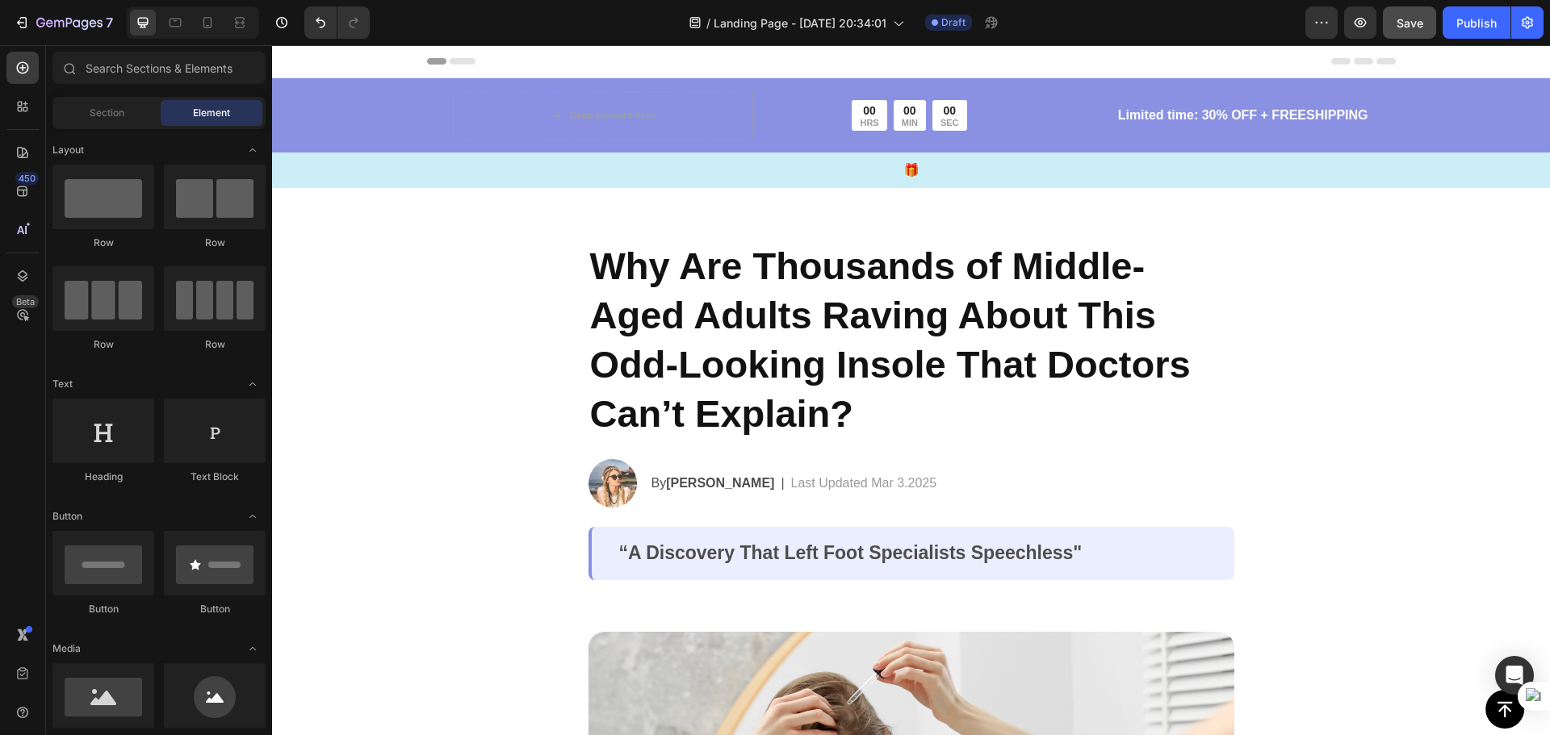
drag, startPoint x: 1546, startPoint y: 600, endPoint x: 1821, endPoint y: 119, distance: 554.2
click at [94, 112] on span "Section" at bounding box center [107, 113] width 35 height 15
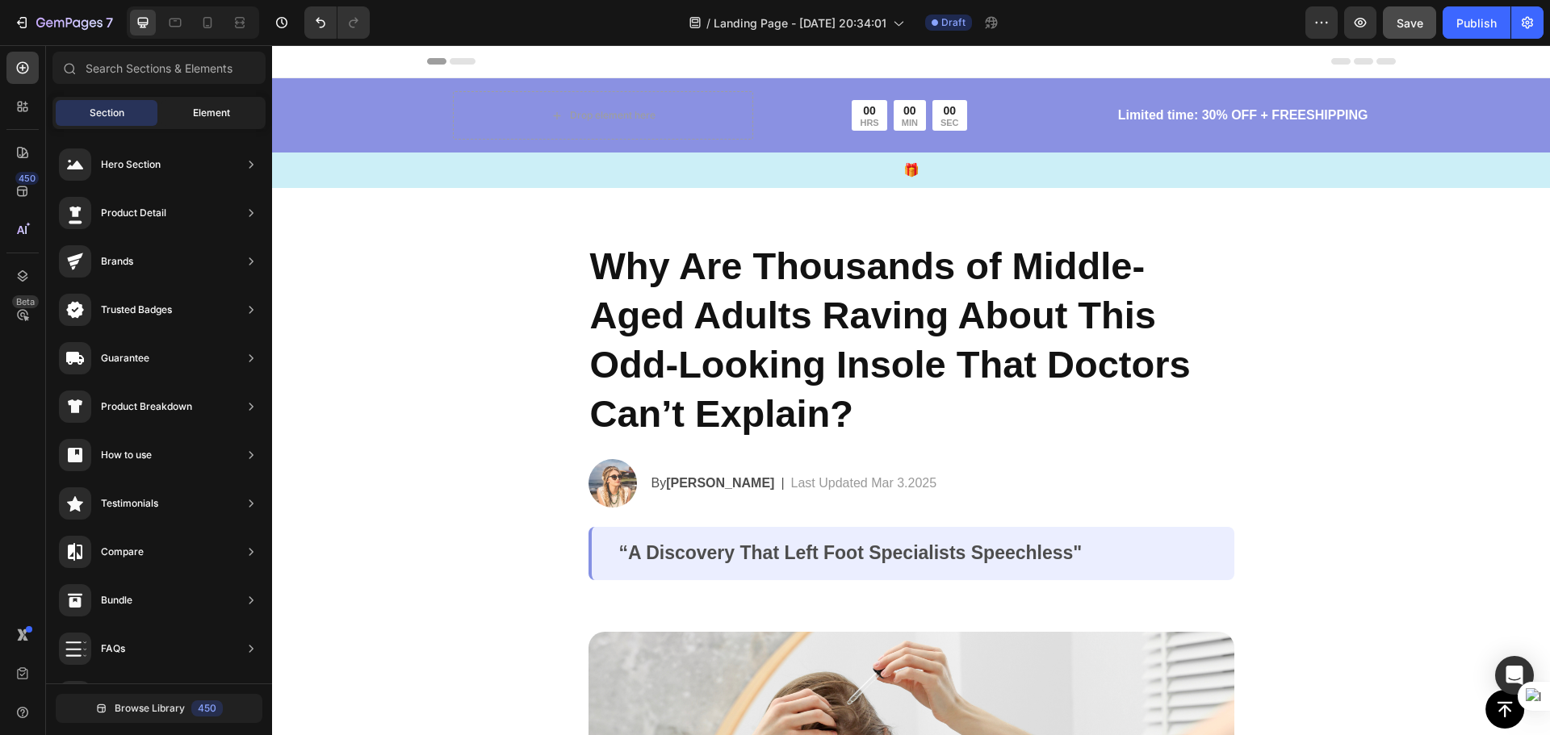
click at [235, 104] on div "Element" at bounding box center [212, 113] width 102 height 26
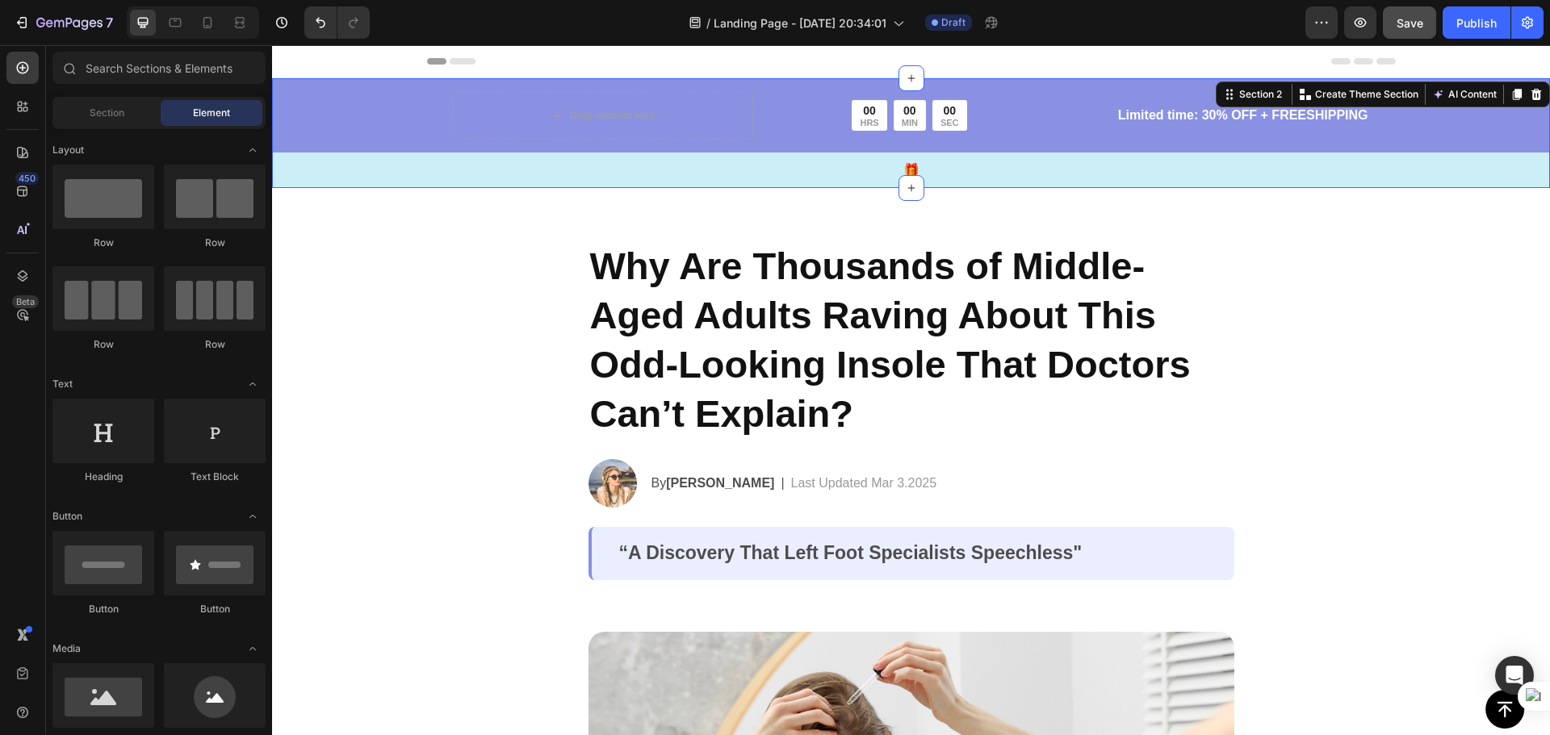
click at [358, 119] on div "Drop element here 00 HRS 00 MIN 00 SEC Countdown Timer Row Limited time: 30% OF…" at bounding box center [911, 139] width 1278 height 97
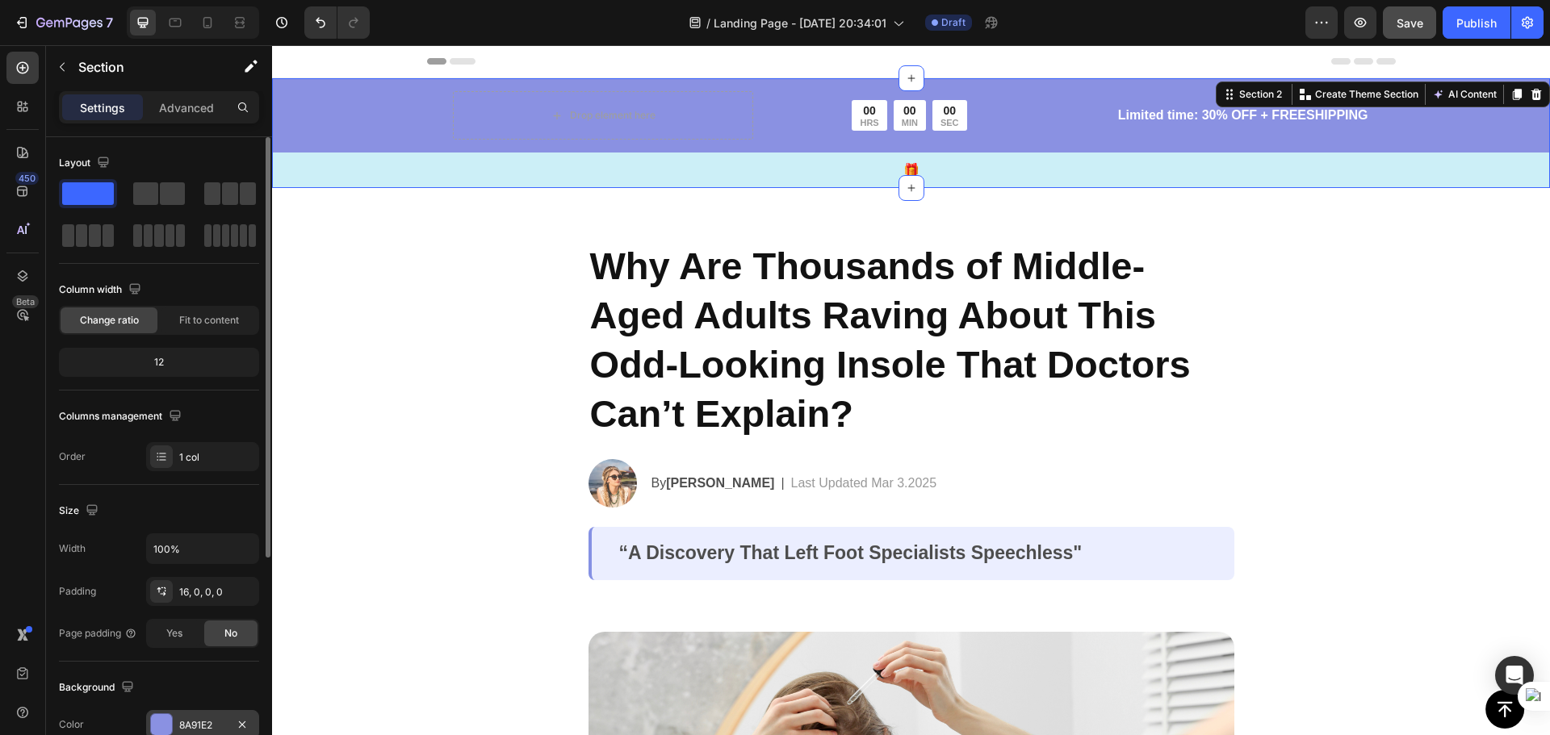
click at [204, 726] on div "8A91E2" at bounding box center [202, 725] width 47 height 15
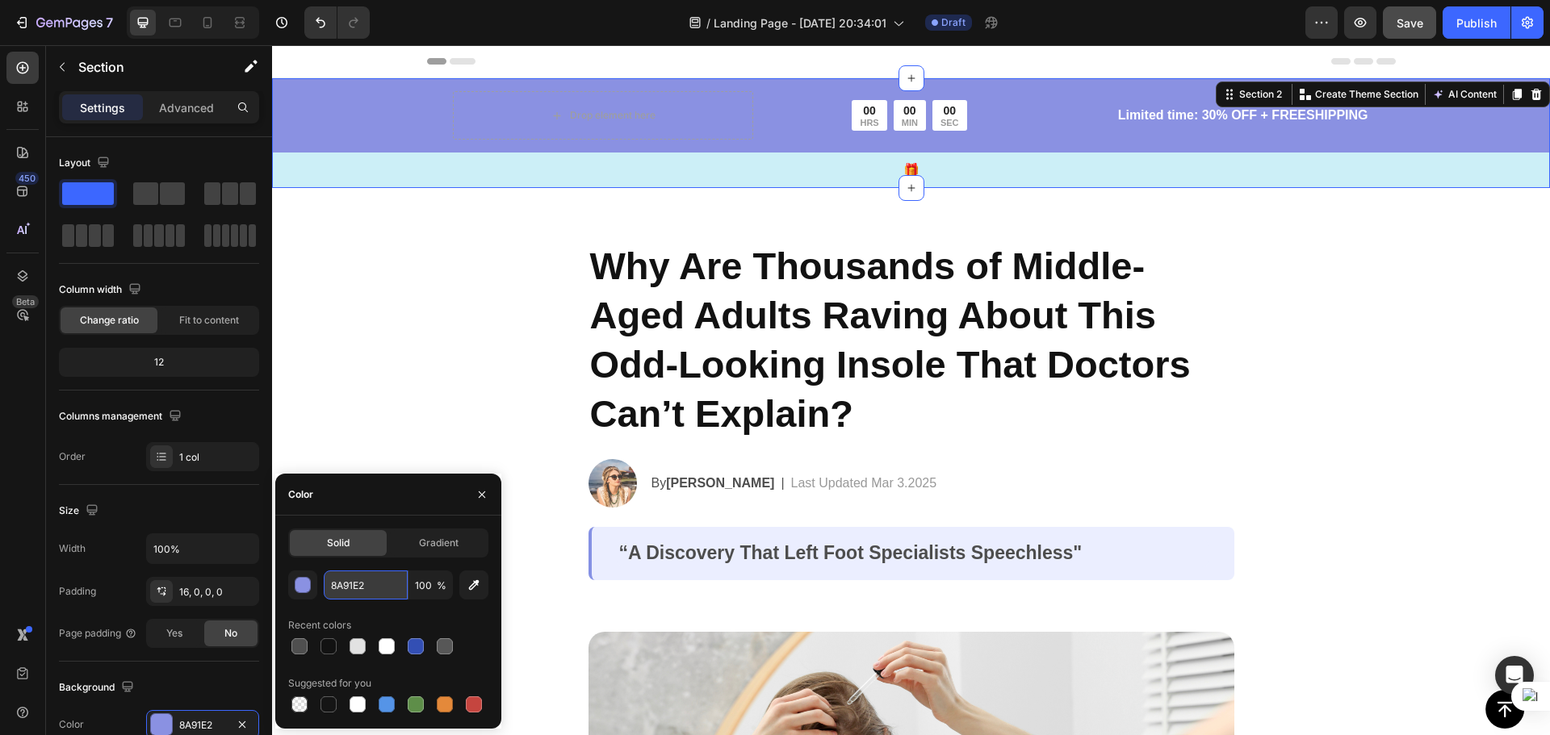
click at [383, 584] on input "8A91E2" at bounding box center [366, 585] width 84 height 29
paste input "Click below to claim your 50% discount and walk pain-free again."
type input "C"
type input "8A91E2"
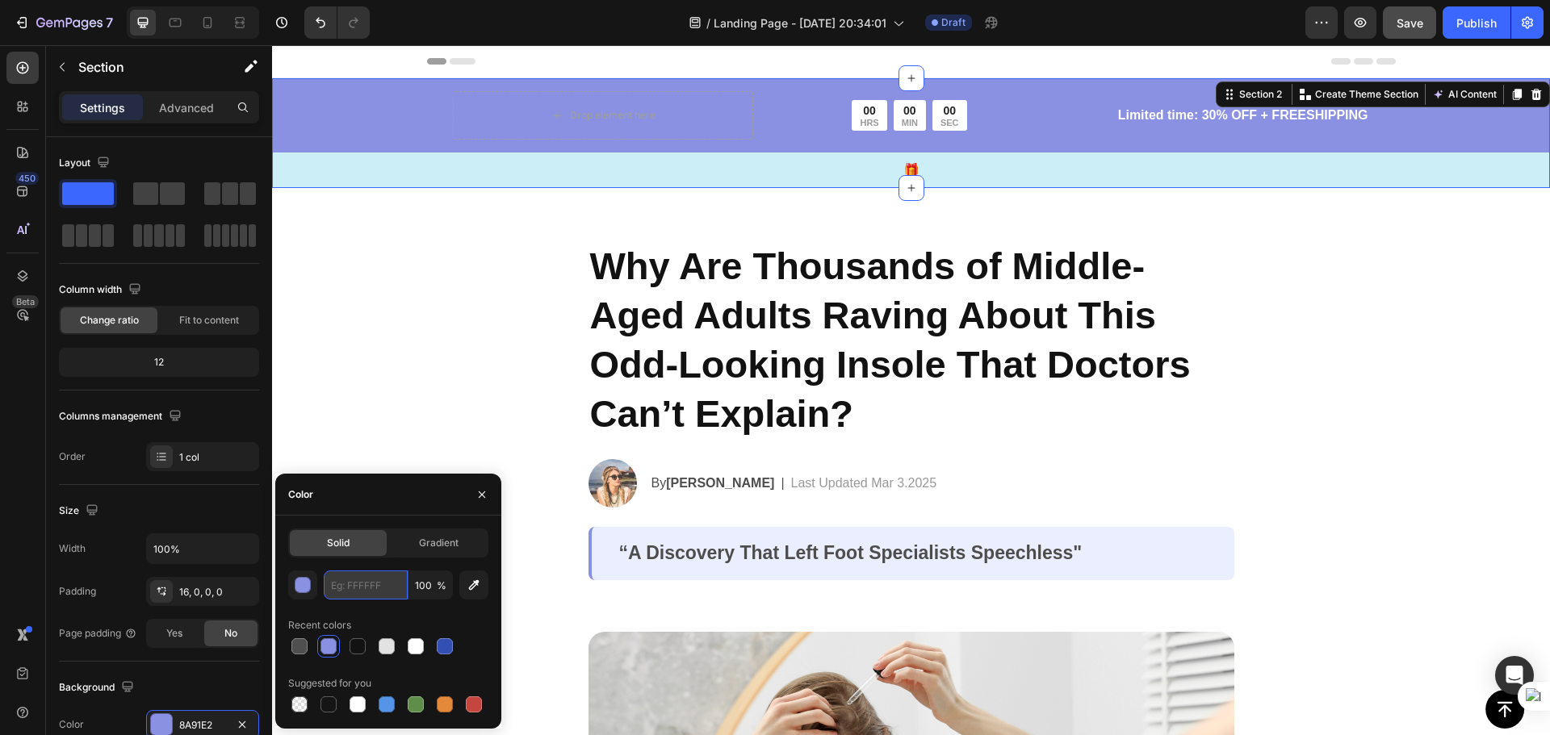
paste input "00acf3"
type input "00acf3"
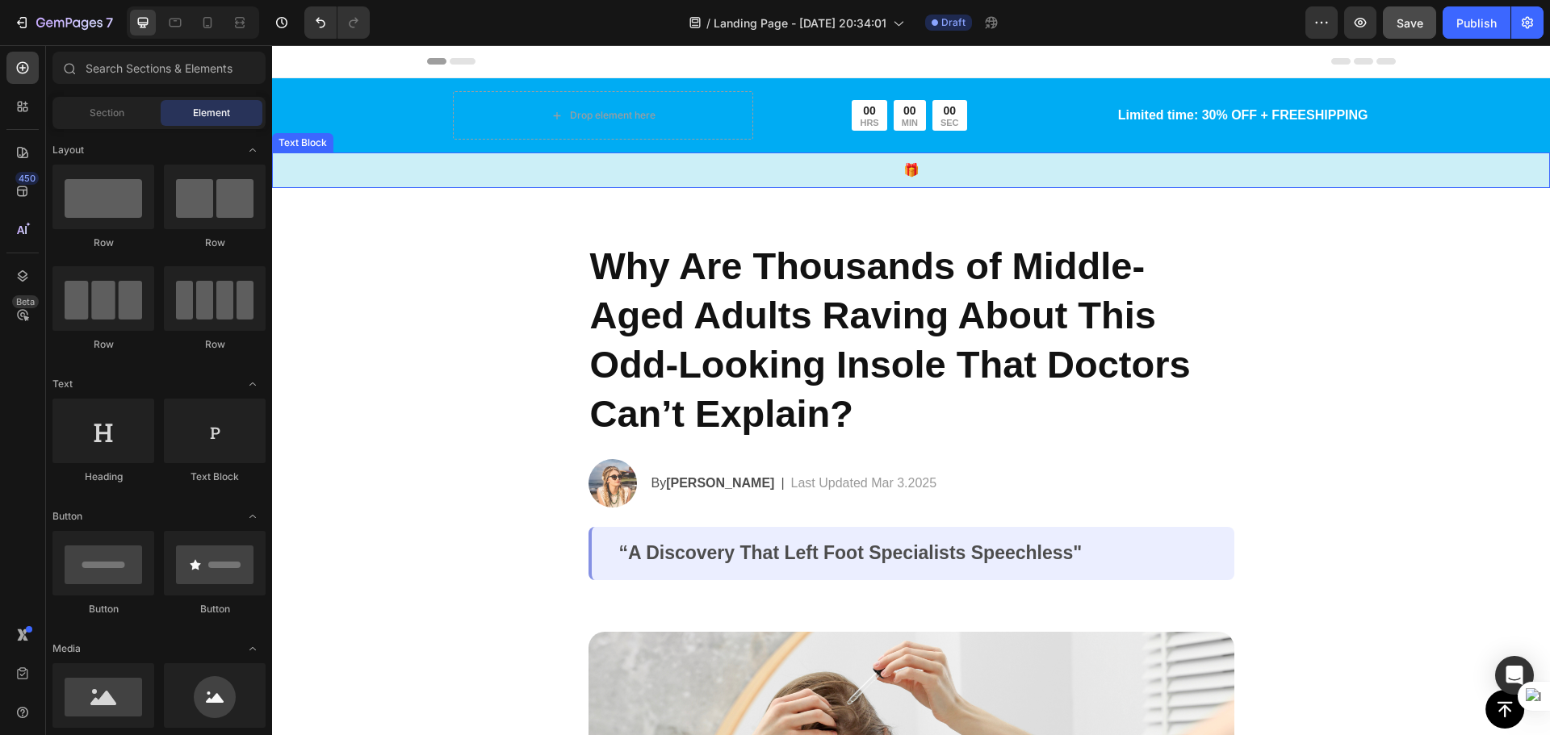
click at [601, 167] on p "🎁" at bounding box center [911, 170] width 1274 height 19
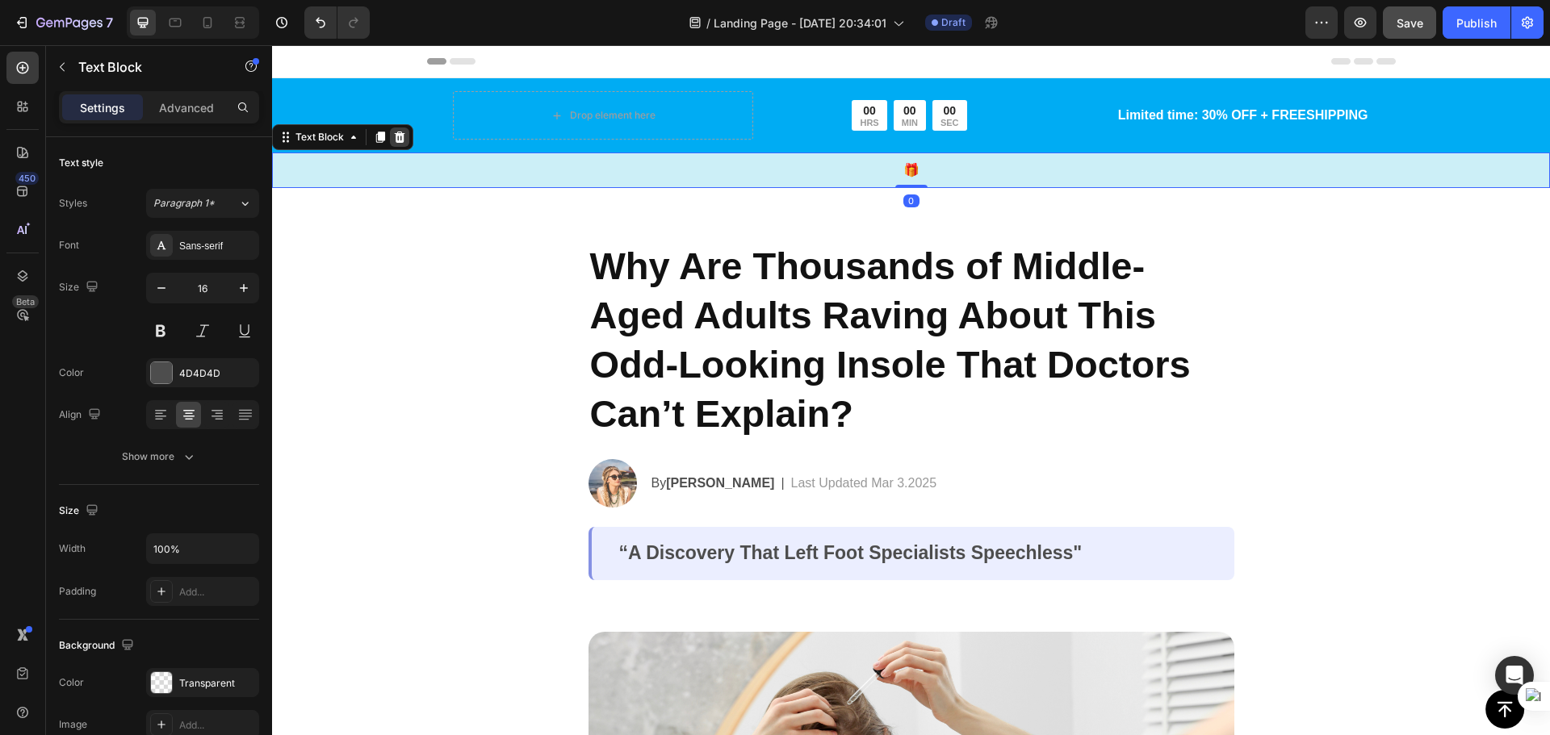
click at [404, 132] on icon at bounding box center [399, 137] width 13 height 13
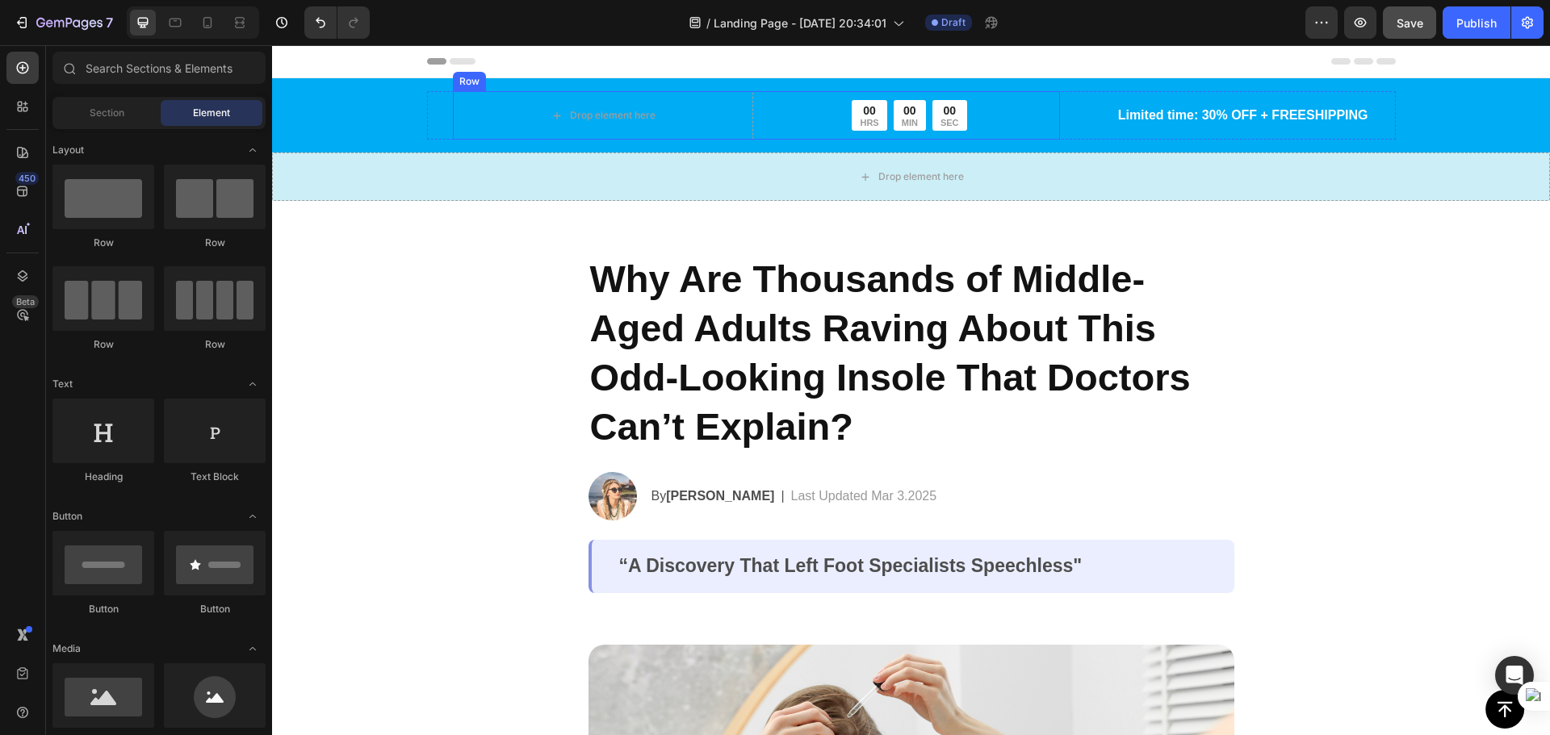
click at [973, 123] on div "00 HRS 00 MIN 00 SEC" at bounding box center [909, 115] width 300 height 30
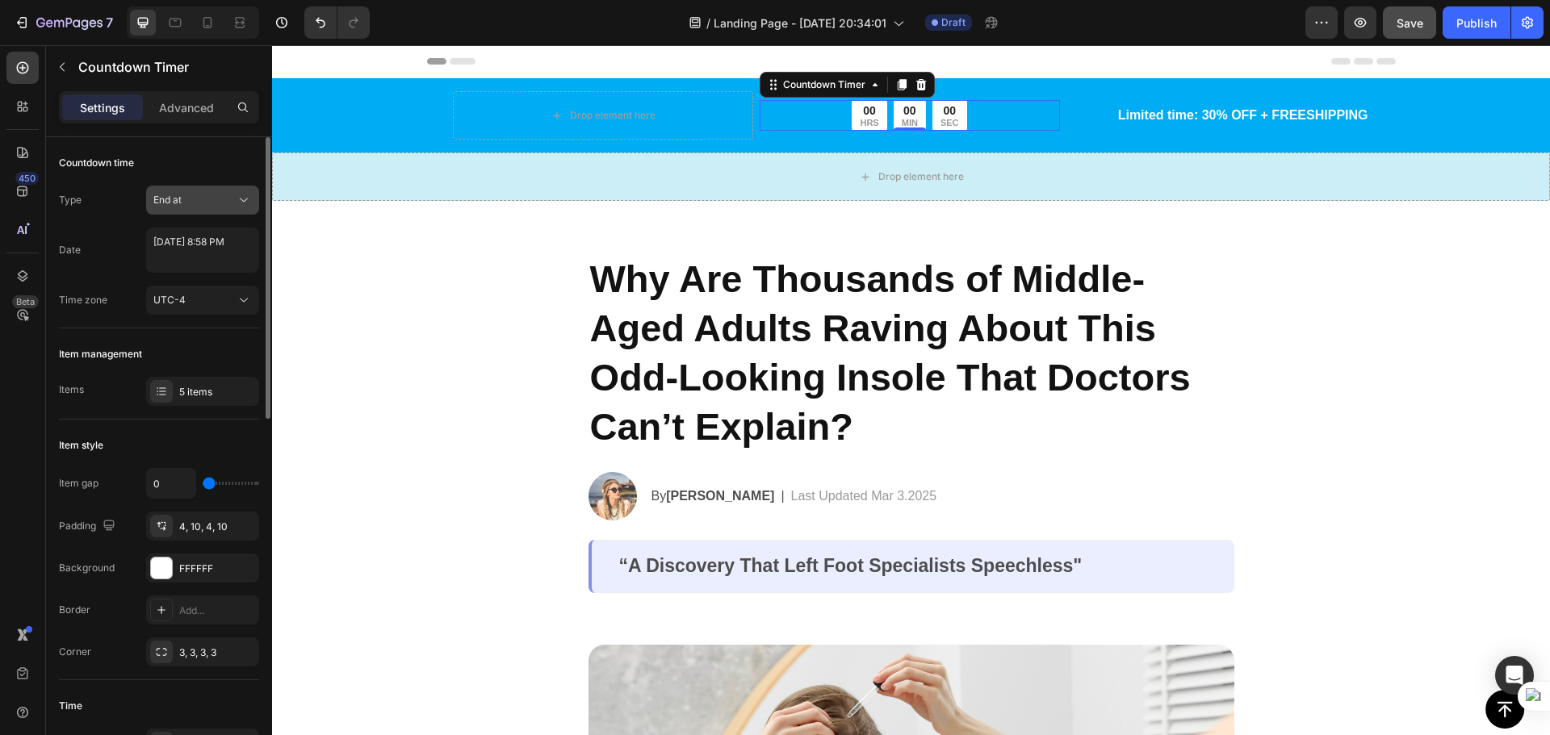
click at [222, 205] on div "End at" at bounding box center [194, 200] width 82 height 15
click at [215, 286] on div "Auto-renew" at bounding box center [186, 301] width 132 height 31
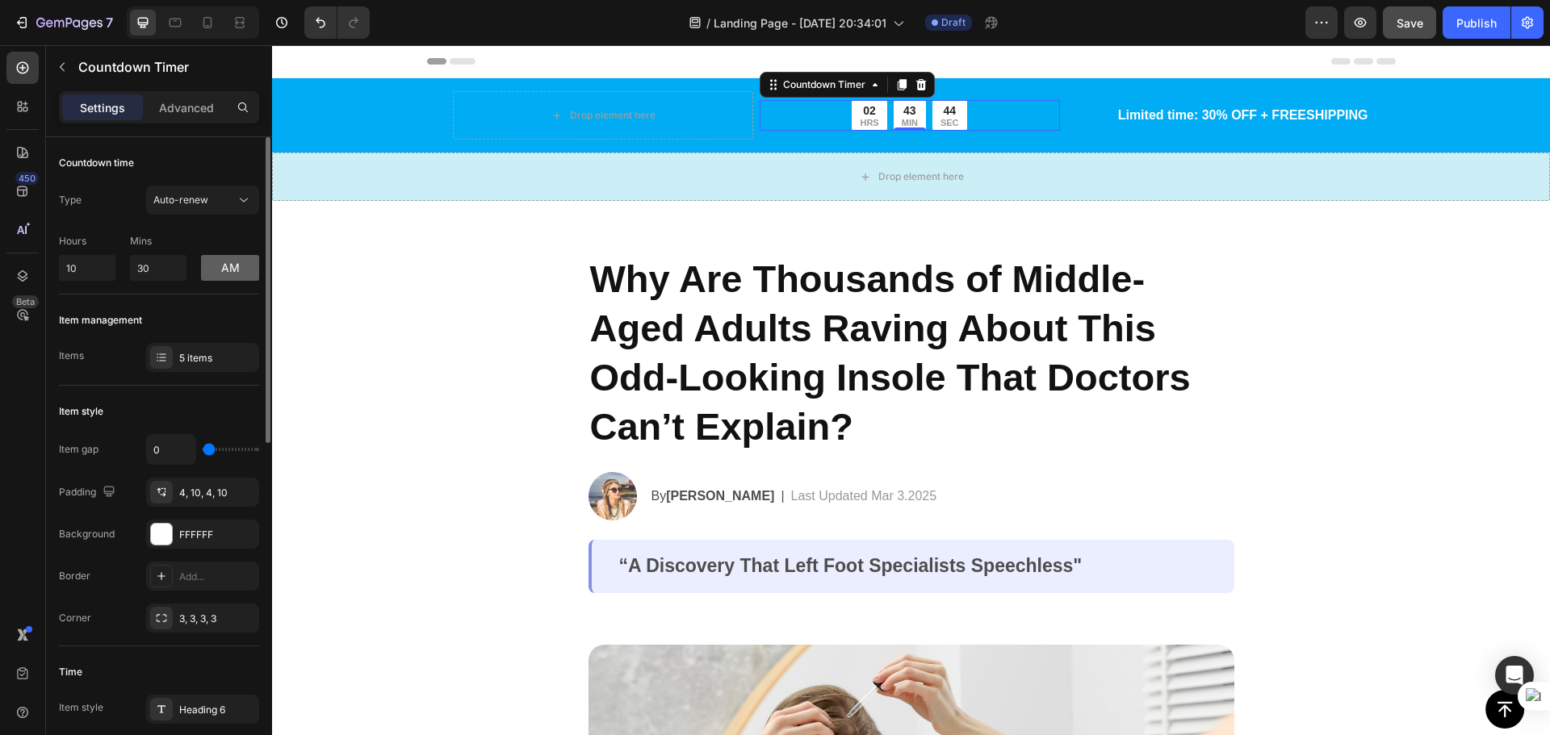
click at [221, 272] on button "am" at bounding box center [230, 268] width 58 height 26
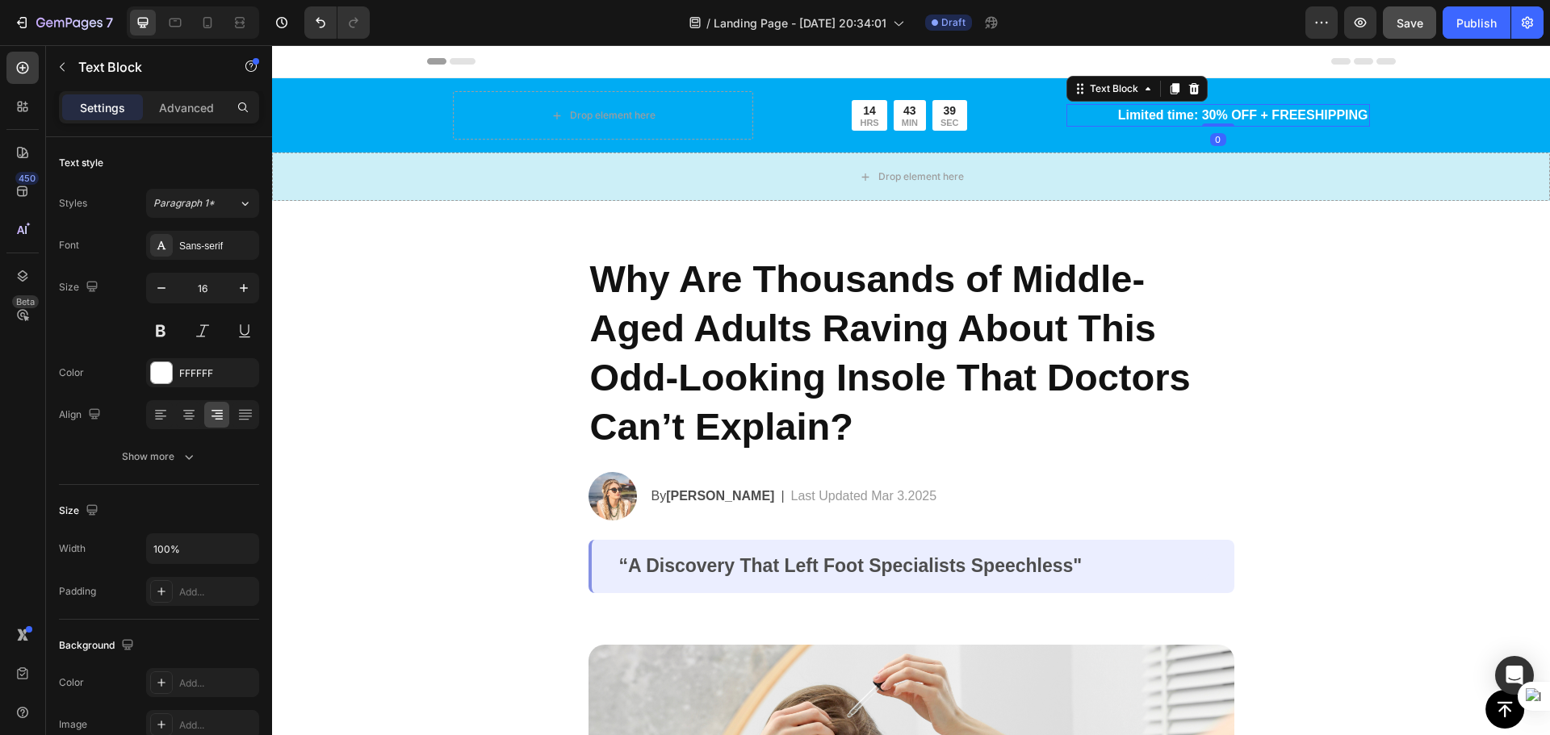
click at [1211, 117] on p "Limited time: 30% OFF + FREESHIPPING" at bounding box center [1218, 115] width 300 height 19
click at [1204, 114] on p "Limited time: 30% OFF + FREESHIPPING" at bounding box center [1218, 115] width 300 height 19
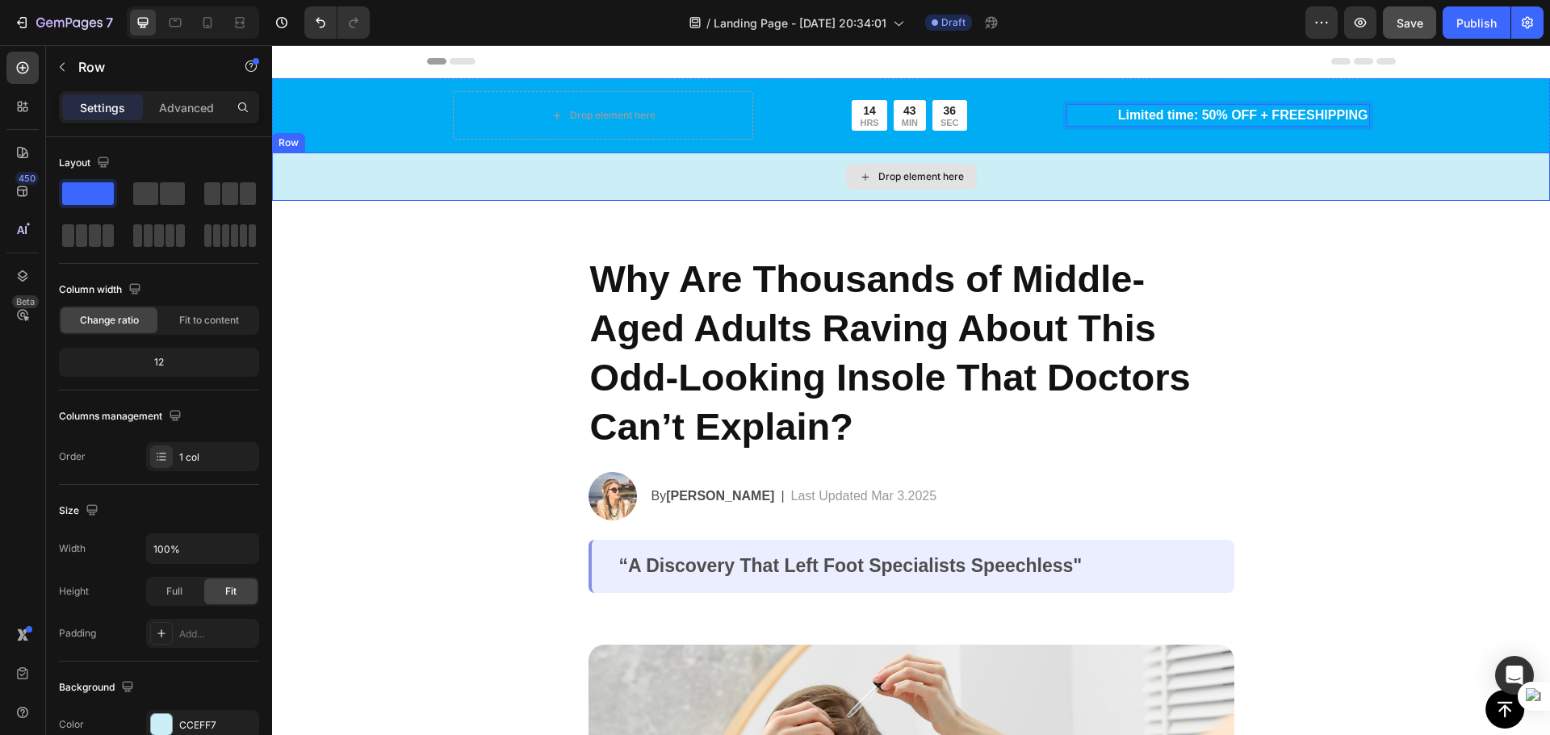
click at [1435, 163] on div "Drop element here" at bounding box center [911, 177] width 1278 height 48
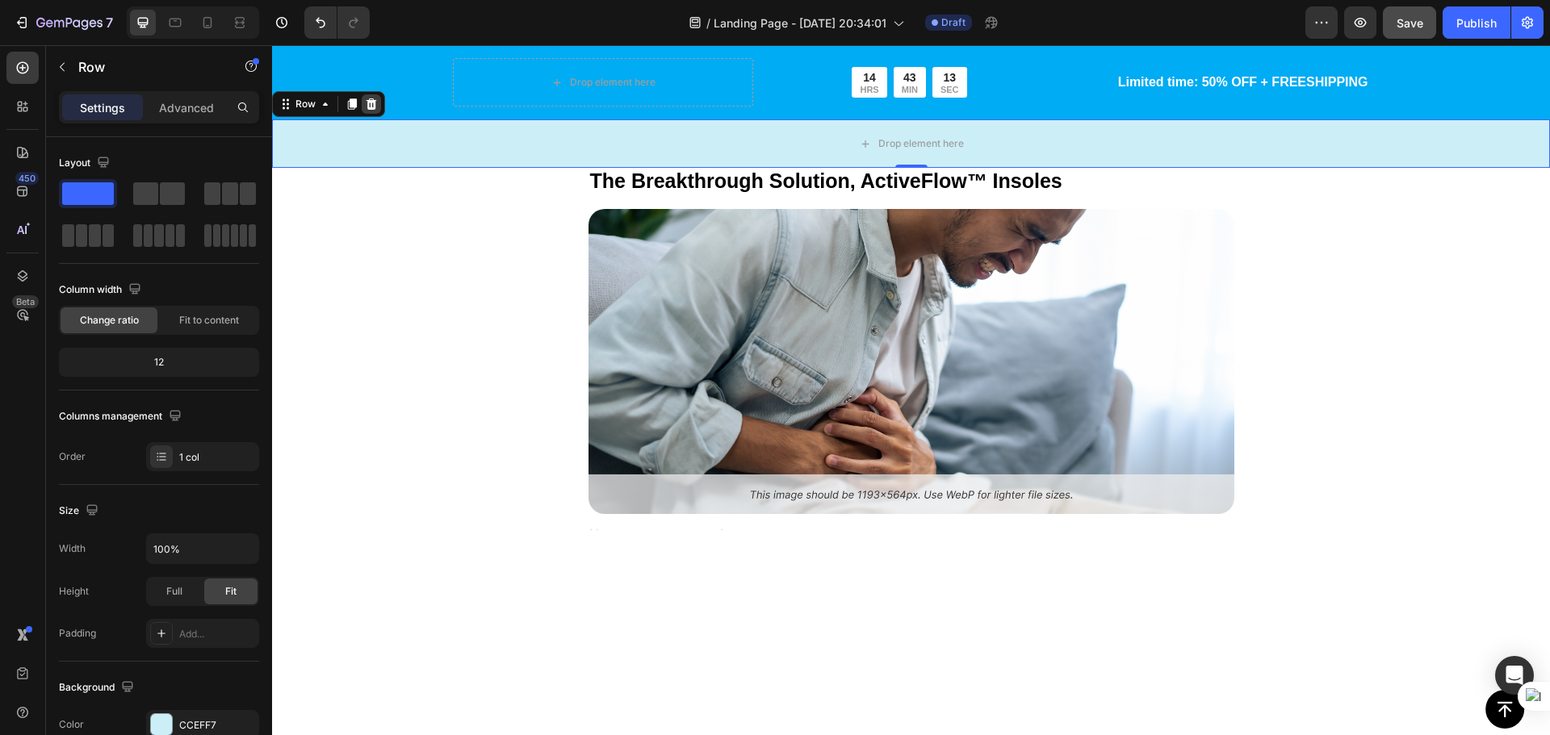
click at [376, 103] on icon at bounding box center [371, 104] width 13 height 13
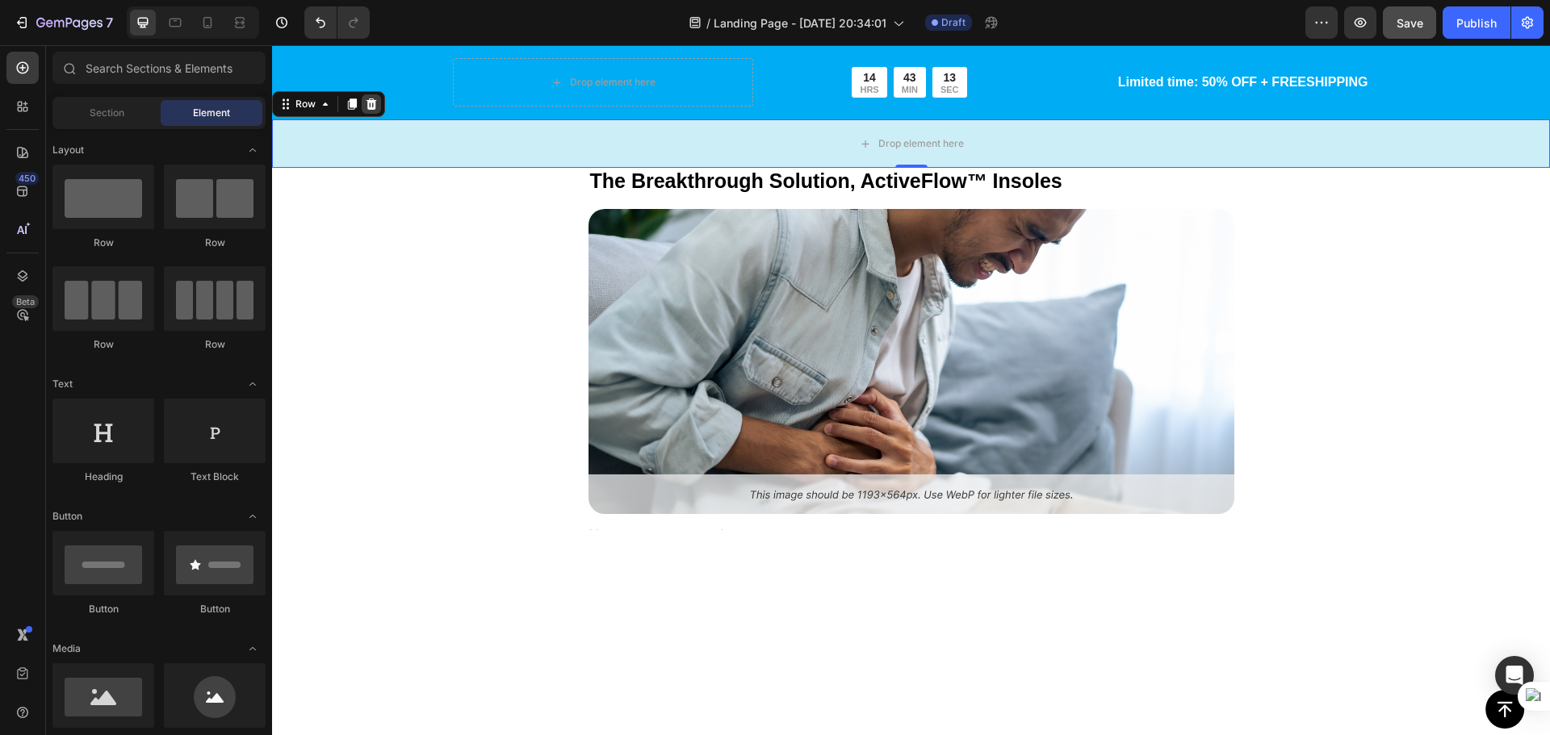
scroll to position [2118, 0]
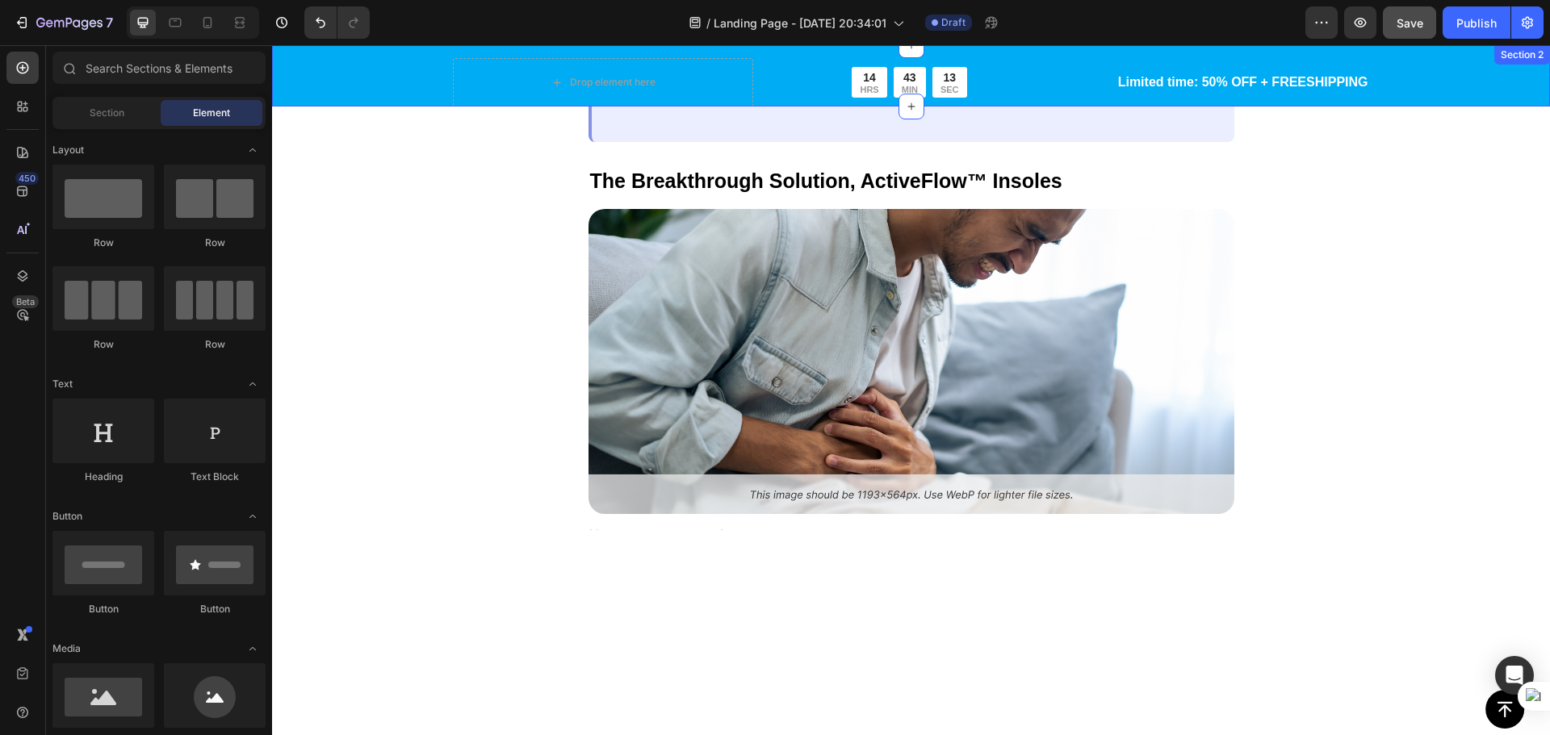
click at [398, 82] on div "Drop element here 14 HRS 43 MIN 13 SEC Countdown Timer Row Limited time: 50% OF…" at bounding box center [911, 82] width 1278 height 48
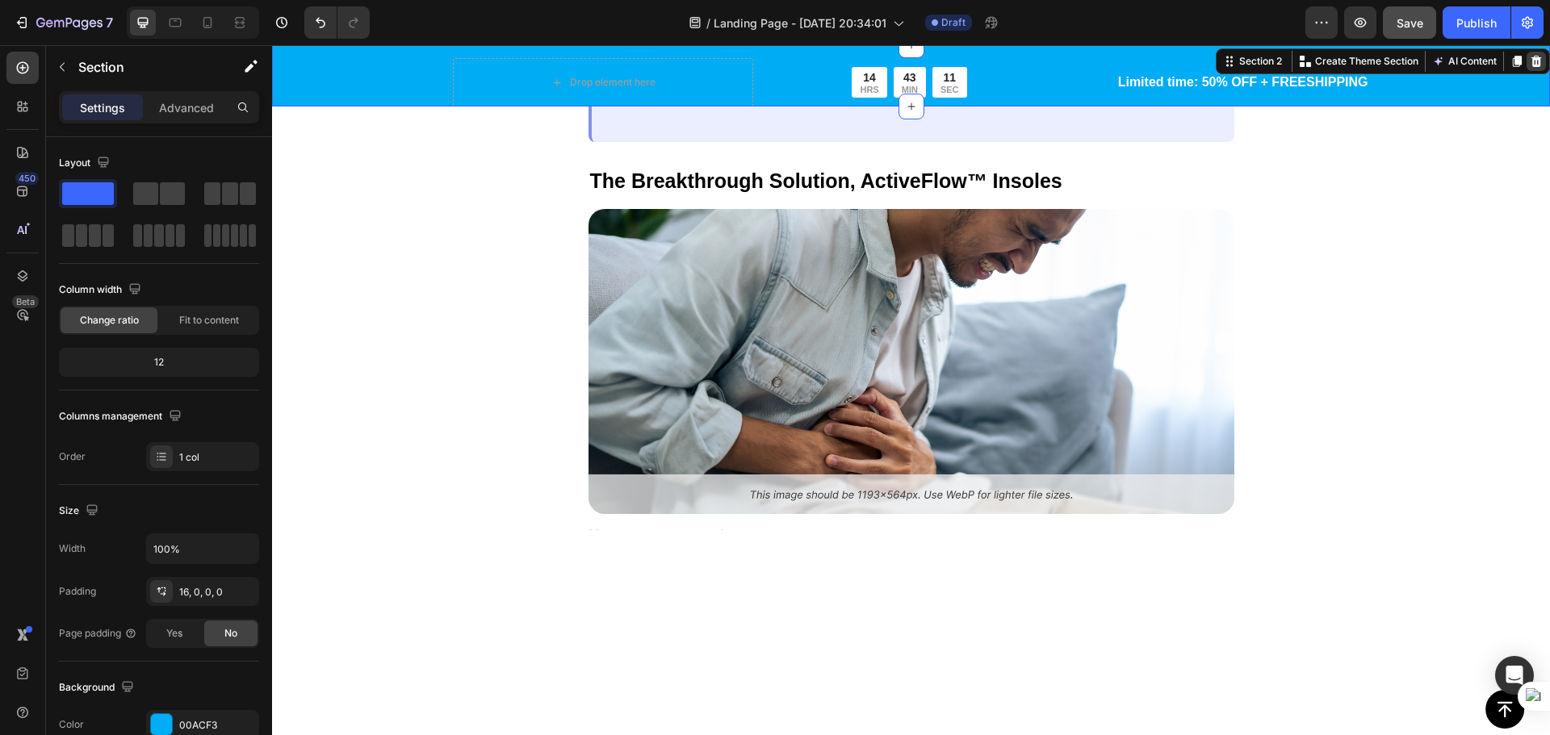
click at [1531, 65] on icon at bounding box center [1536, 61] width 10 height 11
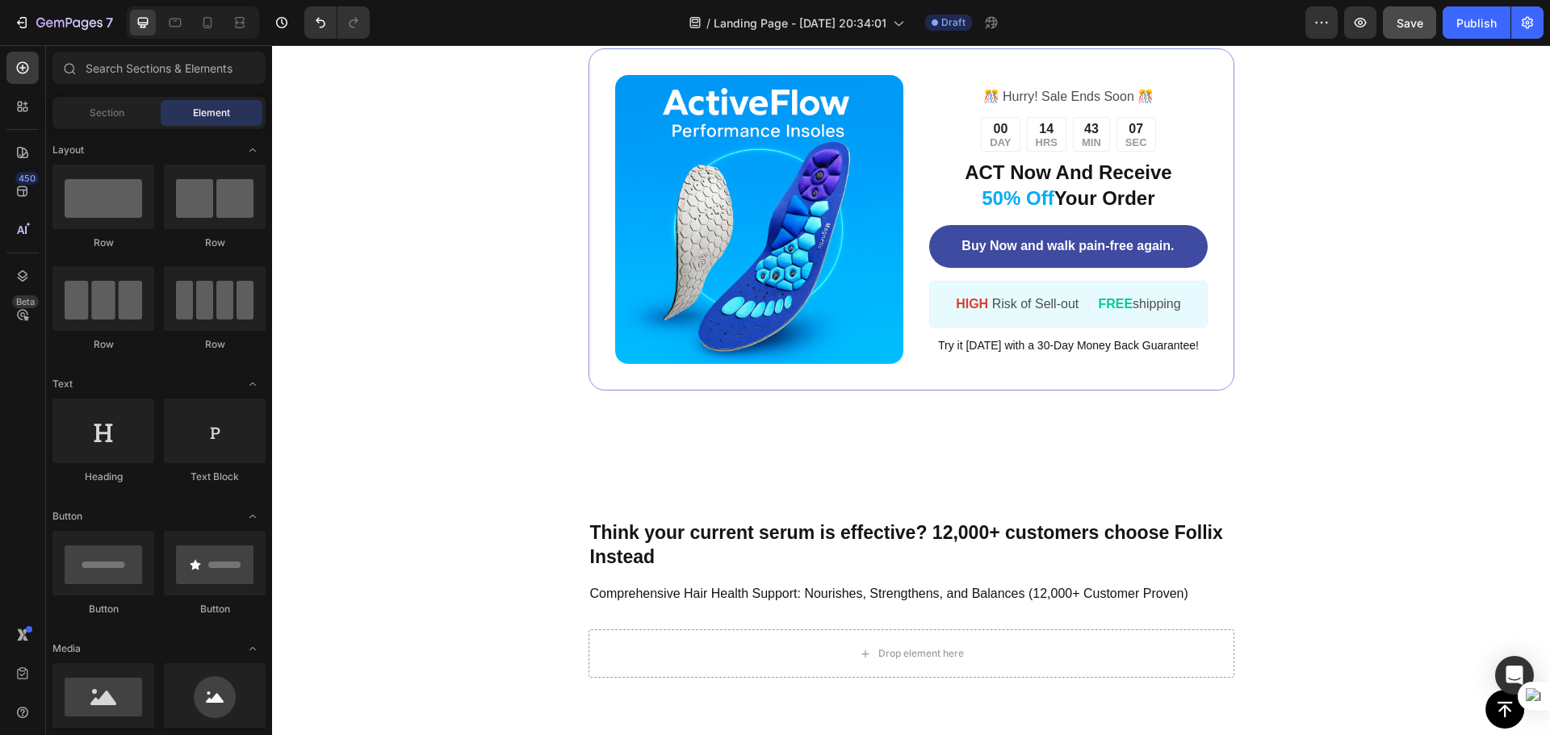
scroll to position [4558, 0]
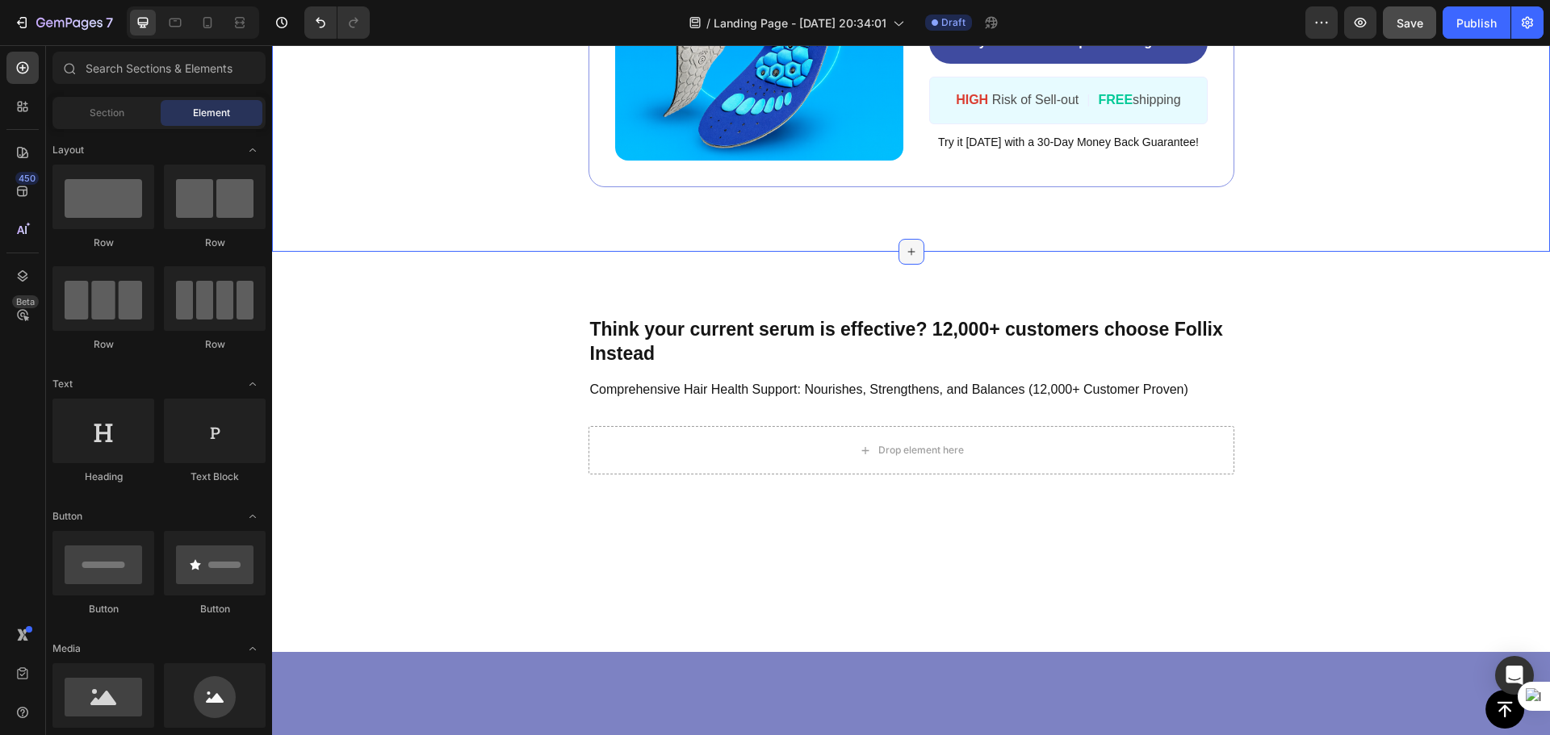
click at [906, 258] on icon at bounding box center [911, 251] width 13 height 13
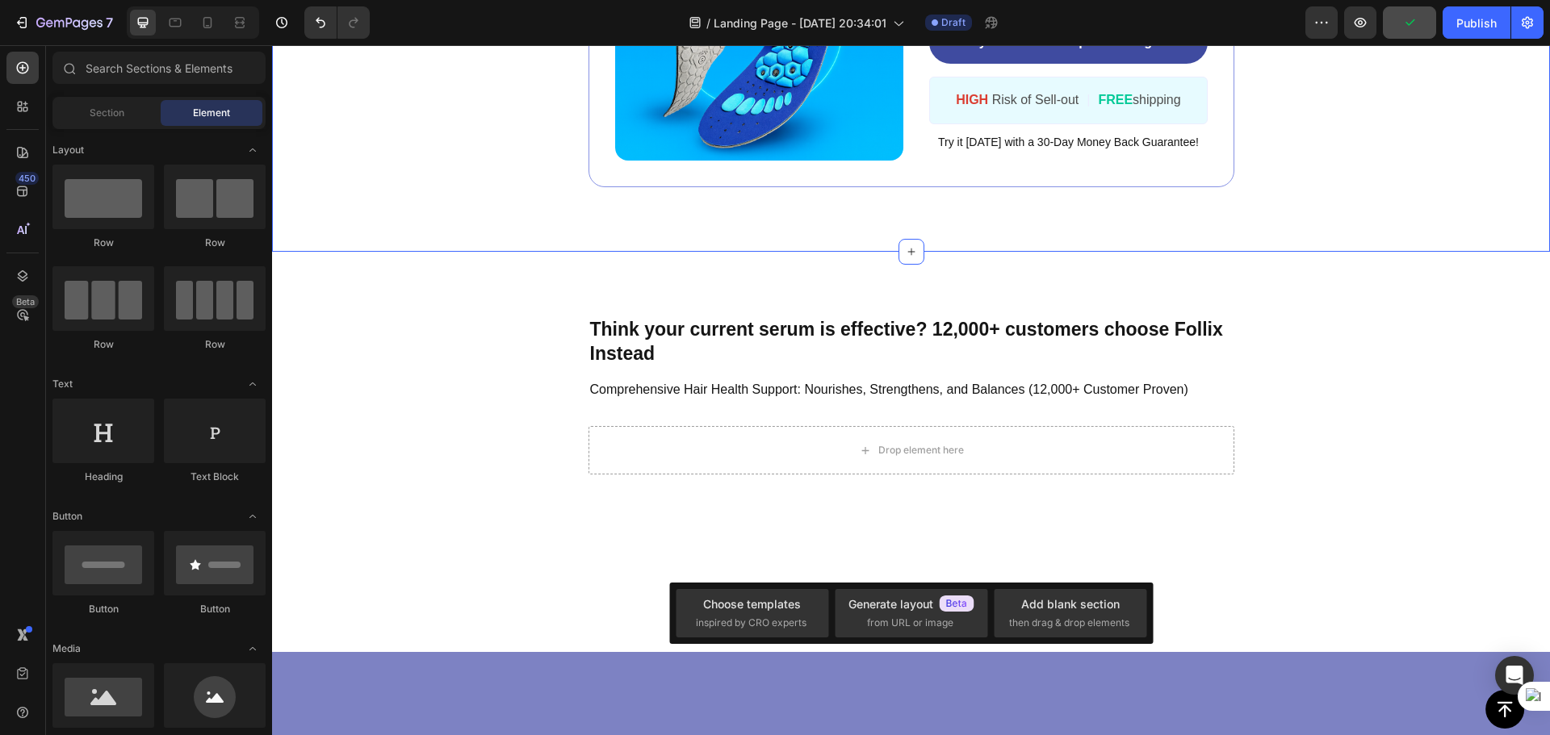
click at [1378, 252] on div "Image ️🎊 Hurry! Sale Ends Soon ️🎊 Text Block 00 DAY 14 HRS 43 MIN 02 SEC Countd…" at bounding box center [911, 15] width 1278 height 471
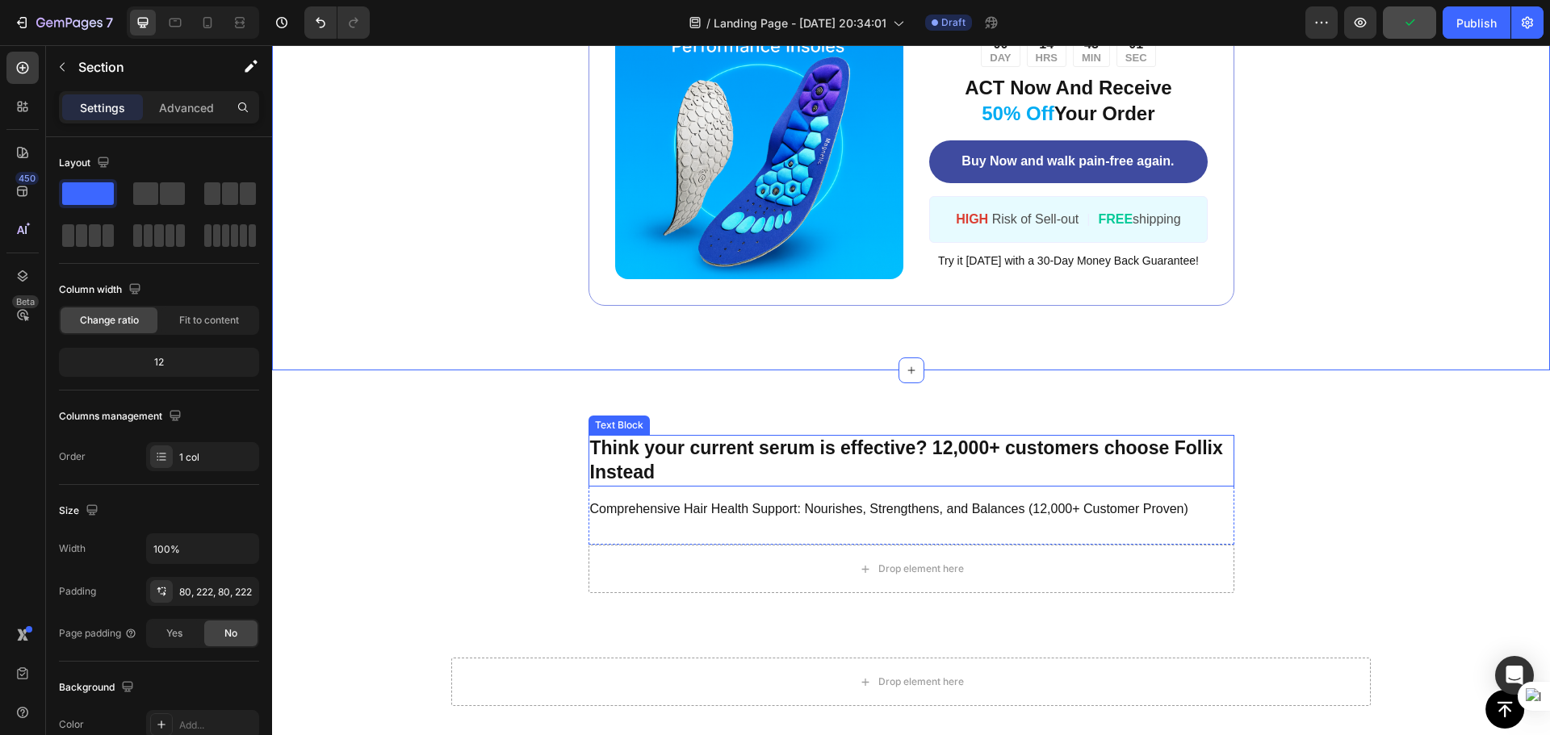
scroll to position [4801, 0]
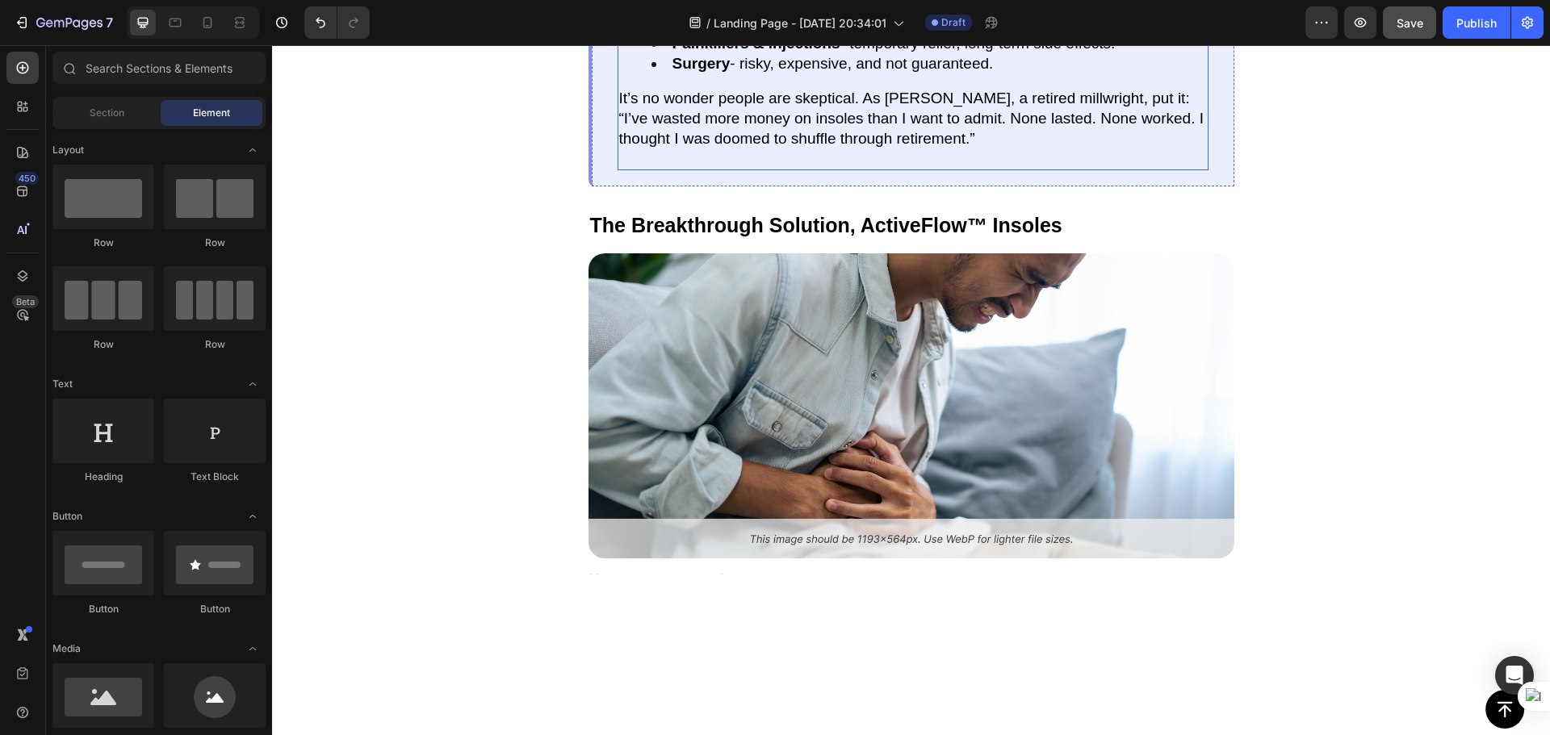
scroll to position [2056, 0]
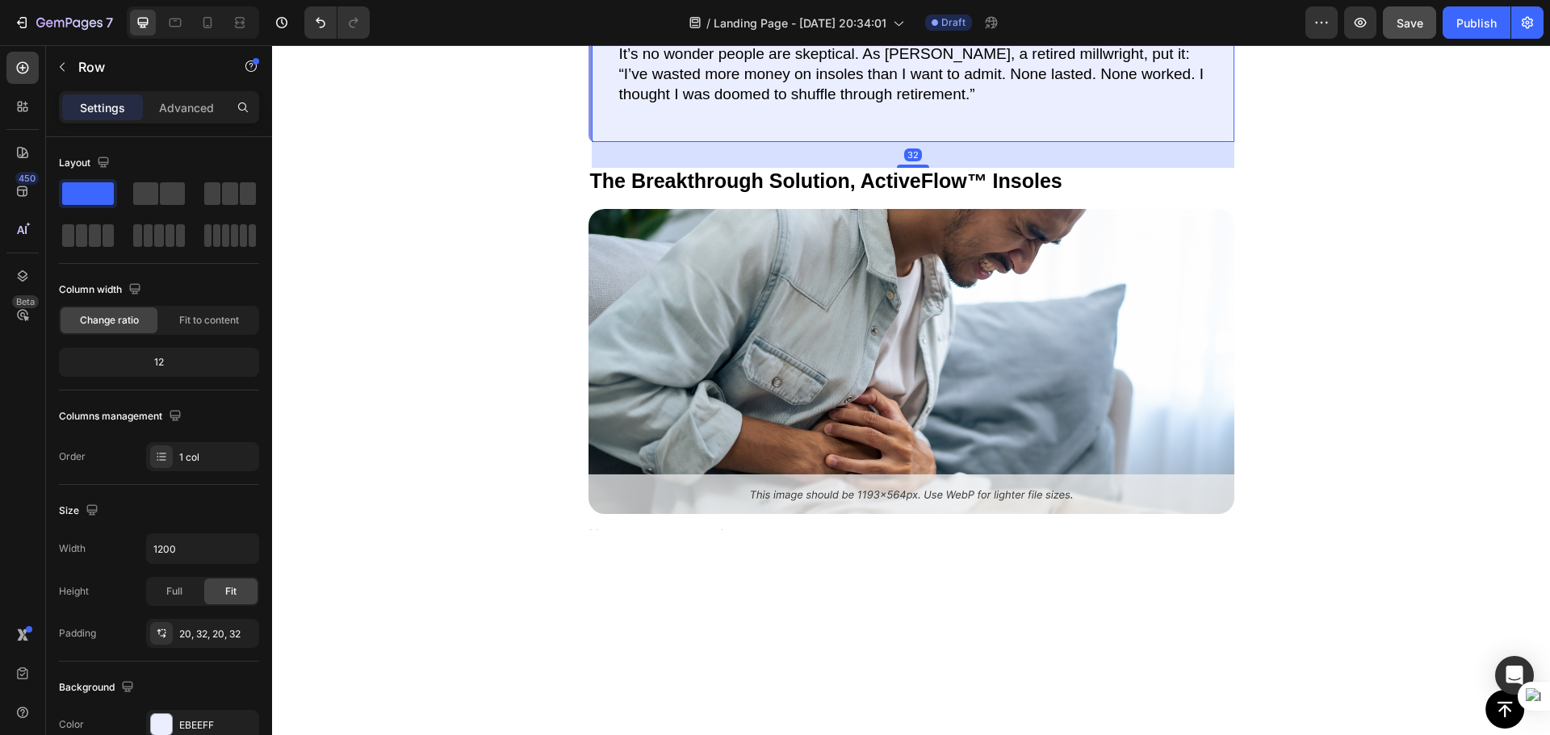
click at [1213, 142] on div "If you’ve tried fixing this before, chances are you’ve been burned. $400 custom…" at bounding box center [911, 10] width 646 height 266
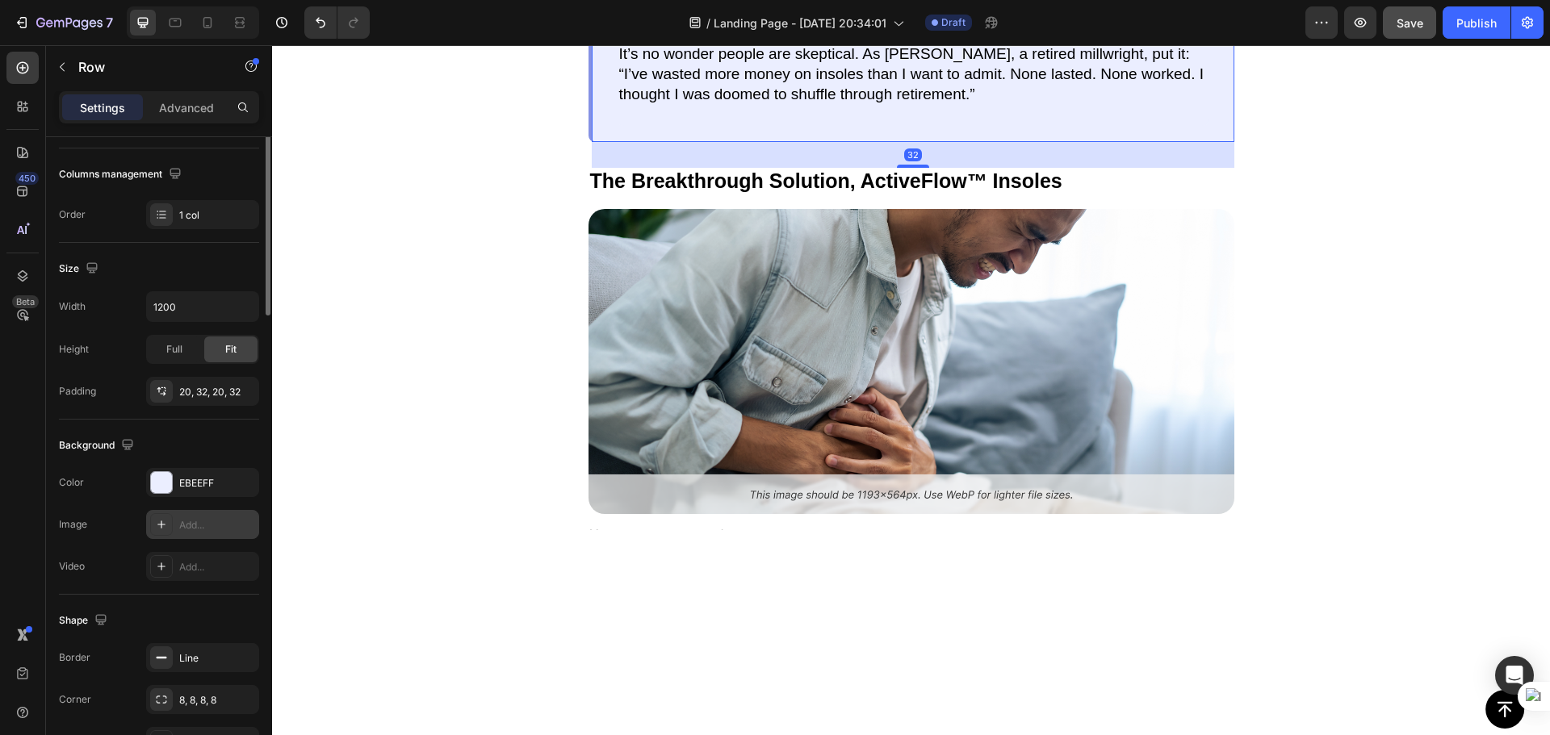
scroll to position [323, 0]
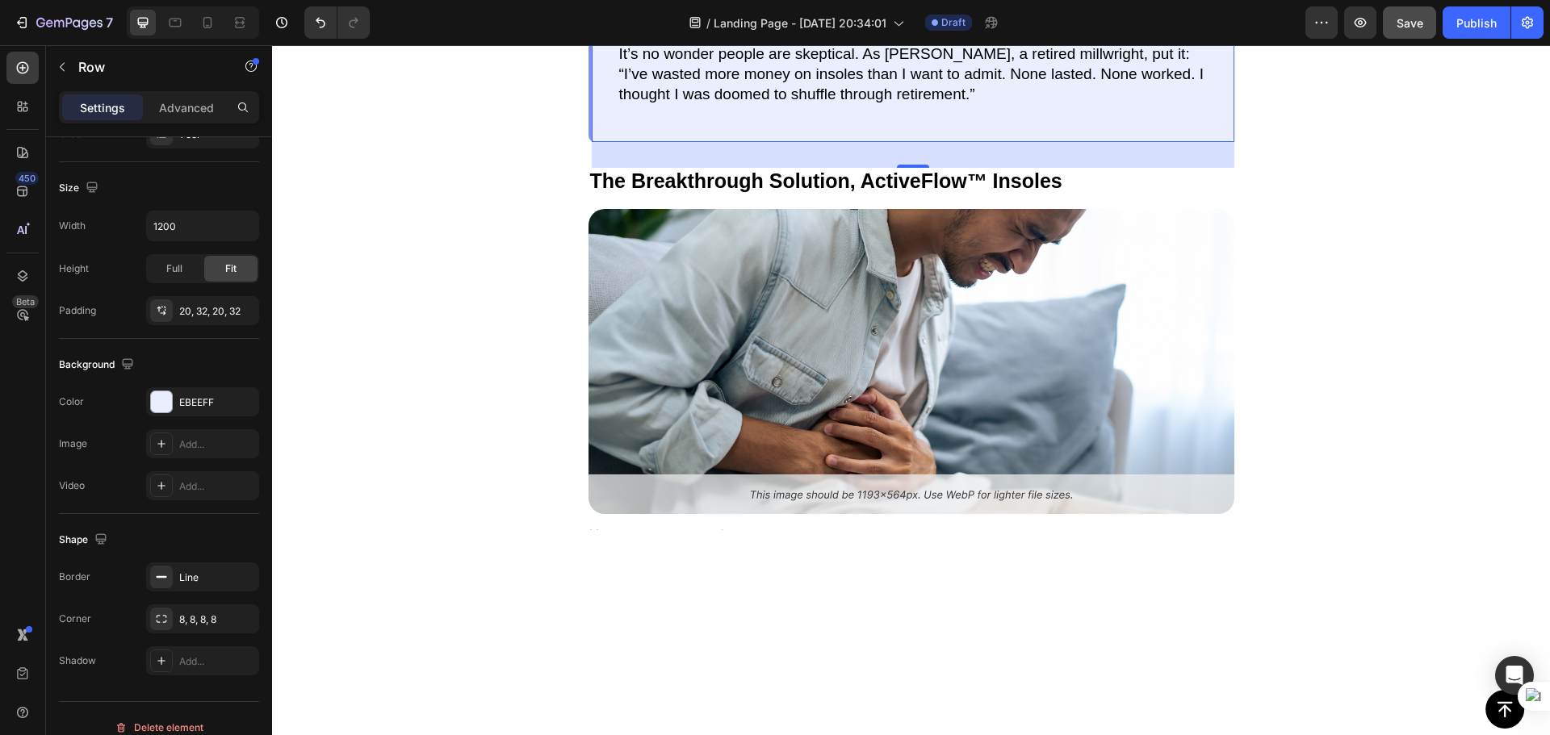
click at [604, 142] on div "If you’ve tried fixing this before, chances are you’ve been burned. $400 custom…" at bounding box center [911, 10] width 646 height 266
click at [207, 395] on div "EBEEFF" at bounding box center [202, 402] width 47 height 15
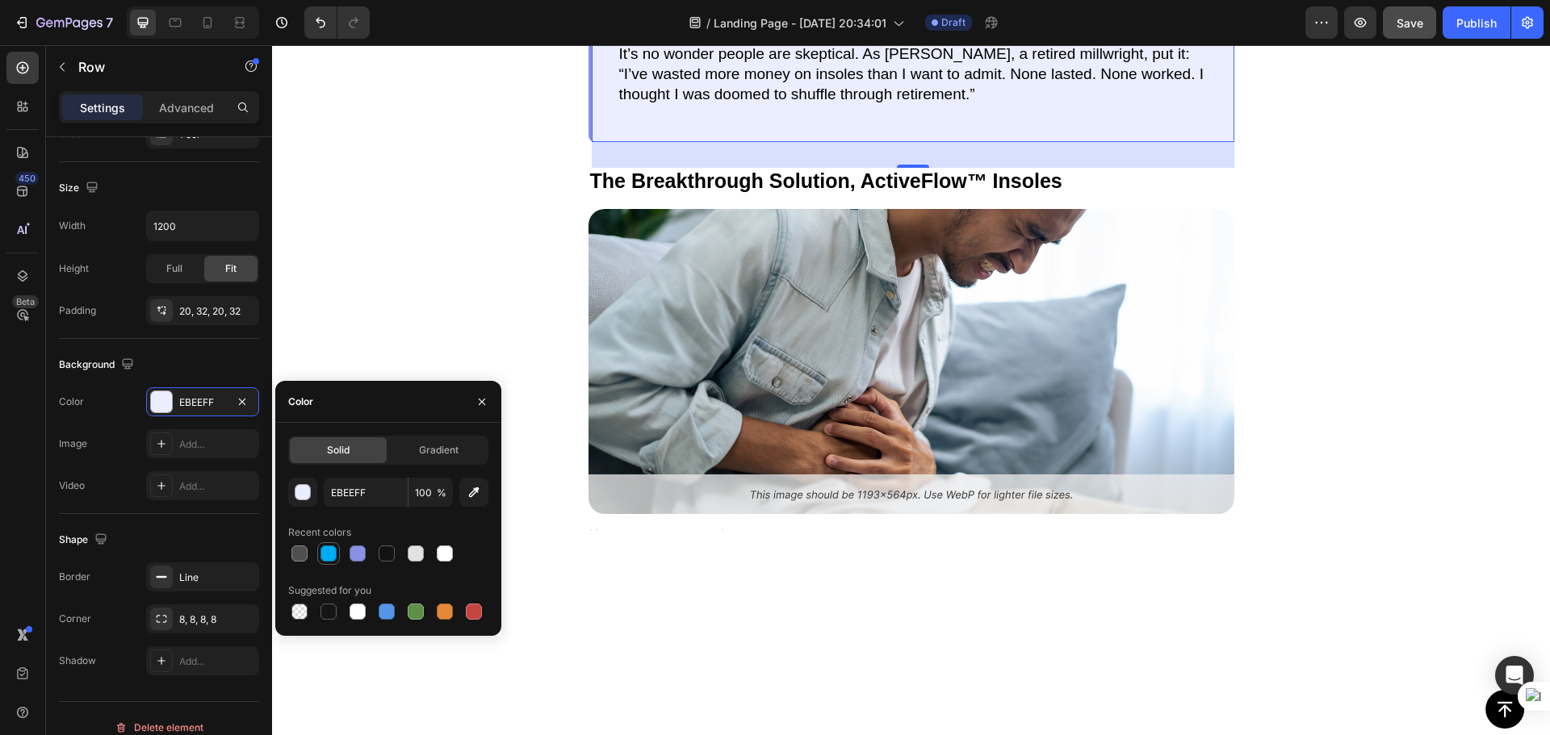
click at [327, 557] on div at bounding box center [328, 554] width 16 height 16
type input "00ACF3"
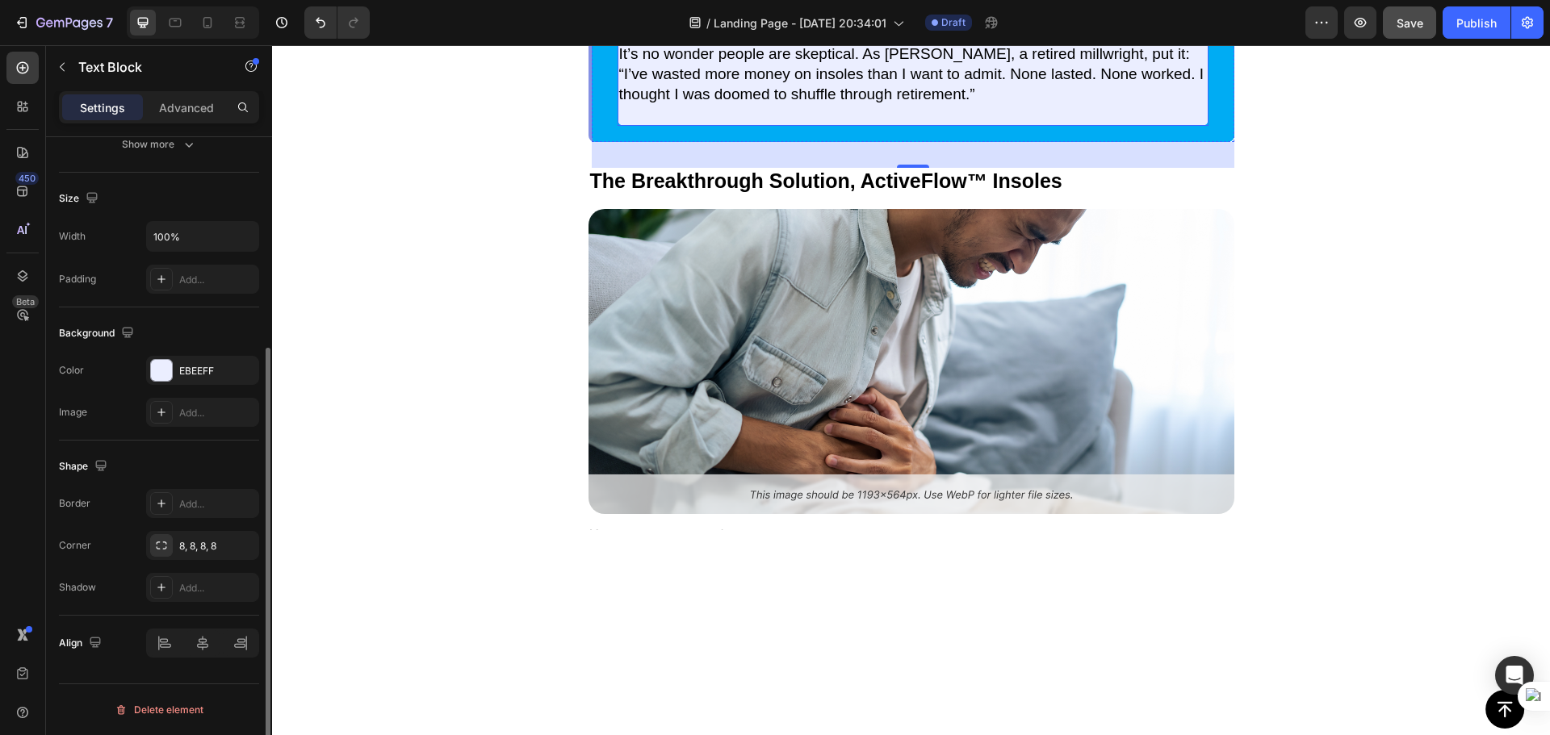
click at [1123, 65] on p "It’s no wonder people are skeptical. As [PERSON_NAME], a retired millwright, pu…" at bounding box center [913, 54] width 588 height 20
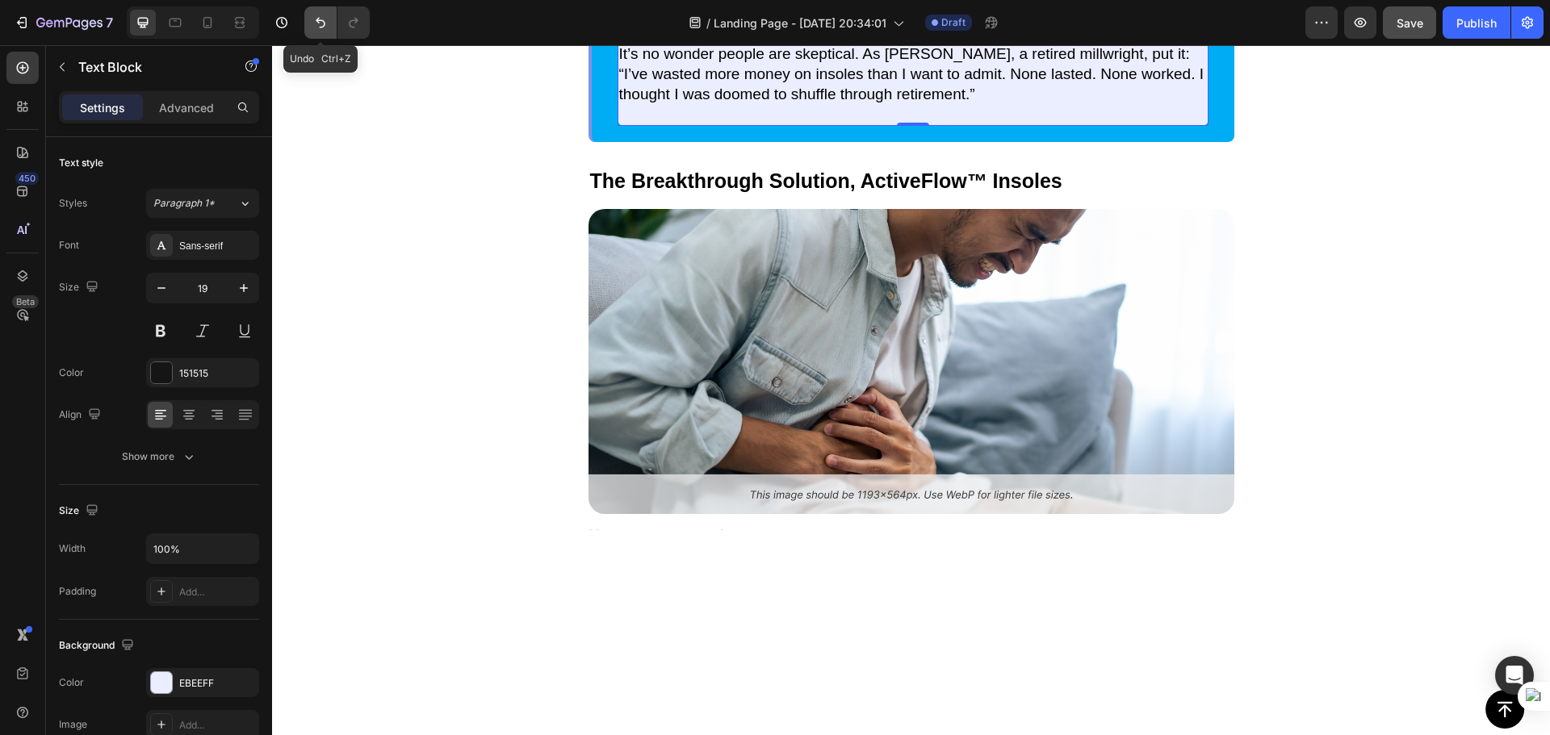
click at [314, 23] on icon "Undo/Redo" at bounding box center [320, 23] width 16 height 16
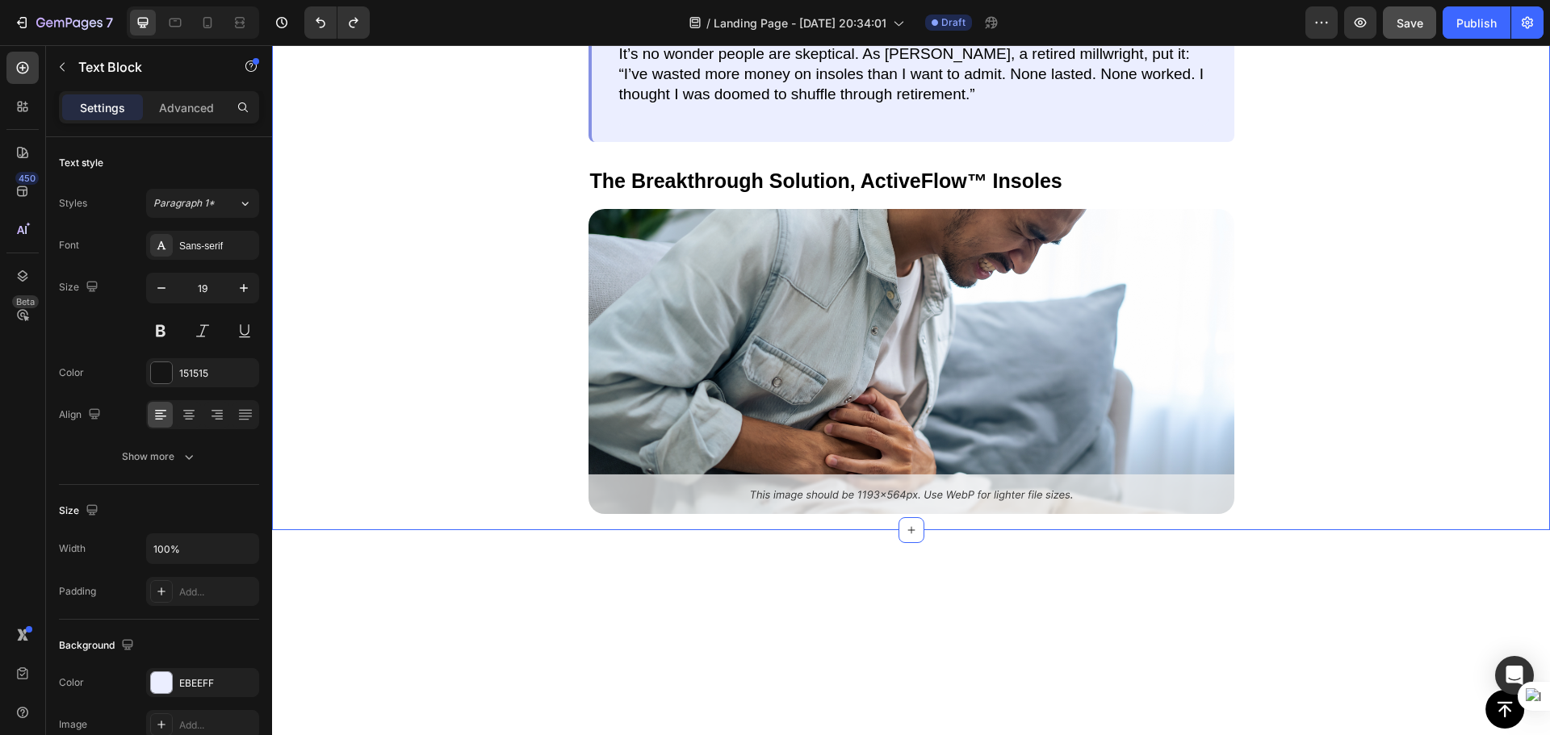
click at [1454, 264] on div "Why Most Solutions Fail Text Block If you’ve tried fixing this before, chances …" at bounding box center [911, 161] width 1278 height 739
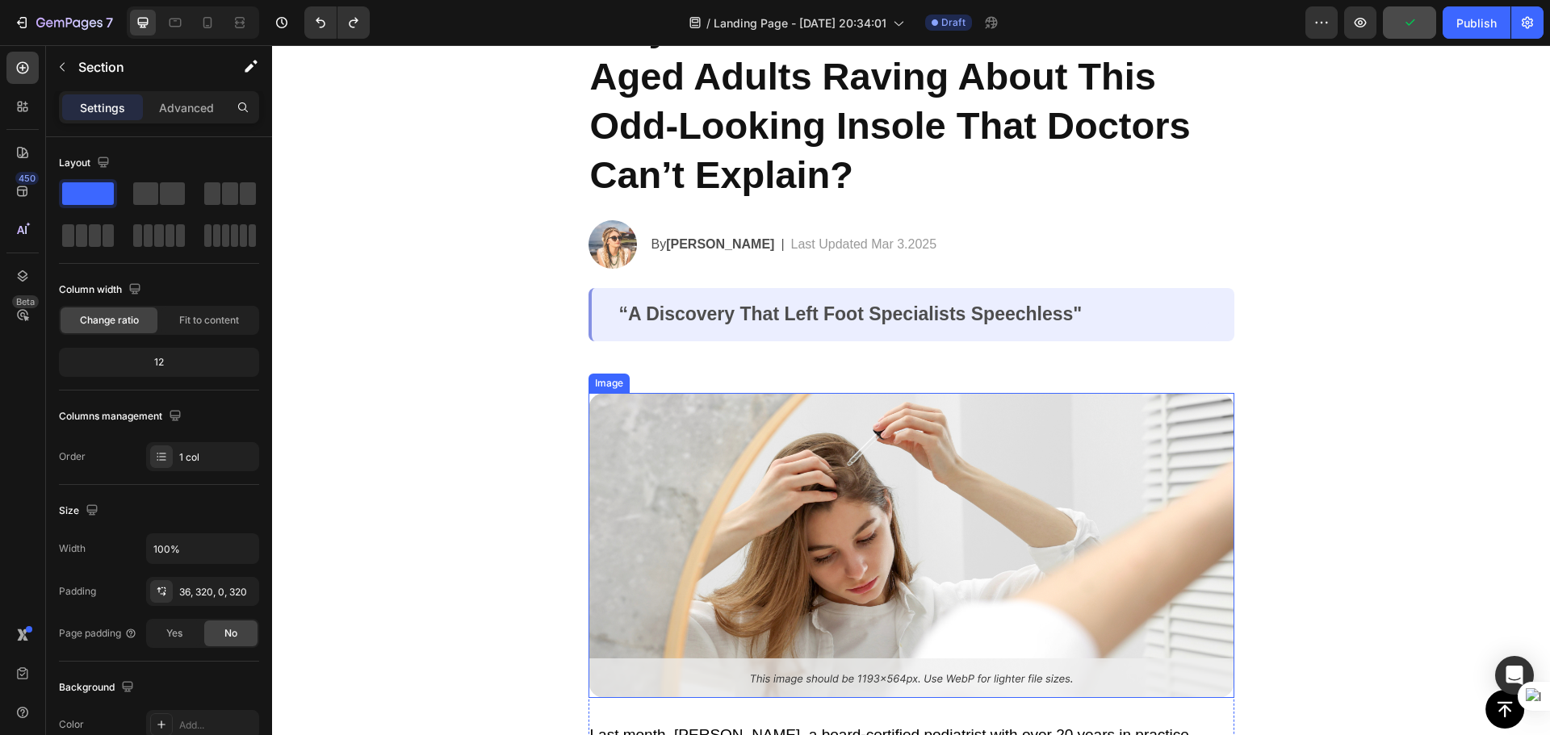
scroll to position [161, 0]
